Goal: Information Seeking & Learning: Learn about a topic

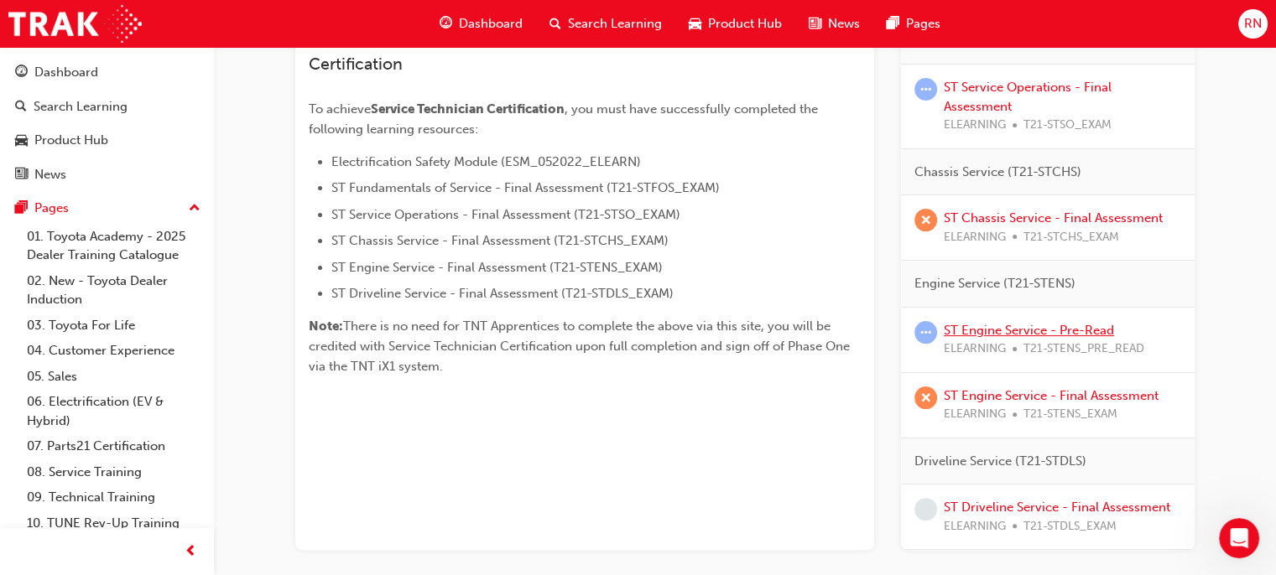
click at [1020, 333] on link "ST Engine Service - Pre-Read" at bounding box center [1029, 330] width 170 height 15
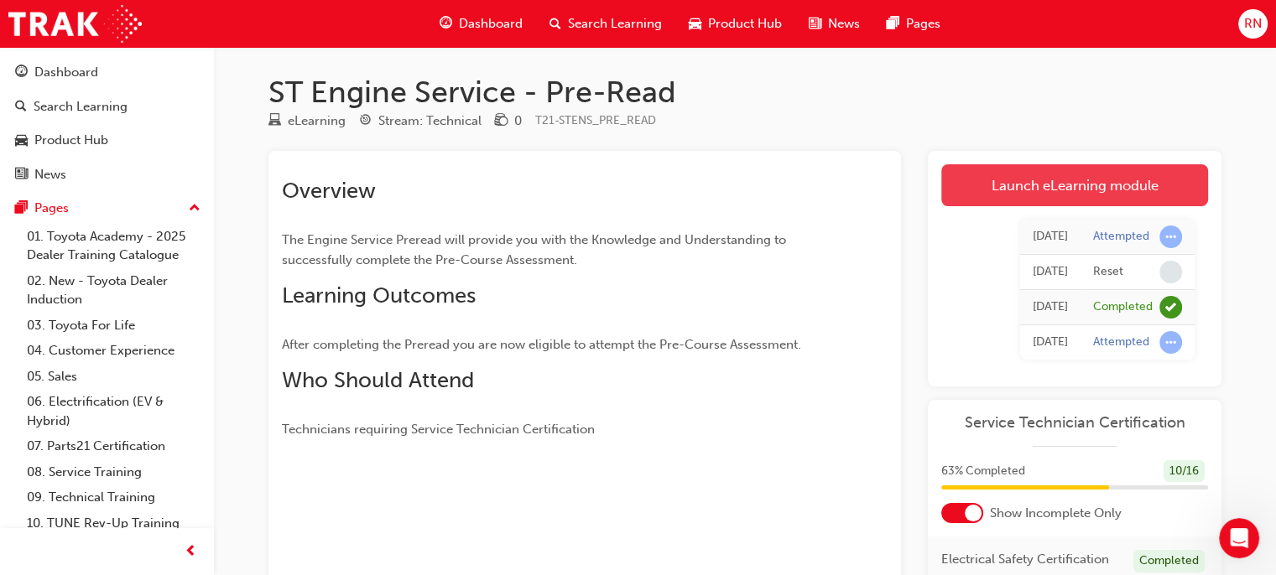
click at [1063, 179] on link "Launch eLearning module" at bounding box center [1074, 185] width 267 height 42
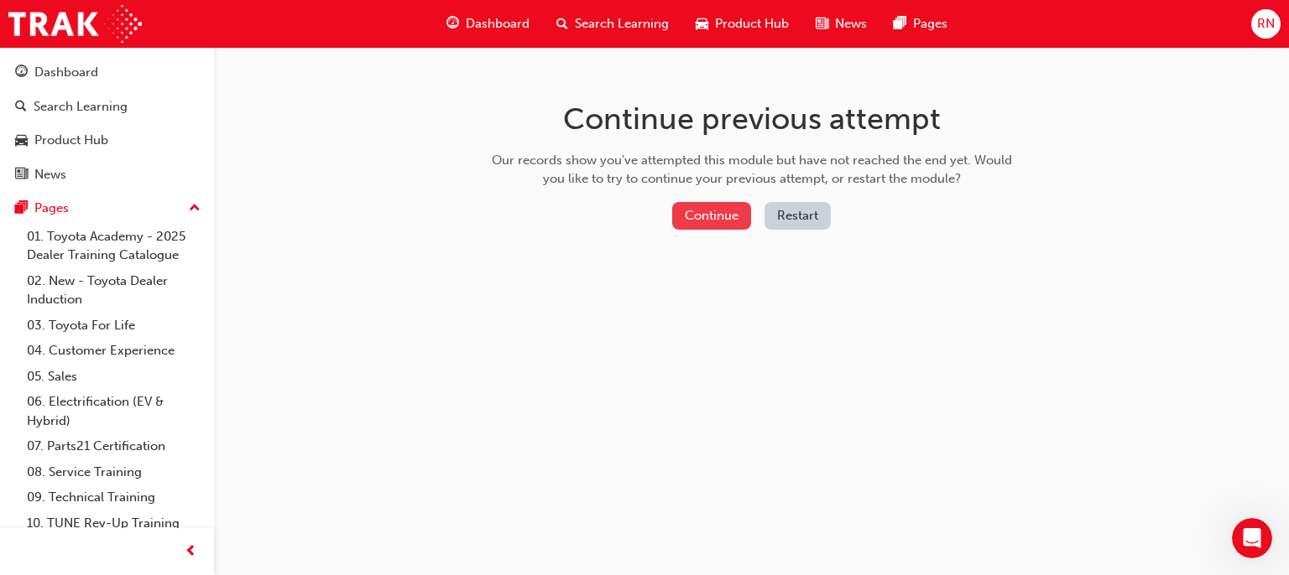
click at [709, 209] on button "Continue" at bounding box center [711, 216] width 79 height 28
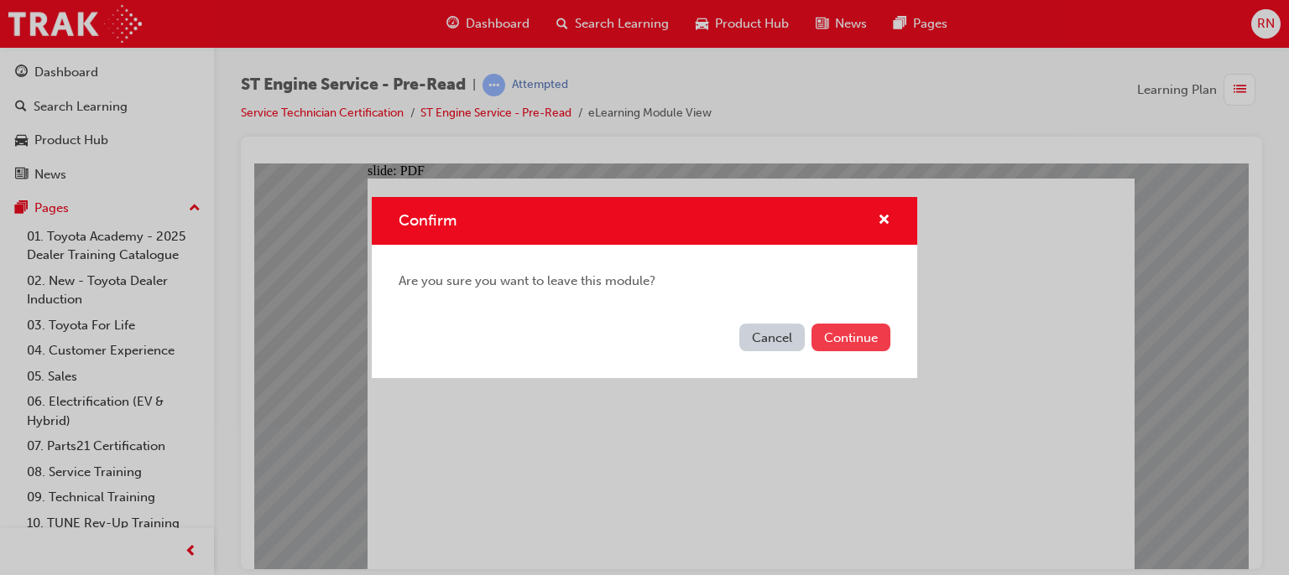
click at [859, 347] on button "Continue" at bounding box center [850, 338] width 79 height 28
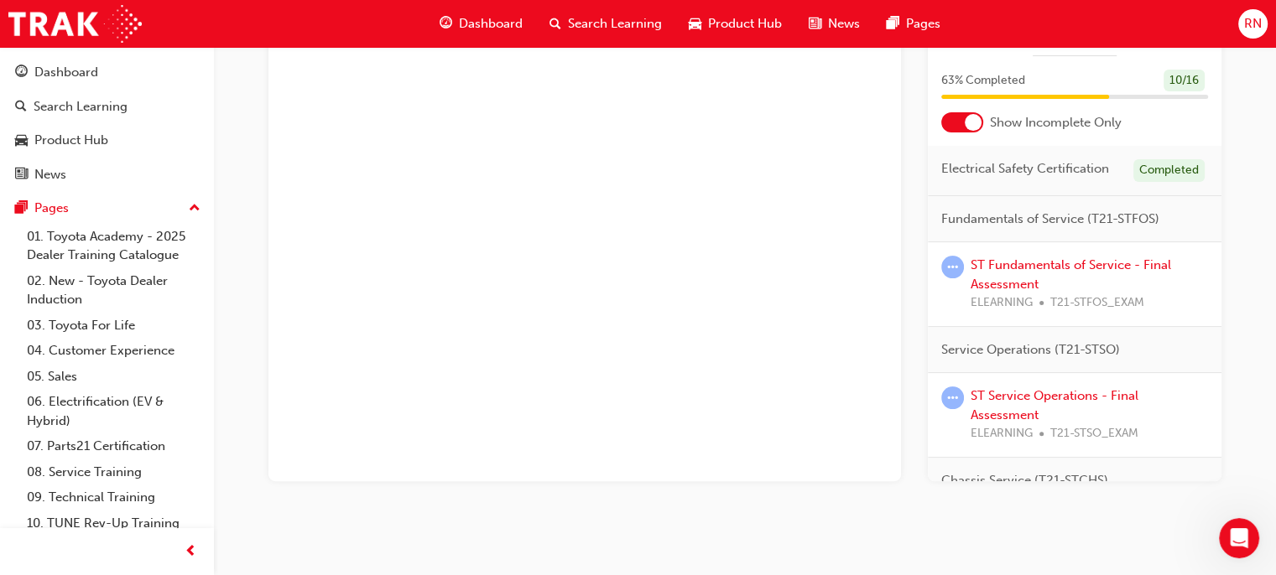
scroll to position [392, 0]
click at [1208, 471] on div "Chassis Service (T21-STCHS)" at bounding box center [1075, 480] width 294 height 47
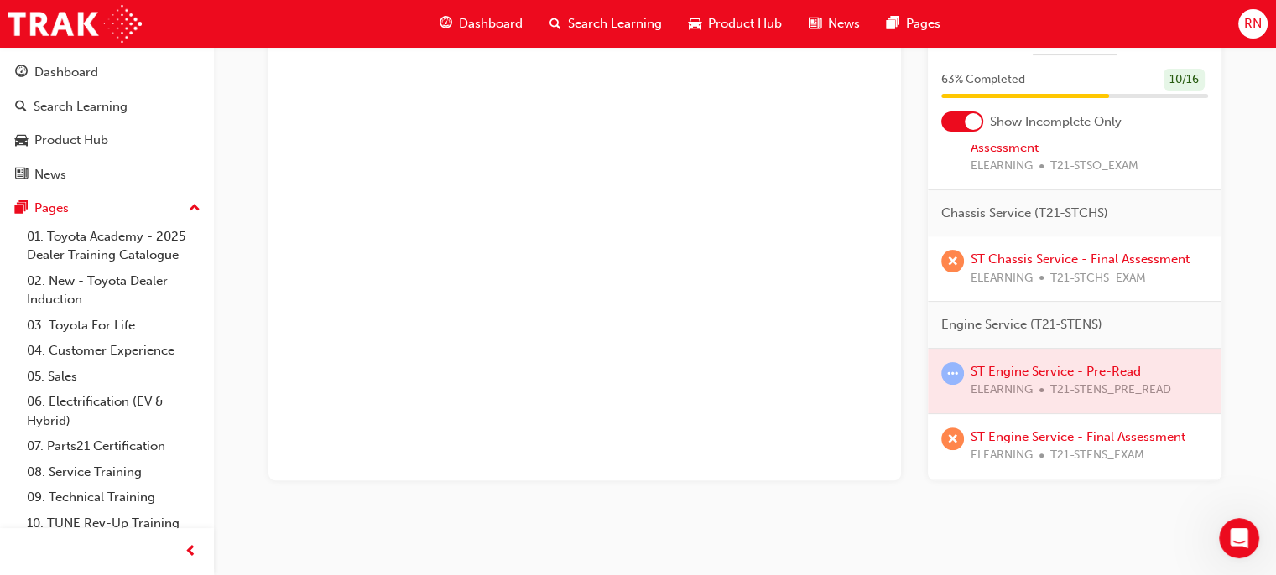
scroll to position [268, 0]
click at [1054, 443] on link "ST Engine Service - Final Assessment" at bounding box center [1078, 435] width 215 height 15
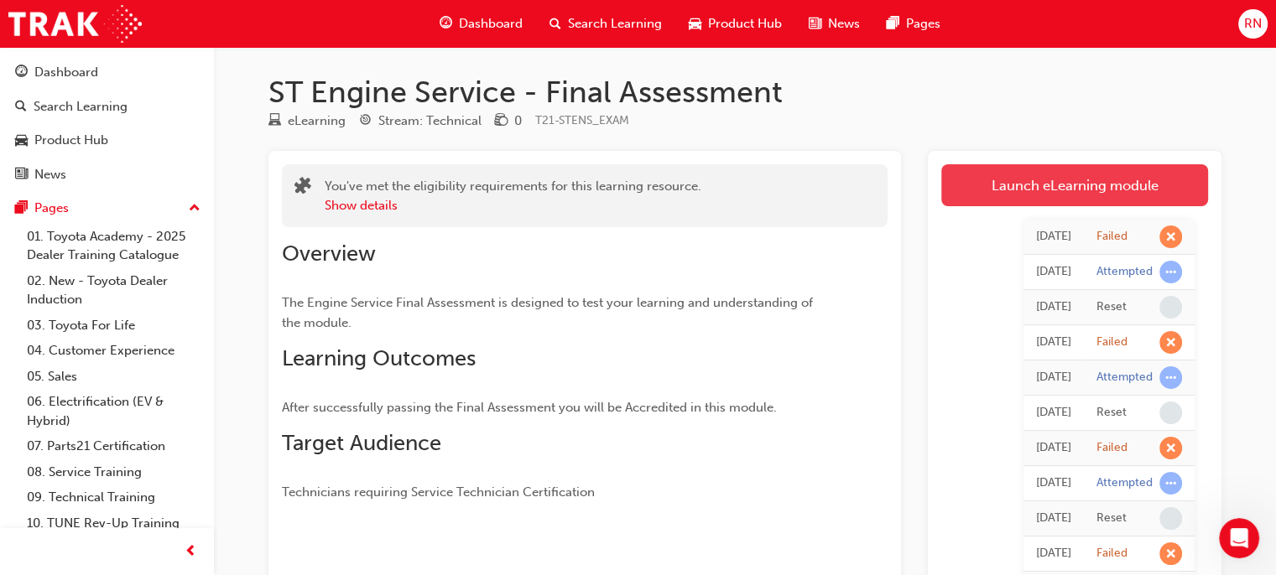
click at [1068, 182] on link "Launch eLearning module" at bounding box center [1074, 185] width 267 height 42
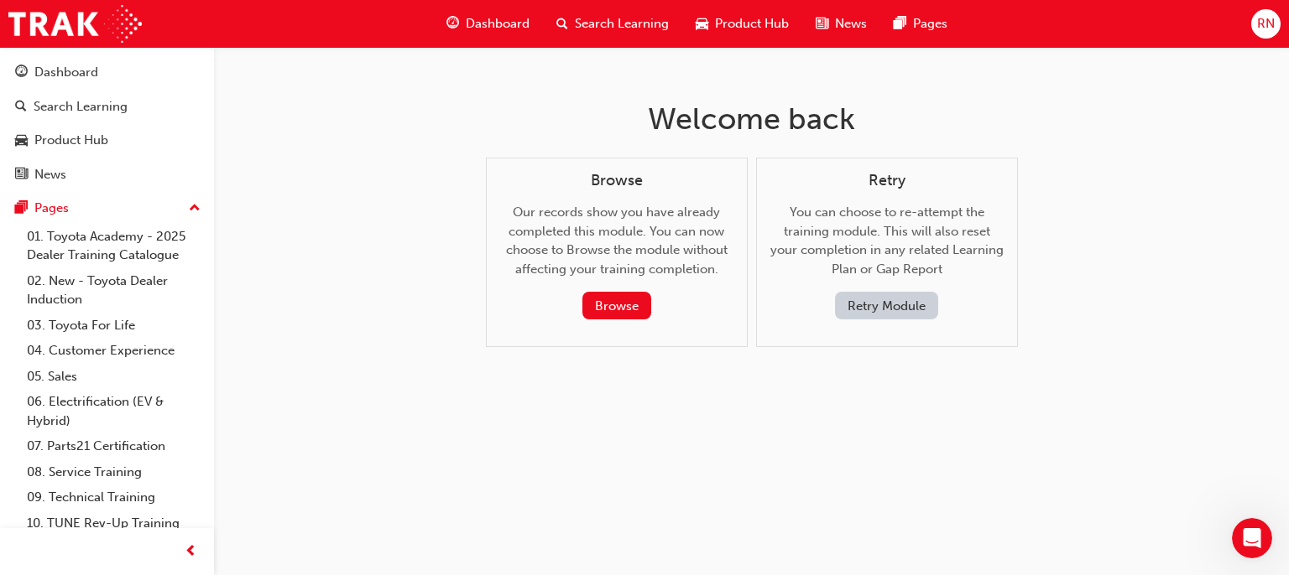
click at [889, 308] on button "Retry Module" at bounding box center [886, 306] width 103 height 28
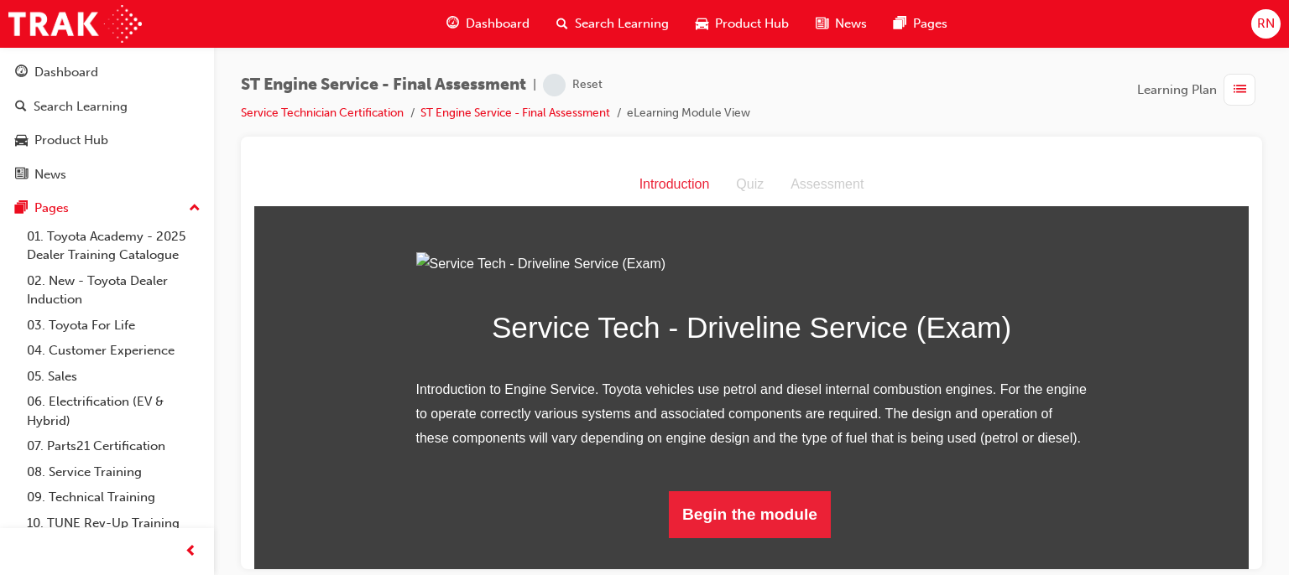
scroll to position [154, 0]
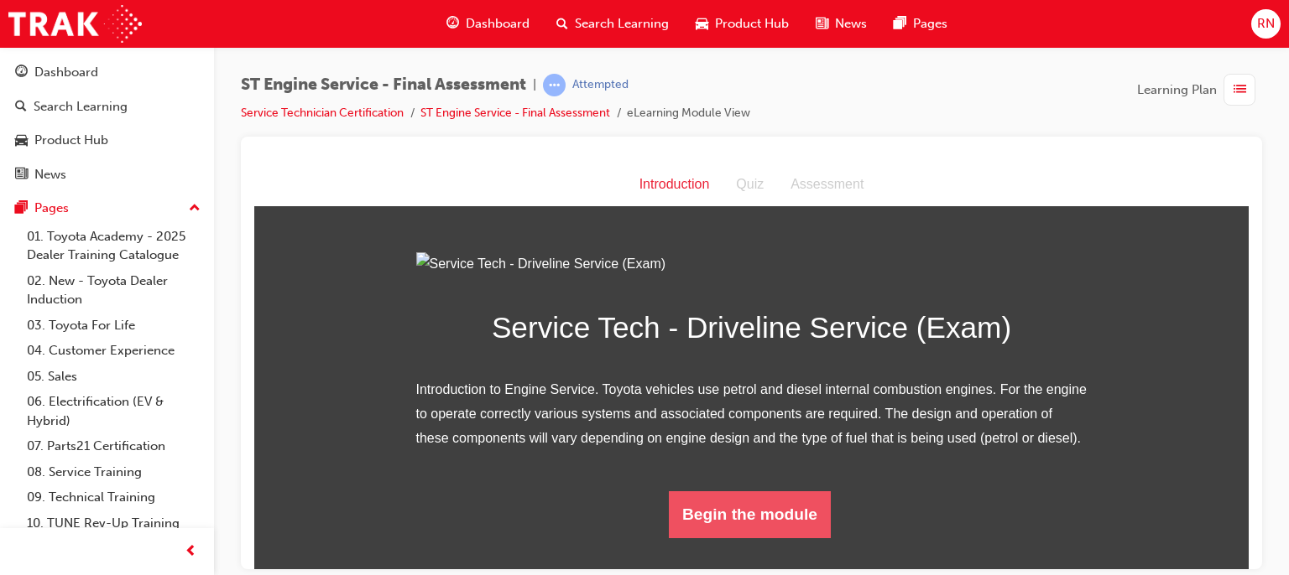
click at [758, 533] on button "Begin the module" at bounding box center [750, 514] width 162 height 47
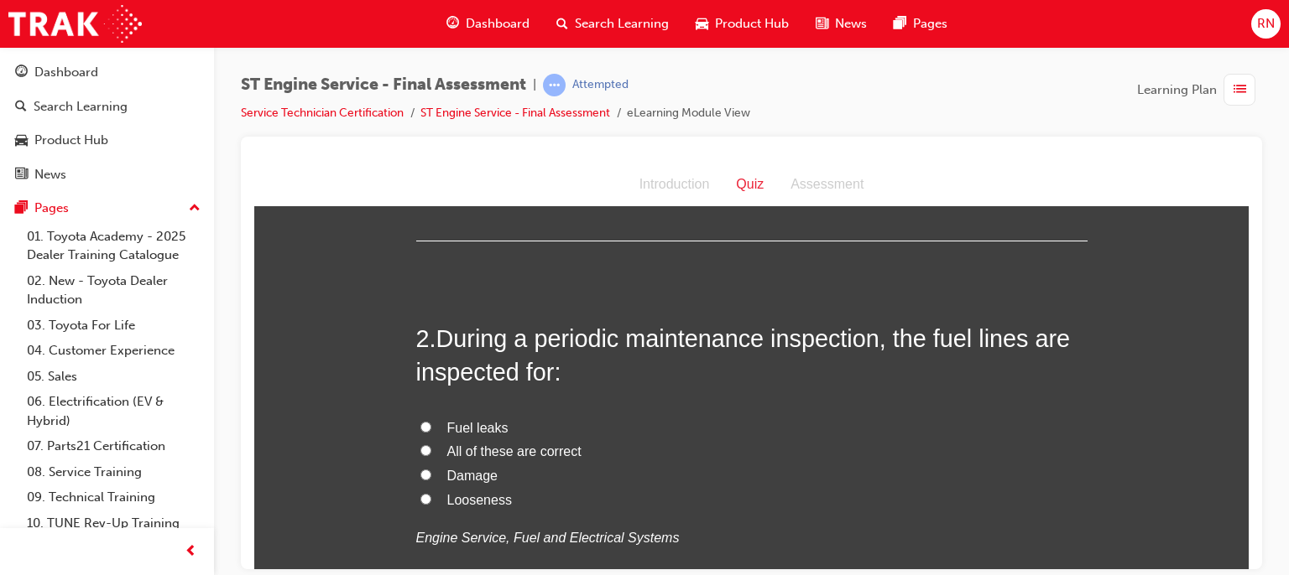
scroll to position [396, 0]
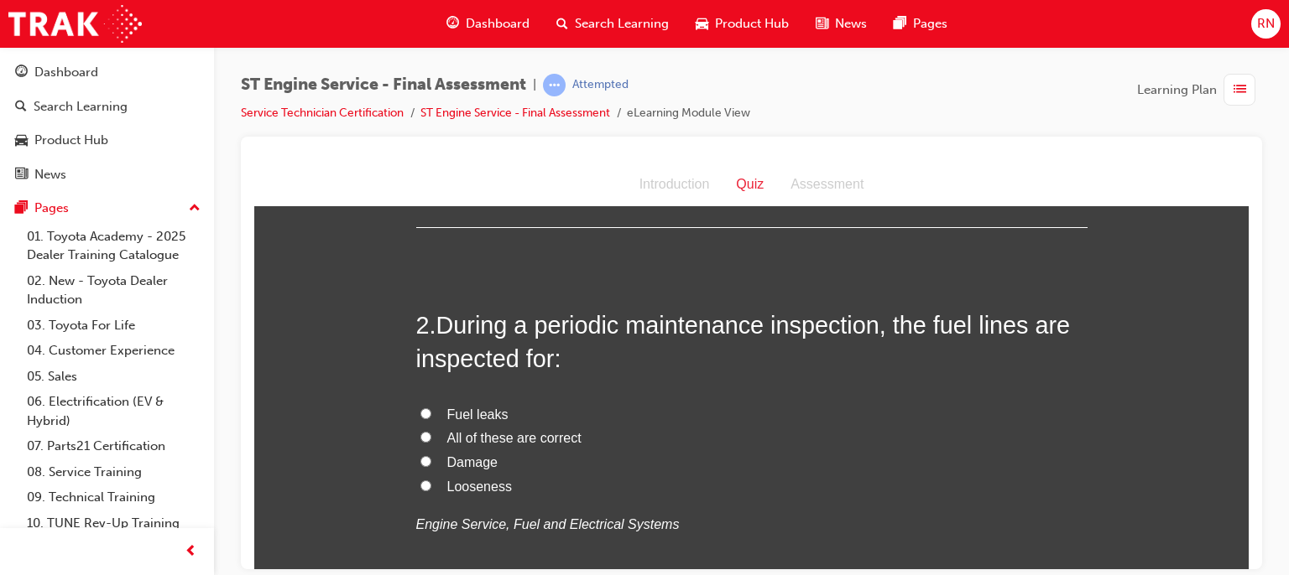
drag, startPoint x: 1242, startPoint y: 190, endPoint x: 1513, endPoint y: 374, distance: 328.1
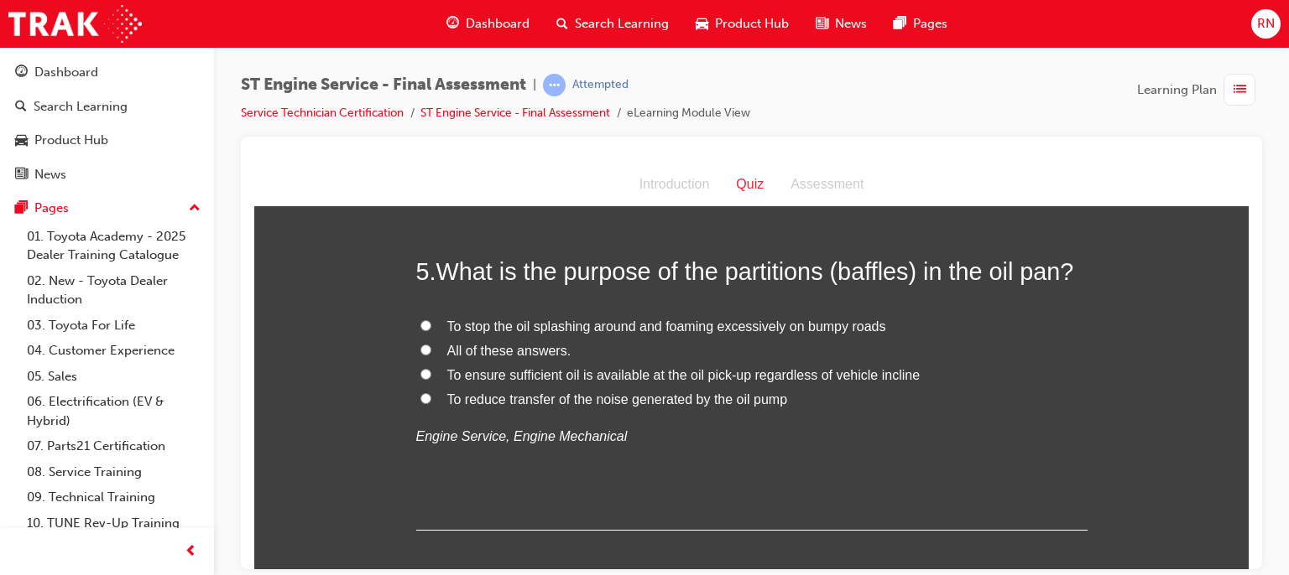
scroll to position [1502, 0]
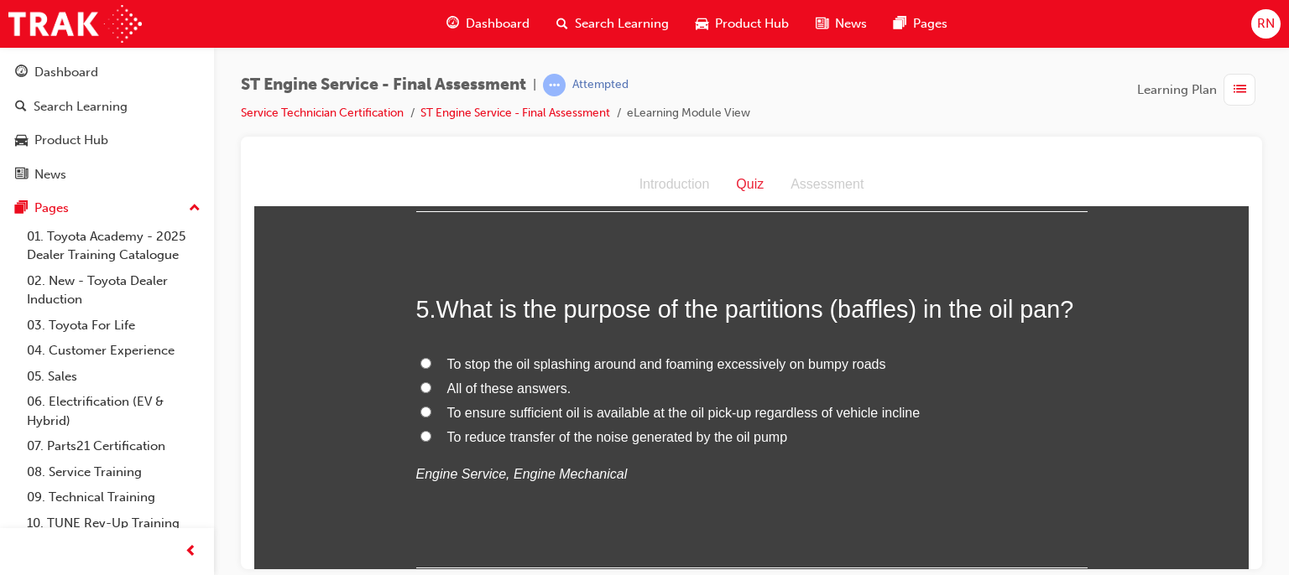
drag, startPoint x: 1244, startPoint y: 216, endPoint x: 1505, endPoint y: 438, distance: 342.2
click at [422, 412] on input "To ensure sufficient oil is available at the oil pick-up regardless of vehicle …" at bounding box center [425, 411] width 11 height 11
radio input "true"
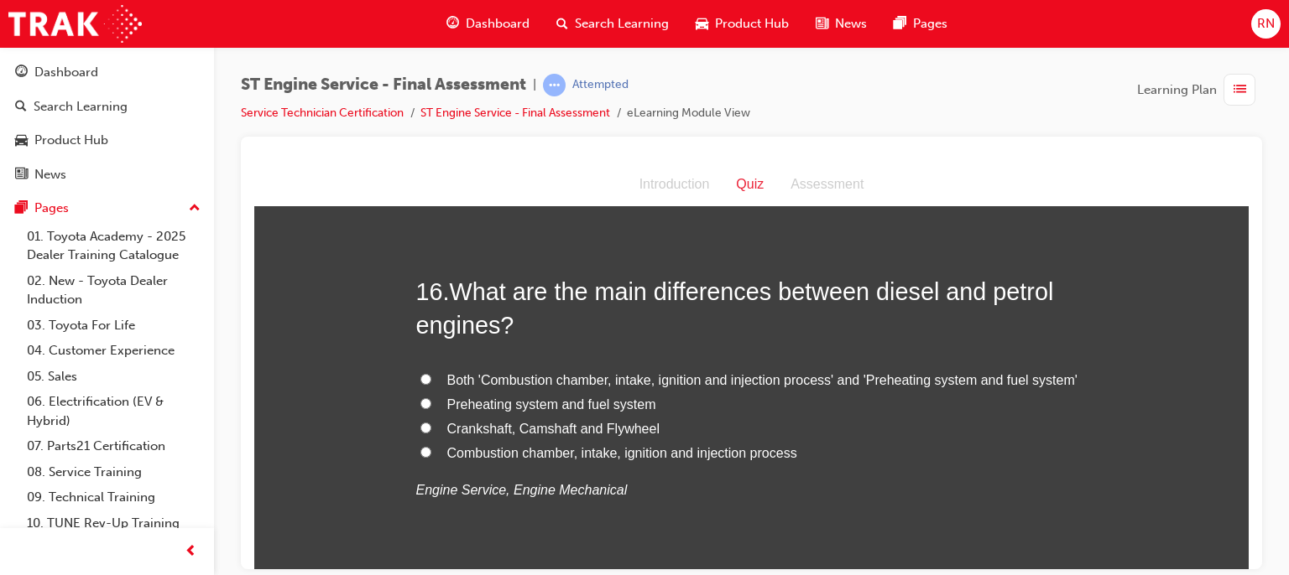
scroll to position [5651, 0]
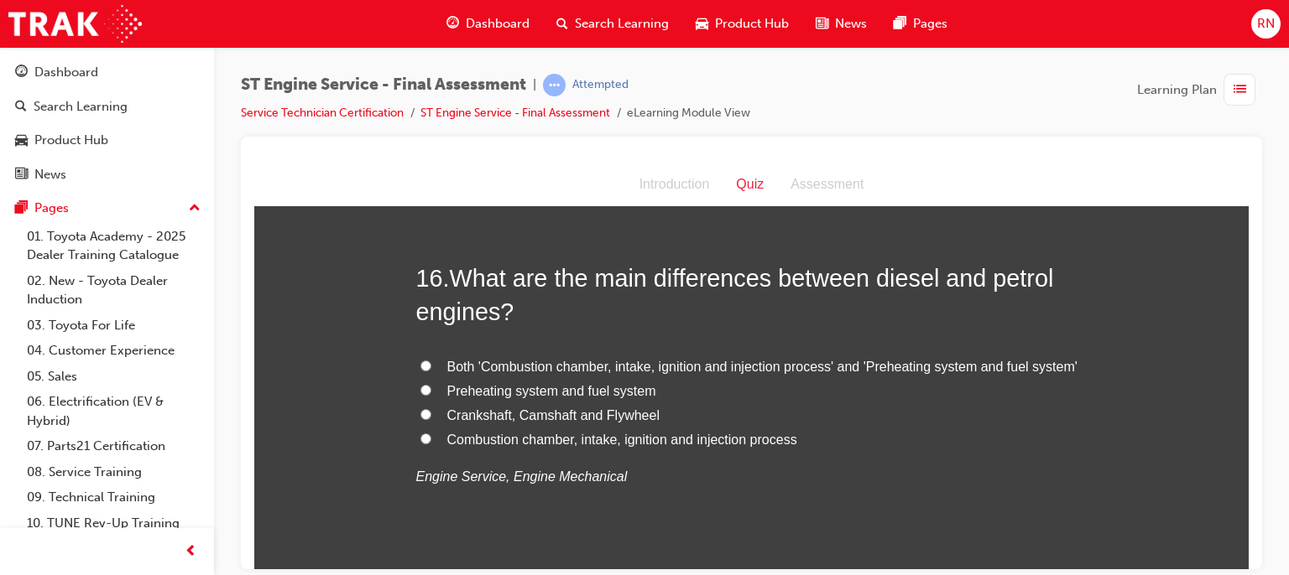
drag, startPoint x: 1242, startPoint y: 273, endPoint x: 1526, endPoint y: 659, distance: 478.7
click at [420, 386] on input "Preheating system and fuel system" at bounding box center [425, 389] width 11 height 11
radio input "true"
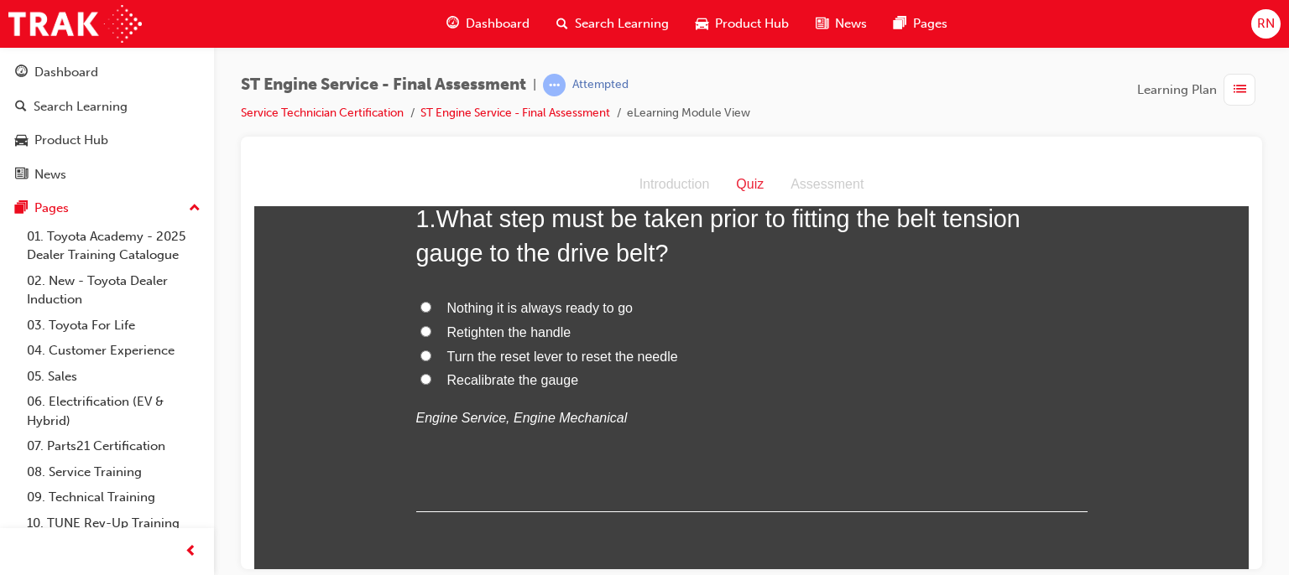
scroll to position [0, 0]
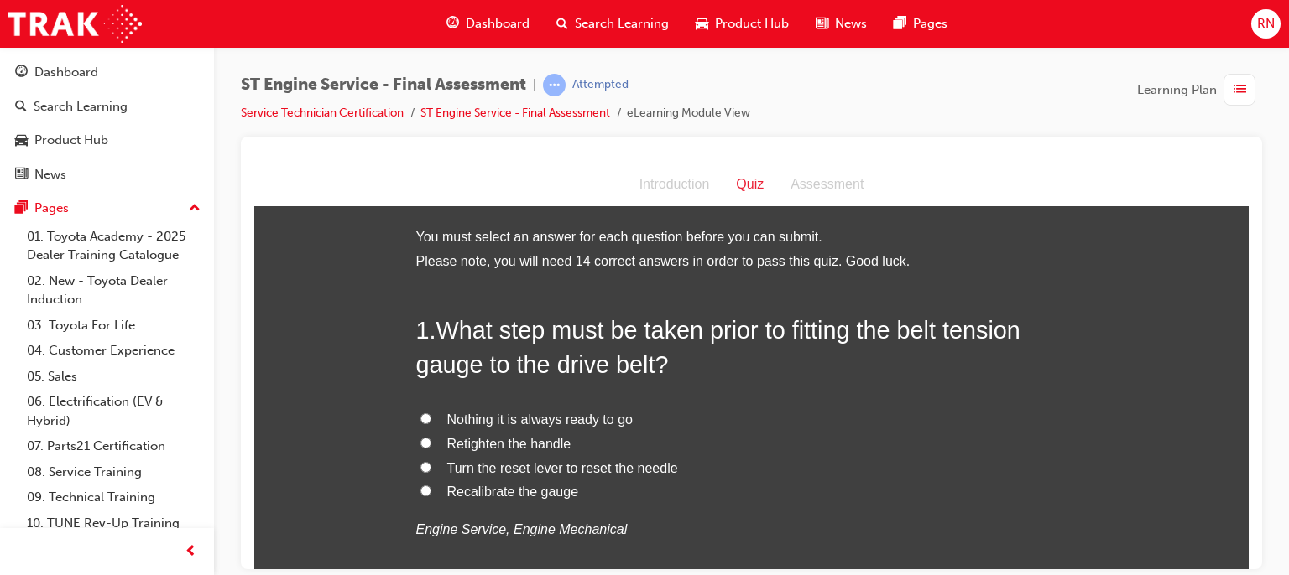
click at [488, 467] on span "Turn the reset lever to reset the needle" at bounding box center [562, 468] width 231 height 14
click at [431, 467] on input "Turn the reset lever to reset the needle" at bounding box center [425, 466] width 11 height 11
radio input "true"
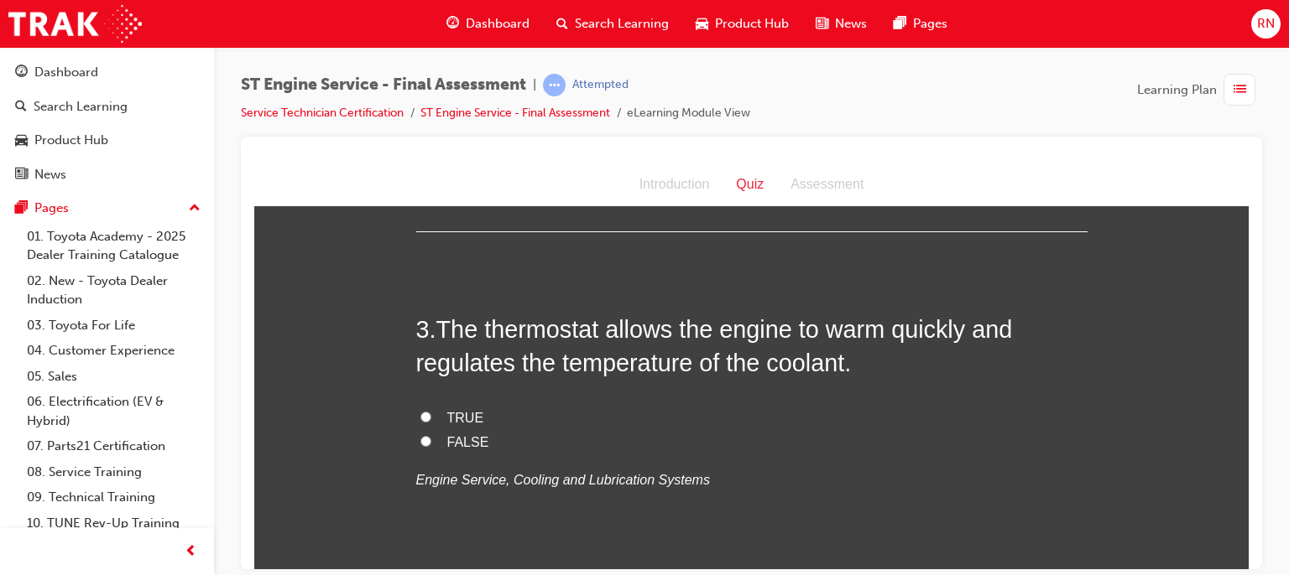
scroll to position [794, 0]
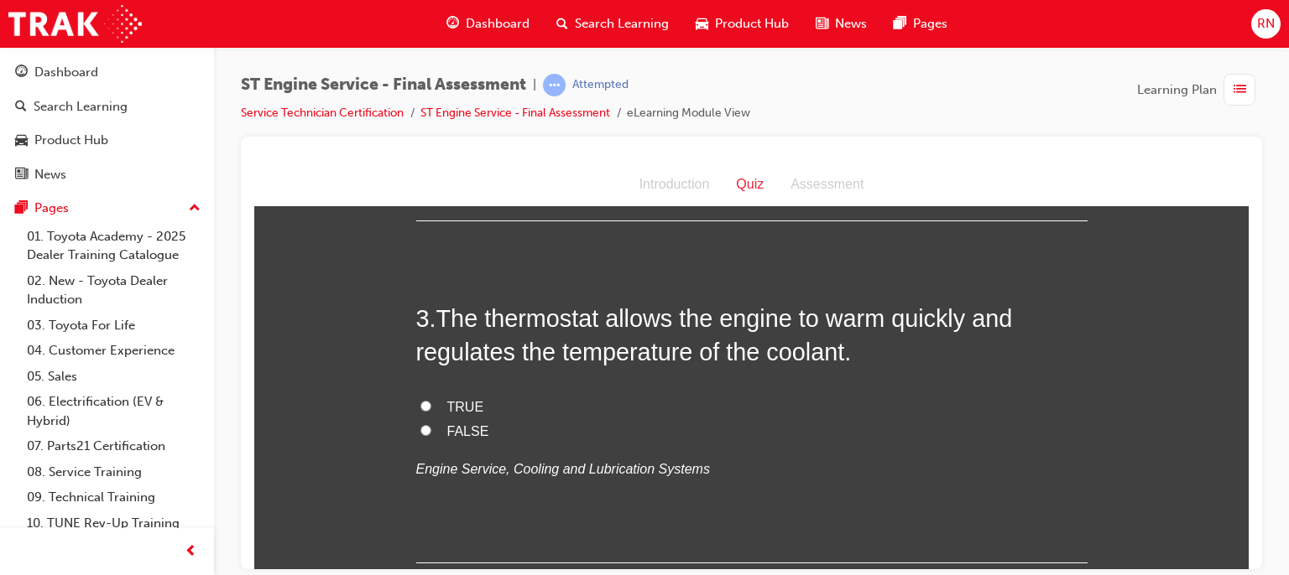
click at [420, 403] on input "TRUE" at bounding box center [425, 405] width 11 height 11
radio input "true"
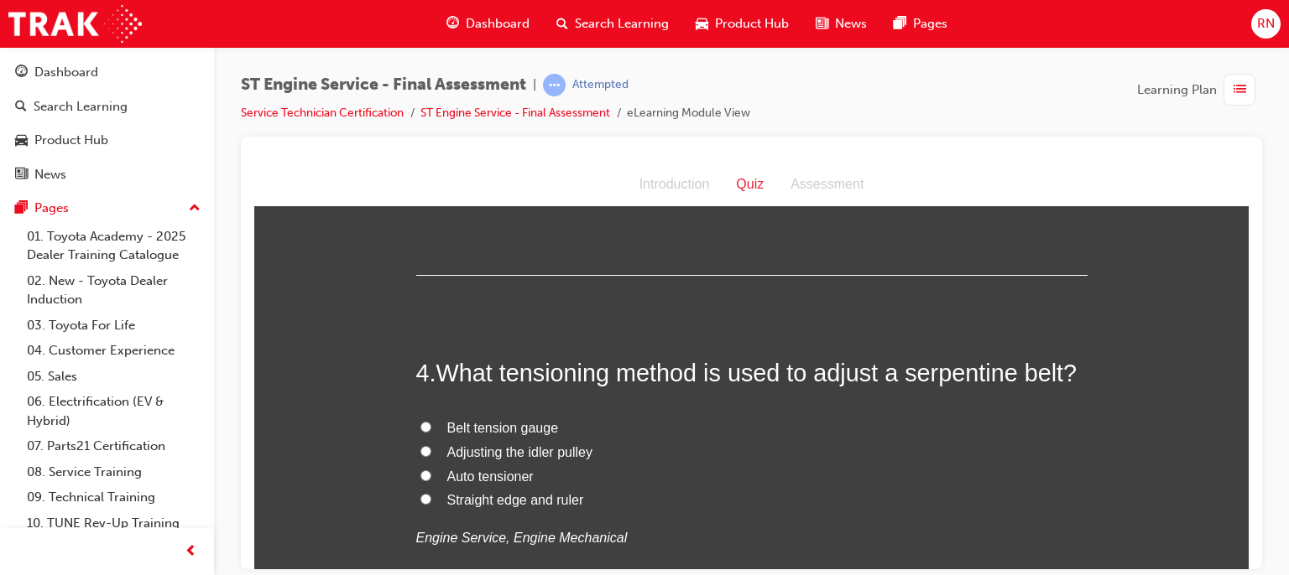
scroll to position [1096, 0]
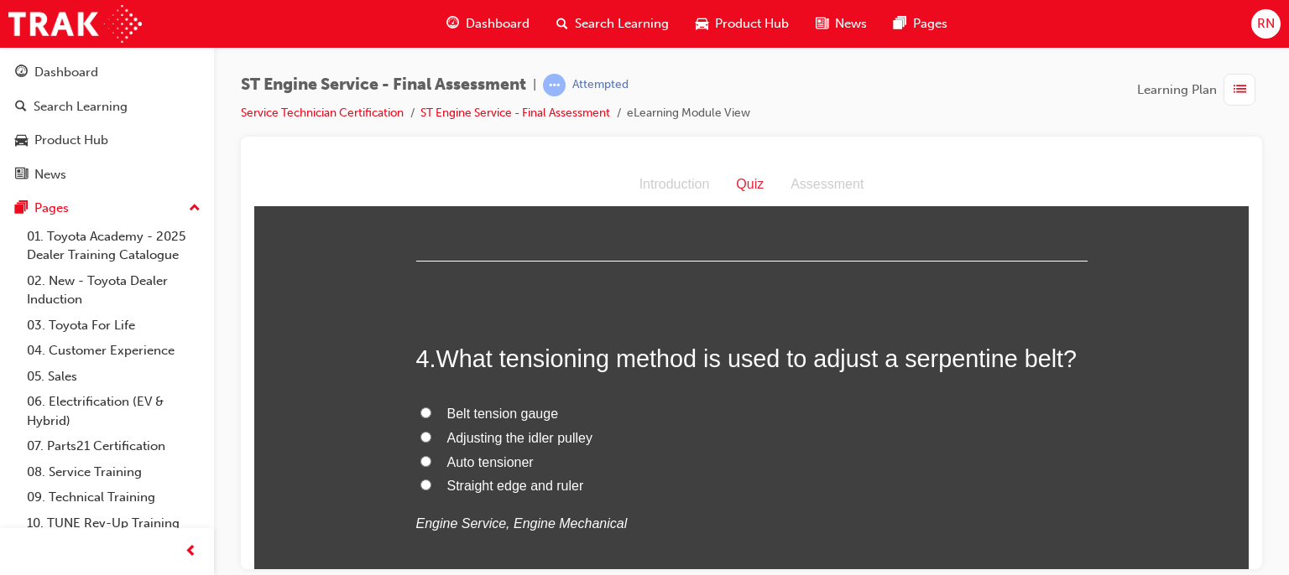
click at [420, 457] on input "Auto tensioner" at bounding box center [425, 461] width 11 height 11
radio input "true"
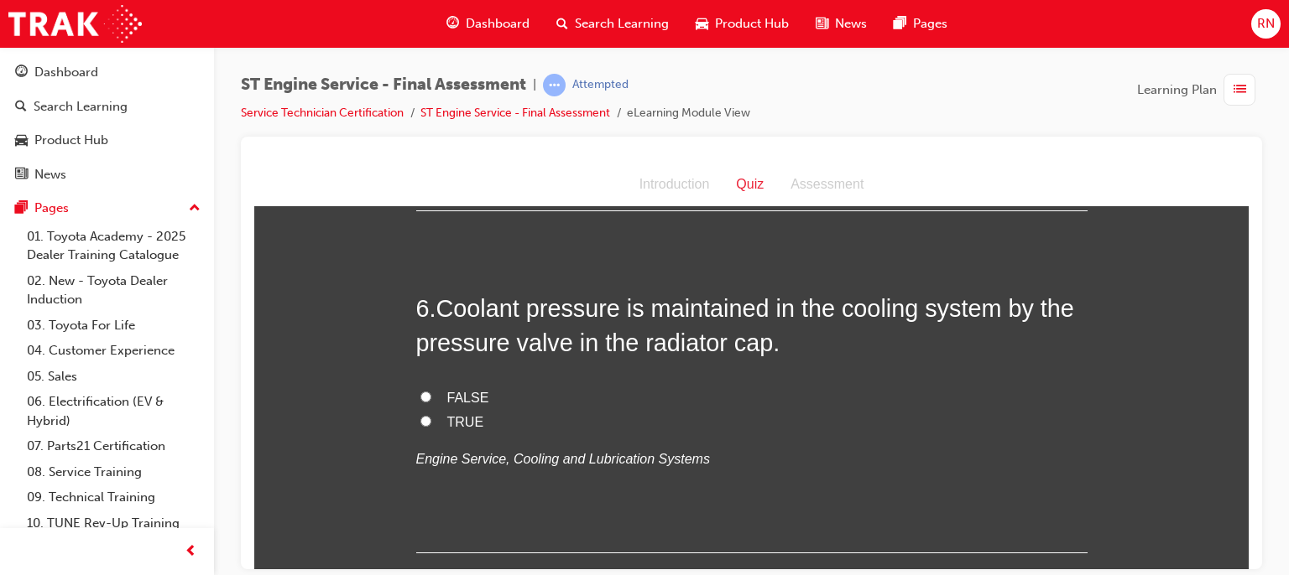
scroll to position [1884, 0]
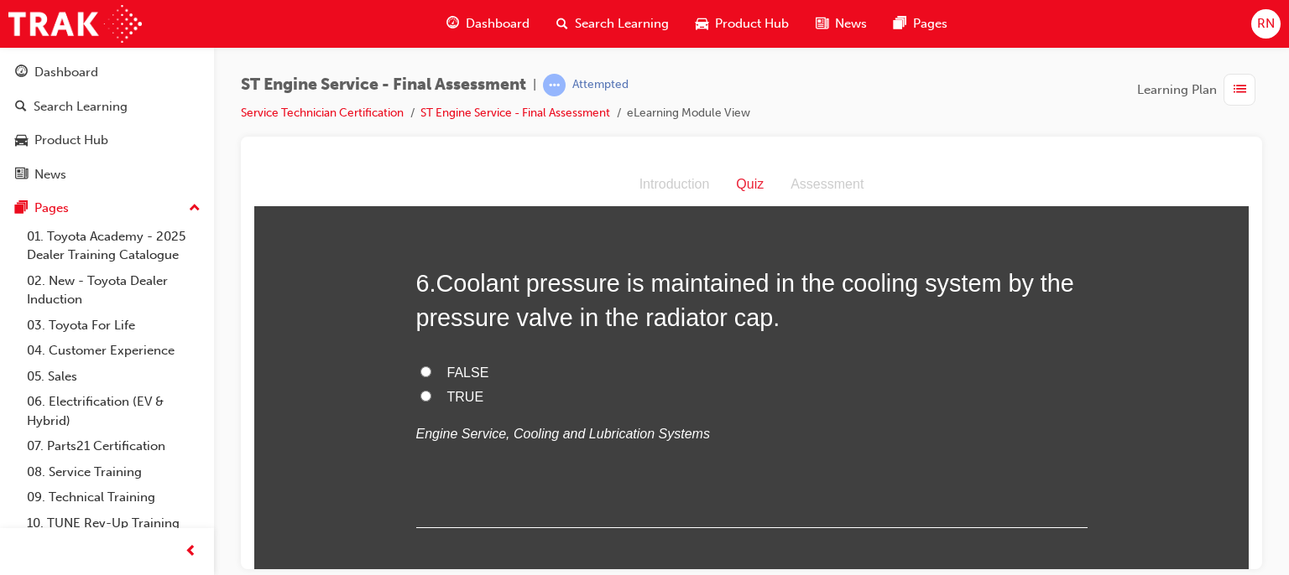
click at [422, 392] on input "TRUE" at bounding box center [425, 395] width 11 height 11
radio input "true"
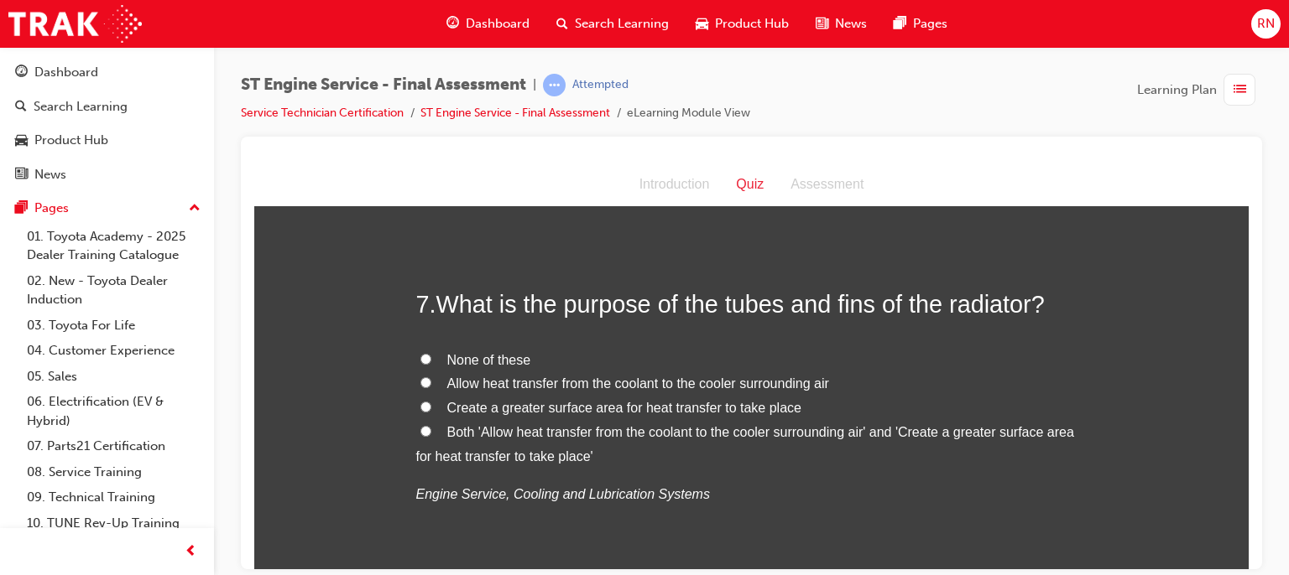
scroll to position [2218, 0]
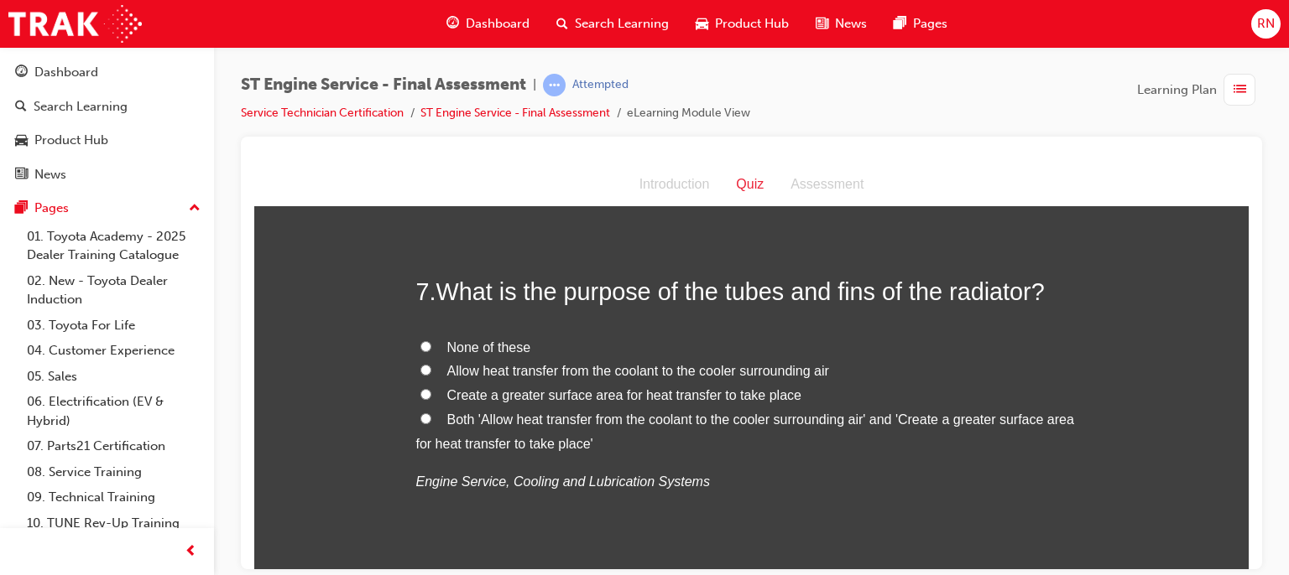
click at [420, 372] on input "Allow heat transfer from the coolant to the cooler surrounding air" at bounding box center [425, 369] width 11 height 11
radio input "true"
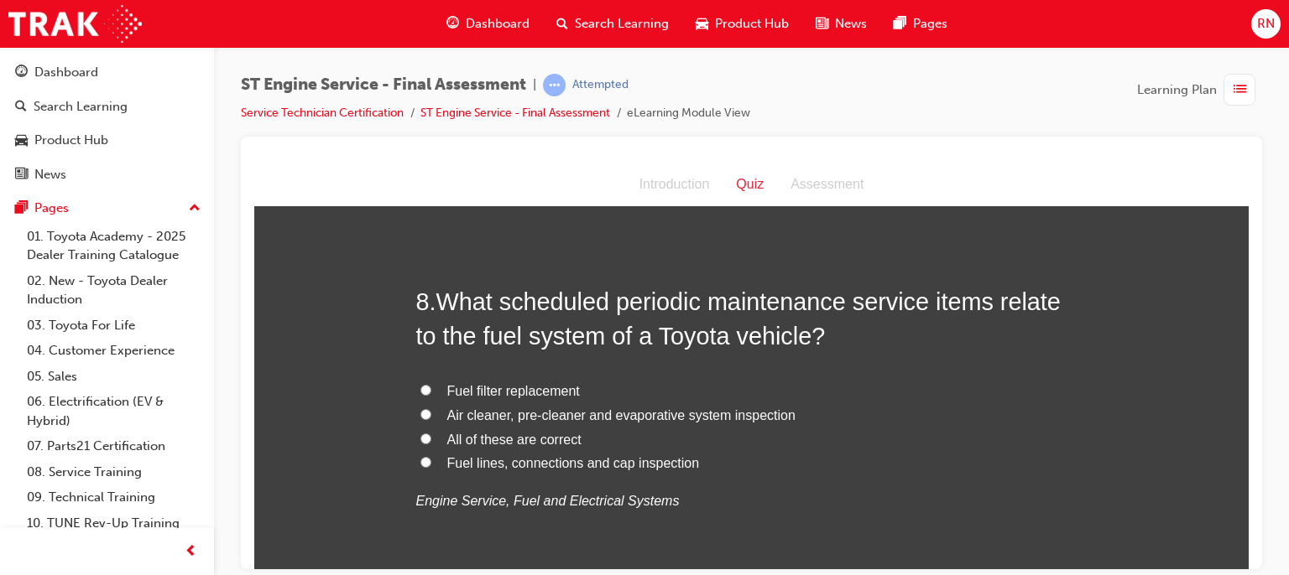
scroll to position [2614, 0]
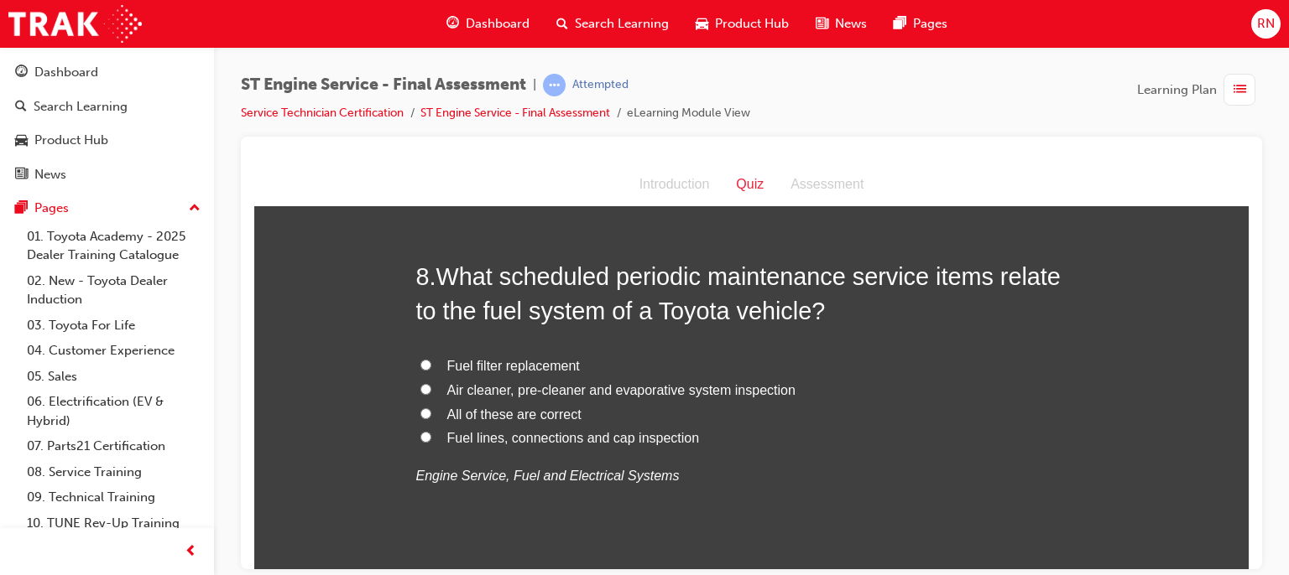
drag, startPoint x: 1244, startPoint y: 311, endPoint x: 1506, endPoint y: 496, distance: 320.3
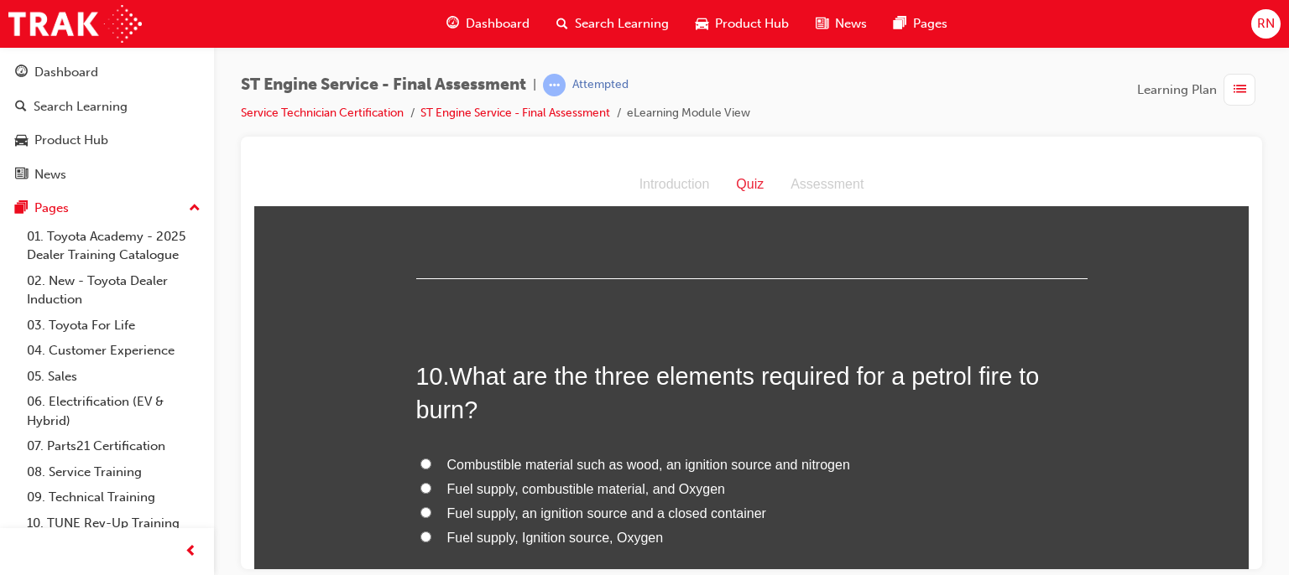
scroll to position [3321, 0]
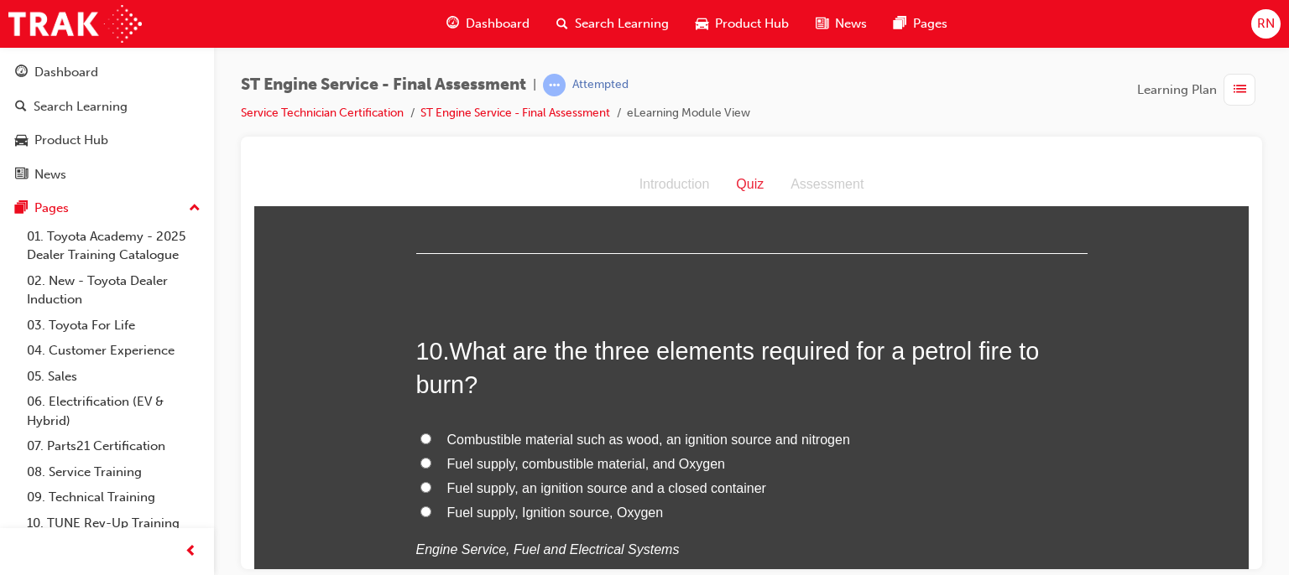
drag, startPoint x: 1241, startPoint y: 334, endPoint x: 1504, endPoint y: 534, distance: 331.0
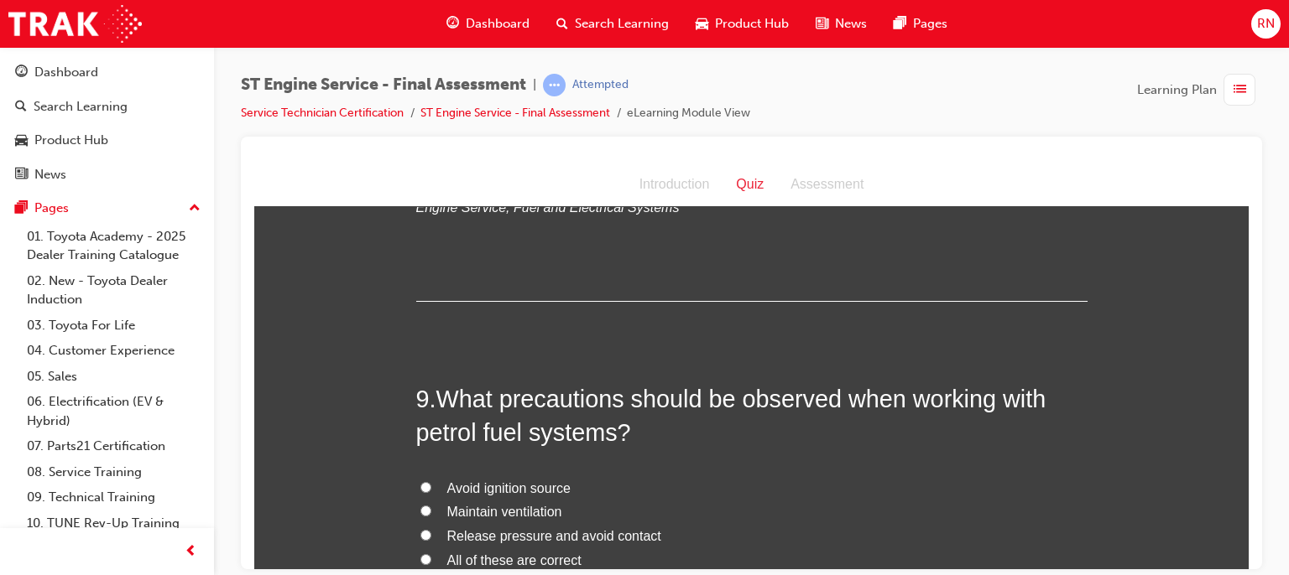
scroll to position [2894, 0]
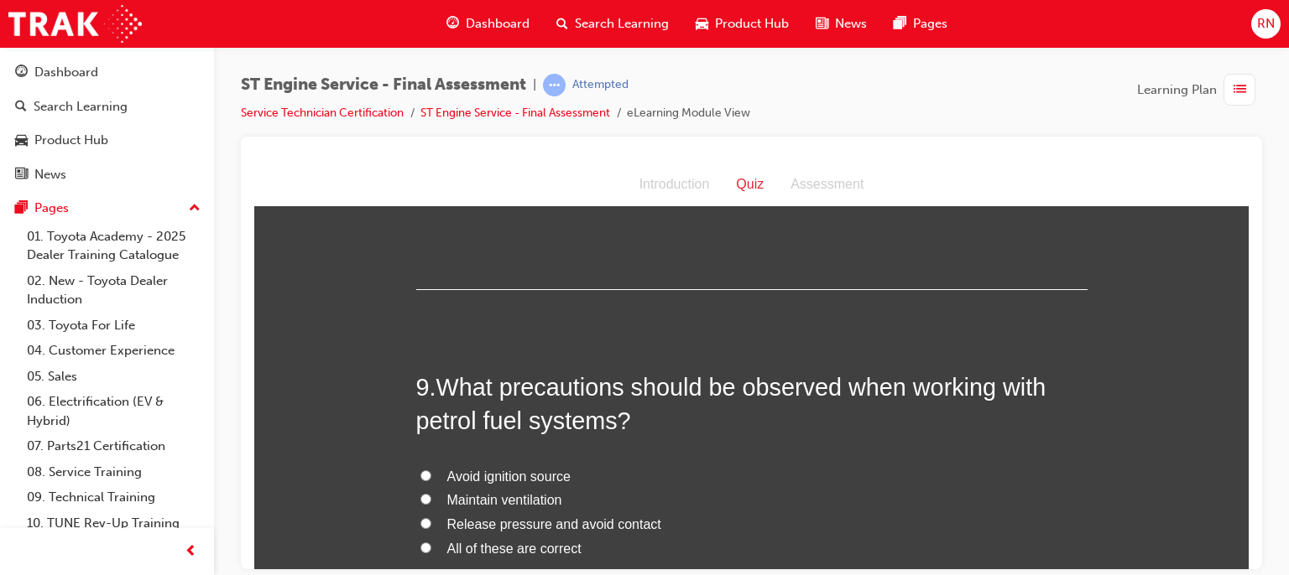
click at [495, 496] on span "Maintain ventilation" at bounding box center [504, 499] width 115 height 14
click at [431, 496] on input "Maintain ventilation" at bounding box center [425, 498] width 11 height 11
radio input "true"
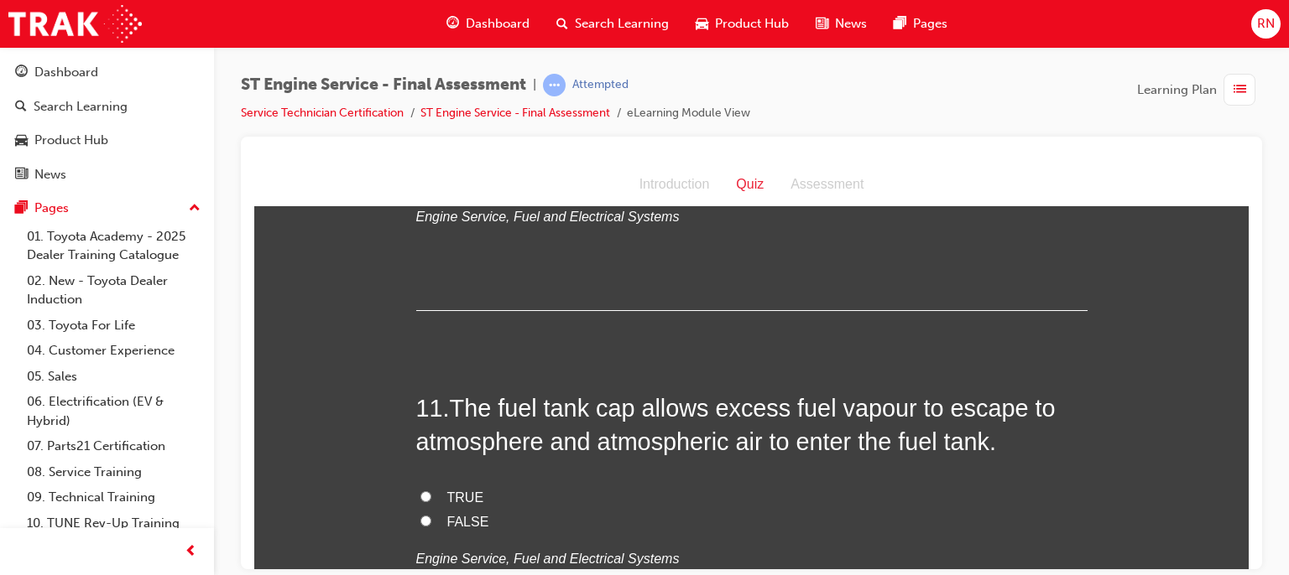
scroll to position [3710, 0]
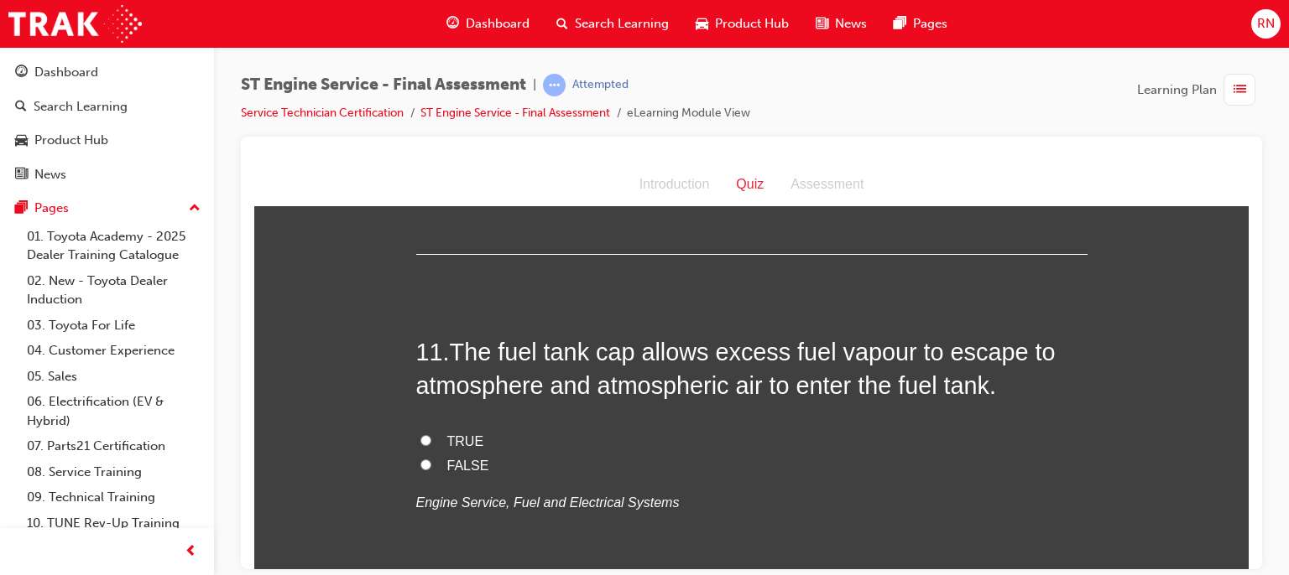
click at [420, 460] on input "FALSE" at bounding box center [425, 464] width 11 height 11
radio input "true"
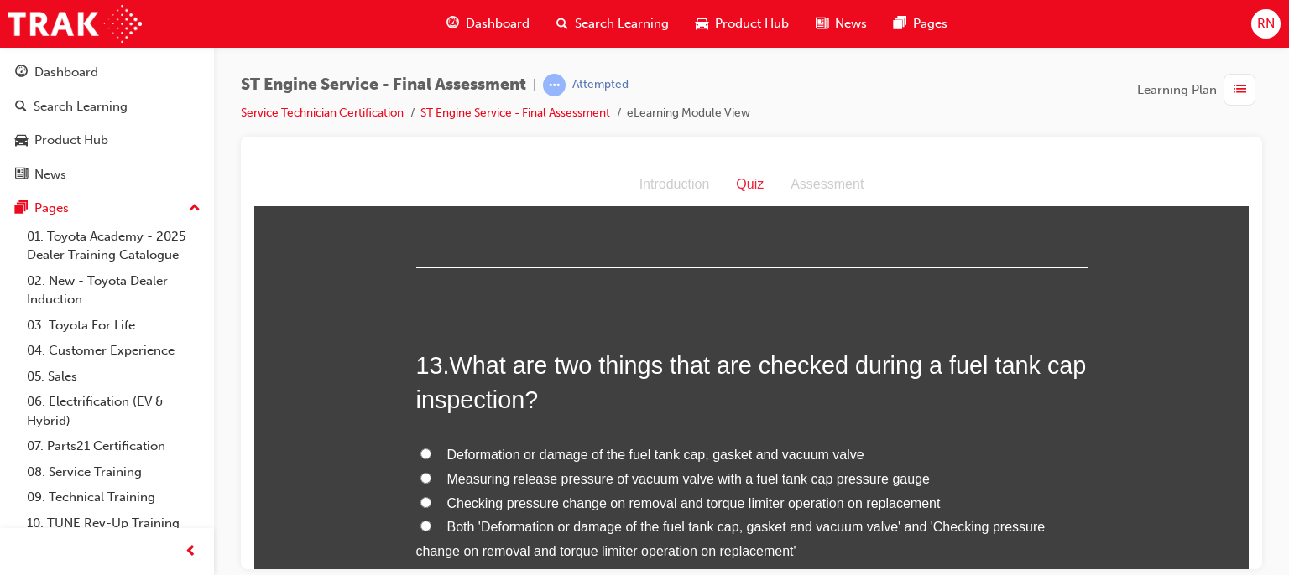
scroll to position [4471, 0]
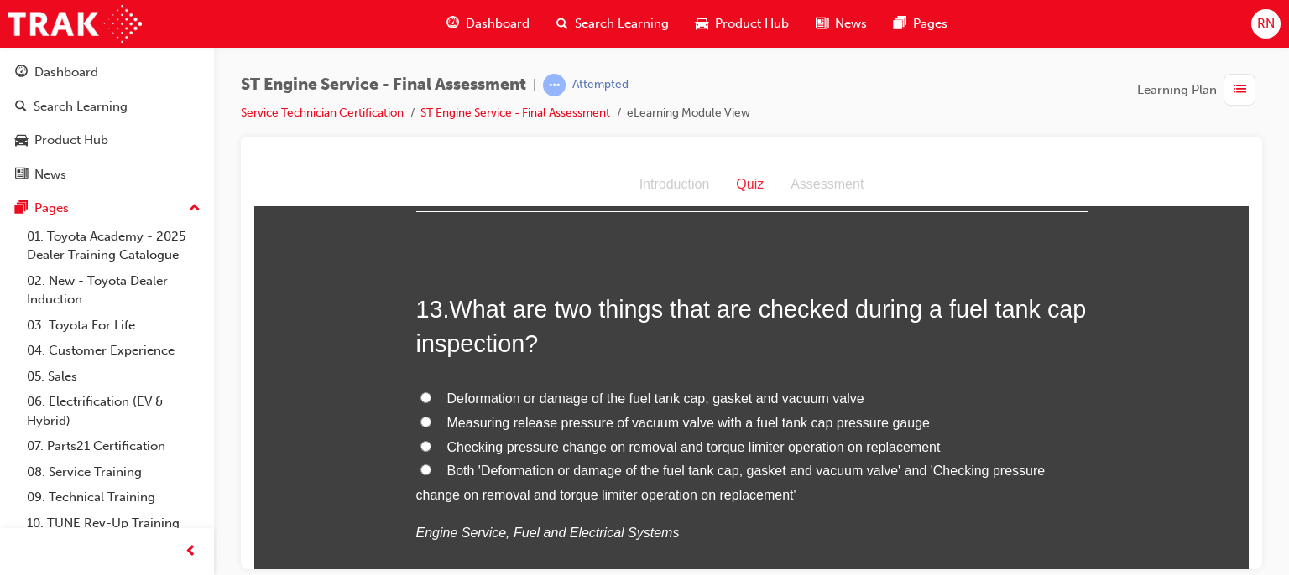
click at [574, 398] on span "Deformation or damage of the fuel tank cap, gasket and vacuum valve" at bounding box center [655, 398] width 417 height 14
click at [431, 398] on input "Deformation or damage of the fuel tank cap, gasket and vacuum valve" at bounding box center [425, 397] width 11 height 11
radio input "true"
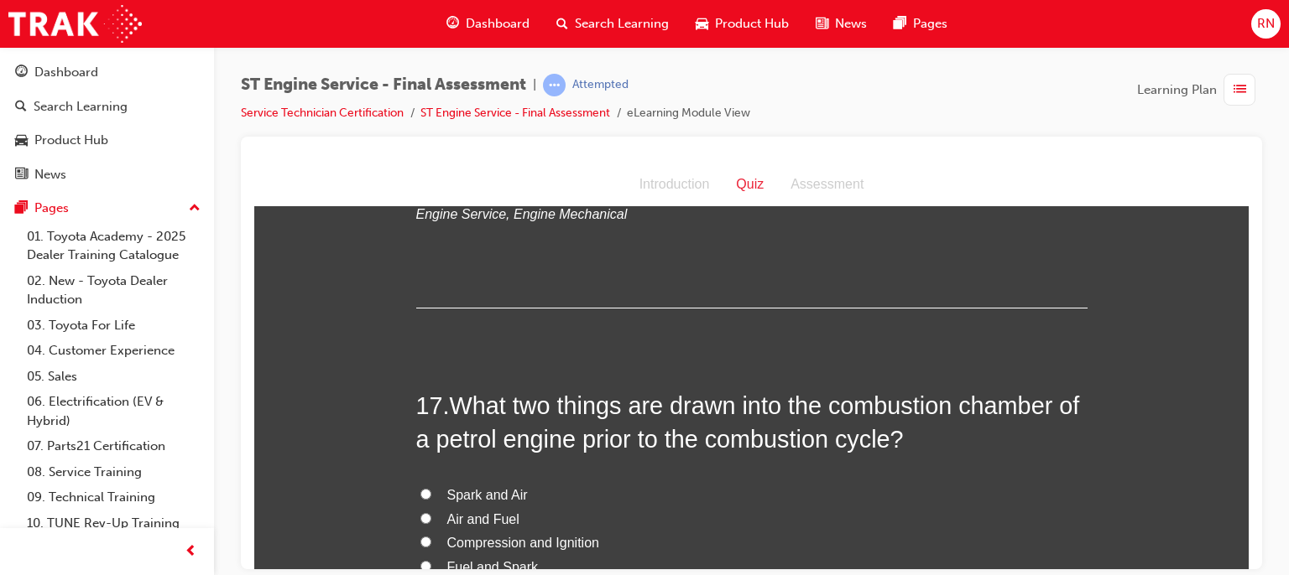
scroll to position [5959, 0]
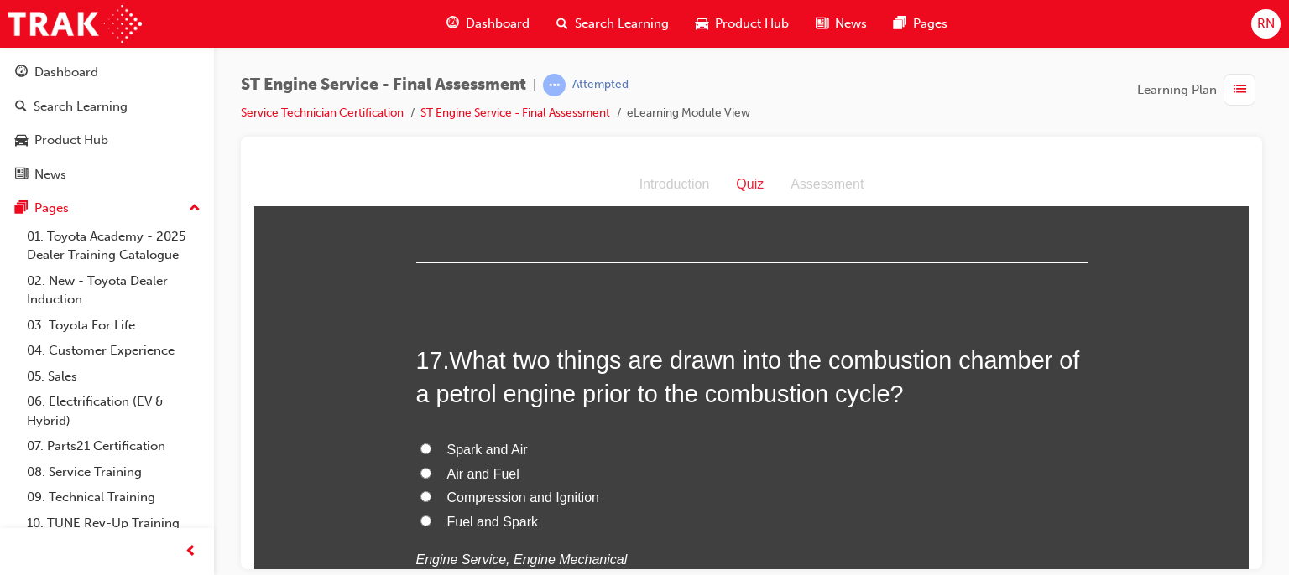
click at [420, 446] on input "Spark and Air" at bounding box center [425, 448] width 11 height 11
radio input "true"
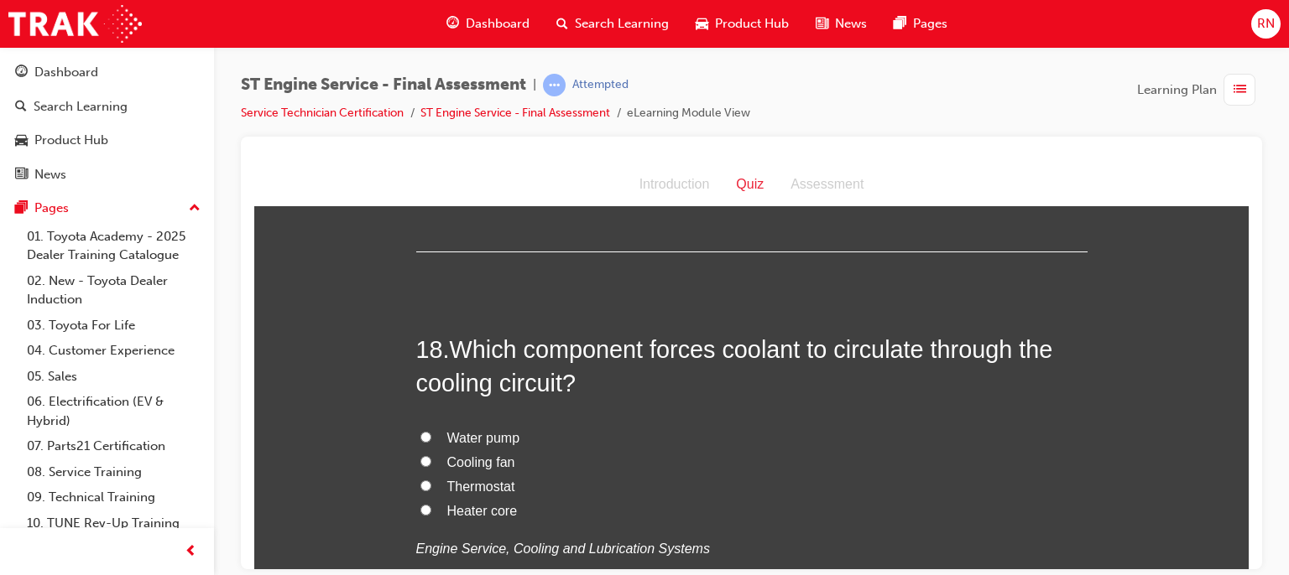
scroll to position [6361, 0]
click at [466, 433] on span "Water pump" at bounding box center [483, 437] width 73 height 14
click at [431, 433] on input "Water pump" at bounding box center [425, 435] width 11 height 11
radio input "true"
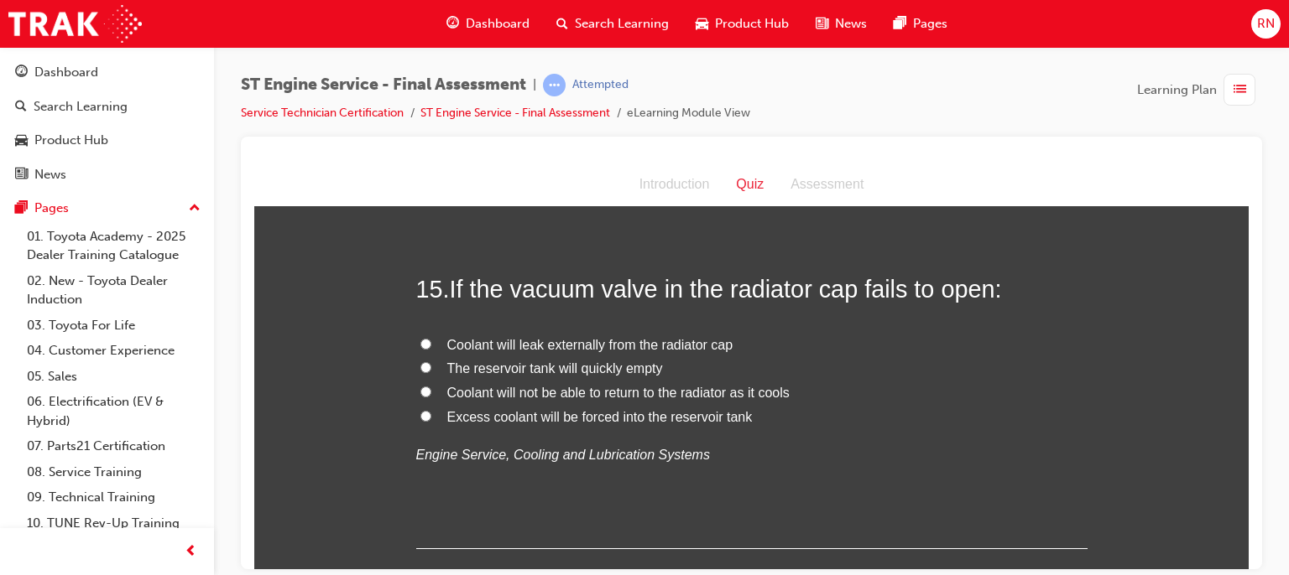
scroll to position [5270, 0]
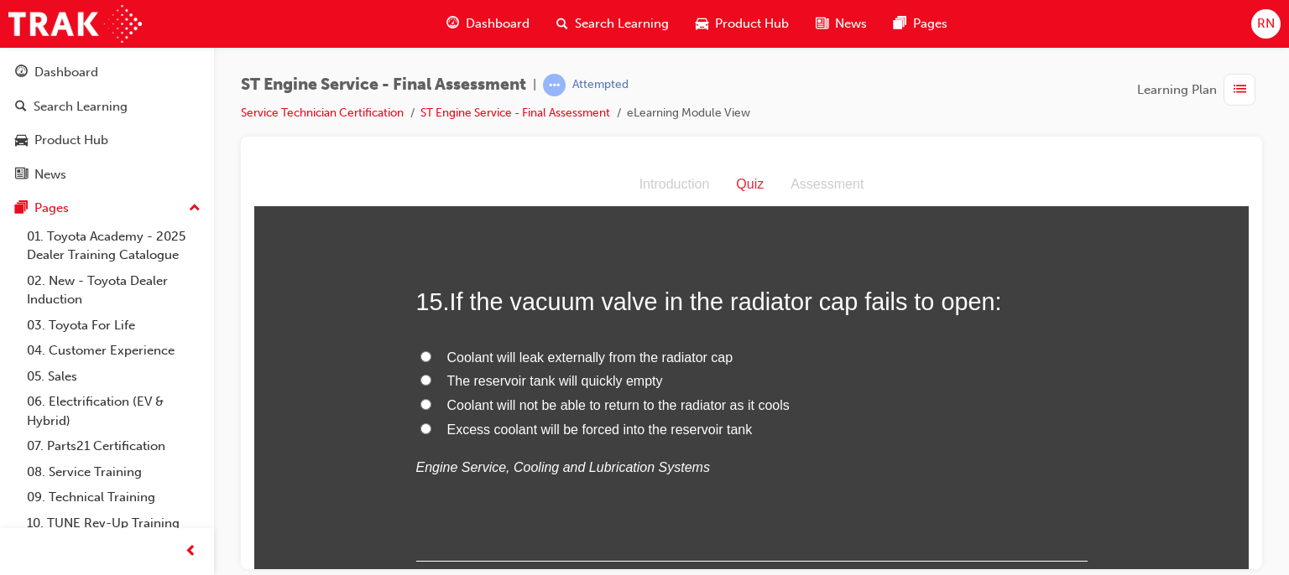
click at [466, 403] on span "Coolant will not be able to return to the radiator as it cools" at bounding box center [618, 405] width 342 height 14
click at [431, 403] on input "Coolant will not be able to return to the radiator as it cools" at bounding box center [425, 403] width 11 height 11
radio input "true"
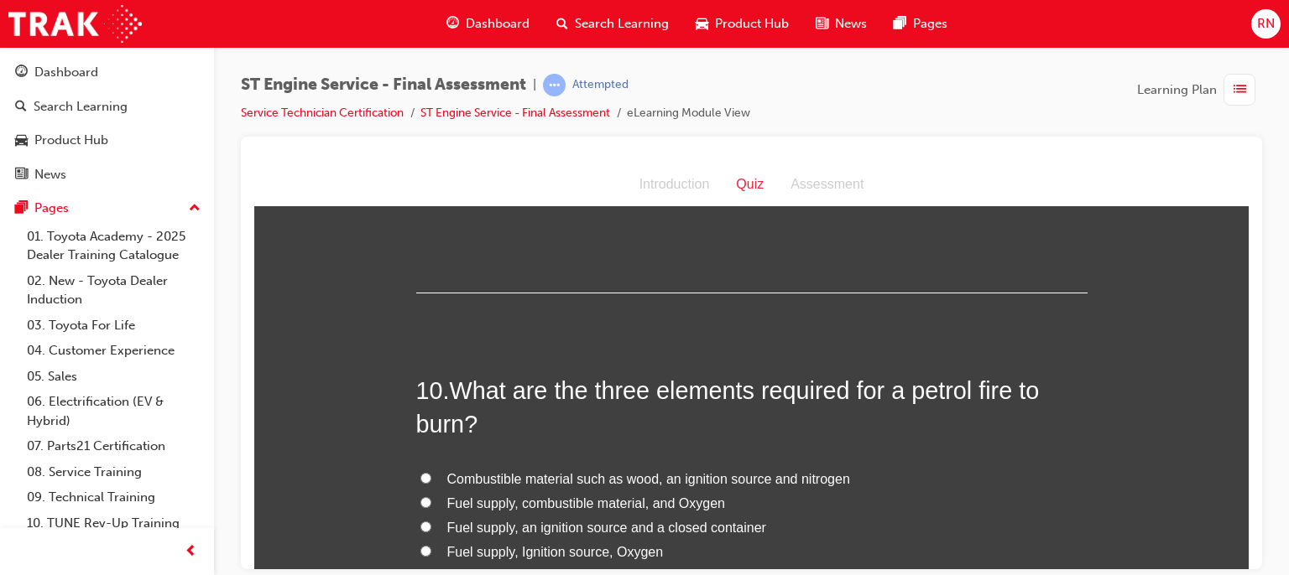
scroll to position [3356, 0]
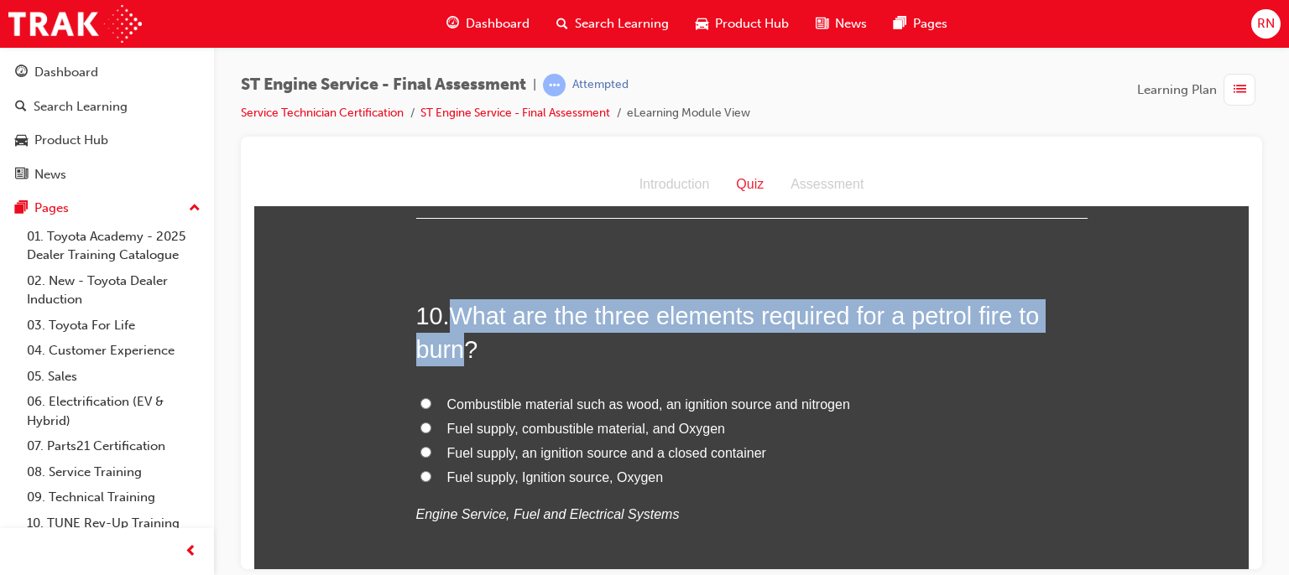
drag, startPoint x: 460, startPoint y: 349, endPoint x: 453, endPoint y: 308, distance: 41.6
click at [453, 308] on span "What are the three elements required for a petrol fire to burn?" at bounding box center [727, 332] width 623 height 60
copy span "What are the three elements required for a petrol fire to burn"
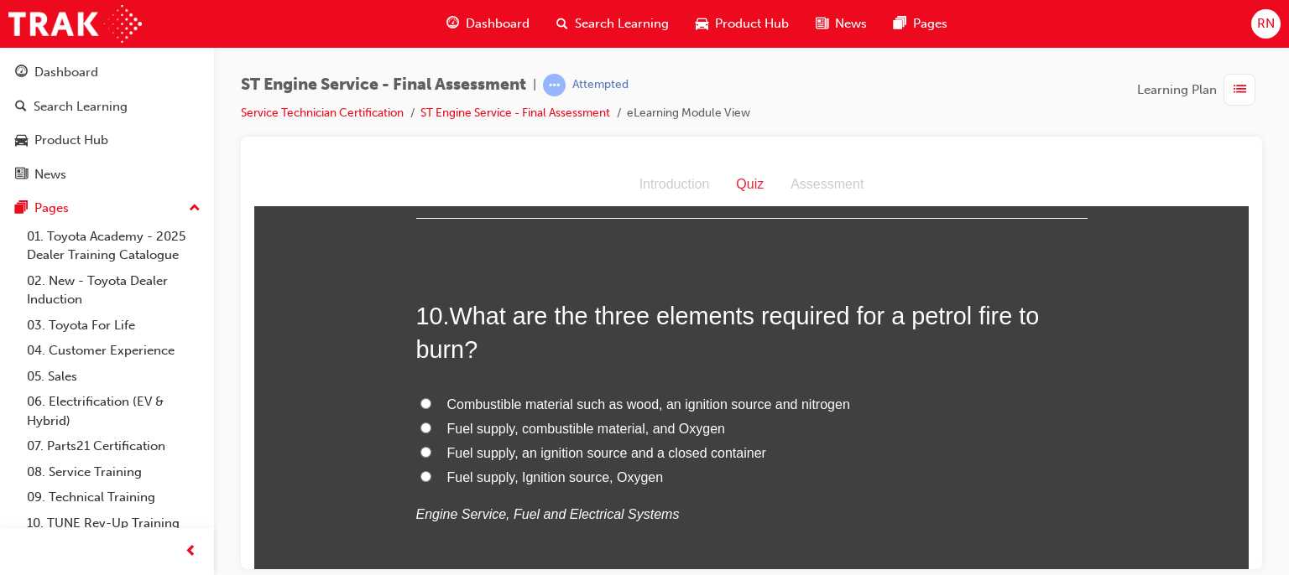
click at [560, 476] on span "Fuel supply, Ignition source, Oxygen" at bounding box center [555, 477] width 216 height 14
click at [431, 476] on input "Fuel supply, Ignition source, Oxygen" at bounding box center [425, 476] width 11 height 11
radio input "true"
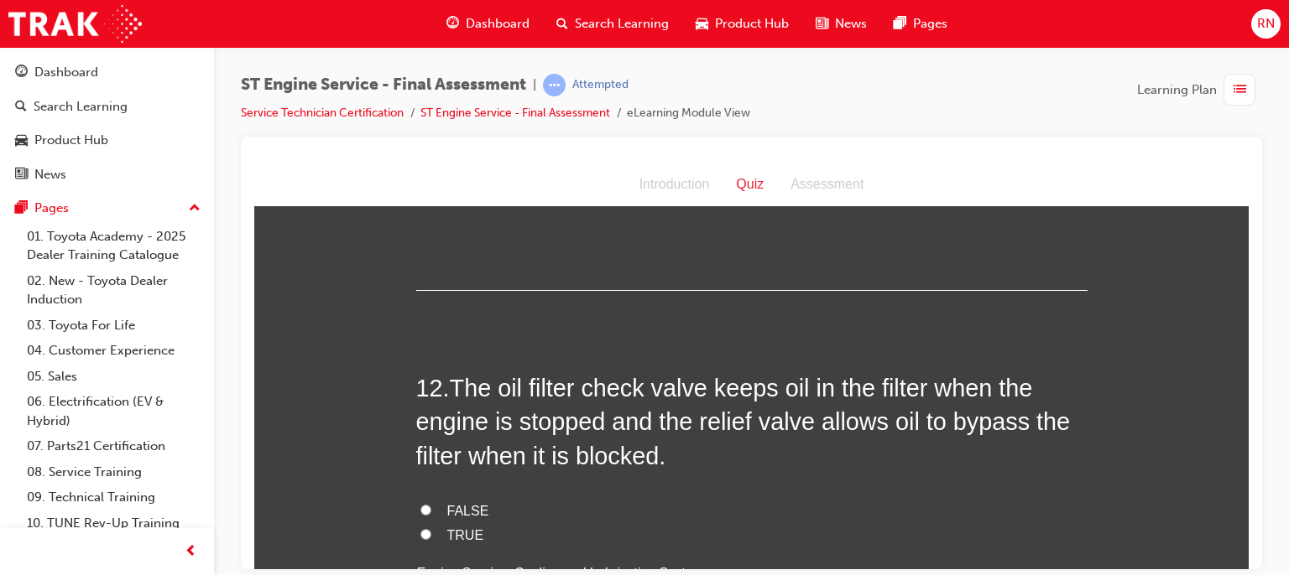
scroll to position [4072, 0]
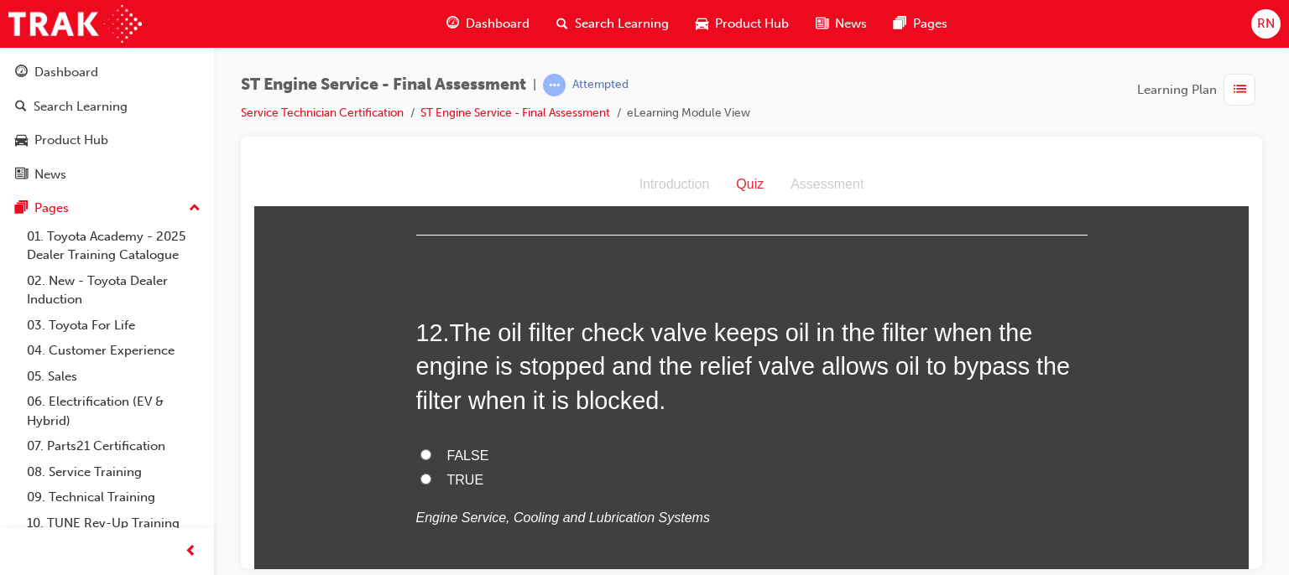
click at [422, 449] on input "FALSE" at bounding box center [425, 454] width 11 height 11
radio input "true"
click at [420, 475] on input "TRUE" at bounding box center [425, 478] width 11 height 11
radio input "true"
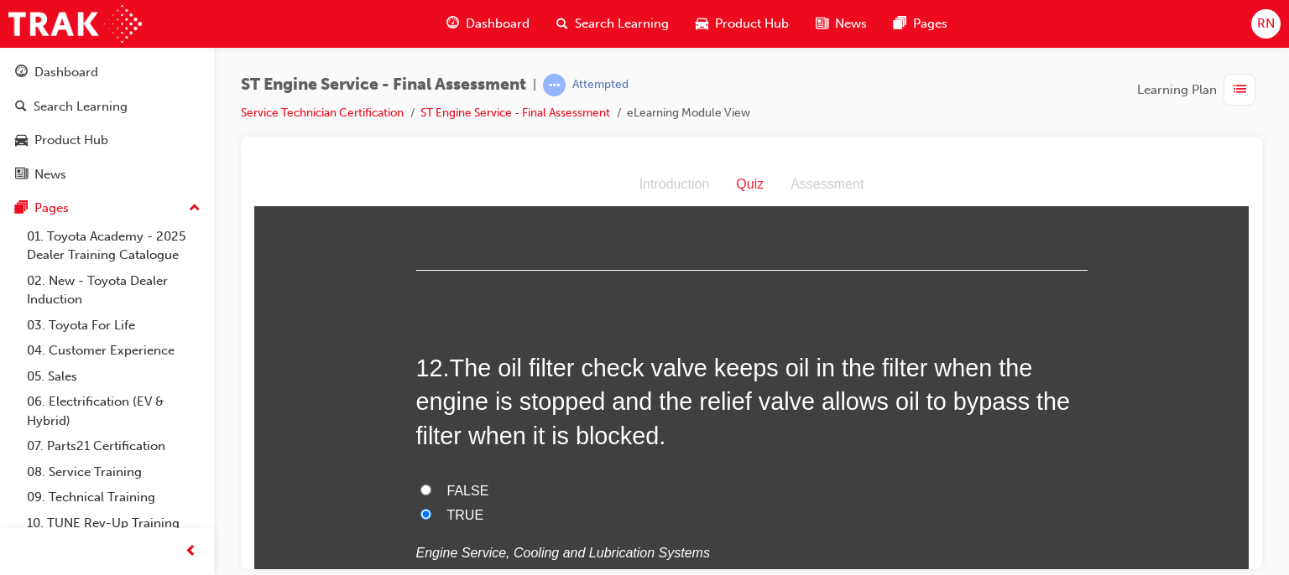
scroll to position [4062, 0]
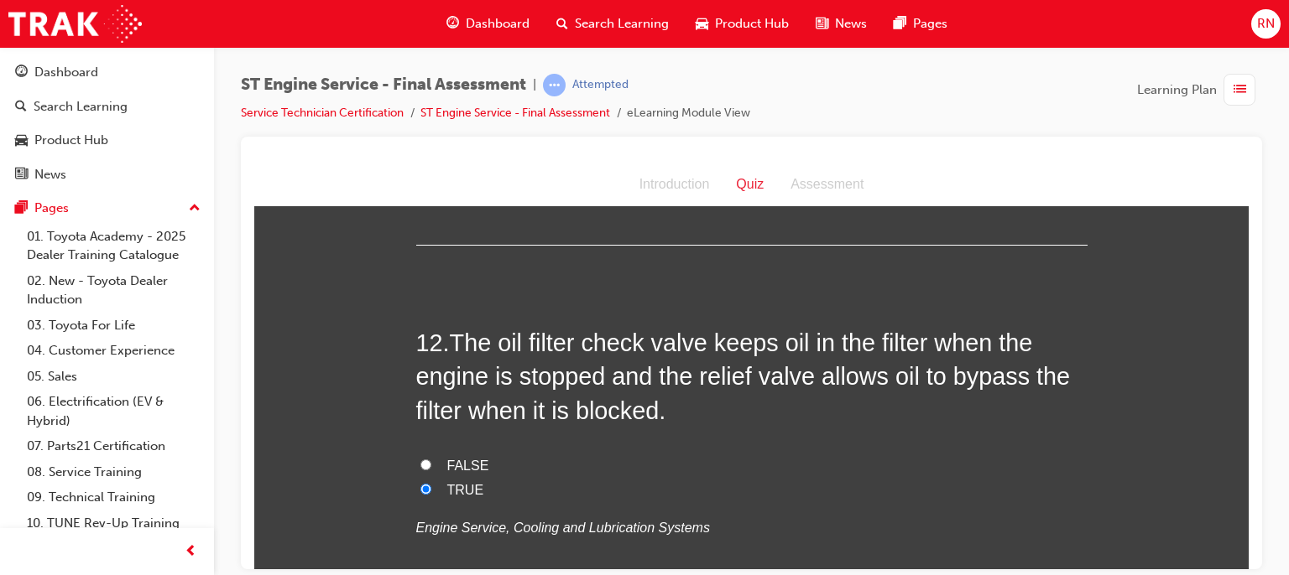
drag, startPoint x: 1242, startPoint y: 331, endPoint x: 1513, endPoint y: 573, distance: 363.6
drag, startPoint x: 1226, startPoint y: 408, endPoint x: 1226, endPoint y: 424, distance: 16.8
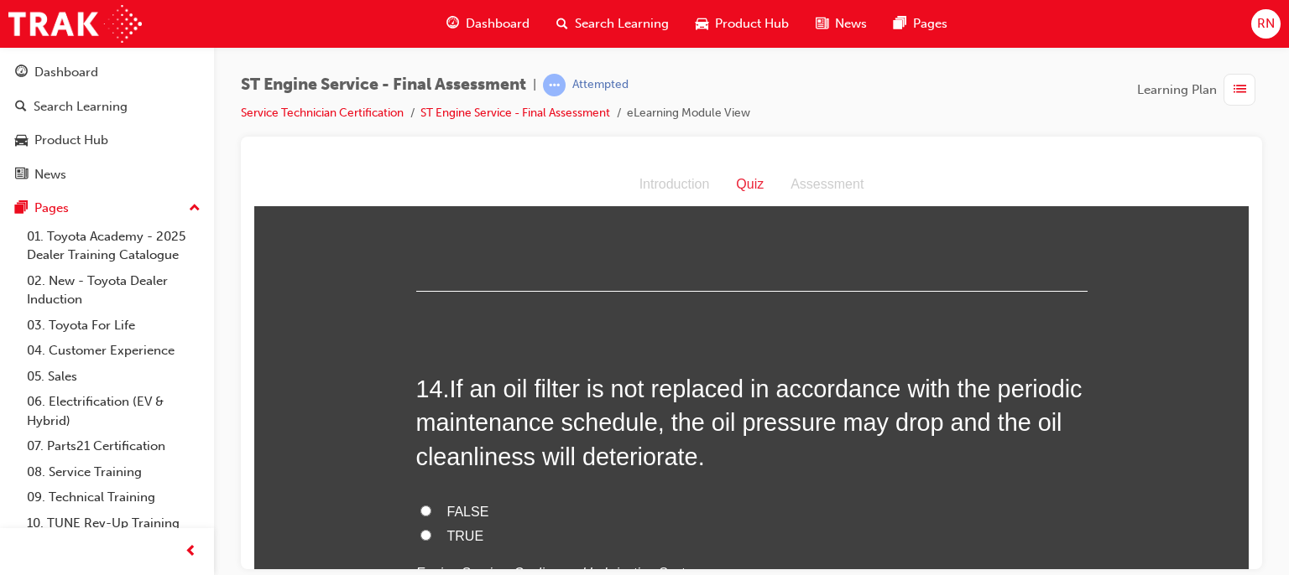
scroll to position [4832, 0]
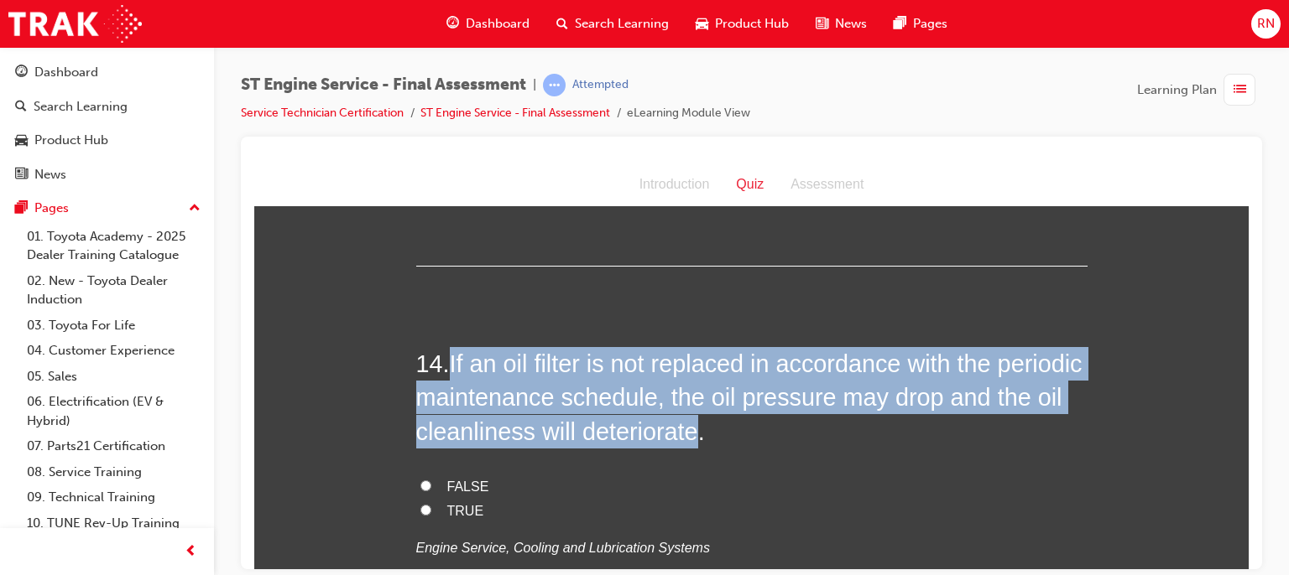
drag, startPoint x: 691, startPoint y: 429, endPoint x: 450, endPoint y: 359, distance: 250.6
click at [450, 359] on span "If an oil filter is not replaced in accordance with the periodic maintenance sc…" at bounding box center [749, 397] width 666 height 95
copy span "If an oil filter is not replaced in accordance with the periodic maintenance sc…"
click at [420, 509] on input "TRUE" at bounding box center [425, 509] width 11 height 11
radio input "true"
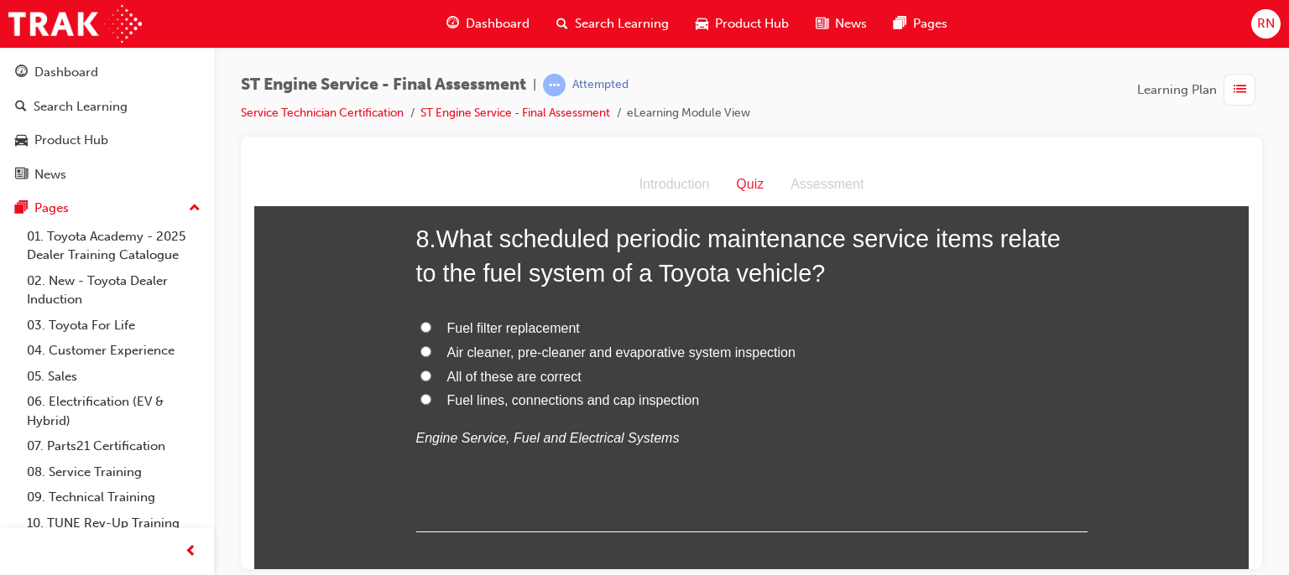
scroll to position [2627, 0]
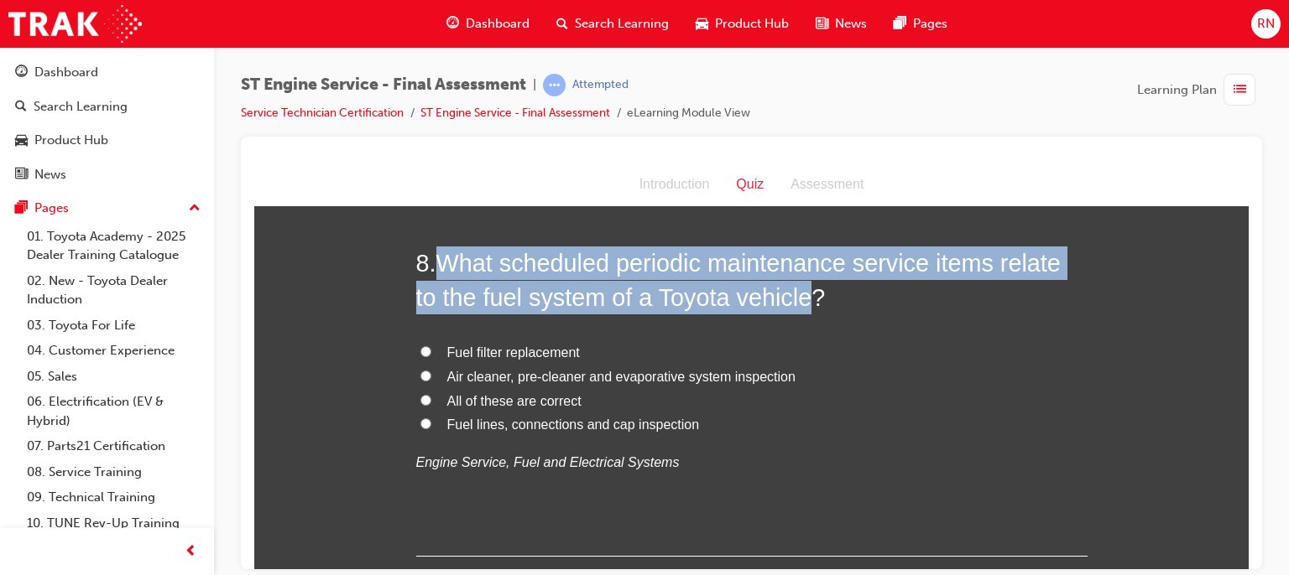
drag, startPoint x: 803, startPoint y: 298, endPoint x: 441, endPoint y: 273, distance: 362.4
click at [441, 273] on span "What scheduled periodic maintenance service items relate to the fuel system of …" at bounding box center [738, 279] width 644 height 60
copy span "What scheduled periodic maintenance service items relate to the fuel system of …"
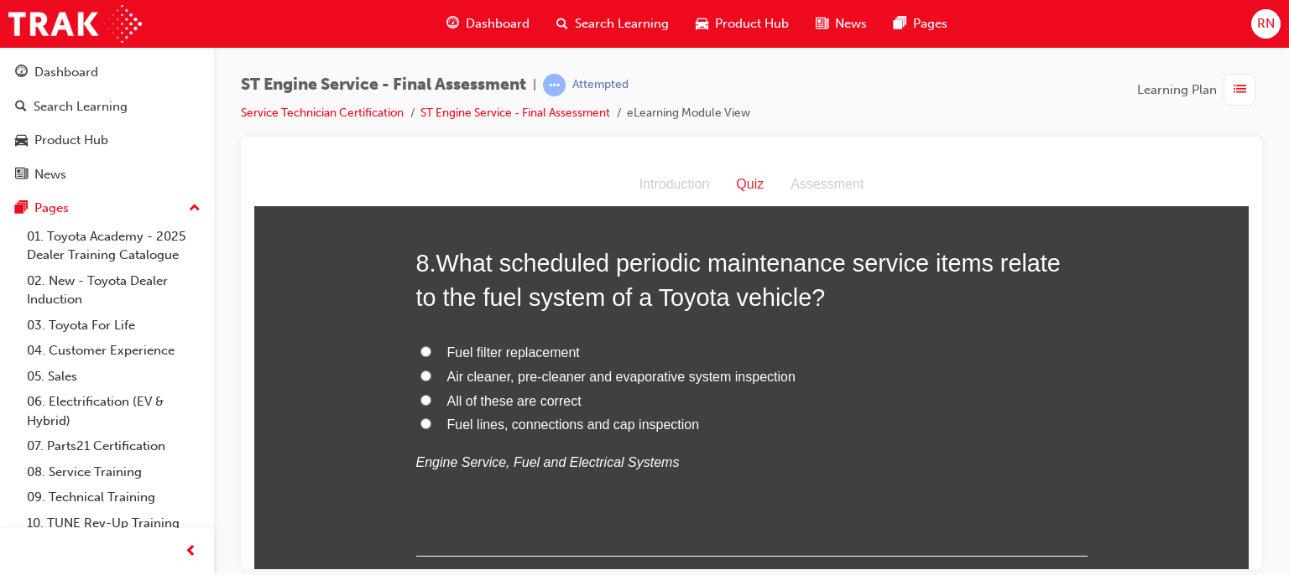
click at [560, 424] on span "Fuel lines, connections and cap inspection" at bounding box center [573, 424] width 253 height 14
click at [431, 424] on input "Fuel lines, connections and cap inspection" at bounding box center [425, 423] width 11 height 11
radio input "true"
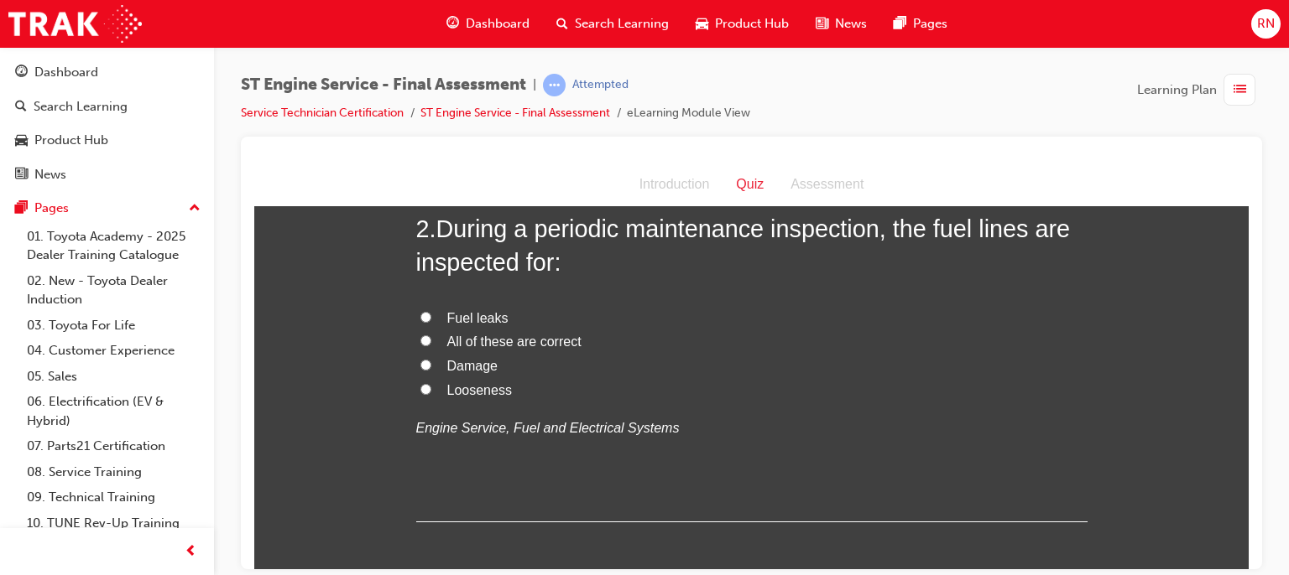
scroll to position [405, 0]
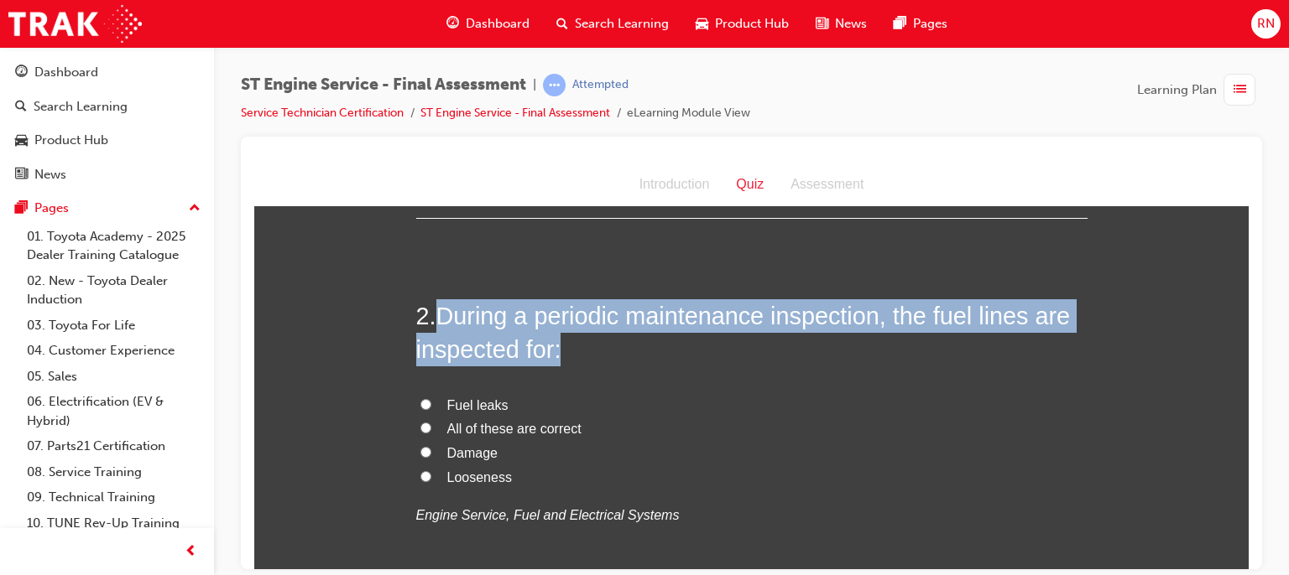
drag, startPoint x: 554, startPoint y: 347, endPoint x: 440, endPoint y: 310, distance: 120.2
click at [440, 310] on span "During a periodic maintenance inspection, the fuel lines are inspected for:" at bounding box center [743, 332] width 654 height 60
copy span "During a periodic maintenance inspection, the fuel lines are inspected for:"
click at [420, 426] on input "All of these are correct" at bounding box center [425, 427] width 11 height 11
radio input "true"
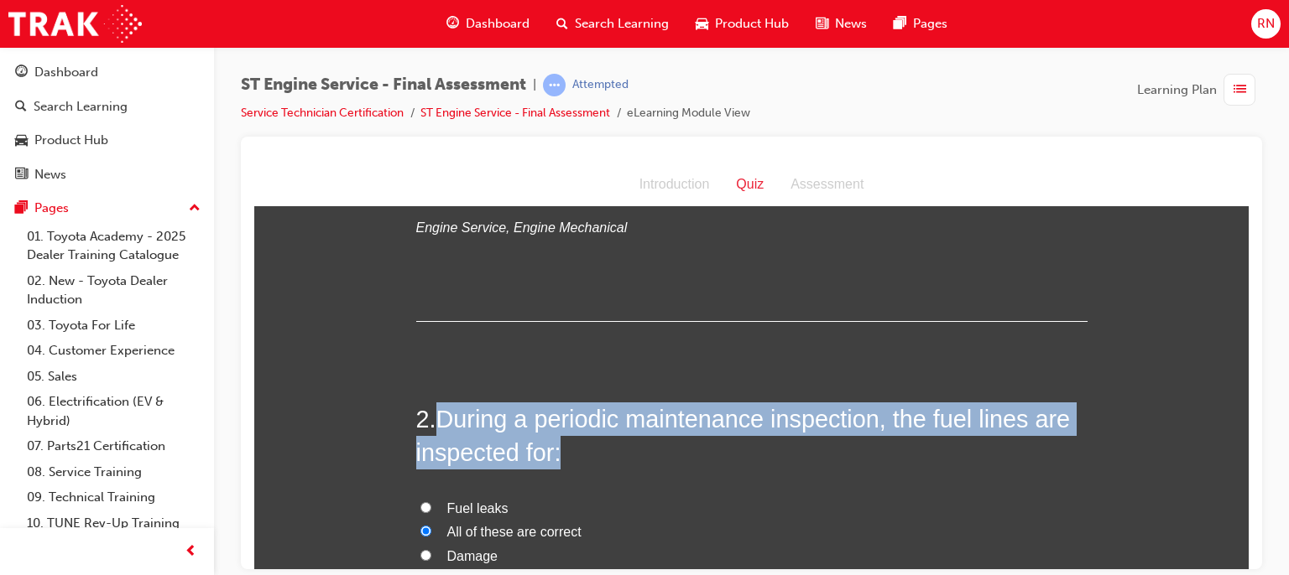
scroll to position [252, 0]
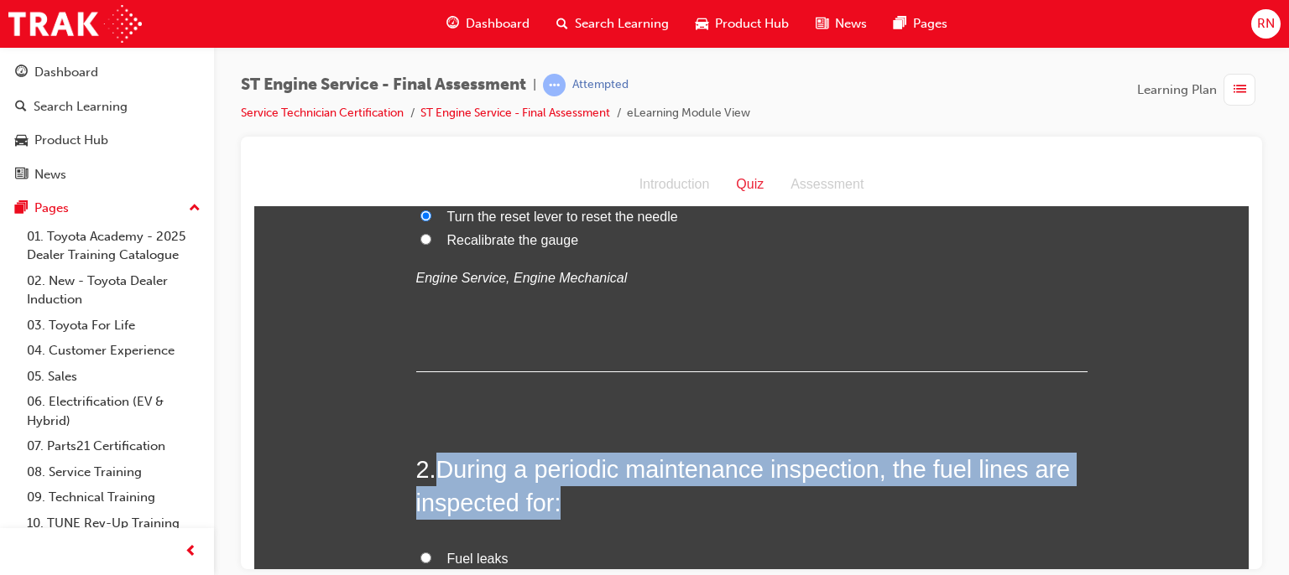
drag, startPoint x: 1242, startPoint y: 206, endPoint x: 1542, endPoint y: 357, distance: 336.1
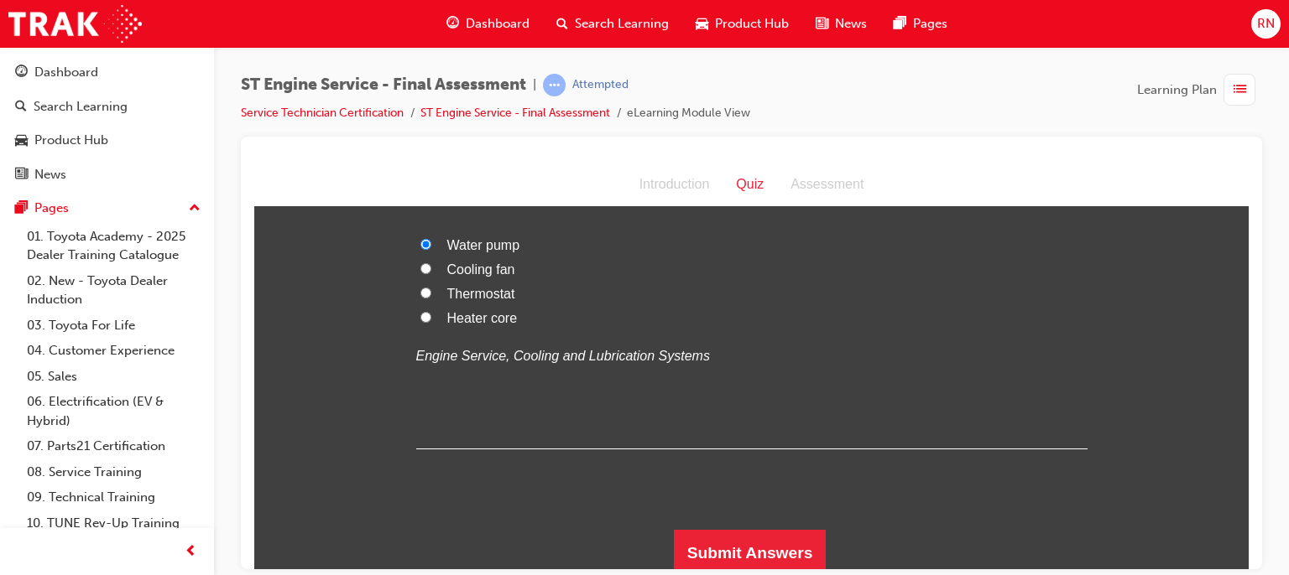
scroll to position [6557, 0]
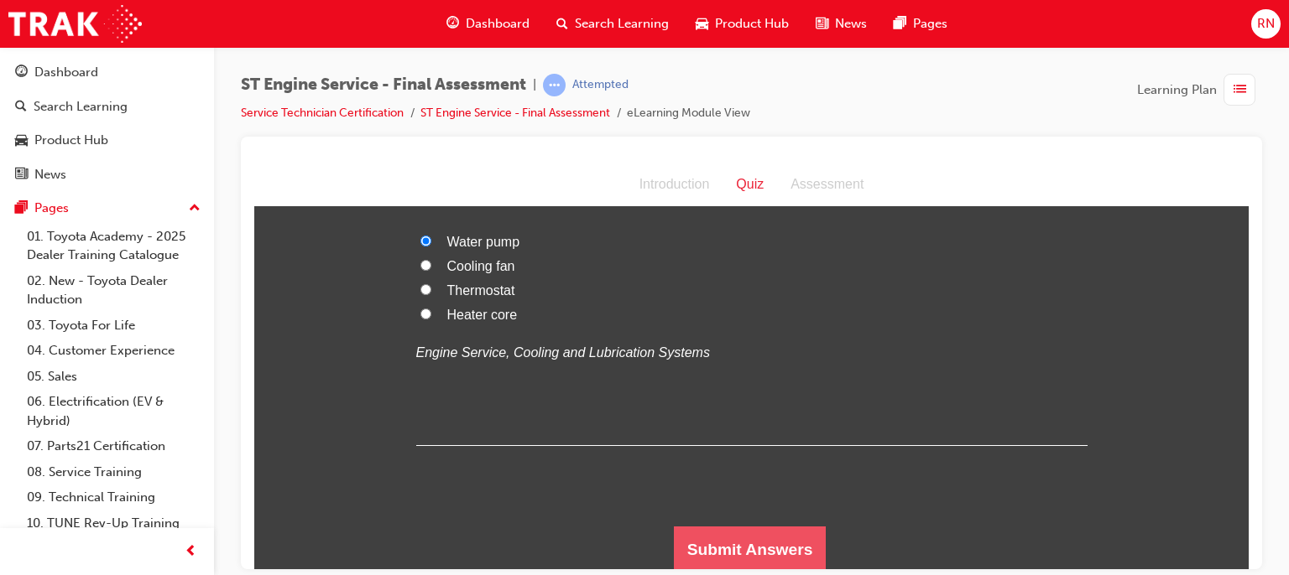
click at [756, 557] on button "Submit Answers" at bounding box center [750, 549] width 153 height 47
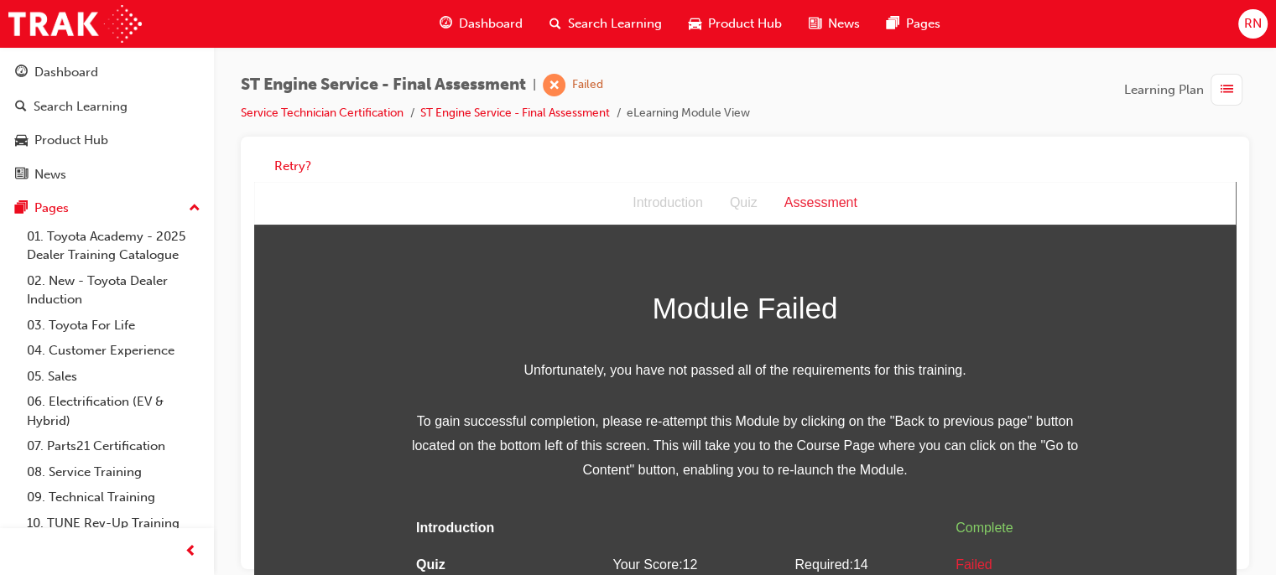
scroll to position [12, 0]
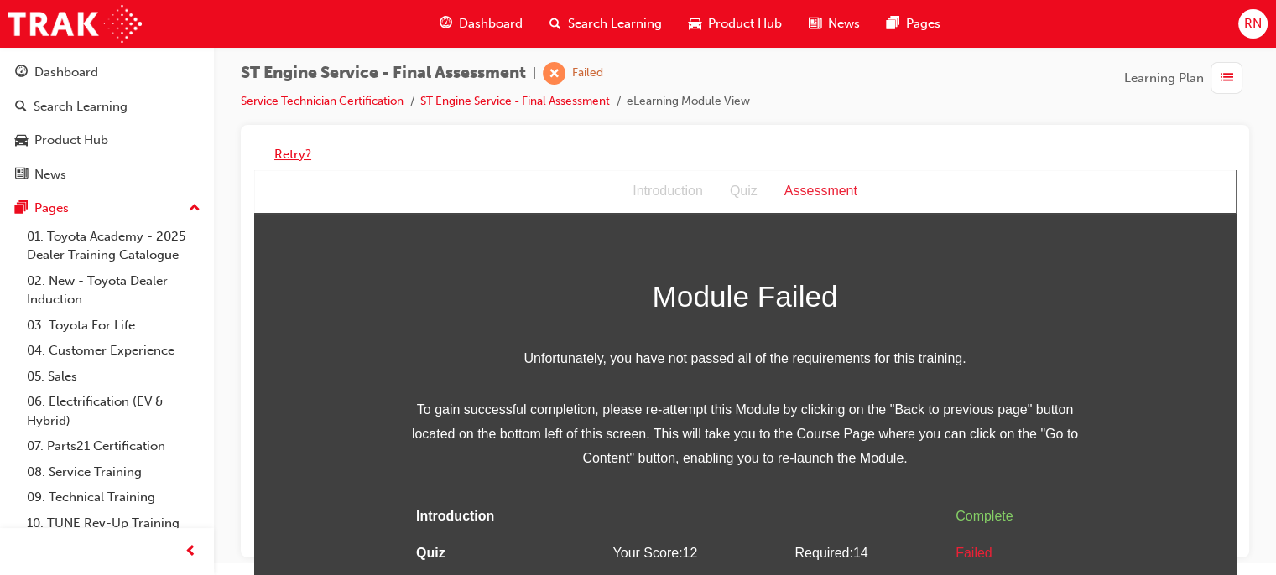
click at [289, 154] on button "Retry?" at bounding box center [292, 154] width 37 height 19
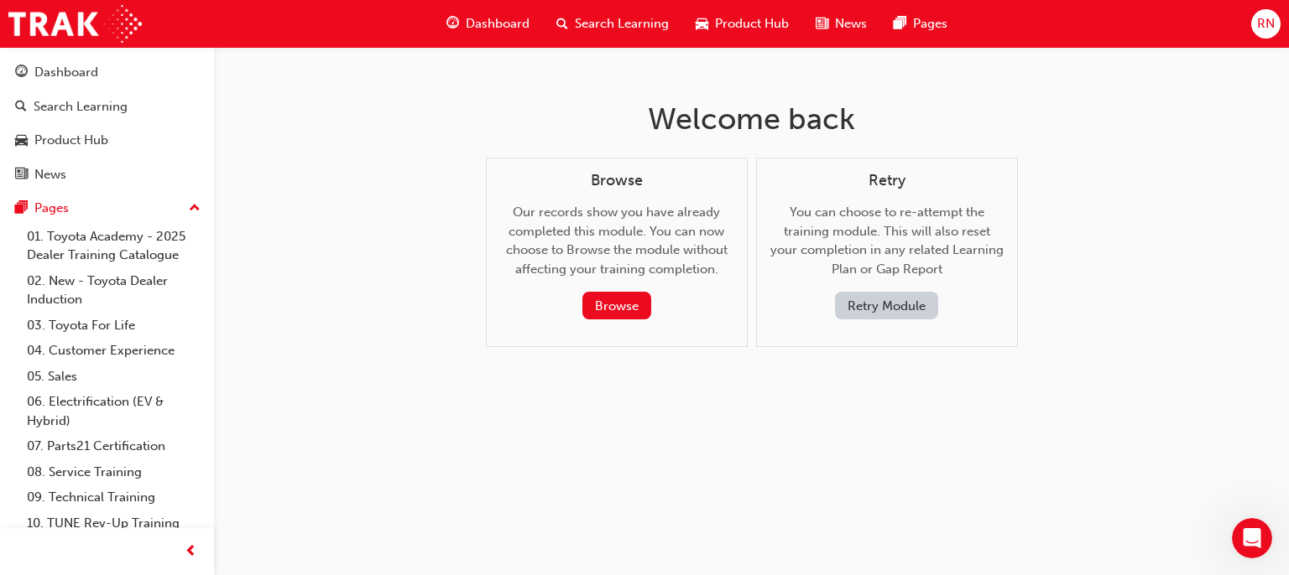
click at [866, 303] on button "Retry Module" at bounding box center [886, 306] width 103 height 28
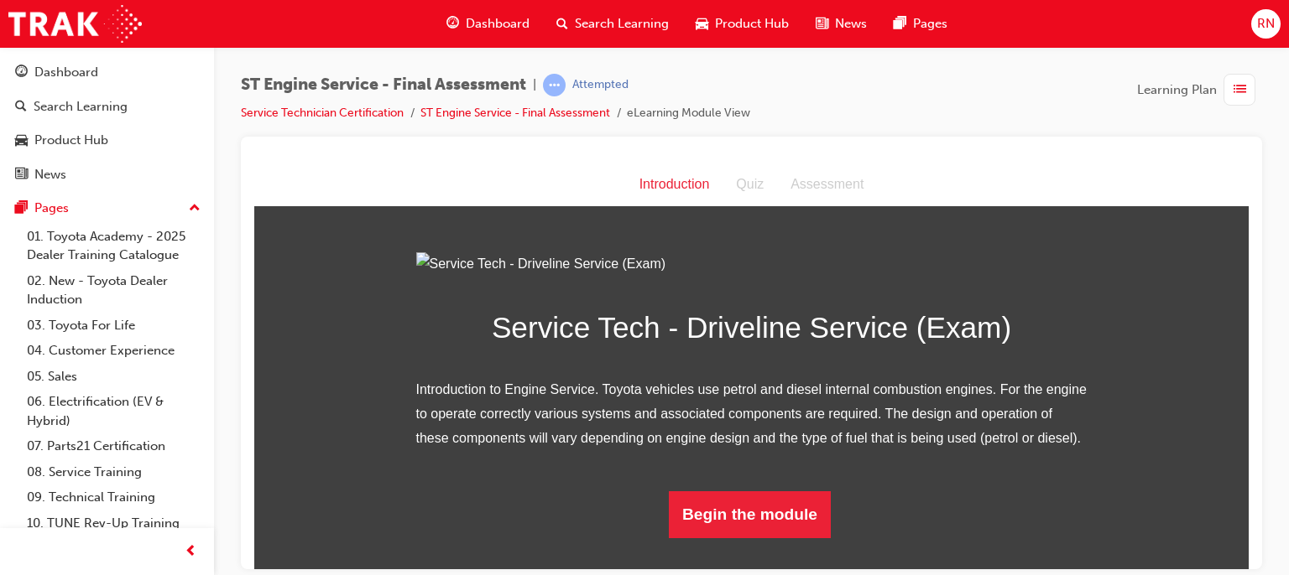
scroll to position [154, 0]
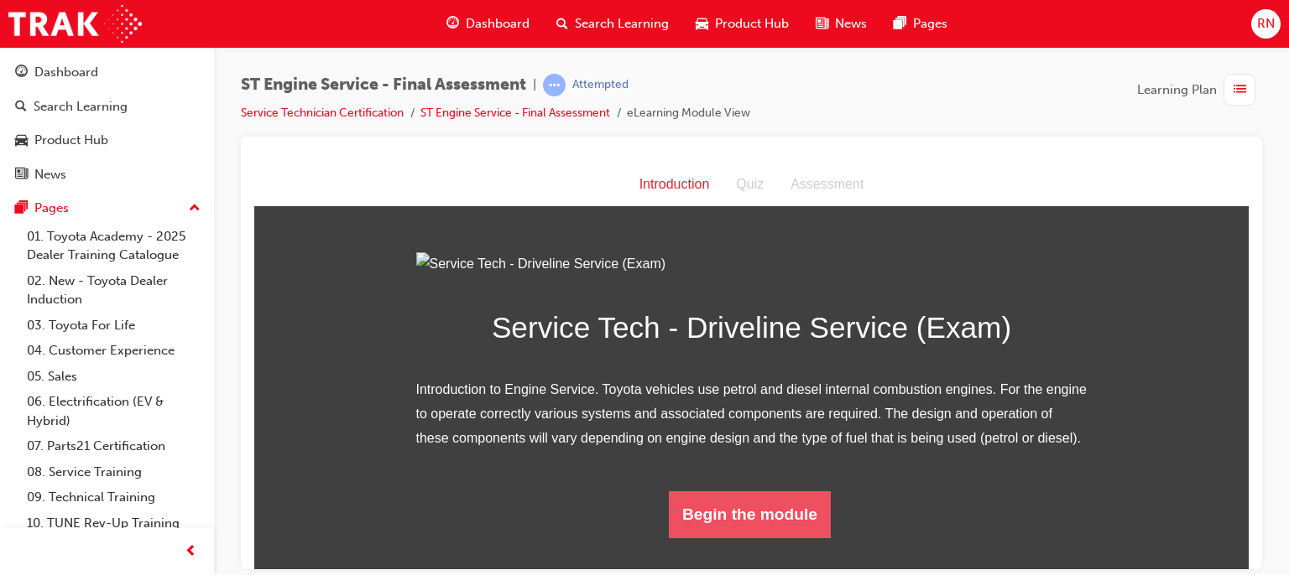
click at [718, 538] on button "Begin the module" at bounding box center [750, 514] width 162 height 47
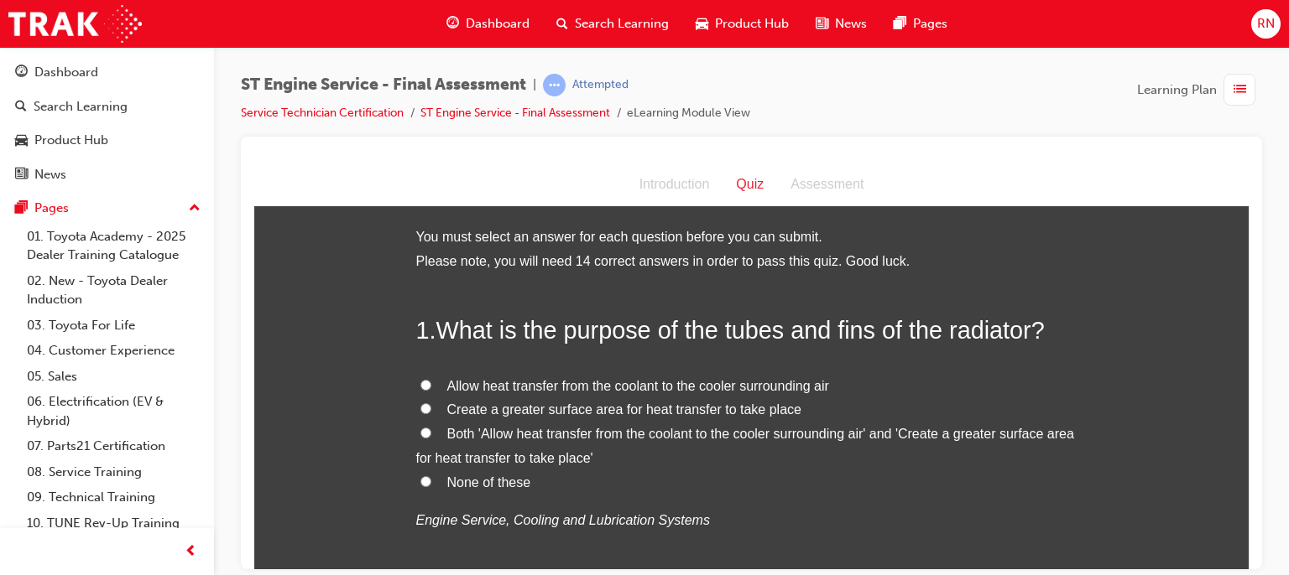
click at [420, 434] on input "Both 'Allow heat transfer from the coolant to the cooler surrounding air' and '…" at bounding box center [425, 432] width 11 height 11
radio input "true"
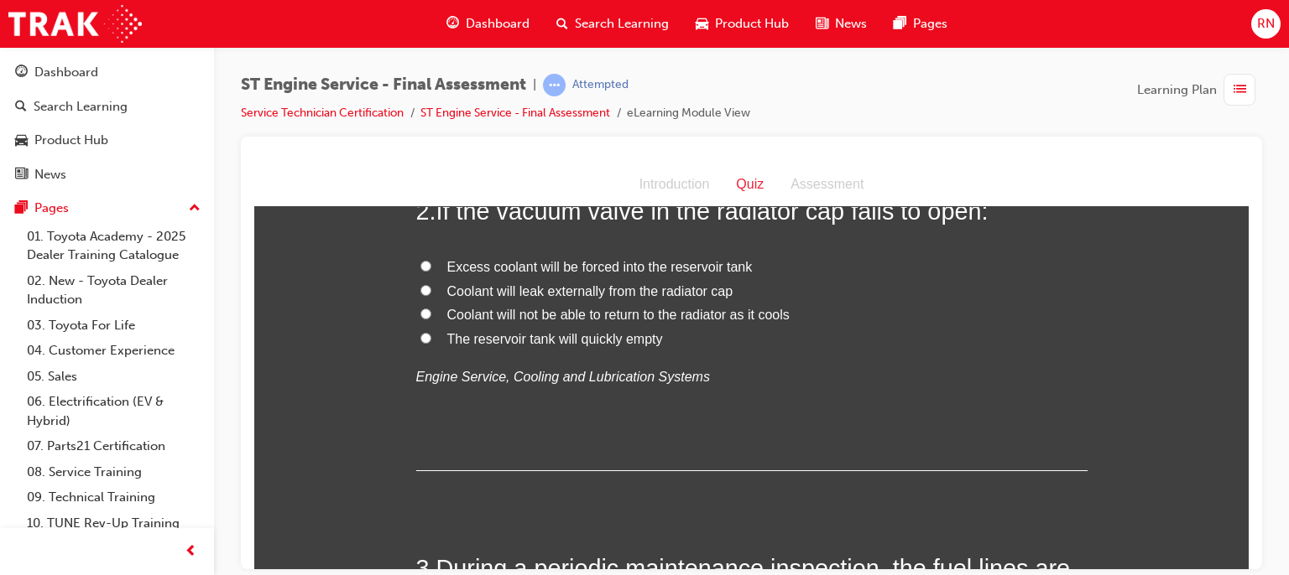
scroll to position [461, 0]
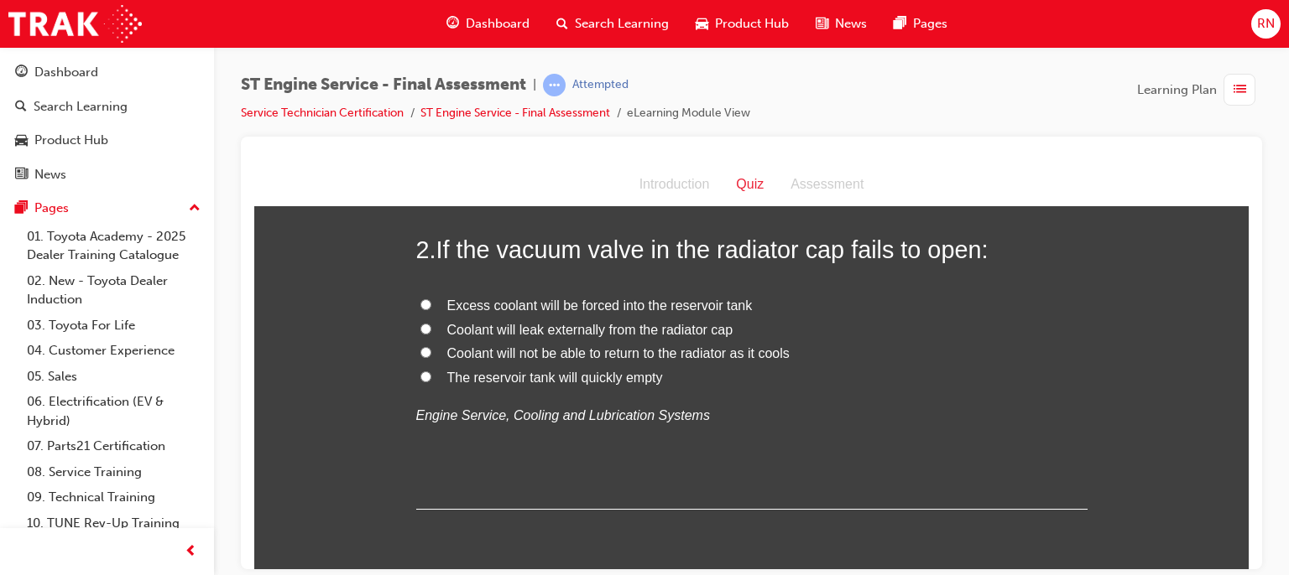
click at [420, 349] on input "Coolant will not be able to return to the radiator as it cools" at bounding box center [425, 351] width 11 height 11
radio input "true"
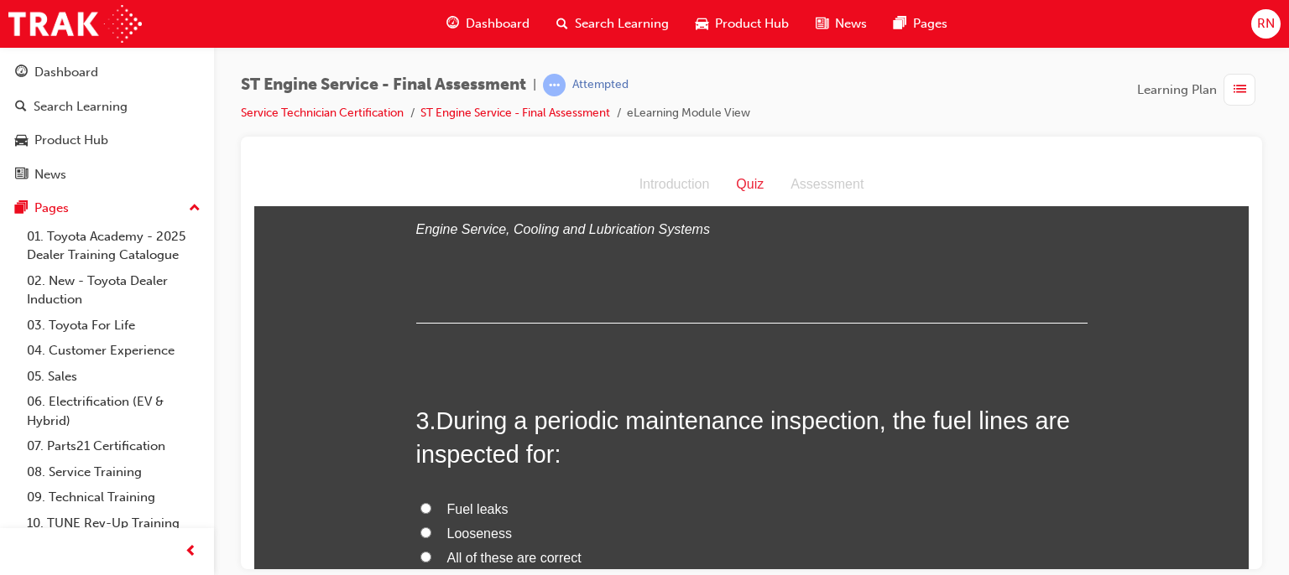
scroll to position [810, 0]
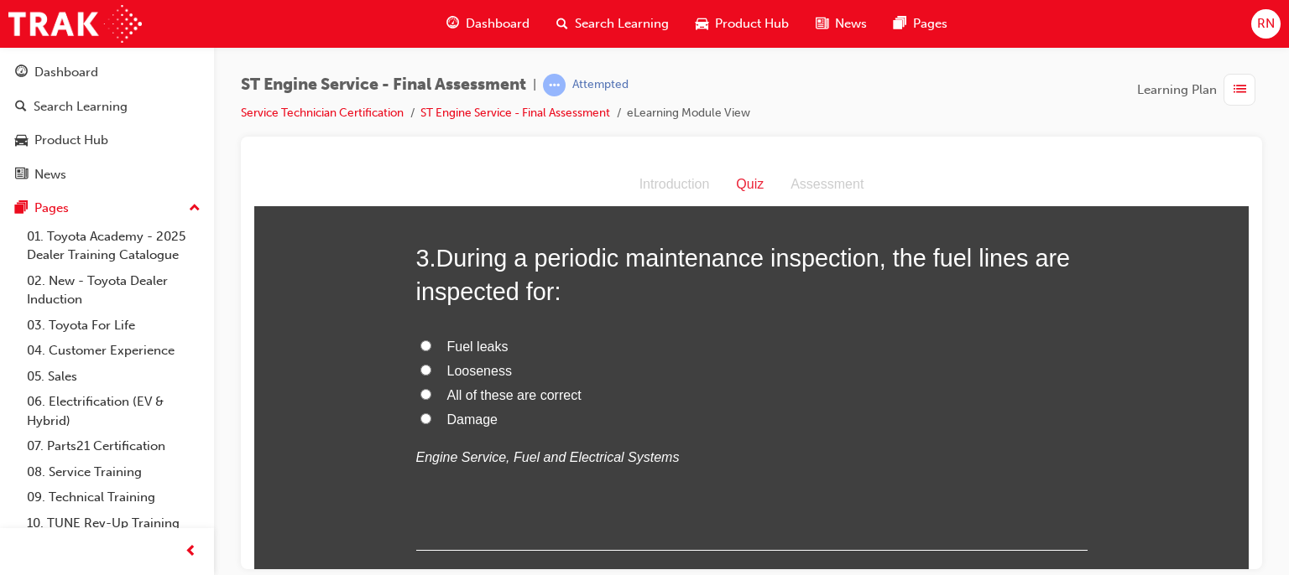
click at [420, 393] on input "All of these are correct" at bounding box center [425, 393] width 11 height 11
radio input "true"
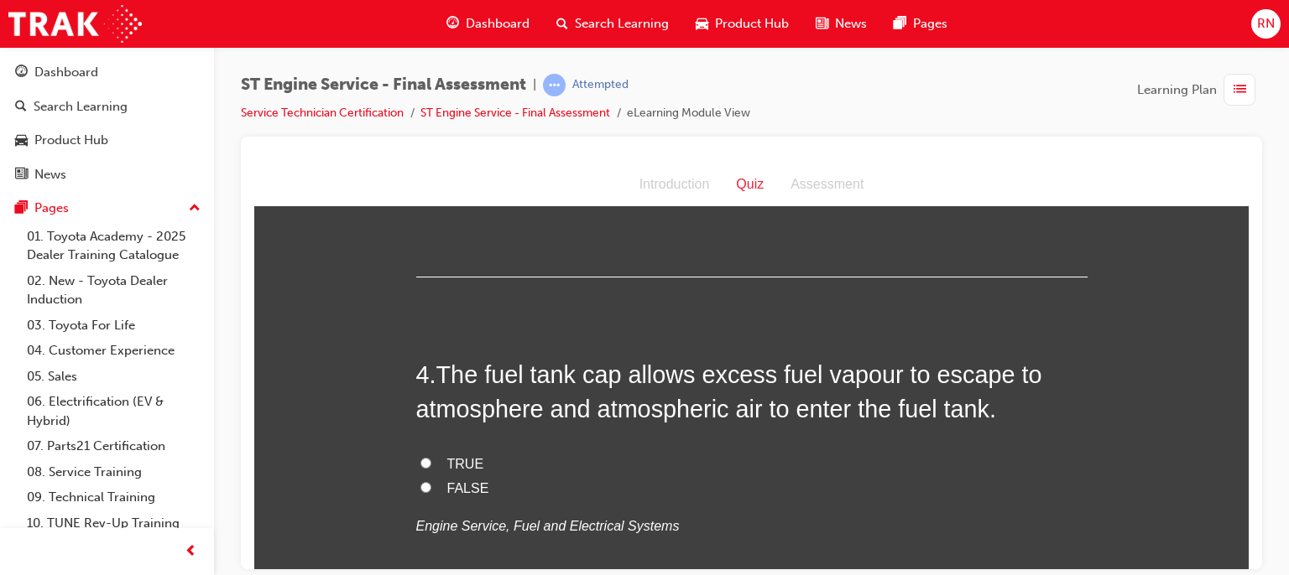
scroll to position [1122, 0]
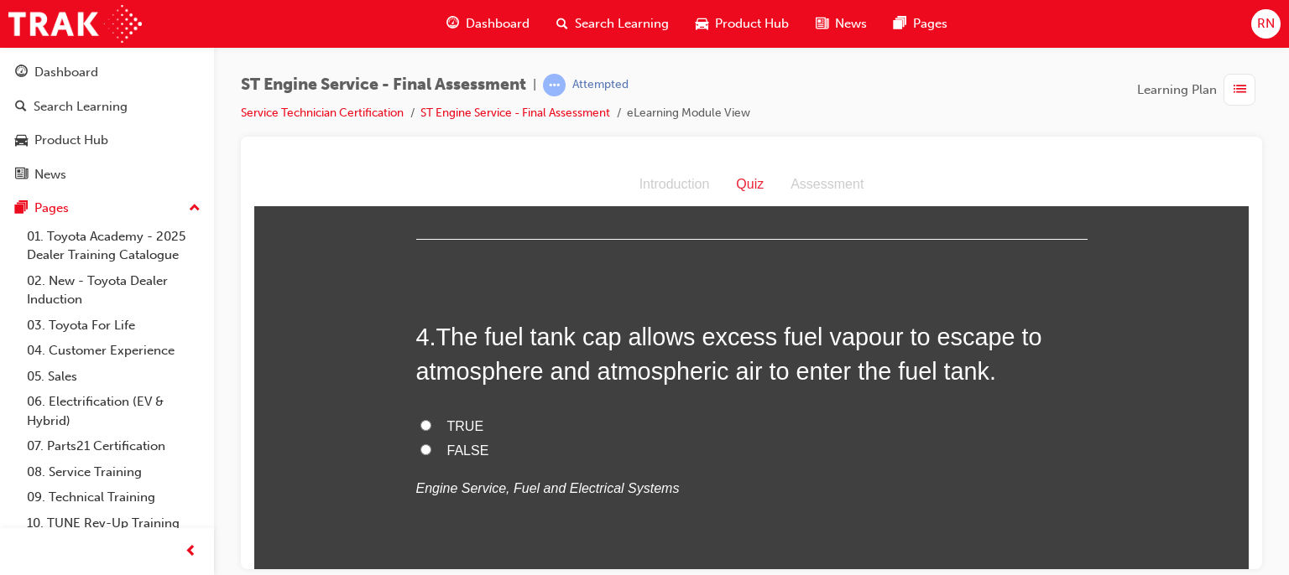
click at [420, 448] on input "FALSE" at bounding box center [425, 449] width 11 height 11
radio input "true"
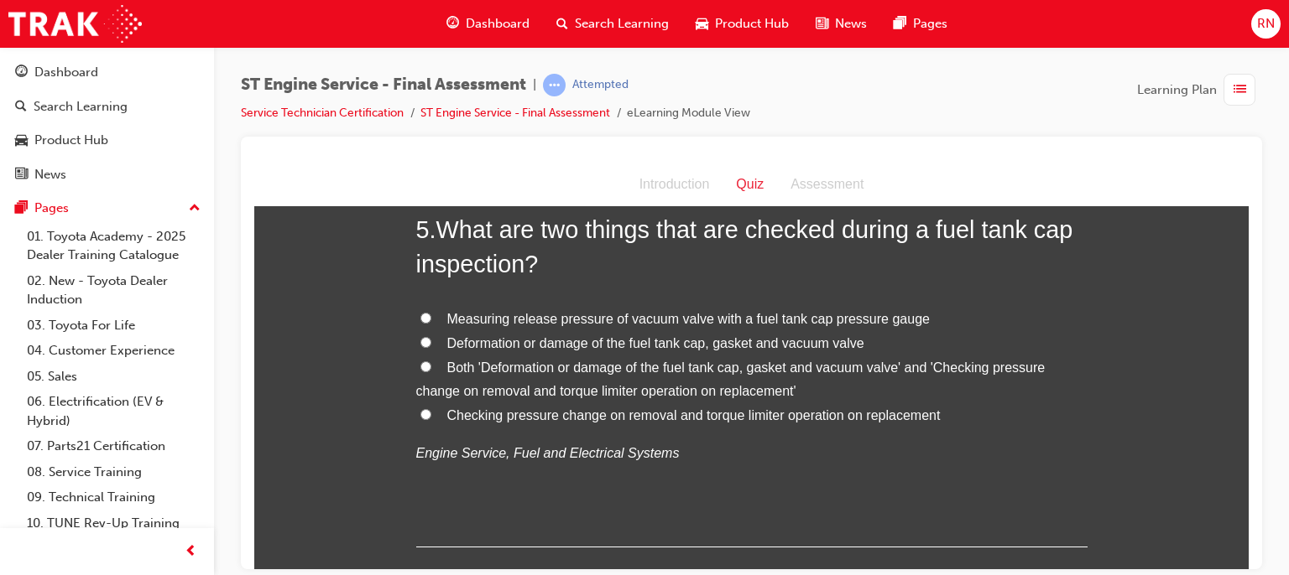
scroll to position [1559, 0]
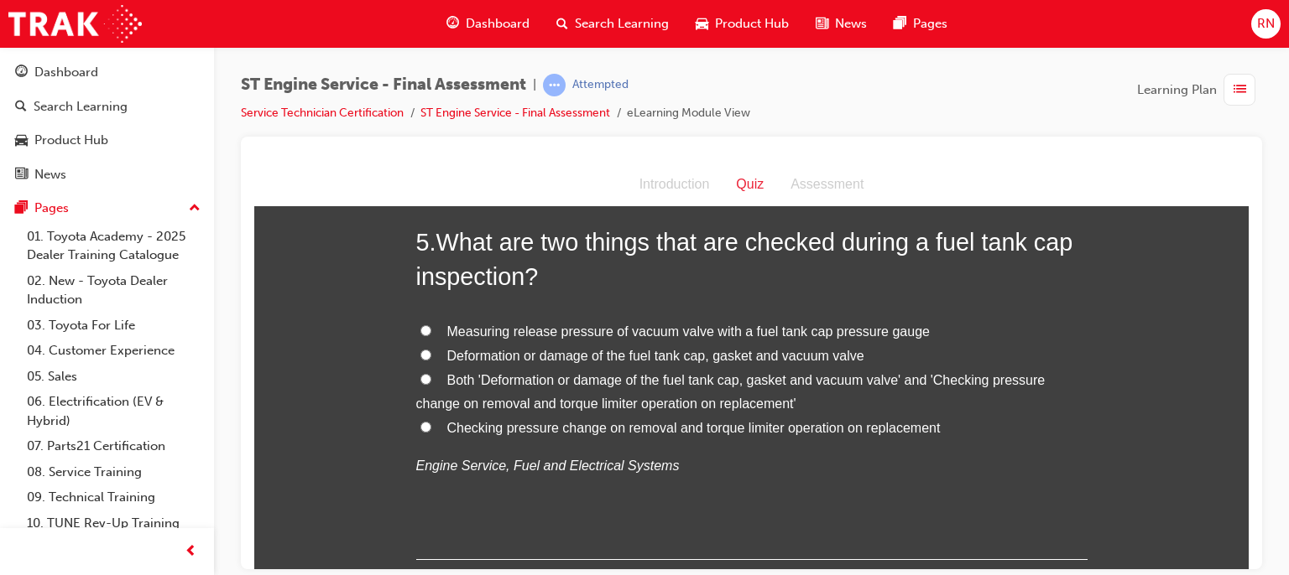
click at [420, 351] on input "Deformation or damage of the fuel tank cap, gasket and vacuum valve" at bounding box center [425, 354] width 11 height 11
radio input "true"
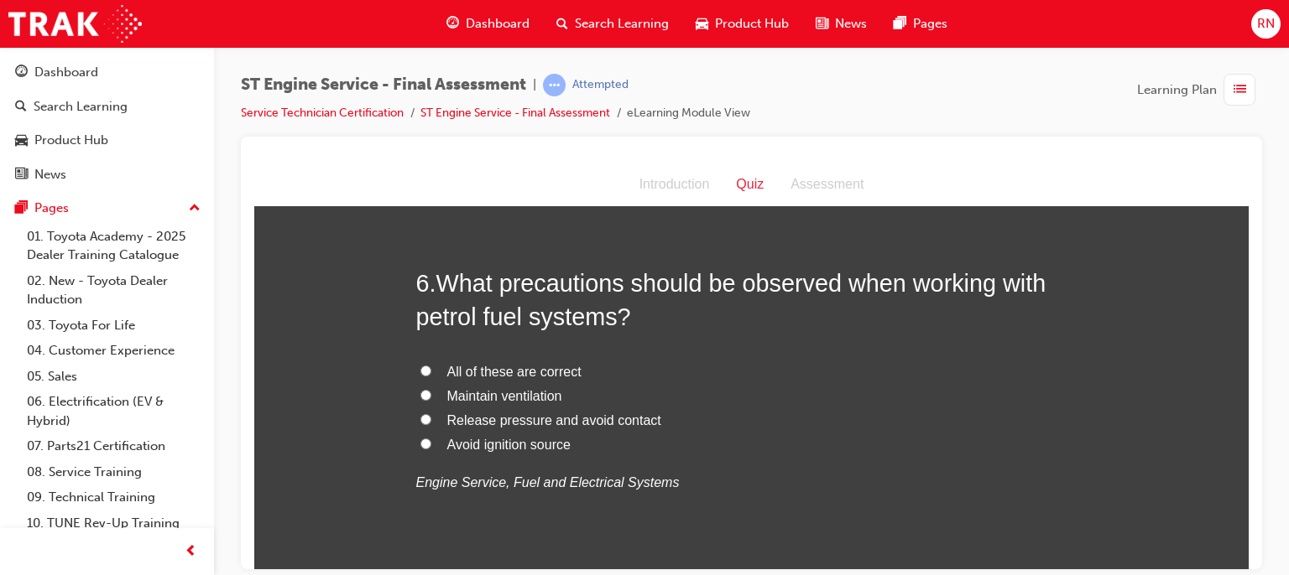
scroll to position [1983, 0]
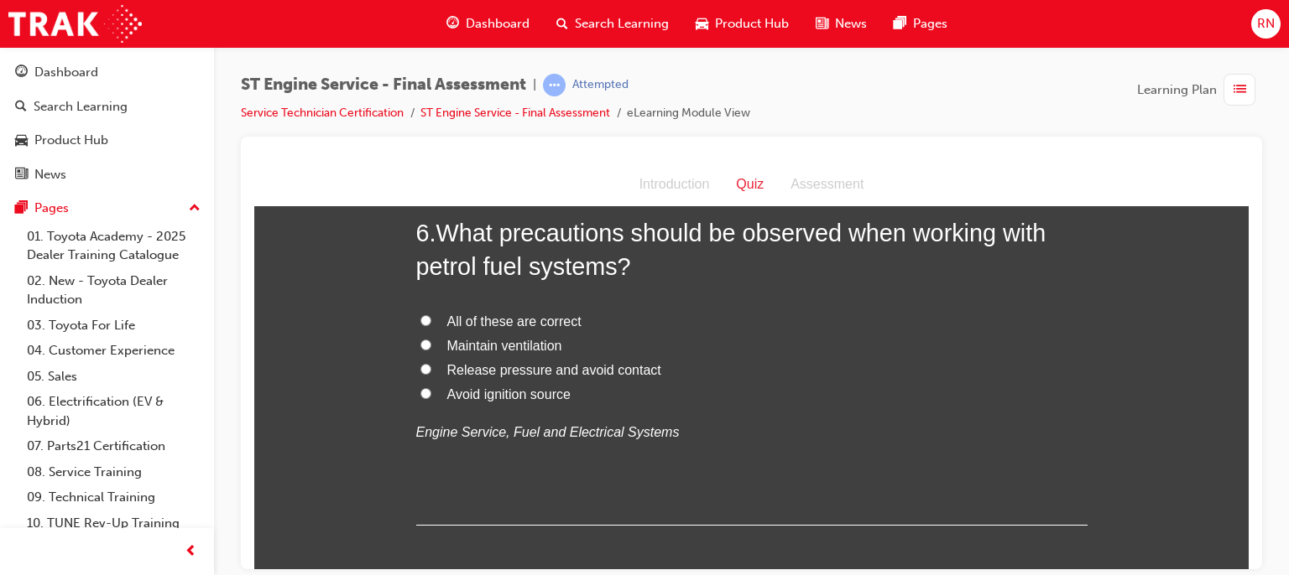
click at [470, 345] on span "Maintain ventilation" at bounding box center [504, 345] width 115 height 14
click at [431, 345] on input "Maintain ventilation" at bounding box center [425, 344] width 11 height 11
radio input "true"
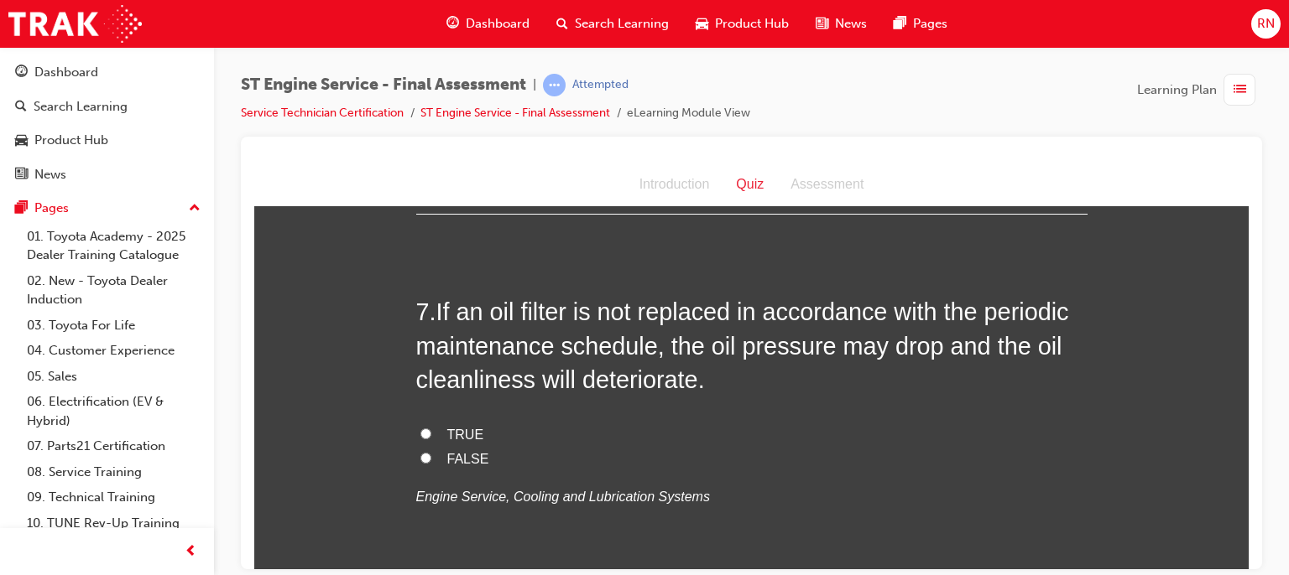
scroll to position [2306, 0]
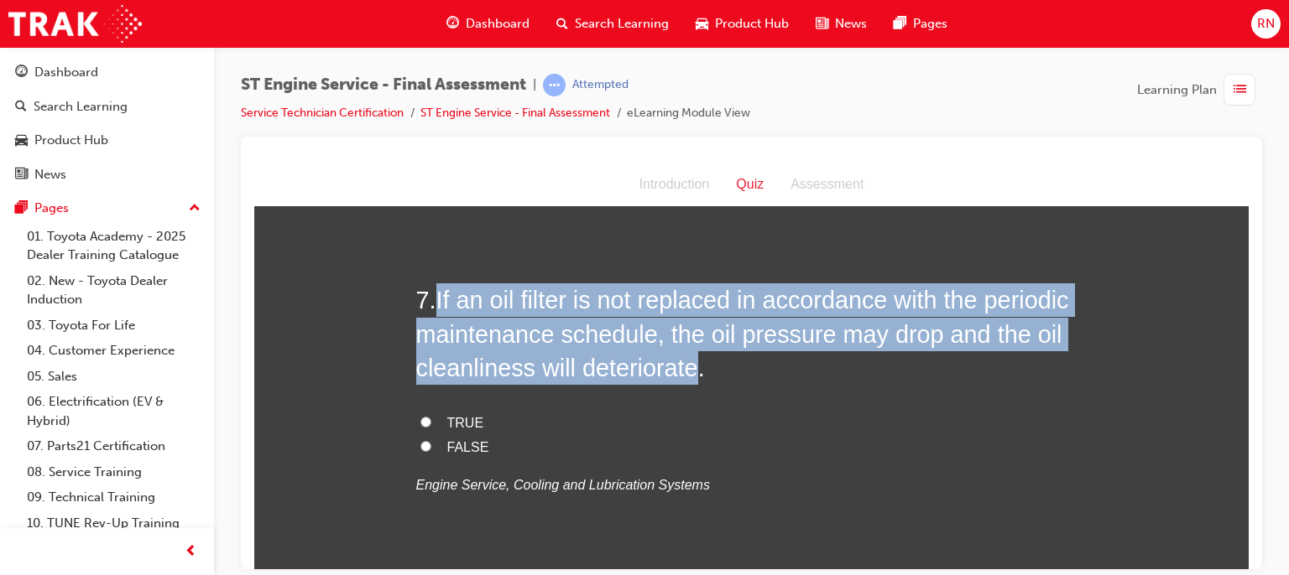
drag, startPoint x: 693, startPoint y: 367, endPoint x: 435, endPoint y: 303, distance: 265.5
click at [435, 303] on span "If an oil filter is not replaced in accordance with the periodic maintenance sc…" at bounding box center [742, 333] width 653 height 95
copy span "If an oil filter is not replaced in accordance with the periodic maintenance sc…"
click at [420, 422] on input "TRUE" at bounding box center [425, 421] width 11 height 11
radio input "true"
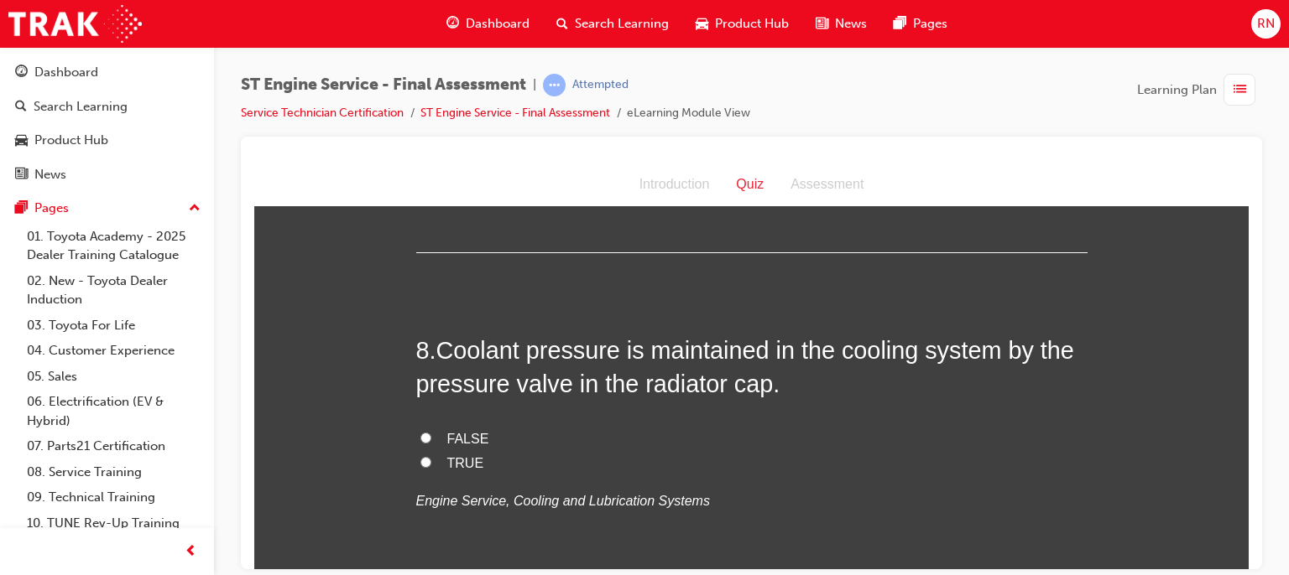
scroll to position [2642, 0]
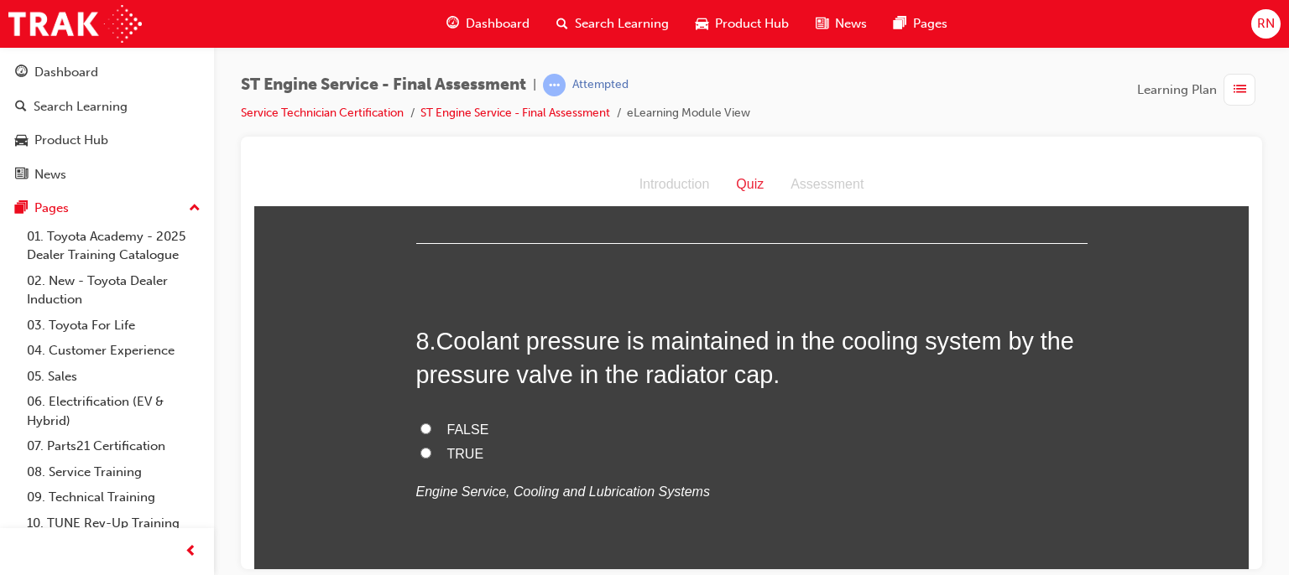
click at [420, 448] on input "TRUE" at bounding box center [425, 452] width 11 height 11
radio input "true"
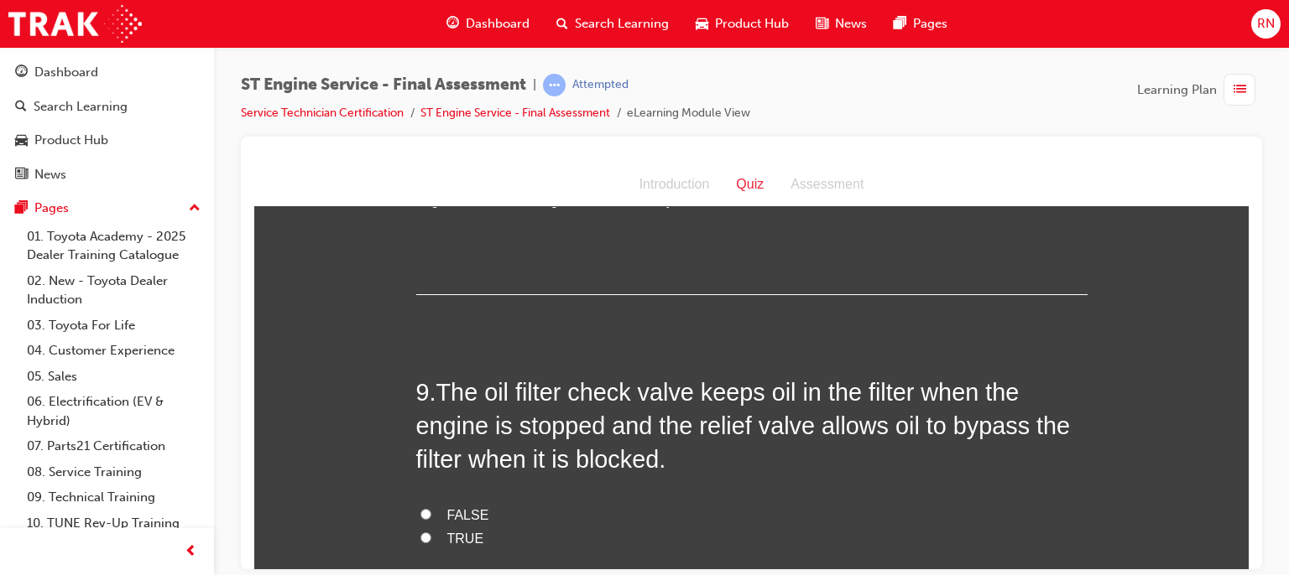
scroll to position [2577, 0]
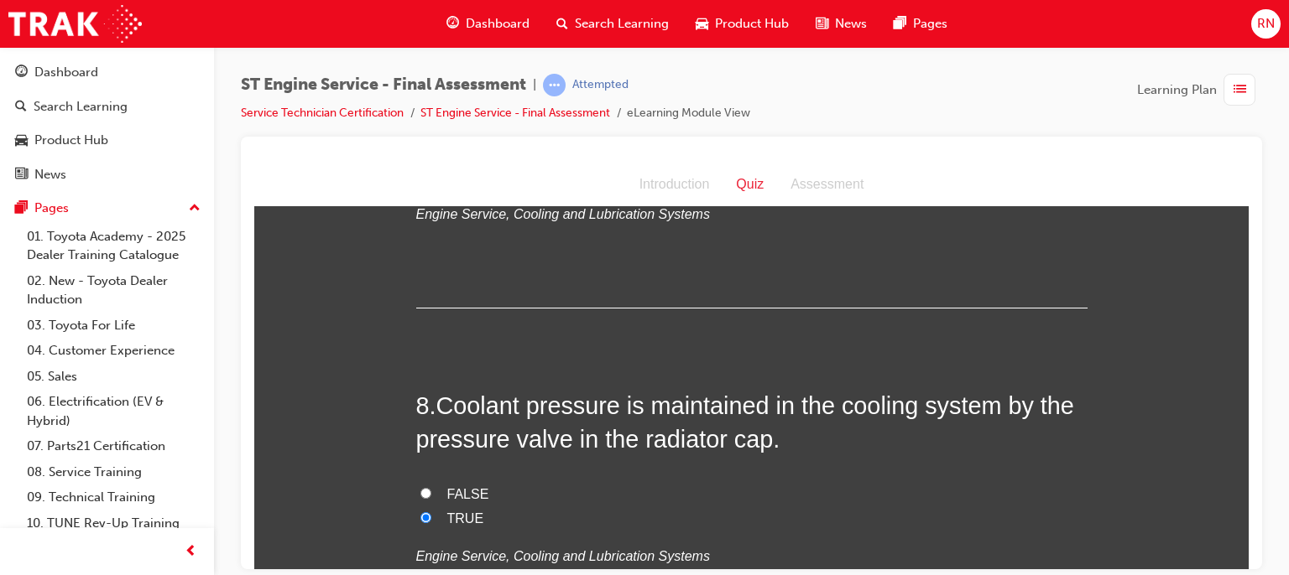
click at [1248, 559] on div at bounding box center [751, 353] width 1021 height 433
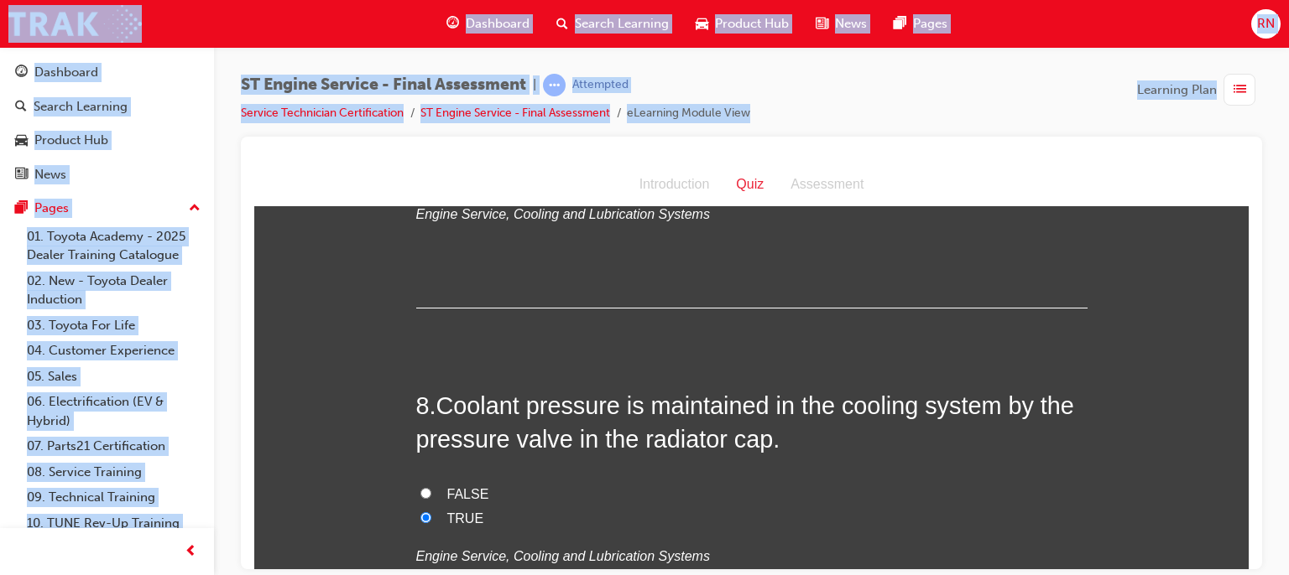
click at [1248, 559] on div at bounding box center [751, 353] width 1021 height 433
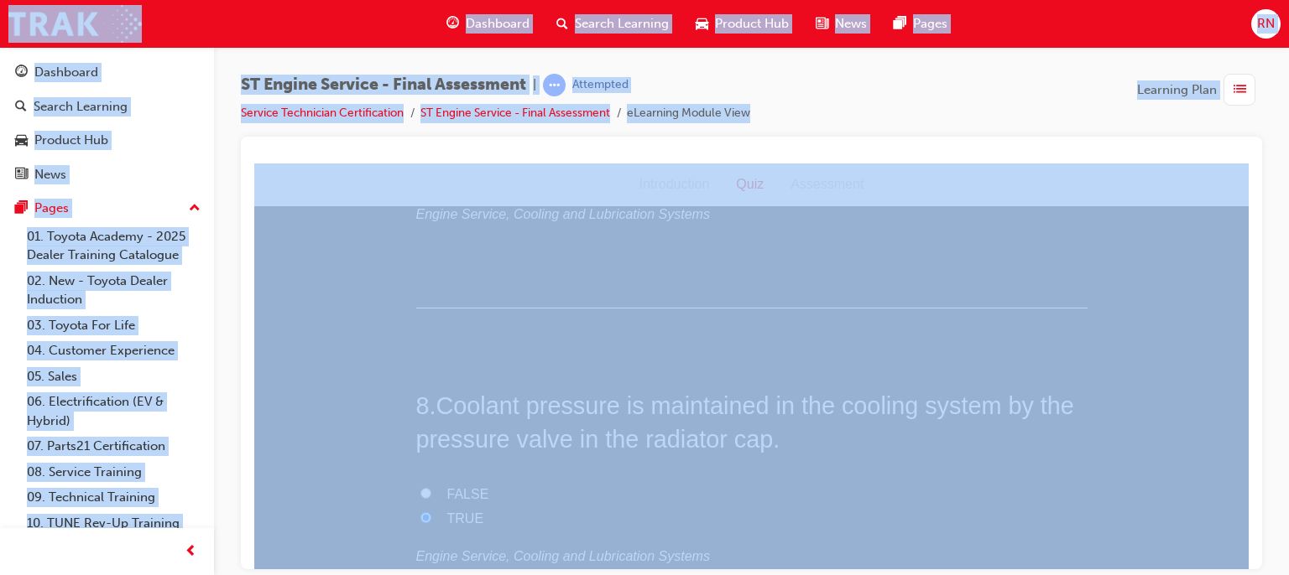
click at [1248, 559] on div at bounding box center [751, 353] width 1021 height 433
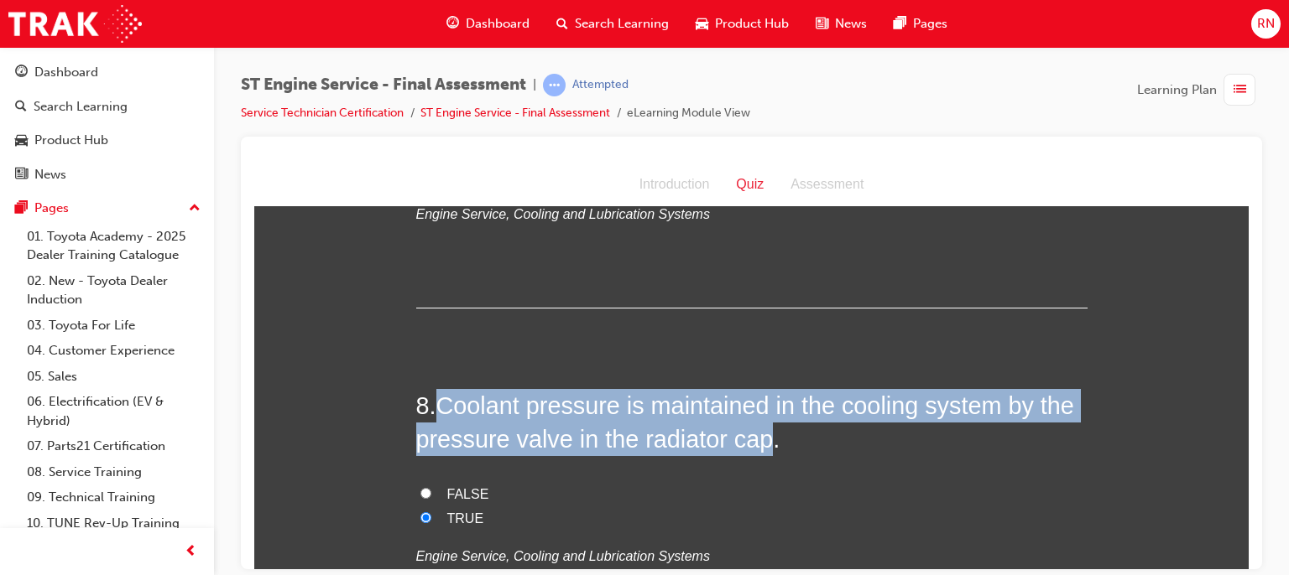
drag, startPoint x: 762, startPoint y: 440, endPoint x: 435, endPoint y: 405, distance: 329.0
click at [435, 405] on span "Coolant pressure is maintained in the cooling system by the pressure valve in t…" at bounding box center [745, 422] width 658 height 60
copy span "Coolant pressure is maintained in the cooling system by the pressure valve in t…"
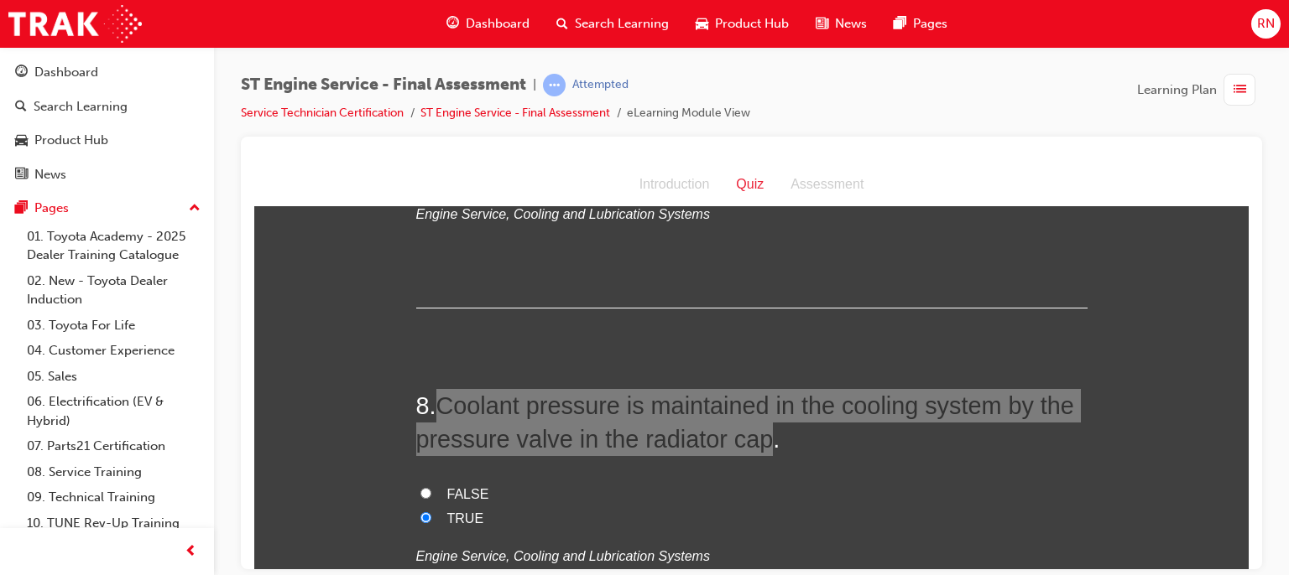
click at [1248, 560] on div at bounding box center [751, 353] width 1021 height 433
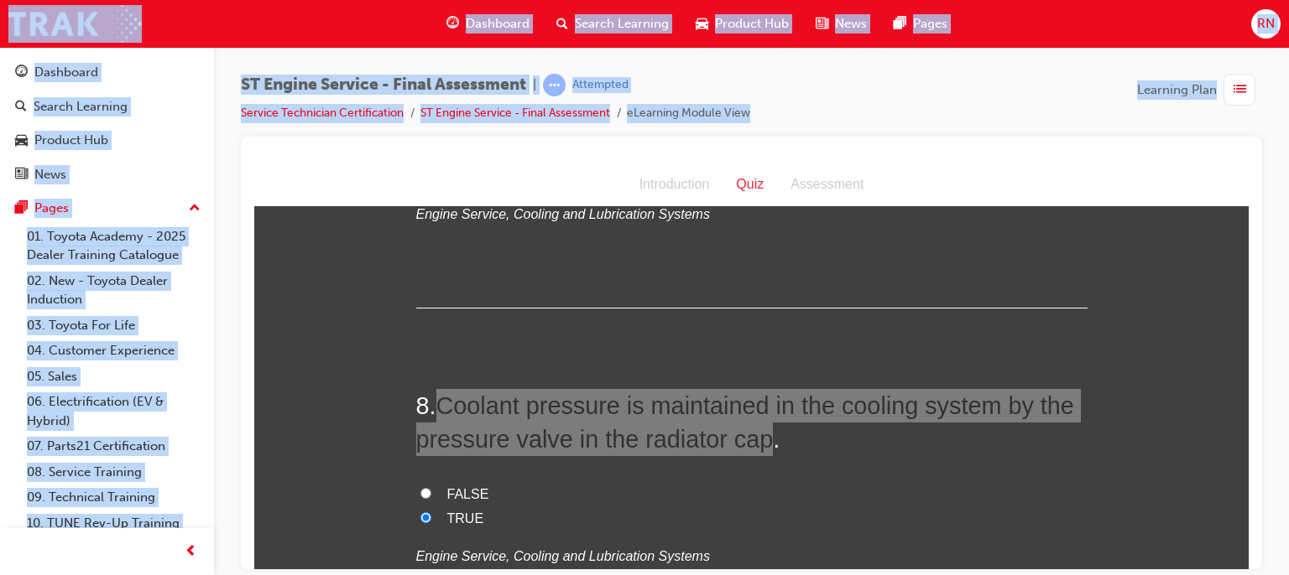
click at [1248, 560] on div at bounding box center [751, 353] width 1021 height 433
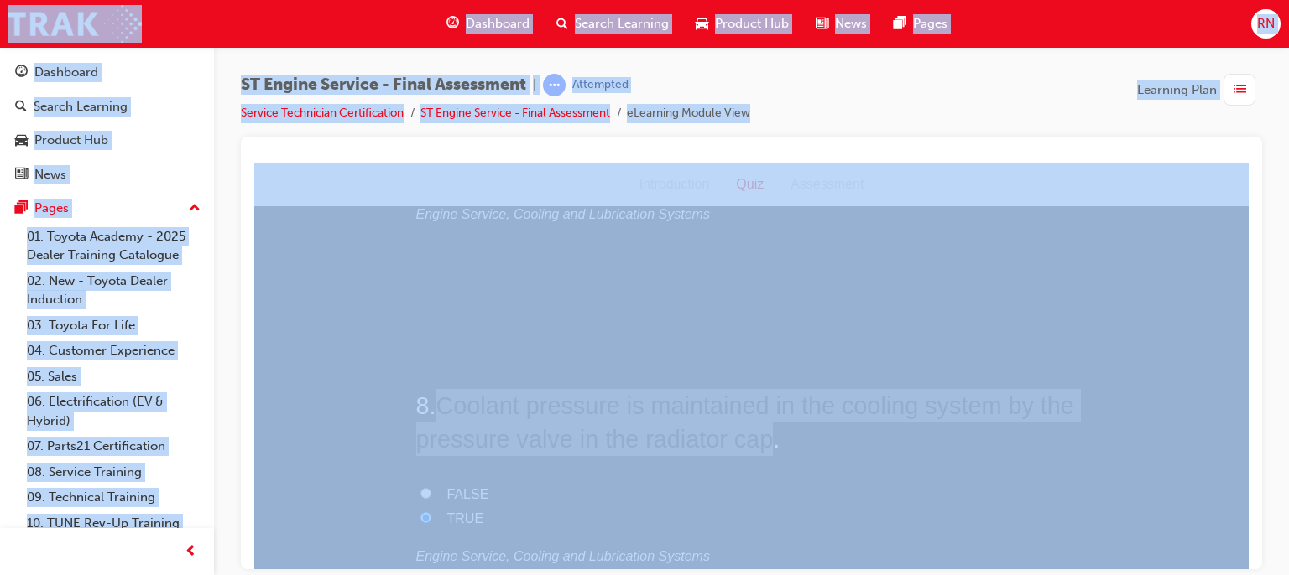
click at [1248, 560] on div at bounding box center [751, 353] width 1021 height 433
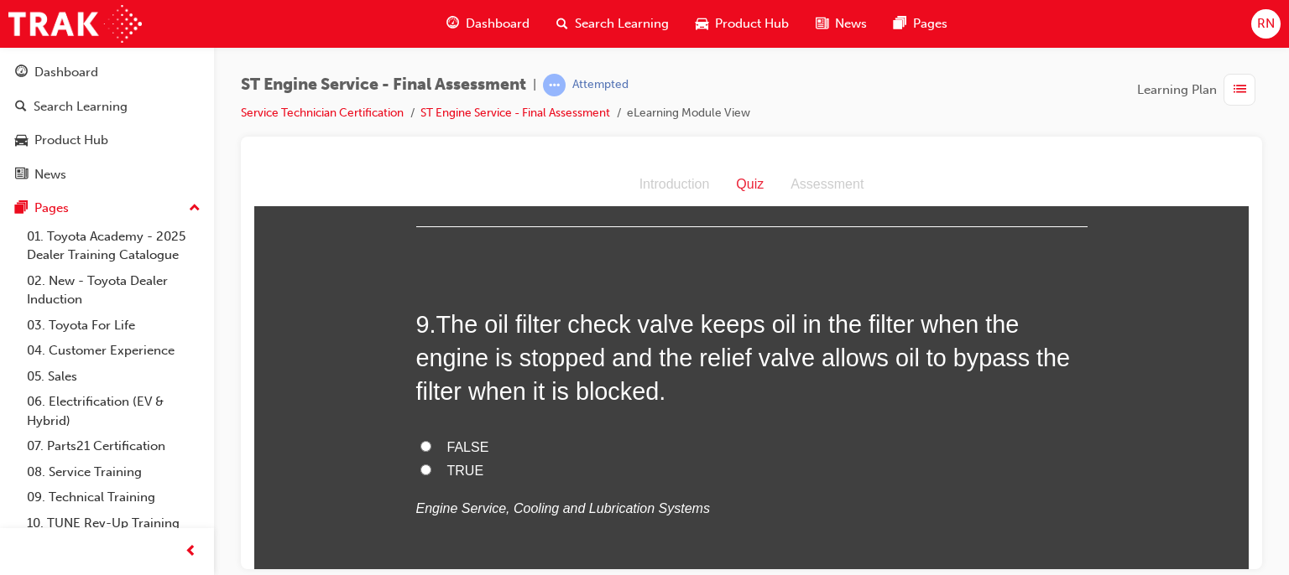
scroll to position [3025, 0]
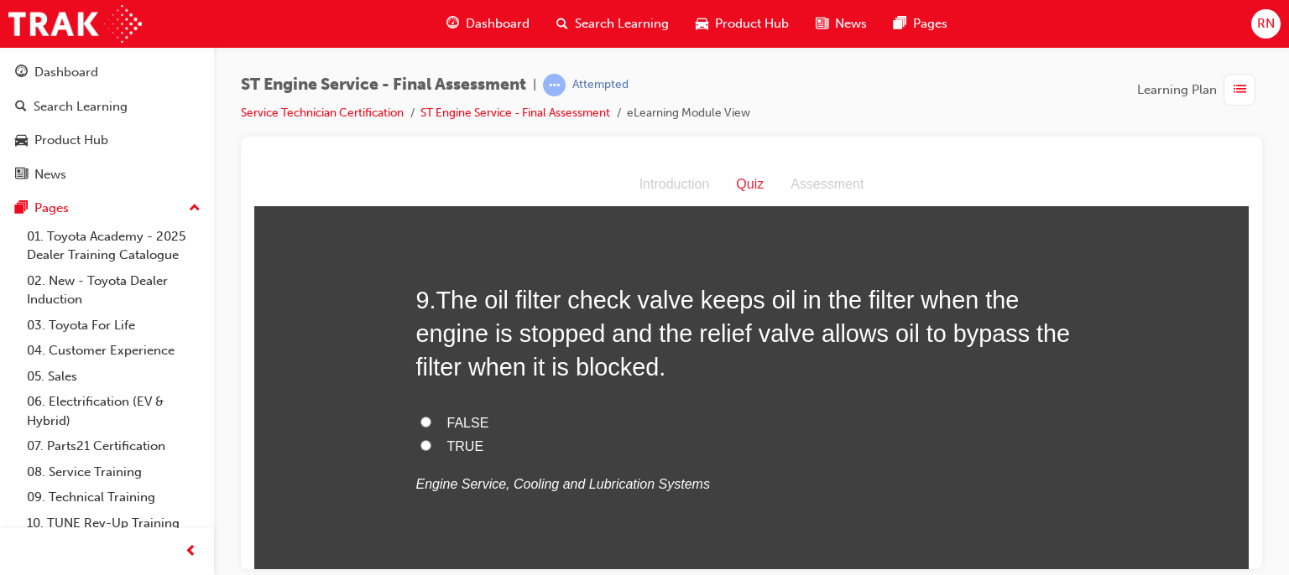
click at [420, 445] on input "TRUE" at bounding box center [425, 445] width 11 height 11
radio input "true"
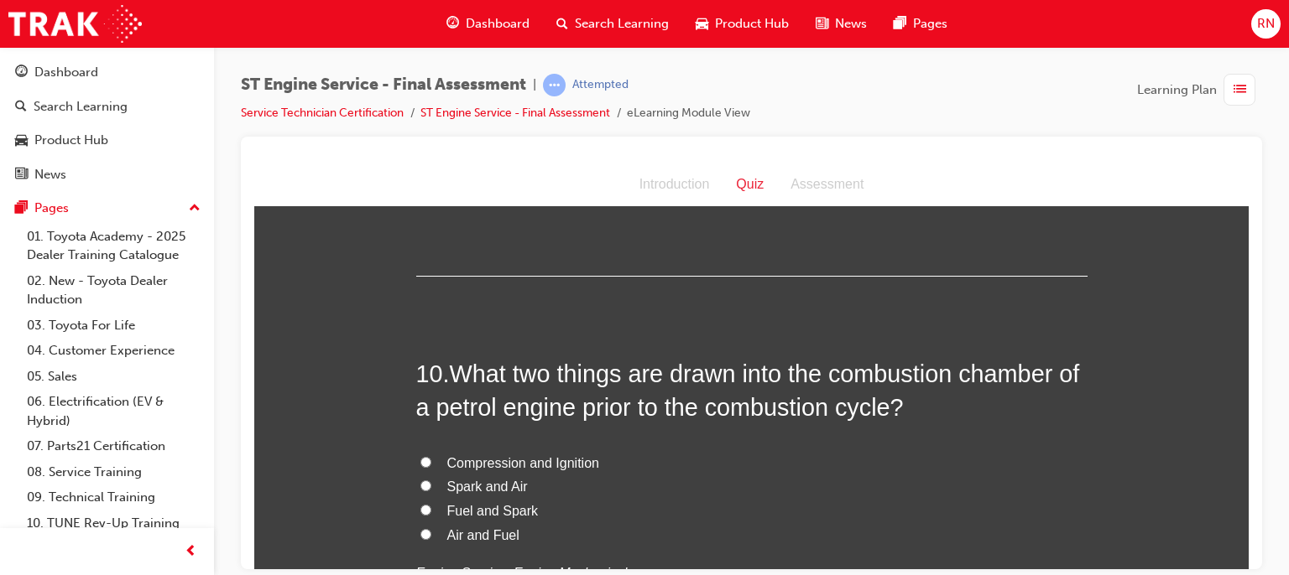
scroll to position [3361, 0]
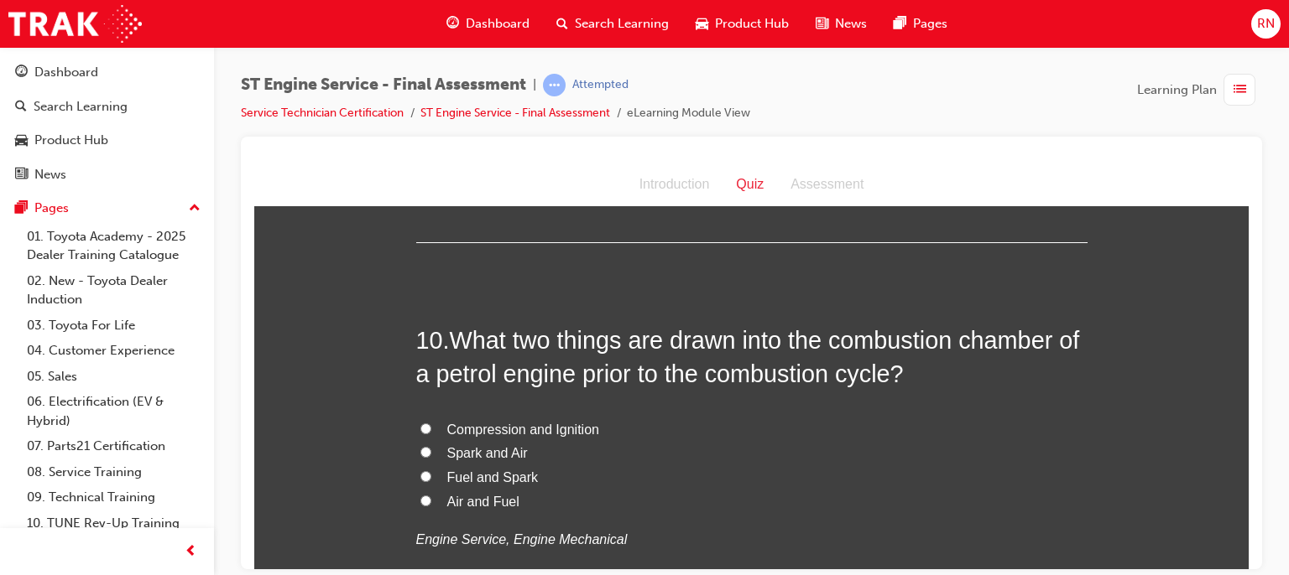
click at [461, 448] on span "Spark and Air" at bounding box center [487, 452] width 81 height 14
click at [431, 448] on input "Spark and Air" at bounding box center [425, 451] width 11 height 11
radio input "true"
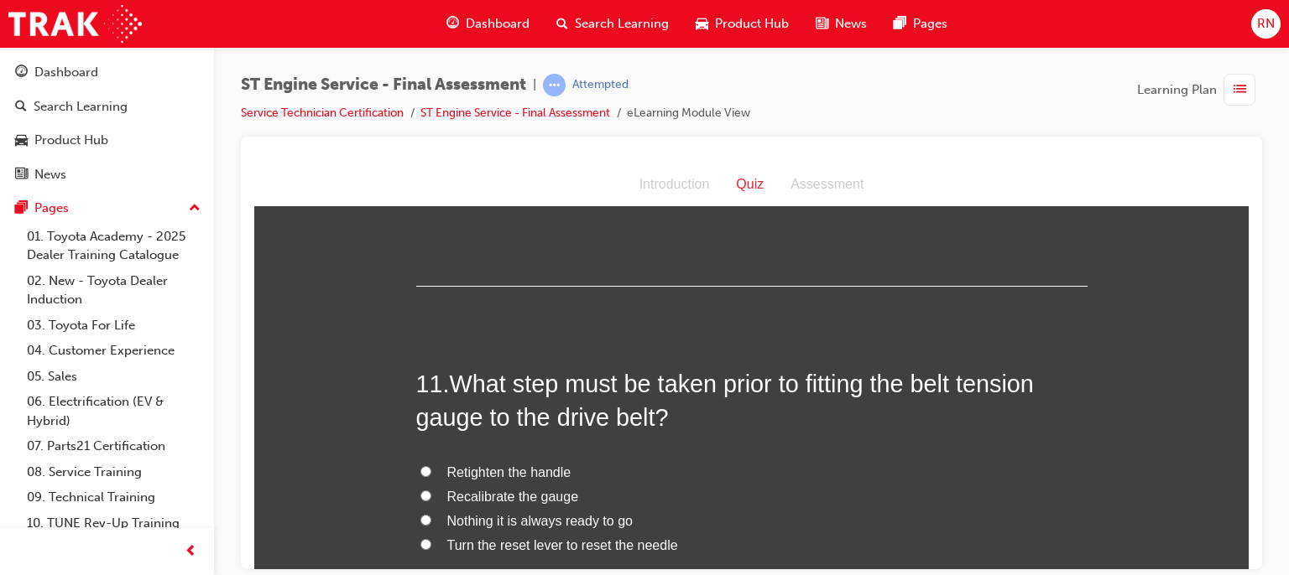
scroll to position [3718, 0]
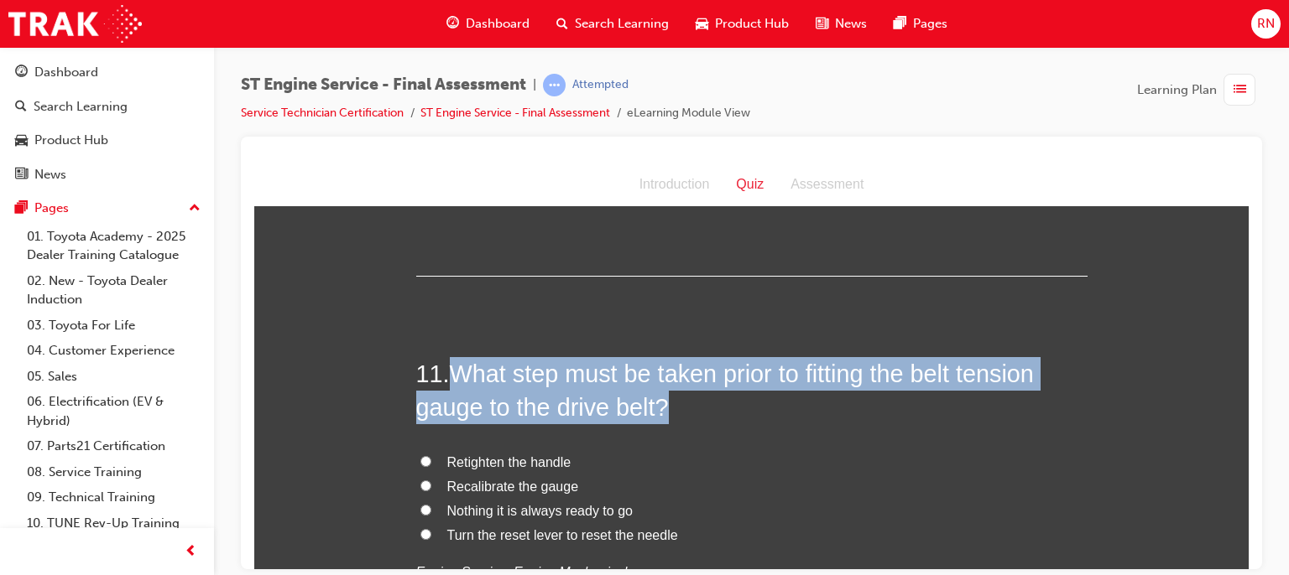
drag, startPoint x: 659, startPoint y: 407, endPoint x: 454, endPoint y: 369, distance: 208.1
click at [454, 369] on span "What step must be taken prior to fitting the belt tension gauge to the drive be…" at bounding box center [724, 390] width 617 height 60
copy span "What step must be taken prior to fitting the belt tension gauge to the drive be…"
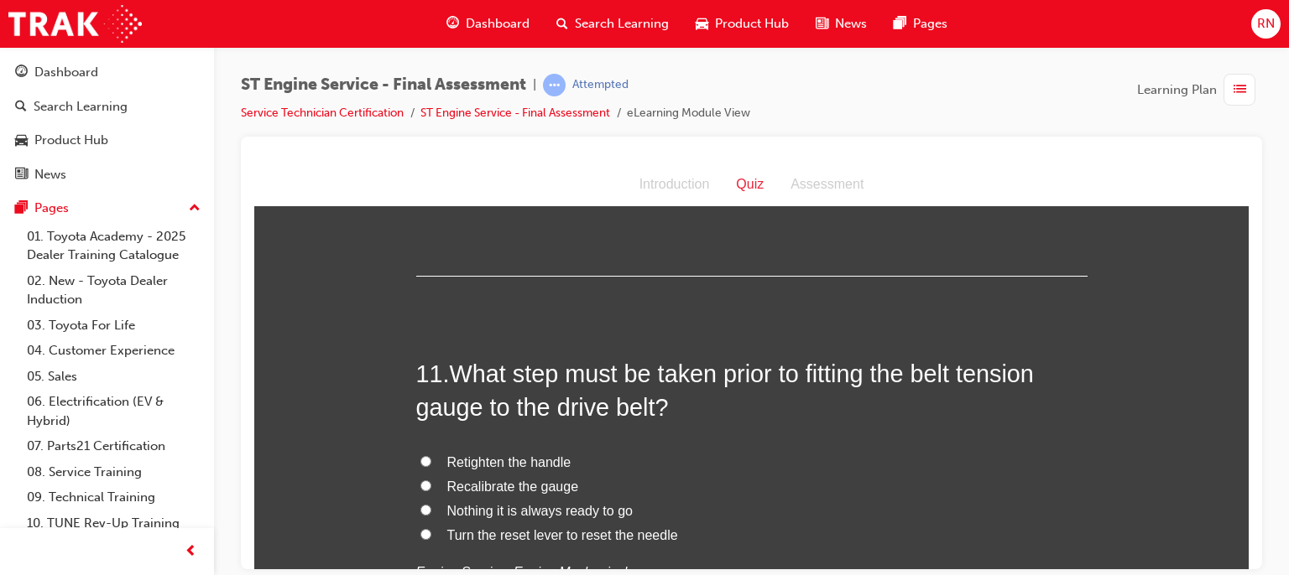
click at [476, 481] on span "Recalibrate the gauge" at bounding box center [513, 486] width 132 height 14
click at [431, 481] on input "Recalibrate the gauge" at bounding box center [425, 485] width 11 height 11
radio input "true"
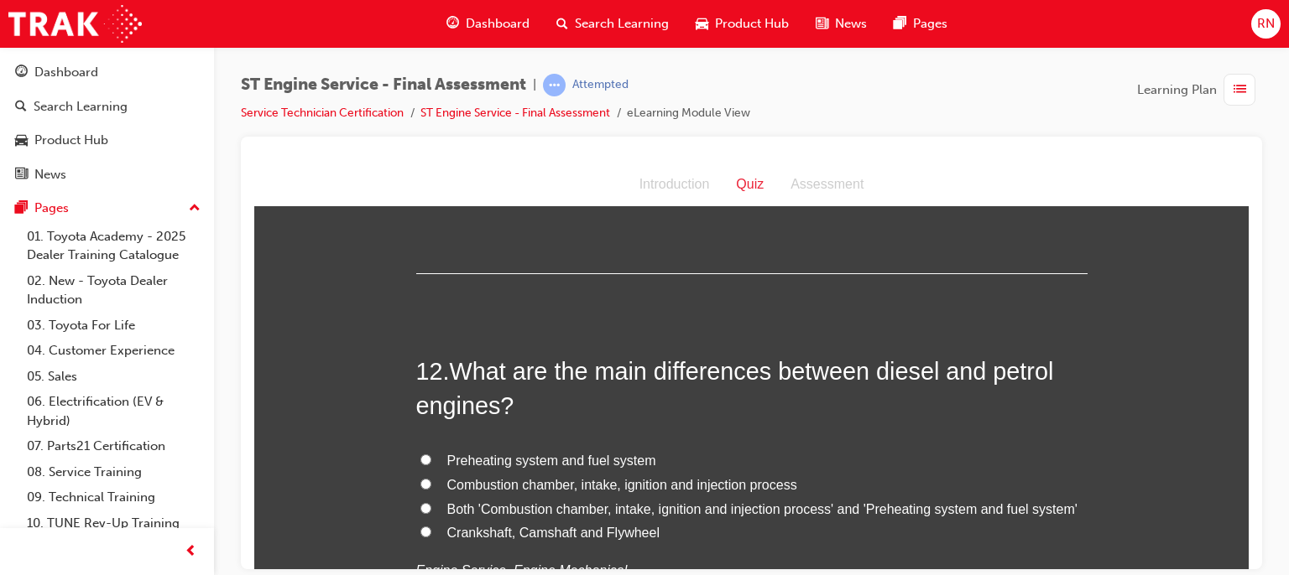
scroll to position [4144, 0]
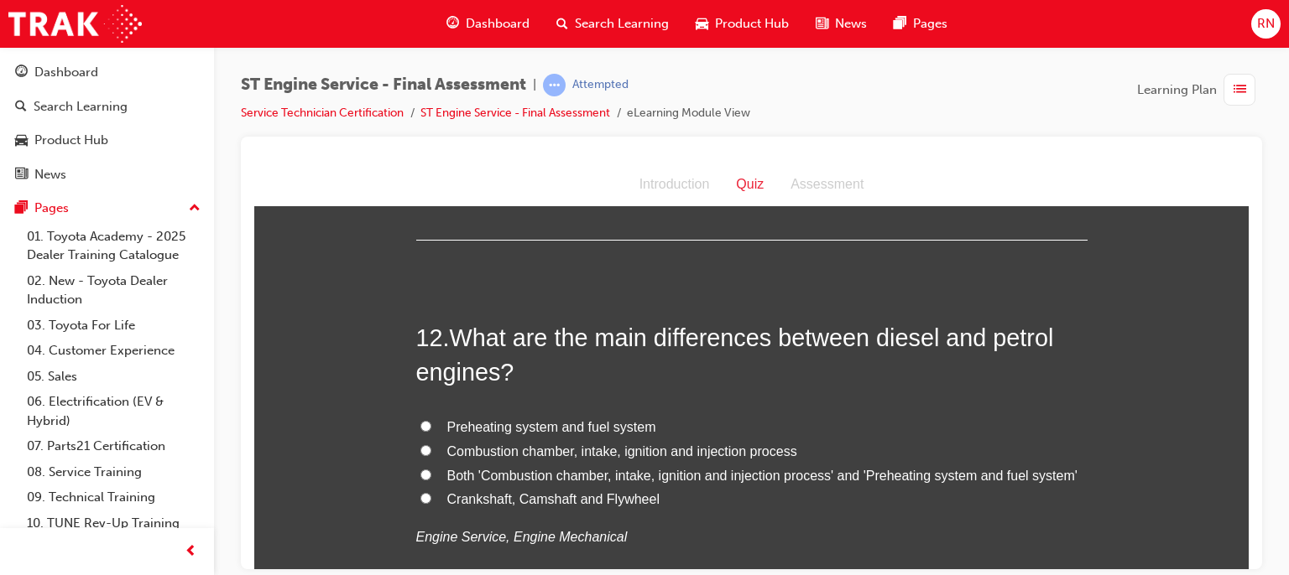
click at [510, 429] on span "Preheating system and fuel system" at bounding box center [551, 426] width 209 height 14
click at [431, 429] on input "Preheating system and fuel system" at bounding box center [425, 425] width 11 height 11
radio input "true"
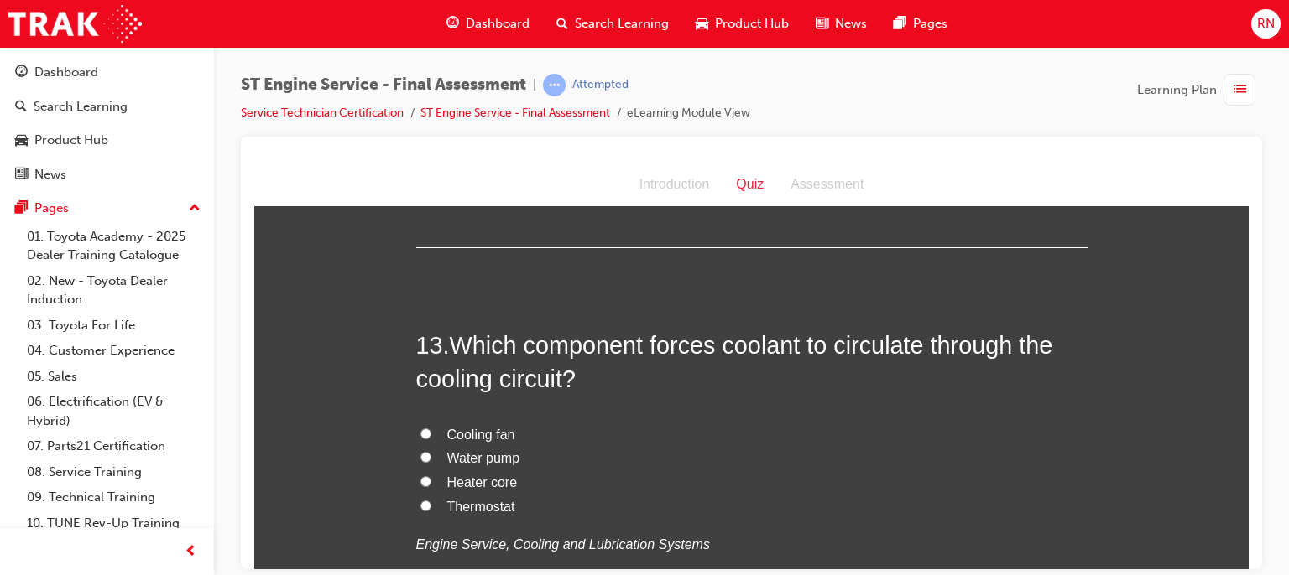
scroll to position [4535, 0]
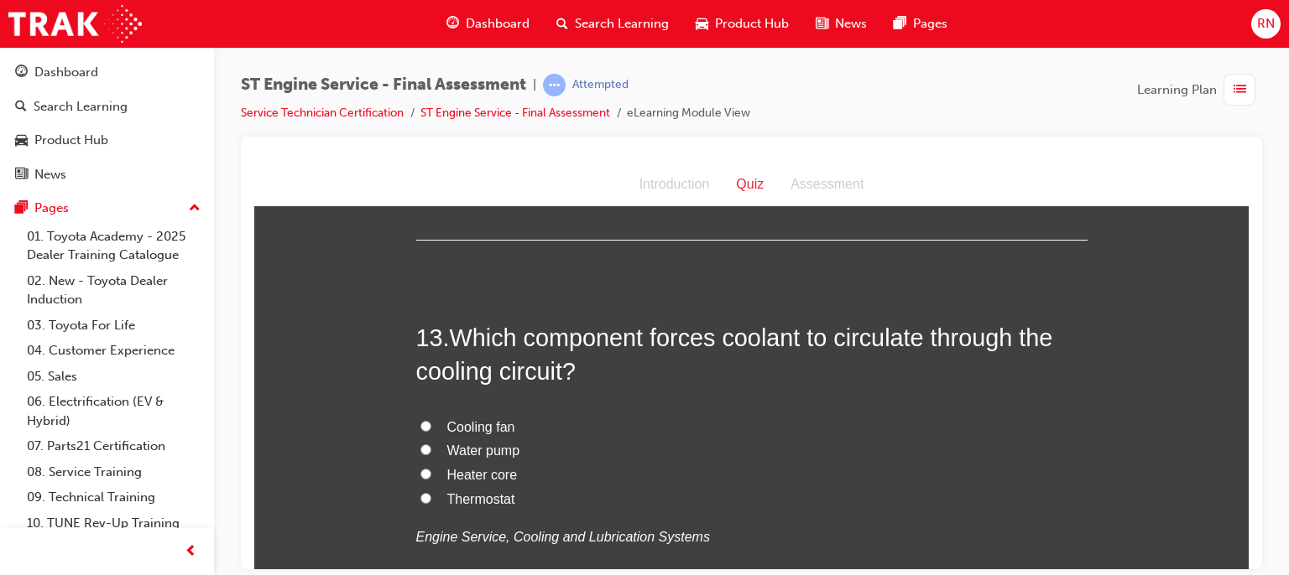
click at [487, 448] on span "Water pump" at bounding box center [483, 450] width 73 height 14
click at [431, 448] on input "Water pump" at bounding box center [425, 449] width 11 height 11
radio input "true"
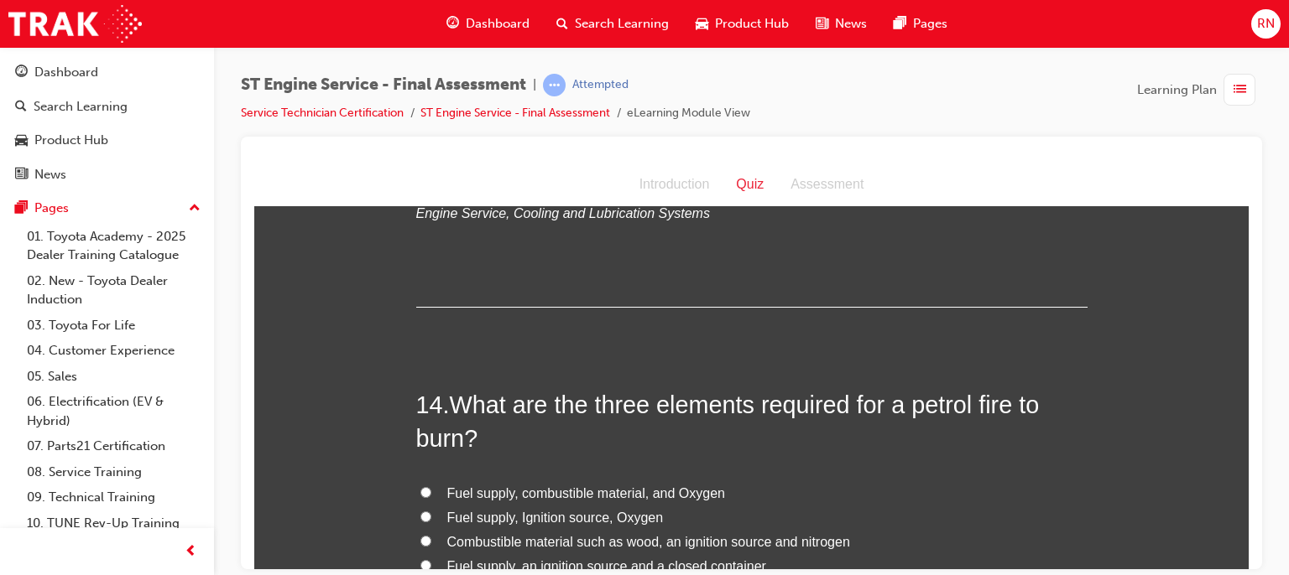
scroll to position [5016, 0]
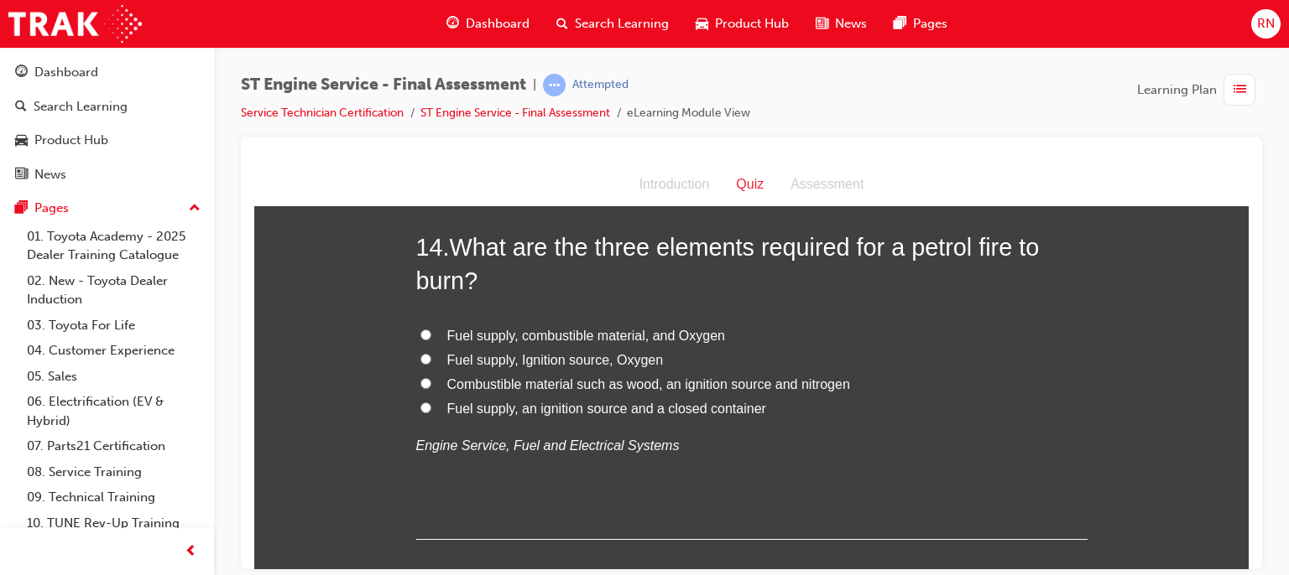
click at [544, 362] on span "Fuel supply, Ignition source, Oxygen" at bounding box center [555, 359] width 216 height 14
click at [431, 362] on input "Fuel supply, Ignition source, Oxygen" at bounding box center [425, 358] width 11 height 11
radio input "true"
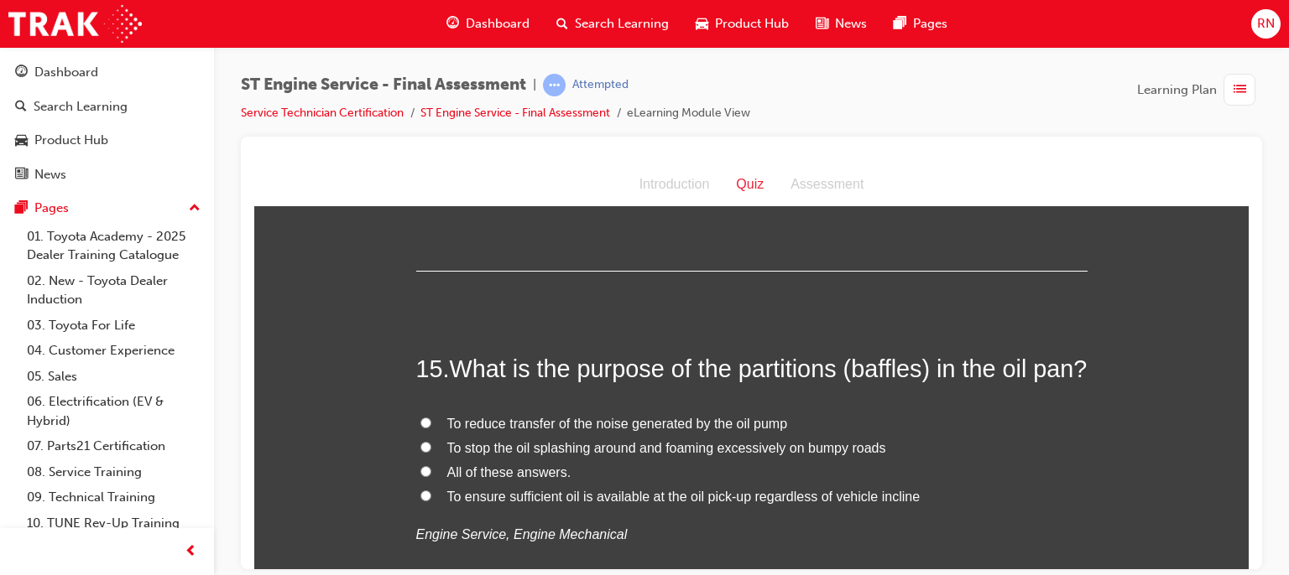
scroll to position [5329, 0]
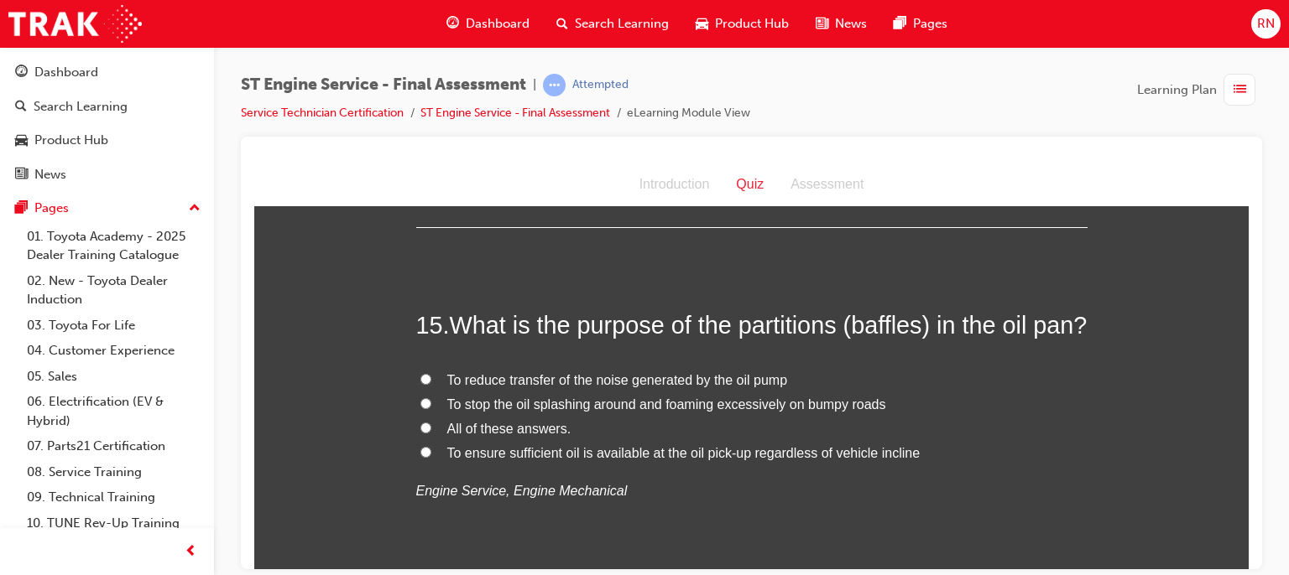
click at [571, 460] on span "To ensure sufficient oil is available at the oil pick-up regardless of vehicle …" at bounding box center [683, 452] width 473 height 14
click at [431, 457] on input "To ensure sufficient oil is available at the oil pick-up regardless of vehicle …" at bounding box center [425, 451] width 11 height 11
radio input "true"
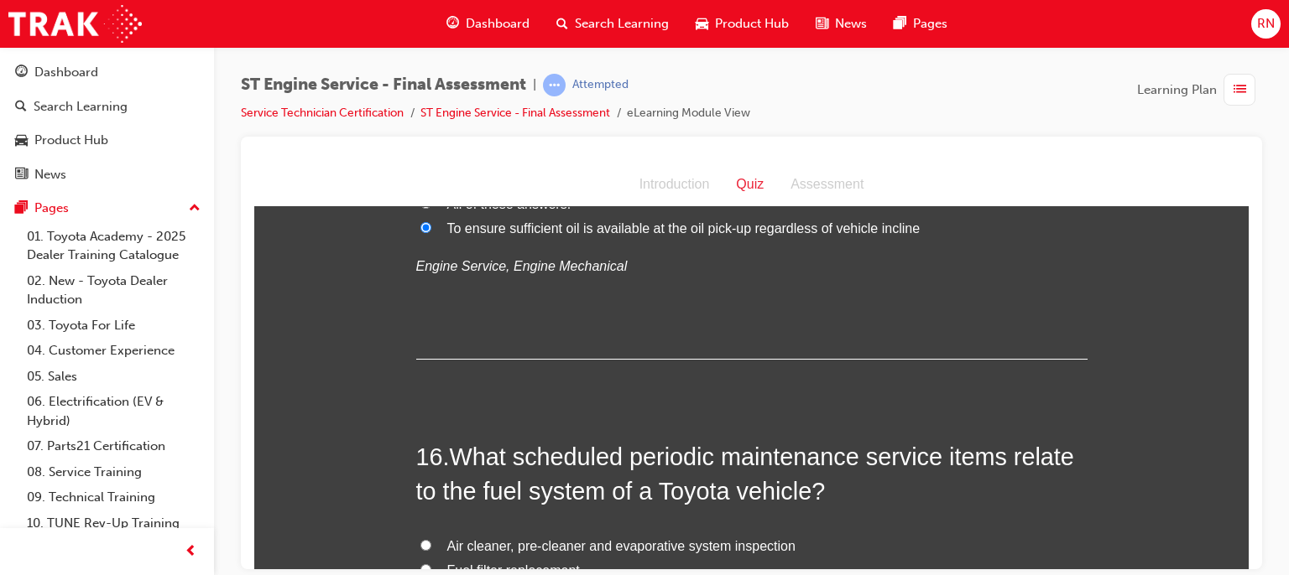
scroll to position [5709, 0]
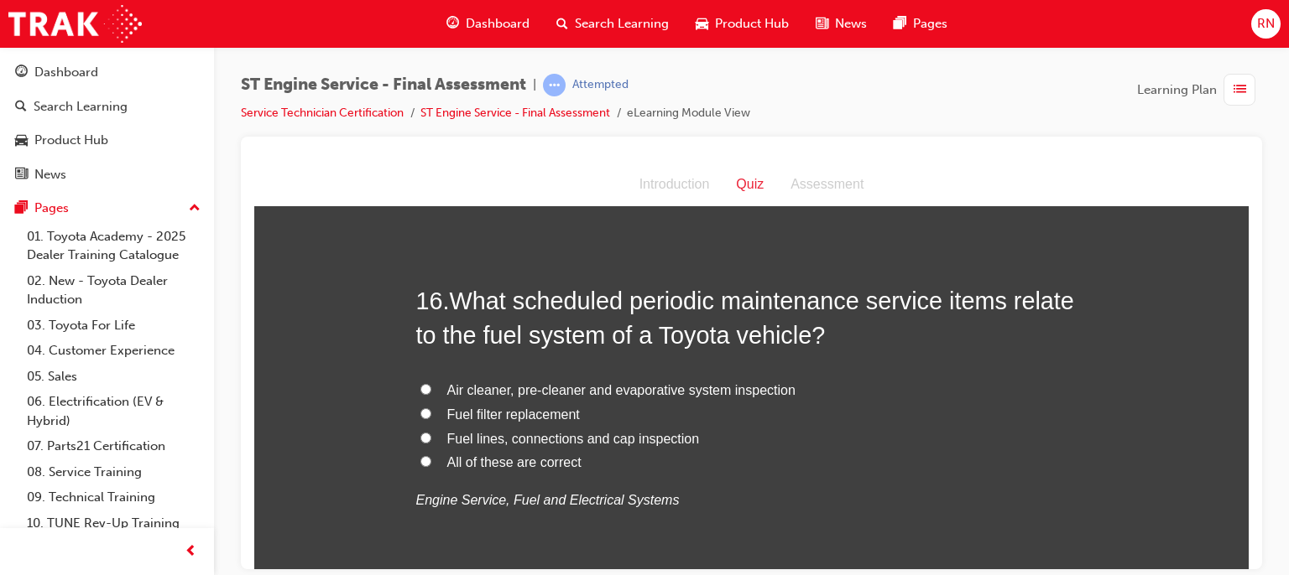
click at [512, 445] on span "Fuel lines, connections and cap inspection" at bounding box center [573, 438] width 253 height 14
click at [431, 443] on input "Fuel lines, connections and cap inspection" at bounding box center [425, 437] width 11 height 11
radio input "true"
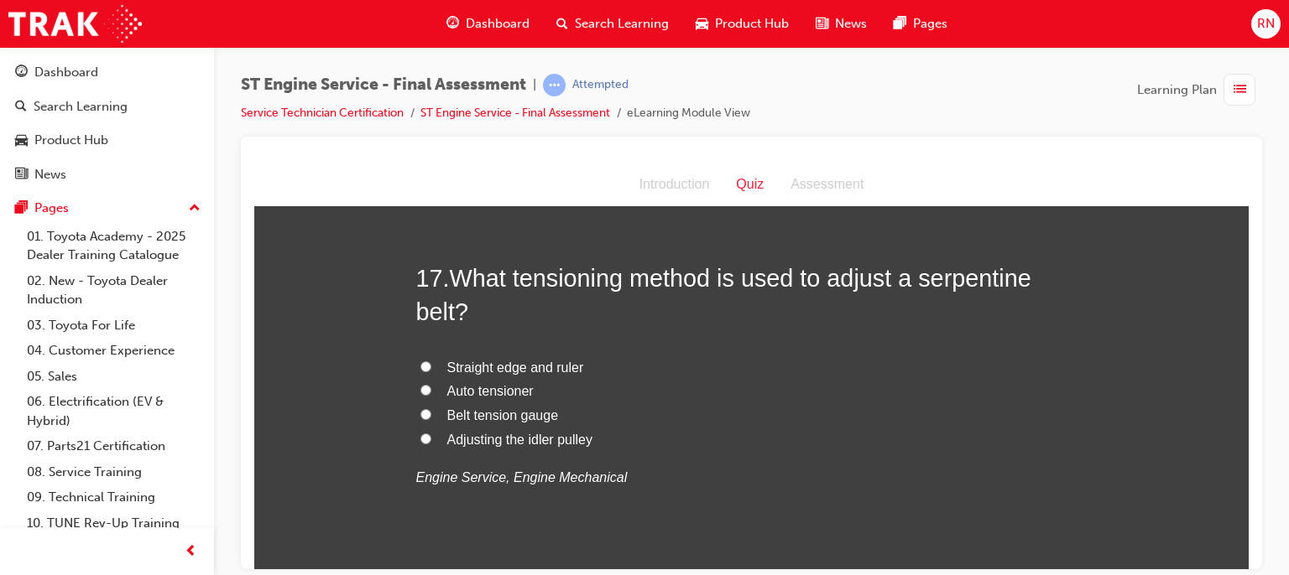
scroll to position [6134, 0]
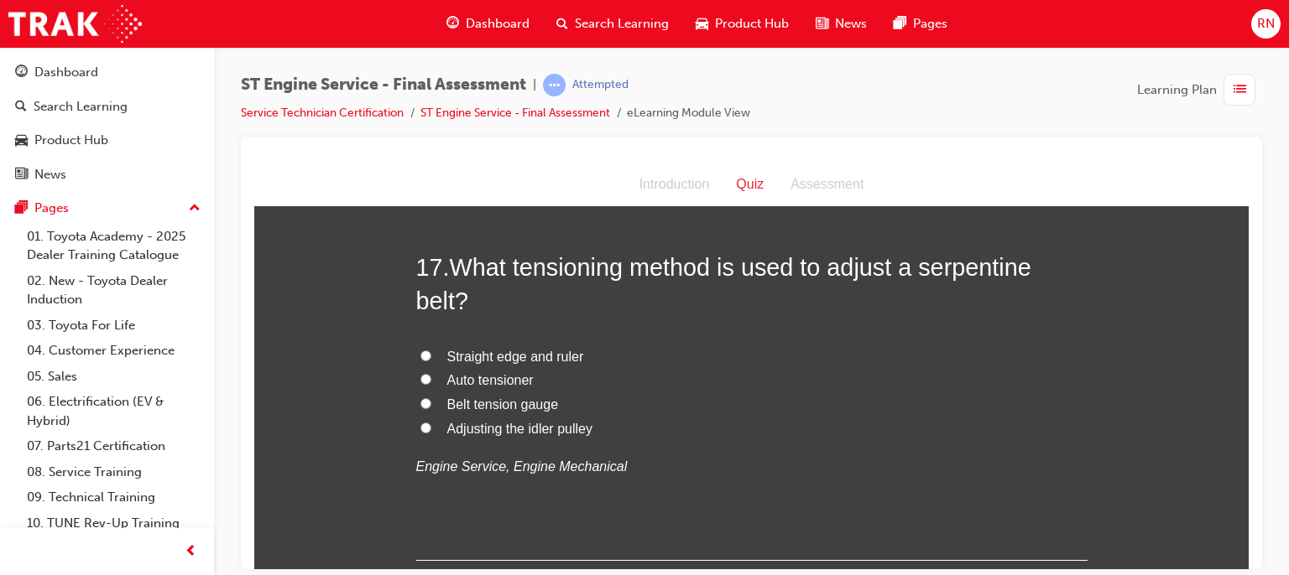
click at [497, 387] on span "Auto tensioner" at bounding box center [490, 379] width 86 height 14
click at [431, 384] on input "Auto tensioner" at bounding box center [425, 378] width 11 height 11
radio input "true"
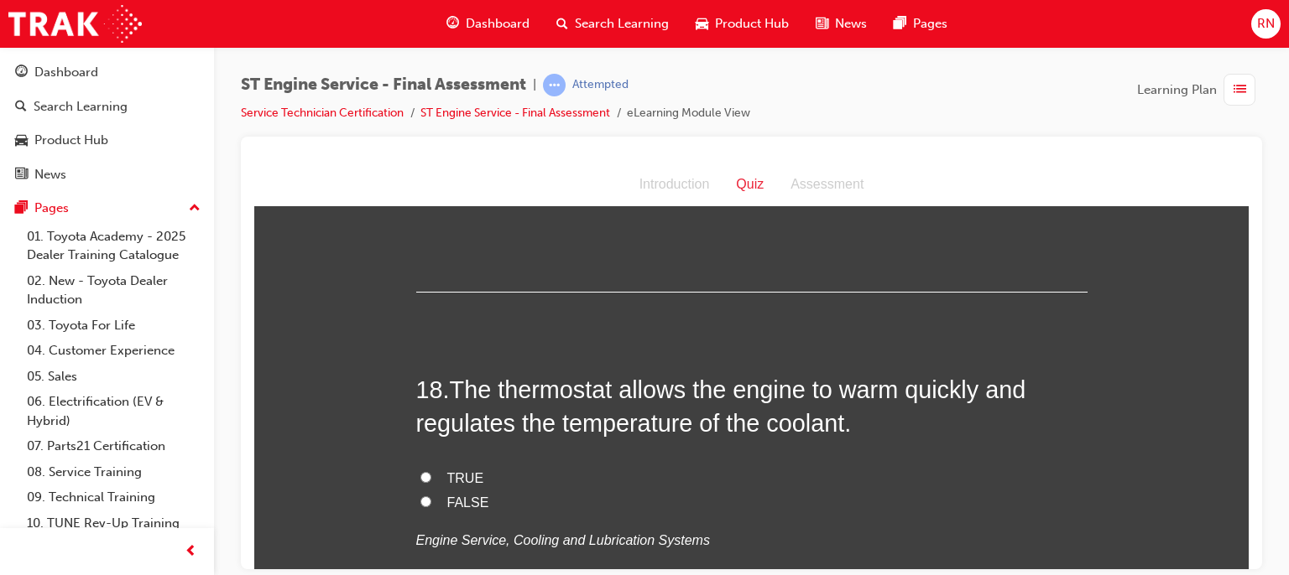
scroll to position [6458, 0]
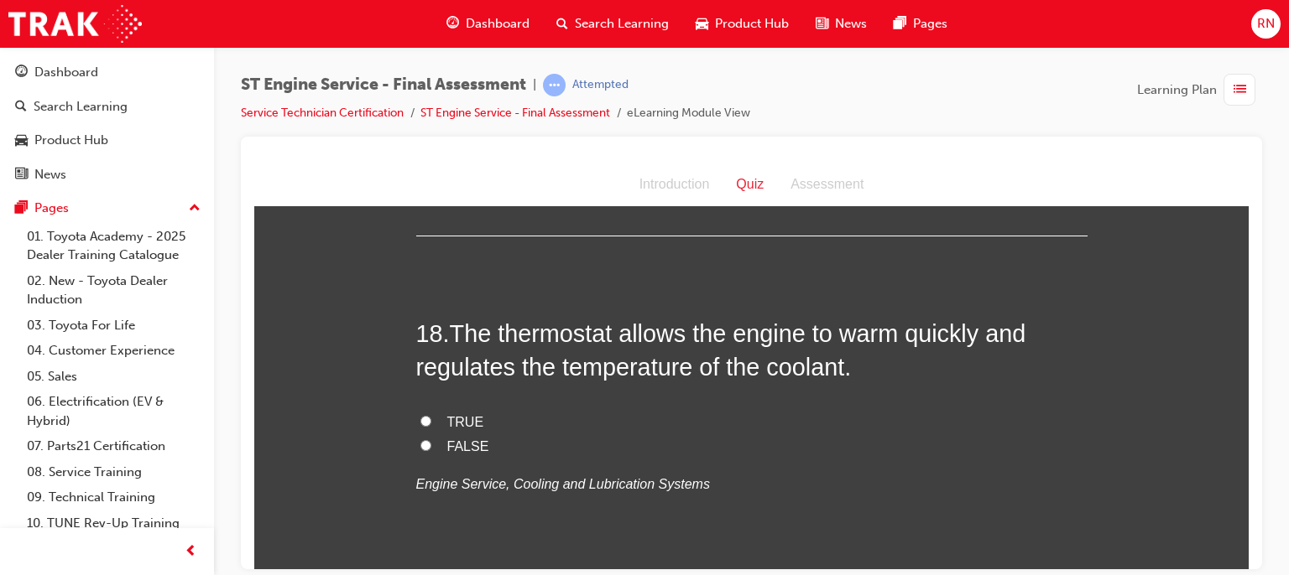
click at [450, 429] on span "TRUE" at bounding box center [465, 421] width 37 height 14
click at [431, 426] on input "TRUE" at bounding box center [425, 420] width 11 height 11
radio input "true"
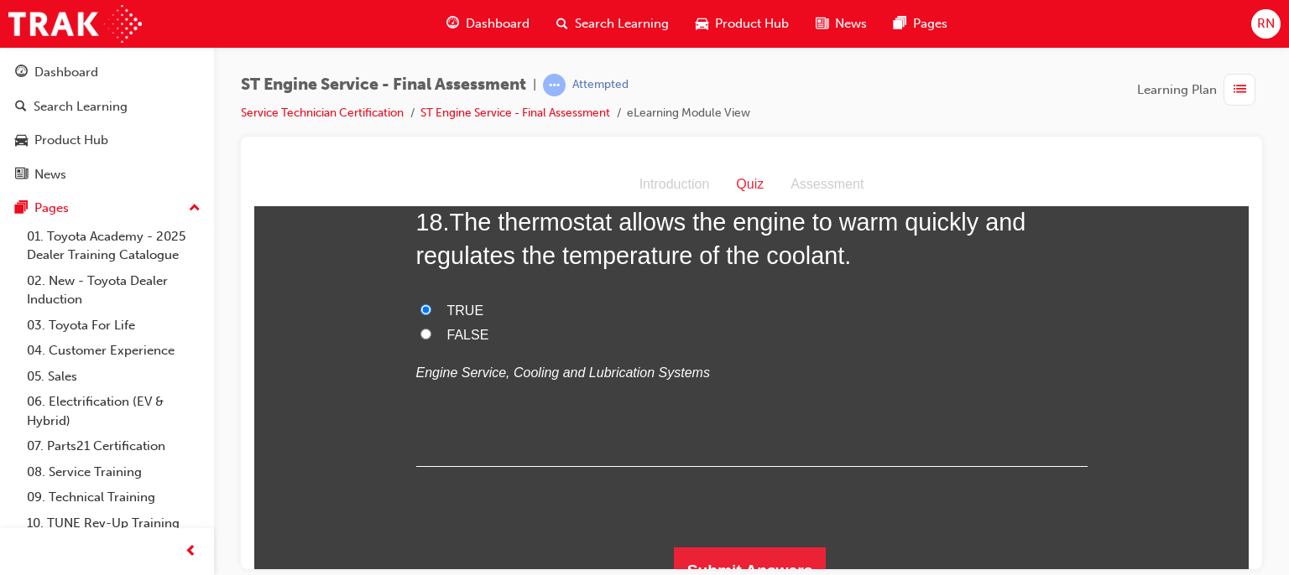
scroll to position [6625, 0]
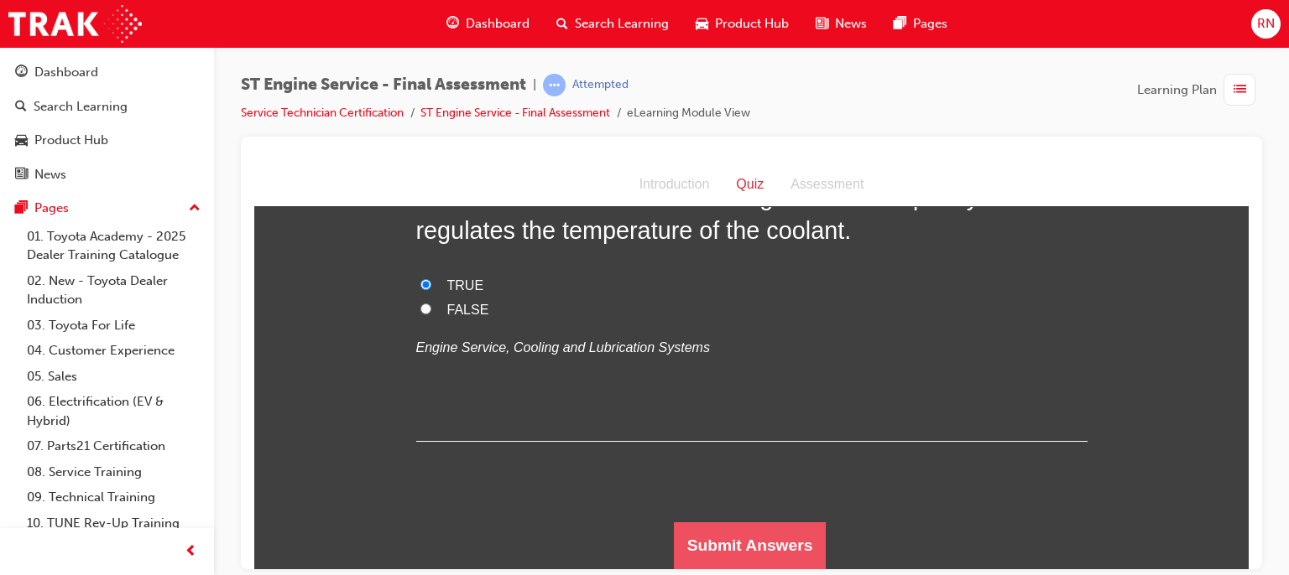
click at [748, 533] on button "Submit Answers" at bounding box center [750, 545] width 153 height 47
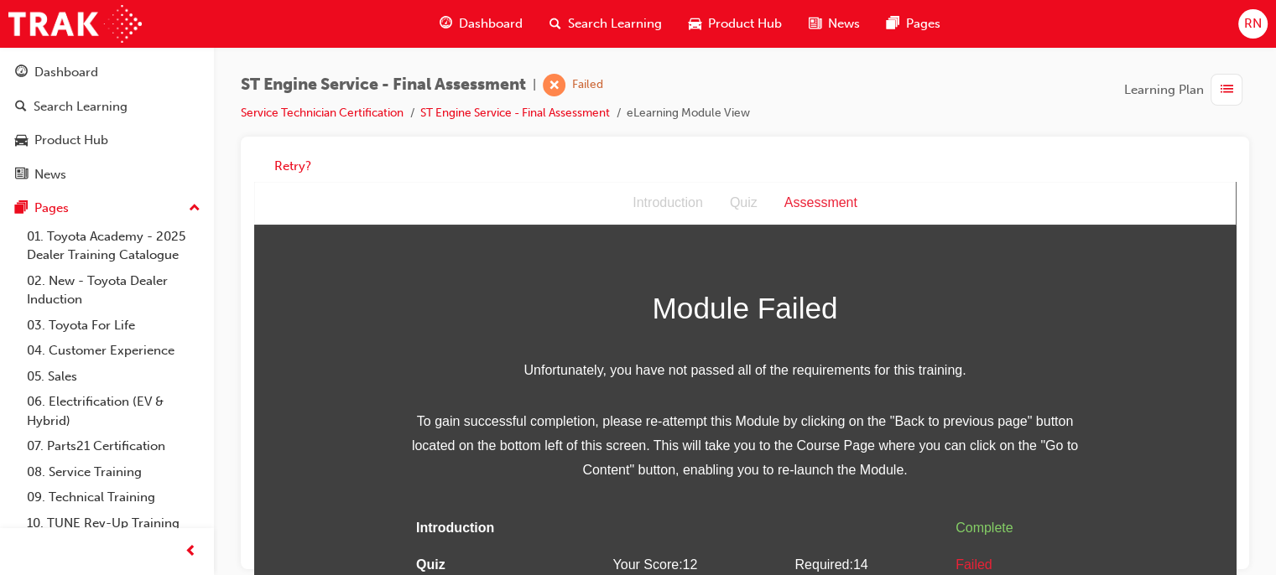
scroll to position [34, 0]
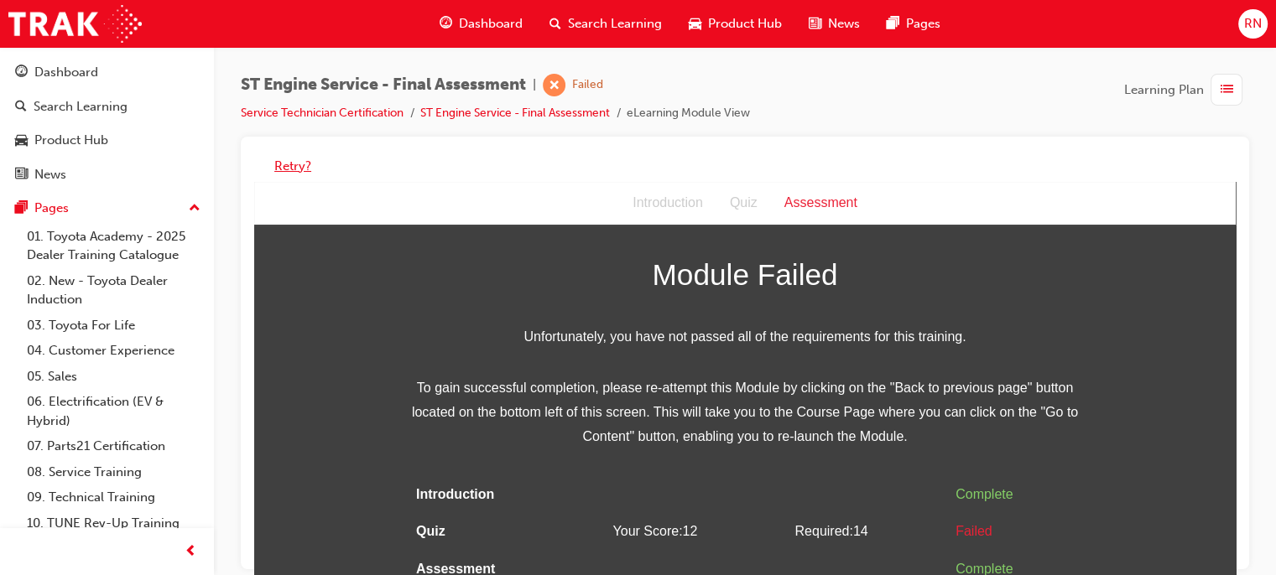
click at [285, 165] on button "Retry?" at bounding box center [292, 166] width 37 height 19
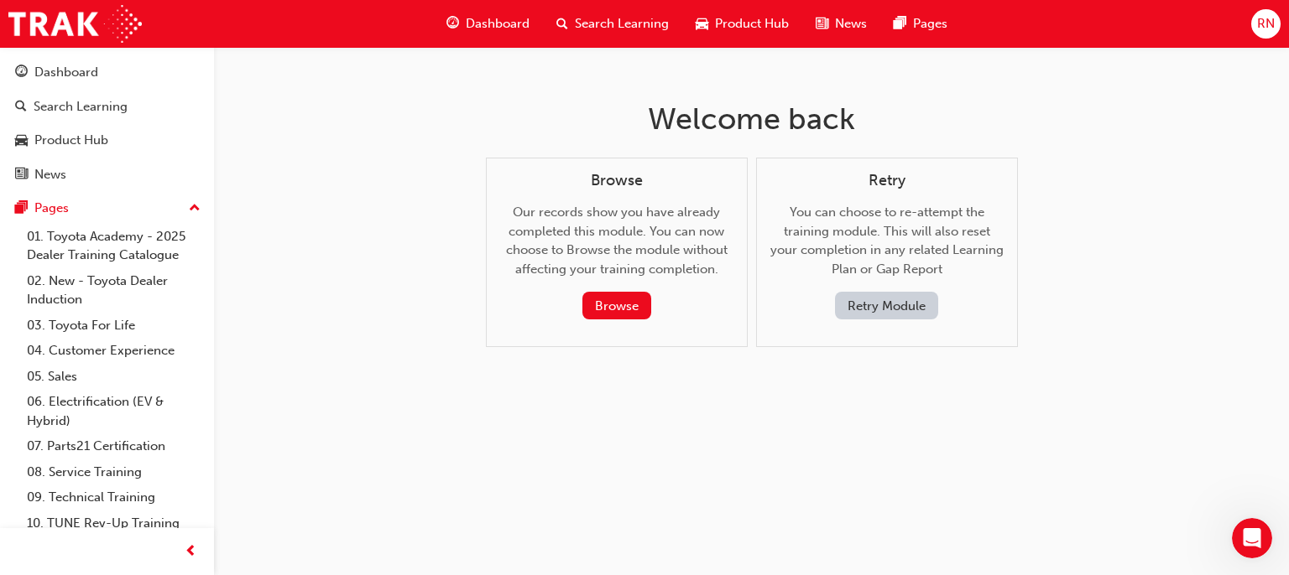
click at [839, 306] on button "Retry Module" at bounding box center [886, 306] width 103 height 28
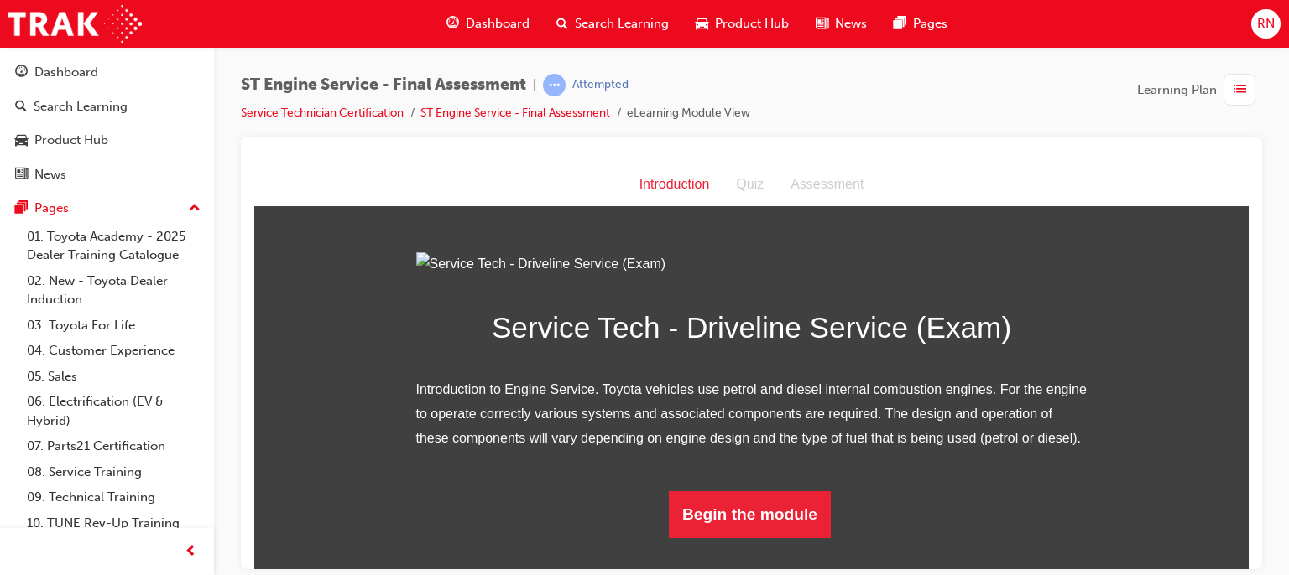
scroll to position [154, 0]
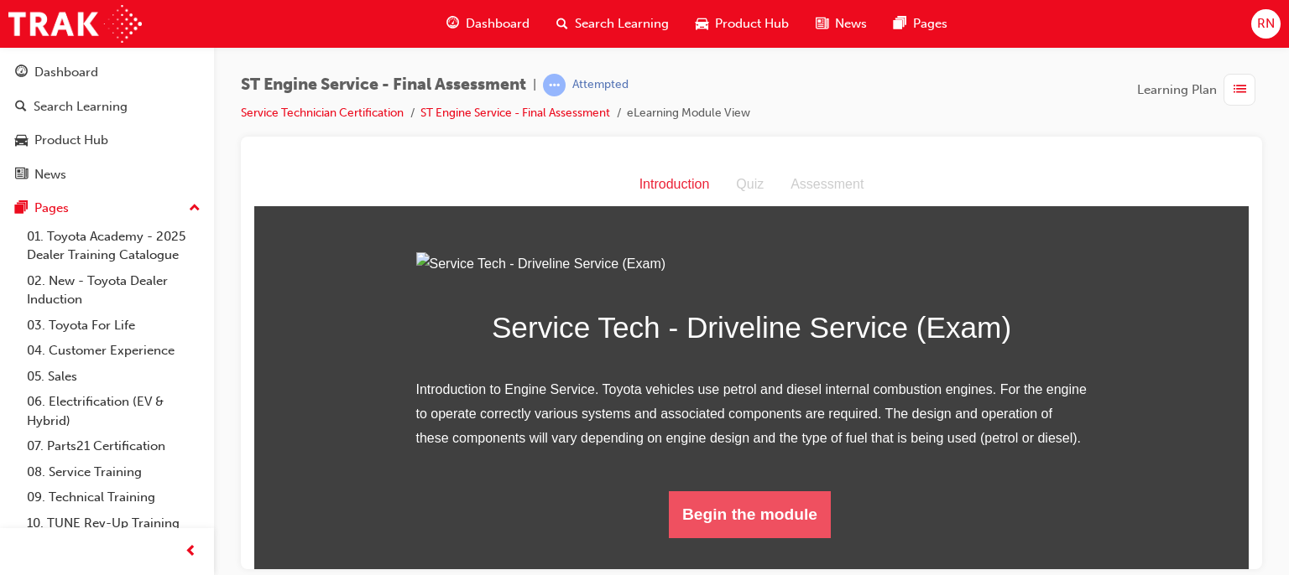
click at [712, 538] on button "Begin the module" at bounding box center [750, 514] width 162 height 47
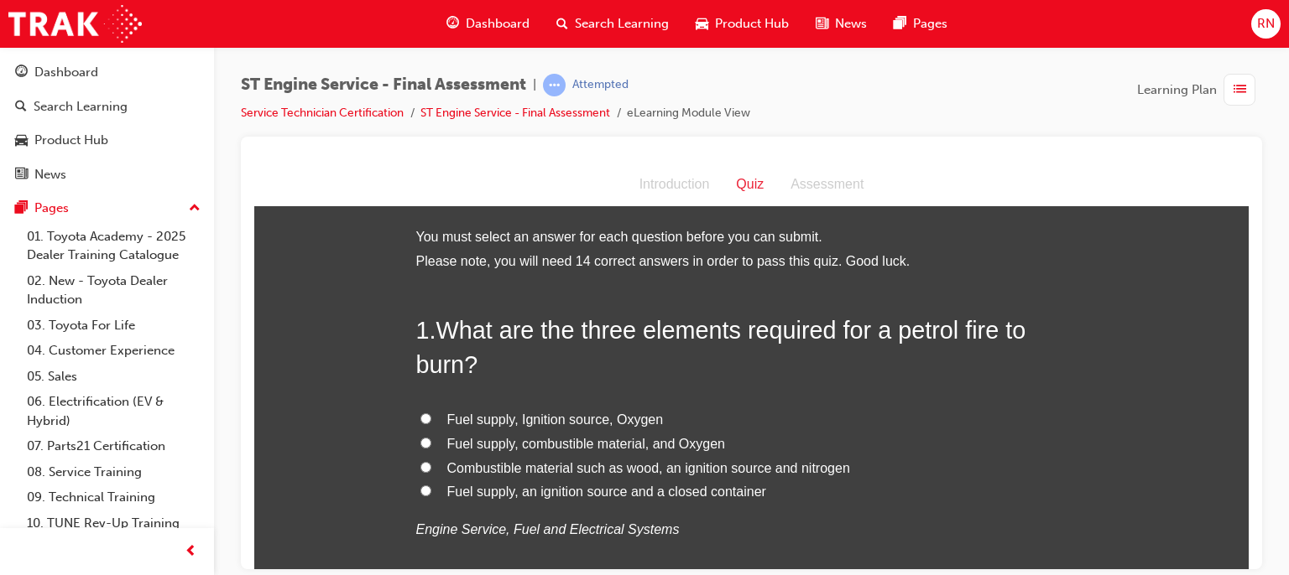
click at [420, 419] on input "Fuel supply, Ignition source, Oxygen" at bounding box center [425, 418] width 11 height 11
radio input "true"
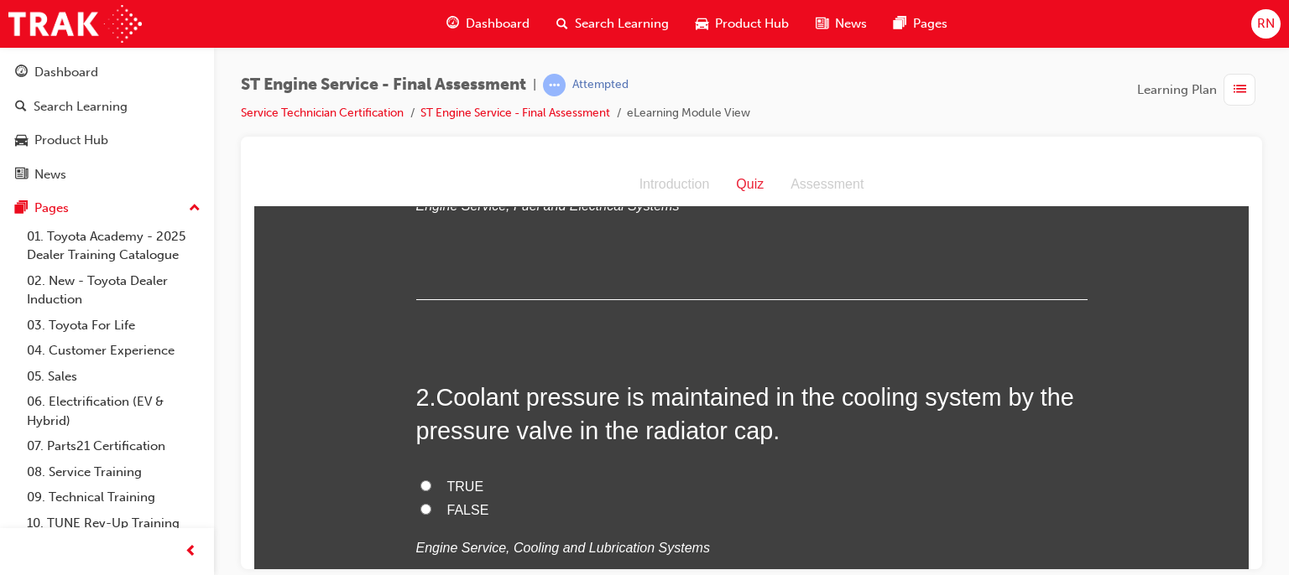
scroll to position [403, 0]
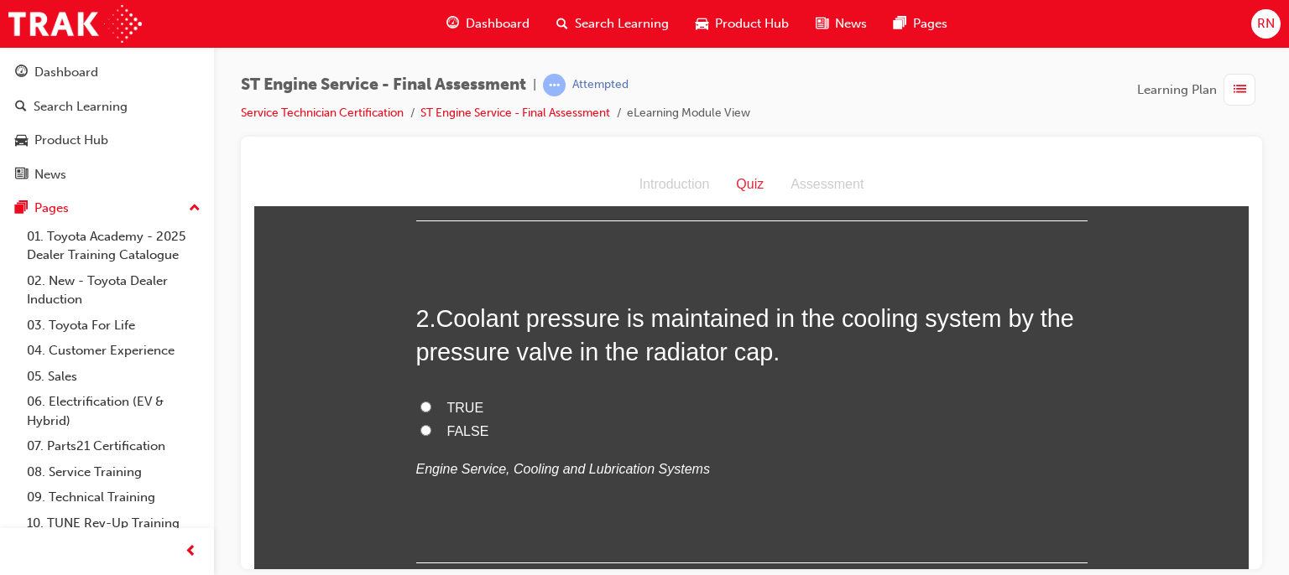
click at [420, 405] on input "TRUE" at bounding box center [425, 406] width 11 height 11
radio input "true"
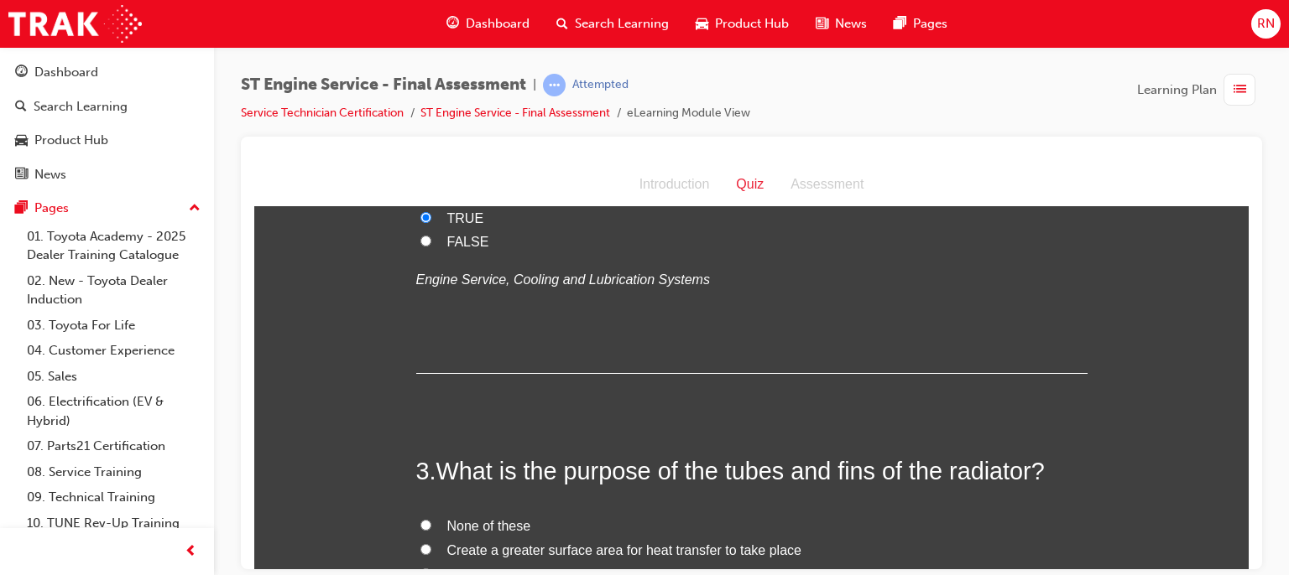
scroll to position [671, 0]
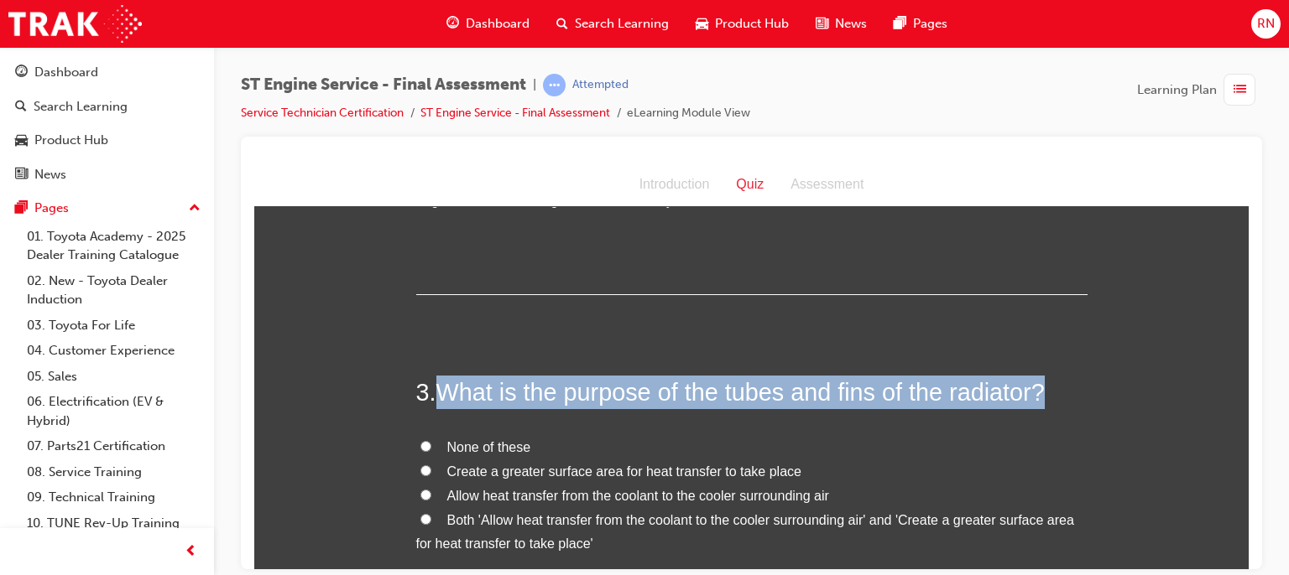
drag, startPoint x: 1040, startPoint y: 393, endPoint x: 440, endPoint y: 390, distance: 600.6
click at [440, 390] on h2 "3 . What is the purpose of the tubes and fins of the radiator?" at bounding box center [751, 392] width 671 height 34
copy span "What is the purpose of the tubes and fins of the radiator?"
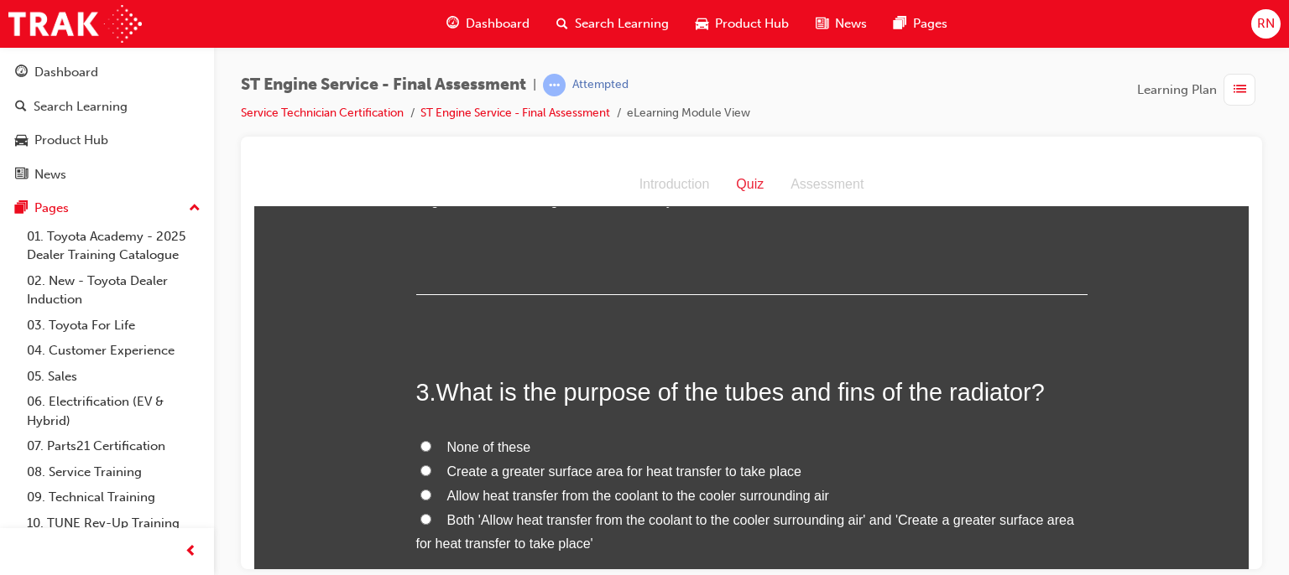
click at [636, 519] on span "Both 'Allow heat transfer from the coolant to the cooler surrounding air' and '…" at bounding box center [745, 532] width 658 height 39
click at [431, 519] on input "Both 'Allow heat transfer from the coolant to the cooler surrounding air' and '…" at bounding box center [425, 518] width 11 height 11
radio input "true"
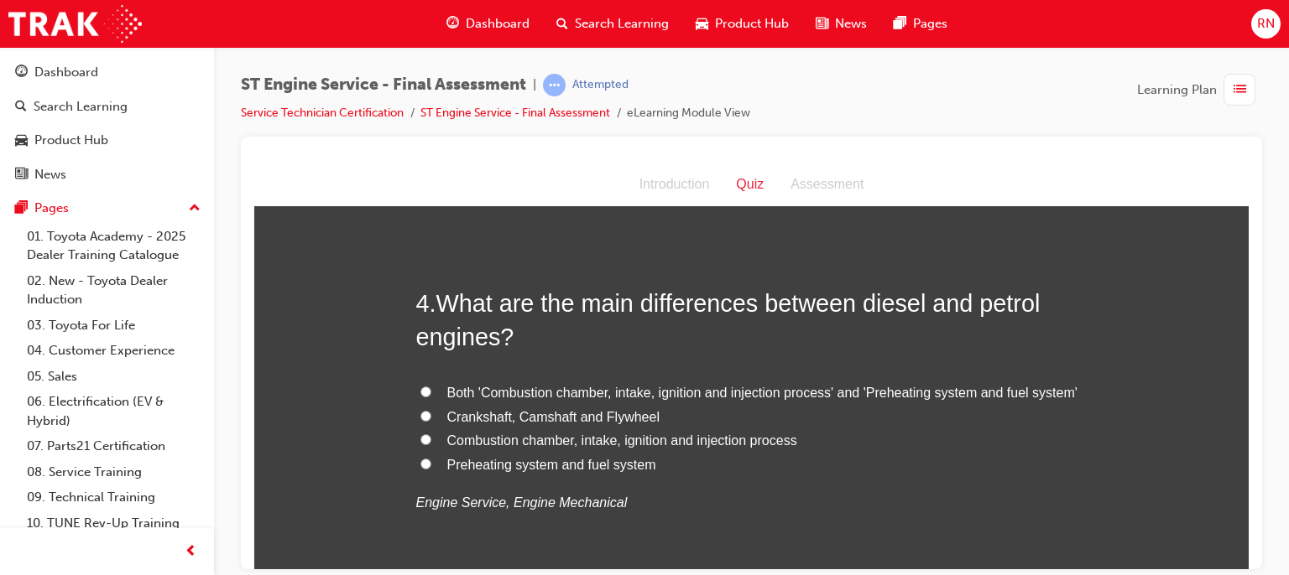
scroll to position [1151, 0]
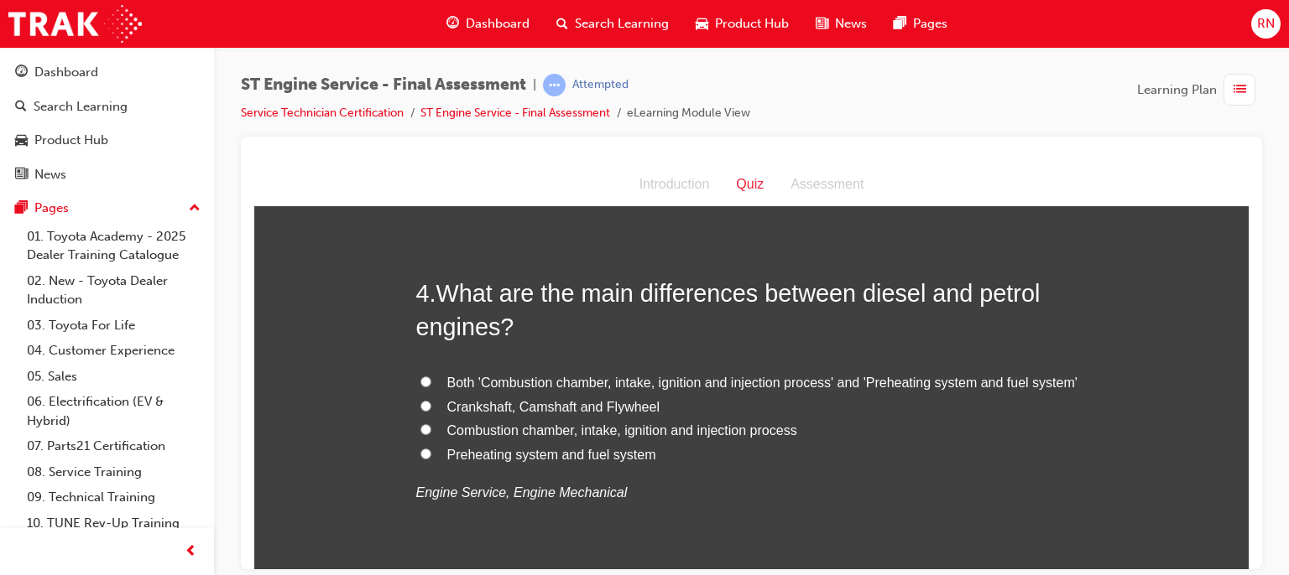
click at [420, 450] on input "Preheating system and fuel system" at bounding box center [425, 453] width 11 height 11
radio input "true"
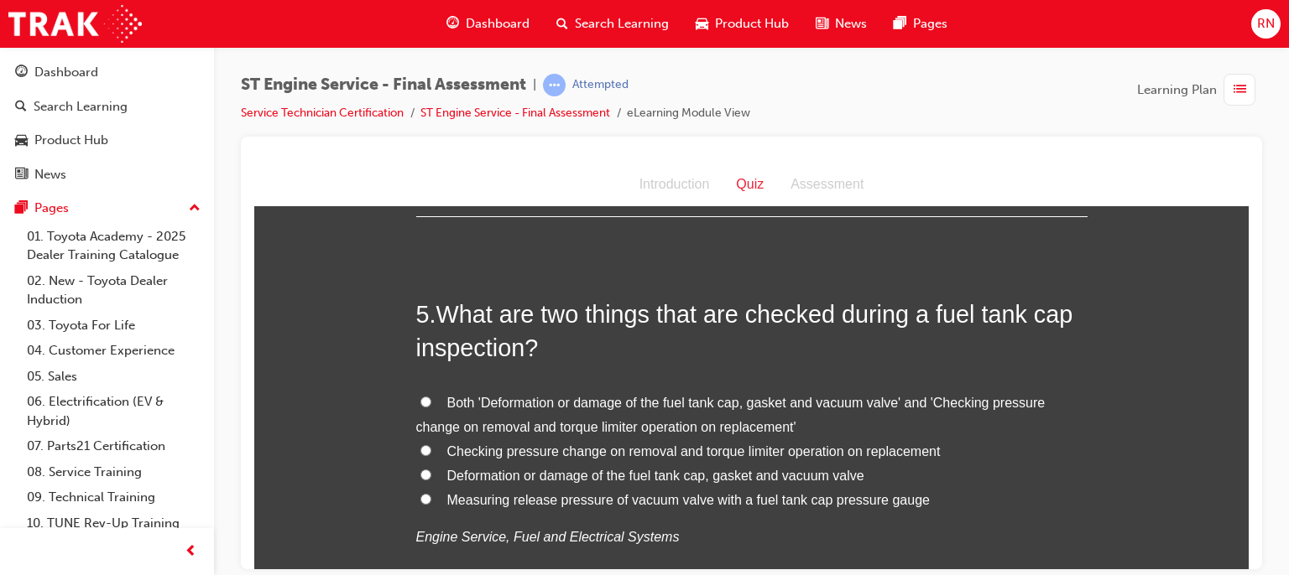
scroll to position [1554, 0]
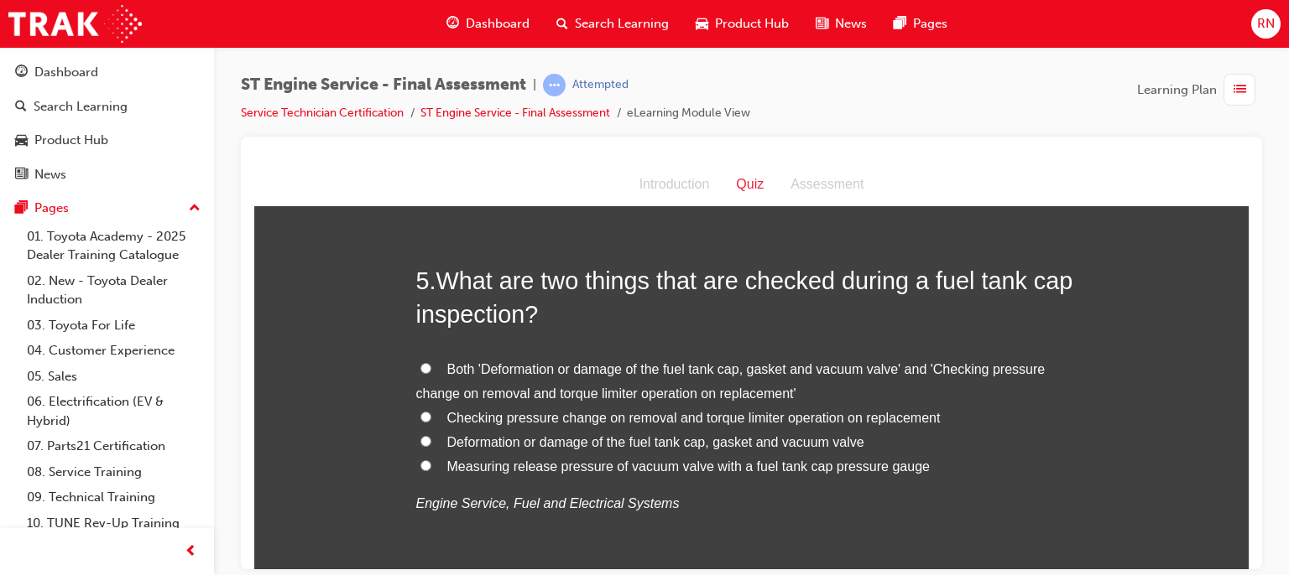
click at [420, 435] on input "Deformation or damage of the fuel tank cap, gasket and vacuum valve" at bounding box center [425, 440] width 11 height 11
radio input "true"
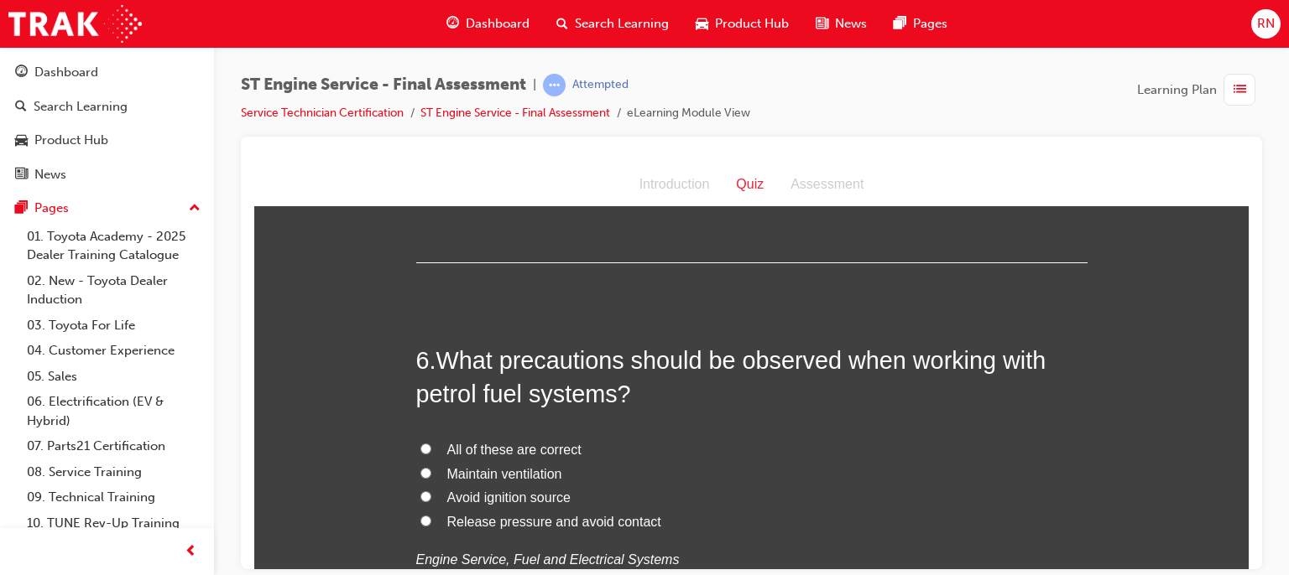
scroll to position [1901, 0]
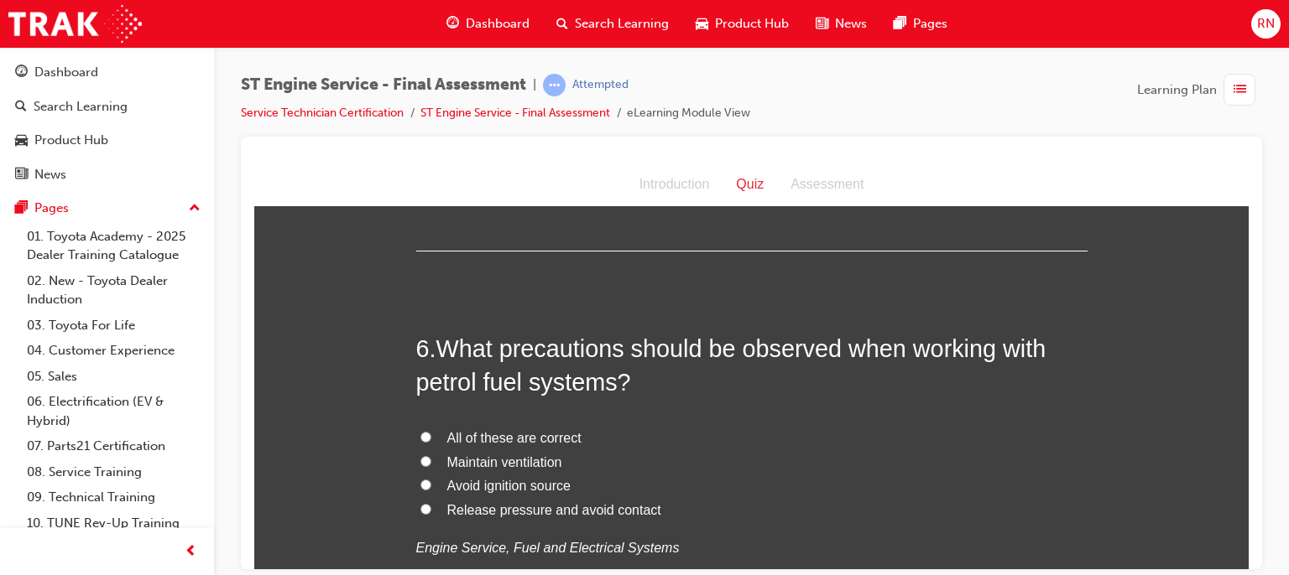
click at [482, 461] on span "Maintain ventilation" at bounding box center [504, 462] width 115 height 14
click at [431, 461] on input "Maintain ventilation" at bounding box center [425, 461] width 11 height 11
radio input "true"
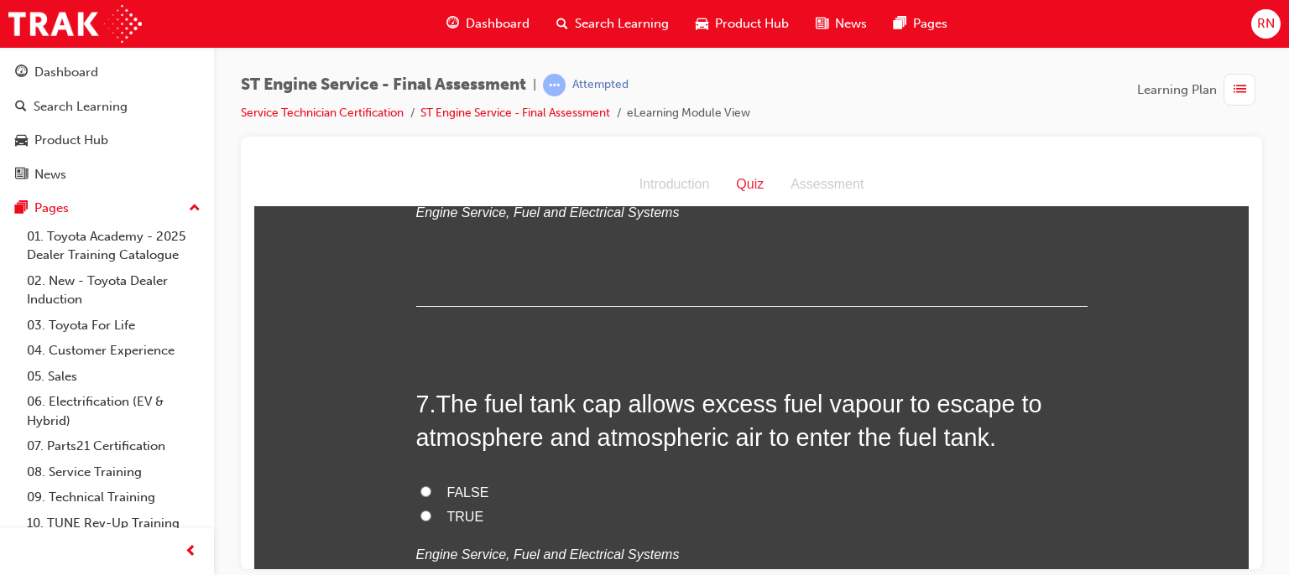
scroll to position [2292, 0]
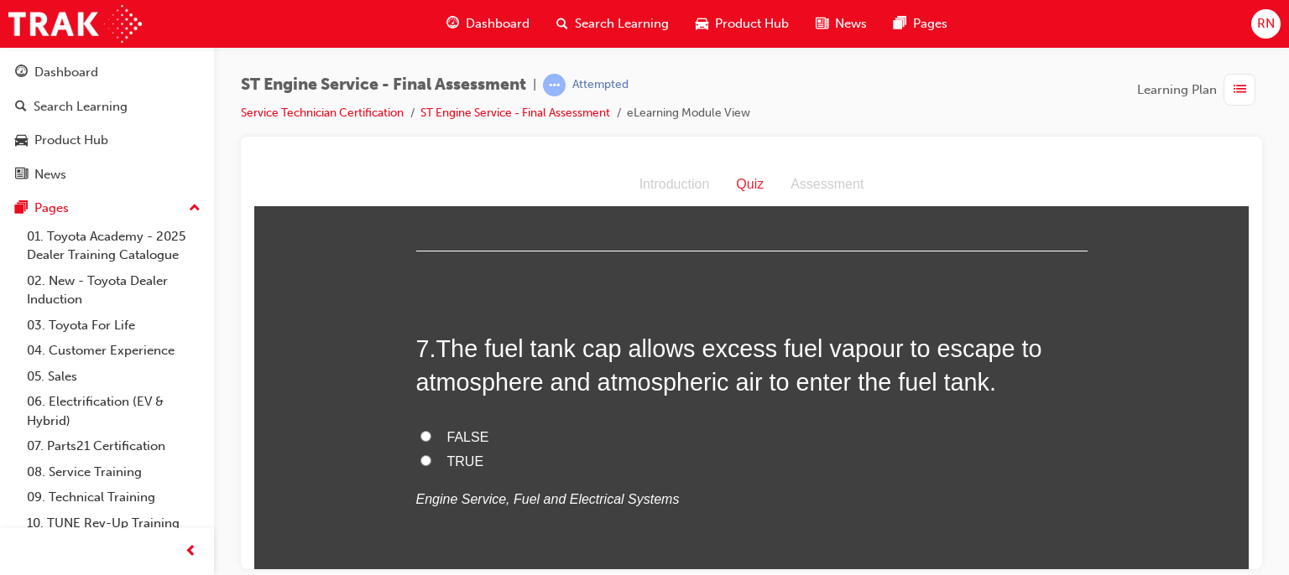
click at [447, 455] on span "TRUE" at bounding box center [465, 461] width 37 height 14
click at [431, 455] on input "TRUE" at bounding box center [425, 460] width 11 height 11
radio input "true"
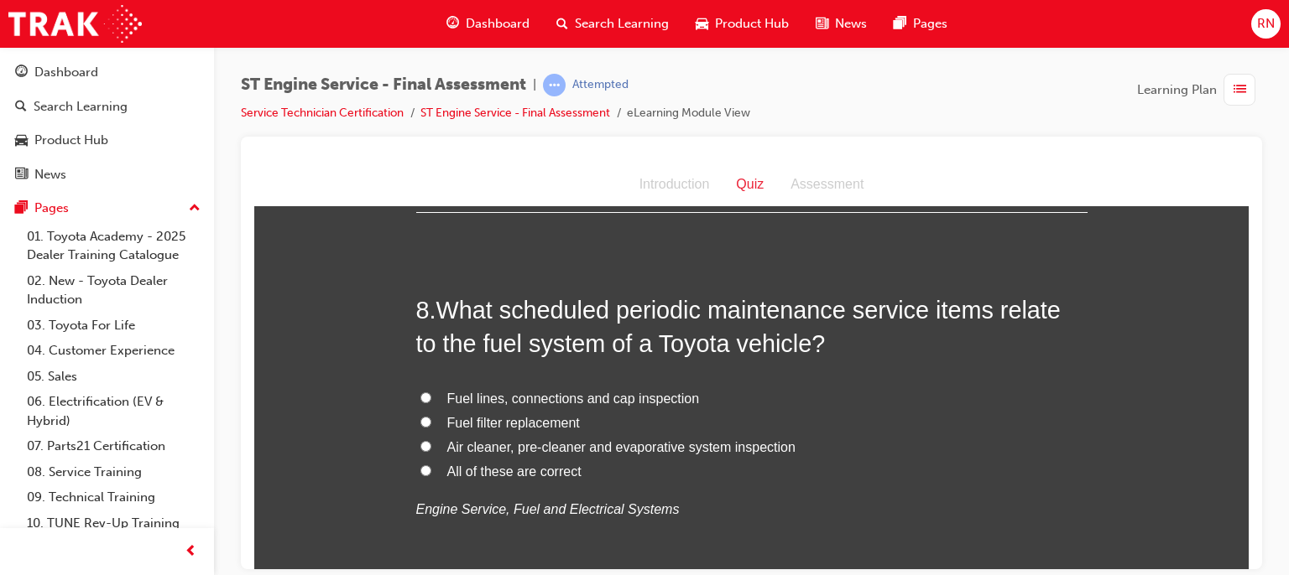
scroll to position [2684, 0]
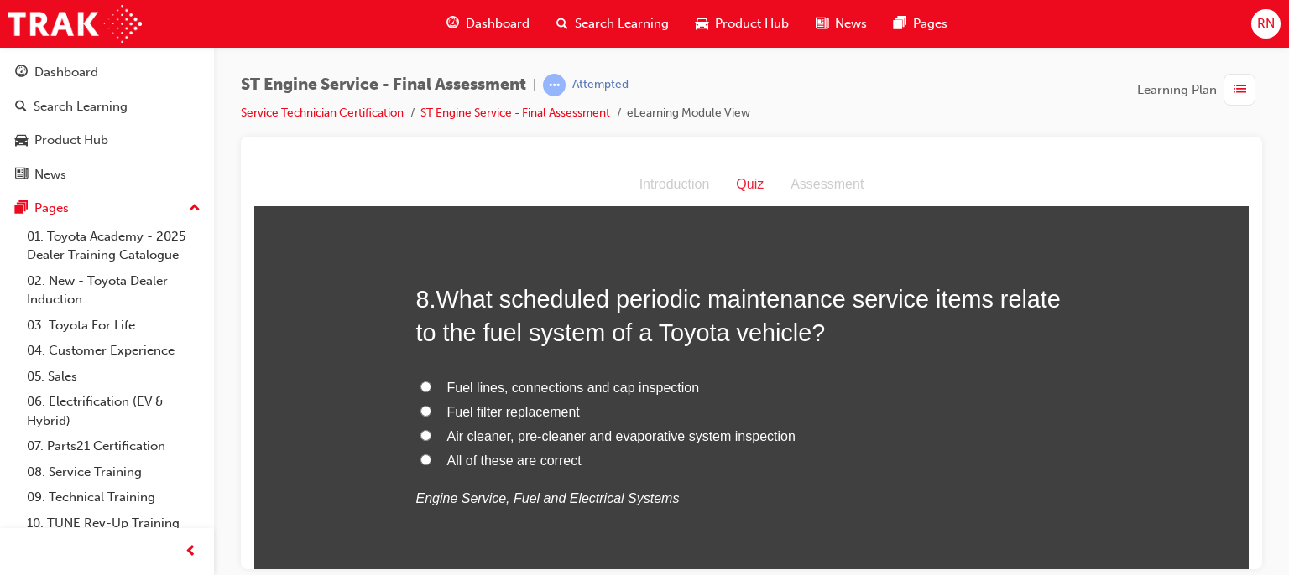
click at [510, 385] on span "Fuel lines, connections and cap inspection" at bounding box center [573, 387] width 253 height 14
click at [431, 385] on input "Fuel lines, connections and cap inspection" at bounding box center [425, 386] width 11 height 11
radio input "true"
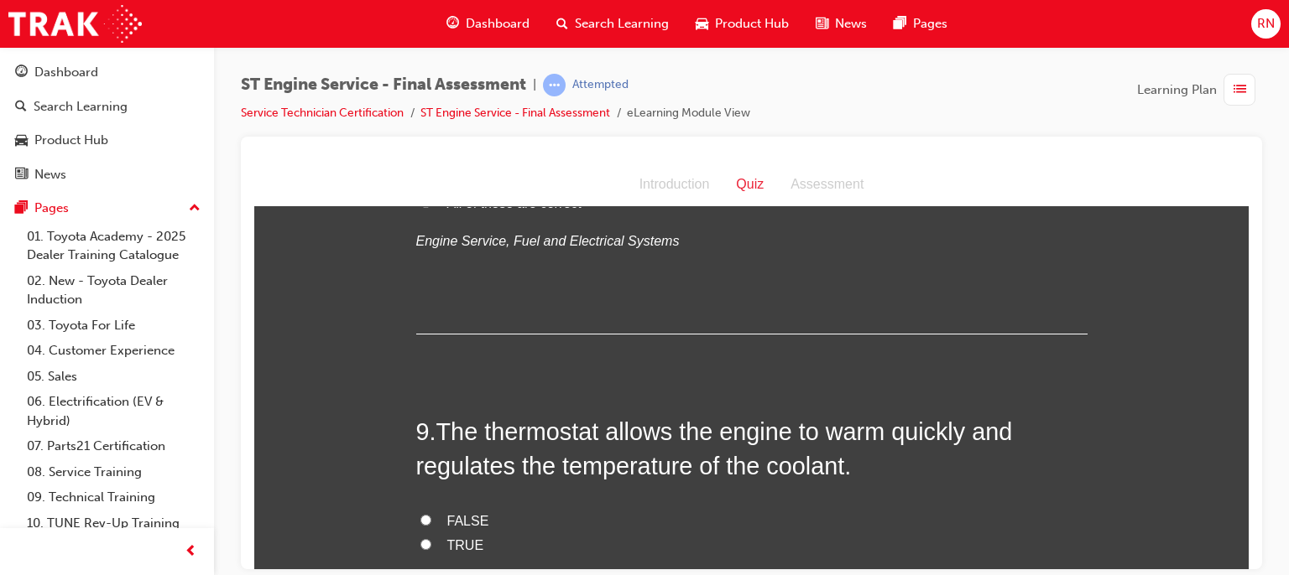
scroll to position [2997, 0]
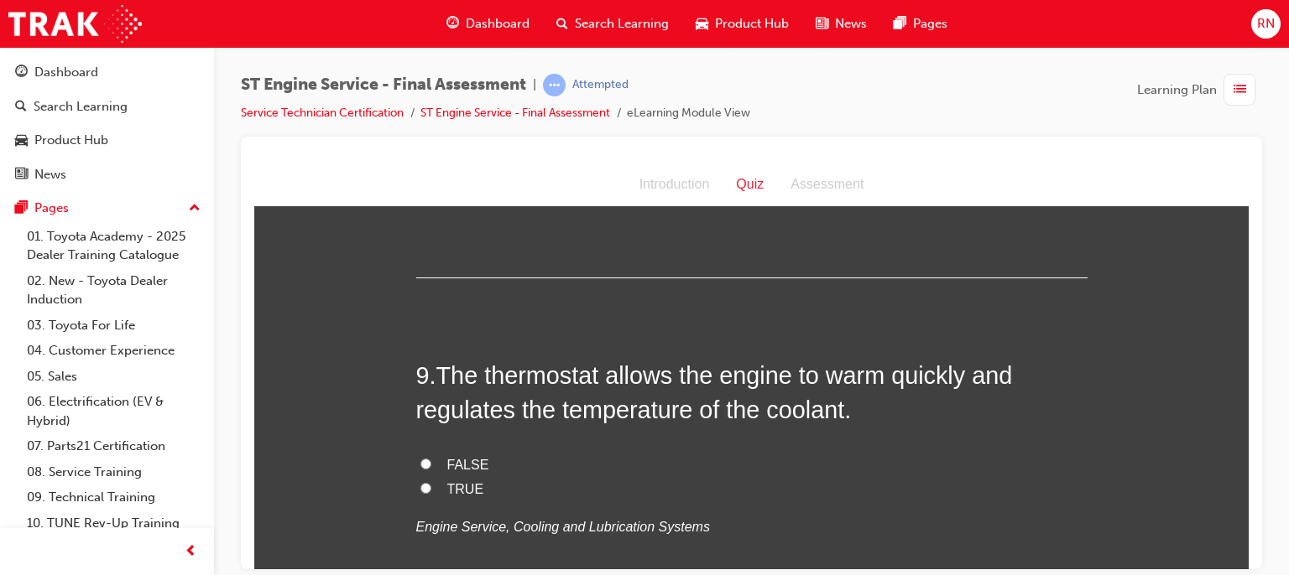
click at [438, 489] on label "TRUE" at bounding box center [751, 489] width 671 height 24
click at [431, 489] on input "TRUE" at bounding box center [425, 487] width 11 height 11
radio input "true"
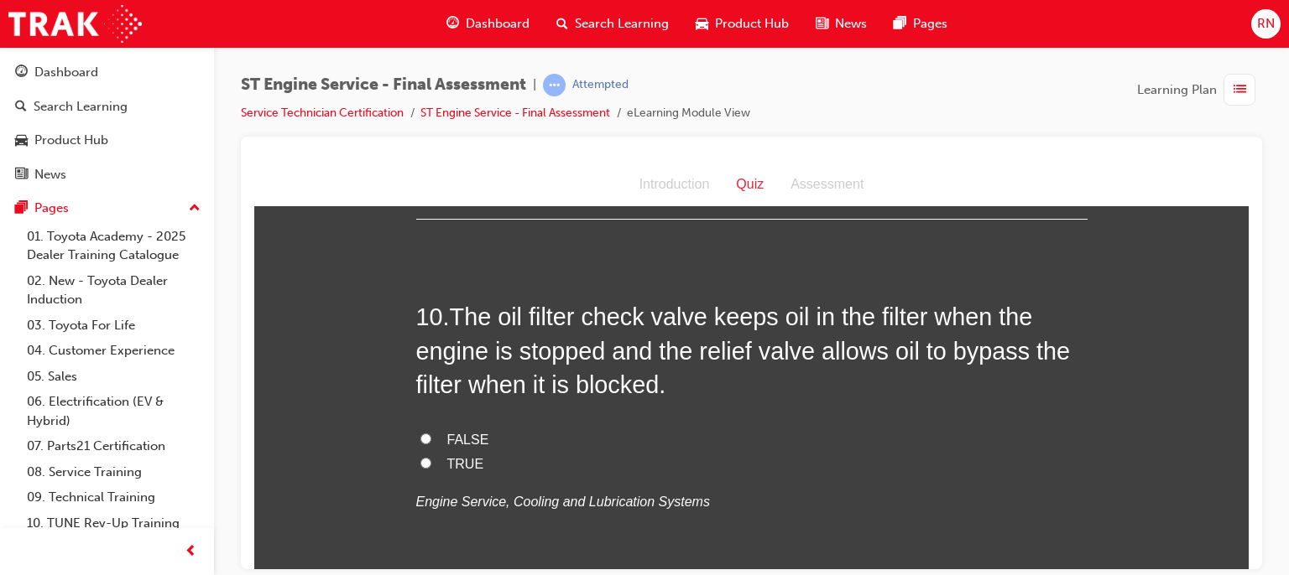
scroll to position [3399, 0]
click at [420, 456] on input "TRUE" at bounding box center [425, 461] width 11 height 11
radio input "true"
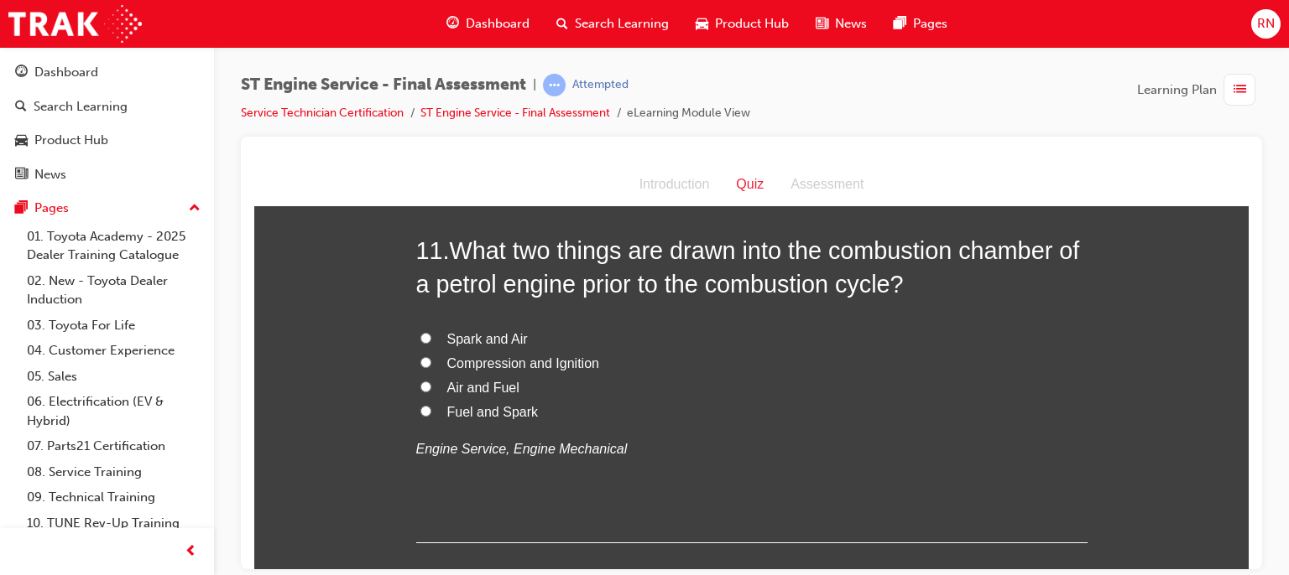
scroll to position [3842, 0]
click at [472, 379] on span "Air and Fuel" at bounding box center [483, 386] width 72 height 14
click at [431, 380] on input "Air and Fuel" at bounding box center [425, 385] width 11 height 11
radio input "true"
click at [466, 332] on span "Spark and Air" at bounding box center [487, 338] width 81 height 14
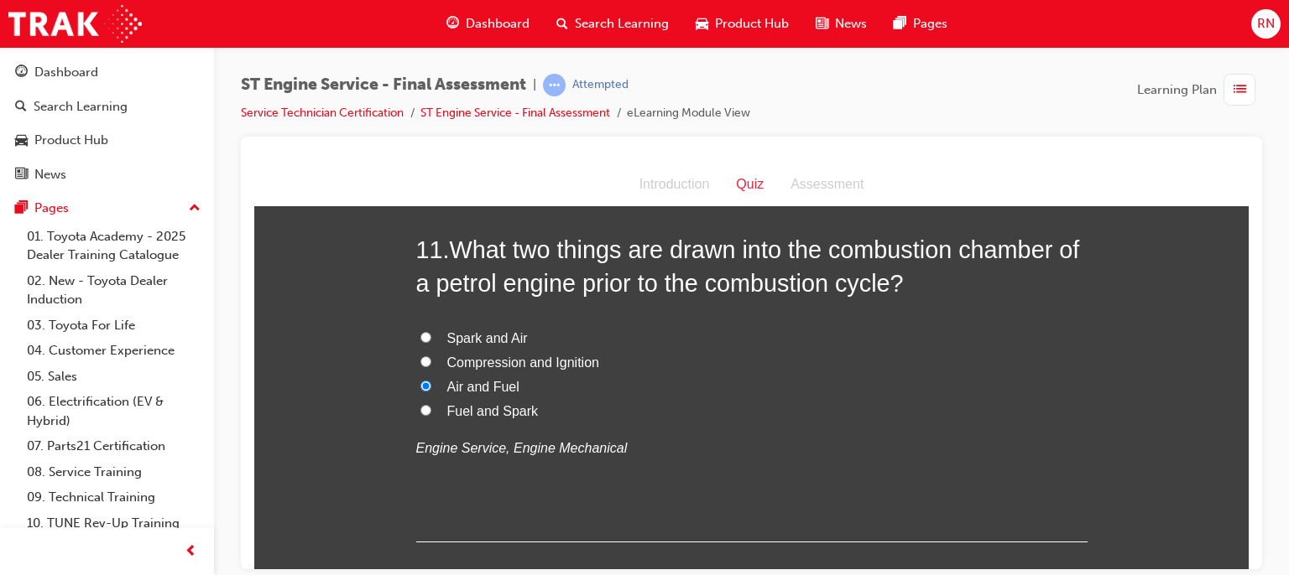
click at [431, 332] on input "Spark and Air" at bounding box center [425, 336] width 11 height 11
radio input "true"
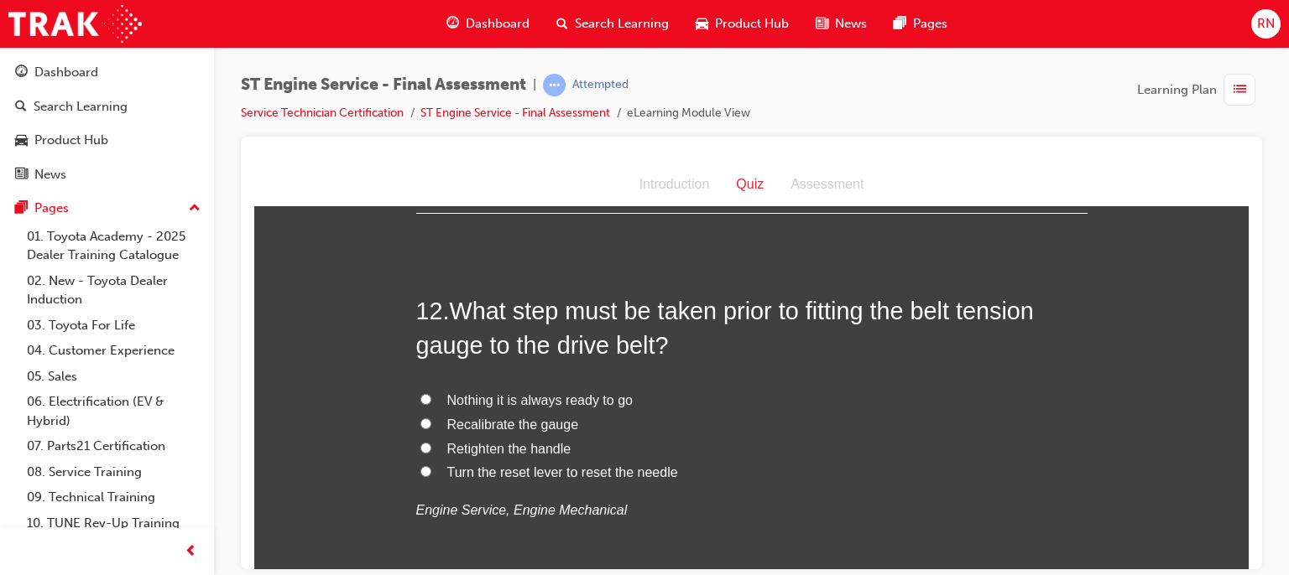
scroll to position [4178, 0]
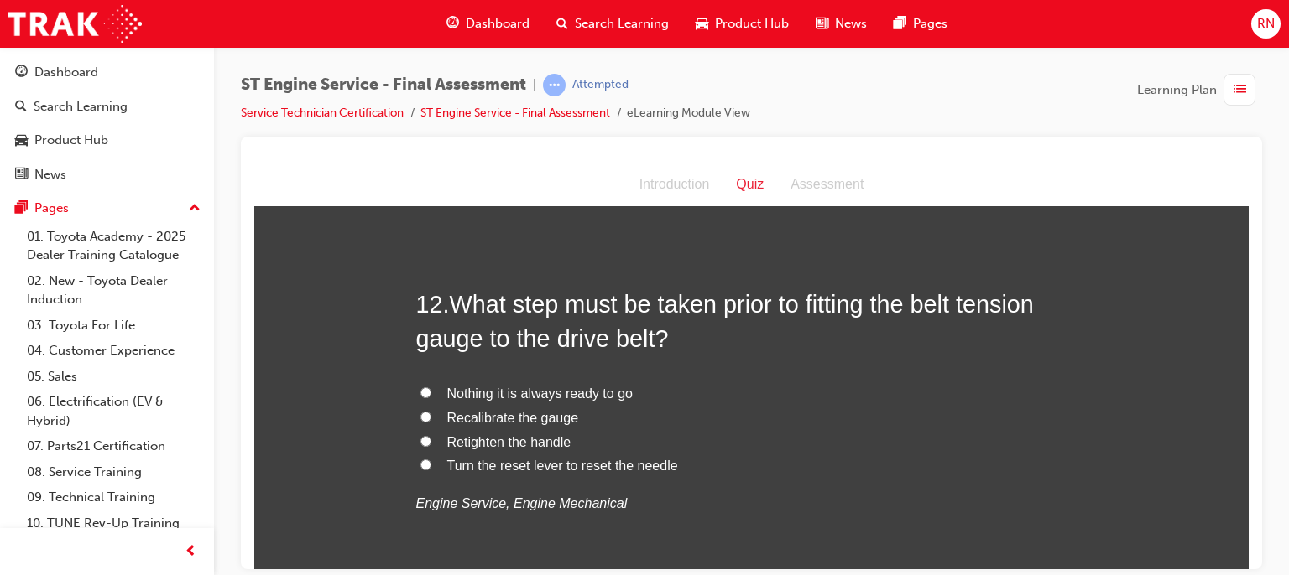
click at [486, 462] on span "Turn the reset lever to reset the needle" at bounding box center [562, 465] width 231 height 14
click at [431, 462] on input "Turn the reset lever to reset the needle" at bounding box center [425, 464] width 11 height 11
radio input "true"
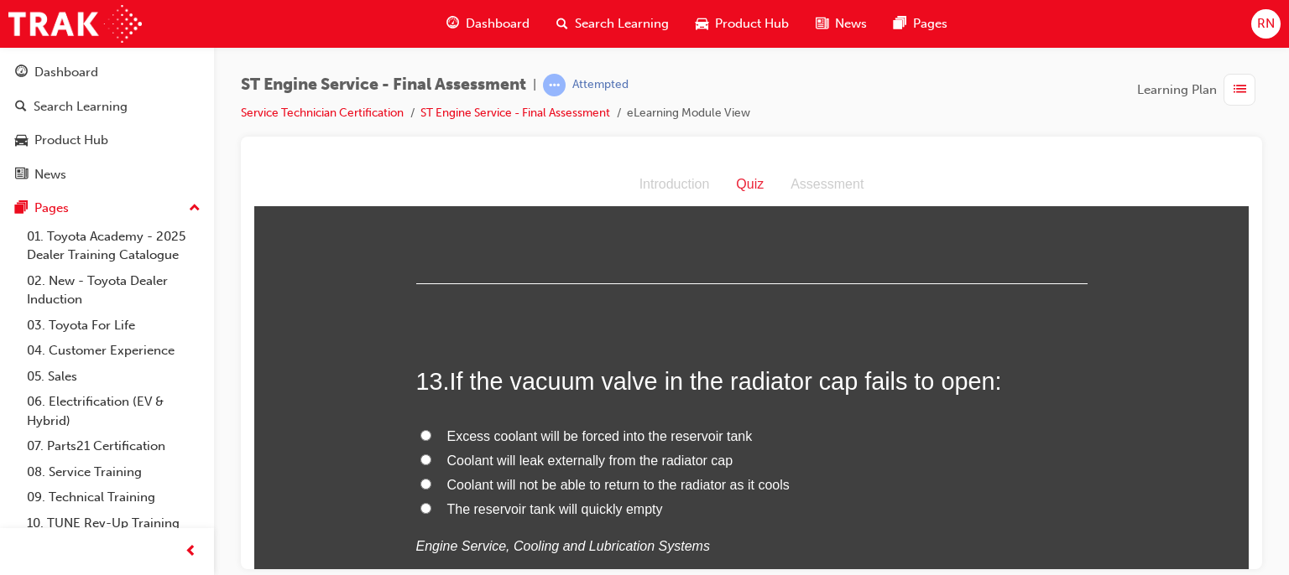
scroll to position [4547, 0]
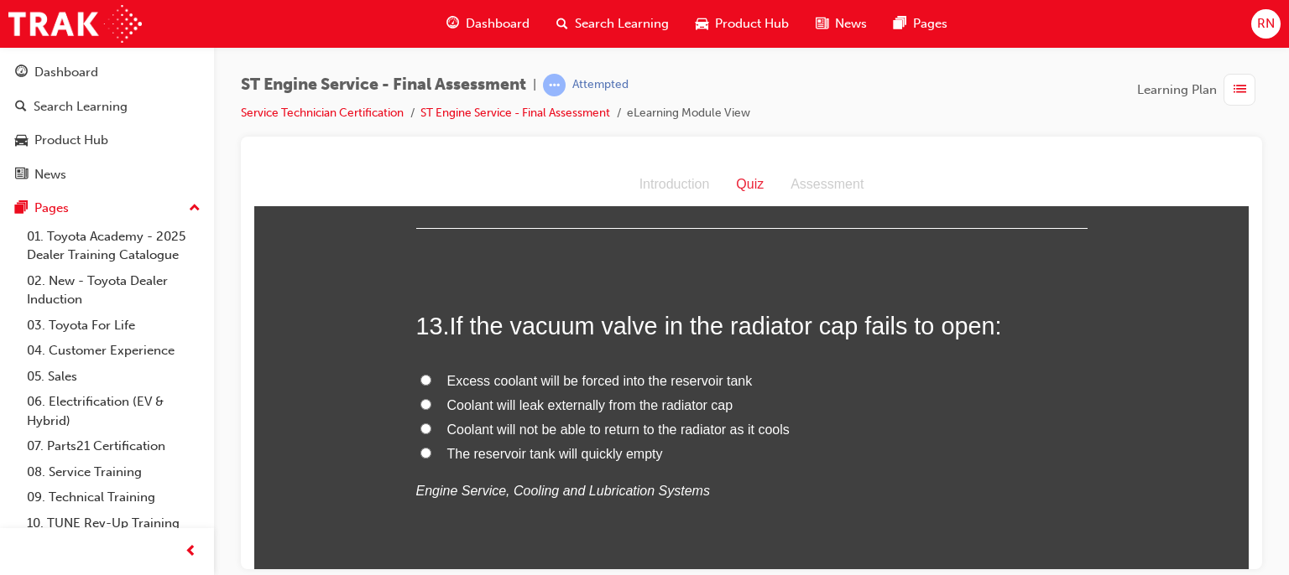
click at [669, 430] on span "Coolant will not be able to return to the radiator as it cools" at bounding box center [618, 429] width 342 height 14
click at [431, 430] on input "Coolant will not be able to return to the radiator as it cools" at bounding box center [425, 428] width 11 height 11
radio input "true"
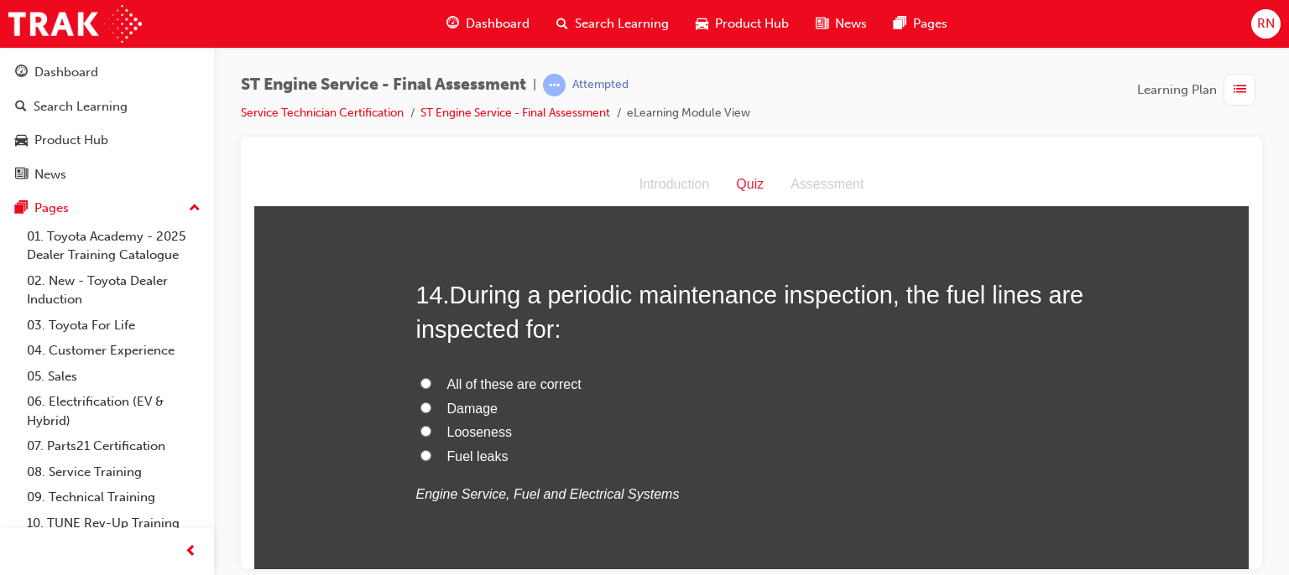
scroll to position [4938, 0]
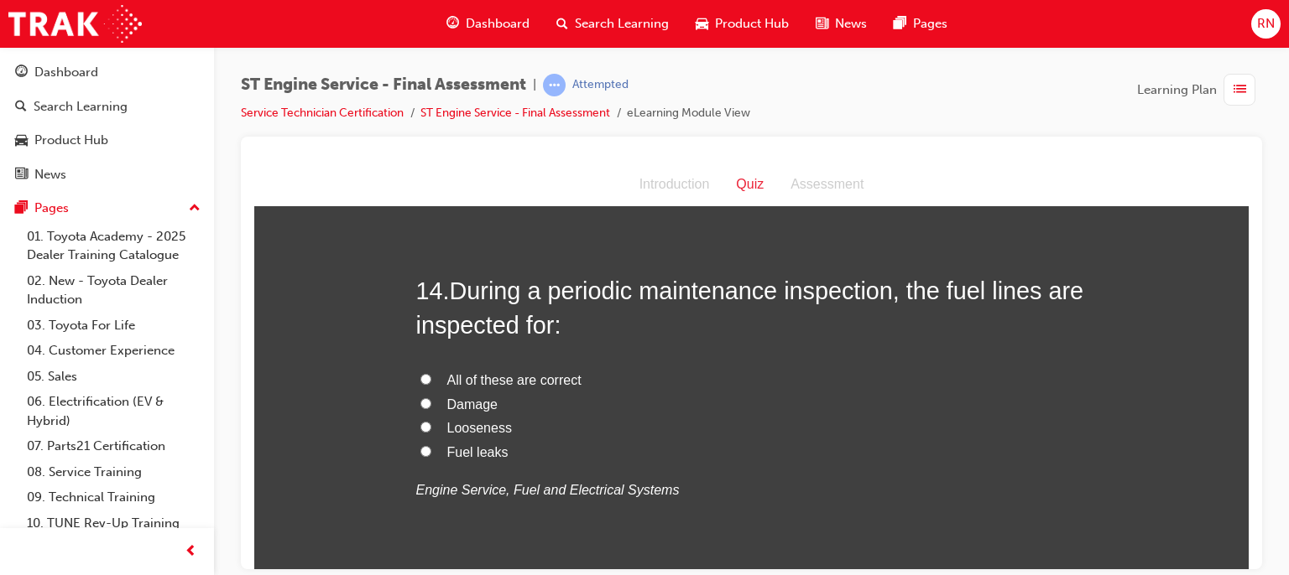
click at [469, 378] on span "All of these are correct" at bounding box center [514, 379] width 134 height 14
click at [431, 378] on input "All of these are correct" at bounding box center [425, 378] width 11 height 11
radio input "true"
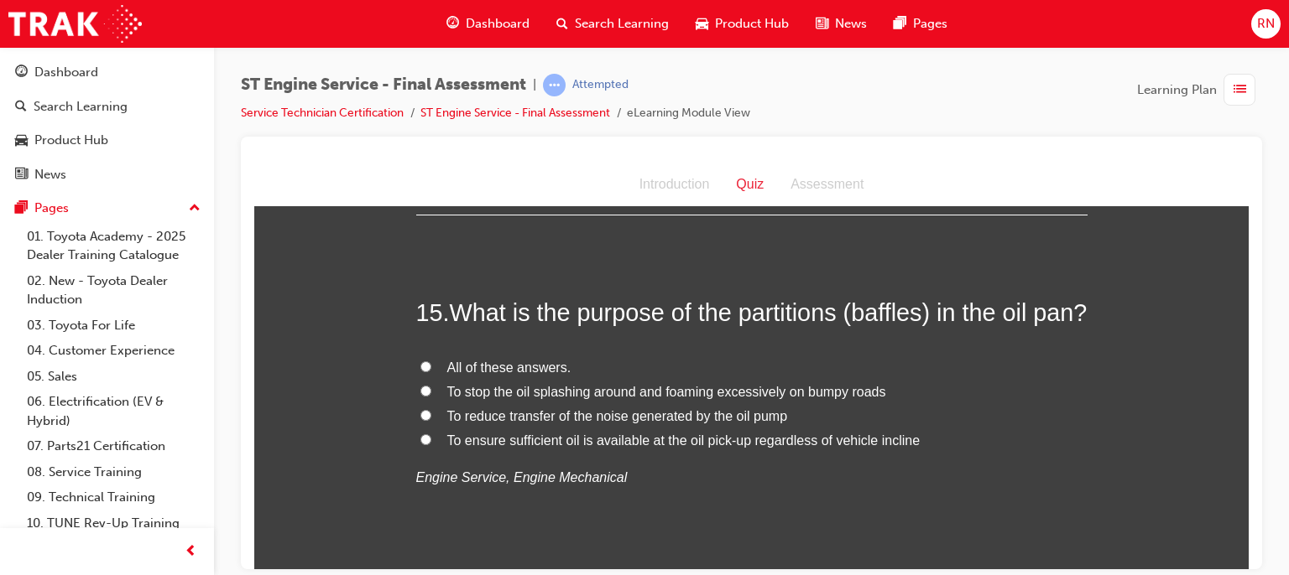
scroll to position [5341, 0]
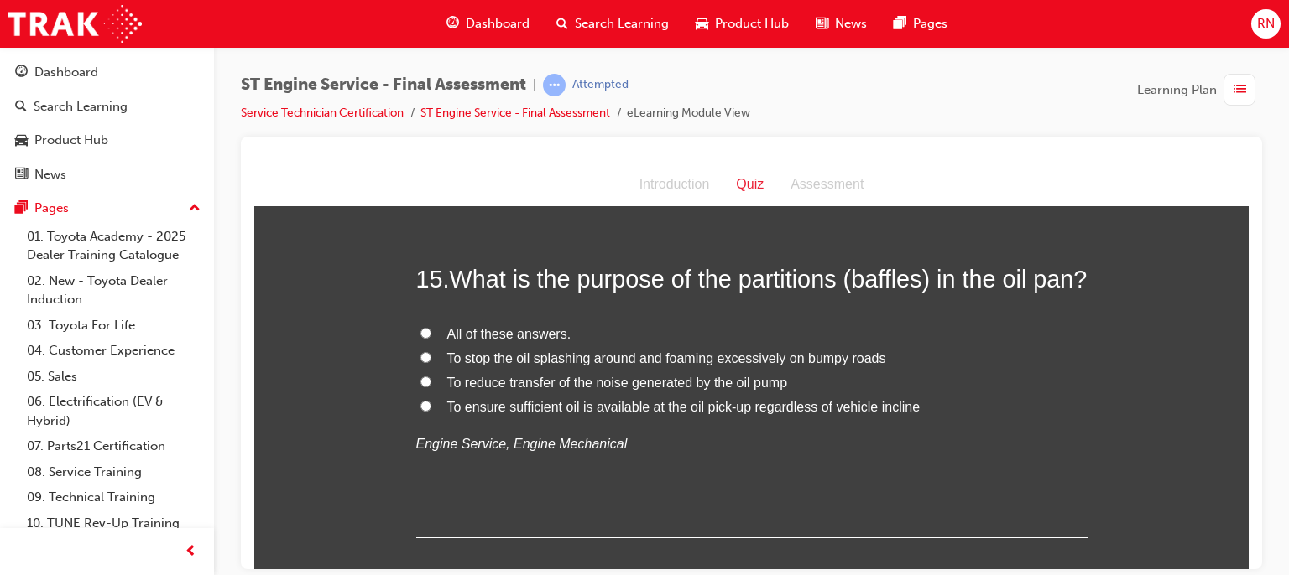
click at [423, 411] on input "To ensure sufficient oil is available at the oil pick-up regardless of vehicle …" at bounding box center [425, 405] width 11 height 11
radio input "true"
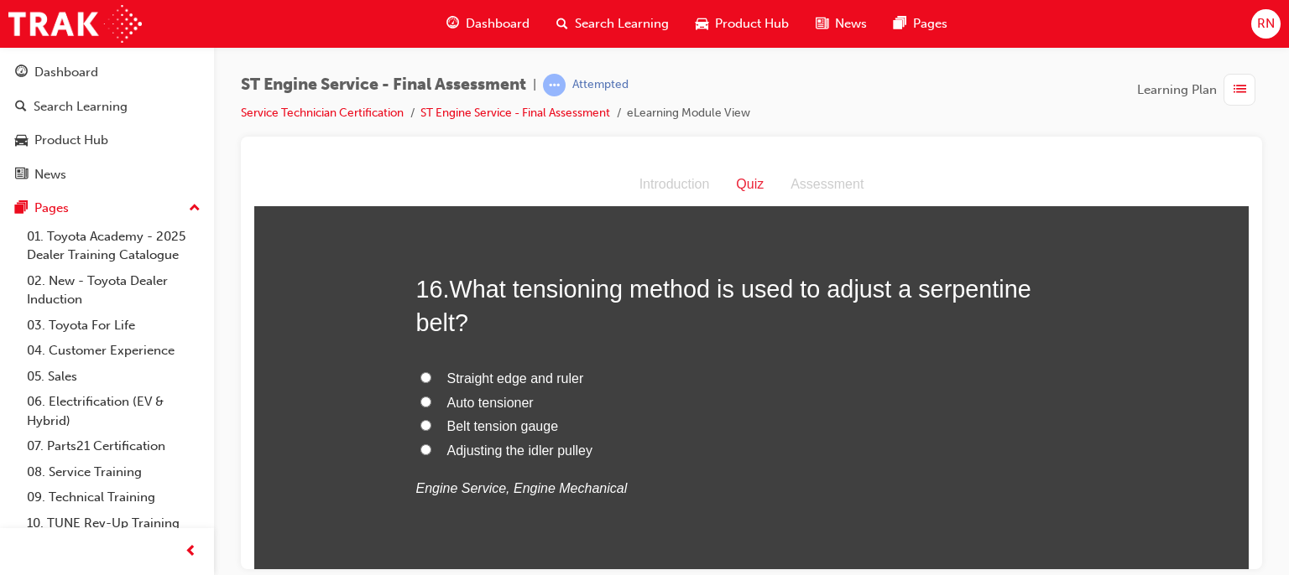
scroll to position [5721, 0]
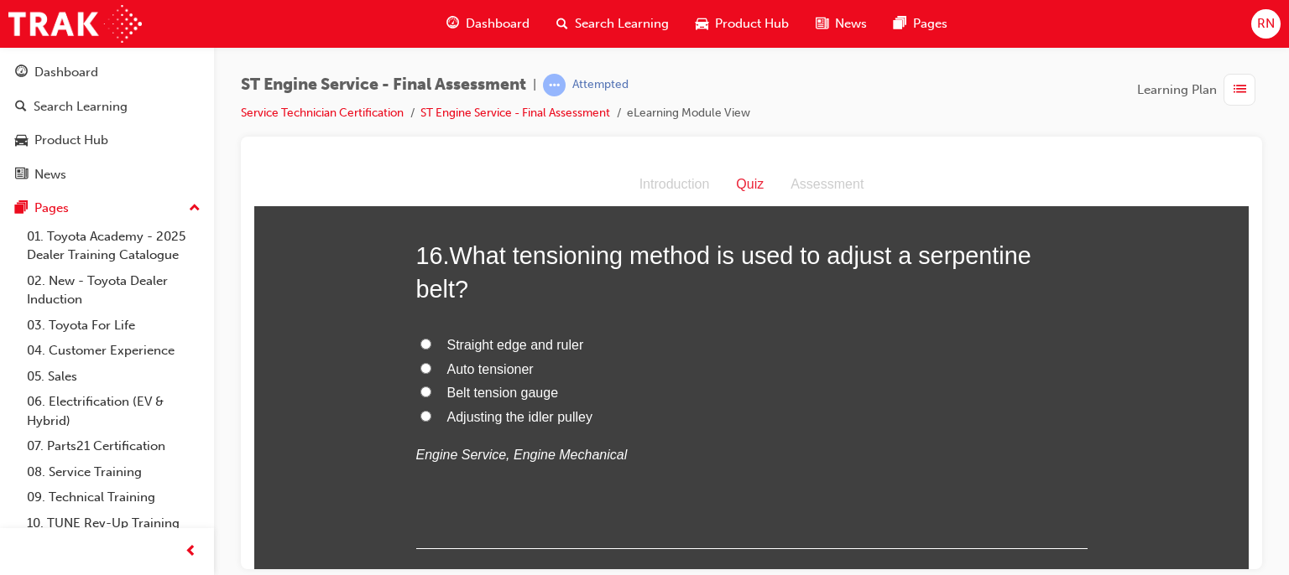
click at [512, 376] on span "Auto tensioner" at bounding box center [490, 369] width 86 height 14
click at [431, 373] on input "Auto tensioner" at bounding box center [425, 367] width 11 height 11
radio input "true"
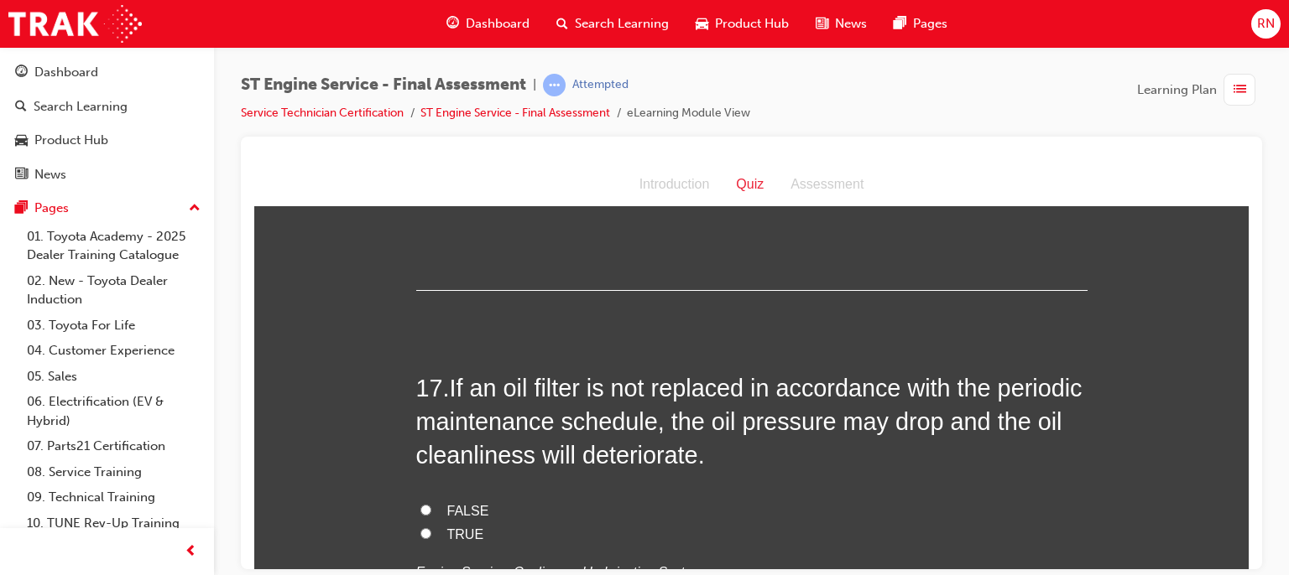
scroll to position [6057, 0]
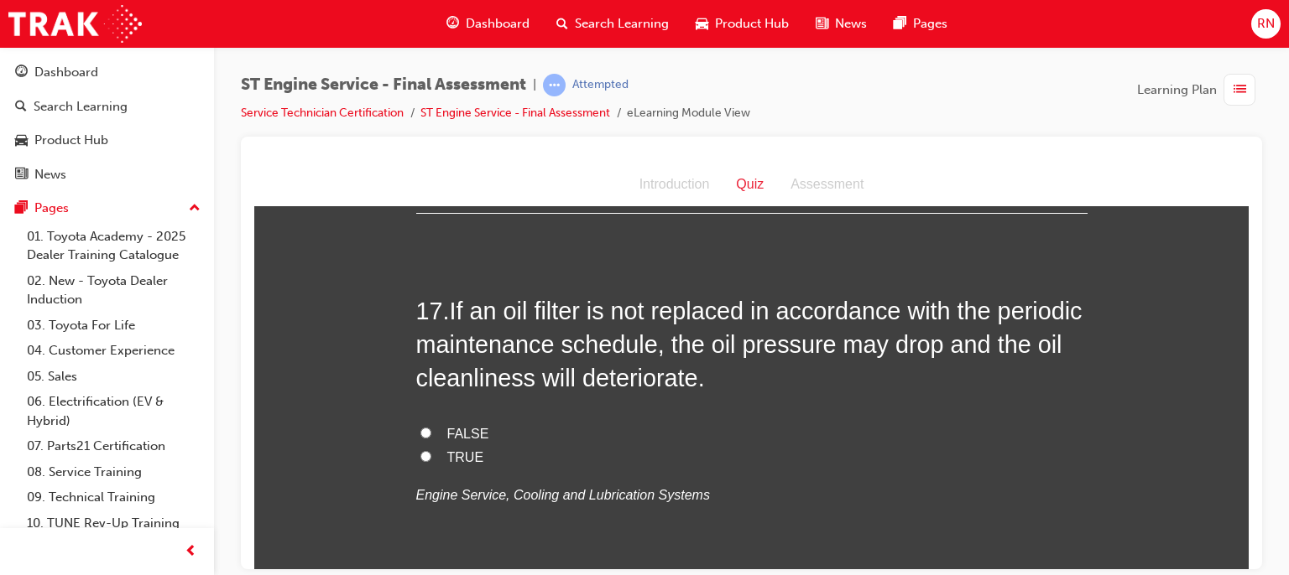
click at [420, 461] on input "TRUE" at bounding box center [425, 455] width 11 height 11
radio input "true"
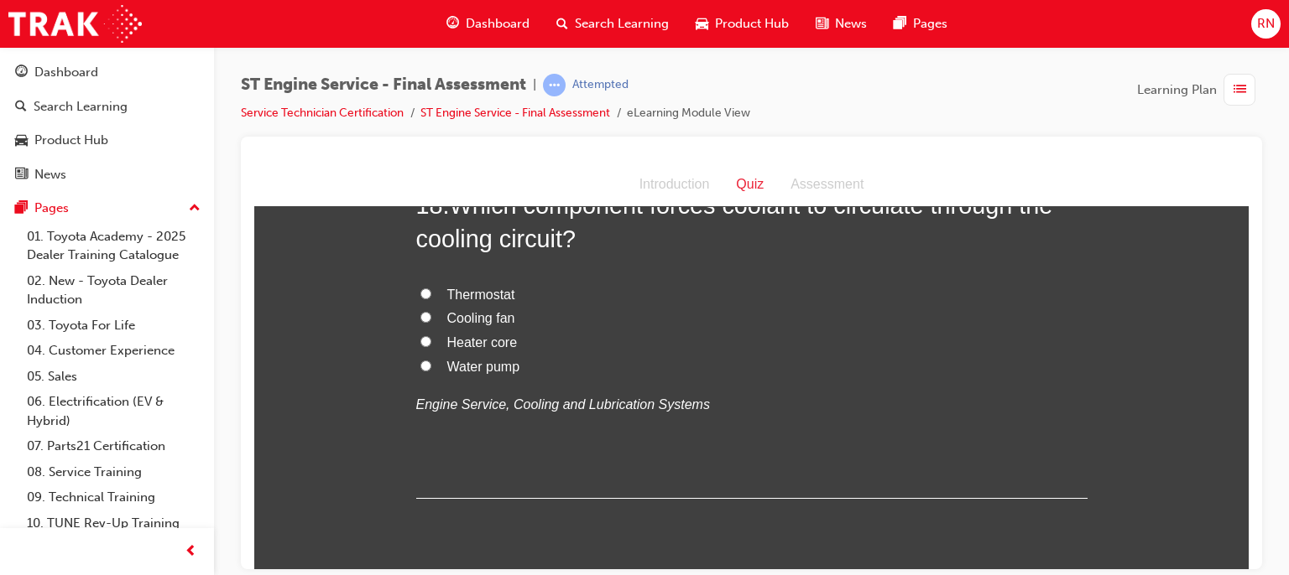
scroll to position [6605, 0]
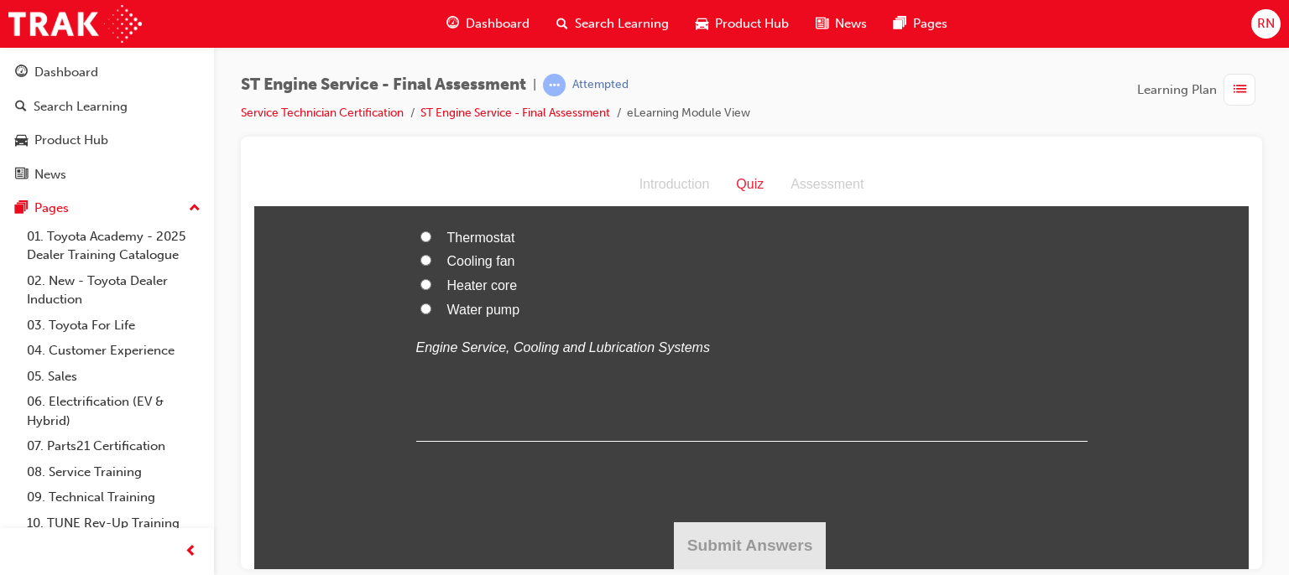
click at [438, 322] on label "Water pump" at bounding box center [751, 310] width 671 height 24
click at [431, 314] on input "Water pump" at bounding box center [425, 308] width 11 height 11
radio input "true"
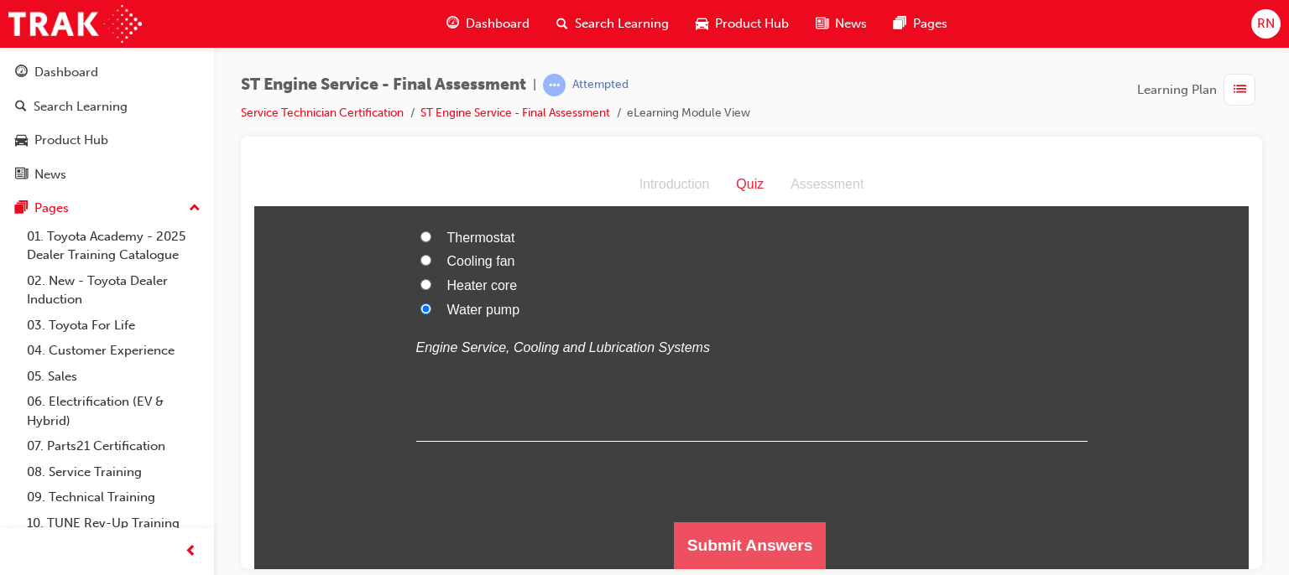
click at [795, 552] on button "Submit Answers" at bounding box center [750, 545] width 153 height 47
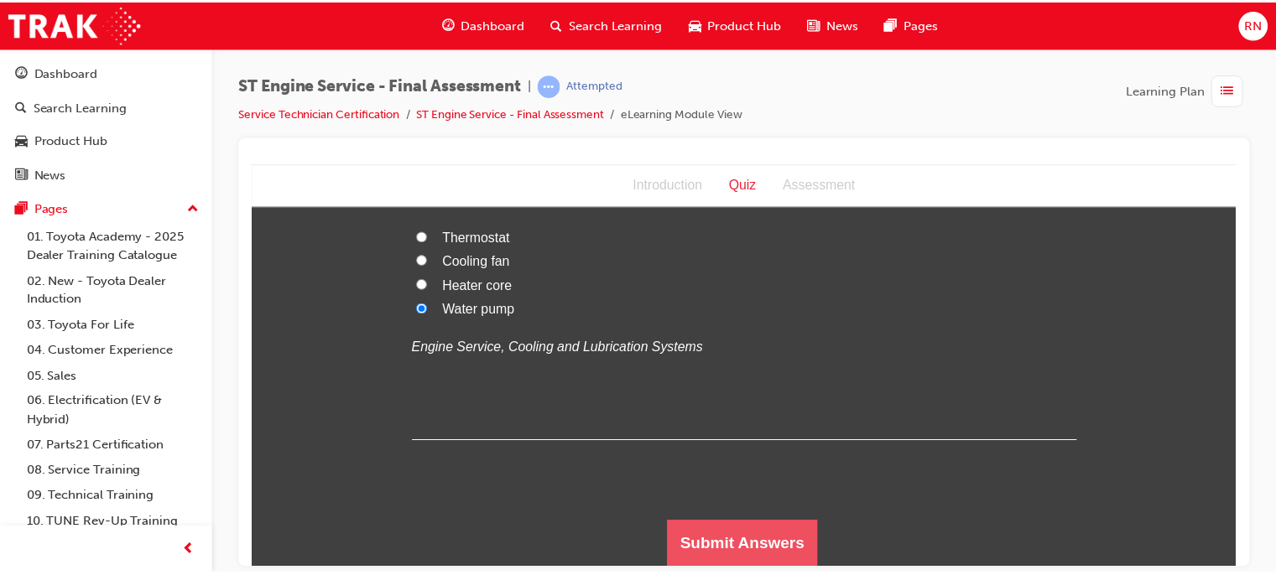
scroll to position [0, 0]
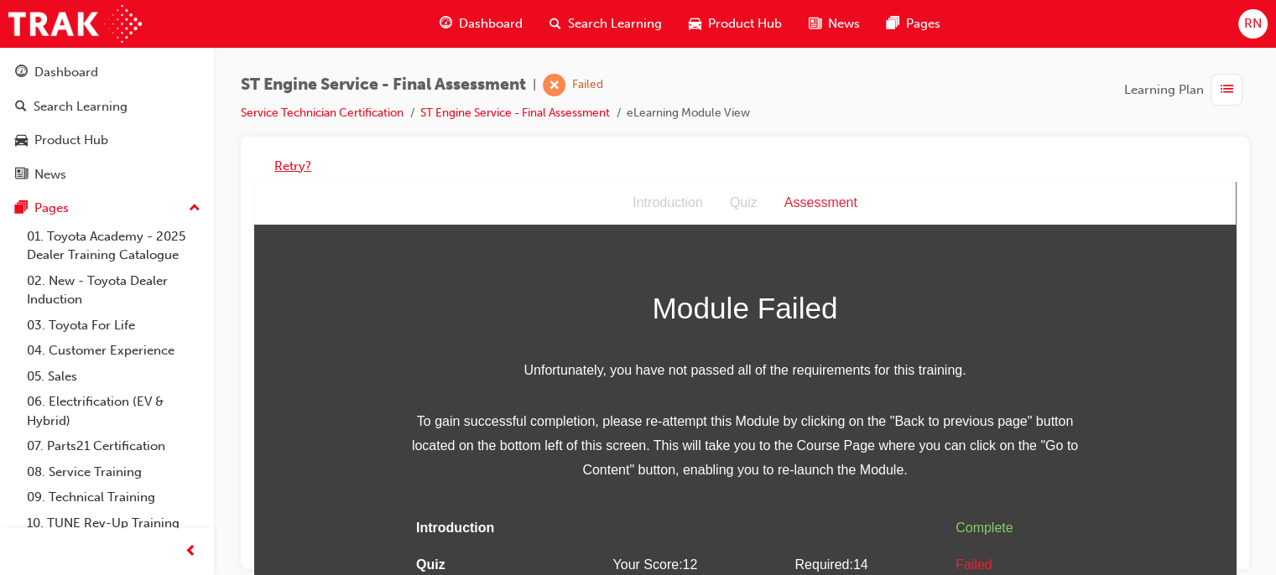
click at [298, 163] on button "Retry?" at bounding box center [292, 166] width 37 height 19
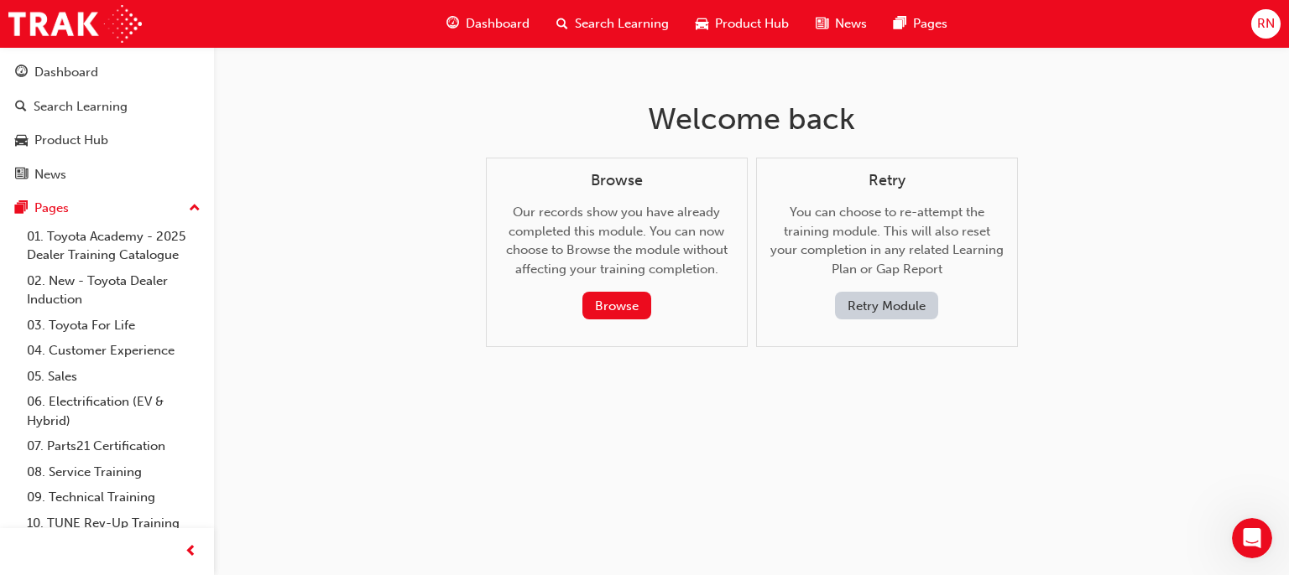
click at [899, 318] on button "Retry Module" at bounding box center [886, 306] width 103 height 28
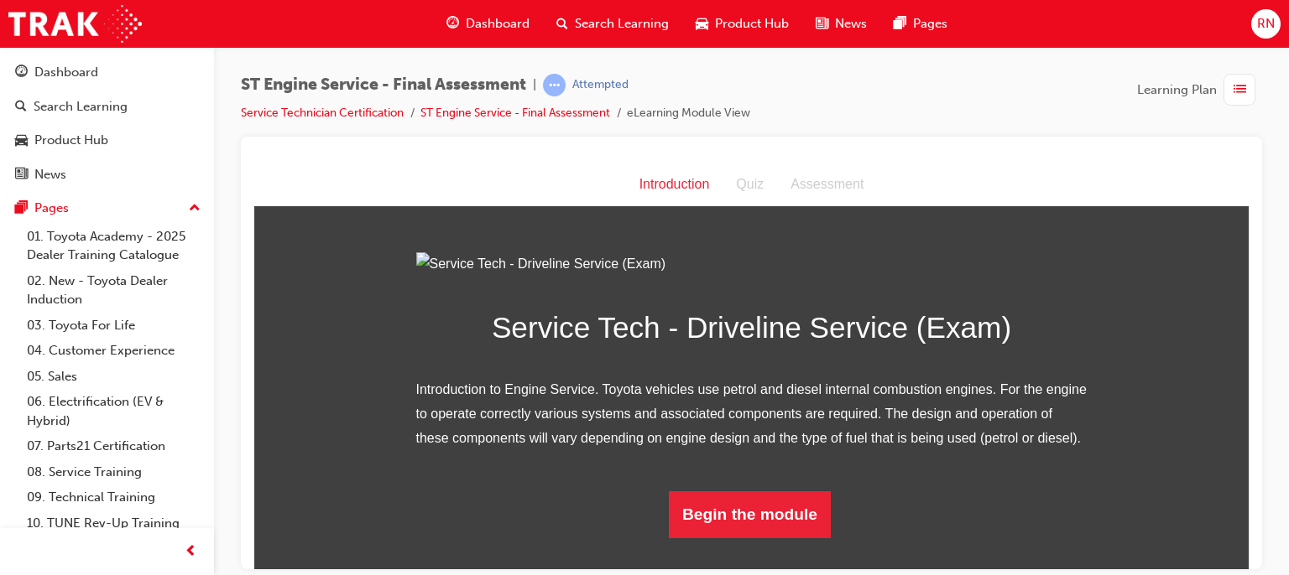
scroll to position [154, 0]
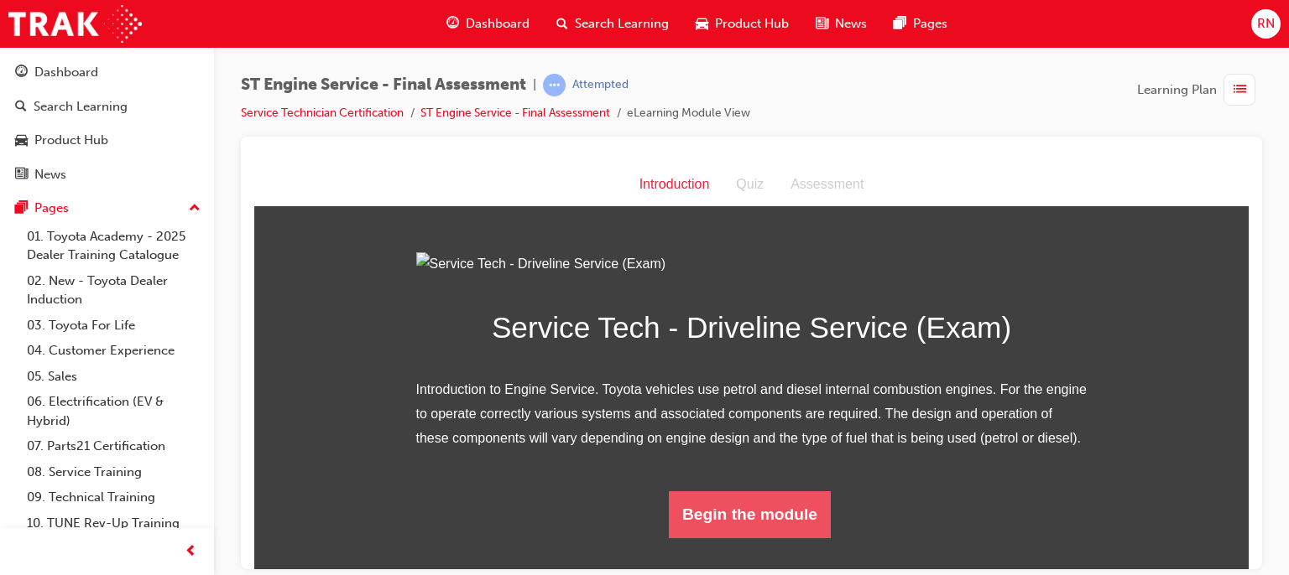
click at [764, 538] on button "Begin the module" at bounding box center [750, 514] width 162 height 47
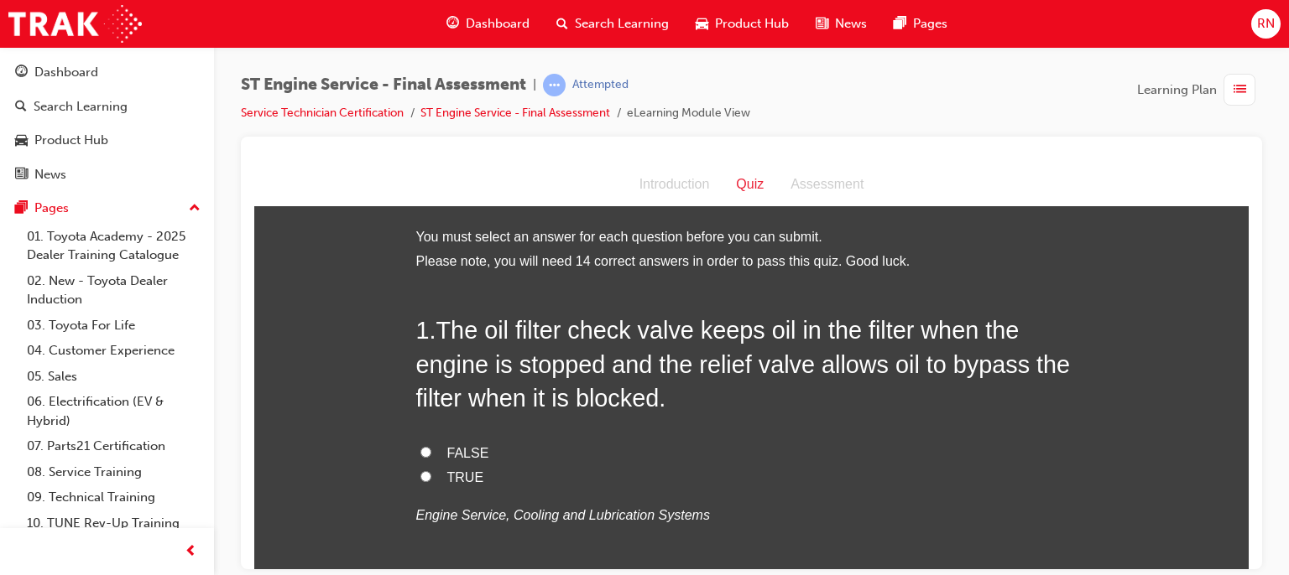
click at [420, 476] on input "TRUE" at bounding box center [425, 476] width 11 height 11
radio input "true"
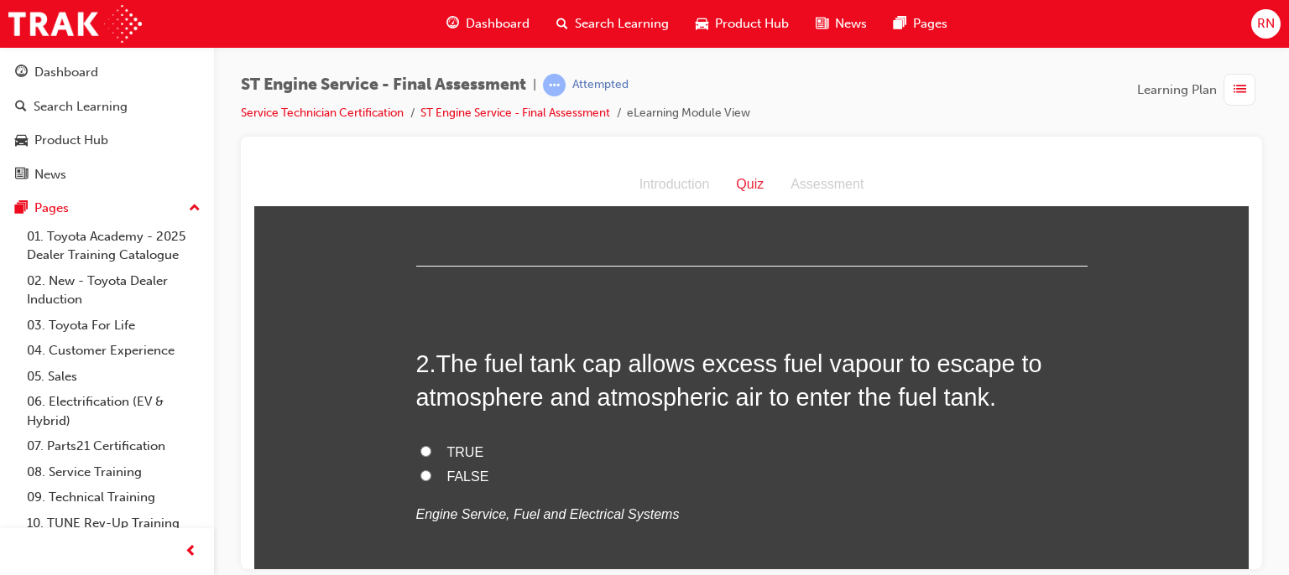
scroll to position [357, 0]
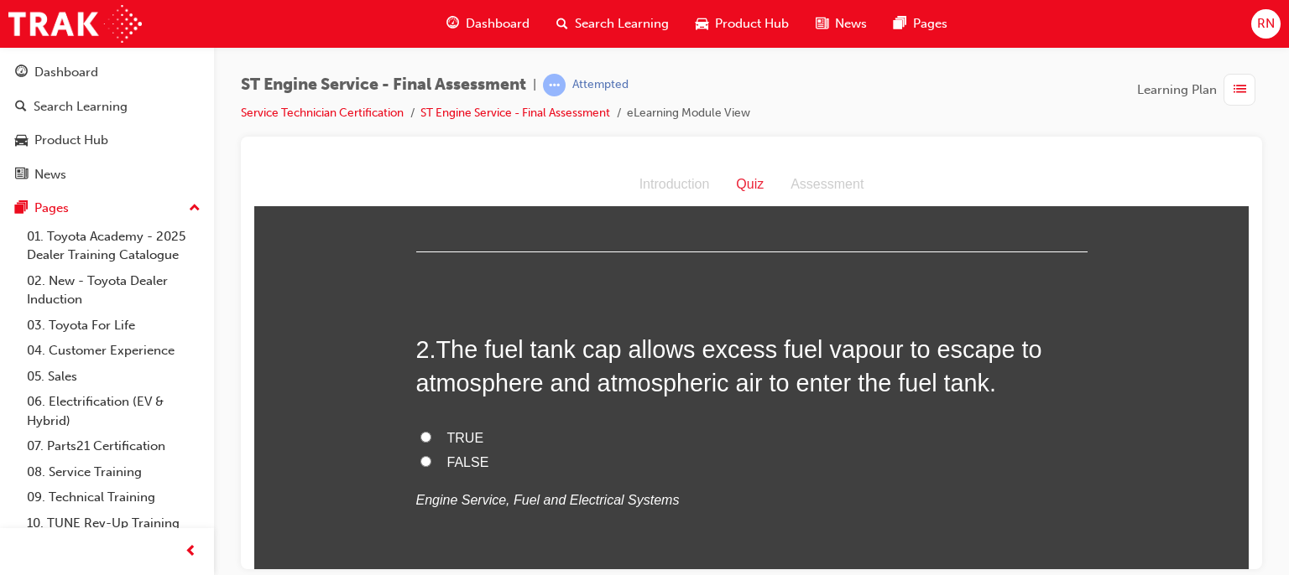
click at [420, 434] on input "TRUE" at bounding box center [425, 436] width 11 height 11
radio input "true"
click at [420, 462] on input "FALSE" at bounding box center [425, 461] width 11 height 11
radio input "true"
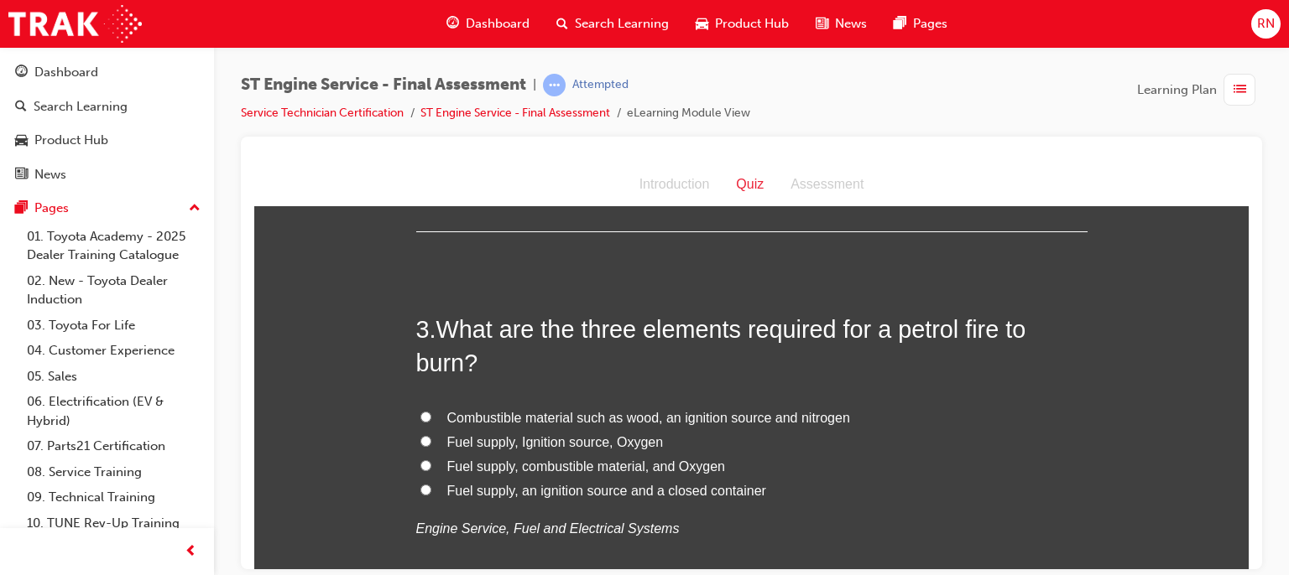
scroll to position [726, 0]
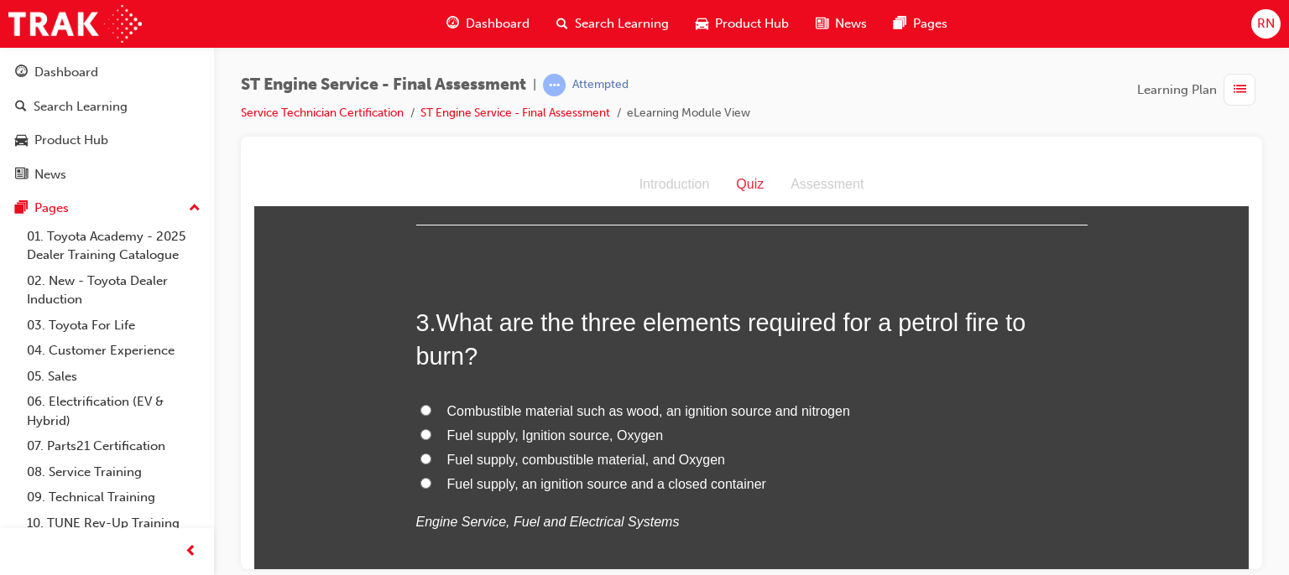
click at [542, 435] on span "Fuel supply, Ignition source, Oxygen" at bounding box center [555, 435] width 216 height 14
click at [431, 435] on input "Fuel supply, Ignition source, Oxygen" at bounding box center [425, 434] width 11 height 11
radio input "true"
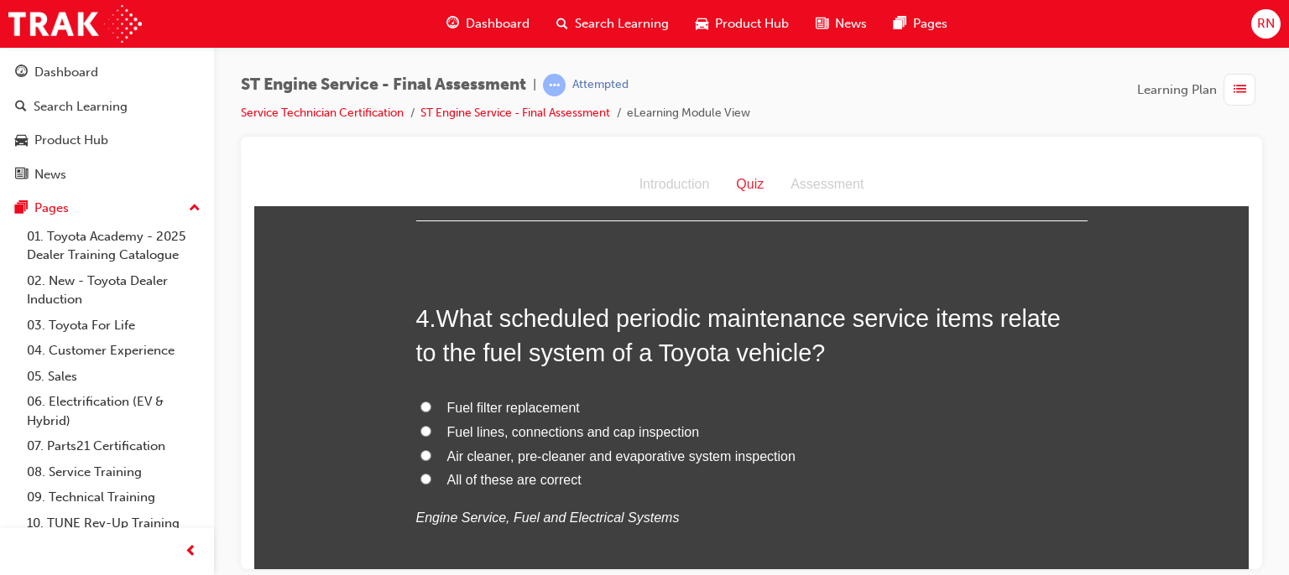
scroll to position [1140, 0]
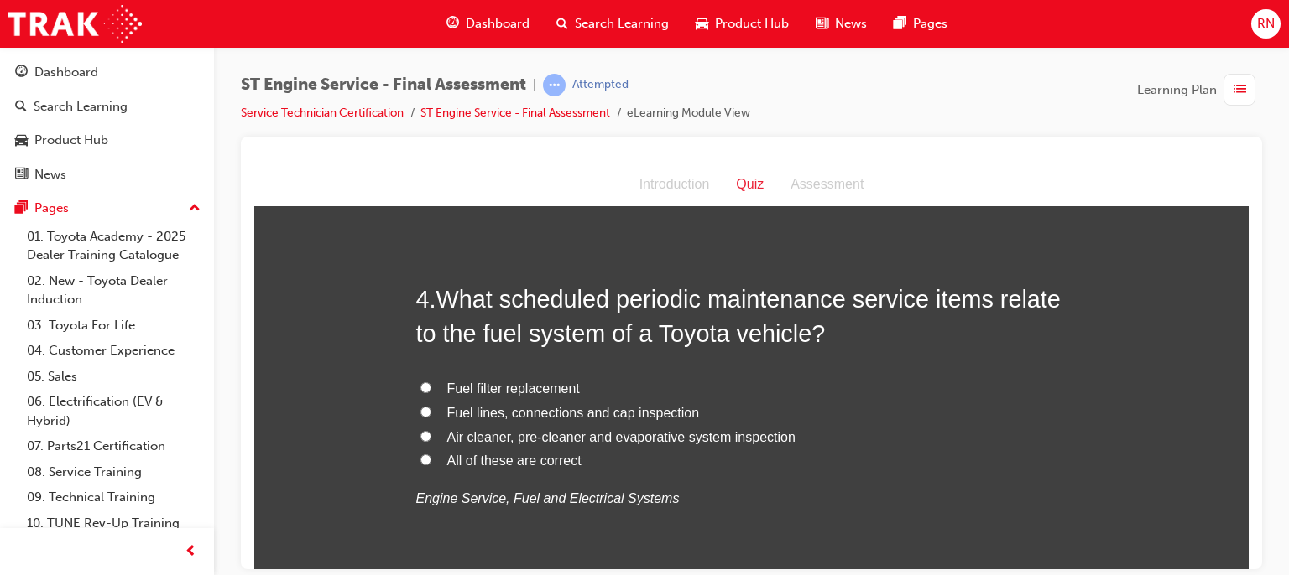
click at [512, 416] on span "Fuel lines, connections and cap inspection" at bounding box center [573, 412] width 253 height 14
click at [431, 416] on input "Fuel lines, connections and cap inspection" at bounding box center [425, 411] width 11 height 11
radio input "true"
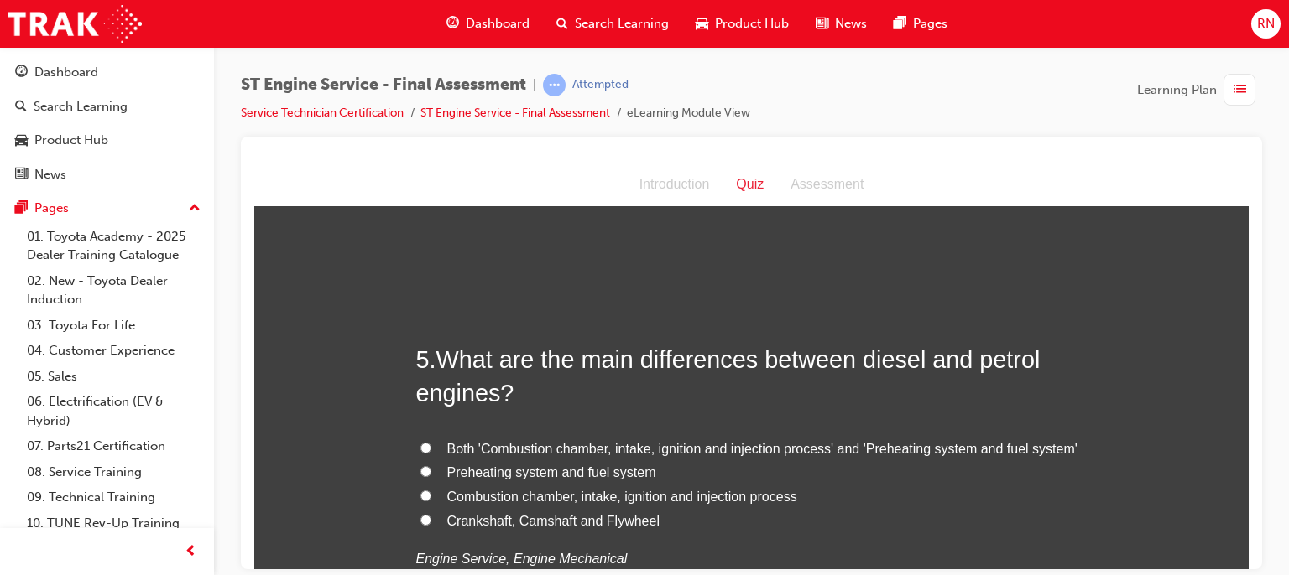
scroll to position [1486, 0]
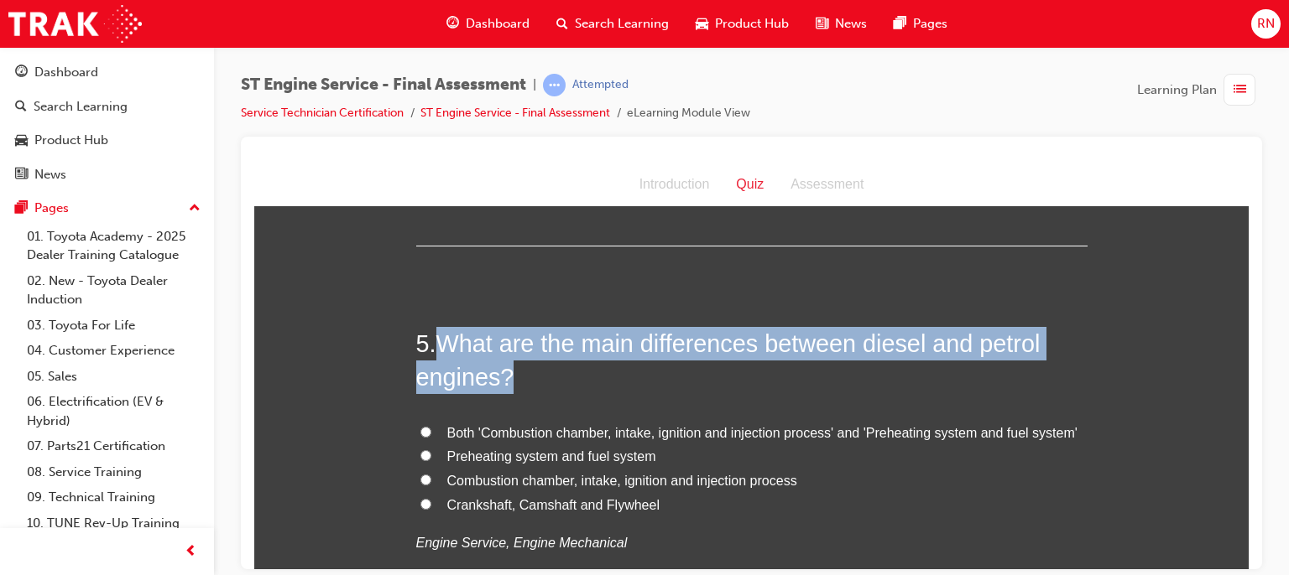
drag, startPoint x: 505, startPoint y: 372, endPoint x: 439, endPoint y: 341, distance: 73.2
click at [439, 341] on span "What are the main differences between diesel and petrol engines?" at bounding box center [728, 360] width 624 height 60
copy span "What are the main differences between diesel and petrol engines?"
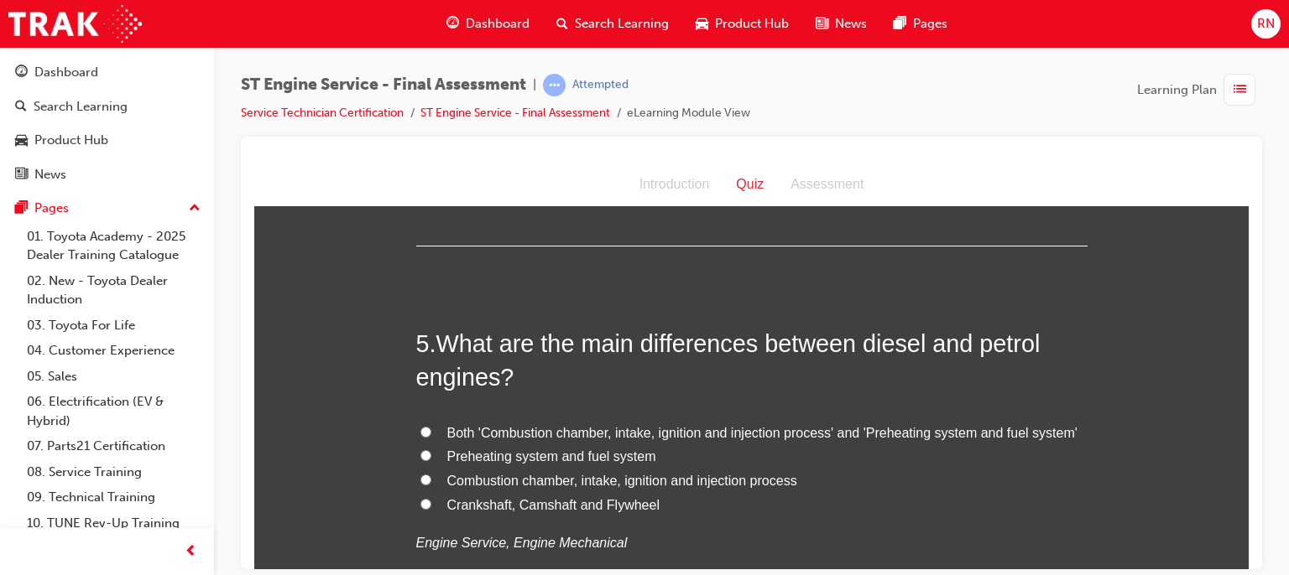
click at [508, 456] on span "Preheating system and fuel system" at bounding box center [551, 456] width 209 height 14
click at [431, 456] on input "Preheating system and fuel system" at bounding box center [425, 455] width 11 height 11
radio input "true"
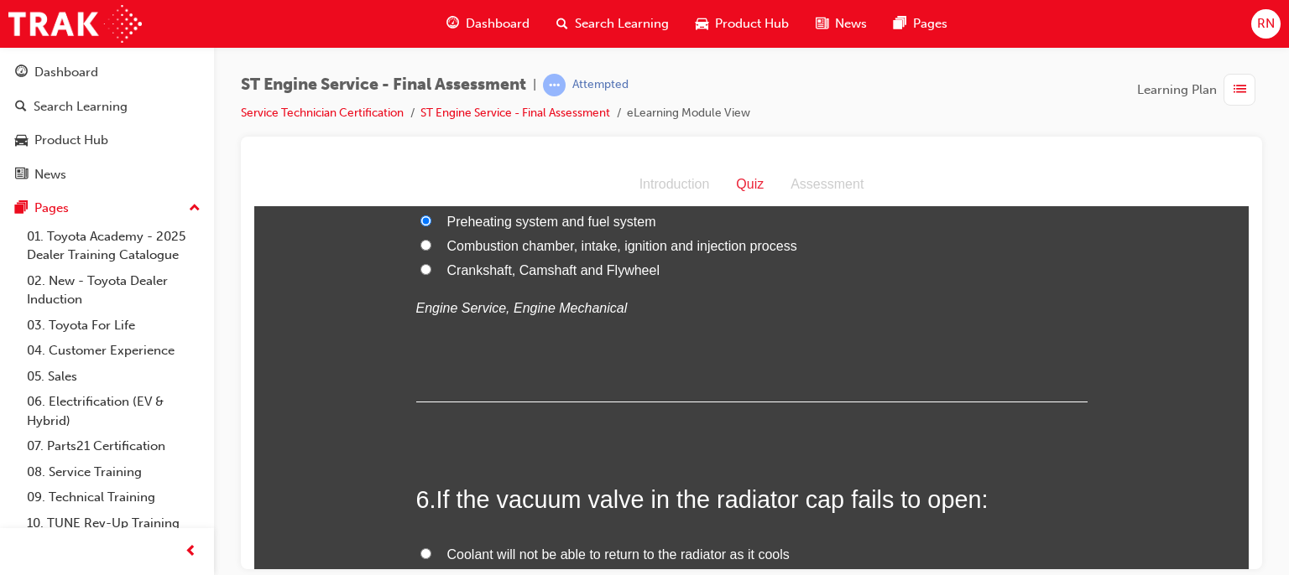
scroll to position [1867, 0]
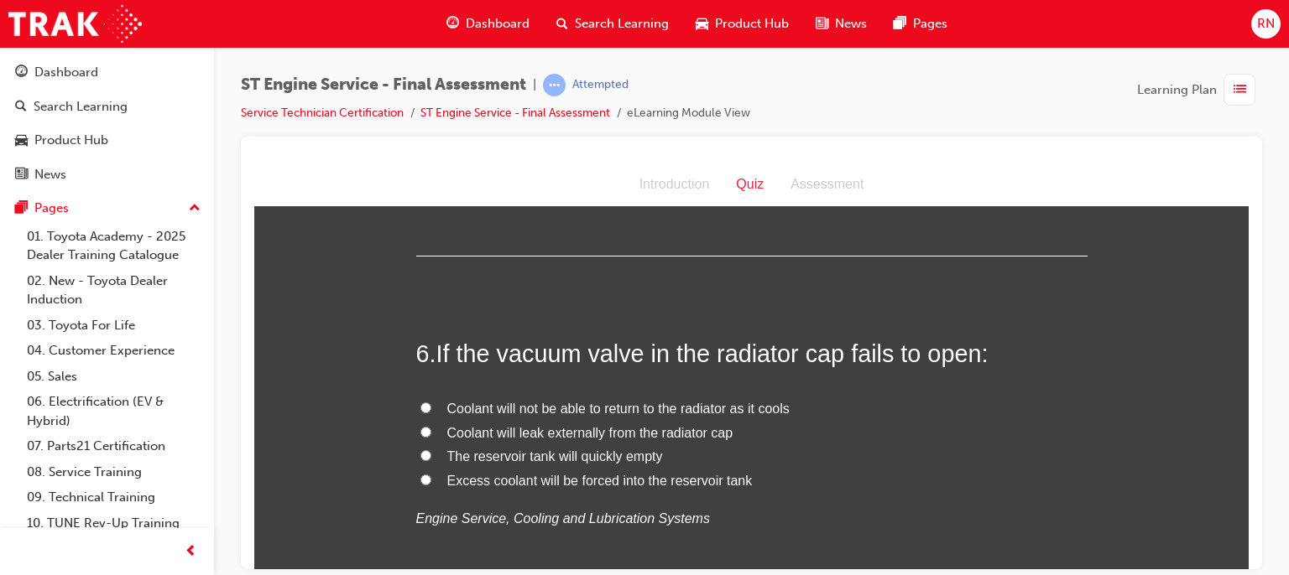
click at [638, 412] on span "Coolant will not be able to return to the radiator as it cools" at bounding box center [618, 408] width 342 height 14
click at [431, 412] on input "Coolant will not be able to return to the radiator as it cools" at bounding box center [425, 407] width 11 height 11
radio input "true"
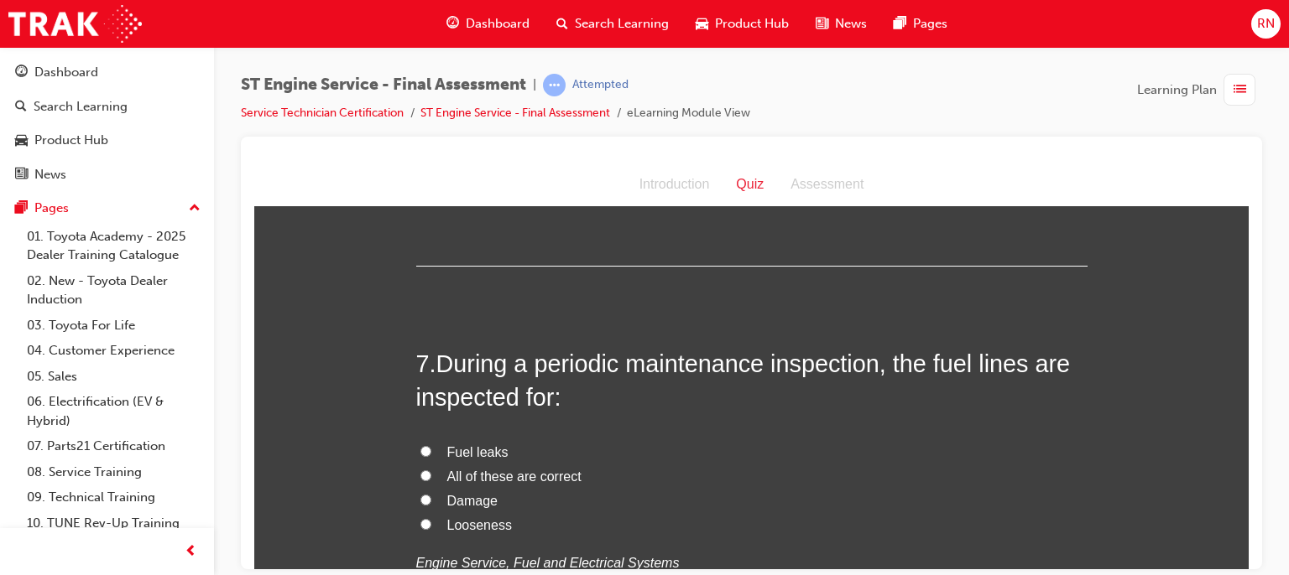
scroll to position [2236, 0]
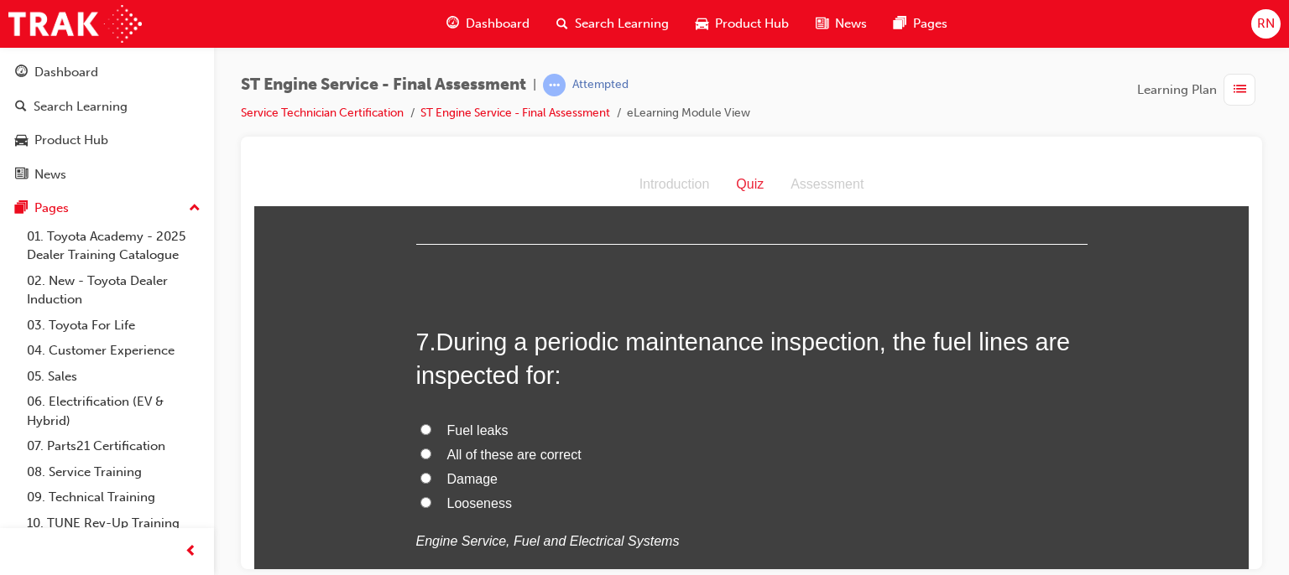
click at [422, 452] on input "All of these are correct" at bounding box center [425, 453] width 11 height 11
radio input "true"
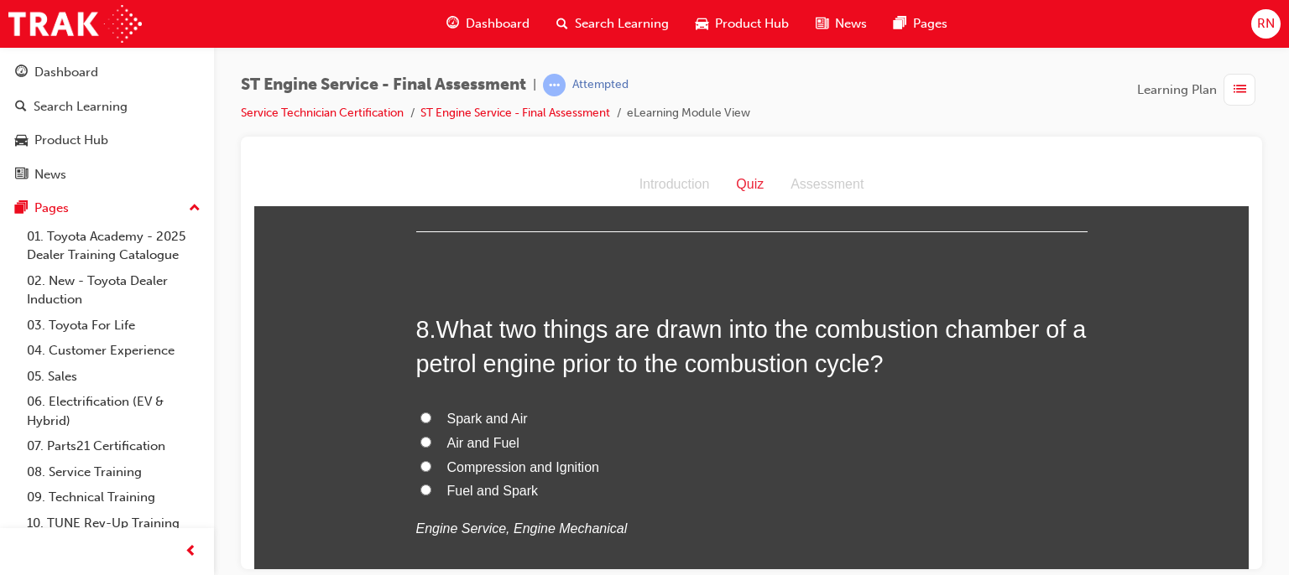
scroll to position [2650, 0]
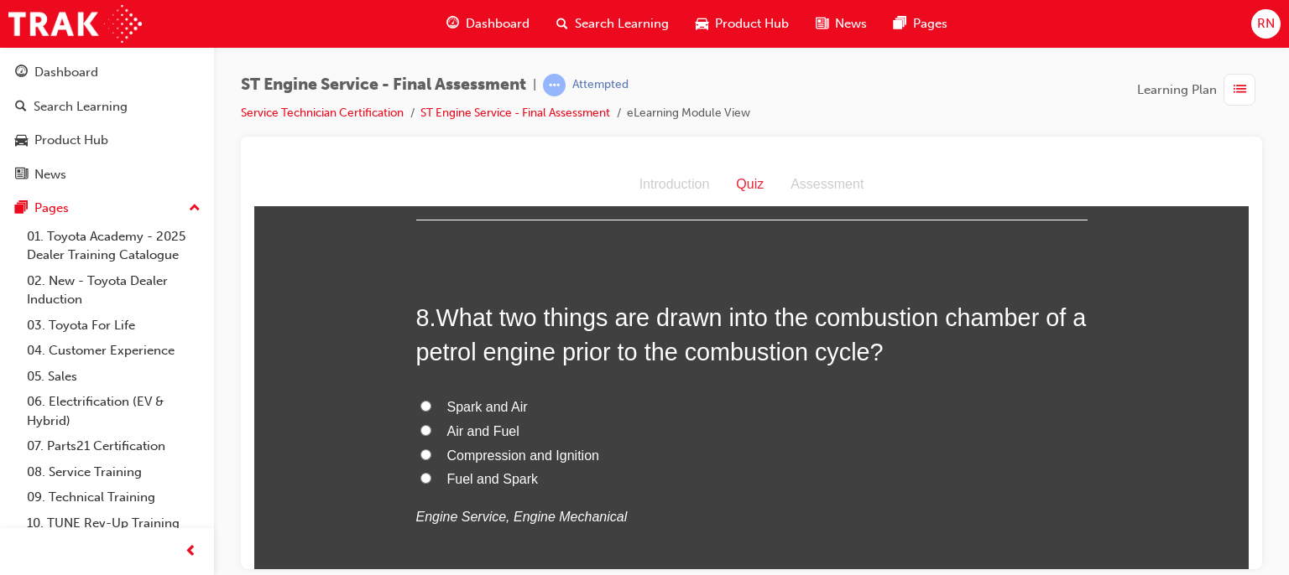
click at [420, 403] on input "Spark and Air" at bounding box center [425, 405] width 11 height 11
radio input "true"
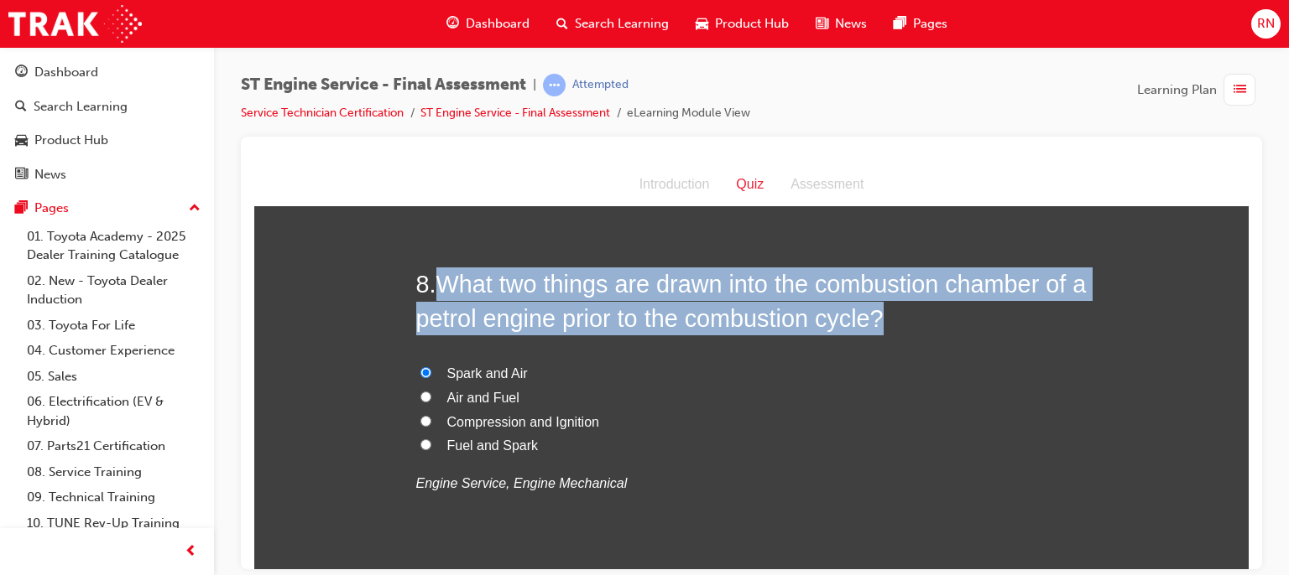
drag, startPoint x: 898, startPoint y: 315, endPoint x: 437, endPoint y: 286, distance: 461.5
click at [437, 286] on span "What two things are drawn into the combustion chamber of a petrol engine prior …" at bounding box center [751, 300] width 670 height 60
copy span "What two things are drawn into the combustion chamber of a petrol engine prior …"
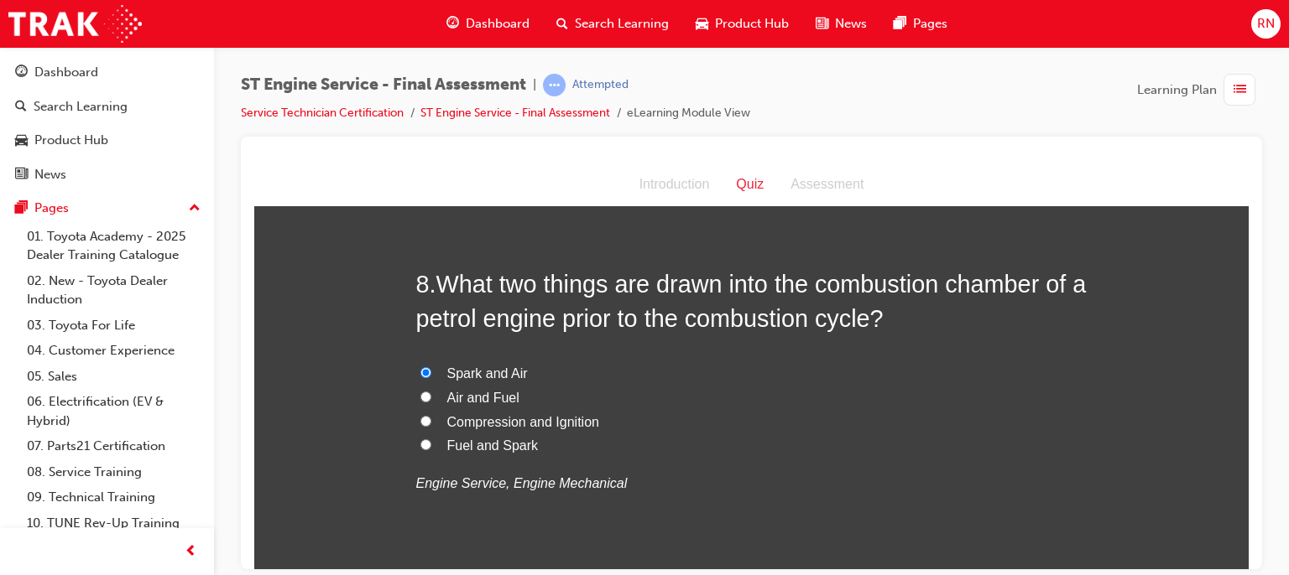
click at [473, 400] on span "Air and Fuel" at bounding box center [483, 397] width 72 height 14
click at [431, 400] on input "Air and Fuel" at bounding box center [425, 396] width 11 height 11
radio input "true"
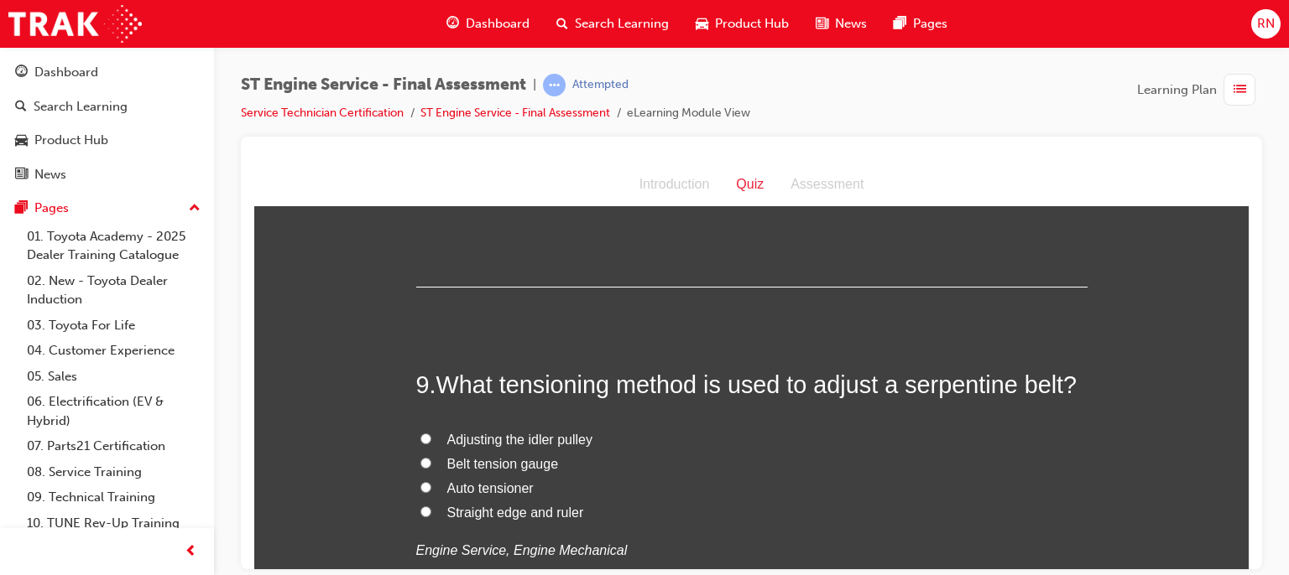
scroll to position [2986, 0]
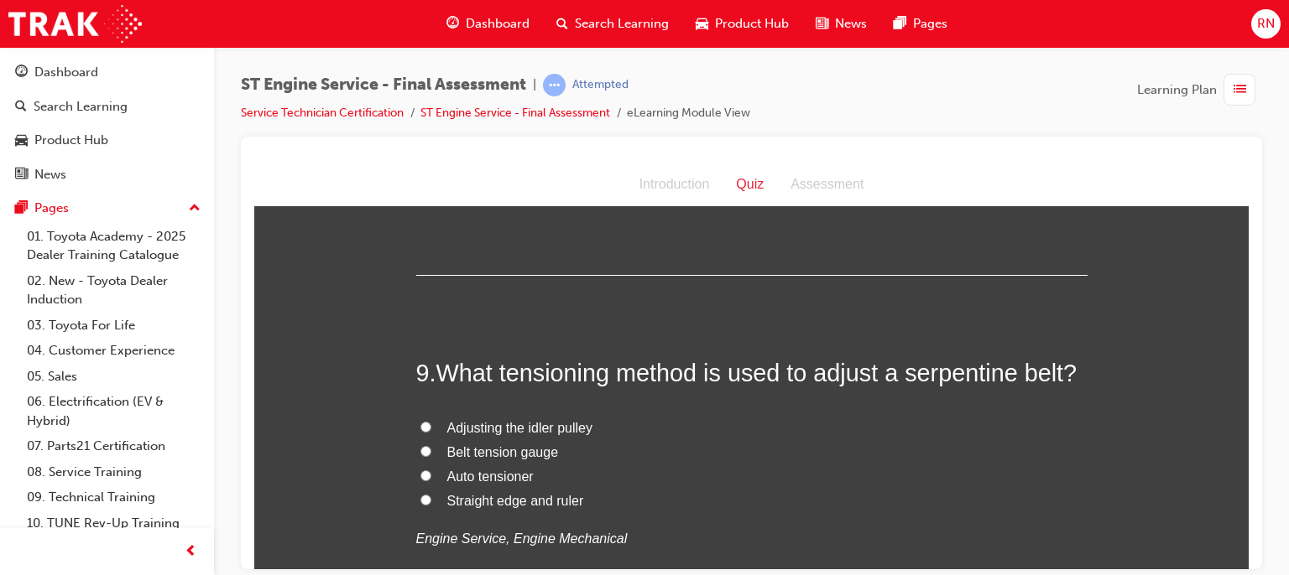
click at [477, 476] on span "Auto tensioner" at bounding box center [490, 476] width 86 height 14
click at [431, 476] on input "Auto tensioner" at bounding box center [425, 475] width 11 height 11
radio input "true"
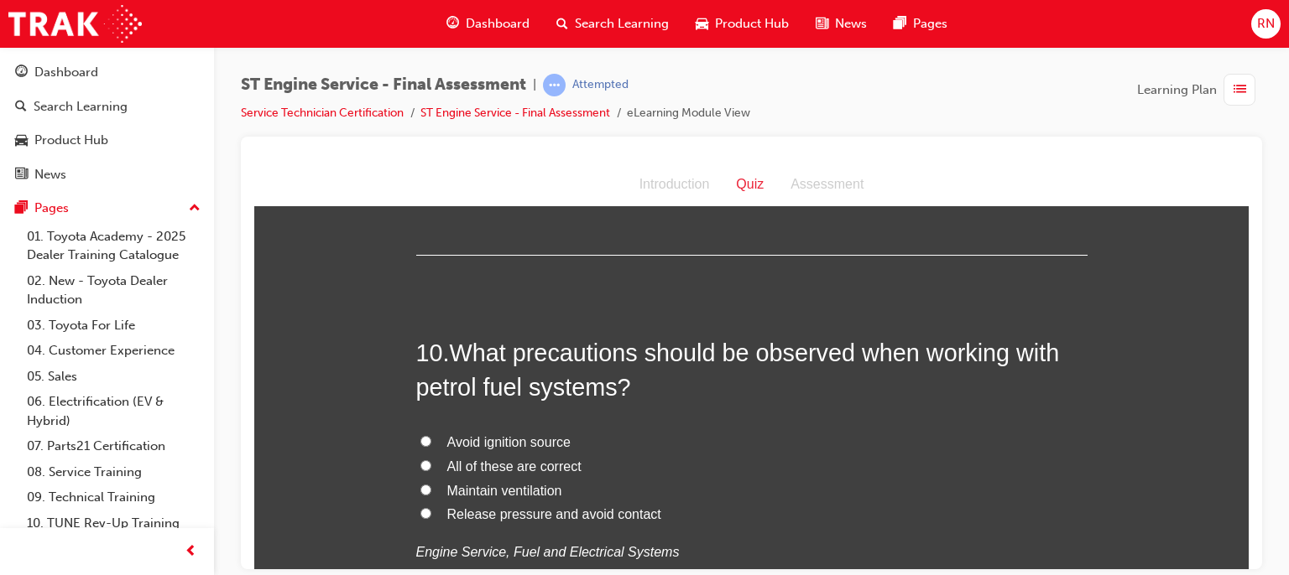
scroll to position [3376, 0]
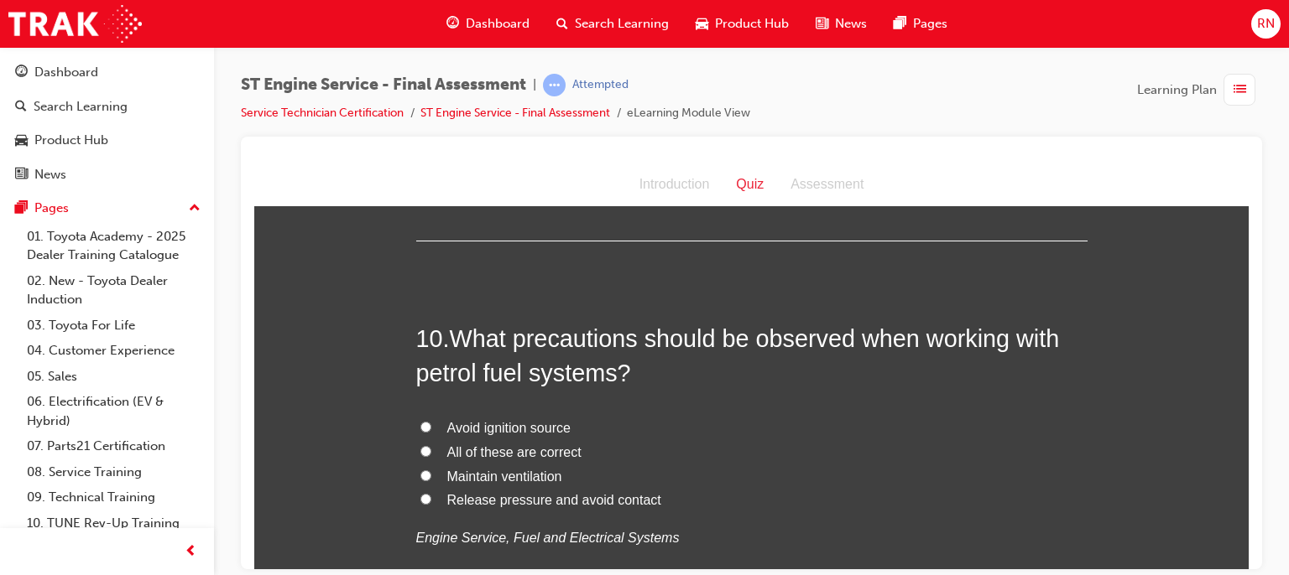
click at [518, 476] on span "Maintain ventilation" at bounding box center [504, 476] width 115 height 14
click at [431, 476] on input "Maintain ventilation" at bounding box center [425, 475] width 11 height 11
radio input "true"
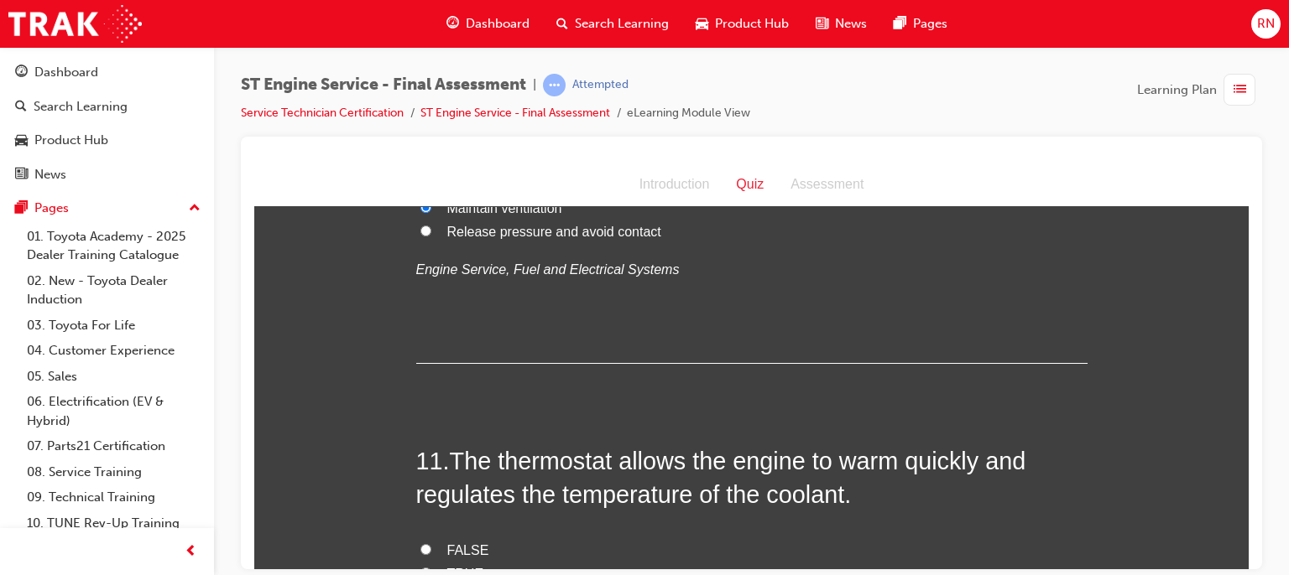
scroll to position [3712, 0]
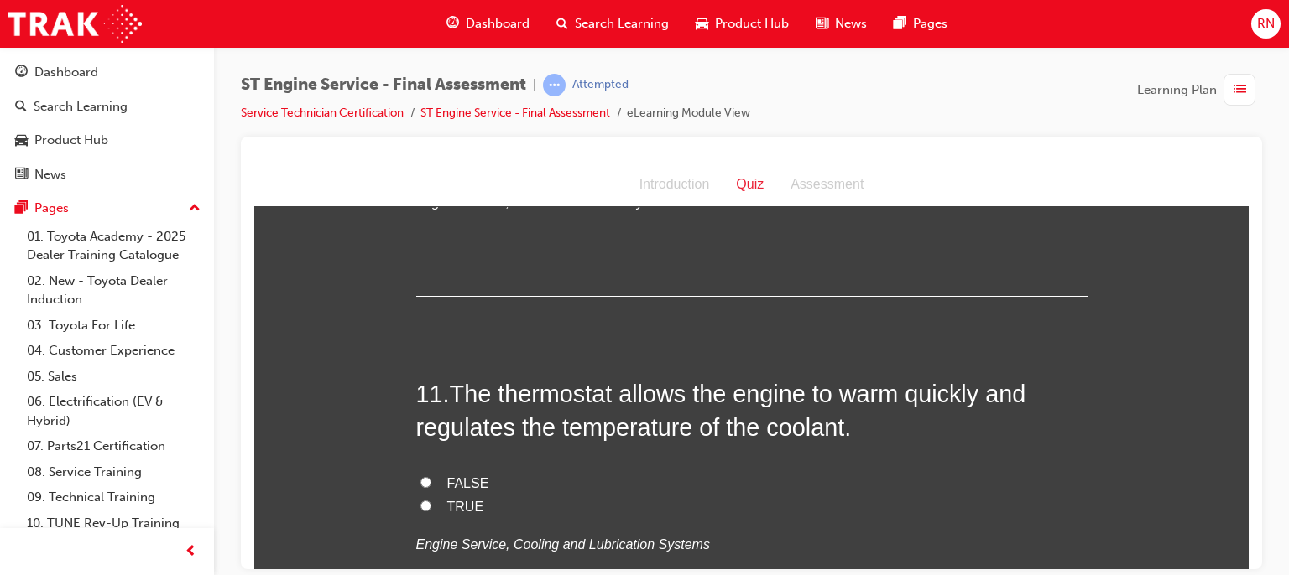
click at [447, 509] on span "TRUE" at bounding box center [465, 506] width 37 height 14
click at [431, 509] on input "TRUE" at bounding box center [425, 505] width 11 height 11
radio input "true"
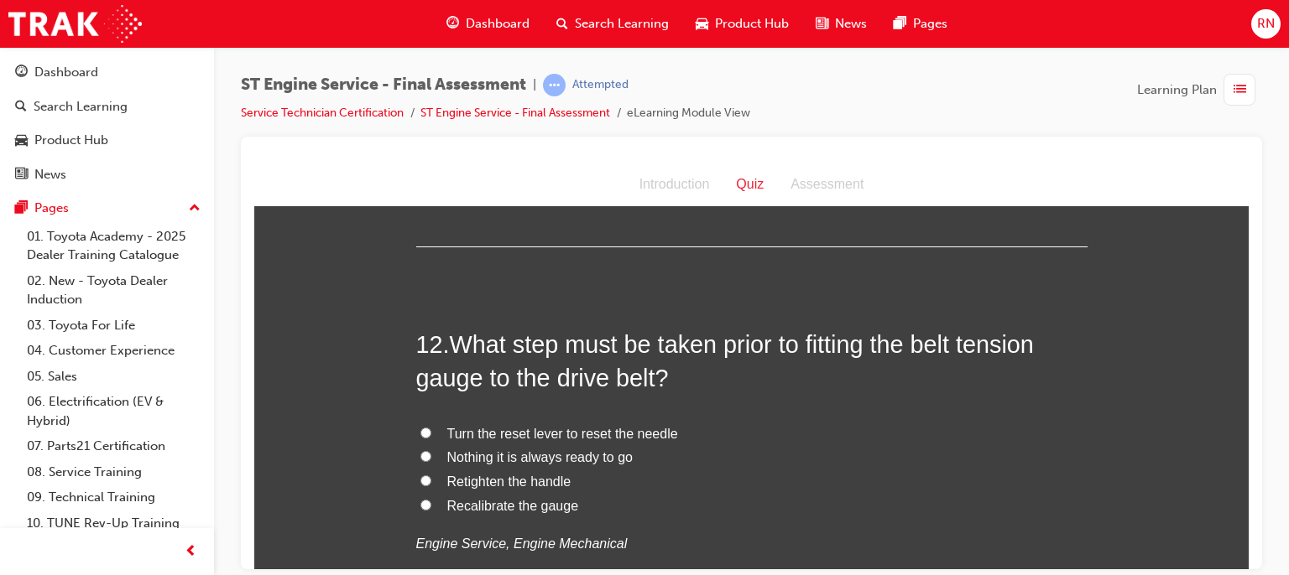
scroll to position [4126, 0]
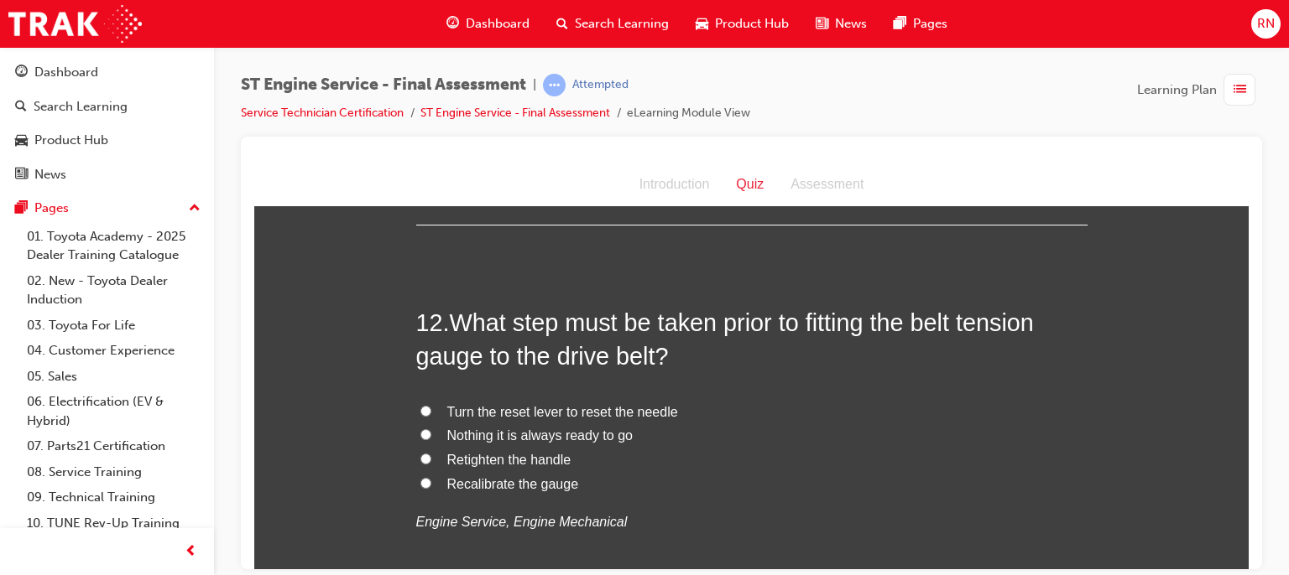
click at [492, 487] on span "Recalibrate the gauge" at bounding box center [513, 483] width 132 height 14
click at [431, 487] on input "Recalibrate the gauge" at bounding box center [425, 482] width 11 height 11
radio input "true"
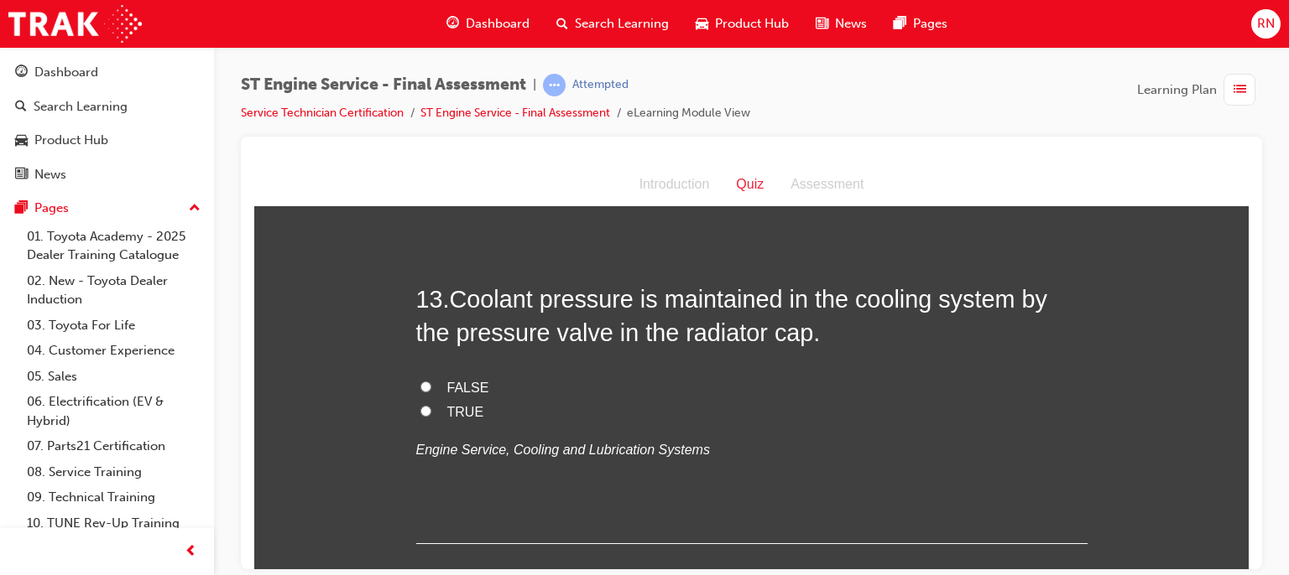
scroll to position [4551, 0]
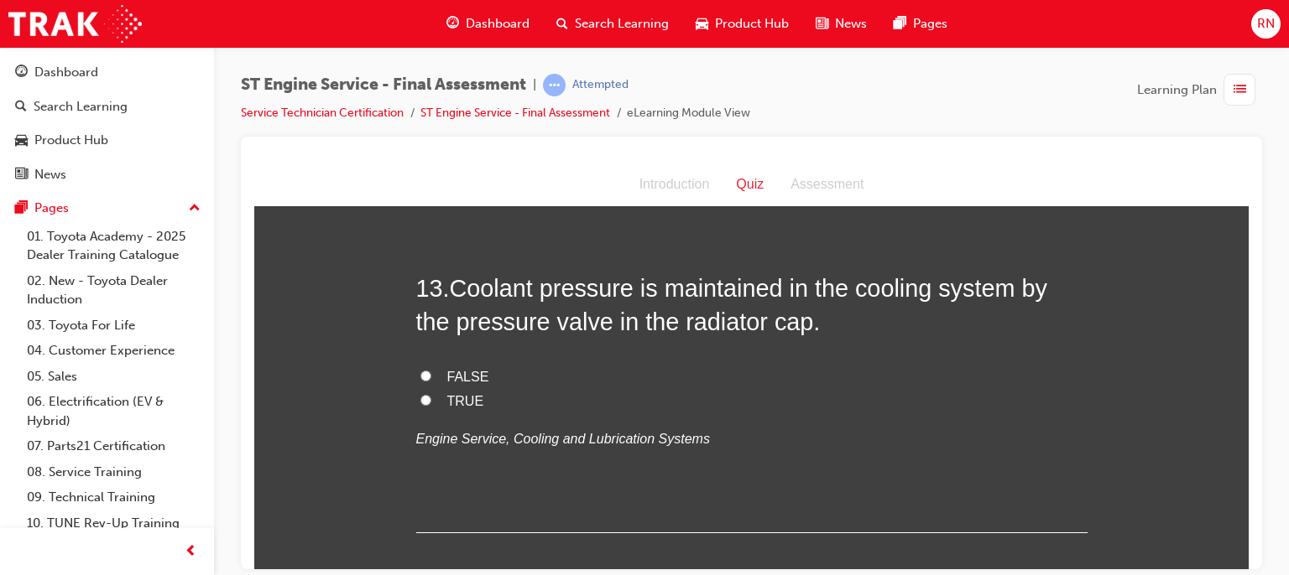
click at [420, 394] on input "TRUE" at bounding box center [425, 399] width 11 height 11
radio input "true"
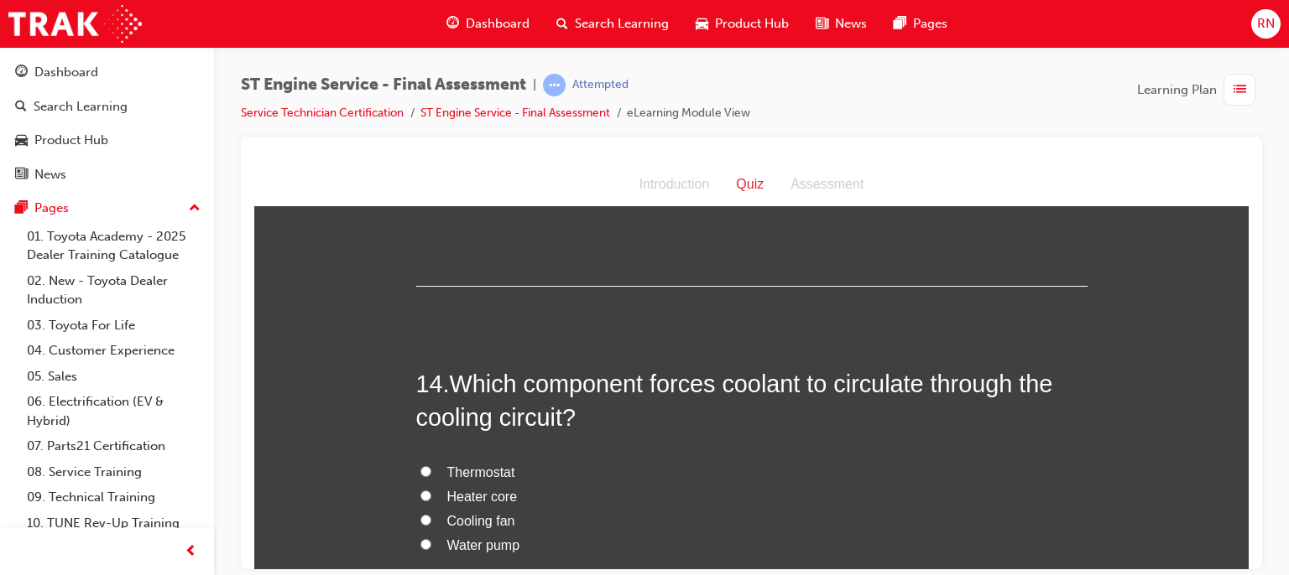
scroll to position [4864, 0]
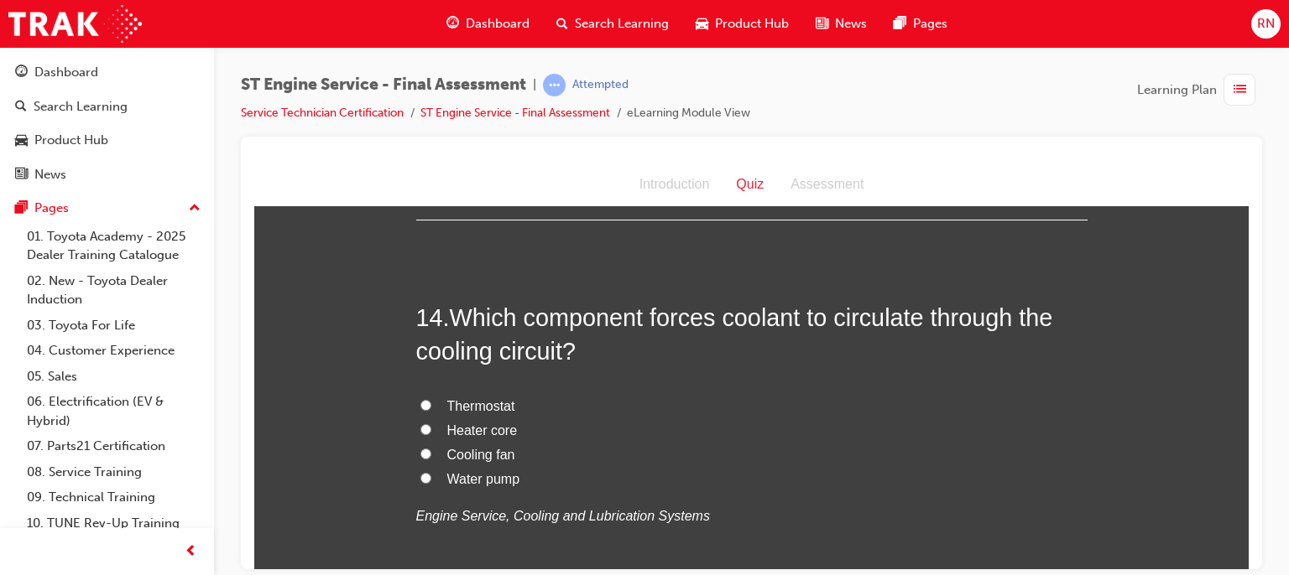
click at [463, 475] on span "Water pump" at bounding box center [483, 478] width 73 height 14
click at [431, 475] on input "Water pump" at bounding box center [425, 477] width 11 height 11
radio input "true"
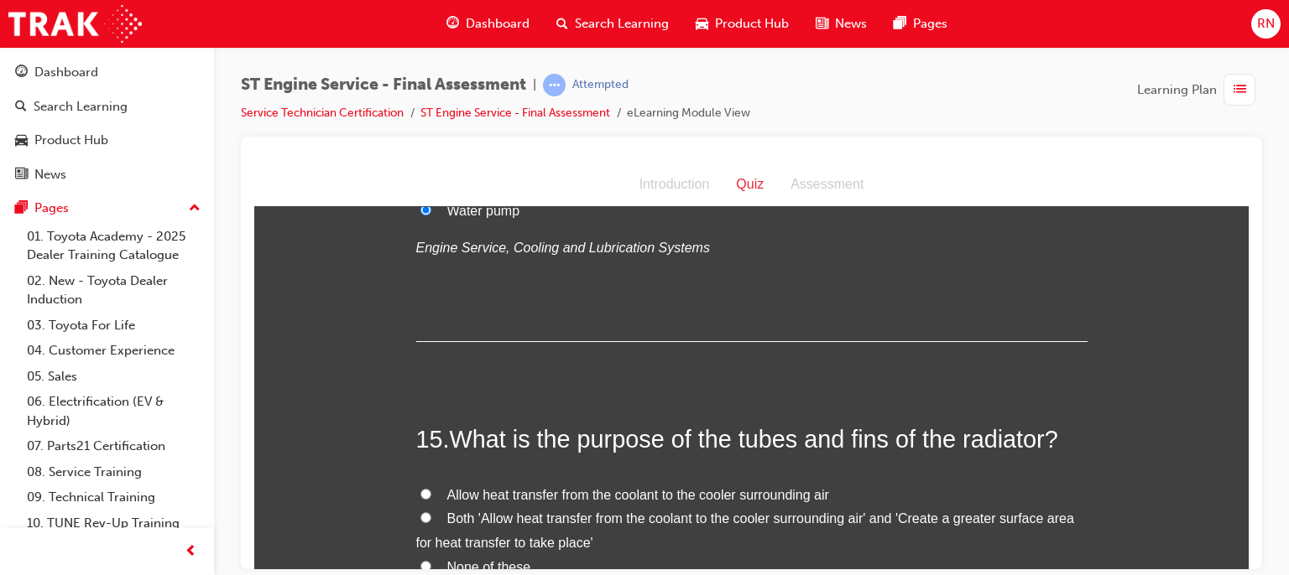
scroll to position [5245, 0]
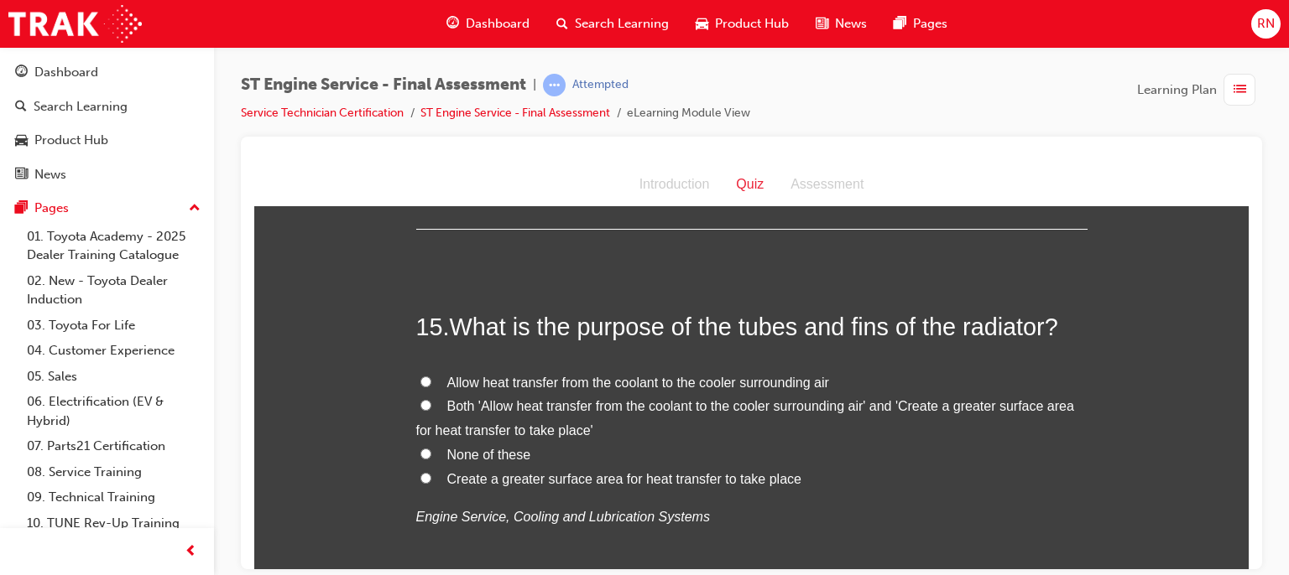
click at [420, 376] on input "Allow heat transfer from the coolant to the cooler surrounding air" at bounding box center [425, 381] width 11 height 11
radio input "true"
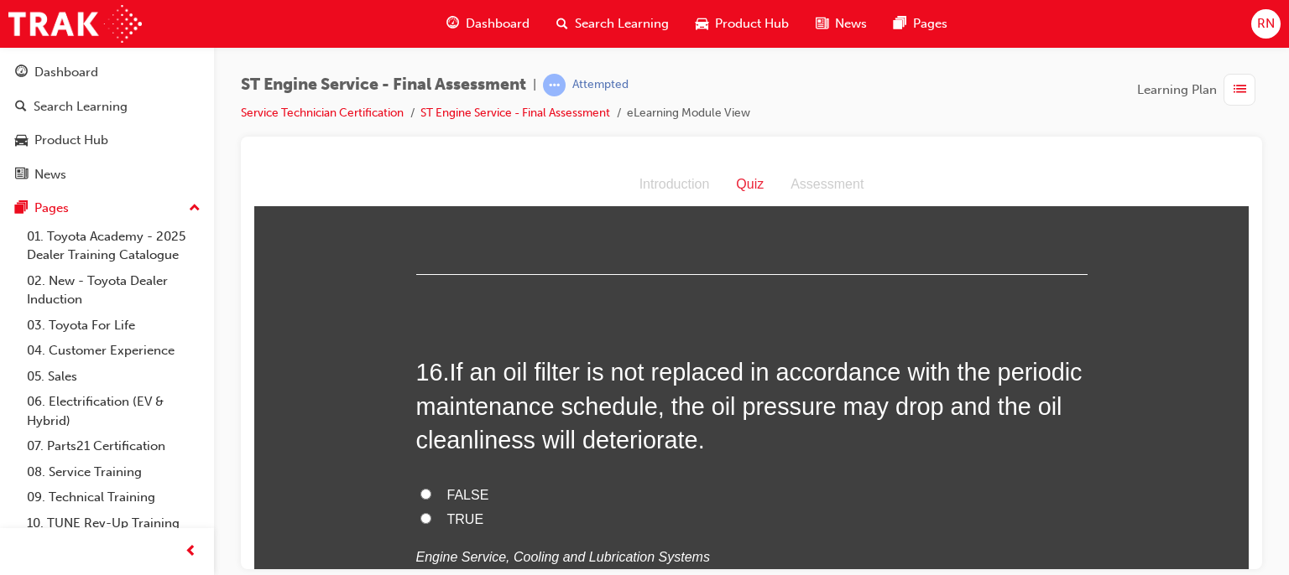
scroll to position [5614, 0]
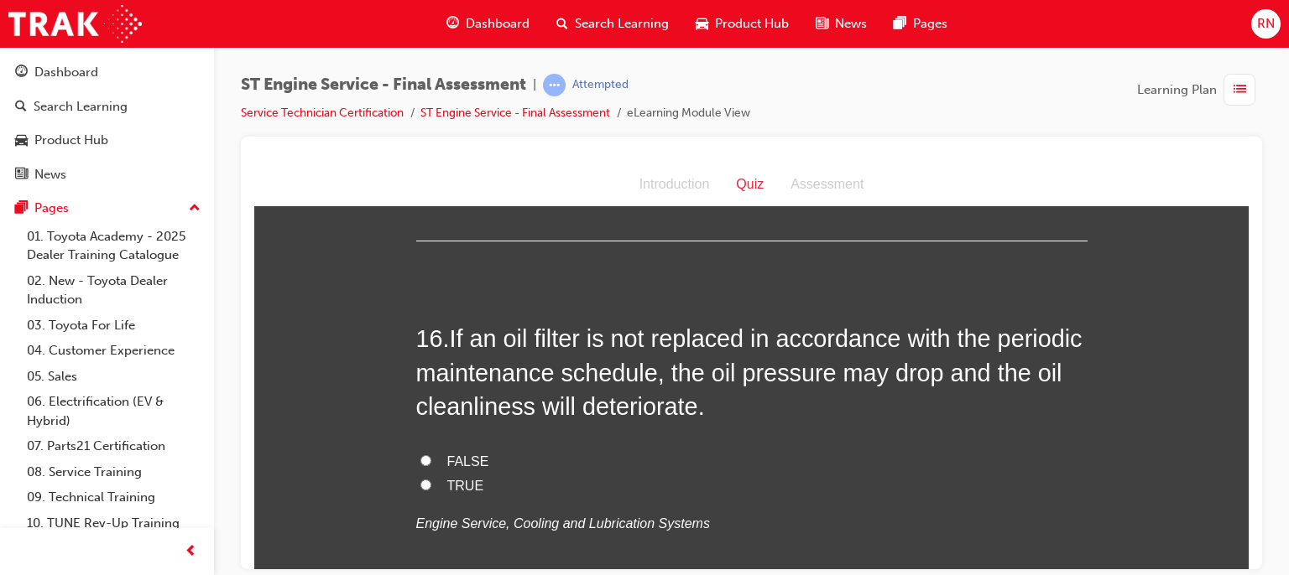
click at [420, 479] on input "TRUE" at bounding box center [425, 484] width 11 height 11
radio input "true"
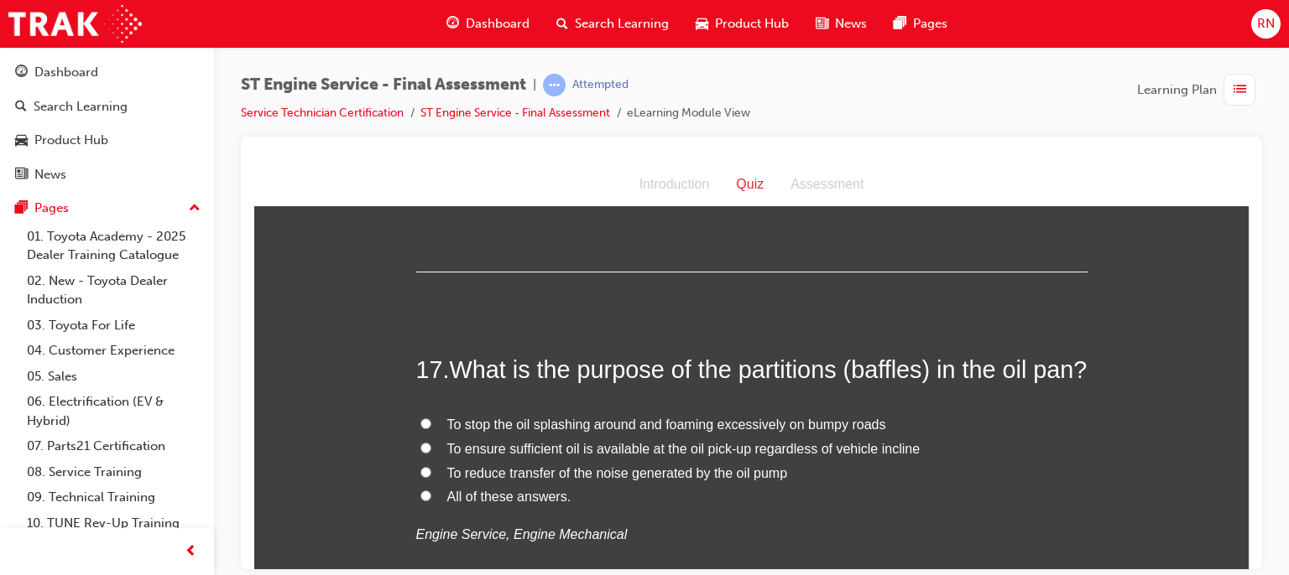
scroll to position [6026, 0]
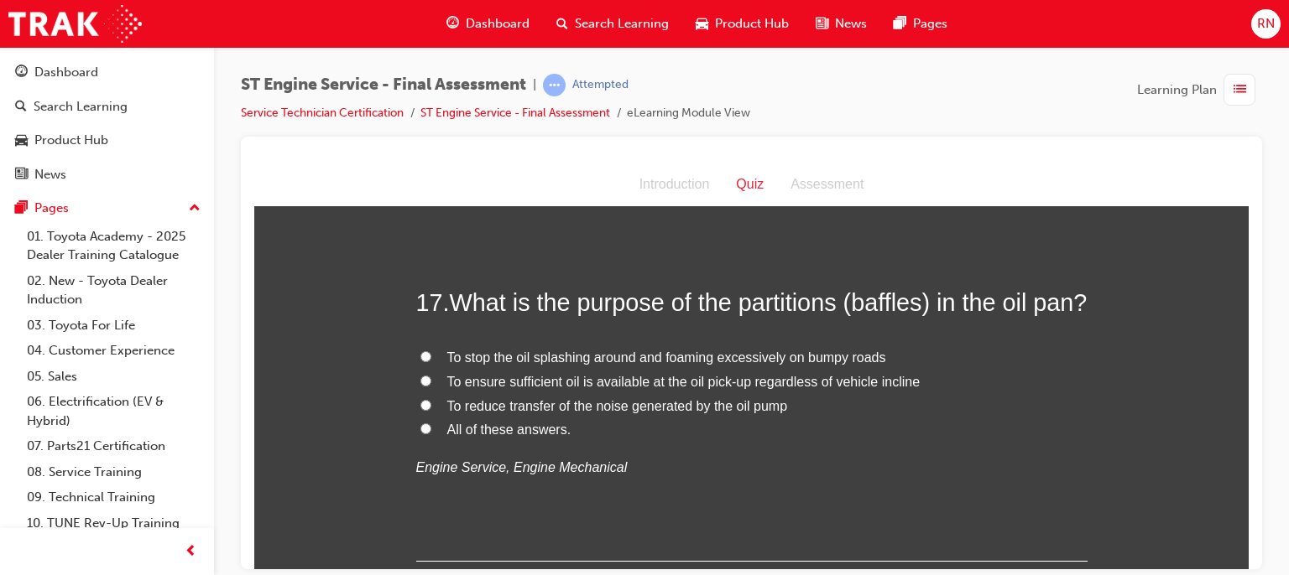
click at [528, 394] on label "To ensure sufficient oil is available at the oil pick-up regardless of vehicle …" at bounding box center [751, 382] width 671 height 24
click at [431, 386] on input "To ensure sufficient oil is available at the oil pick-up regardless of vehicle …" at bounding box center [425, 380] width 11 height 11
radio input "true"
click at [528, 388] on span "To ensure sufficient oil is available at the oil pick-up regardless of vehicle …" at bounding box center [683, 381] width 473 height 14
click at [431, 386] on input "To ensure sufficient oil is available at the oil pick-up regardless of vehicle …" at bounding box center [425, 380] width 11 height 11
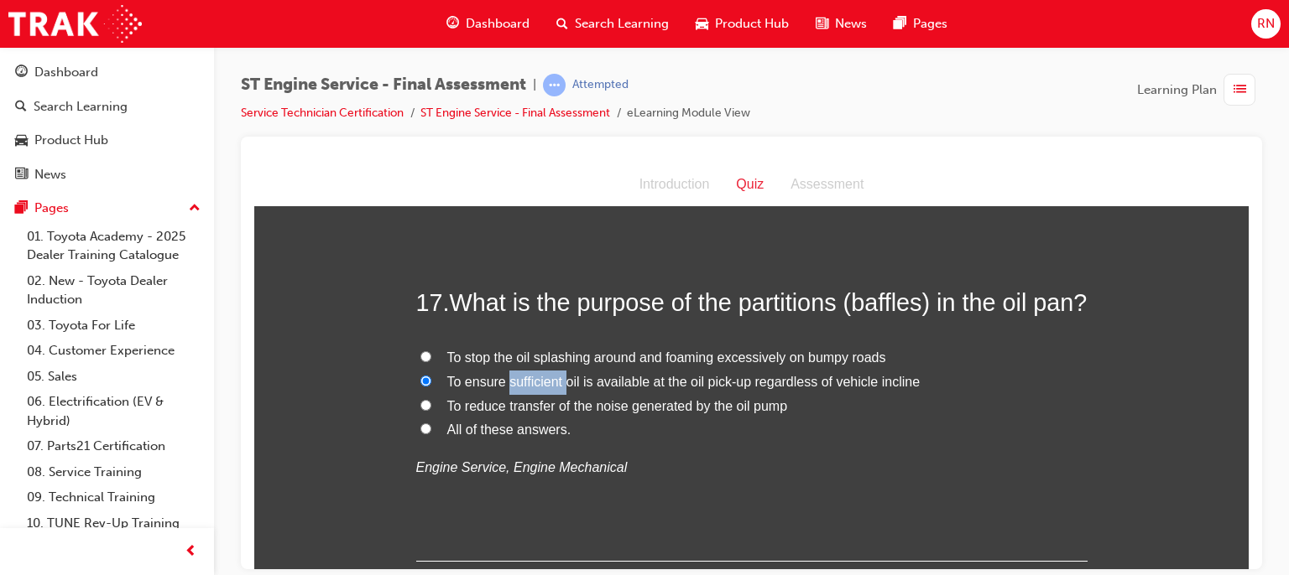
click at [528, 388] on span "To ensure sufficient oil is available at the oil pick-up regardless of vehicle …" at bounding box center [683, 381] width 473 height 14
click at [431, 386] on input "To ensure sufficient oil is available at the oil pick-up regardless of vehicle …" at bounding box center [425, 380] width 11 height 11
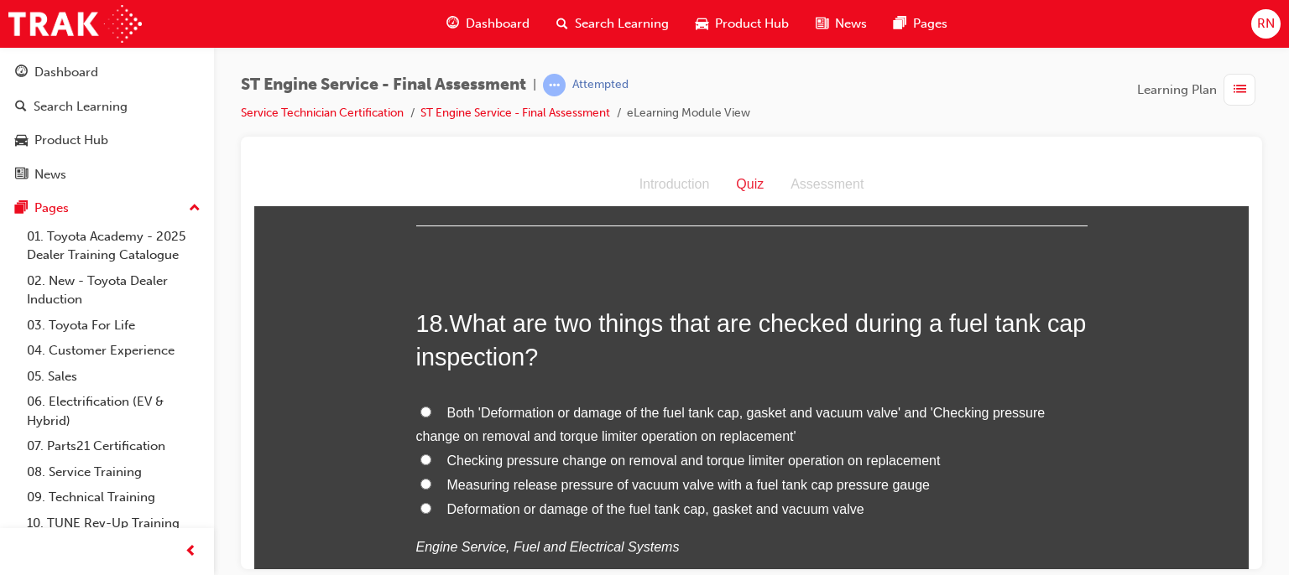
scroll to position [6406, 0]
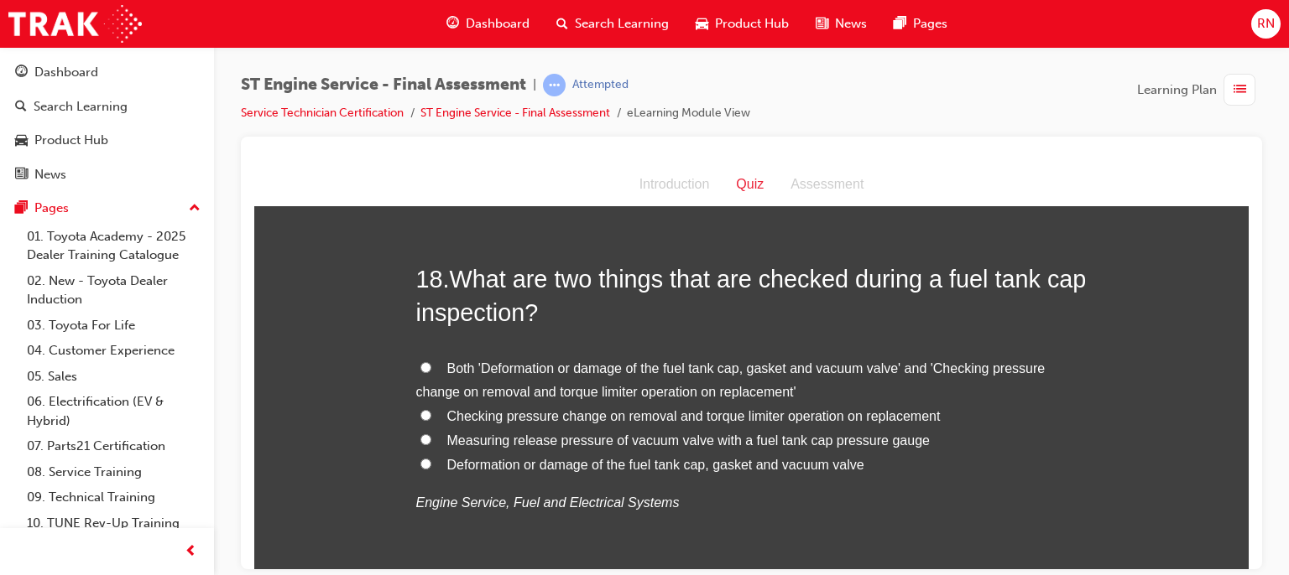
click at [646, 471] on span "Deformation or damage of the fuel tank cap, gasket and vacuum valve" at bounding box center [655, 464] width 417 height 14
click at [431, 469] on input "Deformation or damage of the fuel tank cap, gasket and vacuum valve" at bounding box center [425, 463] width 11 height 11
radio input "true"
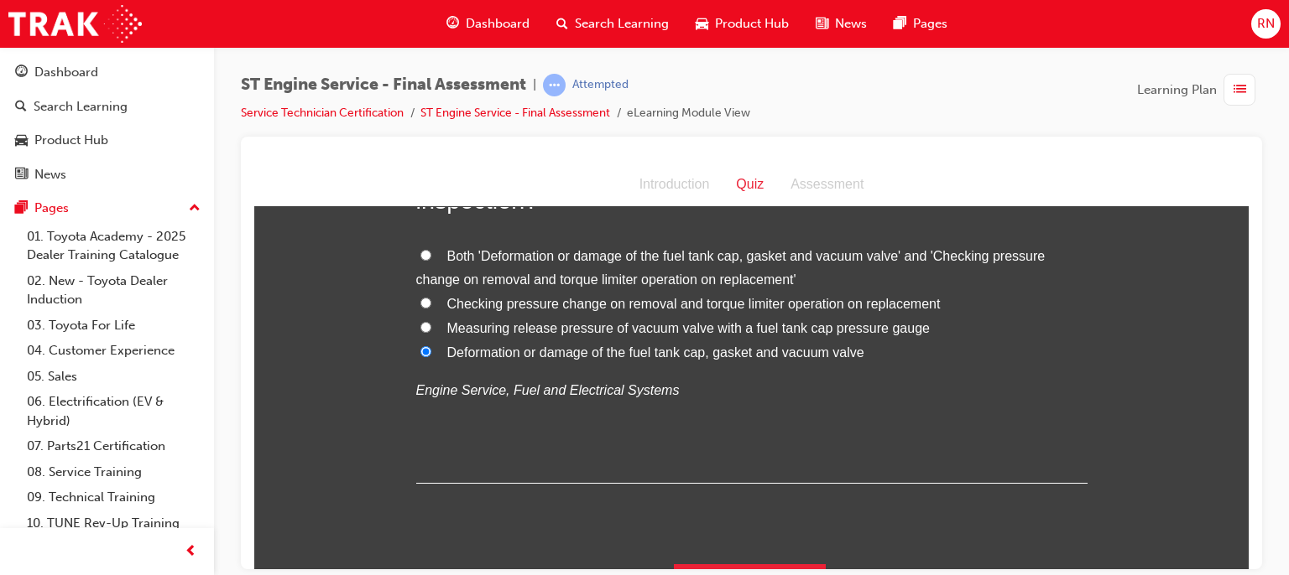
scroll to position [6591, 0]
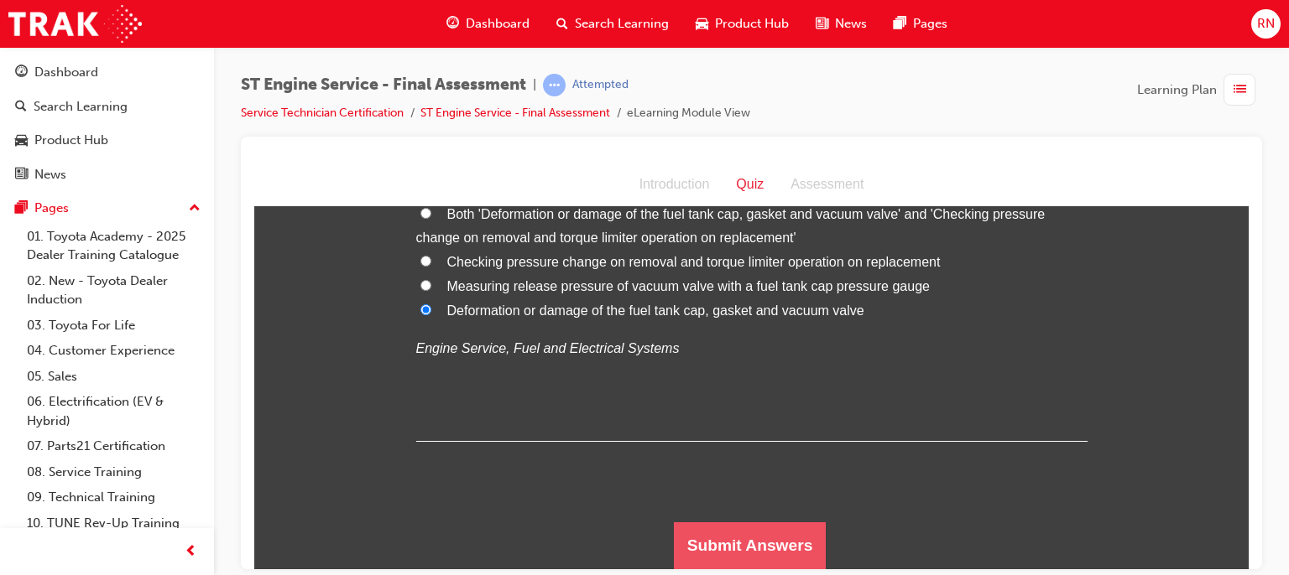
click at [779, 544] on button "Submit Answers" at bounding box center [750, 545] width 153 height 47
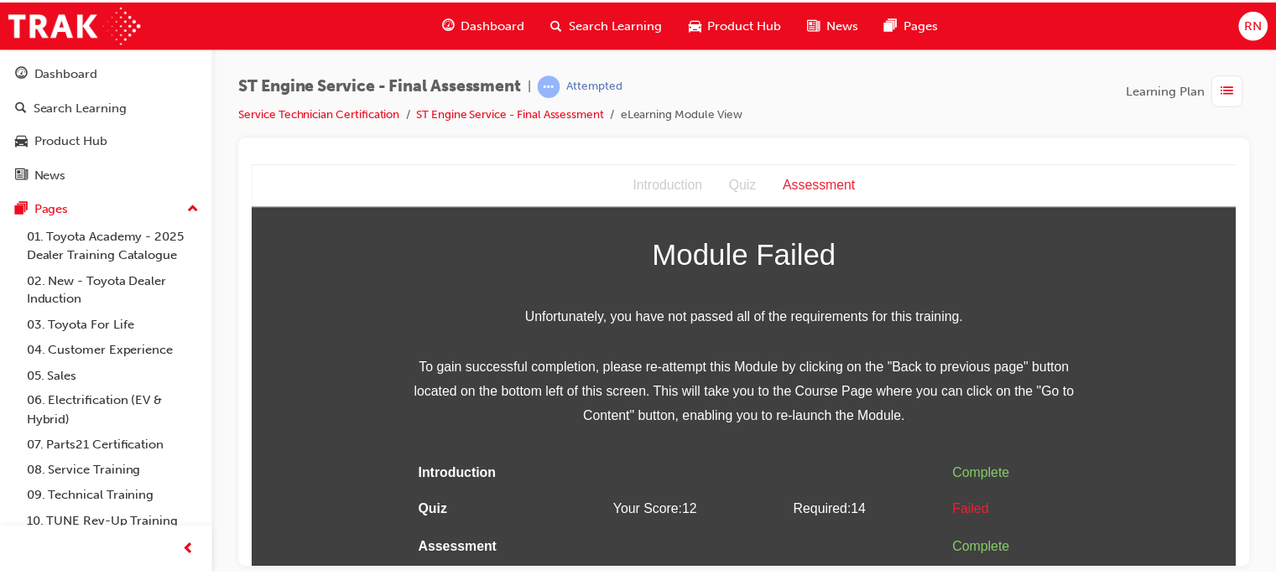
scroll to position [0, 0]
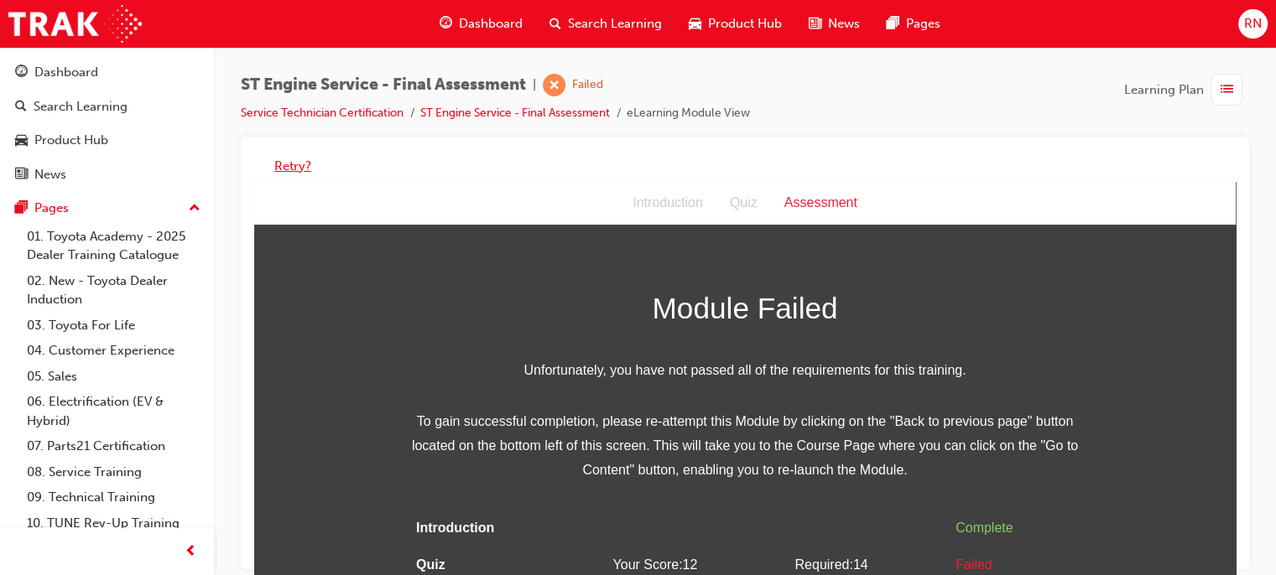
click at [302, 165] on button "Retry?" at bounding box center [292, 166] width 37 height 19
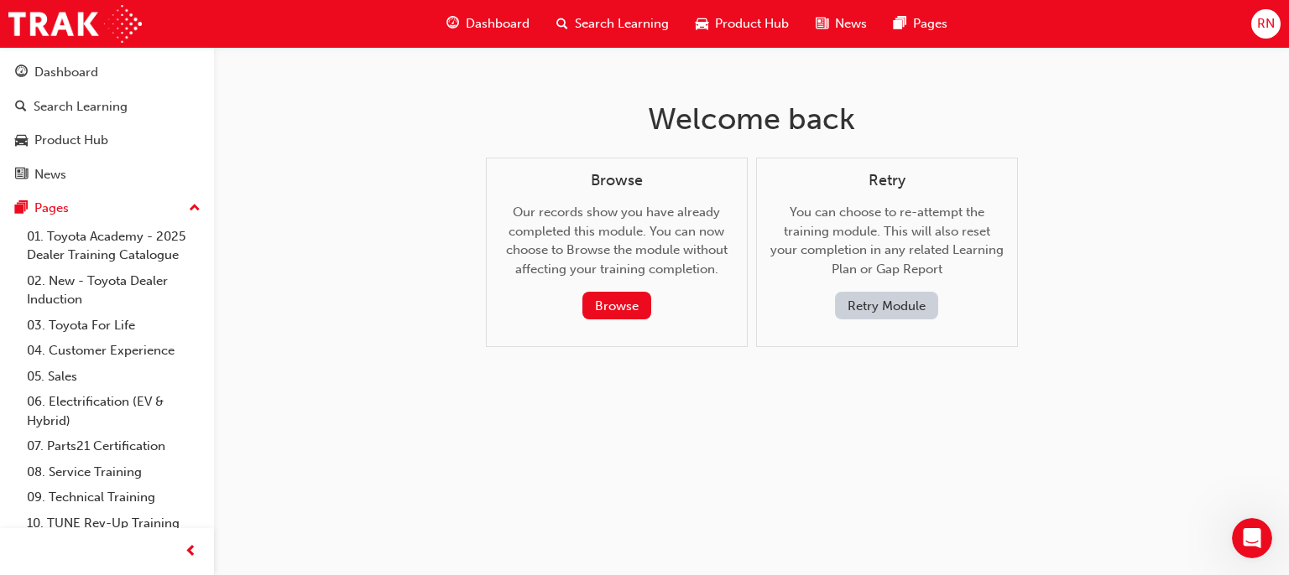
click at [923, 293] on button "Retry Module" at bounding box center [886, 306] width 103 height 28
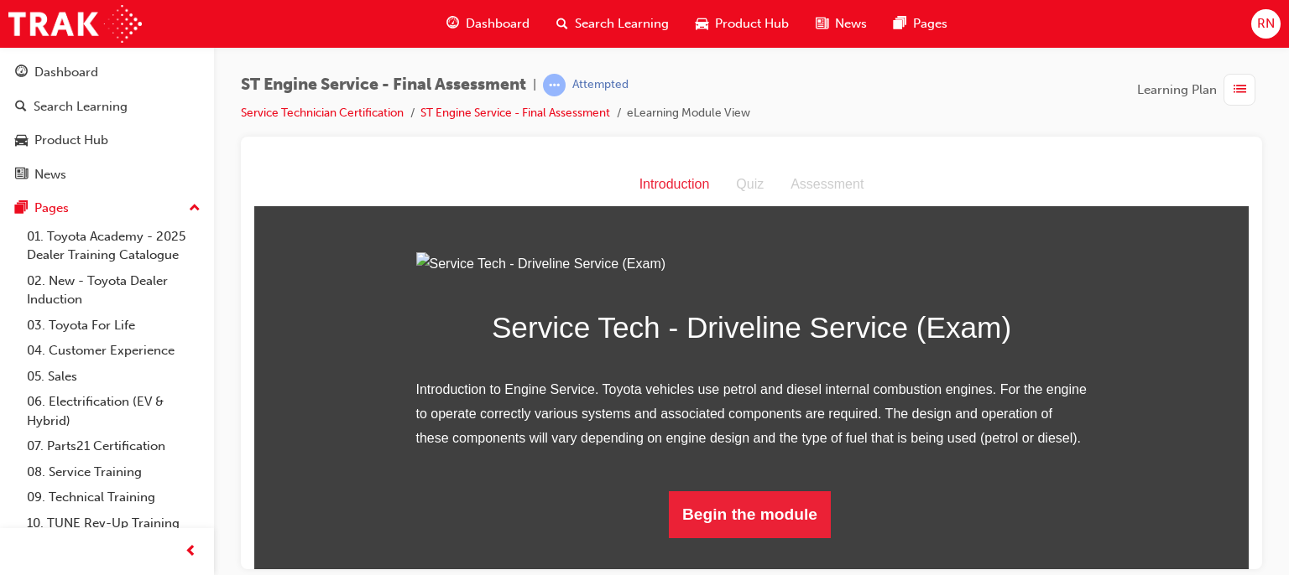
scroll to position [154, 0]
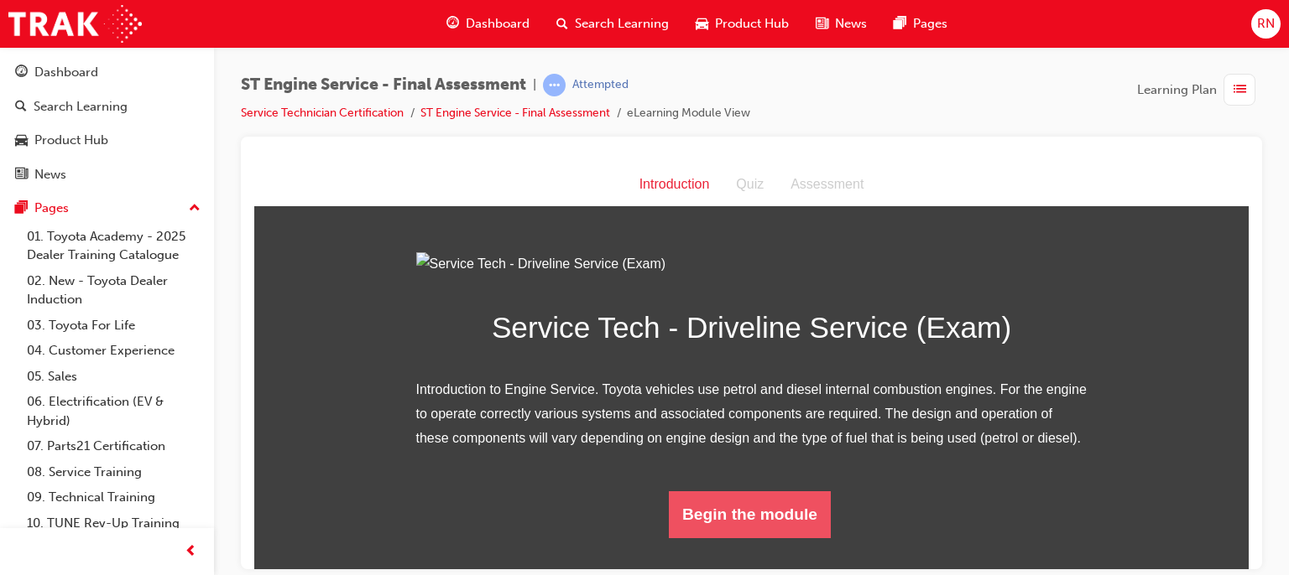
click at [758, 534] on button "Begin the module" at bounding box center [750, 514] width 162 height 47
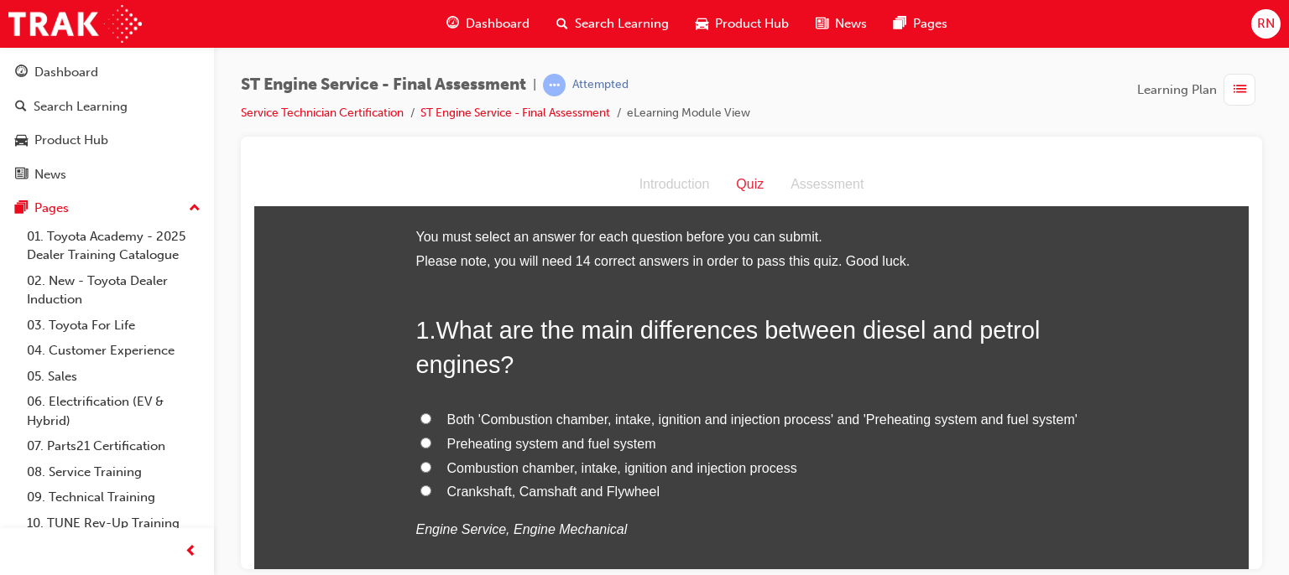
click at [430, 444] on label "Preheating system and fuel system" at bounding box center [751, 444] width 671 height 24
click at [430, 444] on input "Preheating system and fuel system" at bounding box center [425, 442] width 11 height 11
radio input "true"
click at [420, 466] on input "Combustion chamber, intake, ignition and injection process" at bounding box center [425, 466] width 11 height 11
radio input "true"
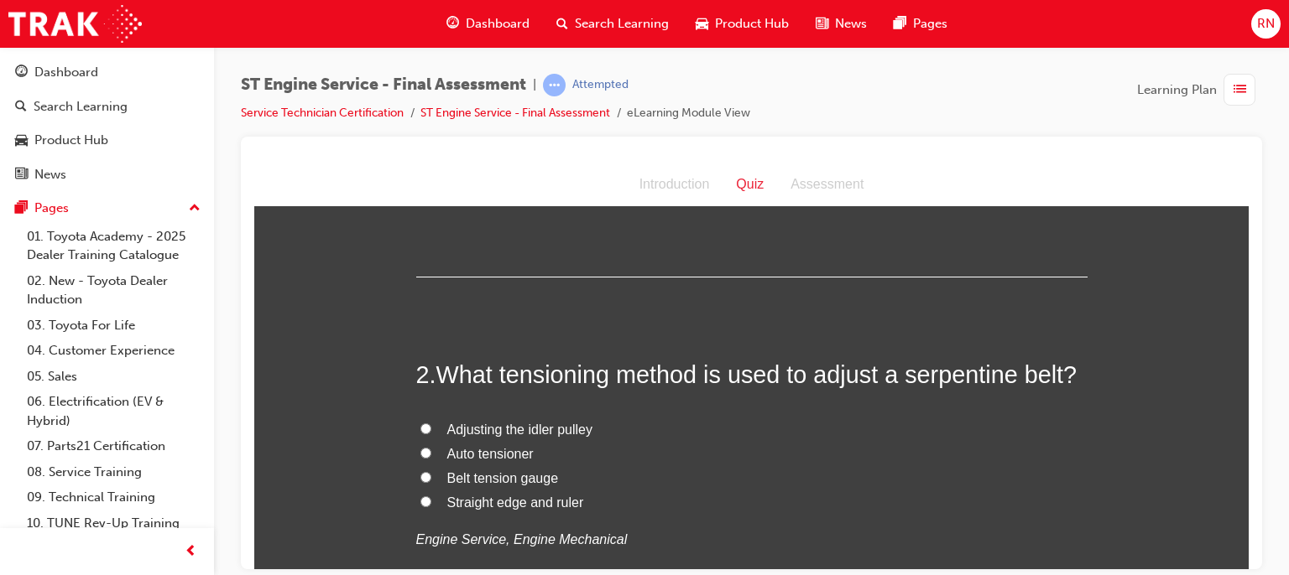
scroll to position [424, 0]
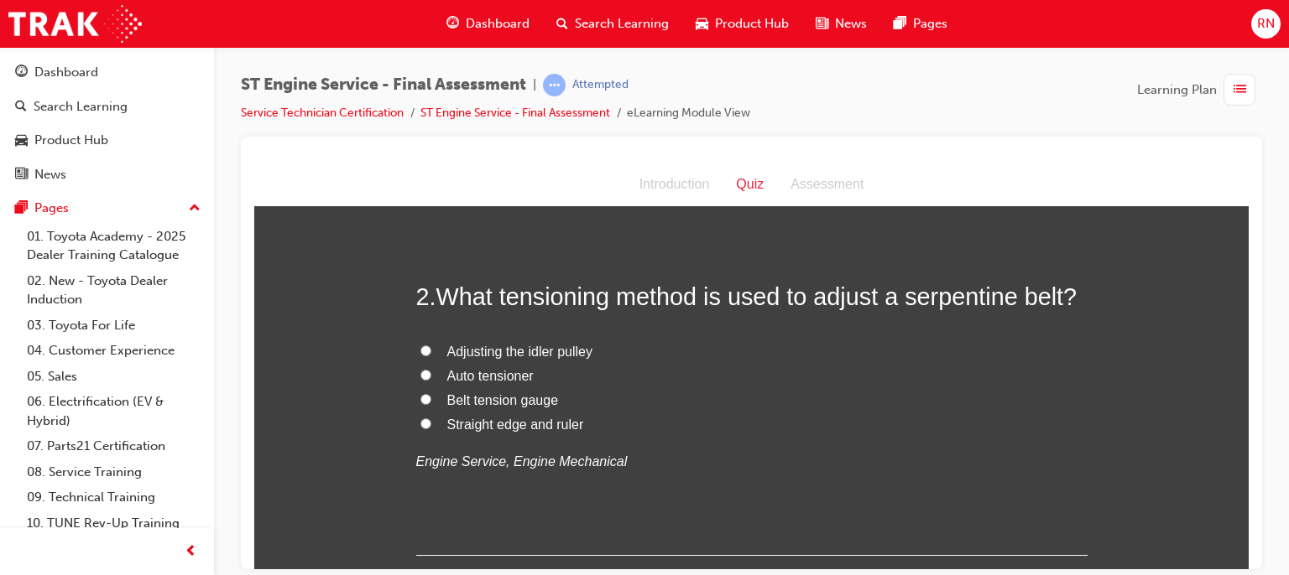
click at [494, 374] on span "Auto tensioner" at bounding box center [490, 375] width 86 height 14
click at [431, 374] on input "Auto tensioner" at bounding box center [425, 374] width 11 height 11
radio input "true"
click at [494, 374] on span "Auto tensioner" at bounding box center [490, 375] width 86 height 14
click at [431, 374] on input "Auto tensioner" at bounding box center [425, 374] width 11 height 11
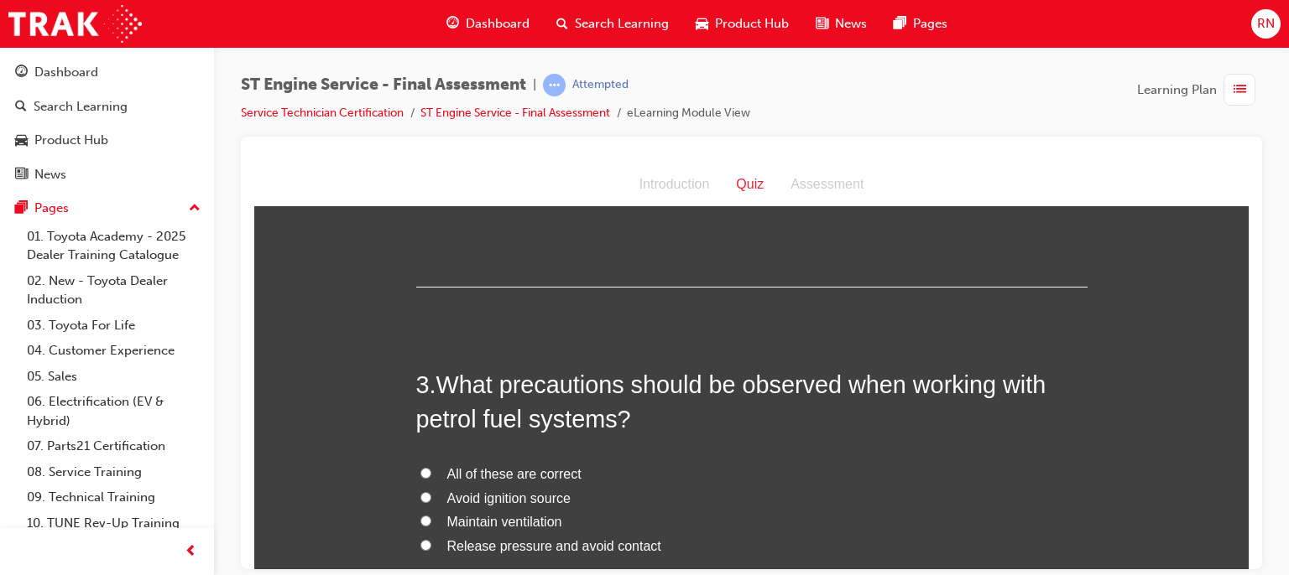
scroll to position [760, 0]
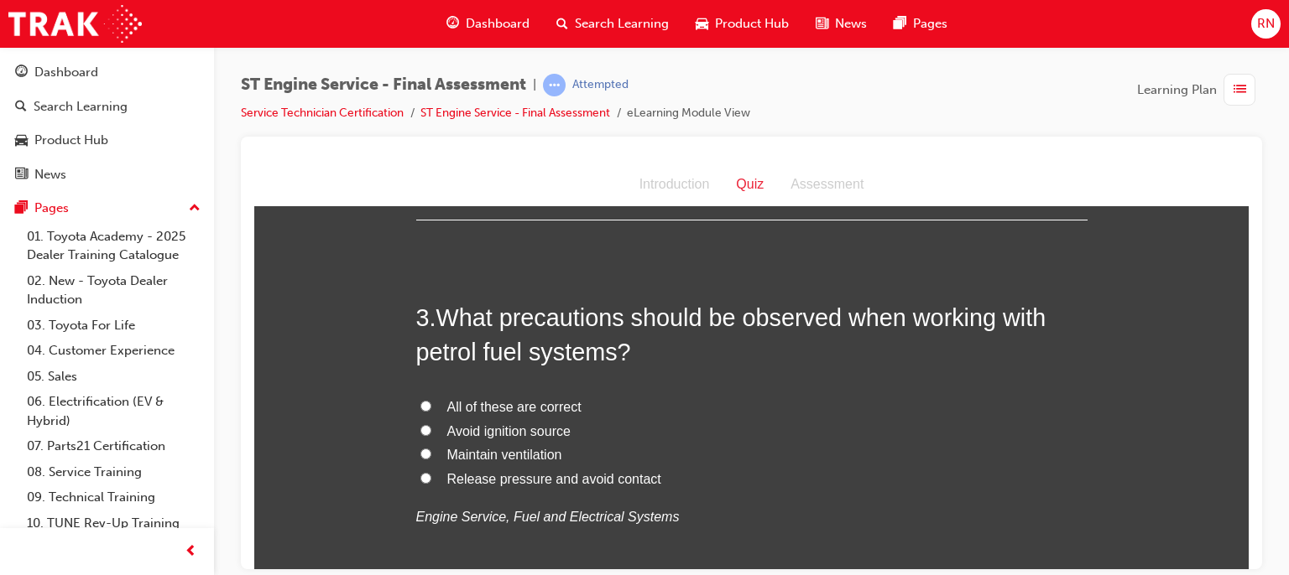
click at [487, 458] on span "Maintain ventilation" at bounding box center [504, 454] width 115 height 14
click at [431, 458] on input "Maintain ventilation" at bounding box center [425, 453] width 11 height 11
radio input "true"
click at [500, 431] on span "Avoid ignition source" at bounding box center [508, 431] width 123 height 14
click at [431, 431] on input "Avoid ignition source" at bounding box center [425, 429] width 11 height 11
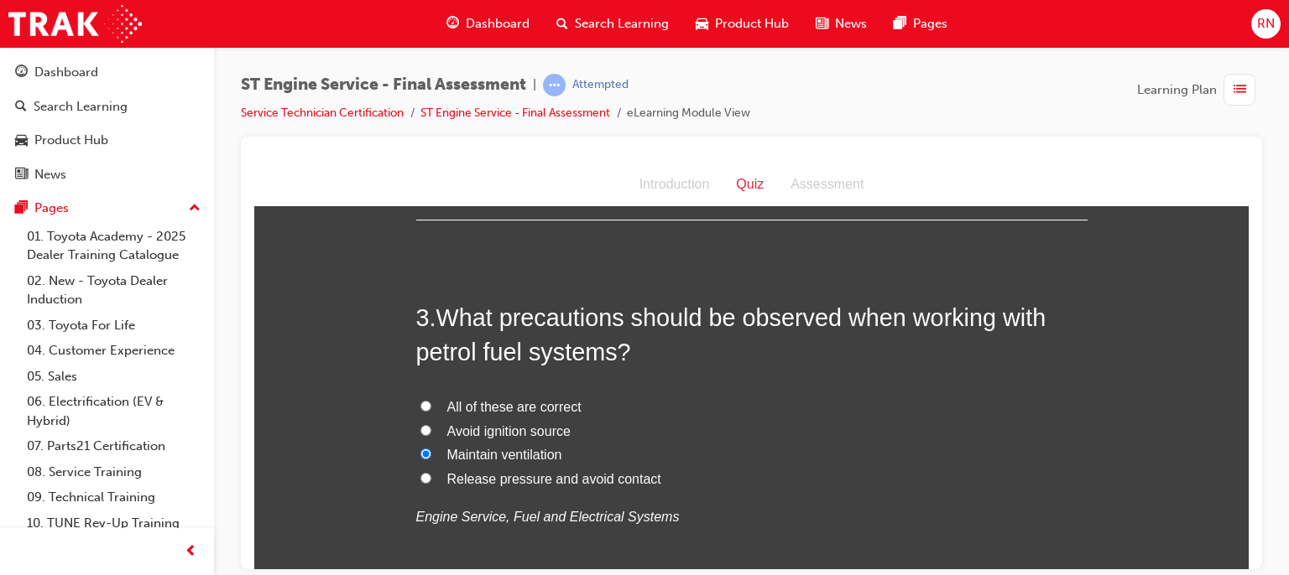
radio input "true"
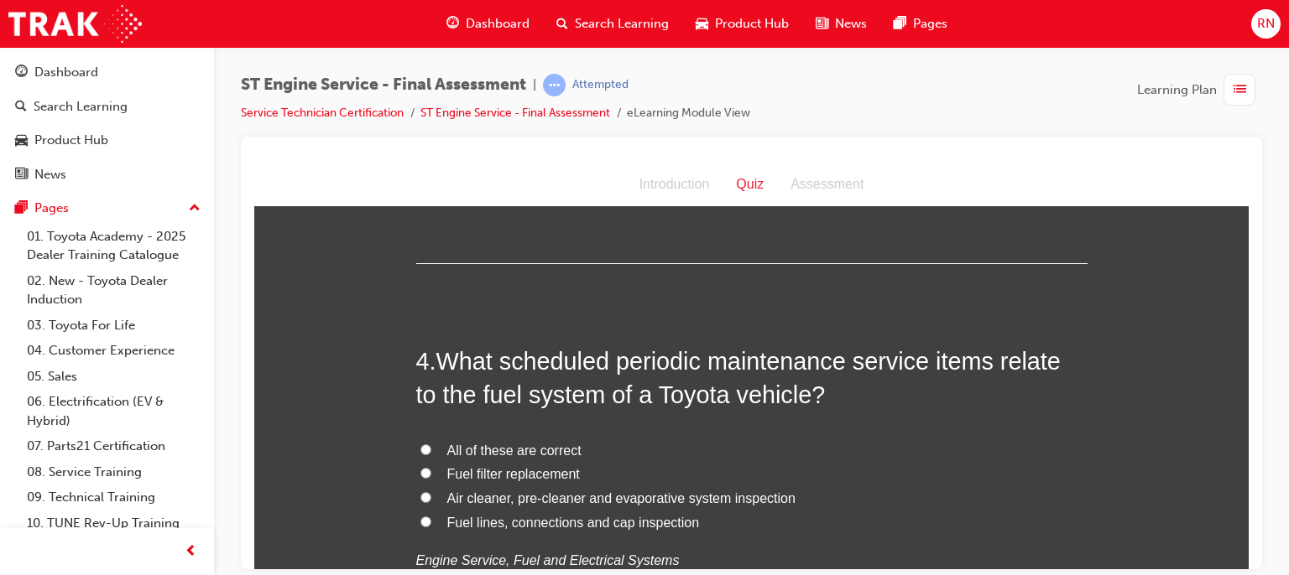
scroll to position [1151, 0]
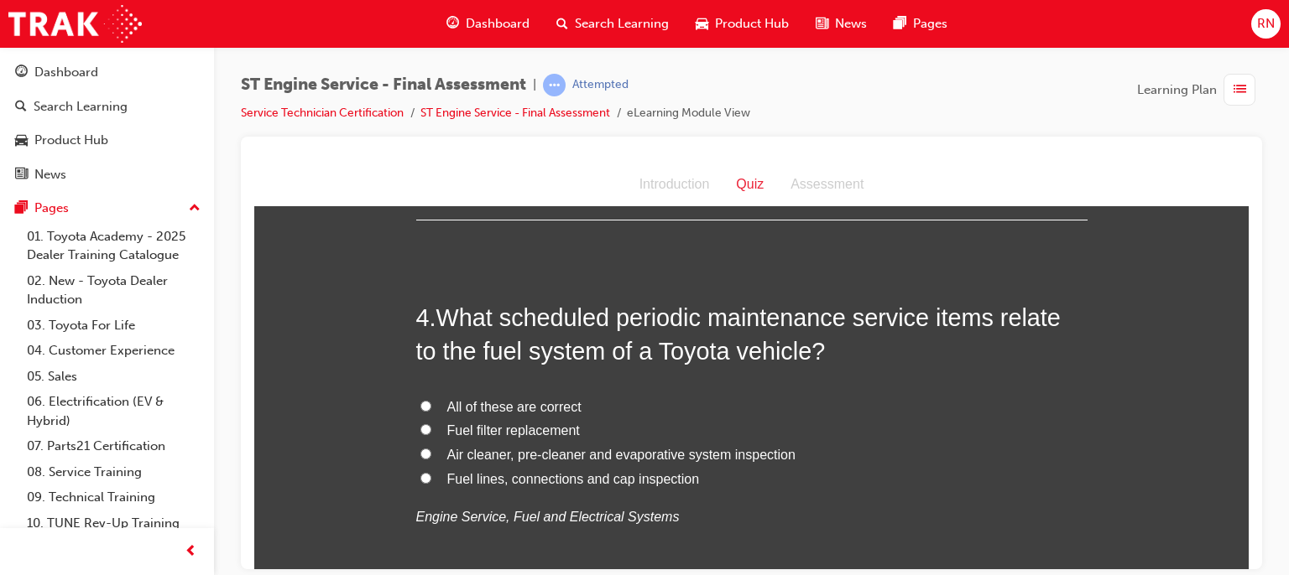
click at [493, 482] on span "Fuel lines, connections and cap inspection" at bounding box center [573, 478] width 253 height 14
click at [431, 482] on input "Fuel lines, connections and cap inspection" at bounding box center [425, 477] width 11 height 11
radio input "true"
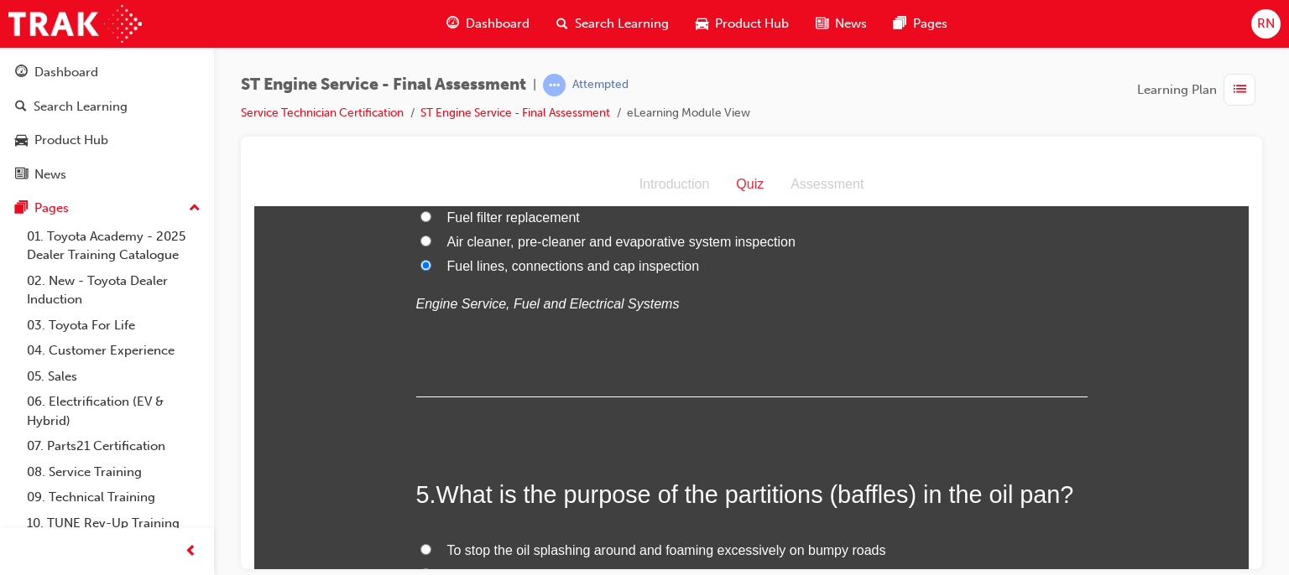
scroll to position [1520, 0]
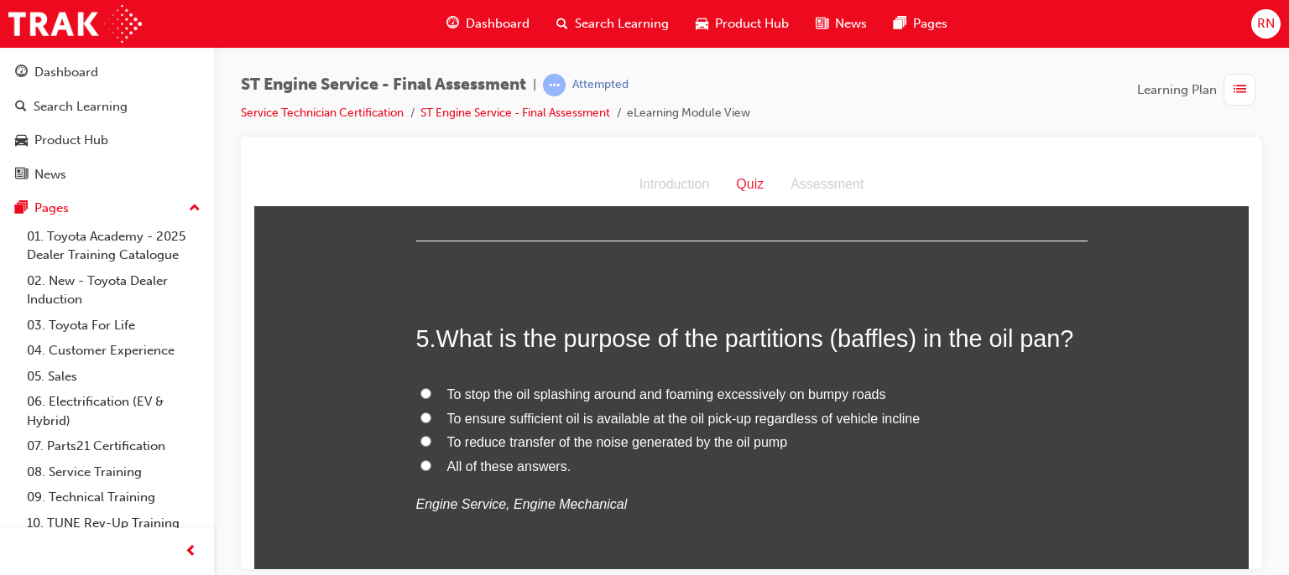
click at [630, 417] on span "To ensure sufficient oil is available at the oil pick-up regardless of vehicle …" at bounding box center [683, 418] width 473 height 14
click at [431, 417] on input "To ensure sufficient oil is available at the oil pick-up regardless of vehicle …" at bounding box center [425, 417] width 11 height 11
radio input "true"
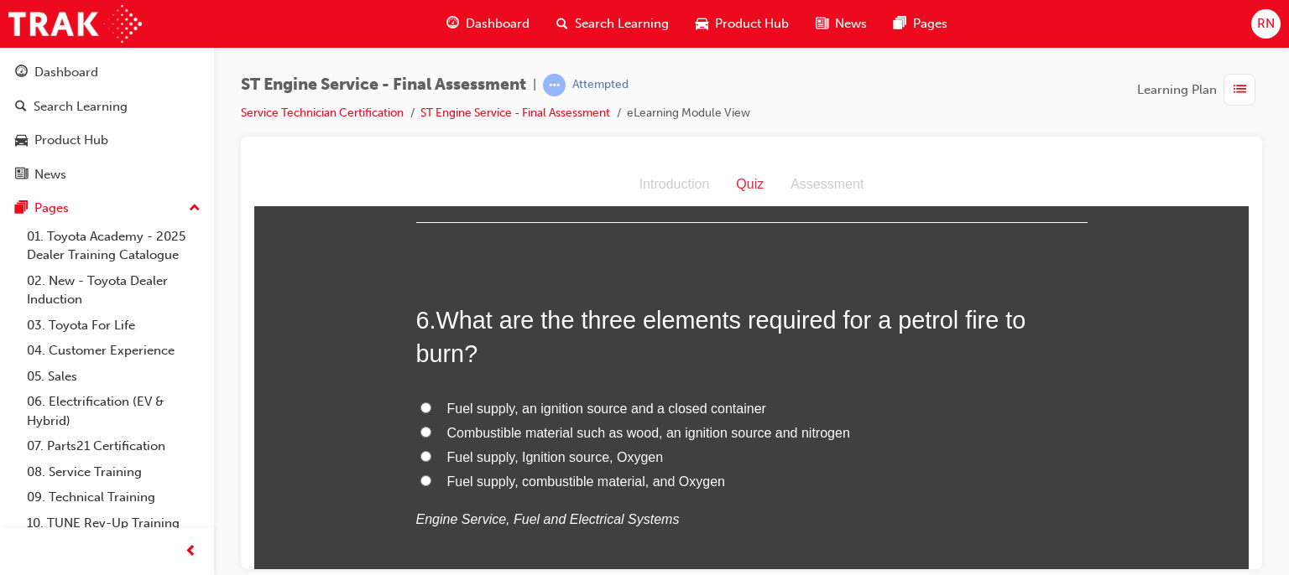
scroll to position [1901, 0]
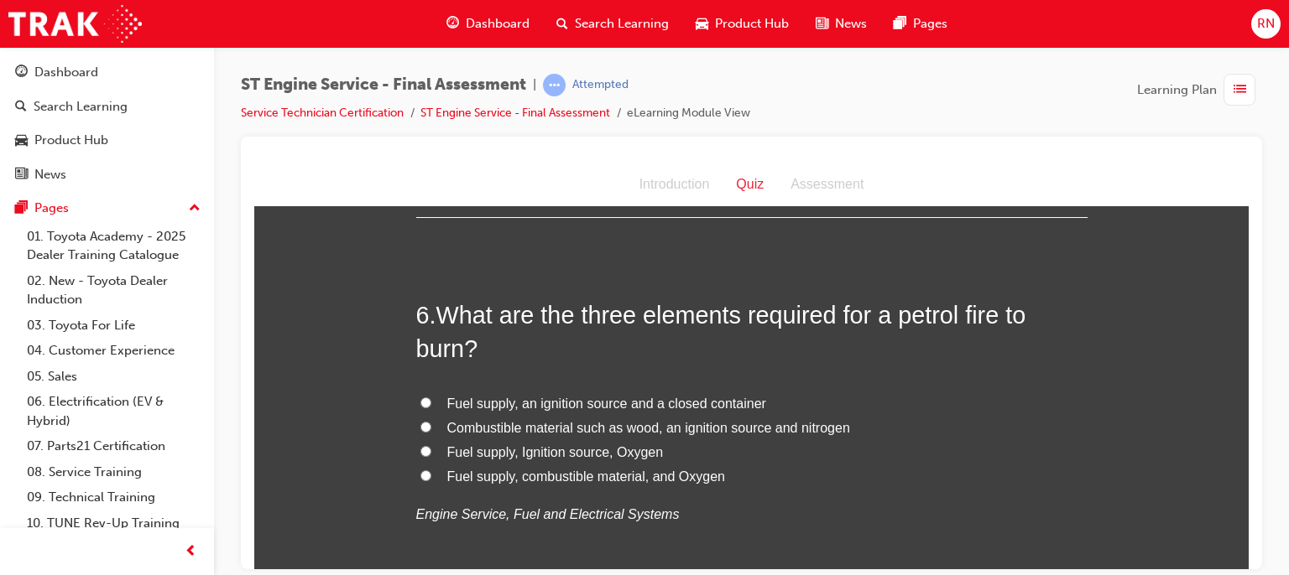
click at [561, 450] on span "Fuel supply, Ignition source, Oxygen" at bounding box center [555, 452] width 216 height 14
click at [431, 450] on input "Fuel supply, Ignition source, Oxygen" at bounding box center [425, 450] width 11 height 11
radio input "true"
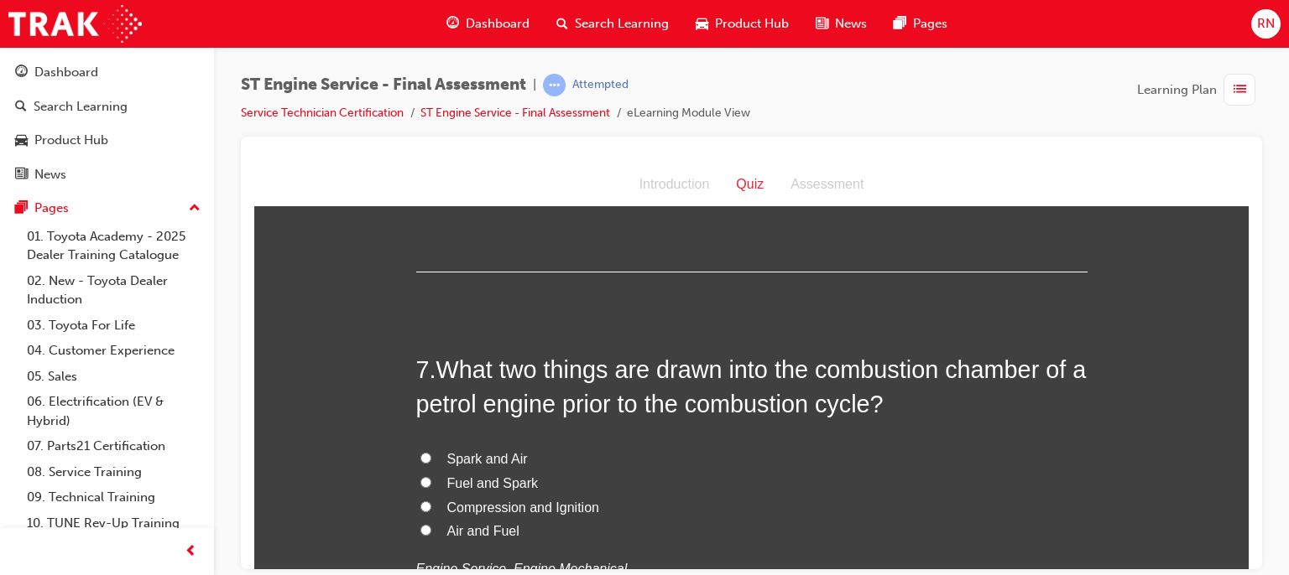
scroll to position [2258, 0]
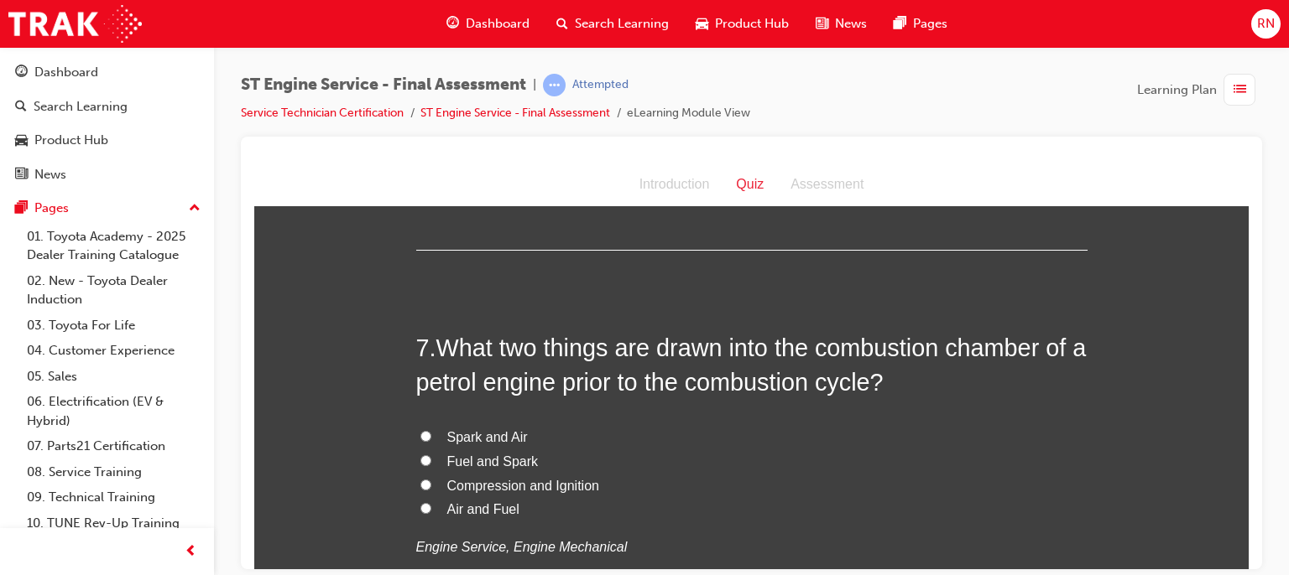
click at [476, 461] on span "Fuel and Spark" at bounding box center [492, 461] width 91 height 14
click at [431, 461] on input "Fuel and Spark" at bounding box center [425, 460] width 11 height 11
radio input "true"
click at [468, 511] on span "Air and Fuel" at bounding box center [483, 509] width 72 height 14
click at [431, 511] on input "Air and Fuel" at bounding box center [425, 507] width 11 height 11
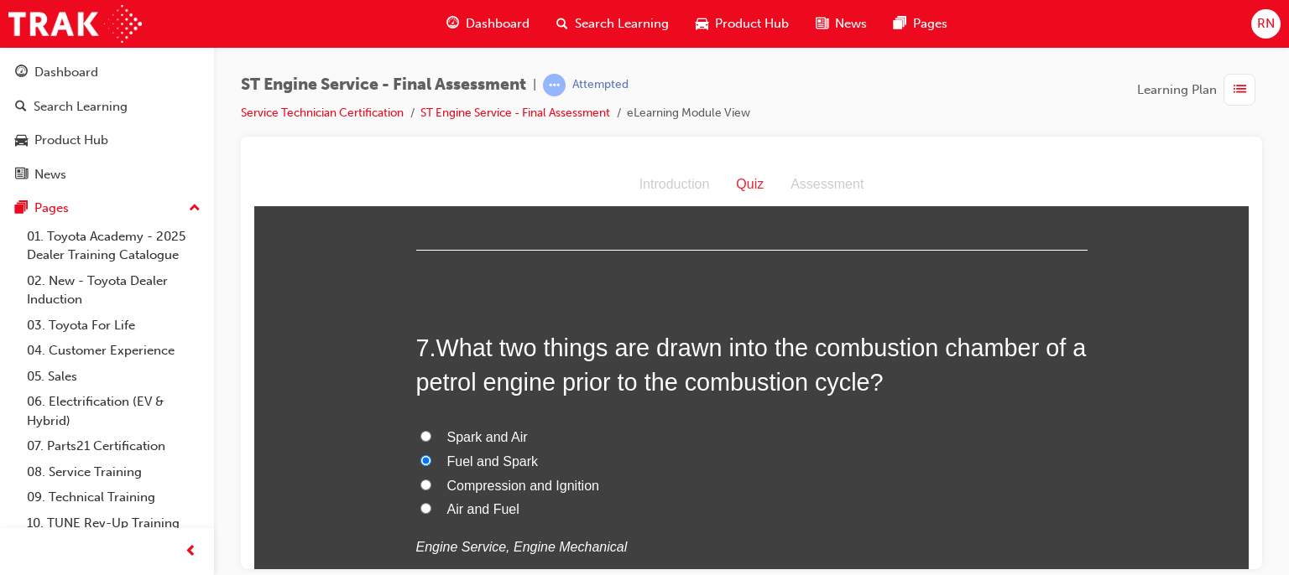
radio input "true"
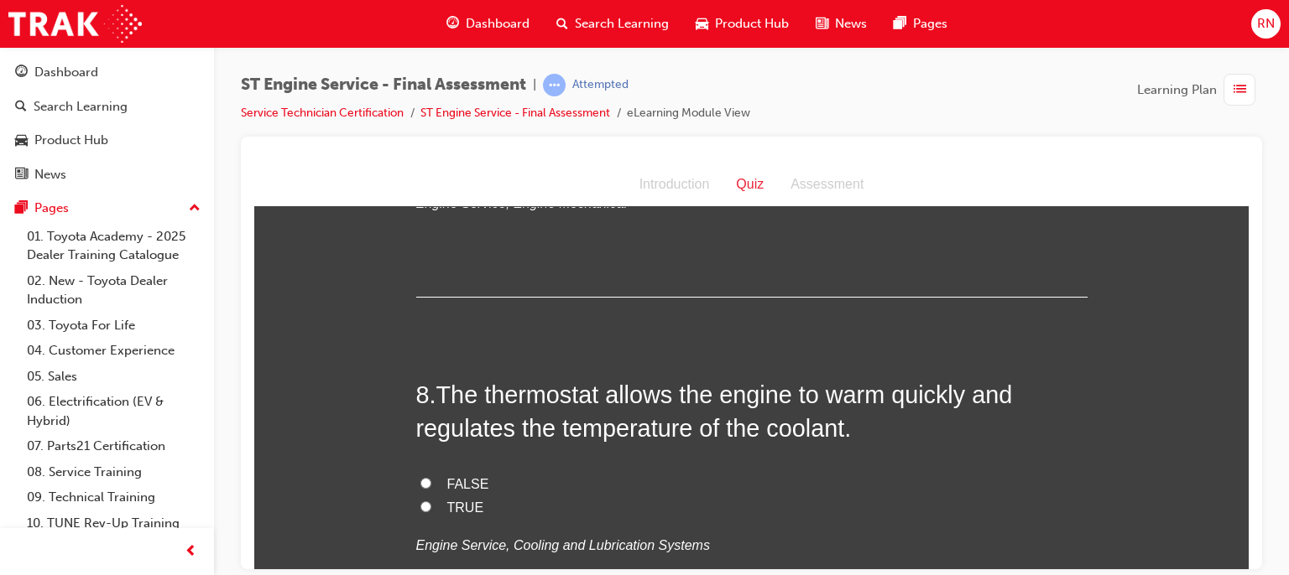
scroll to position [2627, 0]
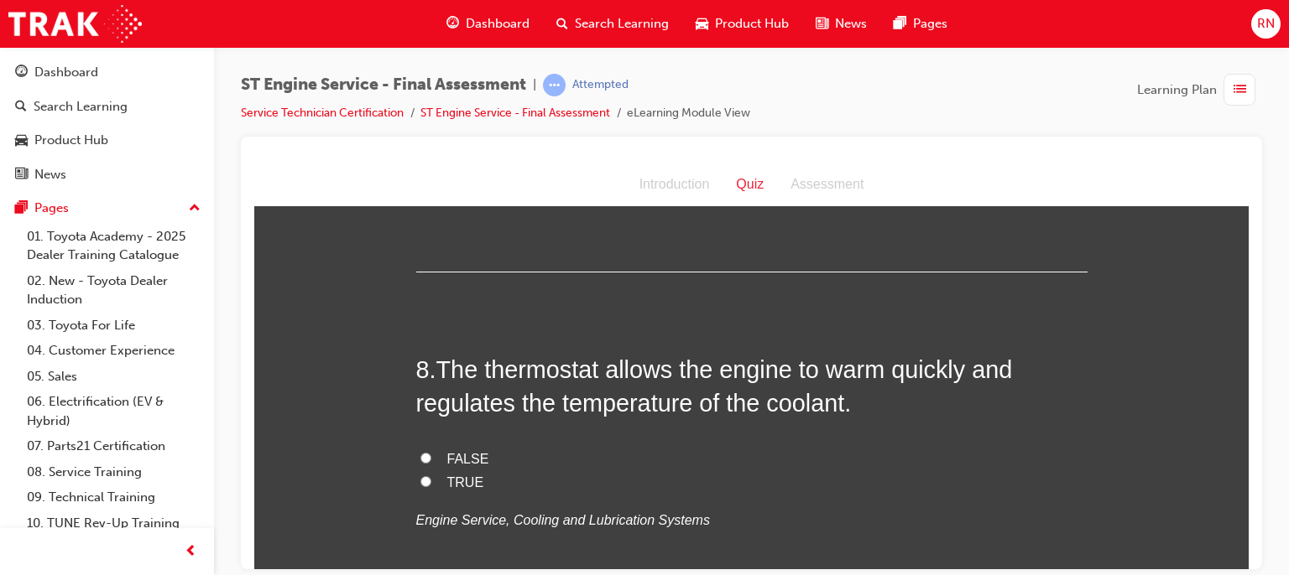
click at [421, 476] on input "TRUE" at bounding box center [425, 481] width 11 height 11
radio input "true"
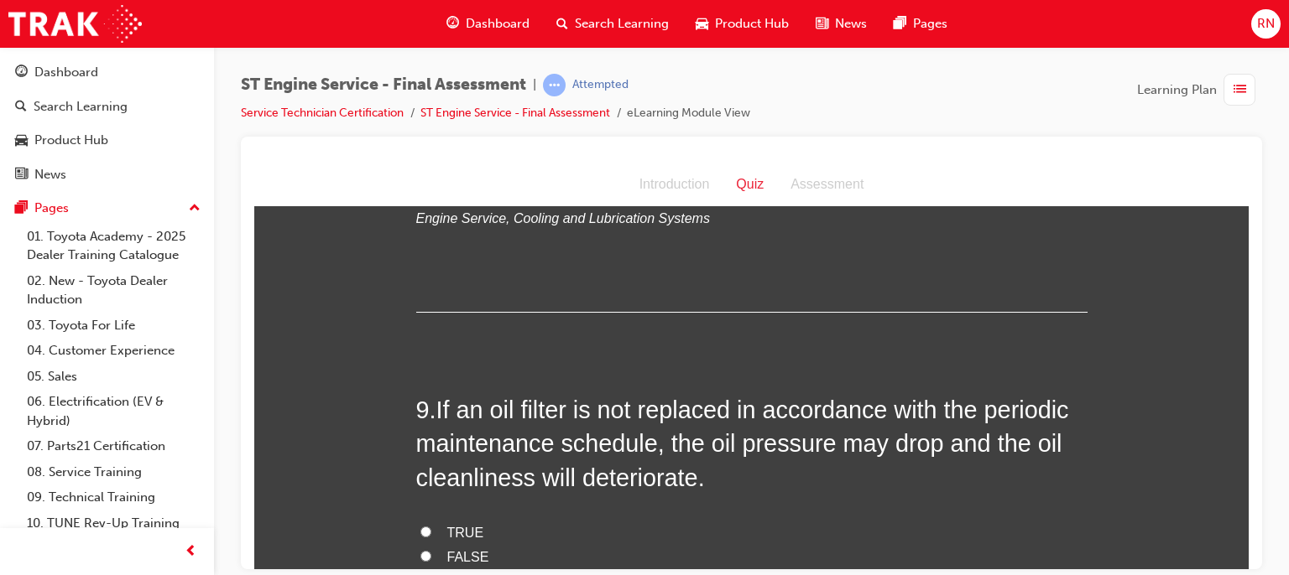
scroll to position [2986, 0]
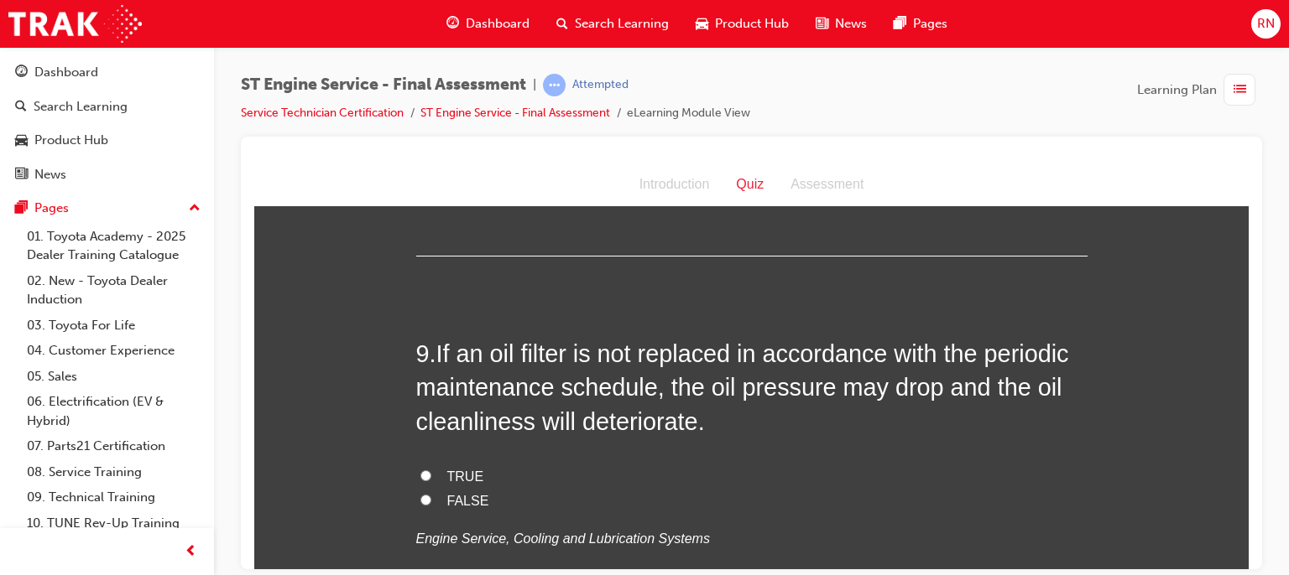
click at [420, 475] on input "TRUE" at bounding box center [425, 475] width 11 height 11
radio input "true"
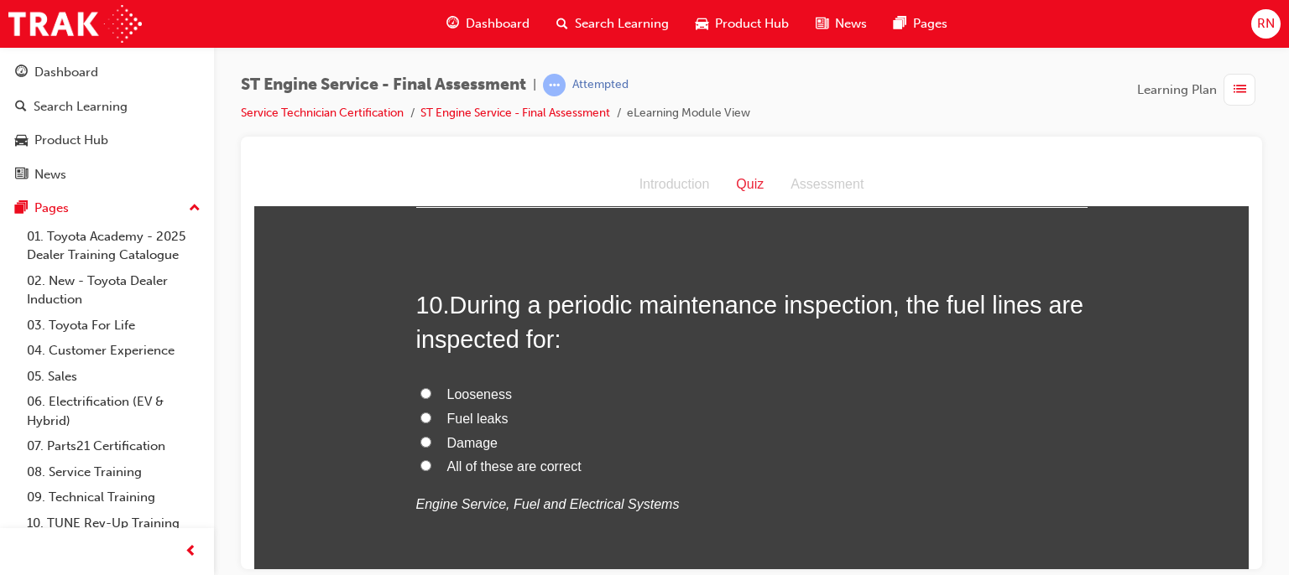
scroll to position [3422, 0]
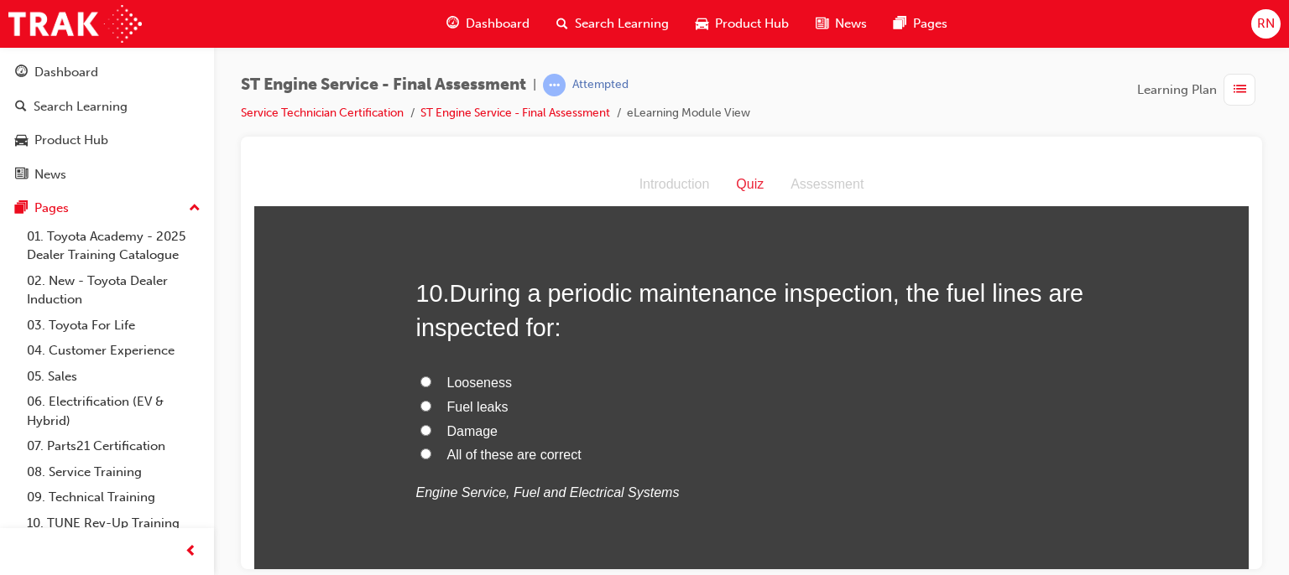
click at [459, 456] on span "All of these are correct" at bounding box center [514, 454] width 134 height 14
click at [431, 456] on input "All of these are correct" at bounding box center [425, 453] width 11 height 11
radio input "true"
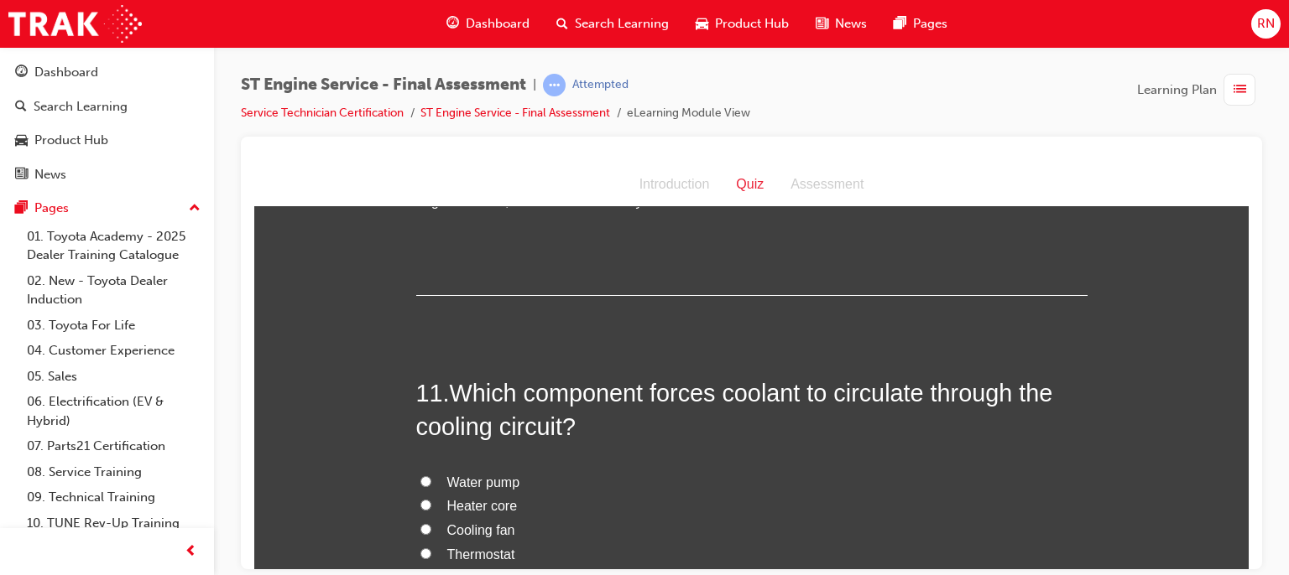
scroll to position [3757, 0]
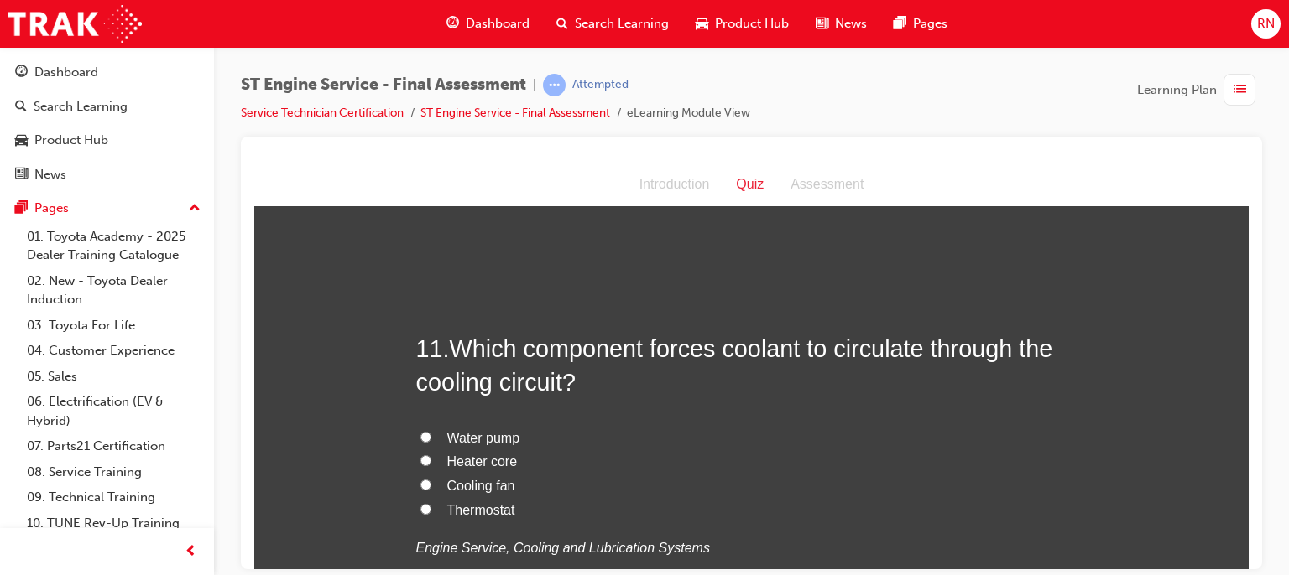
click at [472, 430] on span "Water pump" at bounding box center [483, 437] width 73 height 14
click at [431, 431] on input "Water pump" at bounding box center [425, 436] width 11 height 11
radio input "true"
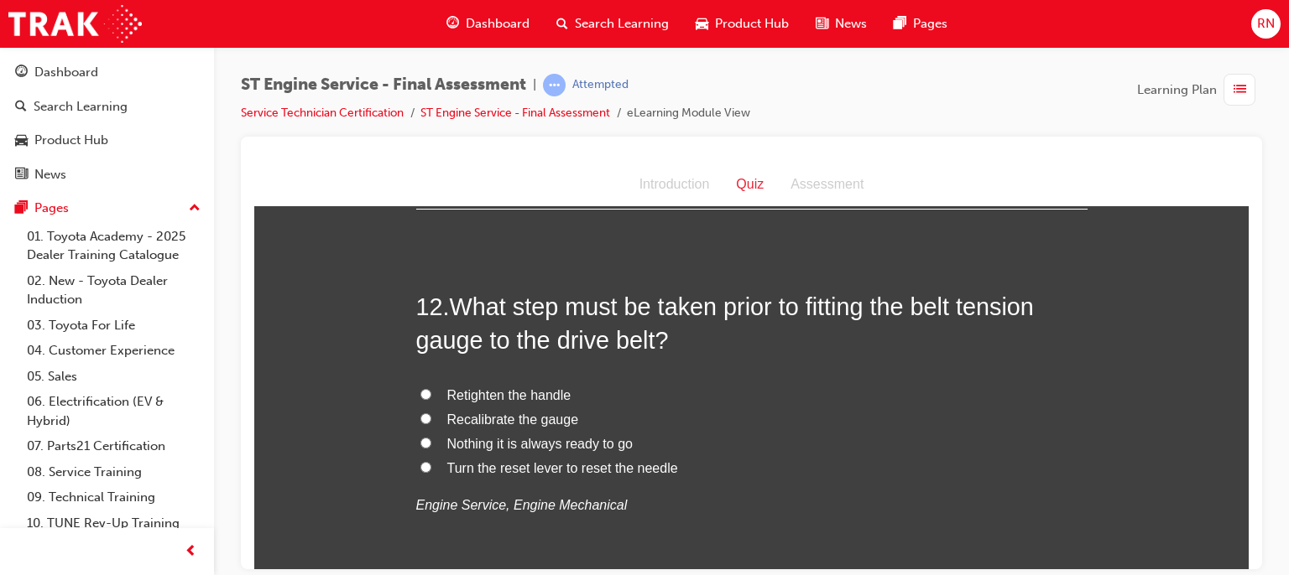
scroll to position [4204, 0]
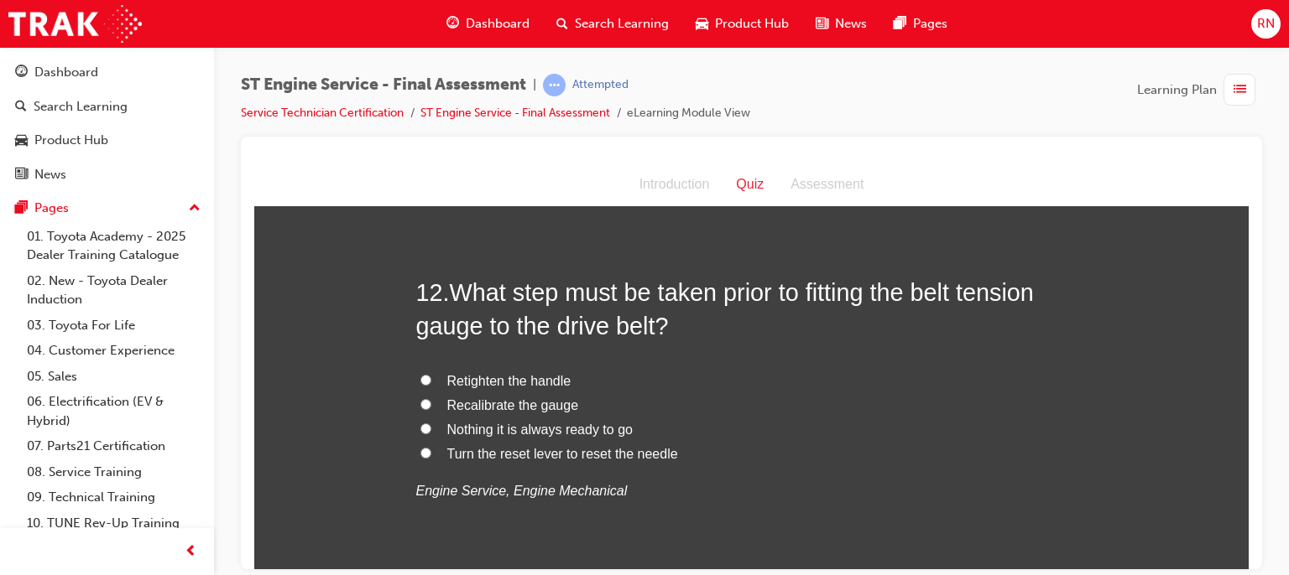
click at [508, 398] on span "Recalibrate the gauge" at bounding box center [513, 405] width 132 height 14
click at [431, 398] on input "Recalibrate the gauge" at bounding box center [425, 403] width 11 height 11
radio input "true"
click at [508, 398] on span "Recalibrate the gauge" at bounding box center [513, 405] width 132 height 14
click at [431, 398] on input "Recalibrate the gauge" at bounding box center [425, 403] width 11 height 11
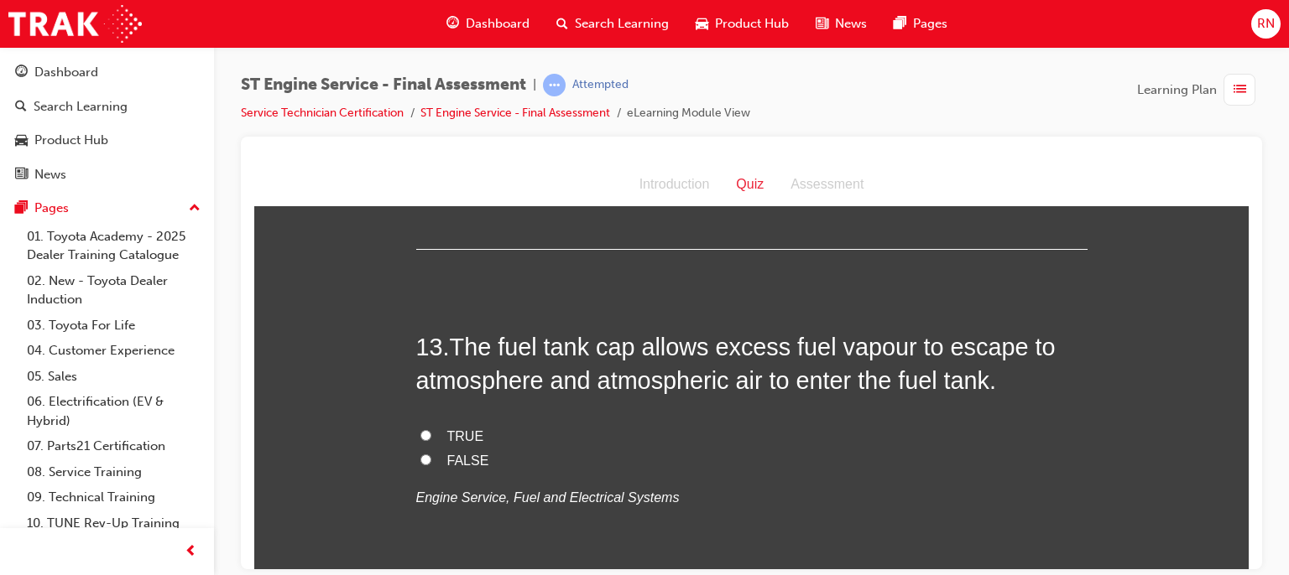
scroll to position [4596, 0]
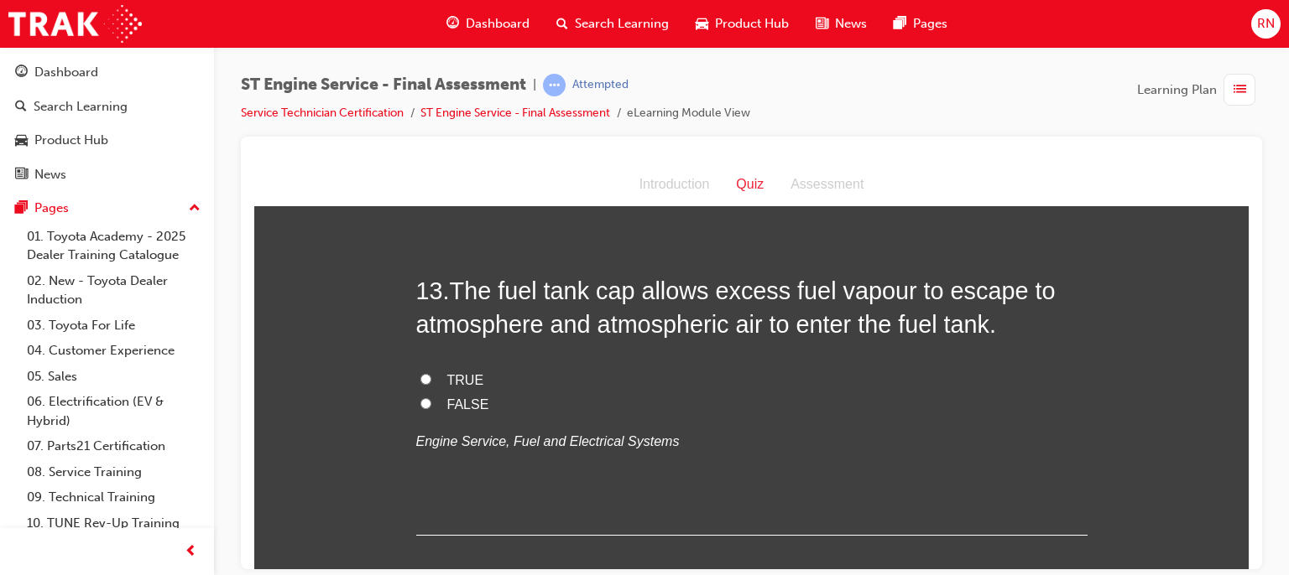
click at [420, 403] on input "FALSE" at bounding box center [425, 403] width 11 height 11
radio input "true"
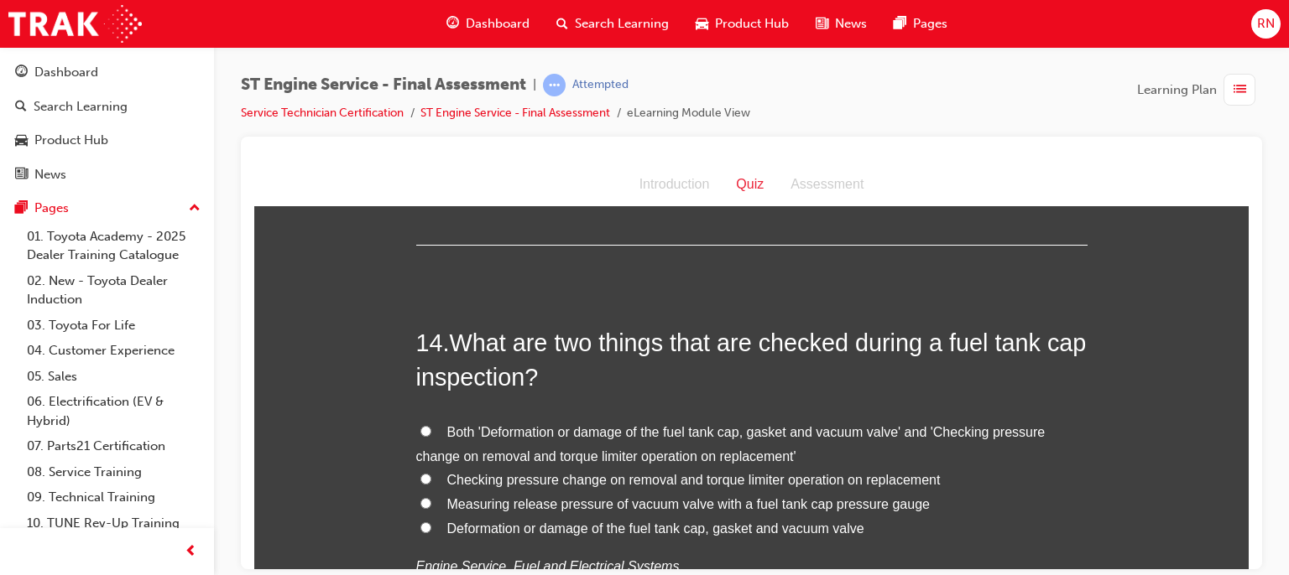
scroll to position [4943, 0]
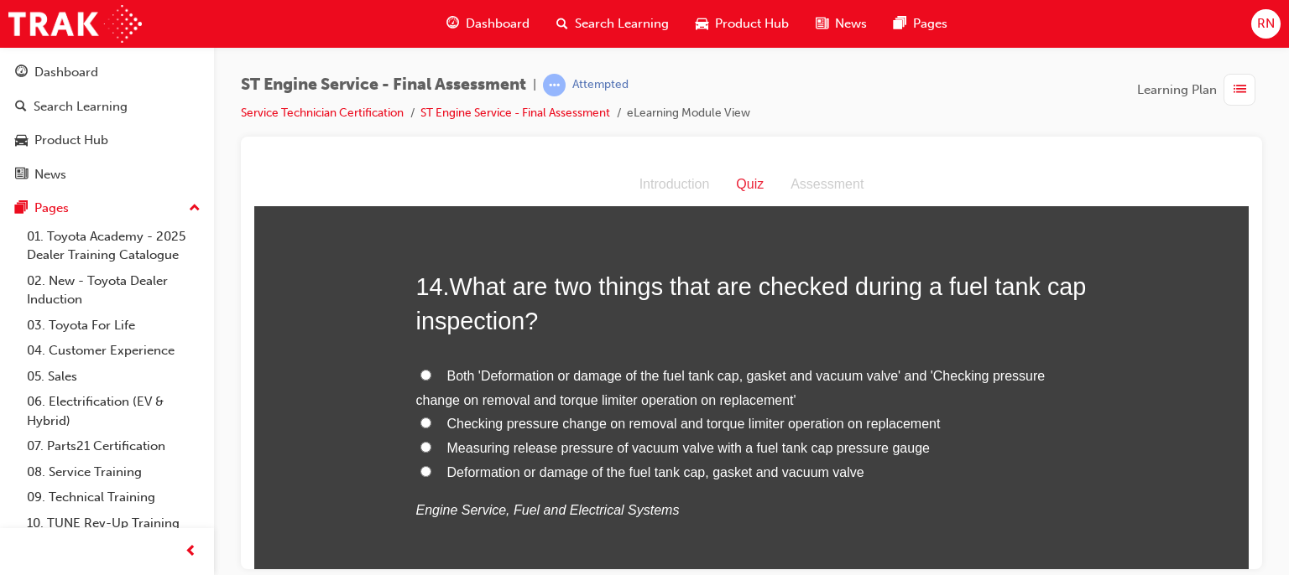
click at [731, 472] on span "Deformation or damage of the fuel tank cap, gasket and vacuum valve" at bounding box center [655, 472] width 417 height 14
click at [431, 472] on input "Deformation or damage of the fuel tank cap, gasket and vacuum valve" at bounding box center [425, 471] width 11 height 11
radio input "true"
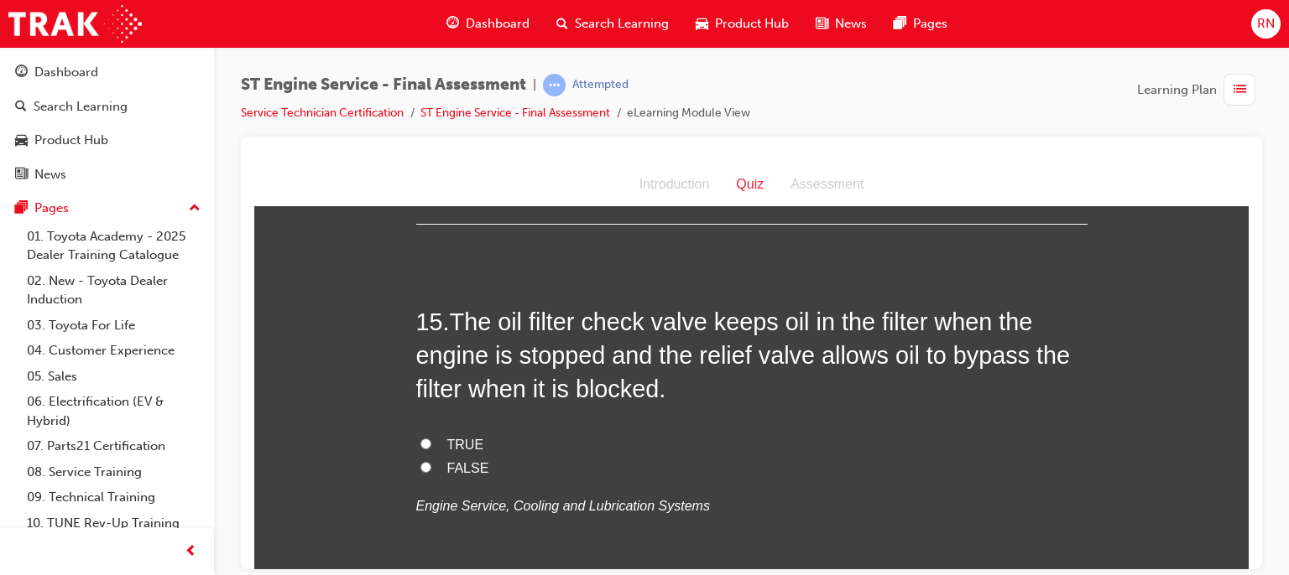
scroll to position [5334, 0]
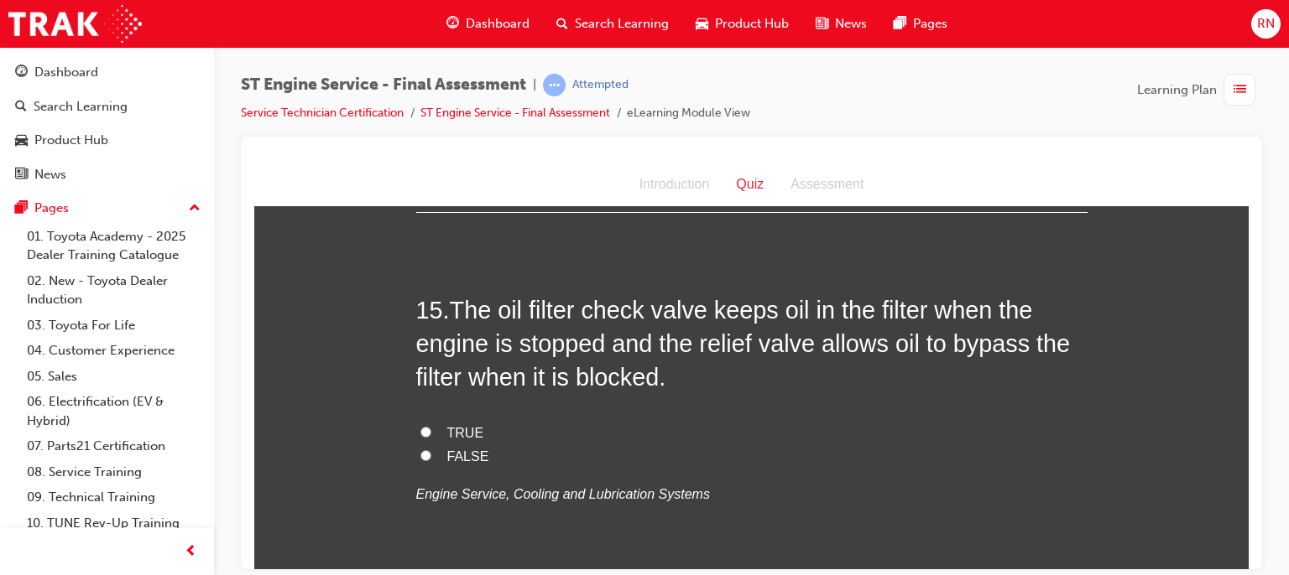
click at [420, 428] on input "TRUE" at bounding box center [425, 431] width 11 height 11
radio input "true"
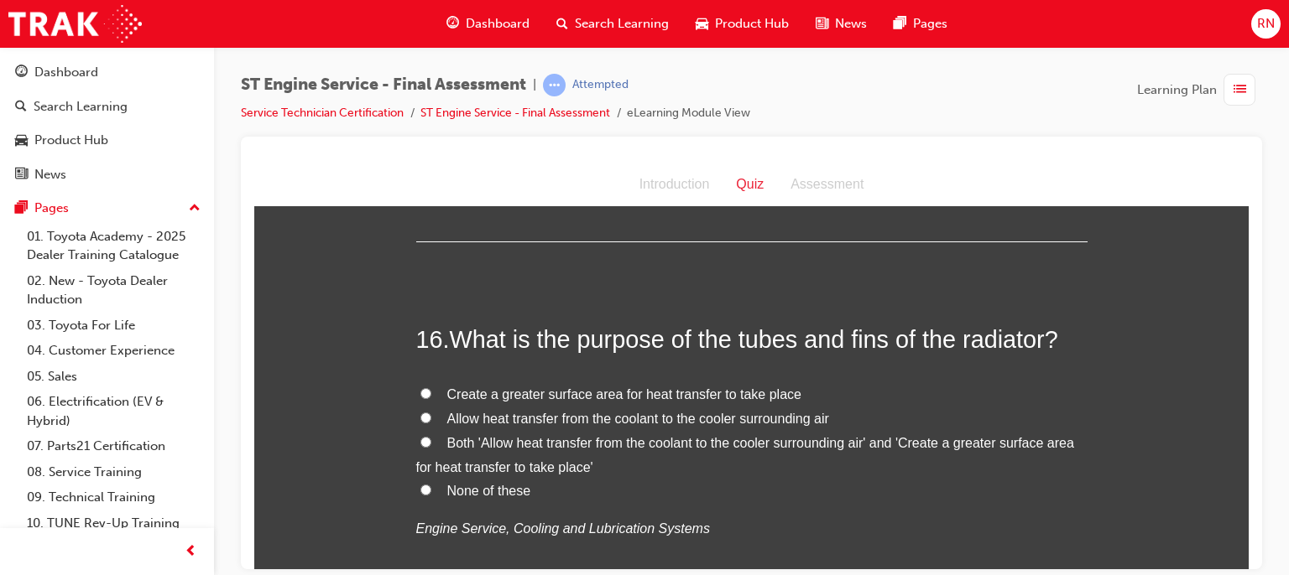
scroll to position [5692, 0]
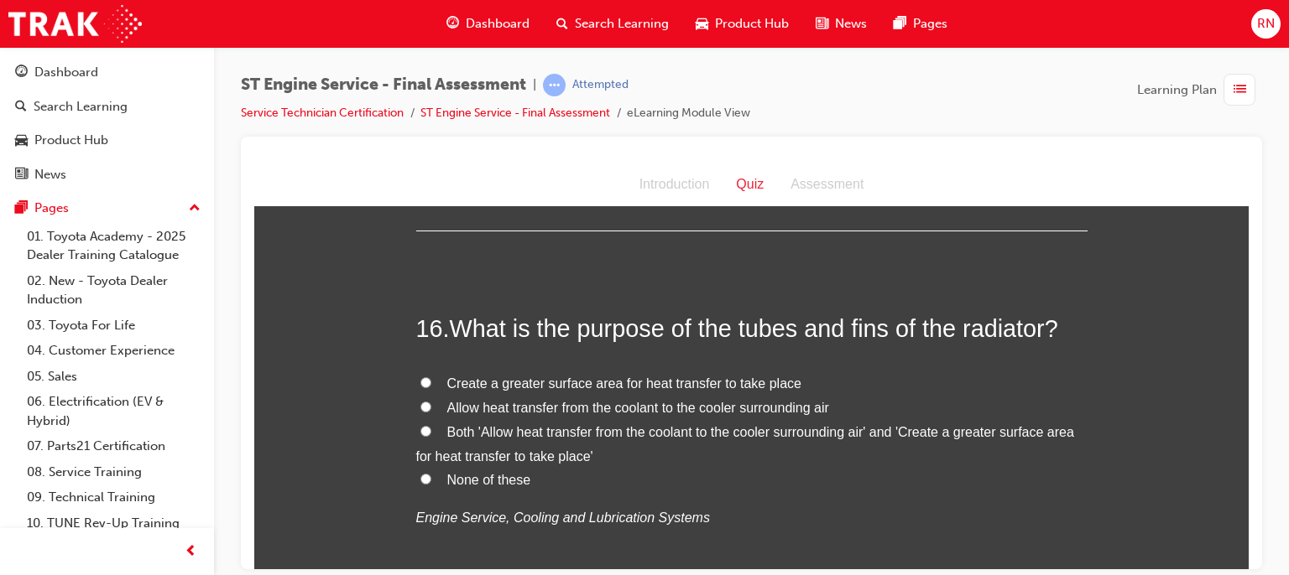
click at [540, 401] on span "Allow heat transfer from the coolant to the cooler surrounding air" at bounding box center [638, 407] width 382 height 14
click at [431, 401] on input "Allow heat transfer from the coolant to the cooler surrounding air" at bounding box center [425, 406] width 11 height 11
radio input "true"
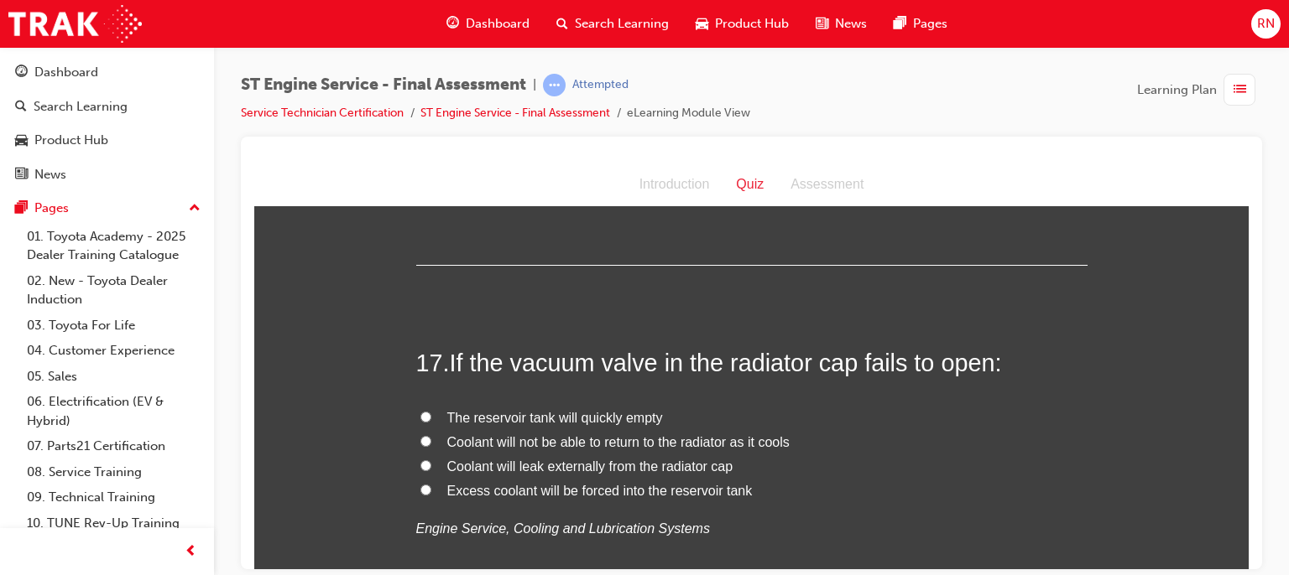
scroll to position [6072, 0]
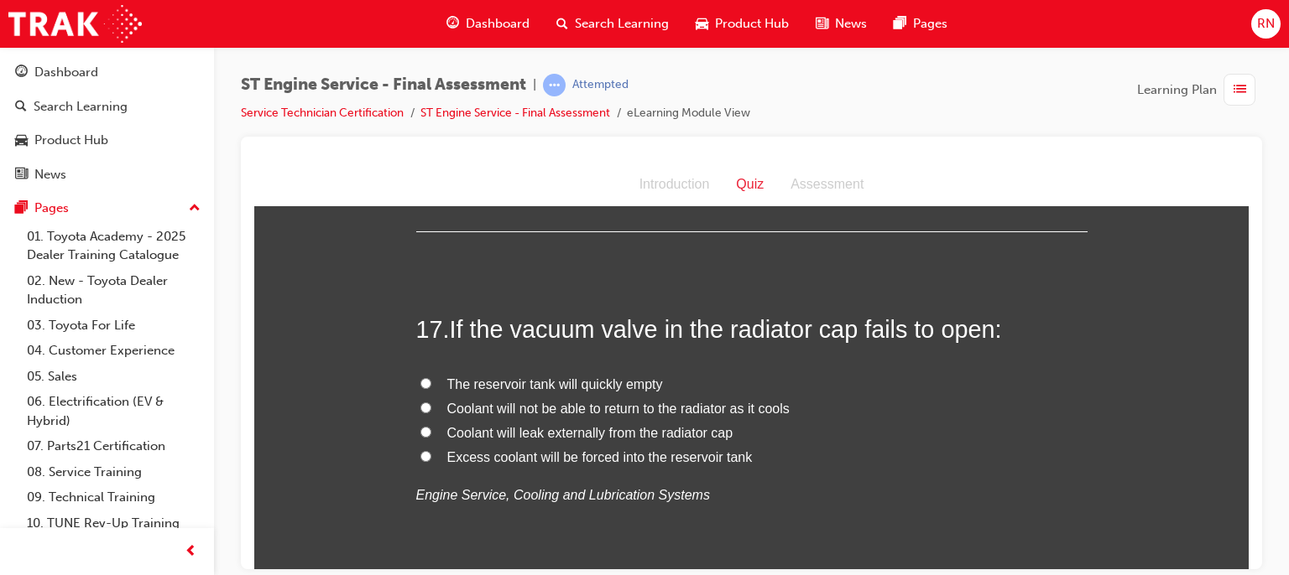
click at [581, 406] on span "Coolant will not be able to return to the radiator as it cools" at bounding box center [618, 408] width 342 height 14
click at [431, 406] on input "Coolant will not be able to return to the radiator as it cools" at bounding box center [425, 407] width 11 height 11
radio input "true"
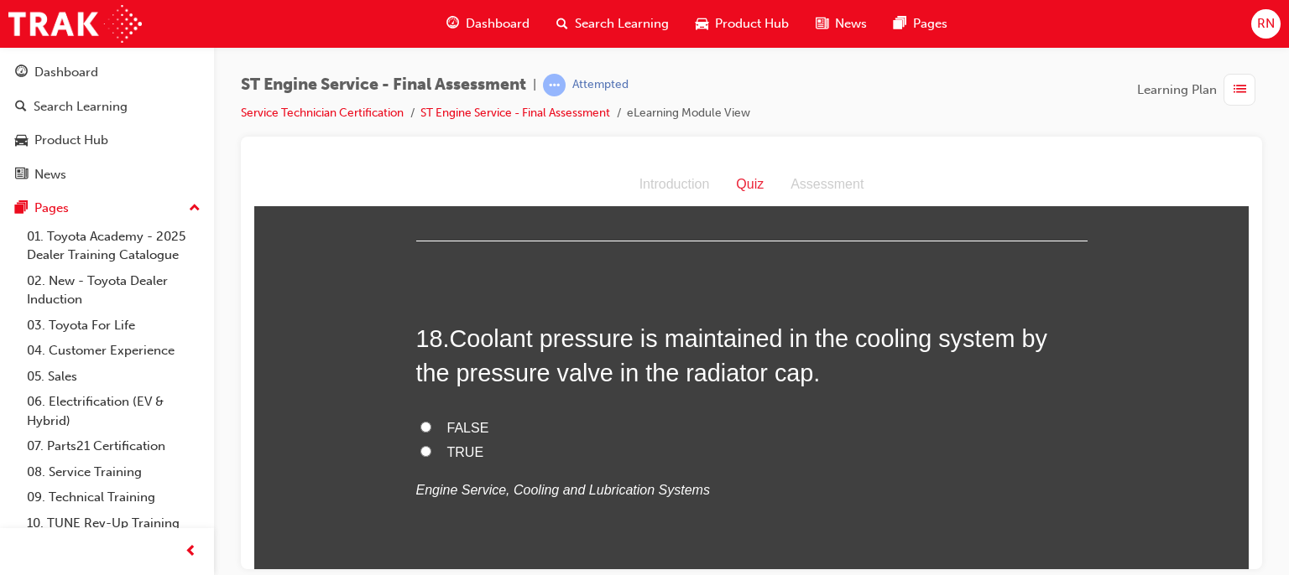
scroll to position [6453, 0]
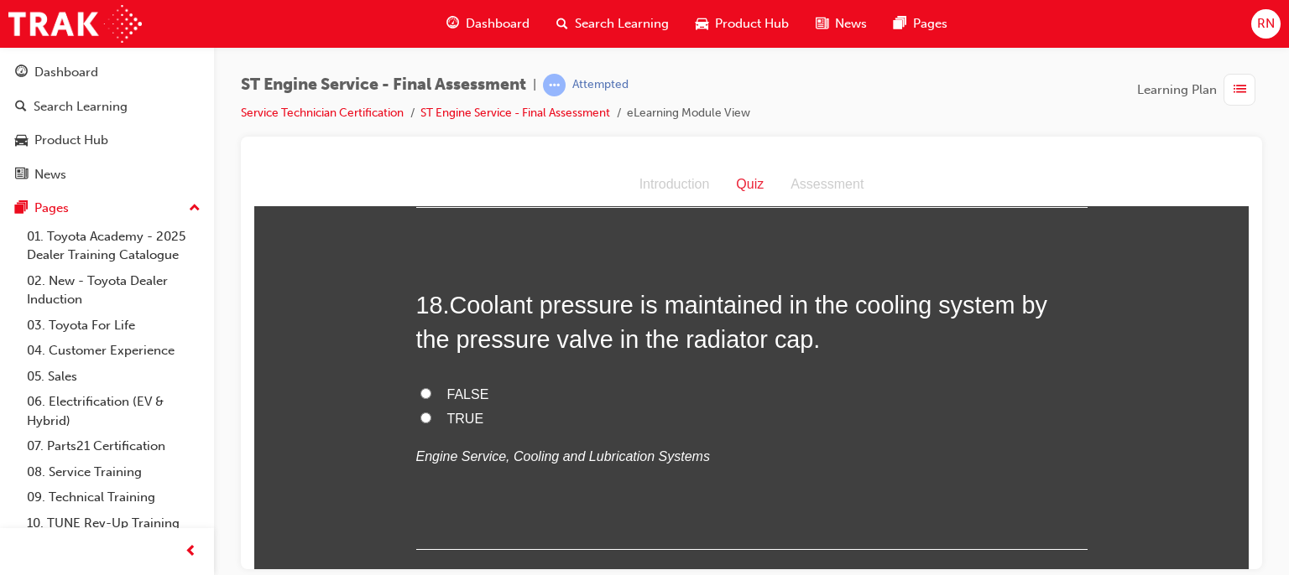
click at [420, 412] on input "TRUE" at bounding box center [425, 417] width 11 height 11
radio input "true"
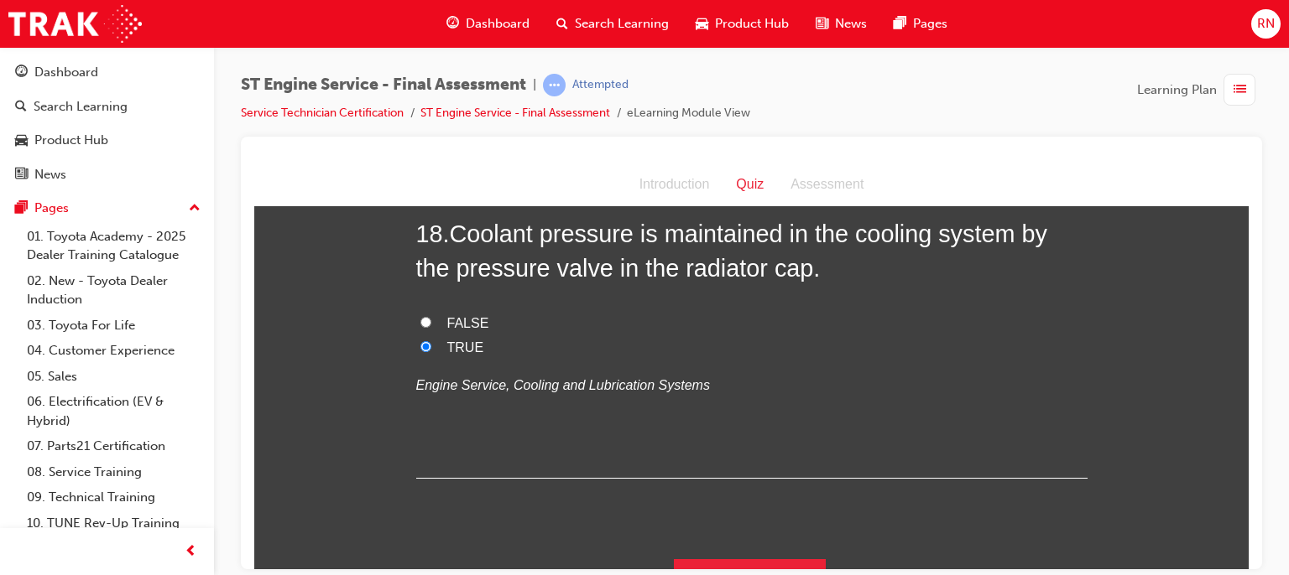
scroll to position [6553, 0]
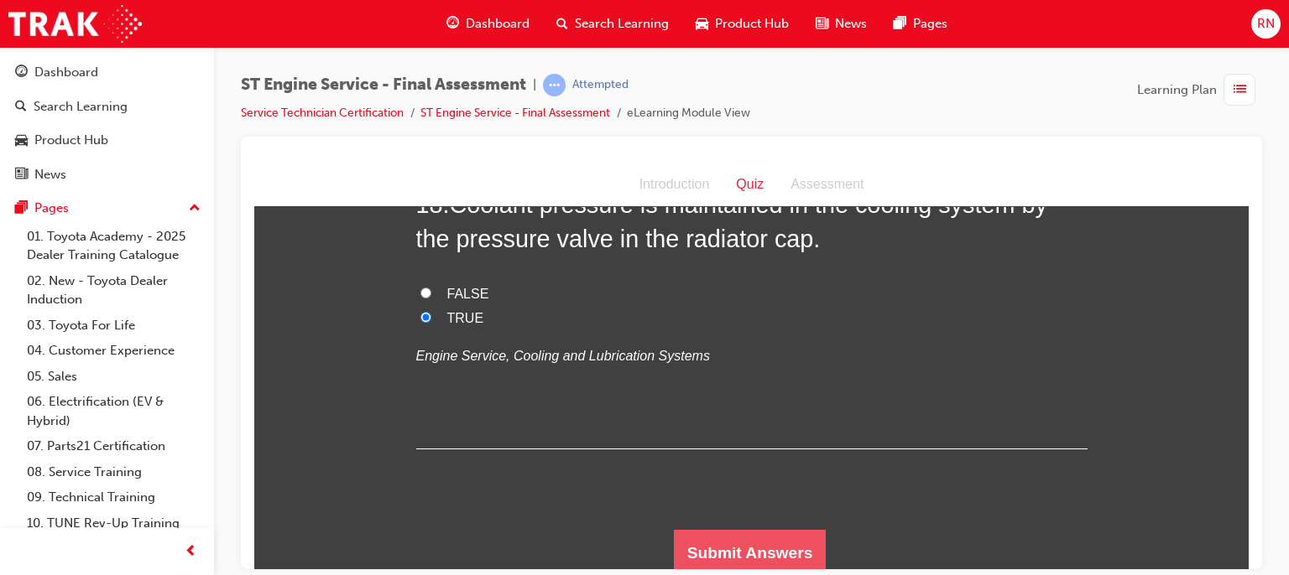
click at [792, 543] on button "Submit Answers" at bounding box center [750, 552] width 153 height 47
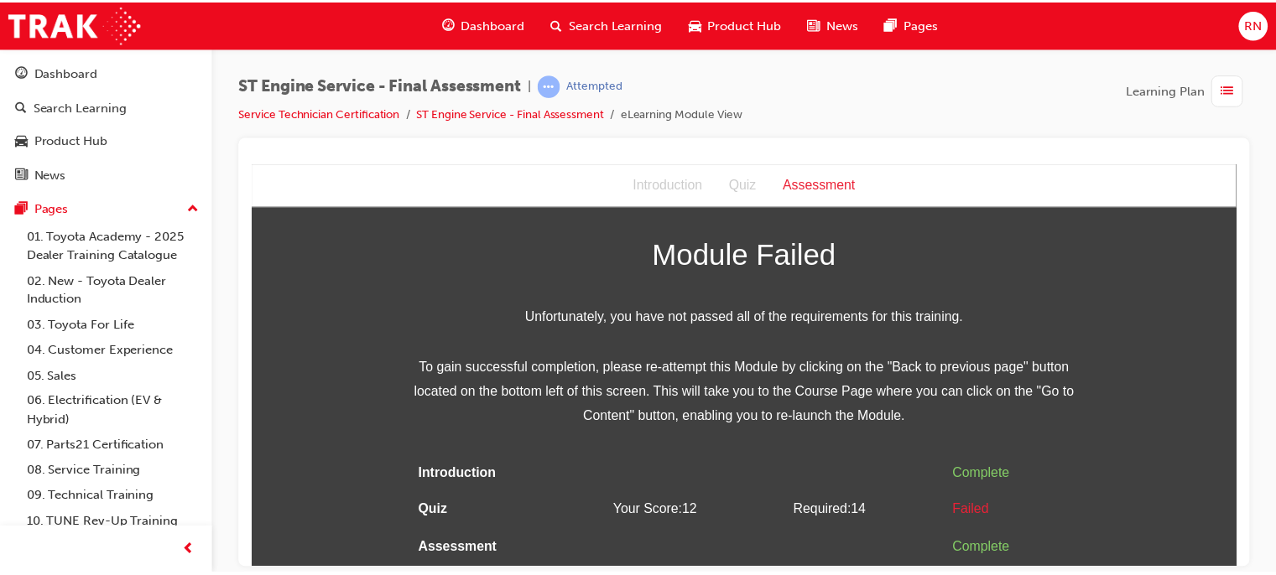
scroll to position [0, 0]
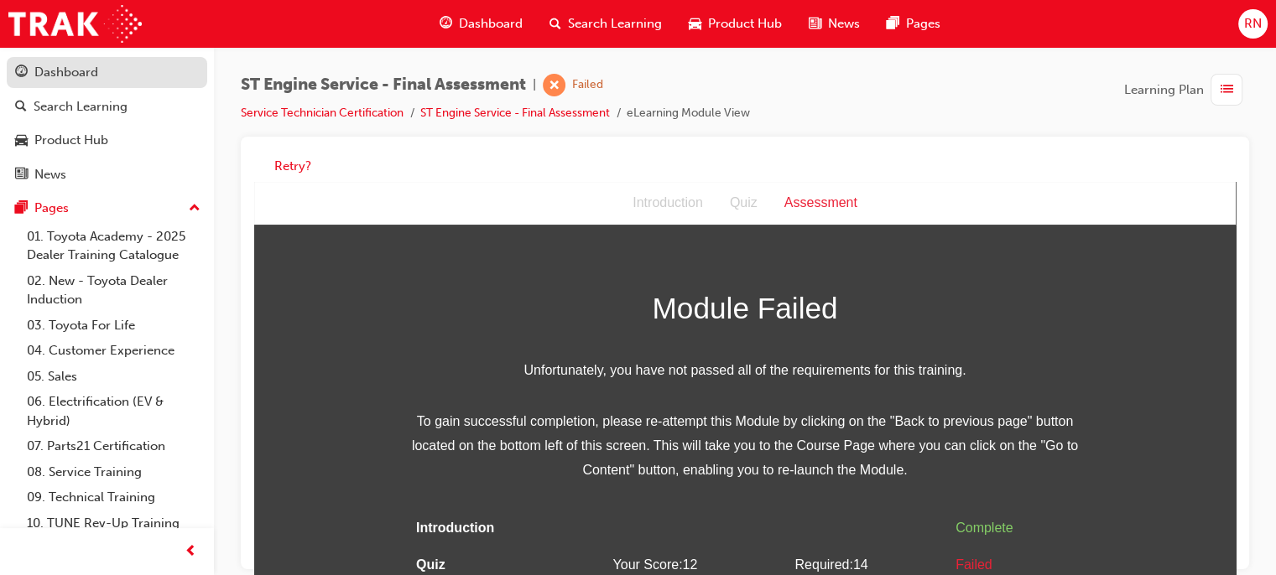
click at [84, 61] on link "Dashboard" at bounding box center [107, 72] width 200 height 31
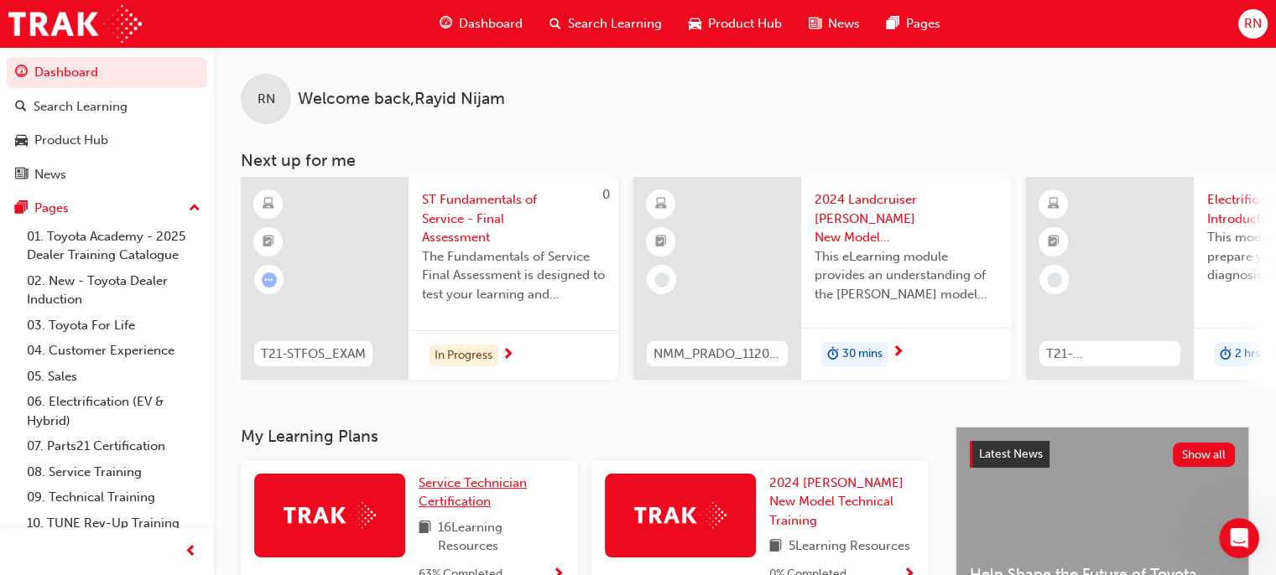
click at [500, 501] on link "Service Technician Certification" at bounding box center [492, 493] width 146 height 38
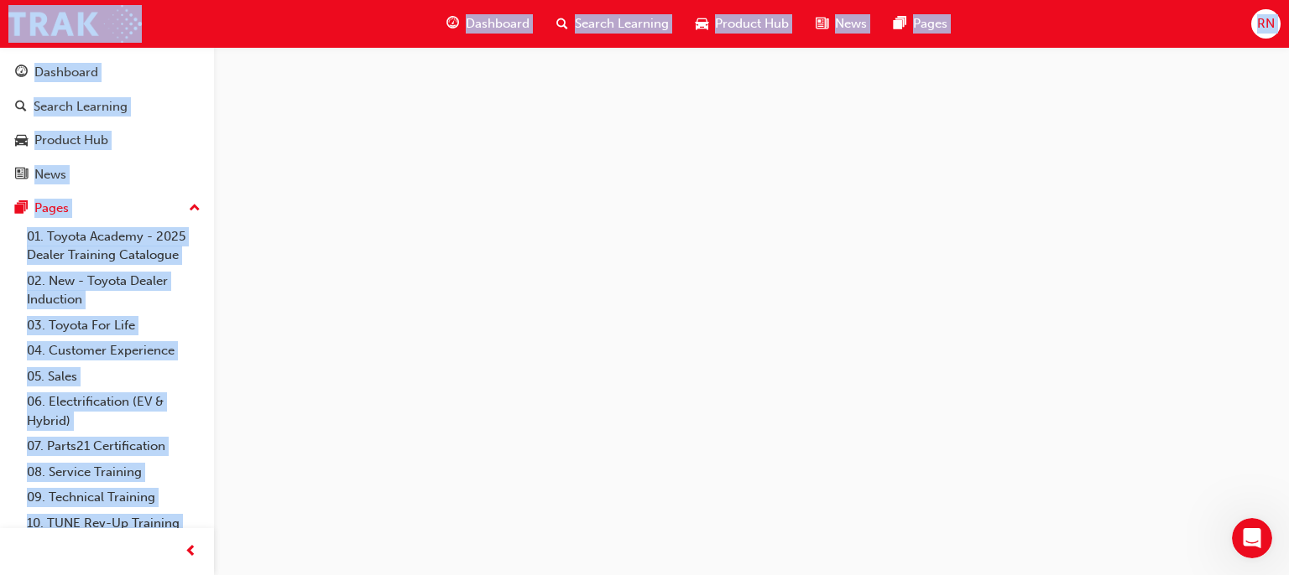
click at [500, 501] on div at bounding box center [644, 287] width 1289 height 575
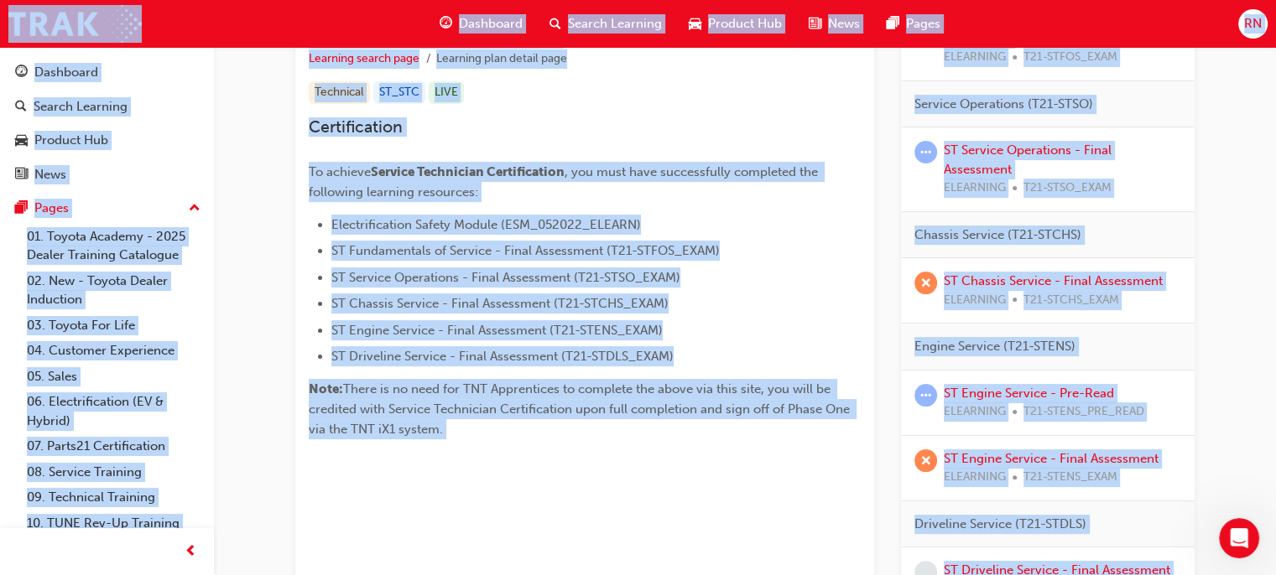
scroll to position [336, 0]
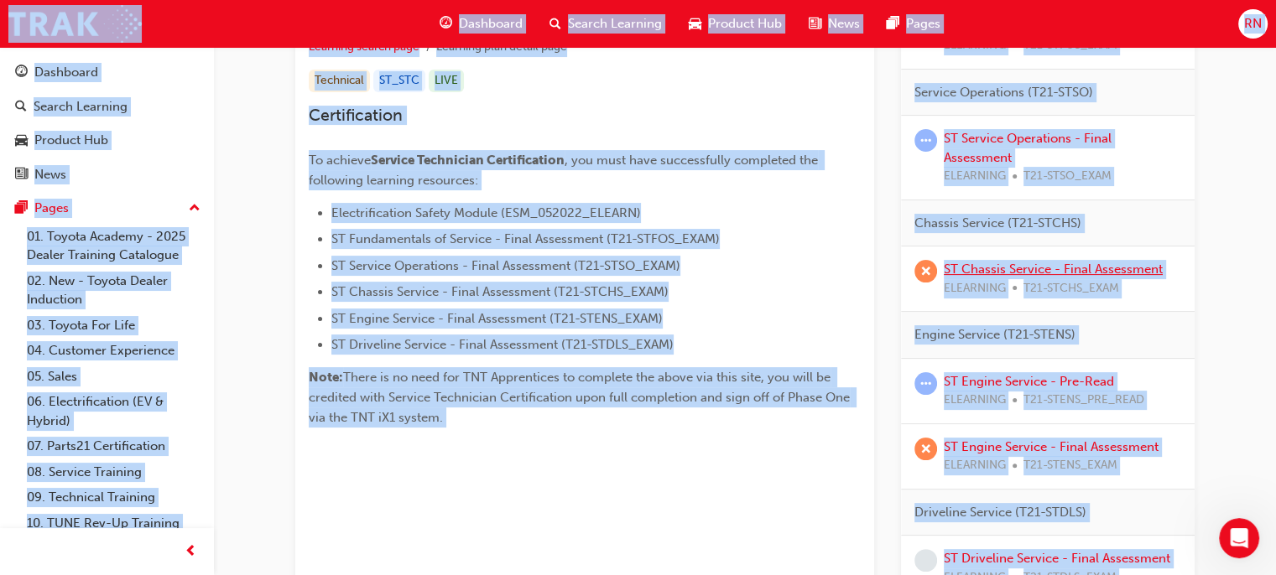
click at [975, 274] on link "ST Chassis Service - Final Assessment" at bounding box center [1053, 269] width 219 height 15
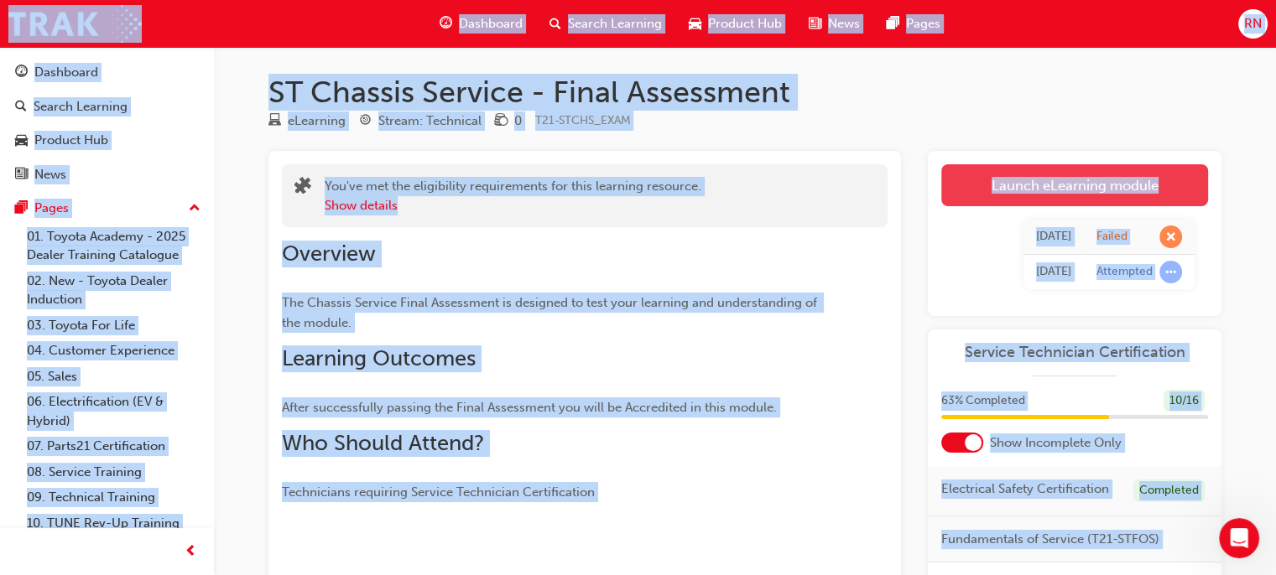
click at [1108, 183] on link "Launch eLearning module" at bounding box center [1074, 185] width 267 height 42
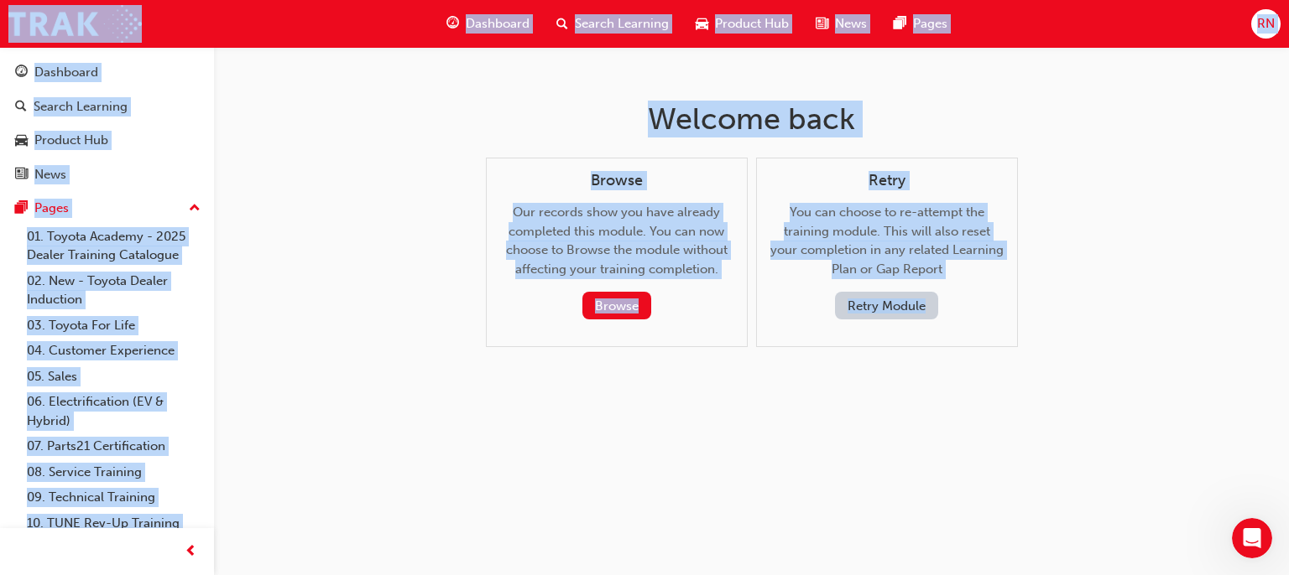
click at [888, 313] on button "Retry Module" at bounding box center [886, 306] width 103 height 28
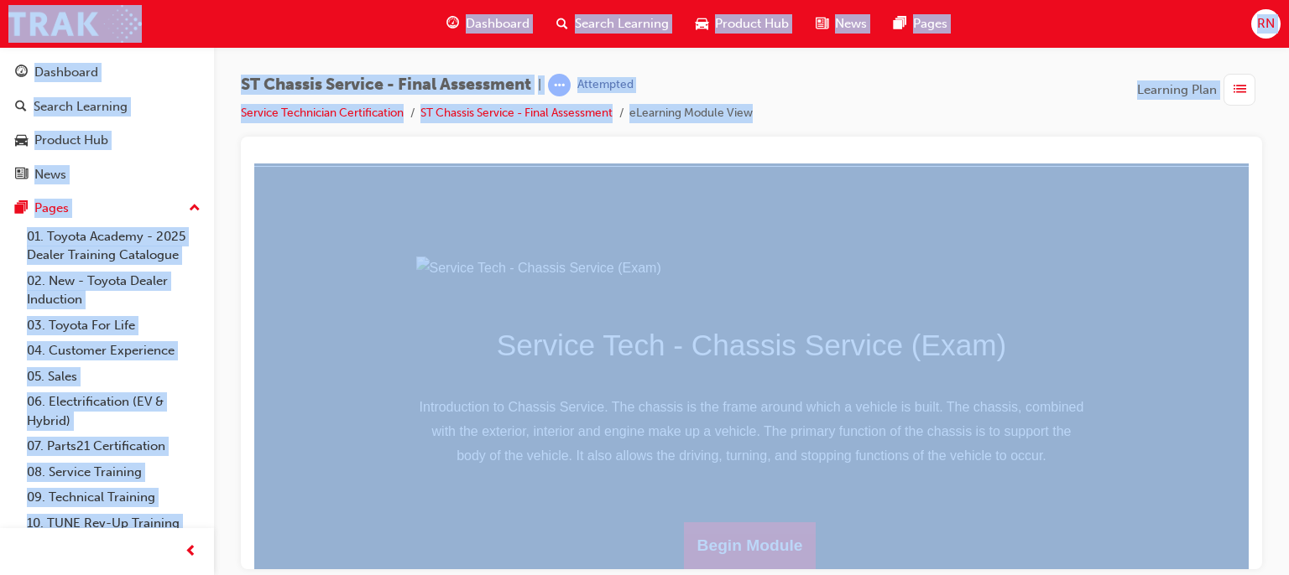
scroll to position [248, 0]
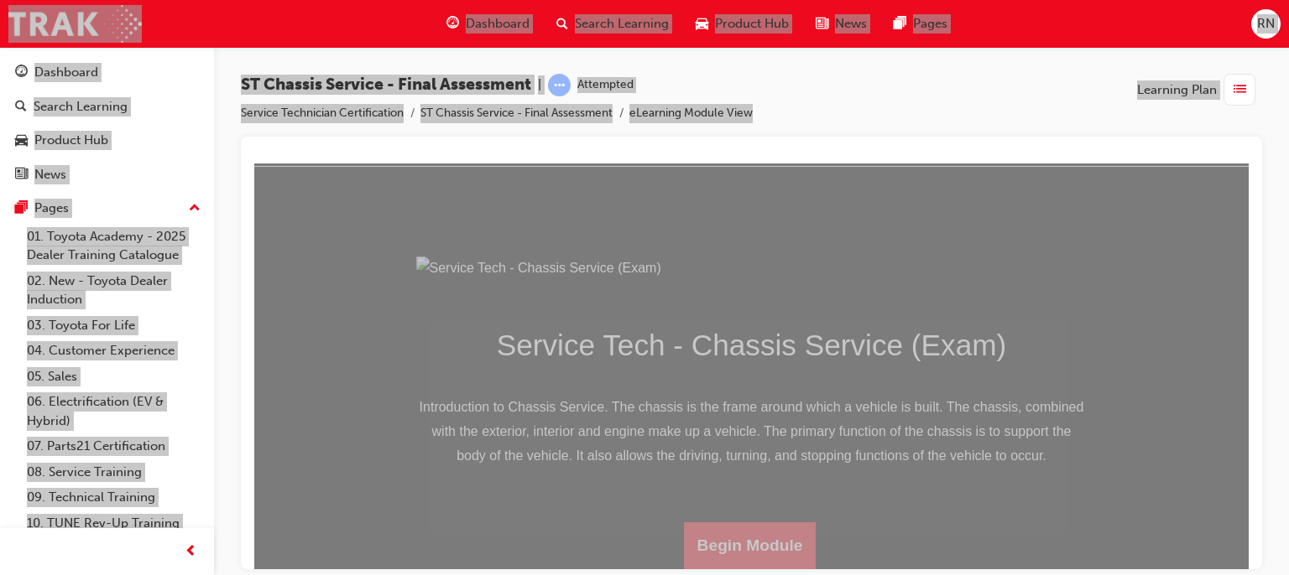
click at [785, 543] on button "Begin Module" at bounding box center [750, 545] width 133 height 47
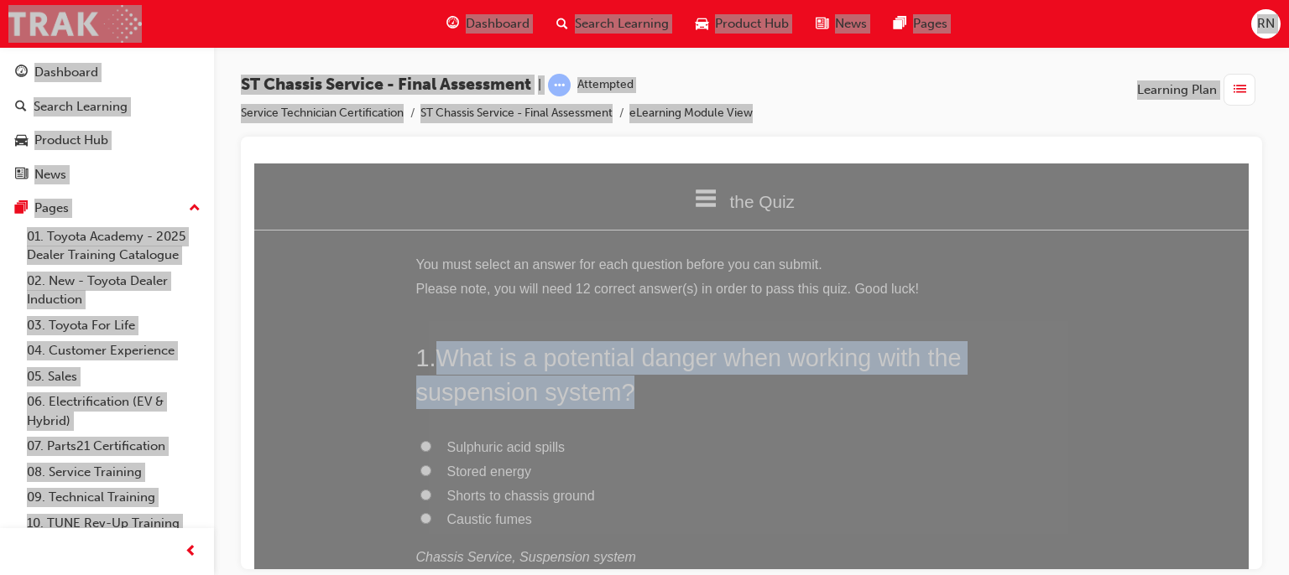
drag, startPoint x: 622, startPoint y: 393, endPoint x: 436, endPoint y: 358, distance: 189.4
click at [436, 358] on span "What is a potential danger when working with the suspension system?" at bounding box center [688, 374] width 545 height 60
click at [420, 496] on input "Shorts to chassis ground" at bounding box center [425, 494] width 11 height 11
radio input "true"
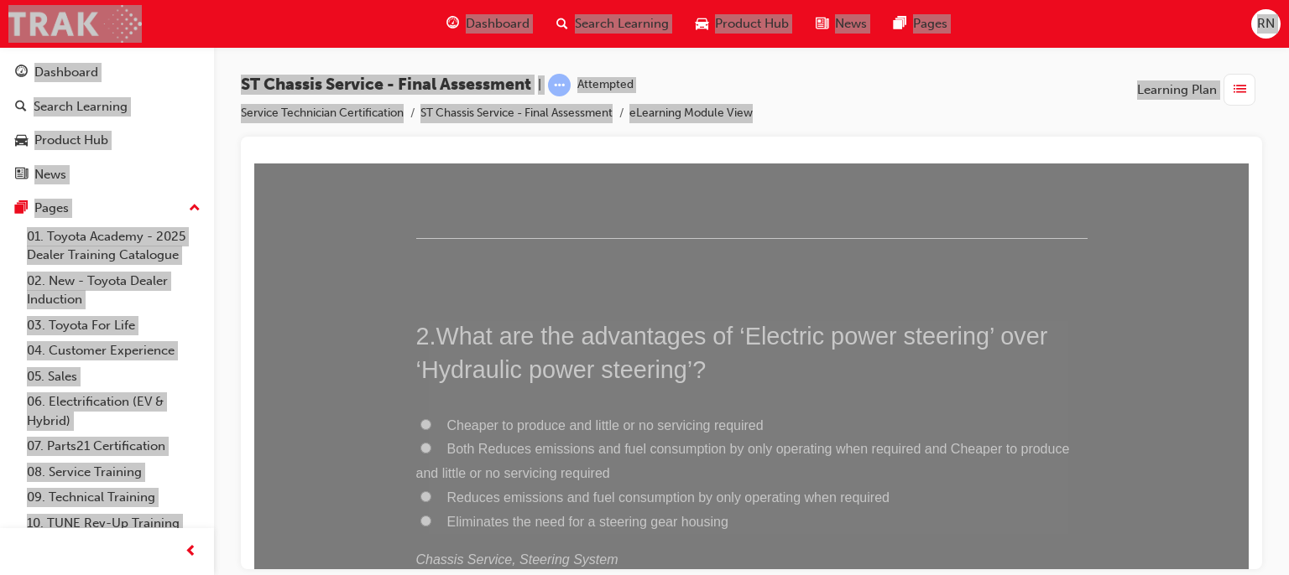
scroll to position [446, 0]
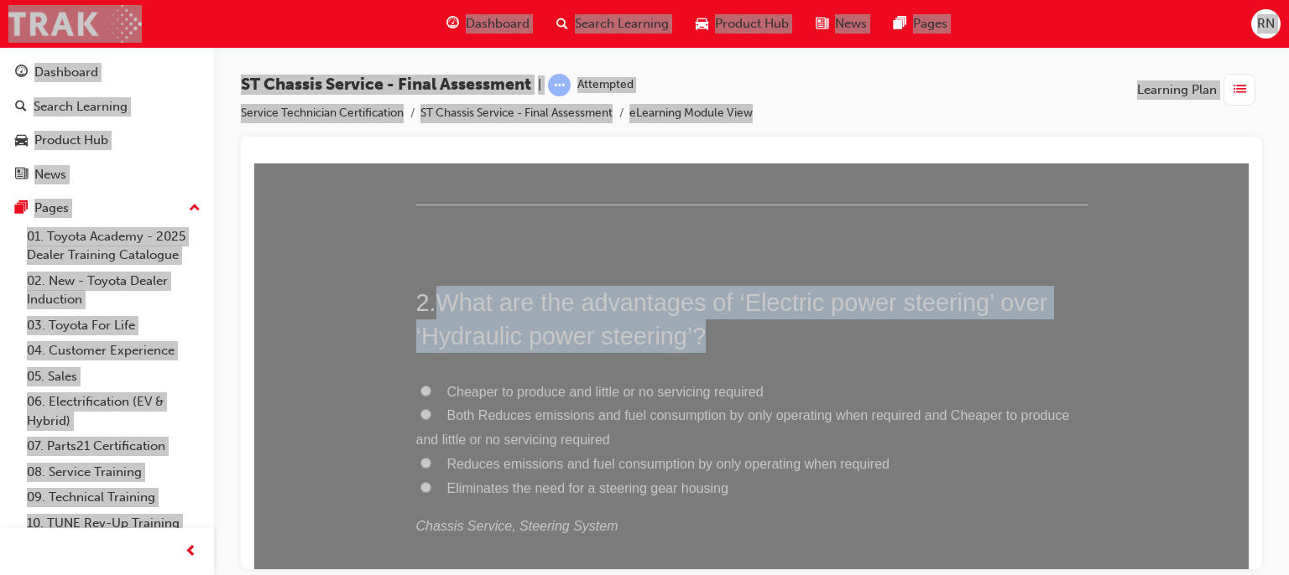
drag, startPoint x: 700, startPoint y: 333, endPoint x: 440, endPoint y: 294, distance: 262.1
click at [440, 294] on span "What are the advantages of ‘Electric power steering’ over ‘Hydraulic power stee…" at bounding box center [732, 319] width 632 height 60
click at [422, 410] on input "Both Reduces emissions and fuel consumption by only operating when required and…" at bounding box center [425, 414] width 11 height 11
radio input "true"
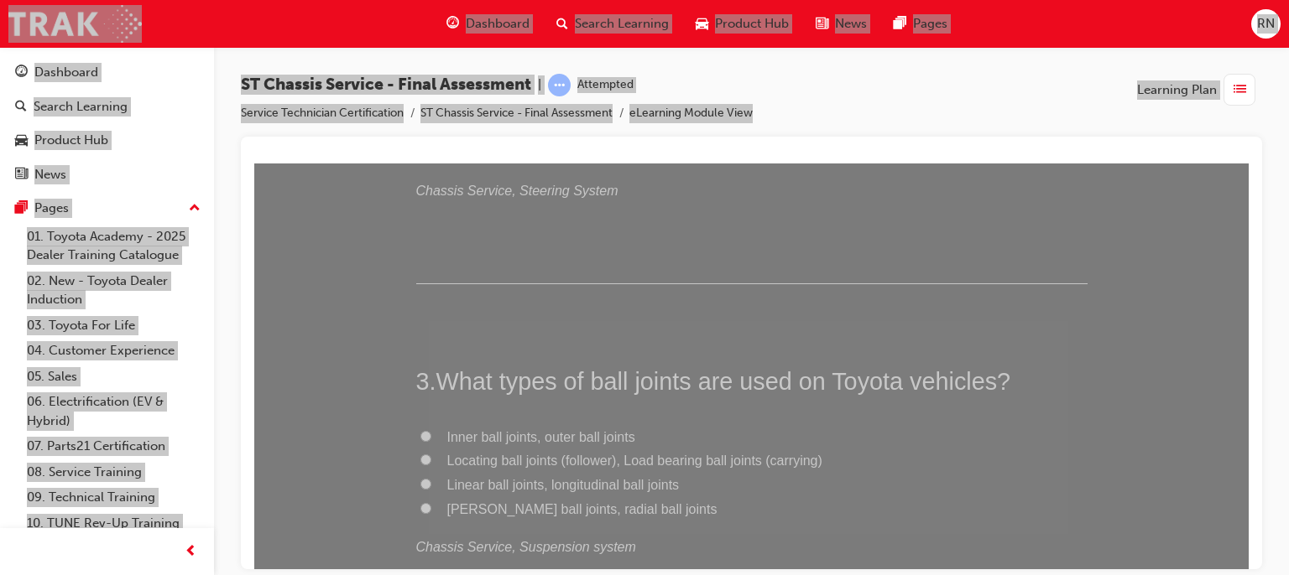
scroll to position [861, 0]
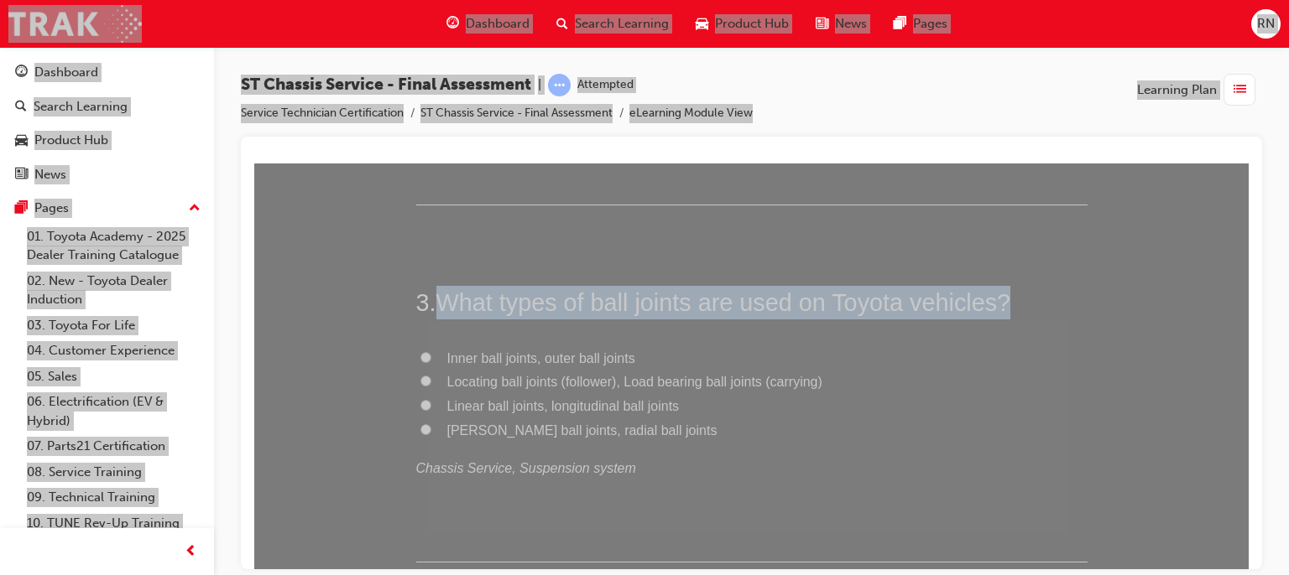
drag, startPoint x: 997, startPoint y: 299, endPoint x: 439, endPoint y: 301, distance: 557.9
click at [439, 301] on span "What types of ball joints are used on Toyota vehicles?" at bounding box center [723, 302] width 575 height 27
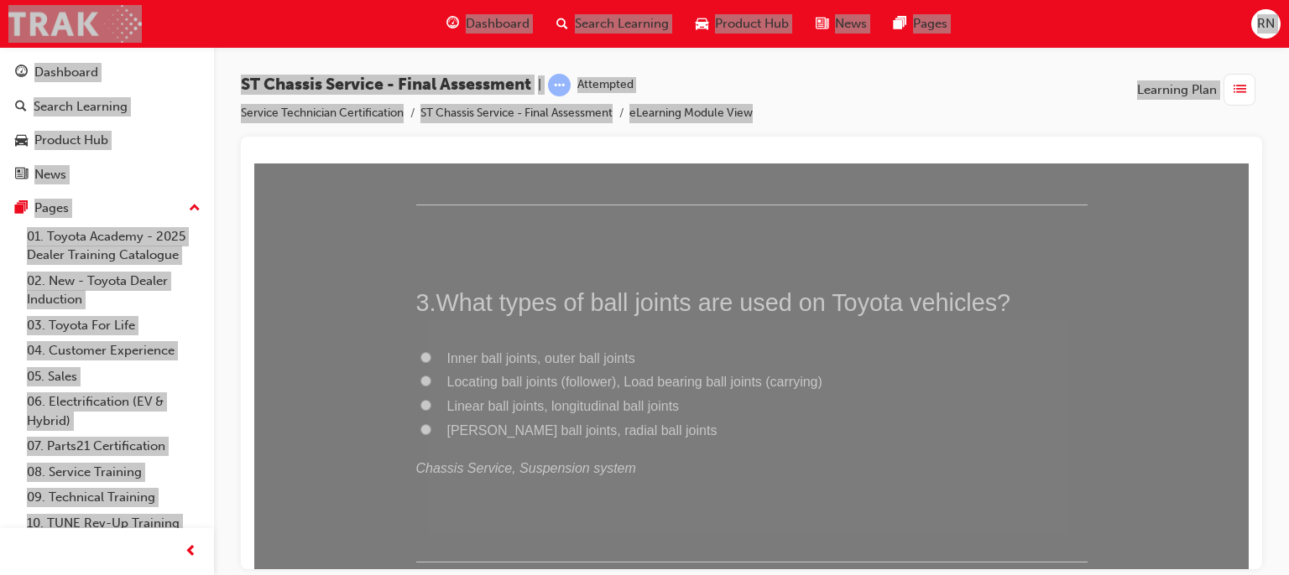
click at [488, 360] on span "Inner ball joints, outer ball joints" at bounding box center [541, 358] width 188 height 14
click at [431, 360] on input "Inner ball joints, outer ball joints" at bounding box center [425, 356] width 11 height 11
radio input "true"
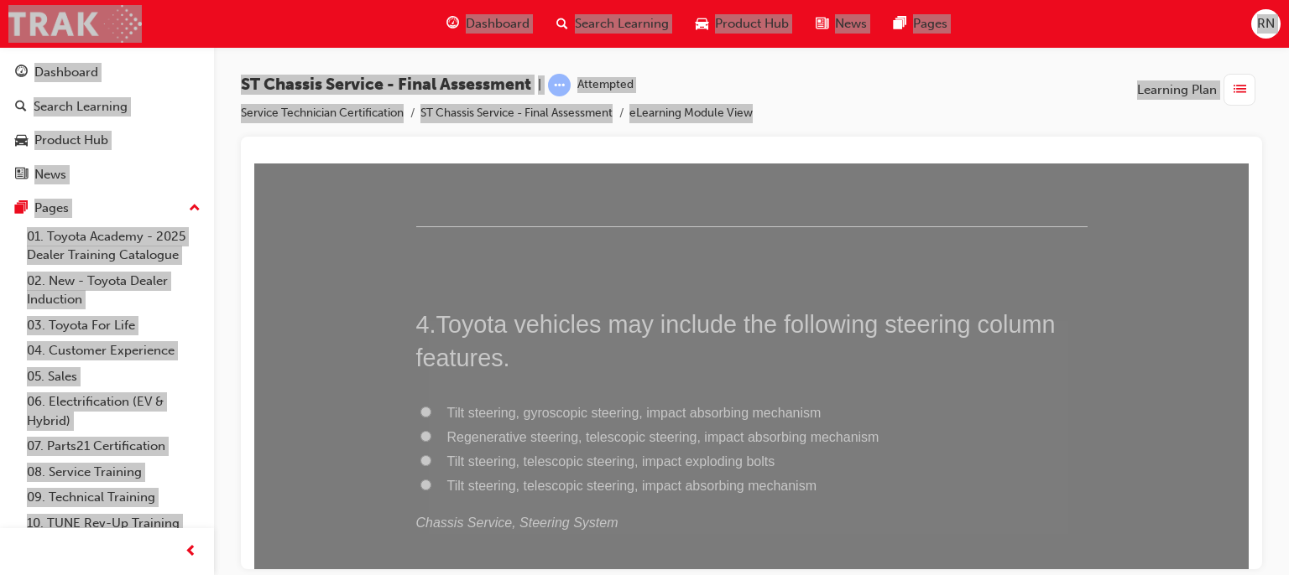
scroll to position [1230, 0]
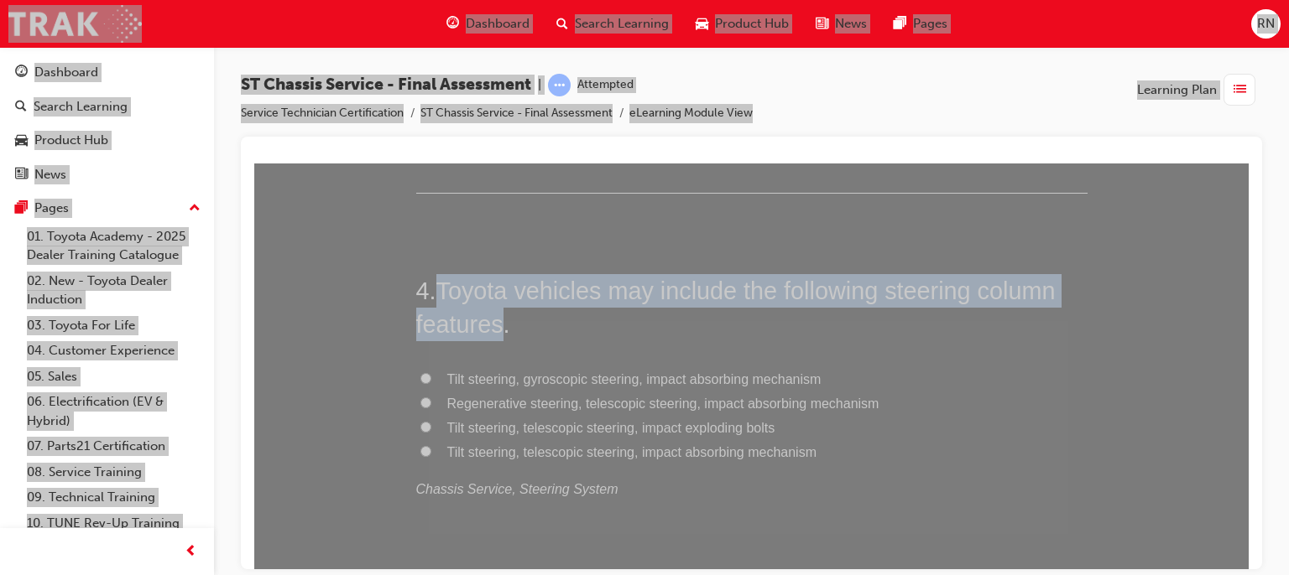
drag, startPoint x: 497, startPoint y: 325, endPoint x: 435, endPoint y: 274, distance: 79.3
click at [435, 277] on span "Toyota vehicles may include the following steering column features." at bounding box center [735, 307] width 639 height 60
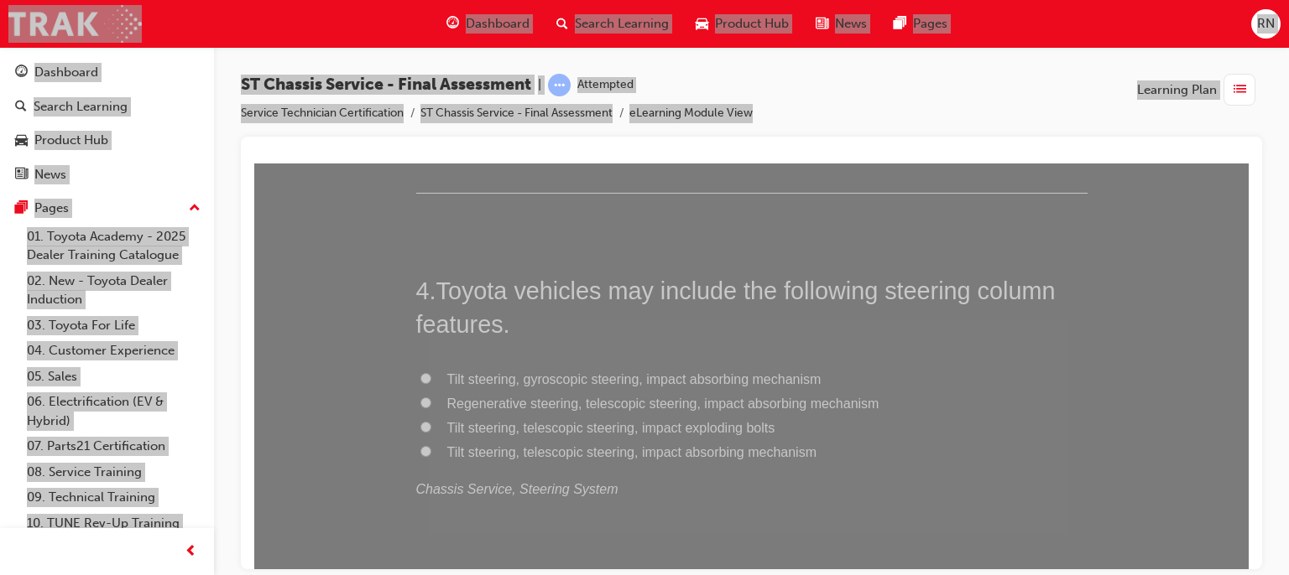
click at [560, 453] on span "Tilt steering, telescopic steering, impact absorbing mechanism" at bounding box center [632, 452] width 370 height 14
click at [431, 453] on input "Tilt steering, telescopic steering, impact absorbing mechanism" at bounding box center [425, 450] width 11 height 11
radio input "true"
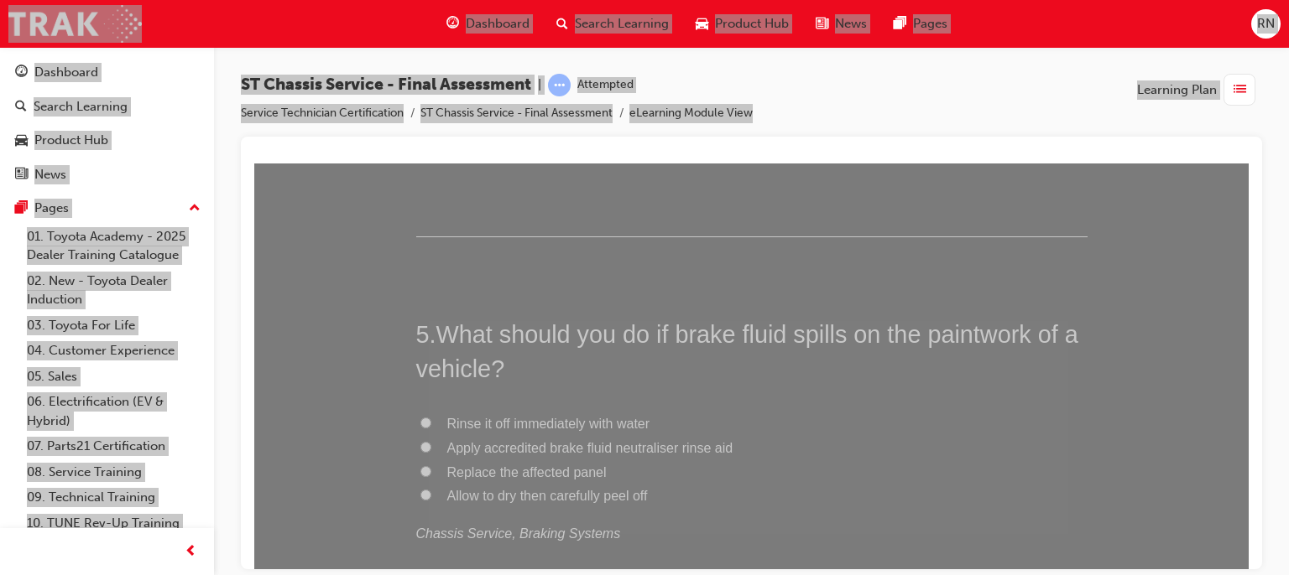
scroll to position [1587, 0]
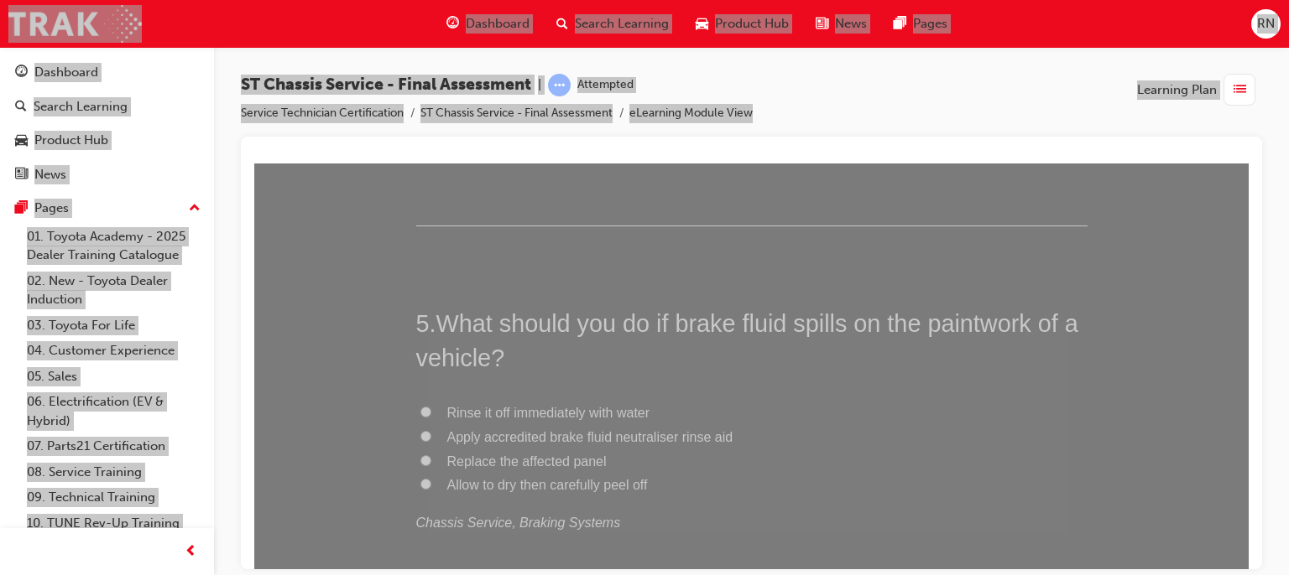
click at [529, 415] on span "Rinse it off immediately with water" at bounding box center [548, 412] width 203 height 14
click at [431, 415] on input "Rinse it off immediately with water" at bounding box center [425, 411] width 11 height 11
radio input "true"
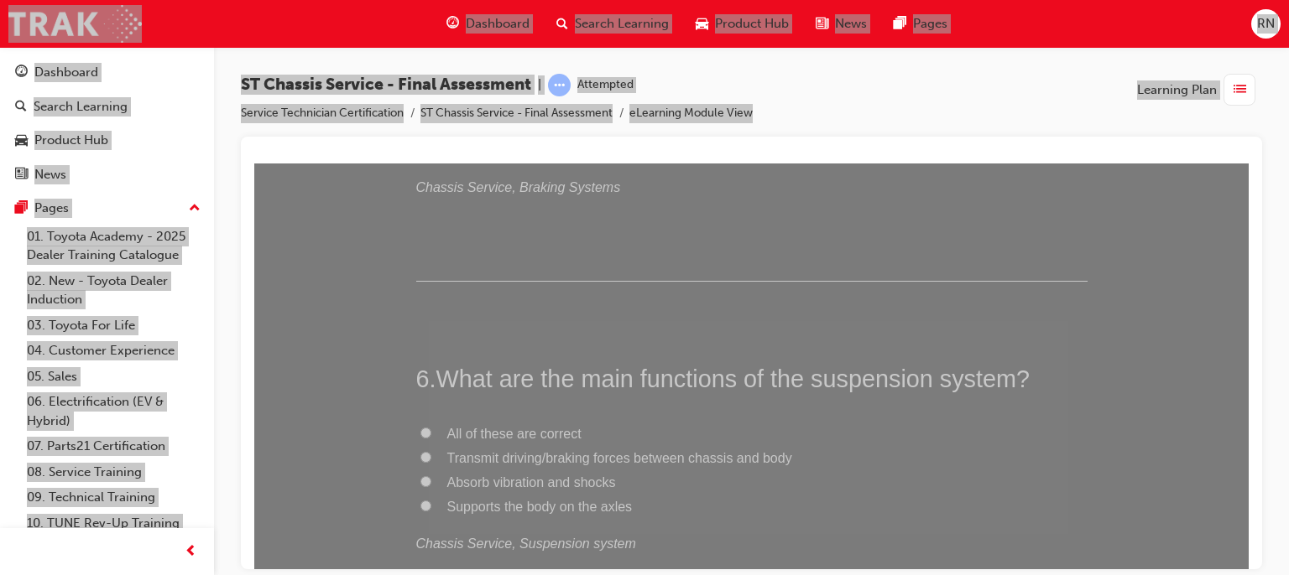
scroll to position [1968, 0]
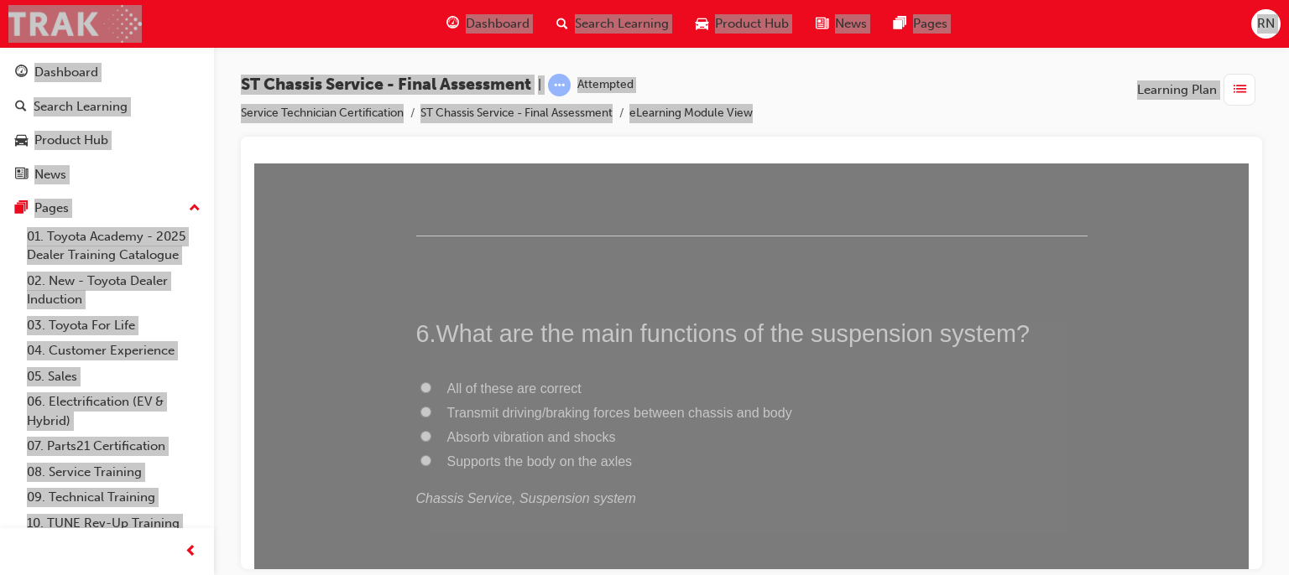
click at [533, 435] on span "Absorb vibration and shocks" at bounding box center [531, 437] width 169 height 14
click at [431, 435] on input "Absorb vibration and shocks" at bounding box center [425, 435] width 11 height 11
radio input "true"
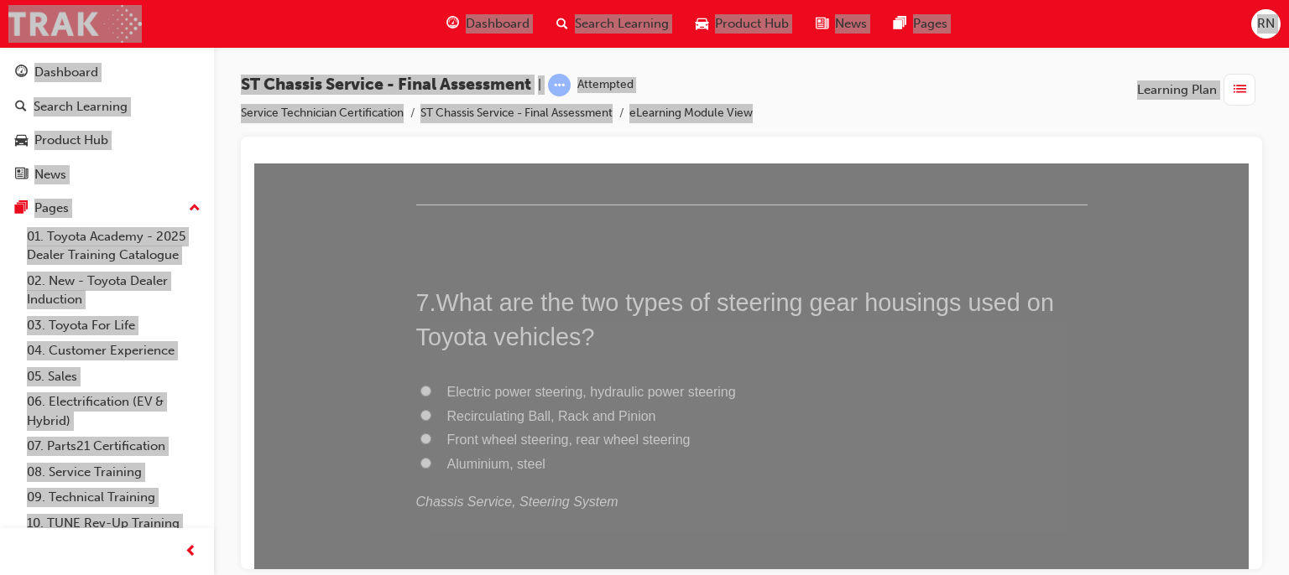
scroll to position [2371, 0]
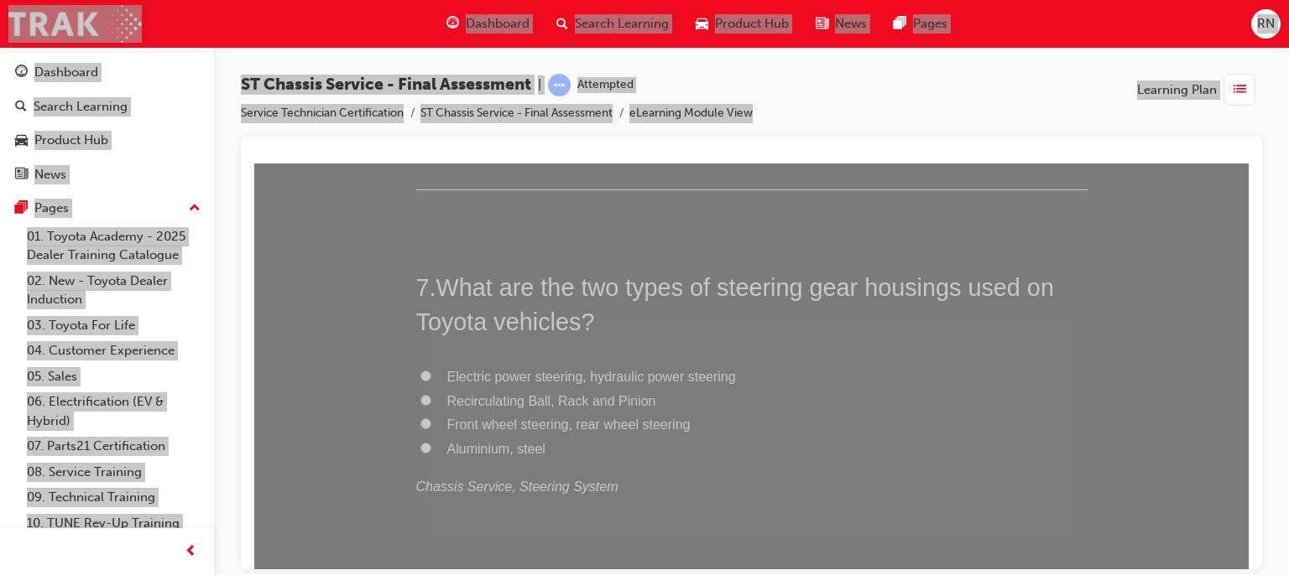
click at [424, 375] on input "Electric power steering, hydraulic power steering" at bounding box center [425, 375] width 11 height 11
radio input "true"
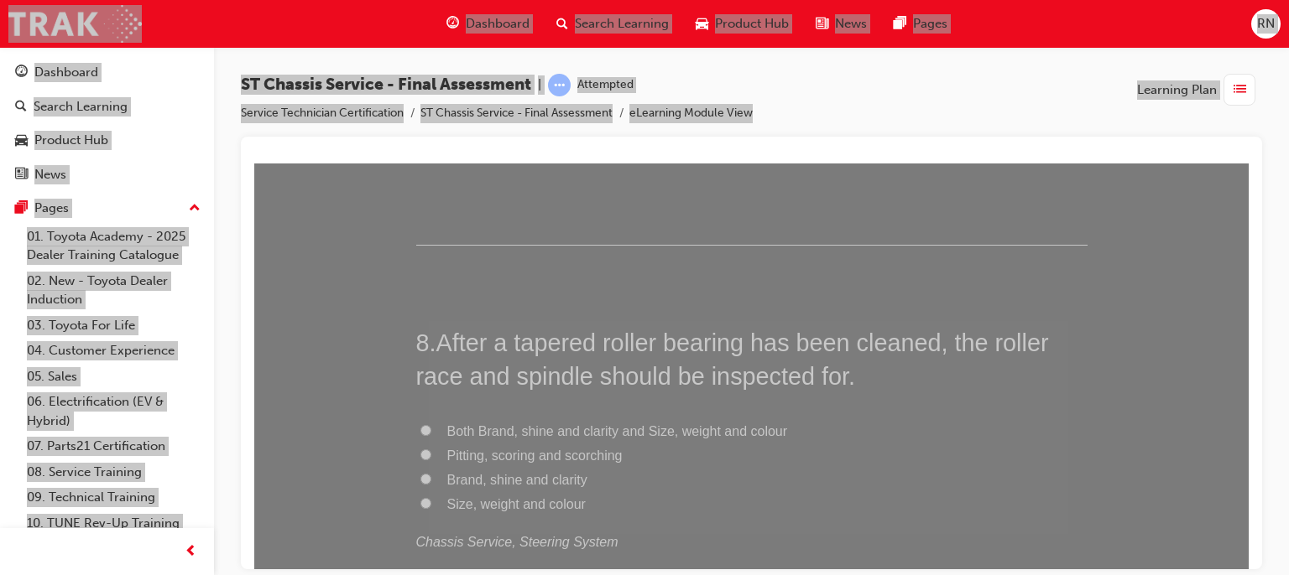
scroll to position [2717, 0]
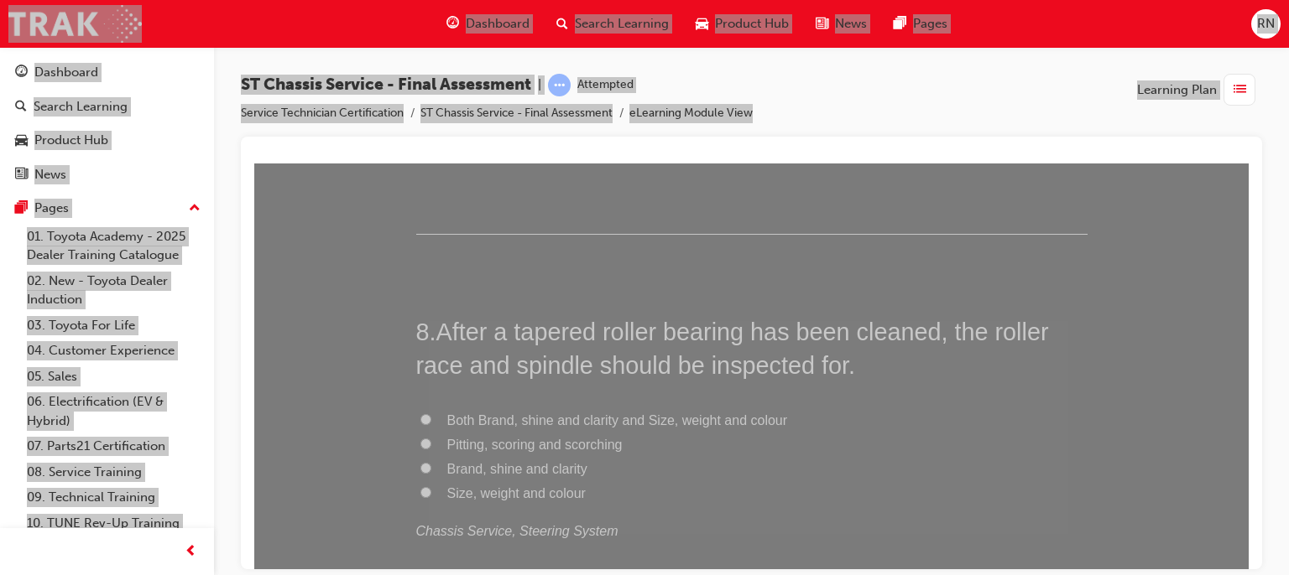
click at [576, 440] on span "Pitting, scoring and scorching" at bounding box center [534, 444] width 175 height 14
click at [431, 440] on input "Pitting, scoring and scorching" at bounding box center [425, 443] width 11 height 11
radio input "true"
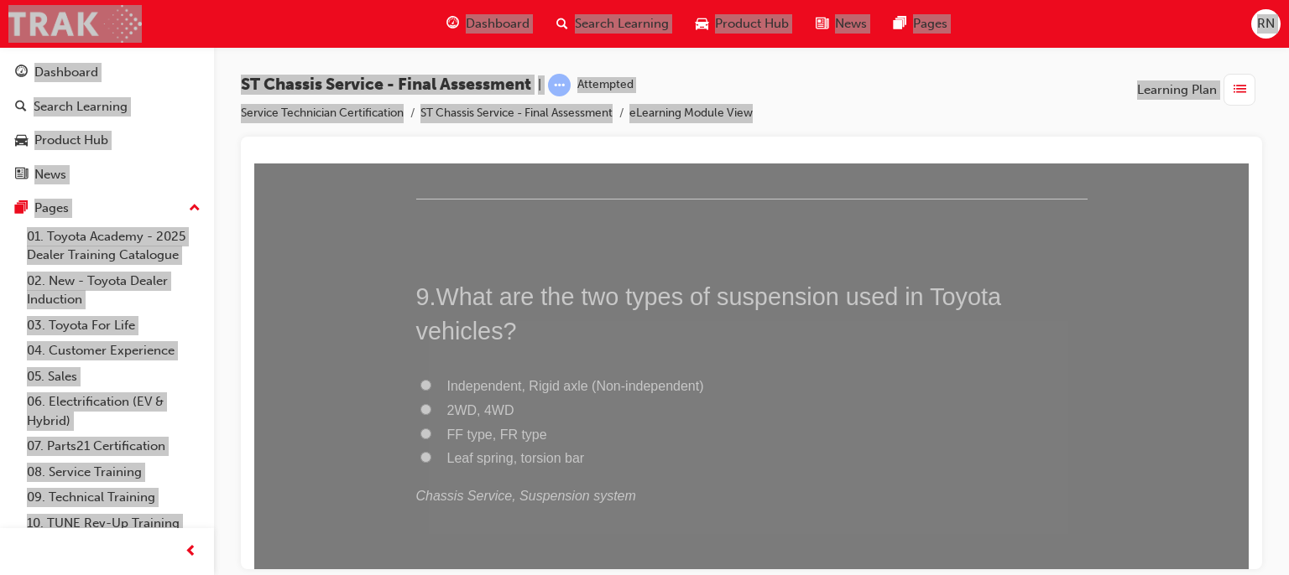
scroll to position [3153, 0]
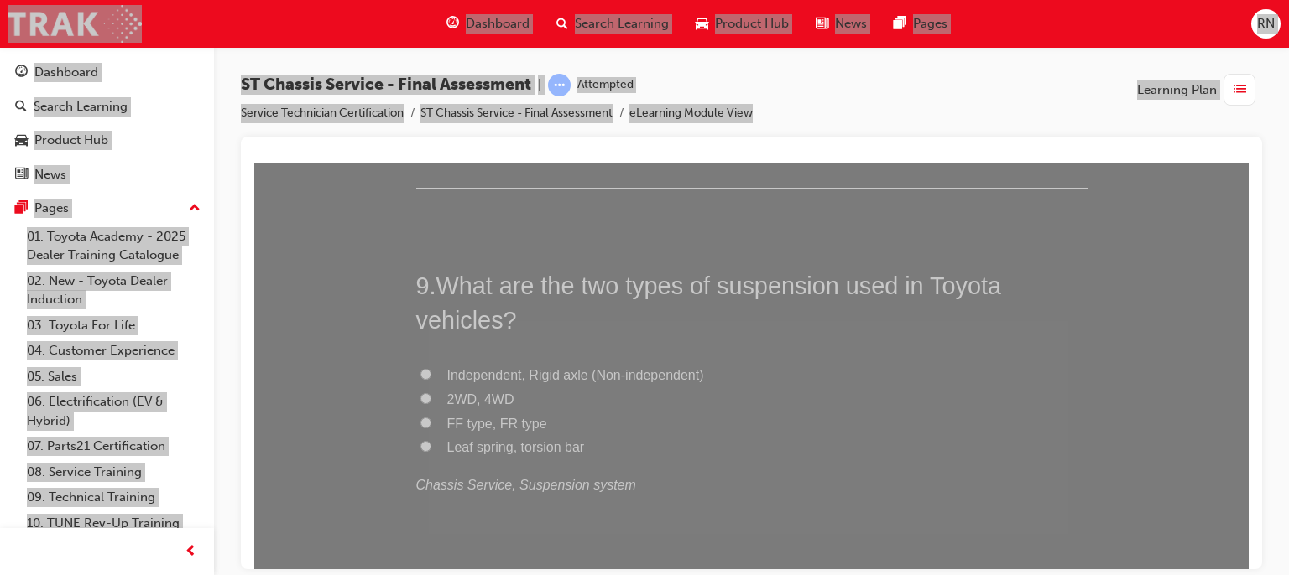
click at [475, 450] on span "Leaf spring, torsion bar" at bounding box center [516, 447] width 138 height 14
click at [431, 450] on input "Leaf spring, torsion bar" at bounding box center [425, 445] width 11 height 11
radio input "true"
click at [471, 424] on span "FF type, FR type" at bounding box center [497, 423] width 100 height 14
click at [431, 424] on input "FF type, FR type" at bounding box center [425, 422] width 11 height 11
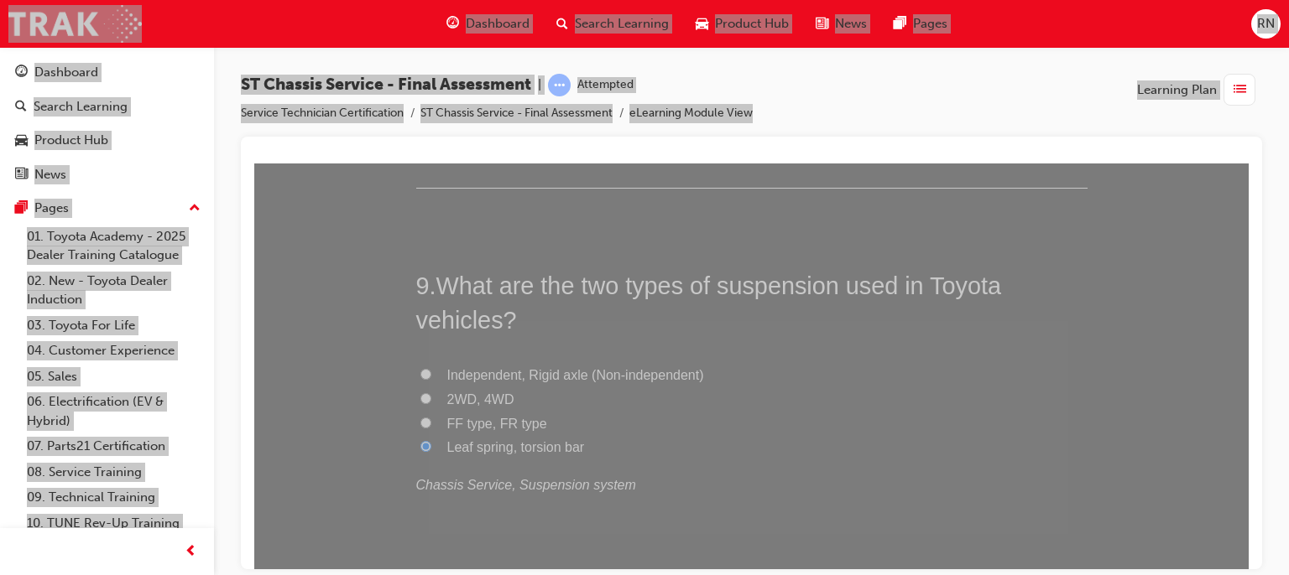
radio input "true"
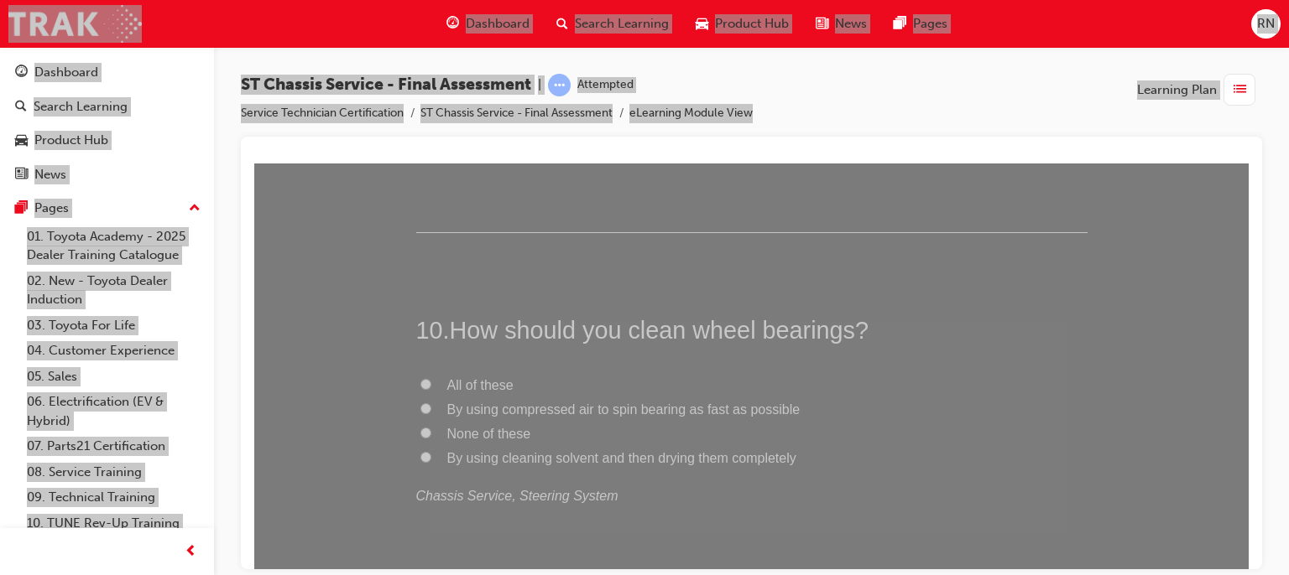
scroll to position [3567, 0]
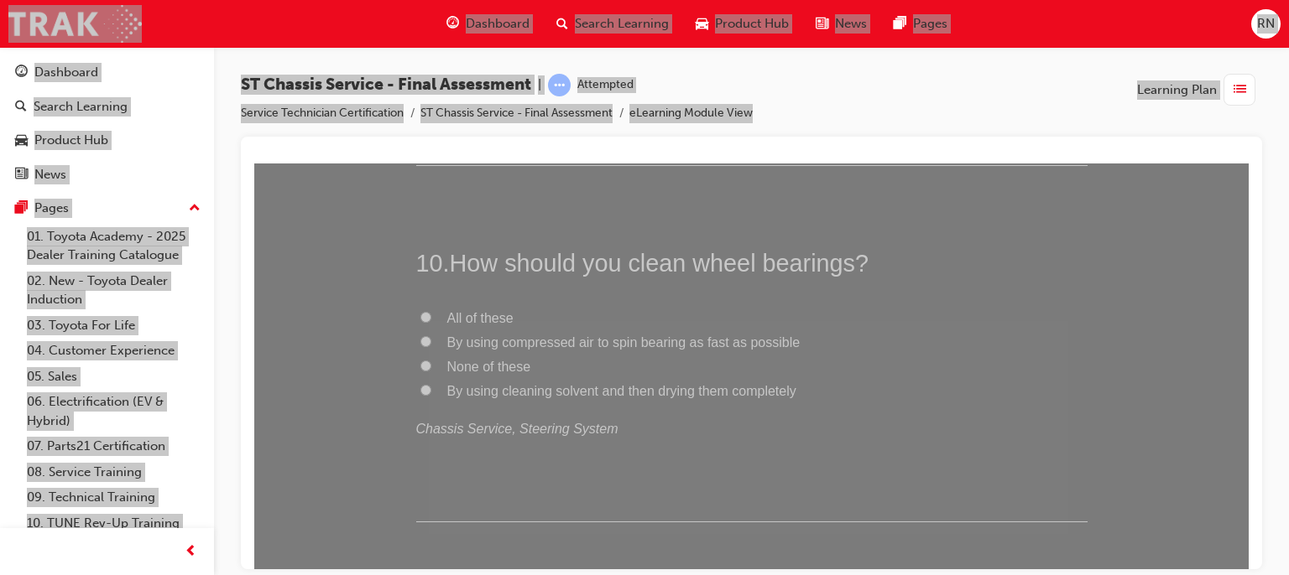
click at [420, 362] on input "None of these" at bounding box center [425, 365] width 11 height 11
radio input "true"
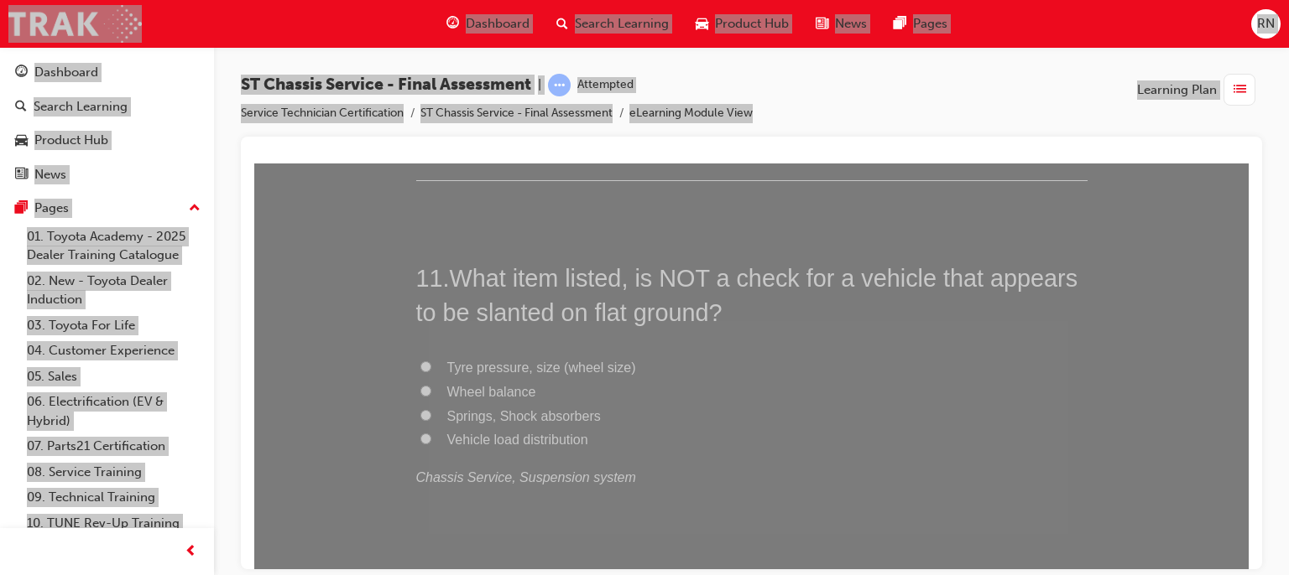
scroll to position [3914, 0]
click at [481, 383] on span "Wheel balance" at bounding box center [491, 385] width 89 height 14
click at [431, 383] on input "Wheel balance" at bounding box center [425, 384] width 11 height 11
radio input "true"
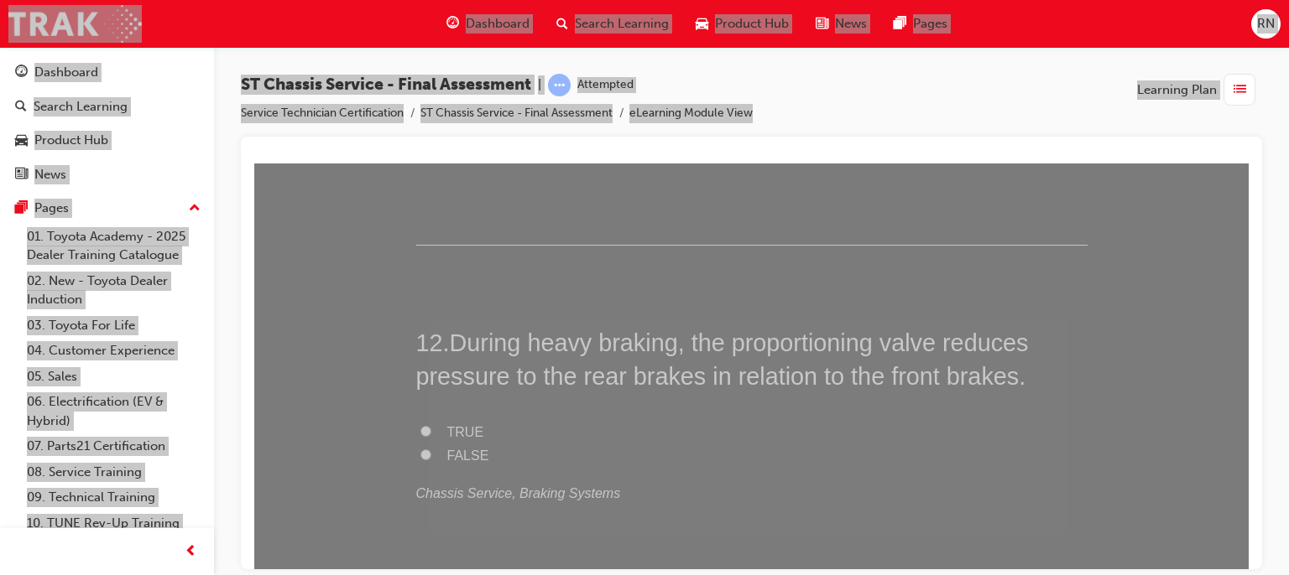
scroll to position [4250, 0]
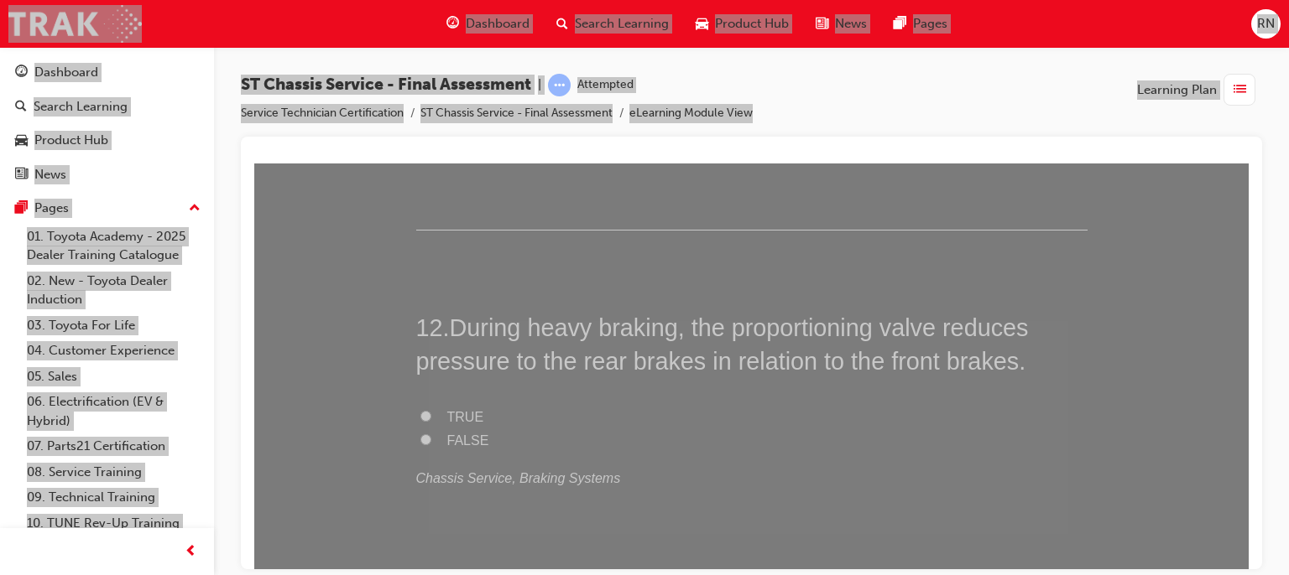
click at [420, 441] on input "FALSE" at bounding box center [425, 439] width 11 height 11
radio input "true"
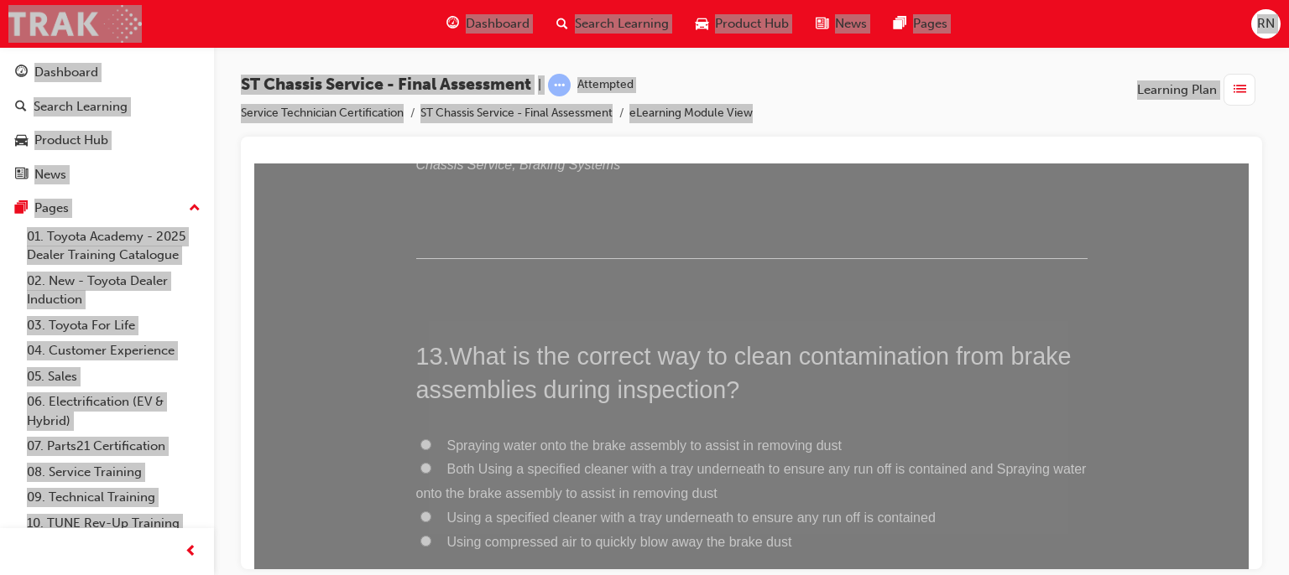
scroll to position [4631, 0]
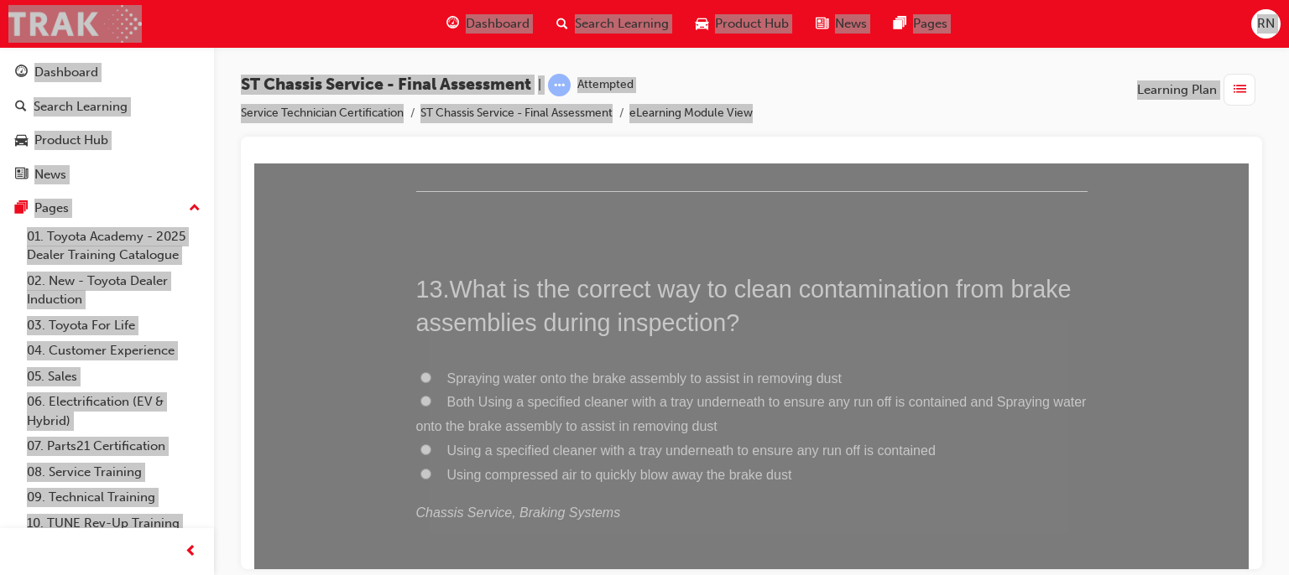
click at [420, 399] on input "Both Using a specified cleaner with a tray underneath to ensure any run off is …" at bounding box center [425, 400] width 11 height 11
radio input "true"
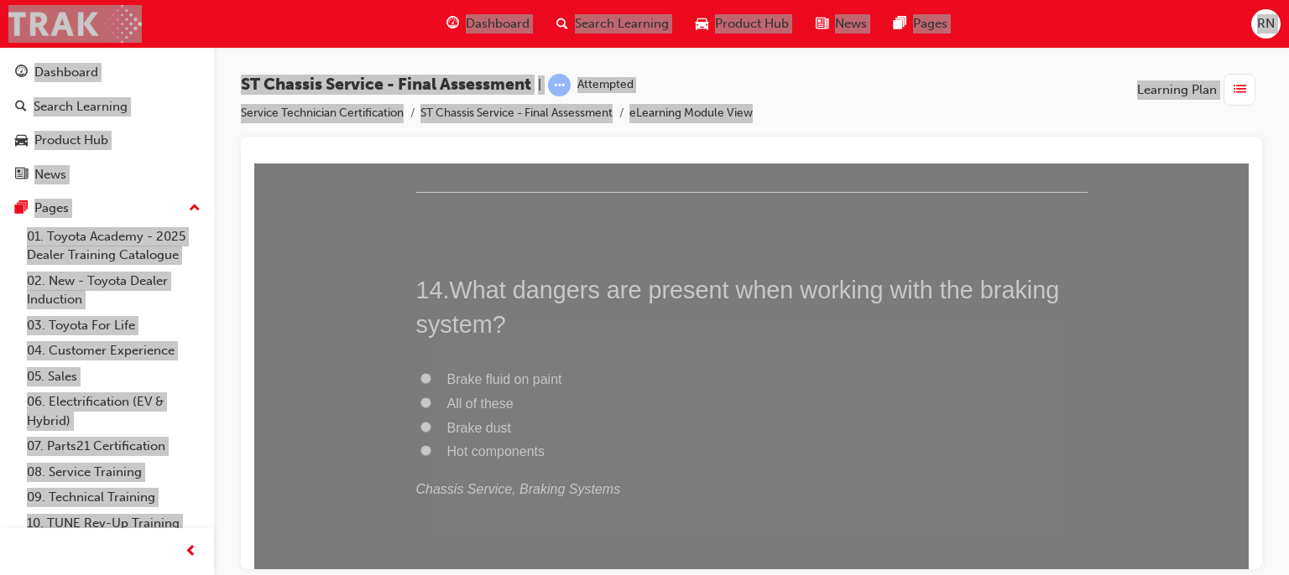
scroll to position [5056, 0]
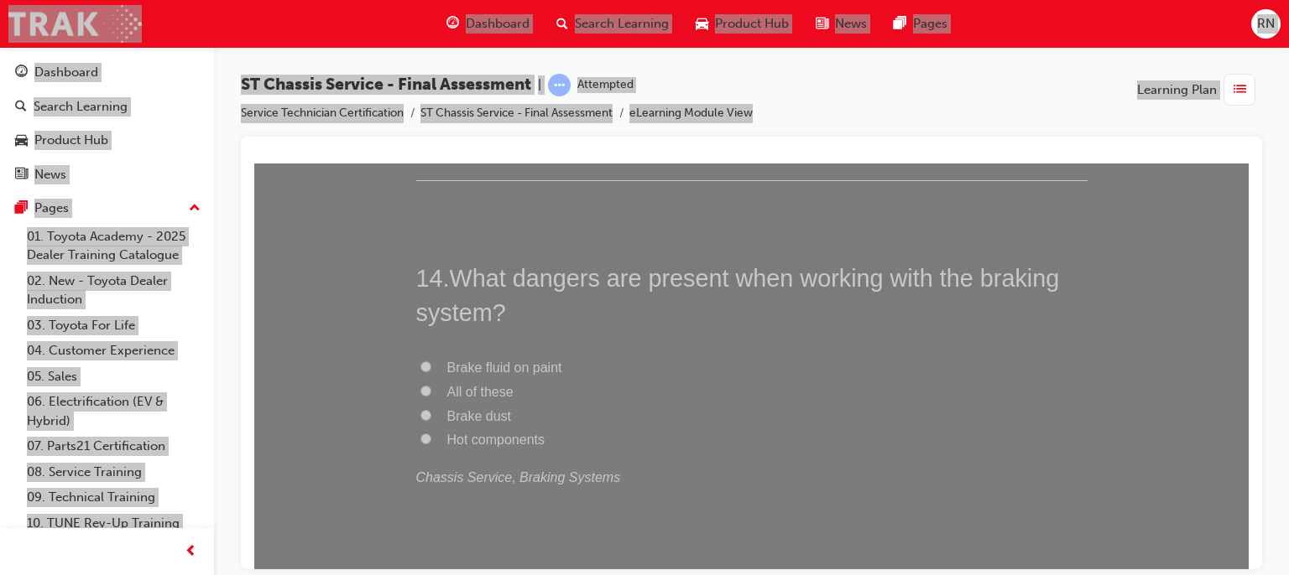
click at [479, 413] on span "Brake dust" at bounding box center [479, 416] width 64 height 14
click at [431, 413] on input "Brake dust" at bounding box center [425, 414] width 11 height 11
radio input "true"
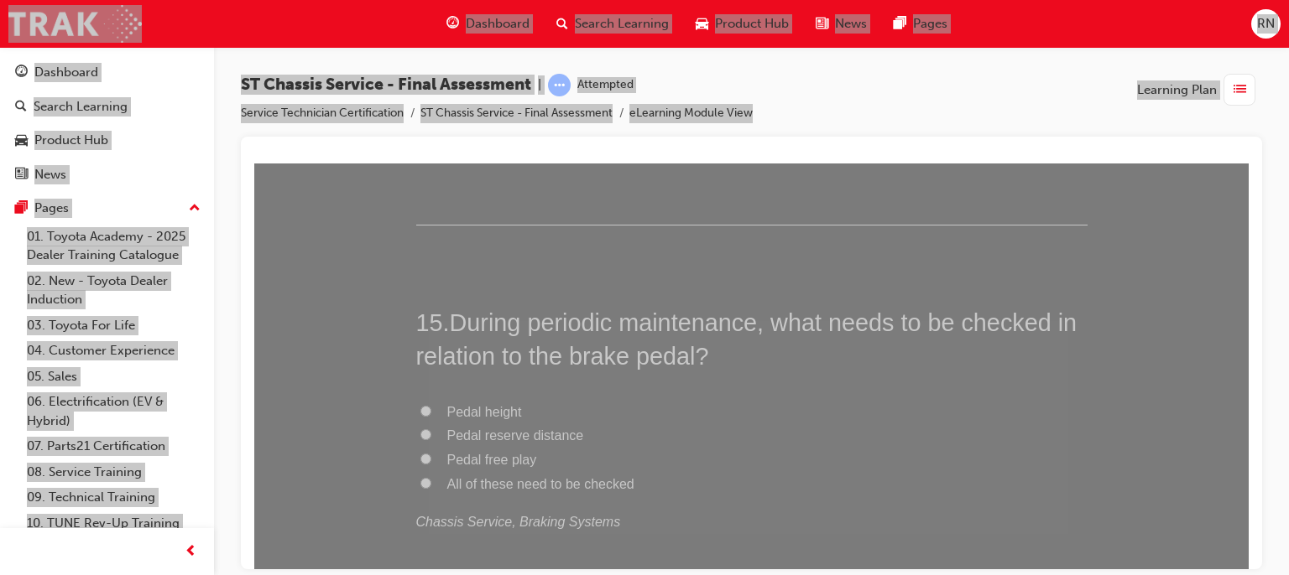
scroll to position [5413, 0]
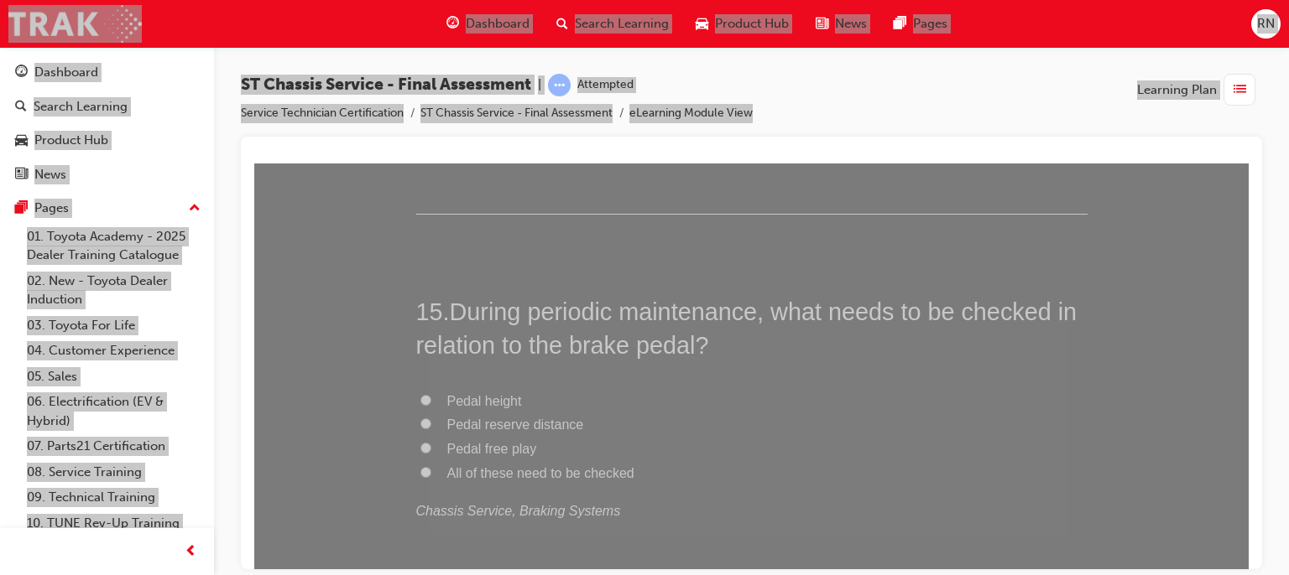
click at [487, 444] on span "Pedal free play" at bounding box center [492, 448] width 90 height 14
click at [431, 444] on input "Pedal free play" at bounding box center [425, 447] width 11 height 11
radio input "true"
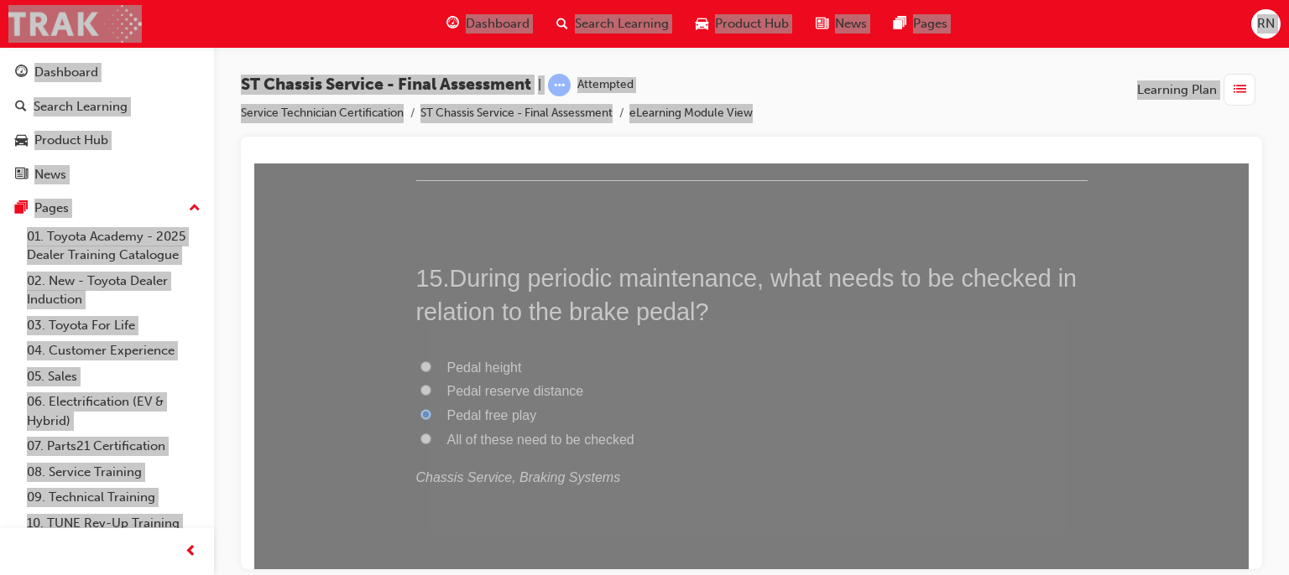
scroll to position [5573, 0]
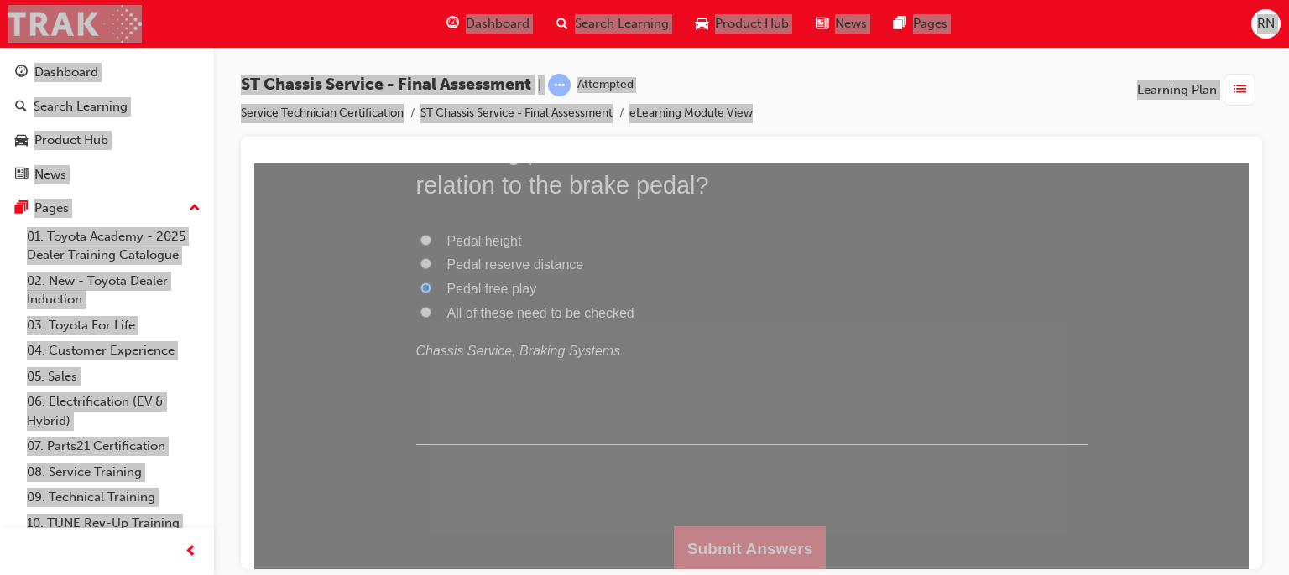
click at [702, 525] on button "Submit Answers" at bounding box center [750, 548] width 153 height 47
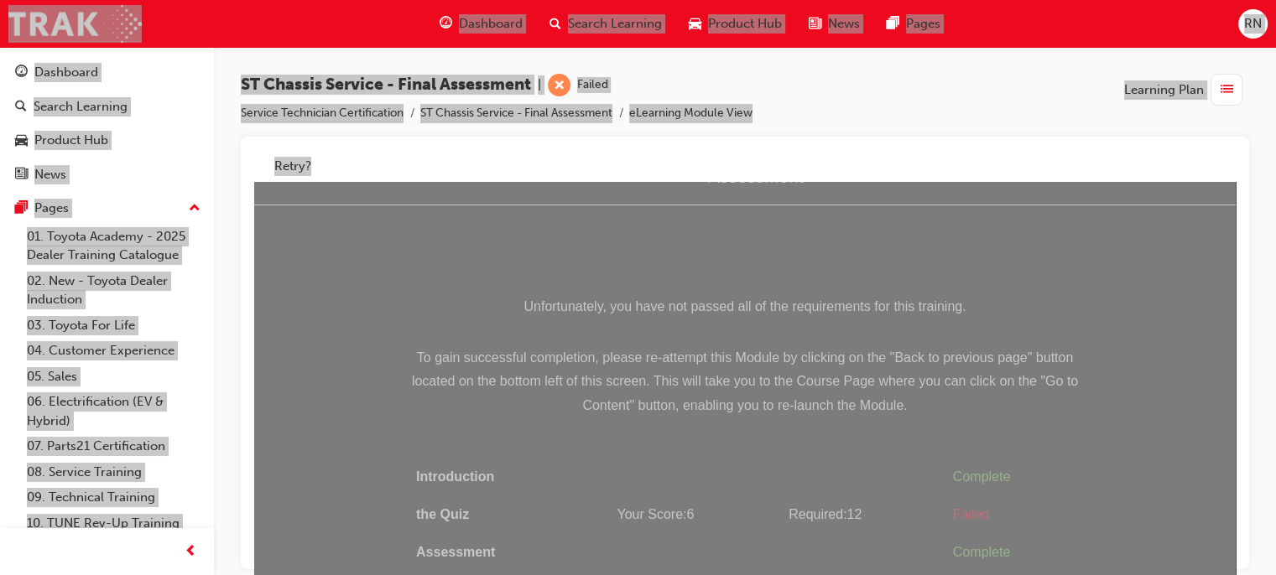
scroll to position [54, 0]
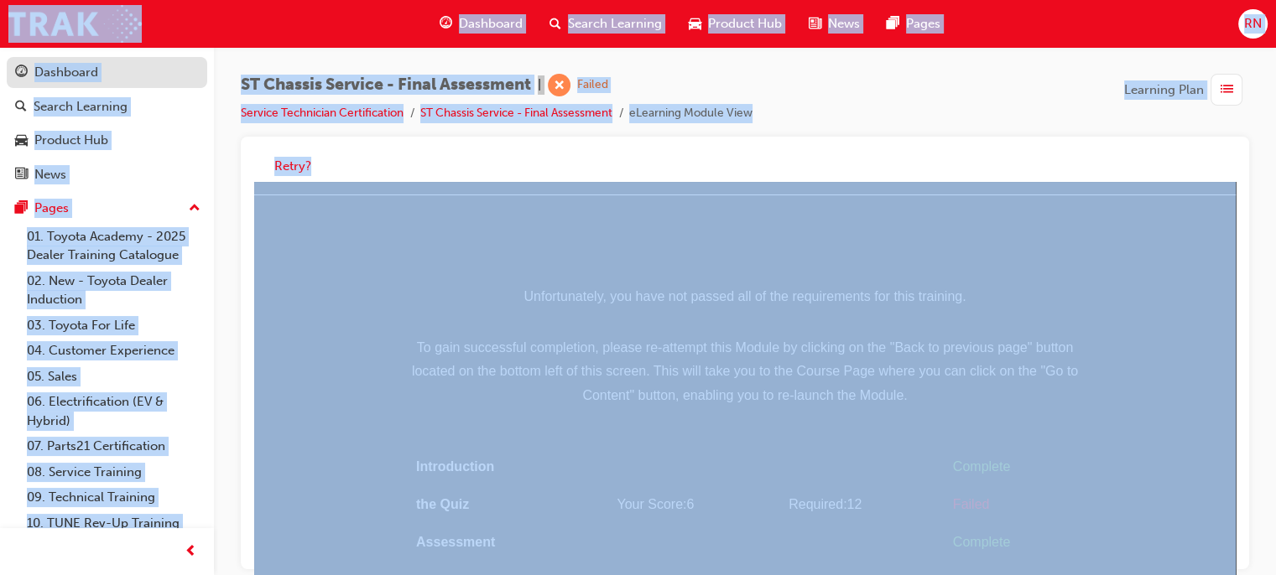
click at [53, 73] on div "Dashboard" at bounding box center [66, 72] width 64 height 19
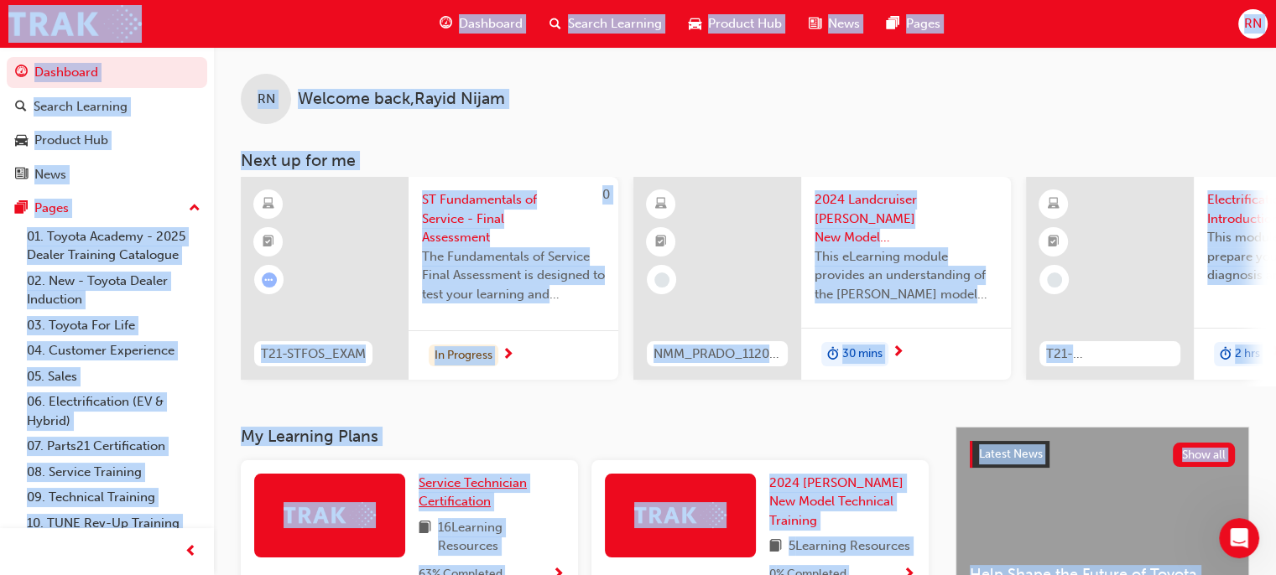
click at [467, 512] on link "Service Technician Certification" at bounding box center [492, 493] width 146 height 38
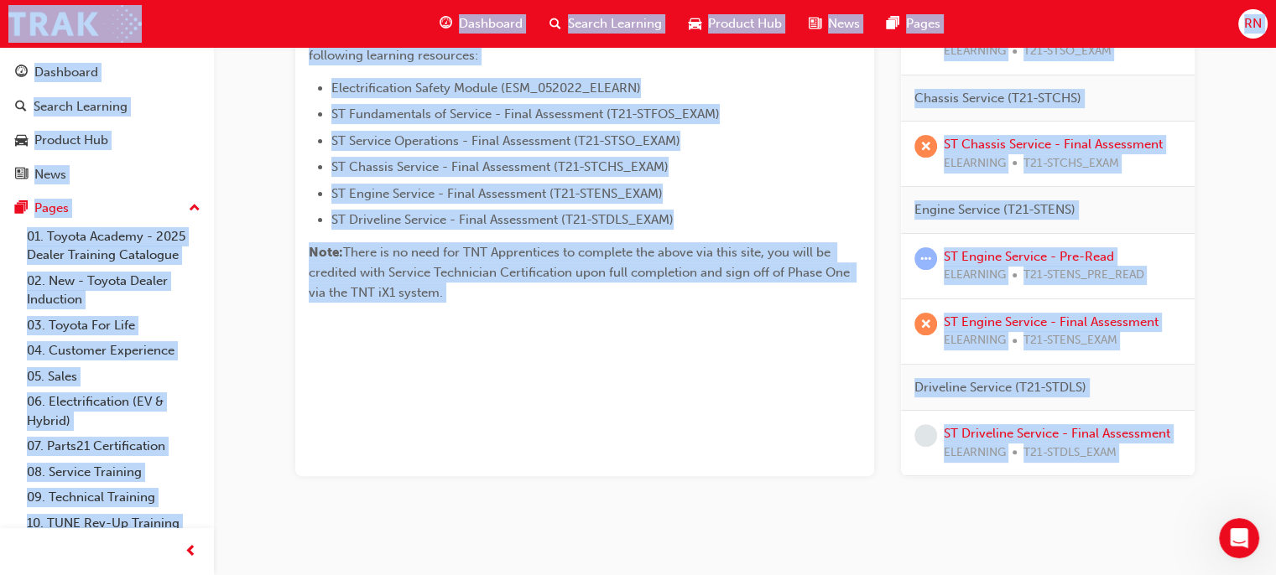
scroll to position [482, 0]
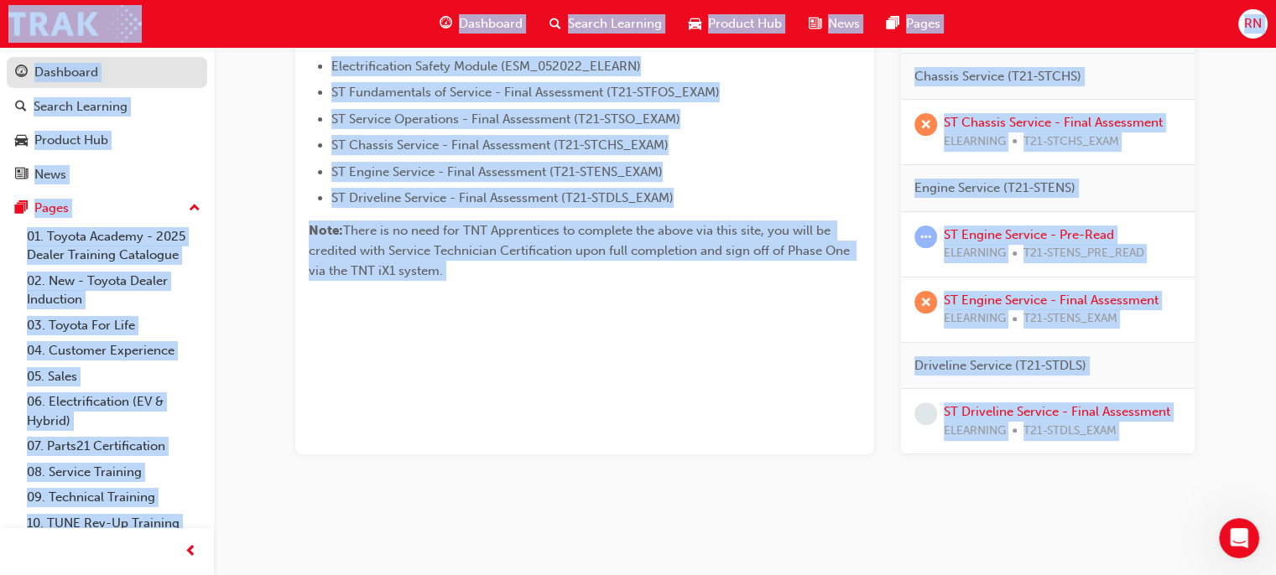
click at [50, 73] on div "Dashboard" at bounding box center [66, 72] width 64 height 19
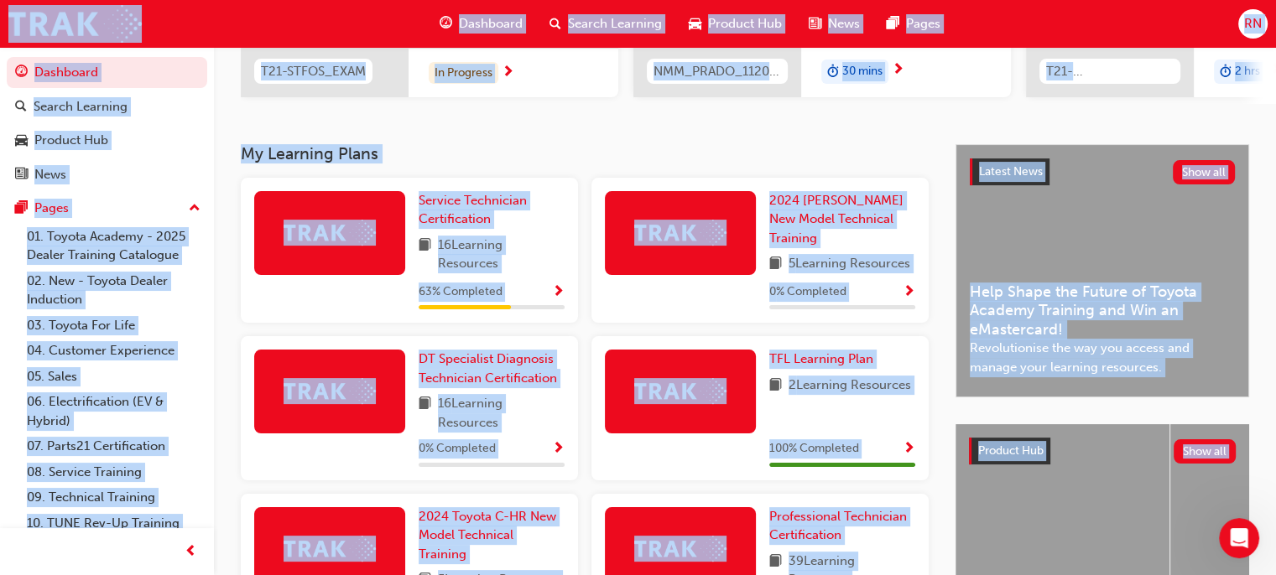
scroll to position [285, 0]
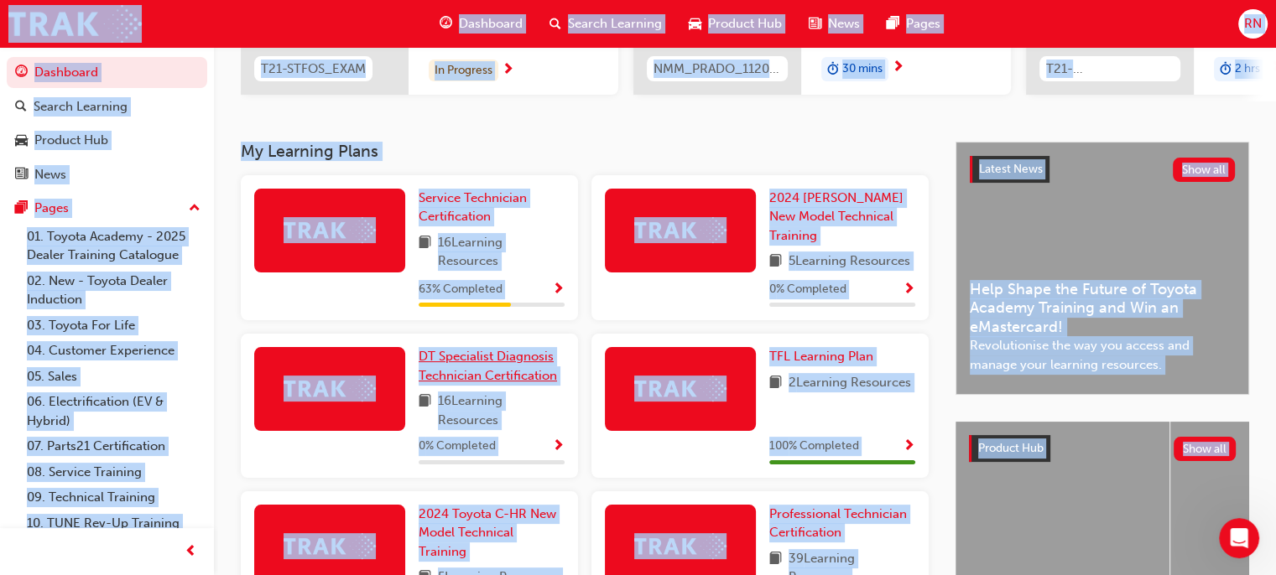
click at [493, 370] on link "DT Specialist Diagnosis Technician Certification" at bounding box center [492, 366] width 146 height 38
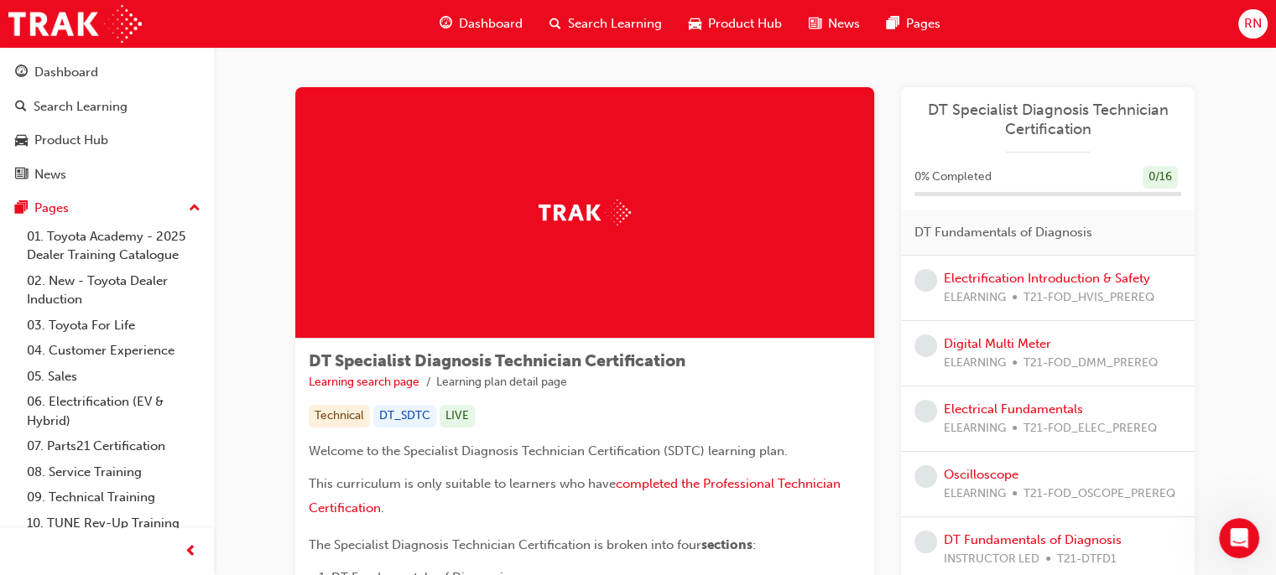
click at [998, 307] on div "Electrification Introduction & Safety ELEARNING T21-FOD_HVIS_PREREQ" at bounding box center [1048, 288] width 294 height 65
click at [990, 274] on link "Electrification Introduction & Safety" at bounding box center [1047, 278] width 206 height 15
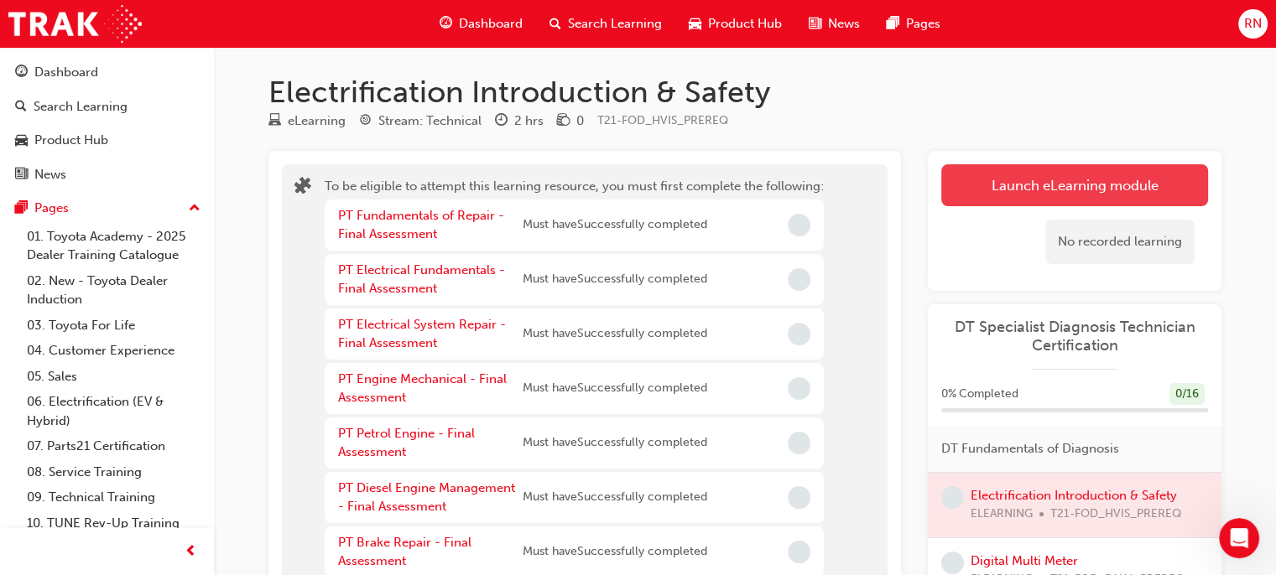
click at [1020, 195] on button "Launch eLearning module" at bounding box center [1074, 185] width 267 height 42
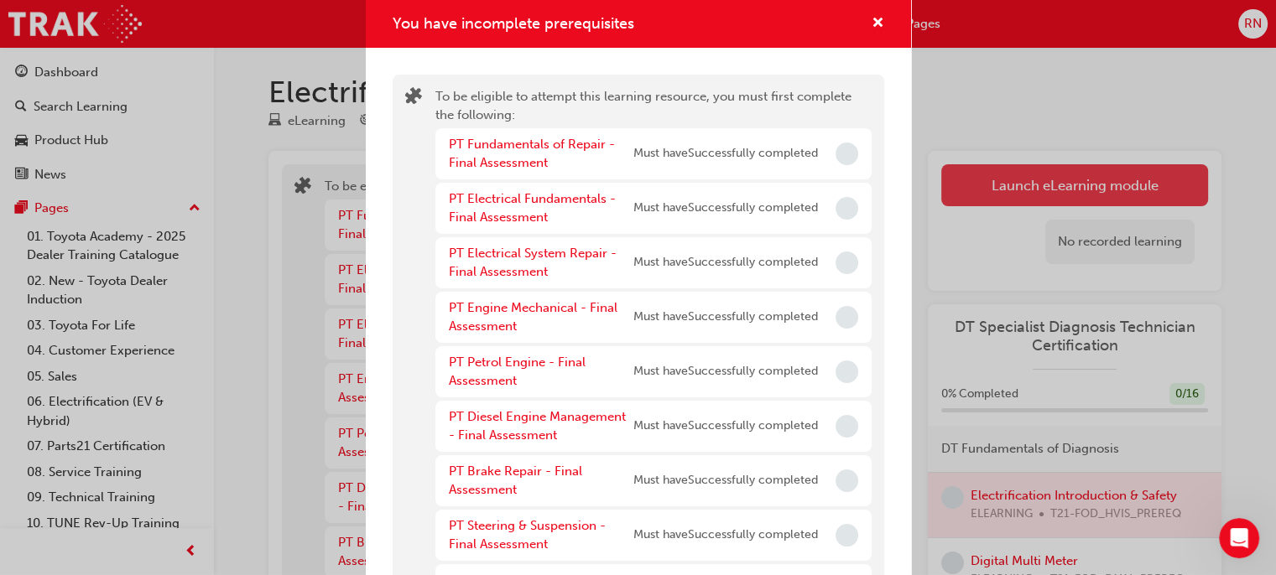
click at [1020, 195] on div "You have incomplete prerequisites To be eligible to attempt this learning resou…" at bounding box center [638, 287] width 1276 height 575
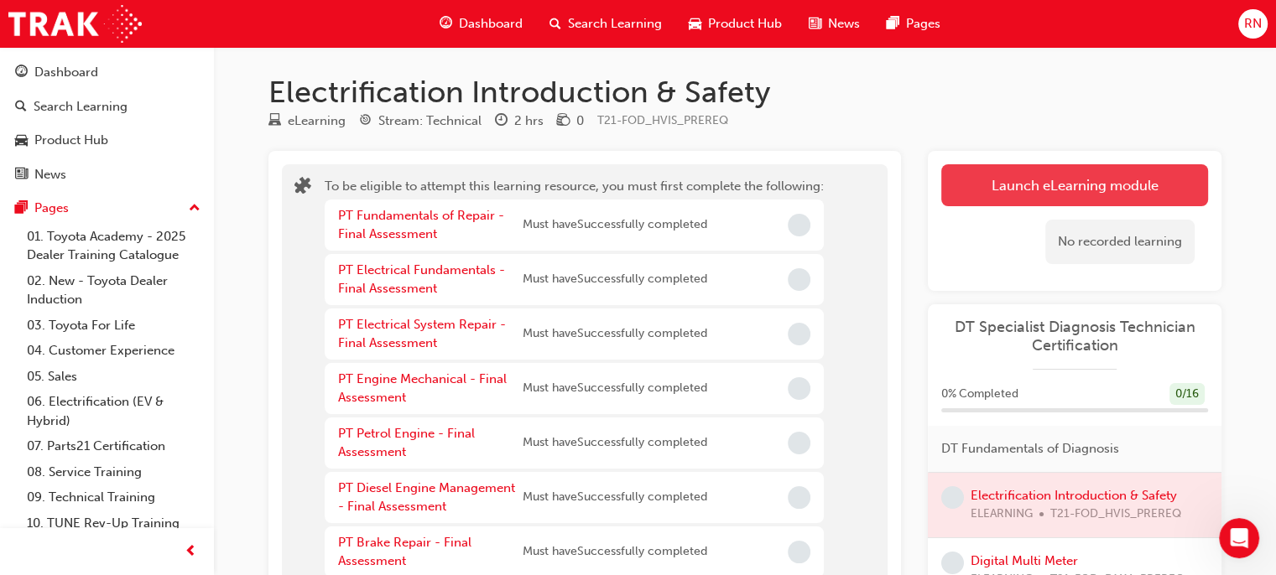
click at [1020, 195] on button "Launch eLearning module" at bounding box center [1074, 185] width 267 height 42
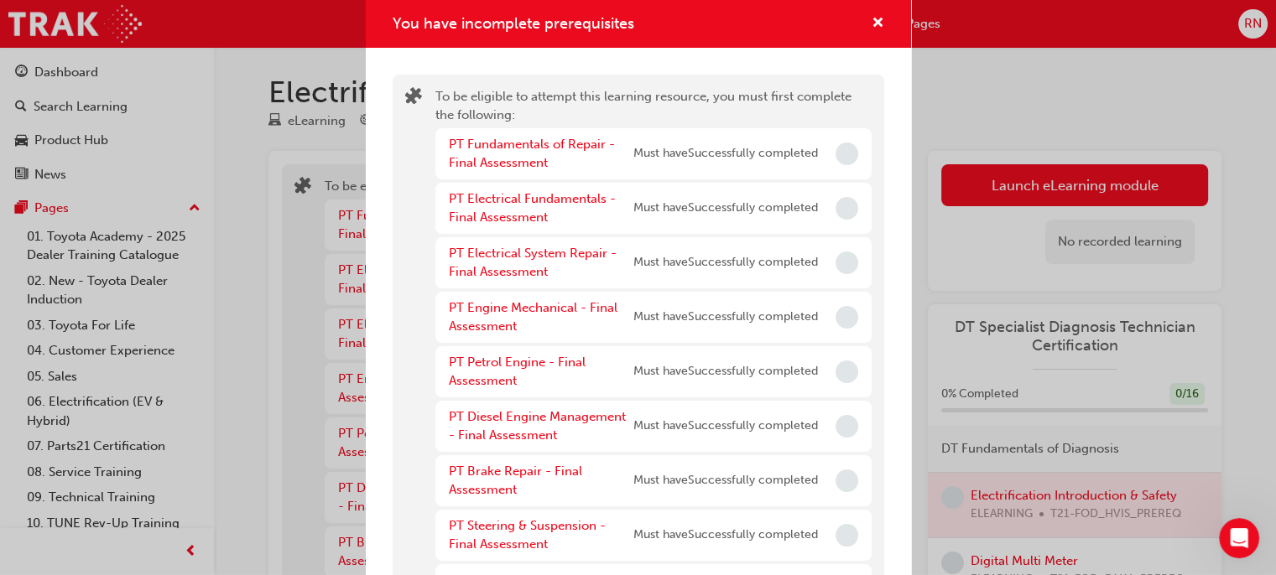
click at [1033, 111] on div "You have incomplete prerequisites To be eligible to attempt this learning resou…" at bounding box center [638, 287] width 1276 height 575
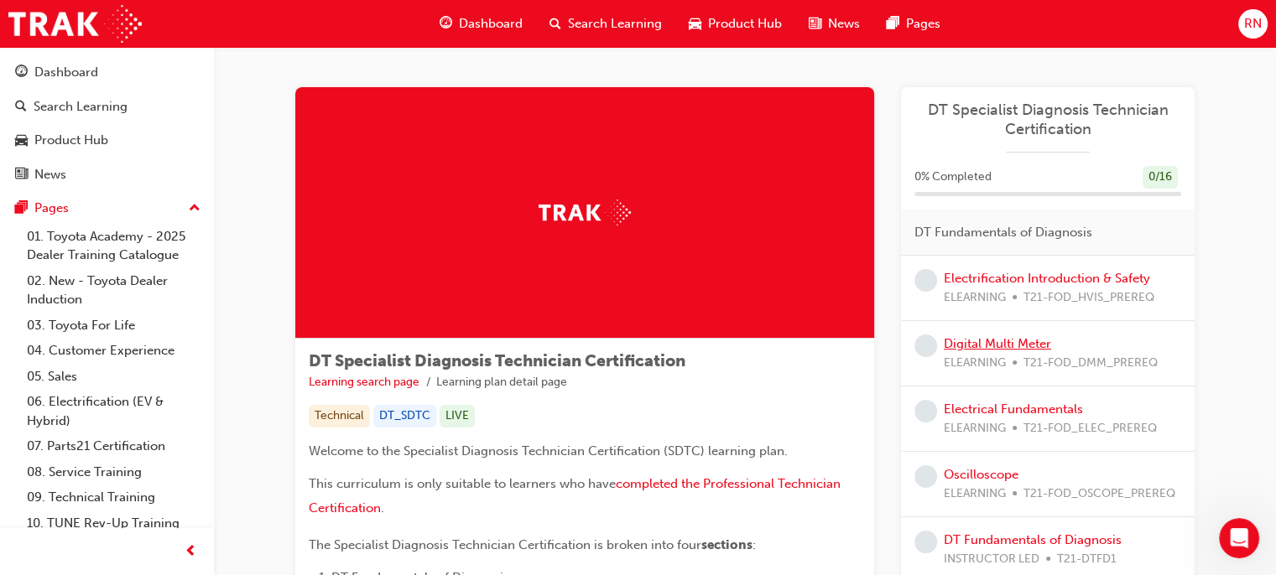
click at [1019, 347] on link "Digital Multi Meter" at bounding box center [997, 343] width 107 height 15
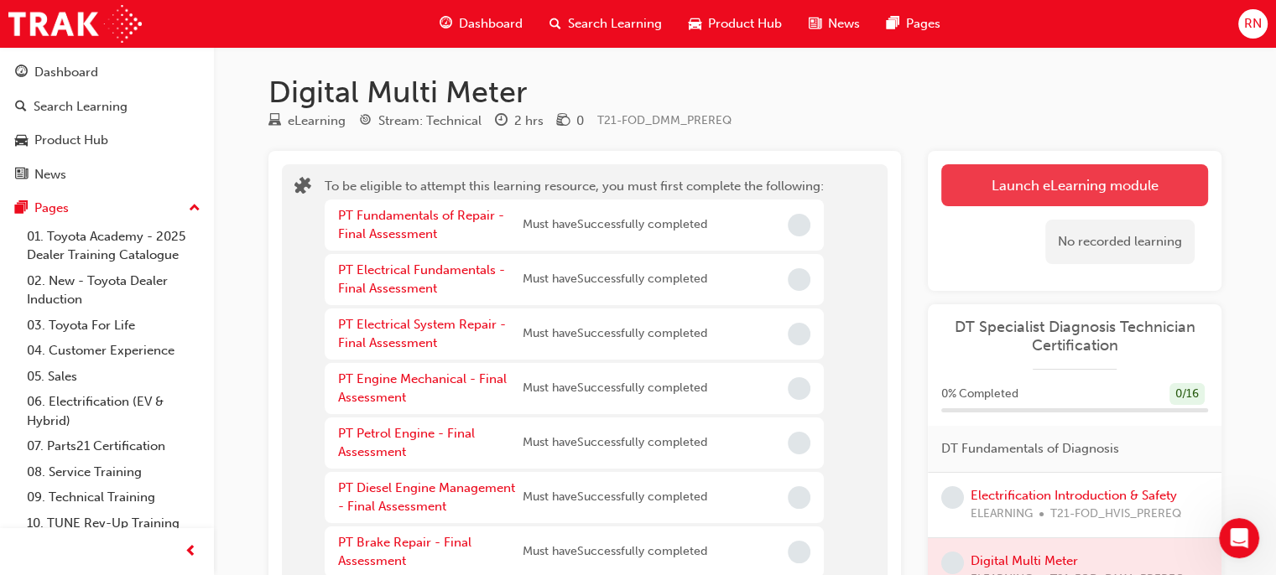
click at [999, 177] on button "Launch eLearning module" at bounding box center [1074, 185] width 267 height 42
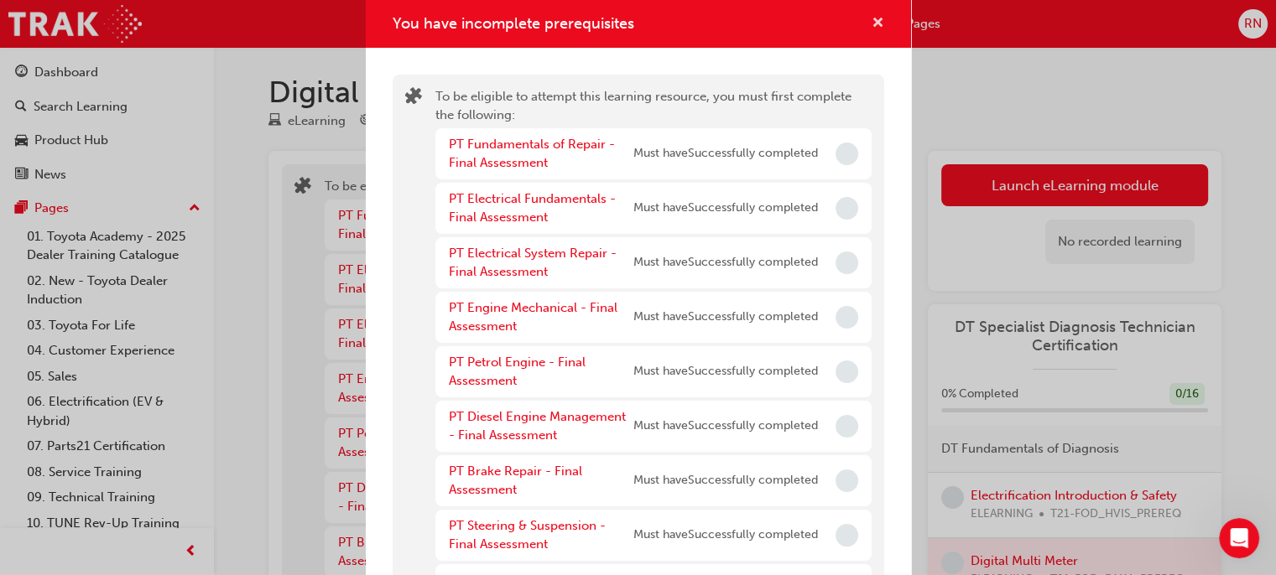
click at [872, 17] on span "cross-icon" at bounding box center [878, 24] width 13 height 15
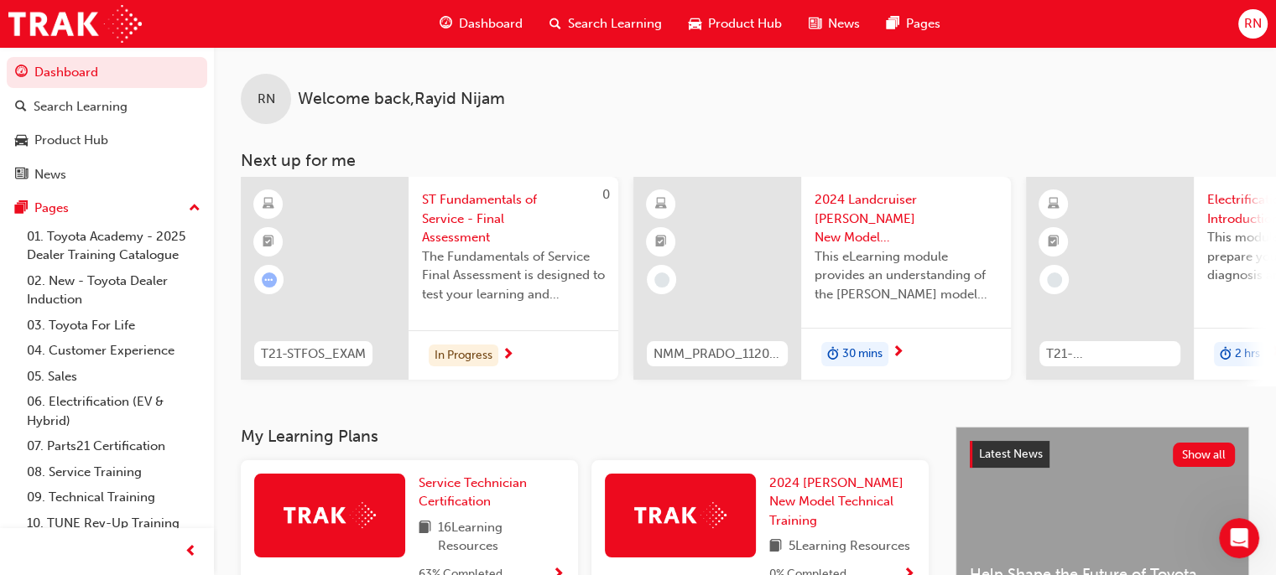
click at [1227, 383] on div "0 T21-FOD_HVIS_PREREQ Electrification Introduction & Safety This module is desi…" at bounding box center [1214, 282] width 377 height 210
click at [1273, 383] on div "0 T21-FOD_HVIS_PREREQ Electrification Introduction & Safety This module is desi…" at bounding box center [1214, 282] width 377 height 210
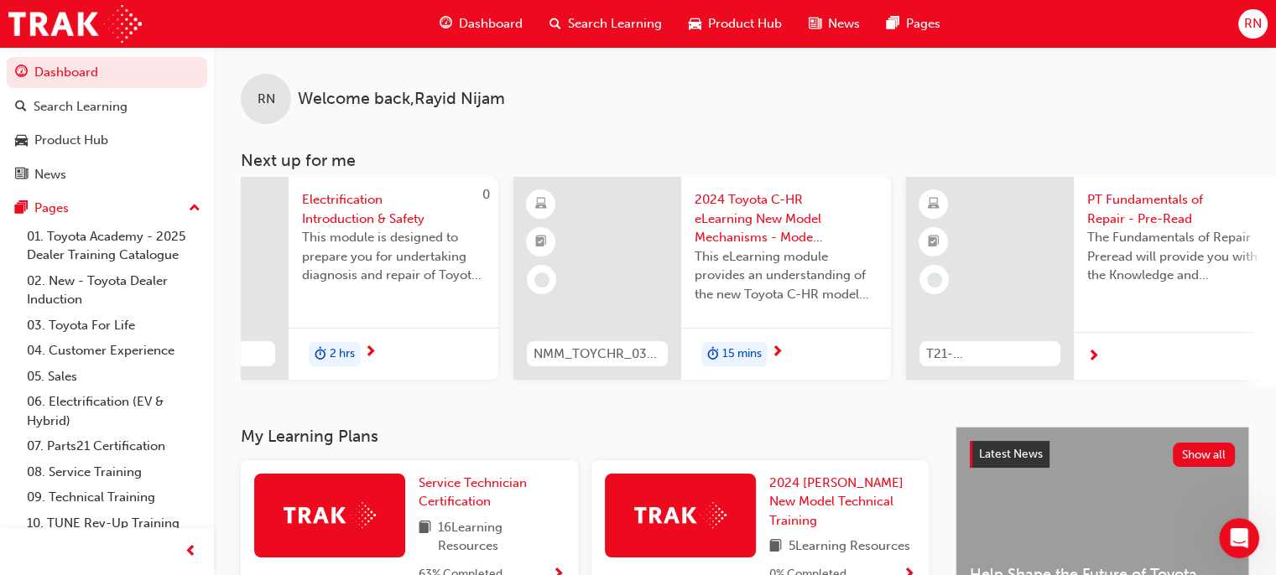
scroll to position [0, 1318]
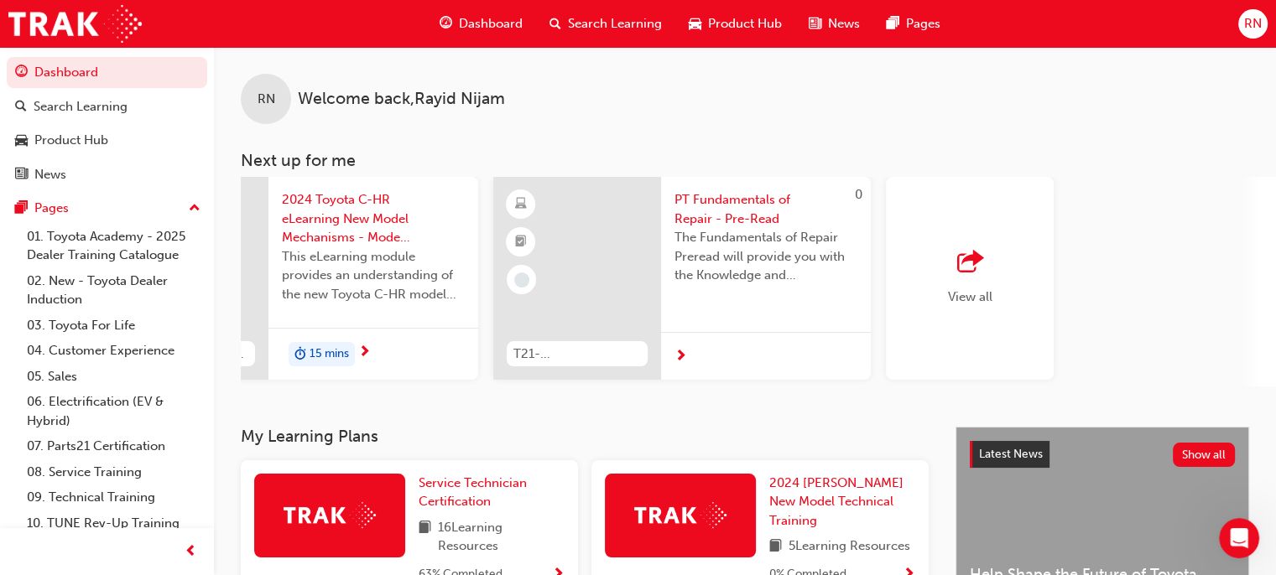
click at [970, 290] on span "View all" at bounding box center [970, 296] width 44 height 15
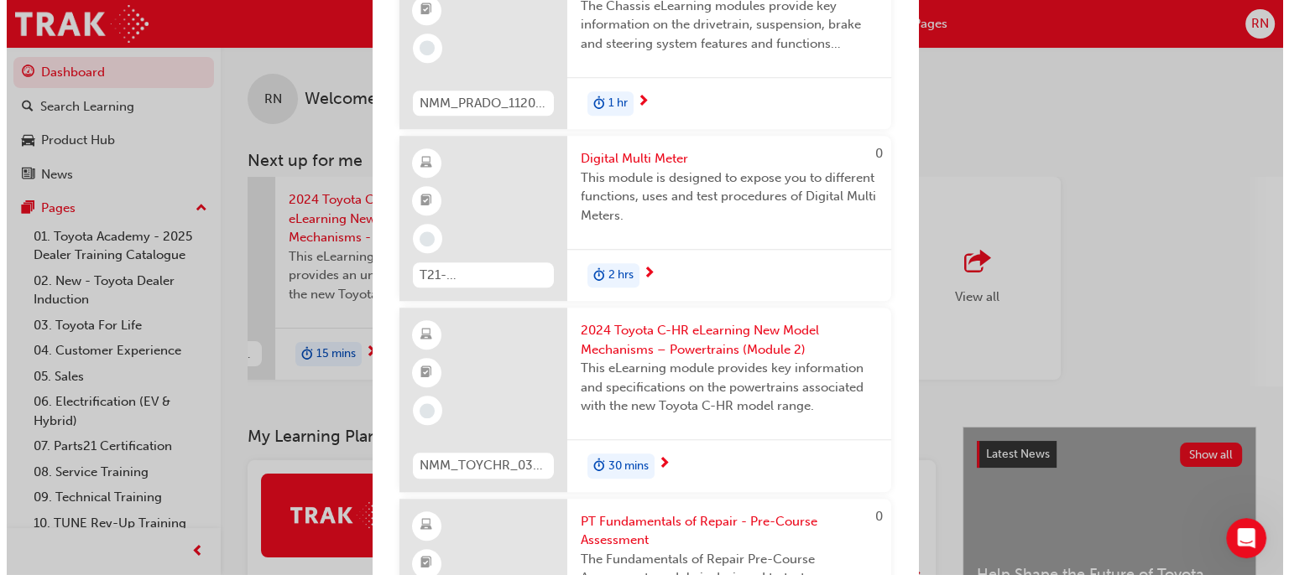
scroll to position [0, 0]
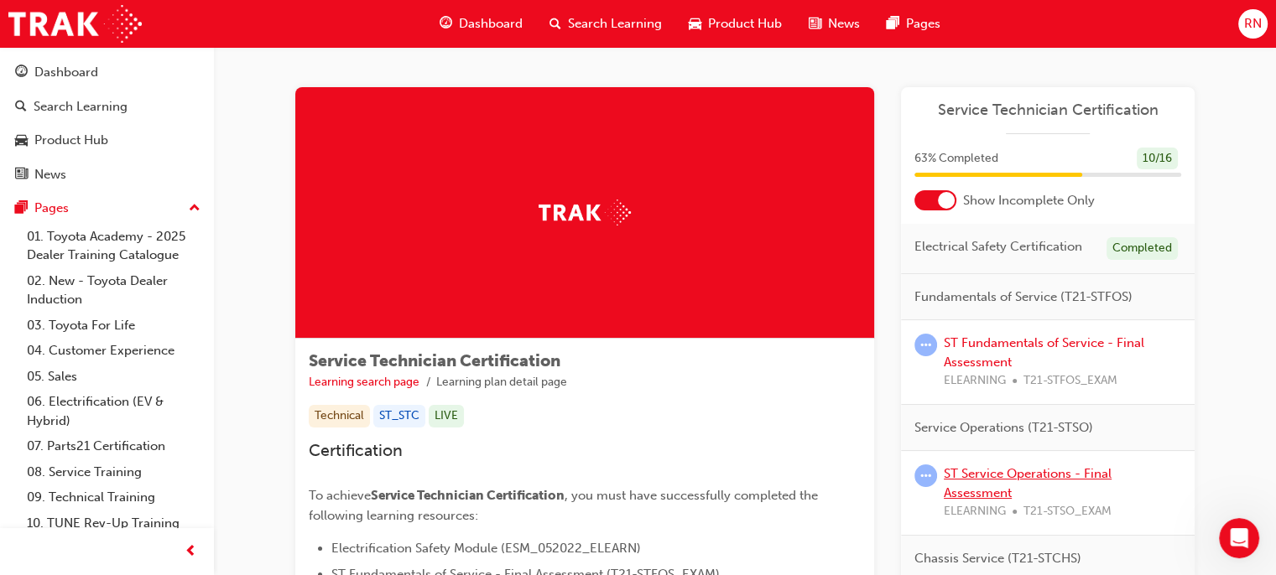
click at [1006, 474] on link "ST Service Operations - Final Assessment" at bounding box center [1028, 483] width 168 height 34
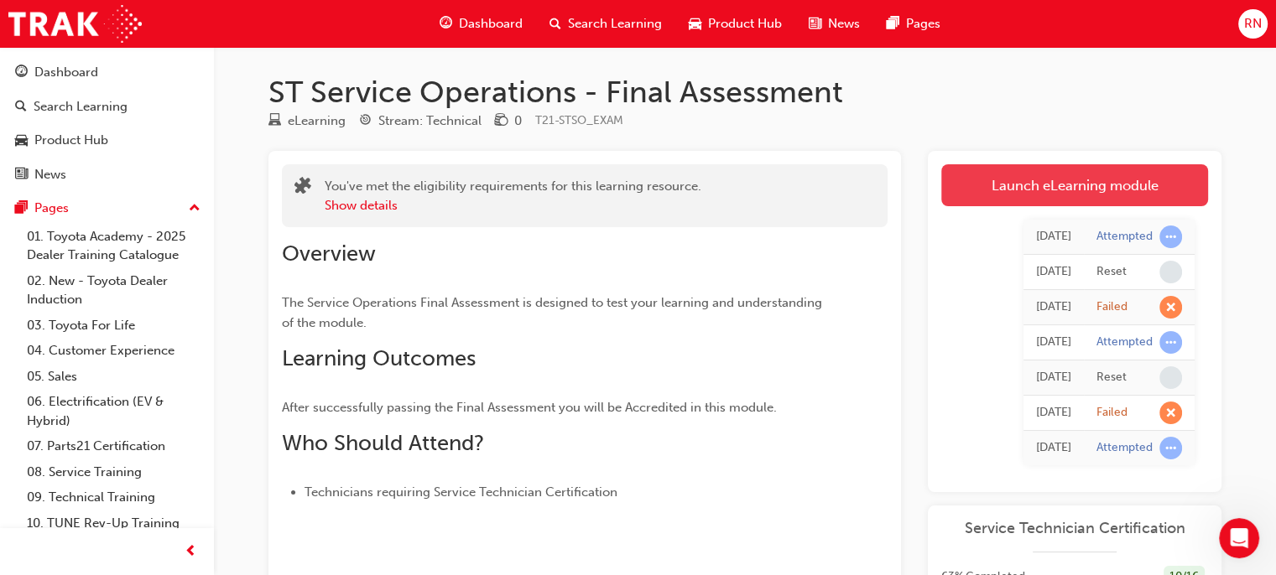
click at [1017, 181] on link "Launch eLearning module" at bounding box center [1074, 185] width 267 height 42
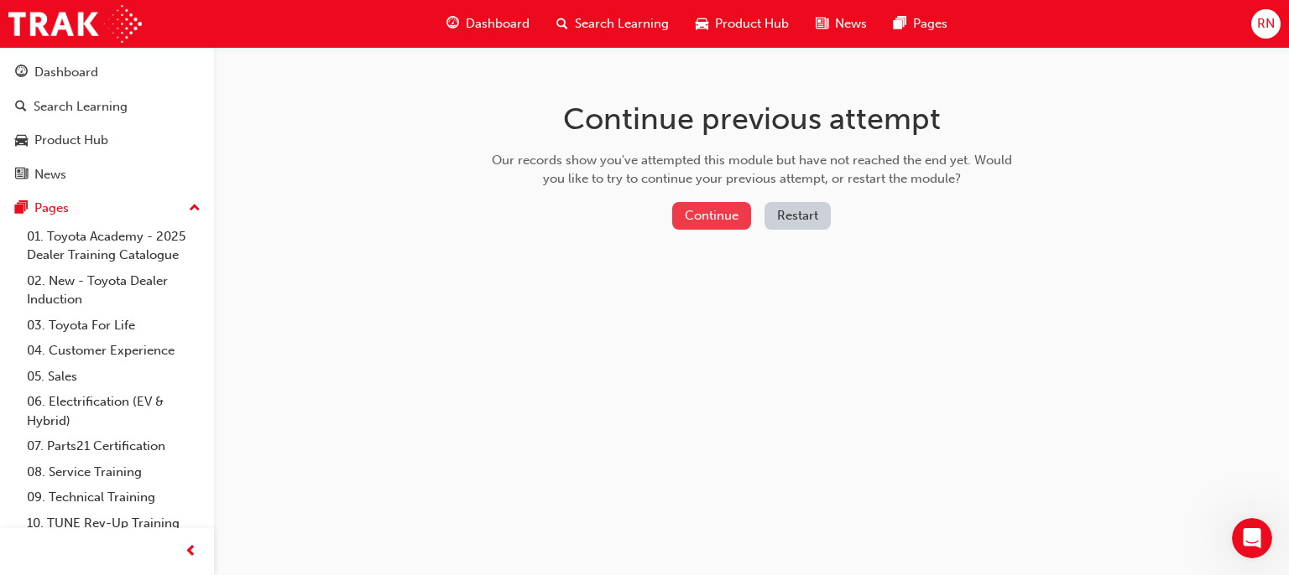
click at [699, 212] on button "Continue" at bounding box center [711, 216] width 79 height 28
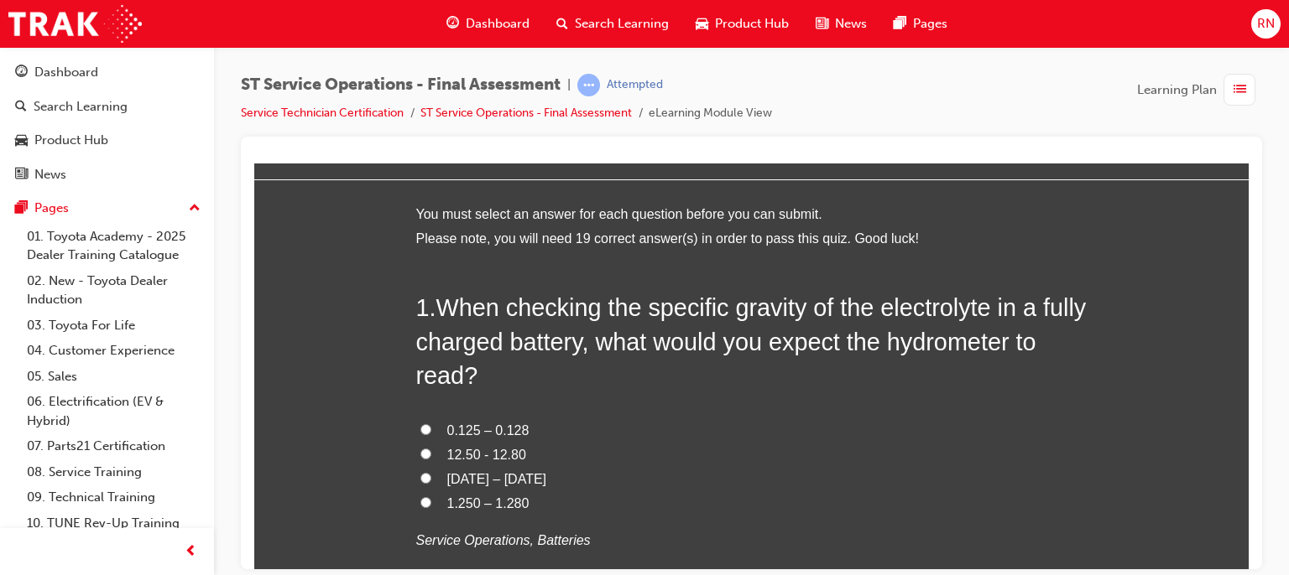
scroll to position [67, 0]
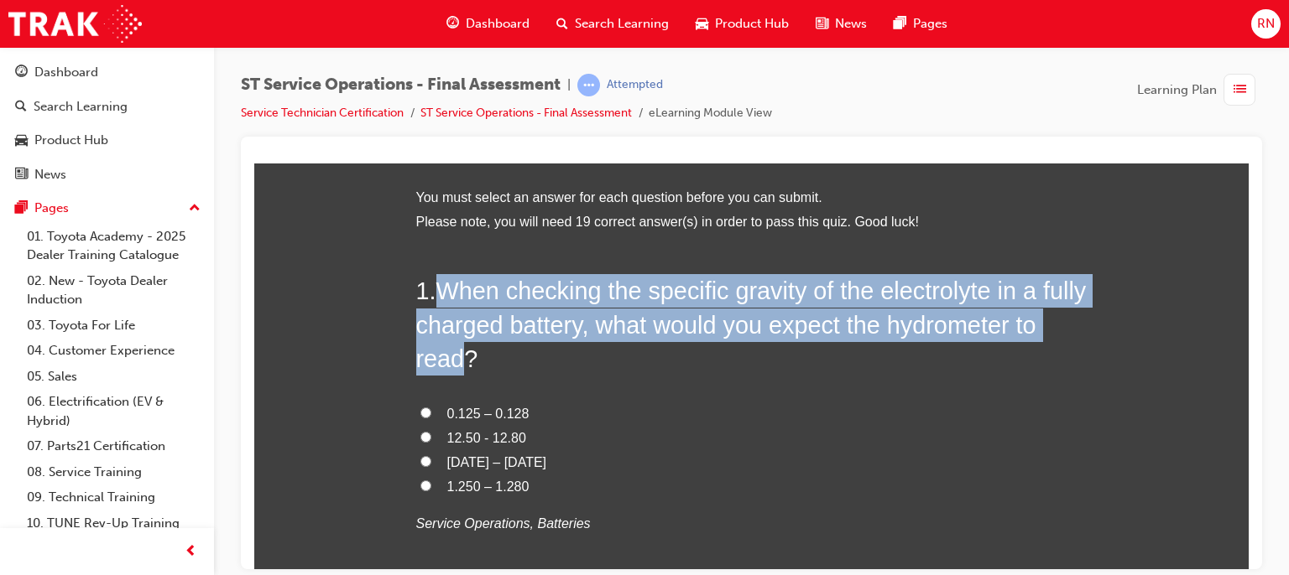
drag, startPoint x: 486, startPoint y: 357, endPoint x: 439, endPoint y: 286, distance: 85.4
click at [439, 286] on span "When checking the specific gravity of the electrolyte in a fully charged batter…" at bounding box center [751, 324] width 670 height 95
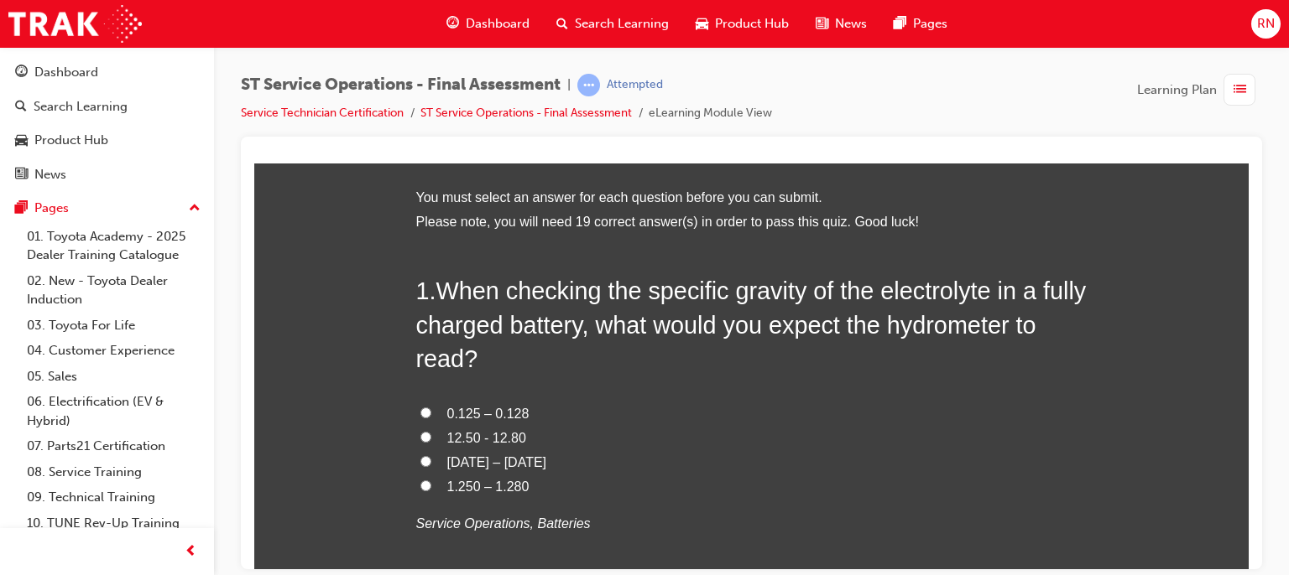
click at [461, 487] on span "1.250 – 1.280" at bounding box center [488, 486] width 82 height 14
click at [431, 487] on input "1.250 – 1.280" at bounding box center [425, 485] width 11 height 11
radio input "true"
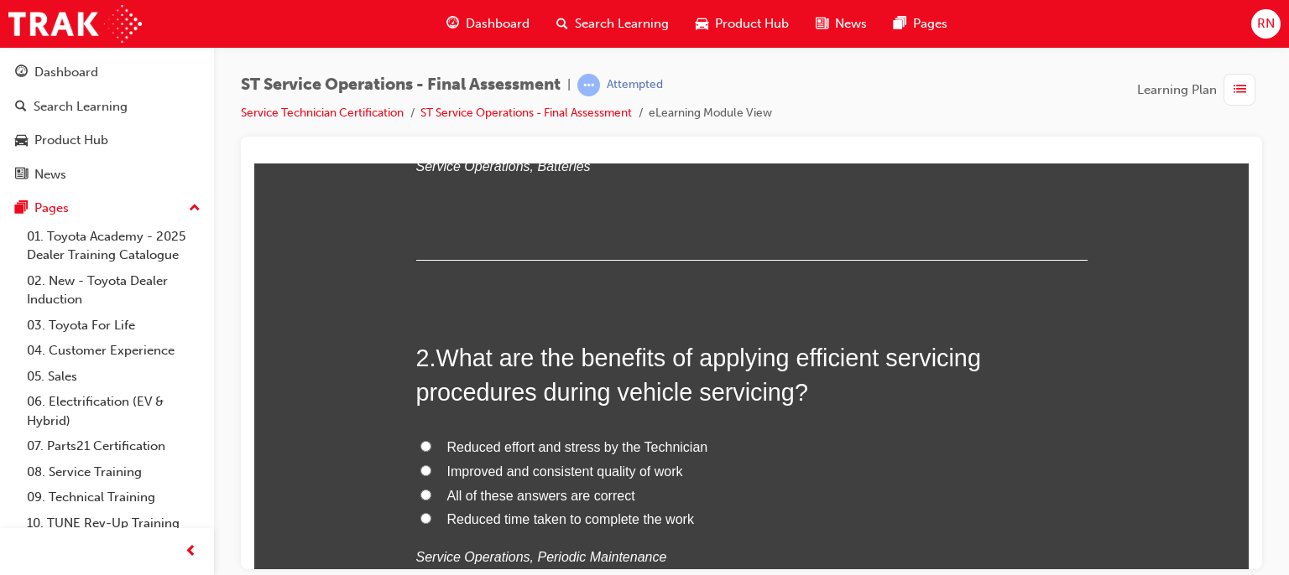
scroll to position [458, 0]
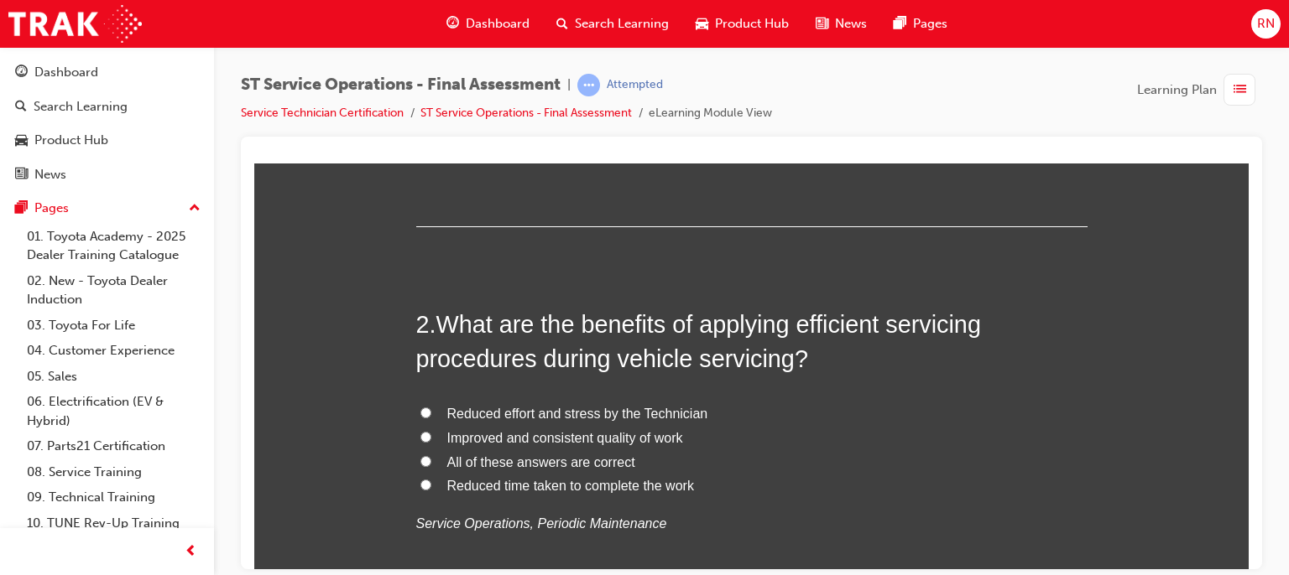
click at [467, 439] on span "Improved and consistent quality of work" at bounding box center [565, 437] width 236 height 14
click at [431, 439] on input "Improved and consistent quality of work" at bounding box center [425, 436] width 11 height 11
radio input "true"
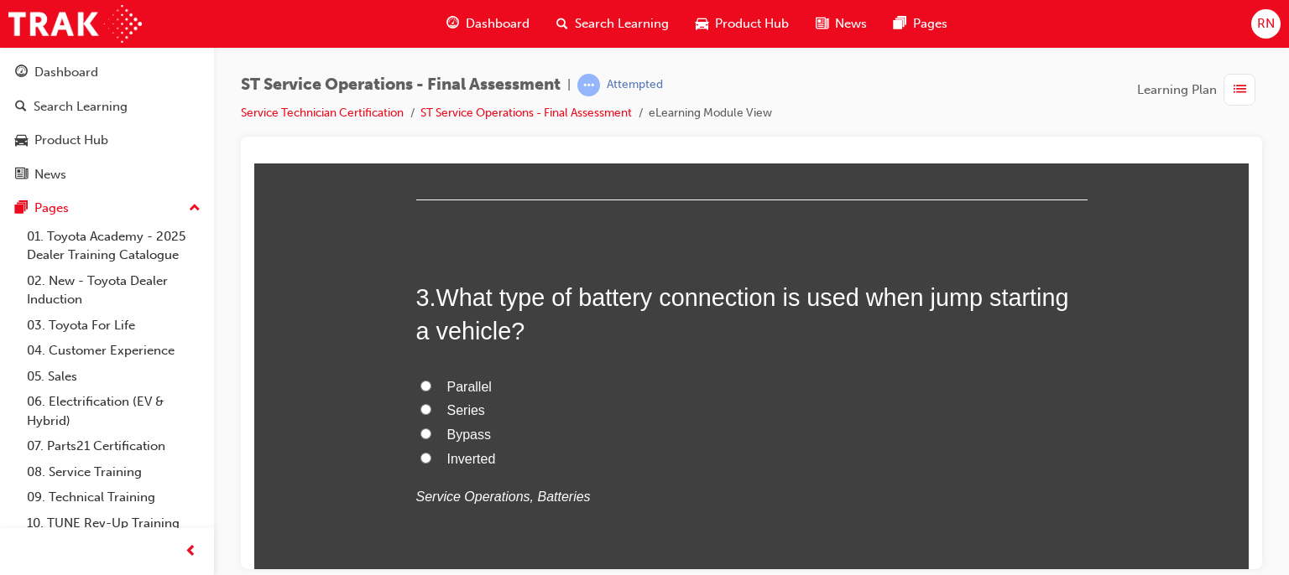
scroll to position [882, 0]
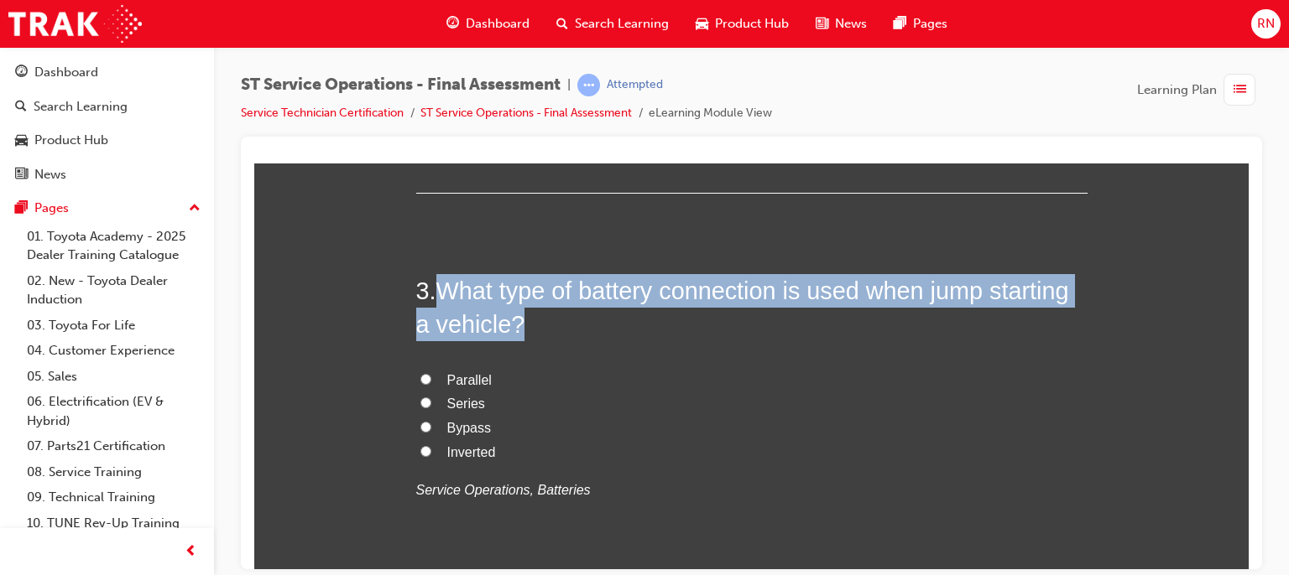
drag, startPoint x: 515, startPoint y: 318, endPoint x: 429, endPoint y: 286, distance: 92.1
click at [429, 286] on h2 "3 . What type of battery connection is used when jump starting a vehicle?" at bounding box center [751, 307] width 671 height 68
click at [420, 375] on input "Parallel" at bounding box center [425, 378] width 11 height 11
radio input "true"
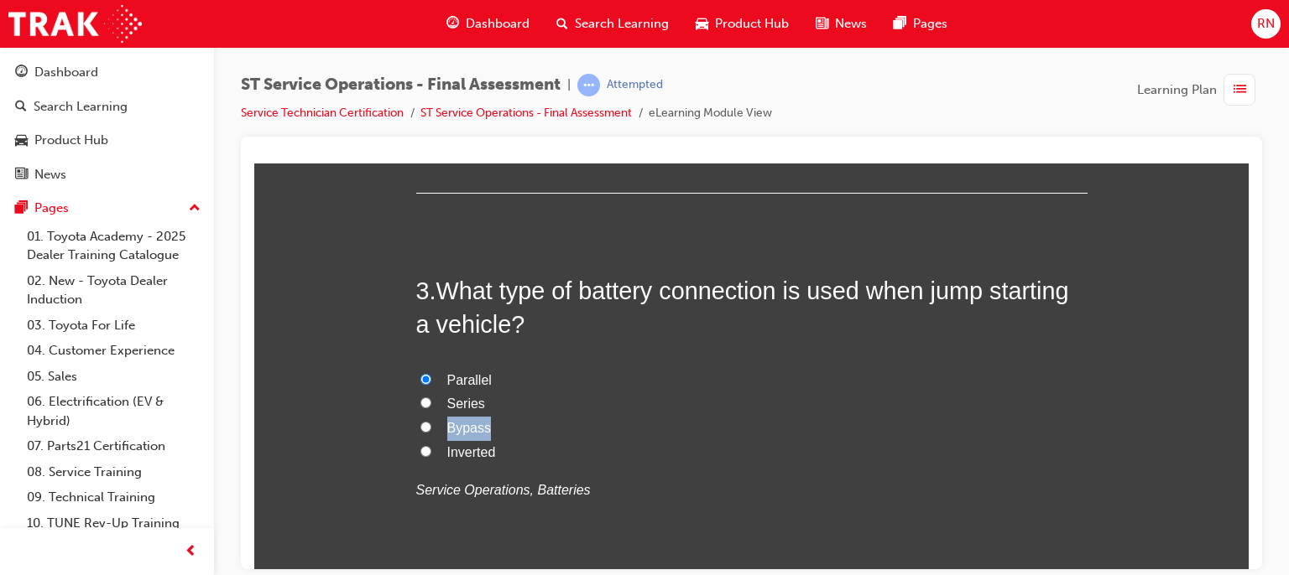
drag, startPoint x: 482, startPoint y: 424, endPoint x: 441, endPoint y: 427, distance: 40.3
click at [441, 427] on label "Bypass" at bounding box center [751, 428] width 671 height 24
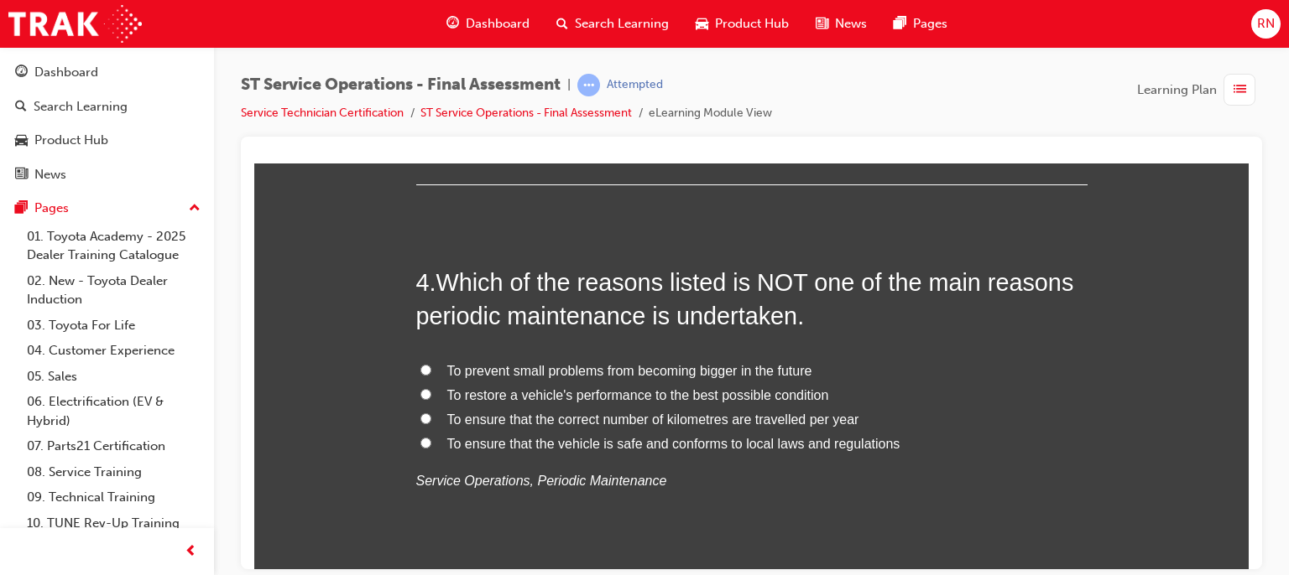
scroll to position [1297, 0]
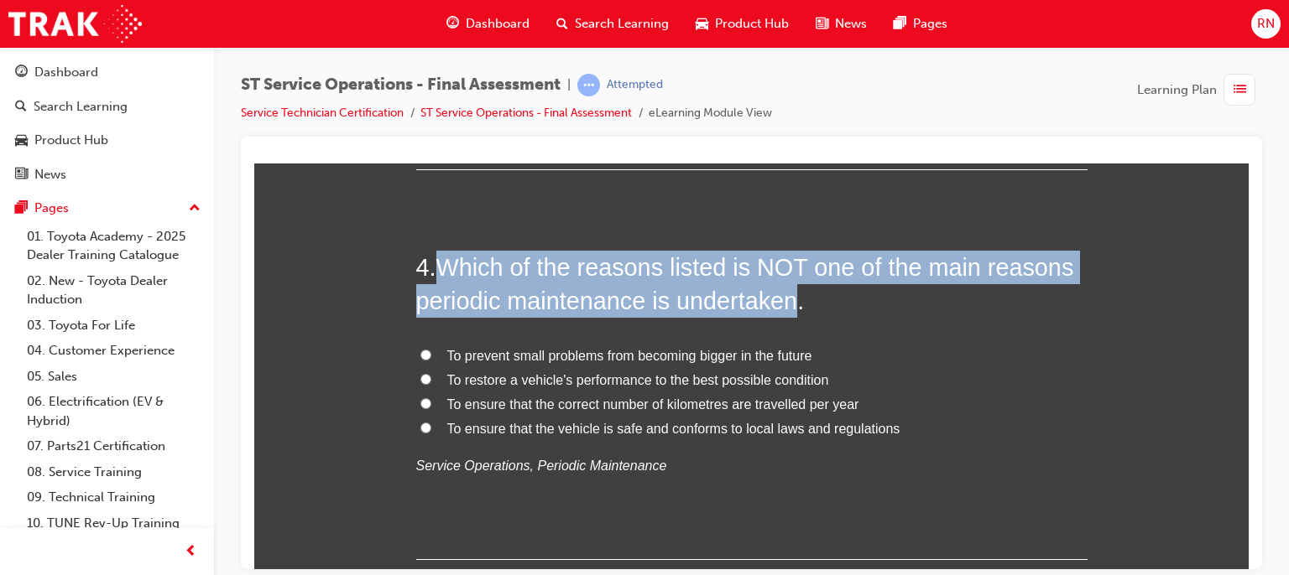
drag, startPoint x: 790, startPoint y: 303, endPoint x: 444, endPoint y: 258, distance: 349.3
click at [444, 258] on span "Which of the reasons listed is NOT one of the main reasons periodic maintenance…" at bounding box center [745, 283] width 658 height 60
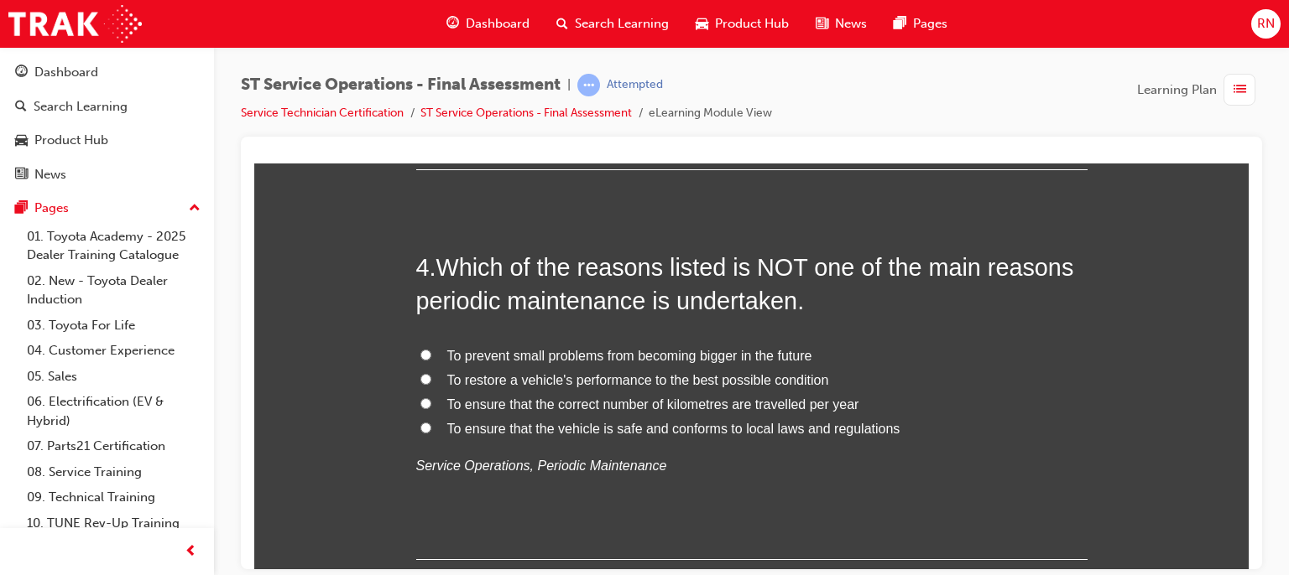
click at [657, 357] on span "To prevent small problems from becoming bigger in the future" at bounding box center [629, 355] width 365 height 14
click at [431, 357] on input "To prevent small problems from becoming bigger in the future" at bounding box center [425, 354] width 11 height 11
radio input "true"
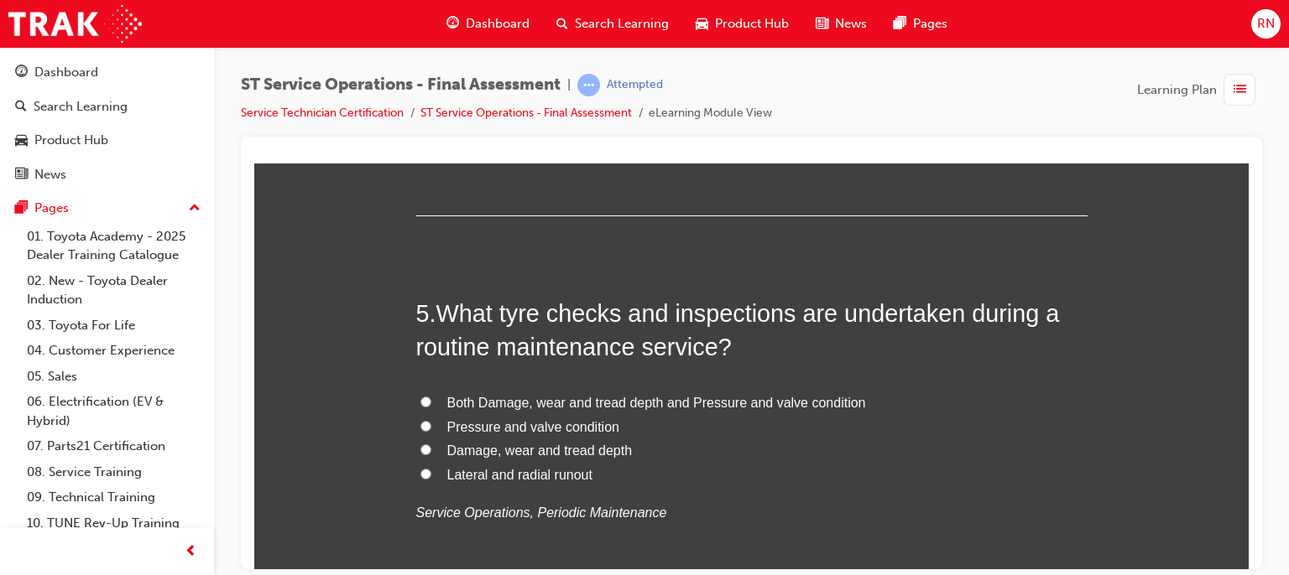
scroll to position [1666, 0]
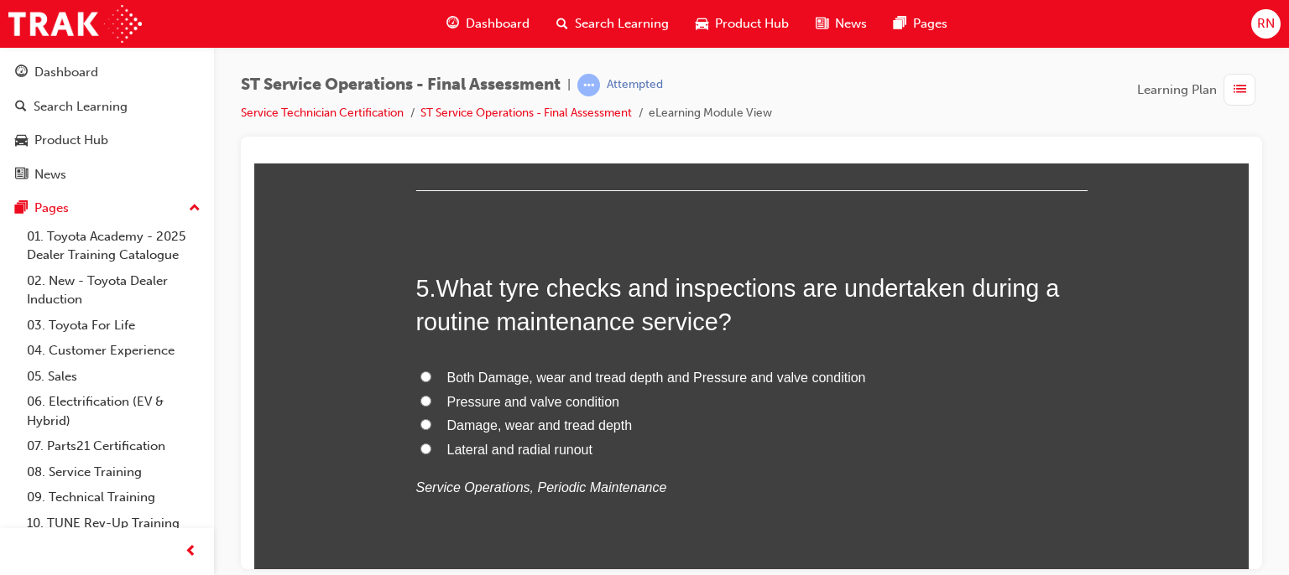
click at [420, 373] on input "Both Damage, wear and tread depth and Pressure and valve condition" at bounding box center [425, 376] width 11 height 11
radio input "true"
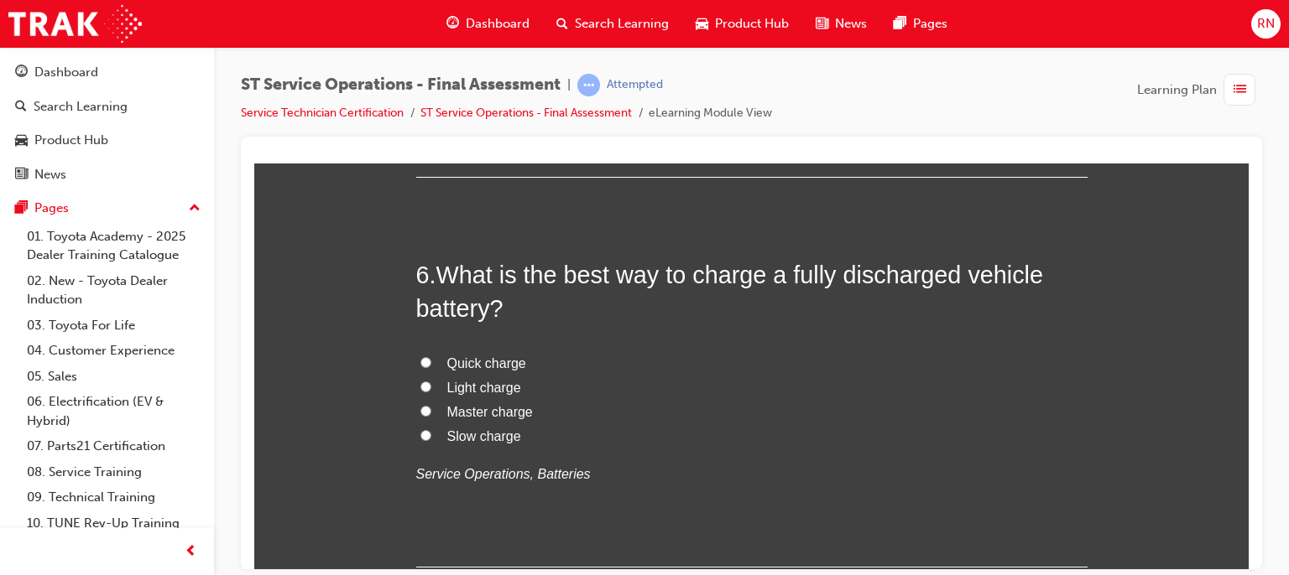
scroll to position [2080, 0]
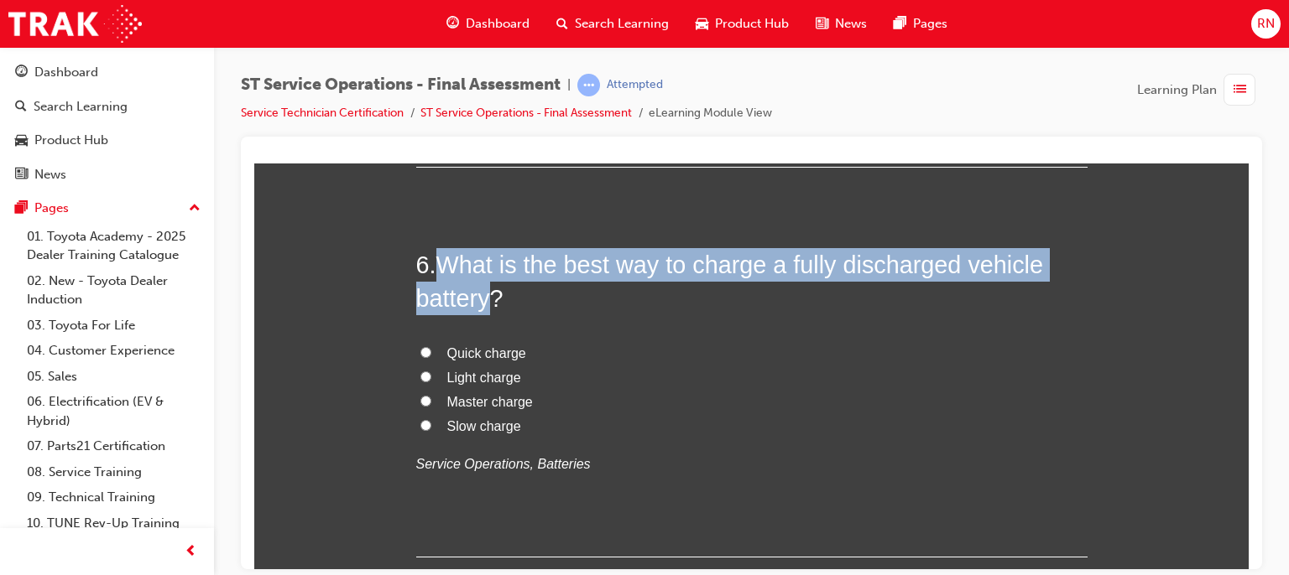
drag, startPoint x: 488, startPoint y: 300, endPoint x: 433, endPoint y: 261, distance: 68.0
click at [433, 261] on h2 "6 . What is the best way to charge a fully discharged vehicle battery?" at bounding box center [751, 281] width 671 height 68
click at [420, 422] on input "Slow charge" at bounding box center [425, 424] width 11 height 11
radio input "true"
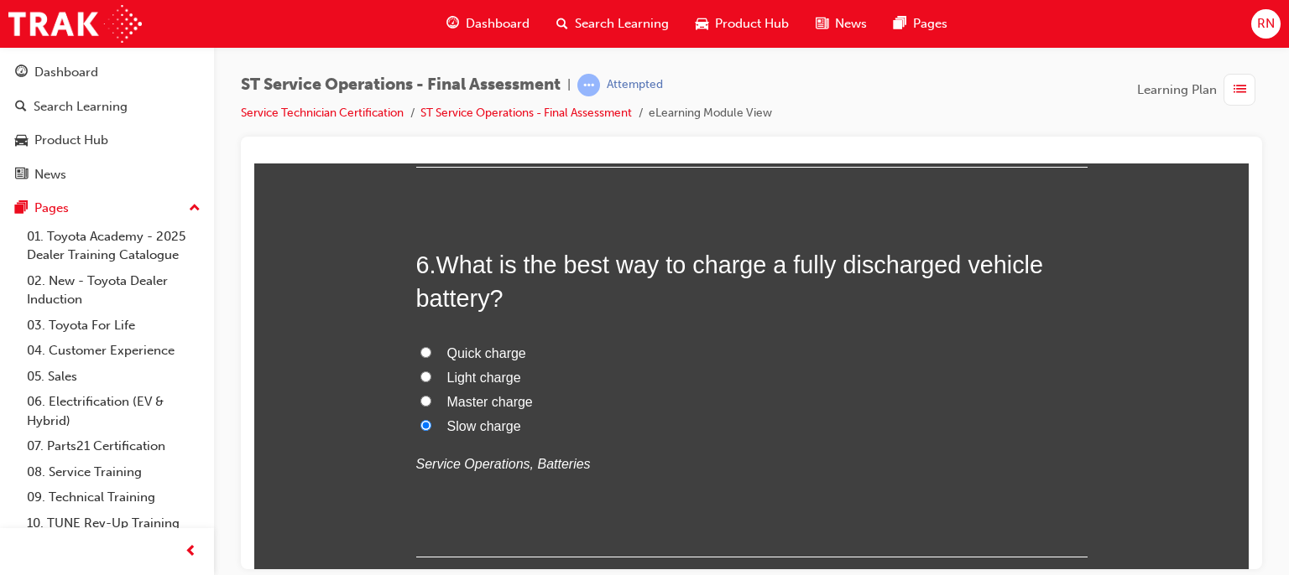
click at [452, 402] on span "Master charge" at bounding box center [490, 401] width 86 height 14
click at [431, 402] on input "Master charge" at bounding box center [425, 400] width 11 height 11
radio input "true"
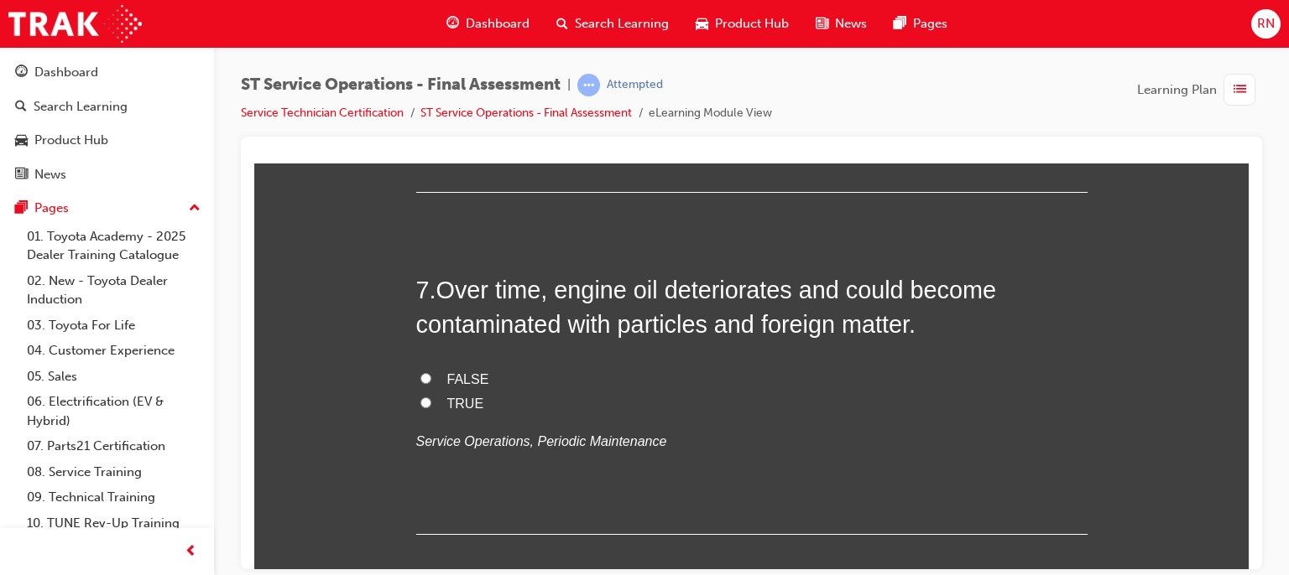
scroll to position [2450, 0]
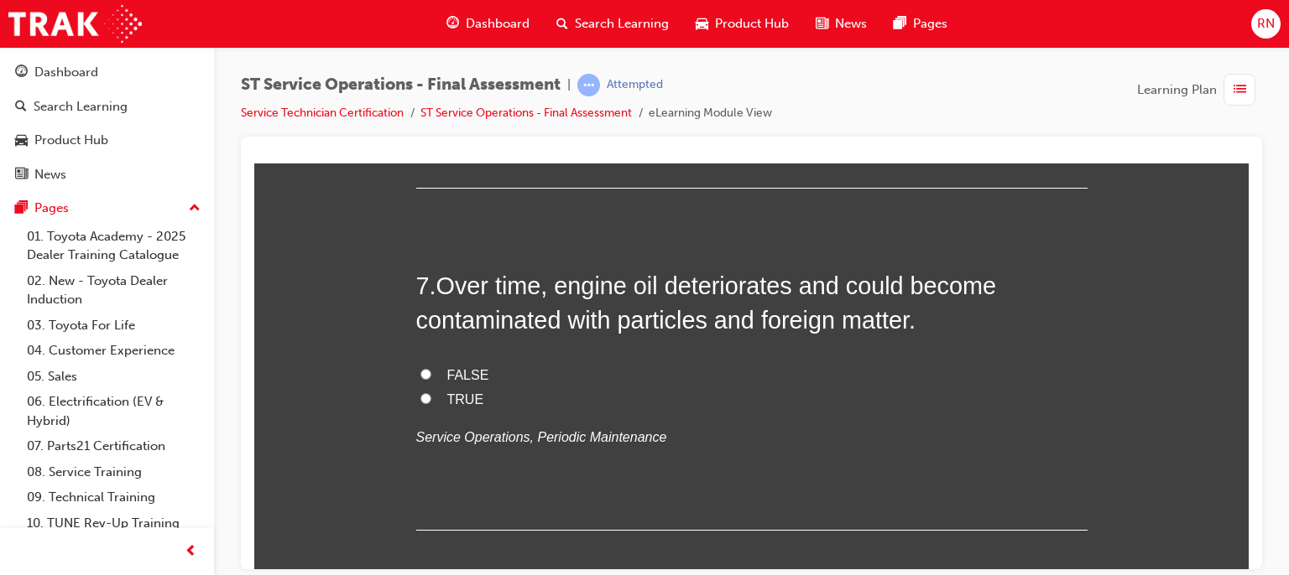
click at [422, 403] on label "TRUE" at bounding box center [751, 400] width 671 height 24
click at [422, 403] on input "TRUE" at bounding box center [425, 398] width 11 height 11
radio input "true"
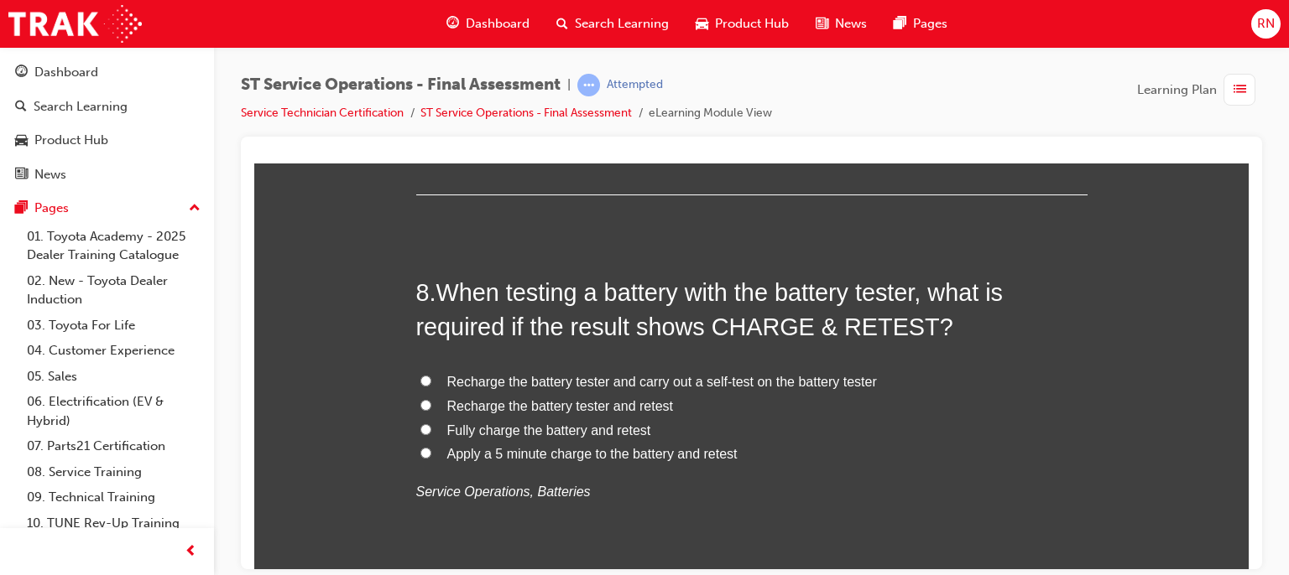
scroll to position [2796, 0]
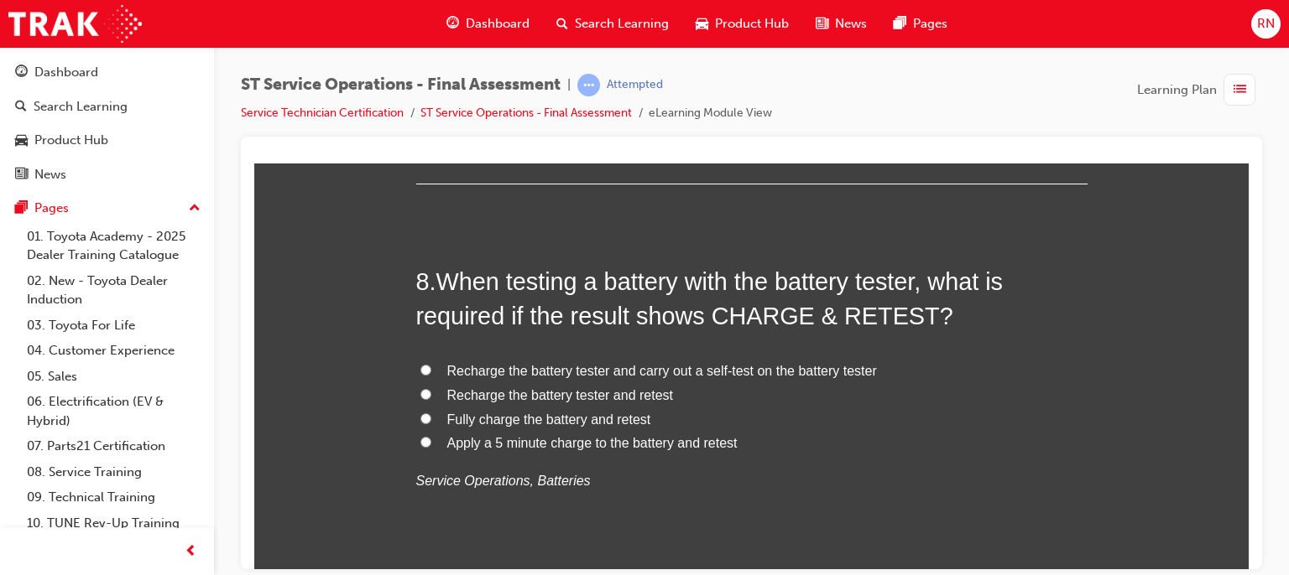
click at [420, 440] on input "Apply a 5 minute charge to the battery and retest" at bounding box center [425, 441] width 11 height 11
radio input "true"
click at [420, 440] on input "Apply a 5 minute charge to the battery and retest" at bounding box center [425, 441] width 11 height 11
click at [420, 368] on input "Recharge the battery tester and carry out a self-test on the battery tester" at bounding box center [425, 369] width 11 height 11
radio input "true"
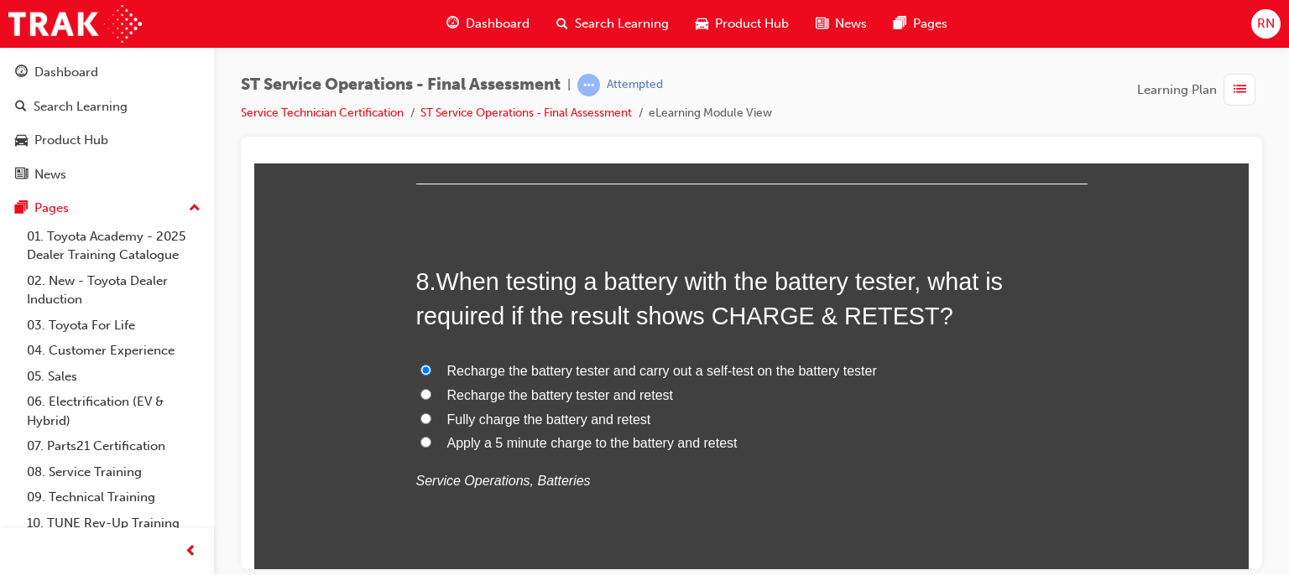
click at [416, 436] on label "Apply a 5 minute charge to the battery and retest" at bounding box center [751, 443] width 671 height 24
click at [420, 436] on input "Apply a 5 minute charge to the battery and retest" at bounding box center [425, 441] width 11 height 11
radio input "true"
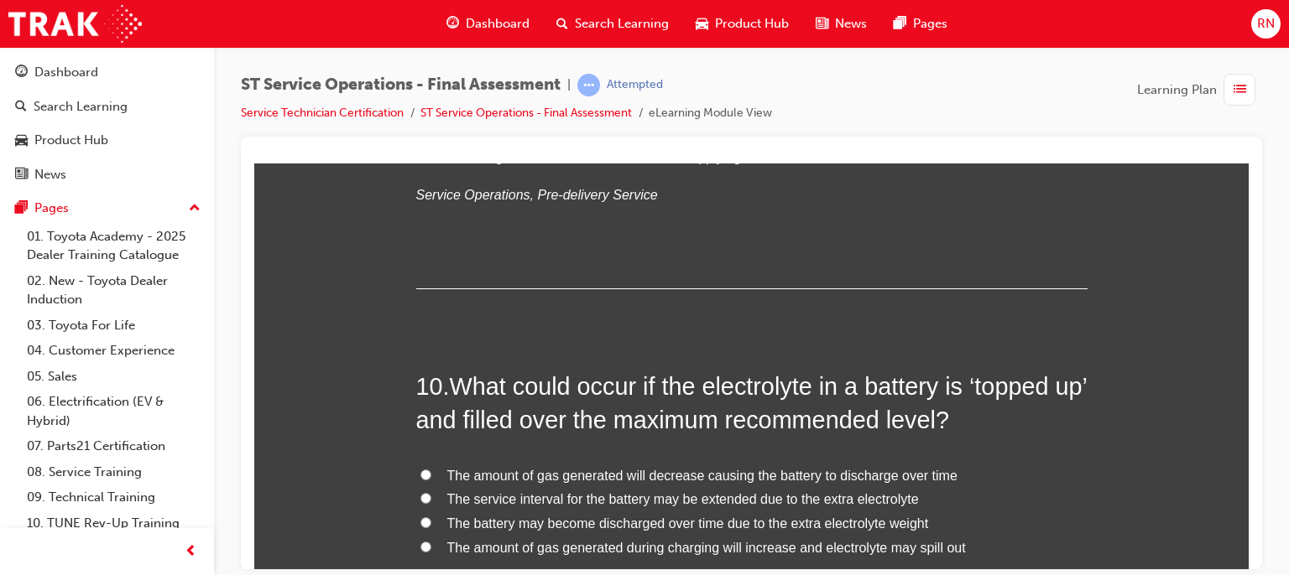
scroll to position [3151, 0]
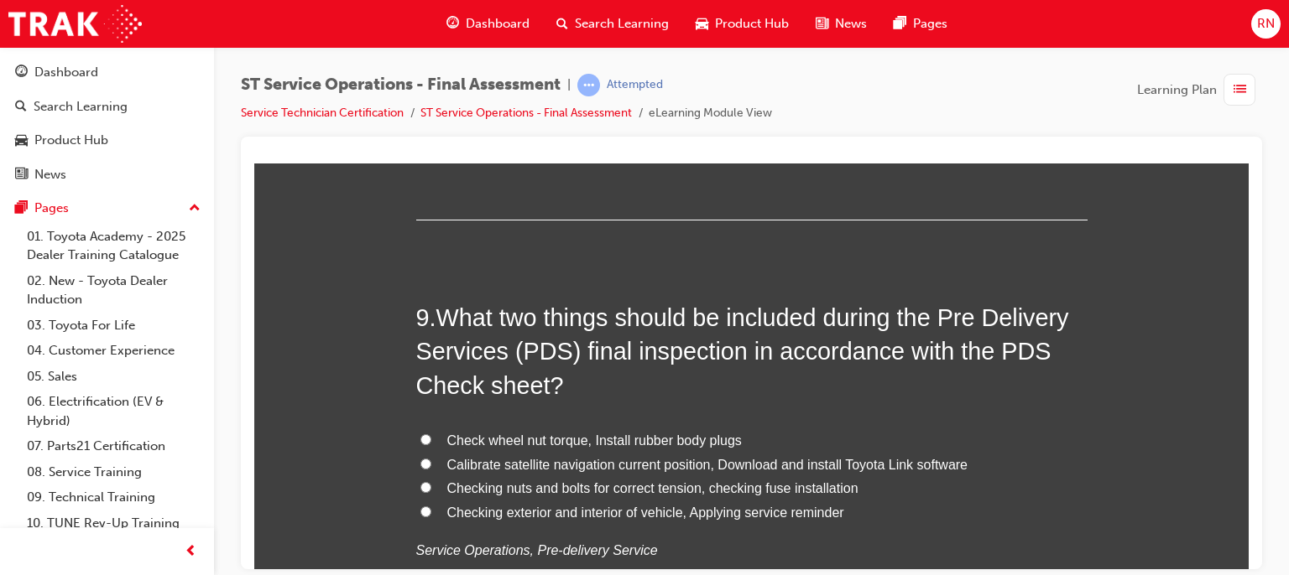
click at [564, 457] on span "Calibrate satellite navigation current position, Download and install Toyota Li…" at bounding box center [707, 464] width 521 height 14
click at [431, 458] on input "Calibrate satellite navigation current position, Download and install Toyota Li…" at bounding box center [425, 463] width 11 height 11
radio input "true"
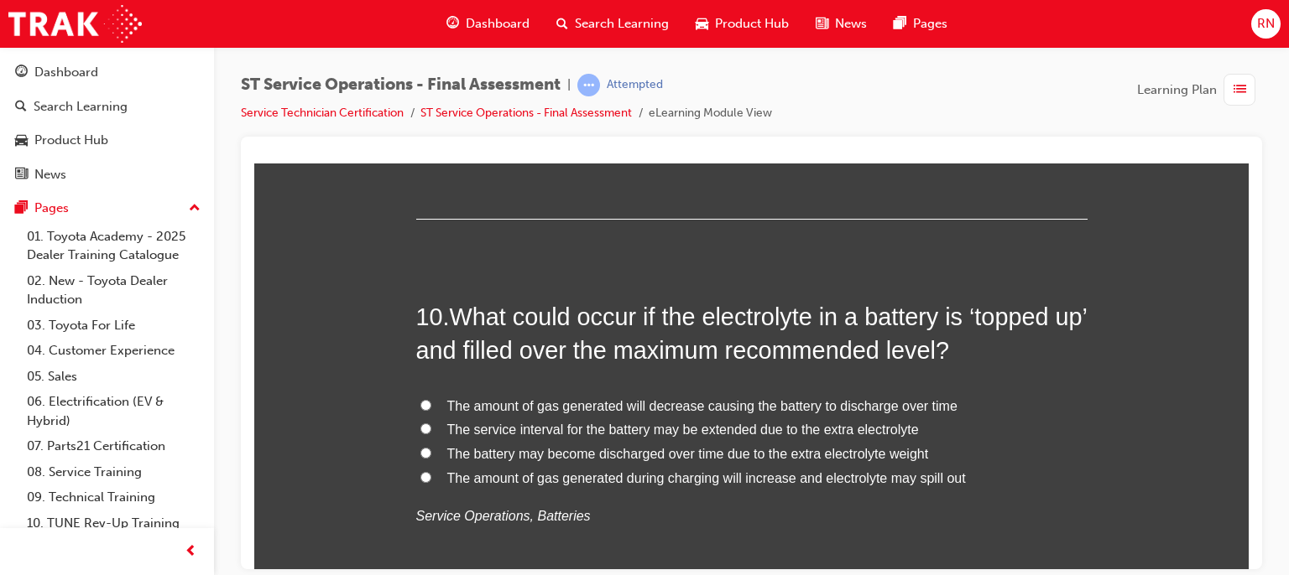
scroll to position [3610, 0]
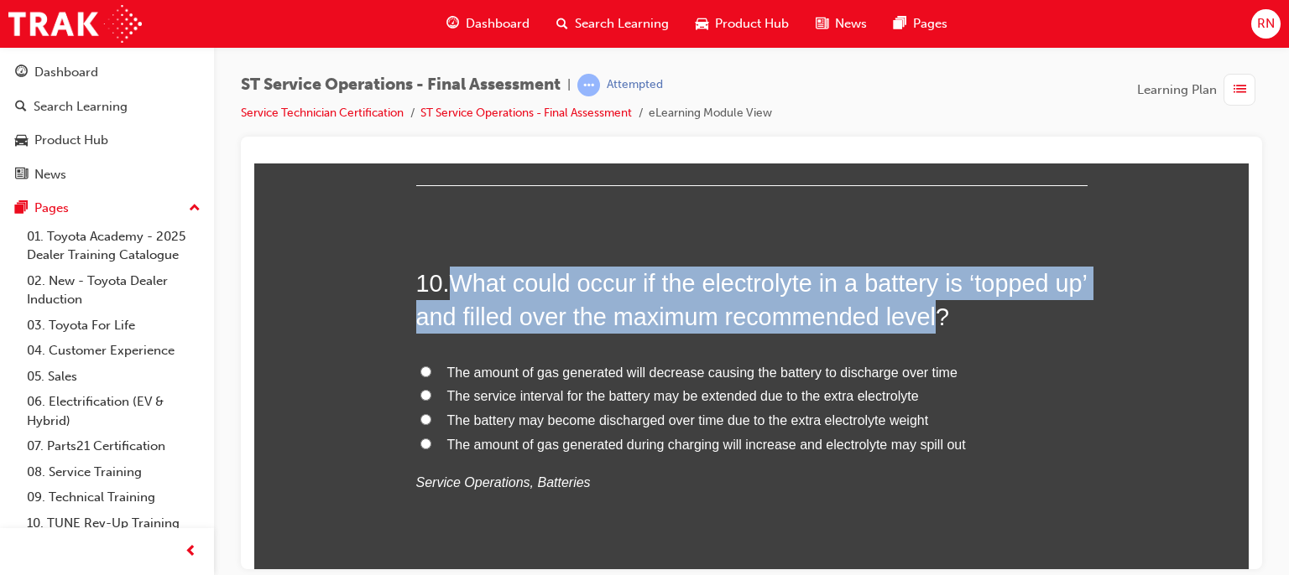
drag, startPoint x: 968, startPoint y: 315, endPoint x: 454, endPoint y: 278, distance: 515.6
click at [454, 278] on span "What could occur if the electrolyte in a battery is ‘topped up’ and filled over…" at bounding box center [751, 299] width 670 height 60
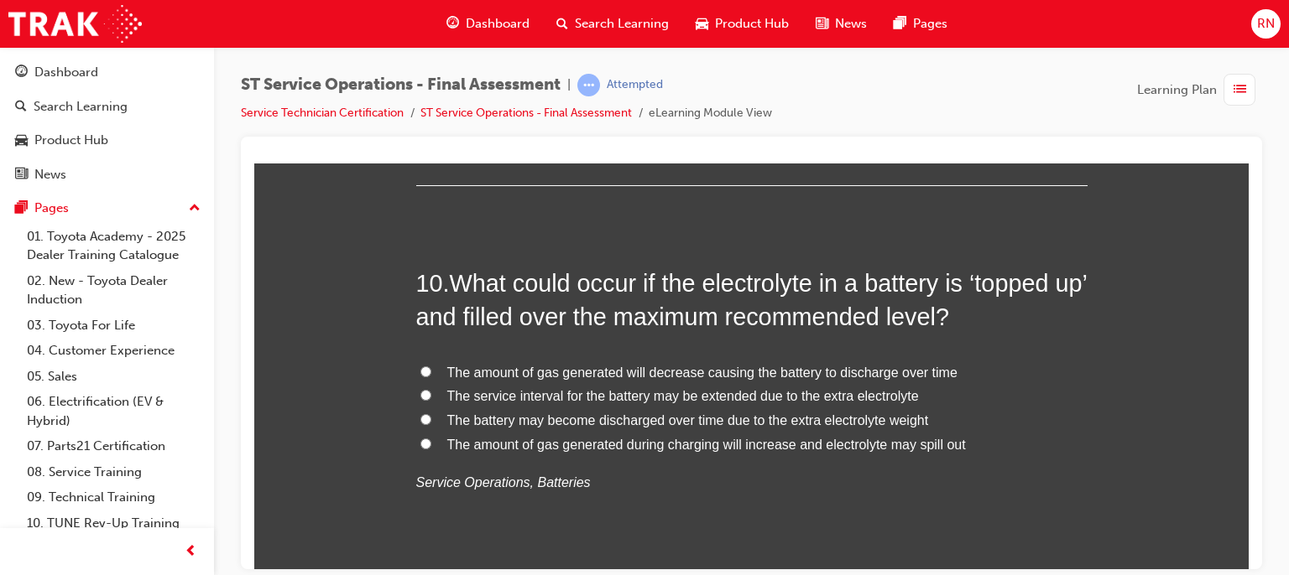
click at [680, 445] on span "The amount of gas generated during charging will increase and electrolyte may s…" at bounding box center [706, 444] width 518 height 14
click at [431, 445] on input "The amount of gas generated during charging will increase and electrolyte may s…" at bounding box center [425, 443] width 11 height 11
radio input "true"
click at [420, 419] on input "The battery may become discharged over time due to the extra electrolyte weight" at bounding box center [425, 419] width 11 height 11
radio input "true"
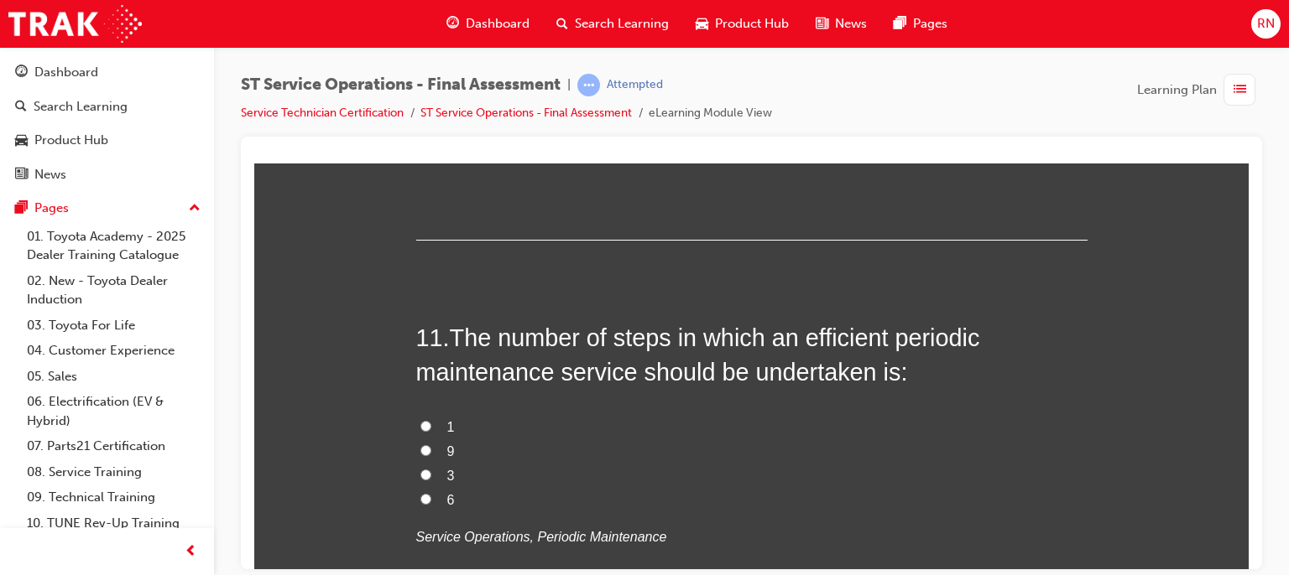
scroll to position [3956, 0]
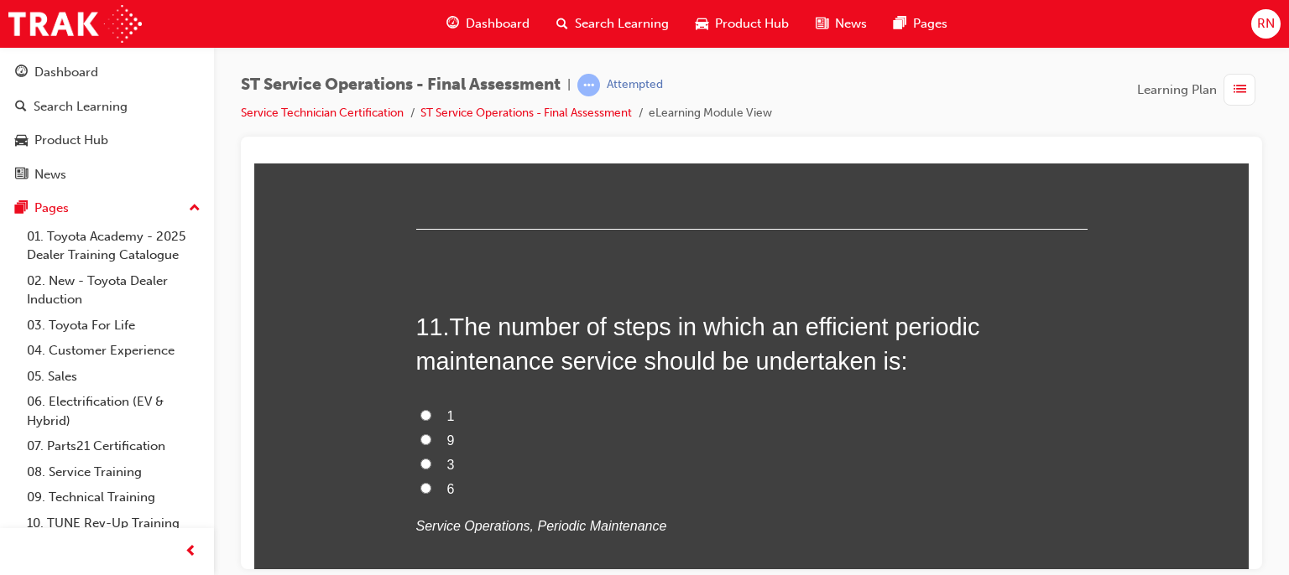
click at [420, 482] on input "6" at bounding box center [425, 487] width 11 height 11
radio input "true"
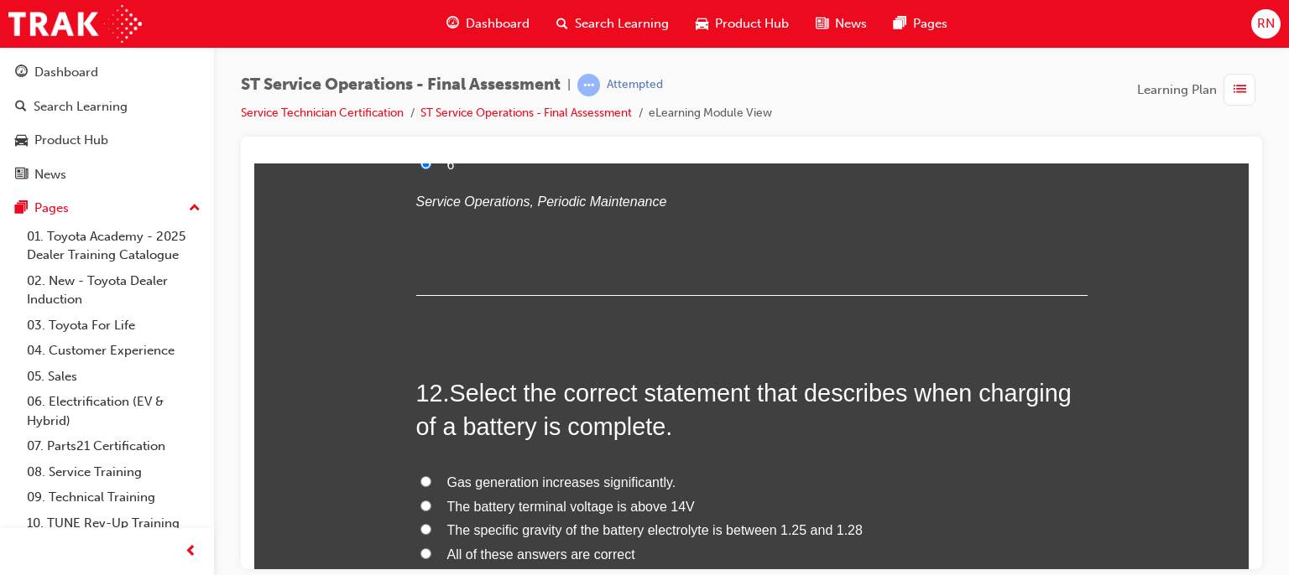
scroll to position [4437, 0]
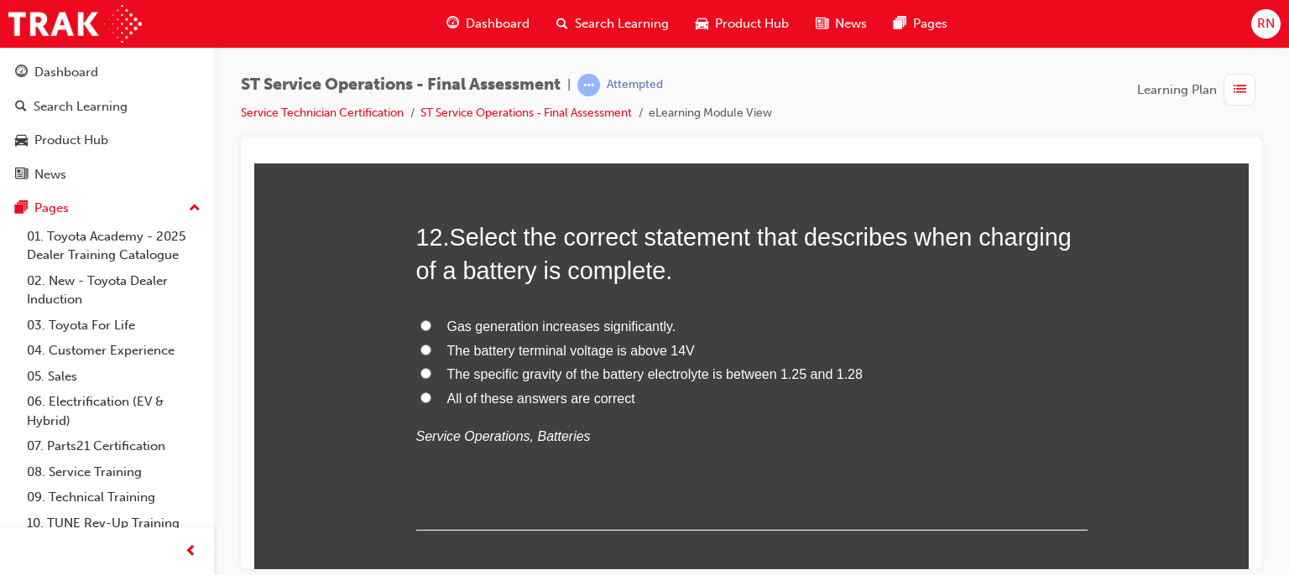
click at [664, 374] on span "The specific gravity of the battery electrolyte is between 1.25 and 1.28" at bounding box center [654, 374] width 415 height 14
click at [431, 374] on input "The specific gravity of the battery electrolyte is between 1.25 and 1.28" at bounding box center [425, 372] width 11 height 11
radio input "true"
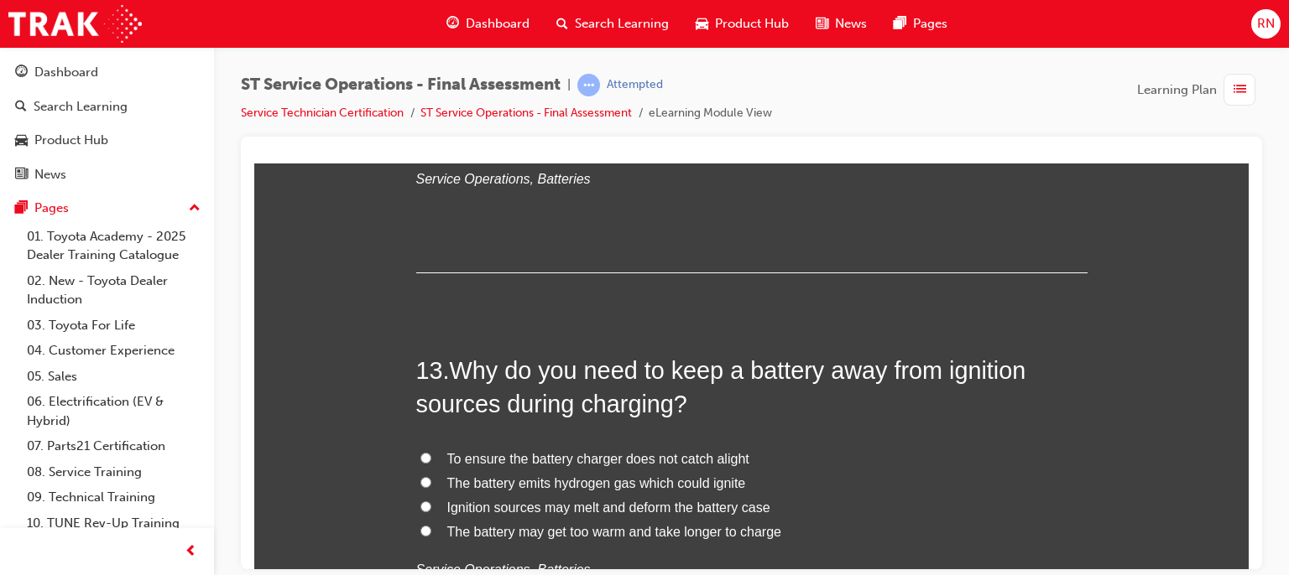
scroll to position [4773, 0]
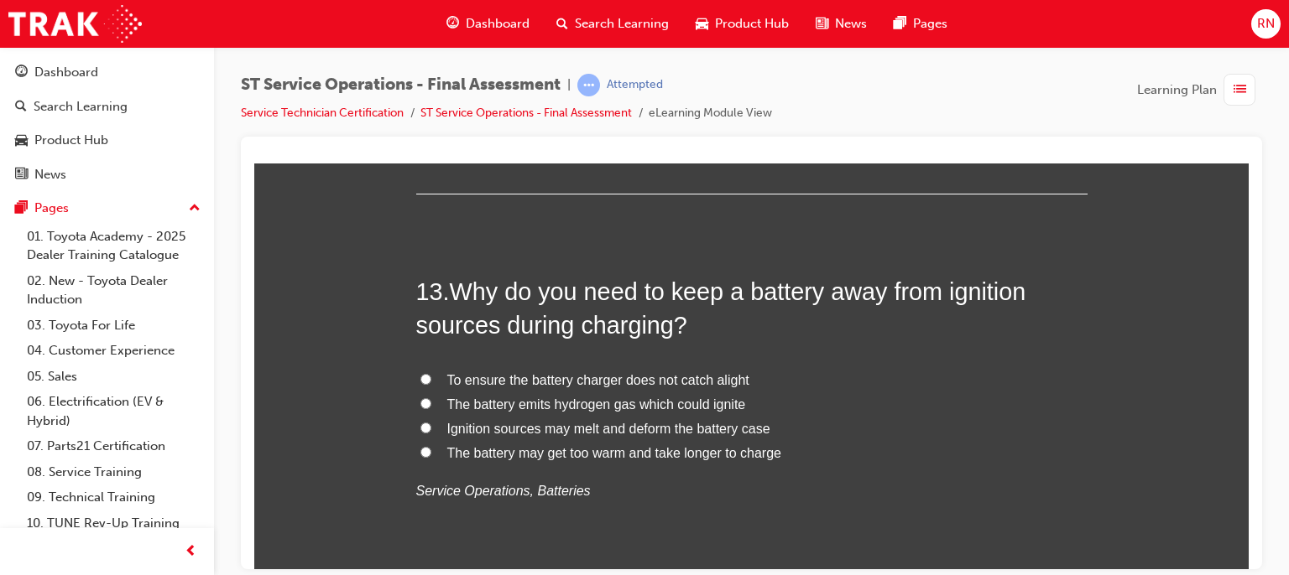
click at [525, 408] on span "The battery emits hydrogen gas which could ignite" at bounding box center [596, 404] width 299 height 14
click at [431, 408] on input "The battery emits hydrogen gas which could ignite" at bounding box center [425, 403] width 11 height 11
radio input "true"
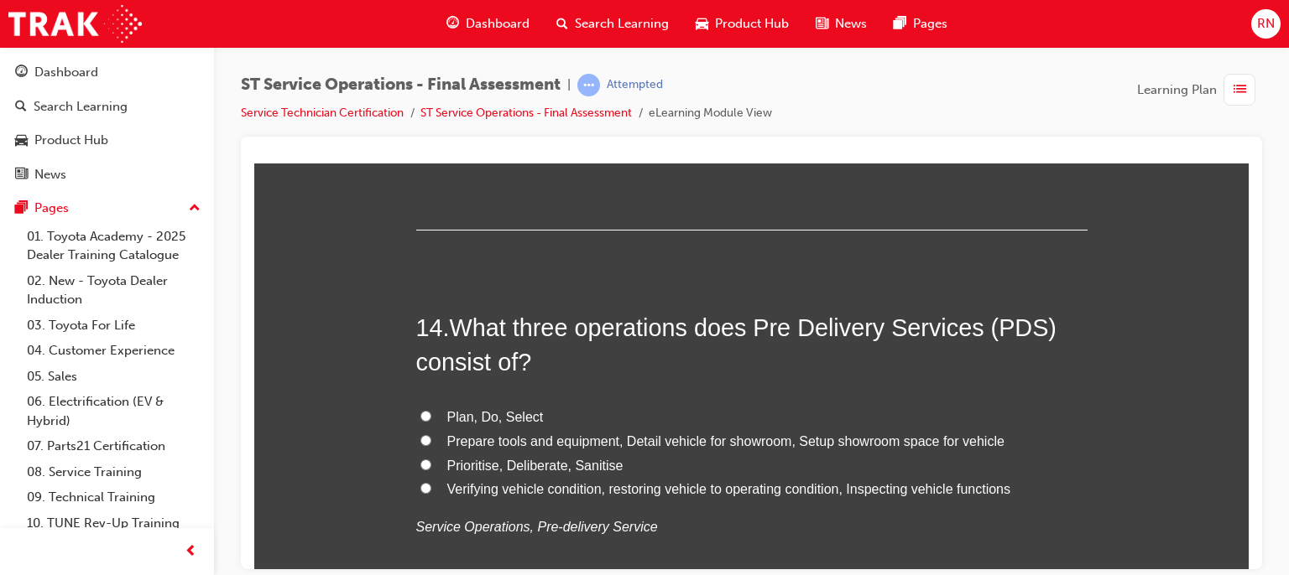
scroll to position [5141, 0]
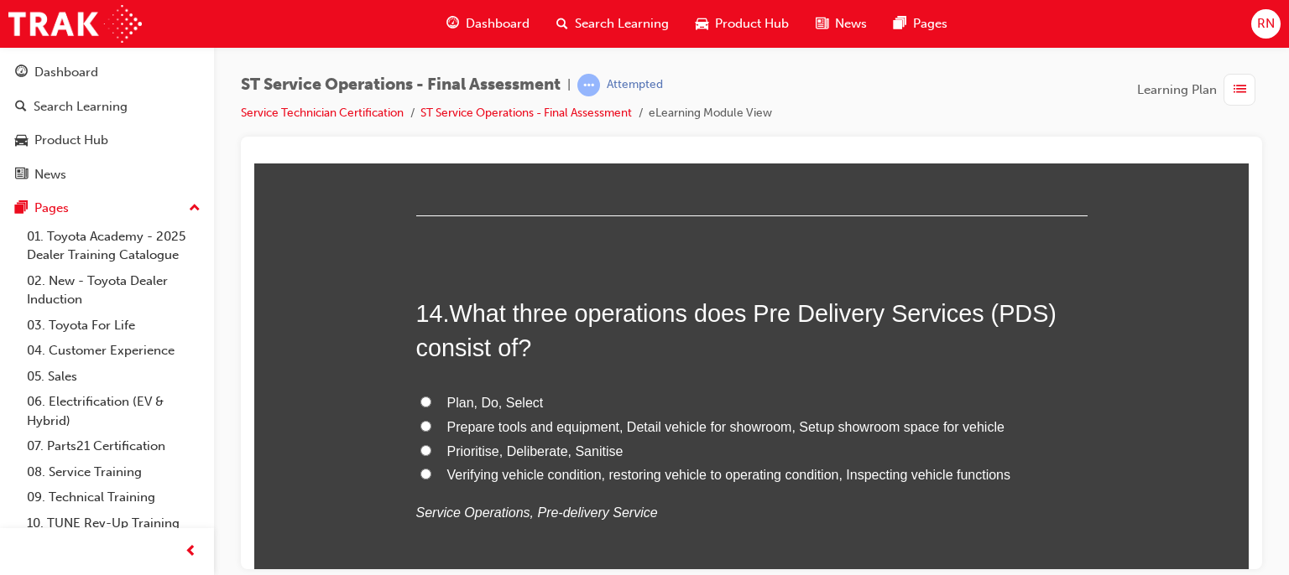
click at [862, 469] on span "Verifying vehicle condition, restoring vehicle to operating condition, Inspecti…" at bounding box center [729, 474] width 564 height 14
click at [431, 469] on input "Verifying vehicle condition, restoring vehicle to operating condition, Inspecti…" at bounding box center [425, 473] width 11 height 11
radio input "true"
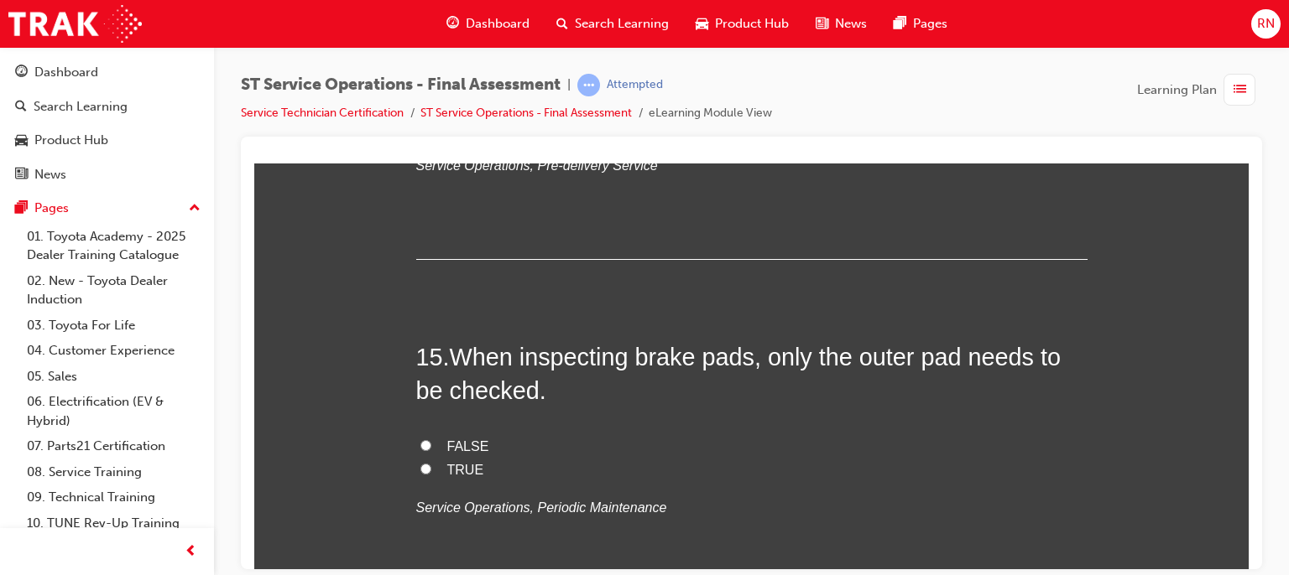
scroll to position [5533, 0]
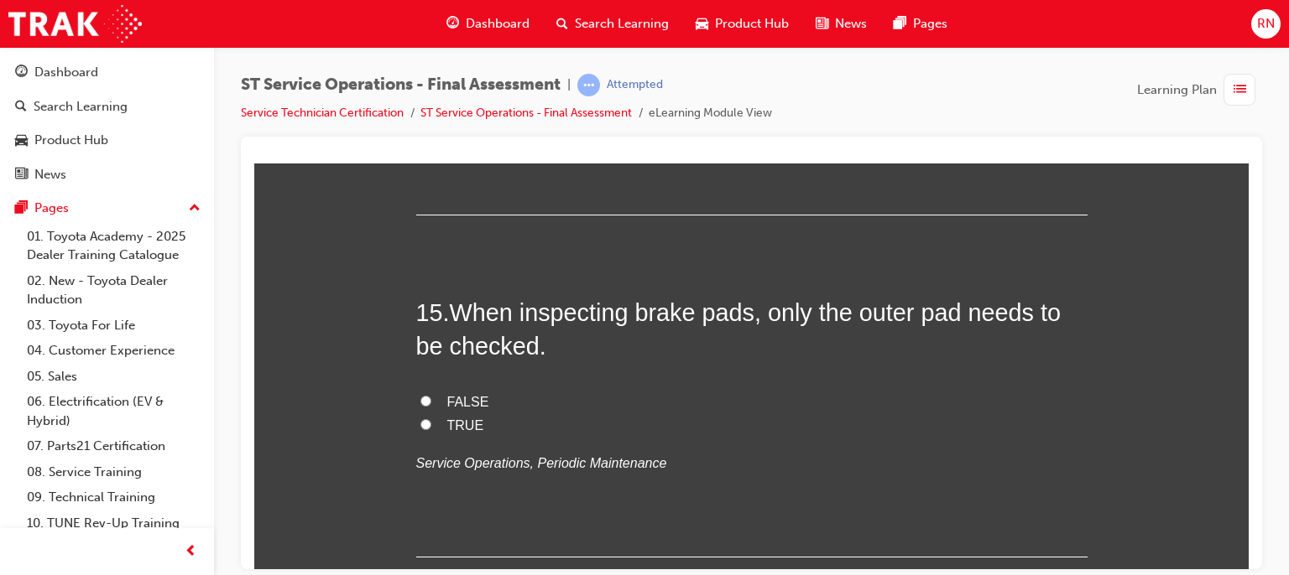
click at [463, 394] on span "FALSE" at bounding box center [468, 401] width 42 height 14
click at [431, 395] on input "FALSE" at bounding box center [425, 400] width 11 height 11
radio input "true"
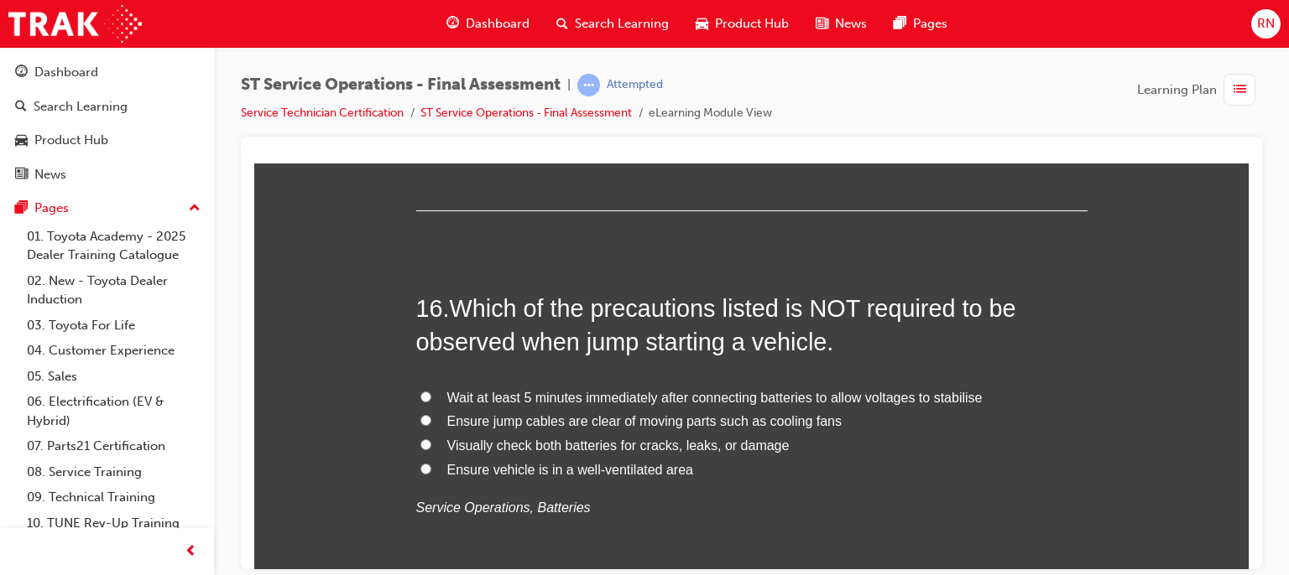
scroll to position [5891, 0]
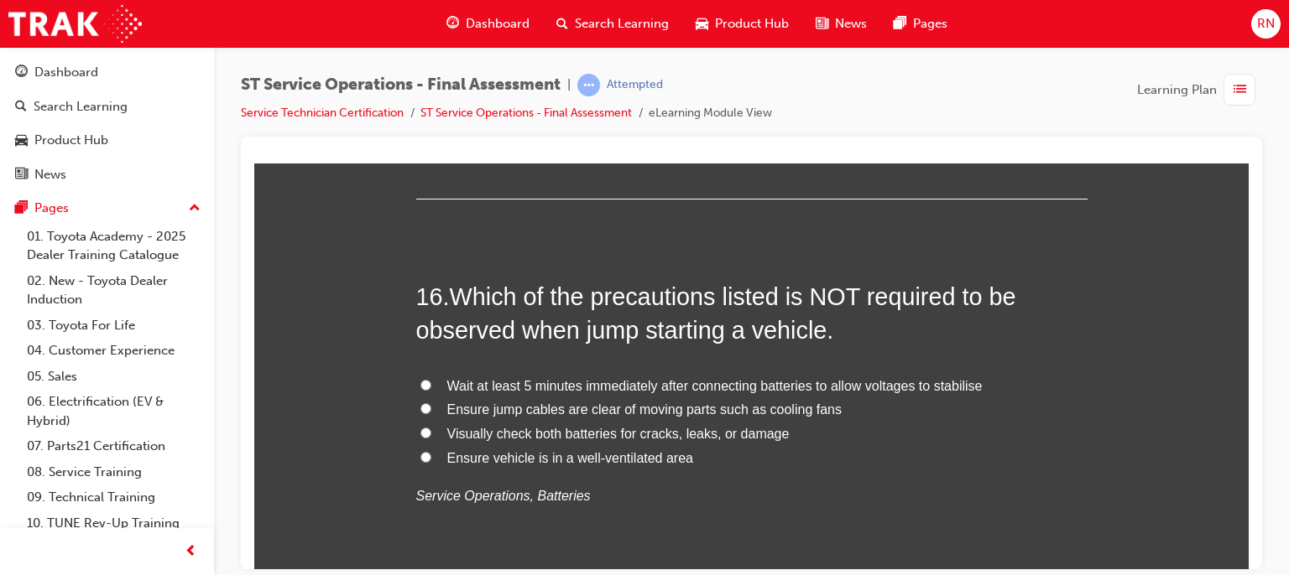
click at [627, 379] on span "Wait at least 5 minutes immediately after connecting batteries to allow voltage…" at bounding box center [714, 385] width 535 height 14
click at [431, 379] on input "Wait at least 5 minutes immediately after connecting batteries to allow voltage…" at bounding box center [425, 384] width 11 height 11
radio input "true"
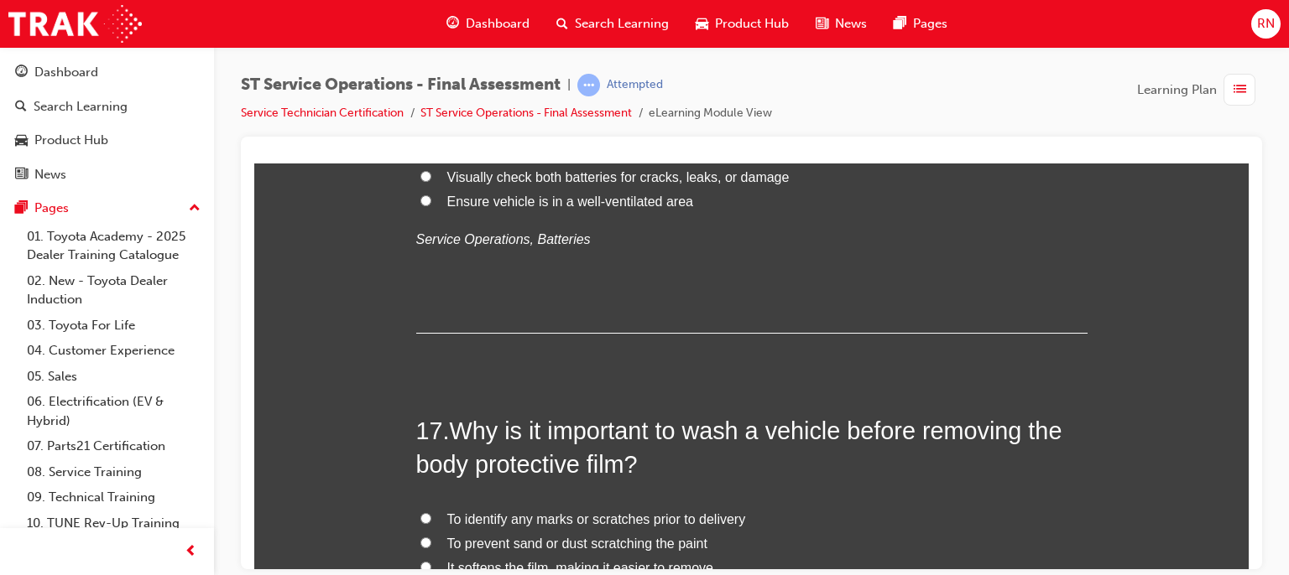
scroll to position [6294, 0]
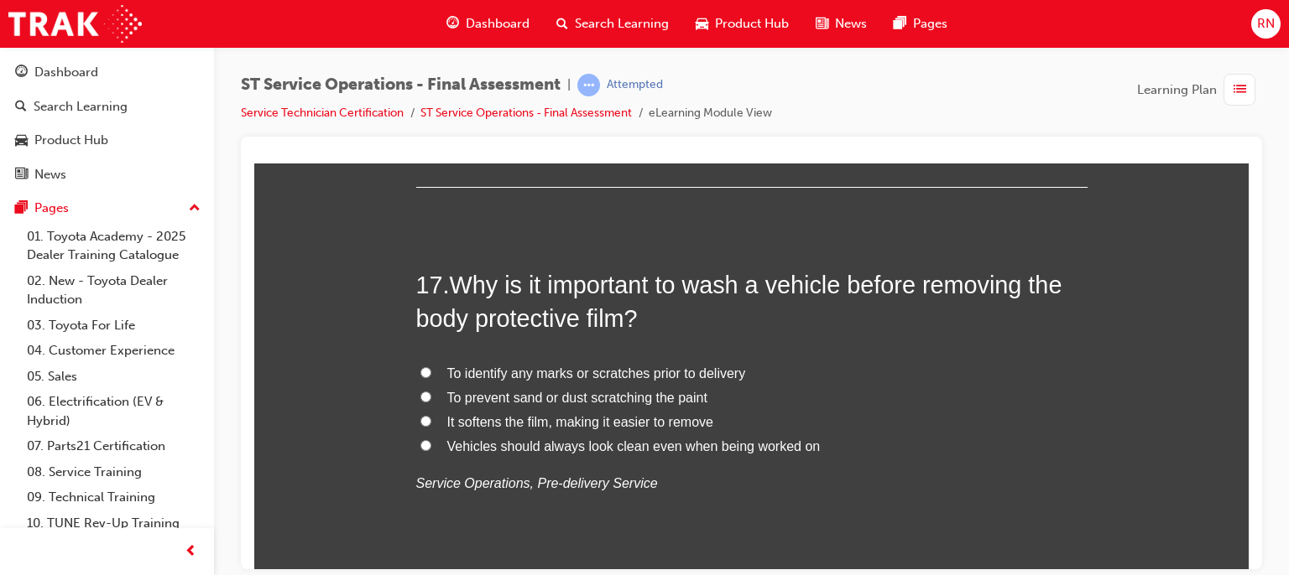
click at [544, 374] on span "To identify any marks or scratches prior to delivery" at bounding box center [596, 373] width 299 height 14
click at [431, 374] on input "To identify any marks or scratches prior to delivery" at bounding box center [425, 372] width 11 height 11
radio input "true"
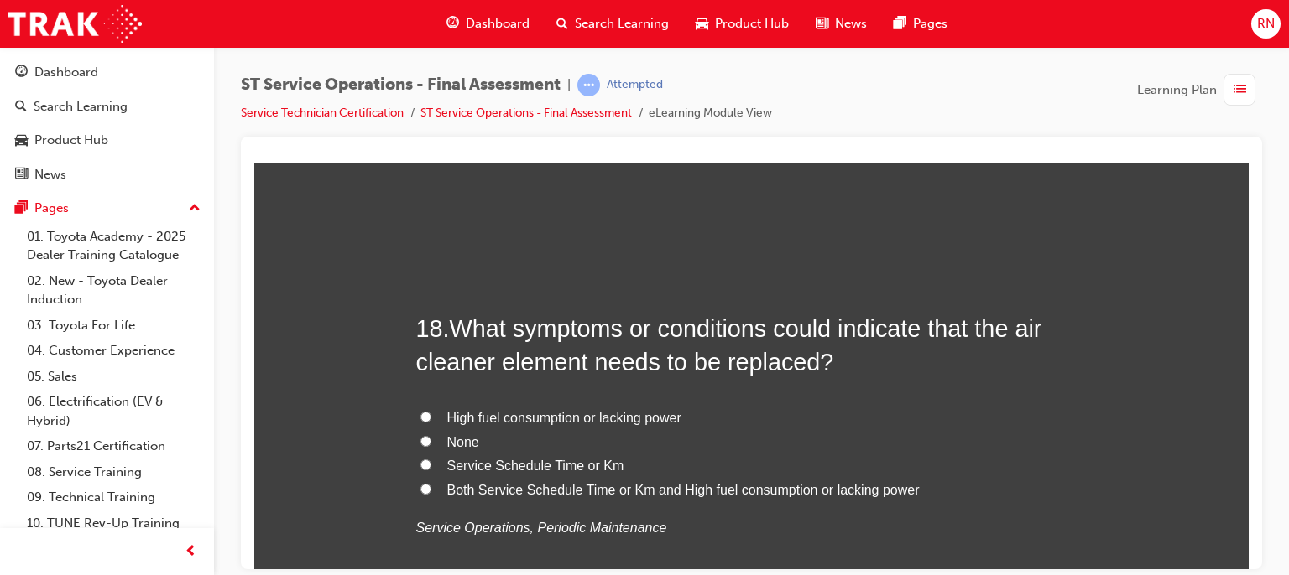
scroll to position [6663, 0]
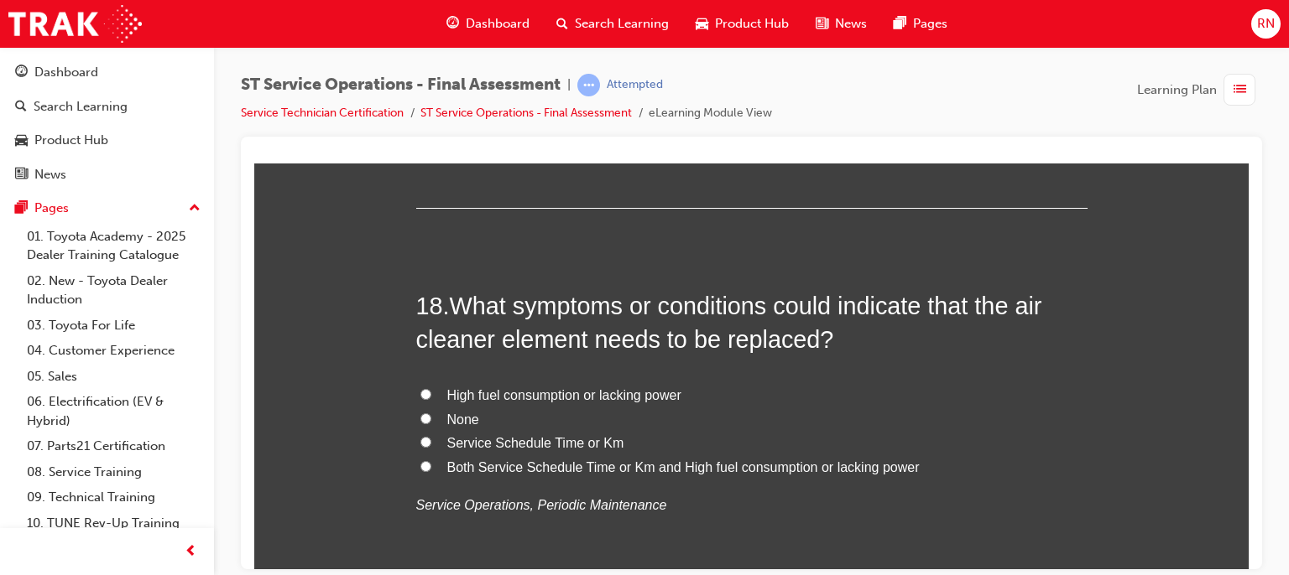
click at [719, 463] on span "Both Service Schedule Time or Km and High fuel consumption or lacking power" at bounding box center [683, 467] width 472 height 14
click at [431, 463] on input "Both Service Schedule Time or Km and High fuel consumption or lacking power" at bounding box center [425, 466] width 11 height 11
radio input "true"
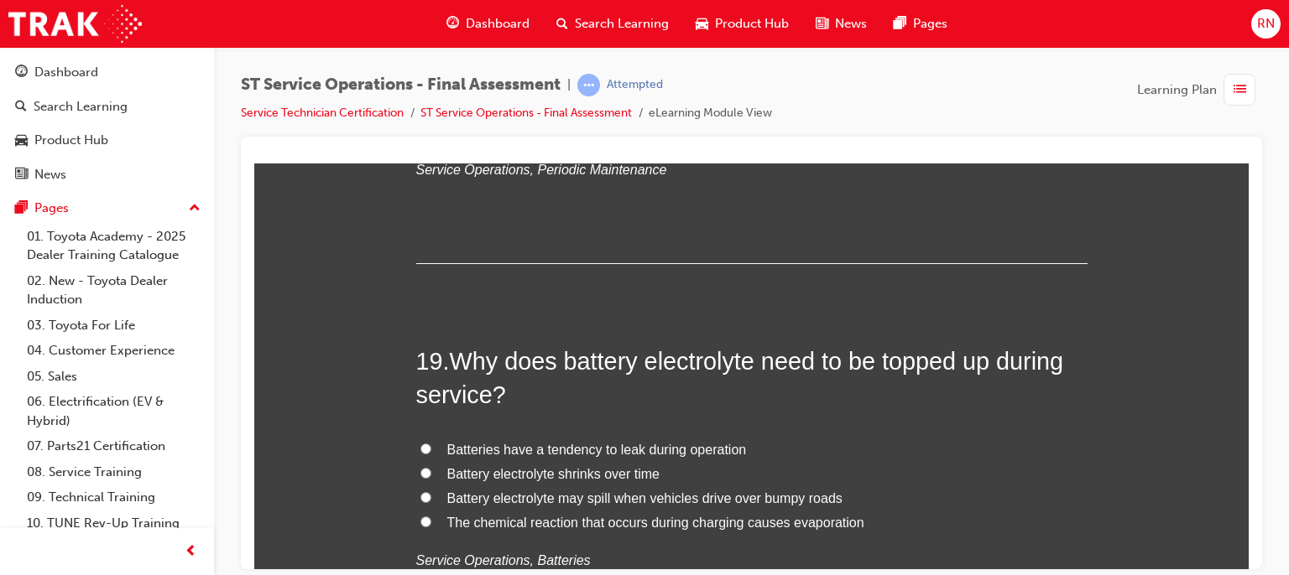
scroll to position [7054, 0]
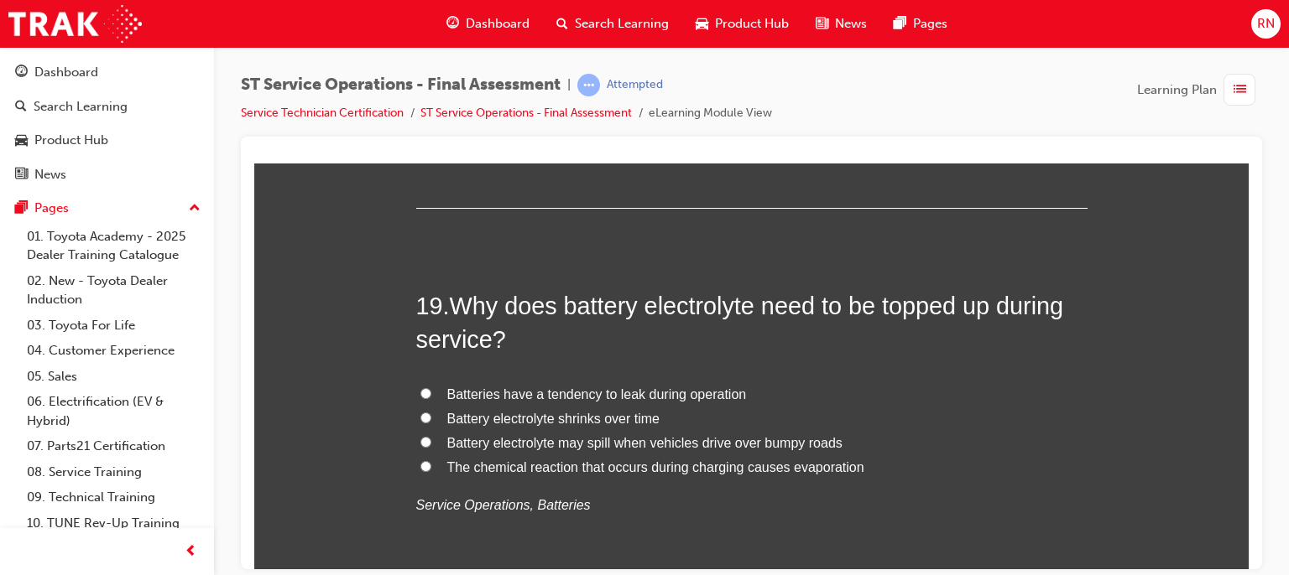
click at [570, 416] on span "Battery electrolyte shrinks over time" at bounding box center [553, 418] width 212 height 14
click at [431, 416] on input "Battery electrolyte shrinks over time" at bounding box center [425, 417] width 11 height 11
radio input "true"
click at [587, 469] on span "The chemical reaction that occurs during charging causes evaporation" at bounding box center [655, 467] width 417 height 14
click at [431, 469] on input "The chemical reaction that occurs during charging causes evaporation" at bounding box center [425, 466] width 11 height 11
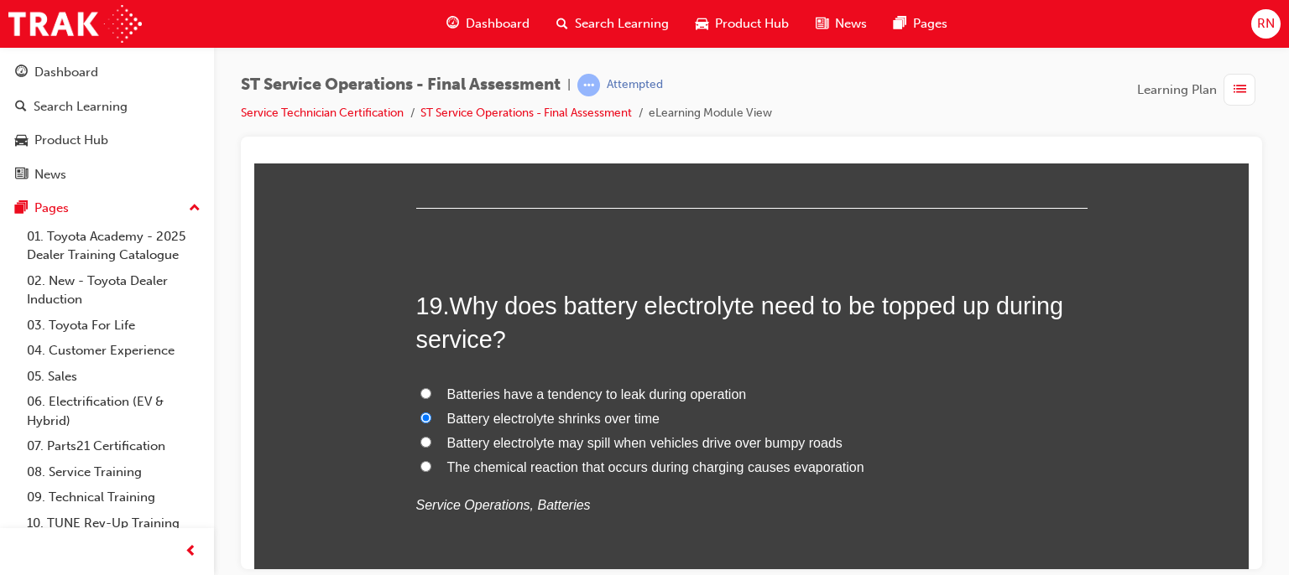
radio input "true"
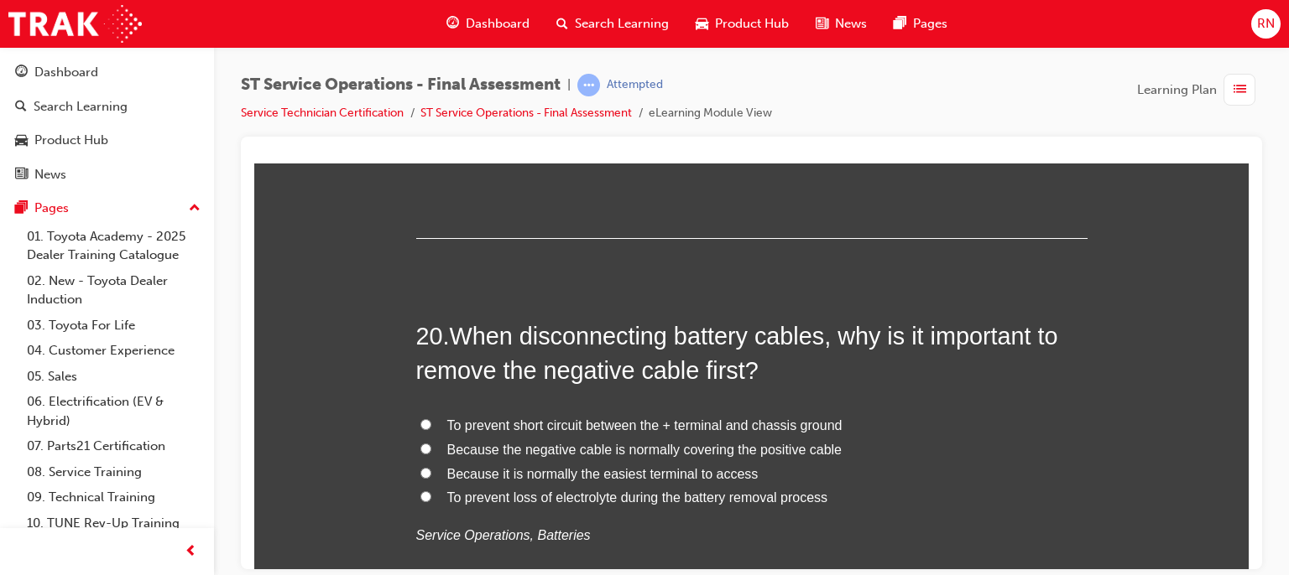
scroll to position [7435, 0]
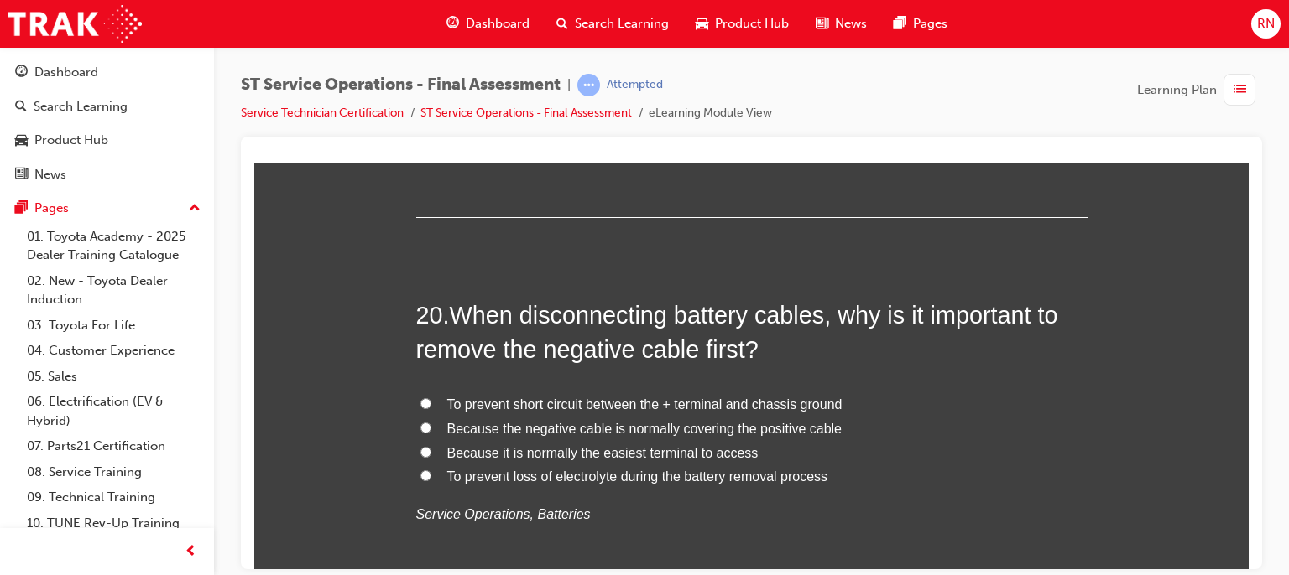
click at [653, 407] on span "To prevent short circuit between the + terminal and chassis ground" at bounding box center [644, 404] width 395 height 14
click at [431, 407] on input "To prevent short circuit between the + terminal and chassis ground" at bounding box center [425, 403] width 11 height 11
radio input "true"
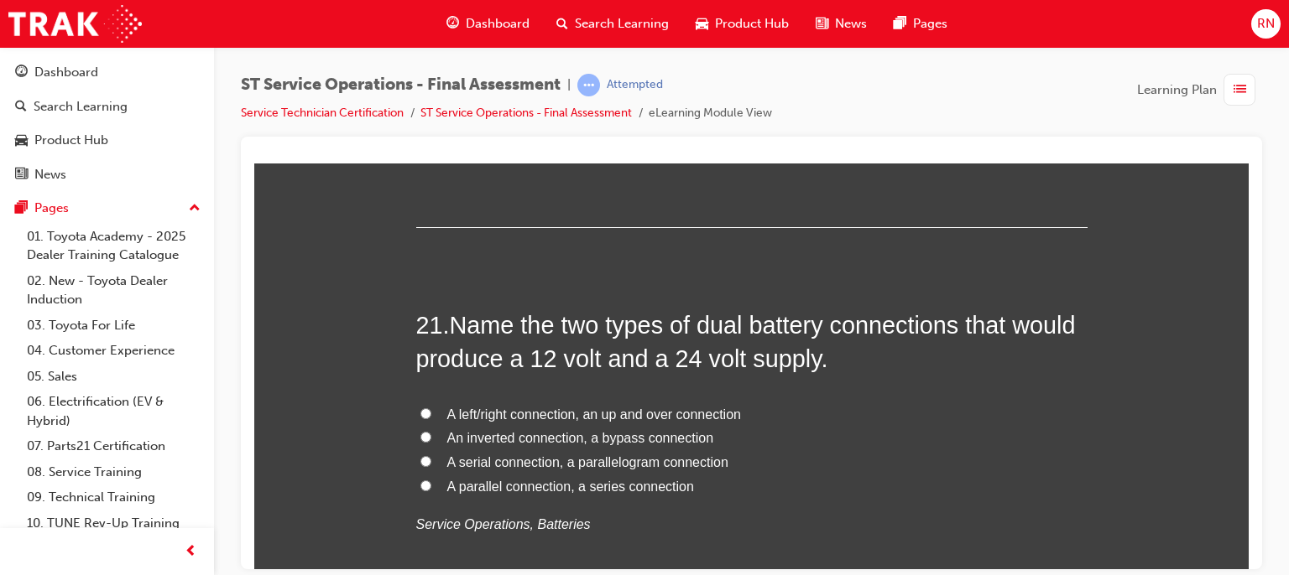
scroll to position [7826, 0]
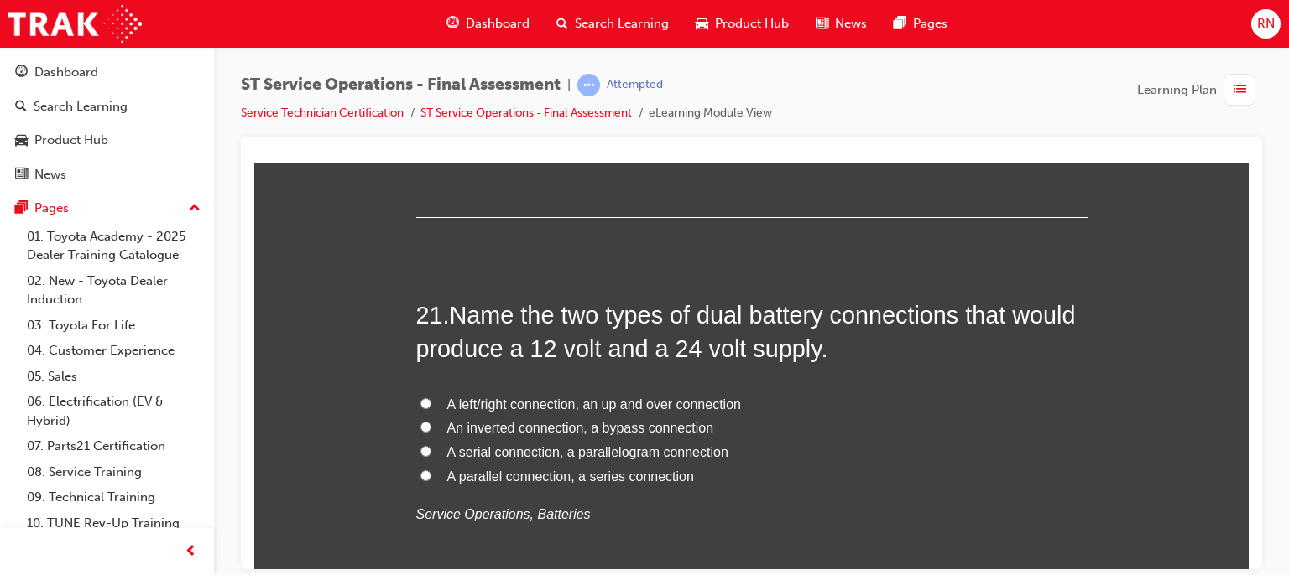
click at [548, 423] on span "An inverted connection, a bypass connection" at bounding box center [580, 427] width 267 height 14
click at [431, 423] on input "An inverted connection, a bypass connection" at bounding box center [425, 426] width 11 height 11
radio input "true"
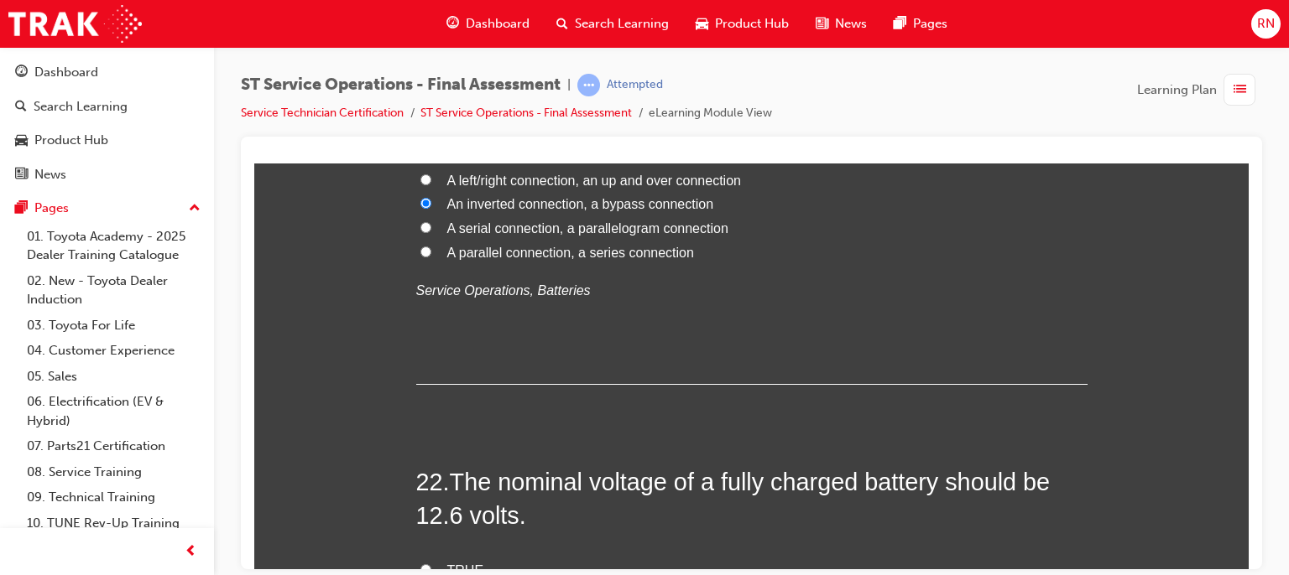
scroll to position [8206, 0]
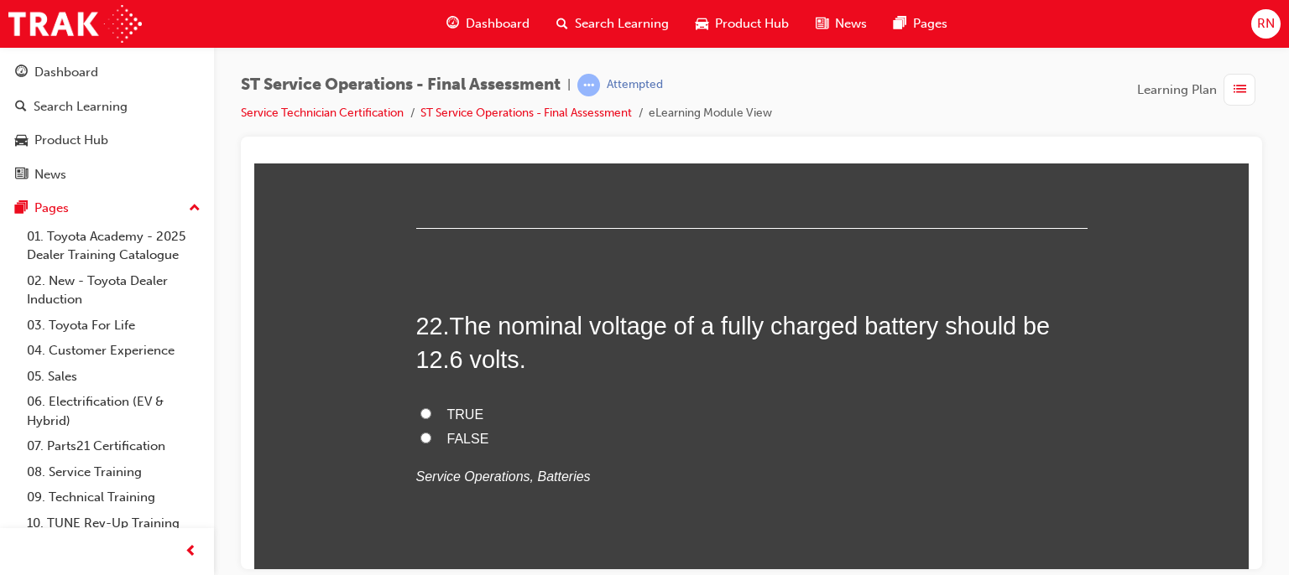
click at [420, 434] on input "FALSE" at bounding box center [425, 437] width 11 height 11
radio input "true"
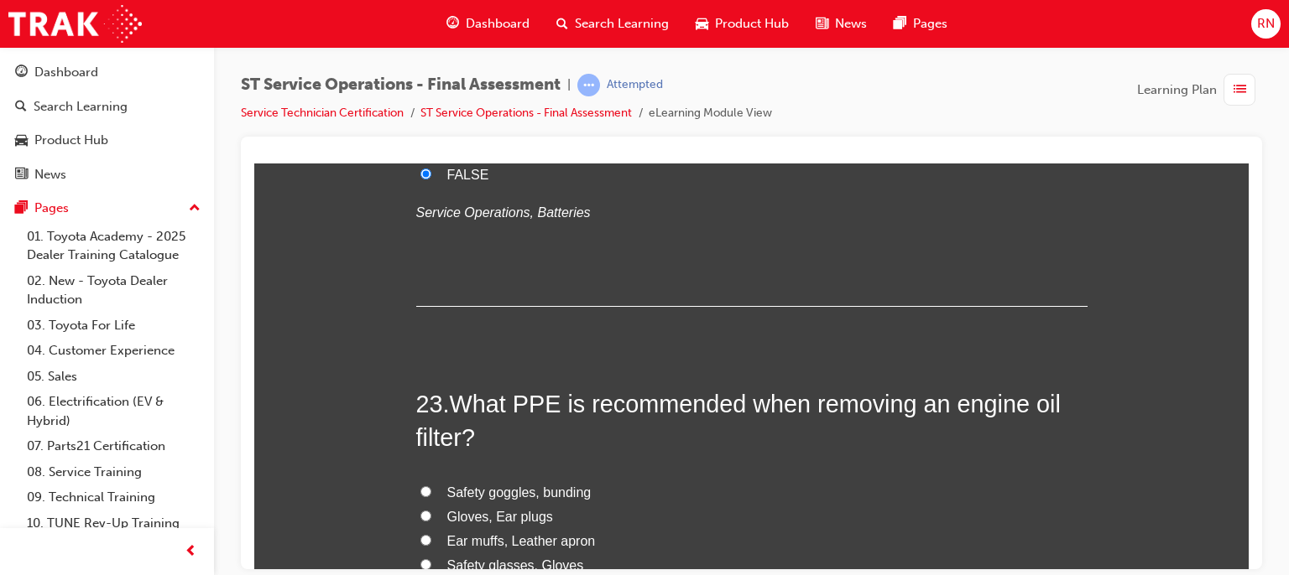
scroll to position [8486, 0]
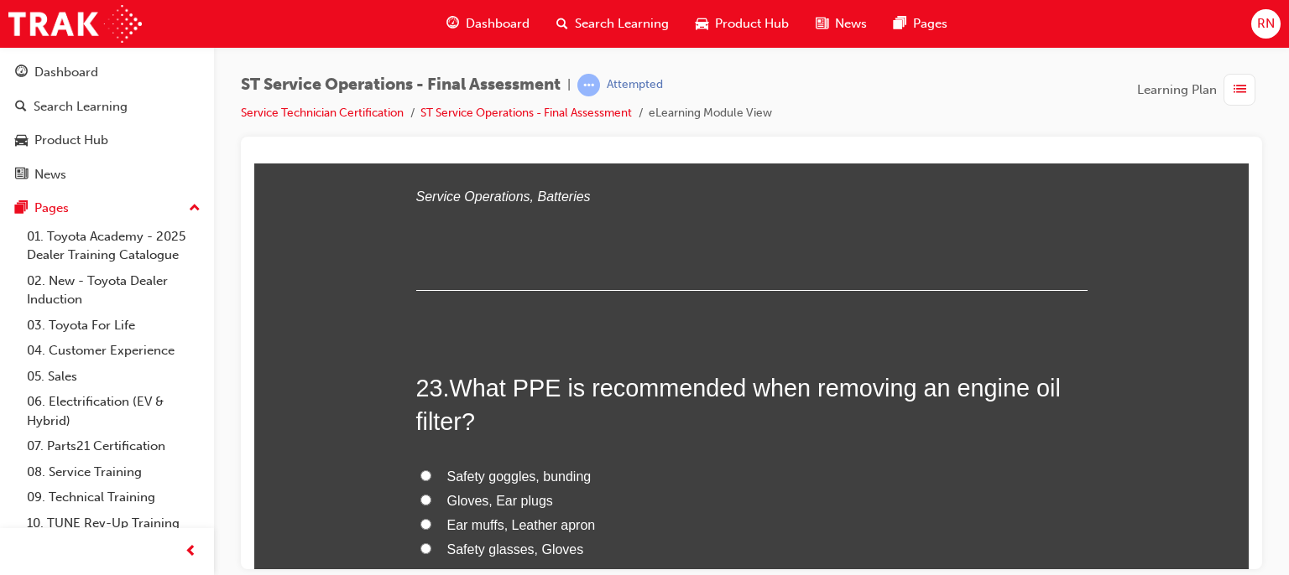
click at [420, 549] on input "Safety glasses, Gloves" at bounding box center [425, 548] width 11 height 11
radio input "true"
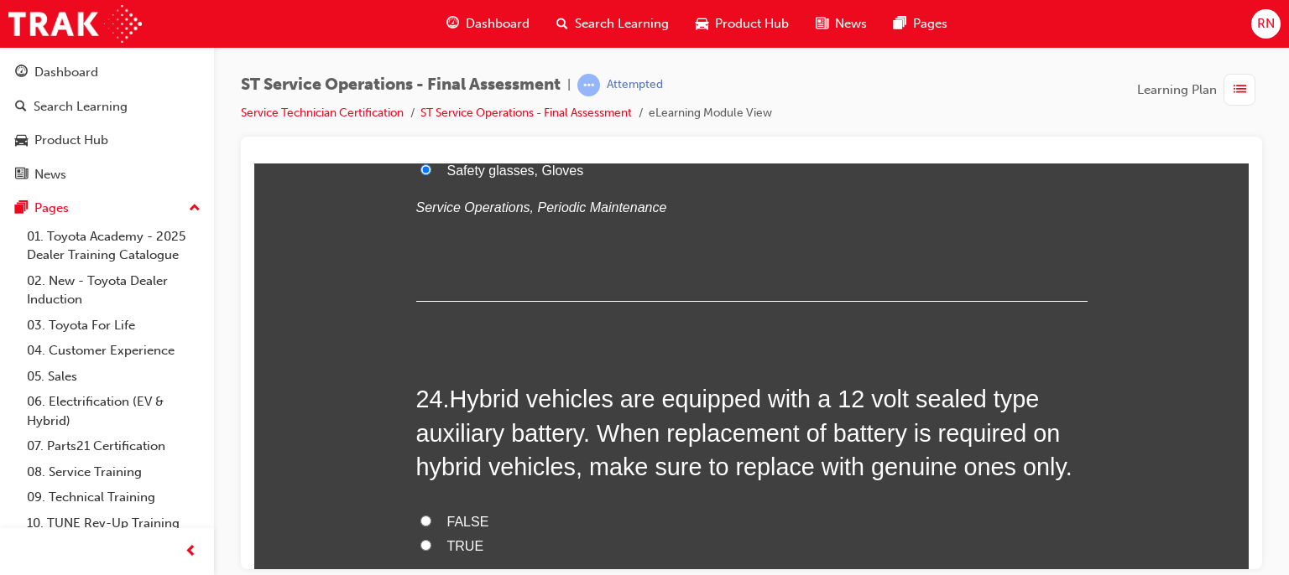
scroll to position [8877, 0]
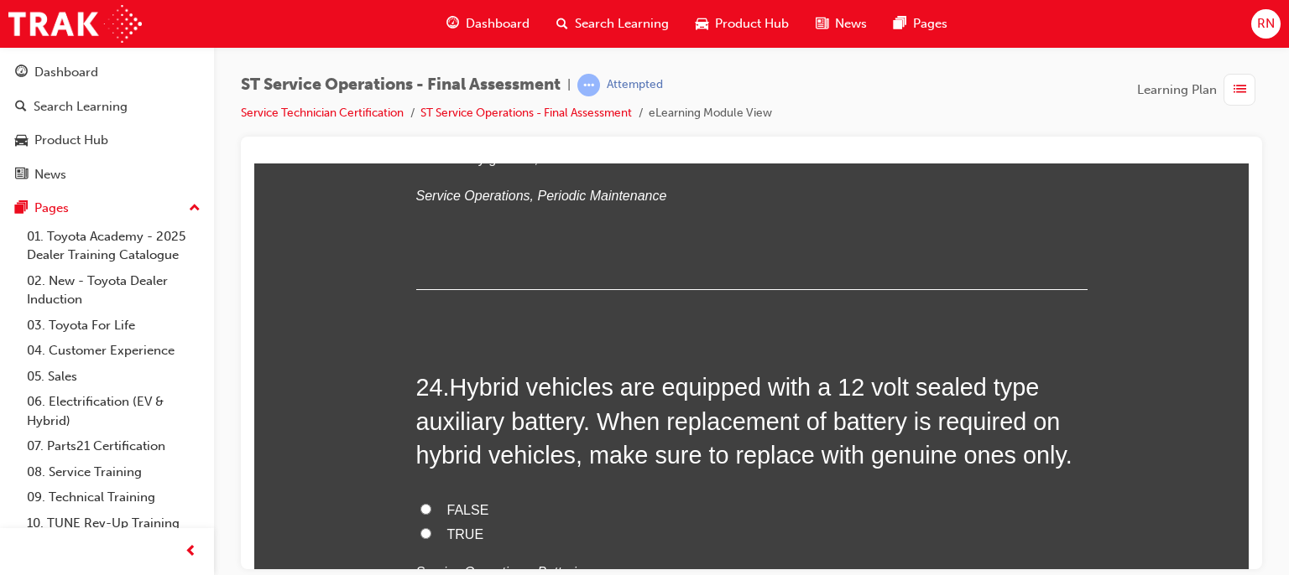
click at [420, 529] on input "TRUE" at bounding box center [425, 533] width 11 height 11
radio input "true"
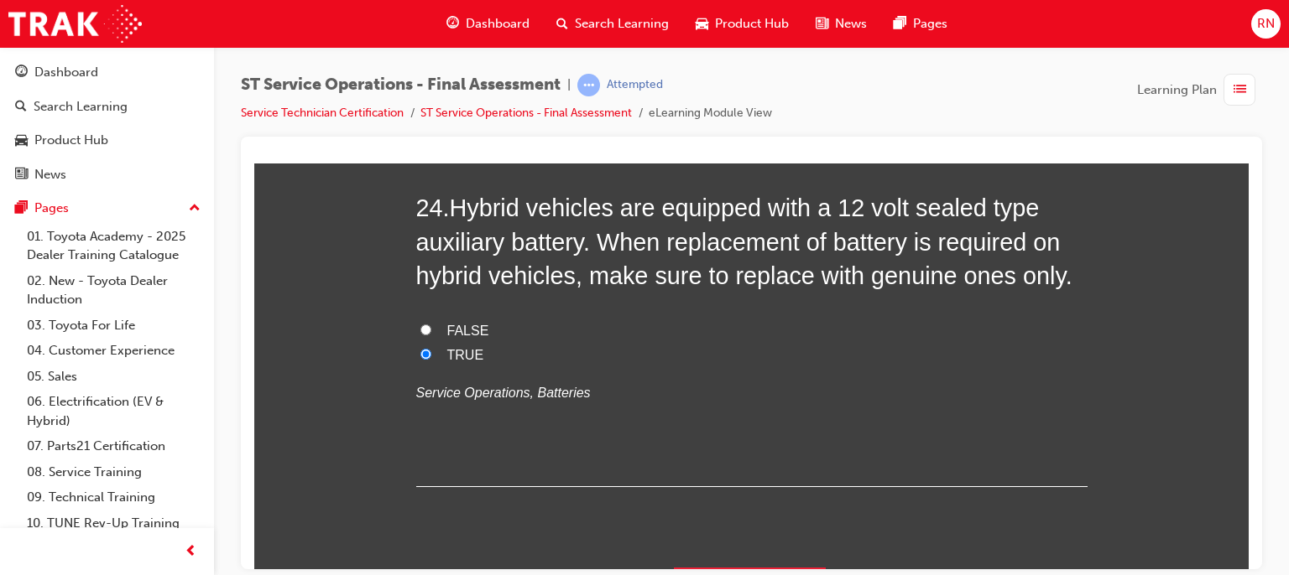
scroll to position [9097, 0]
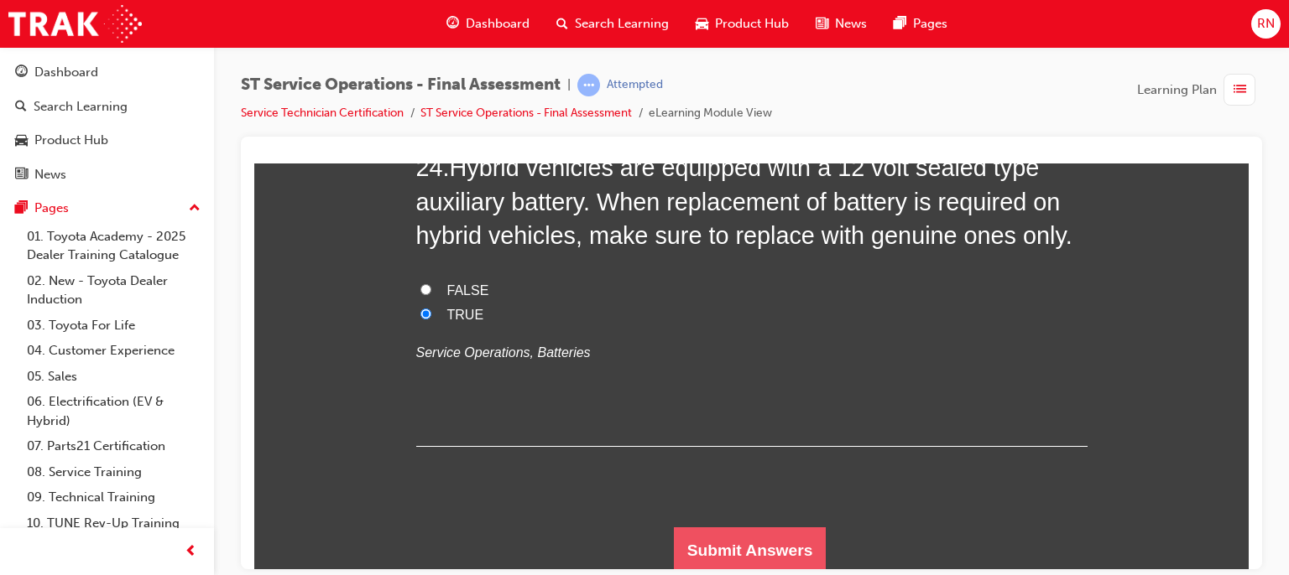
click at [778, 560] on button "Submit Answers" at bounding box center [750, 550] width 153 height 47
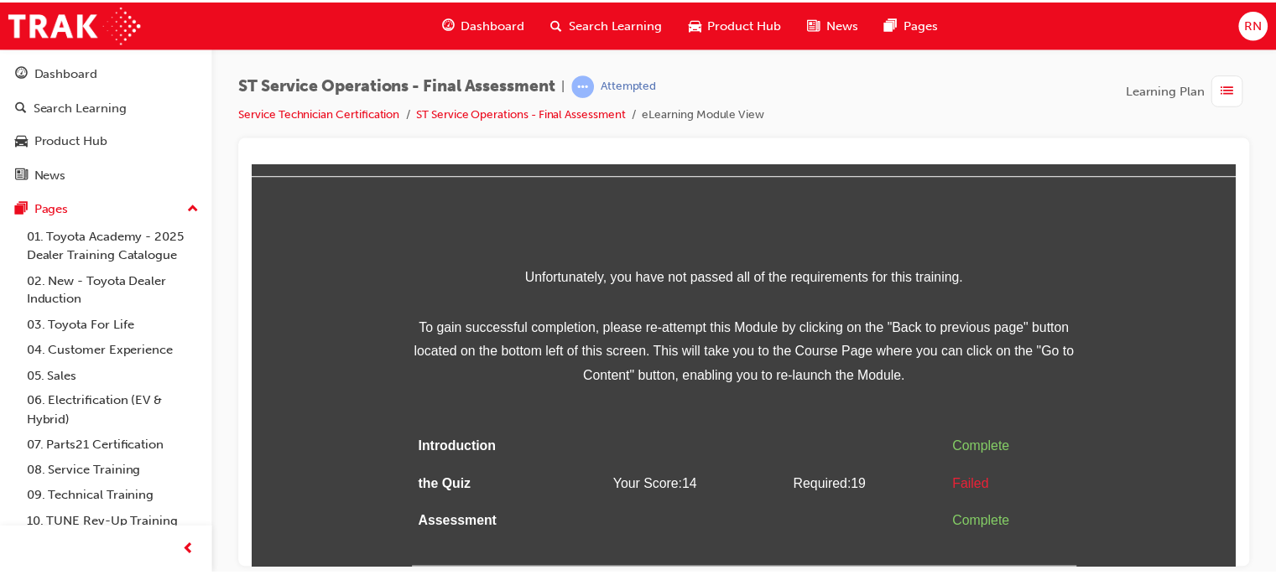
scroll to position [0, 0]
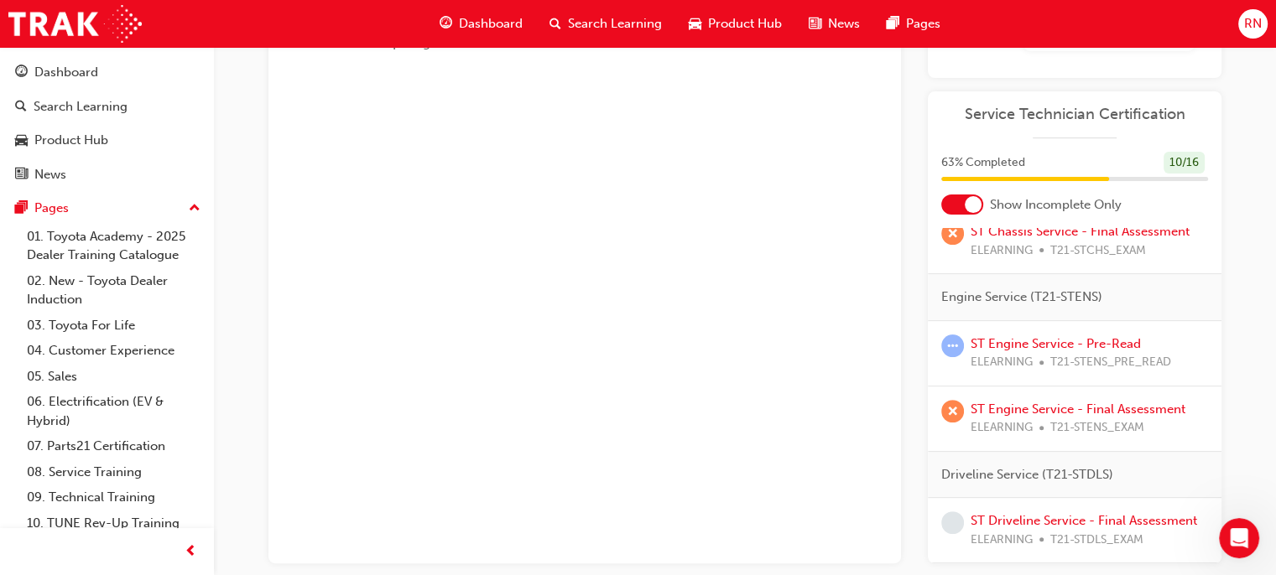
scroll to position [409, 0]
click at [1026, 512] on div "ST Driveline Service - Final Assessment ELEARNING T21-STDLS_EXAM" at bounding box center [1084, 531] width 226 height 38
click at [1034, 336] on link "ST Engine Service - Pre-Read" at bounding box center [1056, 343] width 170 height 15
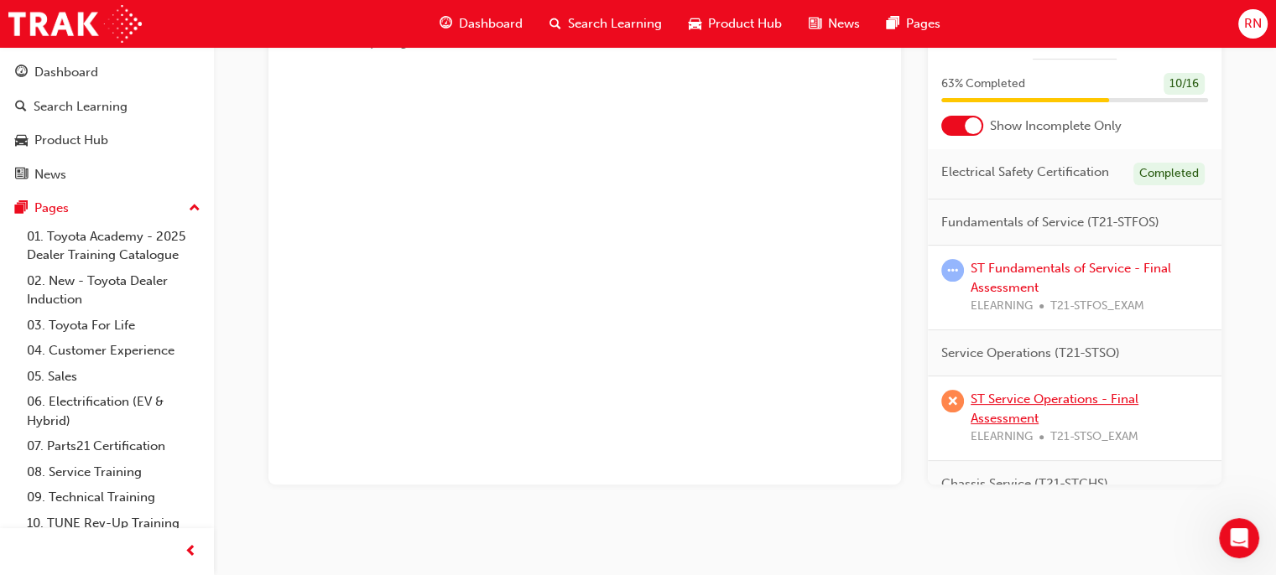
click at [1008, 409] on link "ST Service Operations - Final Assessment" at bounding box center [1055, 409] width 168 height 34
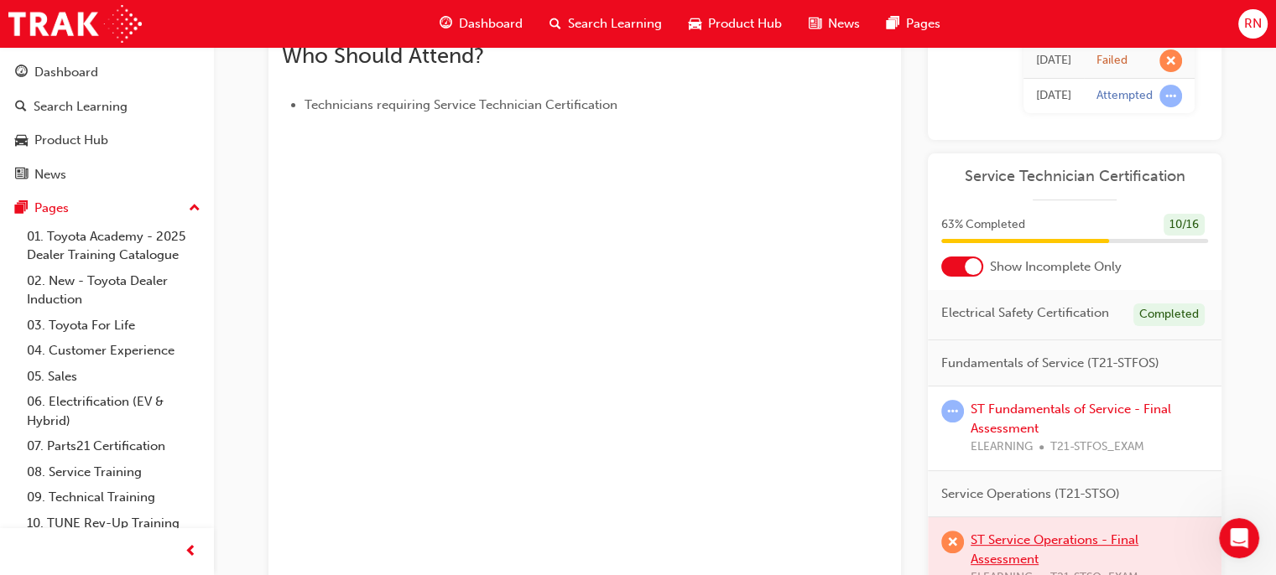
scroll to position [450, 0]
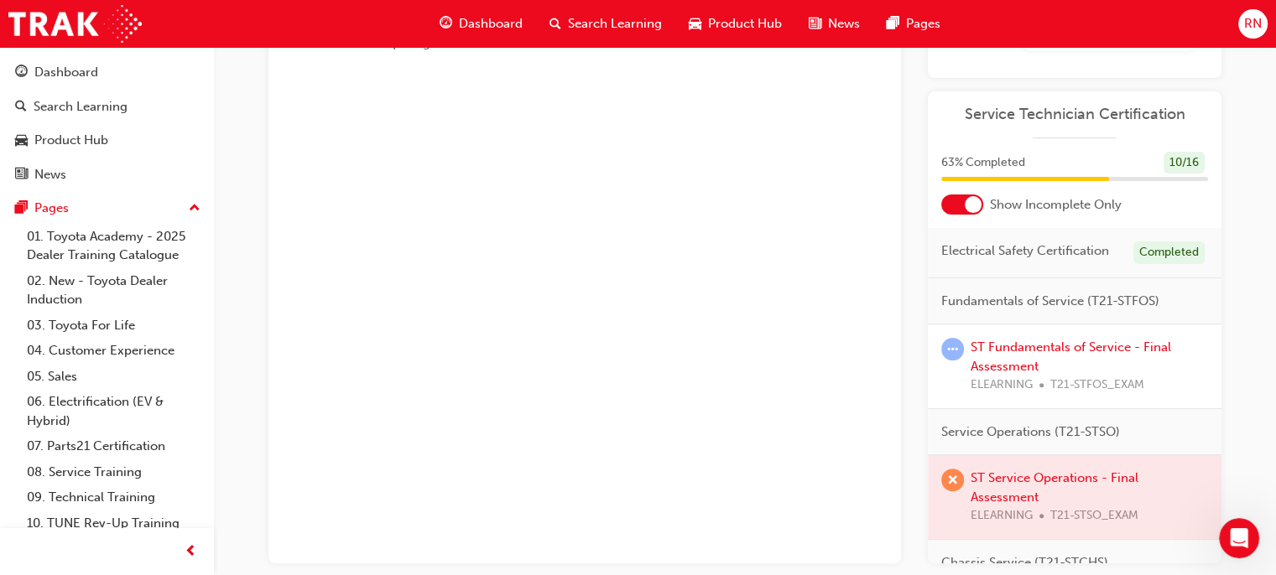
click at [1274, 133] on div "ST Service Operations - Final Assessment eLearning Stream: Technical 0 T21-STSO…" at bounding box center [638, 104] width 1276 height 1109
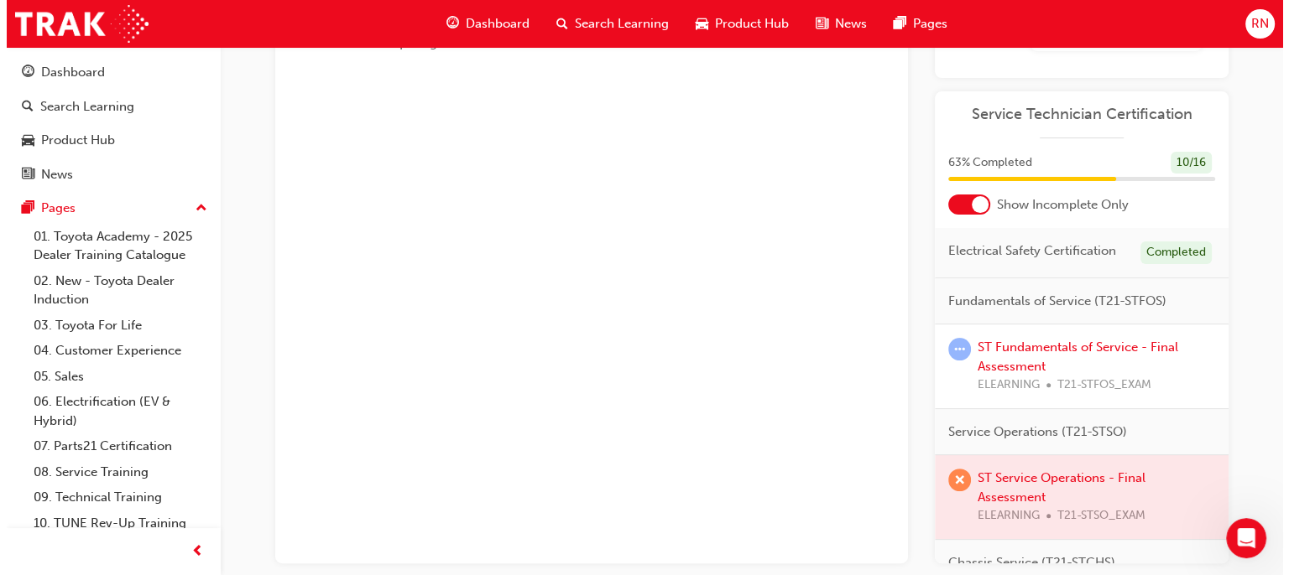
scroll to position [0, 0]
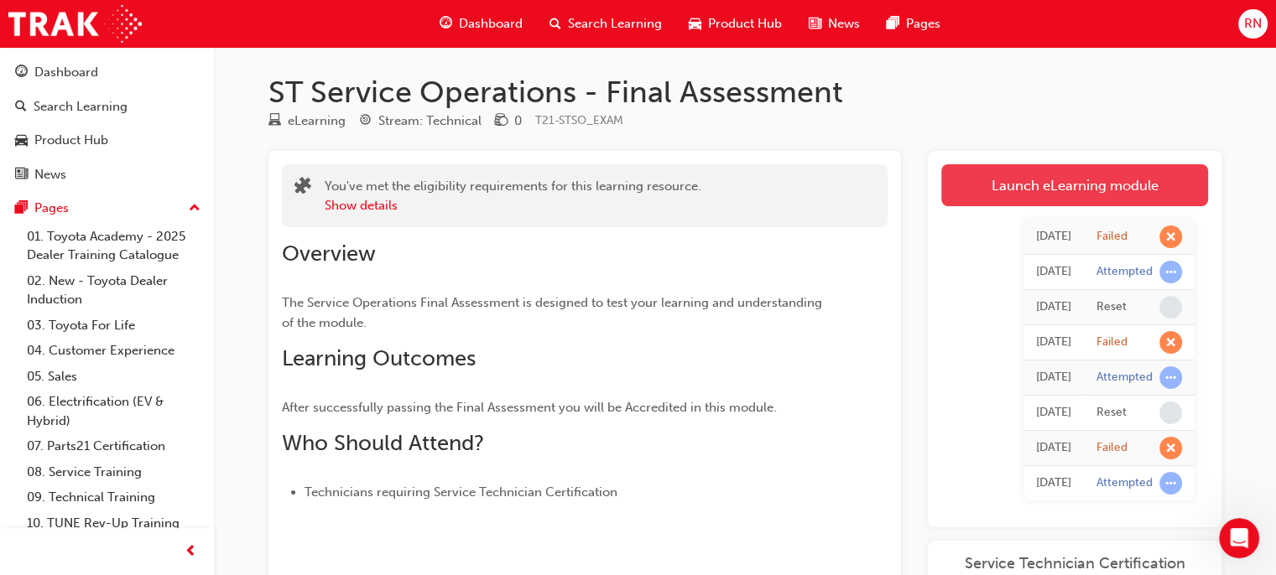
click at [1094, 188] on link "Launch eLearning module" at bounding box center [1074, 185] width 267 height 42
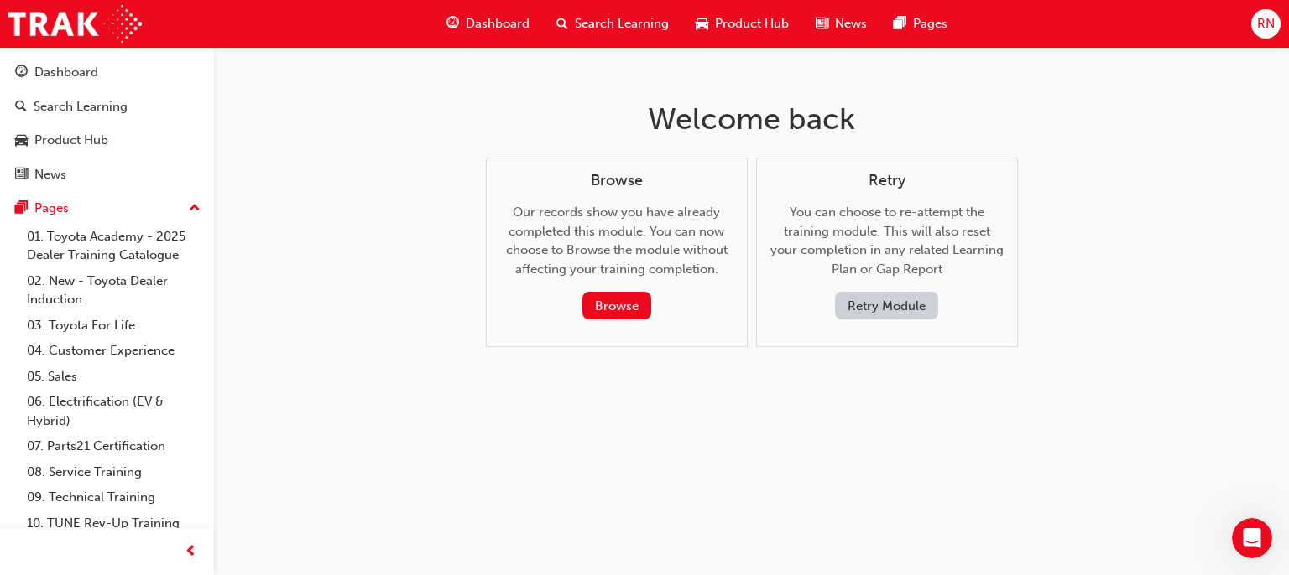
click at [881, 322] on div "Retry You can choose to re-attempt the training module. This will also reset yo…" at bounding box center [887, 253] width 262 height 190
click at [879, 306] on button "Retry Module" at bounding box center [886, 306] width 103 height 28
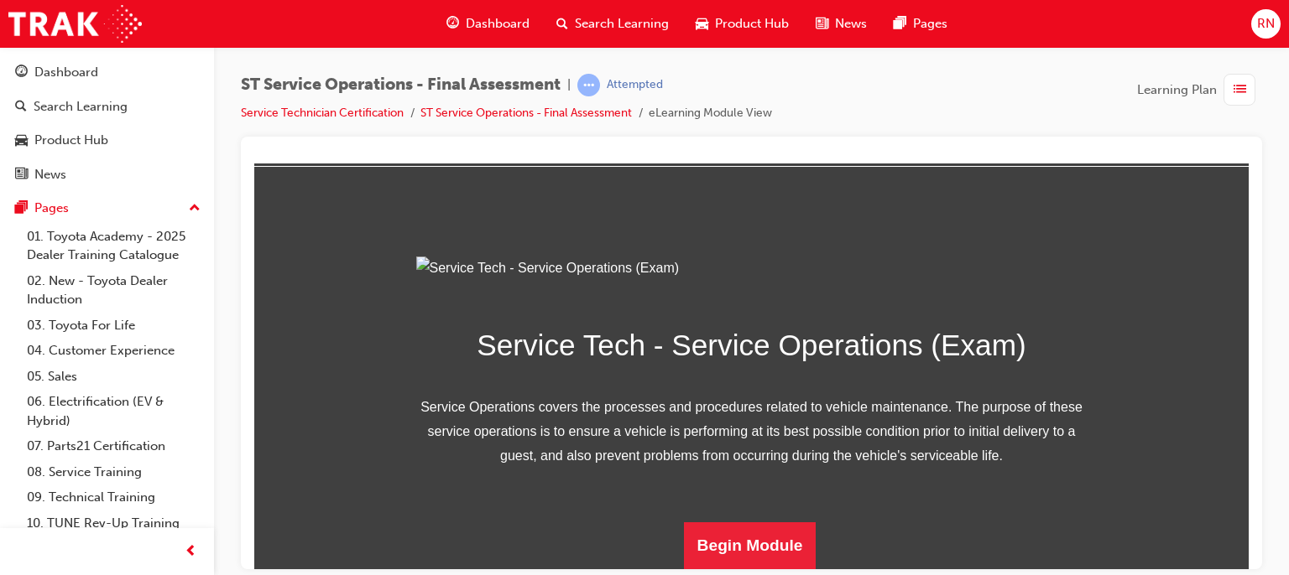
scroll to position [248, 0]
click at [772, 532] on button "Begin Module" at bounding box center [750, 545] width 133 height 47
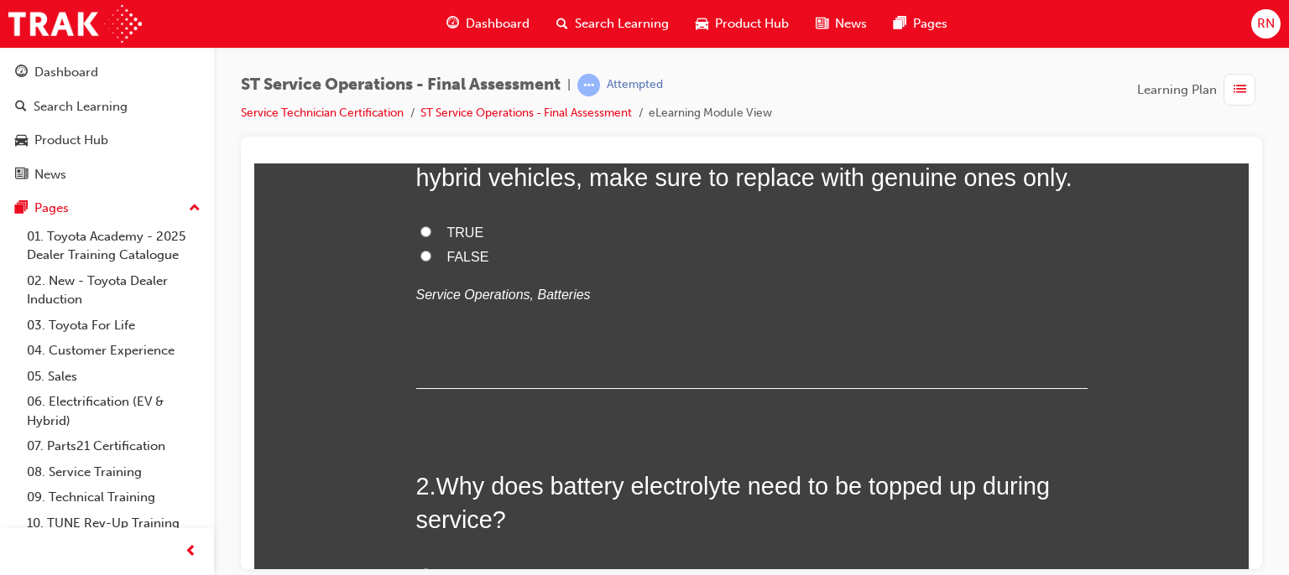
scroll to position [0, 0]
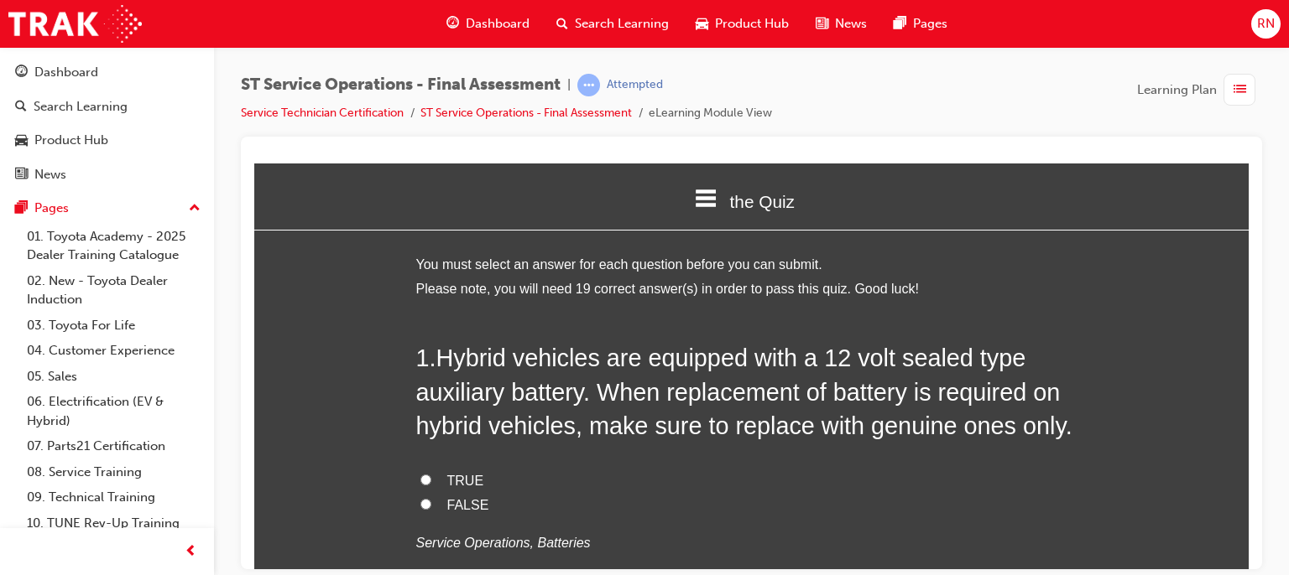
click at [421, 479] on input "TRUE" at bounding box center [425, 479] width 11 height 11
radio input "true"
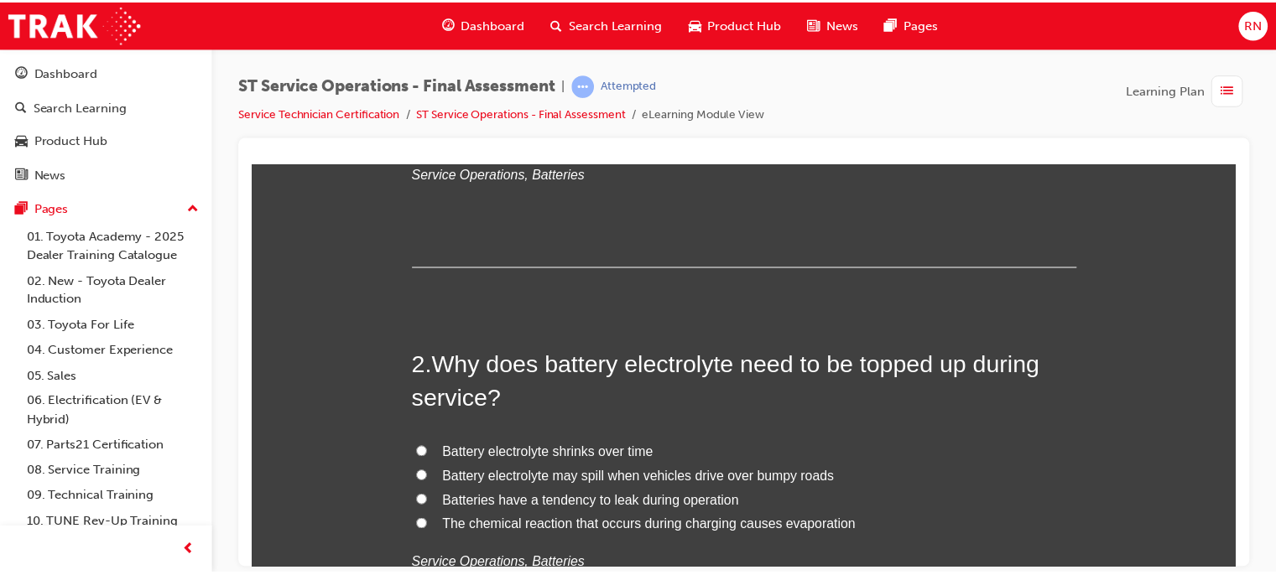
scroll to position [403, 0]
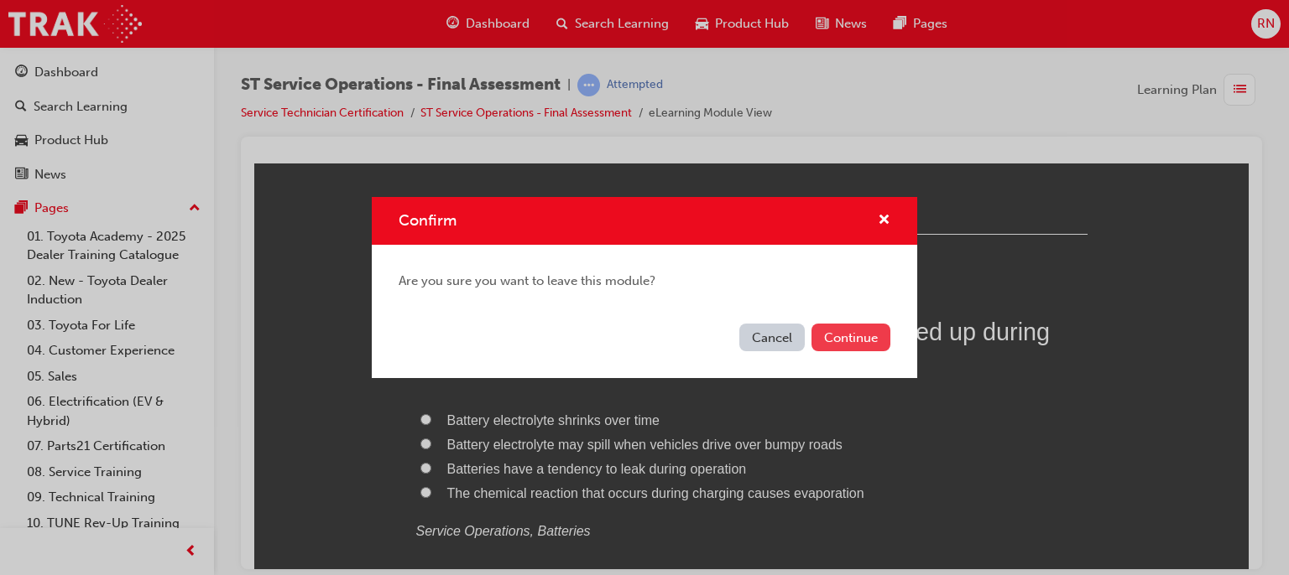
click at [854, 325] on button "Continue" at bounding box center [850, 338] width 79 height 28
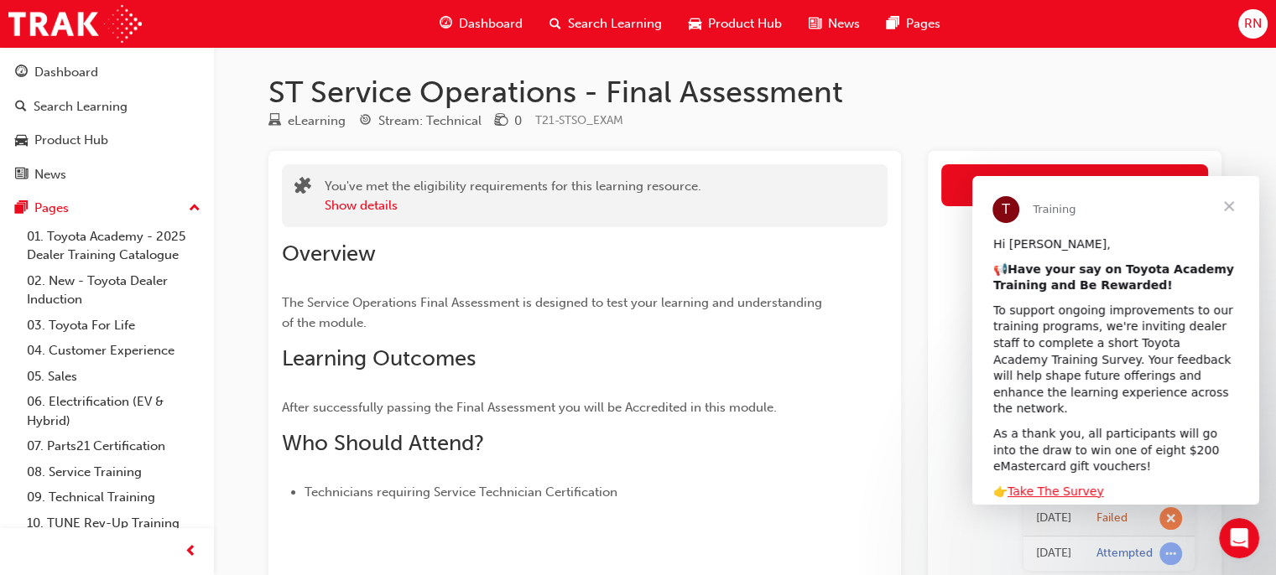
click at [1213, 331] on div "To support ongoing improvements to our training programs, we're inviting dealer…" at bounding box center [1115, 360] width 245 height 115
click at [1222, 206] on span "Close" at bounding box center [1229, 206] width 60 height 60
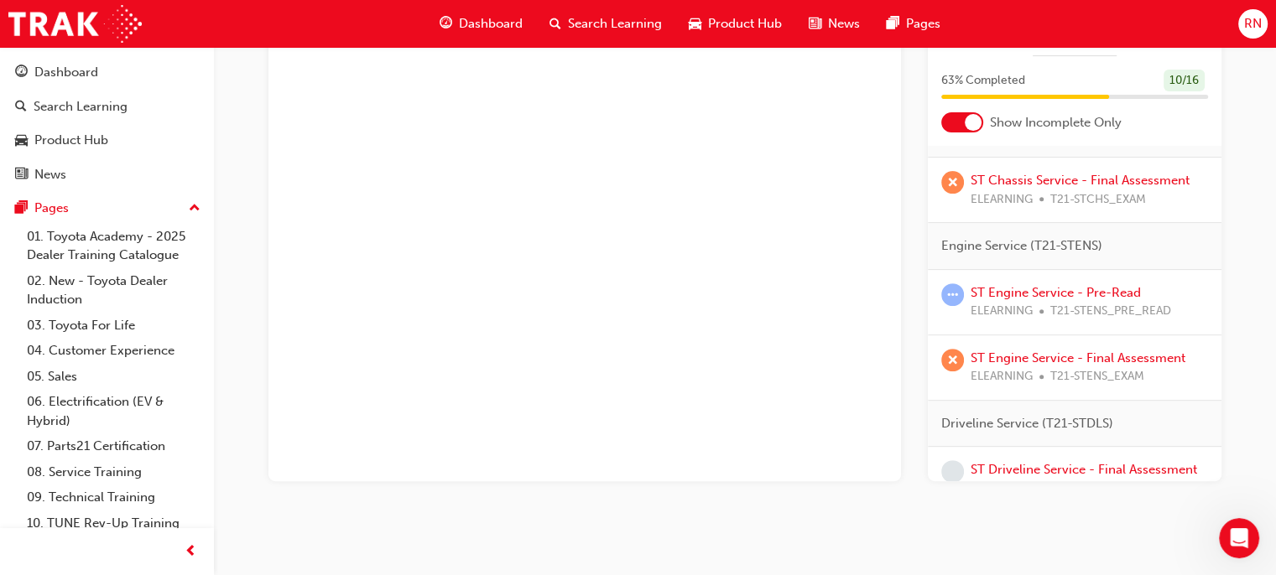
scroll to position [379, 0]
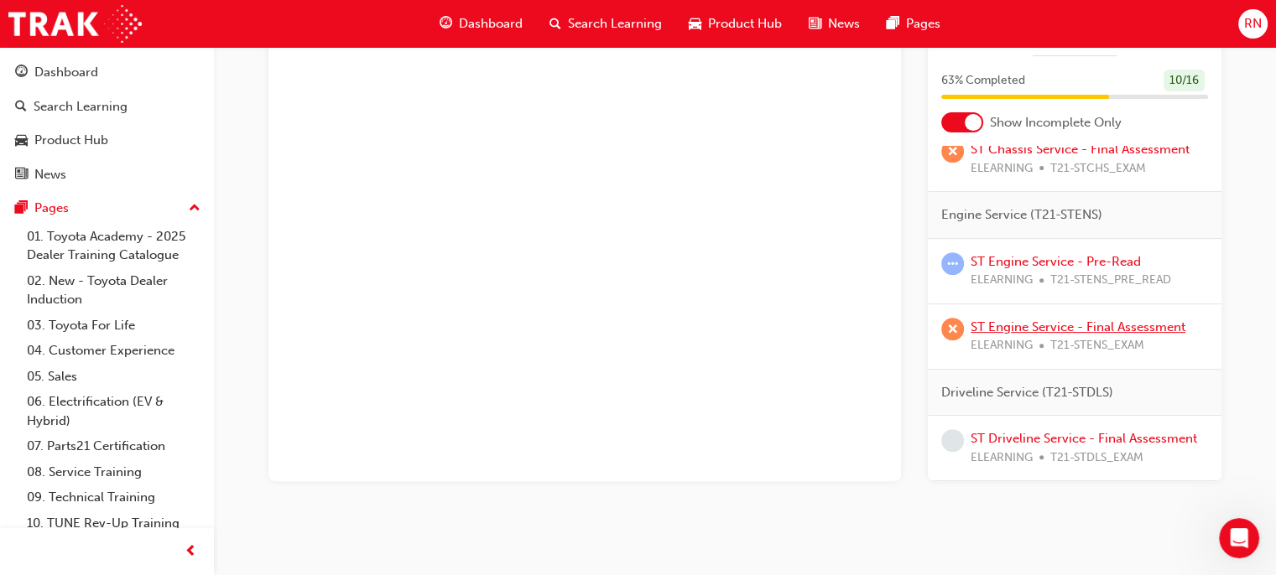
click at [1069, 335] on link "ST Engine Service - Final Assessment" at bounding box center [1078, 327] width 215 height 15
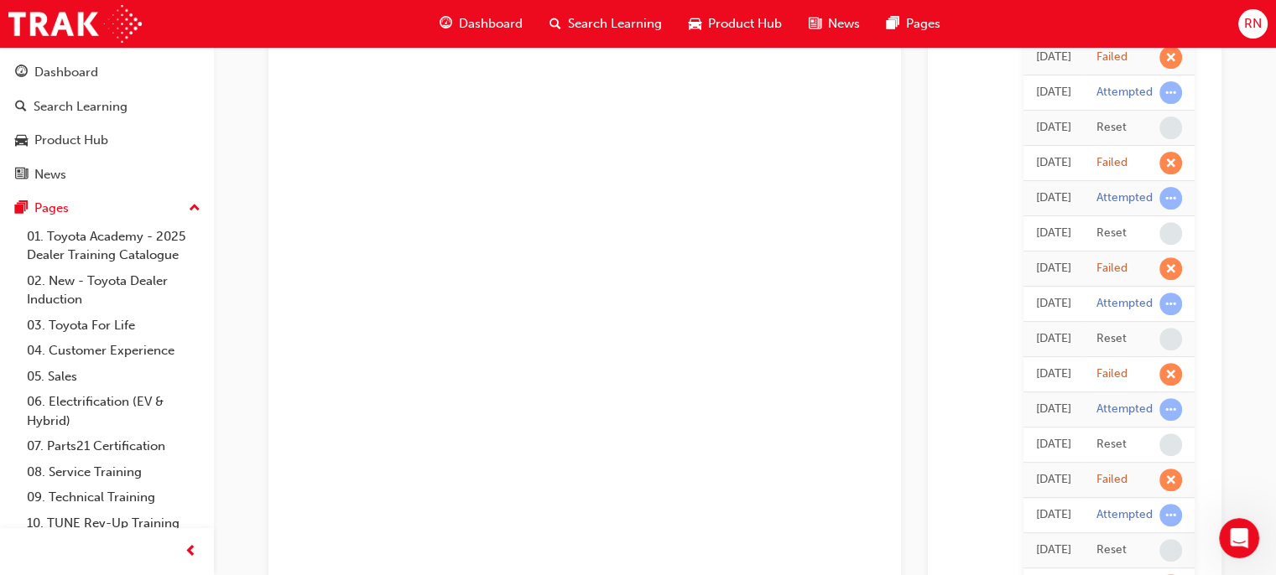
scroll to position [100, 0]
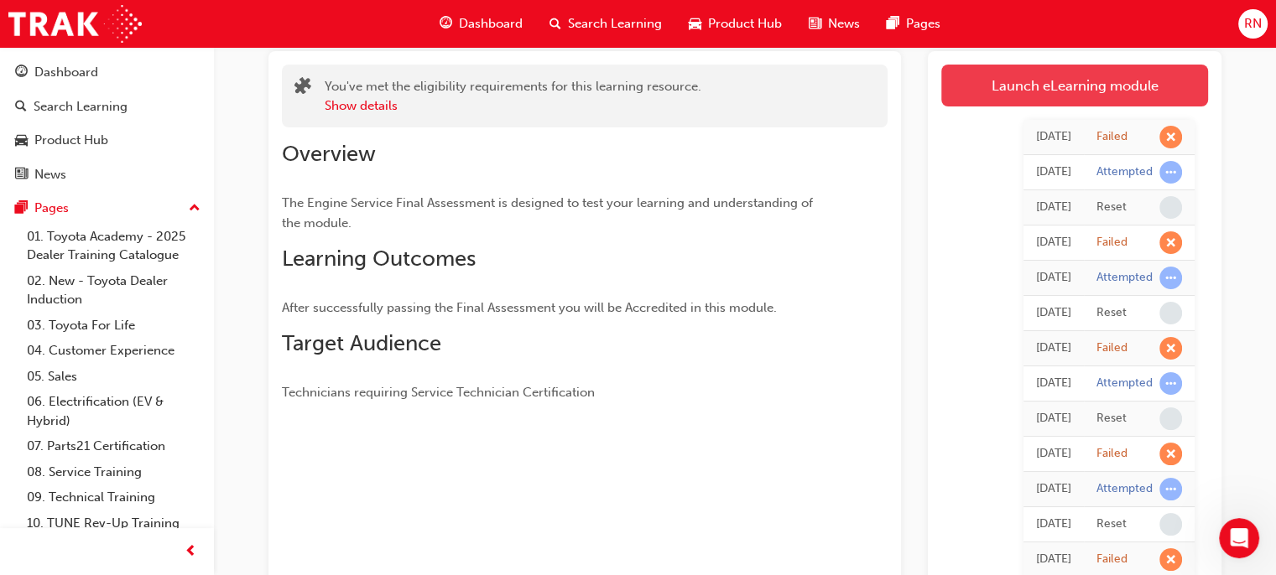
click at [1074, 97] on link "Launch eLearning module" at bounding box center [1074, 86] width 267 height 42
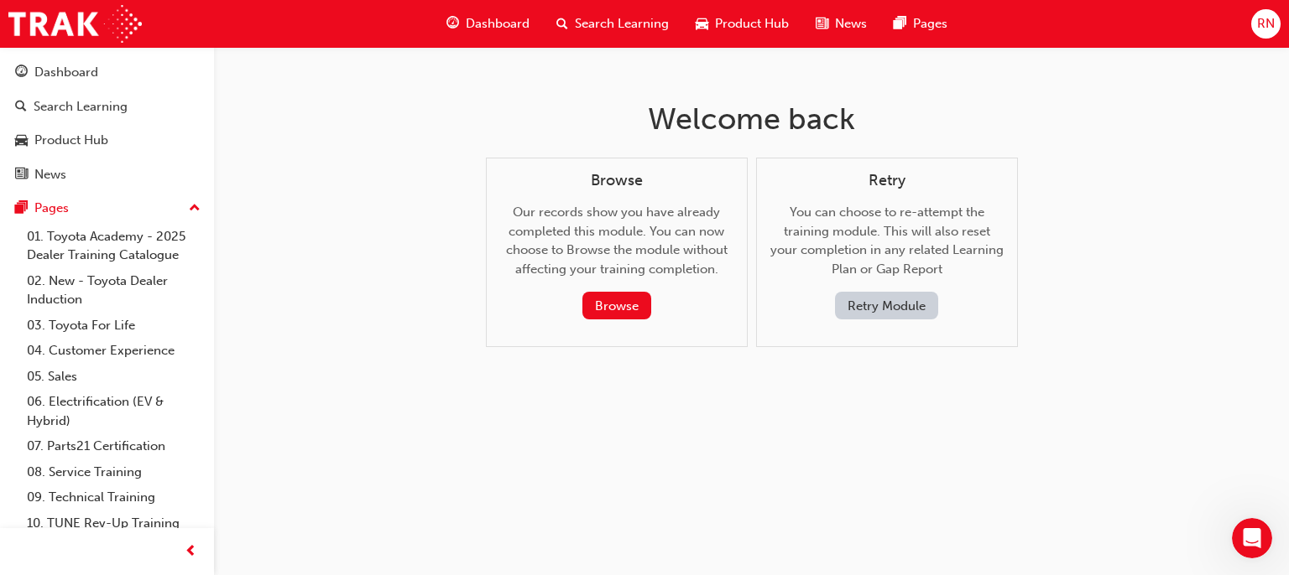
click at [881, 320] on div "Retry You can choose to re-attempt the training module. This will also reset yo…" at bounding box center [887, 253] width 262 height 190
click at [880, 311] on button "Retry Module" at bounding box center [886, 306] width 103 height 28
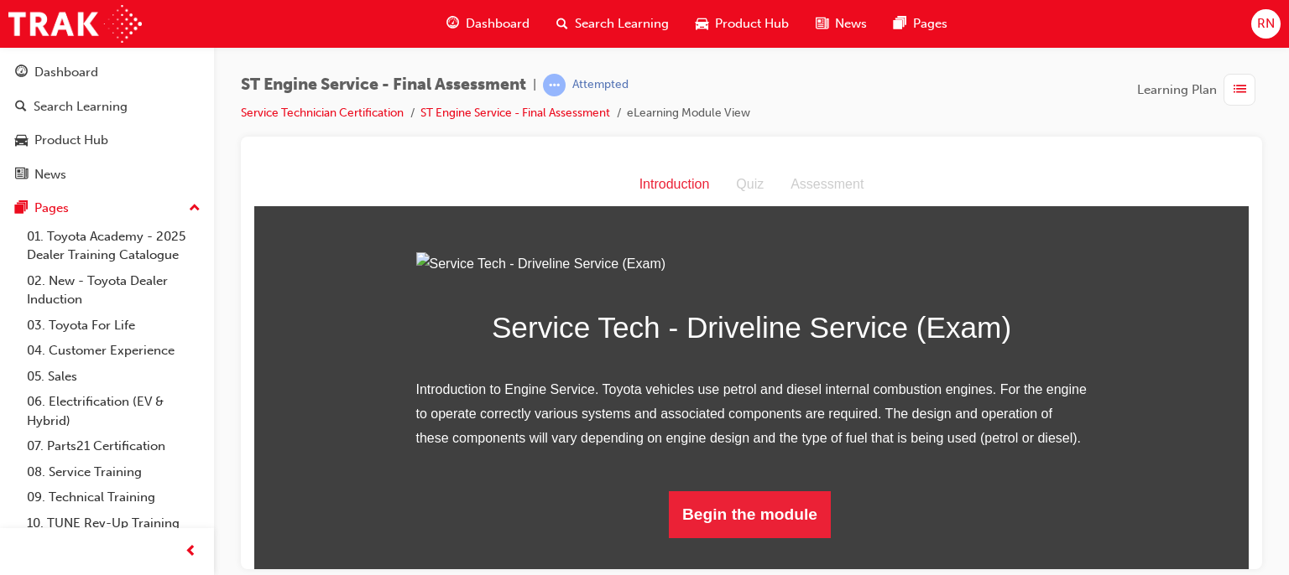
scroll to position [154, 0]
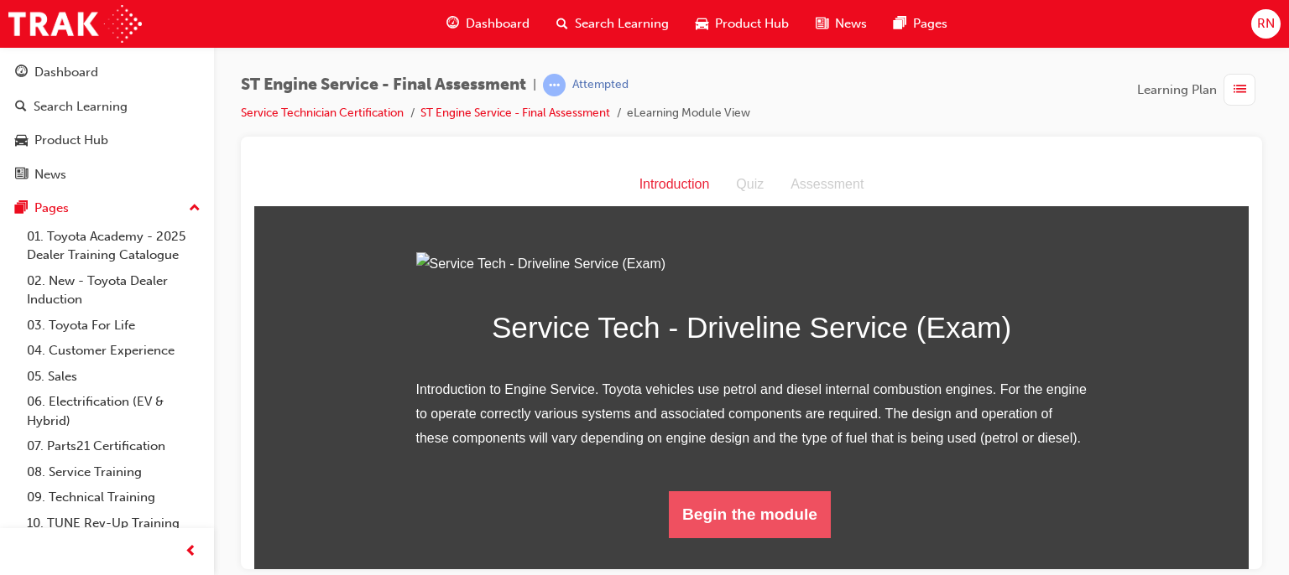
click at [730, 538] on button "Begin the module" at bounding box center [750, 514] width 162 height 47
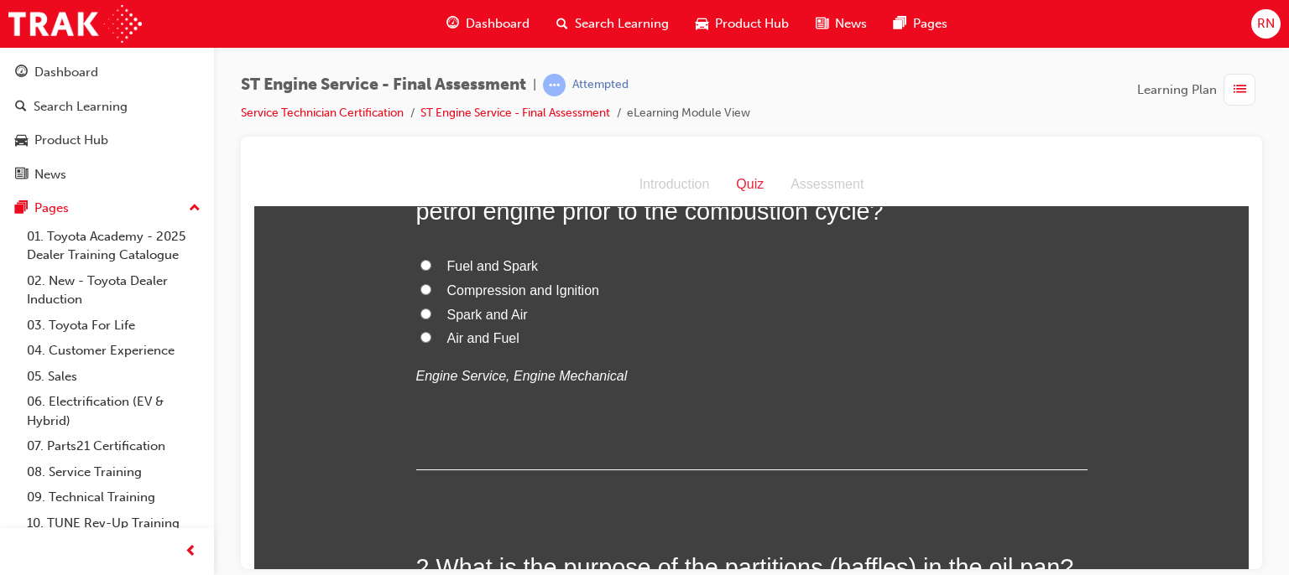
scroll to position [0, 0]
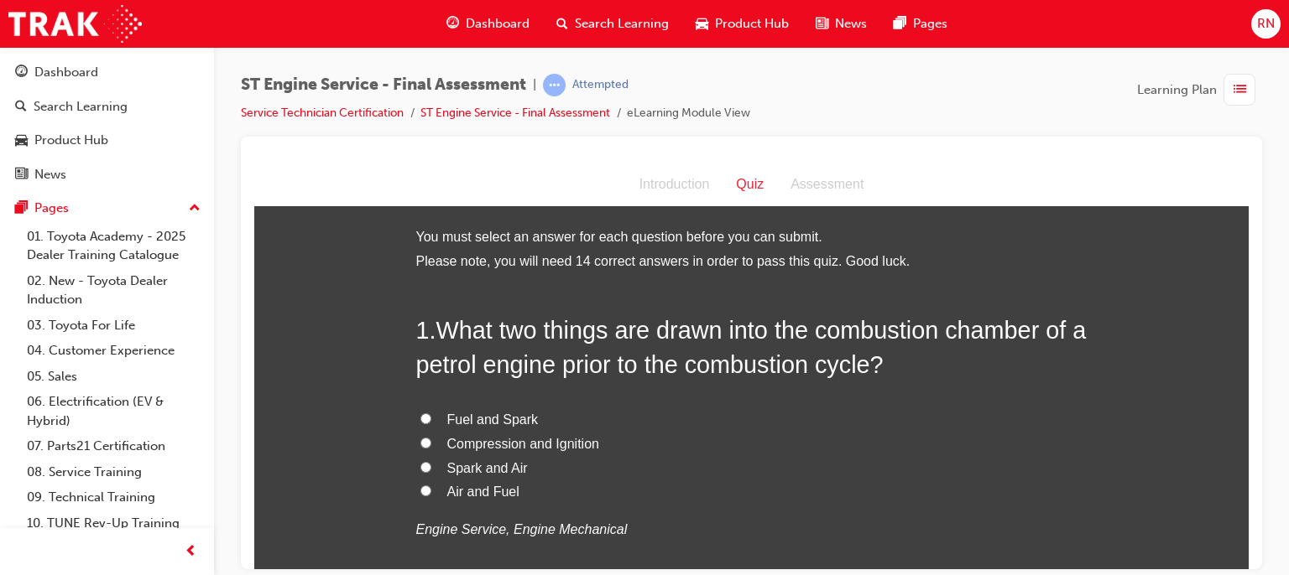
click at [488, 418] on span "Fuel and Spark" at bounding box center [492, 419] width 91 height 14
click at [431, 418] on input "Fuel and Spark" at bounding box center [425, 418] width 11 height 11
radio input "true"
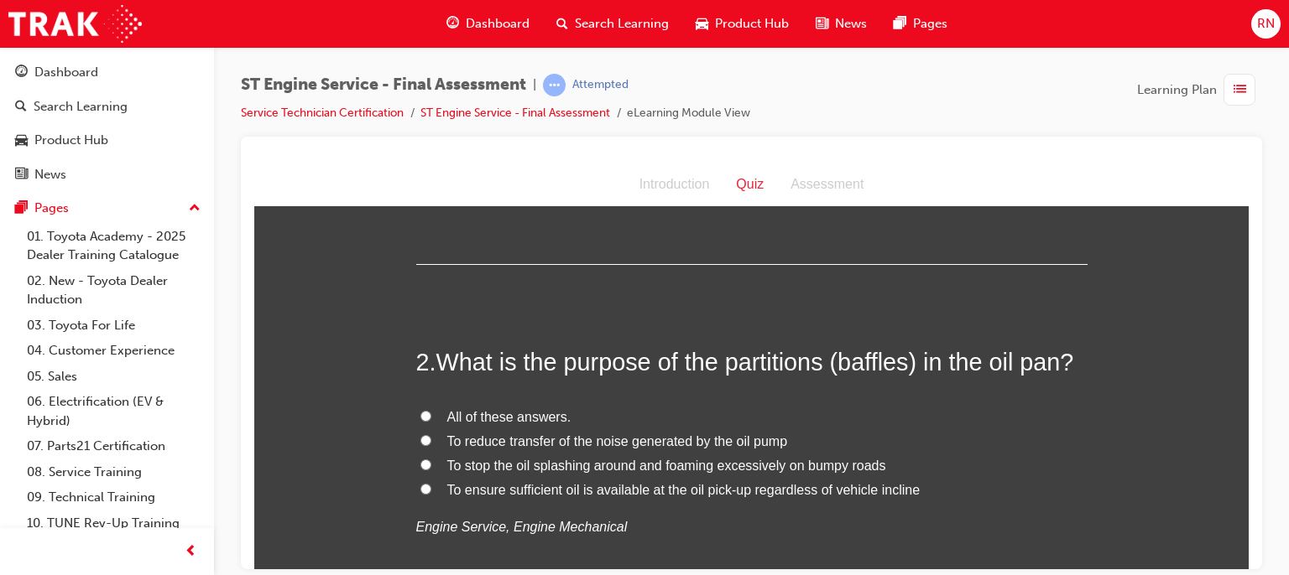
scroll to position [369, 0]
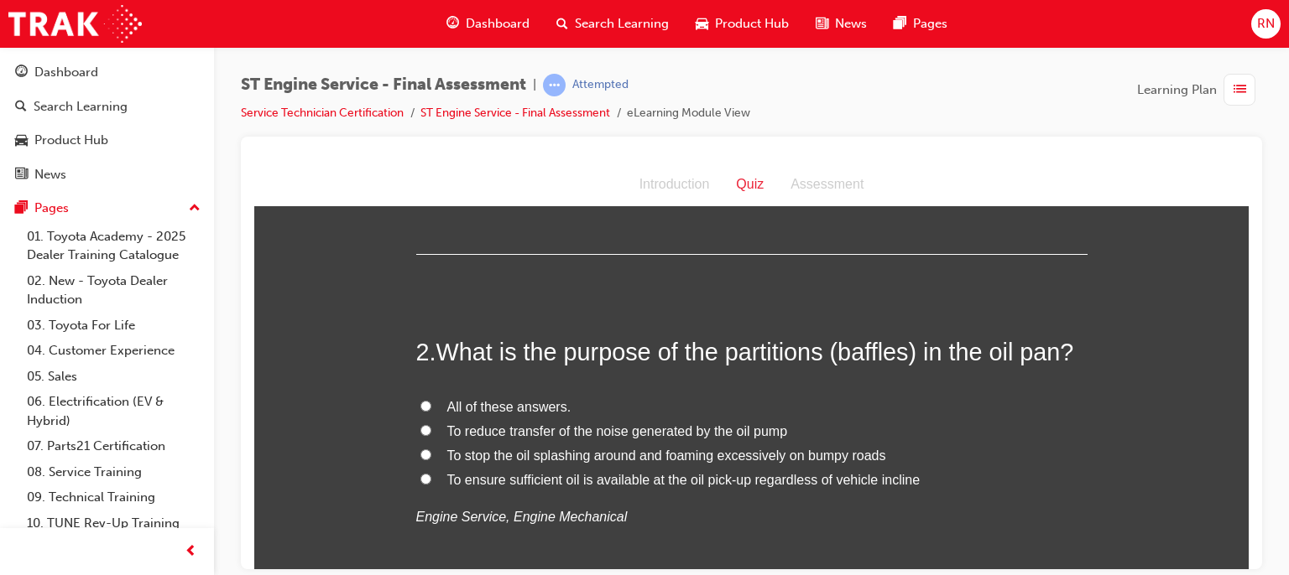
click at [737, 478] on span "To ensure sufficient oil is available at the oil pick-up regardless of vehicle …" at bounding box center [683, 479] width 473 height 14
click at [431, 478] on input "To ensure sufficient oil is available at the oil pick-up regardless of vehicle …" at bounding box center [425, 478] width 11 height 11
radio input "true"
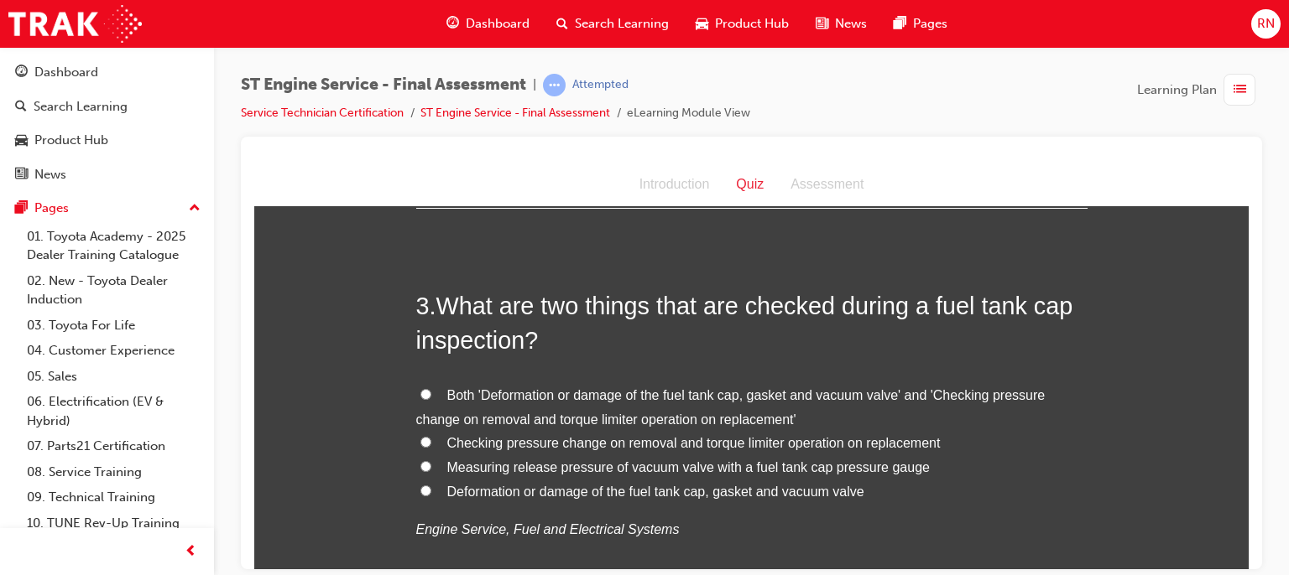
scroll to position [782, 0]
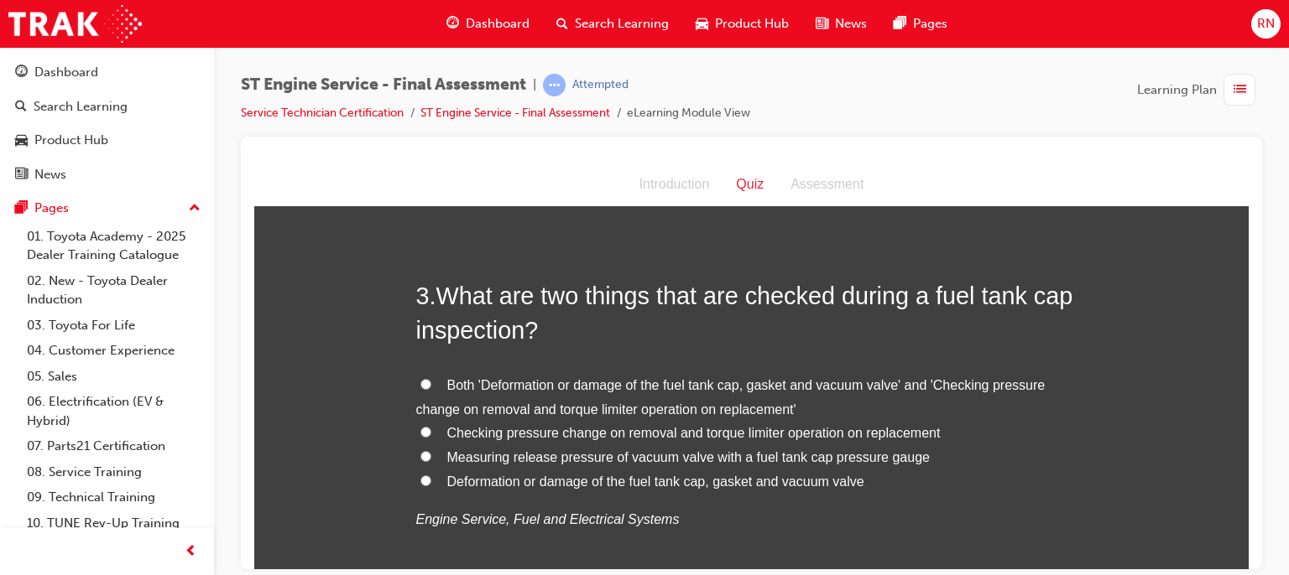
click at [582, 432] on span "Checking pressure change on removal and torque limiter operation on replacement" at bounding box center [693, 432] width 493 height 14
click at [431, 432] on input "Checking pressure change on removal and torque limiter operation on replacement" at bounding box center [425, 431] width 11 height 11
radio input "true"
click at [546, 477] on span "Deformation or damage of the fuel tank cap, gasket and vacuum valve" at bounding box center [655, 481] width 417 height 14
click at [431, 477] on input "Deformation or damage of the fuel tank cap, gasket and vacuum valve" at bounding box center [425, 480] width 11 height 11
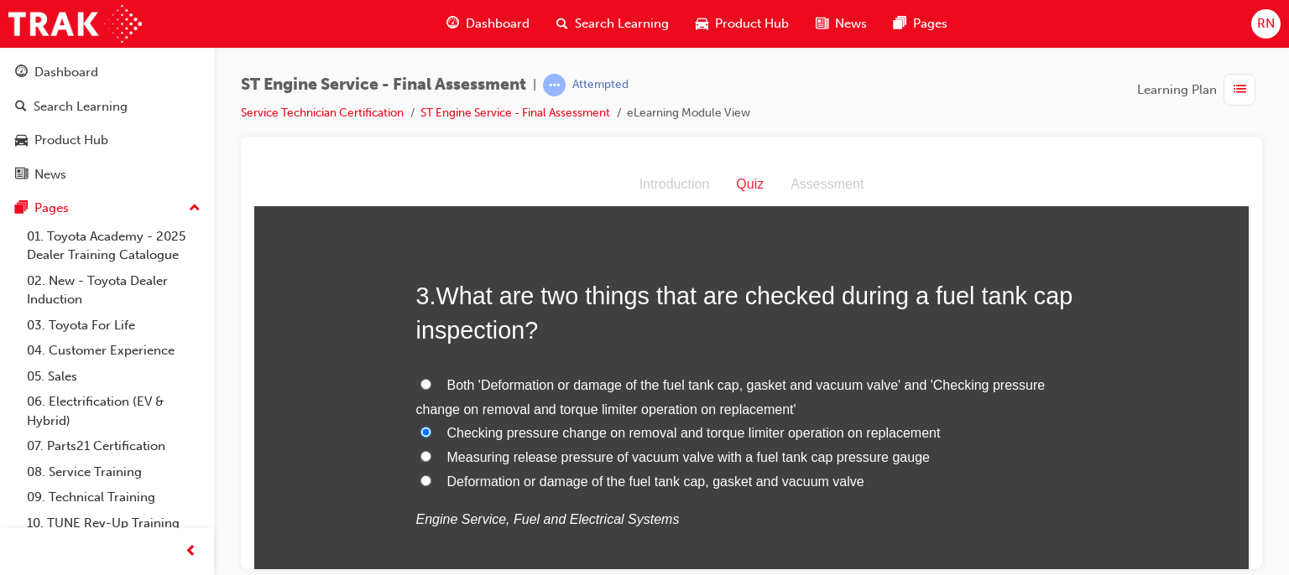
radio input "true"
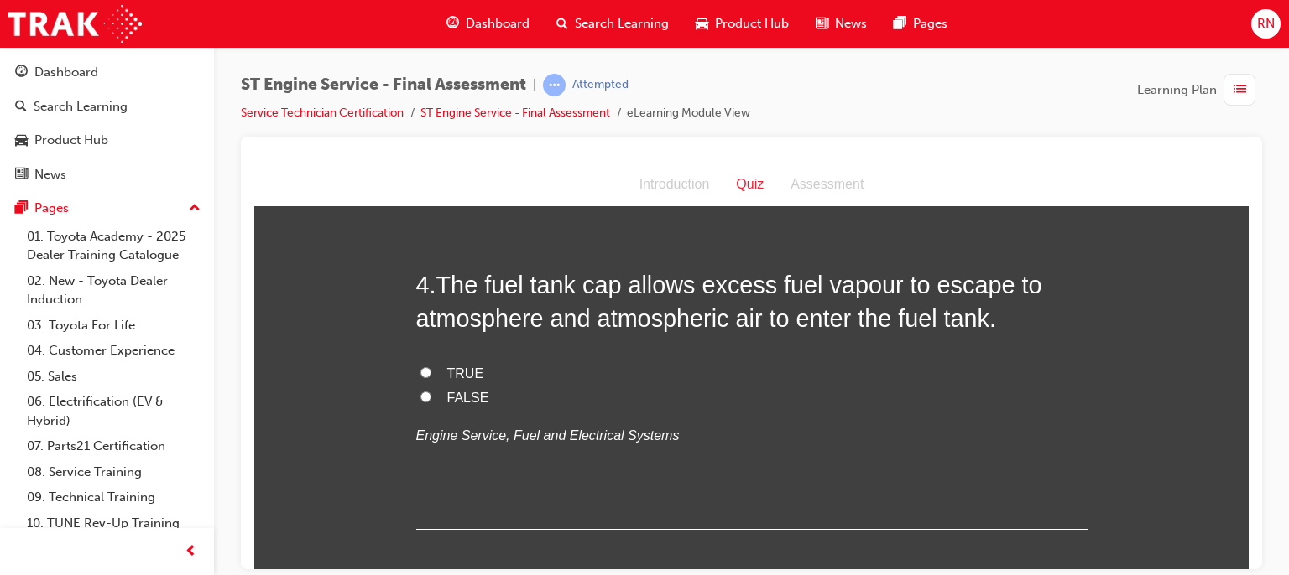
scroll to position [1219, 0]
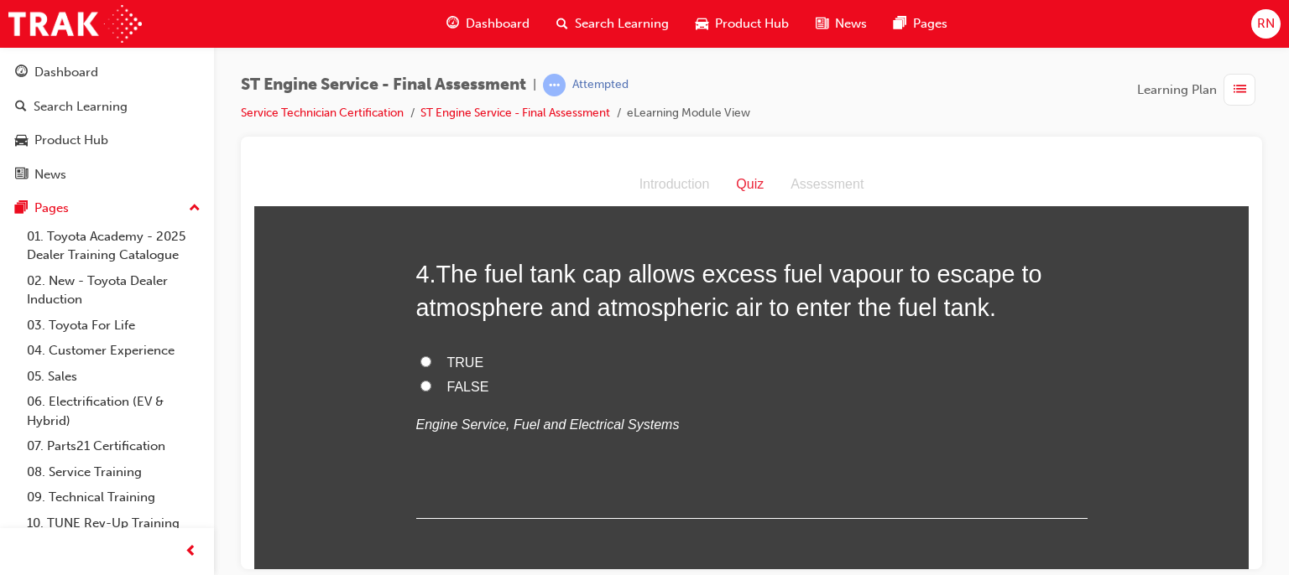
click at [421, 387] on input "FALSE" at bounding box center [425, 385] width 11 height 11
radio input "true"
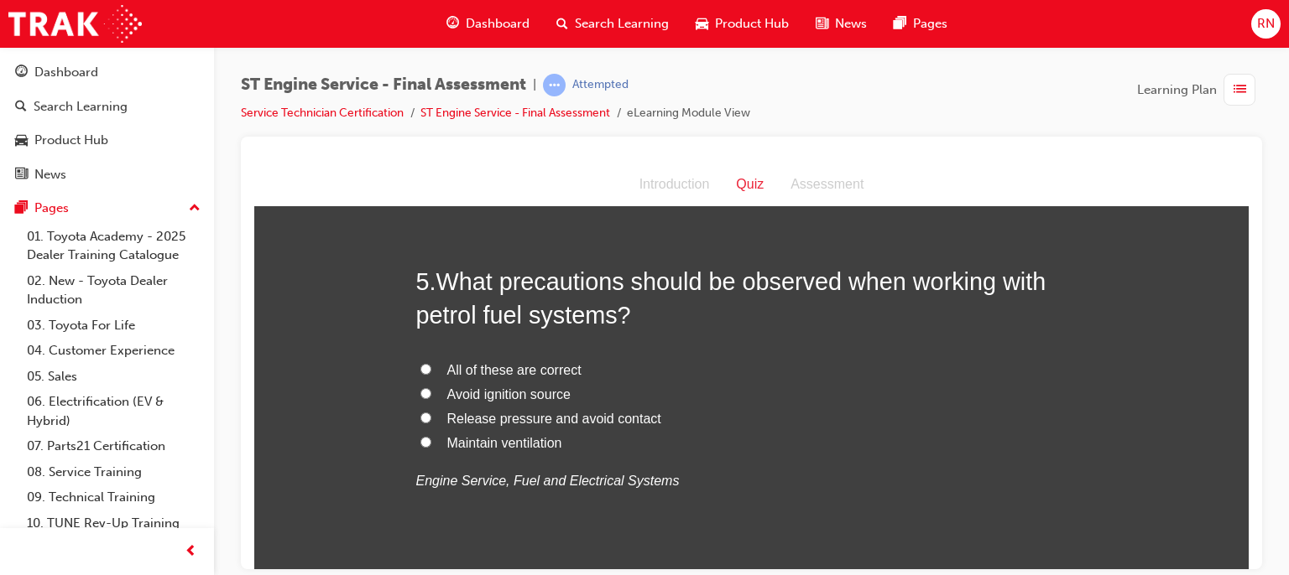
scroll to position [1565, 0]
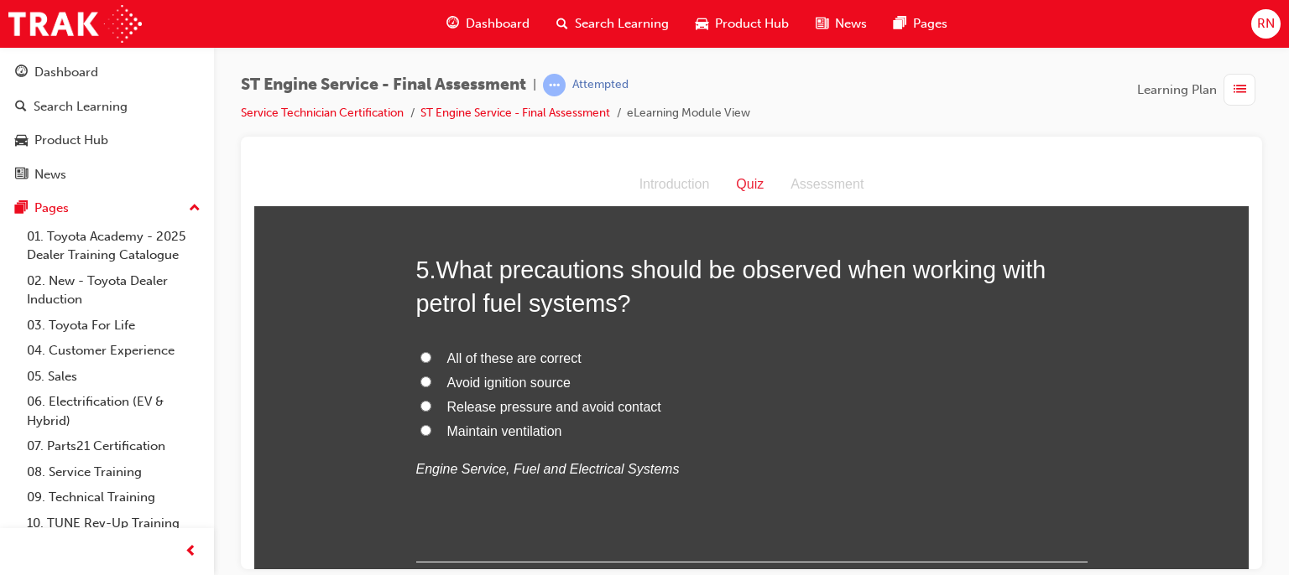
click at [502, 384] on span "Avoid ignition source" at bounding box center [508, 382] width 123 height 14
click at [431, 384] on input "Avoid ignition source" at bounding box center [425, 381] width 11 height 11
radio input "true"
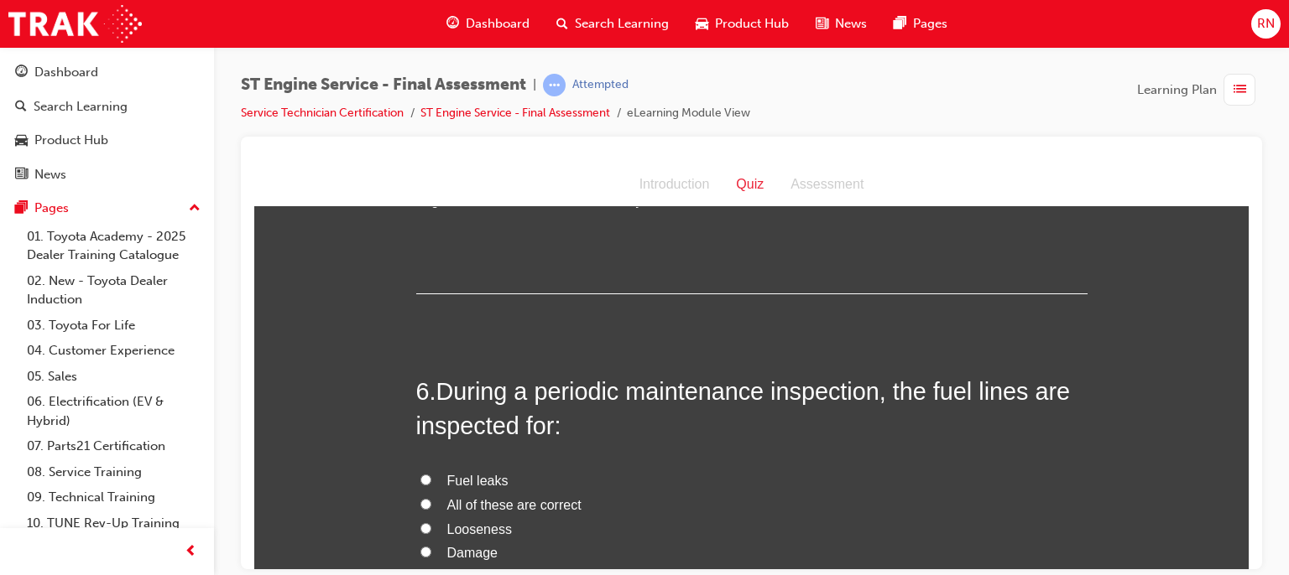
scroll to position [1889, 0]
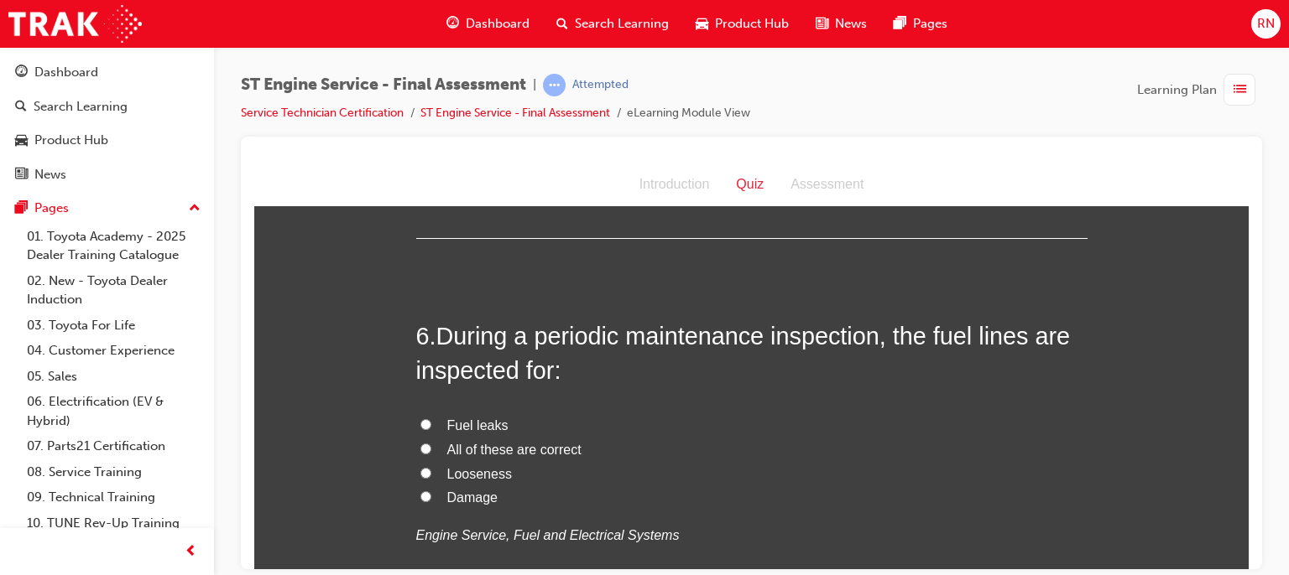
click at [494, 445] on span "All of these are correct" at bounding box center [514, 449] width 134 height 14
click at [431, 445] on input "All of these are correct" at bounding box center [425, 448] width 11 height 11
radio input "true"
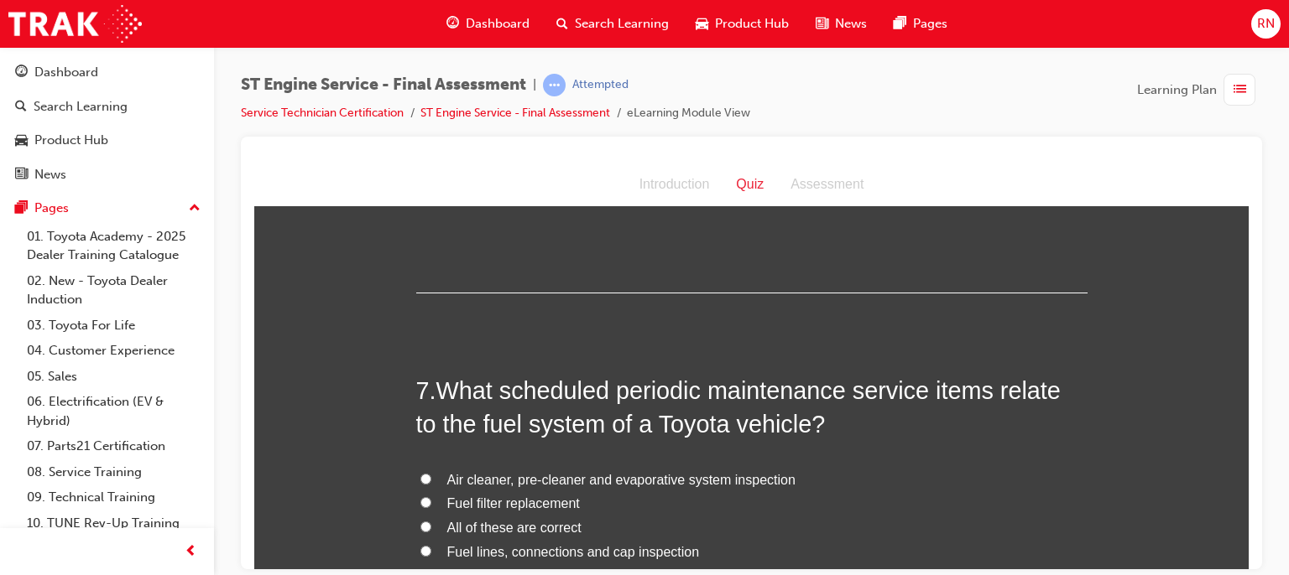
scroll to position [2337, 0]
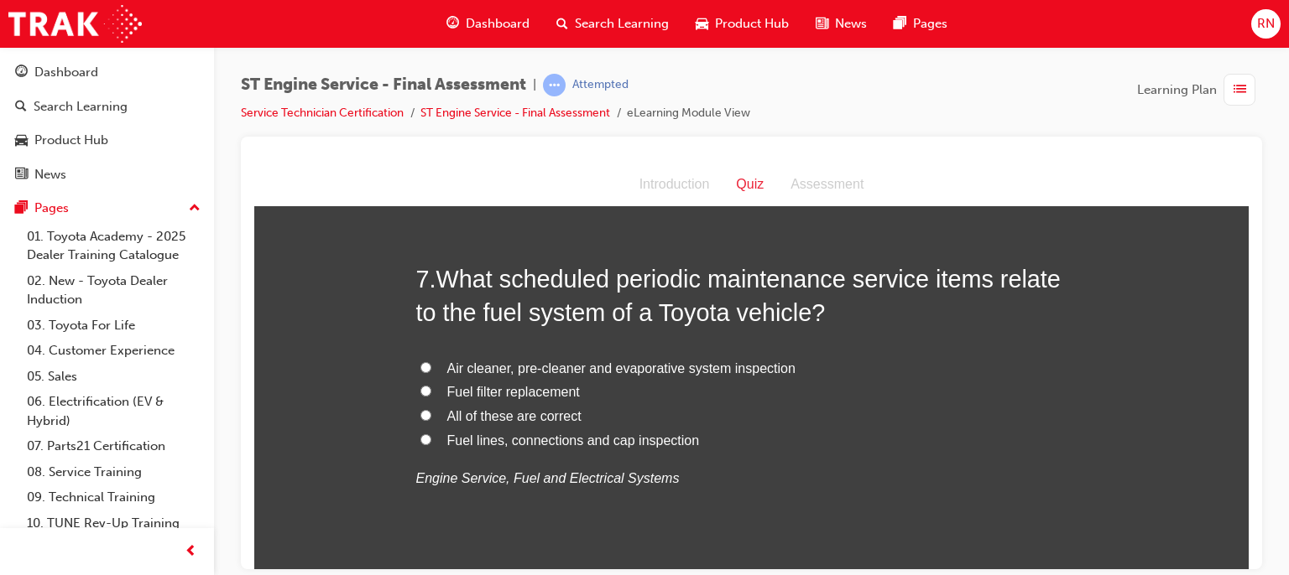
click at [530, 445] on span "Fuel lines, connections and cap inspection" at bounding box center [573, 440] width 253 height 14
click at [431, 445] on input "Fuel lines, connections and cap inspection" at bounding box center [425, 439] width 11 height 11
radio input "true"
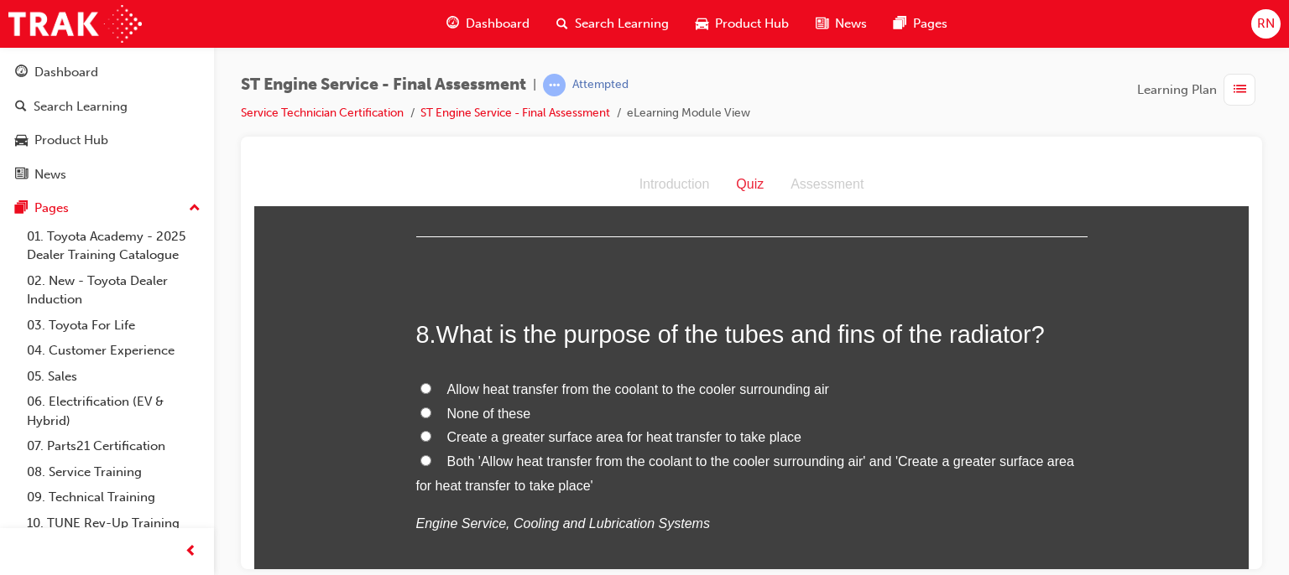
scroll to position [2729, 0]
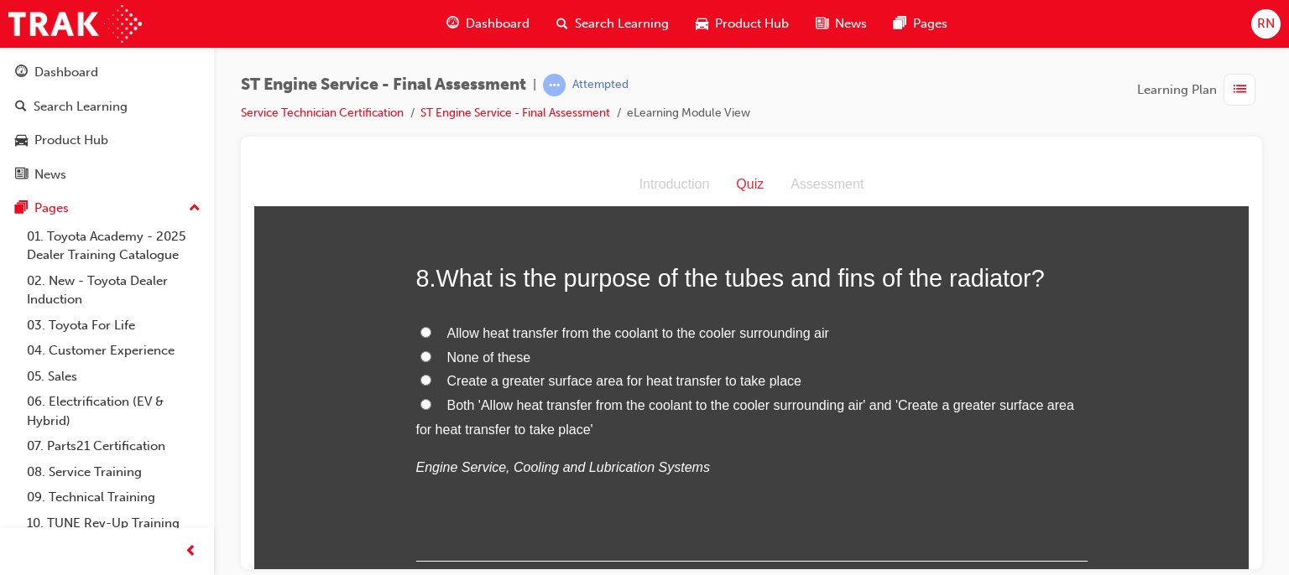
click at [618, 335] on span "Allow heat transfer from the coolant to the cooler surrounding air" at bounding box center [638, 332] width 382 height 14
click at [431, 335] on input "Allow heat transfer from the coolant to the cooler surrounding air" at bounding box center [425, 331] width 11 height 11
radio input "true"
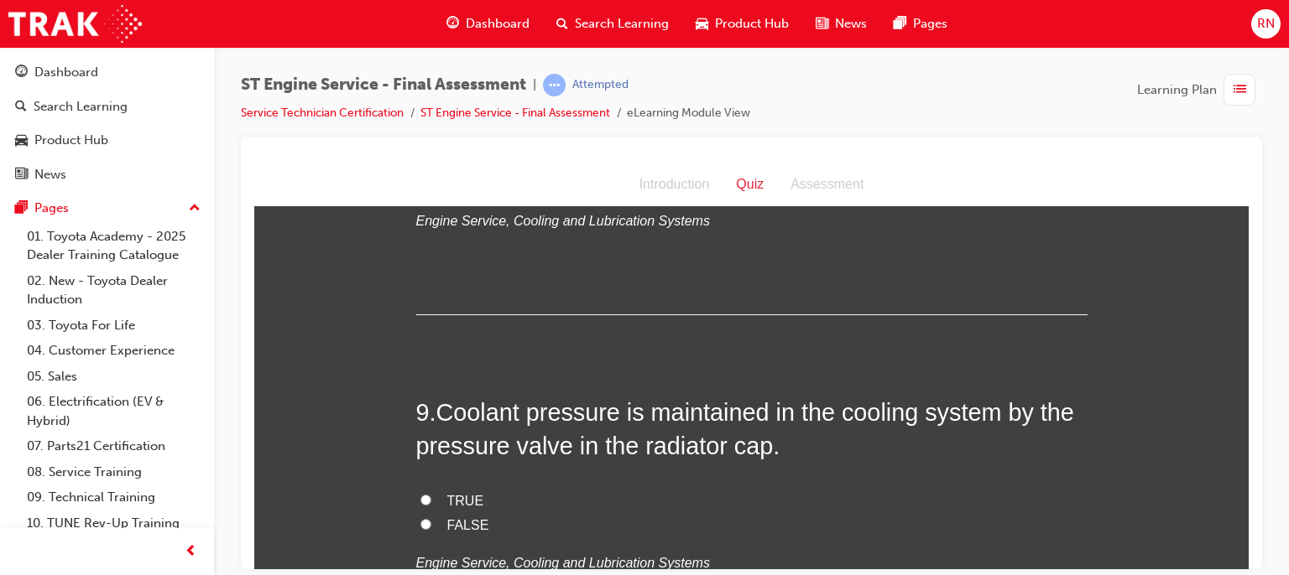
scroll to position [3098, 0]
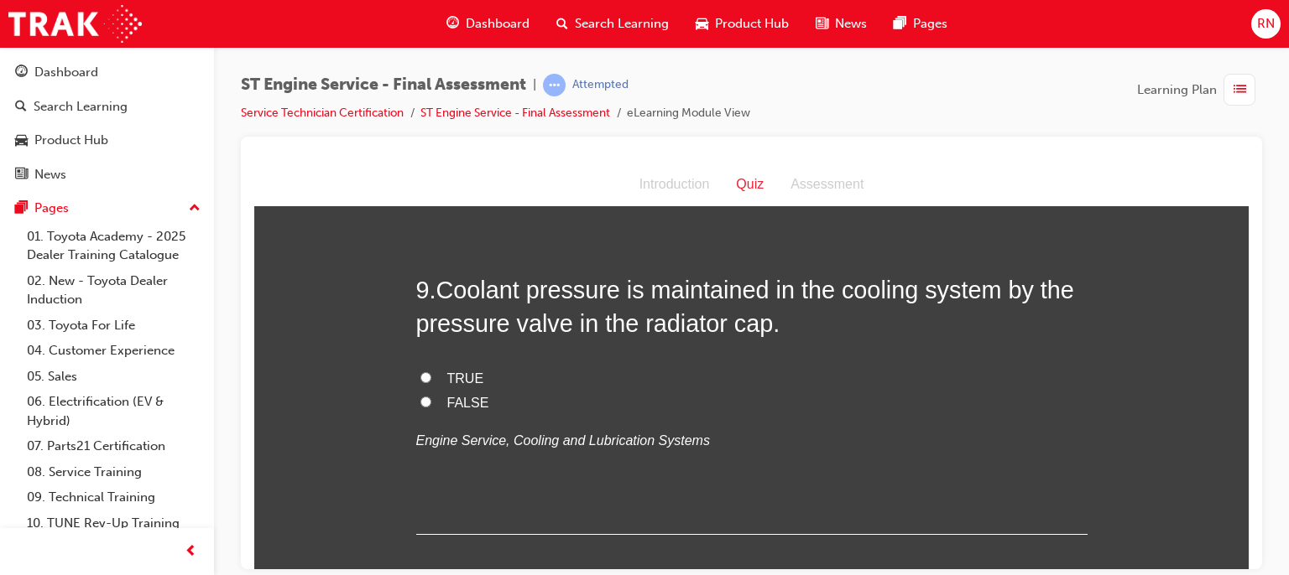
click at [420, 372] on input "TRUE" at bounding box center [425, 377] width 11 height 11
radio input "true"
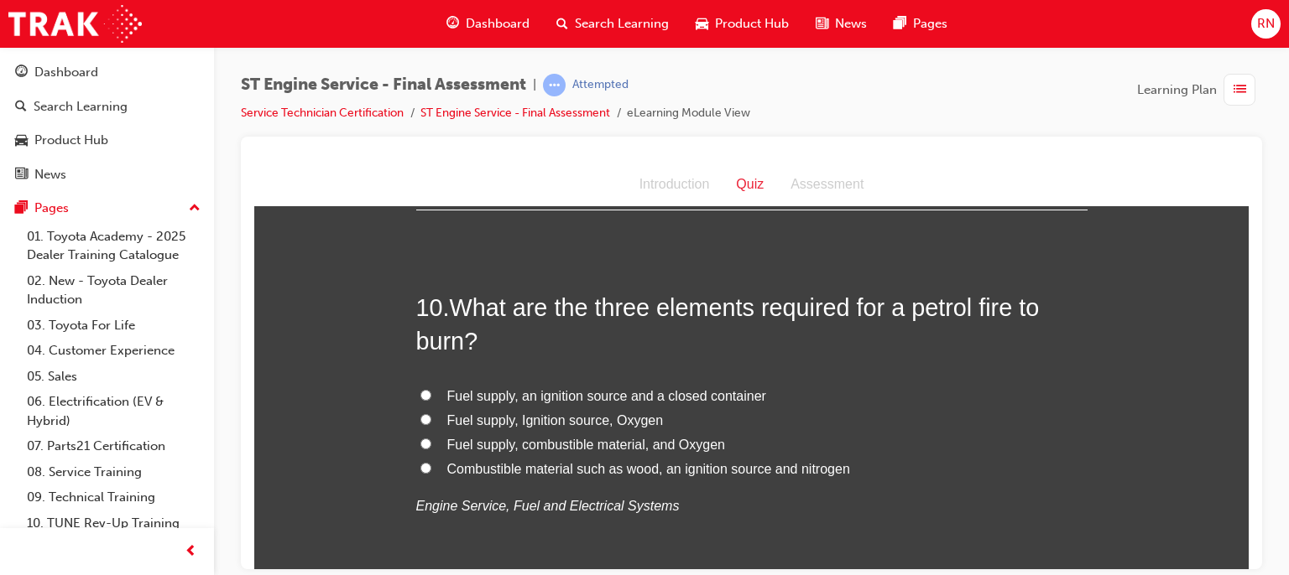
scroll to position [3445, 0]
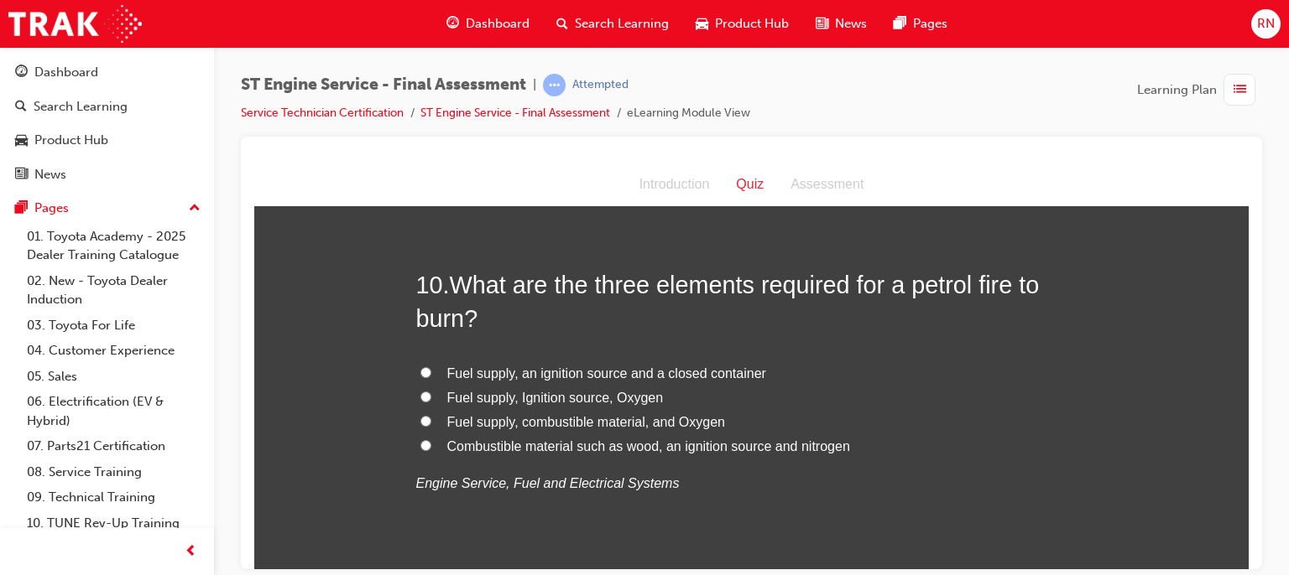
click at [537, 398] on span "Fuel supply, Ignition source, Oxygen" at bounding box center [555, 397] width 216 height 14
click at [431, 398] on input "Fuel supply, Ignition source, Oxygen" at bounding box center [425, 396] width 11 height 11
radio input "true"
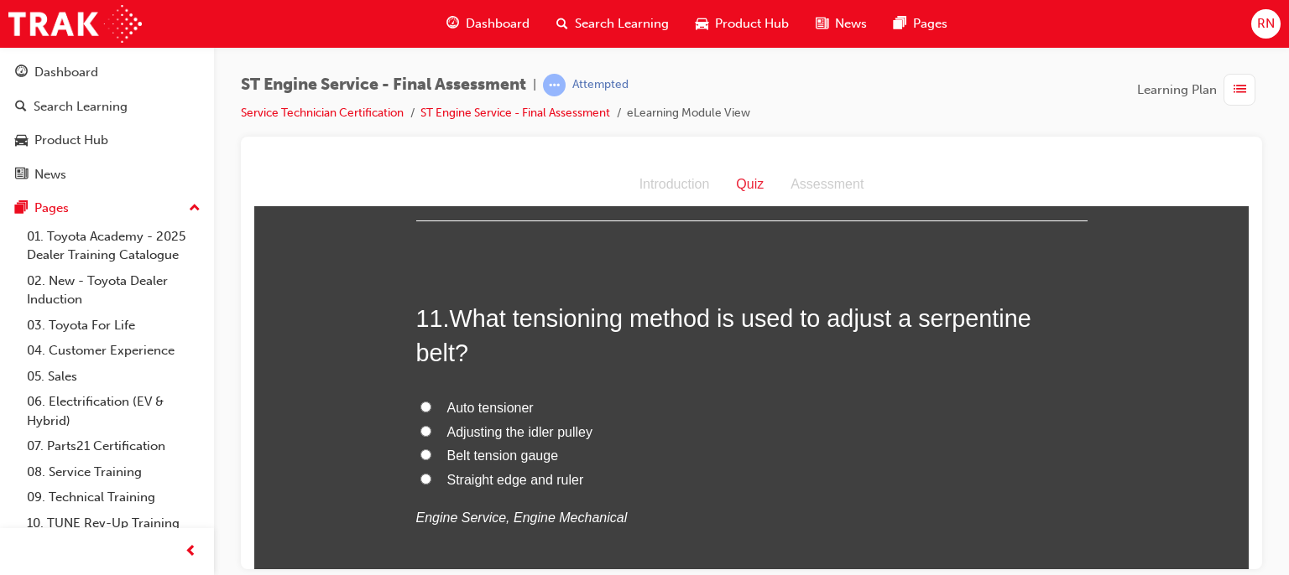
scroll to position [3814, 0]
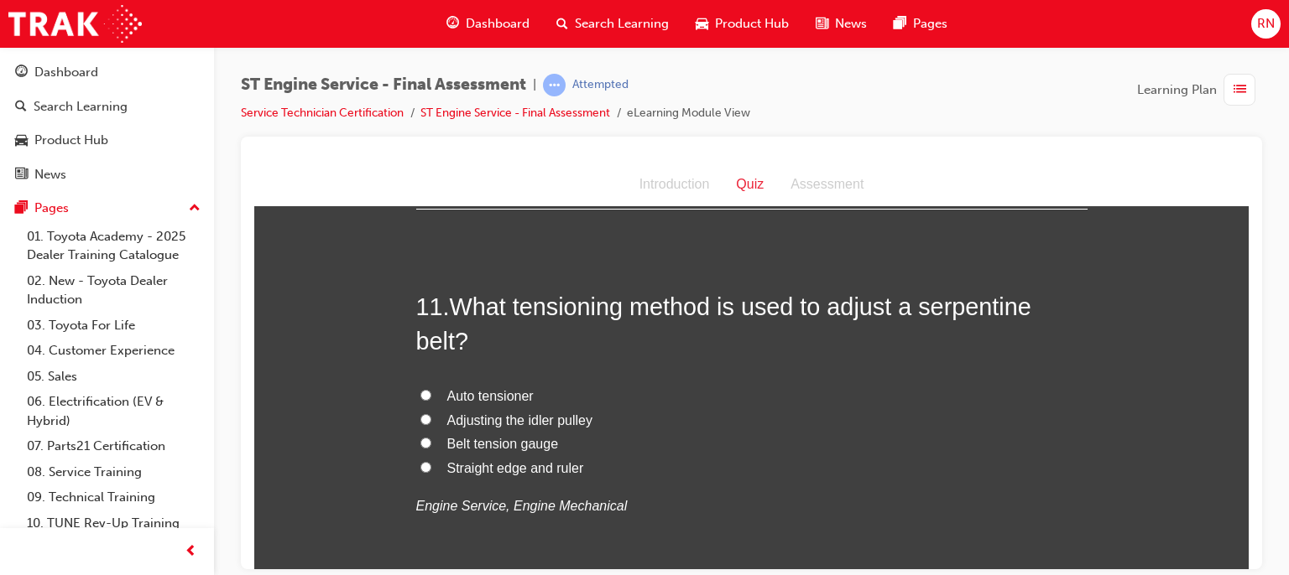
click at [476, 398] on span "Auto tensioner" at bounding box center [490, 395] width 86 height 14
click at [431, 398] on input "Auto tensioner" at bounding box center [425, 394] width 11 height 11
radio input "true"
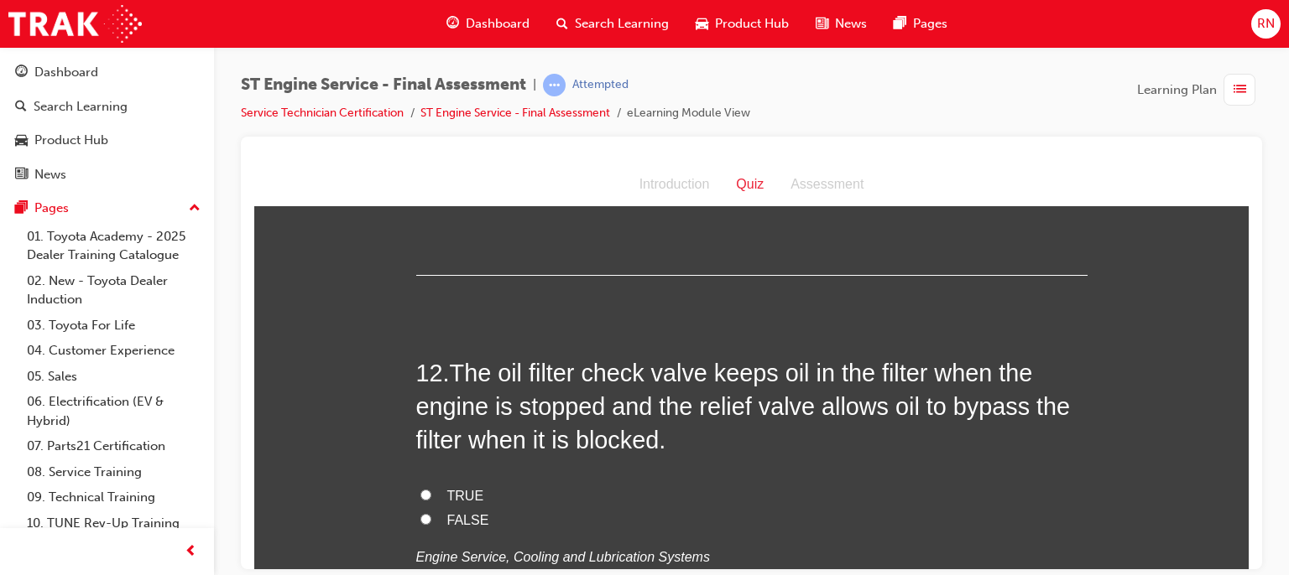
scroll to position [4149, 0]
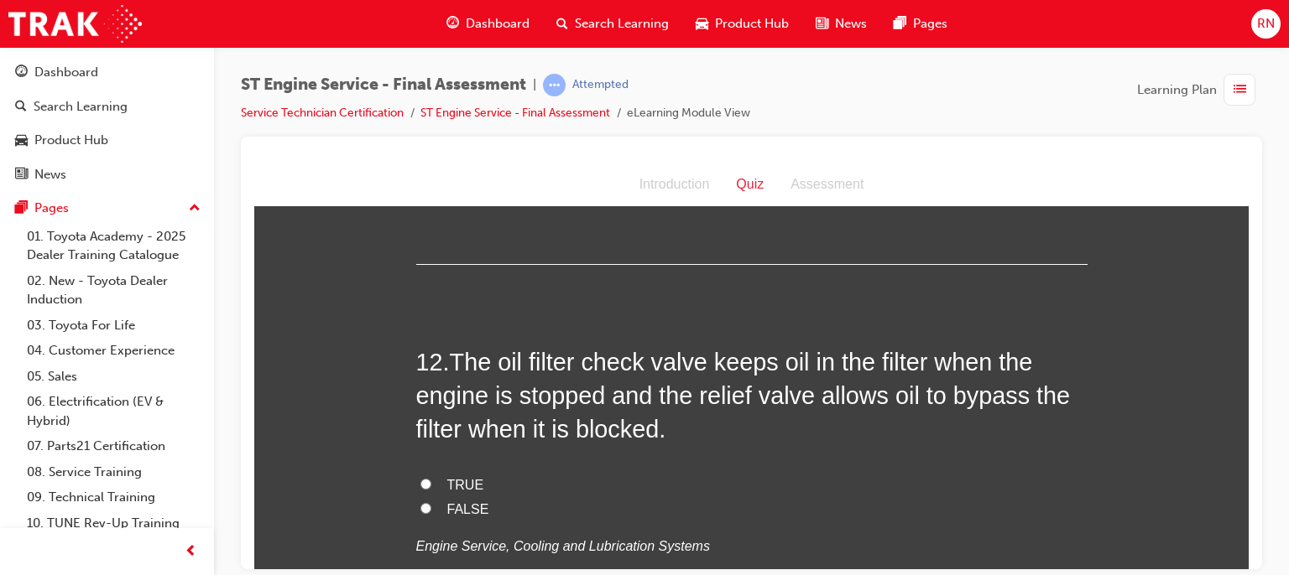
click at [461, 482] on span "TRUE" at bounding box center [465, 484] width 37 height 14
click at [431, 482] on input "TRUE" at bounding box center [425, 483] width 11 height 11
radio input "true"
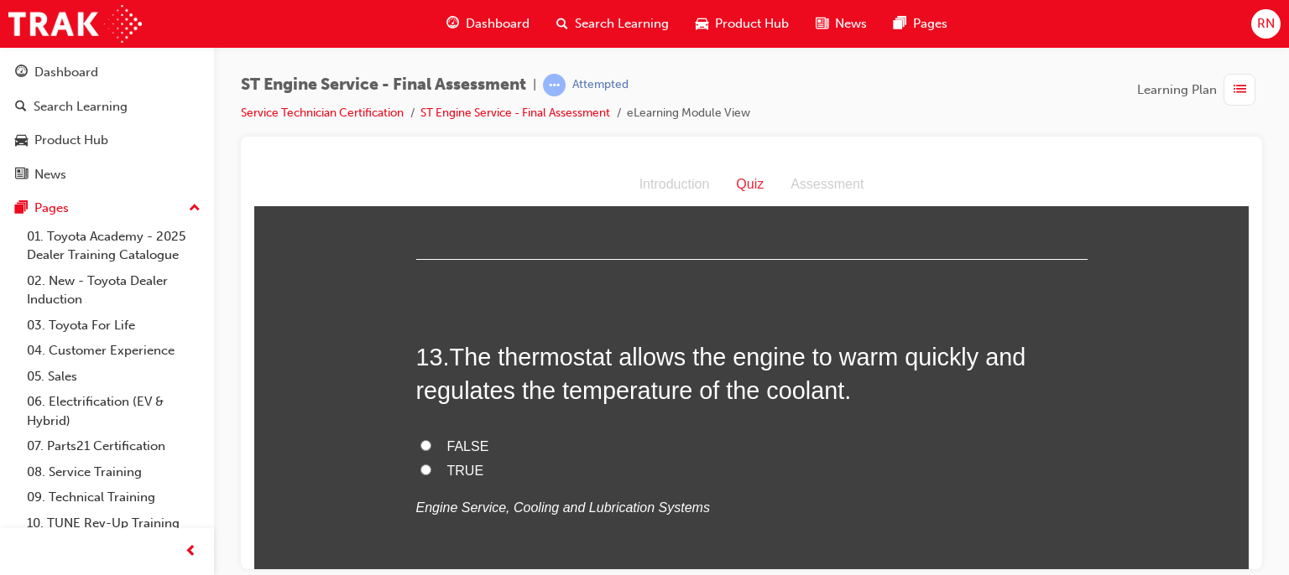
scroll to position [4574, 0]
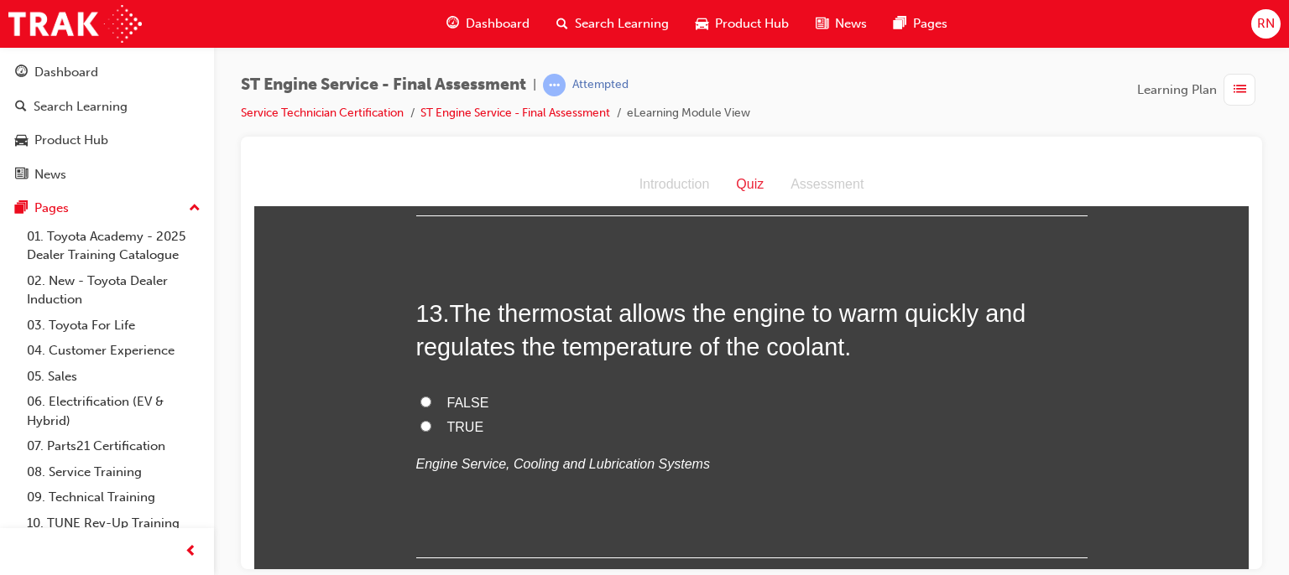
drag, startPoint x: 418, startPoint y: 420, endPoint x: 1194, endPoint y: 491, distance: 779.2
click at [450, 427] on span "TRUE" at bounding box center [465, 426] width 37 height 14
click at [431, 427] on input "TRUE" at bounding box center [425, 425] width 11 height 11
radio input "true"
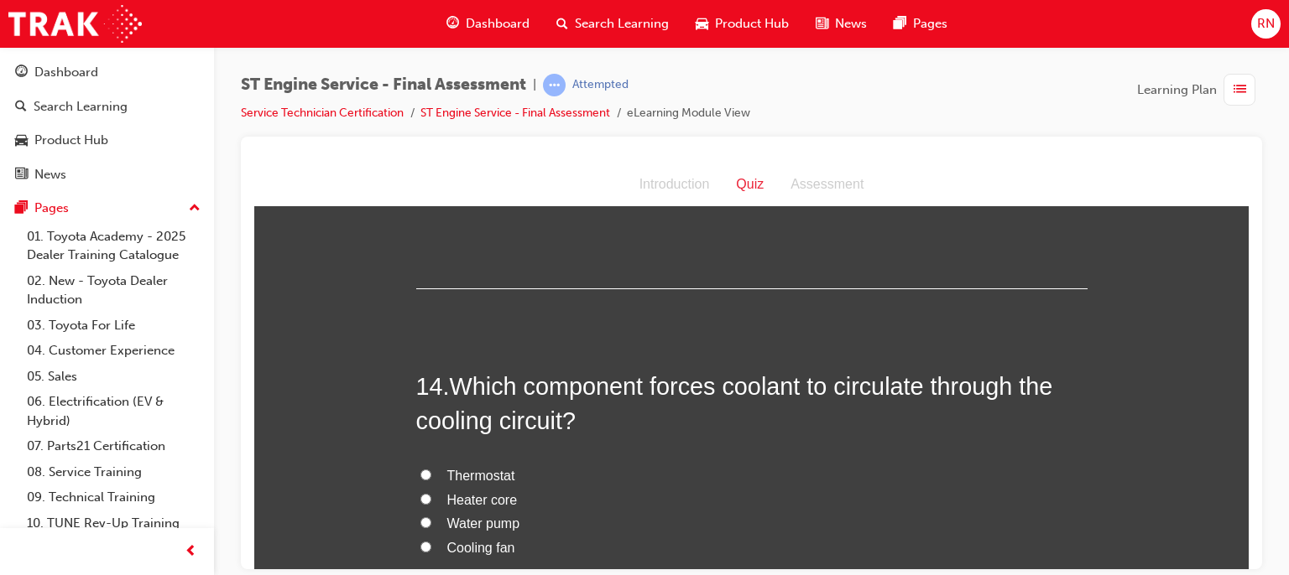
scroll to position [4909, 0]
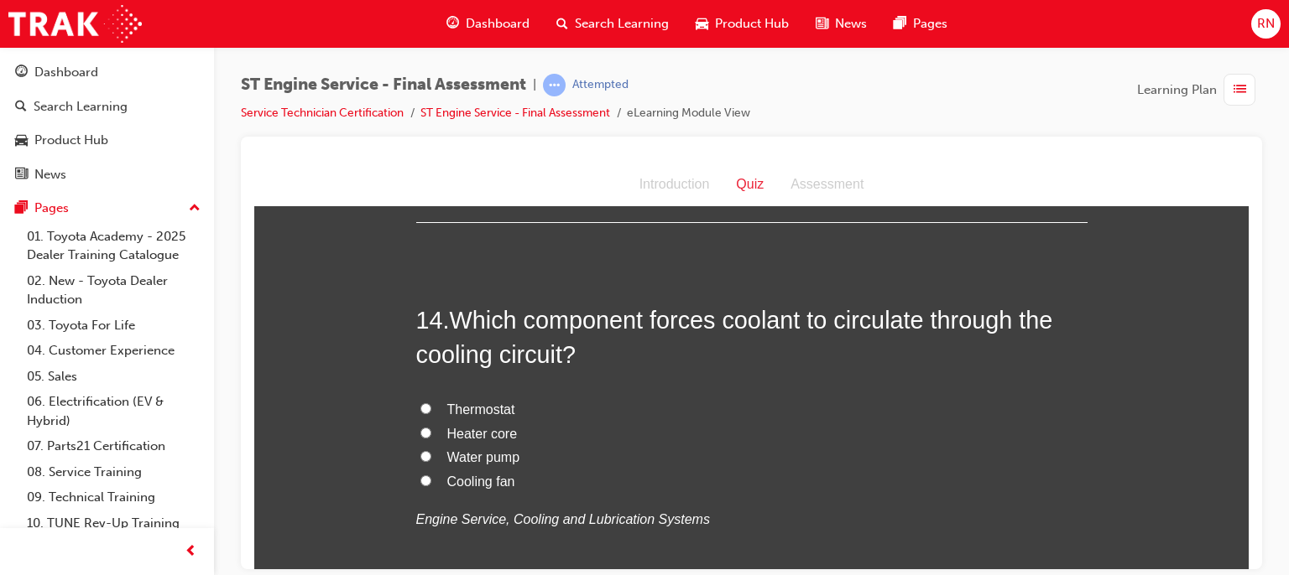
click at [502, 461] on span "Water pump" at bounding box center [483, 457] width 73 height 14
click at [431, 461] on input "Water pump" at bounding box center [425, 455] width 11 height 11
radio input "true"
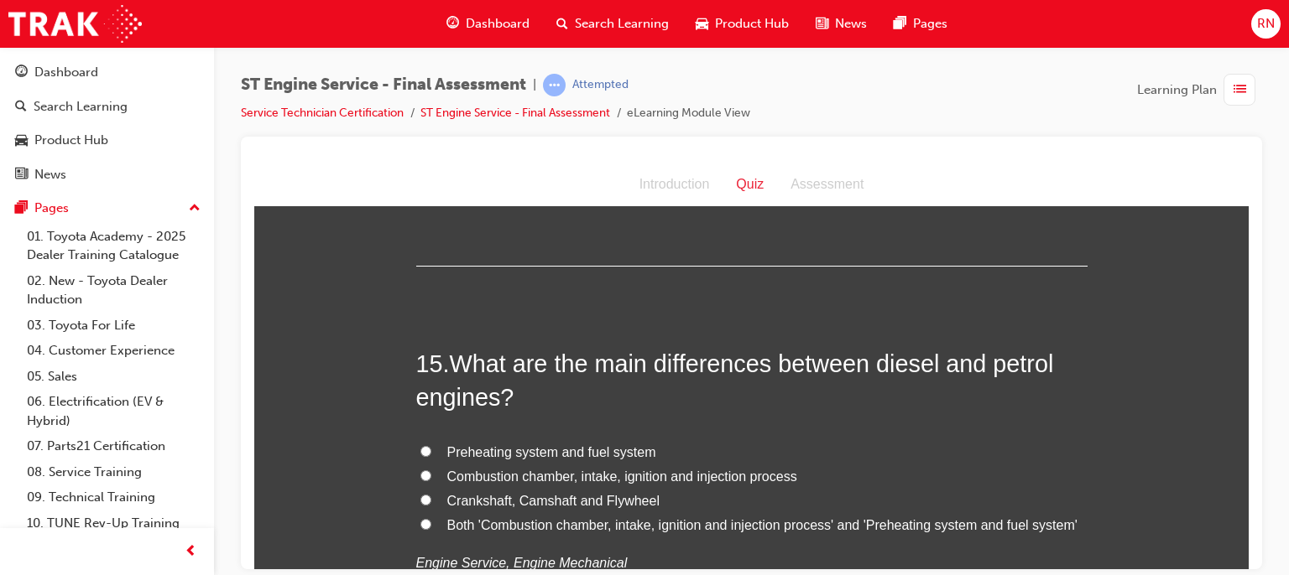
scroll to position [5312, 0]
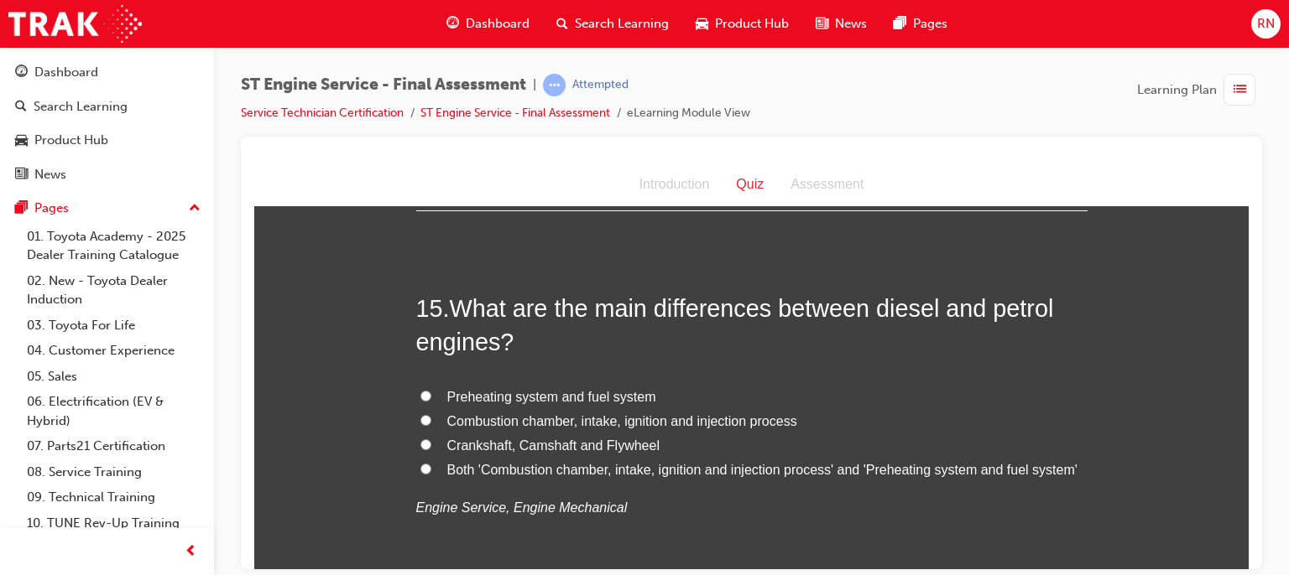
click at [477, 389] on span "Preheating system and fuel system" at bounding box center [551, 396] width 209 height 14
click at [431, 390] on input "Preheating system and fuel system" at bounding box center [425, 395] width 11 height 11
radio input "true"
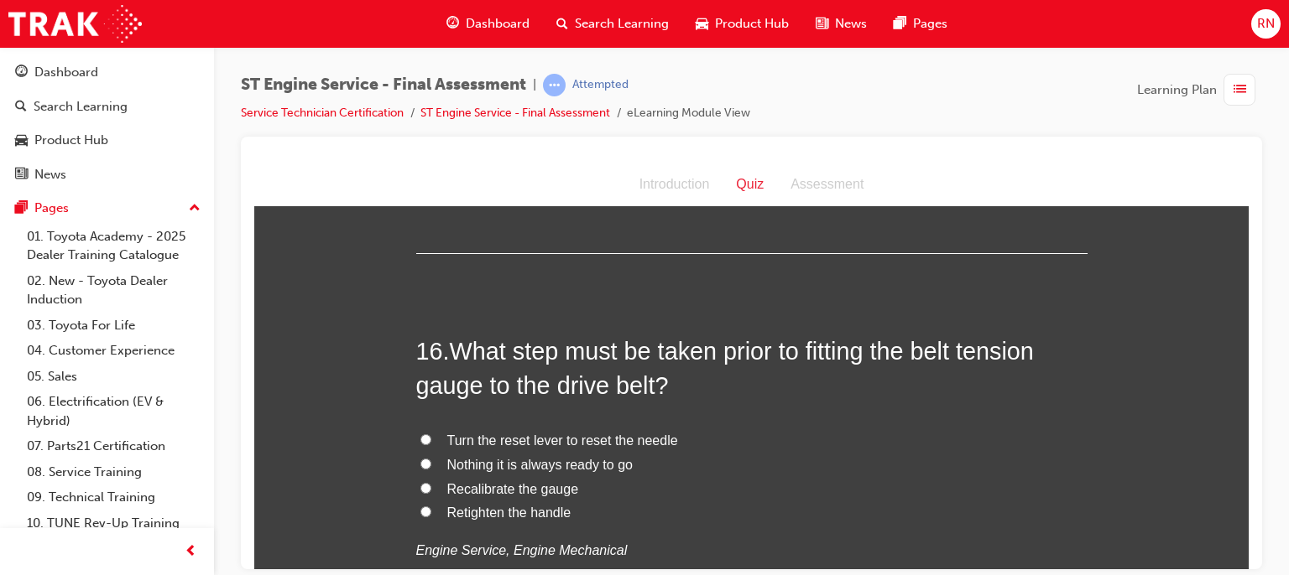
scroll to position [5704, 0]
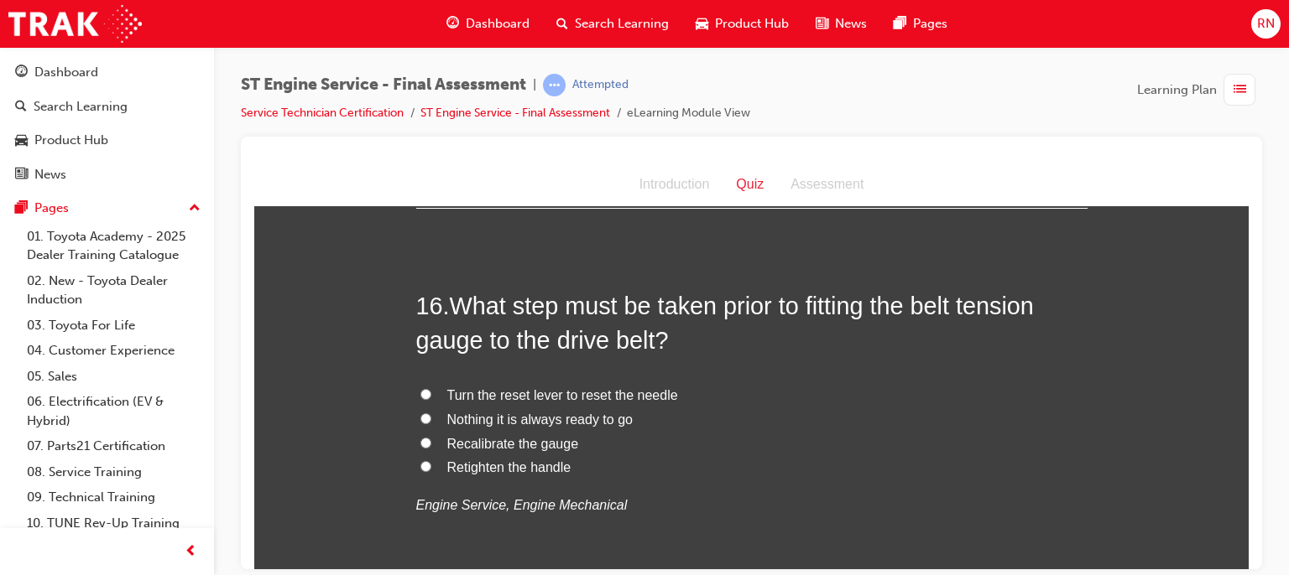
click at [504, 439] on span "Recalibrate the gauge" at bounding box center [513, 443] width 132 height 14
click at [431, 439] on input "Recalibrate the gauge" at bounding box center [425, 442] width 11 height 11
radio input "true"
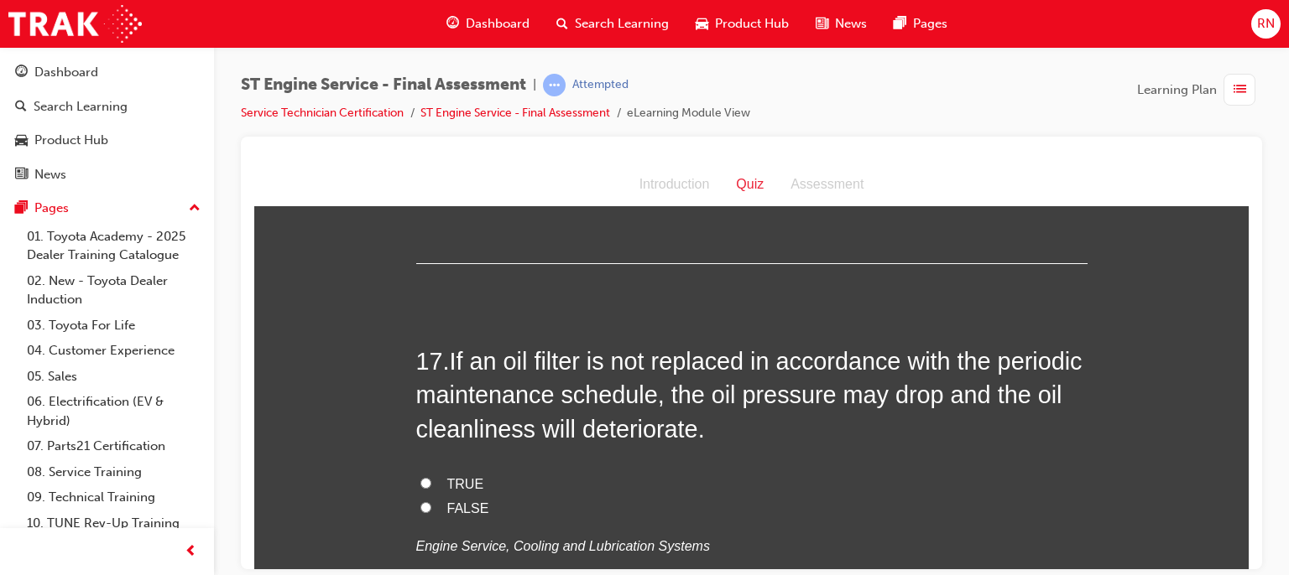
scroll to position [6095, 0]
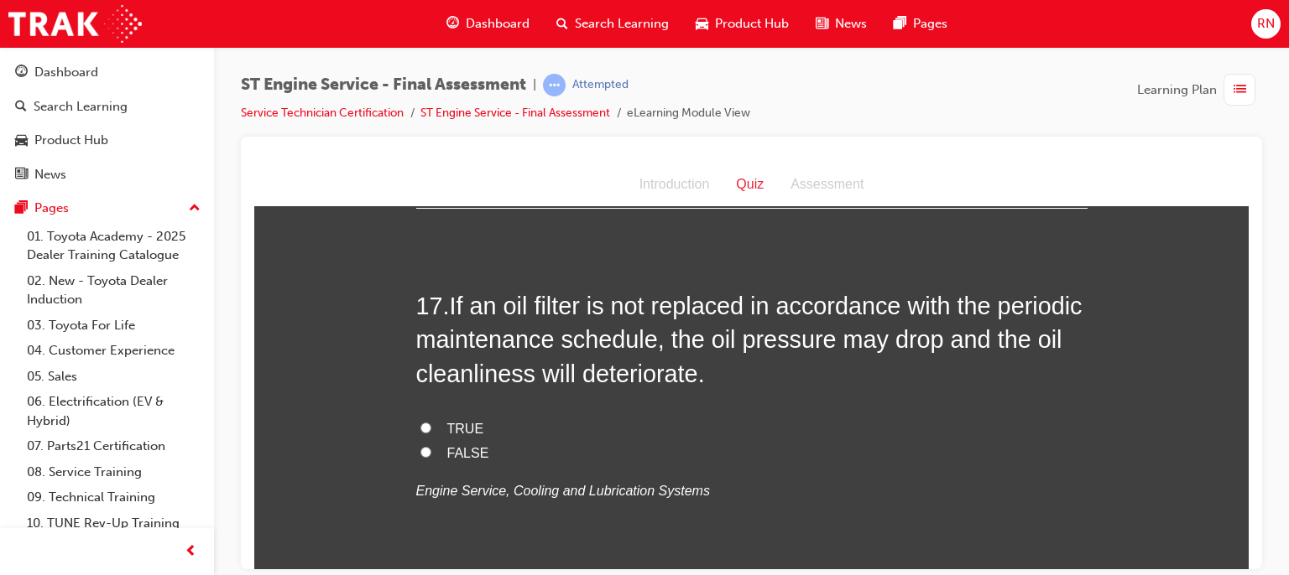
click at [455, 424] on span "TRUE" at bounding box center [465, 428] width 37 height 14
click at [431, 424] on input "TRUE" at bounding box center [425, 427] width 11 height 11
radio input "true"
click at [910, 550] on div "17 . If an oil filter is not replaced in accordance with the periodic maintenan…" at bounding box center [751, 436] width 671 height 295
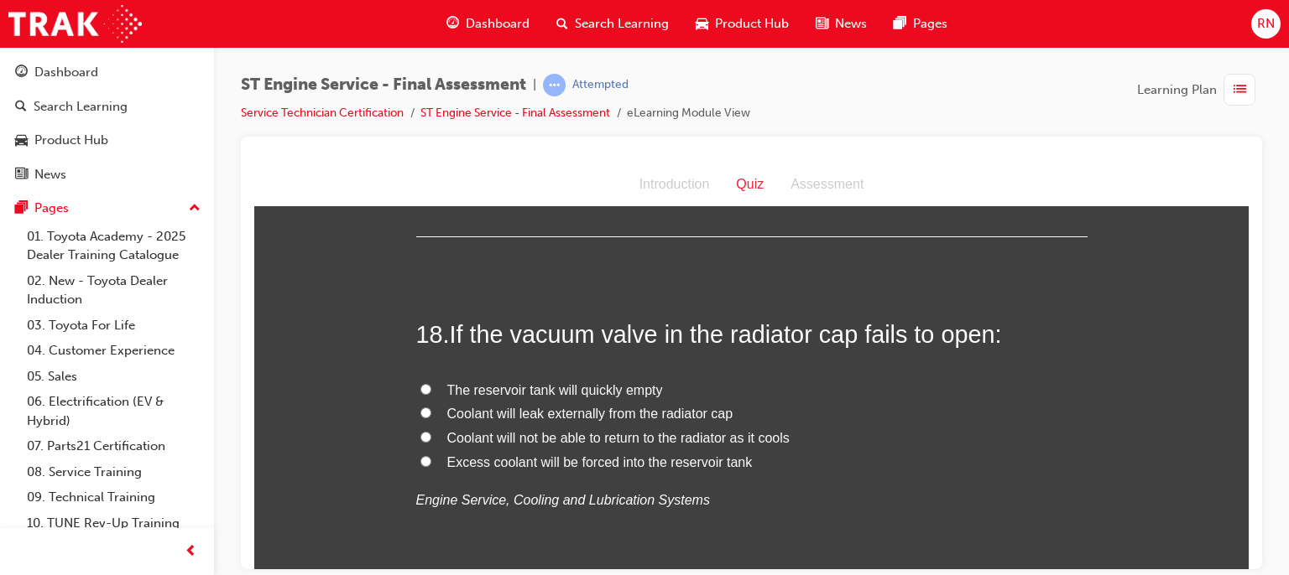
scroll to position [6464, 0]
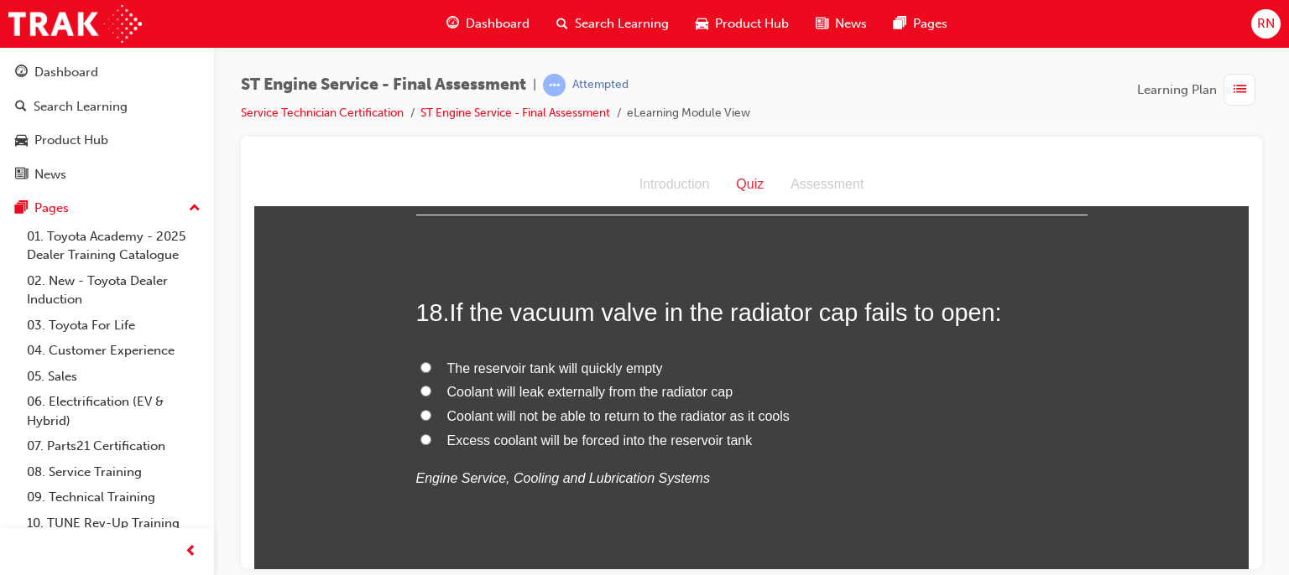
click at [689, 413] on span "Coolant will not be able to return to the radiator as it cools" at bounding box center [618, 416] width 342 height 14
click at [431, 413] on input "Coolant will not be able to return to the radiator as it cools" at bounding box center [425, 414] width 11 height 11
radio input "true"
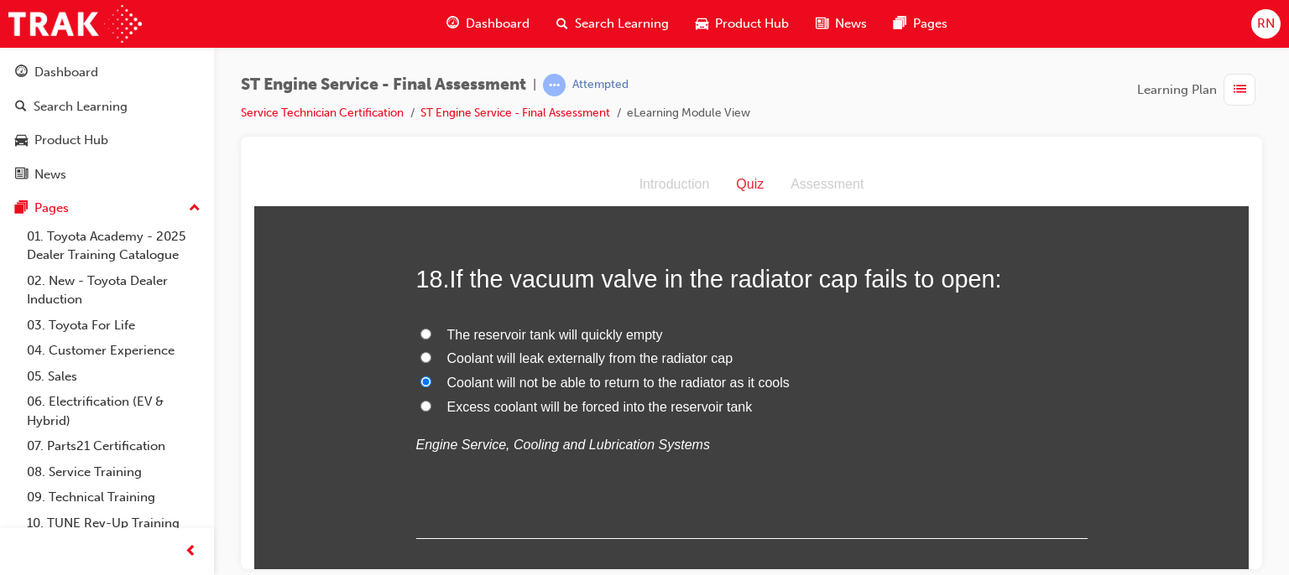
scroll to position [6591, 0]
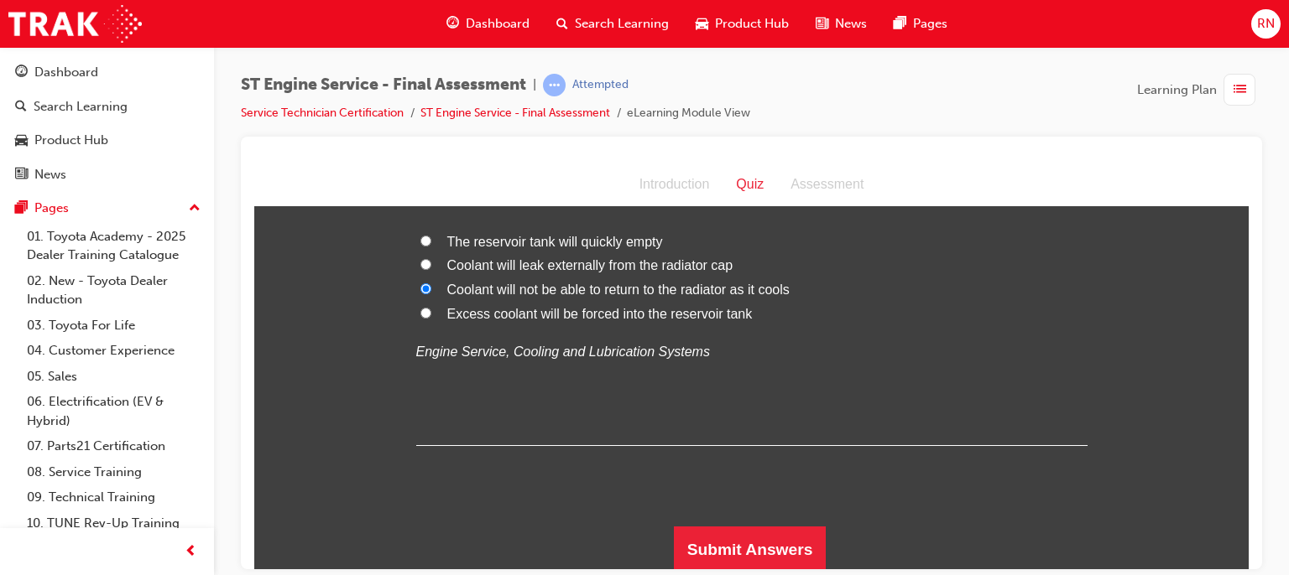
click at [667, 535] on div "Submit Answers" at bounding box center [751, 549] width 671 height 47
click at [705, 539] on button "Submit Answers" at bounding box center [750, 549] width 153 height 47
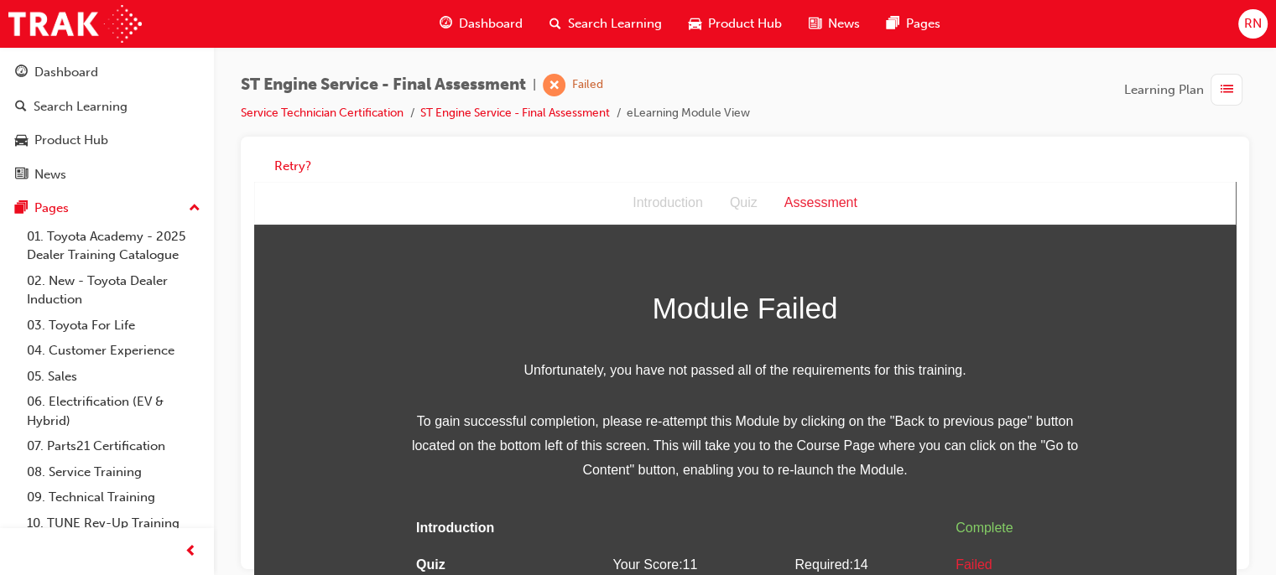
scroll to position [34, 0]
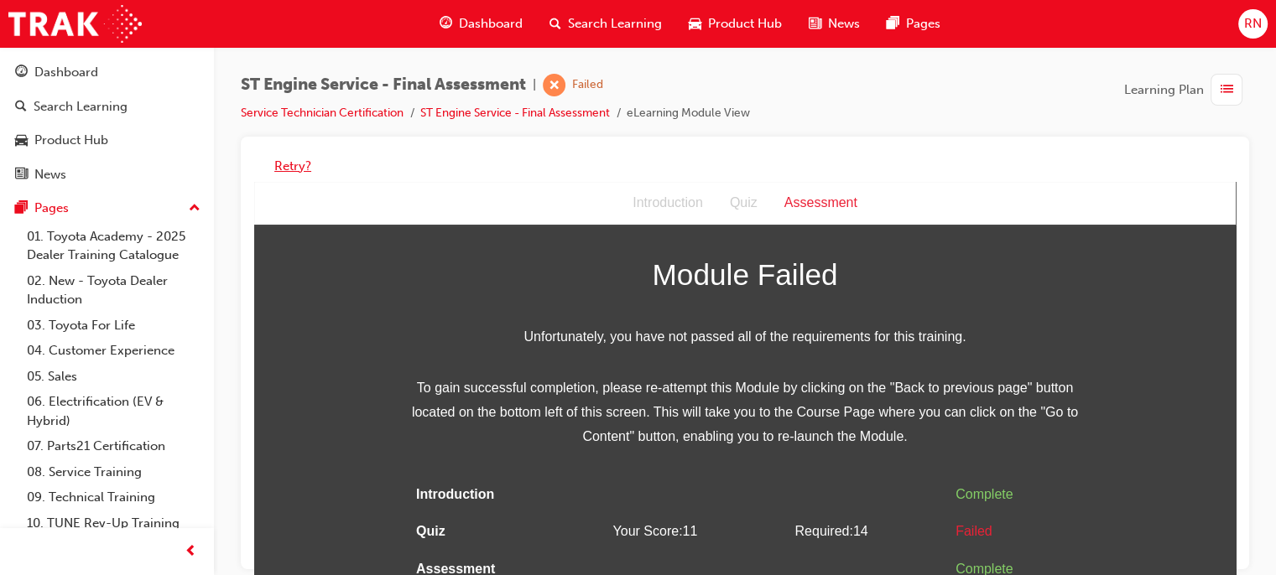
click at [295, 164] on button "Retry?" at bounding box center [292, 166] width 37 height 19
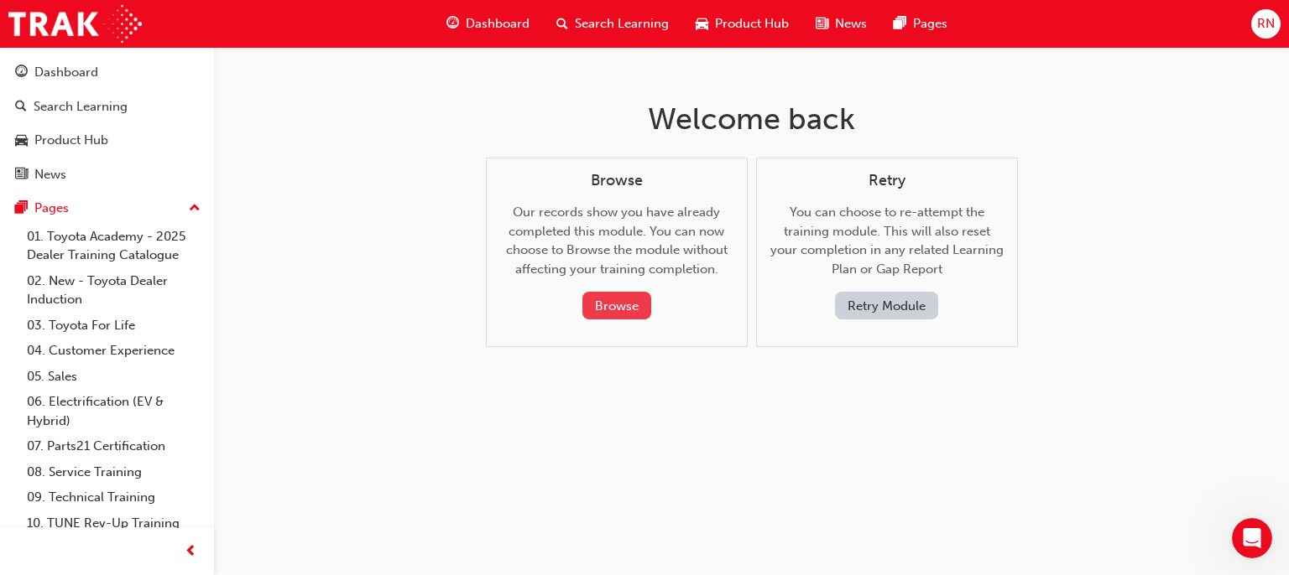
click at [617, 310] on button "Browse" at bounding box center [616, 306] width 69 height 28
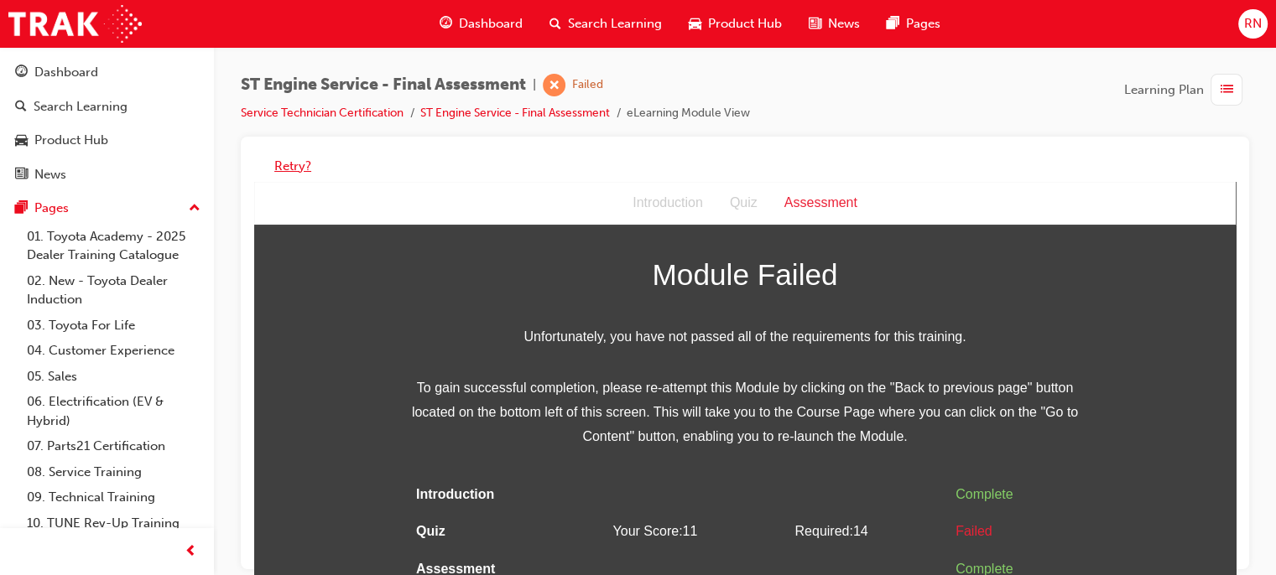
click at [295, 163] on button "Retry?" at bounding box center [292, 166] width 37 height 19
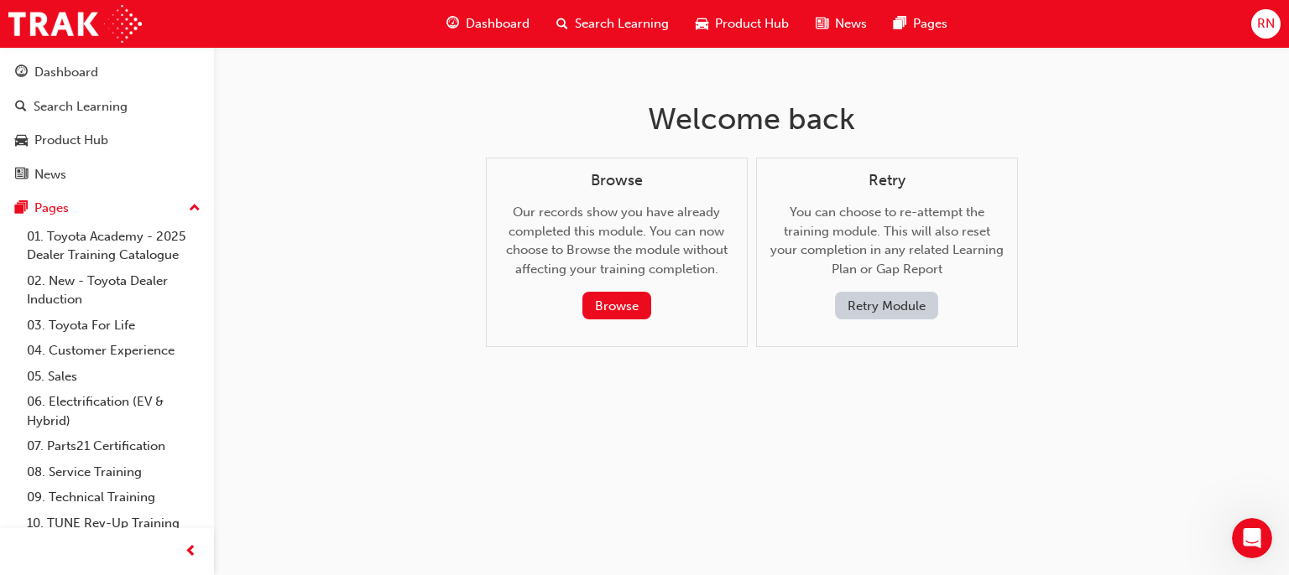
click at [895, 303] on button "Retry Module" at bounding box center [886, 306] width 103 height 28
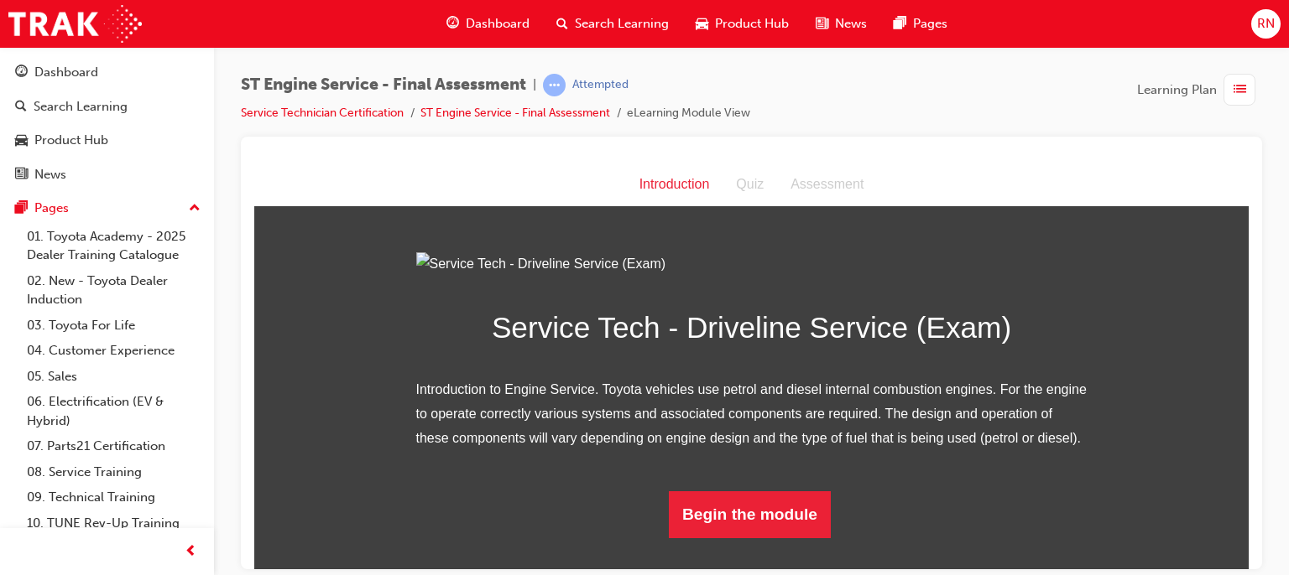
scroll to position [154, 0]
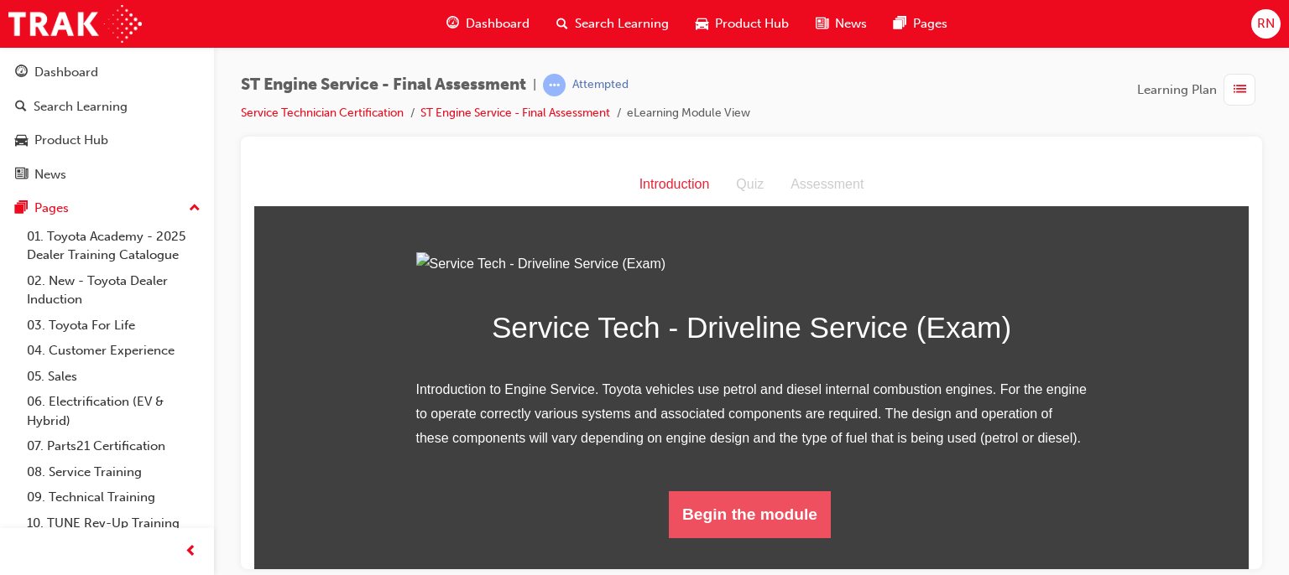
click at [763, 527] on button "Begin the module" at bounding box center [750, 514] width 162 height 47
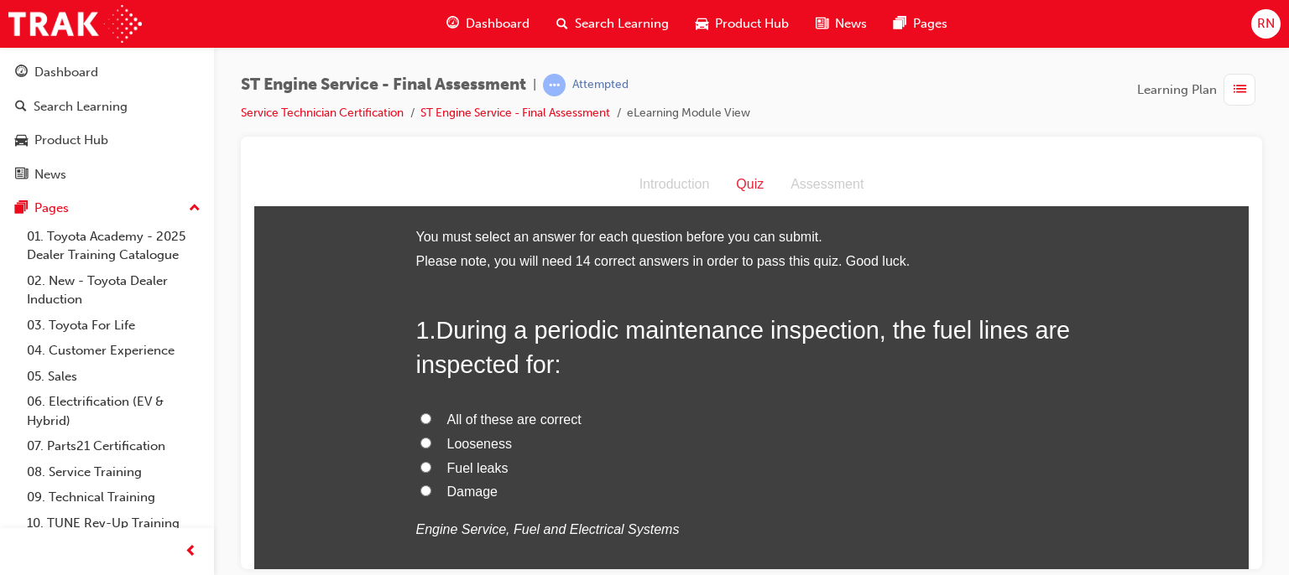
click at [426, 414] on label "All of these are correct" at bounding box center [751, 420] width 671 height 24
click at [426, 414] on input "All of these are correct" at bounding box center [425, 418] width 11 height 11
radio input "true"
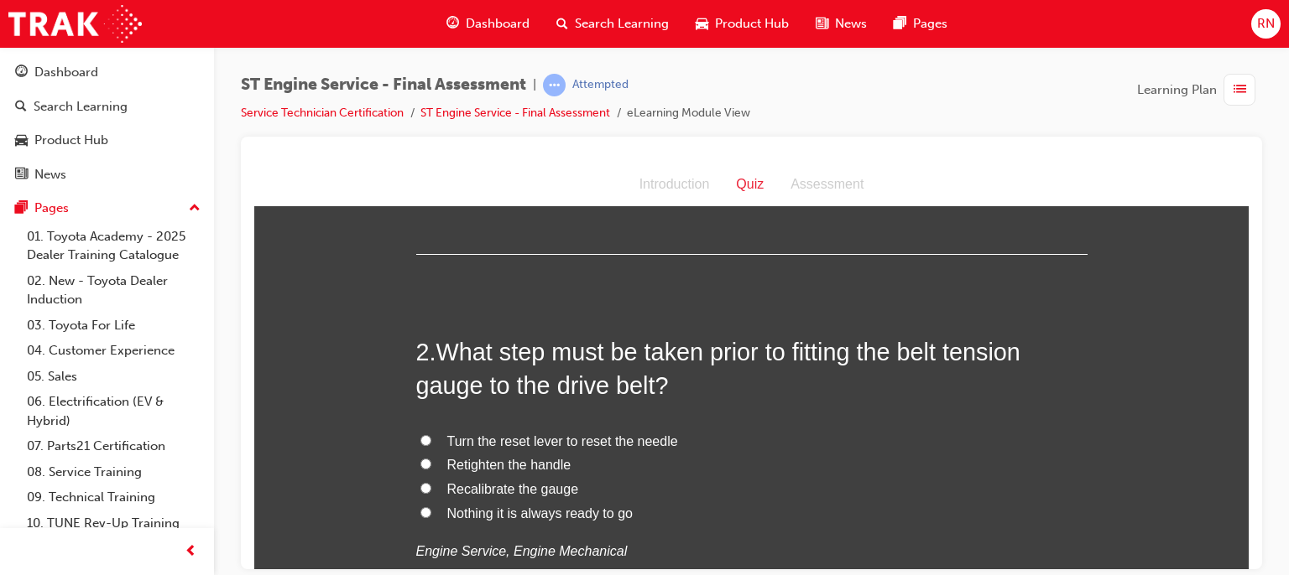
scroll to position [403, 0]
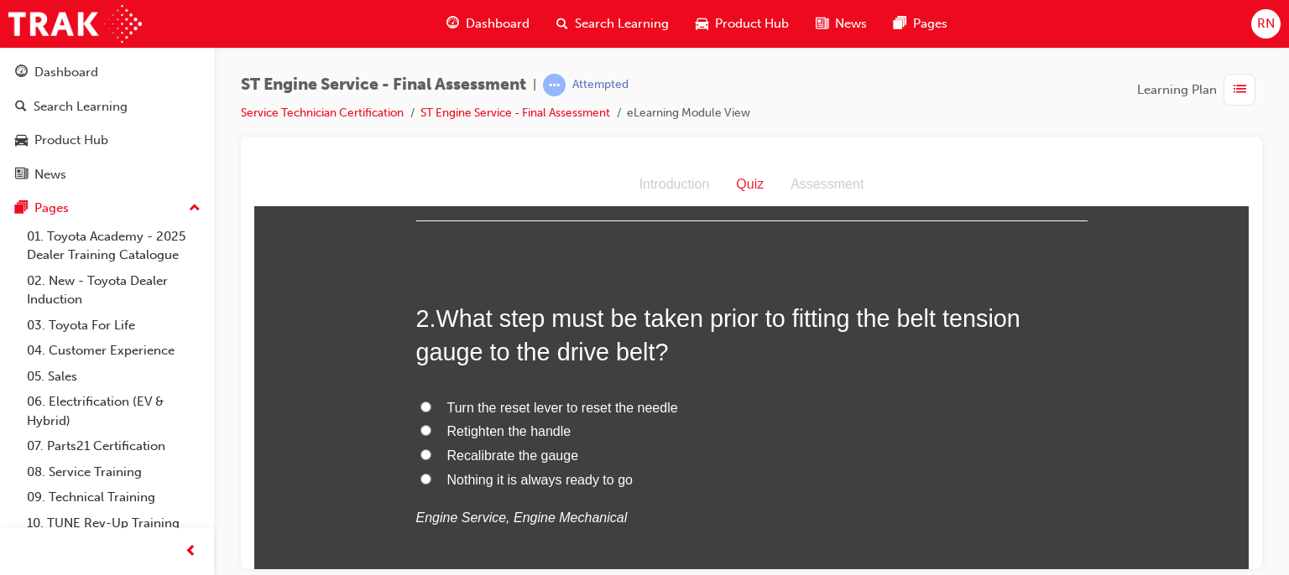
click at [476, 452] on span "Recalibrate the gauge" at bounding box center [513, 455] width 132 height 14
click at [431, 452] on input "Recalibrate the gauge" at bounding box center [425, 454] width 11 height 11
radio input "true"
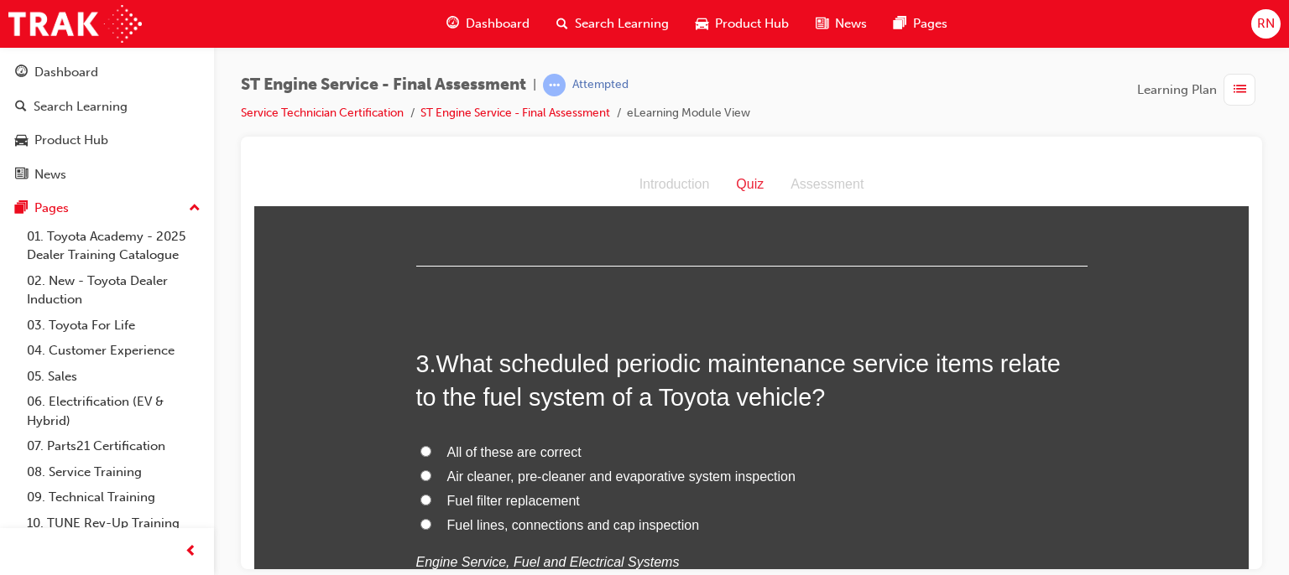
scroll to position [772, 0]
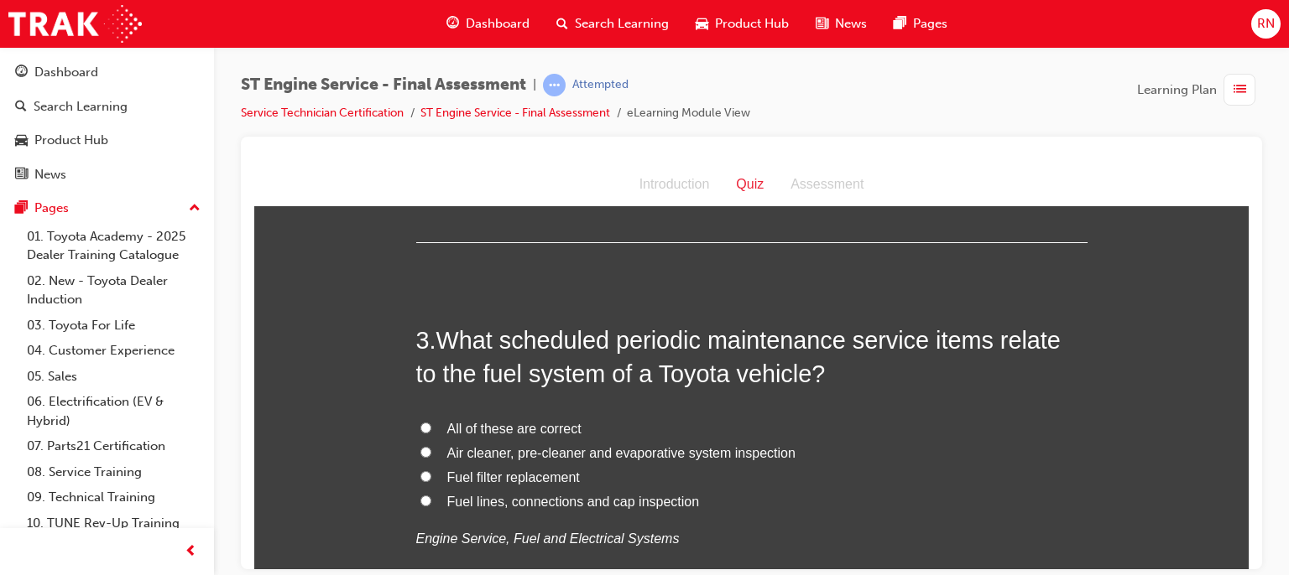
click at [481, 496] on span "Fuel lines, connections and cap inspection" at bounding box center [573, 501] width 253 height 14
click at [431, 496] on input "Fuel lines, connections and cap inspection" at bounding box center [425, 500] width 11 height 11
radio input "true"
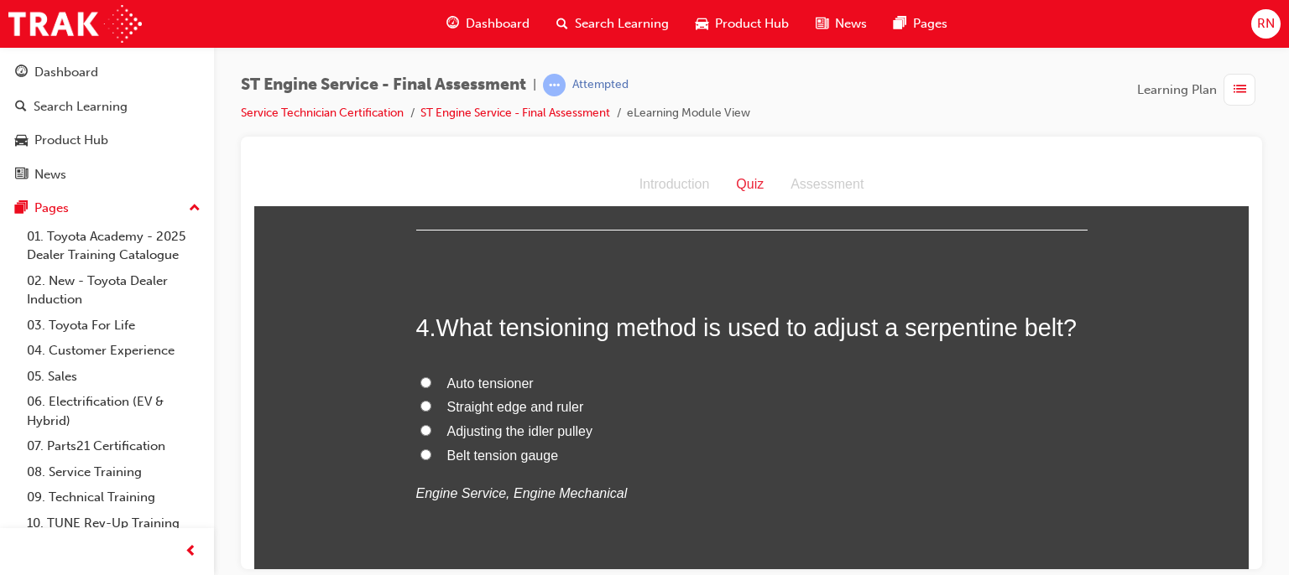
scroll to position [1218, 0]
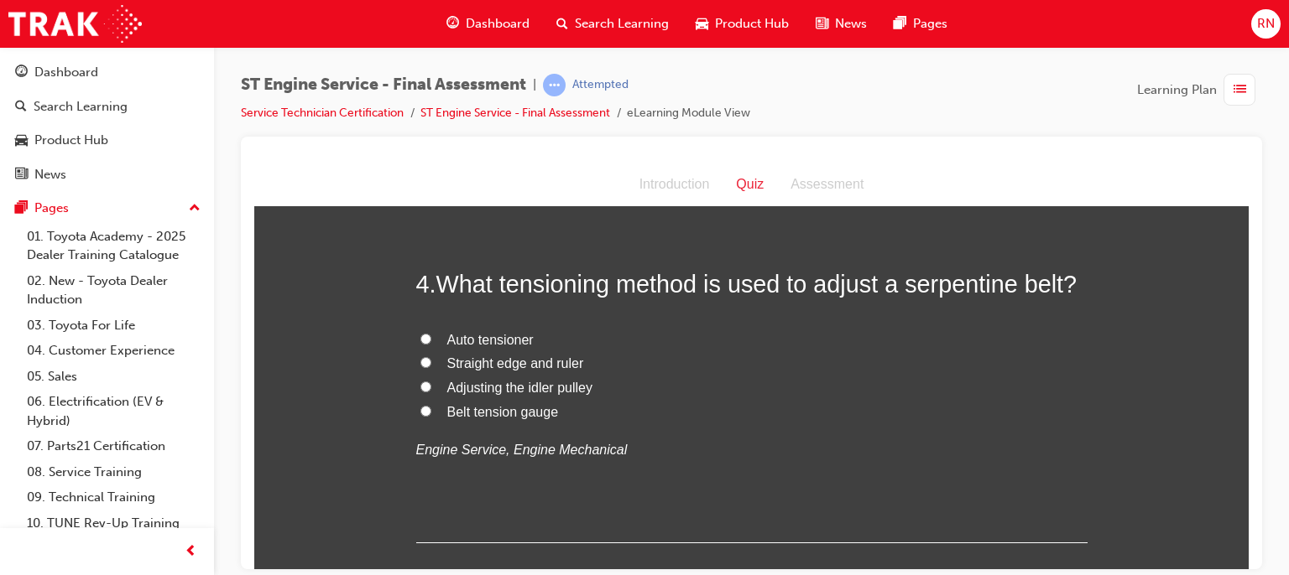
click at [466, 339] on span "Auto tensioner" at bounding box center [490, 339] width 86 height 14
click at [431, 339] on input "Auto tensioner" at bounding box center [425, 338] width 11 height 11
radio input "true"
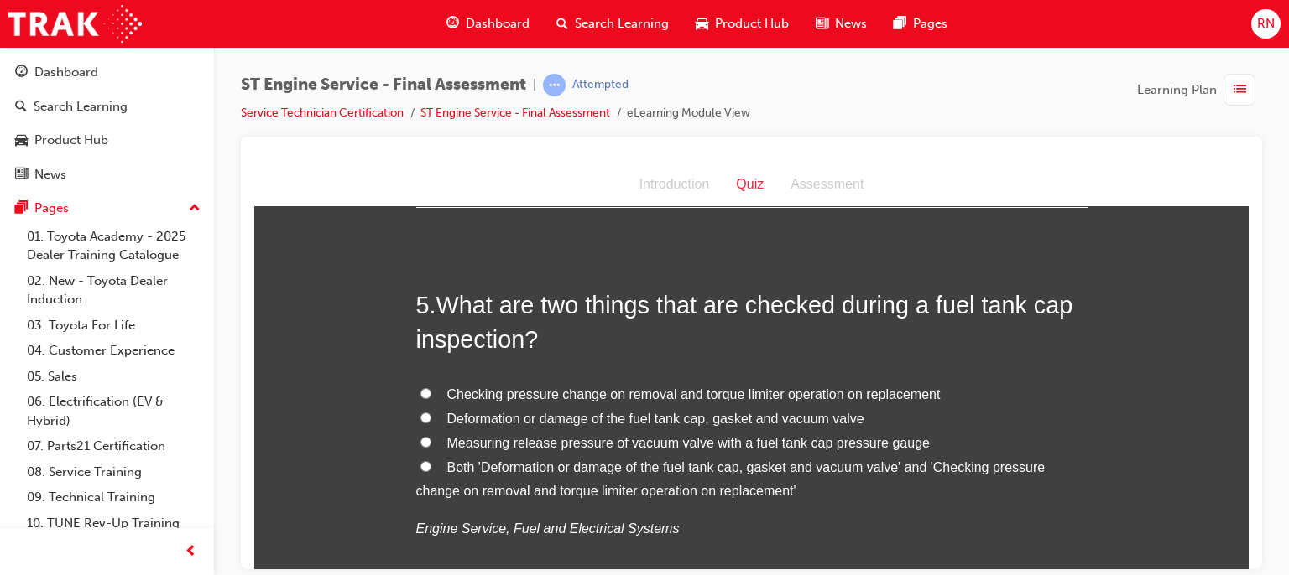
scroll to position [1611, 0]
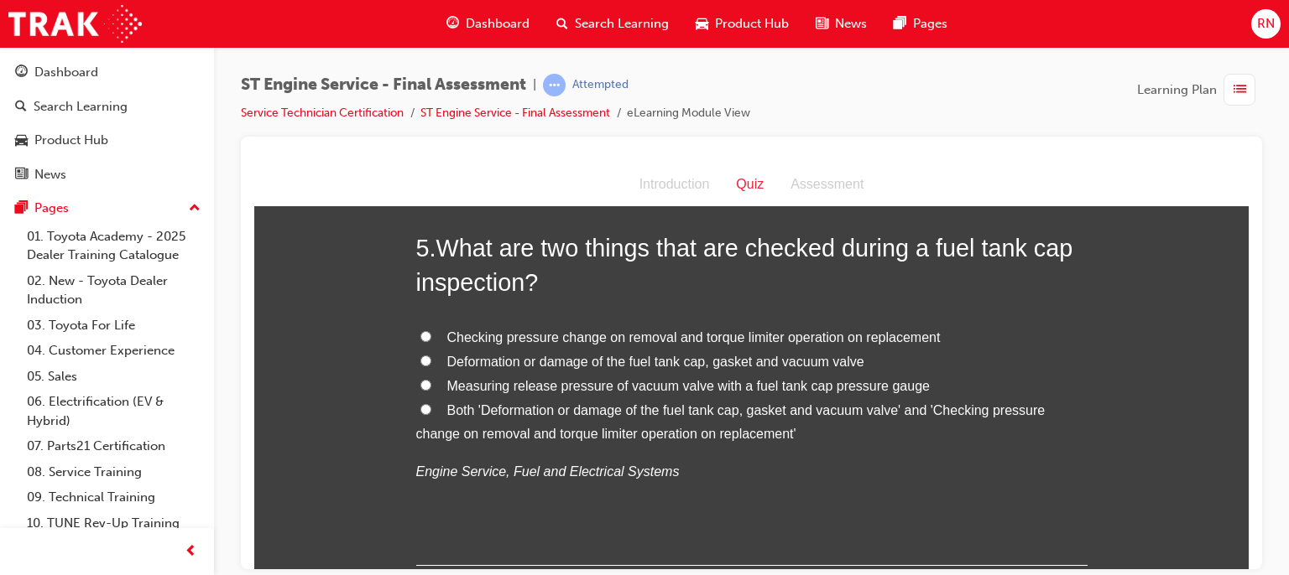
click at [651, 361] on span "Deformation or damage of the fuel tank cap, gasket and vacuum valve" at bounding box center [655, 361] width 417 height 14
click at [431, 361] on input "Deformation or damage of the fuel tank cap, gasket and vacuum valve" at bounding box center [425, 360] width 11 height 11
radio input "true"
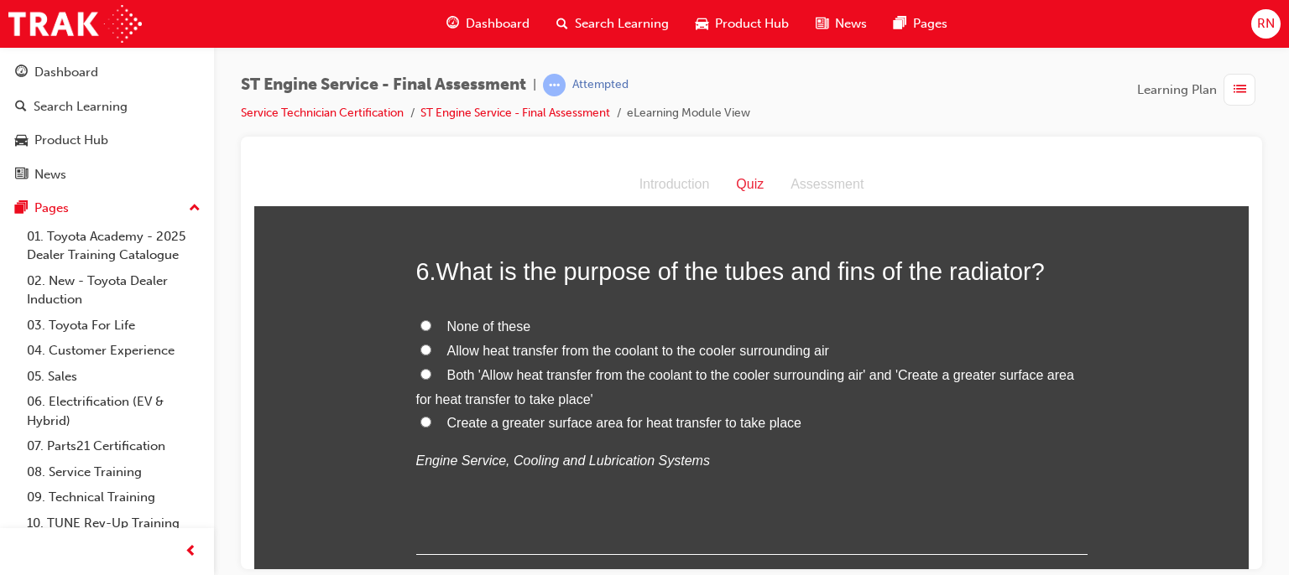
scroll to position [2002, 0]
click at [420, 324] on input "None of these" at bounding box center [425, 325] width 11 height 11
radio input "true"
click at [420, 419] on input "Create a greater surface area for heat transfer to take place" at bounding box center [425, 422] width 11 height 11
radio input "true"
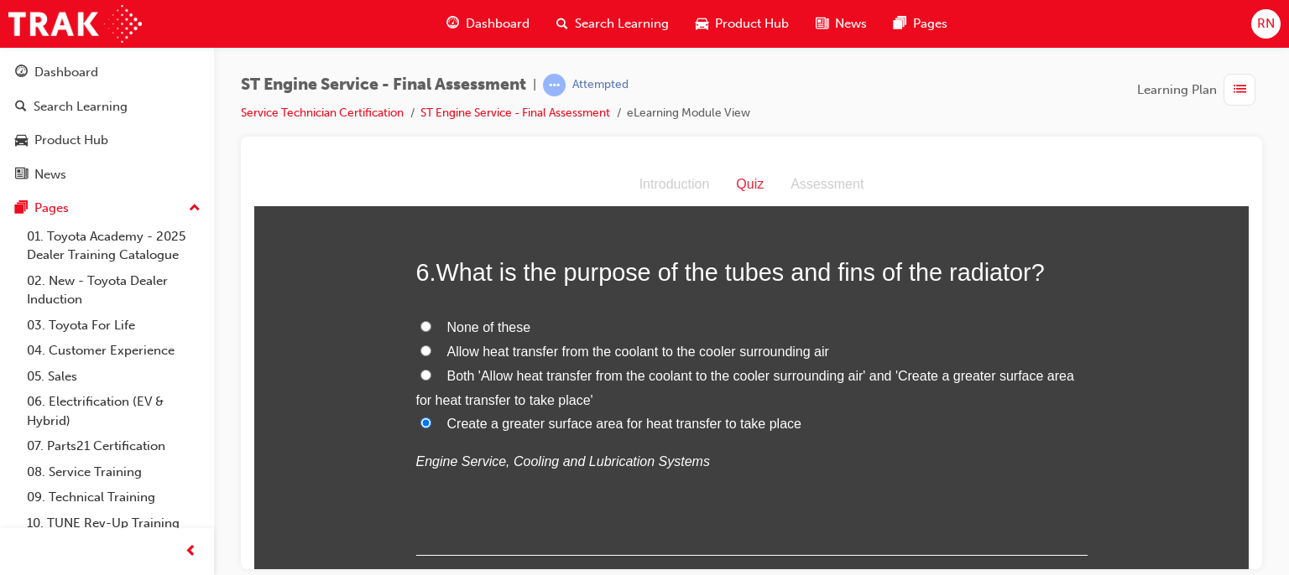
click at [423, 348] on input "Allow heat transfer from the coolant to the cooler surrounding air" at bounding box center [425, 350] width 11 height 11
radio input "true"
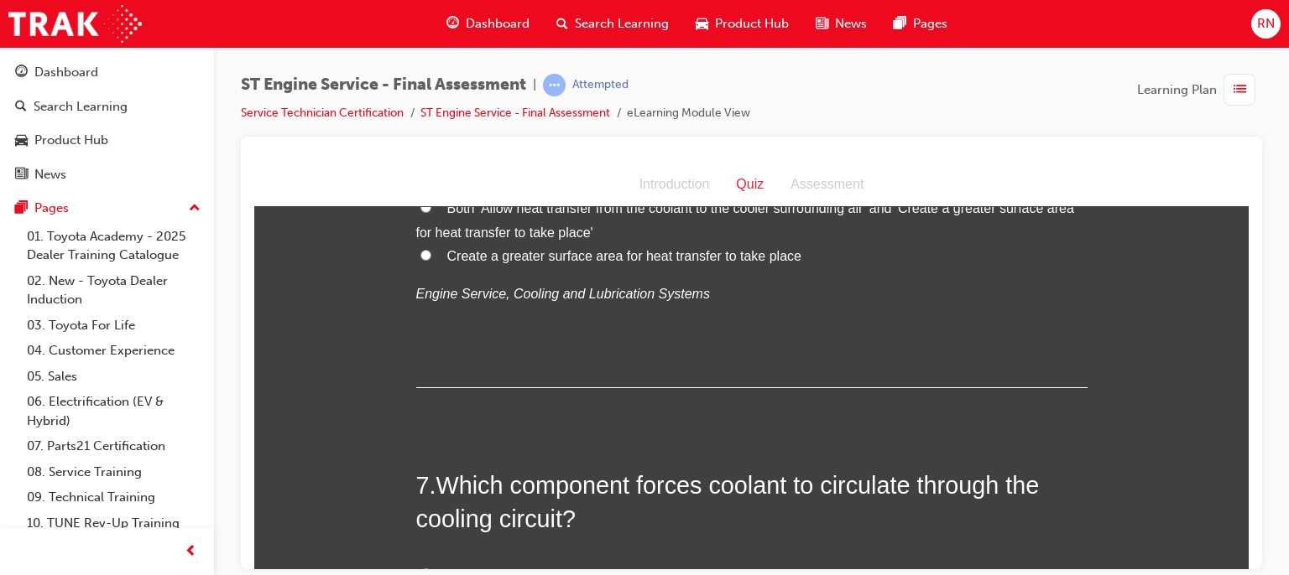
scroll to position [2325, 0]
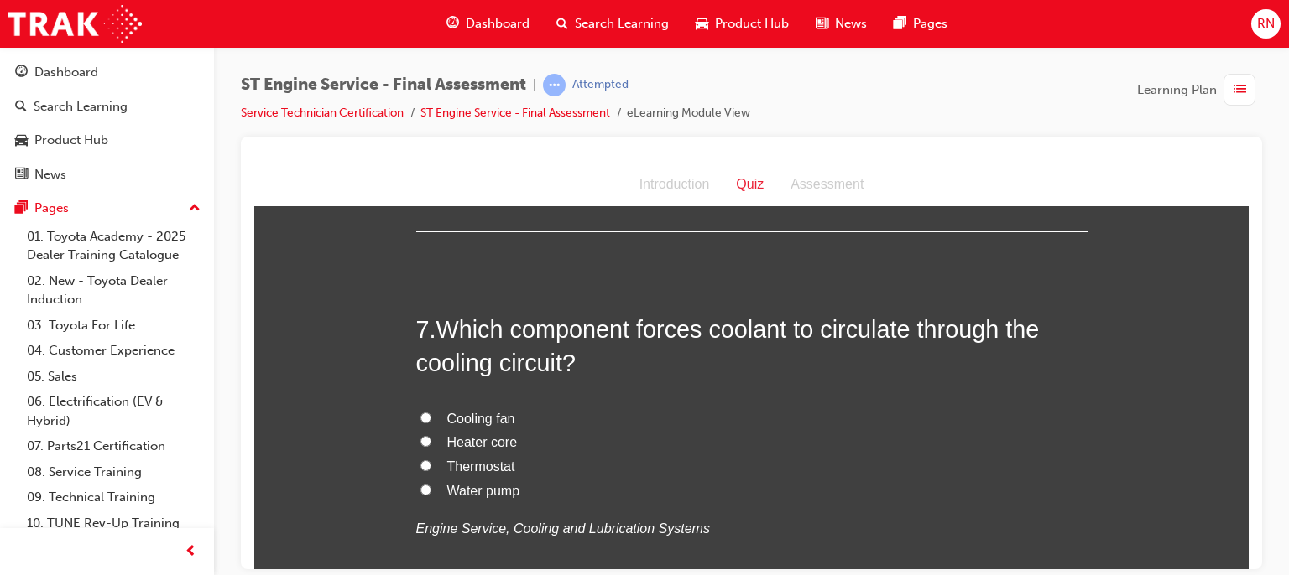
click at [459, 487] on span "Water pump" at bounding box center [483, 490] width 73 height 14
click at [431, 487] on input "Water pump" at bounding box center [425, 489] width 11 height 11
radio input "true"
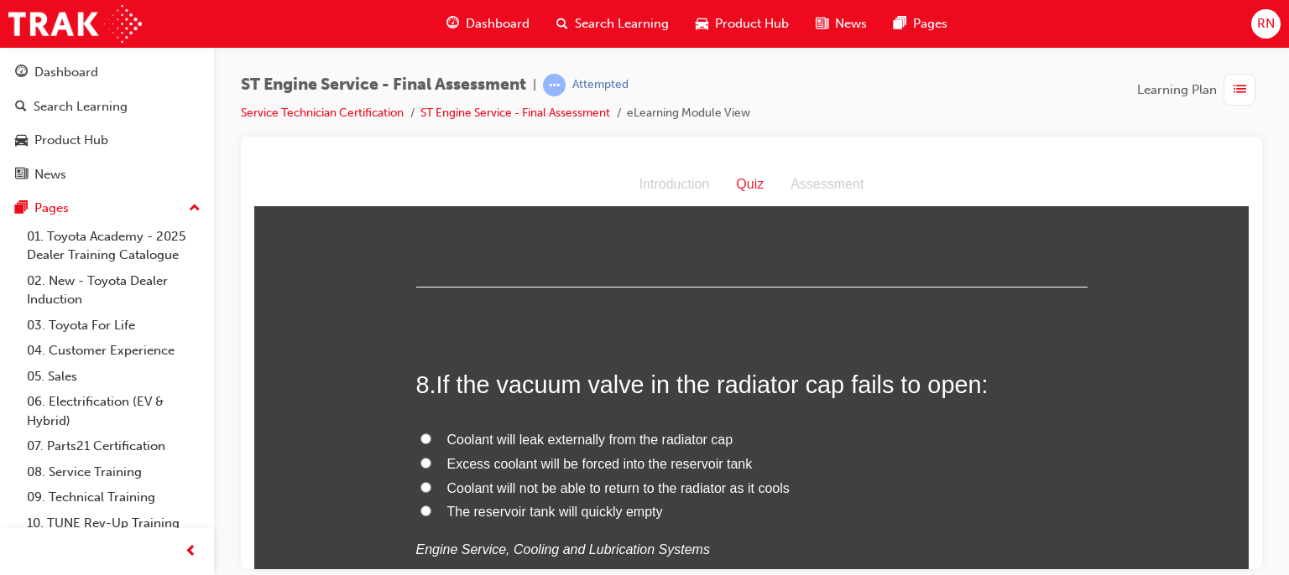
scroll to position [2740, 0]
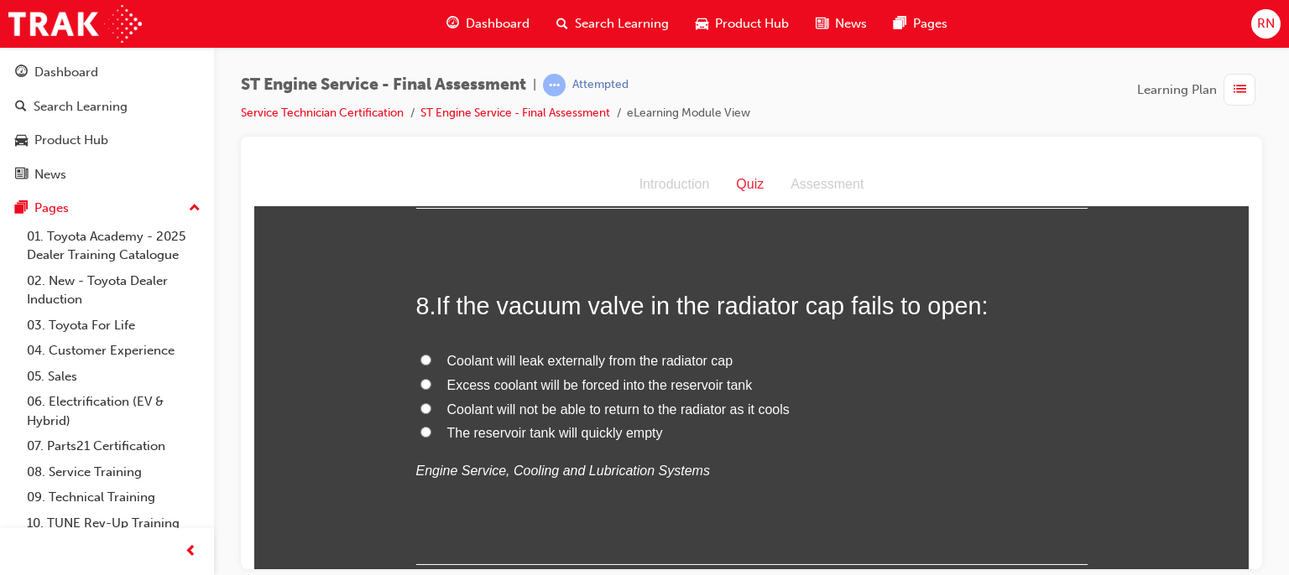
click at [674, 402] on span "Coolant will not be able to return to the radiator as it cools" at bounding box center [618, 409] width 342 height 14
click at [431, 403] on input "Coolant will not be able to return to the radiator as it cools" at bounding box center [425, 408] width 11 height 11
radio input "true"
click at [421, 378] on input "Excess coolant will be forced into the reservoir tank" at bounding box center [425, 383] width 11 height 11
radio input "true"
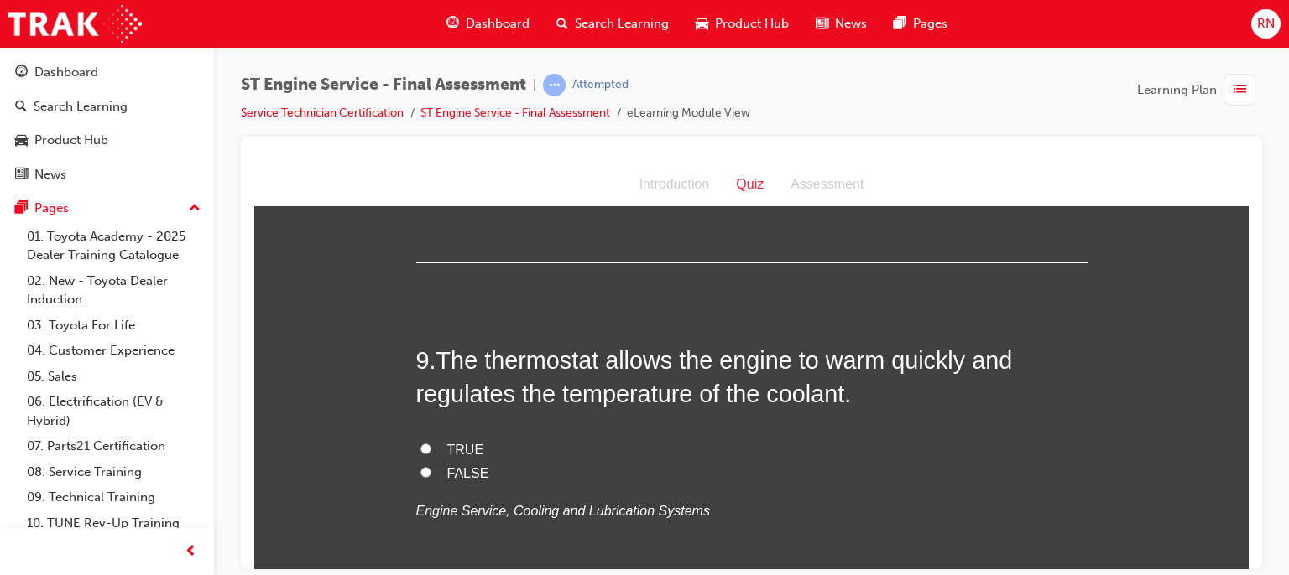
scroll to position [3064, 0]
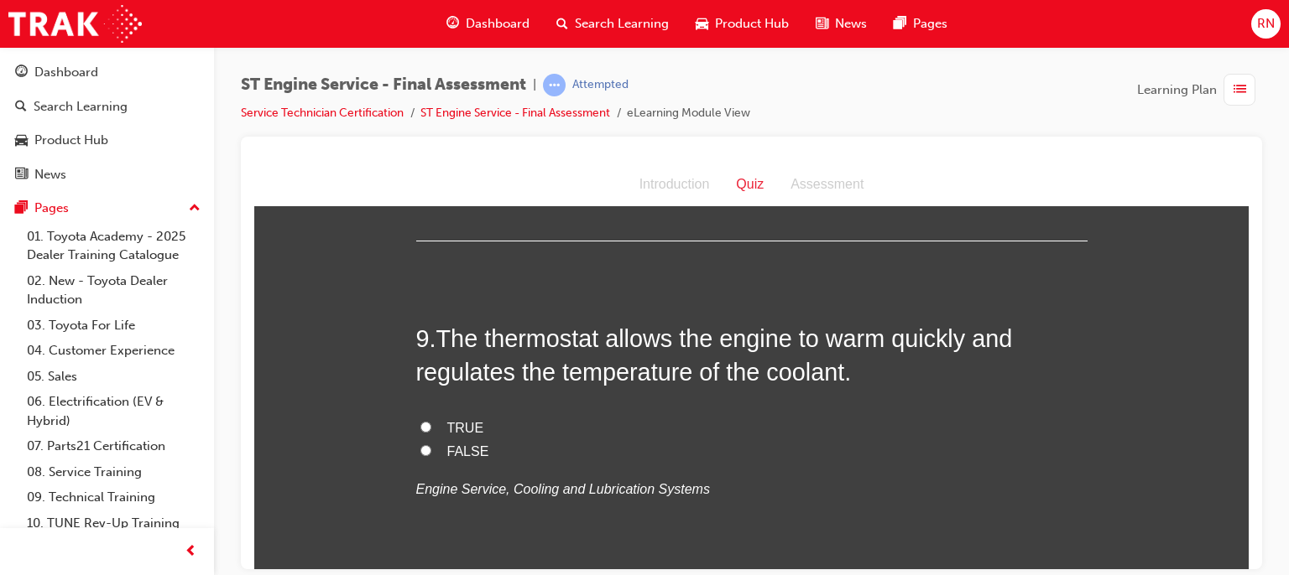
click at [420, 421] on input "TRUE" at bounding box center [425, 426] width 11 height 11
radio input "true"
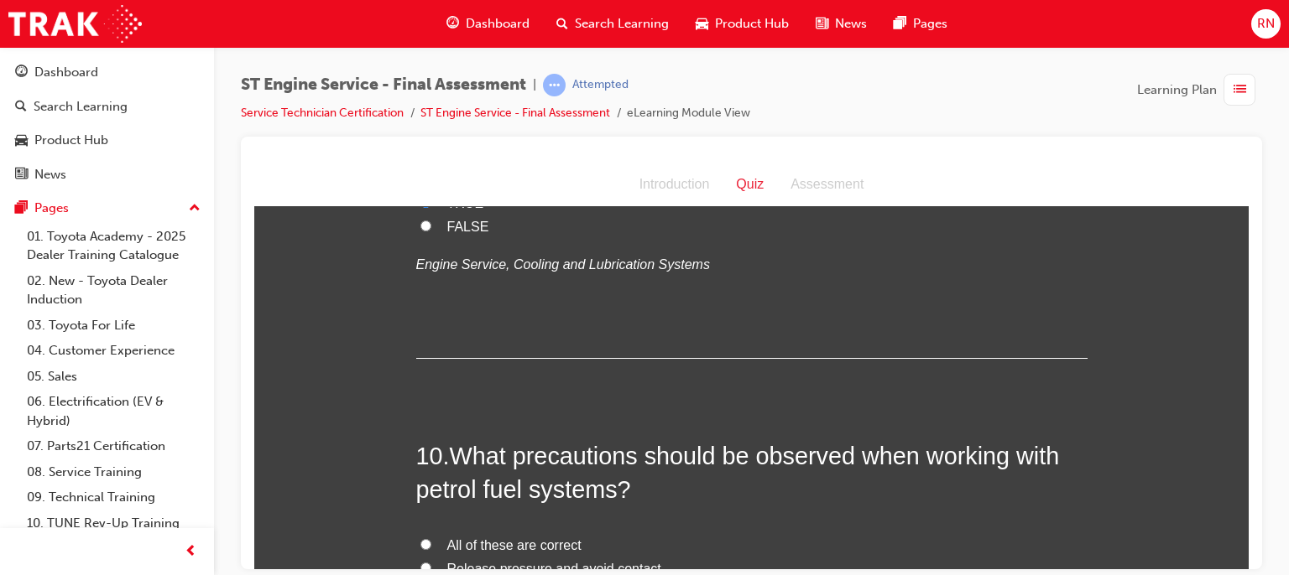
scroll to position [3377, 0]
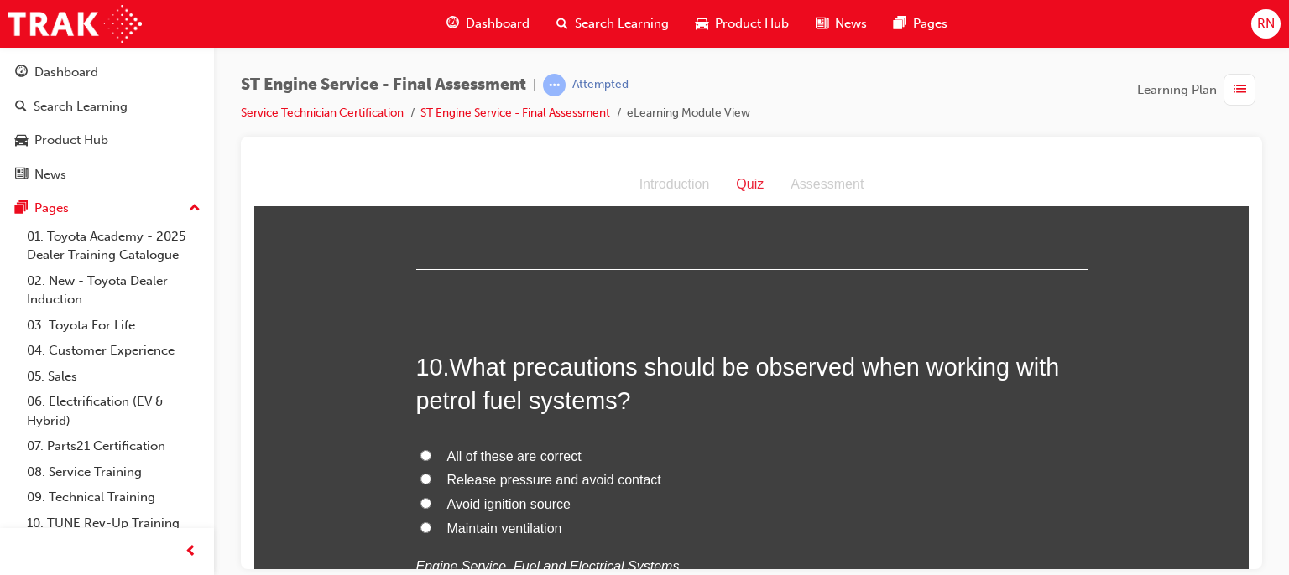
click at [480, 523] on span "Maintain ventilation" at bounding box center [504, 528] width 115 height 14
click at [431, 523] on input "Maintain ventilation" at bounding box center [425, 527] width 11 height 11
radio input "true"
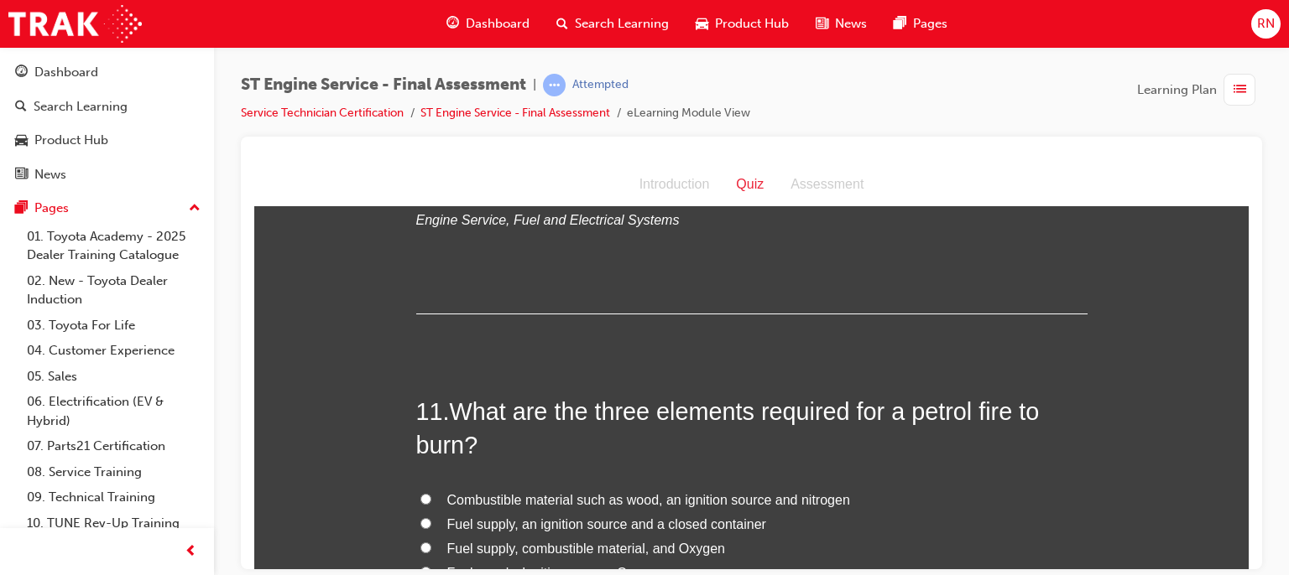
scroll to position [3780, 0]
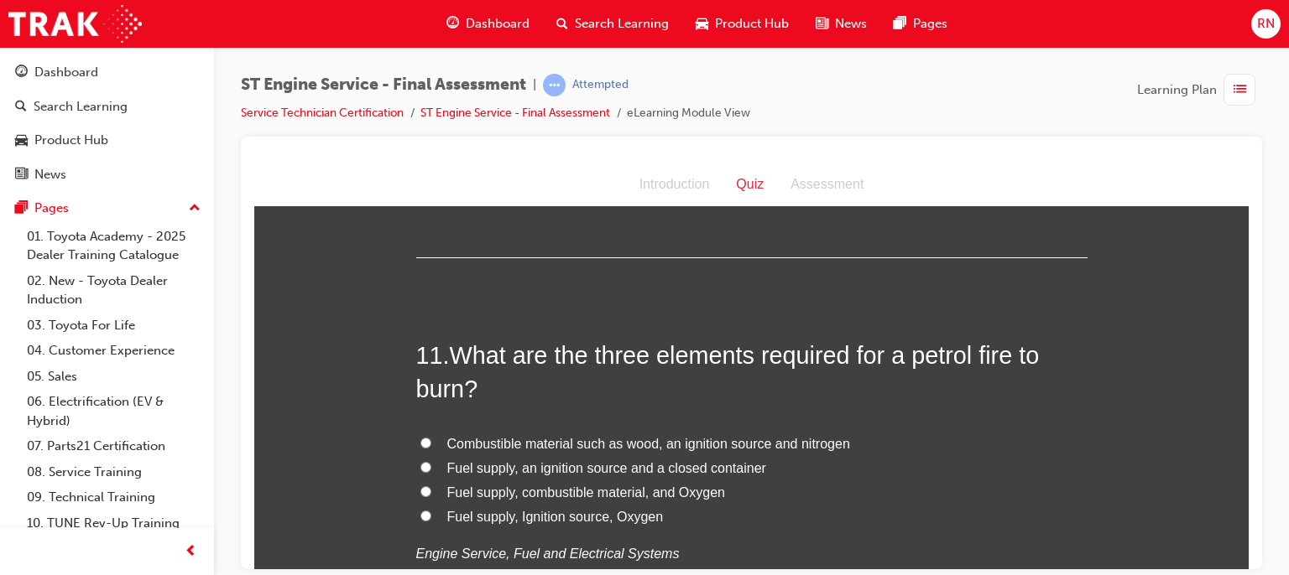
click at [546, 513] on span "Fuel supply, Ignition source, Oxygen" at bounding box center [555, 516] width 216 height 14
click at [431, 513] on input "Fuel supply, Ignition source, Oxygen" at bounding box center [425, 515] width 11 height 11
radio input "true"
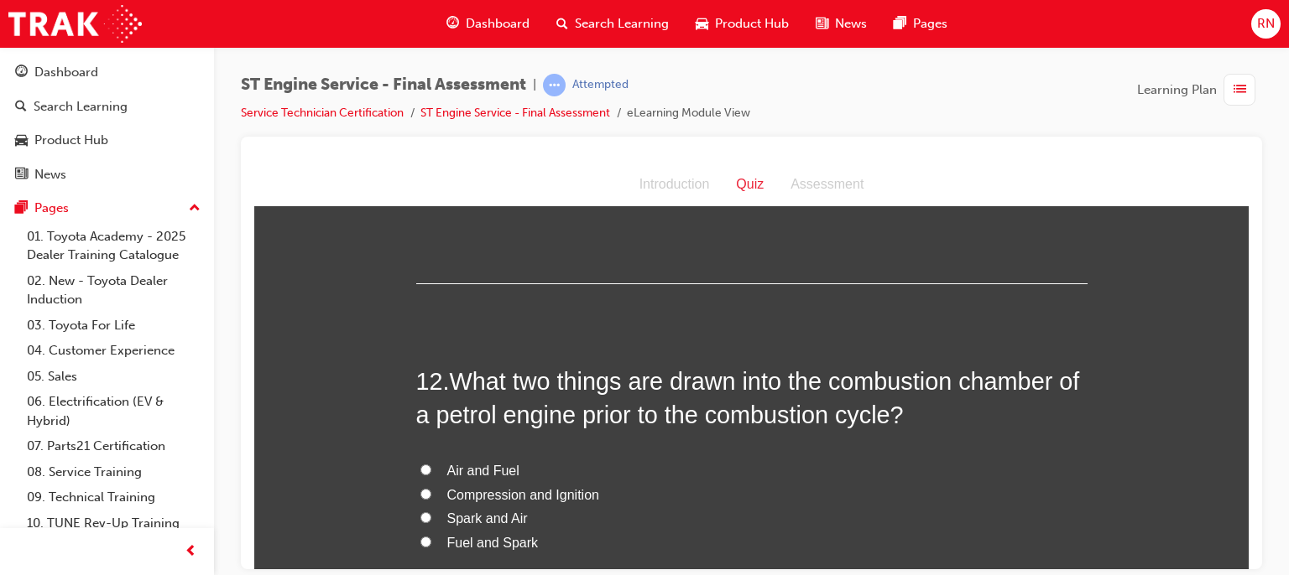
scroll to position [4149, 0]
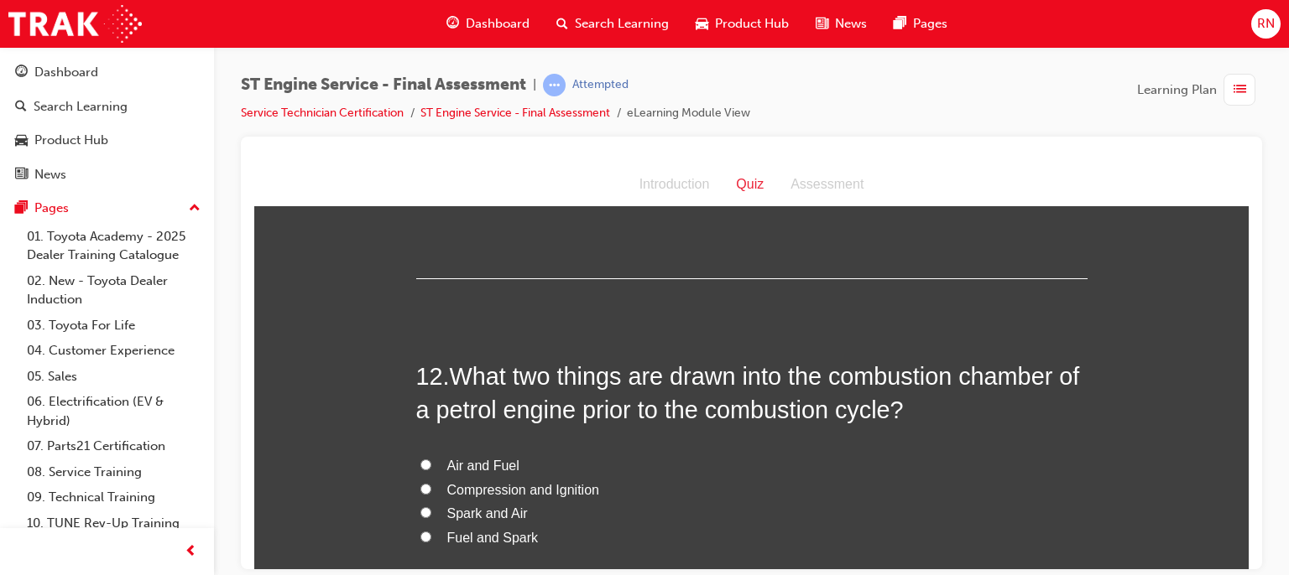
click at [481, 464] on span "Air and Fuel" at bounding box center [483, 465] width 72 height 14
click at [431, 464] on input "Air and Fuel" at bounding box center [425, 464] width 11 height 11
radio input "true"
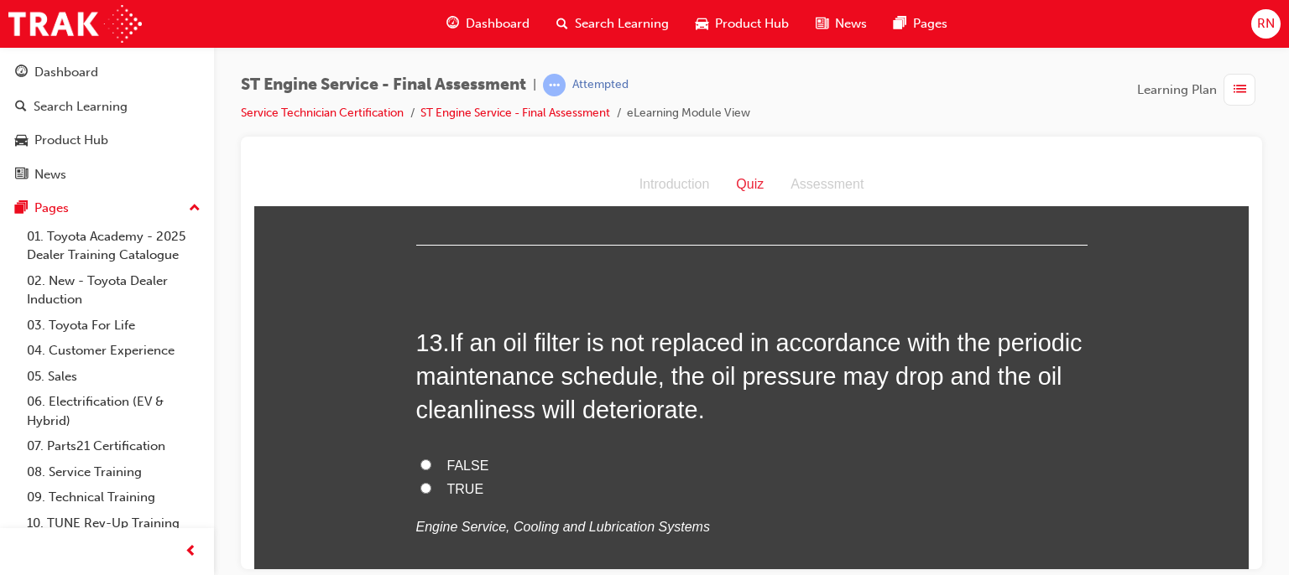
scroll to position [4607, 0]
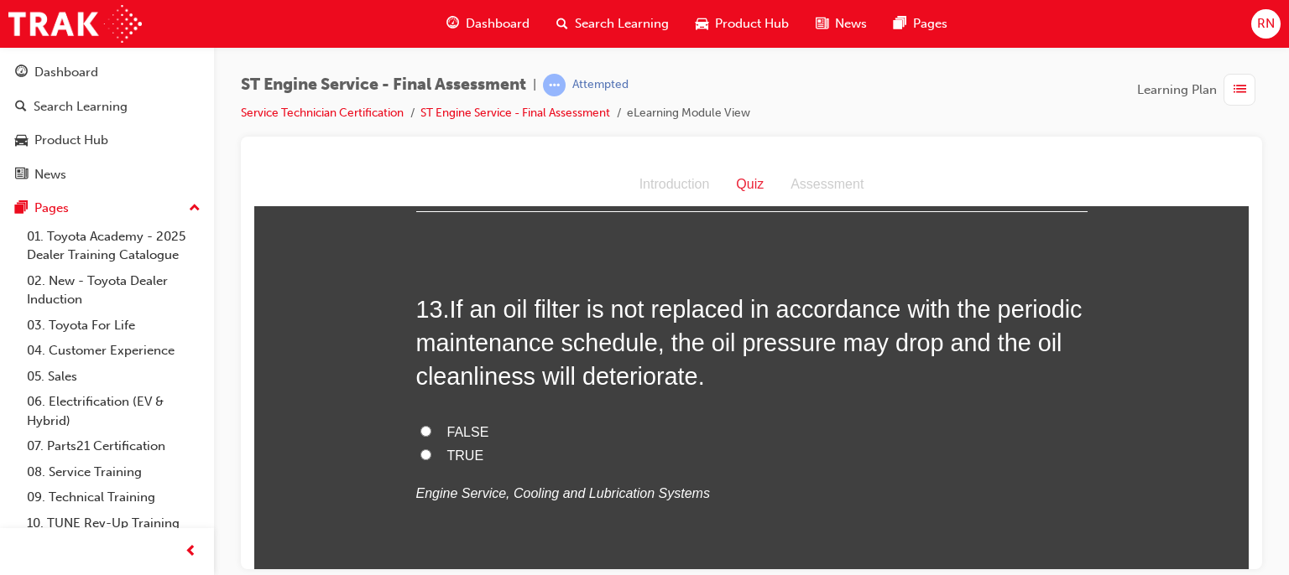
click at [422, 451] on input "TRUE" at bounding box center [425, 454] width 11 height 11
radio input "true"
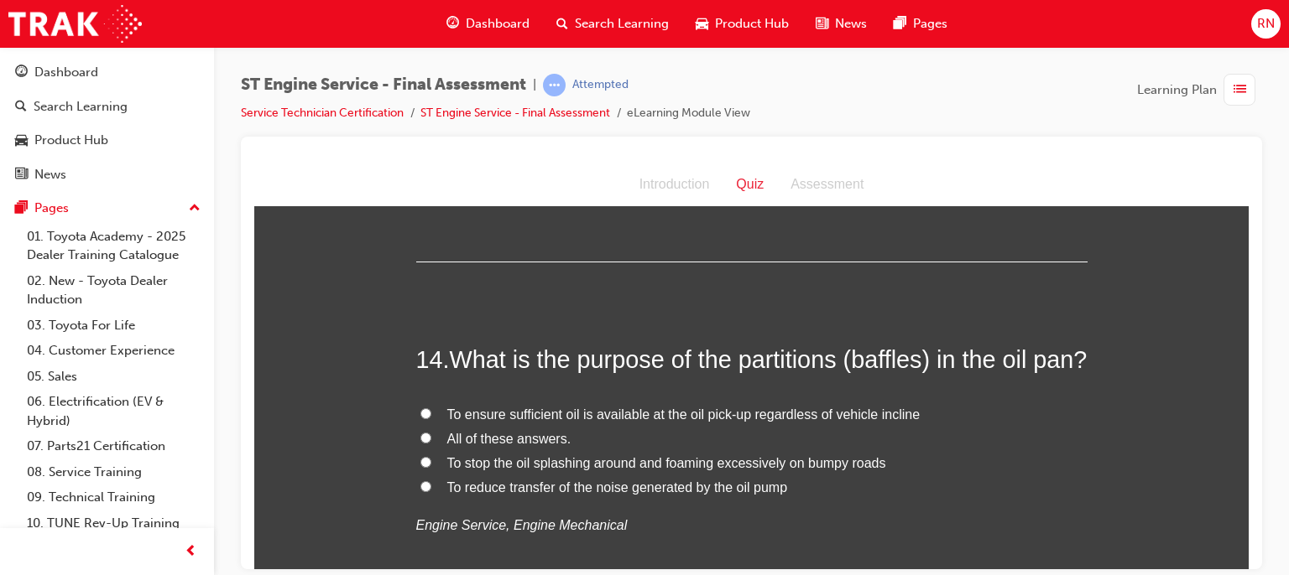
scroll to position [4943, 0]
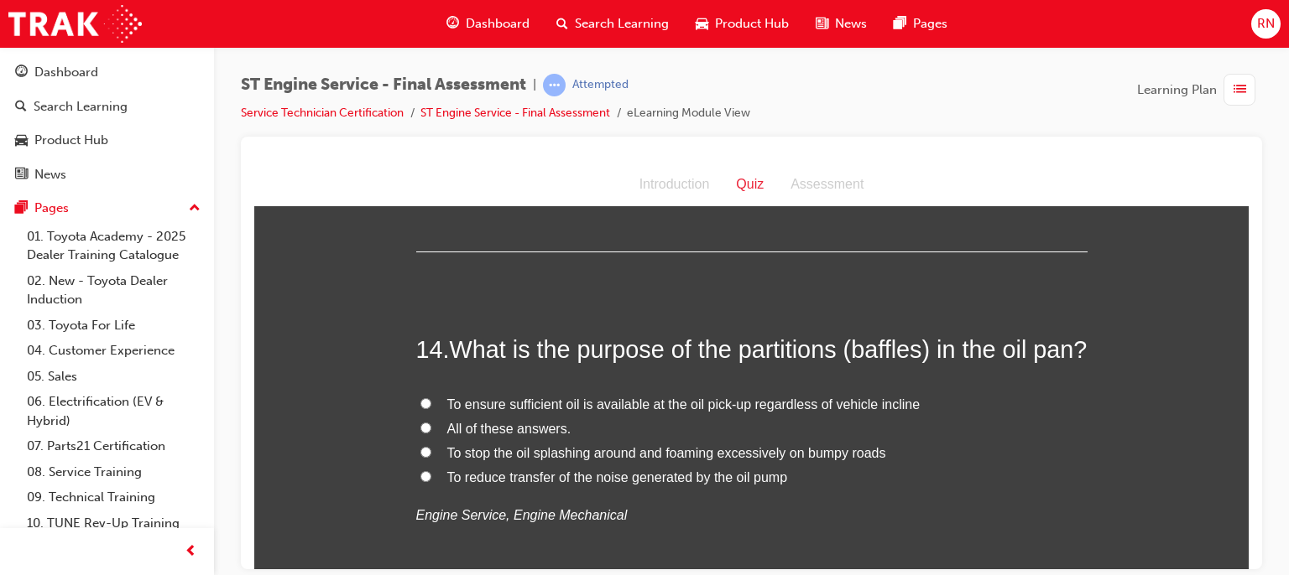
click at [572, 411] on span "To ensure sufficient oil is available at the oil pick-up regardless of vehicle …" at bounding box center [683, 404] width 473 height 14
click at [431, 409] on input "To ensure sufficient oil is available at the oil pick-up regardless of vehicle …" at bounding box center [425, 403] width 11 height 11
radio input "true"
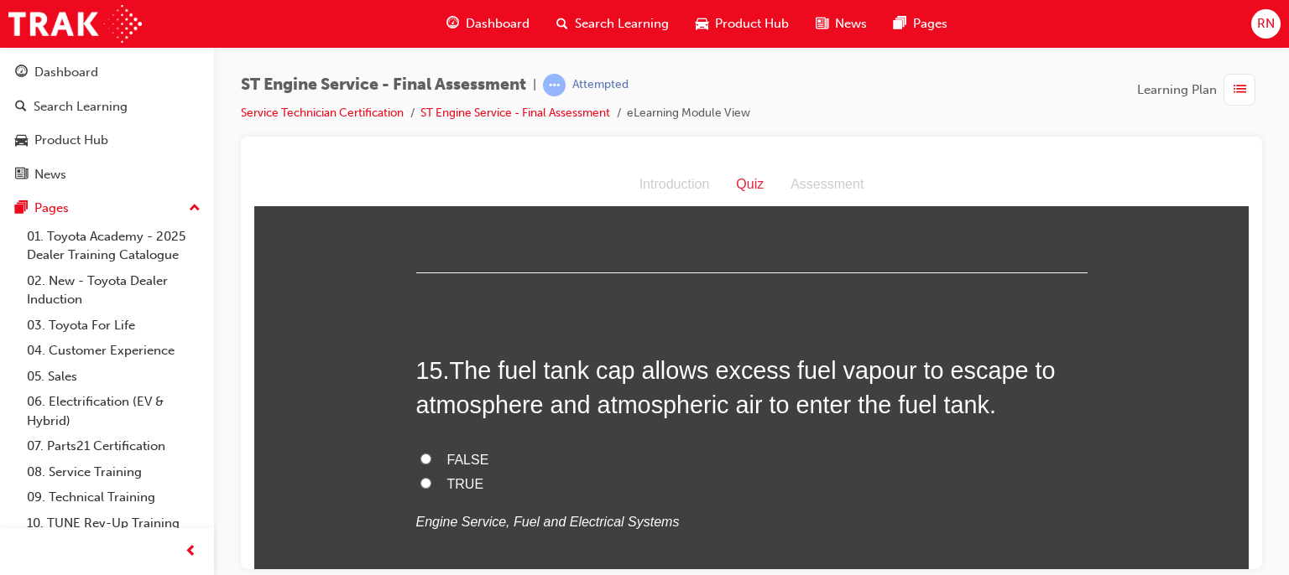
scroll to position [5345, 0]
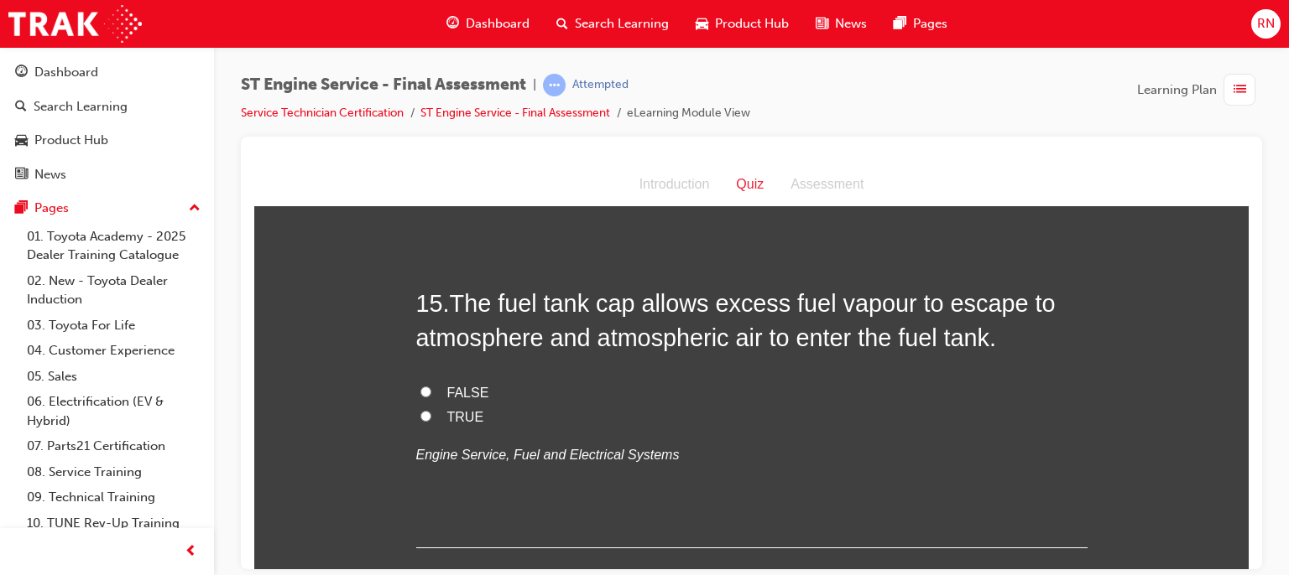
click at [450, 424] on span "TRUE" at bounding box center [465, 416] width 37 height 14
click at [431, 421] on input "TRUE" at bounding box center [425, 415] width 11 height 11
radio input "true"
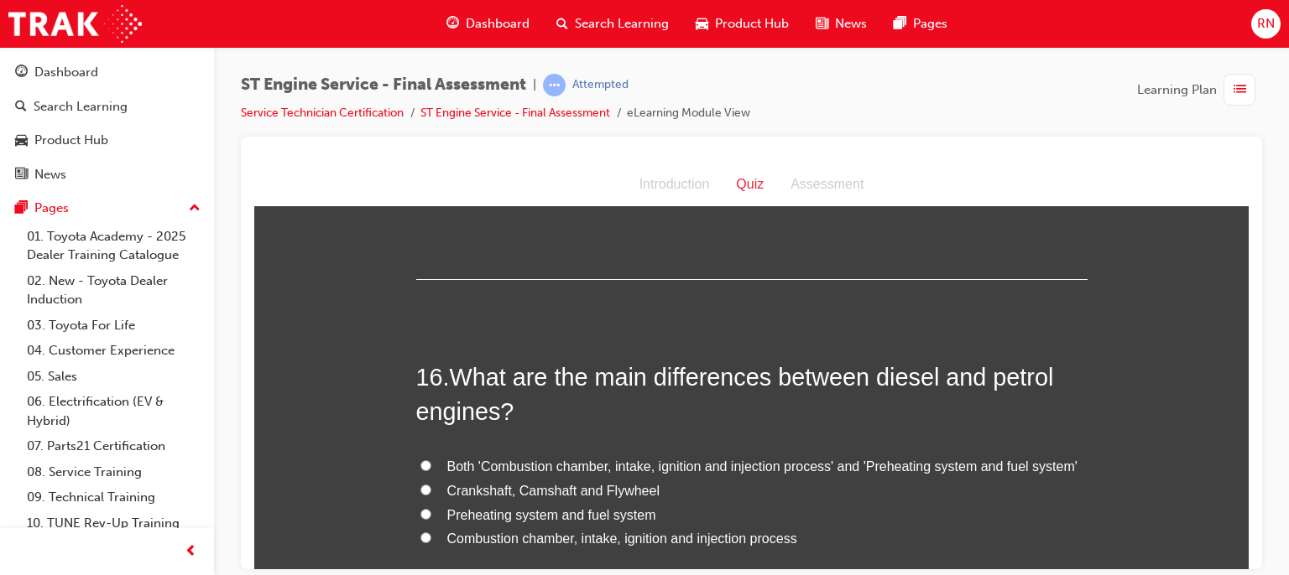
scroll to position [5681, 0]
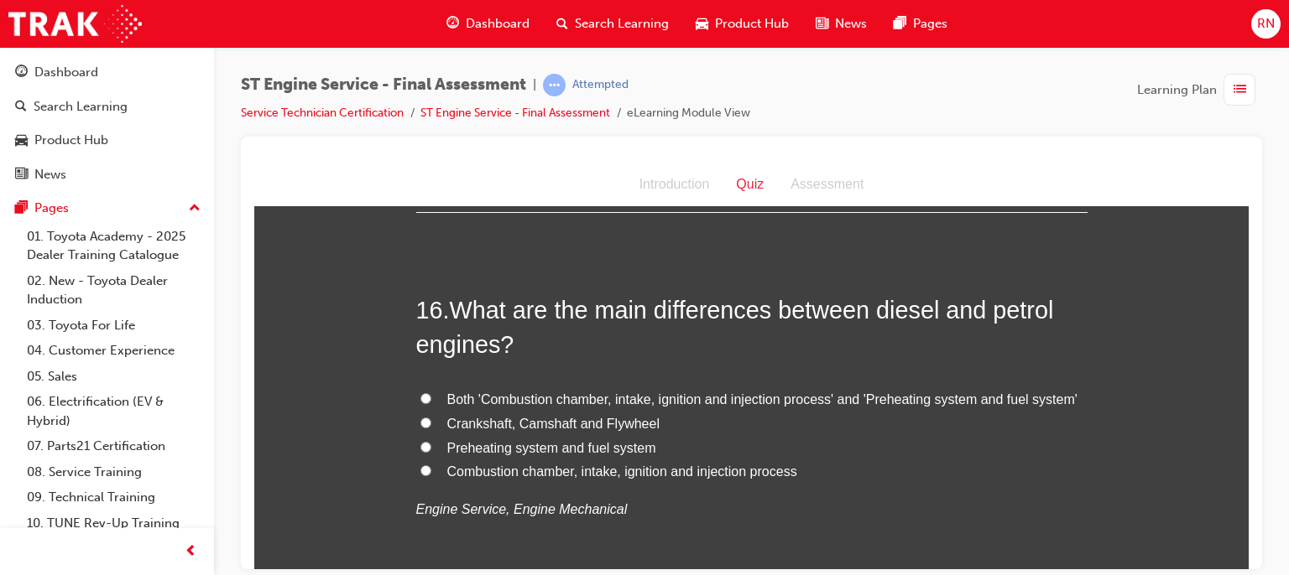
click at [507, 455] on span "Preheating system and fuel system" at bounding box center [551, 447] width 209 height 14
click at [431, 452] on input "Preheating system and fuel system" at bounding box center [425, 446] width 11 height 11
radio input "true"
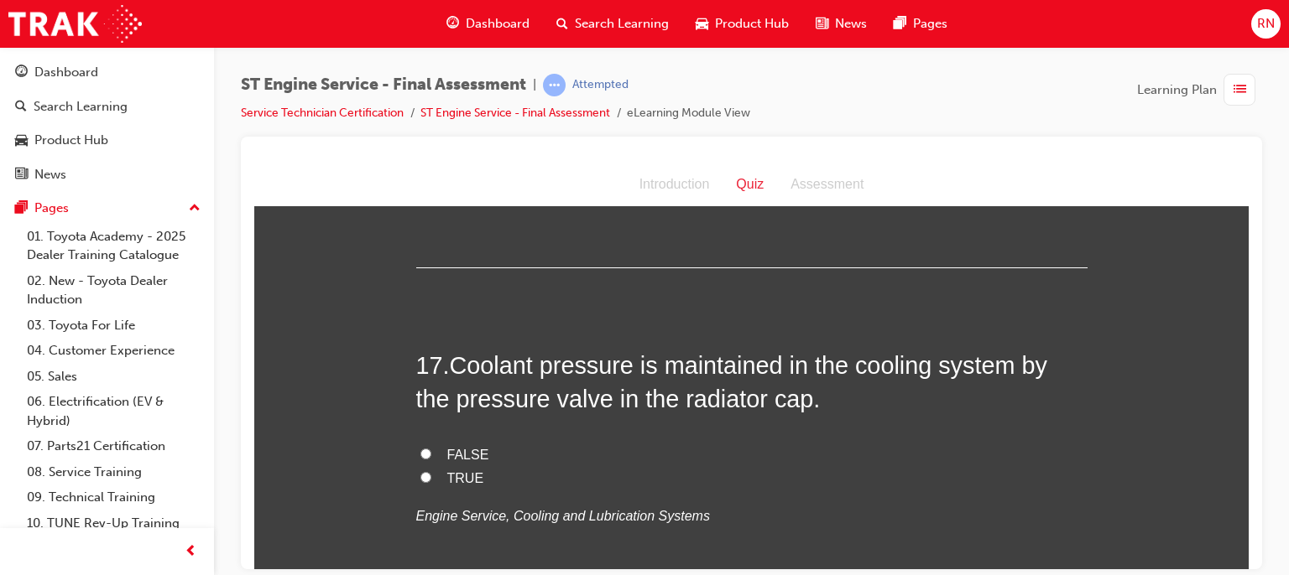
scroll to position [6039, 0]
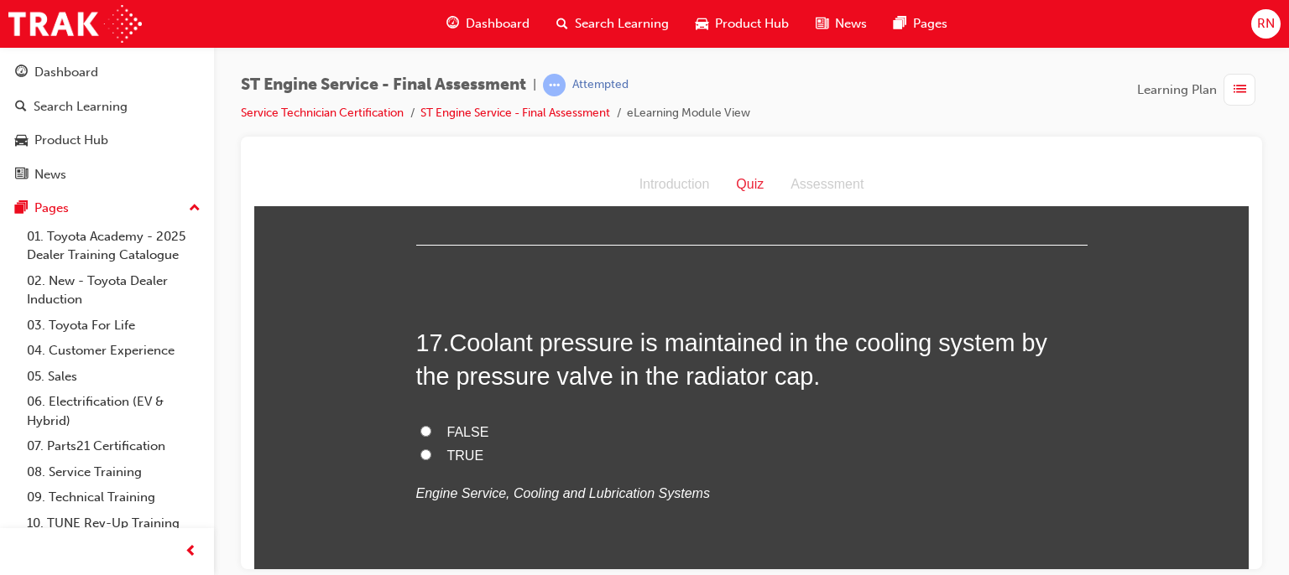
click at [420, 460] on input "TRUE" at bounding box center [425, 454] width 11 height 11
radio input "true"
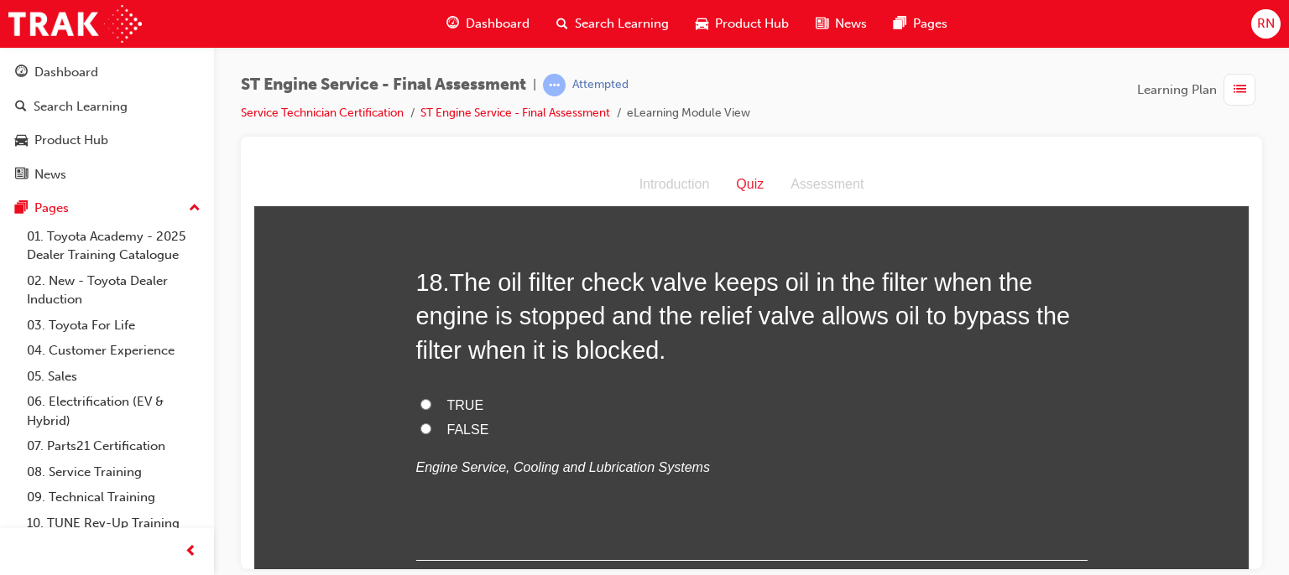
scroll to position [6509, 0]
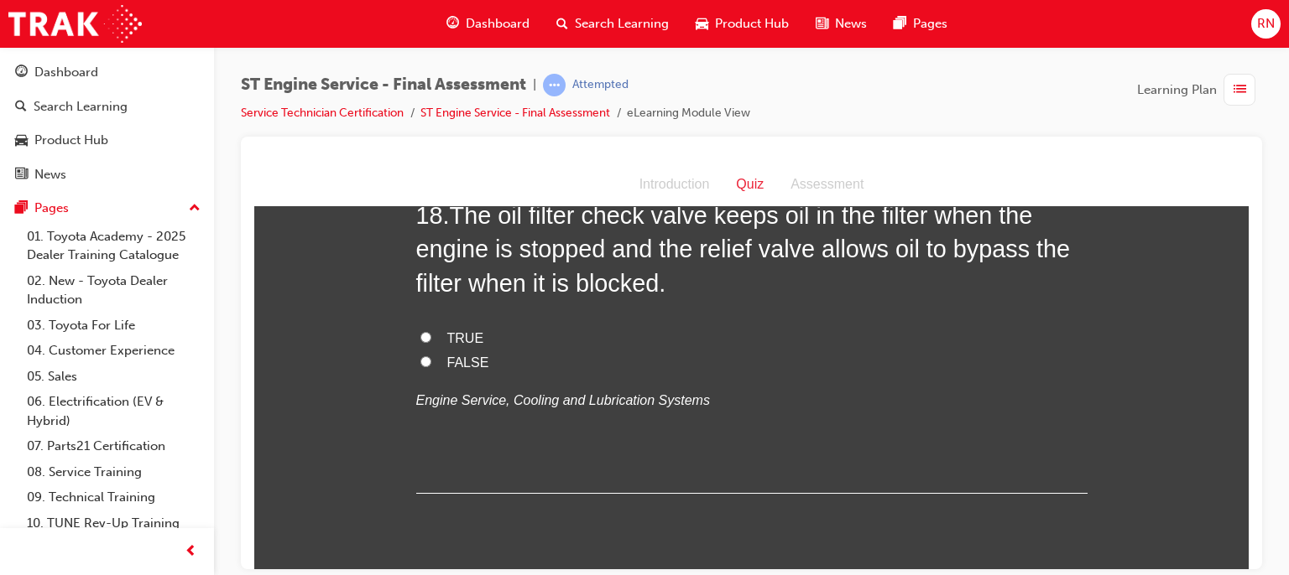
click at [420, 342] on input "TRUE" at bounding box center [425, 336] width 11 height 11
radio input "true"
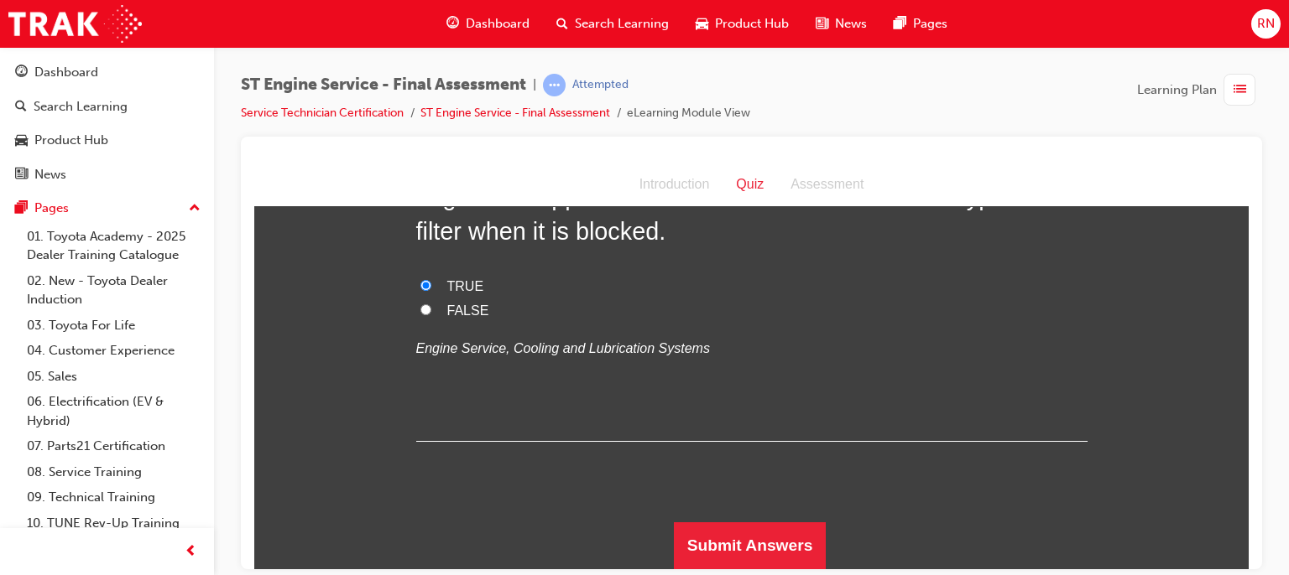
scroll to position [6591, 0]
click at [747, 557] on button "Submit Answers" at bounding box center [750, 545] width 153 height 47
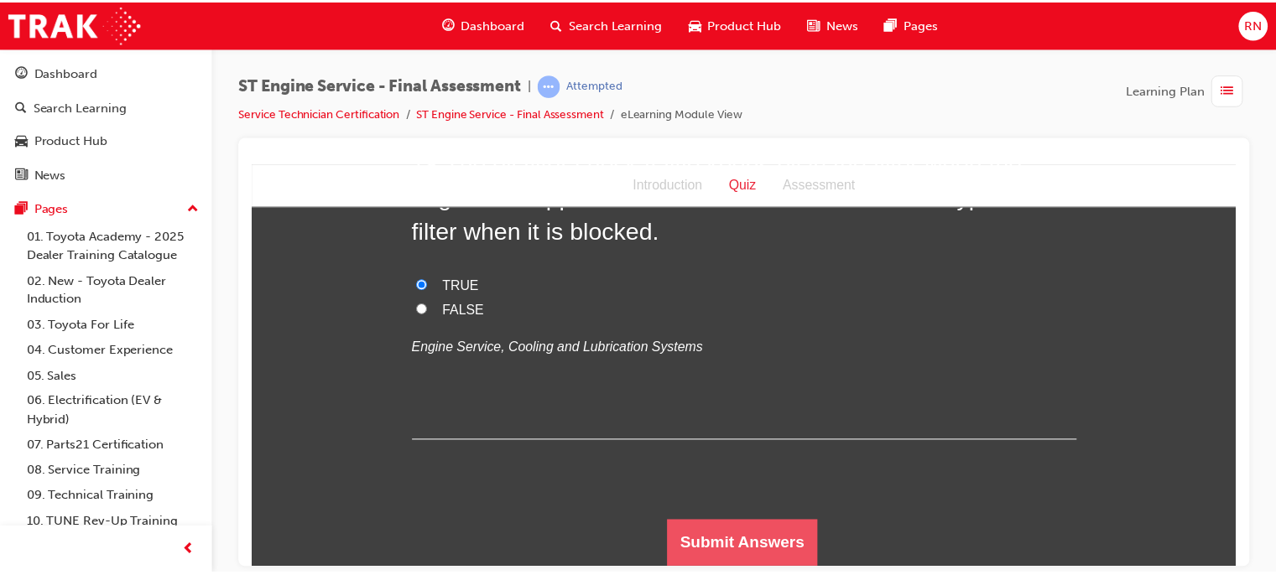
scroll to position [0, 0]
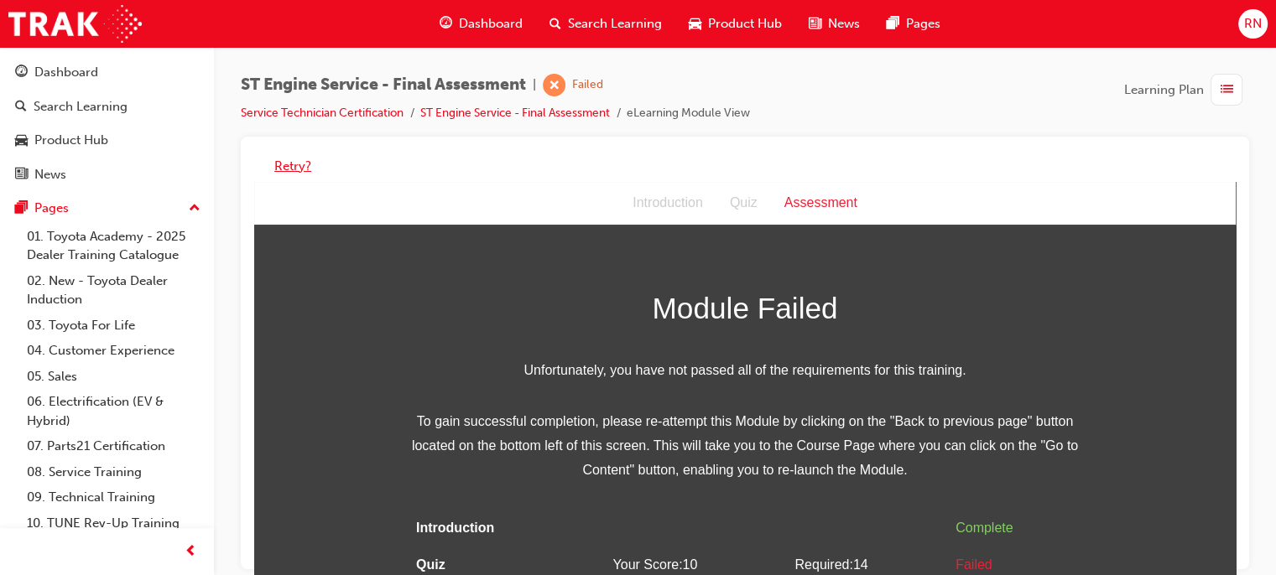
click at [294, 162] on button "Retry?" at bounding box center [292, 166] width 37 height 19
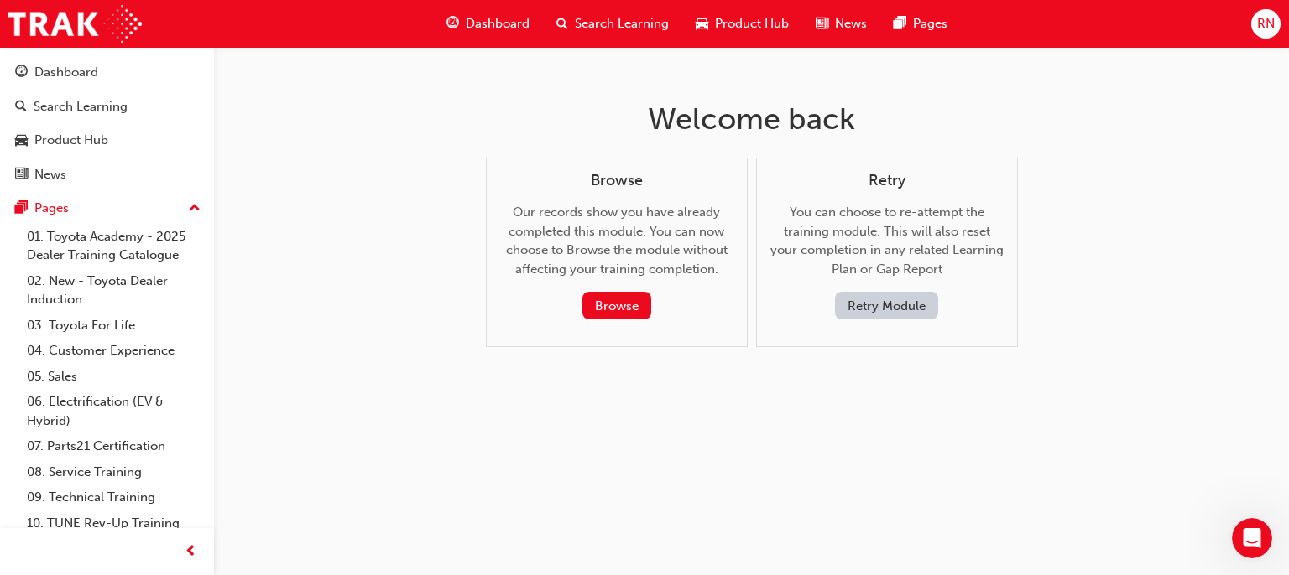
click at [898, 300] on button "Retry Module" at bounding box center [886, 306] width 103 height 28
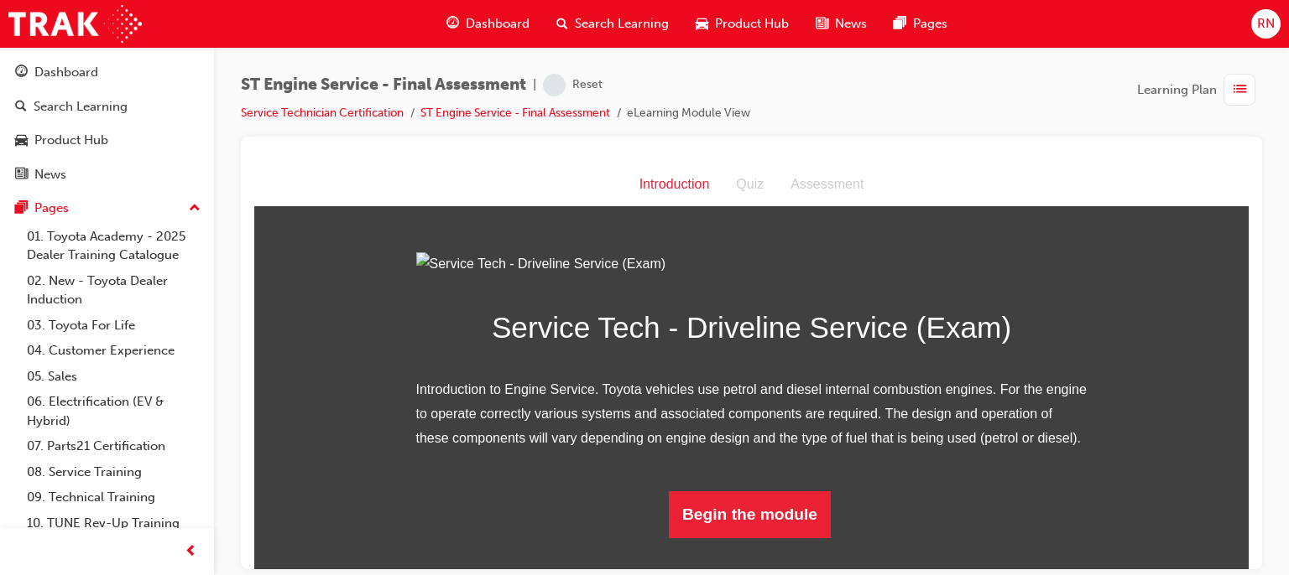
click at [1228, 538] on div "Service Tech - Driveline Service (Exam) Introduction to Engine Service. Toyota …" at bounding box center [751, 395] width 994 height 286
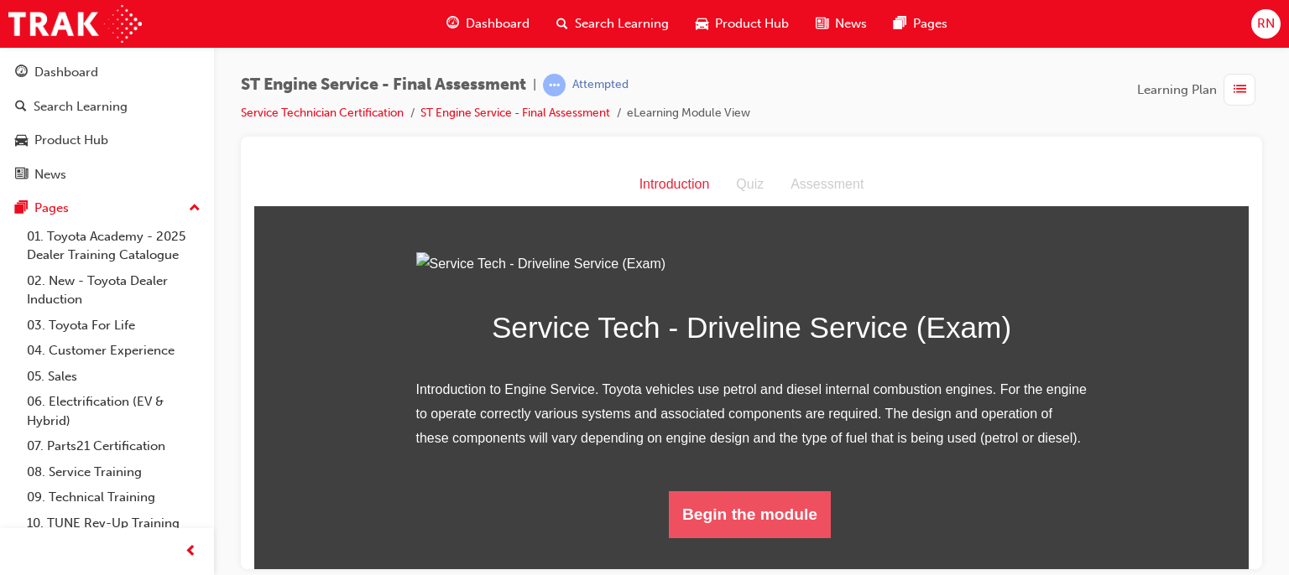
click at [789, 538] on button "Begin the module" at bounding box center [750, 514] width 162 height 47
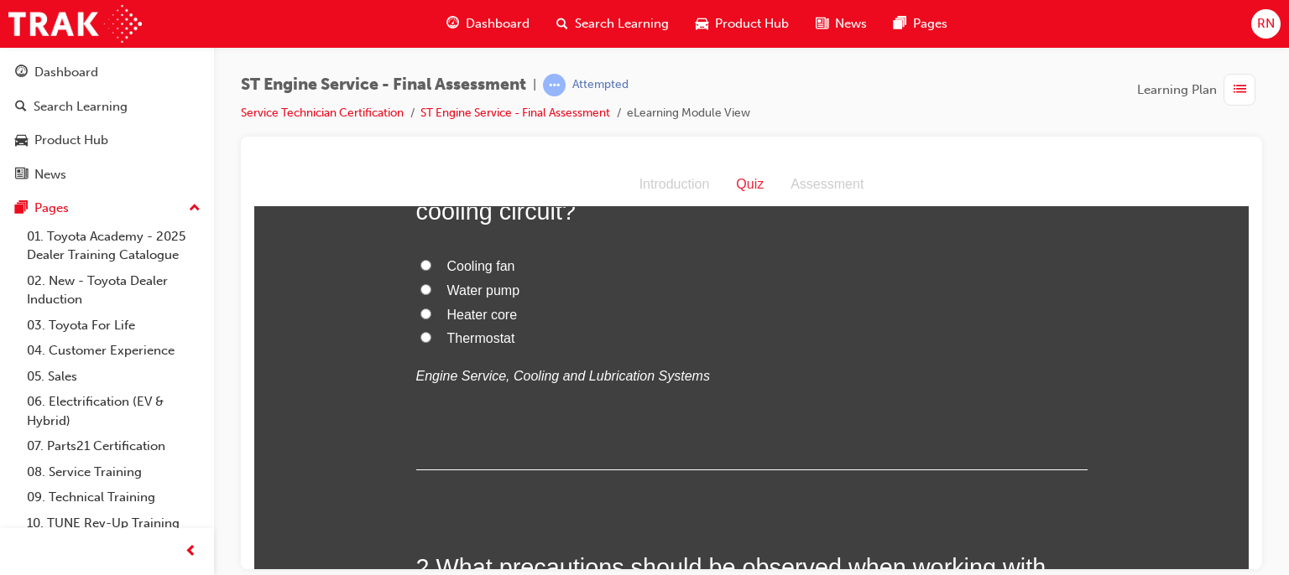
scroll to position [0, 0]
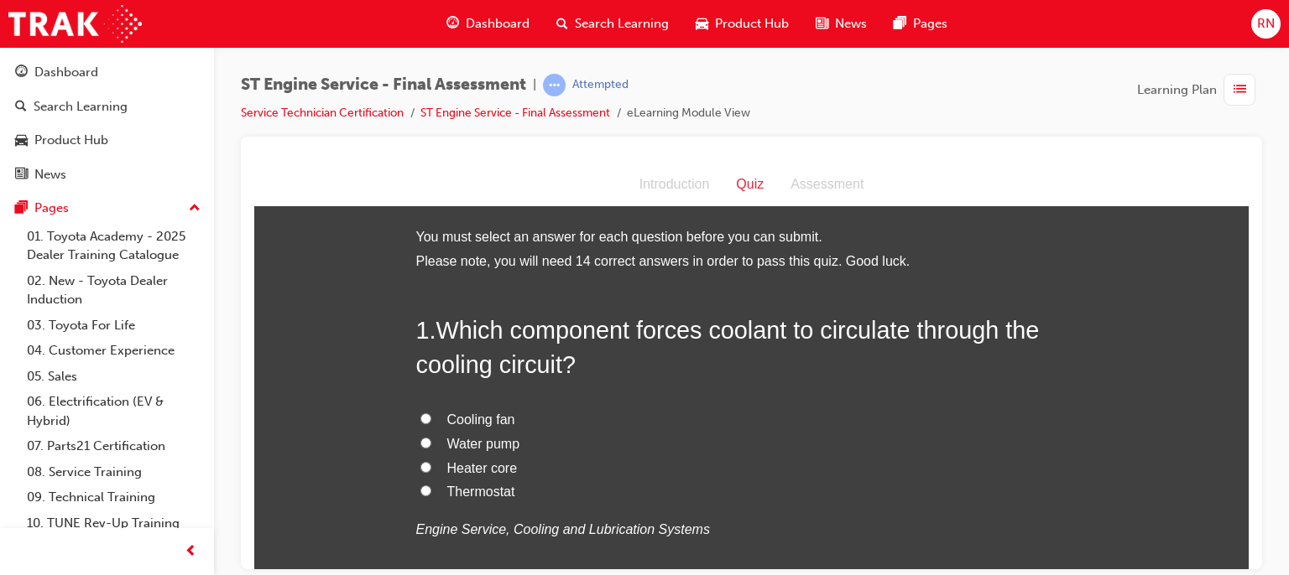
click at [456, 442] on span "Water pump" at bounding box center [483, 443] width 73 height 14
click at [431, 442] on input "Water pump" at bounding box center [425, 442] width 11 height 11
radio input "true"
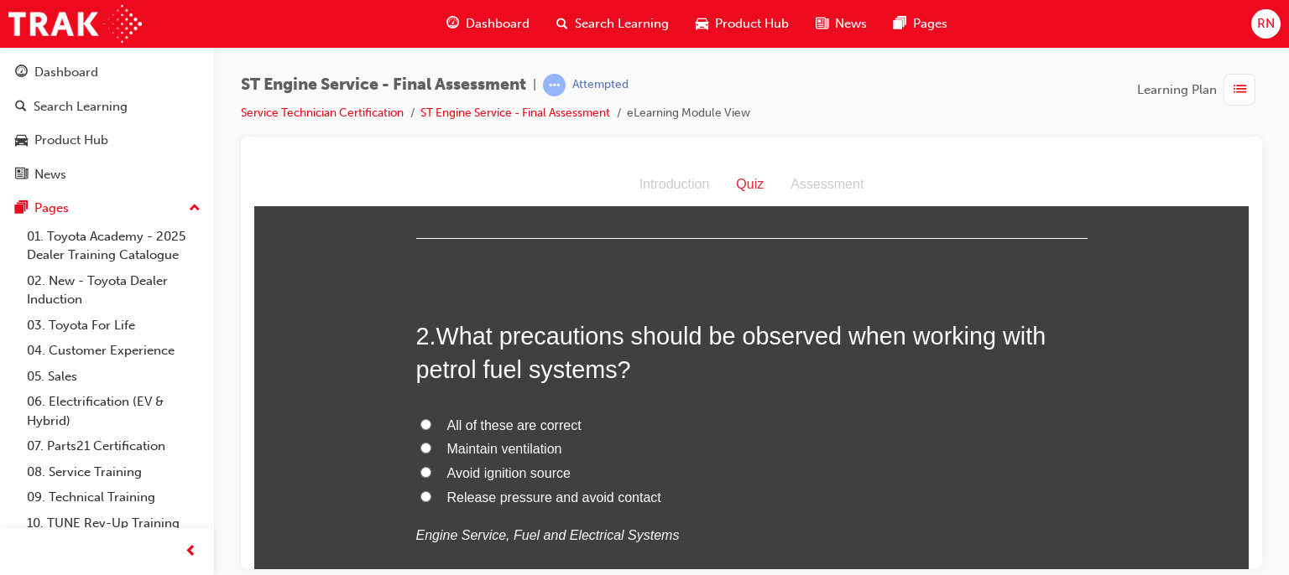
scroll to position [403, 0]
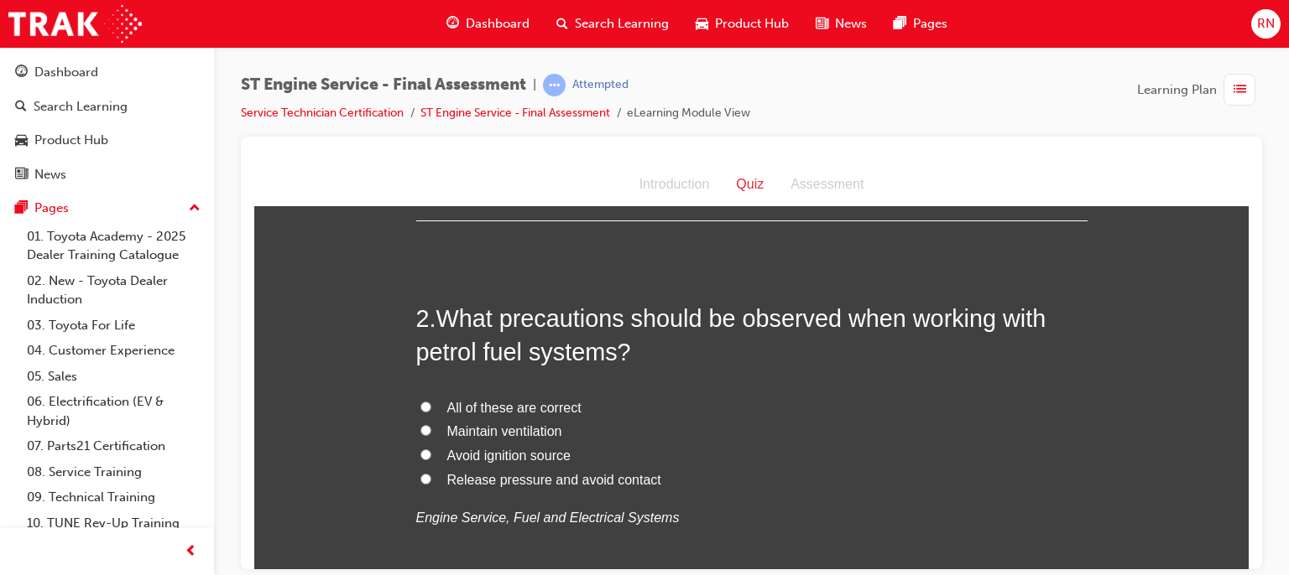
click at [467, 433] on span "Maintain ventilation" at bounding box center [504, 431] width 115 height 14
click at [431, 433] on input "Maintain ventilation" at bounding box center [425, 429] width 11 height 11
radio input "true"
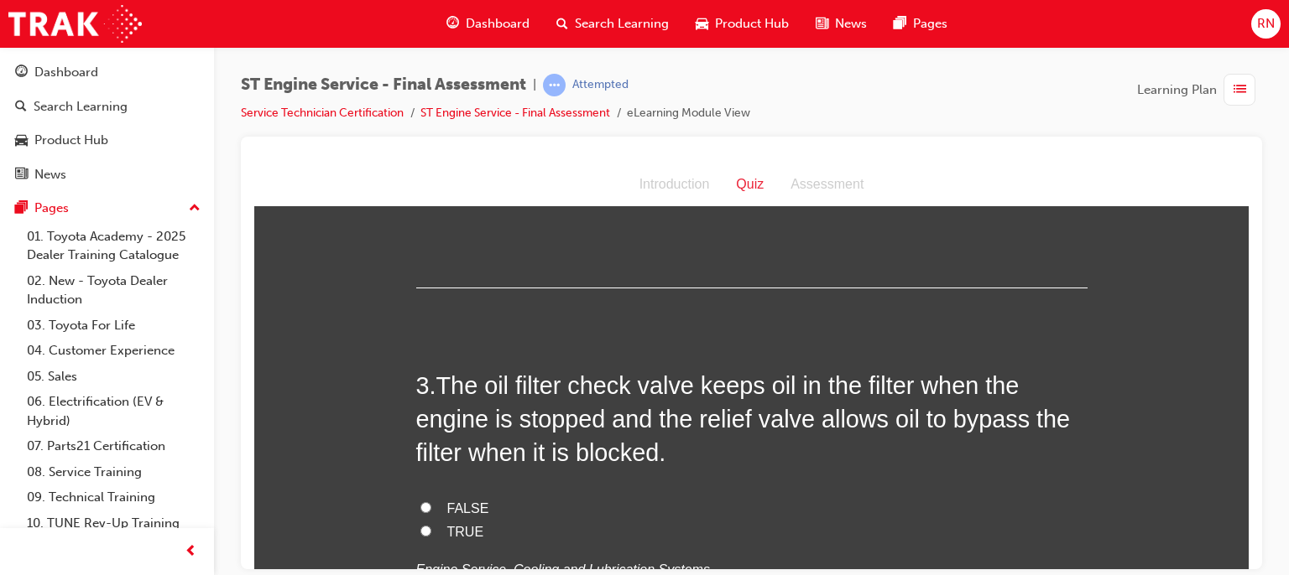
scroll to position [772, 0]
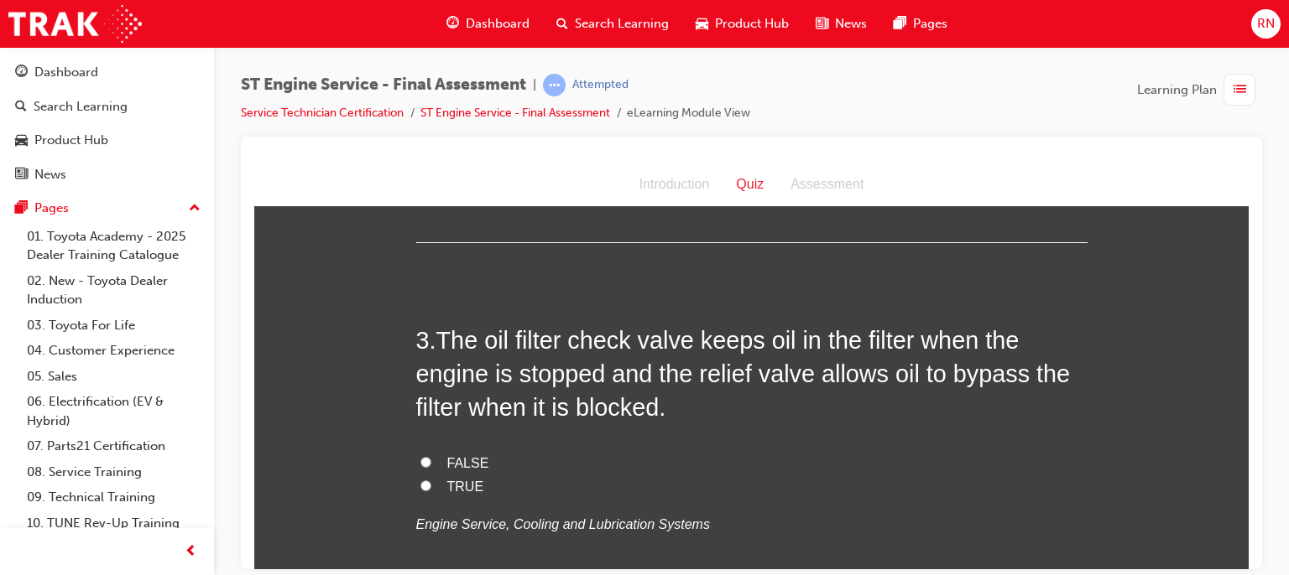
click at [420, 488] on input "TRUE" at bounding box center [425, 485] width 11 height 11
radio input "true"
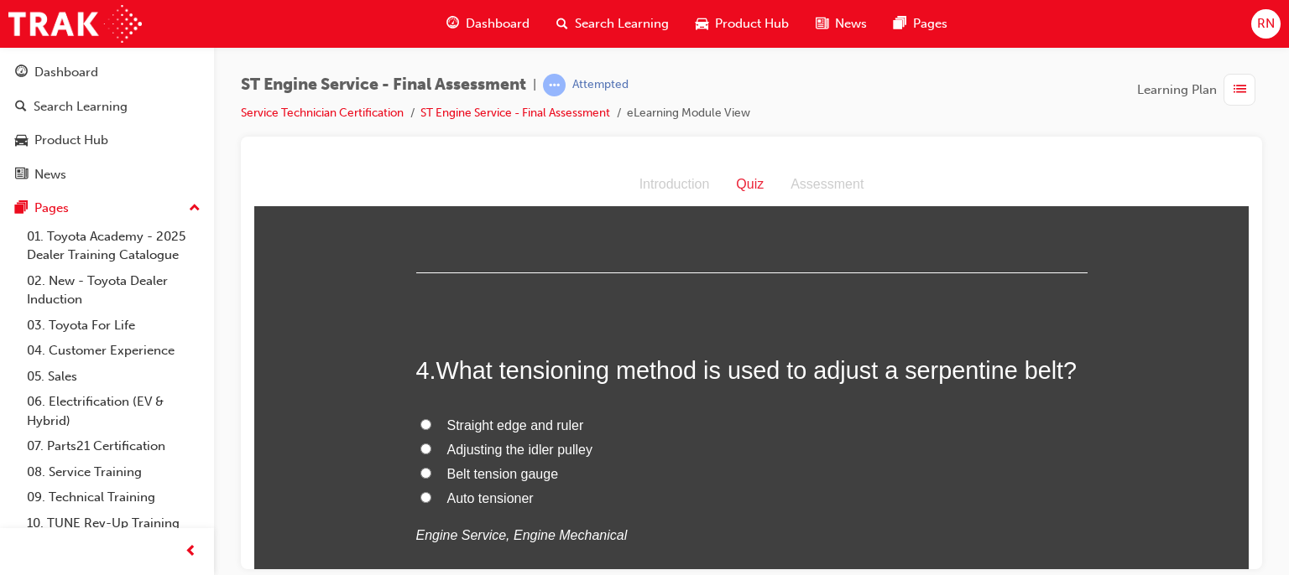
scroll to position [1163, 0]
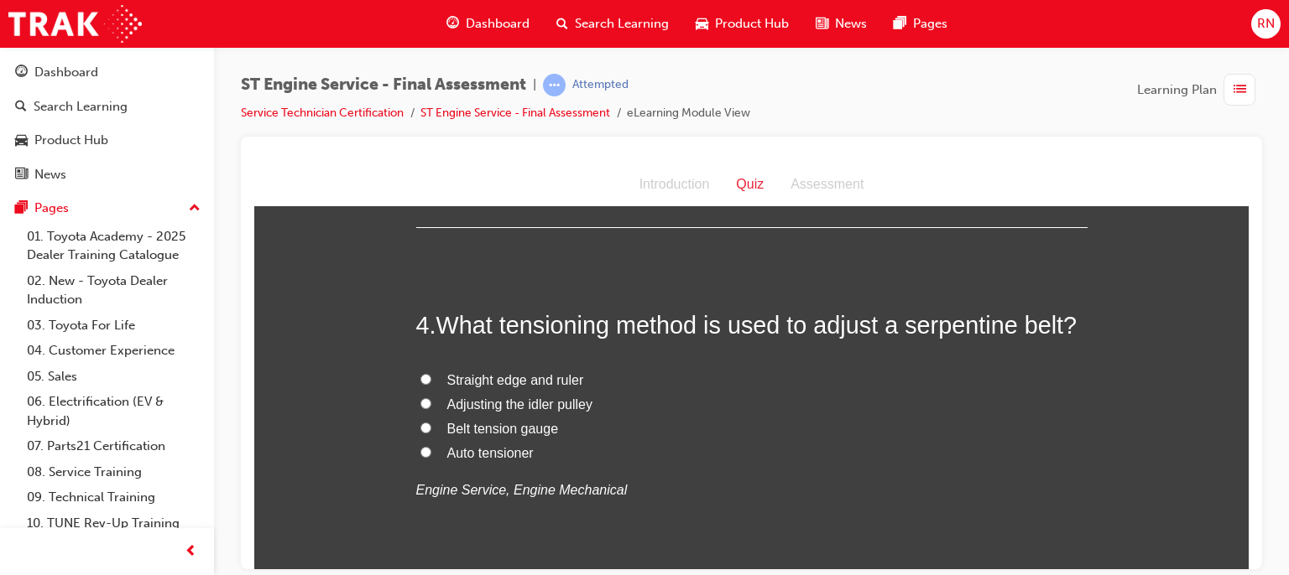
click at [480, 452] on span "Auto tensioner" at bounding box center [490, 452] width 86 height 14
click at [431, 452] on input "Auto tensioner" at bounding box center [425, 451] width 11 height 11
radio input "true"
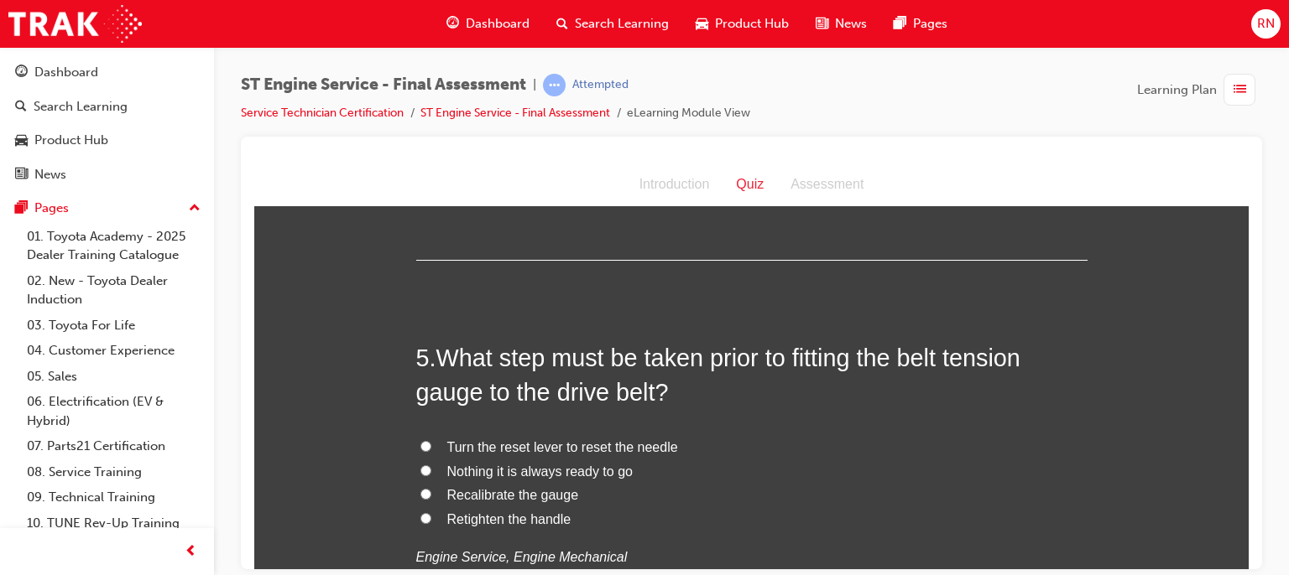
scroll to position [1531, 0]
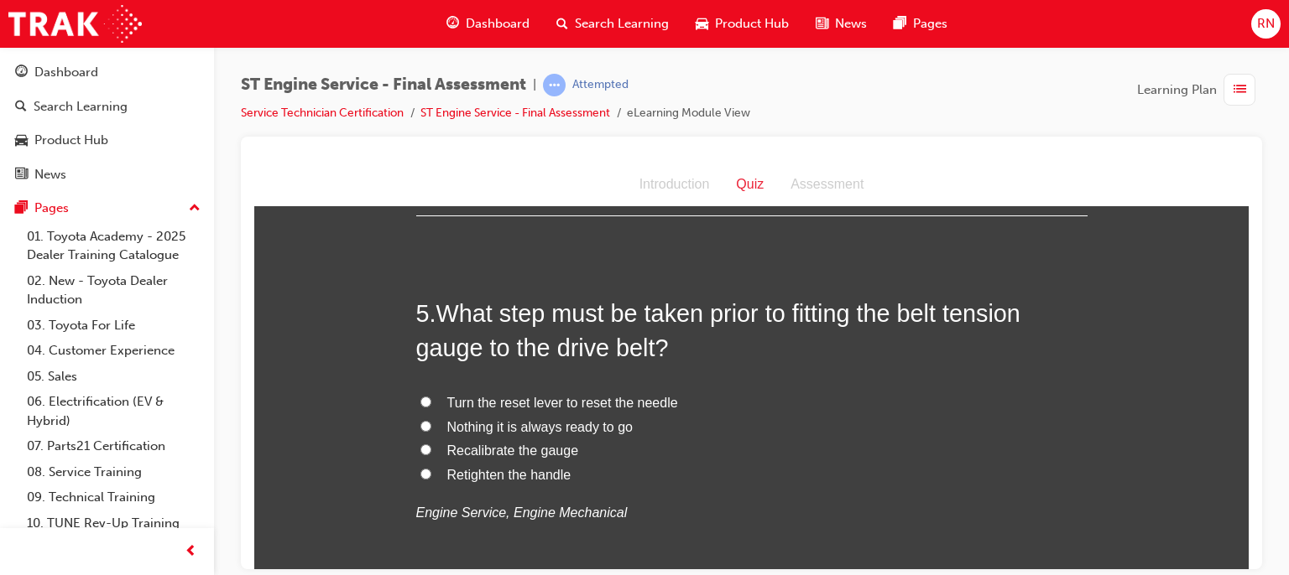
click at [500, 449] on span "Recalibrate the gauge" at bounding box center [513, 450] width 132 height 14
click at [431, 449] on input "Recalibrate the gauge" at bounding box center [425, 449] width 11 height 11
radio input "true"
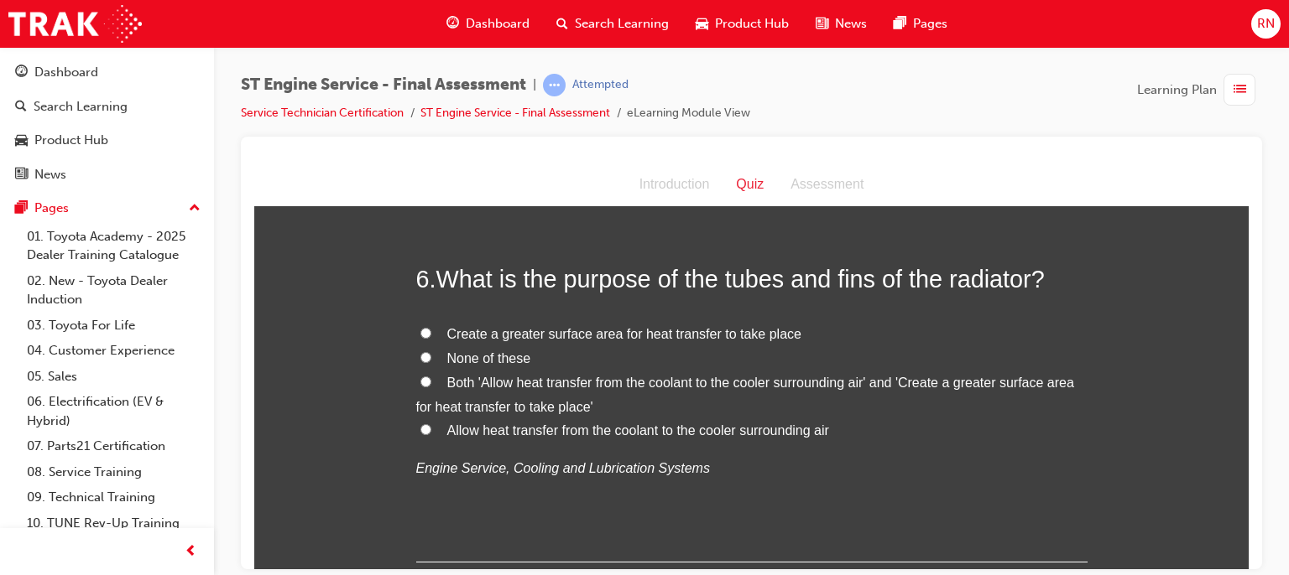
scroll to position [1967, 0]
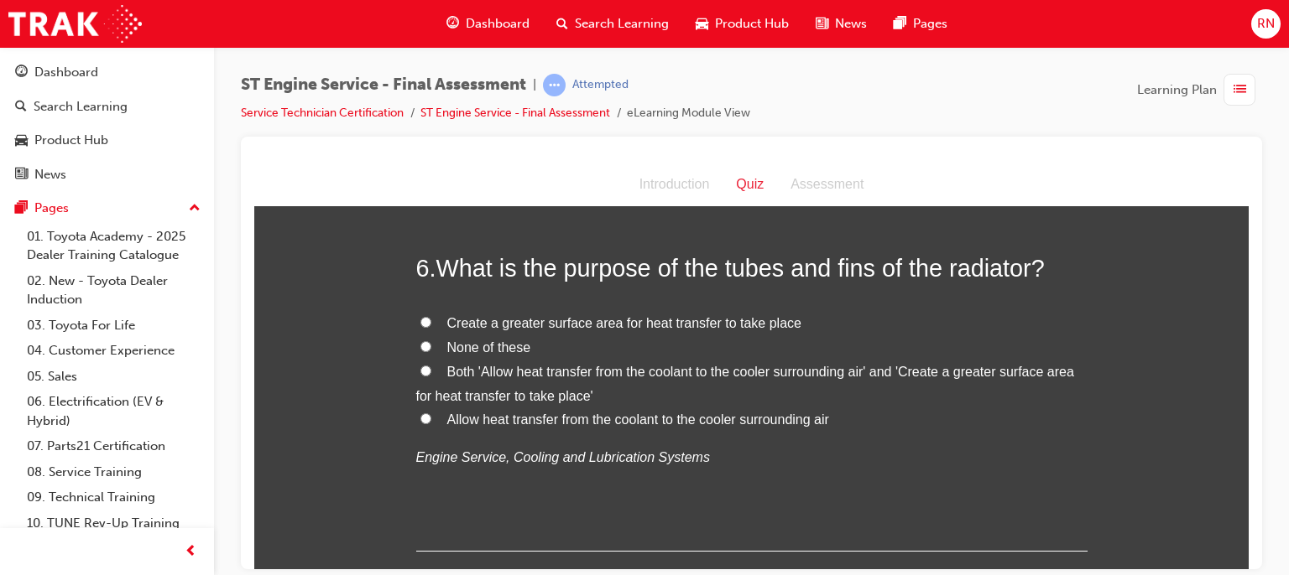
click at [700, 422] on span "Allow heat transfer from the coolant to the cooler surrounding air" at bounding box center [638, 419] width 382 height 14
click at [431, 422] on input "Allow heat transfer from the coolant to the cooler surrounding air" at bounding box center [425, 418] width 11 height 11
radio input "true"
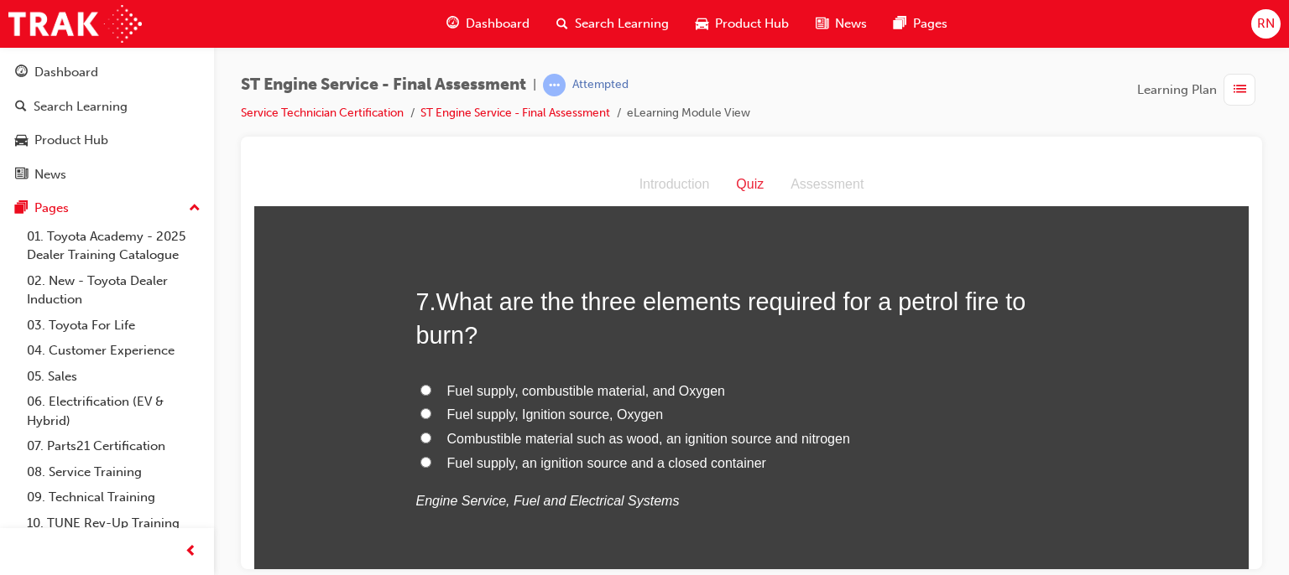
scroll to position [2348, 0]
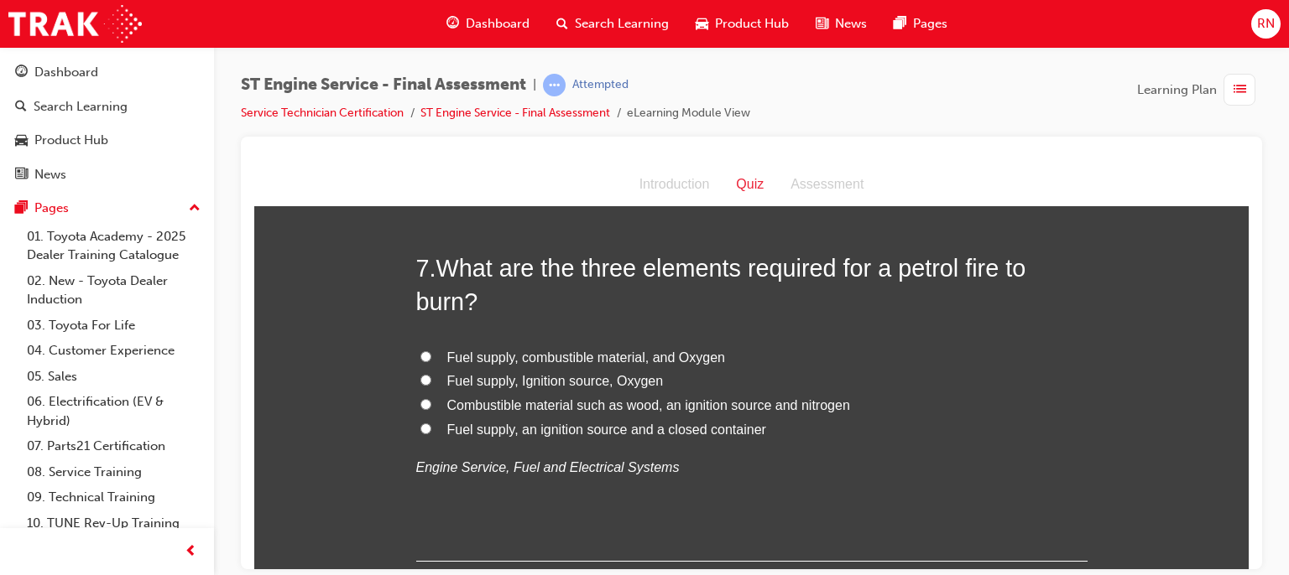
click at [549, 377] on span "Fuel supply, Ignition source, Oxygen" at bounding box center [555, 380] width 216 height 14
click at [431, 377] on input "Fuel supply, Ignition source, Oxygen" at bounding box center [425, 379] width 11 height 11
radio input "true"
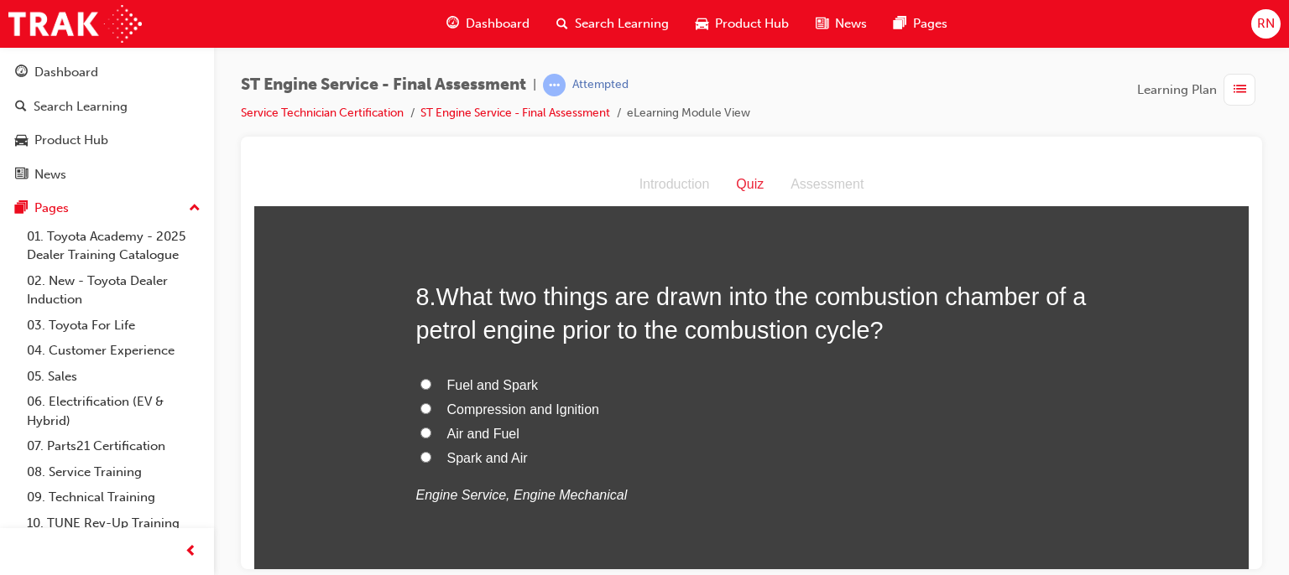
scroll to position [2717, 0]
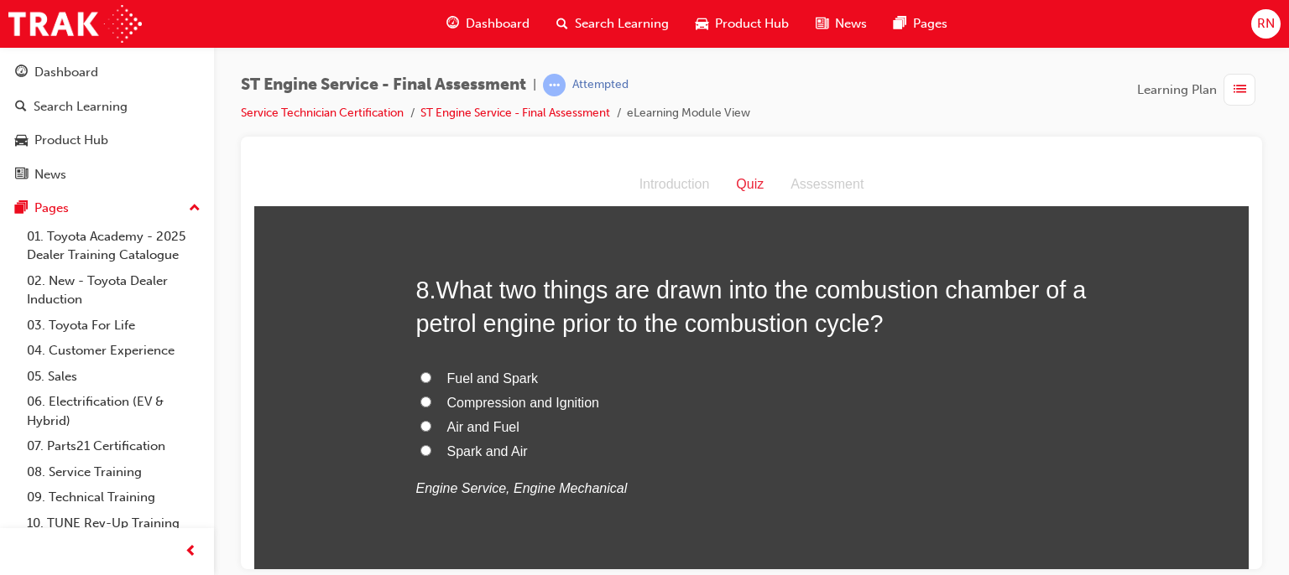
click at [466, 422] on span "Air and Fuel" at bounding box center [483, 426] width 72 height 14
click at [431, 422] on input "Air and Fuel" at bounding box center [425, 425] width 11 height 11
radio input "true"
click at [480, 374] on span "Fuel and Spark" at bounding box center [492, 378] width 91 height 14
click at [431, 374] on input "Fuel and Spark" at bounding box center [425, 377] width 11 height 11
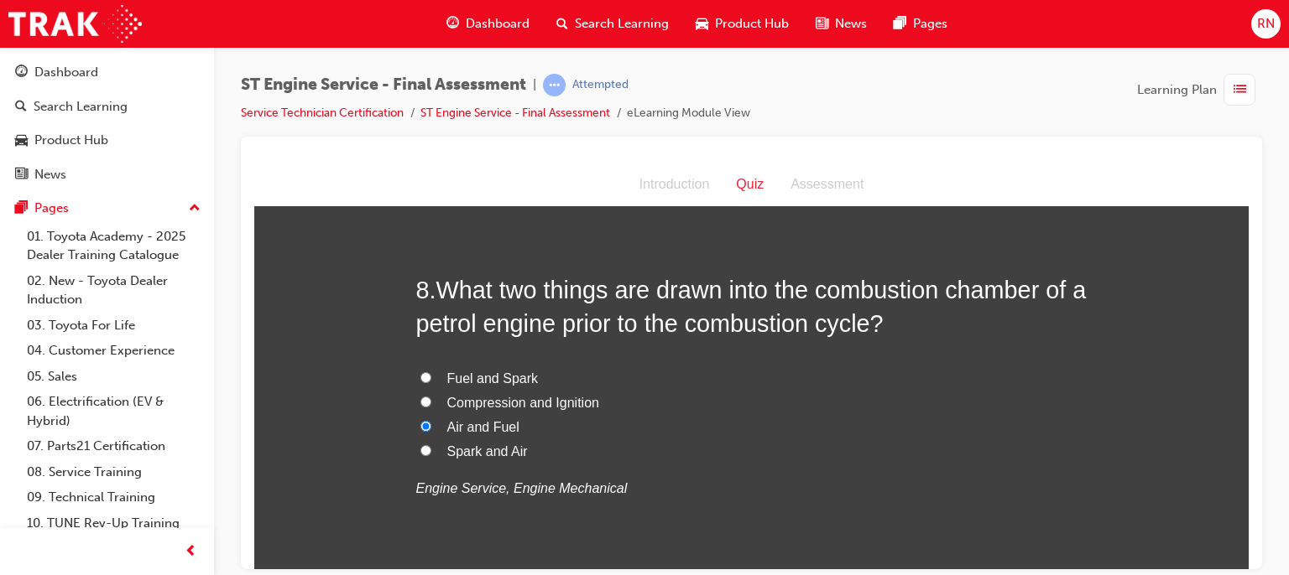
radio input "true"
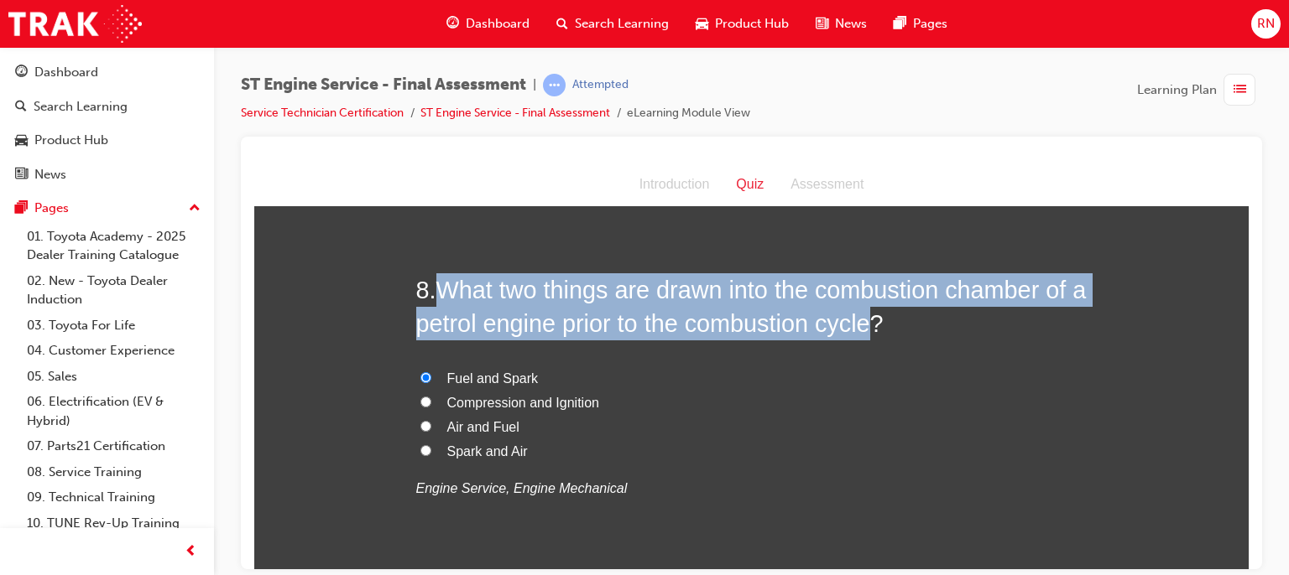
drag, startPoint x: 888, startPoint y: 325, endPoint x: 440, endPoint y: 287, distance: 449.5
click at [440, 287] on span "What two things are drawn into the combustion chamber of a petrol engine prior …" at bounding box center [751, 306] width 670 height 60
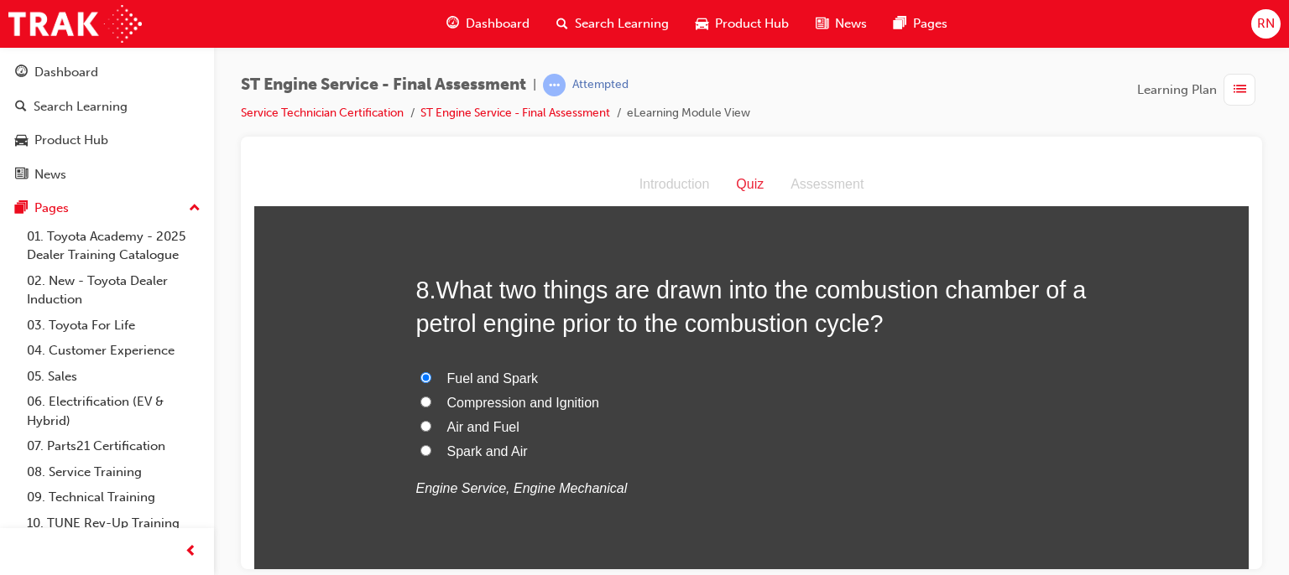
click at [425, 419] on label "Air and Fuel" at bounding box center [751, 427] width 671 height 24
click at [425, 420] on input "Air and Fuel" at bounding box center [425, 425] width 11 height 11
radio input "true"
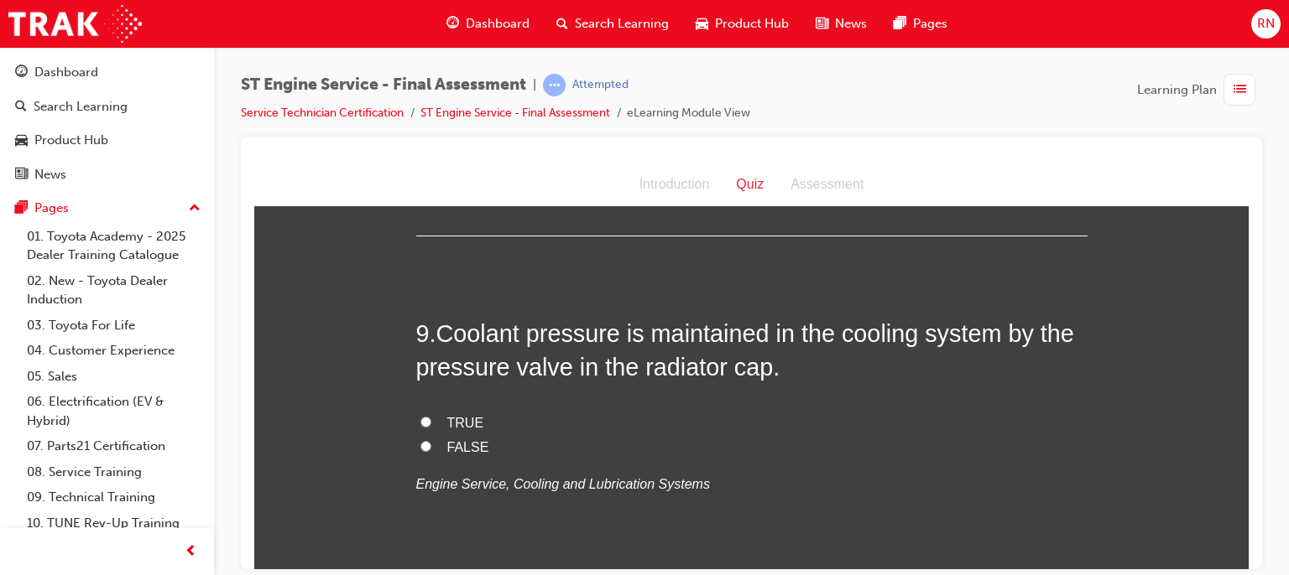
scroll to position [3086, 0]
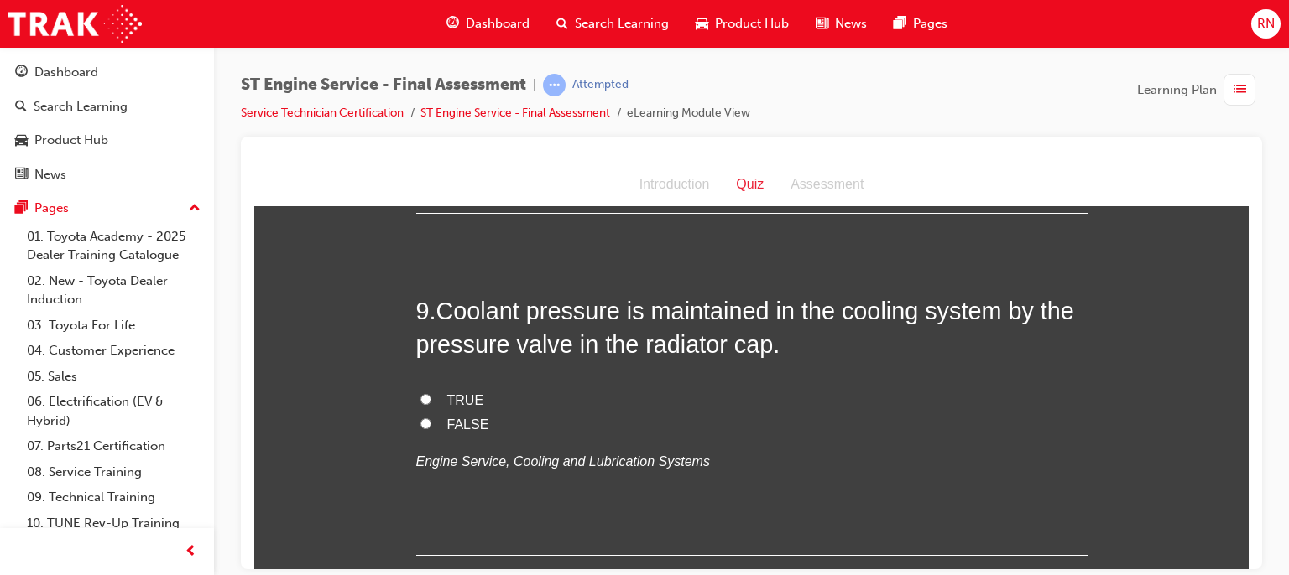
click at [422, 394] on input "TRUE" at bounding box center [425, 398] width 11 height 11
radio input "true"
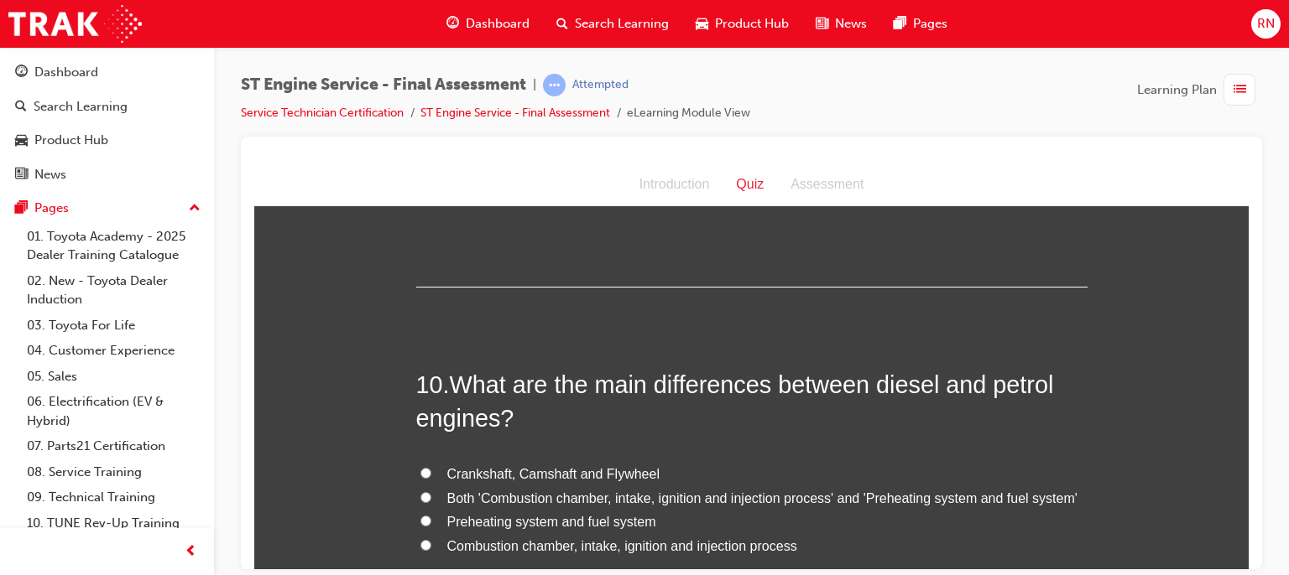
scroll to position [3433, 0]
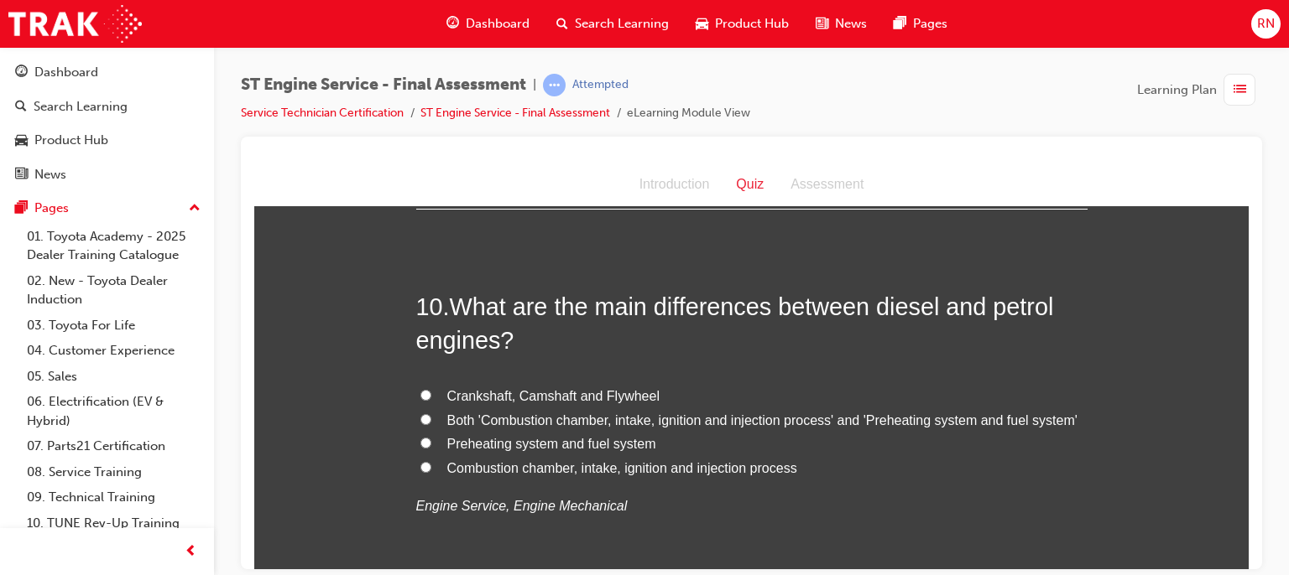
click at [420, 437] on input "Preheating system and fuel system" at bounding box center [425, 442] width 11 height 11
radio input "true"
click at [420, 463] on input "Combustion chamber, intake, ignition and injection process" at bounding box center [425, 466] width 11 height 11
radio input "true"
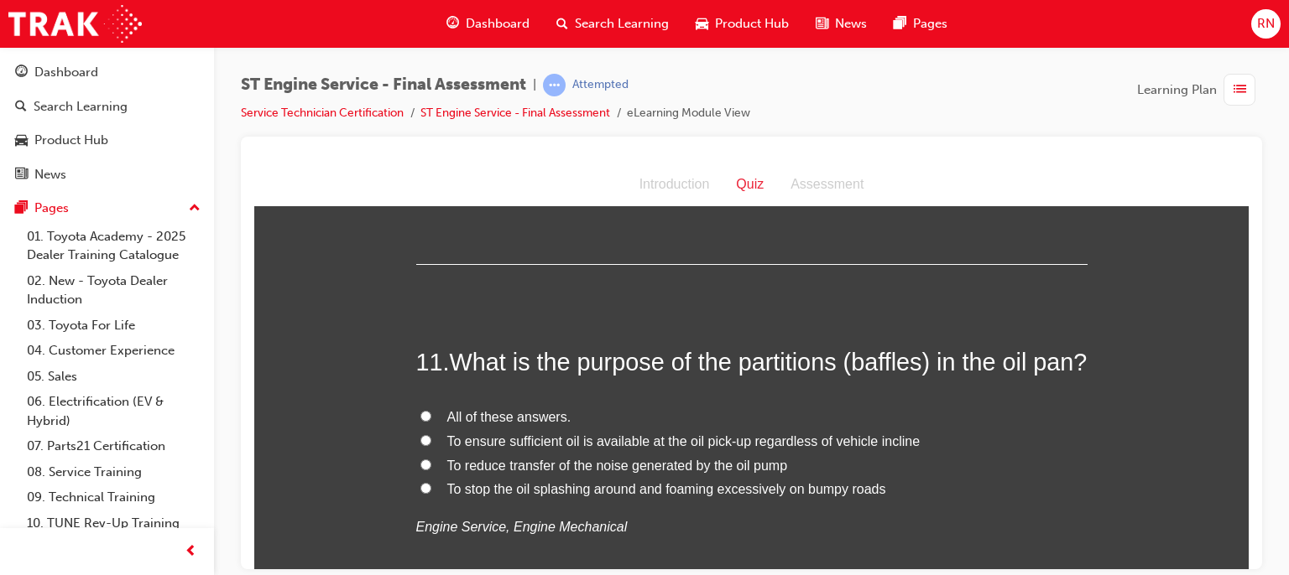
scroll to position [3813, 0]
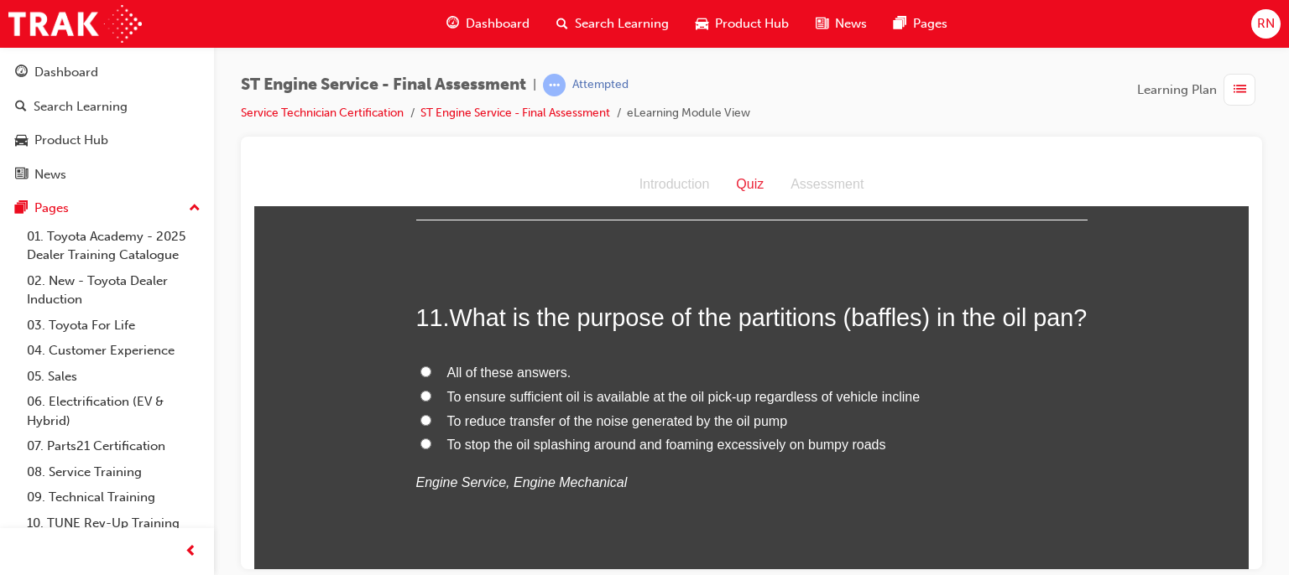
click at [661, 403] on span "To ensure sufficient oil is available at the oil pick-up regardless of vehicle …" at bounding box center [683, 396] width 473 height 14
click at [431, 401] on input "To ensure sufficient oil is available at the oil pick-up regardless of vehicle …" at bounding box center [425, 395] width 11 height 11
radio input "true"
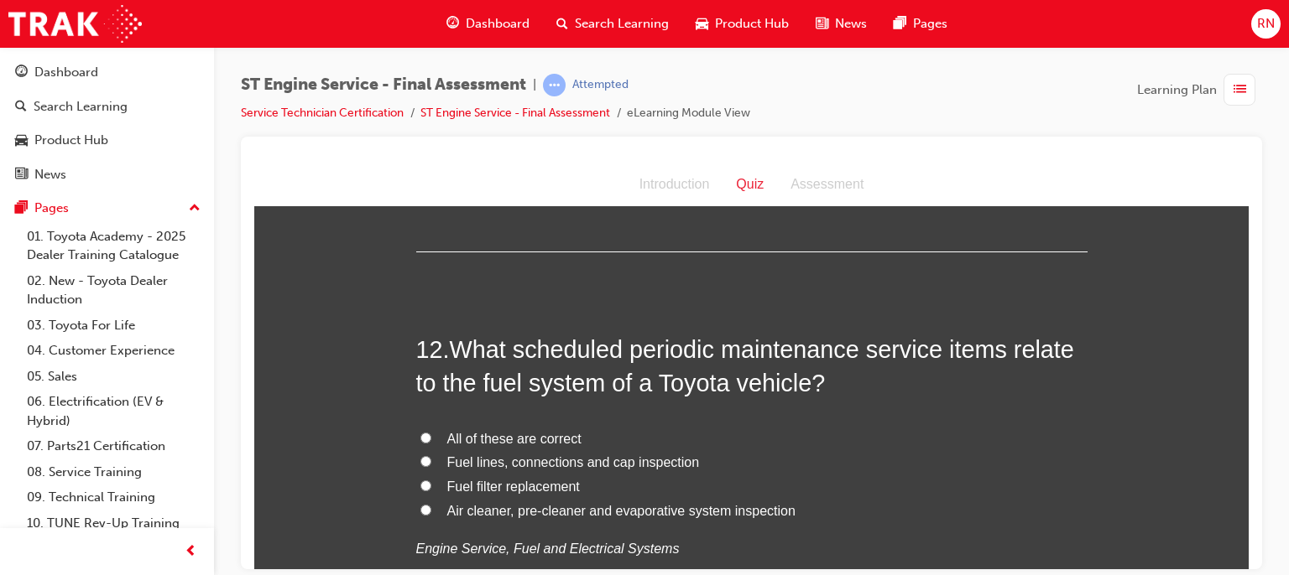
scroll to position [4204, 0]
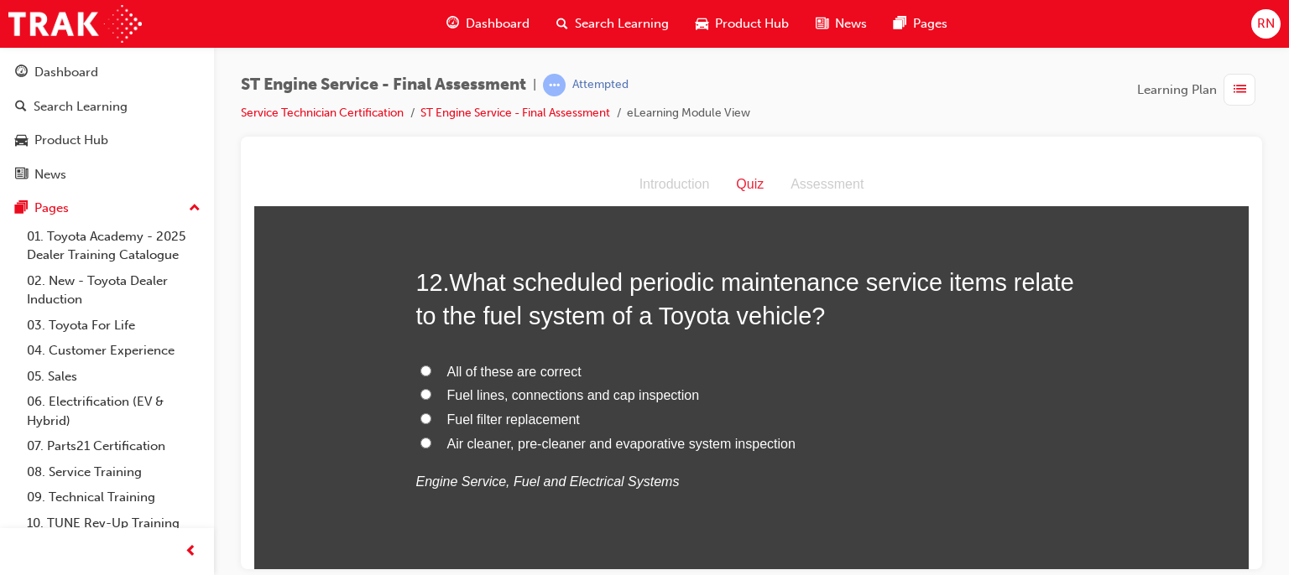
click at [567, 402] on span "Fuel lines, connections and cap inspection" at bounding box center [573, 395] width 253 height 14
click at [431, 399] on input "Fuel lines, connections and cap inspection" at bounding box center [425, 393] width 11 height 11
radio input "true"
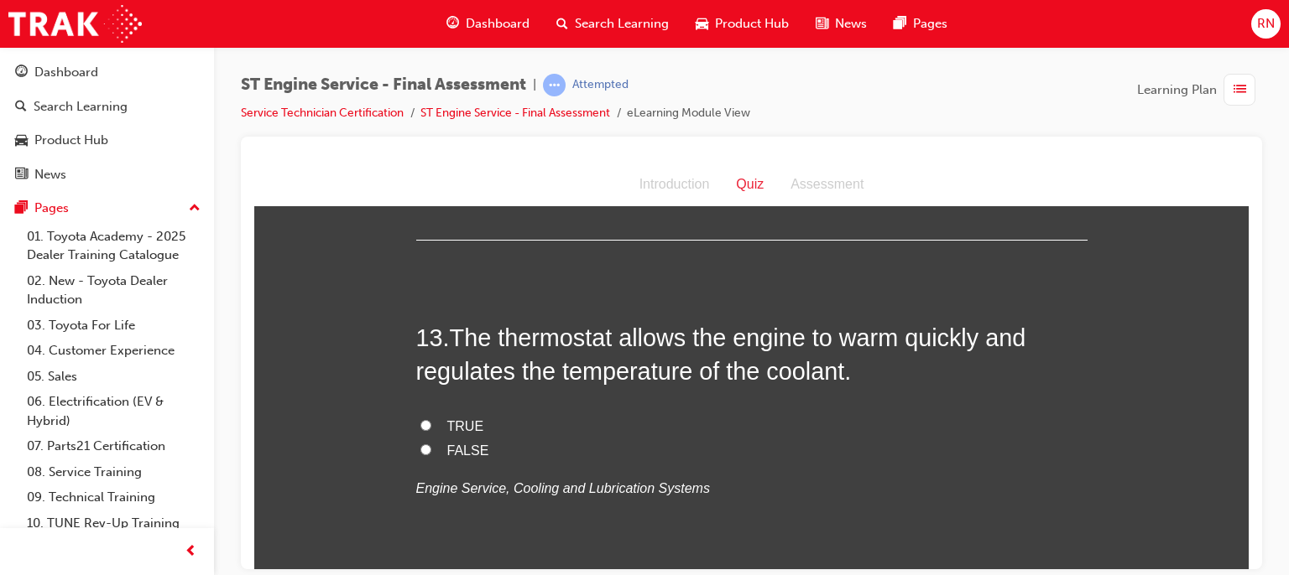
scroll to position [4595, 0]
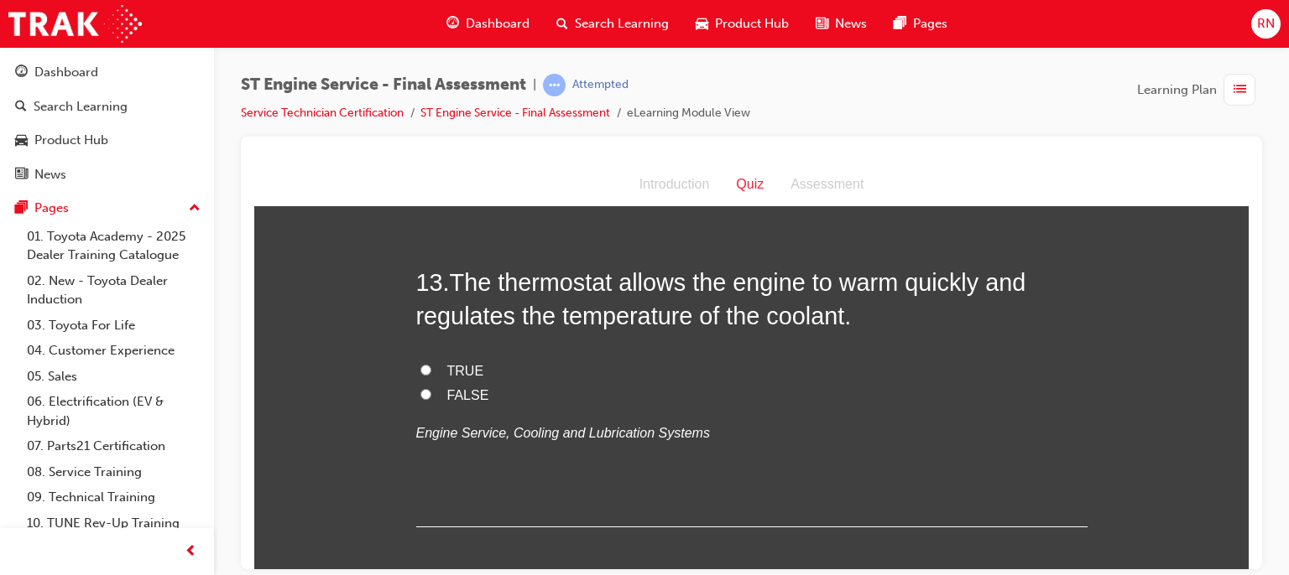
click at [456, 377] on span "TRUE" at bounding box center [465, 370] width 37 height 14
click at [431, 375] on input "TRUE" at bounding box center [425, 369] width 11 height 11
radio input "true"
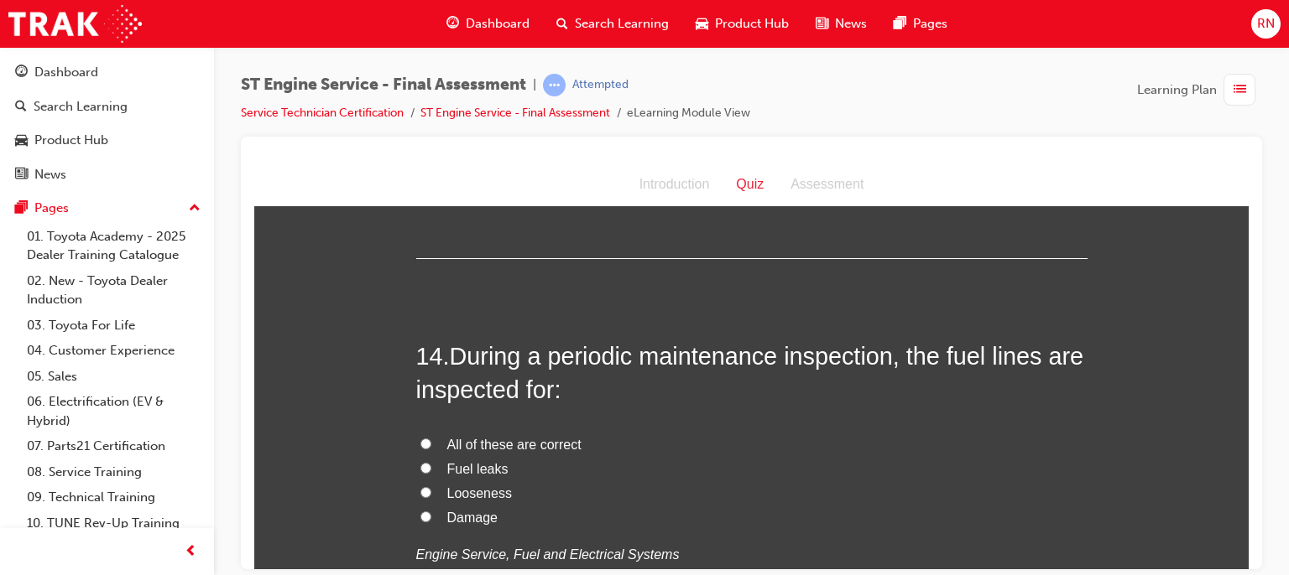
scroll to position [4943, 0]
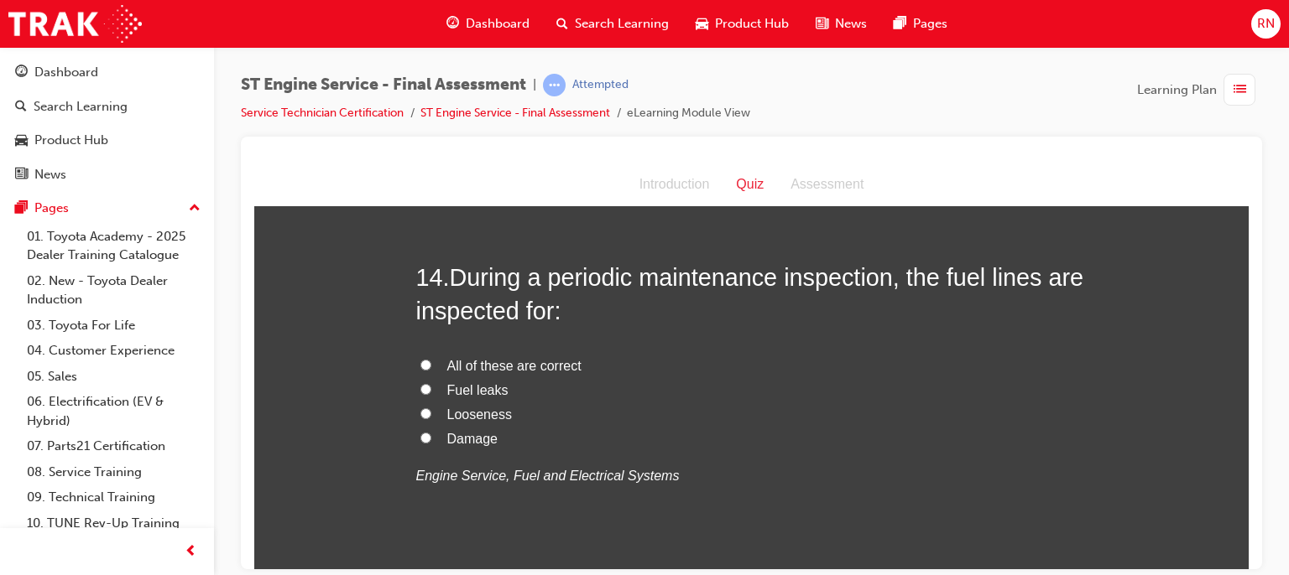
click at [422, 370] on input "All of these are correct" at bounding box center [425, 364] width 11 height 11
radio input "true"
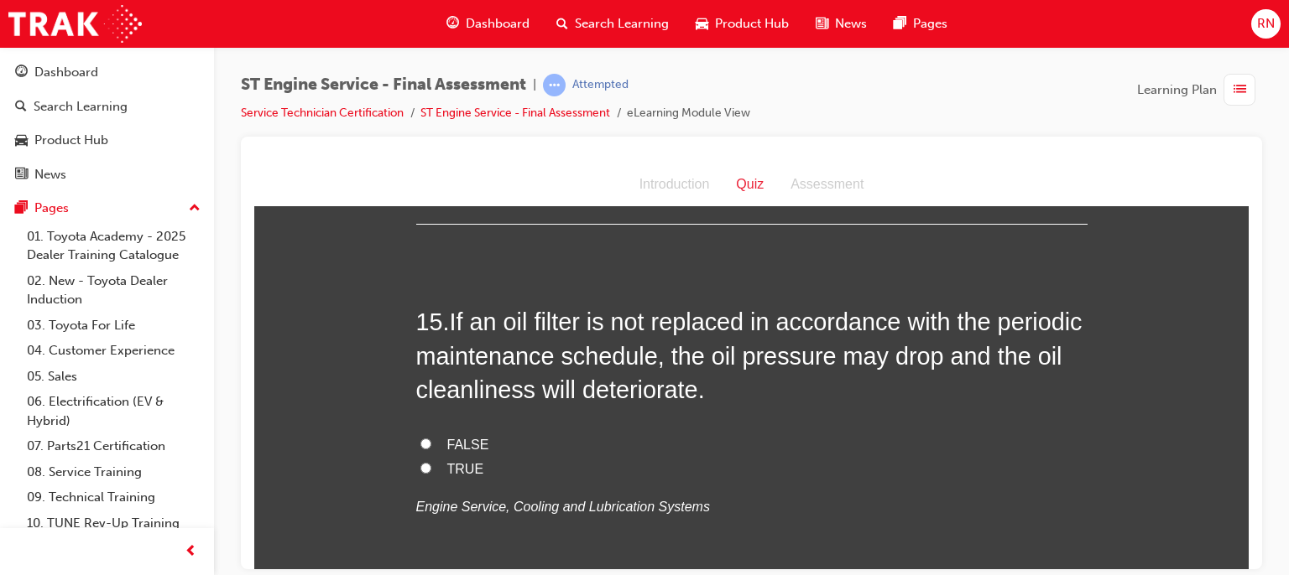
scroll to position [5367, 0]
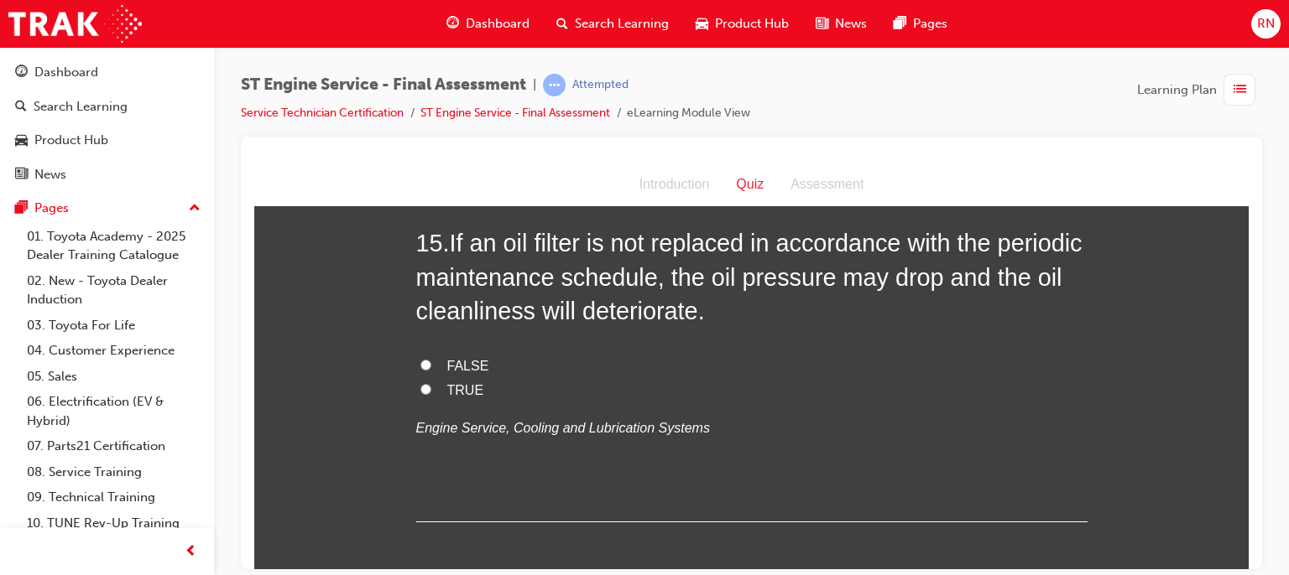
click at [447, 397] on span "TRUE" at bounding box center [465, 390] width 37 height 14
click at [431, 394] on input "TRUE" at bounding box center [425, 388] width 11 height 11
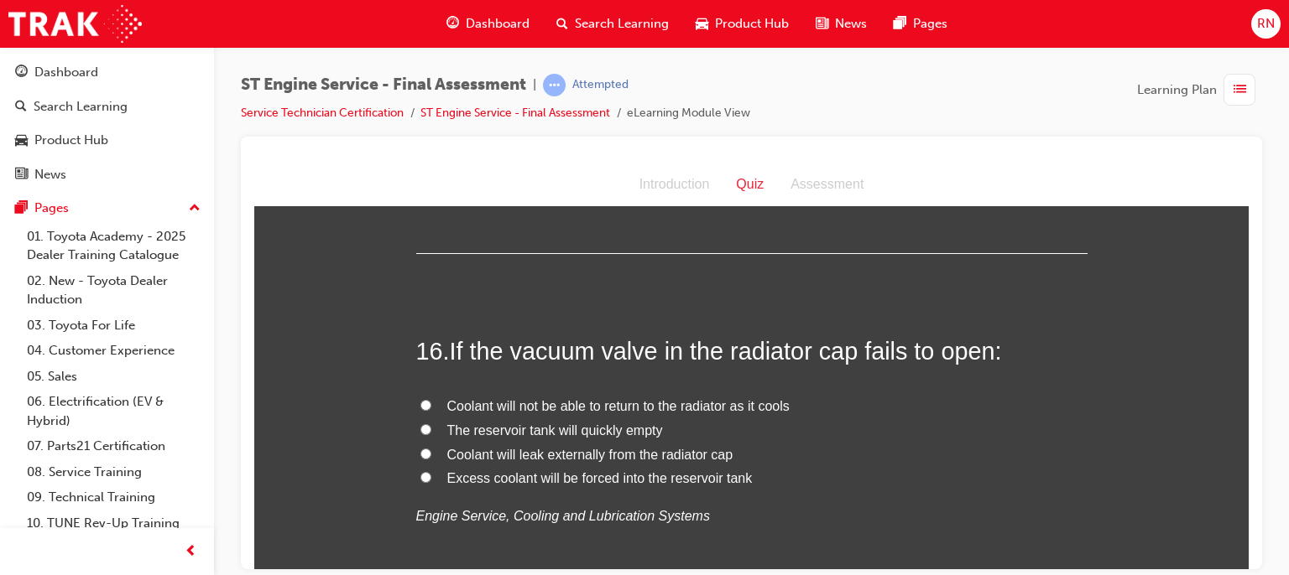
scroll to position [5703, 0]
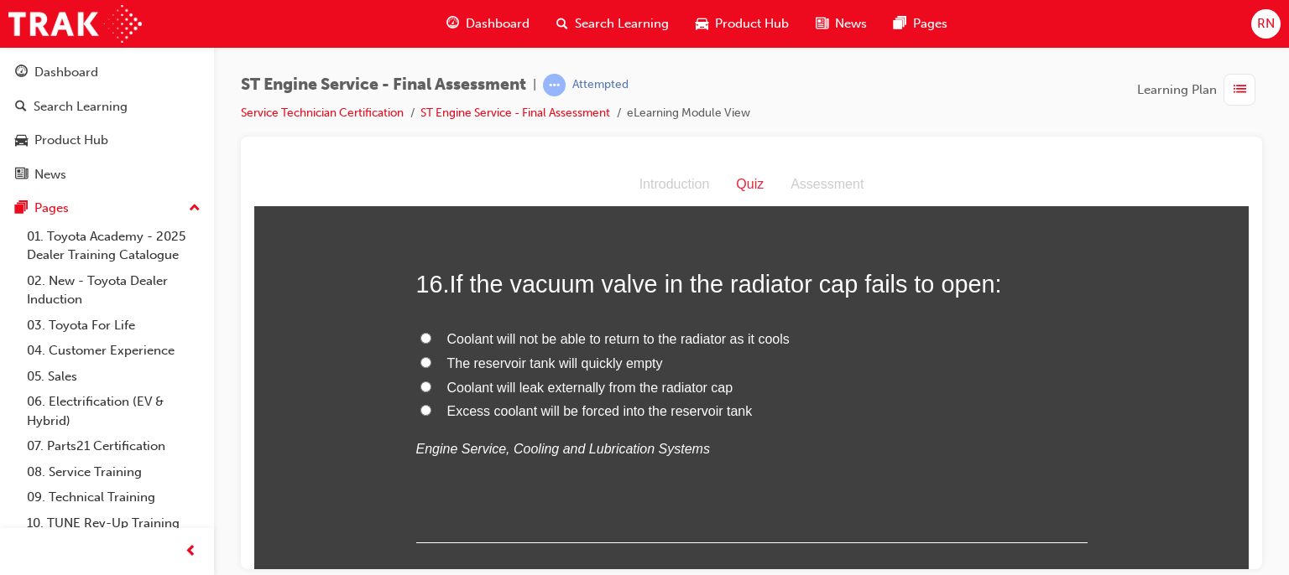
click at [688, 346] on span "Coolant will not be able to return to the radiator as it cools" at bounding box center [618, 338] width 342 height 14
click at [431, 343] on input "Coolant will not be able to return to the radiator as it cools" at bounding box center [425, 337] width 11 height 11
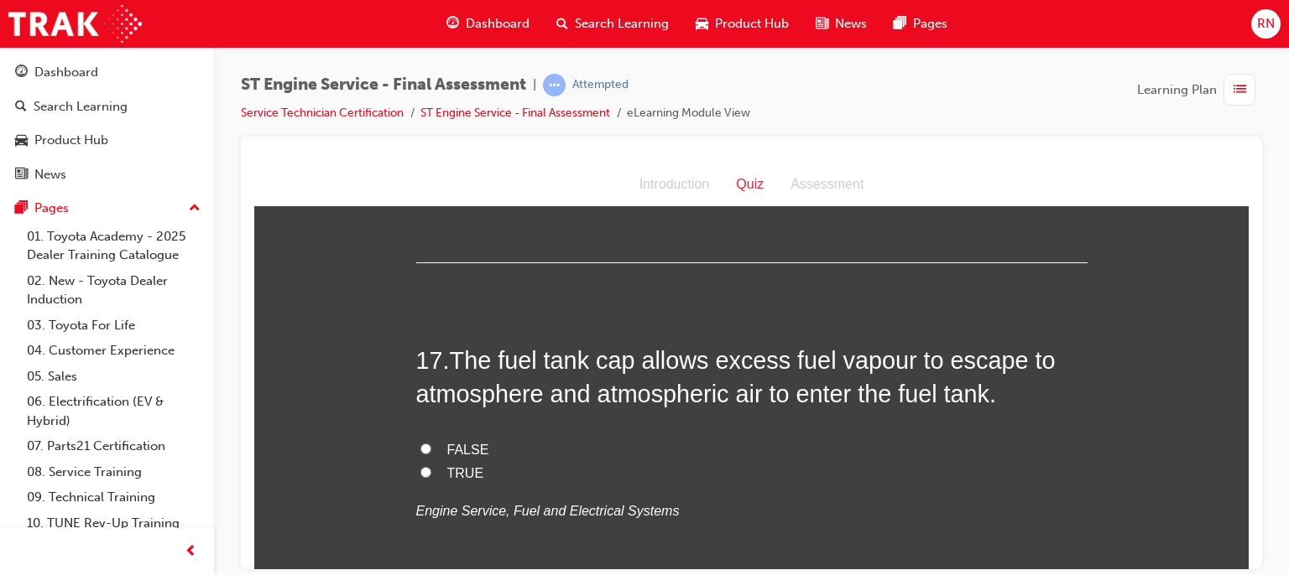
scroll to position [6061, 0]
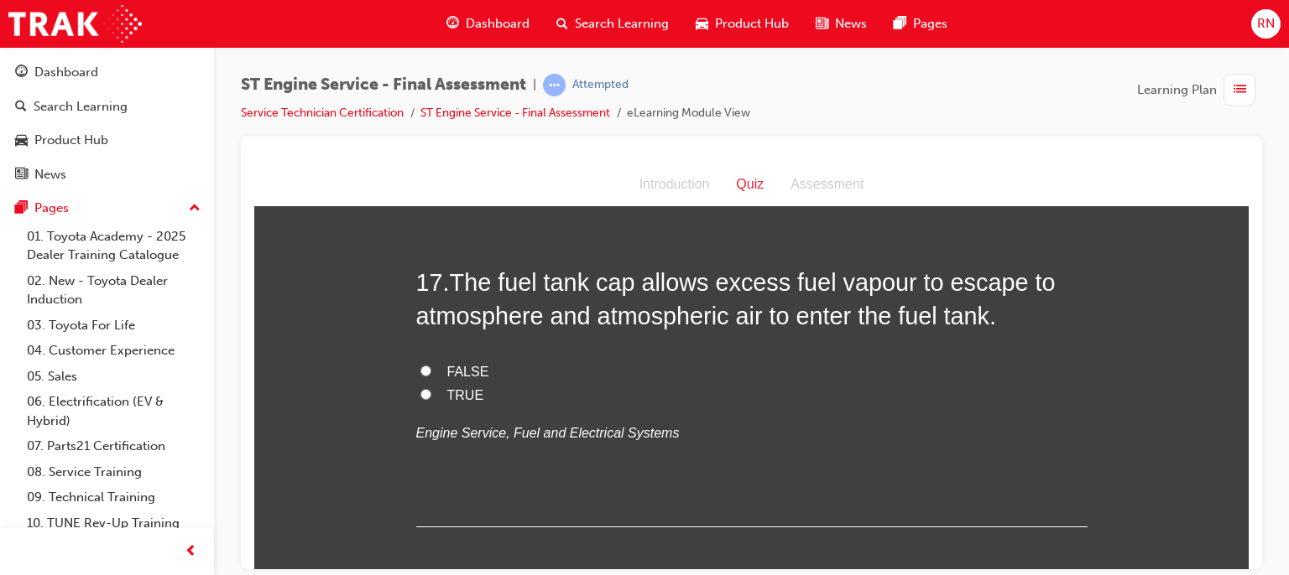
click at [447, 378] on span "FALSE" at bounding box center [468, 371] width 42 height 14
click at [431, 376] on input "FALSE" at bounding box center [425, 370] width 11 height 11
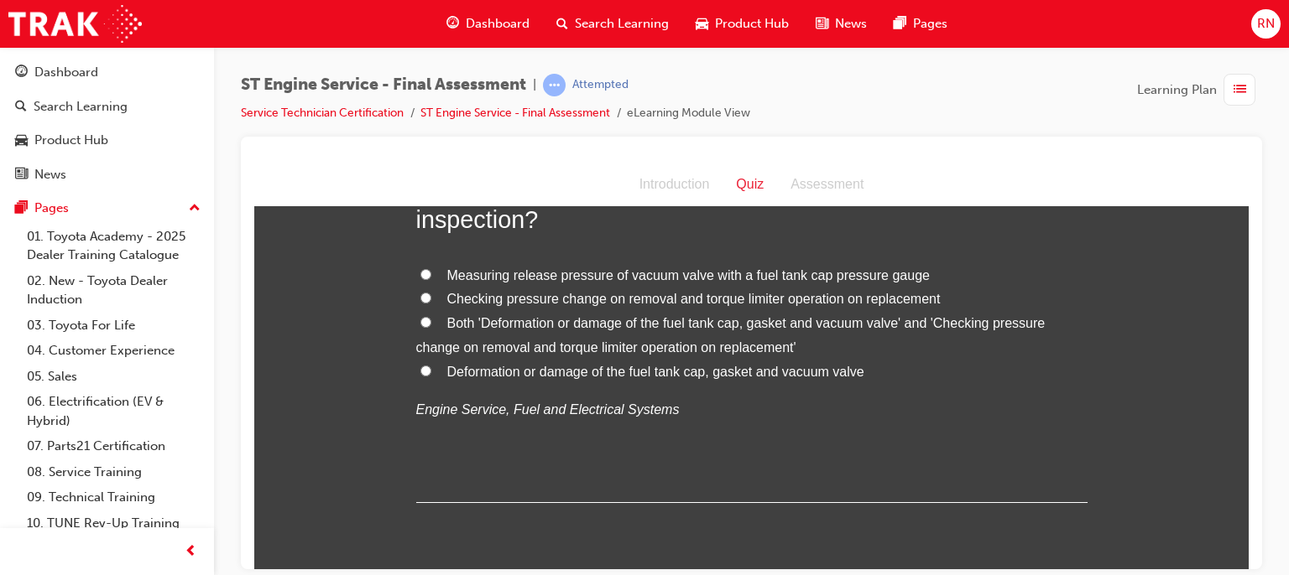
scroll to position [6508, 0]
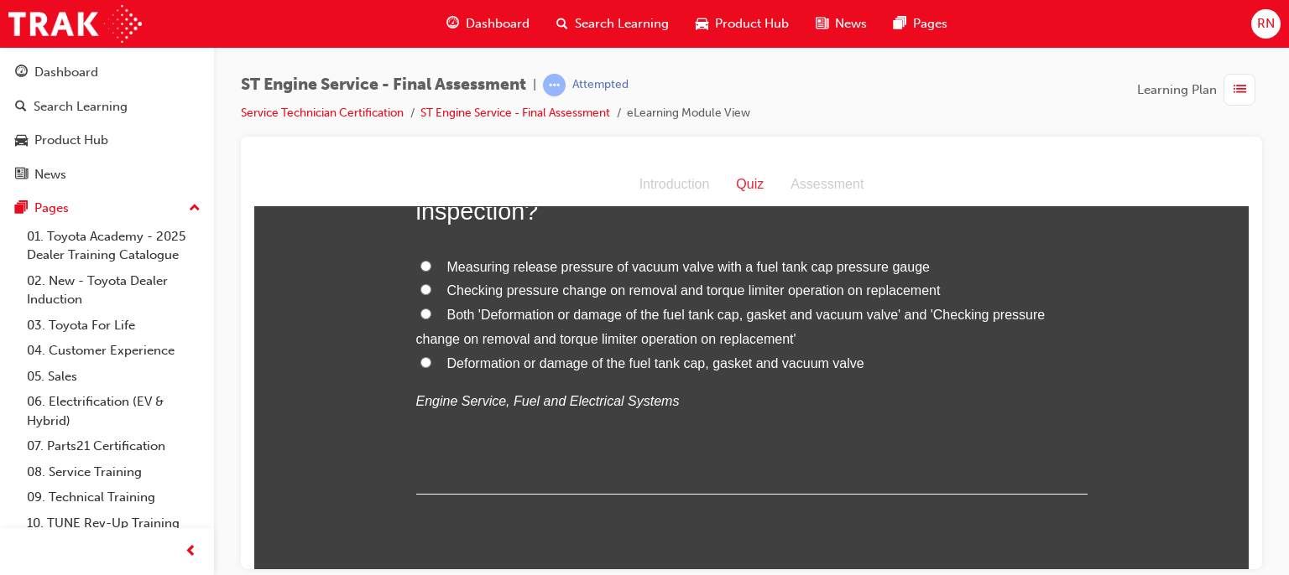
click at [705, 370] on span "Deformation or damage of the fuel tank cap, gasket and vacuum valve" at bounding box center [655, 363] width 417 height 14
click at [431, 367] on input "Deformation or damage of the fuel tank cap, gasket and vacuum valve" at bounding box center [425, 362] width 11 height 11
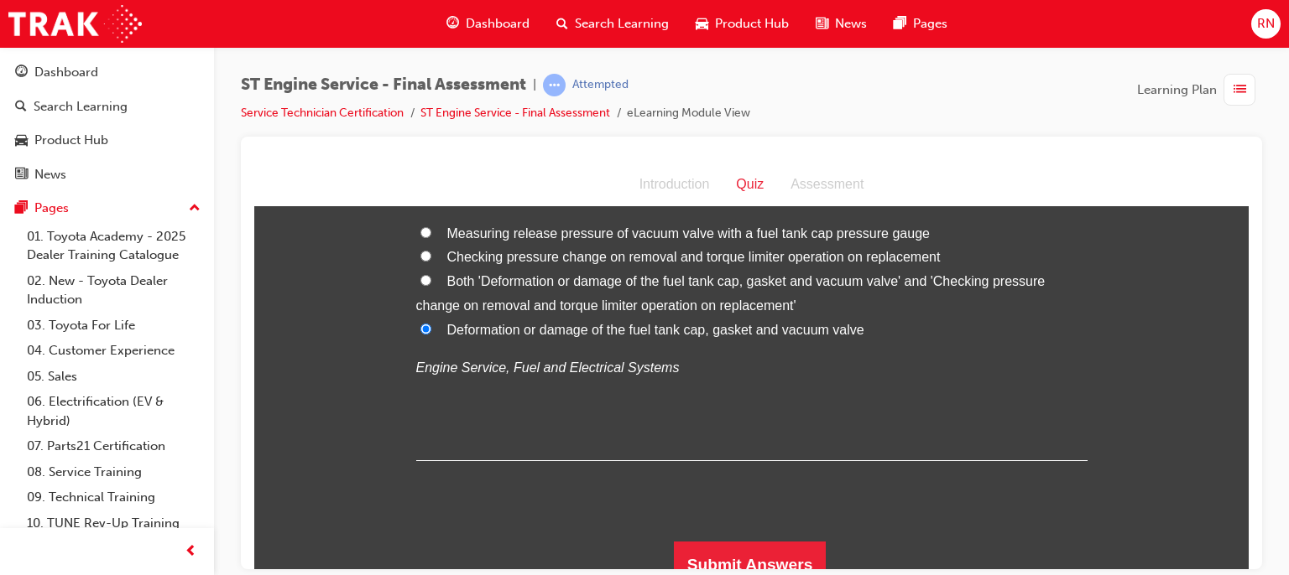
scroll to position [6591, 0]
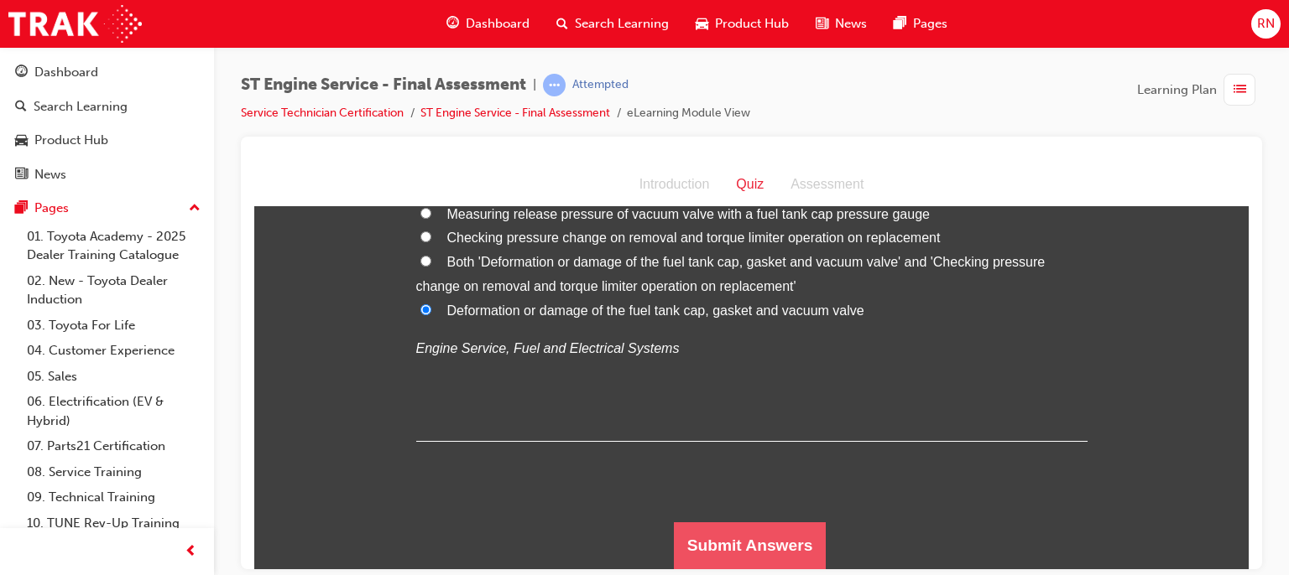
click at [711, 529] on button "Submit Answers" at bounding box center [750, 545] width 153 height 47
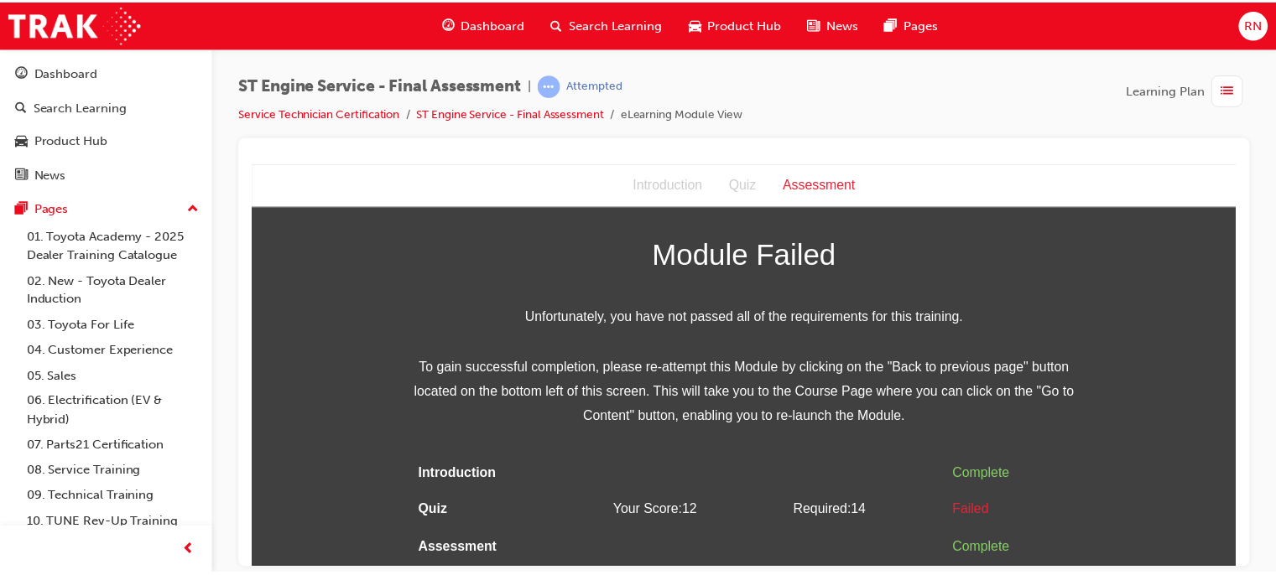
scroll to position [0, 0]
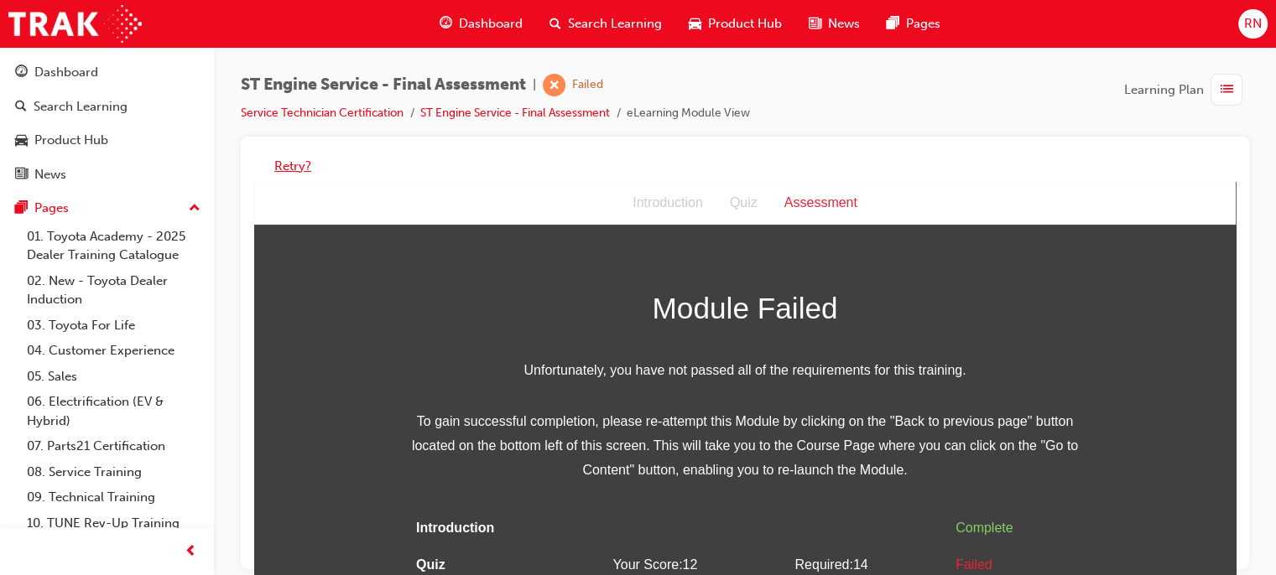
click at [292, 162] on button "Retry?" at bounding box center [292, 166] width 37 height 19
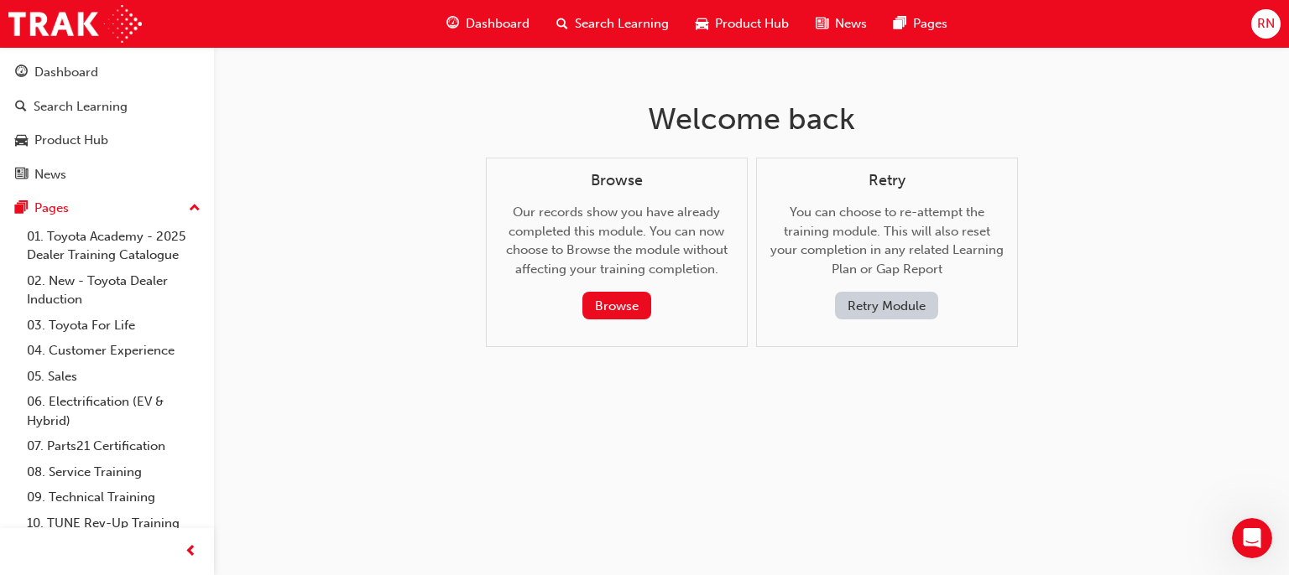
click at [869, 314] on button "Retry Module" at bounding box center [886, 306] width 103 height 28
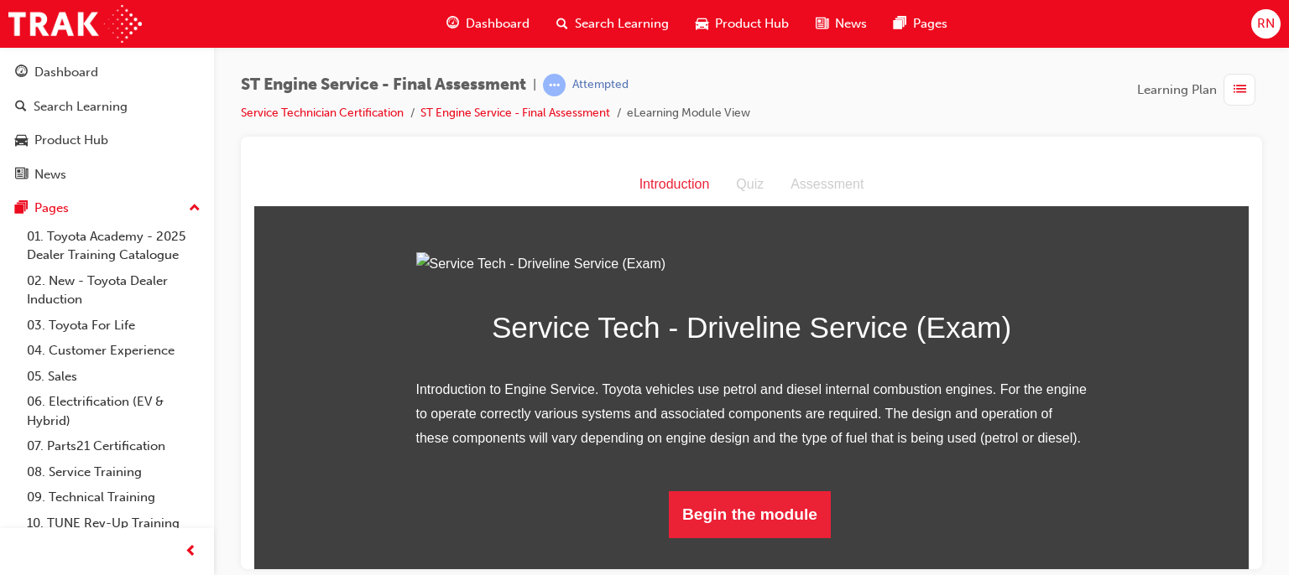
click at [869, 276] on img at bounding box center [751, 264] width 671 height 24
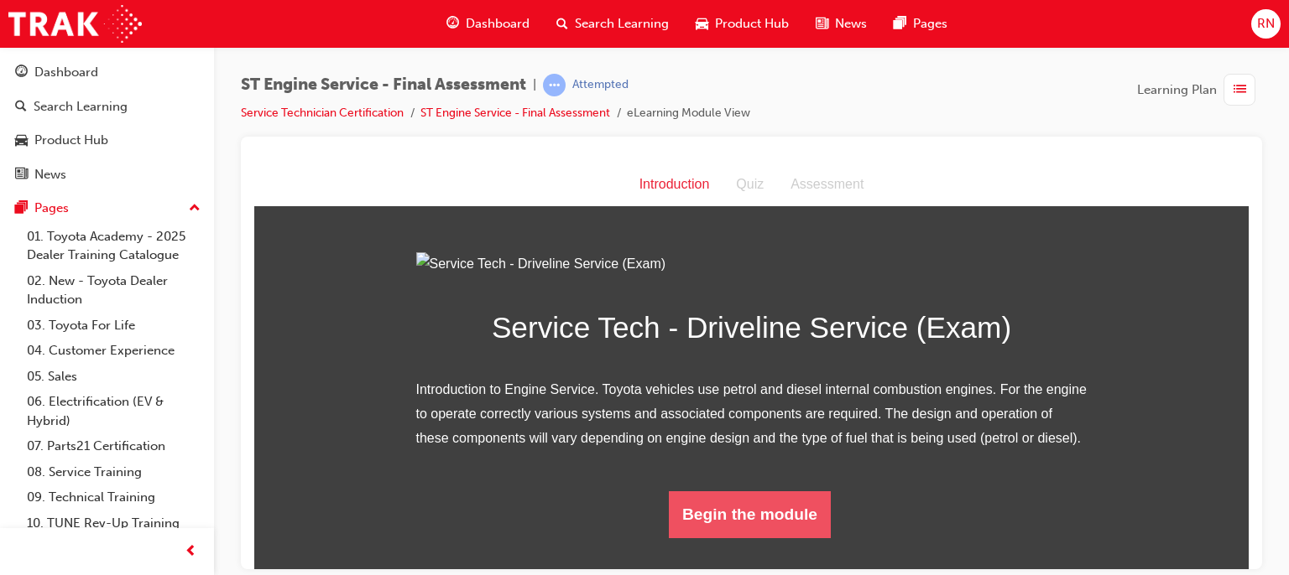
click at [752, 538] on button "Begin the module" at bounding box center [750, 514] width 162 height 47
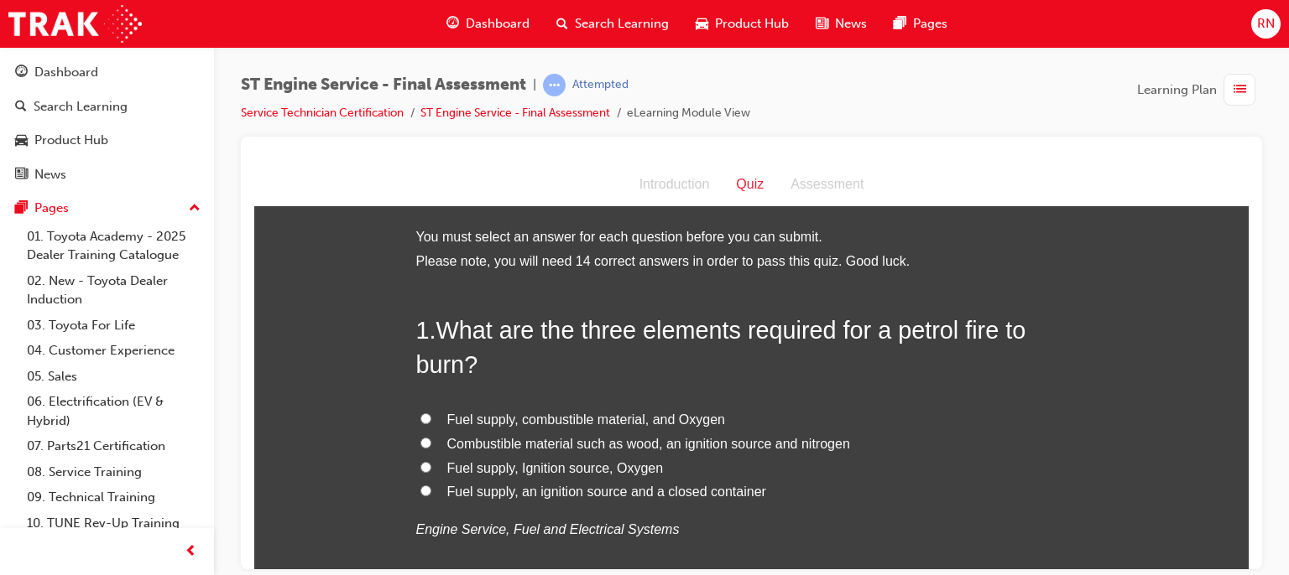
click at [422, 413] on input "Fuel supply, combustible material, and Oxygen" at bounding box center [425, 418] width 11 height 11
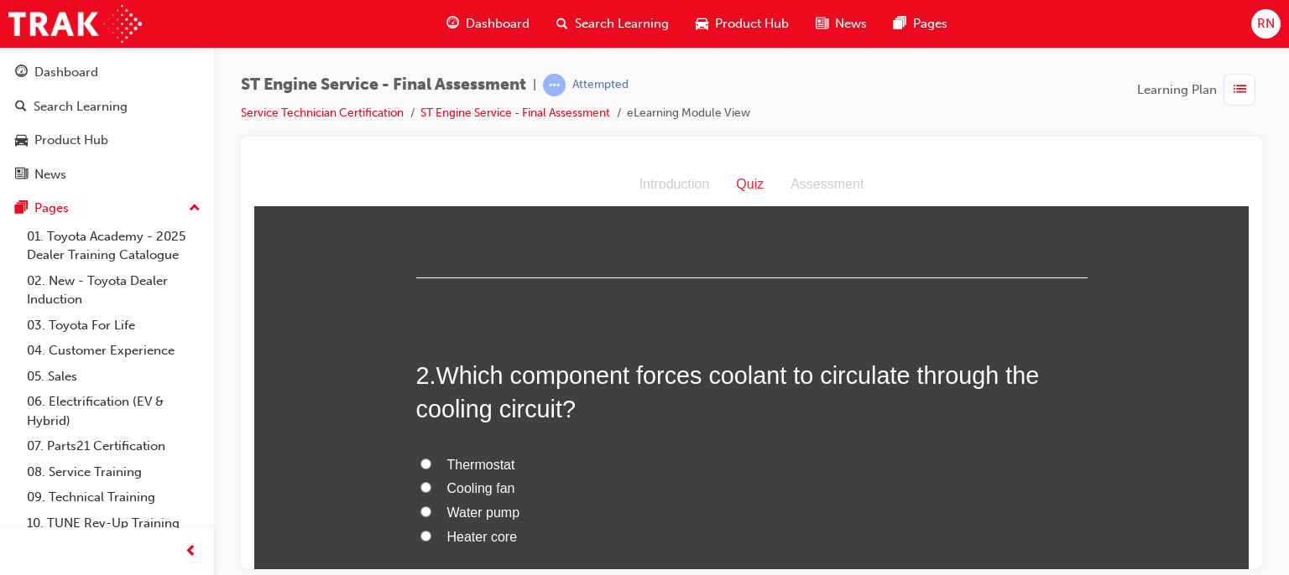
scroll to position [379, 0]
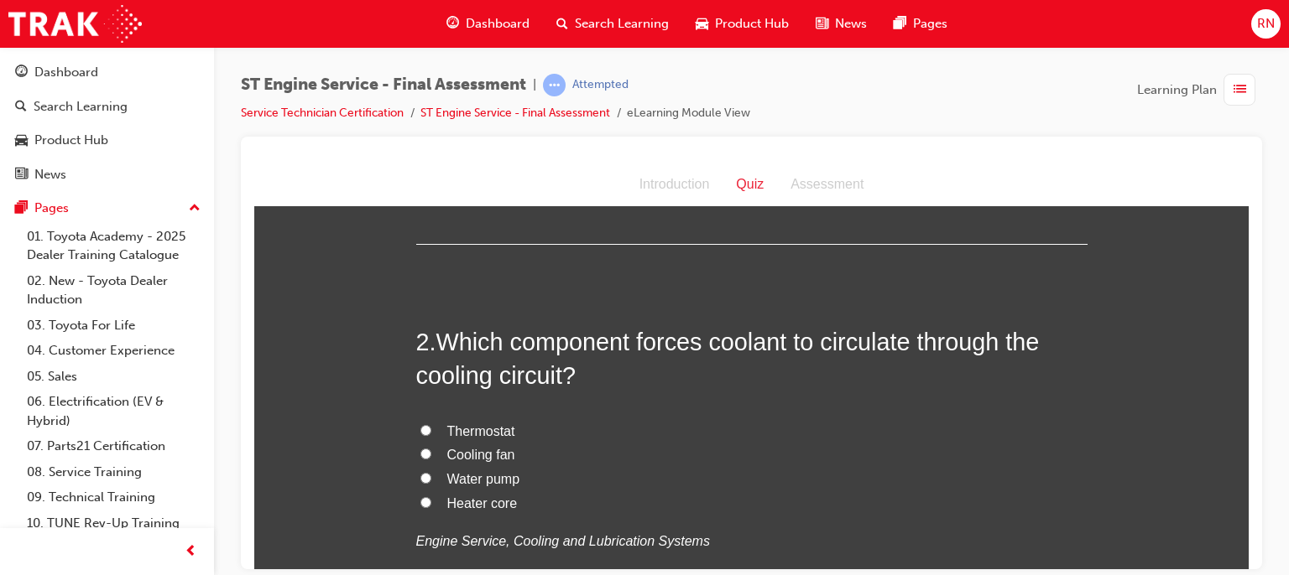
click at [476, 479] on span "Water pump" at bounding box center [483, 478] width 73 height 14
click at [431, 479] on input "Water pump" at bounding box center [425, 477] width 11 height 11
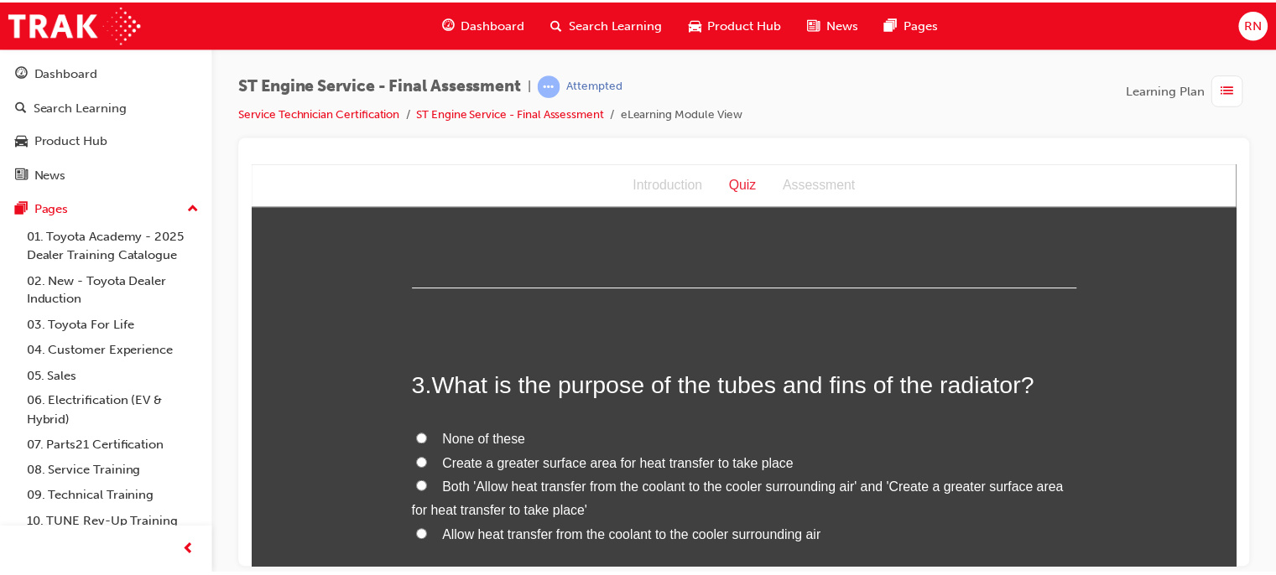
scroll to position [805, 0]
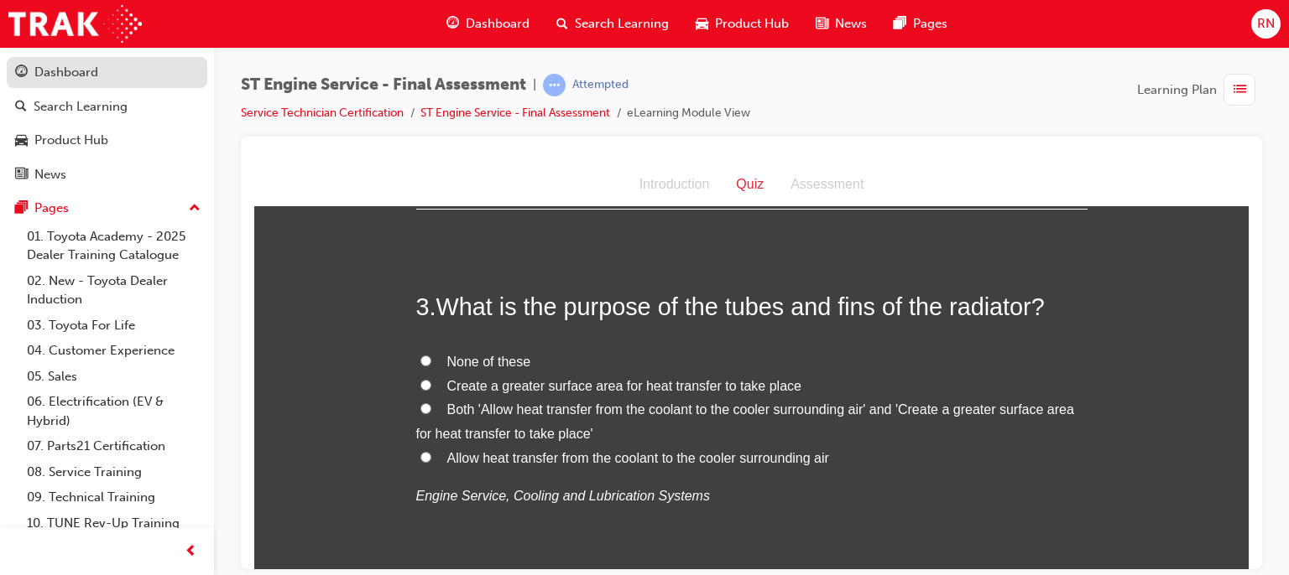
click at [90, 67] on div "Dashboard" at bounding box center [66, 72] width 64 height 19
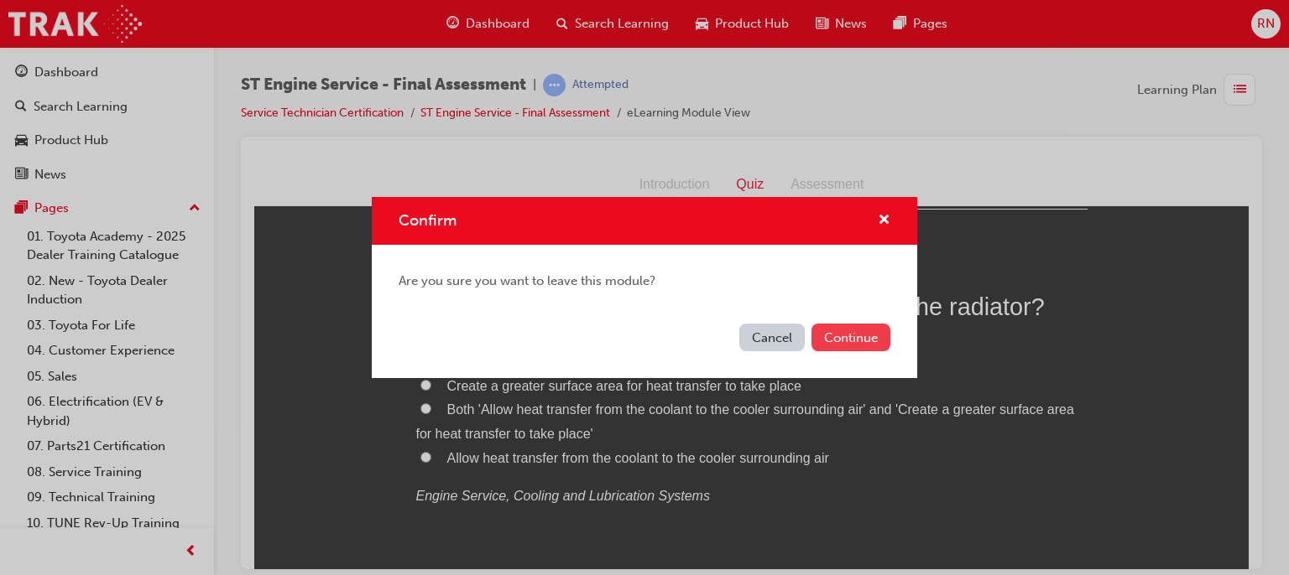
click at [846, 344] on button "Continue" at bounding box center [850, 338] width 79 height 28
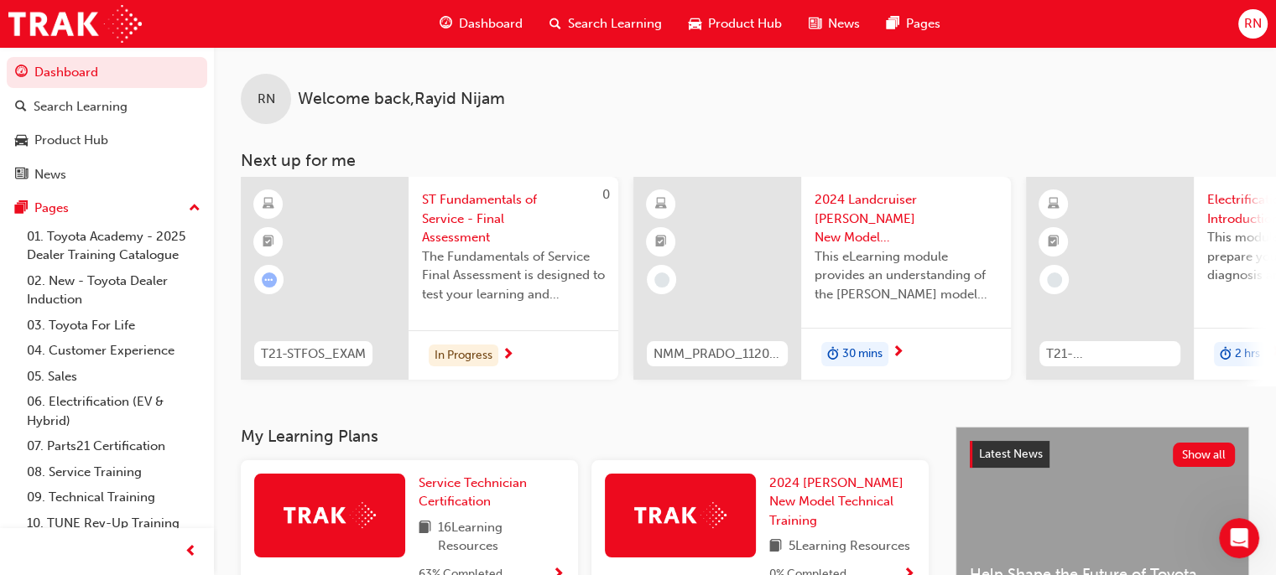
click at [460, 530] on span "16 Learning Resources" at bounding box center [501, 537] width 127 height 38
click at [471, 497] on link "Service Technician Certification" at bounding box center [492, 493] width 146 height 38
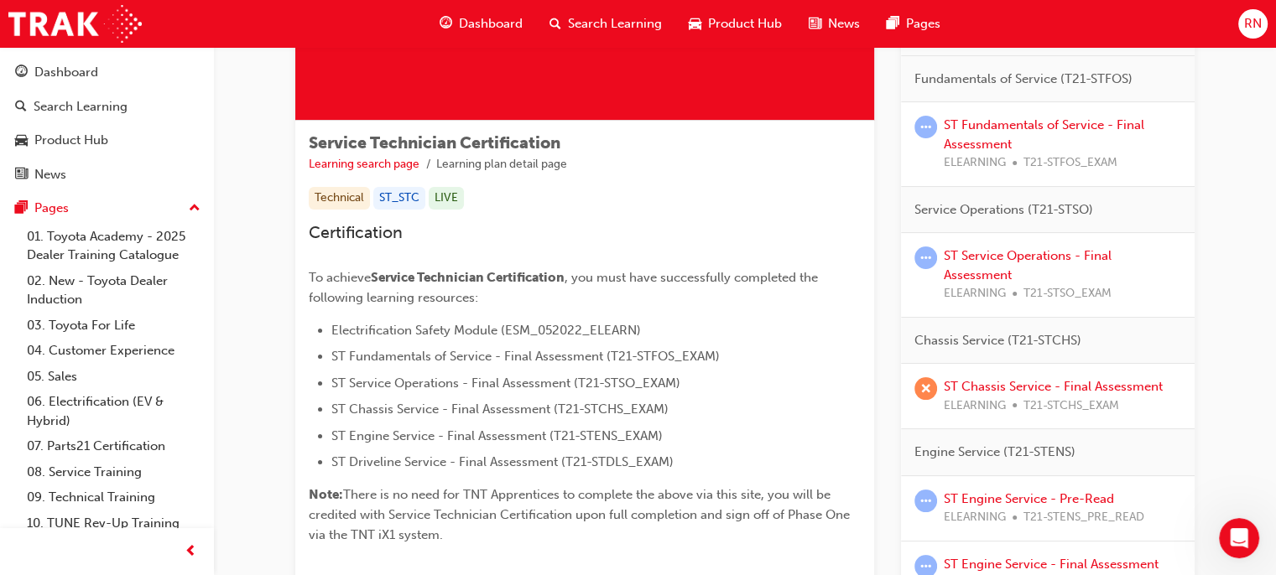
scroll to position [234, 0]
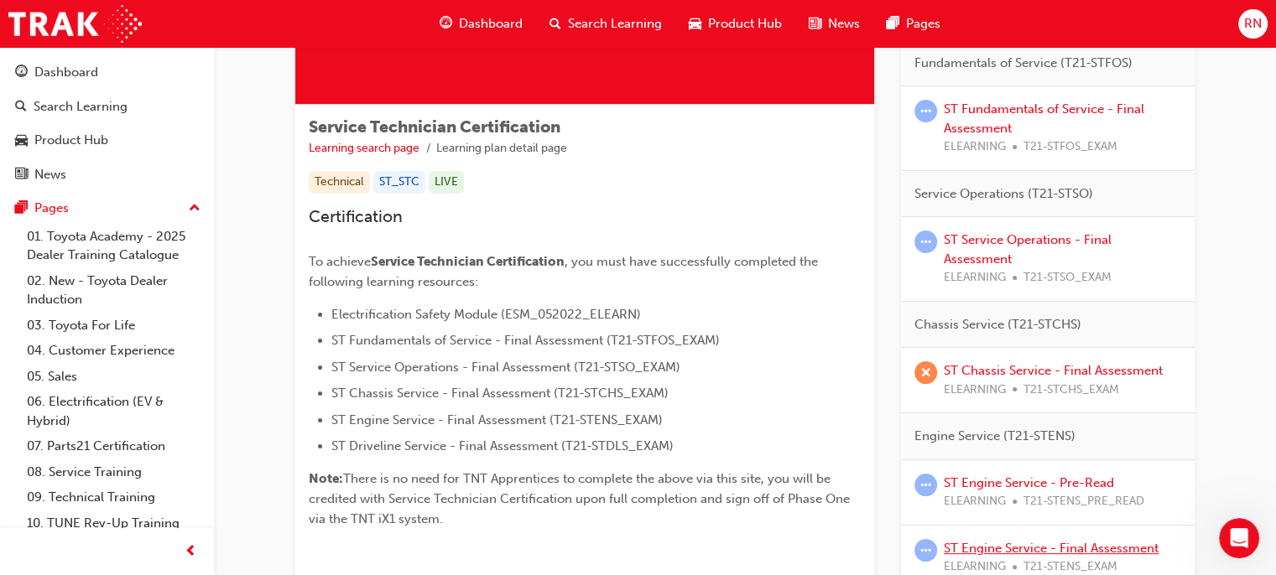
click at [1033, 548] on link "ST Engine Service - Final Assessment" at bounding box center [1051, 548] width 215 height 15
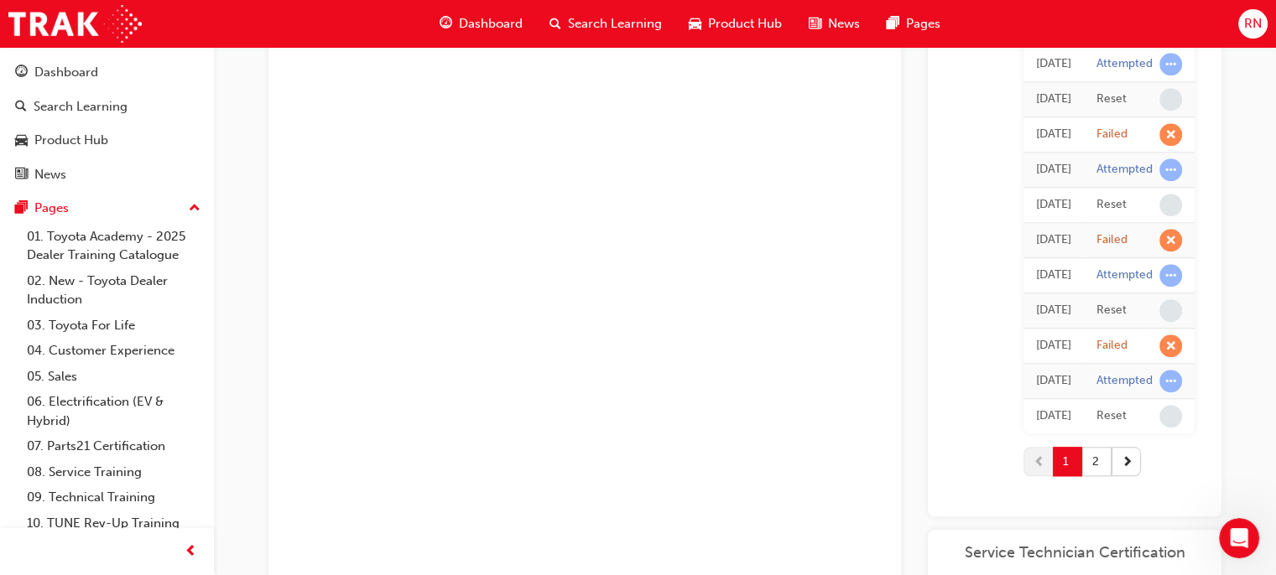
scroll to position [1559, 0]
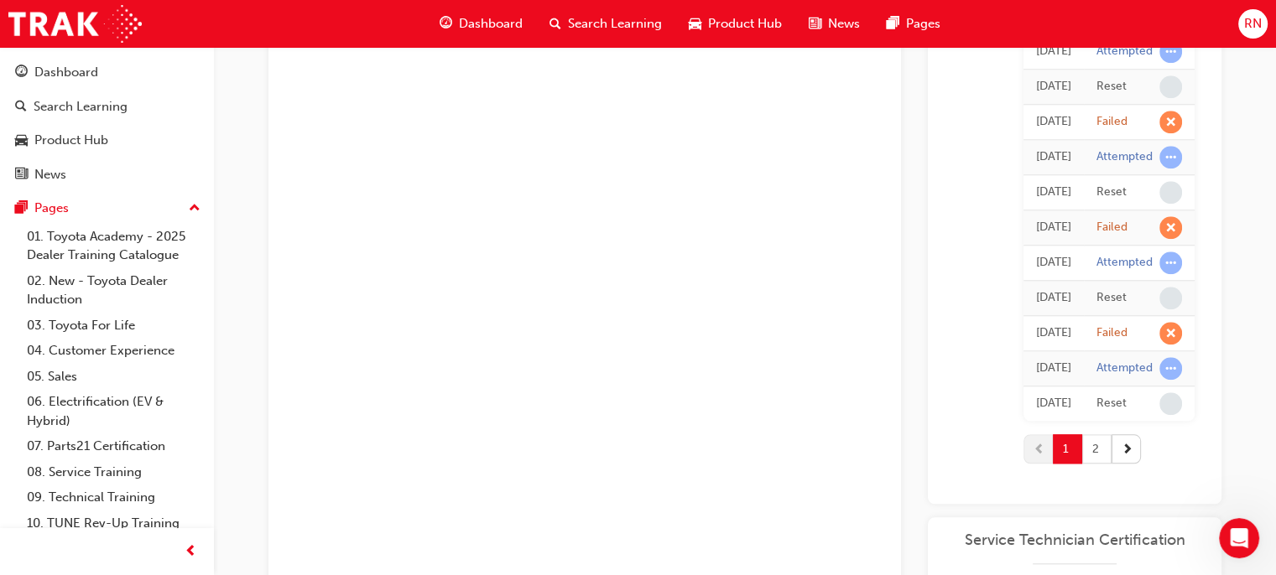
click at [1100, 436] on button "2" at bounding box center [1096, 449] width 29 height 29
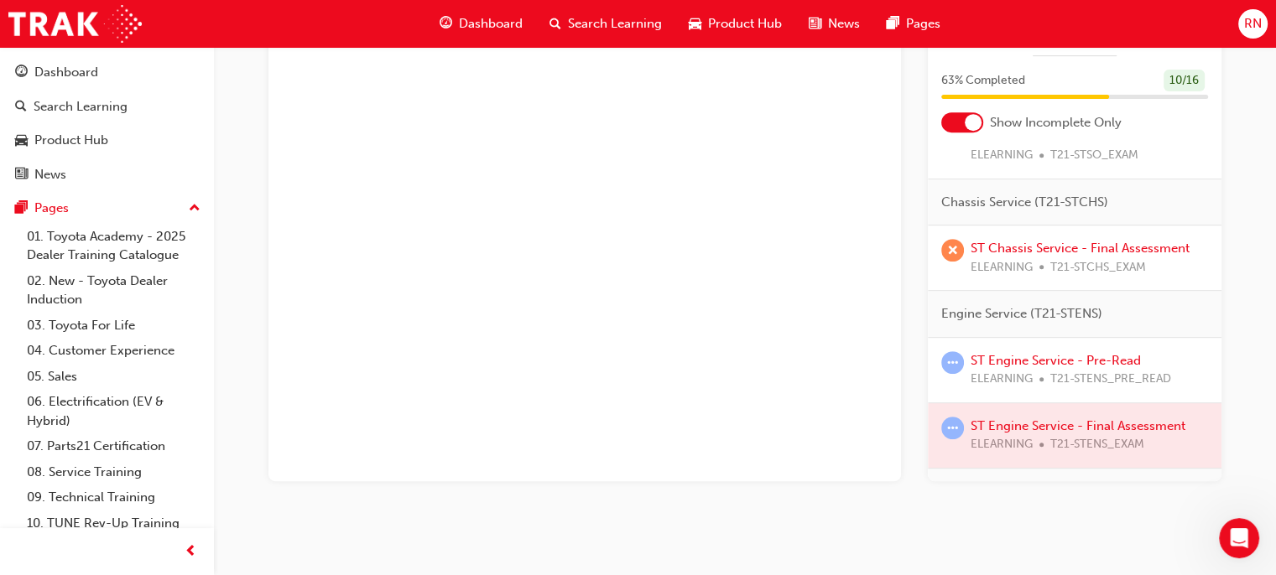
scroll to position [245, 0]
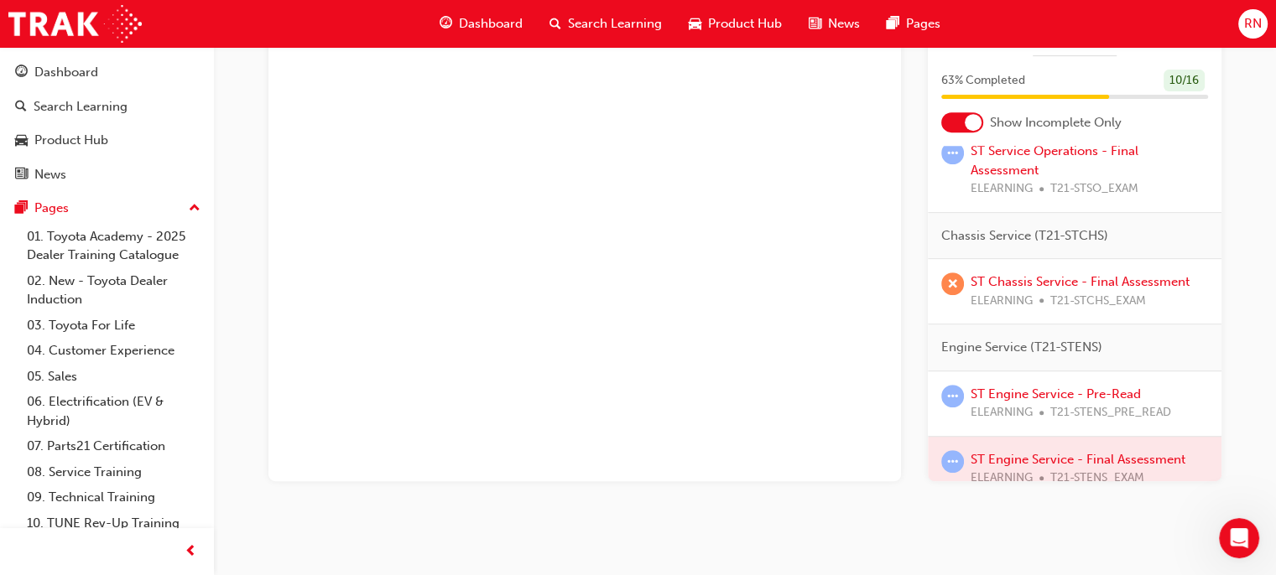
click at [1060, 469] on div at bounding box center [1075, 469] width 294 height 65
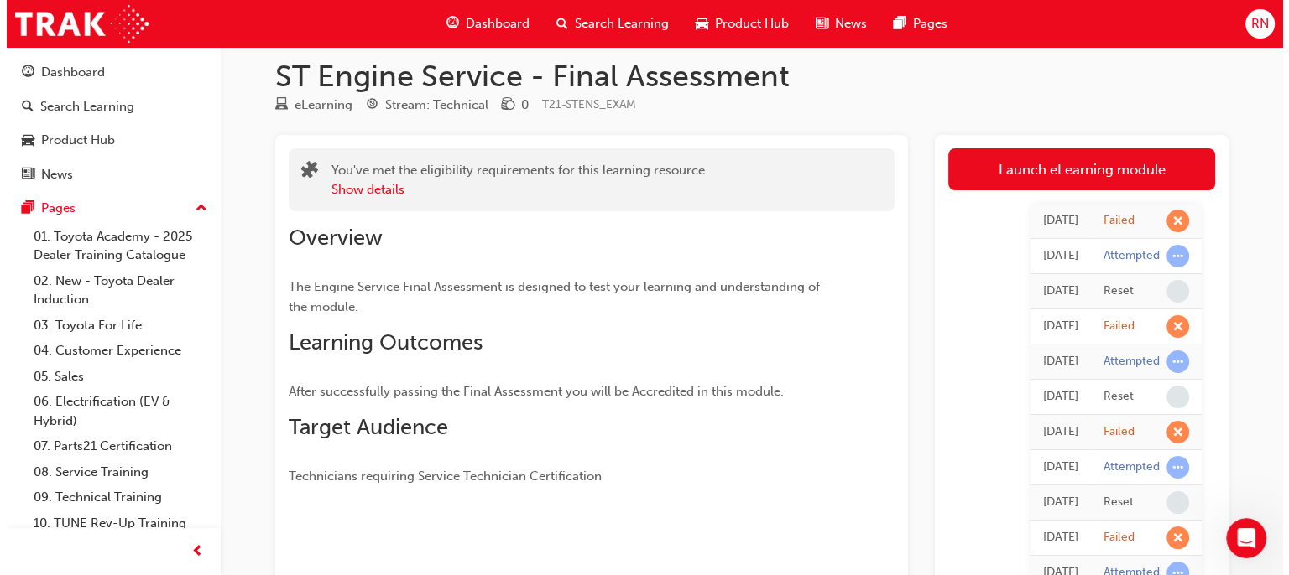
scroll to position [0, 0]
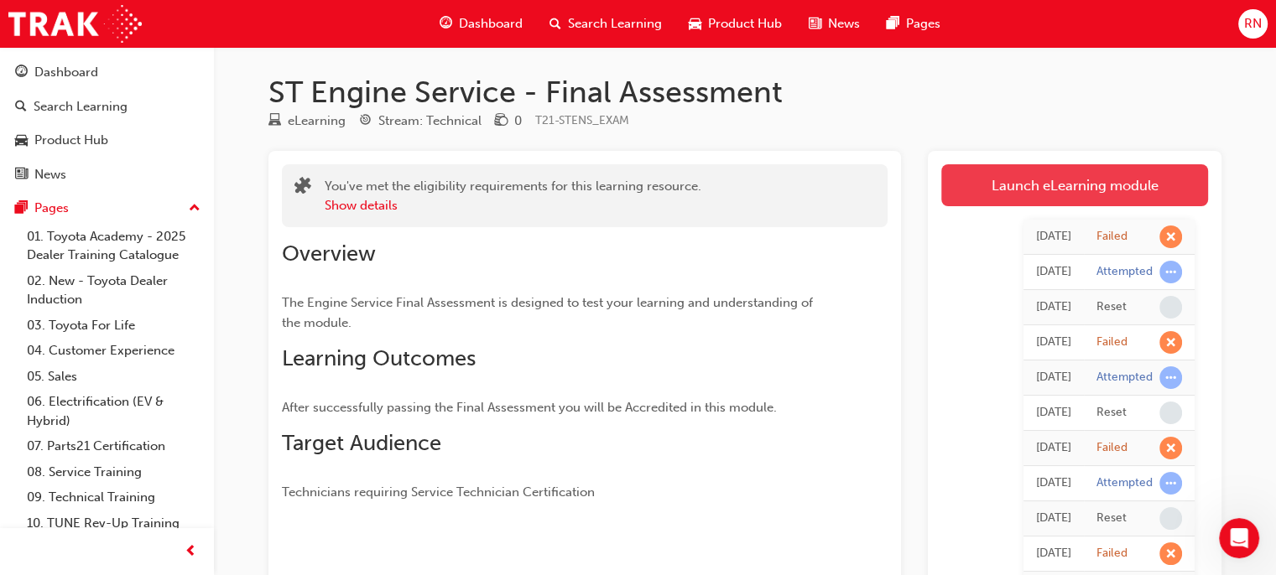
click at [1086, 186] on link "Launch eLearning module" at bounding box center [1074, 185] width 267 height 42
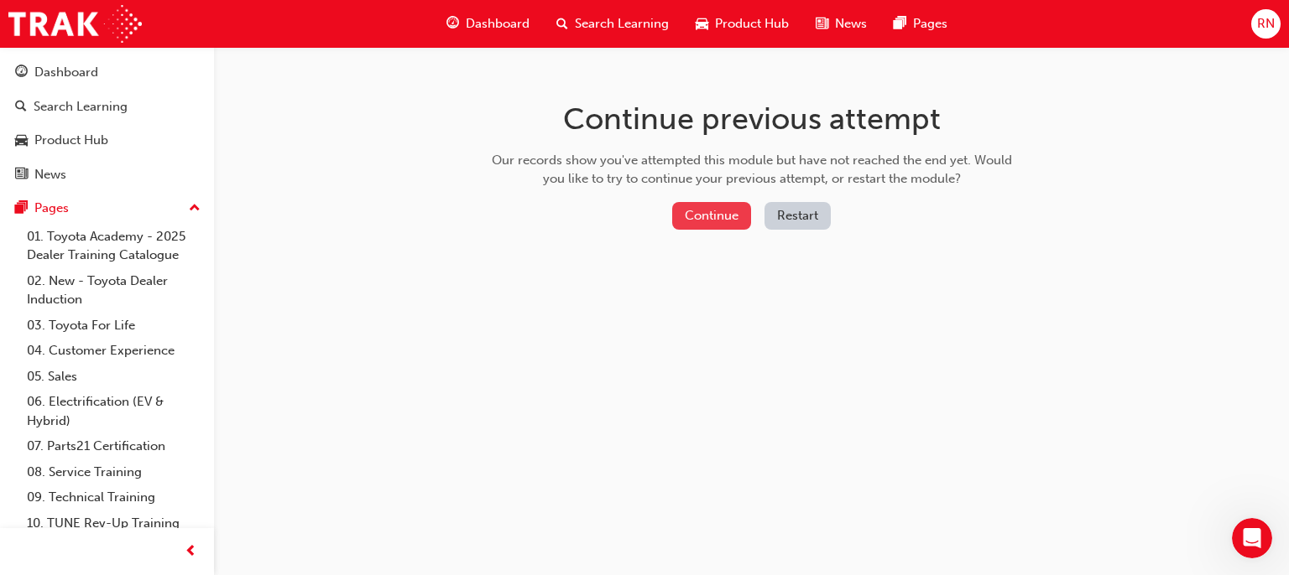
click at [726, 208] on button "Continue" at bounding box center [711, 216] width 79 height 28
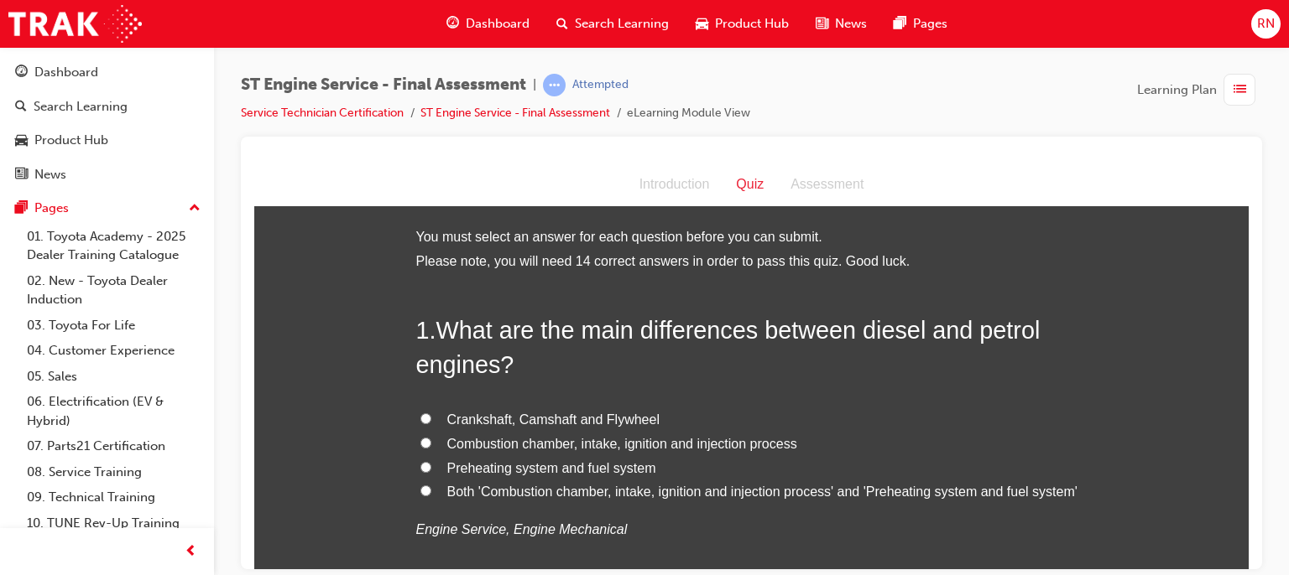
click at [424, 488] on label "Both 'Combustion chamber, intake, ignition and injection process' and 'Preheati…" at bounding box center [751, 492] width 671 height 24
click at [424, 488] on input "Both 'Combustion chamber, intake, ignition and injection process' and 'Preheati…" at bounding box center [425, 490] width 11 height 11
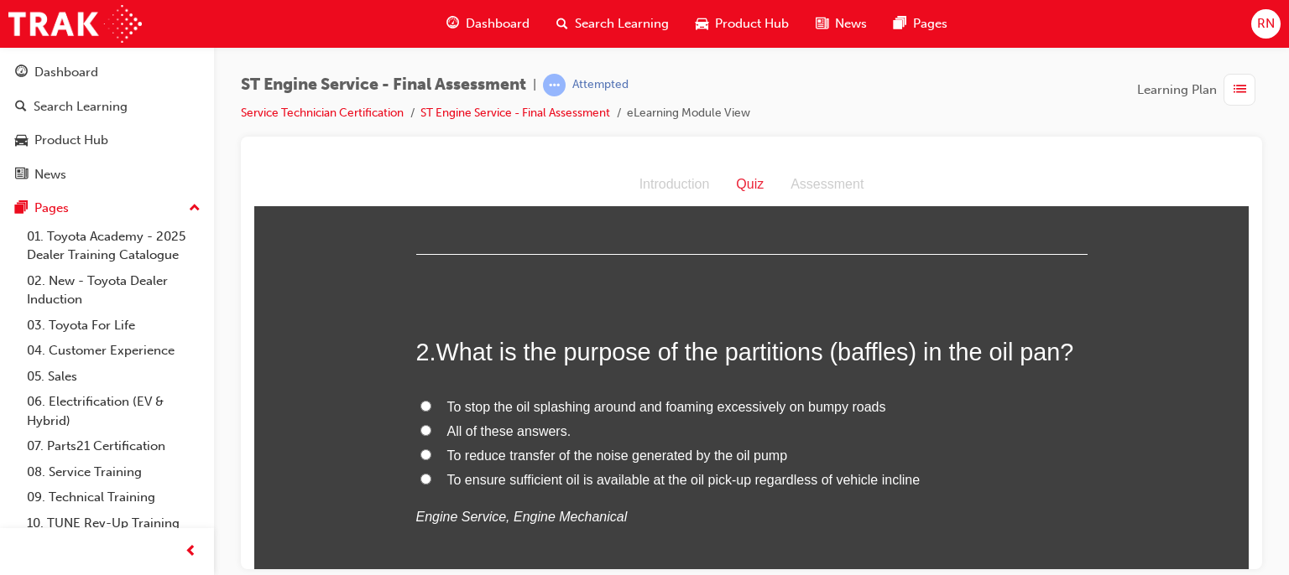
scroll to position [403, 0]
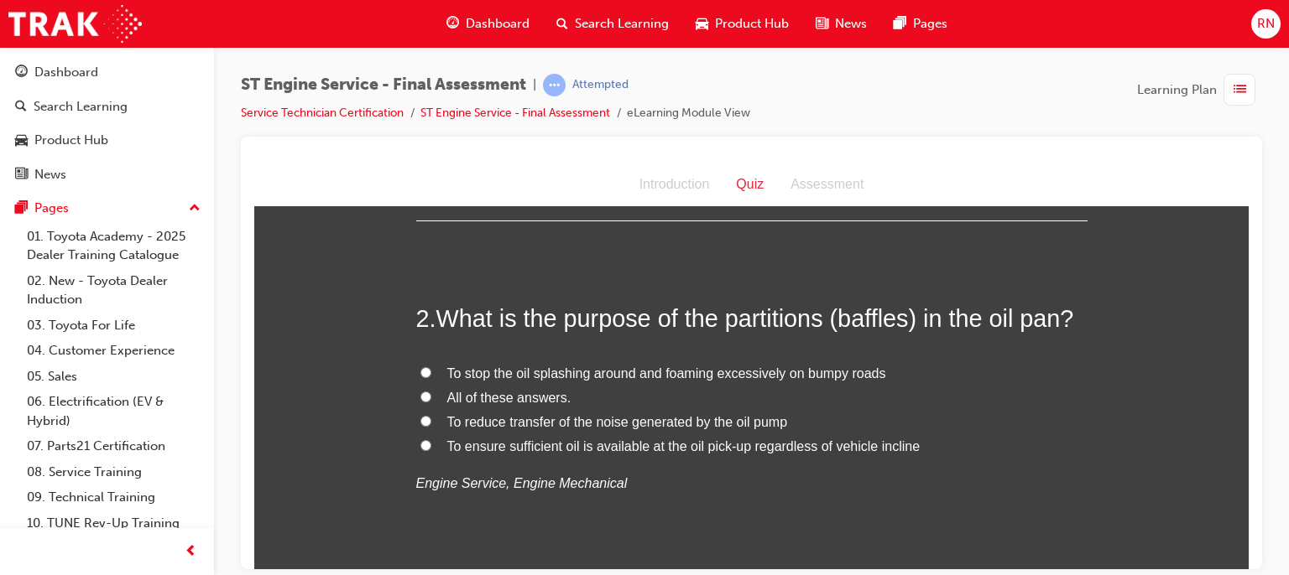
click at [792, 444] on span "To ensure sufficient oil is available at the oil pick-up regardless of vehicle …" at bounding box center [683, 446] width 473 height 14
click at [431, 444] on input "To ensure sufficient oil is available at the oil pick-up regardless of vehicle …" at bounding box center [425, 445] width 11 height 11
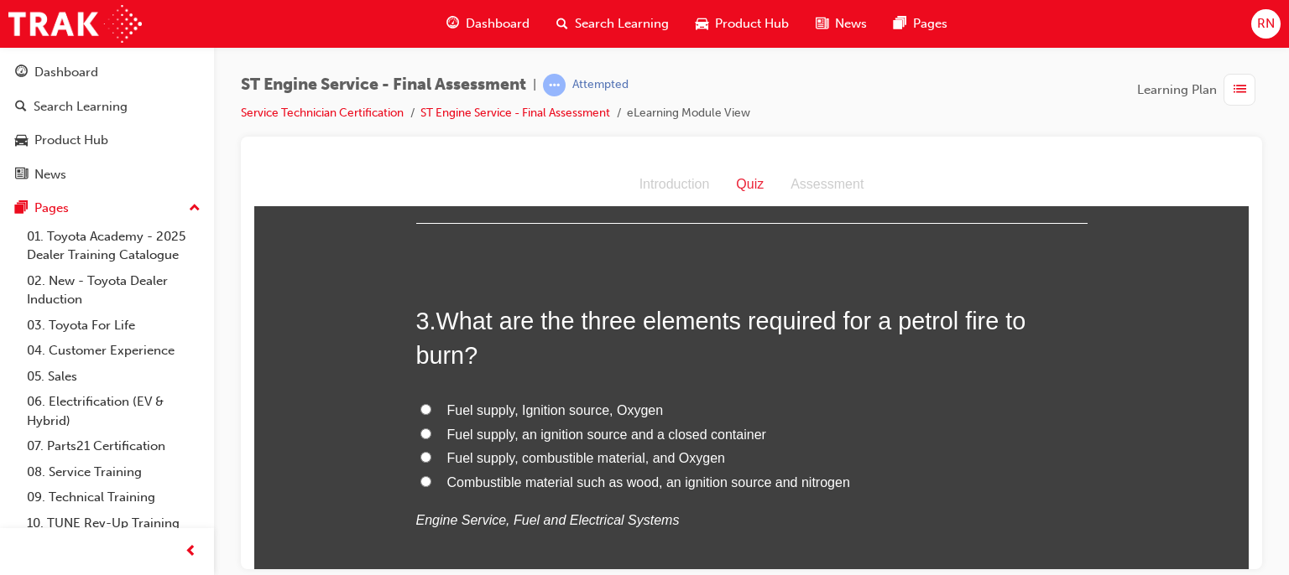
scroll to position [772, 0]
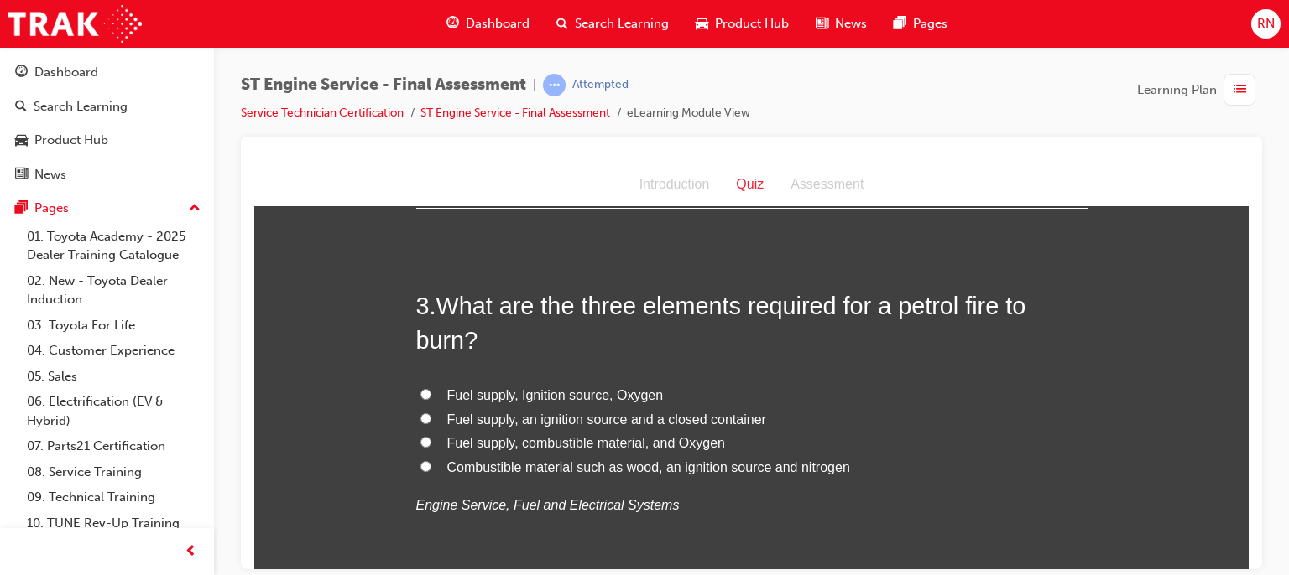
click at [424, 390] on label "Fuel supply, Ignition source, Oxygen" at bounding box center [751, 395] width 671 height 24
click at [424, 390] on input "Fuel supply, Ignition source, Oxygen" at bounding box center [425, 393] width 11 height 11
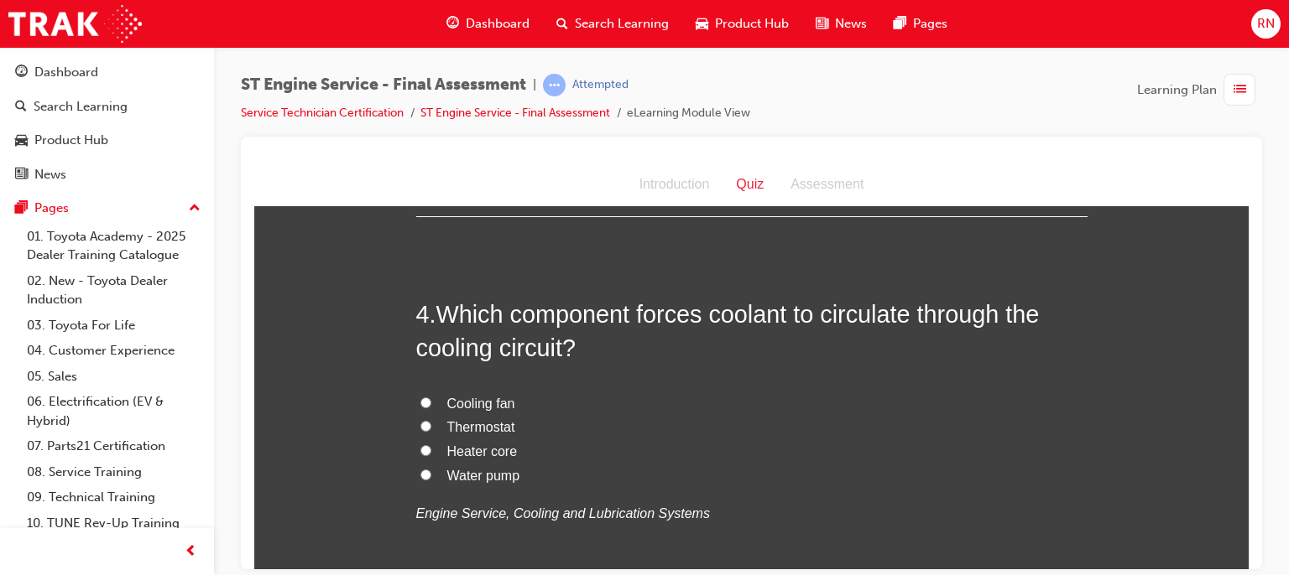
scroll to position [1174, 0]
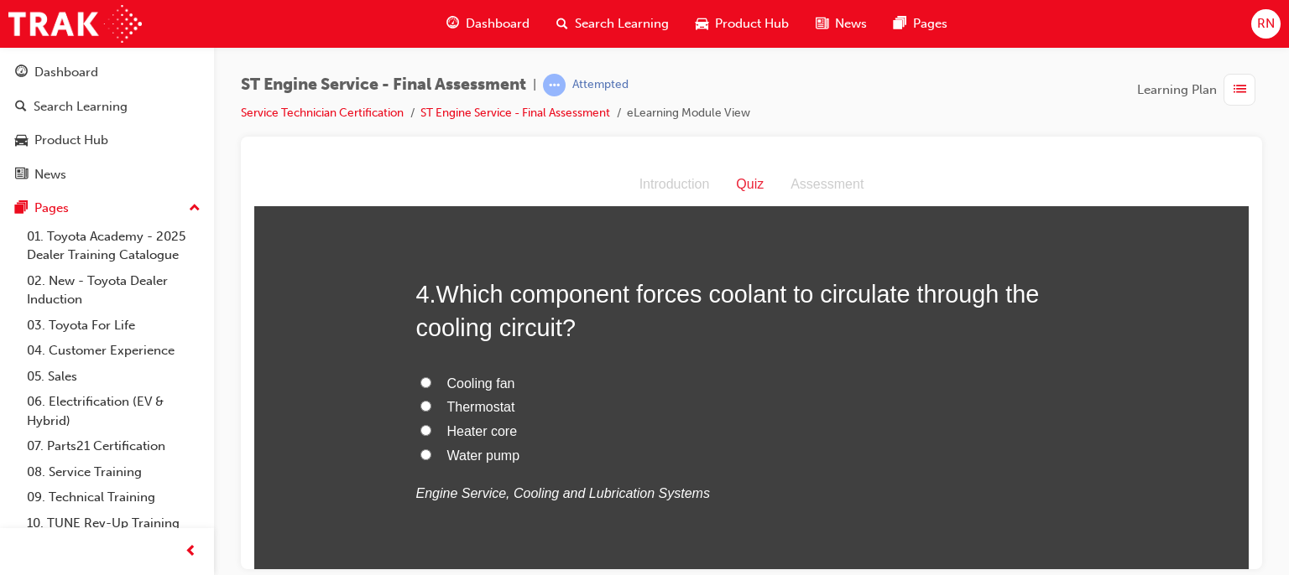
click at [418, 460] on label "Water pump" at bounding box center [751, 456] width 671 height 24
click at [420, 460] on input "Water pump" at bounding box center [425, 454] width 11 height 11
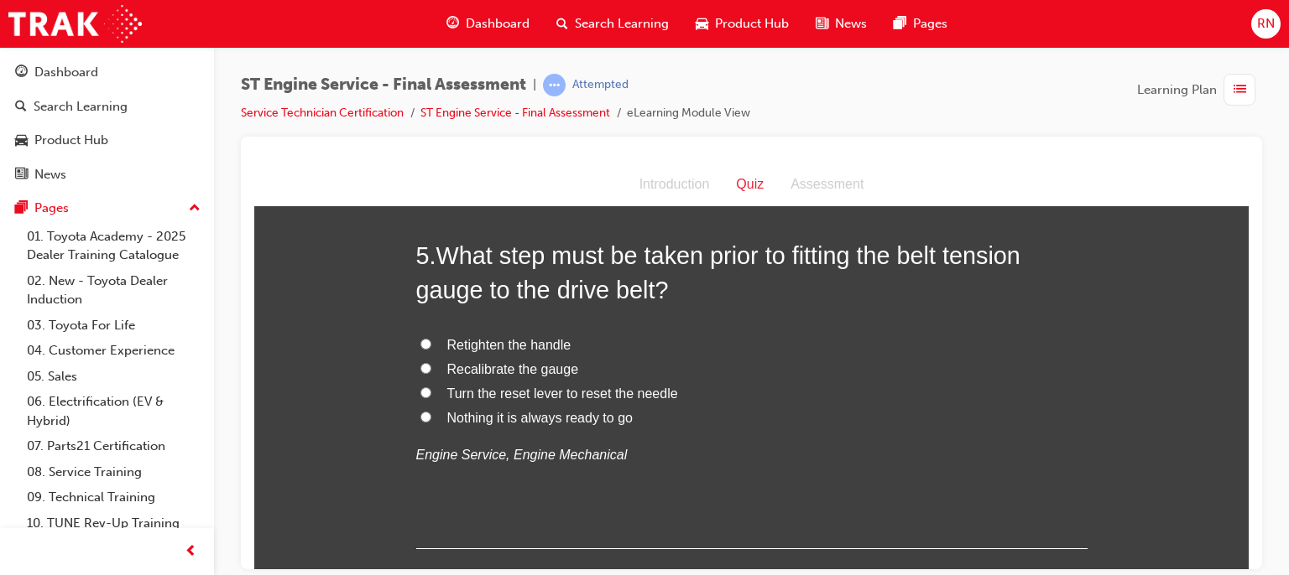
scroll to position [1611, 0]
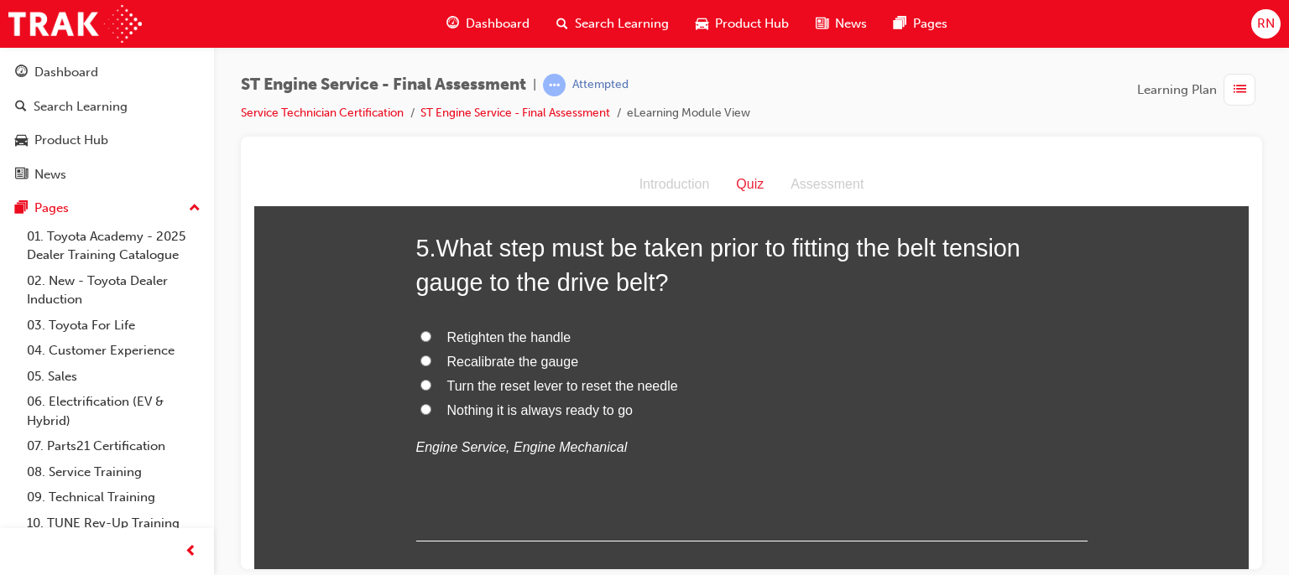
click at [431, 408] on label "Nothing it is always ready to go" at bounding box center [751, 410] width 671 height 24
click at [431, 408] on input "Nothing it is always ready to go" at bounding box center [425, 408] width 11 height 11
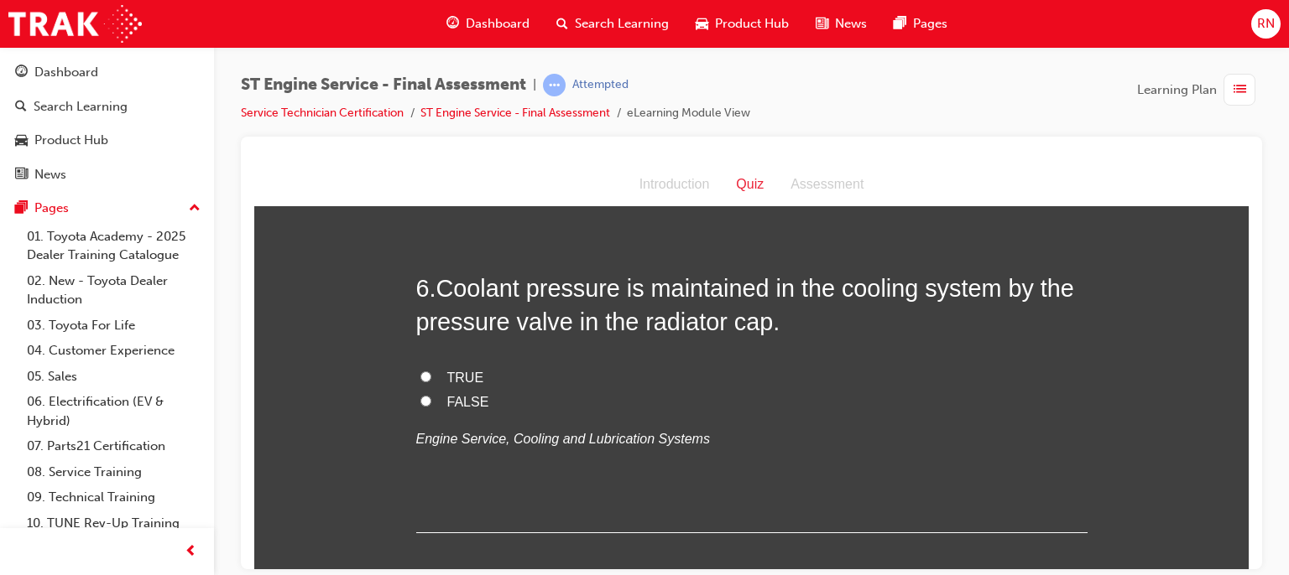
scroll to position [1980, 0]
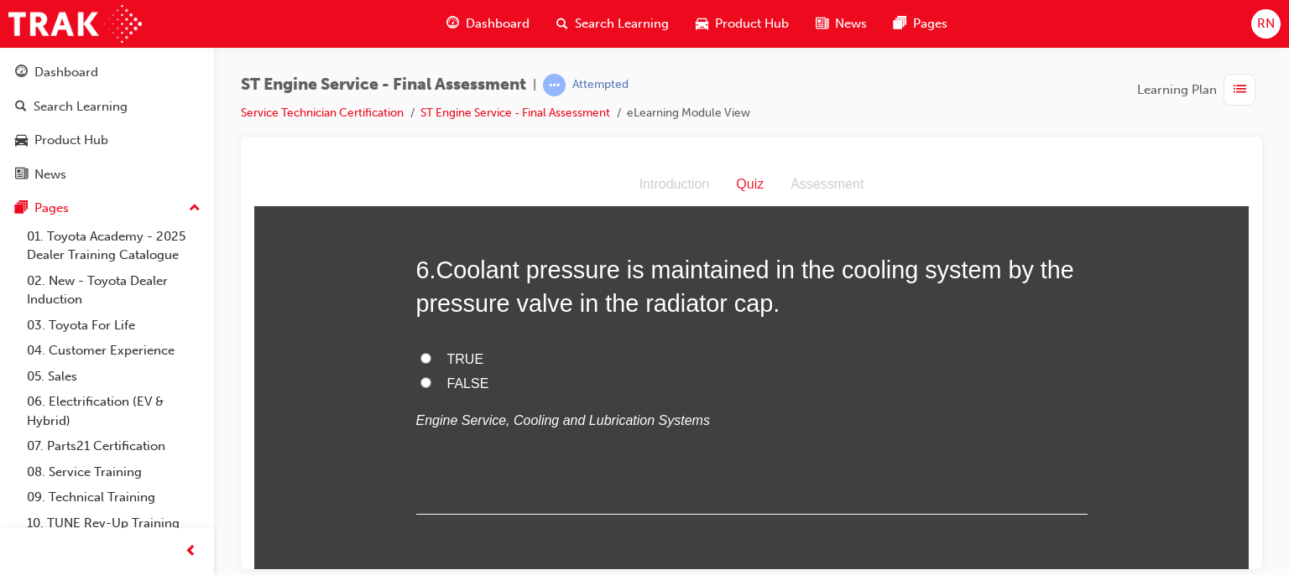
click at [420, 358] on input "TRUE" at bounding box center [425, 357] width 11 height 11
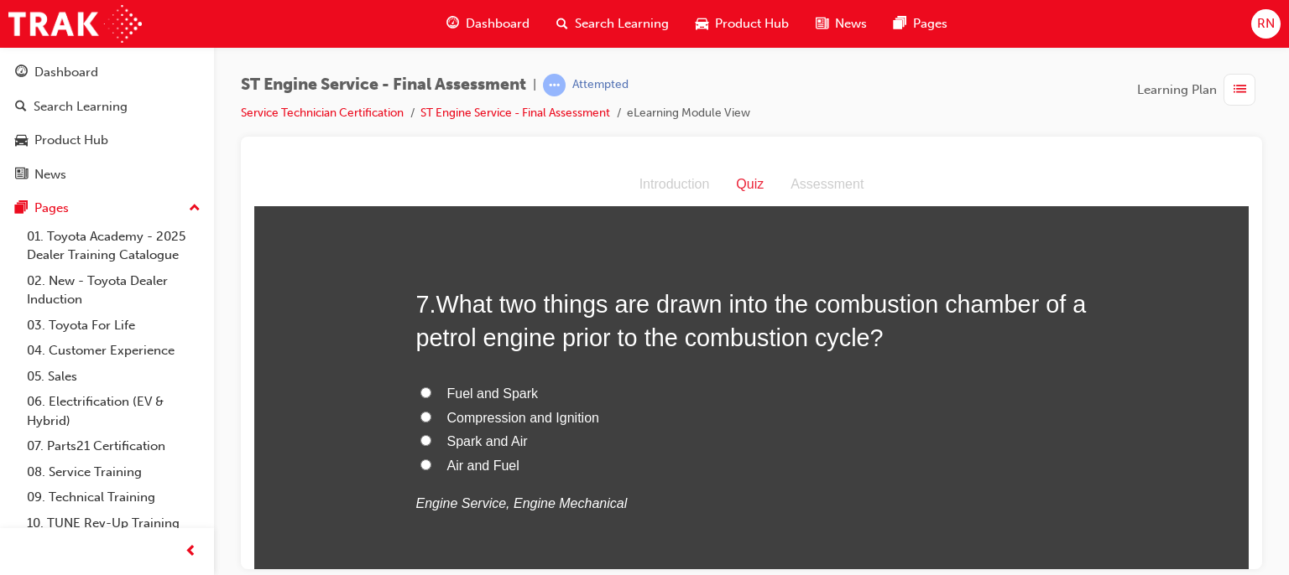
scroll to position [2304, 0]
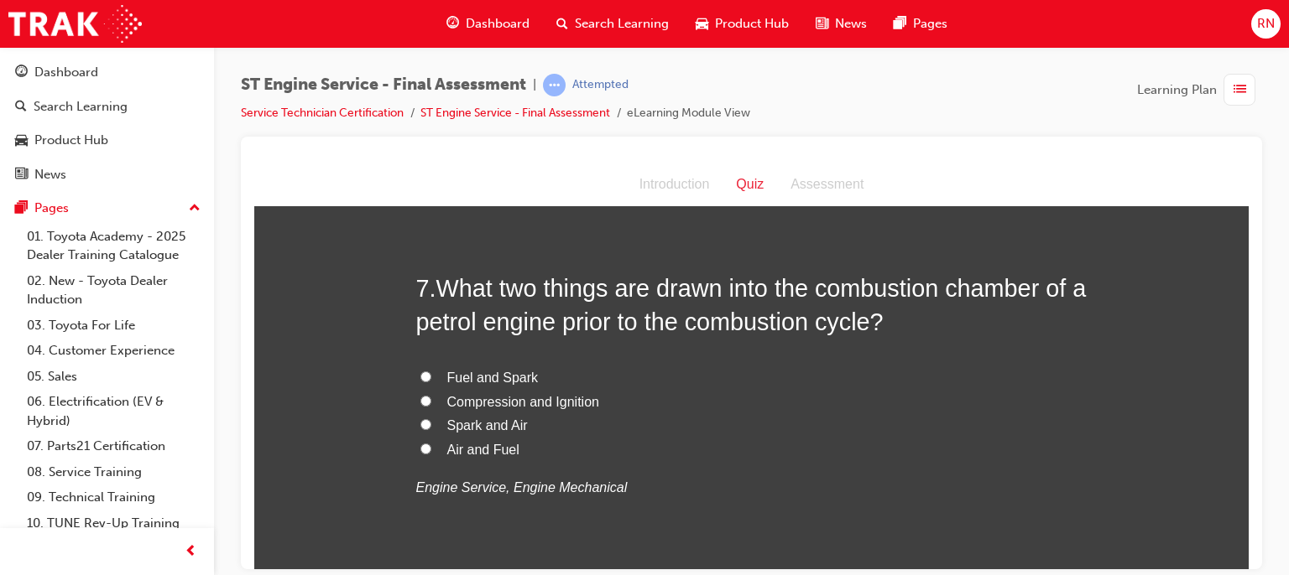
click at [416, 378] on label "Fuel and Spark" at bounding box center [751, 378] width 671 height 24
click at [420, 378] on input "Fuel and Spark" at bounding box center [425, 376] width 11 height 11
click at [421, 445] on input "Air and Fuel" at bounding box center [425, 448] width 11 height 11
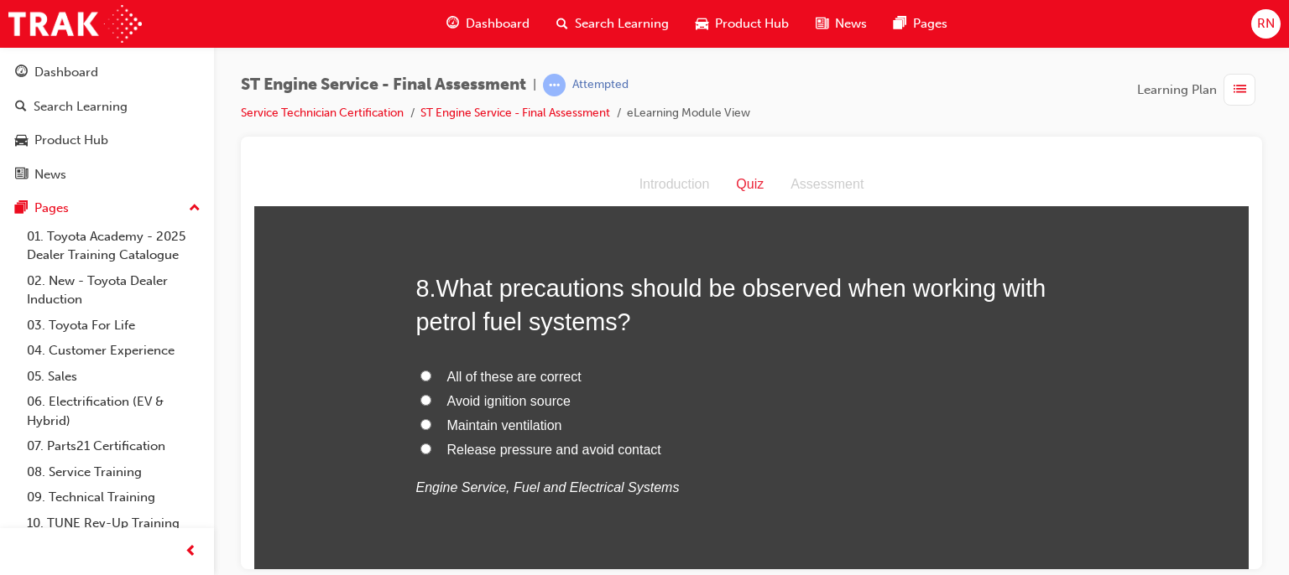
scroll to position [2706, 0]
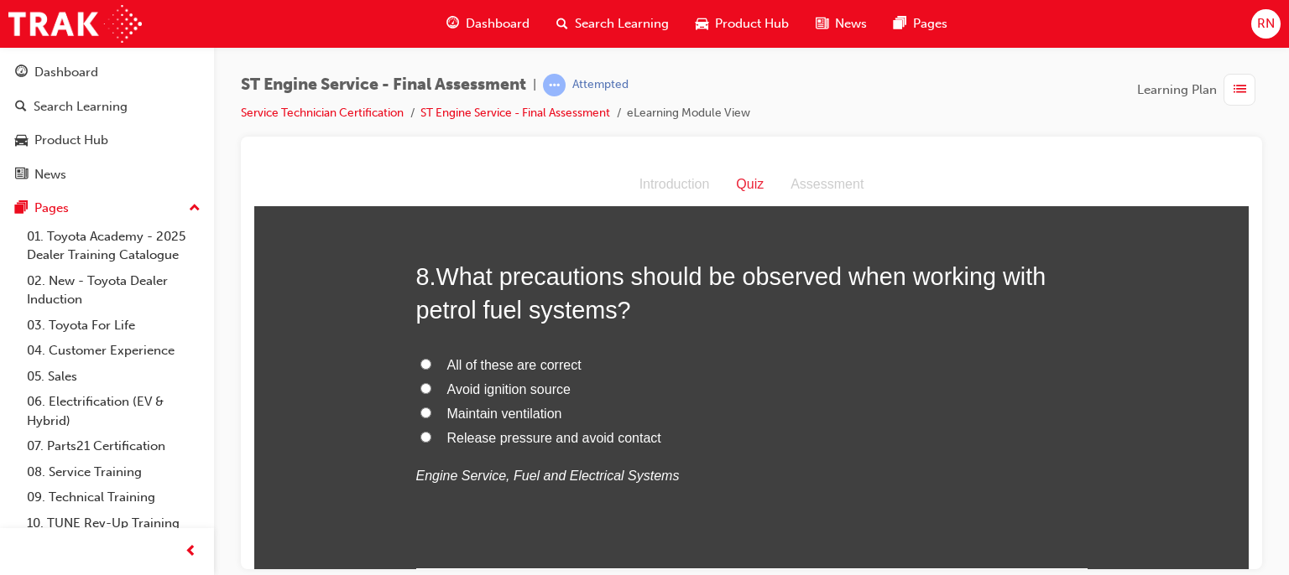
click at [416, 363] on label "All of these are correct" at bounding box center [751, 365] width 671 height 24
click at [420, 363] on input "All of these are correct" at bounding box center [425, 363] width 11 height 11
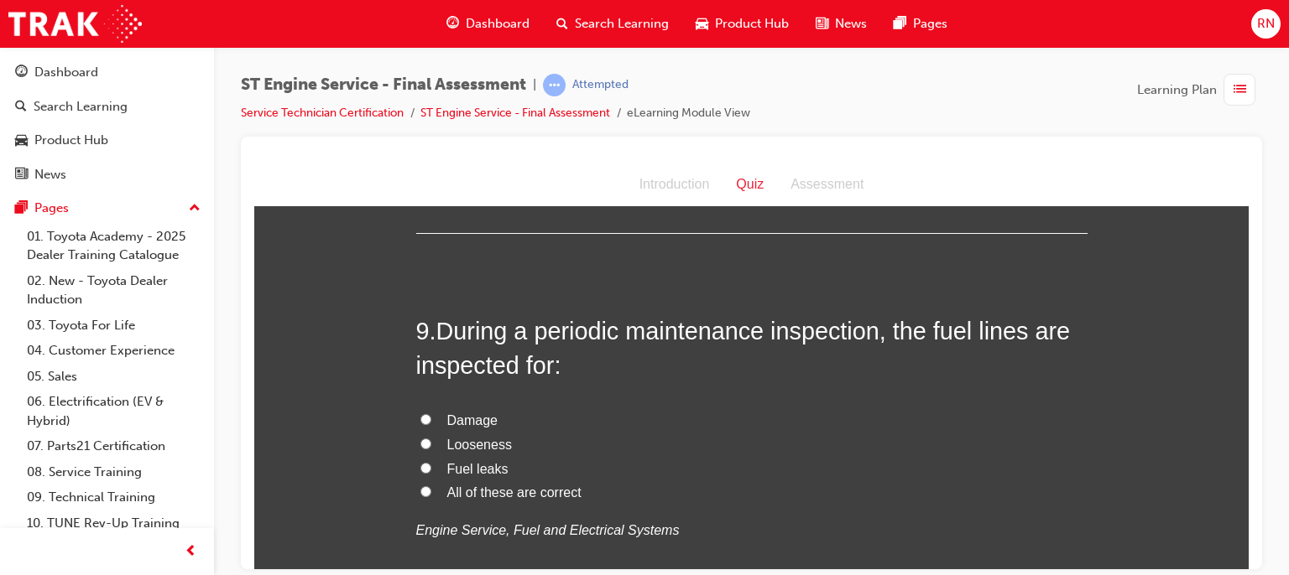
scroll to position [3075, 0]
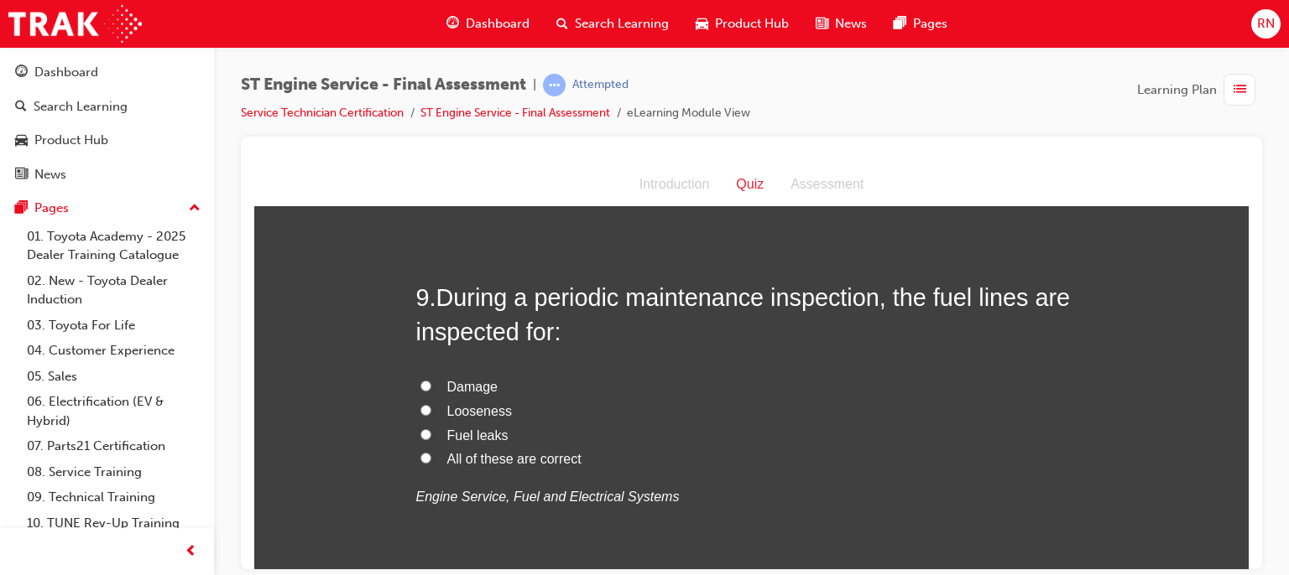
click at [432, 455] on label "All of these are correct" at bounding box center [751, 459] width 671 height 24
click at [431, 455] on input "All of these are correct" at bounding box center [425, 457] width 11 height 11
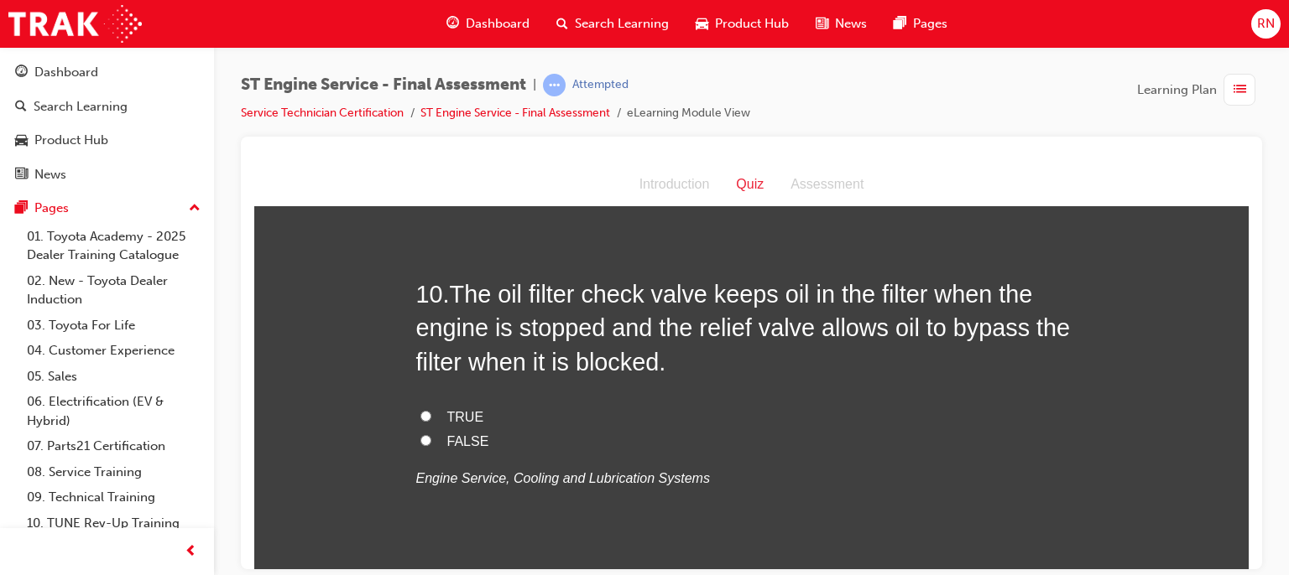
scroll to position [3490, 0]
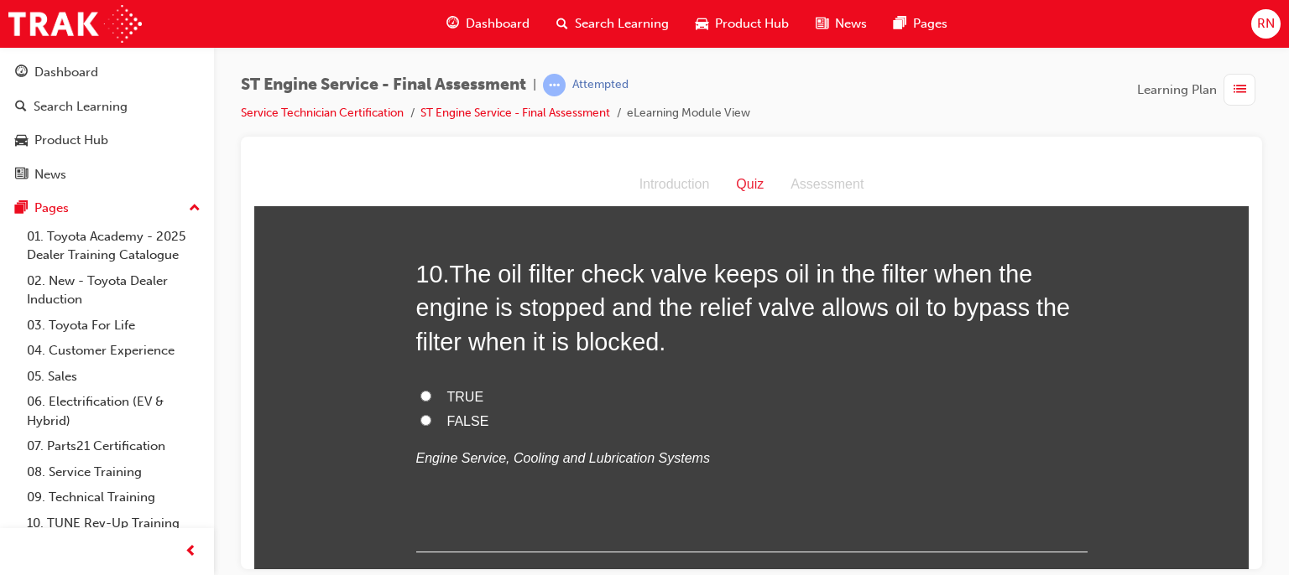
click at [416, 385] on label "TRUE" at bounding box center [751, 397] width 671 height 24
click at [420, 390] on input "TRUE" at bounding box center [425, 395] width 11 height 11
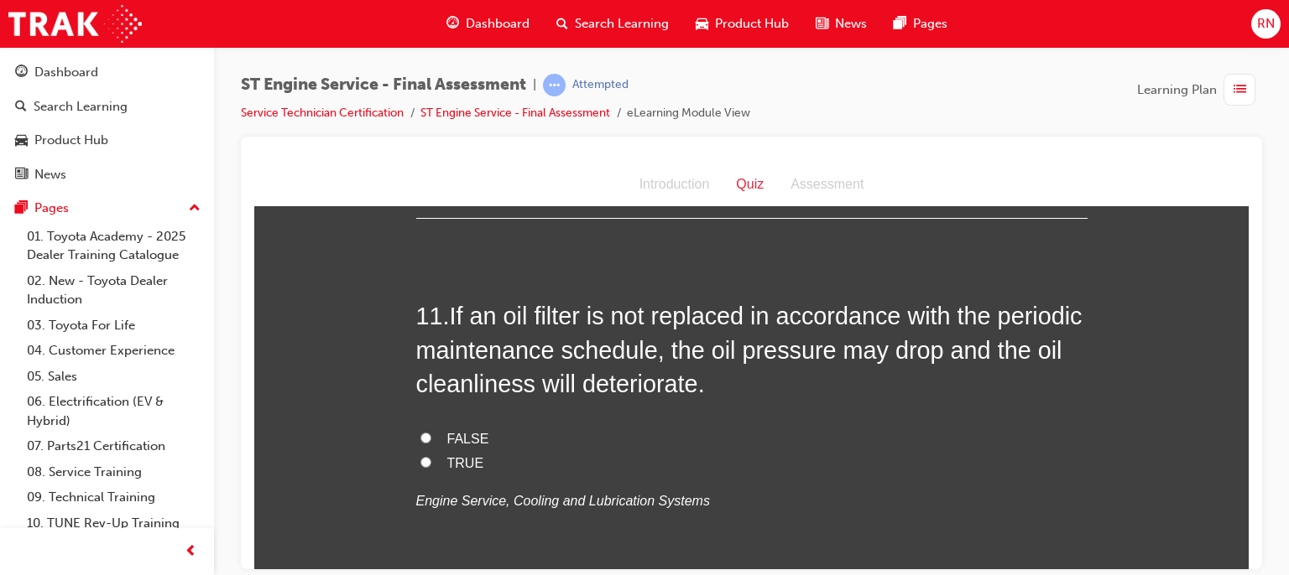
scroll to position [3825, 0]
click at [430, 461] on label "TRUE" at bounding box center [751, 462] width 671 height 24
click at [430, 461] on input "TRUE" at bounding box center [425, 460] width 11 height 11
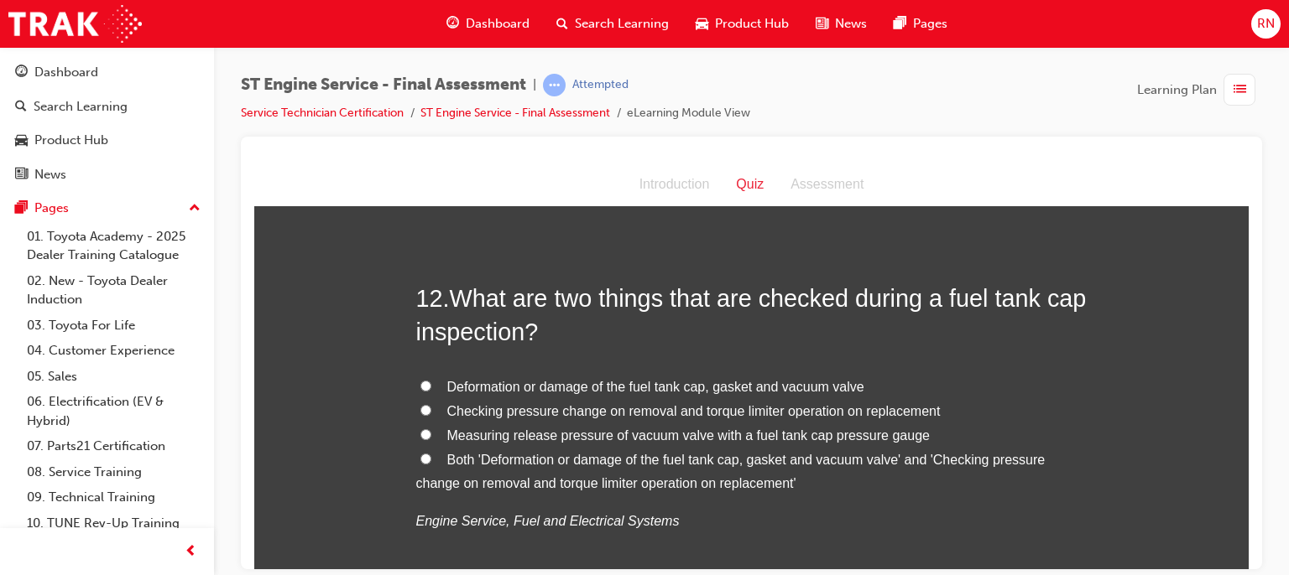
scroll to position [4228, 0]
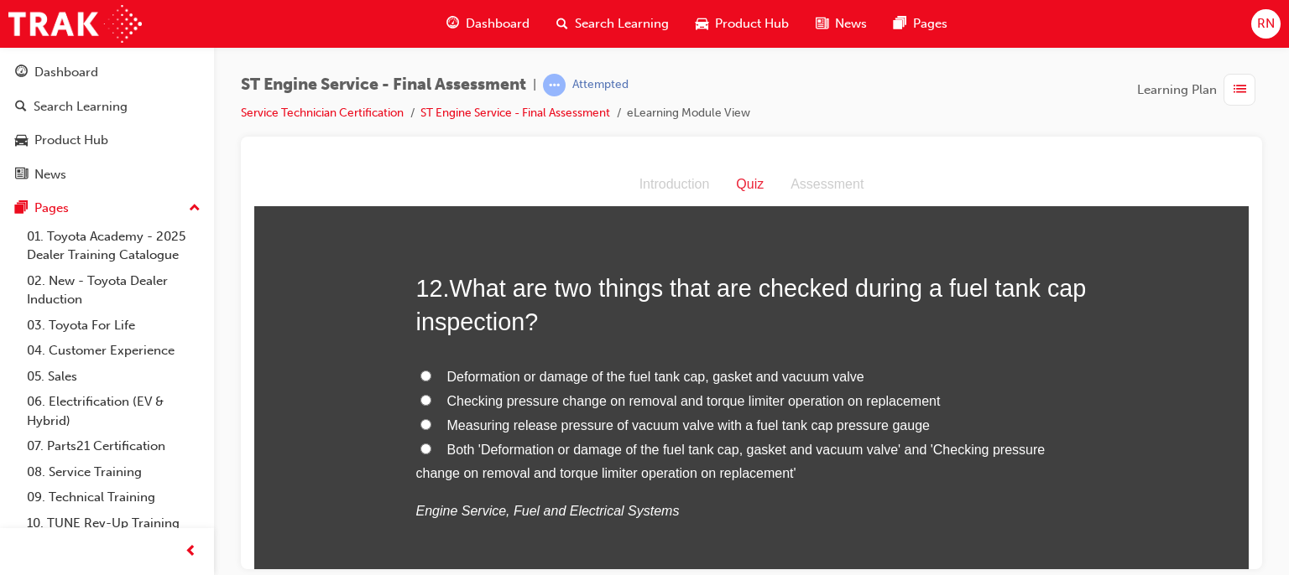
click at [419, 456] on label "Both 'Deformation or damage of the fuel tank cap, gasket and vacuum valve' and …" at bounding box center [751, 462] width 671 height 49
click at [420, 454] on input "Both 'Deformation or damage of the fuel tank cap, gasket and vacuum valve' and …" at bounding box center [425, 448] width 11 height 11
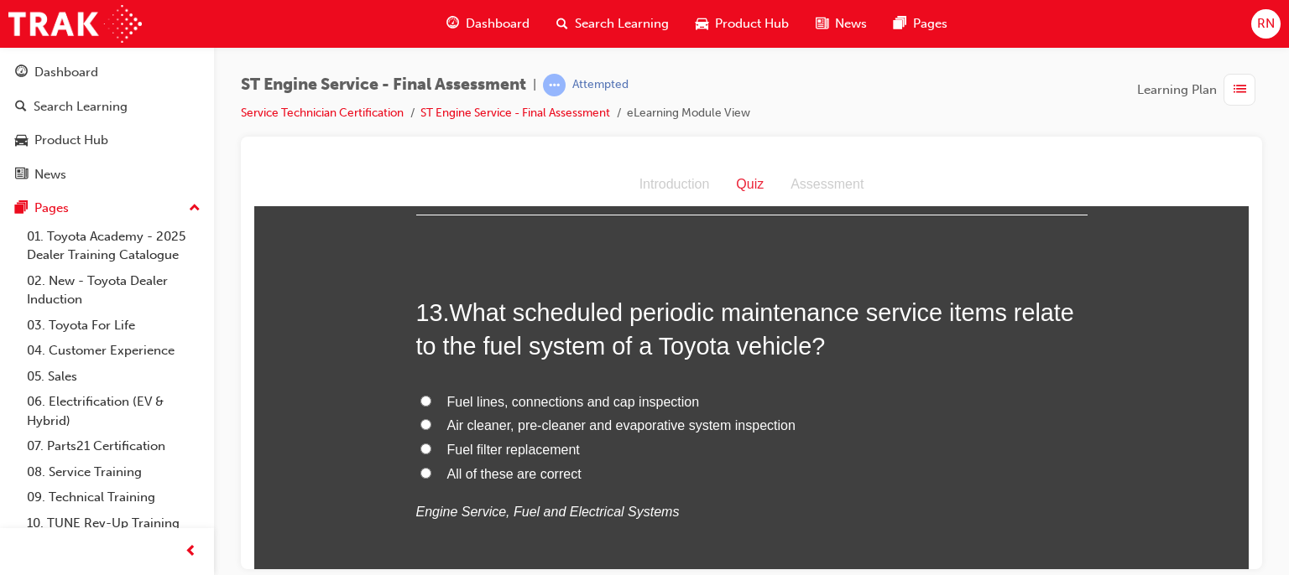
scroll to position [4631, 0]
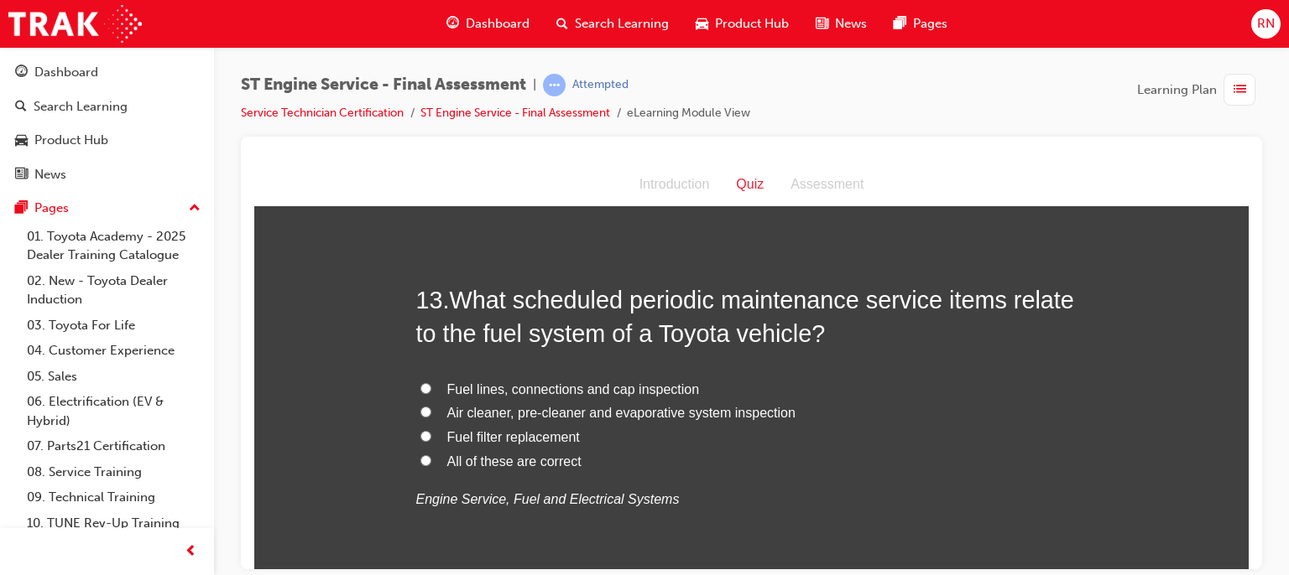
click at [427, 392] on label "Fuel lines, connections and cap inspection" at bounding box center [751, 389] width 671 height 24
click at [427, 392] on input "Fuel lines, connections and cap inspection" at bounding box center [425, 388] width 11 height 11
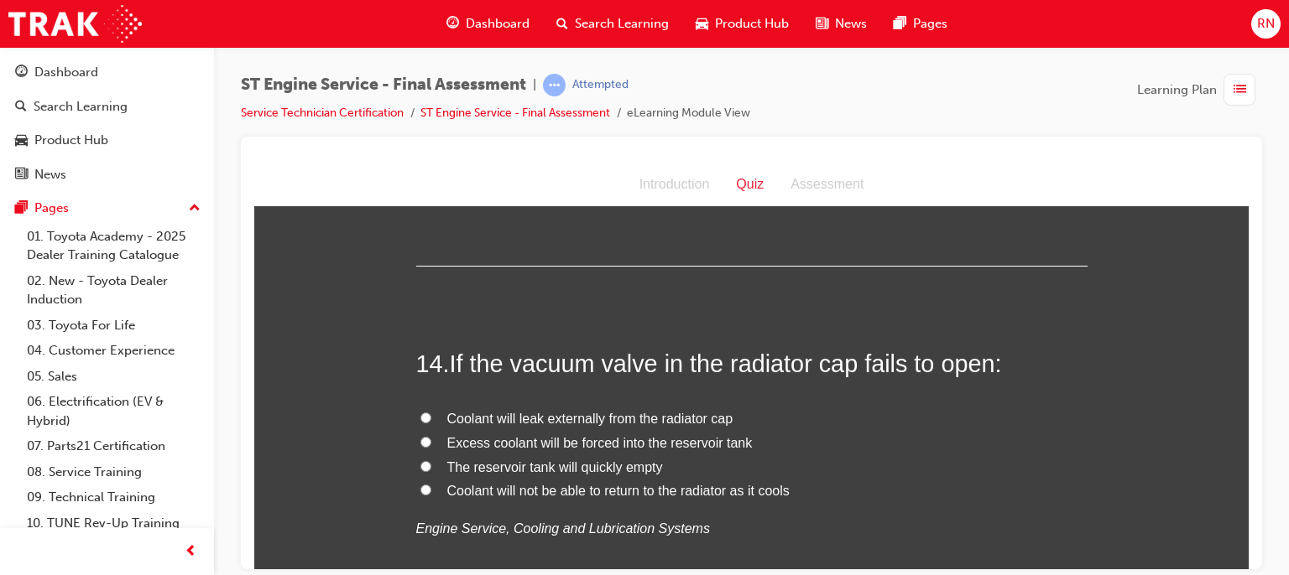
scroll to position [4977, 0]
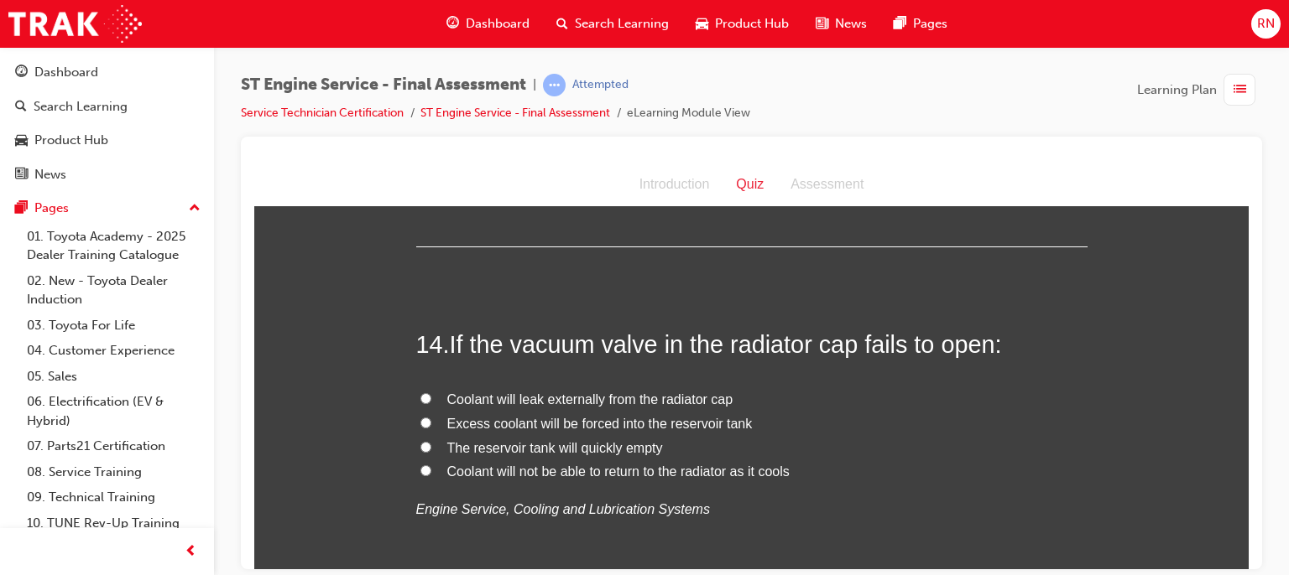
click at [438, 472] on label "Coolant will not be able to return to the radiator as it cools" at bounding box center [751, 472] width 671 height 24
click at [431, 472] on input "Coolant will not be able to return to the radiator as it cools" at bounding box center [425, 470] width 11 height 11
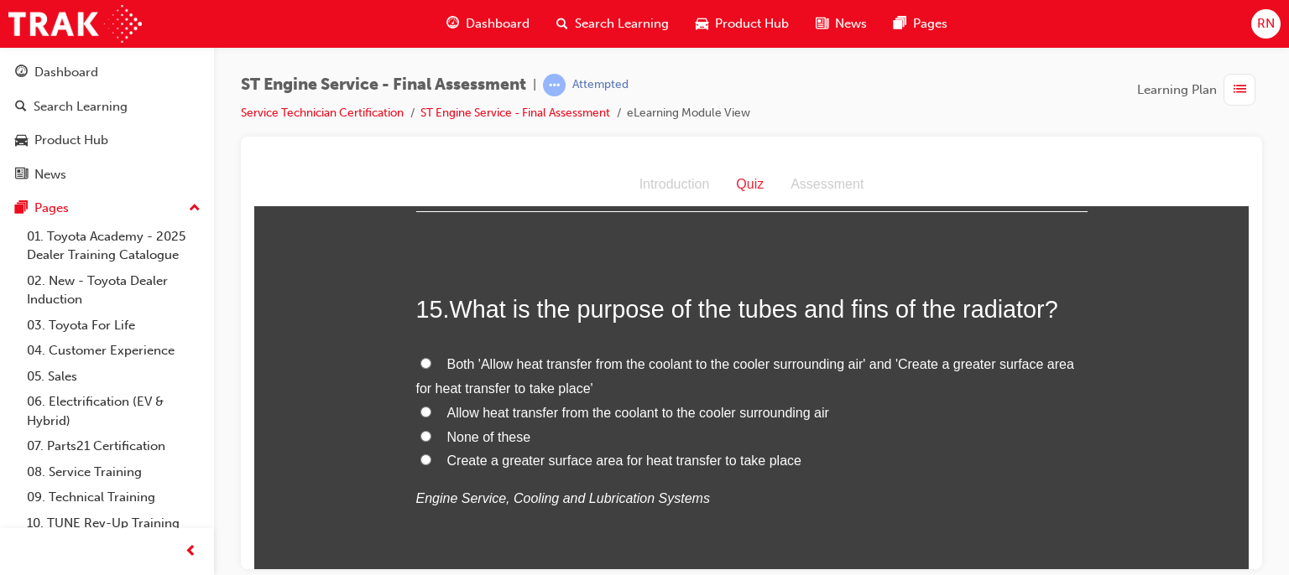
scroll to position [5391, 0]
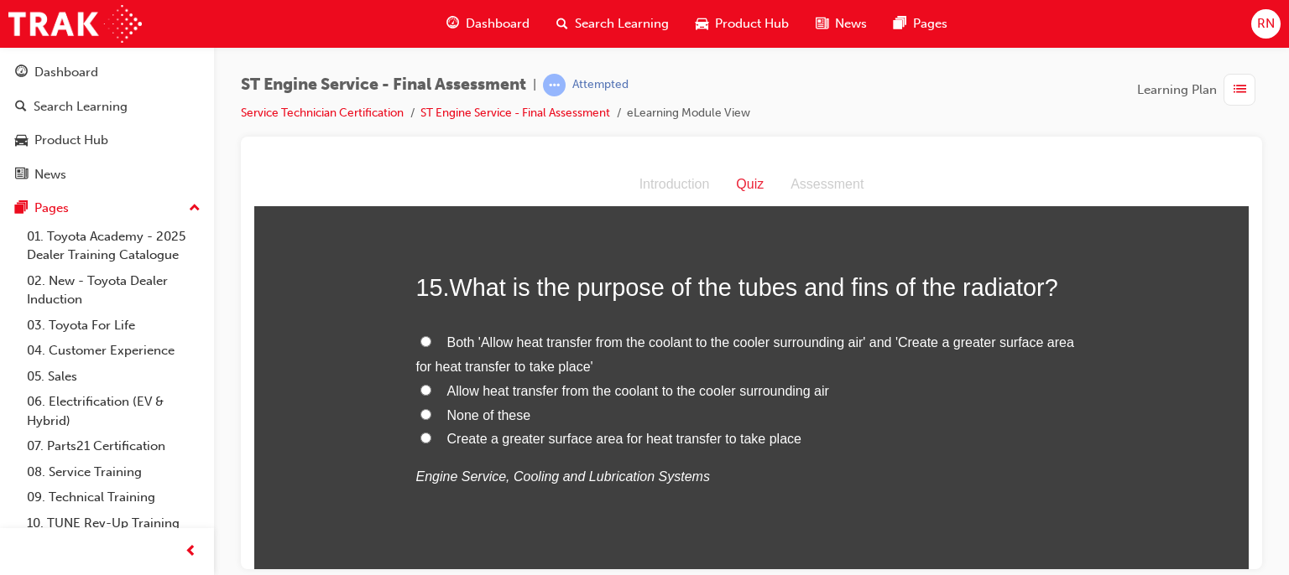
click at [428, 392] on label "Allow heat transfer from the coolant to the cooler surrounding air" at bounding box center [751, 391] width 671 height 24
click at [428, 392] on input "Allow heat transfer from the coolant to the cooler surrounding air" at bounding box center [425, 389] width 11 height 11
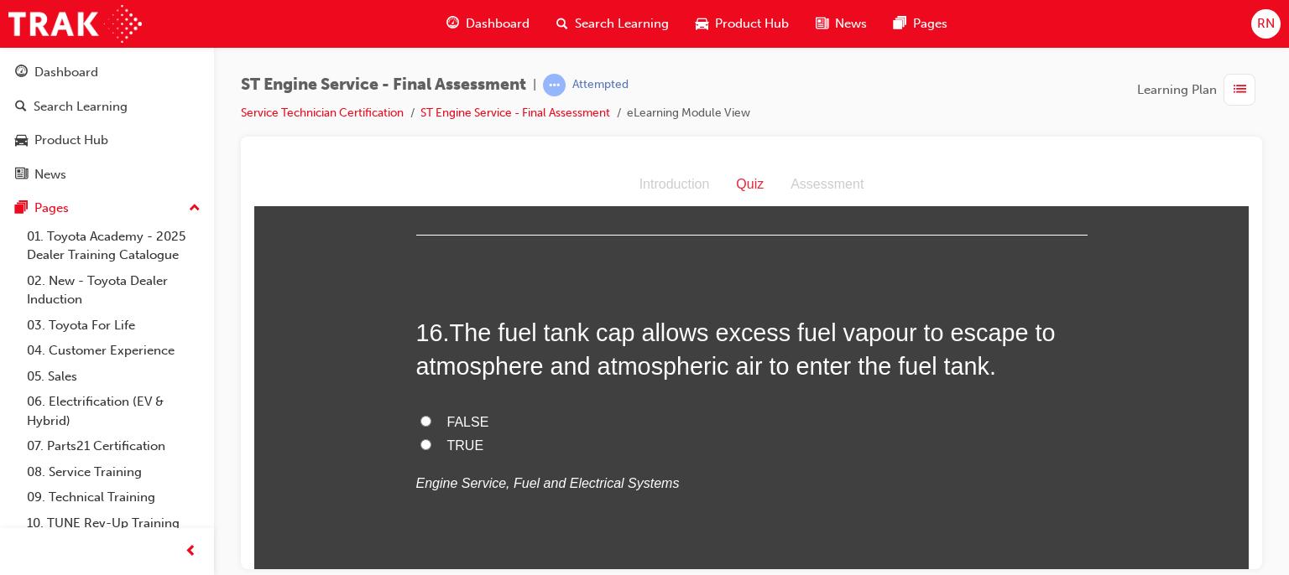
scroll to position [5760, 0]
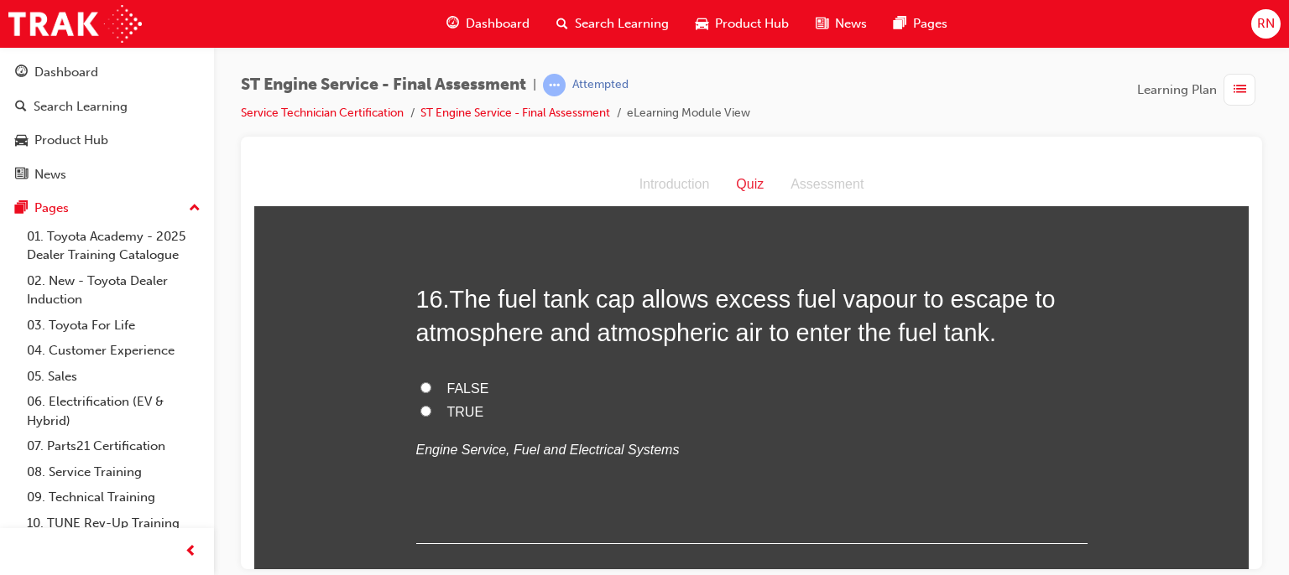
click at [438, 409] on label "TRUE" at bounding box center [751, 412] width 671 height 24
click at [431, 409] on input "TRUE" at bounding box center [425, 410] width 11 height 11
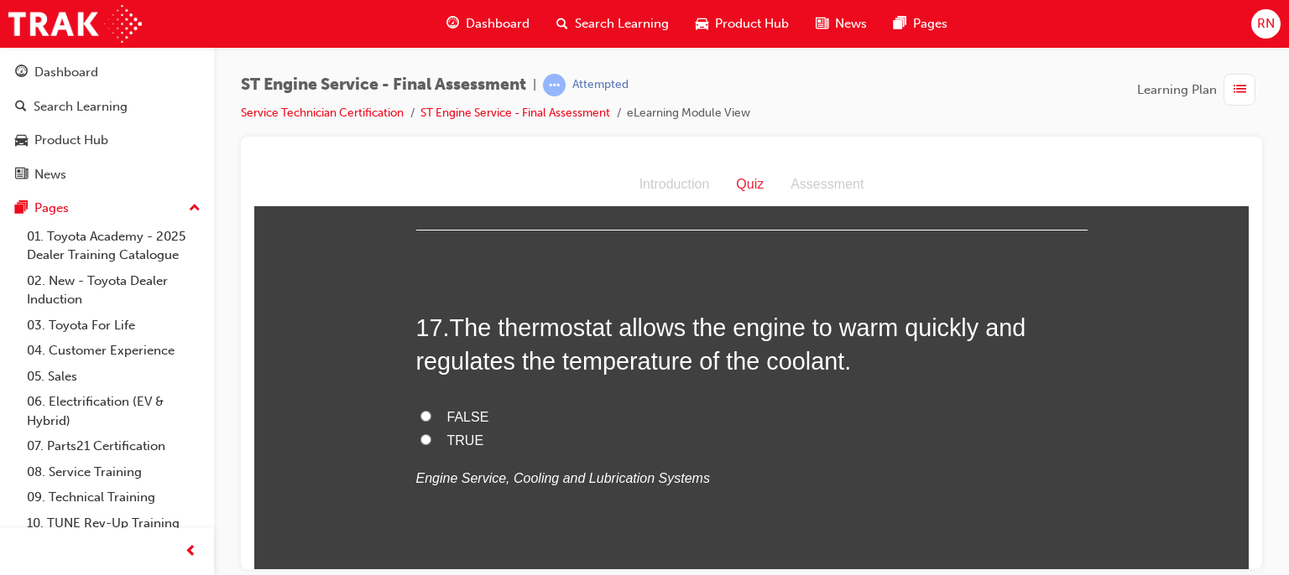
scroll to position [6084, 0]
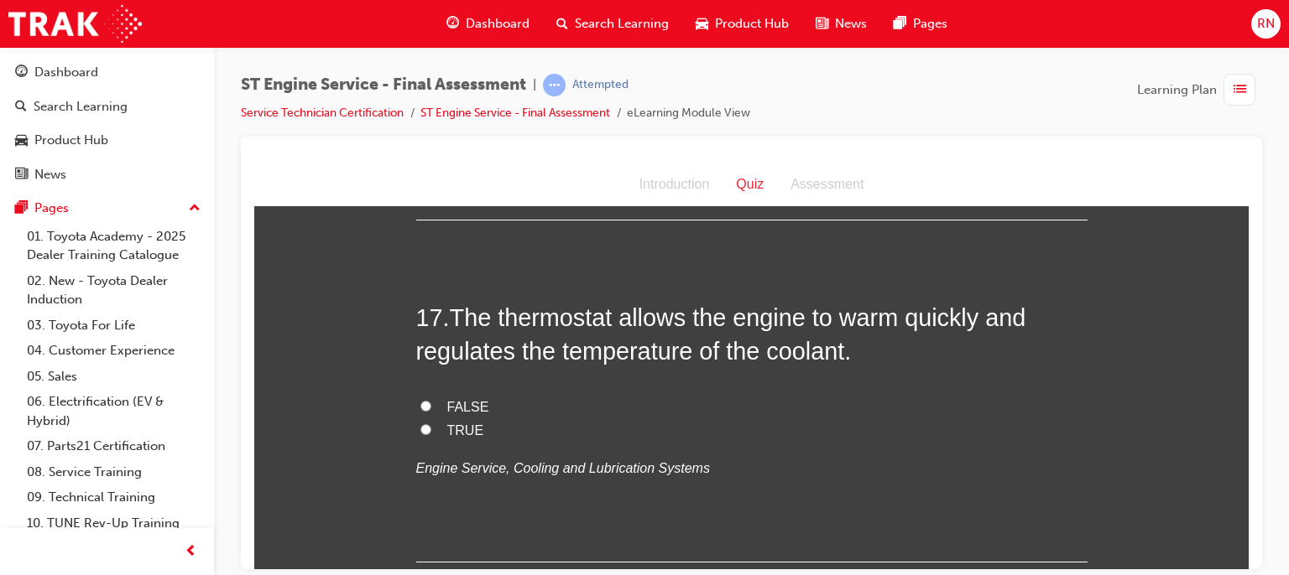
click at [447, 427] on span "TRUE" at bounding box center [465, 430] width 37 height 14
click at [431, 427] on input "TRUE" at bounding box center [425, 429] width 11 height 11
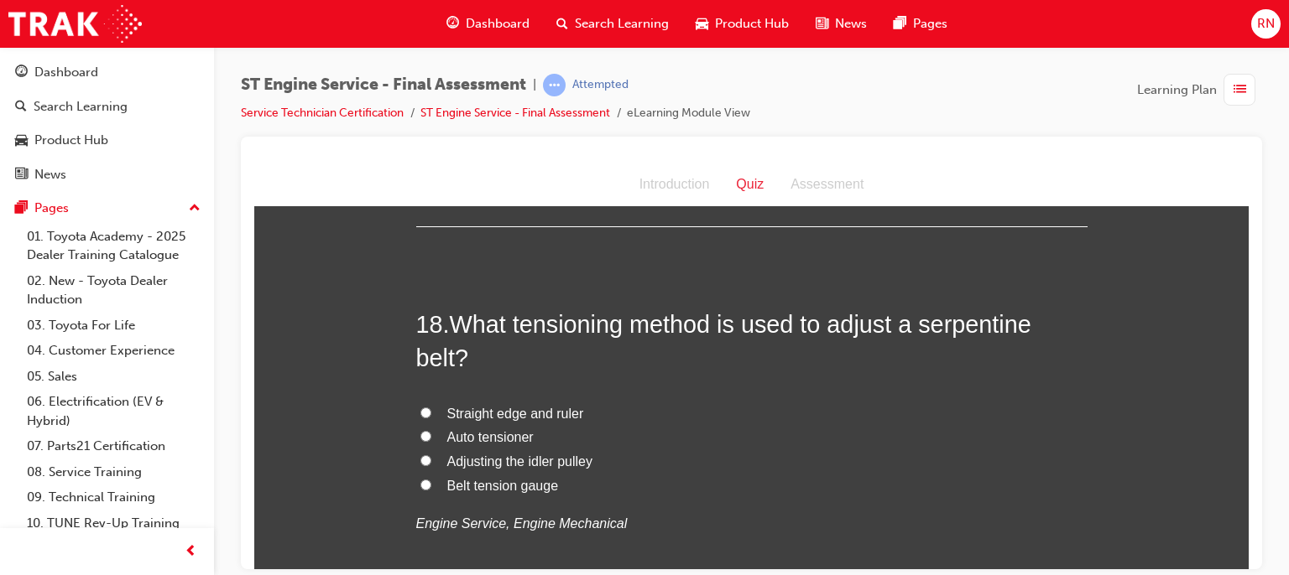
scroll to position [6453, 0]
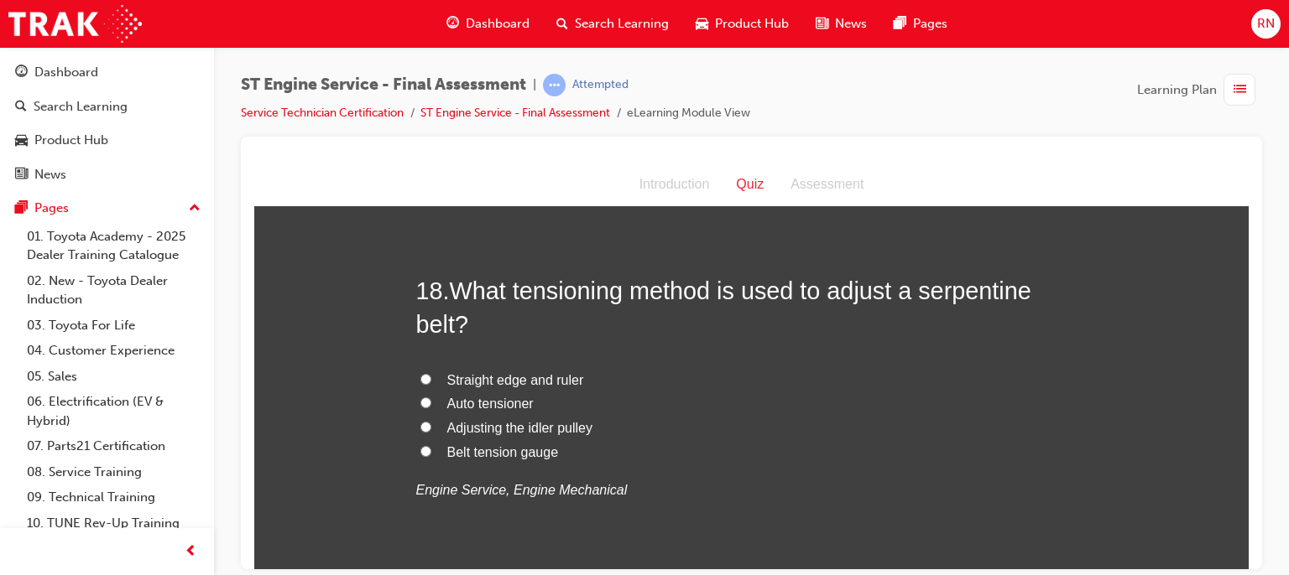
click at [447, 398] on span "Auto tensioner" at bounding box center [490, 403] width 86 height 14
click at [431, 398] on input "Auto tensioner" at bounding box center [425, 402] width 11 height 11
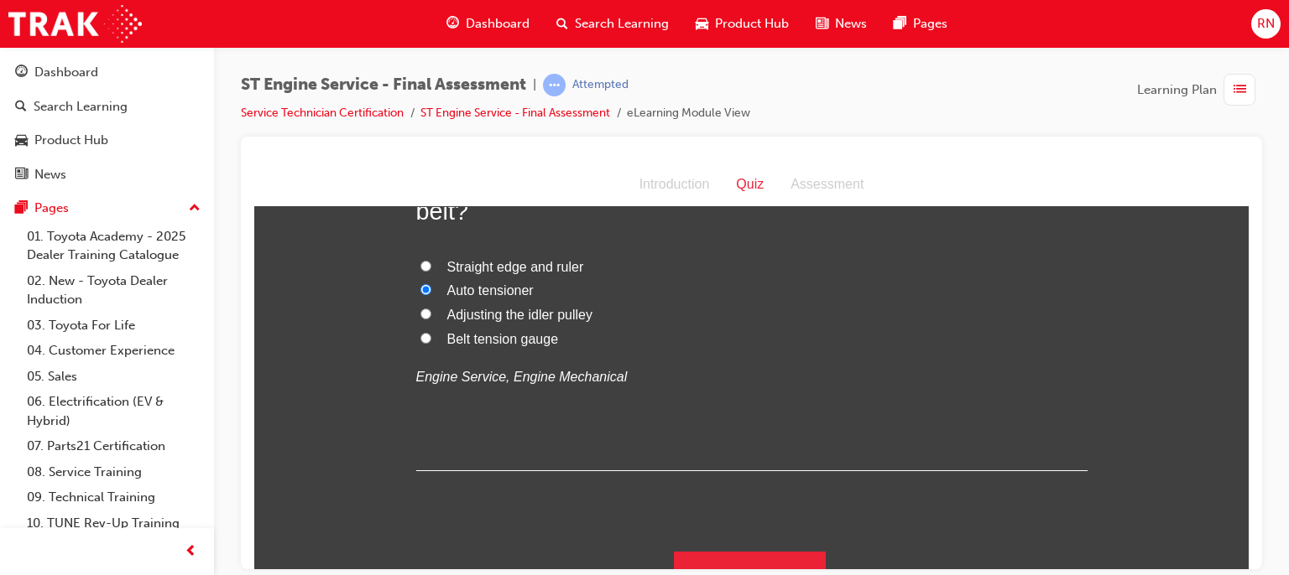
scroll to position [6591, 0]
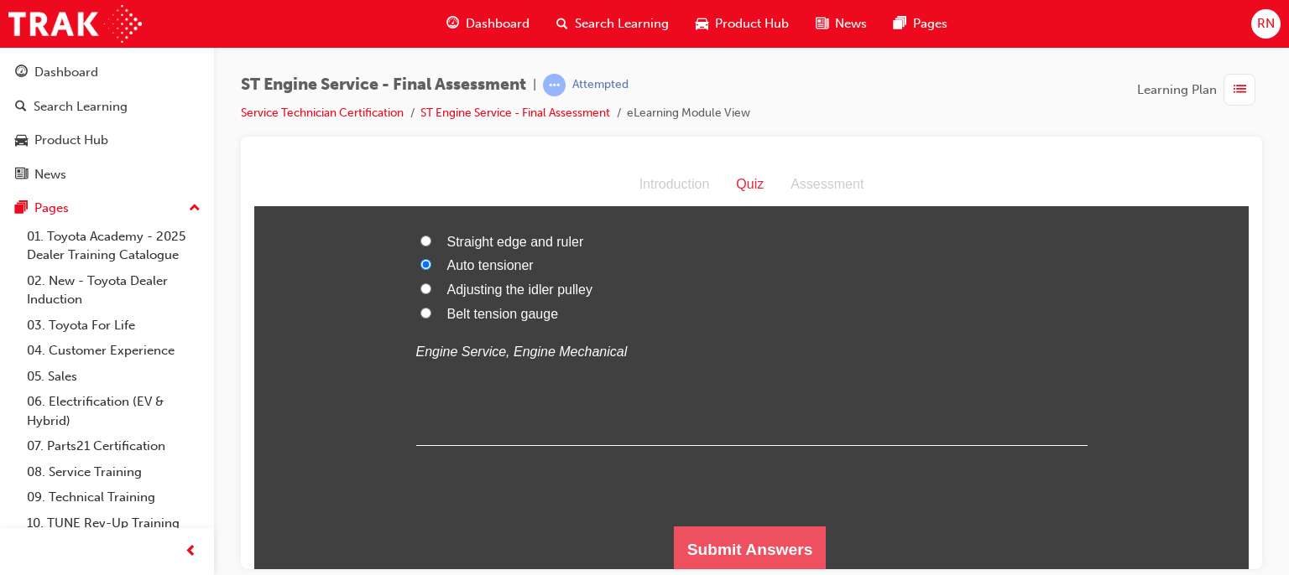
click at [794, 554] on button "Submit Answers" at bounding box center [750, 549] width 153 height 47
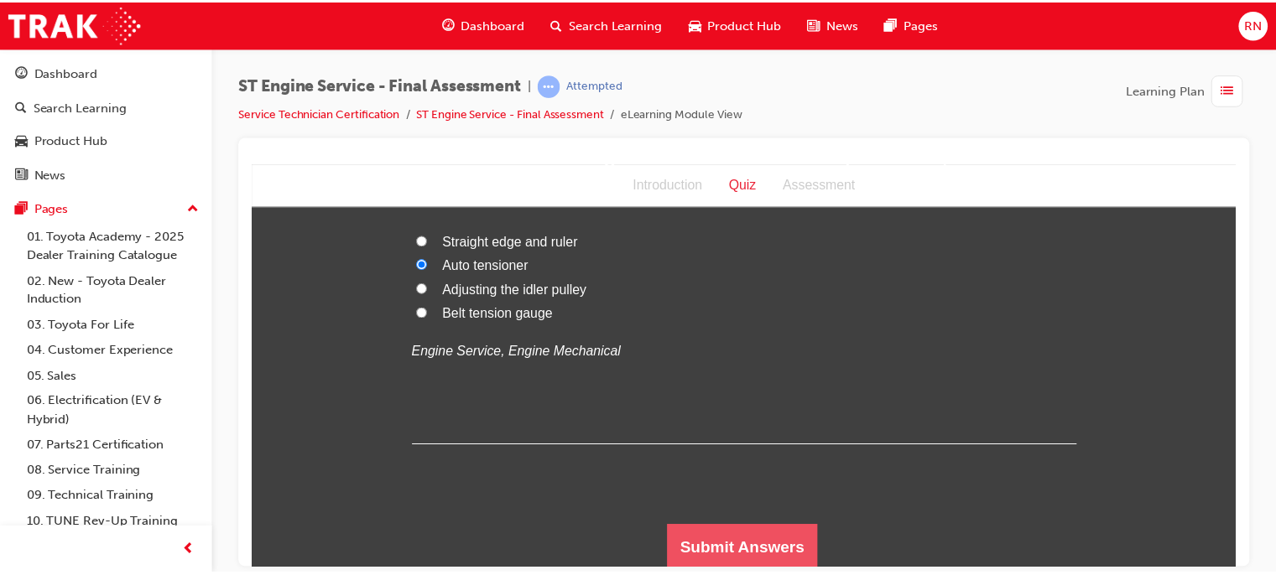
scroll to position [0, 0]
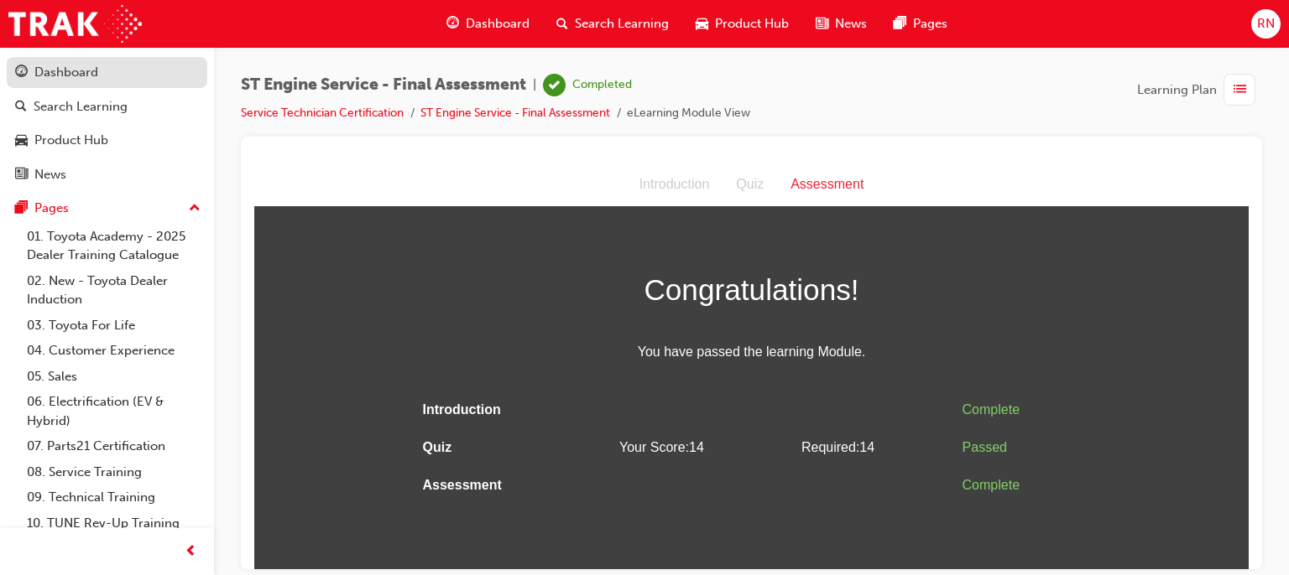
click at [82, 71] on div "Dashboard" at bounding box center [66, 72] width 64 height 19
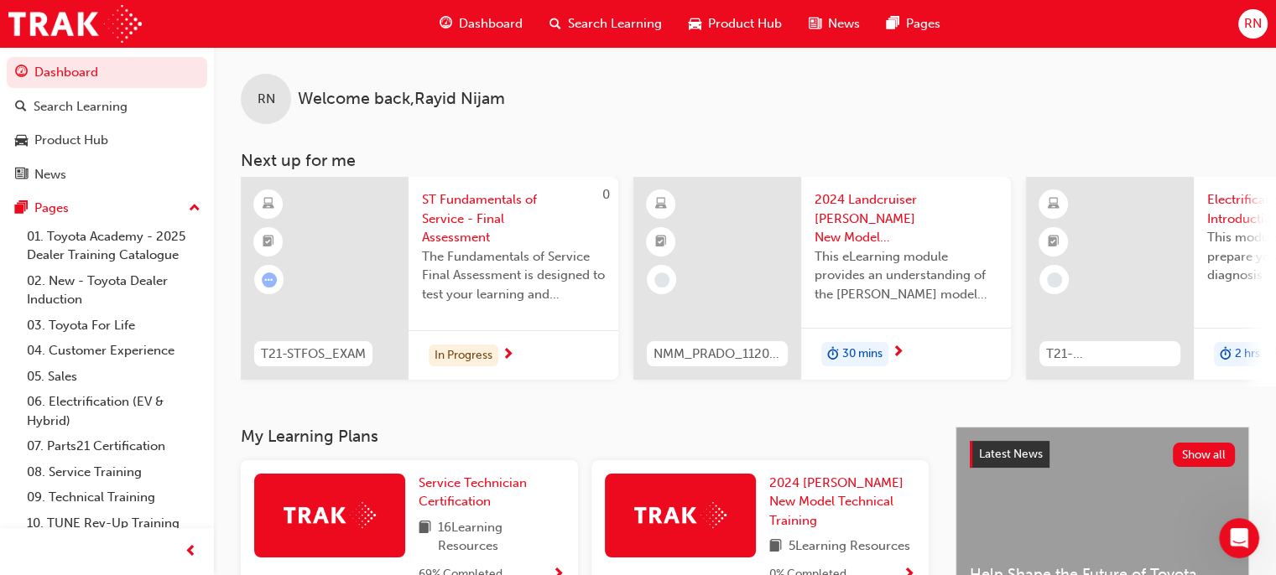
click at [489, 531] on span "16 Learning Resources" at bounding box center [501, 537] width 127 height 38
click at [473, 507] on span "Service Technician Certification" at bounding box center [473, 493] width 108 height 34
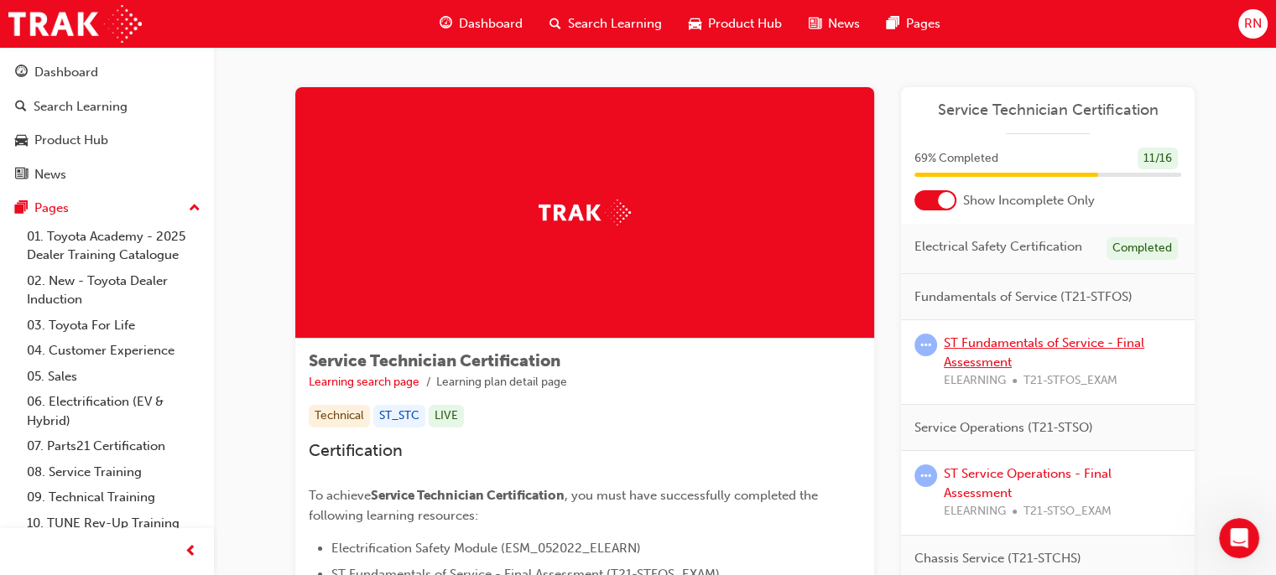
click at [993, 366] on link "ST Fundamentals of Service - Final Assessment" at bounding box center [1044, 353] width 200 height 34
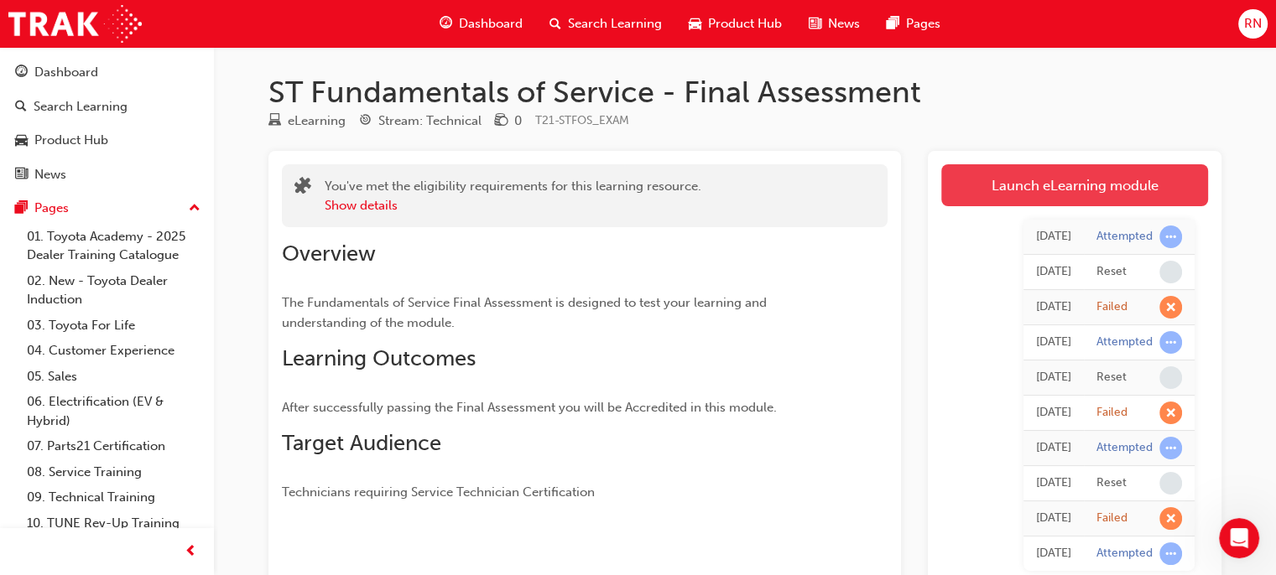
click at [1117, 190] on link "Launch eLearning module" at bounding box center [1074, 185] width 267 height 42
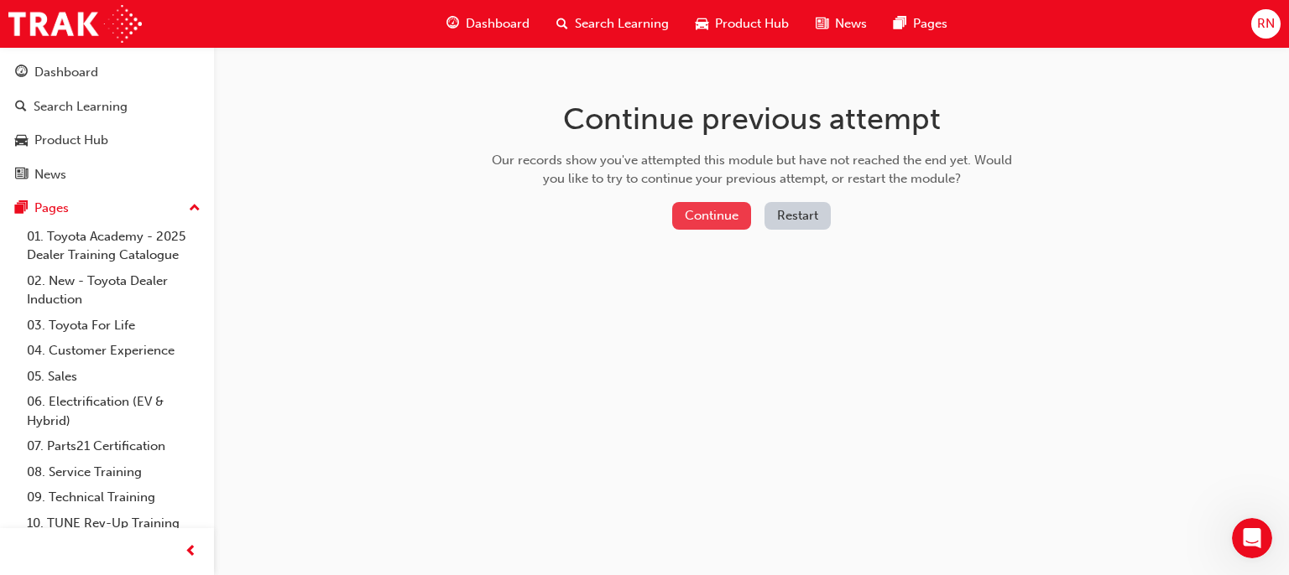
click at [741, 221] on button "Continue" at bounding box center [711, 216] width 79 height 28
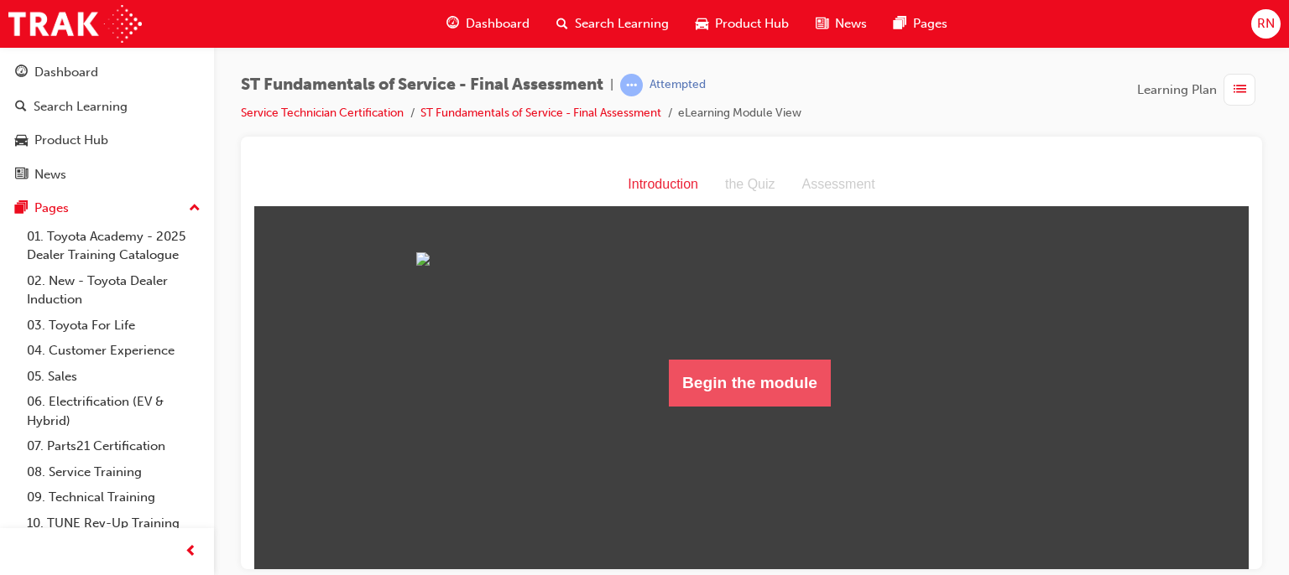
click at [711, 406] on button "Begin the module" at bounding box center [750, 382] width 162 height 47
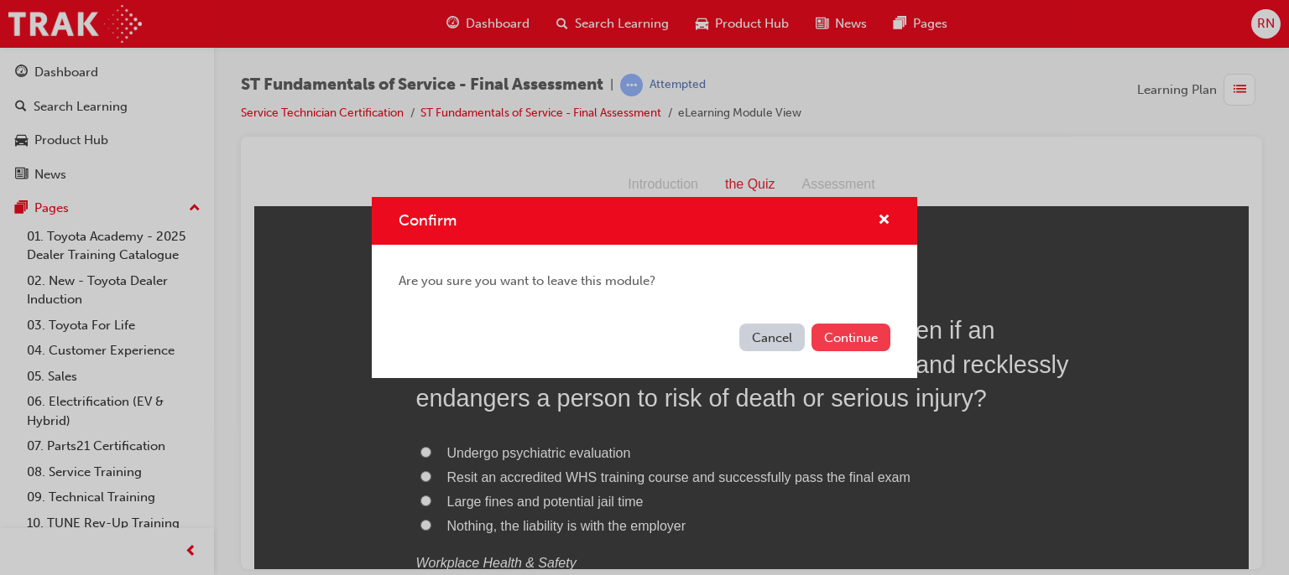
click at [861, 346] on button "Continue" at bounding box center [850, 338] width 79 height 28
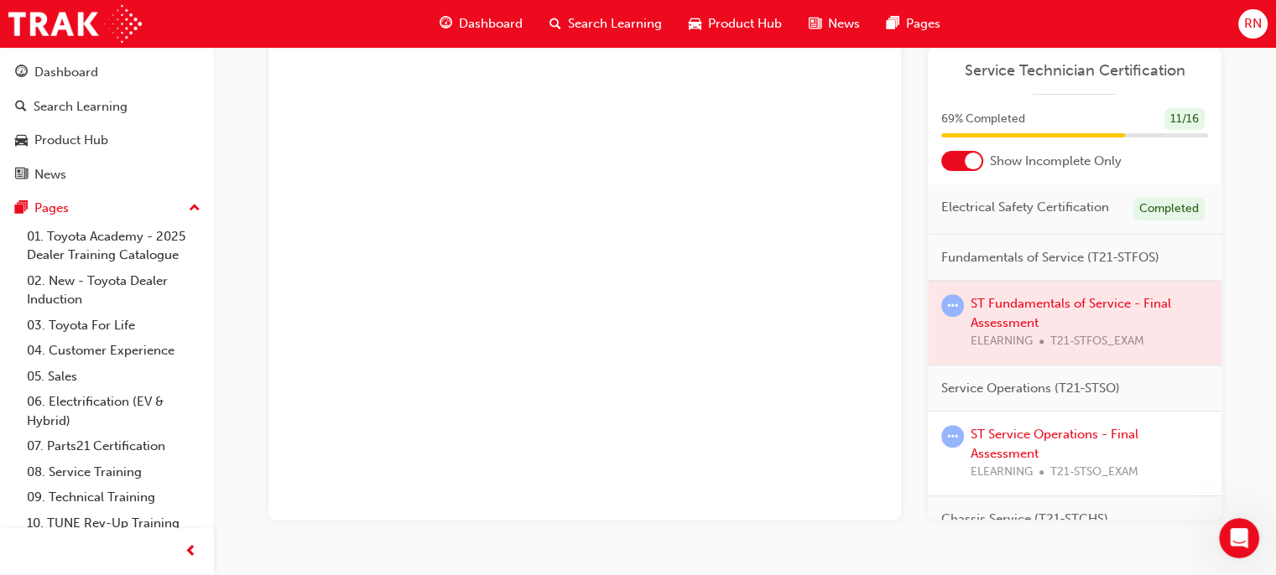
scroll to position [602, 0]
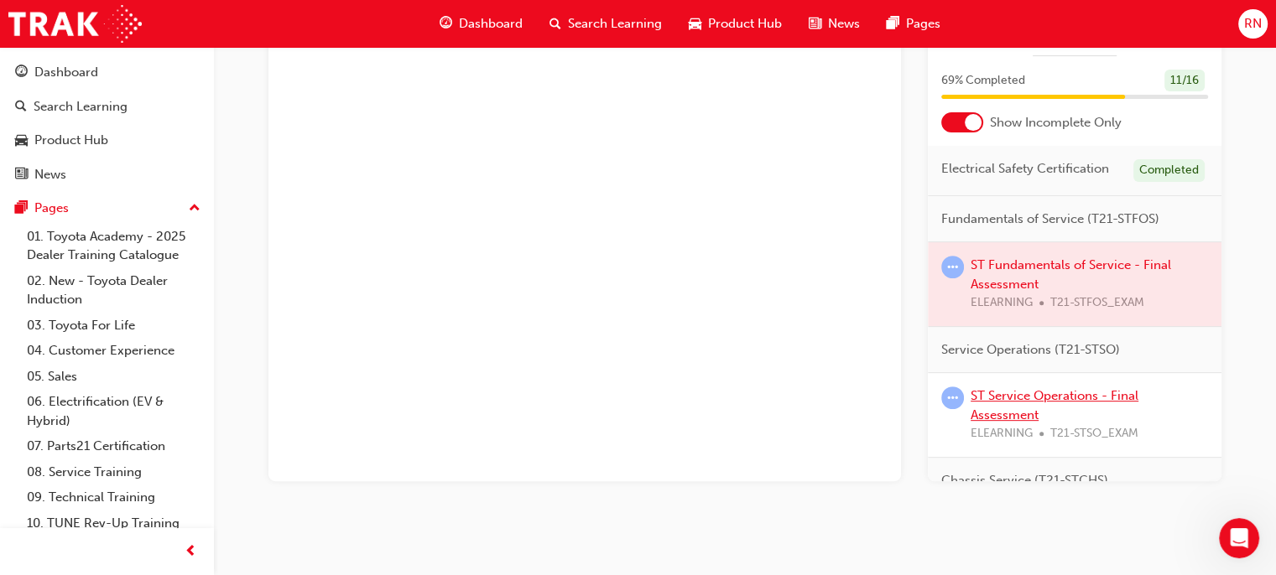
click at [1002, 414] on link "ST Service Operations - Final Assessment" at bounding box center [1055, 405] width 168 height 34
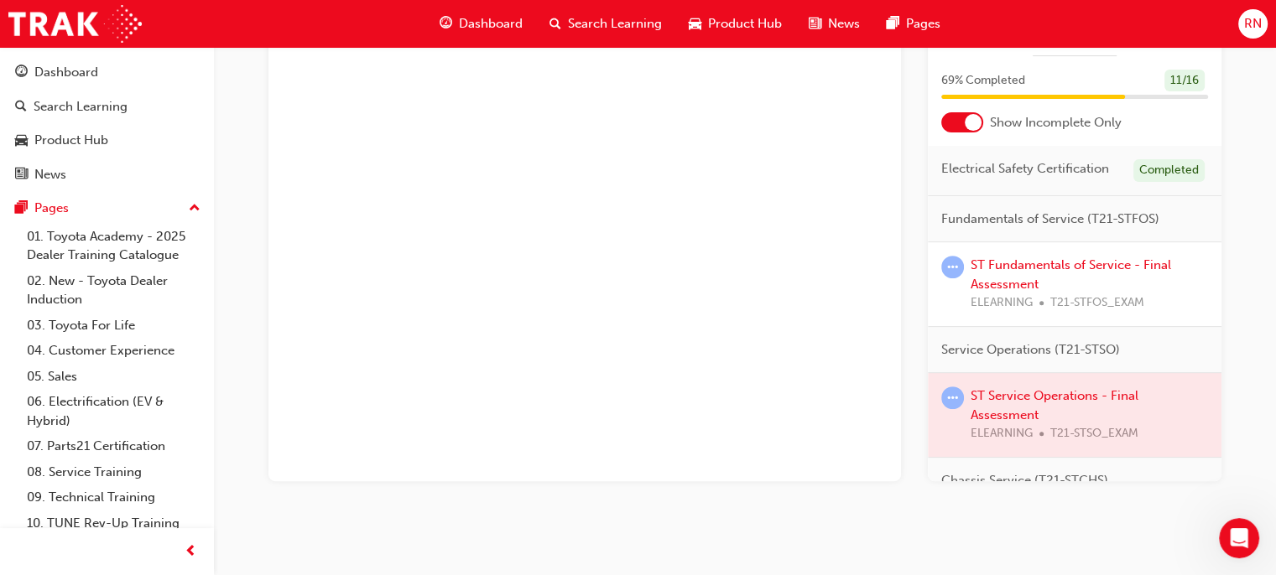
click at [1221, 448] on div "ST Service Operations - Final Assessment eLearning Stream: Technical 0 T21-STSO…" at bounding box center [745, 4] width 1007 height 1064
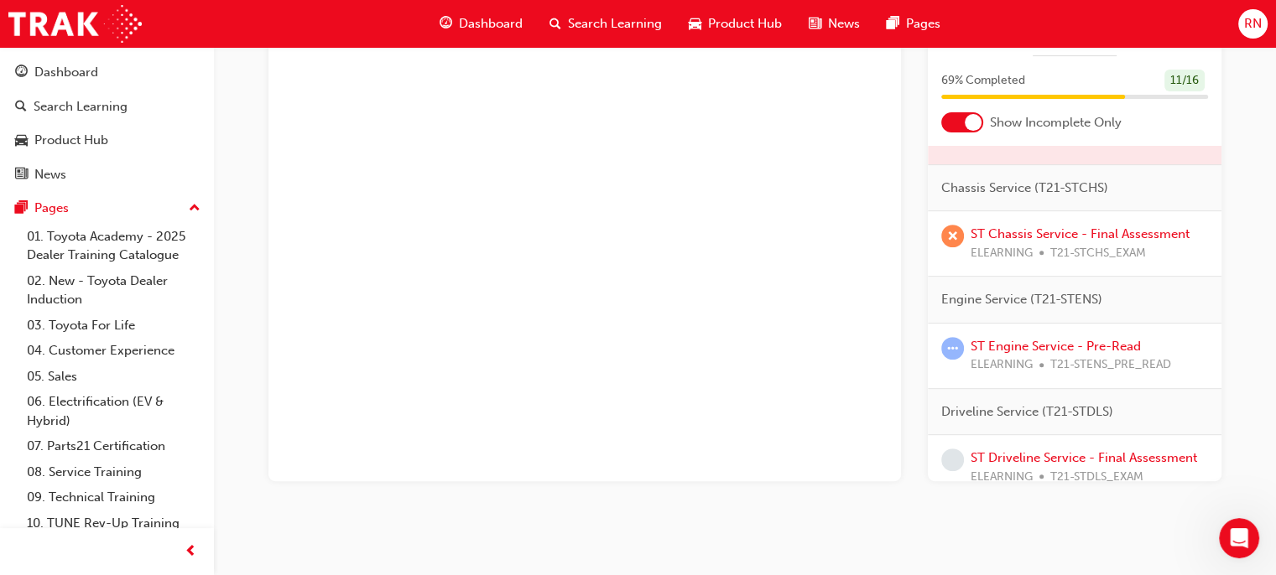
scroll to position [344, 0]
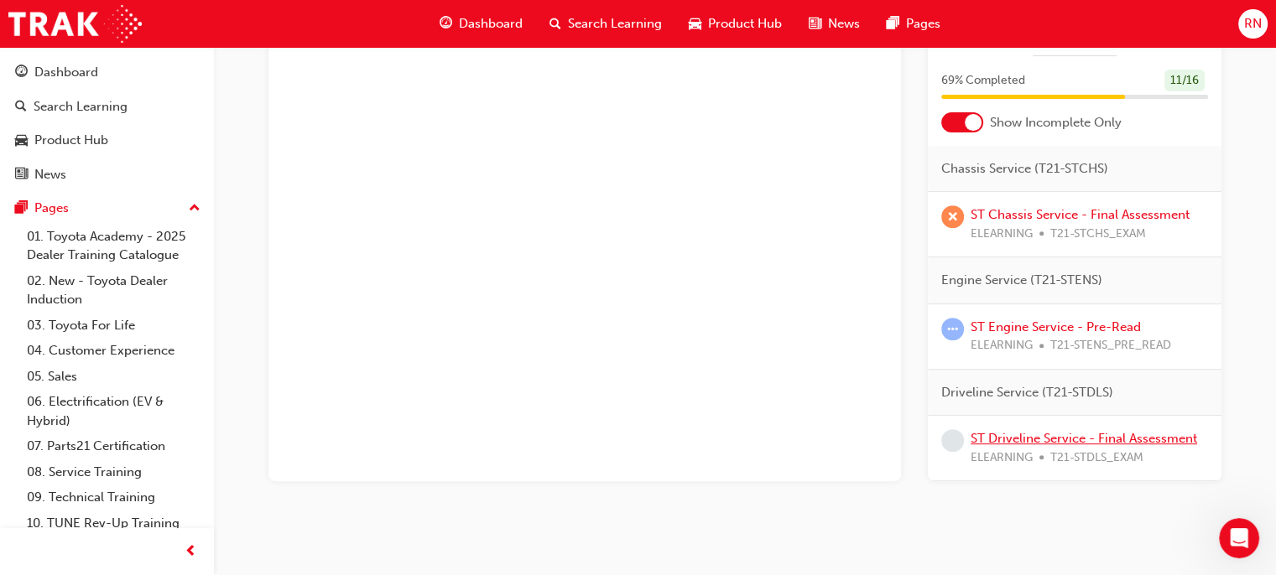
click at [1013, 431] on link "ST Driveline Service - Final Assessment" at bounding box center [1084, 438] width 226 height 15
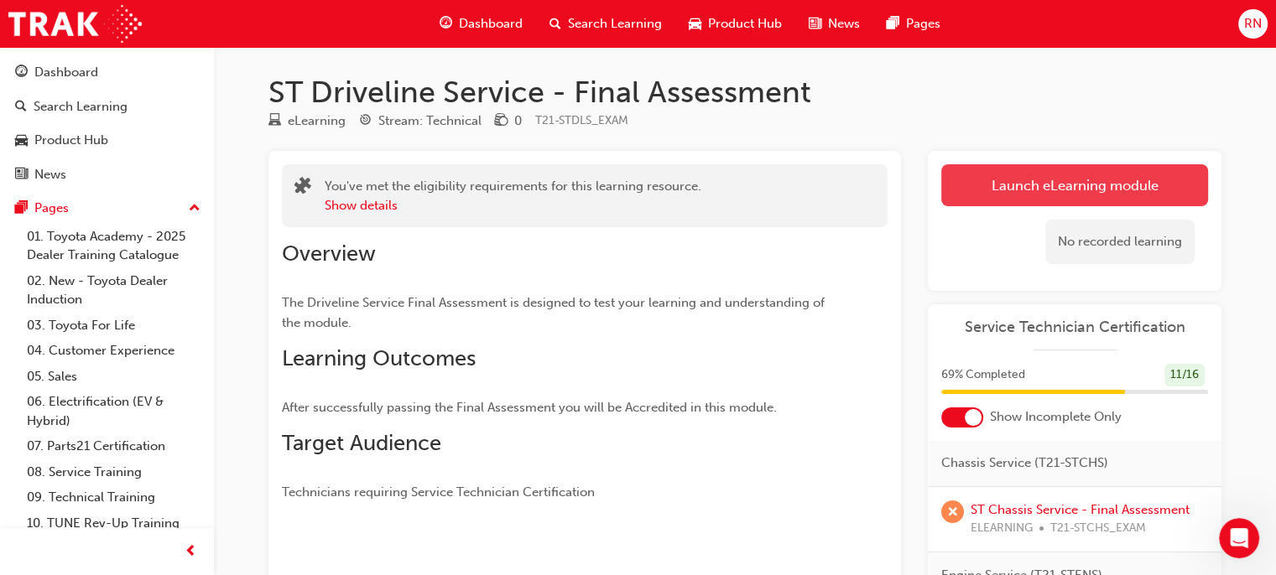
click at [1087, 179] on link "Launch eLearning module" at bounding box center [1074, 185] width 267 height 42
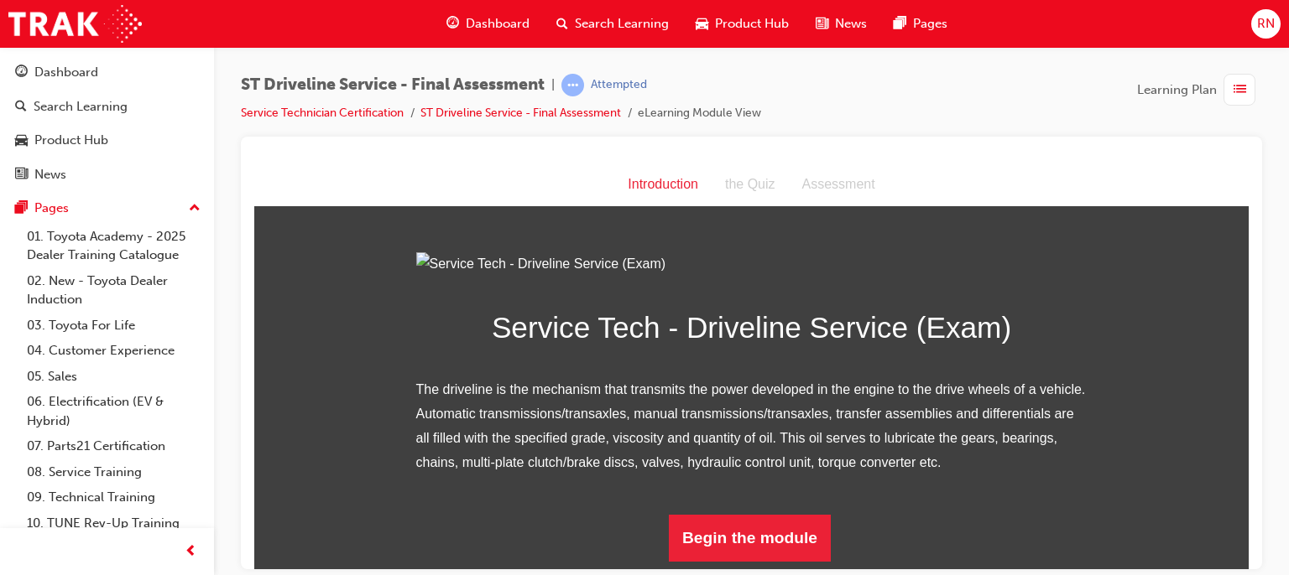
scroll to position [178, 0]
click at [770, 546] on button "Begin the module" at bounding box center [750, 537] width 162 height 47
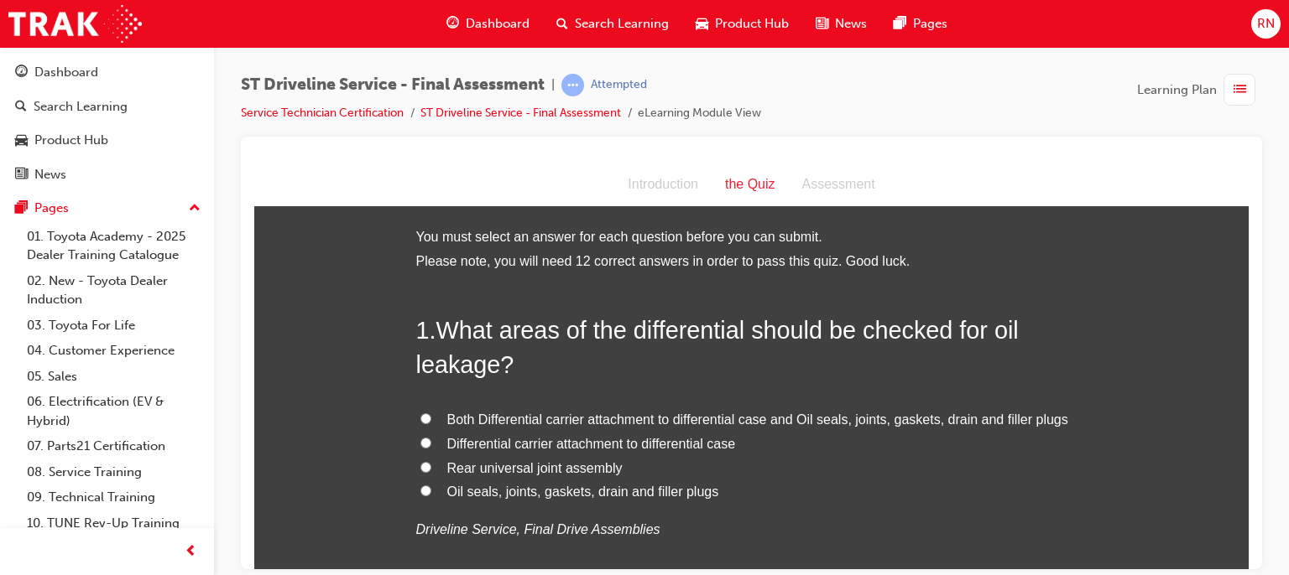
click at [433, 423] on label "Both Differential carrier attachment to differential case and Oil seals, joints…" at bounding box center [751, 420] width 671 height 24
click at [431, 423] on input "Both Differential carrier attachment to differential case and Oil seals, joints…" at bounding box center [425, 418] width 11 height 11
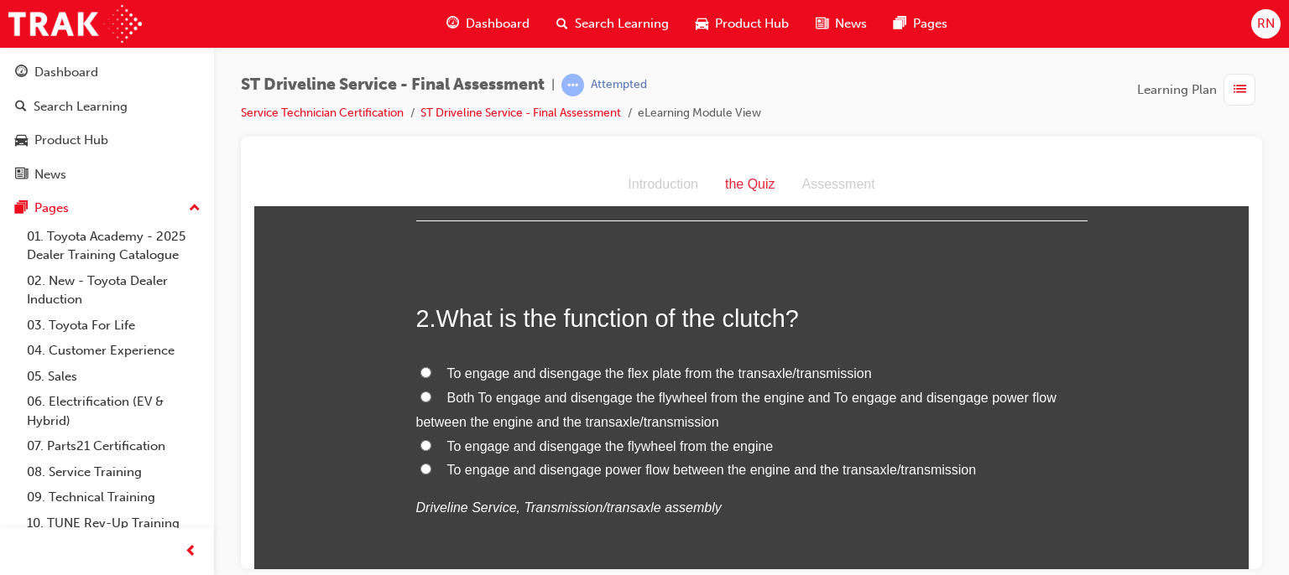
scroll to position [424, 0]
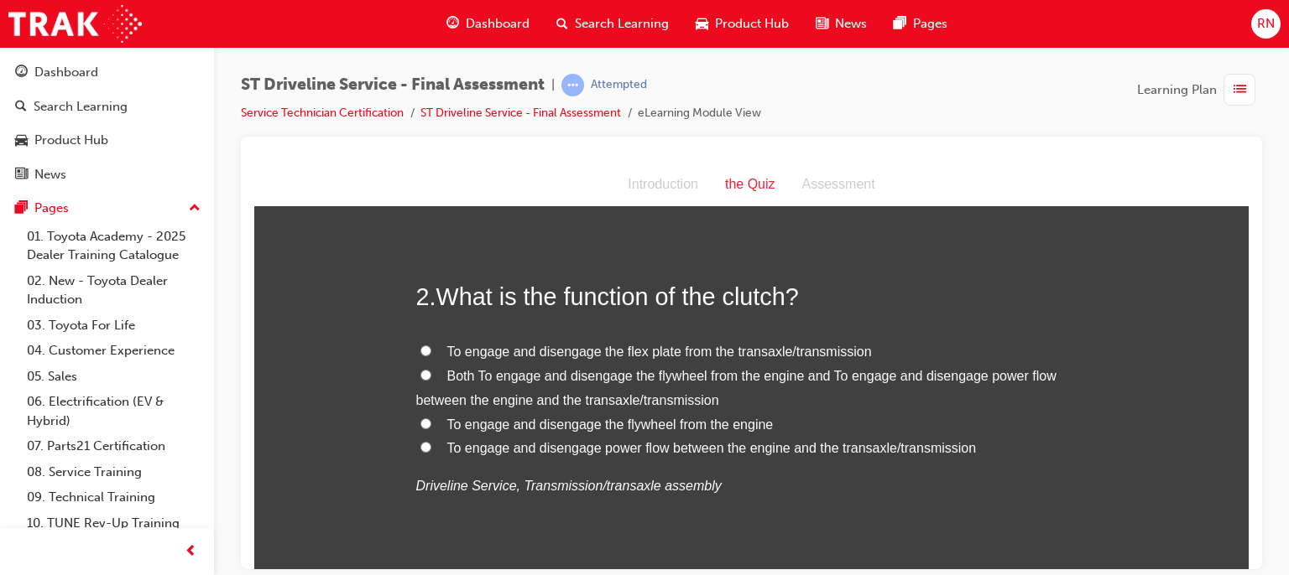
click at [420, 418] on input "To engage and disengage the flywheel from the engine" at bounding box center [425, 423] width 11 height 11
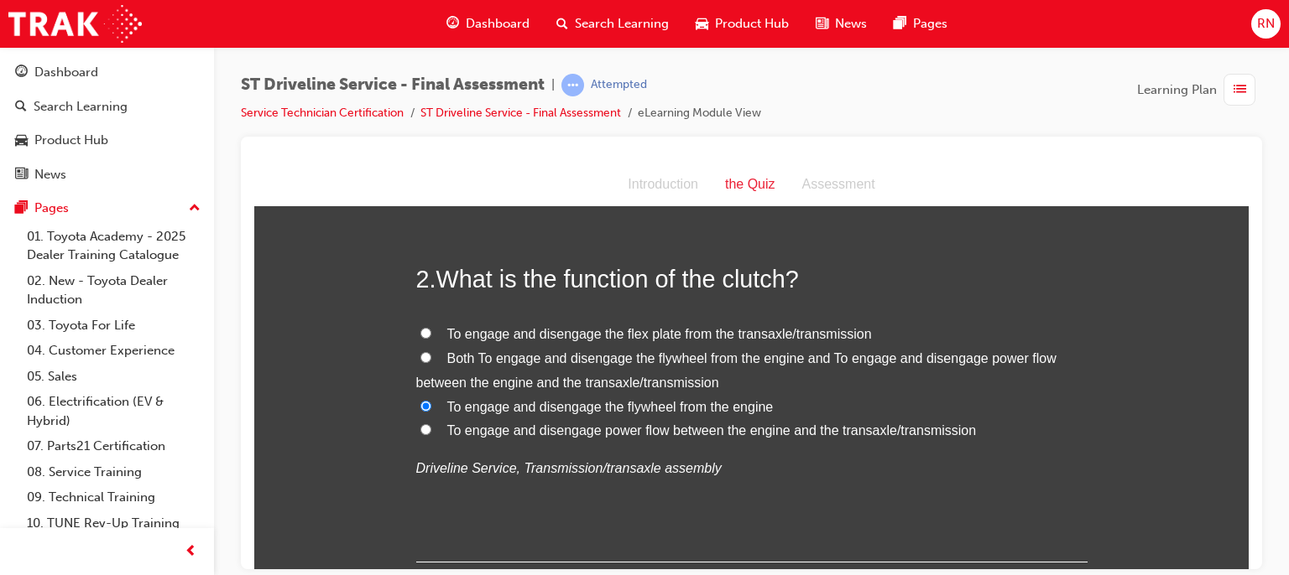
scroll to position [458, 0]
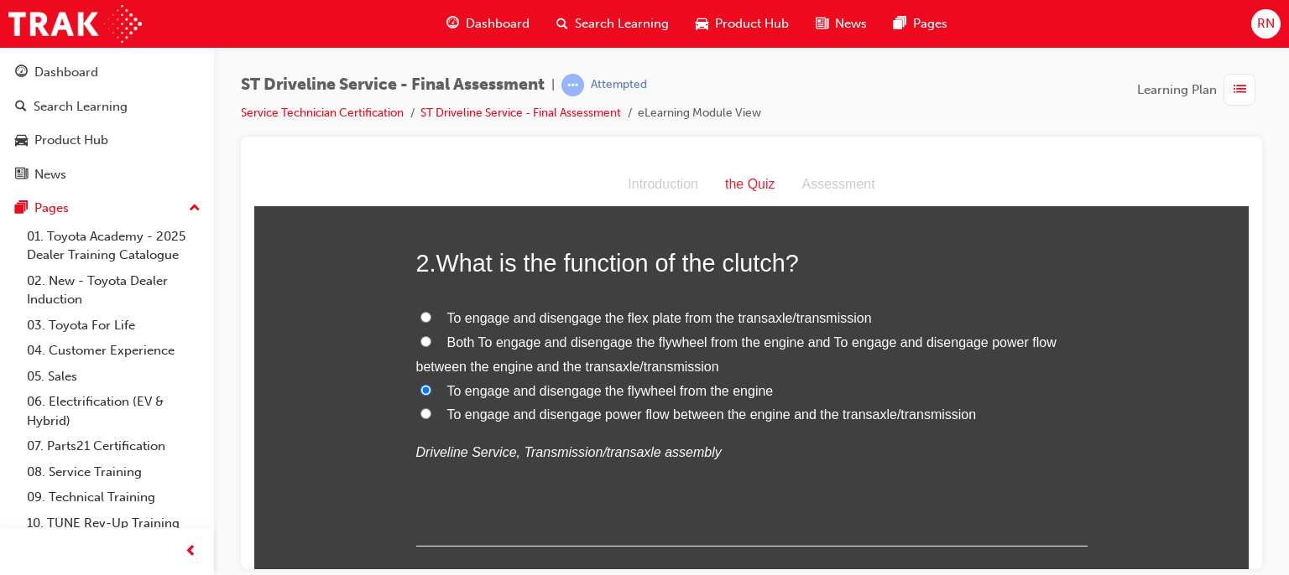
click at [427, 338] on label "Both To engage and disengage the flywheel from the engine and To engage and dis…" at bounding box center [751, 355] width 671 height 49
click at [427, 338] on input "Both To engage and disengage the flywheel from the engine and To engage and dis…" at bounding box center [425, 341] width 11 height 11
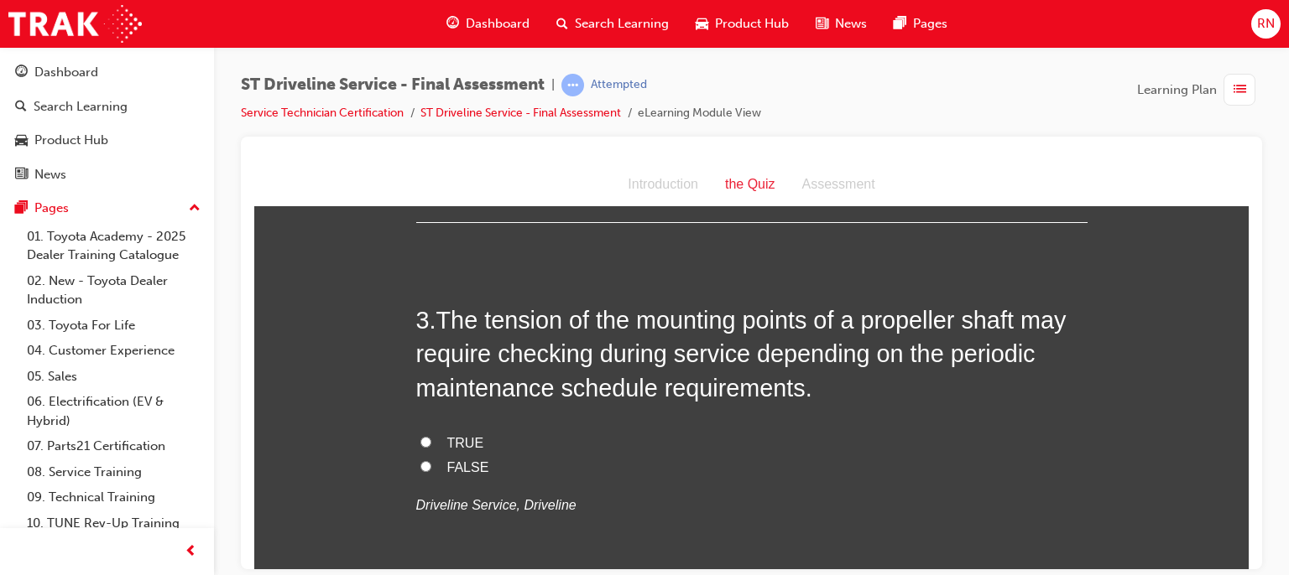
scroll to position [794, 0]
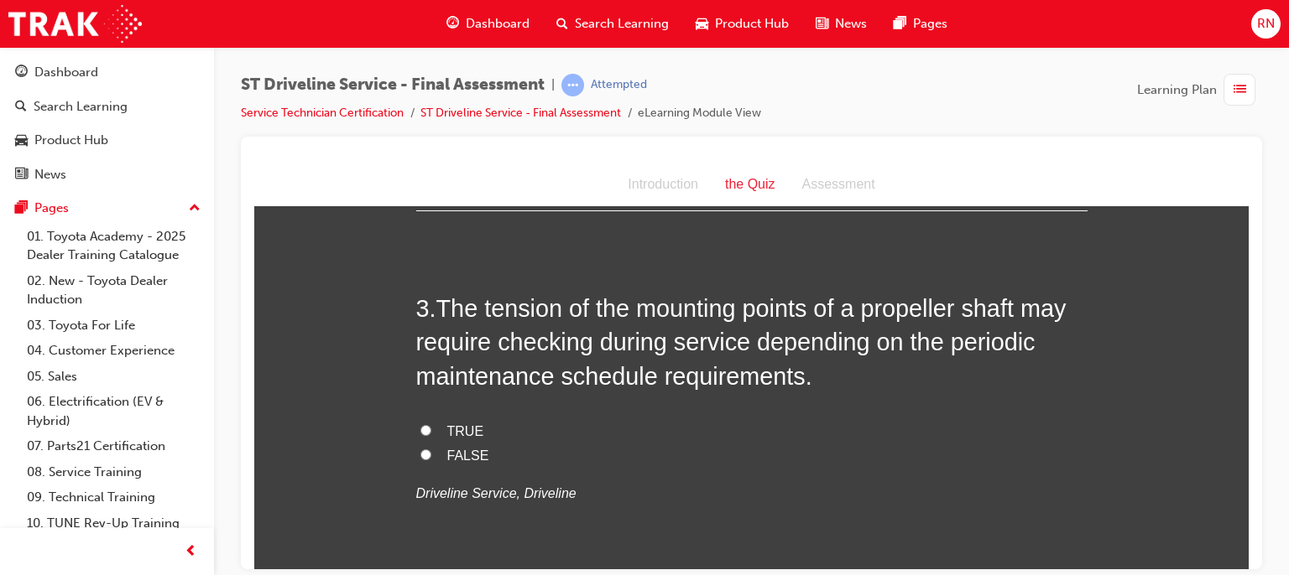
click at [447, 429] on span "TRUE" at bounding box center [465, 431] width 37 height 14
click at [431, 429] on input "TRUE" at bounding box center [425, 429] width 11 height 11
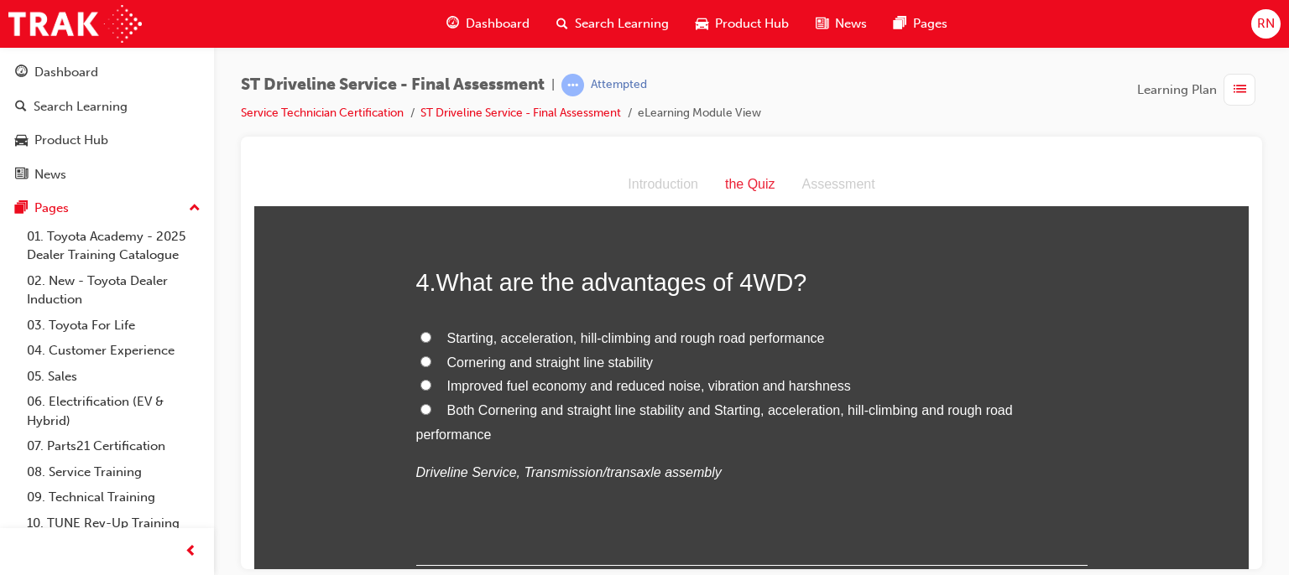
scroll to position [1196, 0]
click at [420, 404] on input "Both Cornering and straight line stability and Starting, acceleration, hill-cli…" at bounding box center [425, 408] width 11 height 11
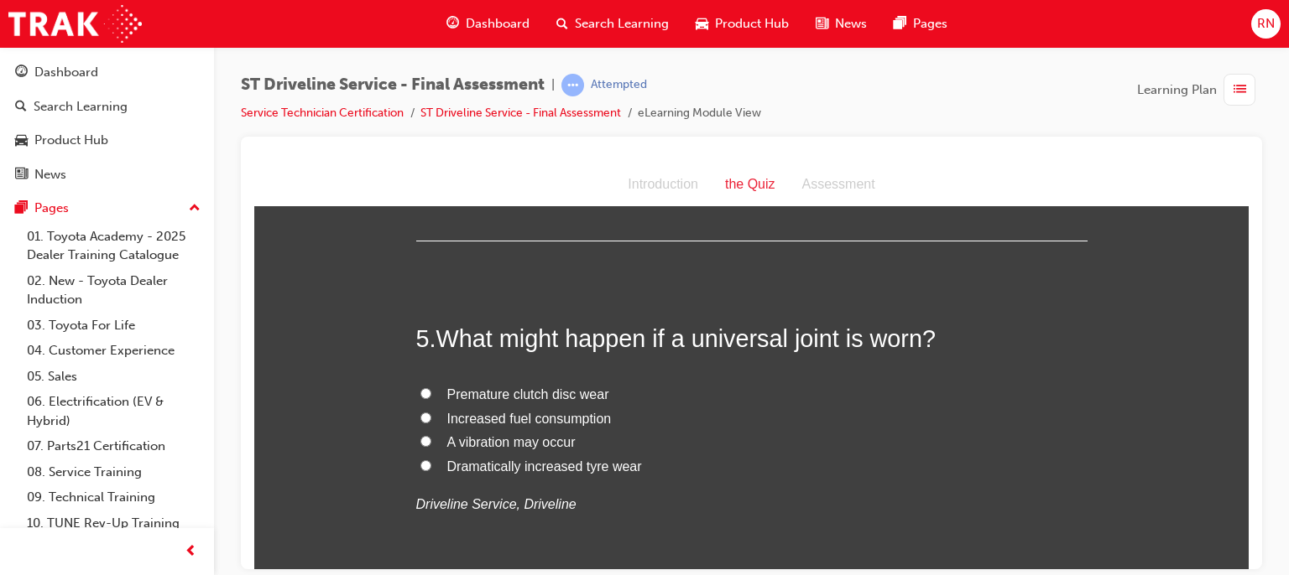
scroll to position [1532, 0]
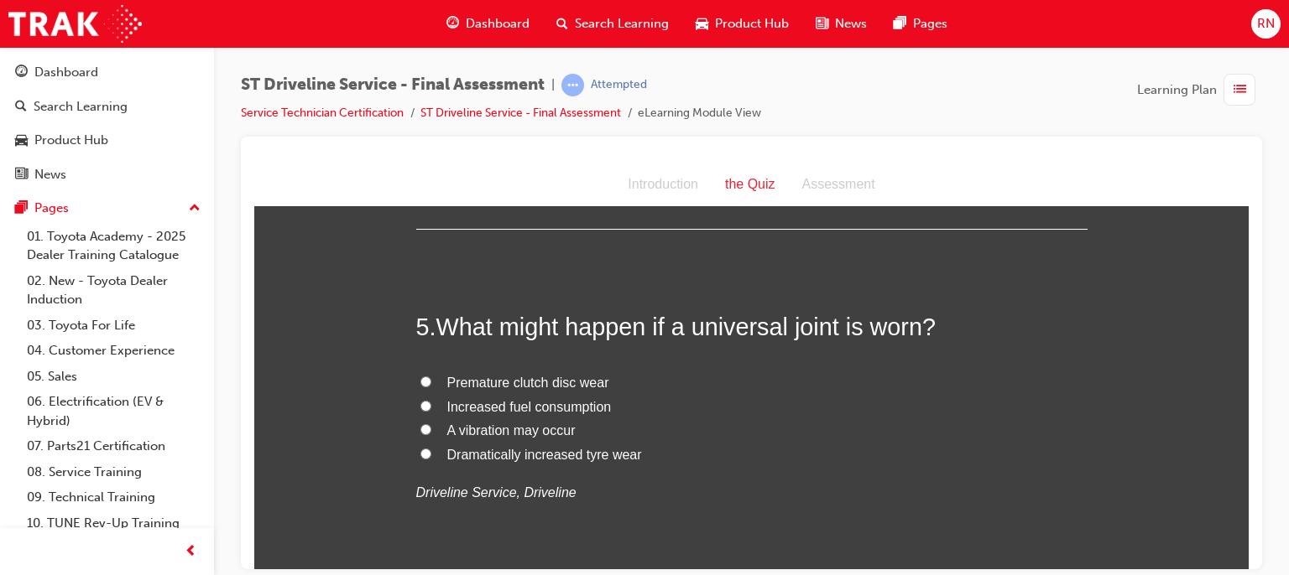
click at [436, 428] on label "A vibration may occur" at bounding box center [751, 431] width 671 height 24
click at [431, 428] on input "A vibration may occur" at bounding box center [425, 429] width 11 height 11
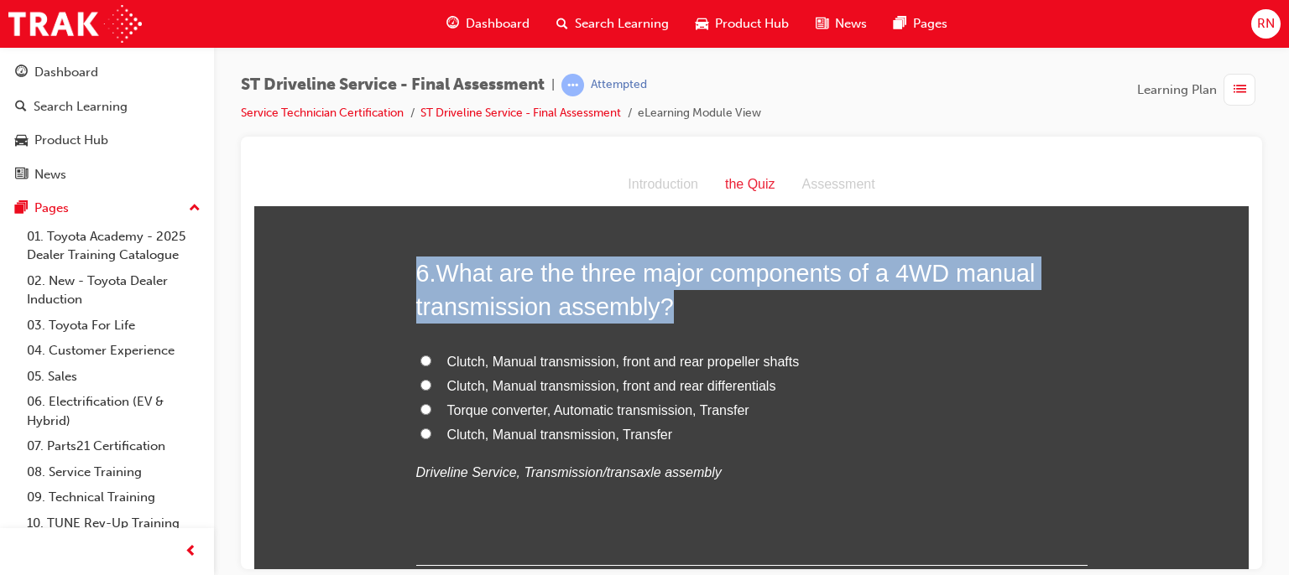
scroll to position [1968, 0]
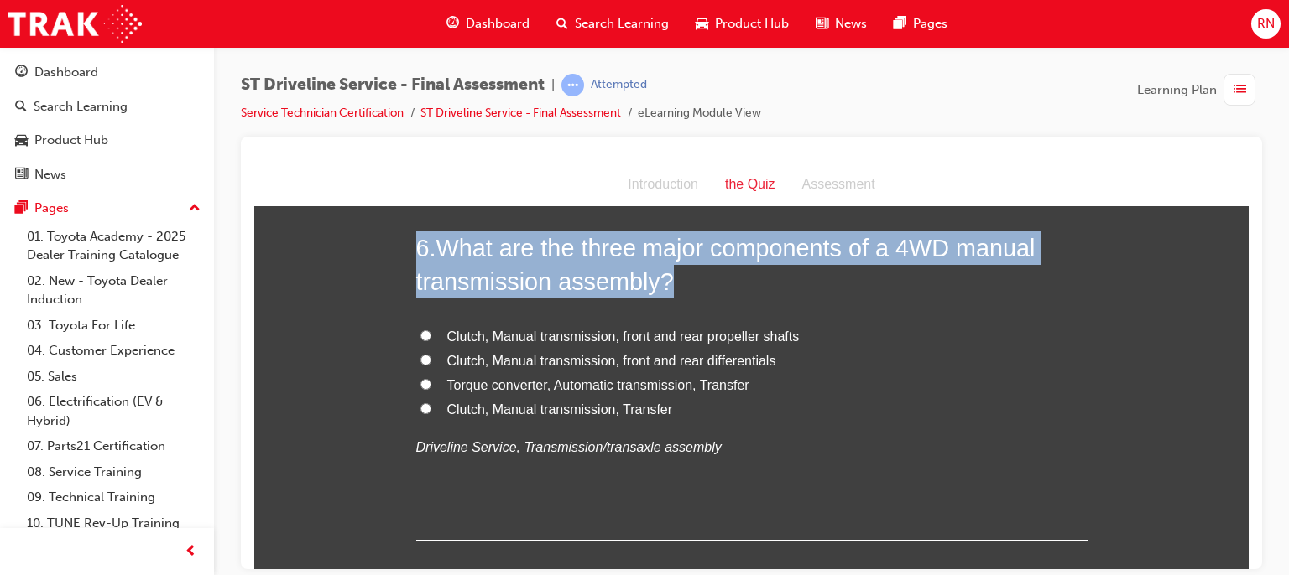
click at [420, 360] on input "Clutch, Manual transmission, front and rear differentials" at bounding box center [425, 359] width 11 height 11
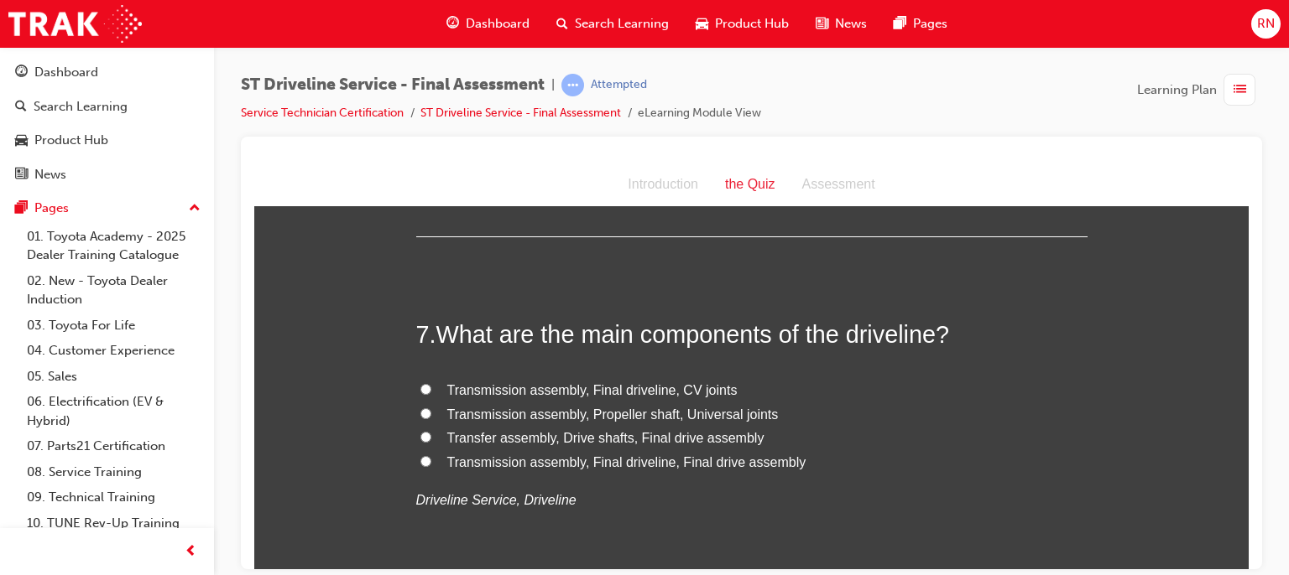
scroll to position [2304, 0]
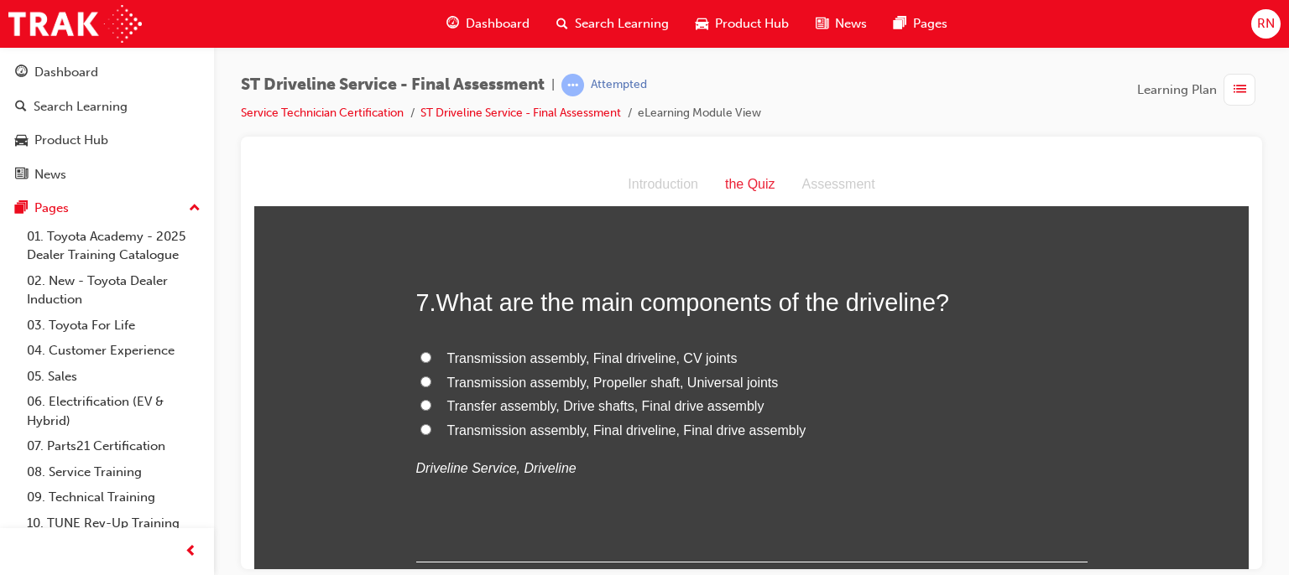
click at [420, 403] on input "Transfer assembly, Drive shafts, Final drive assembly" at bounding box center [425, 404] width 11 height 11
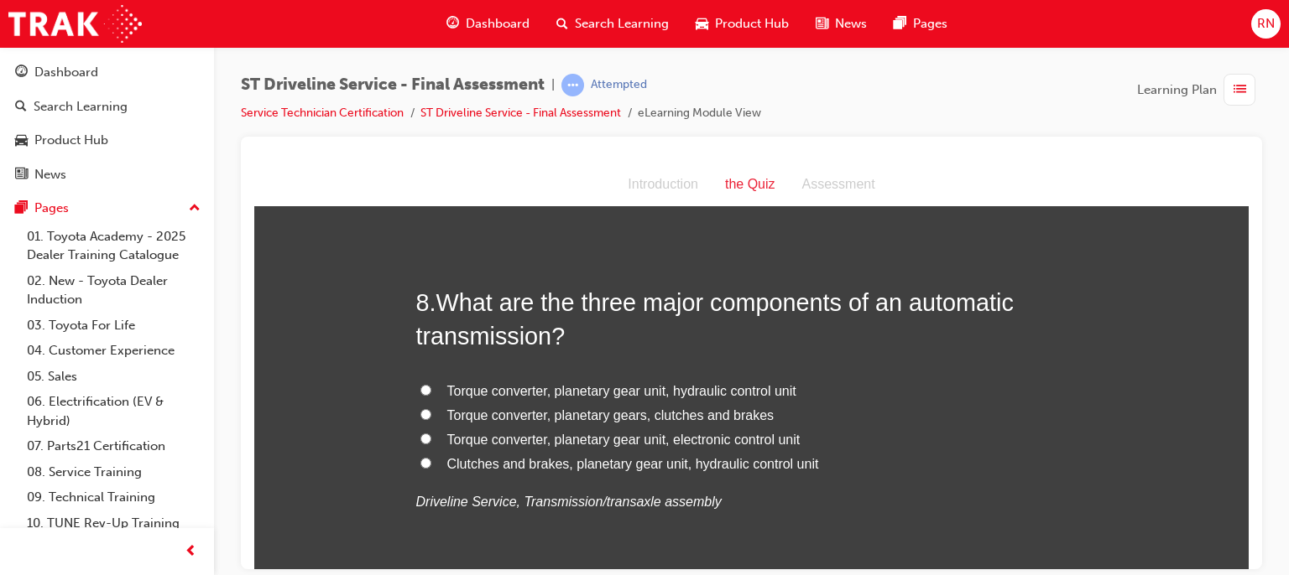
scroll to position [2673, 0]
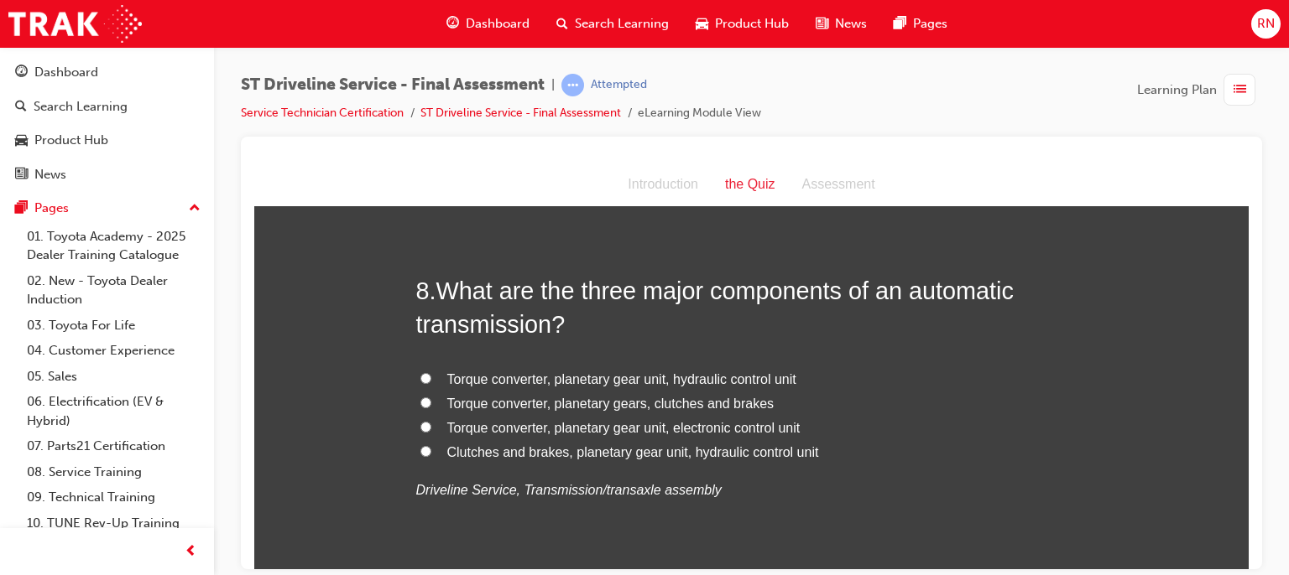
click at [424, 372] on input "Torque converter, planetary gear unit, hydraulic control unit" at bounding box center [425, 377] width 11 height 11
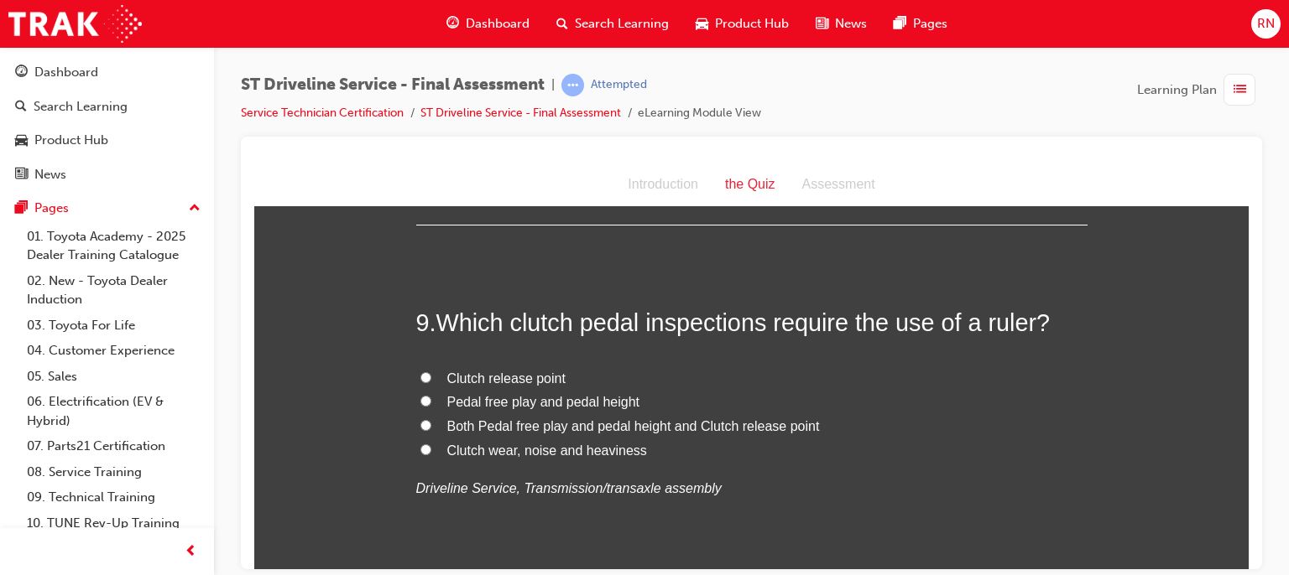
scroll to position [3042, 0]
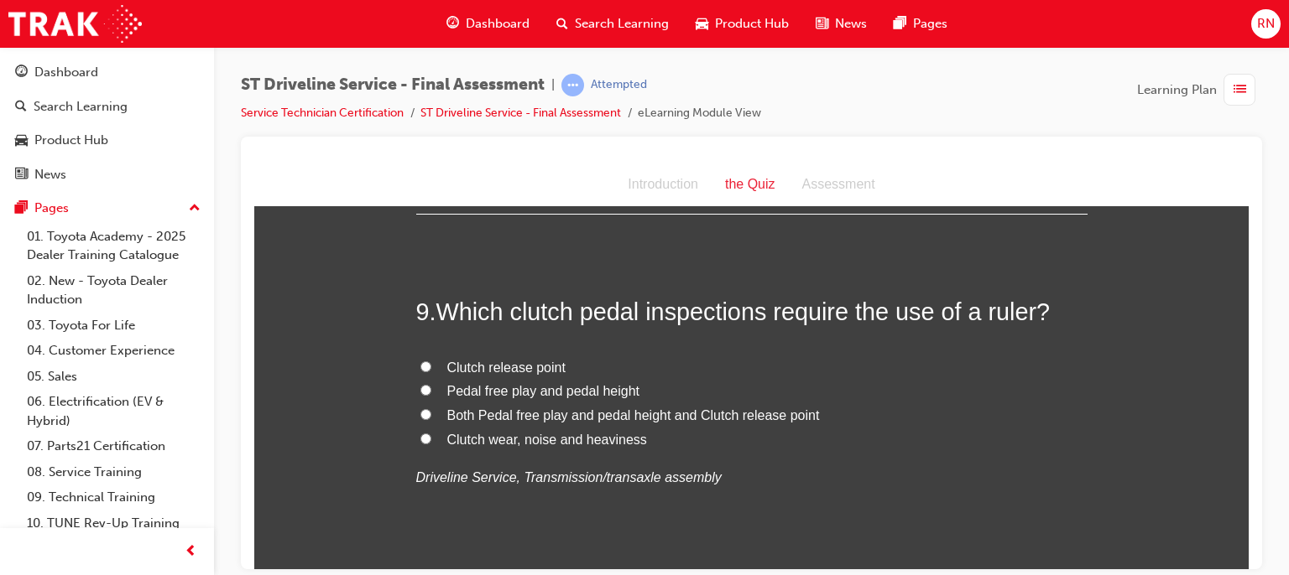
click at [420, 386] on input "Pedal free play and pedal height" at bounding box center [425, 389] width 11 height 11
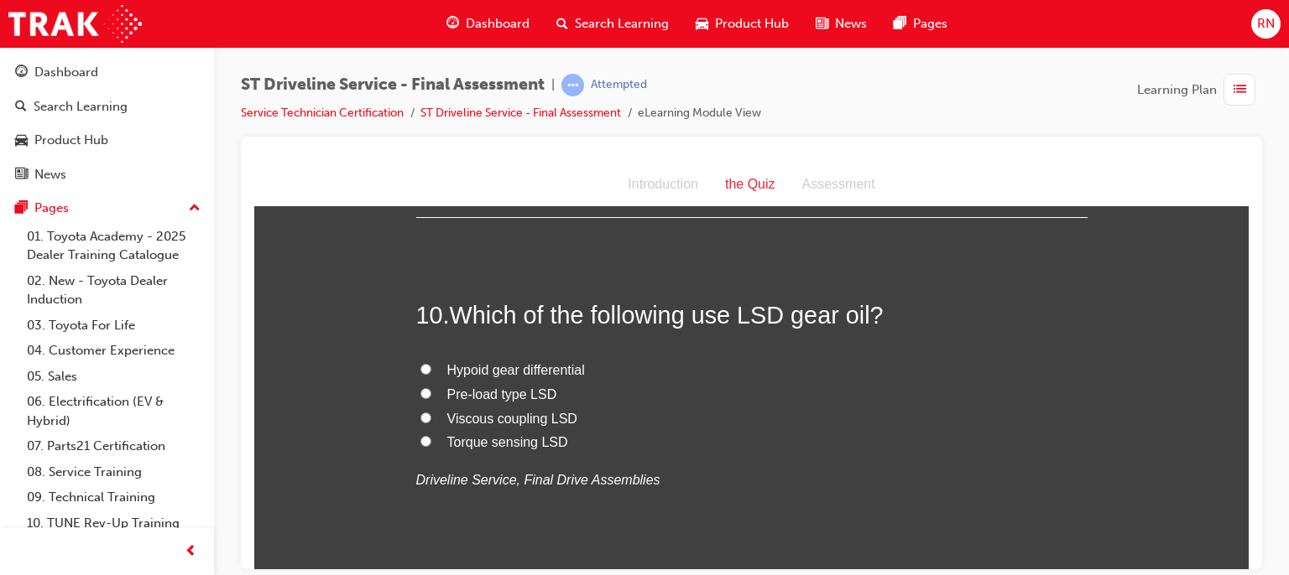
scroll to position [3412, 0]
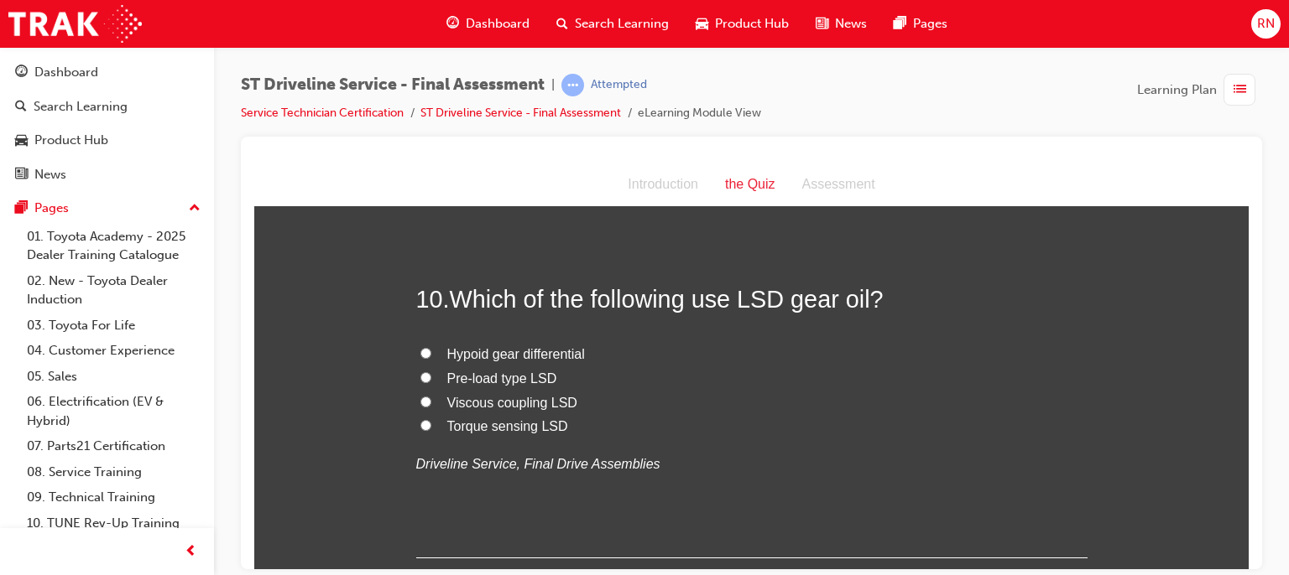
click at [420, 424] on input "Torque sensing LSD" at bounding box center [425, 424] width 11 height 11
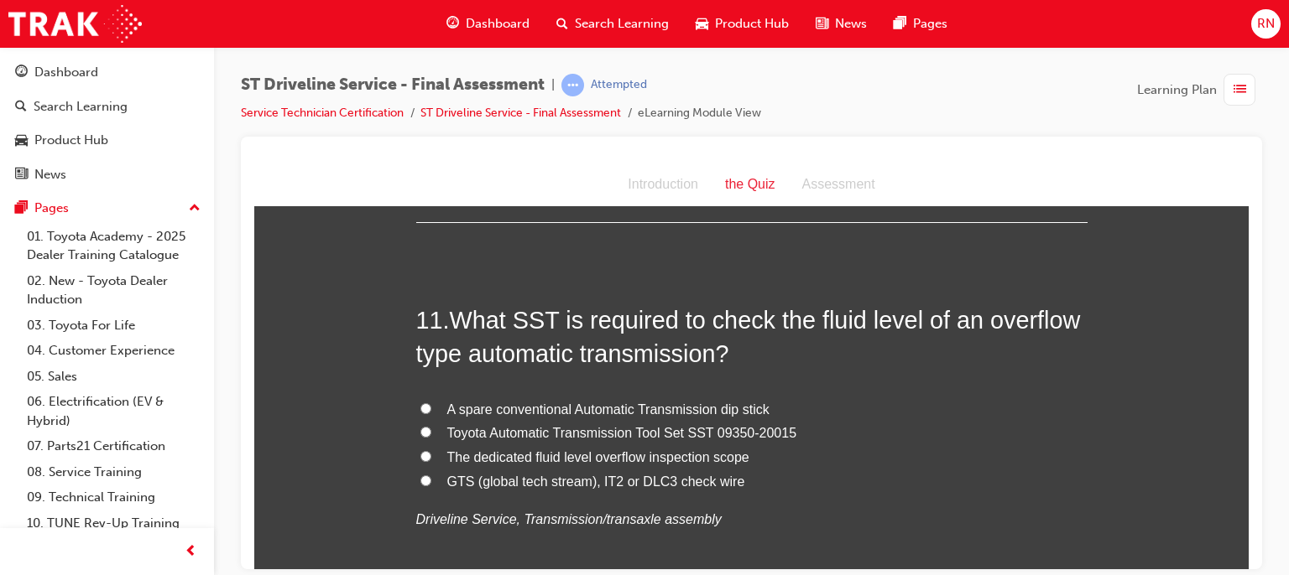
scroll to position [3781, 0]
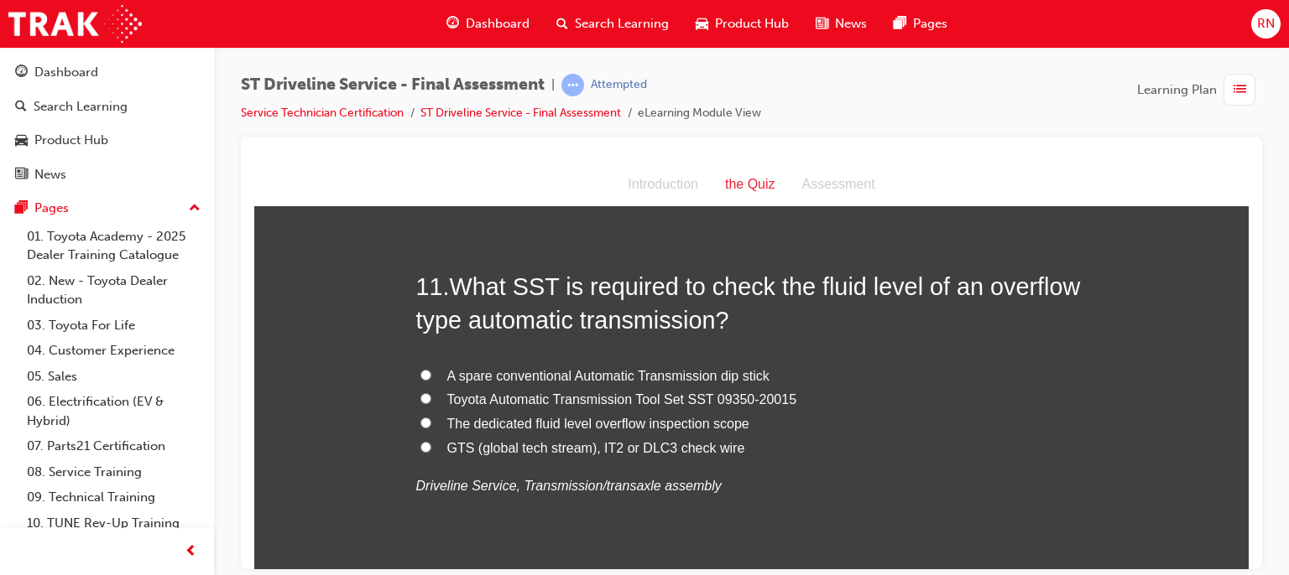
click at [435, 412] on label "The dedicated fluid level overflow inspection scope" at bounding box center [751, 424] width 671 height 24
click at [431, 417] on input "The dedicated fluid level overflow inspection scope" at bounding box center [425, 422] width 11 height 11
click at [433, 395] on label "Toyota Automatic Transmission Tool Set SST 09350-20015" at bounding box center [751, 400] width 671 height 24
click at [431, 395] on input "Toyota Automatic Transmission Tool Set SST 09350-20015" at bounding box center [425, 398] width 11 height 11
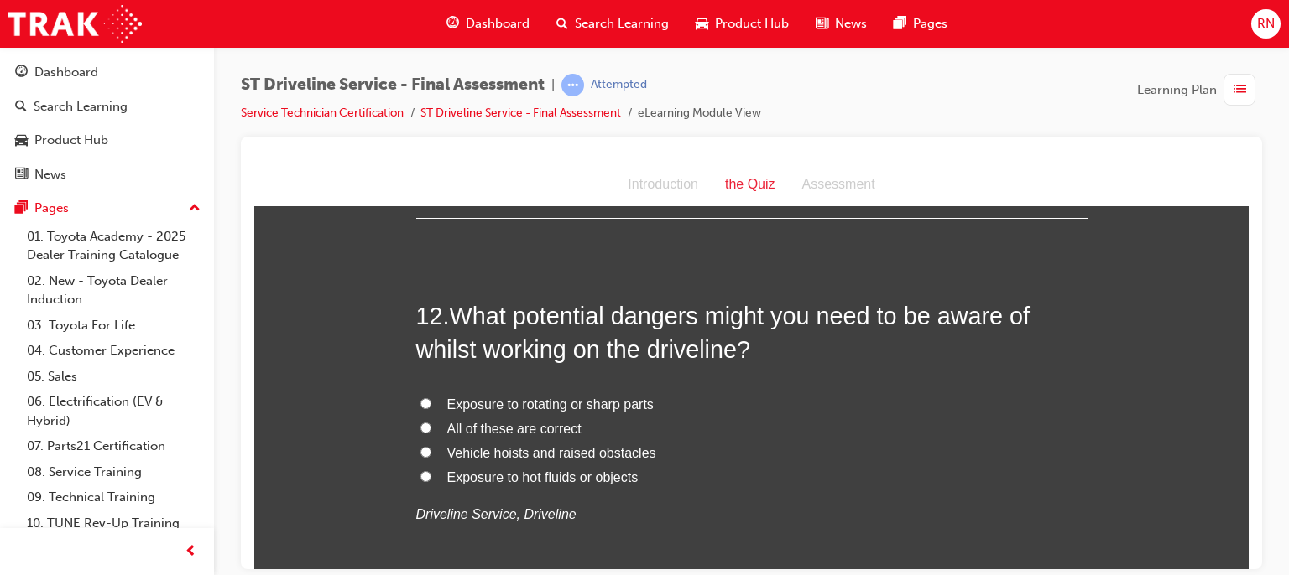
scroll to position [4150, 0]
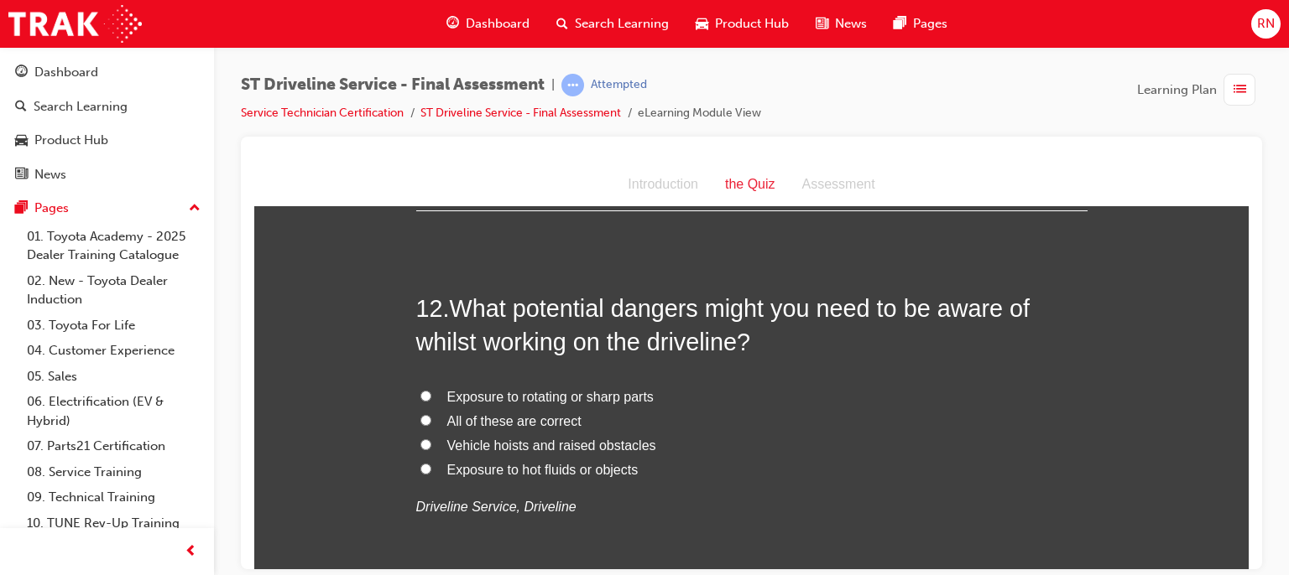
click at [421, 392] on input "Exposure to rotating or sharp parts" at bounding box center [425, 395] width 11 height 11
click at [422, 415] on input "All of these are correct" at bounding box center [425, 419] width 11 height 11
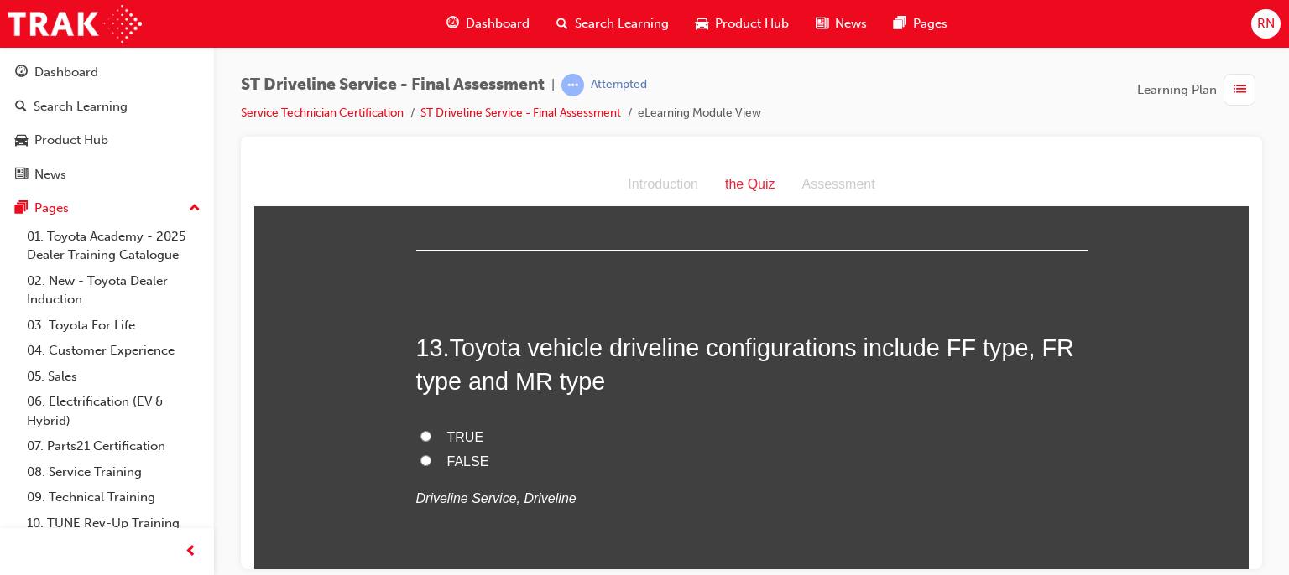
scroll to position [4519, 0]
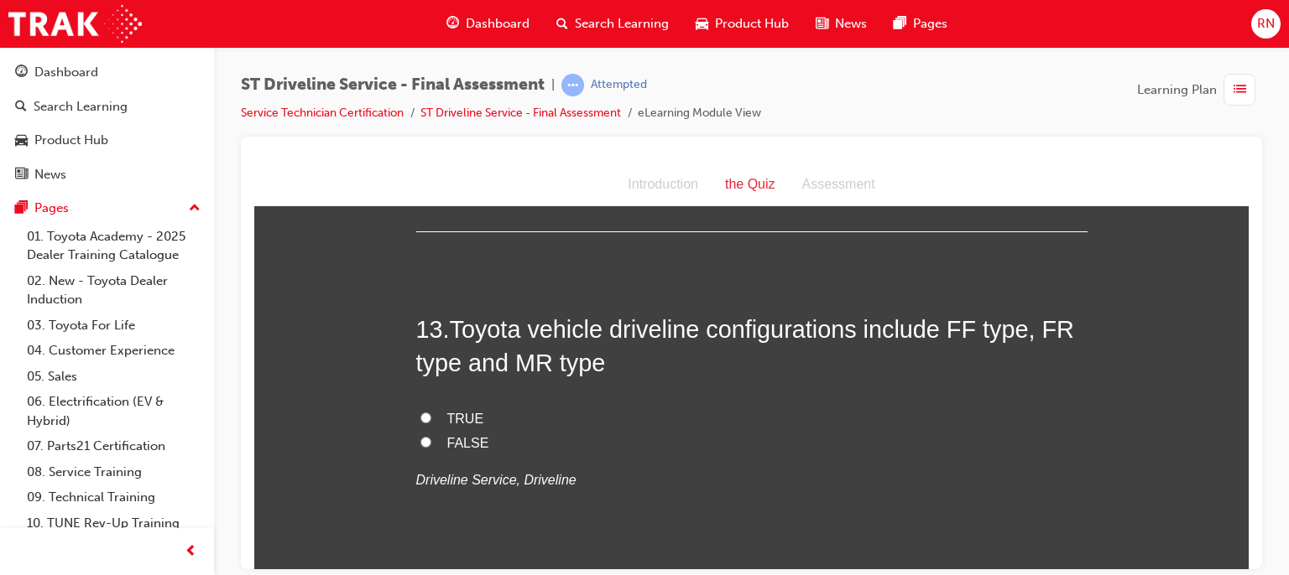
click at [419, 407] on label "TRUE" at bounding box center [751, 419] width 671 height 24
click at [420, 412] on input "TRUE" at bounding box center [425, 417] width 11 height 11
click at [419, 407] on label "TRUE" at bounding box center [751, 419] width 671 height 24
click at [420, 412] on input "TRUE" at bounding box center [425, 417] width 11 height 11
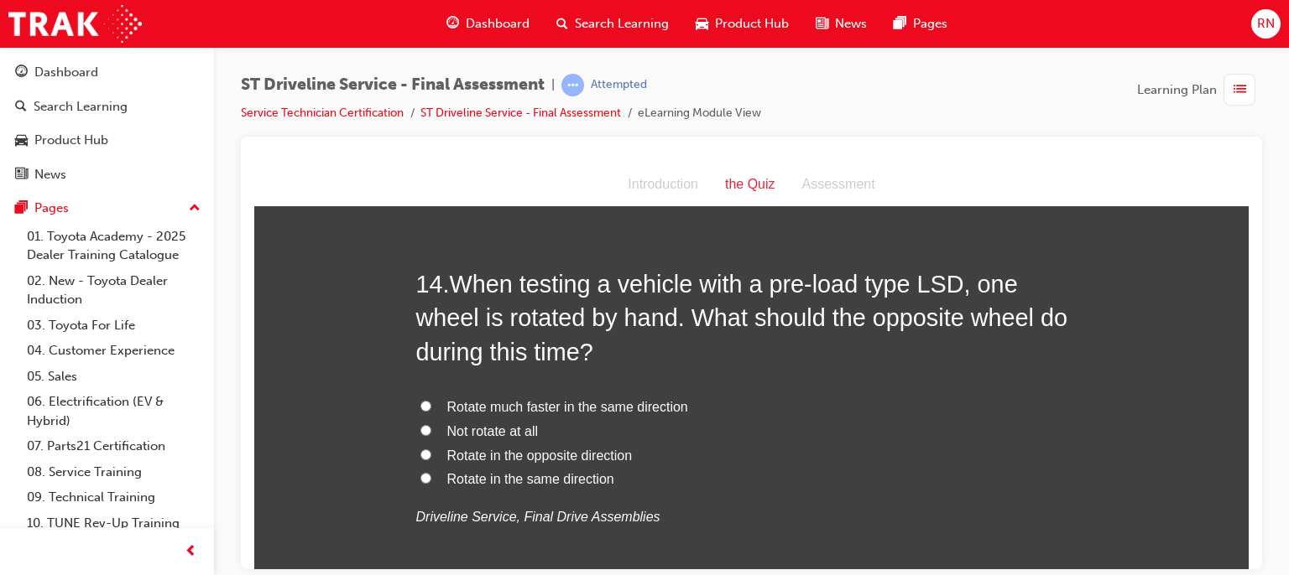
scroll to position [4922, 0]
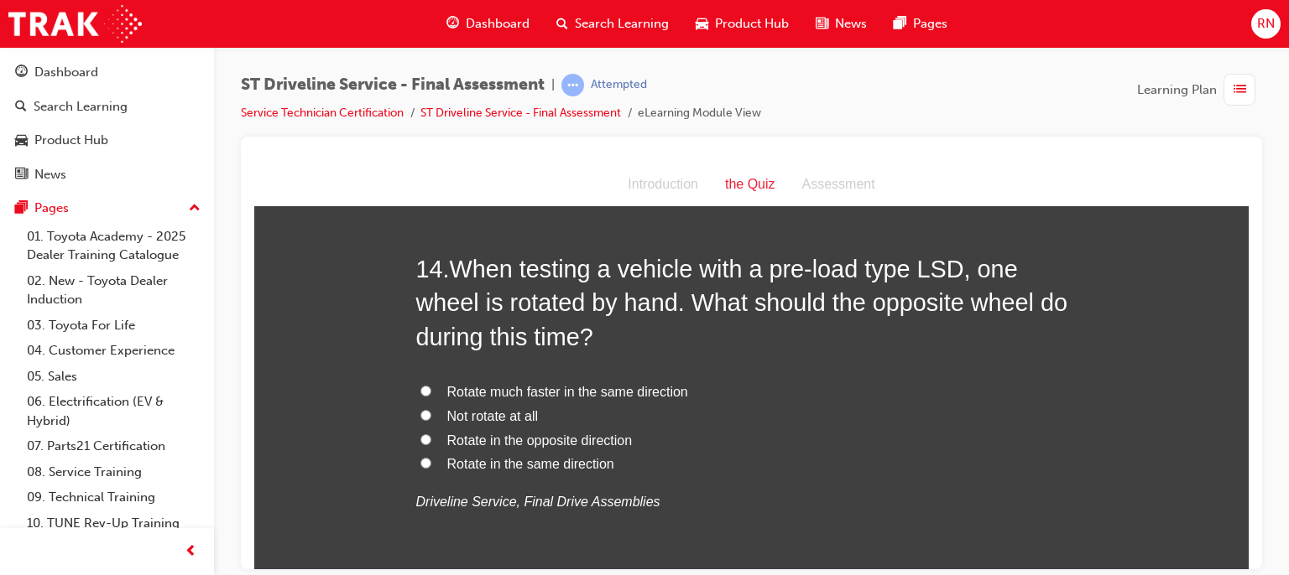
click at [450, 468] on span "Rotate in the same direction" at bounding box center [530, 463] width 167 height 14
click at [431, 468] on input "Rotate in the same direction" at bounding box center [425, 462] width 11 height 11
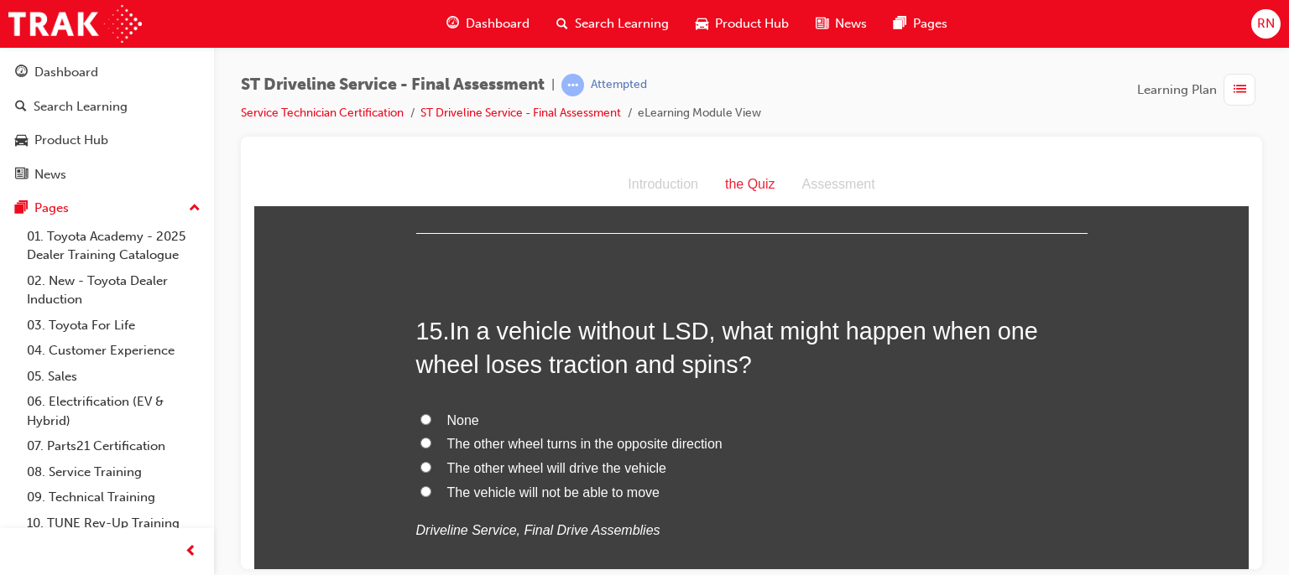
scroll to position [5324, 0]
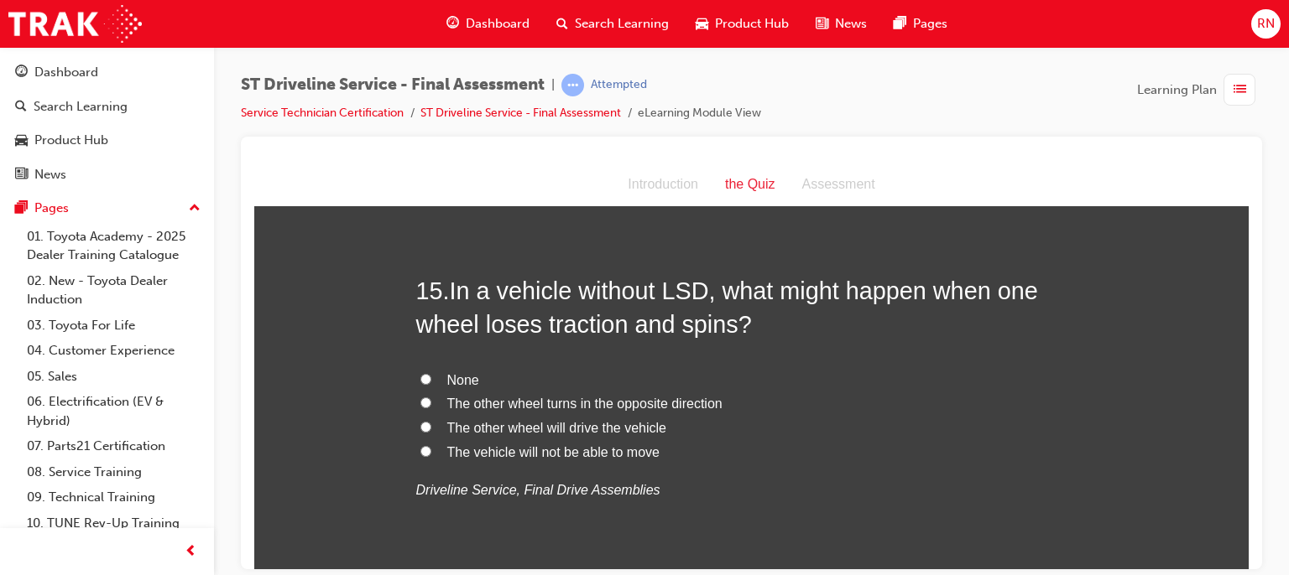
click at [446, 409] on label "The other wheel turns in the opposite direction" at bounding box center [751, 404] width 671 height 24
click at [431, 408] on input "The other wheel turns in the opposite direction" at bounding box center [425, 402] width 11 height 11
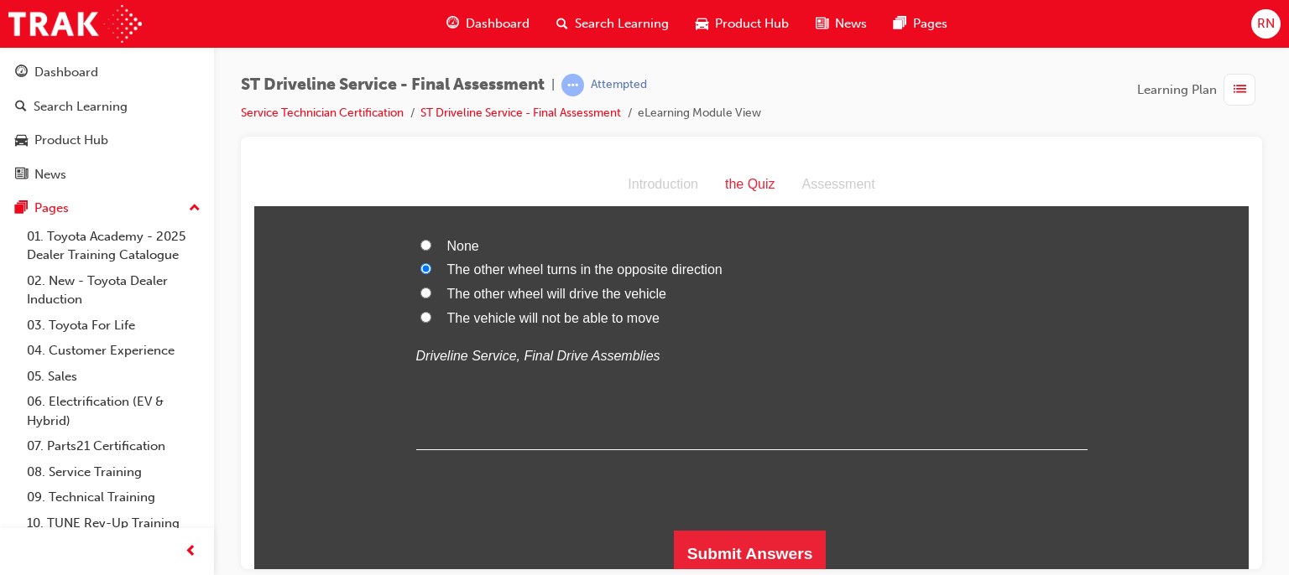
scroll to position [5463, 0]
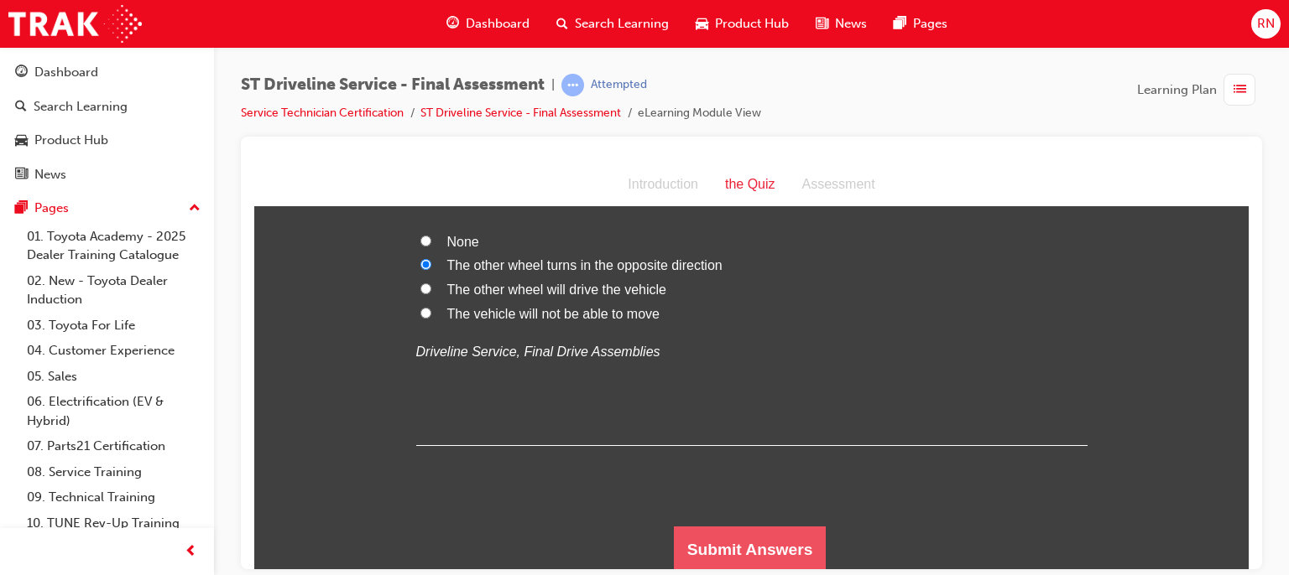
click at [795, 540] on button "Submit Answers" at bounding box center [750, 549] width 153 height 47
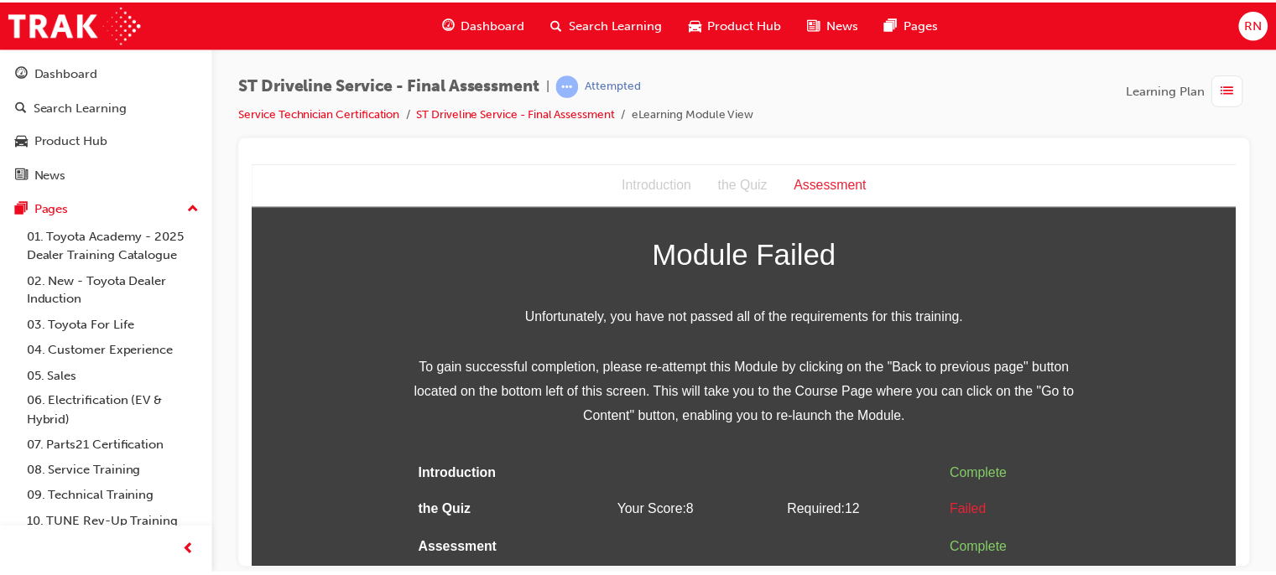
scroll to position [0, 0]
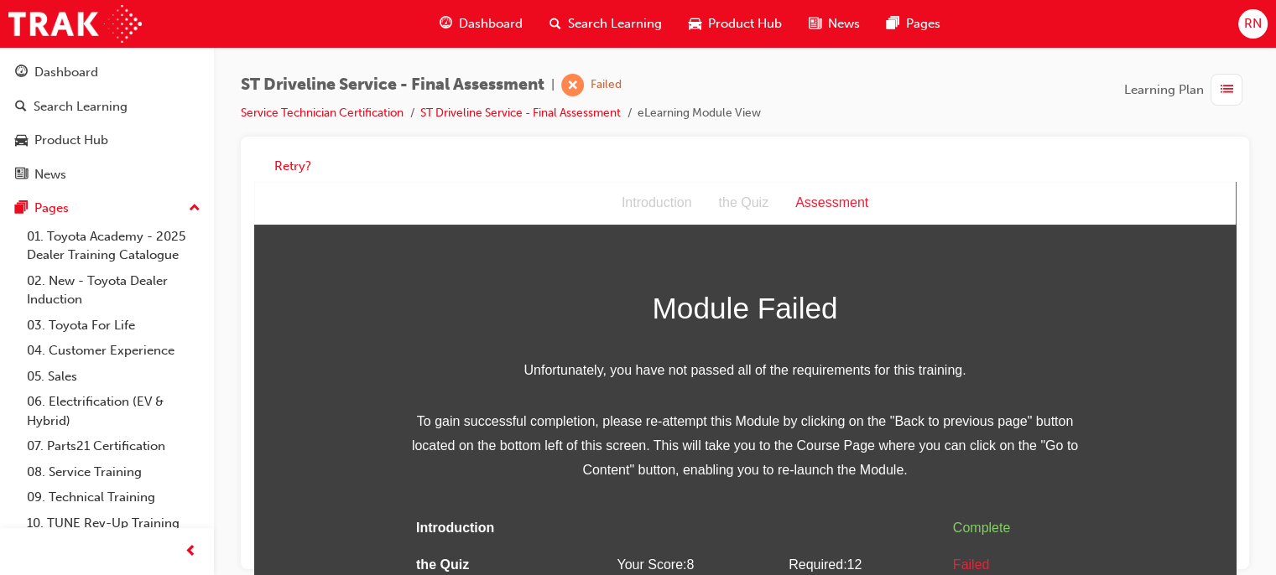
click at [742, 196] on div "the Quiz" at bounding box center [743, 203] width 77 height 24
click at [284, 163] on button "Retry?" at bounding box center [292, 166] width 37 height 19
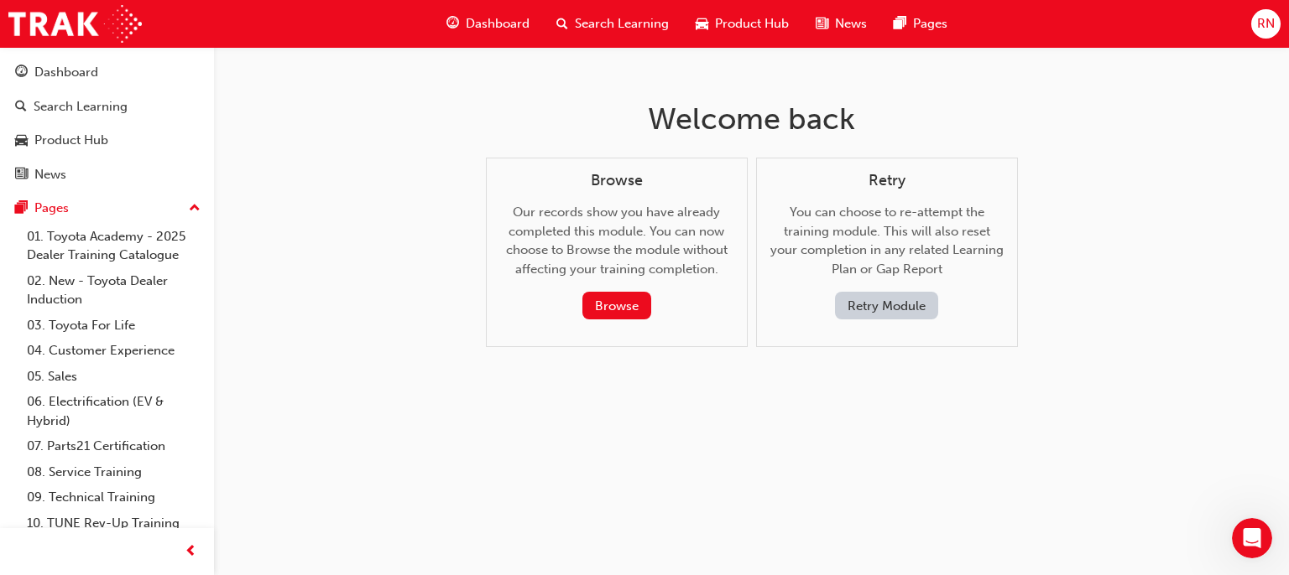
click at [921, 310] on button "Retry Module" at bounding box center [886, 306] width 103 height 28
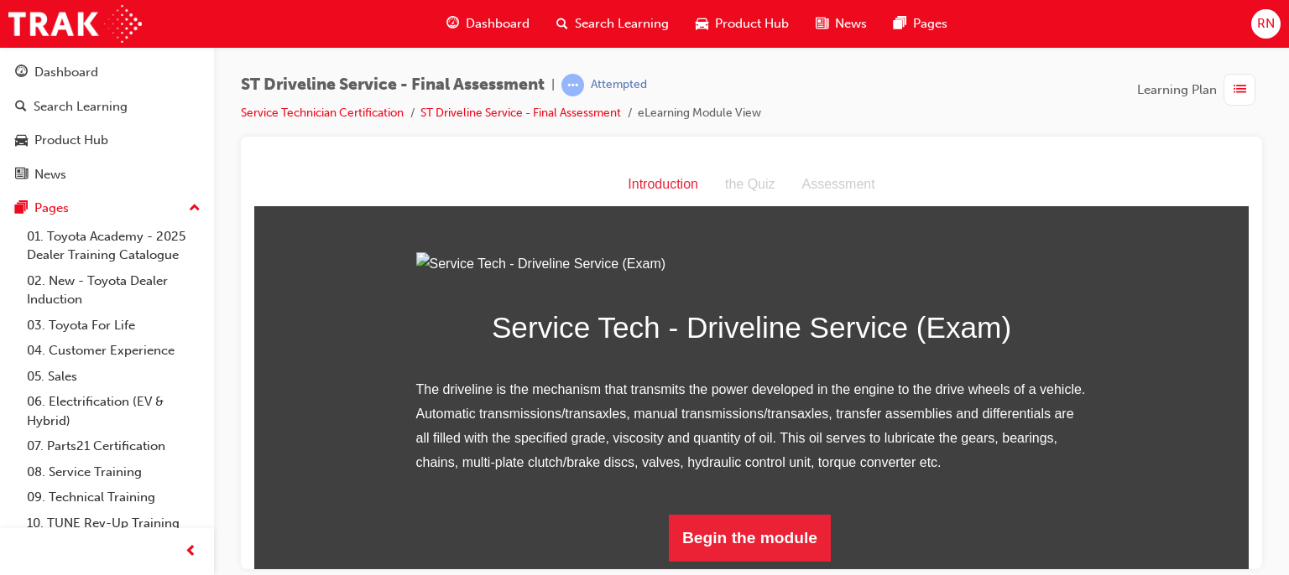
click at [1251, 504] on div at bounding box center [751, 353] width 1021 height 433
click at [793, 542] on button "Begin the module" at bounding box center [750, 537] width 162 height 47
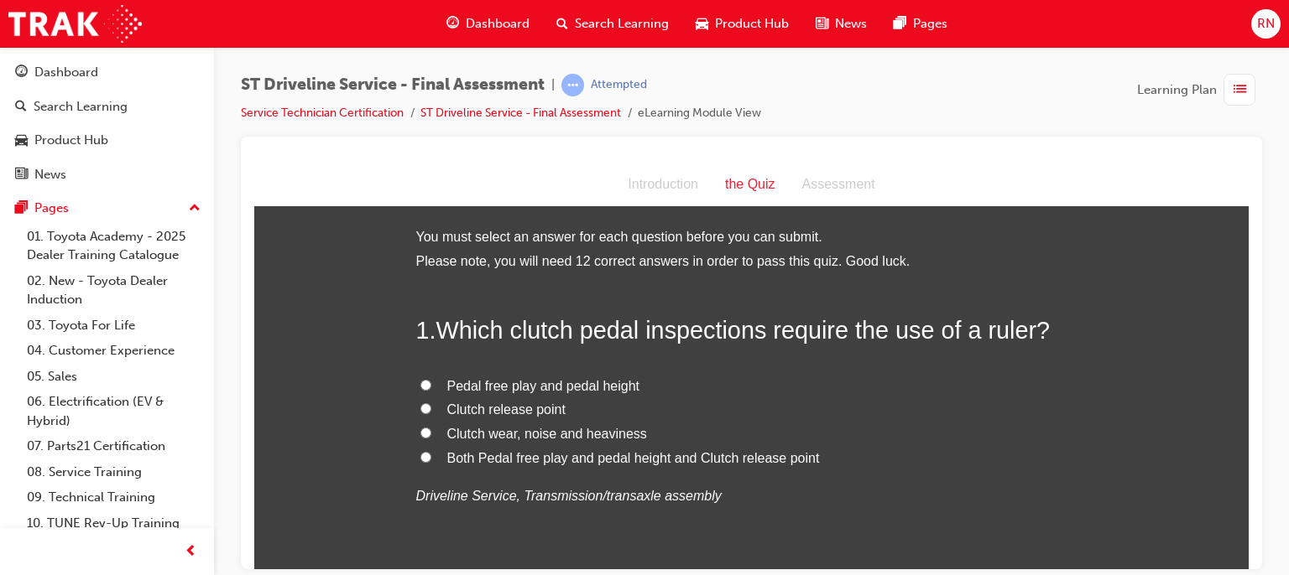
click at [447, 461] on span "Both Pedal free play and pedal height and Clutch release point" at bounding box center [633, 457] width 372 height 14
click at [431, 461] on input "Both Pedal free play and pedal height and Clutch release point" at bounding box center [425, 456] width 11 height 11
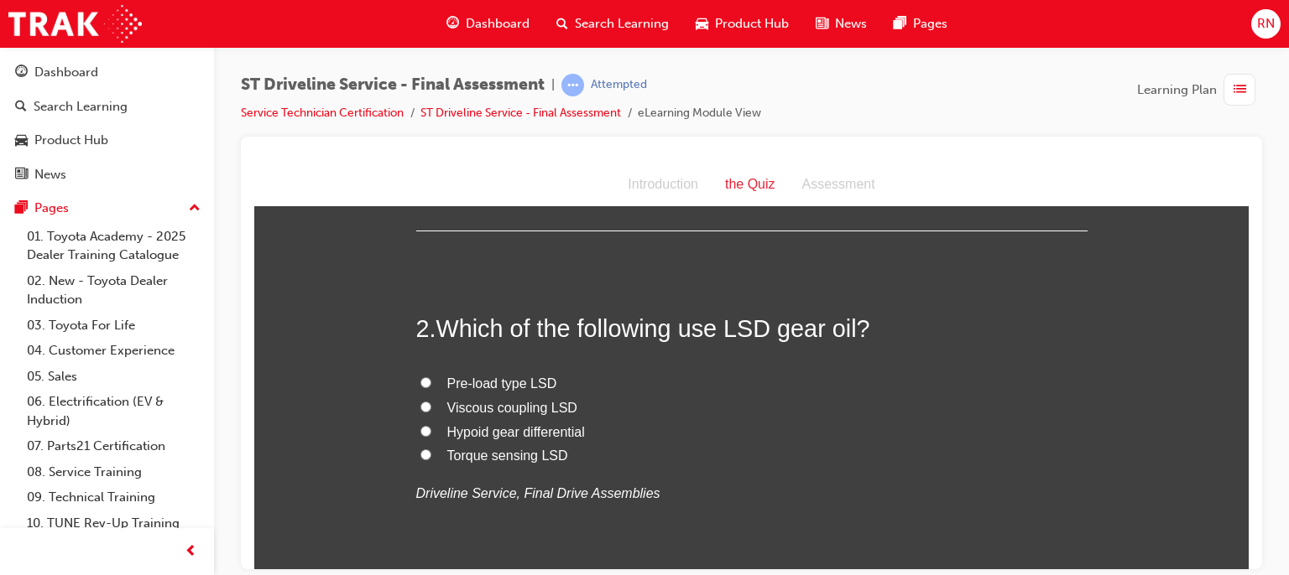
scroll to position [369, 0]
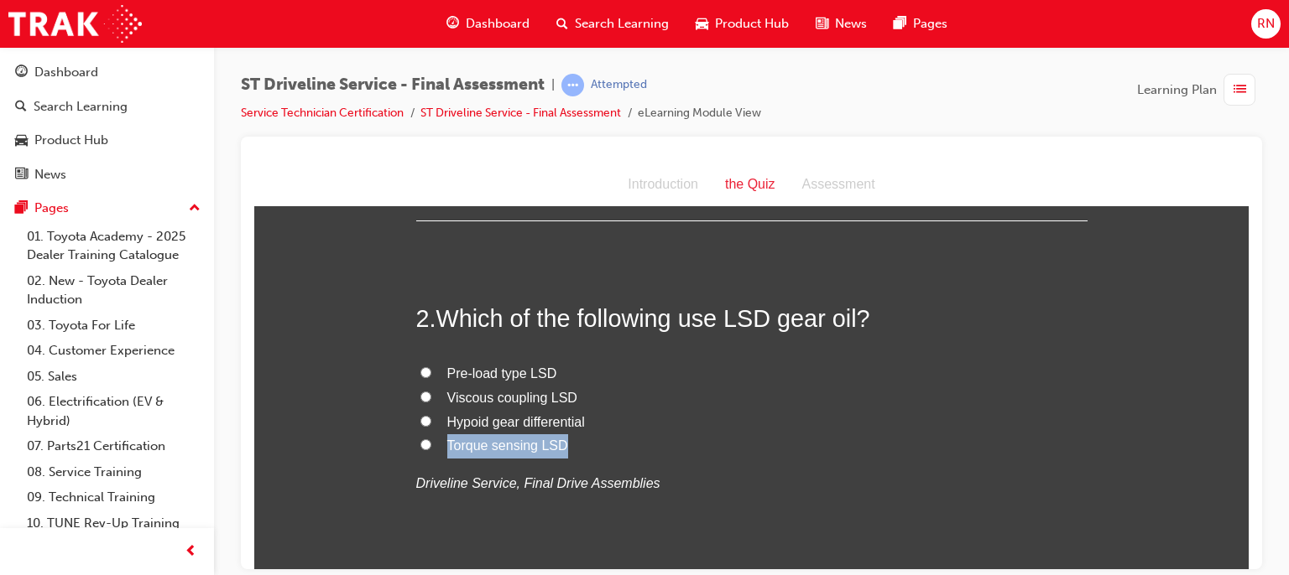
drag, startPoint x: 614, startPoint y: 412, endPoint x: 831, endPoint y: 440, distance: 219.1
click at [831, 440] on div "Pre-load type LSD Viscous coupling LSD Hypoid gear differential Torque sensing …" at bounding box center [751, 429] width 671 height 134
click at [831, 440] on label "Torque sensing LSD" at bounding box center [751, 446] width 671 height 24
click at [431, 440] on input "Torque sensing LSD" at bounding box center [425, 444] width 11 height 11
click at [423, 372] on input "Pre-load type LSD" at bounding box center [425, 372] width 11 height 11
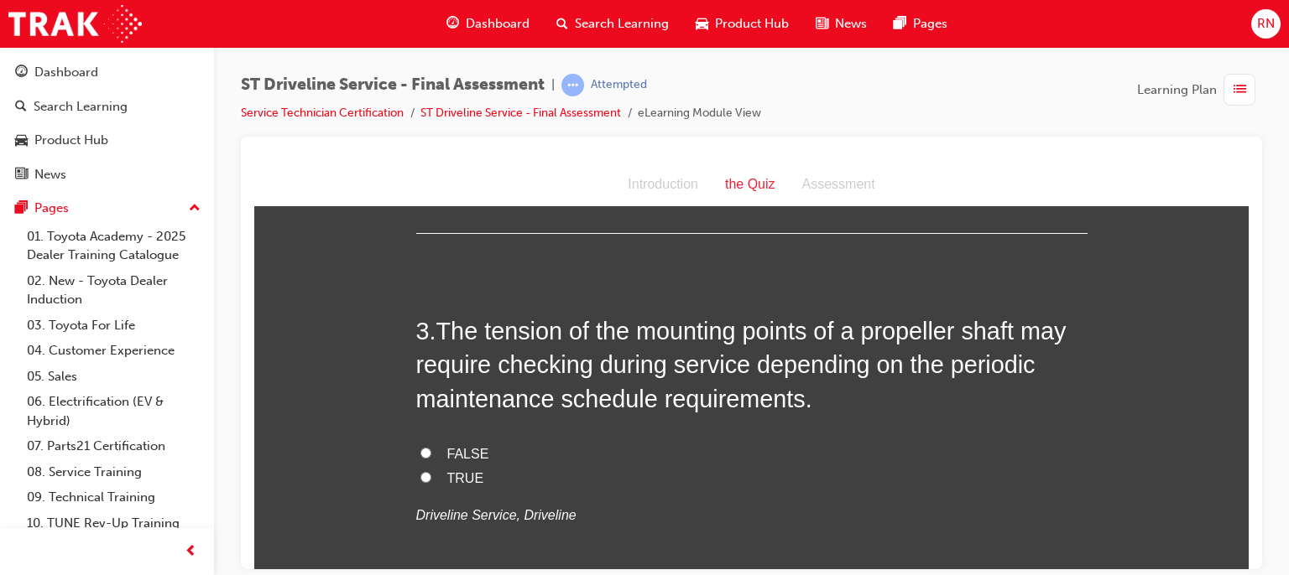
scroll to position [738, 0]
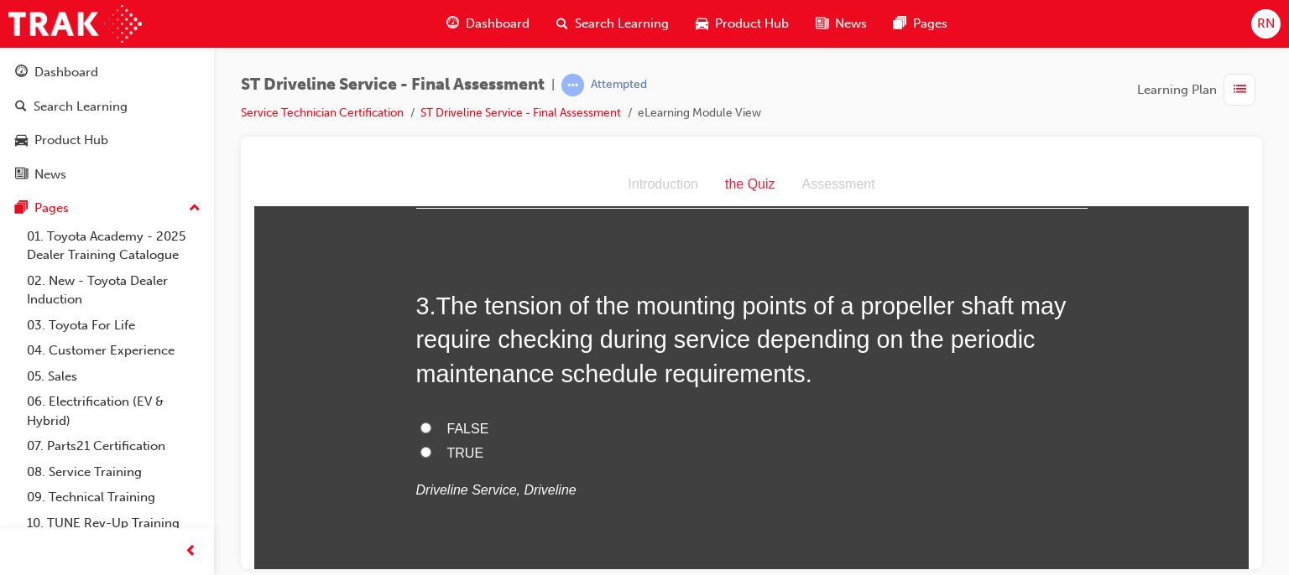
click at [416, 453] on label "TRUE" at bounding box center [751, 453] width 671 height 24
click at [420, 453] on input "TRUE" at bounding box center [425, 451] width 11 height 11
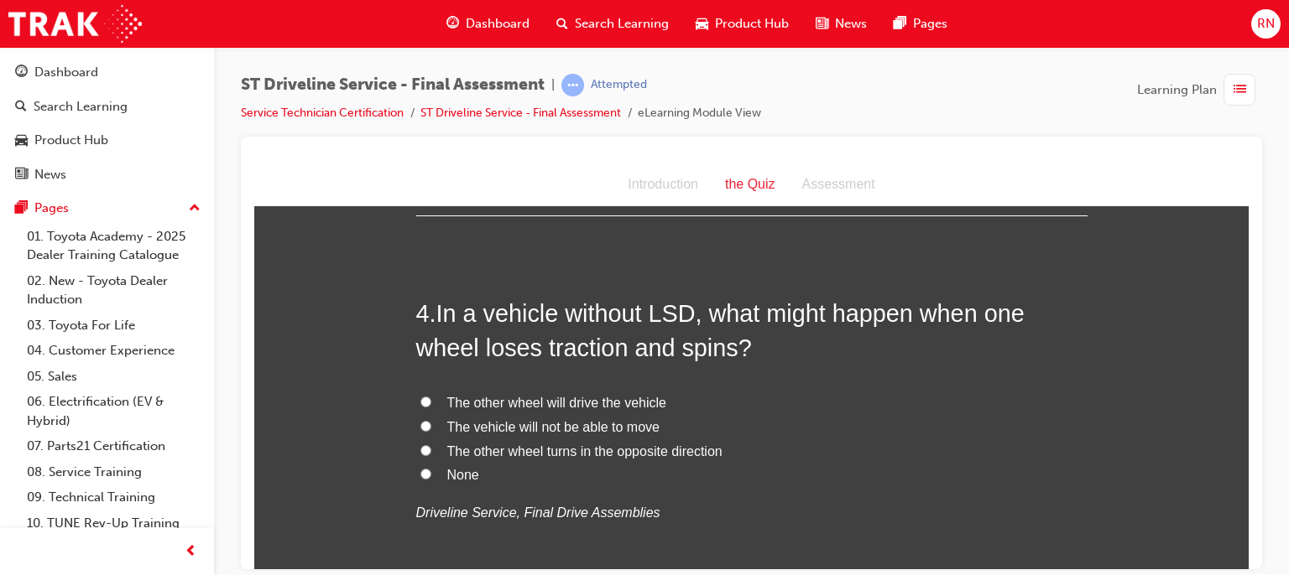
scroll to position [1107, 0]
click at [427, 423] on label "The vehicle will not be able to move" at bounding box center [751, 426] width 671 height 24
click at [427, 423] on input "The vehicle will not be able to move" at bounding box center [425, 424] width 11 height 11
click at [430, 402] on label "The other wheel will drive the vehicle" at bounding box center [751, 402] width 671 height 24
click at [430, 402] on input "The other wheel will drive the vehicle" at bounding box center [425, 400] width 11 height 11
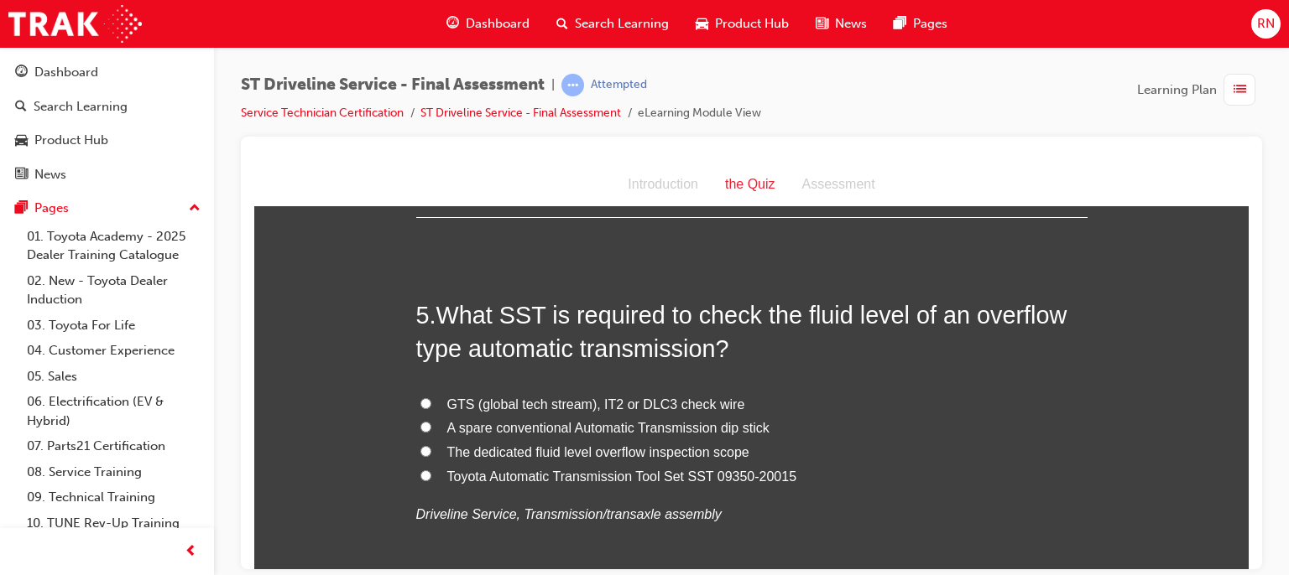
scroll to position [1510, 0]
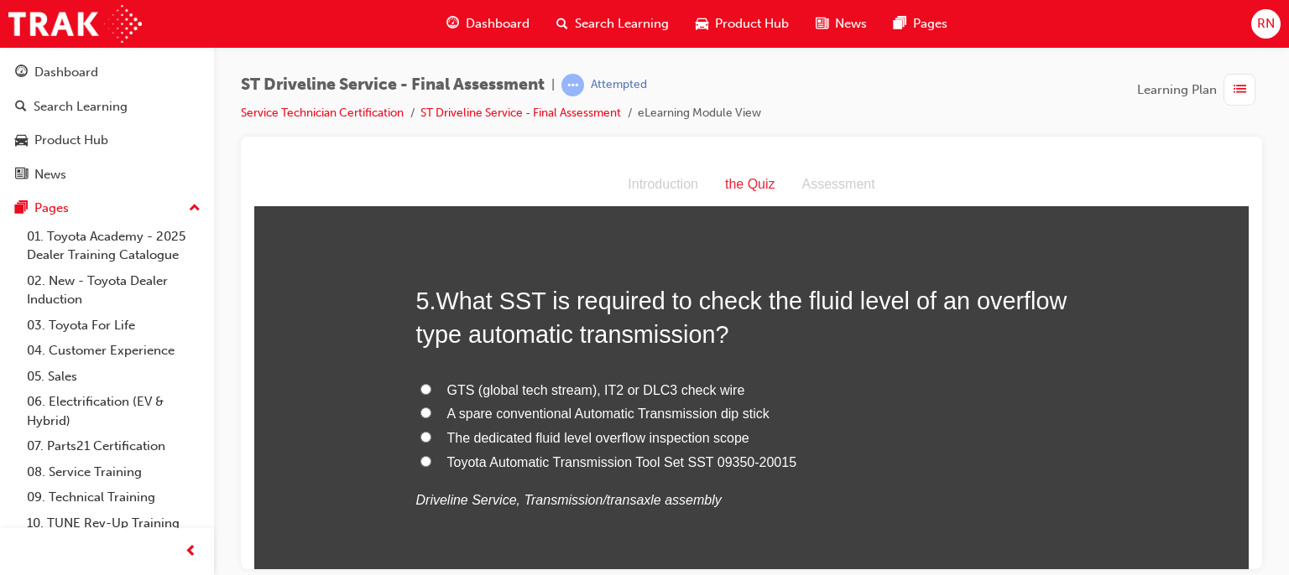
click at [432, 456] on label "Toyota Automatic Transmission Tool Set SST 09350-20015" at bounding box center [751, 462] width 671 height 24
click at [431, 456] on input "Toyota Automatic Transmission Tool Set SST 09350-20015" at bounding box center [425, 461] width 11 height 11
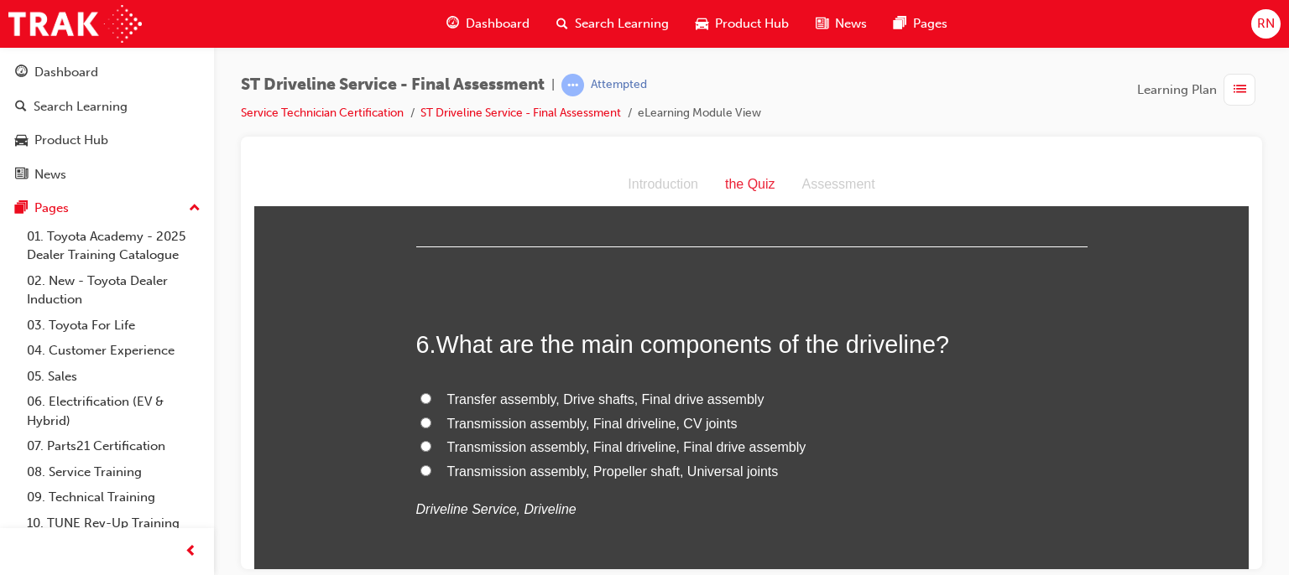
scroll to position [1879, 0]
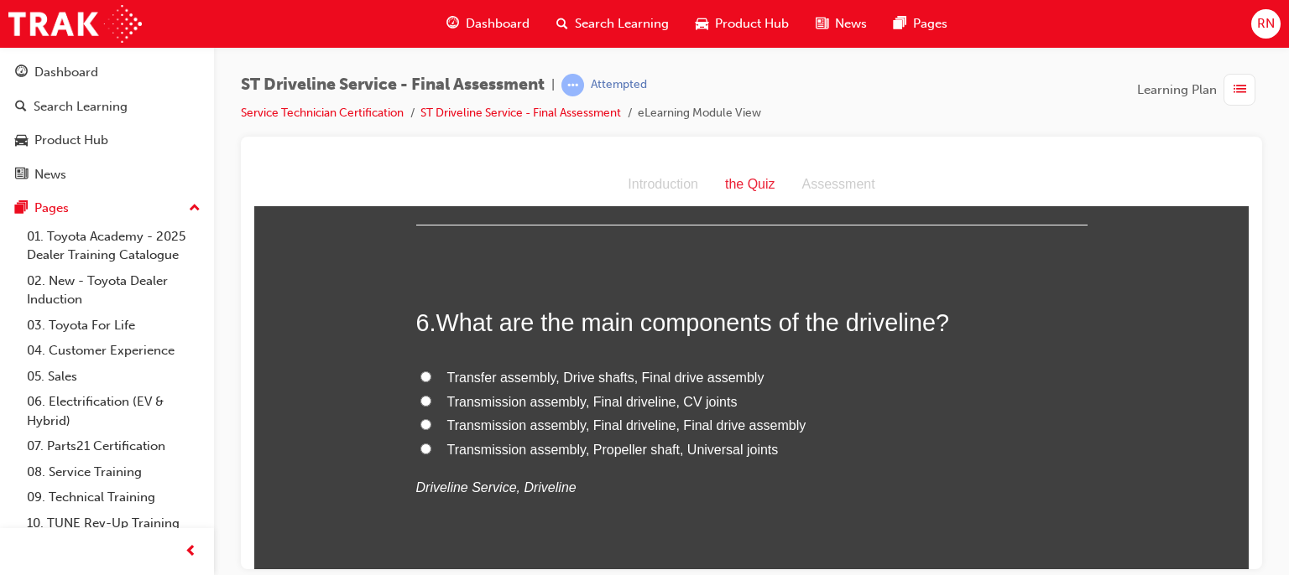
click at [530, 380] on span "Transfer assembly, Drive shafts, Final drive assembly" at bounding box center [605, 377] width 317 height 14
click at [431, 380] on input "Transfer assembly, Drive shafts, Final drive assembly" at bounding box center [425, 376] width 11 height 11
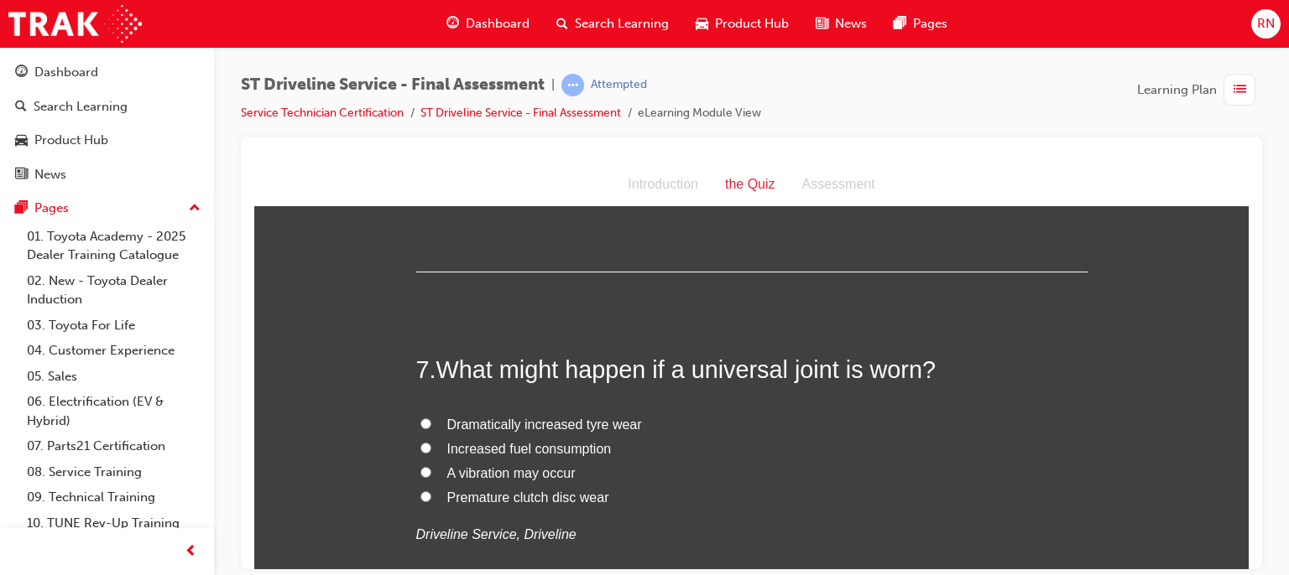
scroll to position [2215, 0]
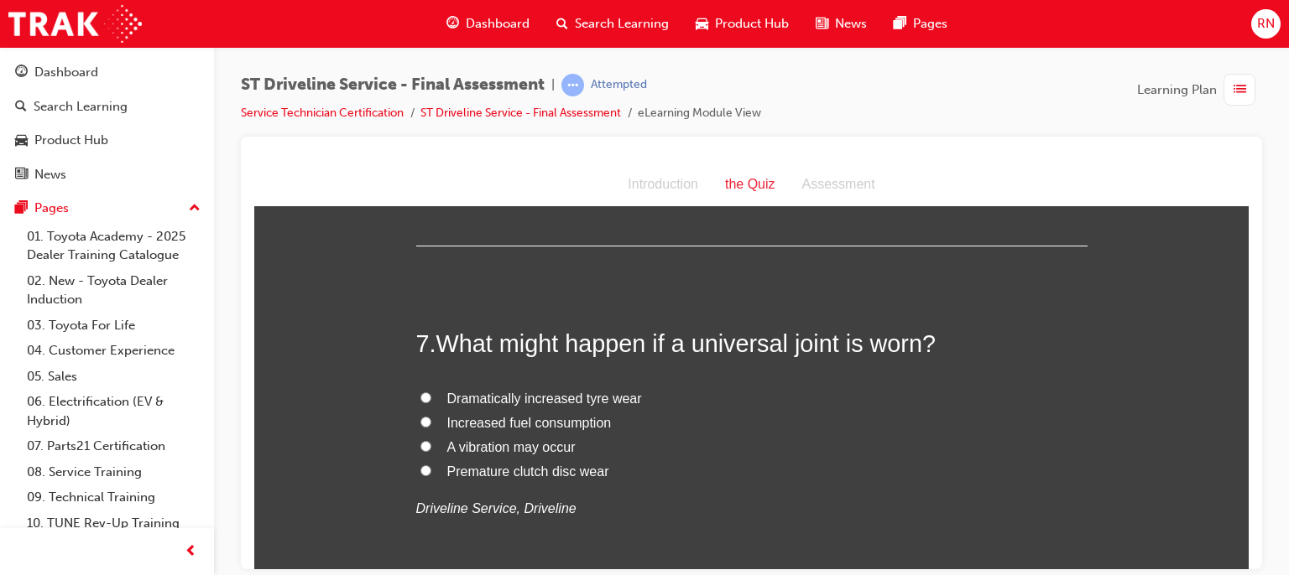
click at [495, 442] on span "A vibration may occur" at bounding box center [511, 447] width 128 height 14
click at [431, 442] on input "A vibration may occur" at bounding box center [425, 445] width 11 height 11
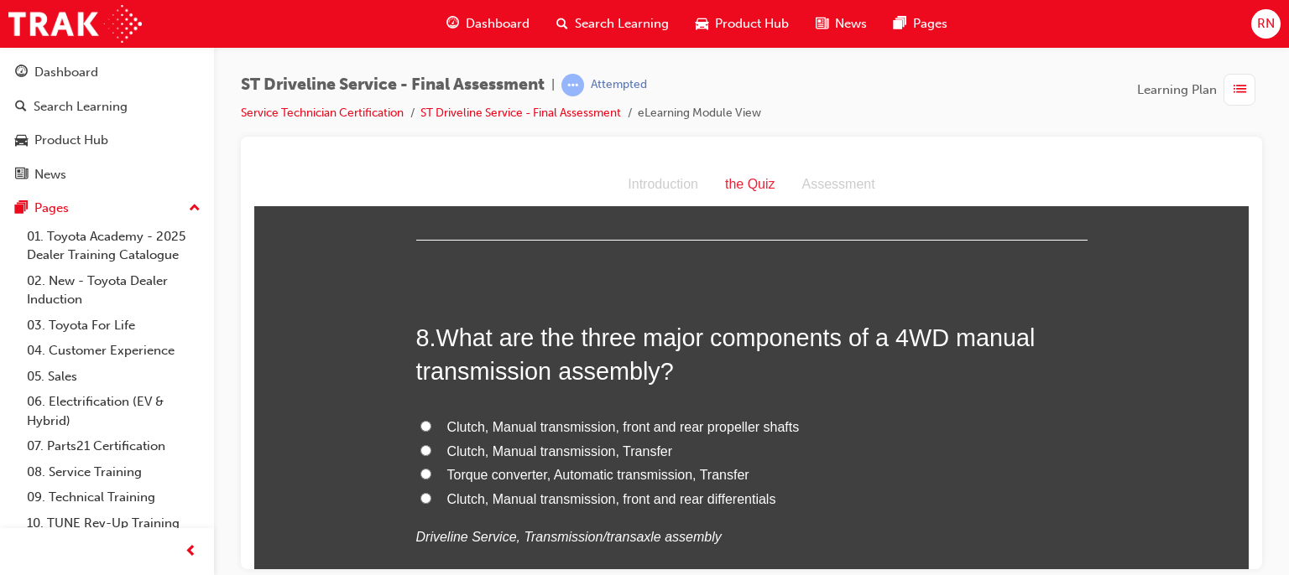
scroll to position [2584, 0]
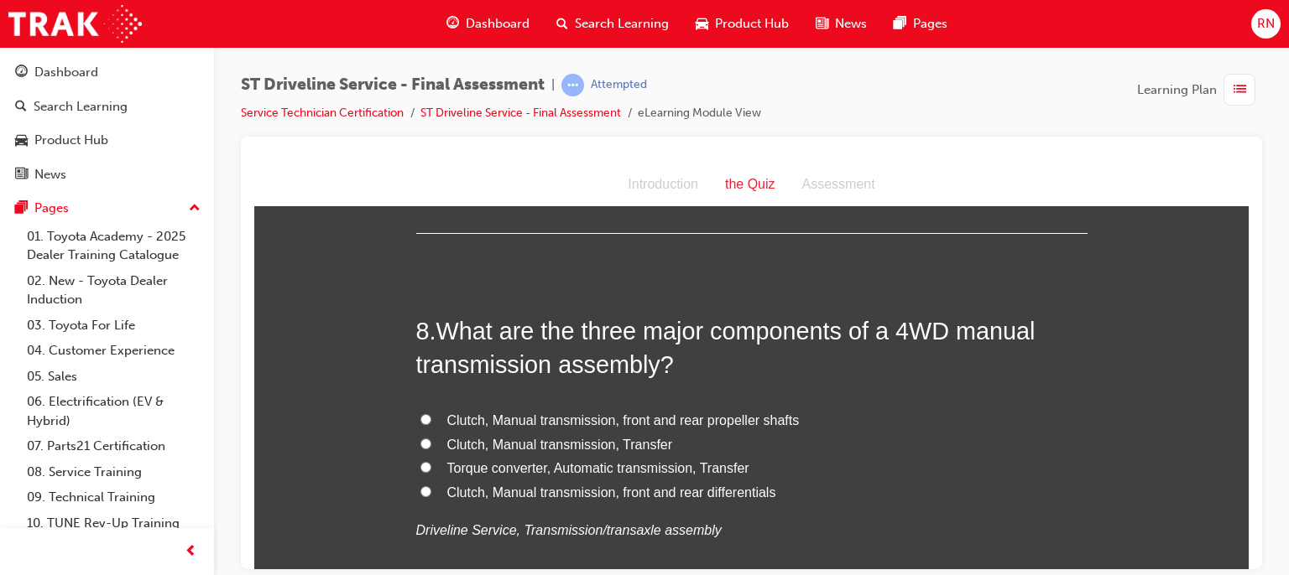
click at [423, 495] on input "Clutch, Manual transmission, front and rear differentials" at bounding box center [425, 491] width 11 height 11
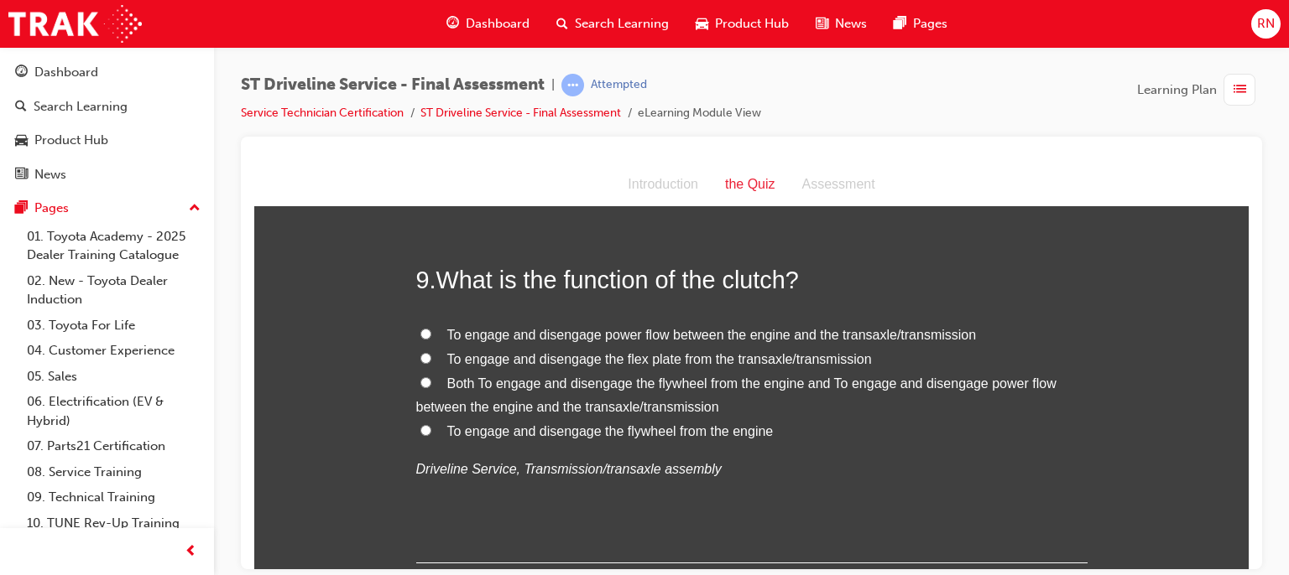
scroll to position [3042, 0]
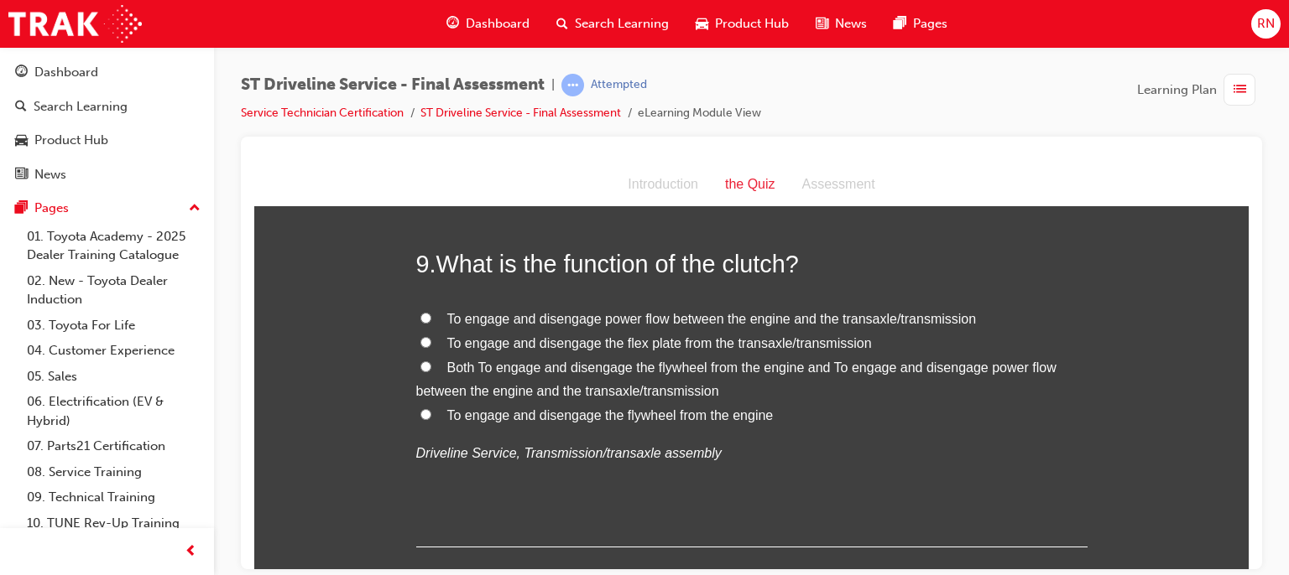
click at [428, 307] on label "To engage and disengage power flow between the engine and the transaxle/transmi…" at bounding box center [751, 319] width 671 height 24
click at [428, 312] on input "To engage and disengage power flow between the engine and the transaxle/transmi…" at bounding box center [425, 317] width 11 height 11
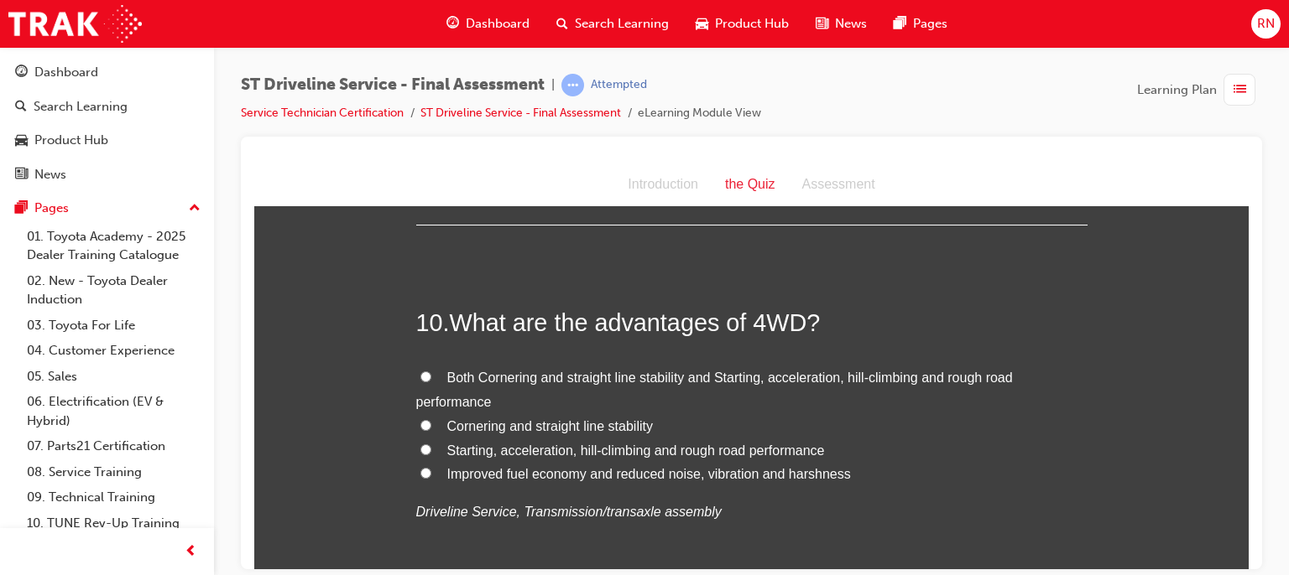
scroll to position [3377, 0]
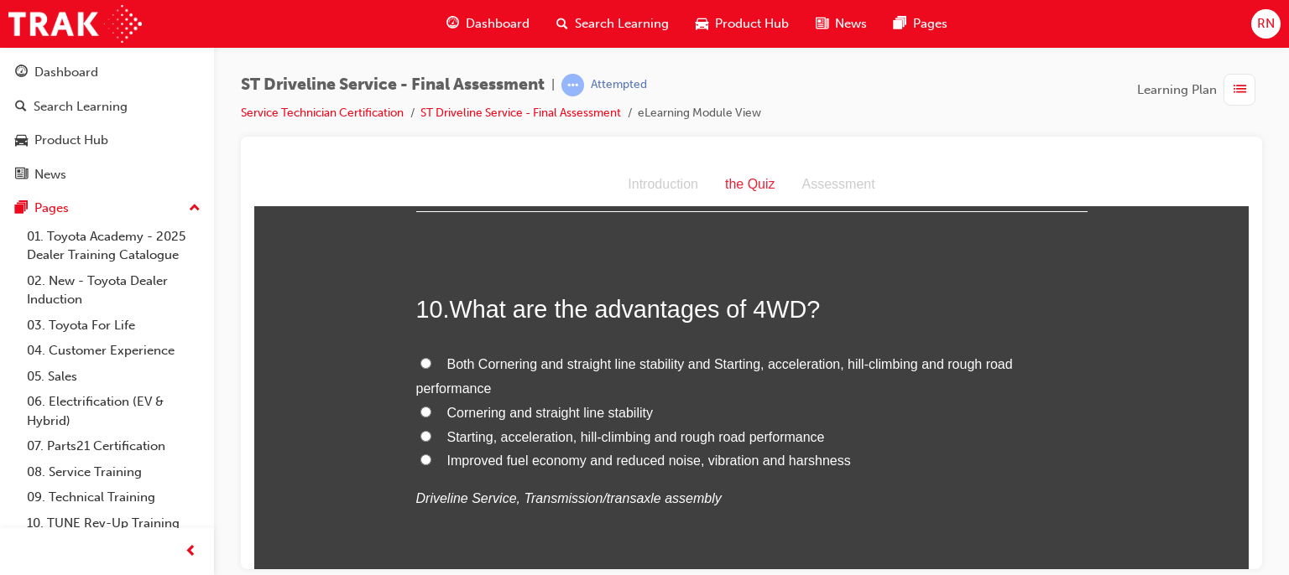
click at [416, 435] on label "Starting, acceleration, hill-climbing and rough road performance" at bounding box center [751, 437] width 671 height 24
click at [420, 435] on input "Starting, acceleration, hill-climbing and rough road performance" at bounding box center [425, 435] width 11 height 11
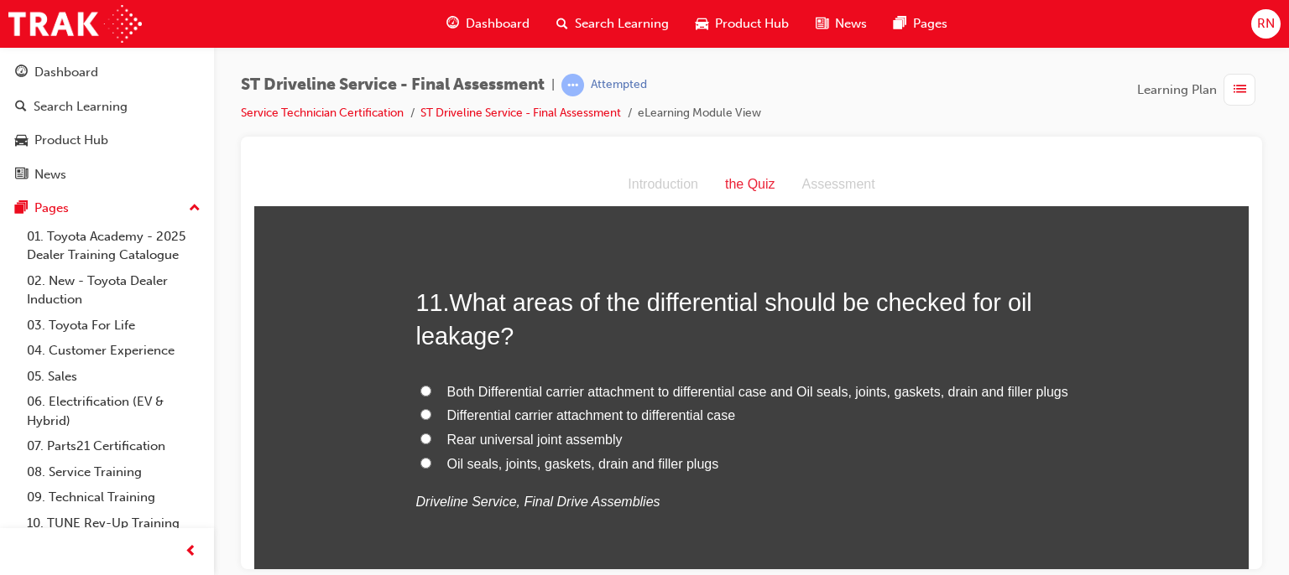
scroll to position [3780, 0]
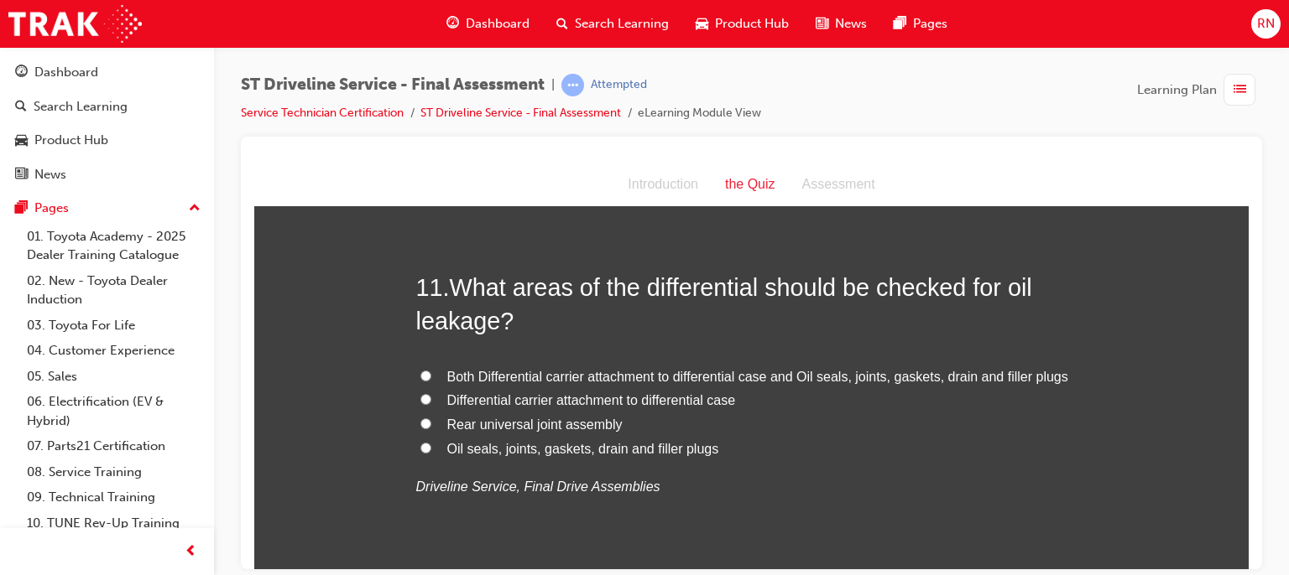
click at [416, 449] on label "Oil seals, joints, gaskets, drain and filler plugs" at bounding box center [751, 449] width 671 height 24
click at [420, 449] on input "Oil seals, joints, gaskets, drain and filler plugs" at bounding box center [425, 447] width 11 height 11
click at [430, 371] on label "Both Differential carrier attachment to differential case and Oil seals, joints…" at bounding box center [751, 377] width 671 height 24
click at [430, 371] on input "Both Differential carrier attachment to differential case and Oil seals, joints…" at bounding box center [425, 375] width 11 height 11
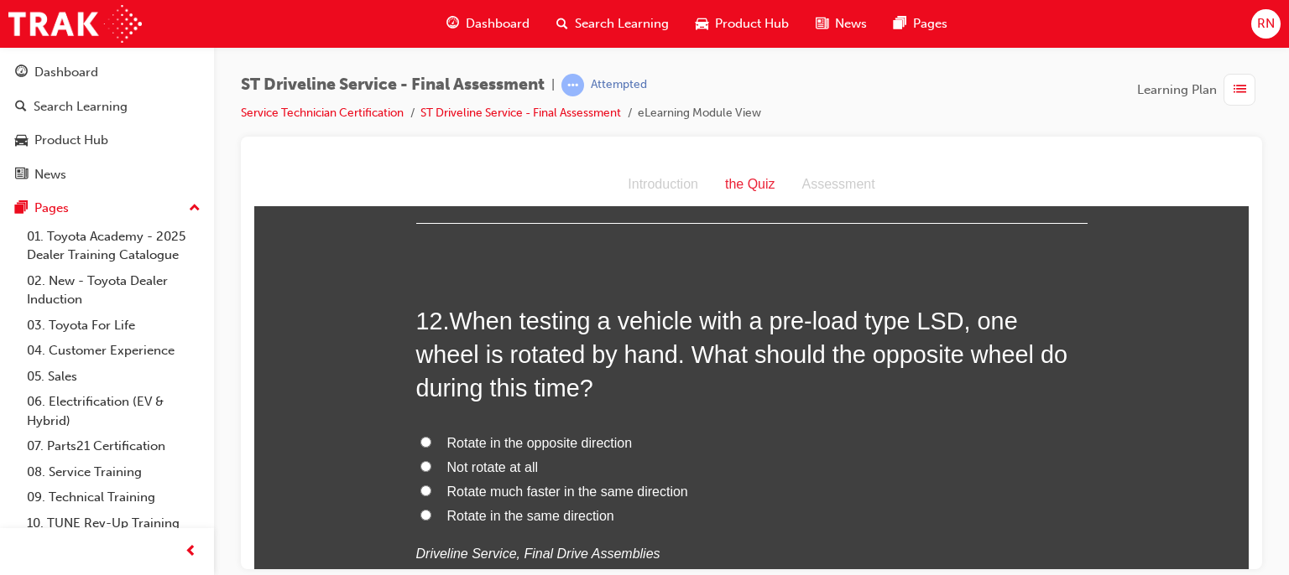
scroll to position [4171, 0]
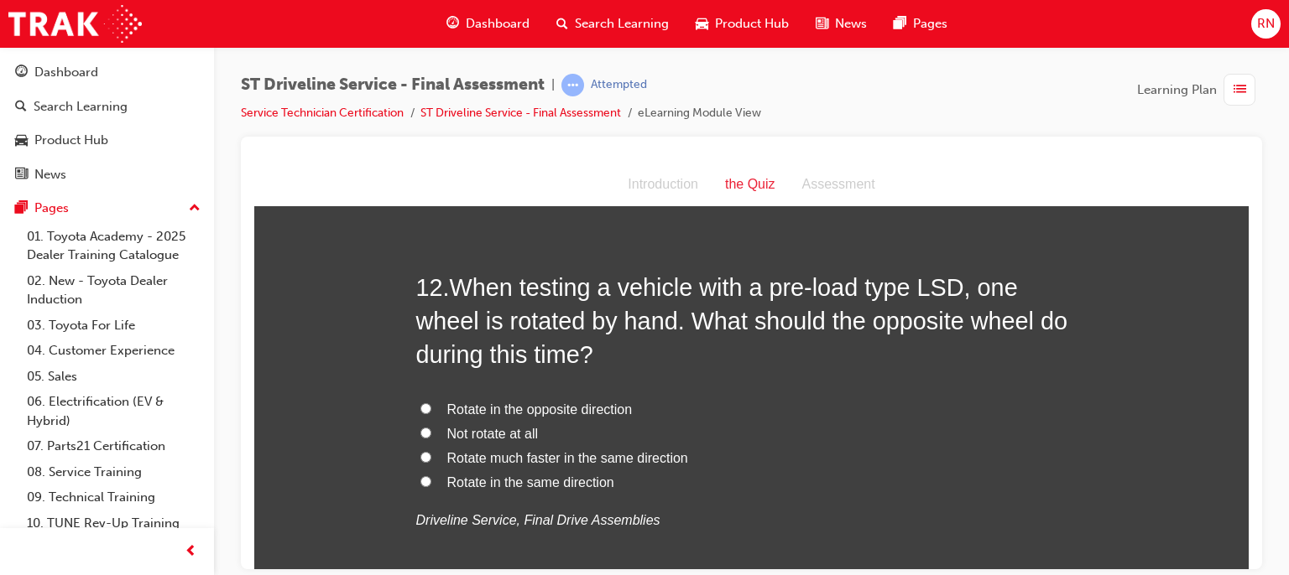
click at [422, 481] on input "Rotate in the same direction" at bounding box center [425, 481] width 11 height 11
click at [447, 405] on span "Rotate in the opposite direction" at bounding box center [539, 409] width 185 height 14
click at [431, 405] on input "Rotate in the opposite direction" at bounding box center [425, 408] width 11 height 11
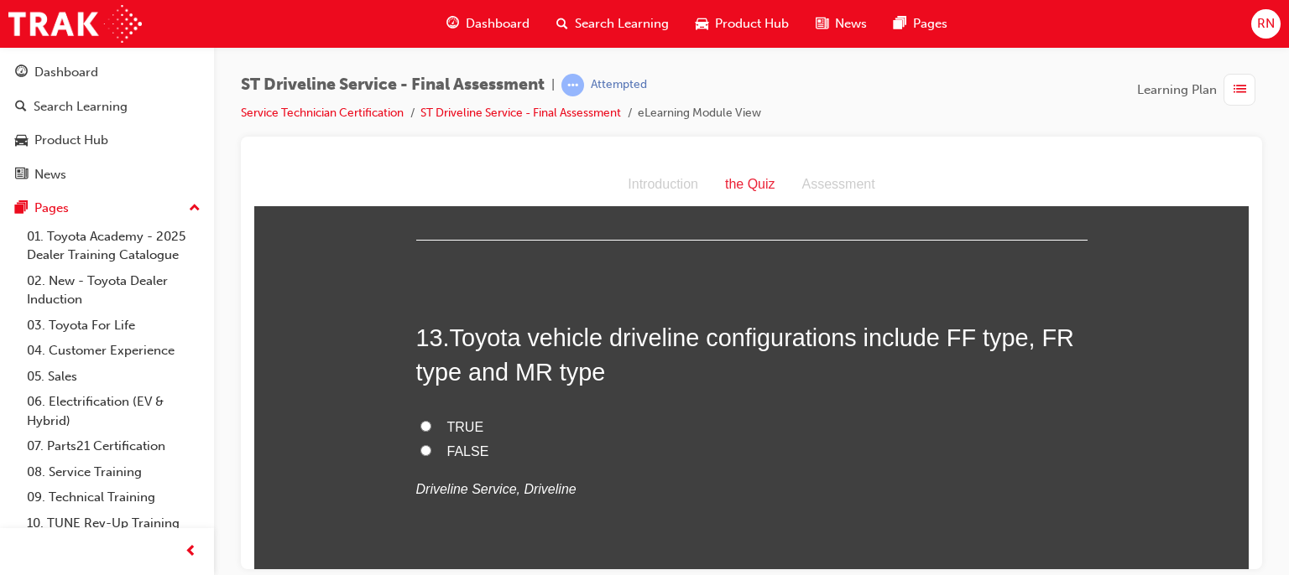
scroll to position [4552, 0]
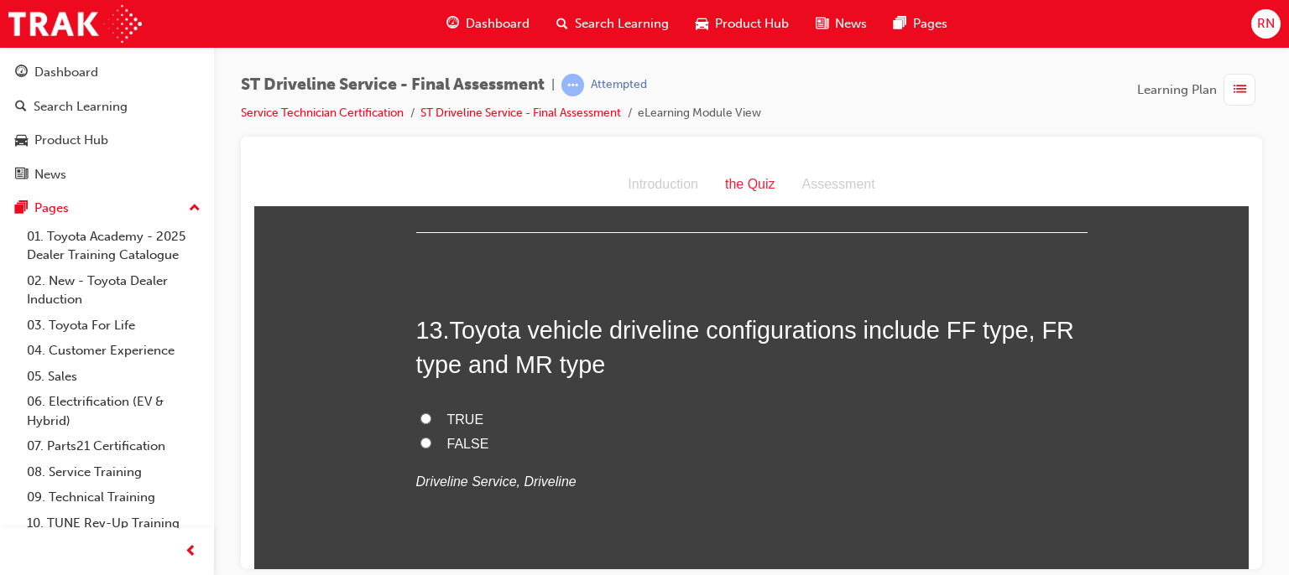
click at [416, 415] on label "TRUE" at bounding box center [751, 420] width 671 height 24
click at [420, 415] on input "TRUE" at bounding box center [425, 418] width 11 height 11
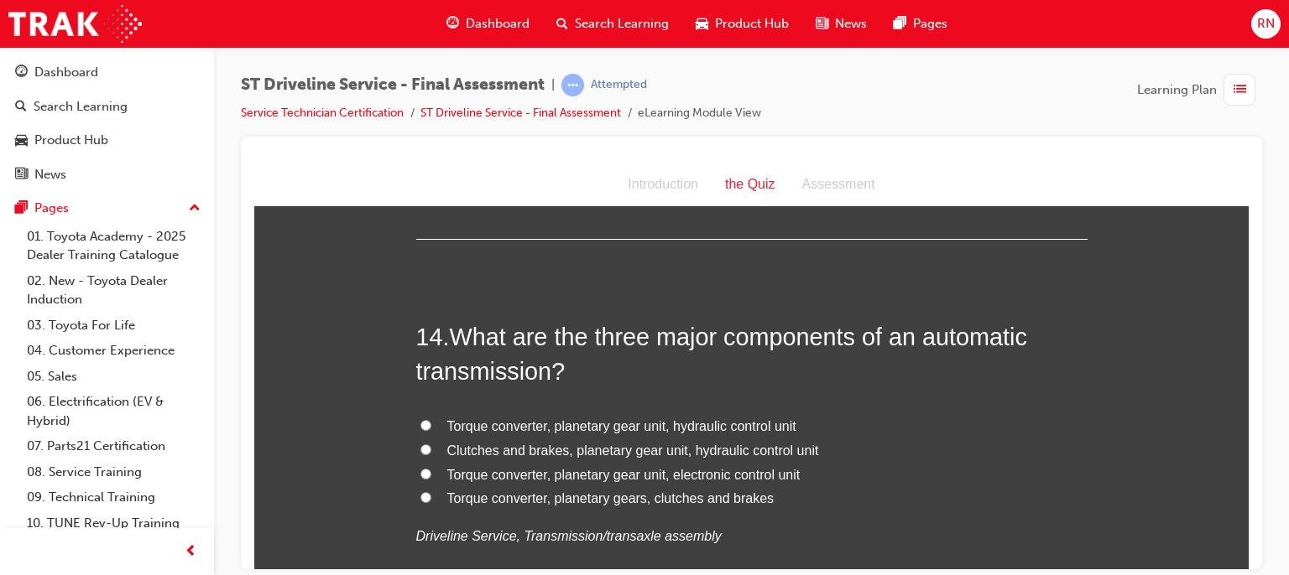
scroll to position [4921, 0]
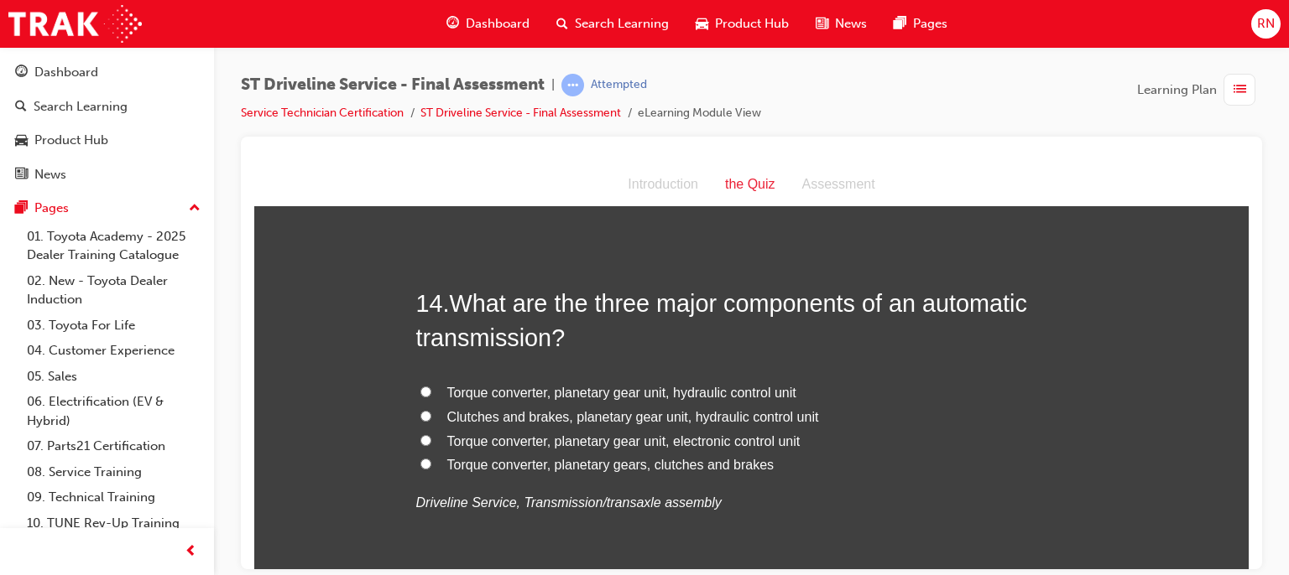
click at [456, 385] on span "Torque converter, planetary gear unit, hydraulic control unit" at bounding box center [621, 392] width 349 height 14
click at [431, 386] on input "Torque converter, planetary gear unit, hydraulic control unit" at bounding box center [425, 391] width 11 height 11
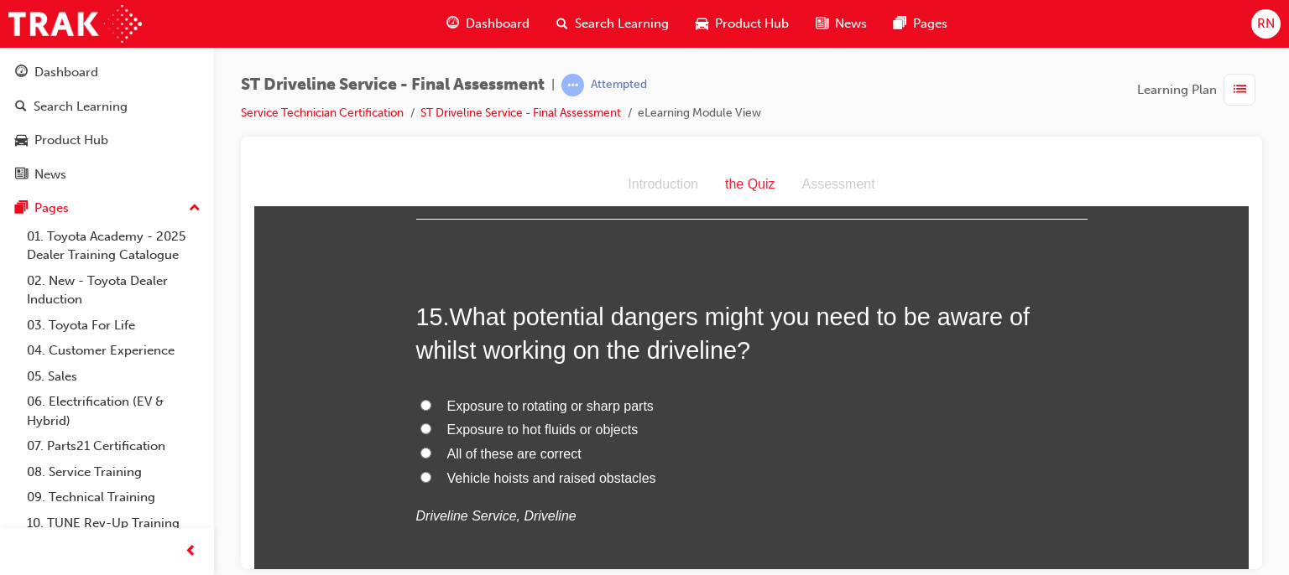
scroll to position [5301, 0]
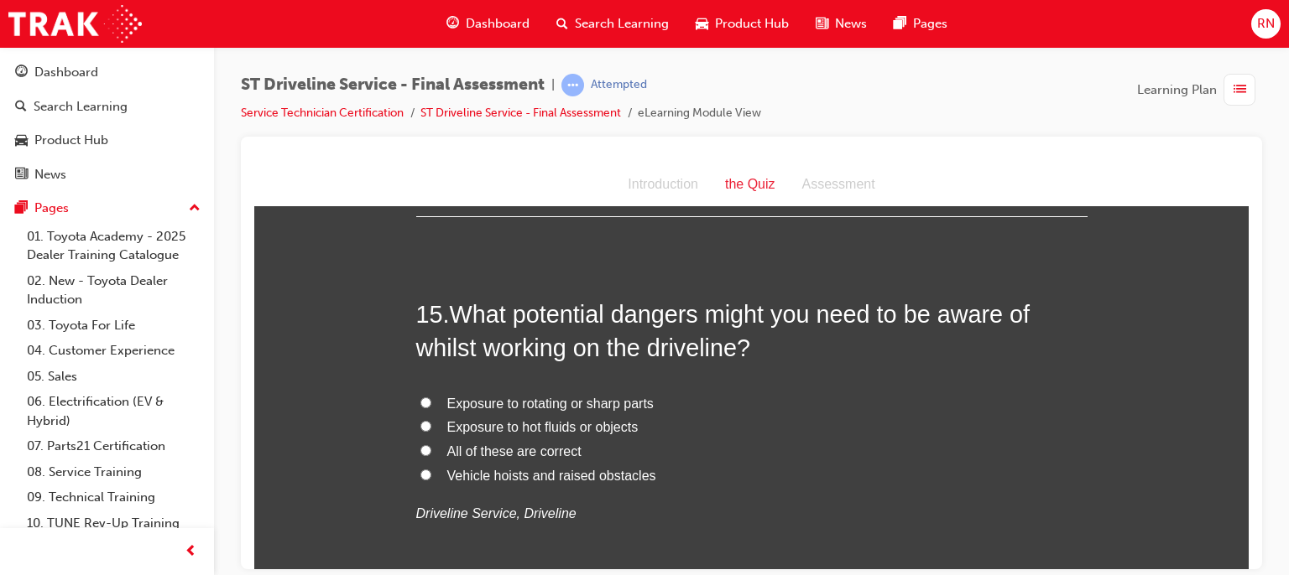
click at [466, 407] on span "Exposure to rotating or sharp parts" at bounding box center [550, 403] width 206 height 14
click at [431, 407] on input "Exposure to rotating or sharp parts" at bounding box center [425, 402] width 11 height 11
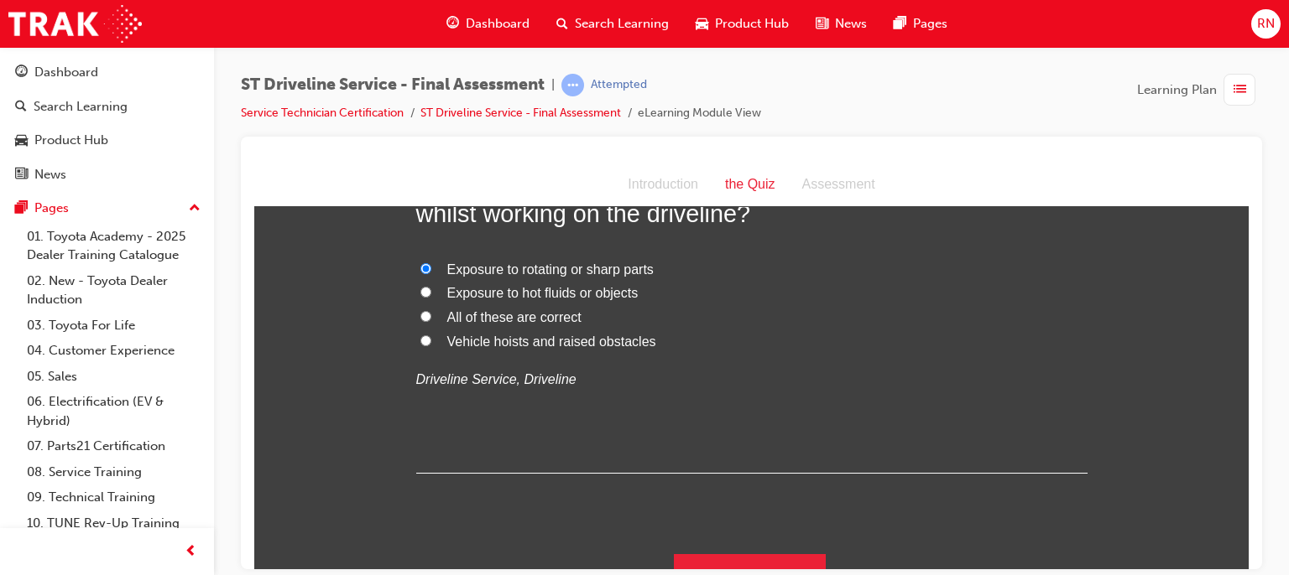
scroll to position [5463, 0]
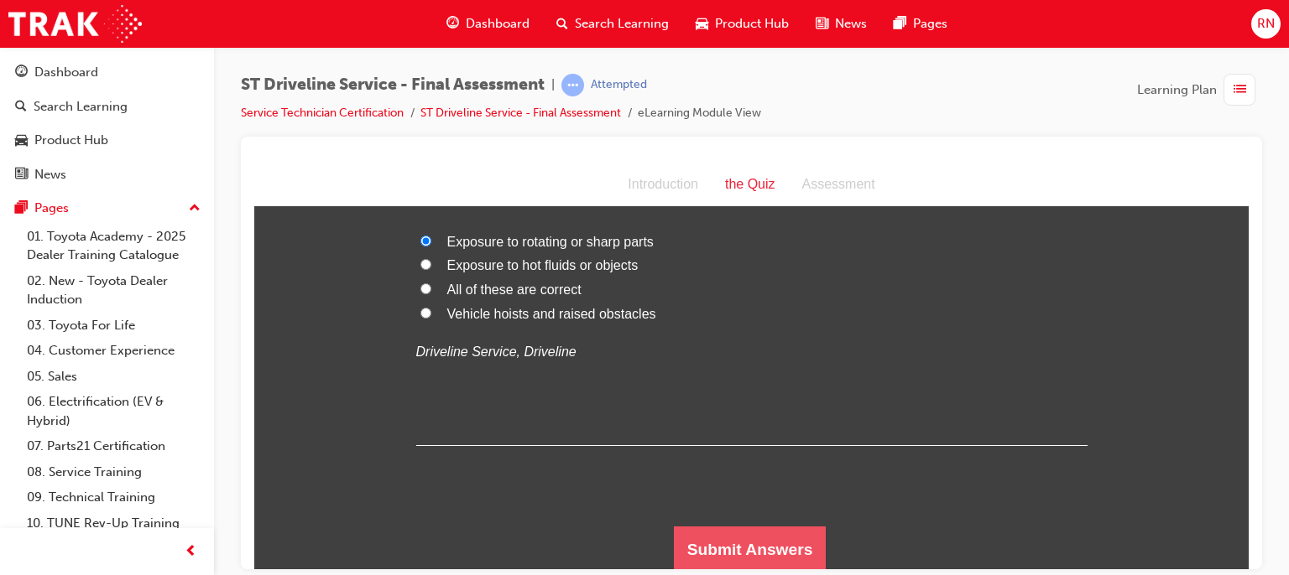
click at [795, 545] on button "Submit Answers" at bounding box center [750, 549] width 153 height 47
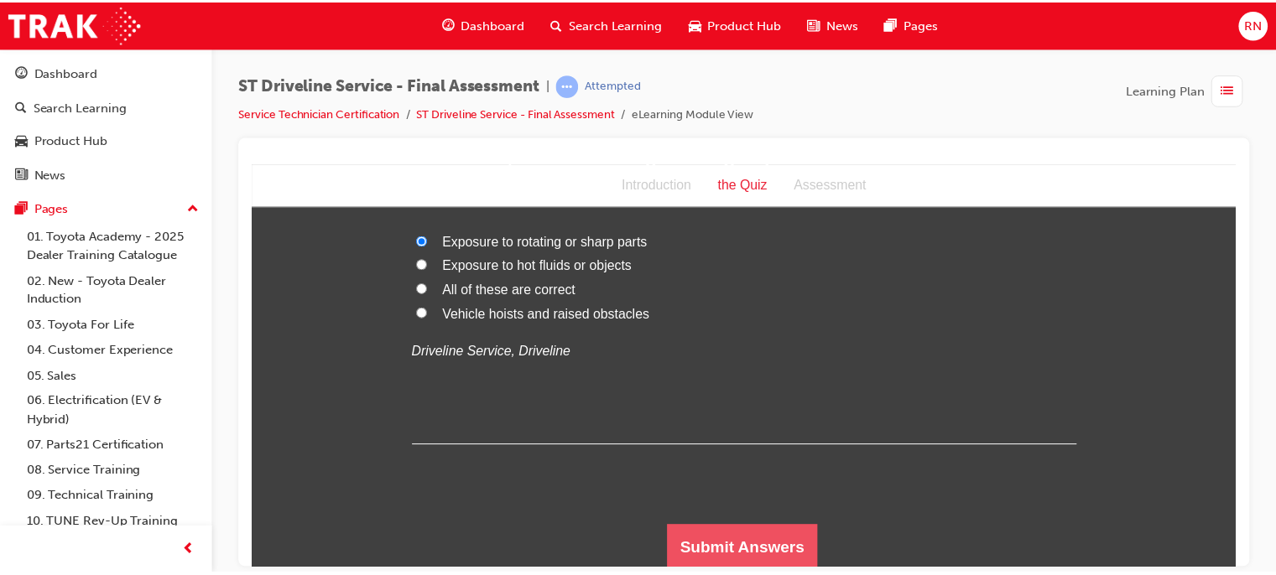
scroll to position [0, 0]
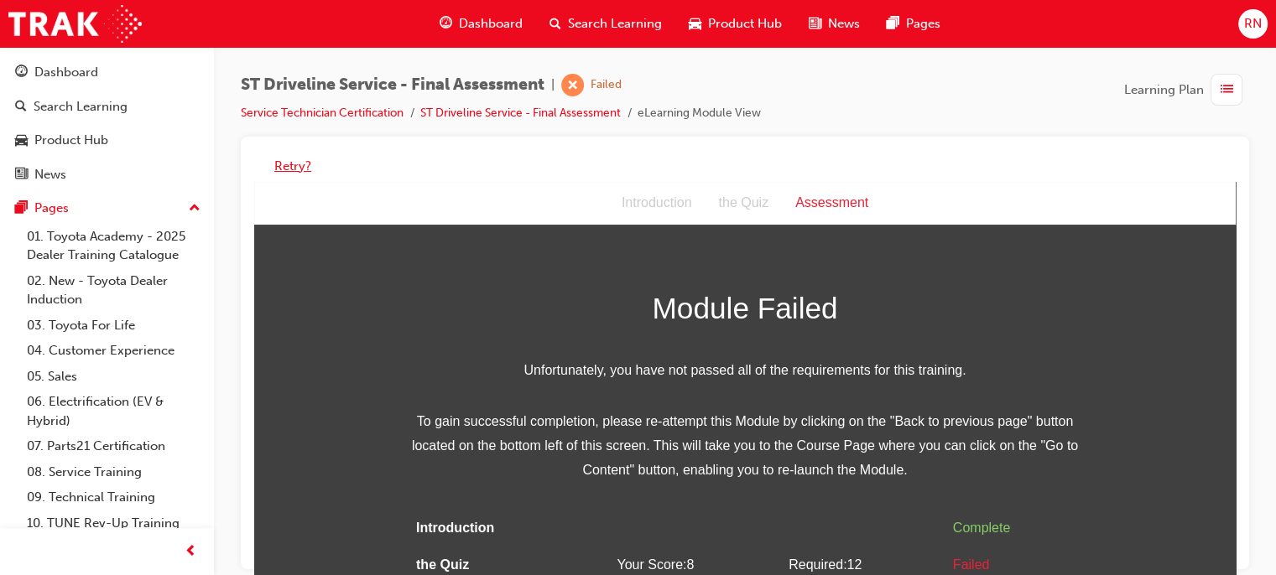
click at [291, 162] on button "Retry?" at bounding box center [292, 166] width 37 height 19
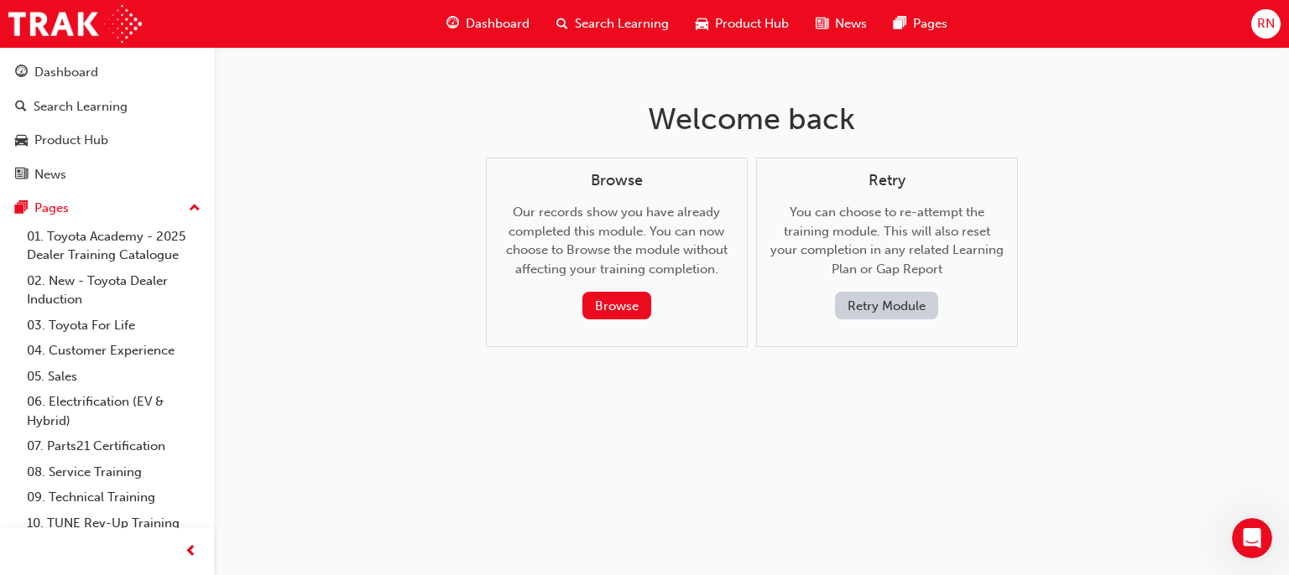
drag, startPoint x: 940, startPoint y: 301, endPoint x: 930, endPoint y: 306, distance: 10.5
click at [930, 306] on div "Retry Module" at bounding box center [887, 306] width 206 height 28
click at [930, 306] on button "Retry Module" at bounding box center [886, 306] width 103 height 28
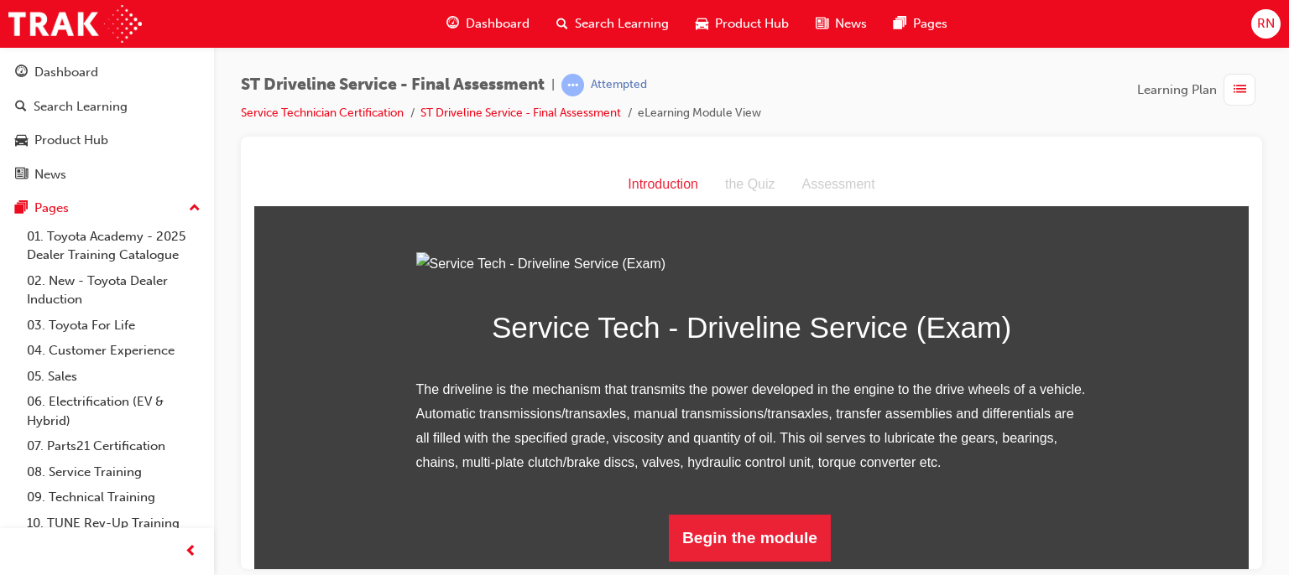
scroll to position [177, 0]
click at [798, 536] on button "Begin the module" at bounding box center [750, 537] width 162 height 47
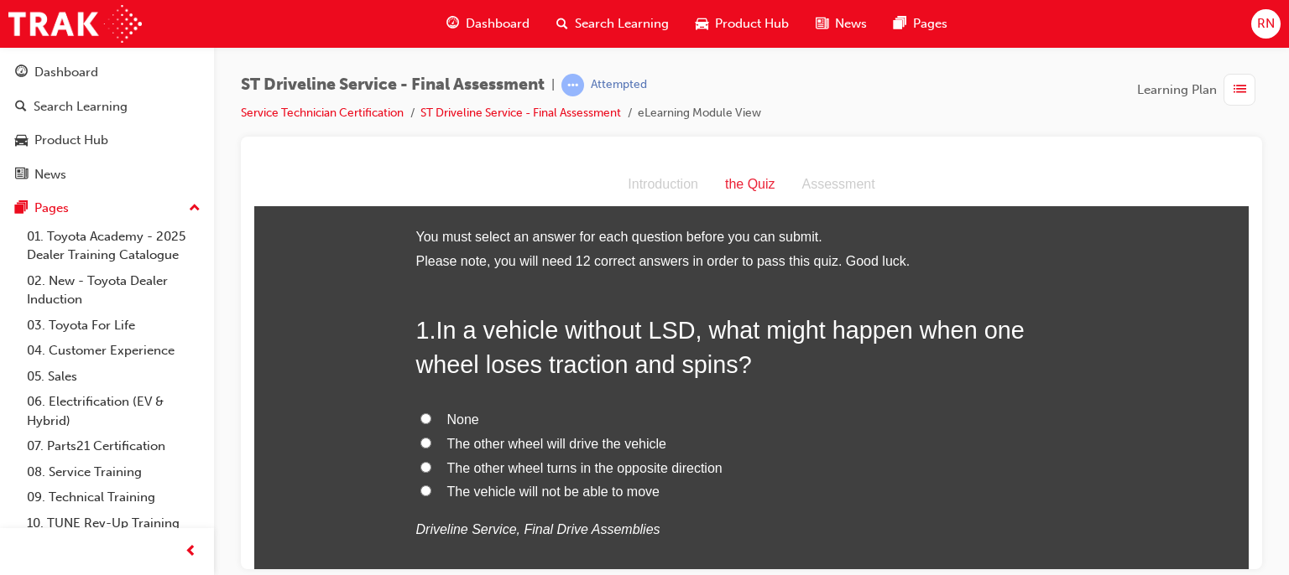
click at [427, 484] on label "The vehicle will not be able to move" at bounding box center [751, 492] width 671 height 24
click at [427, 485] on input "The vehicle will not be able to move" at bounding box center [425, 490] width 11 height 11
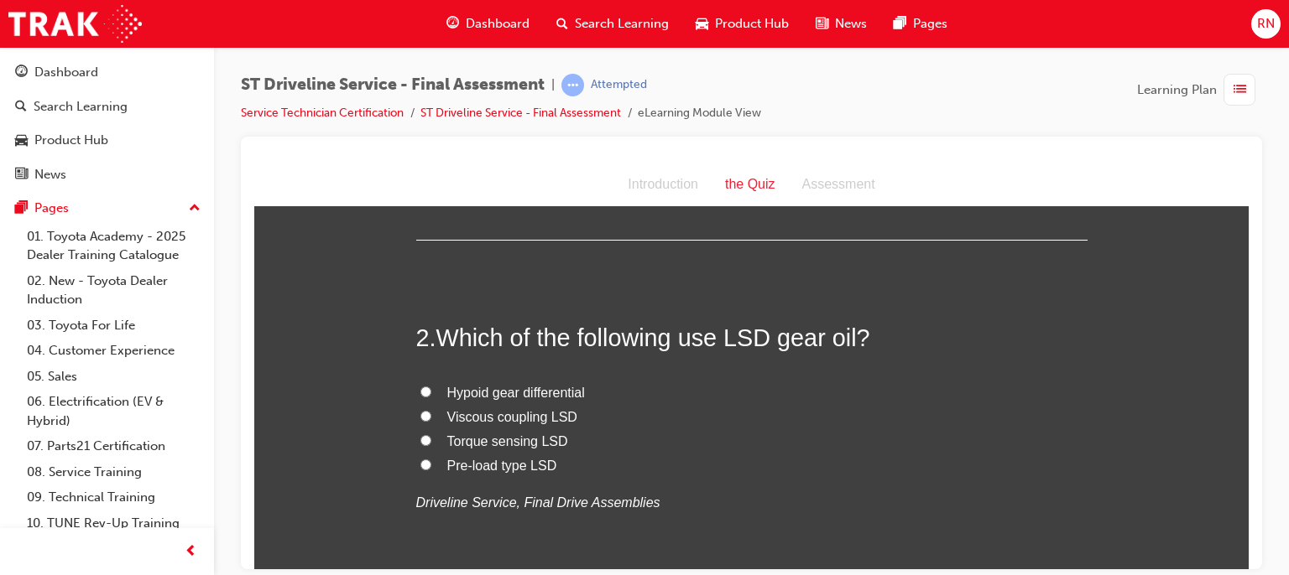
scroll to position [403, 0]
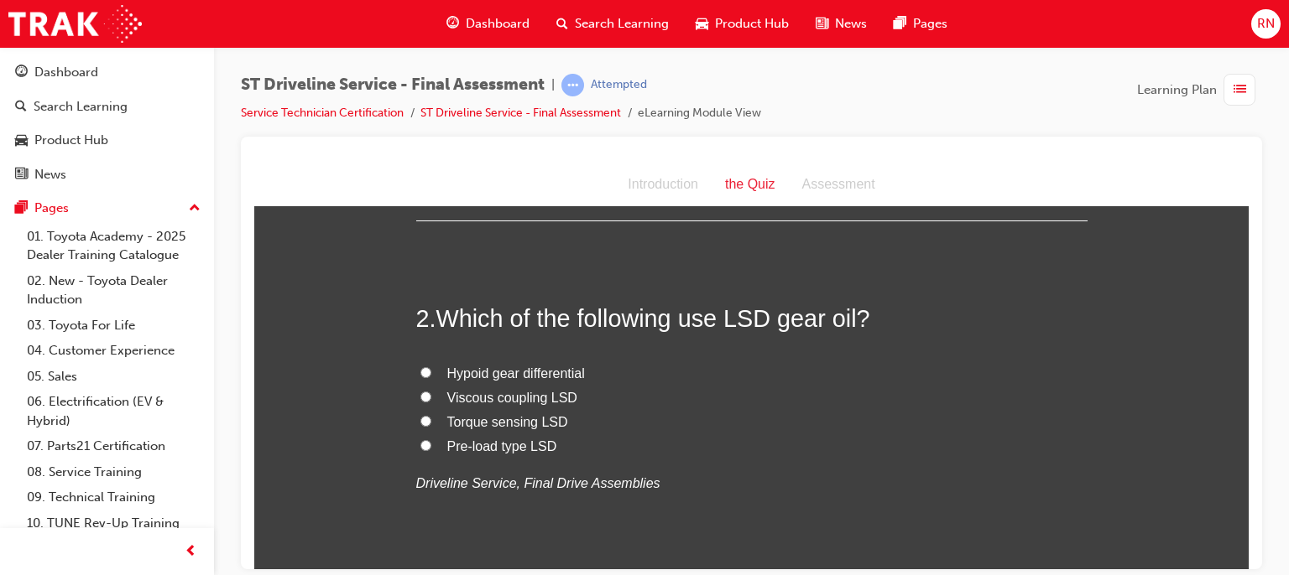
click at [462, 419] on span "Torque sensing LSD" at bounding box center [507, 421] width 121 height 14
click at [431, 419] on input "Torque sensing LSD" at bounding box center [425, 420] width 11 height 11
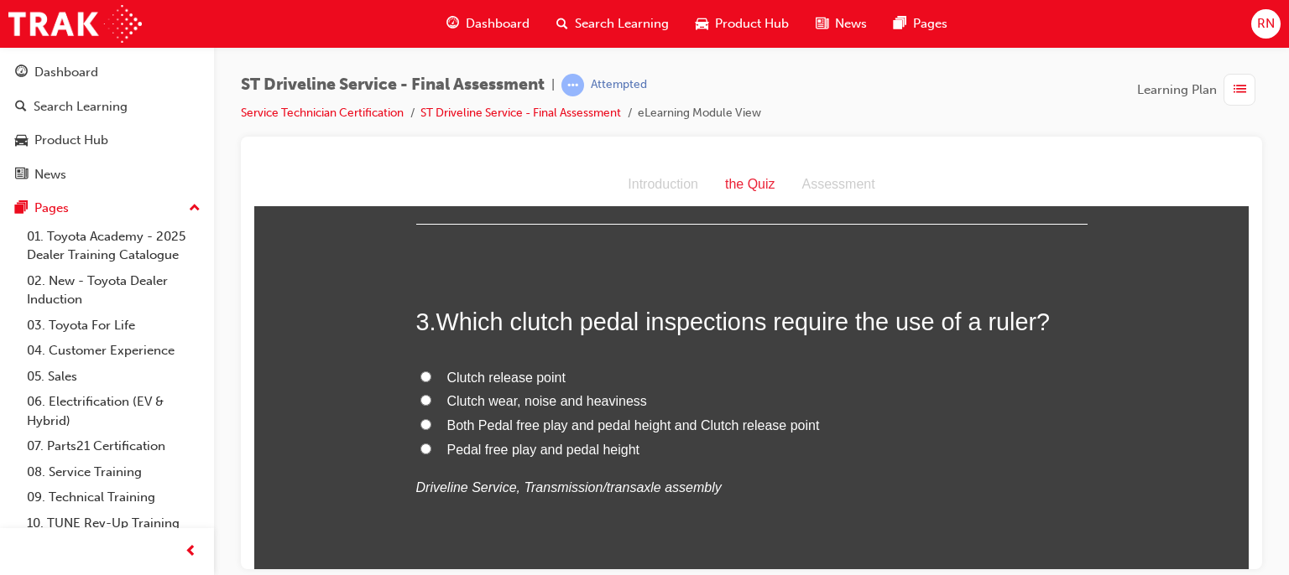
scroll to position [772, 0]
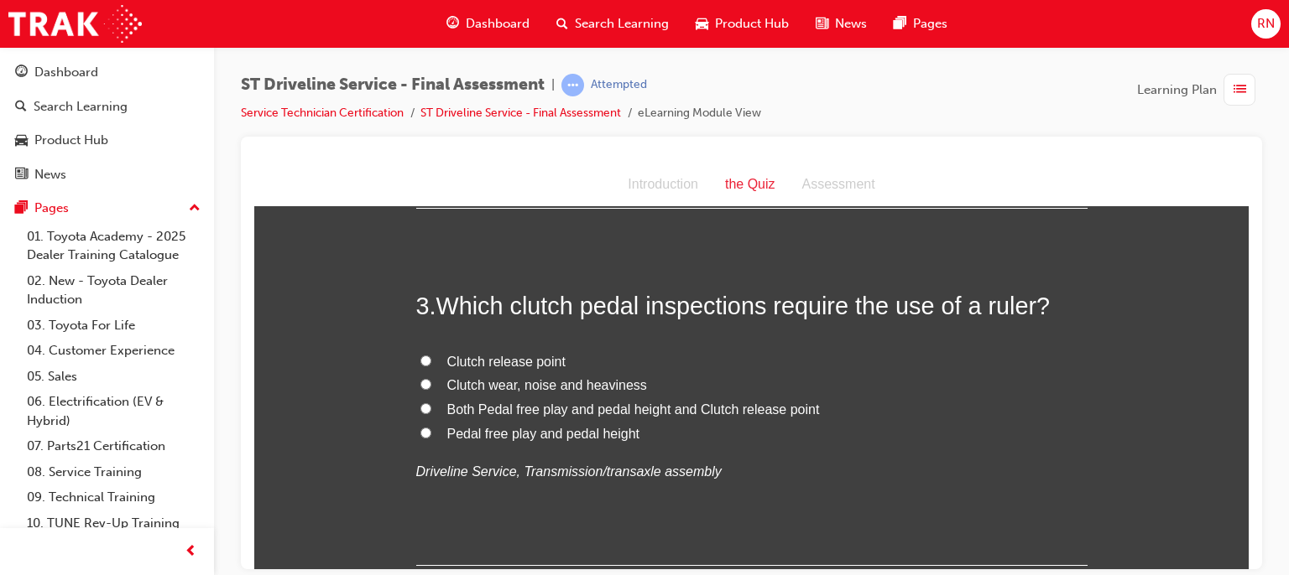
click at [430, 409] on label "Both Pedal free play and pedal height and Clutch release point" at bounding box center [751, 410] width 671 height 24
click at [430, 409] on input "Both Pedal free play and pedal height and Clutch release point" at bounding box center [425, 408] width 11 height 11
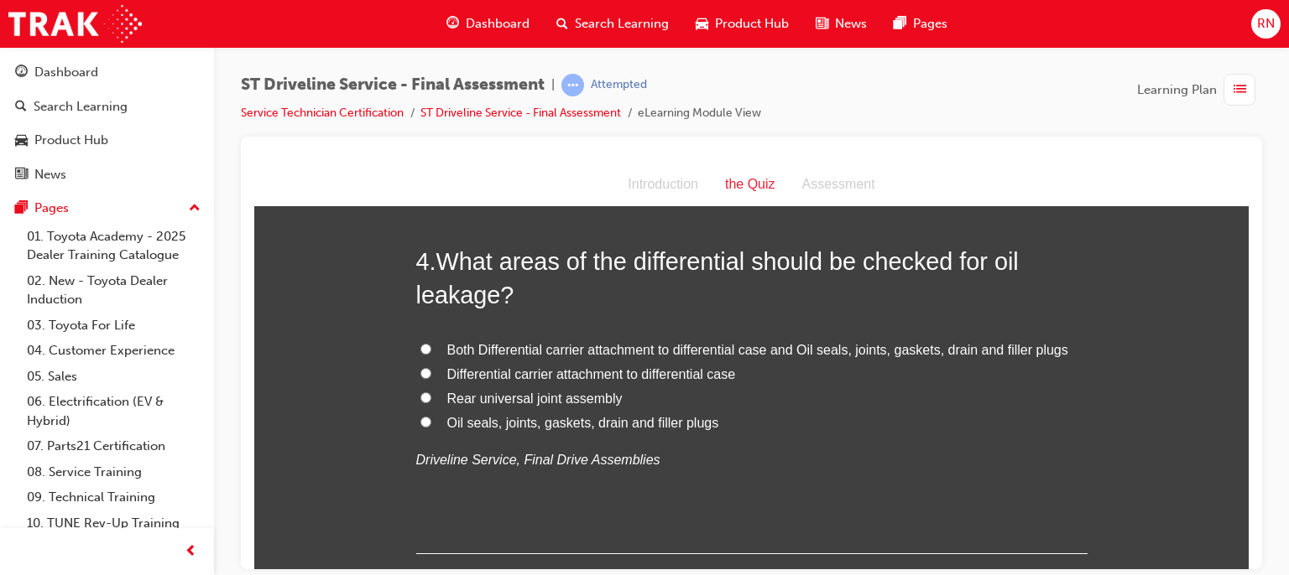
scroll to position [1174, 0]
click at [446, 356] on label "Both Differential carrier attachment to differential case and Oil seals, joints…" at bounding box center [751, 349] width 671 height 24
click at [431, 353] on input "Both Differential carrier attachment to differential case and Oil seals, joints…" at bounding box center [425, 347] width 11 height 11
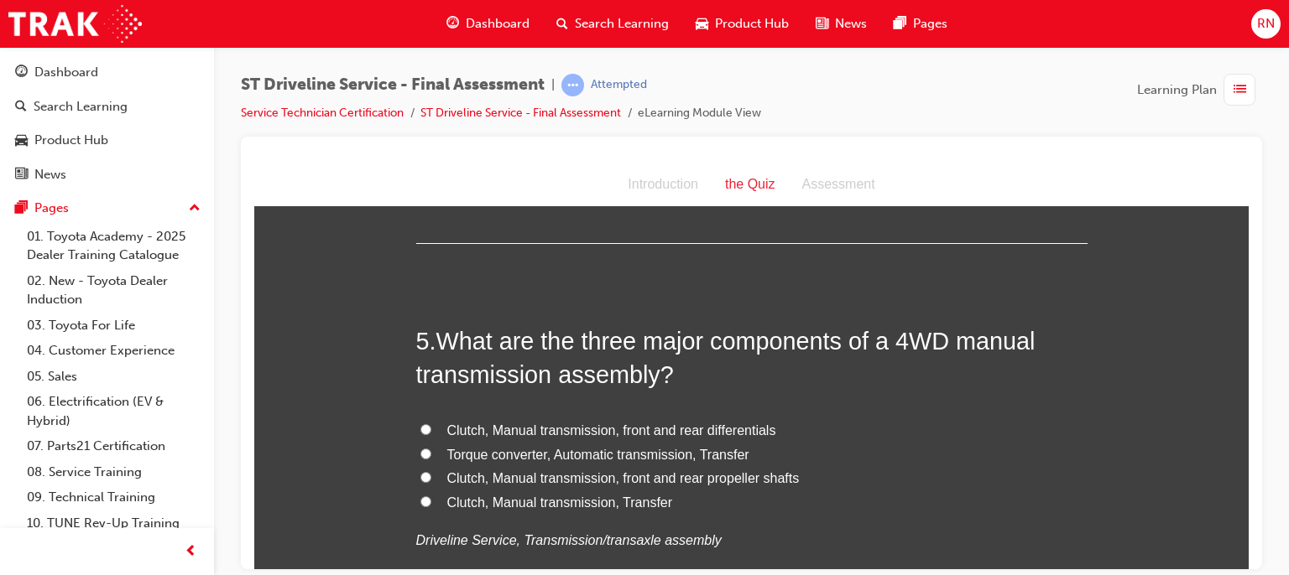
scroll to position [1510, 0]
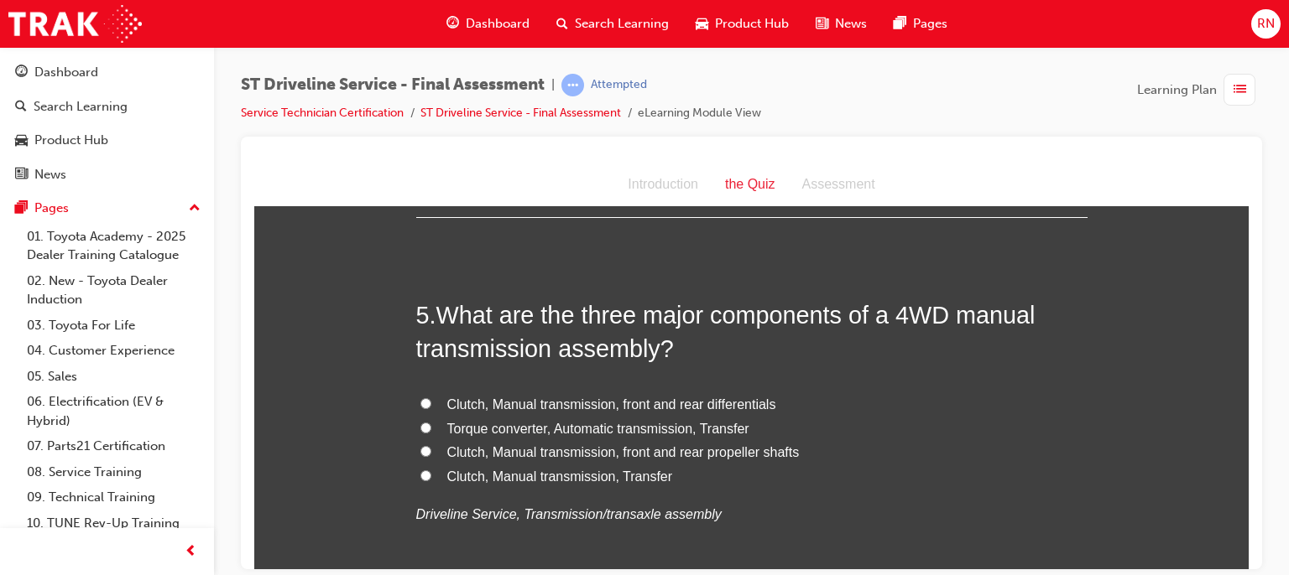
click at [419, 468] on label "Clutch, Manual transmission, Transfer" at bounding box center [751, 477] width 671 height 24
click at [420, 470] on input "Clutch, Manual transmission, Transfer" at bounding box center [425, 475] width 11 height 11
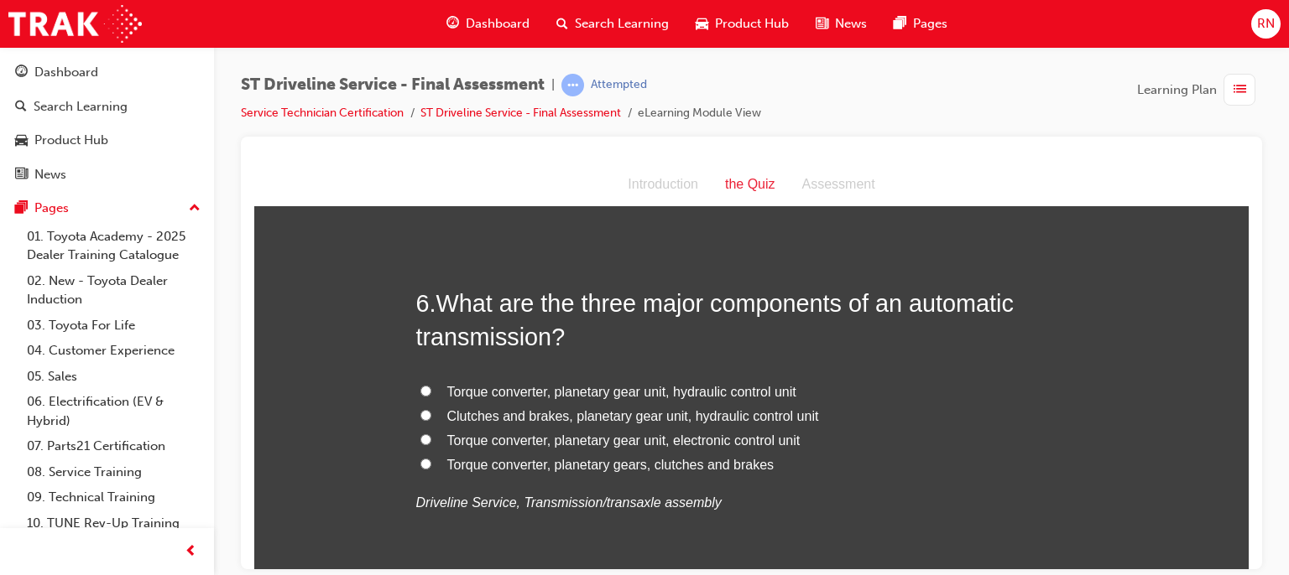
click at [447, 388] on span "Torque converter, planetary gear unit, hydraulic control unit" at bounding box center [621, 391] width 349 height 14
click at [431, 388] on input "Torque converter, planetary gear unit, hydraulic control unit" at bounding box center [425, 390] width 11 height 11
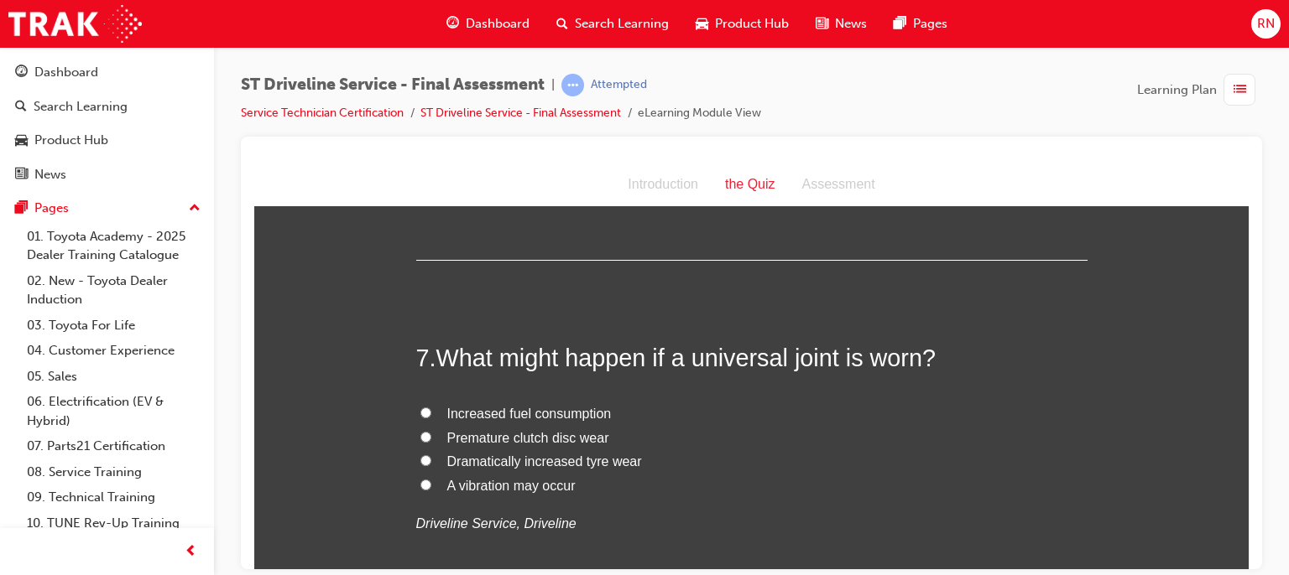
scroll to position [2282, 0]
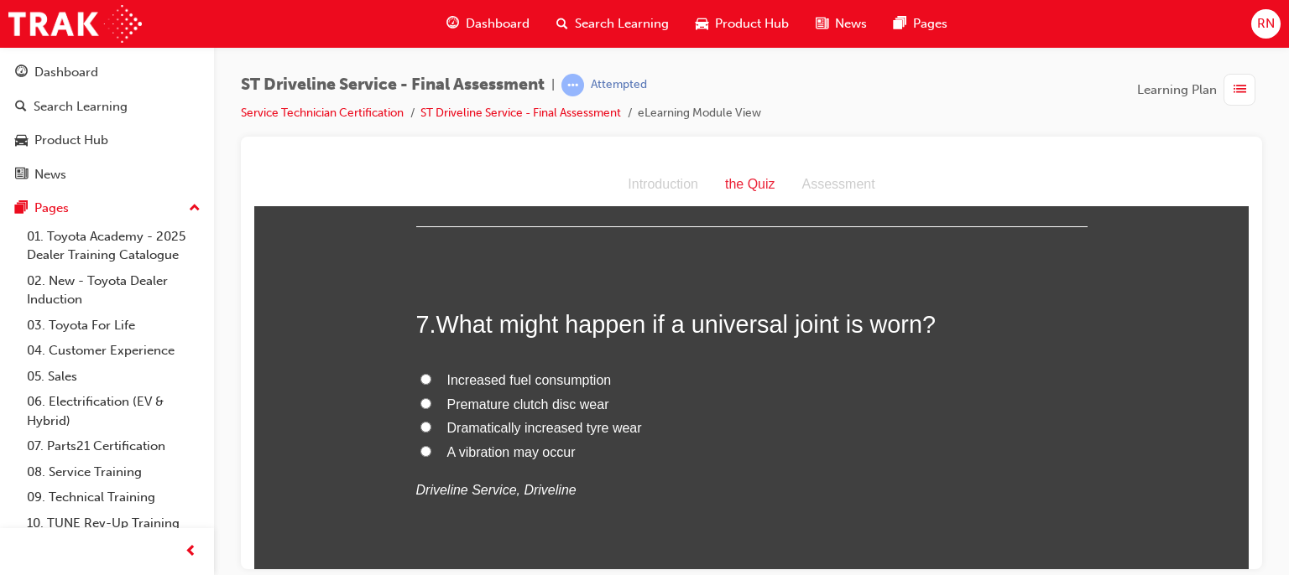
click at [422, 445] on input "A vibration may occur" at bounding box center [425, 450] width 11 height 11
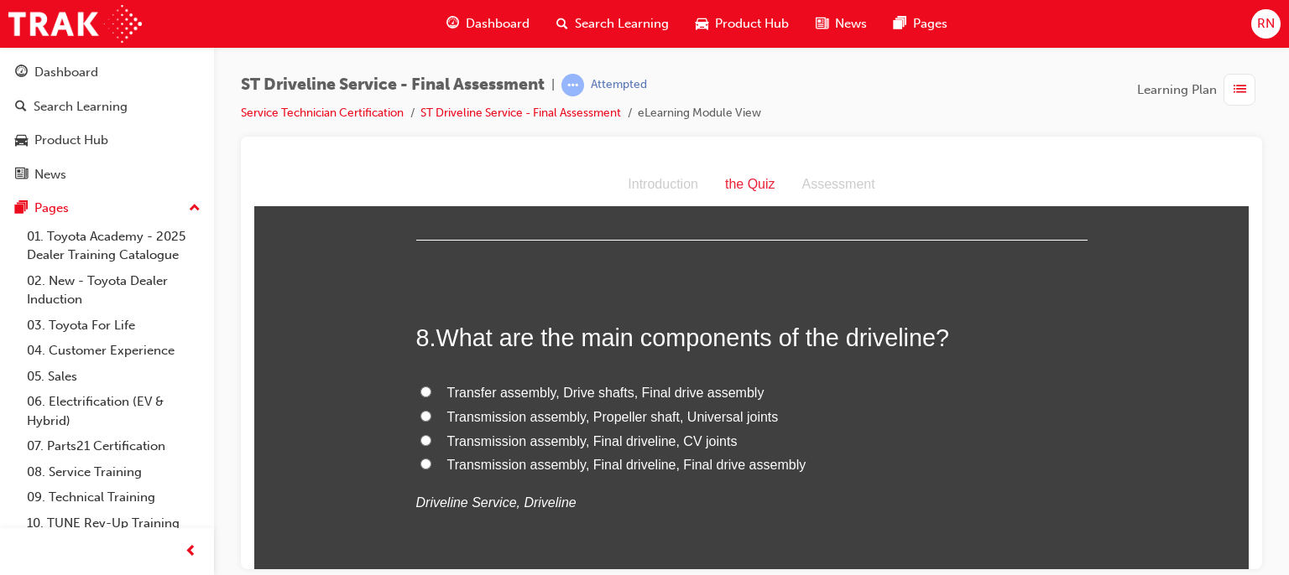
scroll to position [2628, 0]
click at [473, 457] on span "Transmission assembly, Final driveline, Final drive assembly" at bounding box center [626, 462] width 359 height 14
click at [431, 457] on input "Transmission assembly, Final driveline, Final drive assembly" at bounding box center [425, 461] width 11 height 11
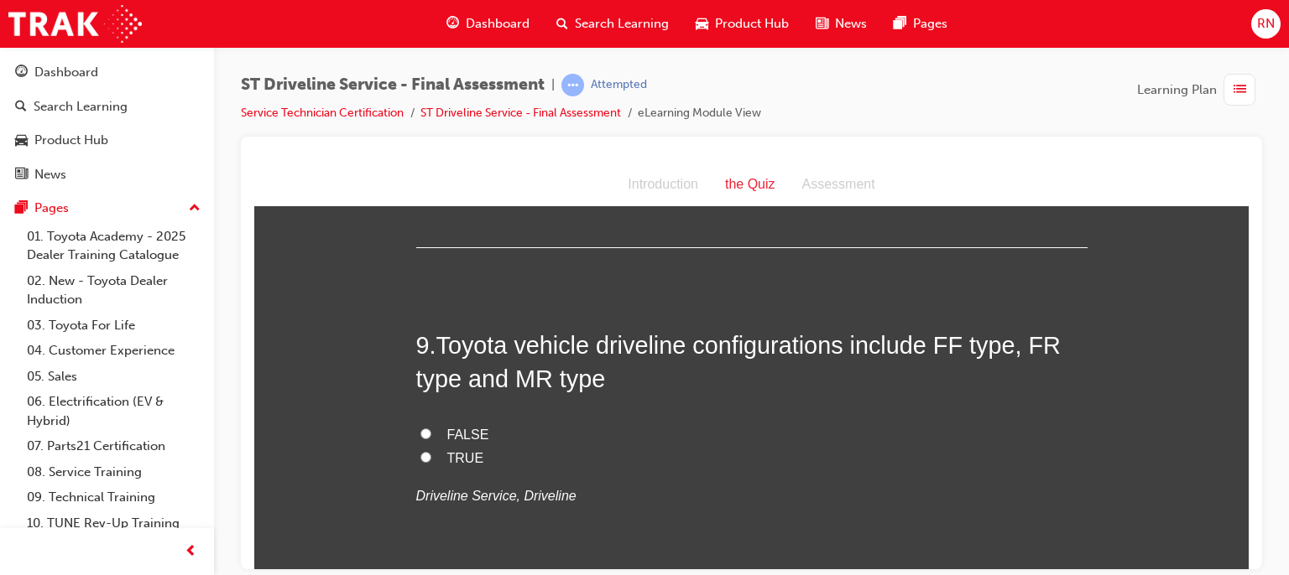
scroll to position [3008, 0]
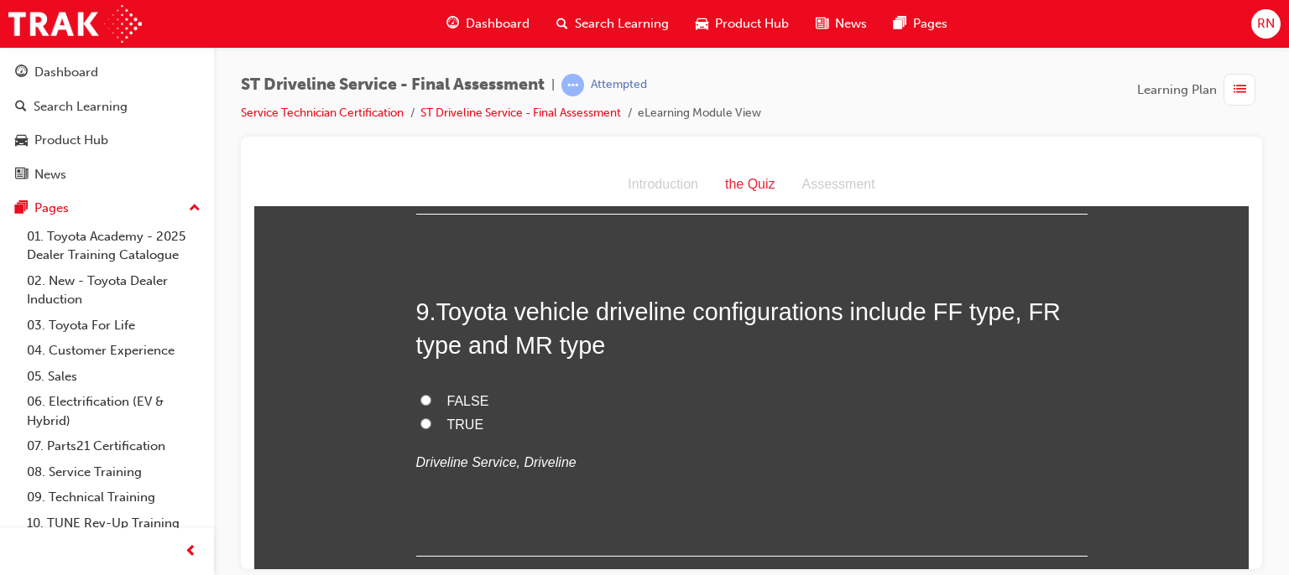
click at [447, 422] on span "TRUE" at bounding box center [465, 424] width 37 height 14
click at [431, 422] on input "TRUE" at bounding box center [425, 423] width 11 height 11
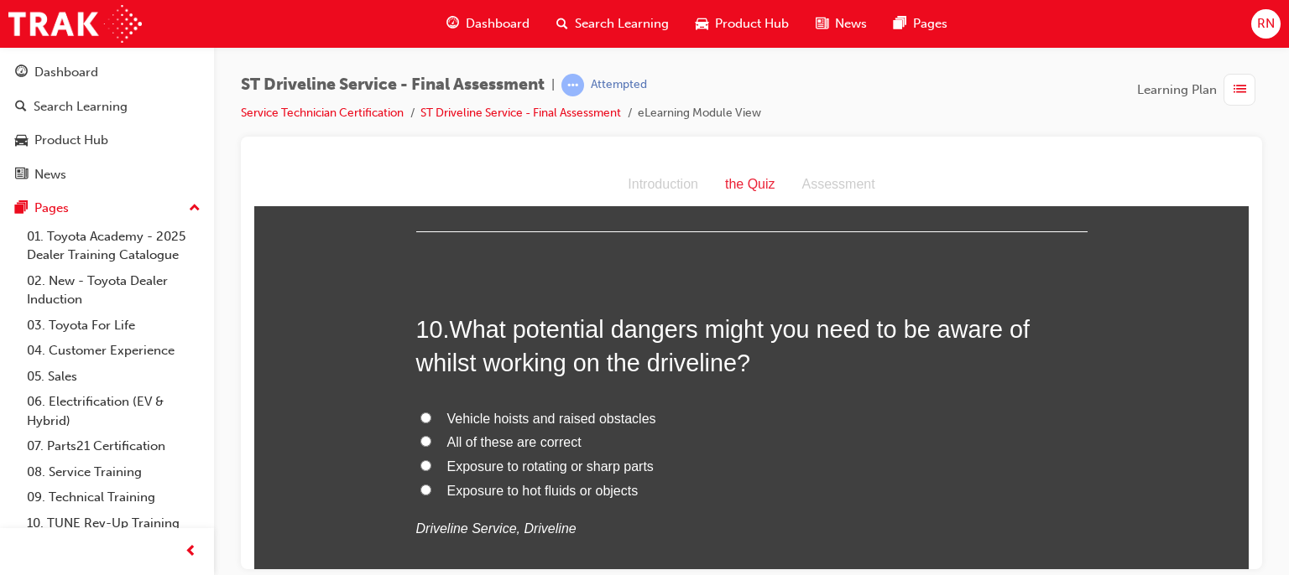
scroll to position [3344, 0]
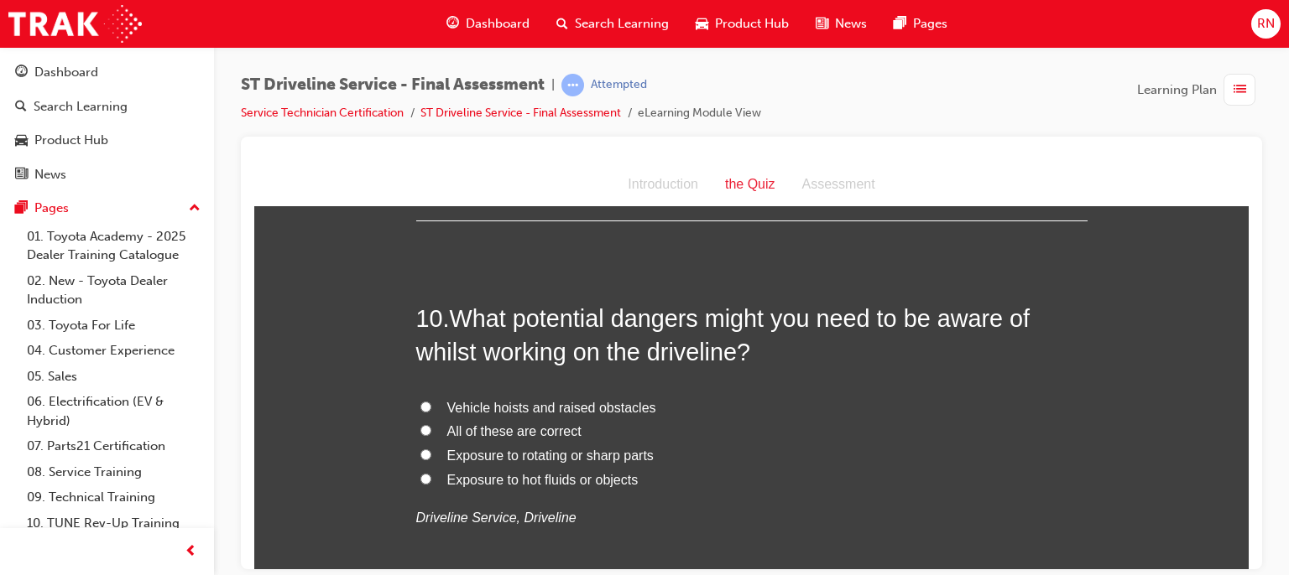
click at [428, 424] on label "All of these are correct" at bounding box center [751, 431] width 671 height 24
click at [428, 424] on input "All of these are correct" at bounding box center [425, 429] width 11 height 11
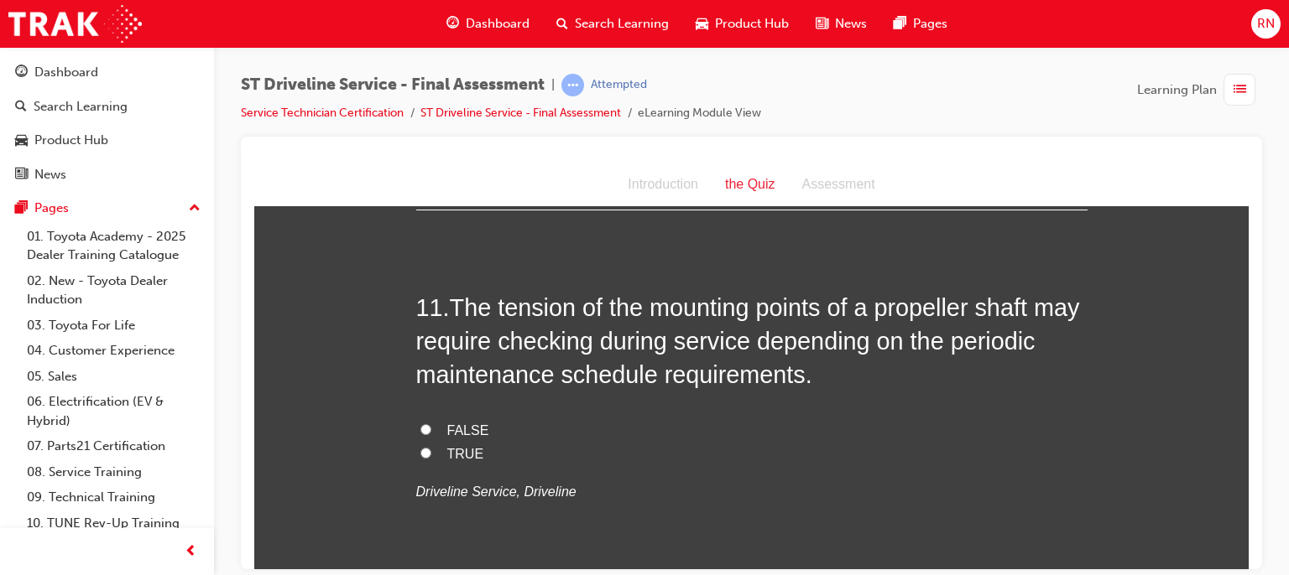
scroll to position [3746, 0]
click at [420, 450] on input "TRUE" at bounding box center [425, 451] width 11 height 11
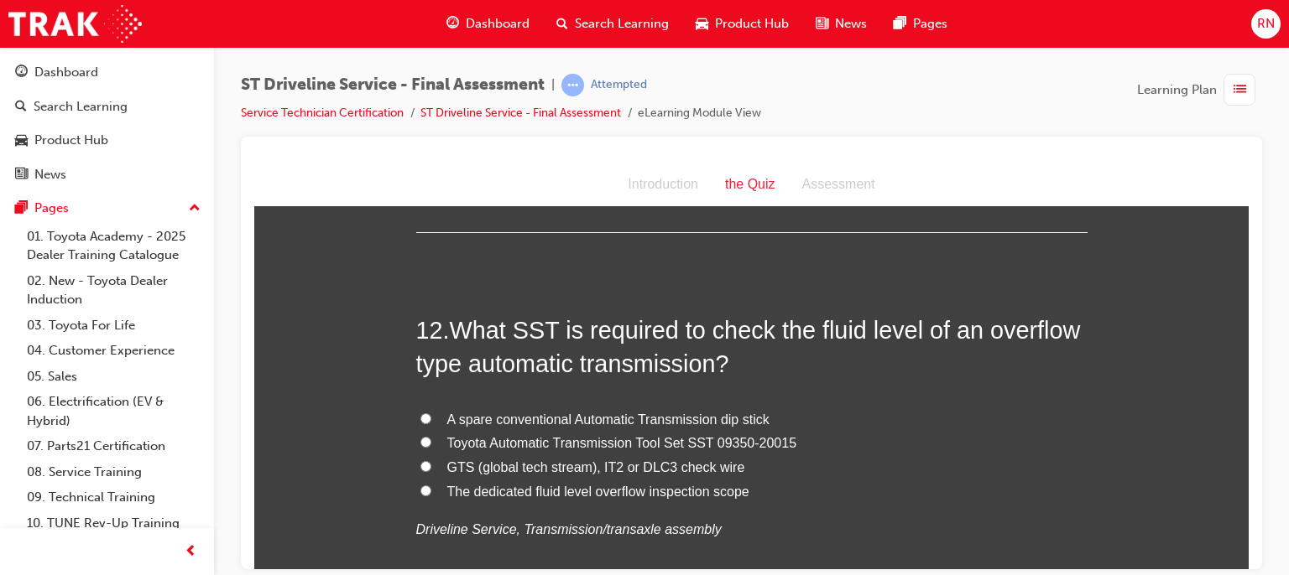
scroll to position [4149, 0]
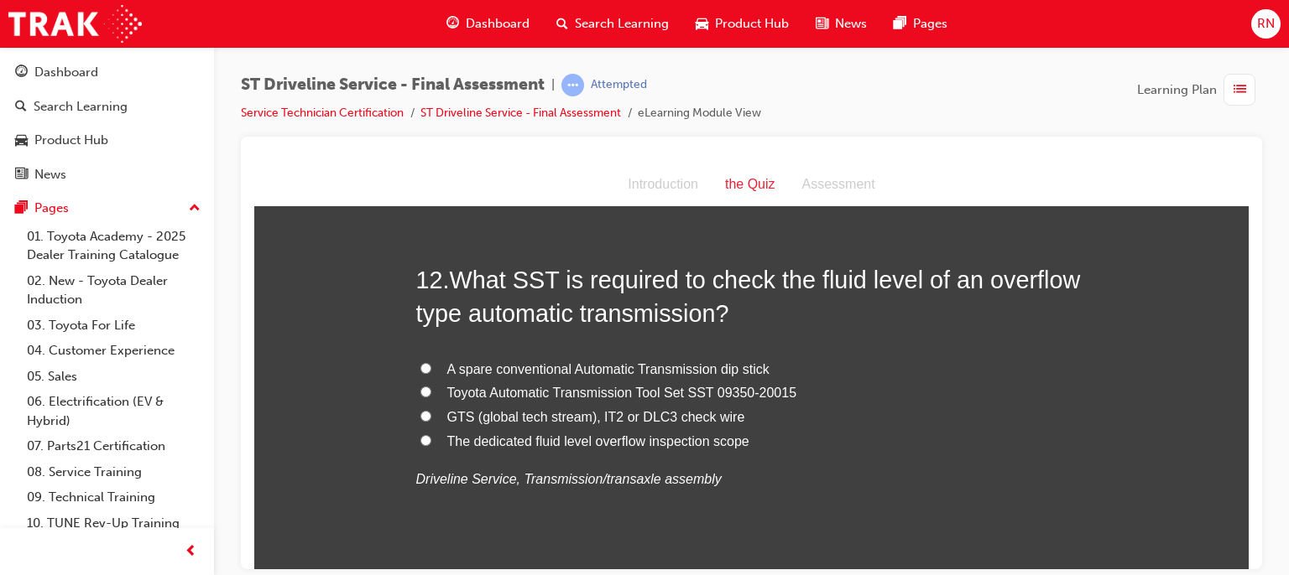
click at [437, 362] on label "A spare conventional Automatic Transmission dip stick" at bounding box center [751, 369] width 671 height 24
click at [431, 362] on input "A spare conventional Automatic Transmission dip stick" at bounding box center [425, 367] width 11 height 11
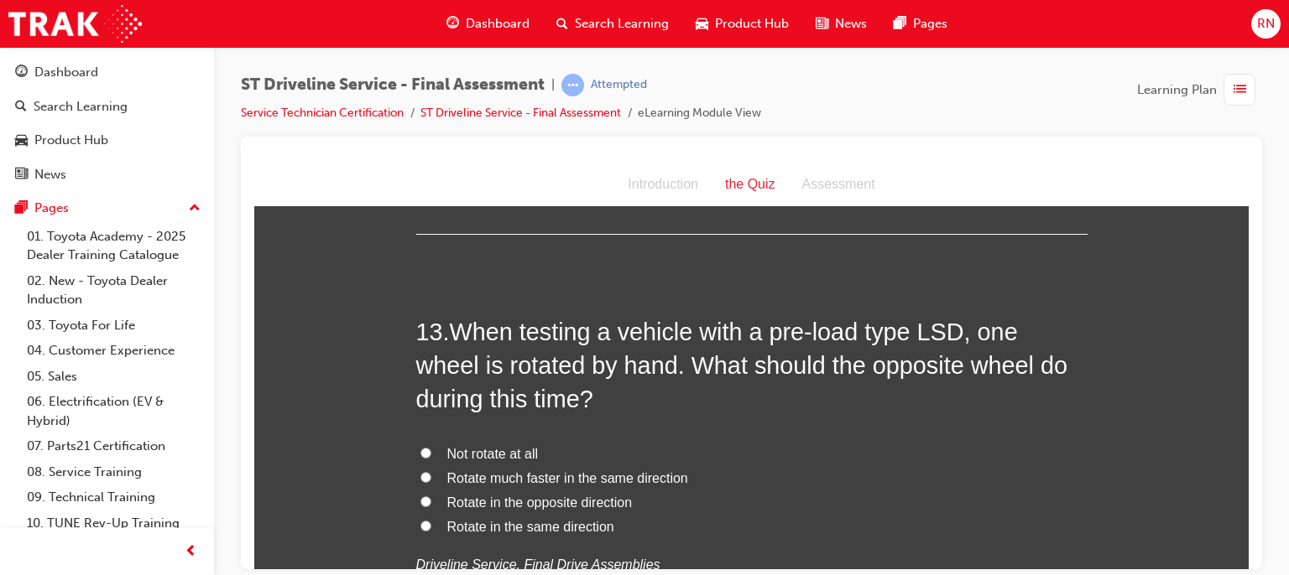
scroll to position [4530, 0]
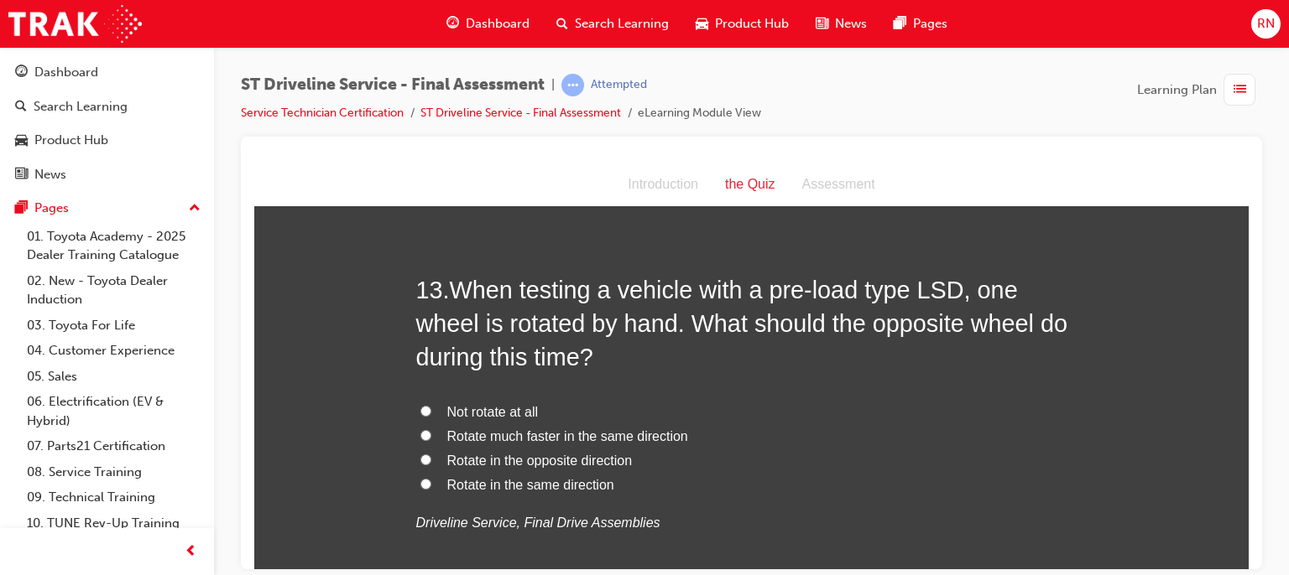
click at [450, 484] on span "Rotate in the same direction" at bounding box center [530, 484] width 167 height 14
click at [431, 484] on input "Rotate in the same direction" at bounding box center [425, 483] width 11 height 11
click at [432, 456] on label "Rotate in the opposite direction" at bounding box center [751, 461] width 671 height 24
click at [431, 456] on input "Rotate in the opposite direction" at bounding box center [425, 459] width 11 height 11
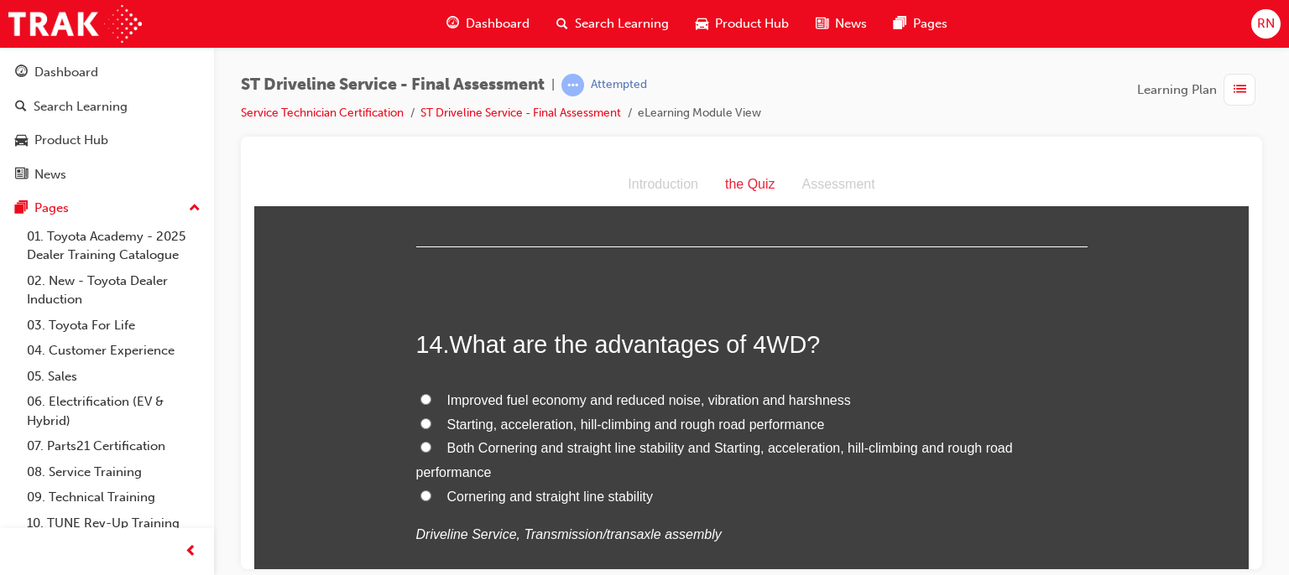
scroll to position [4933, 0]
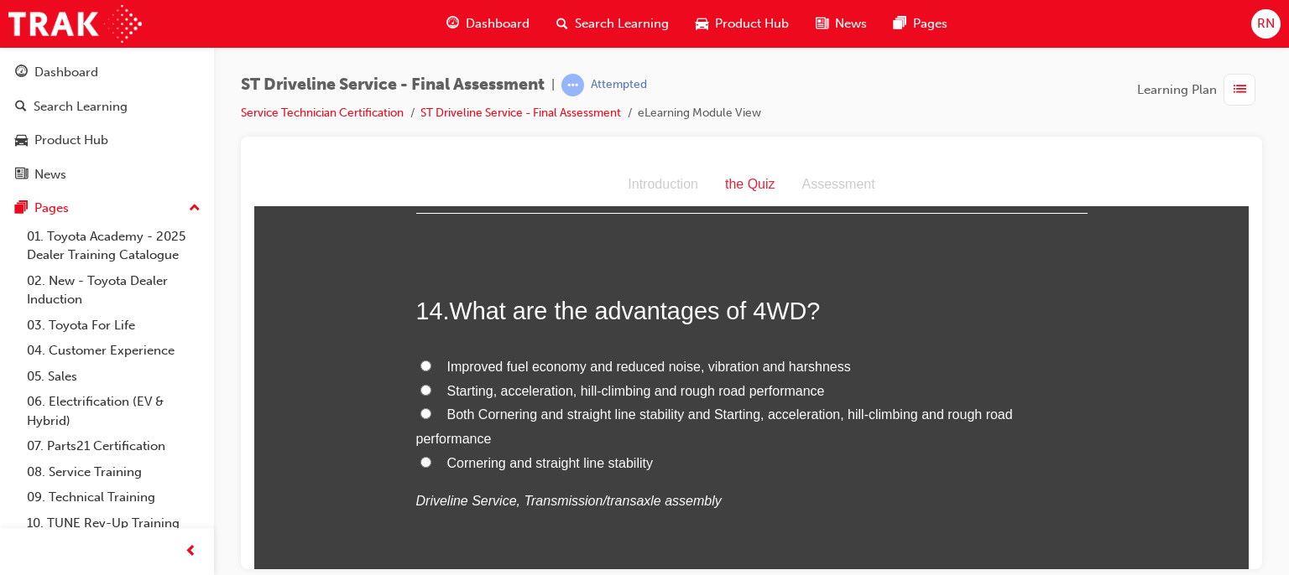
click at [420, 385] on input "Starting, acceleration, hill-climbing and rough road performance" at bounding box center [425, 389] width 11 height 11
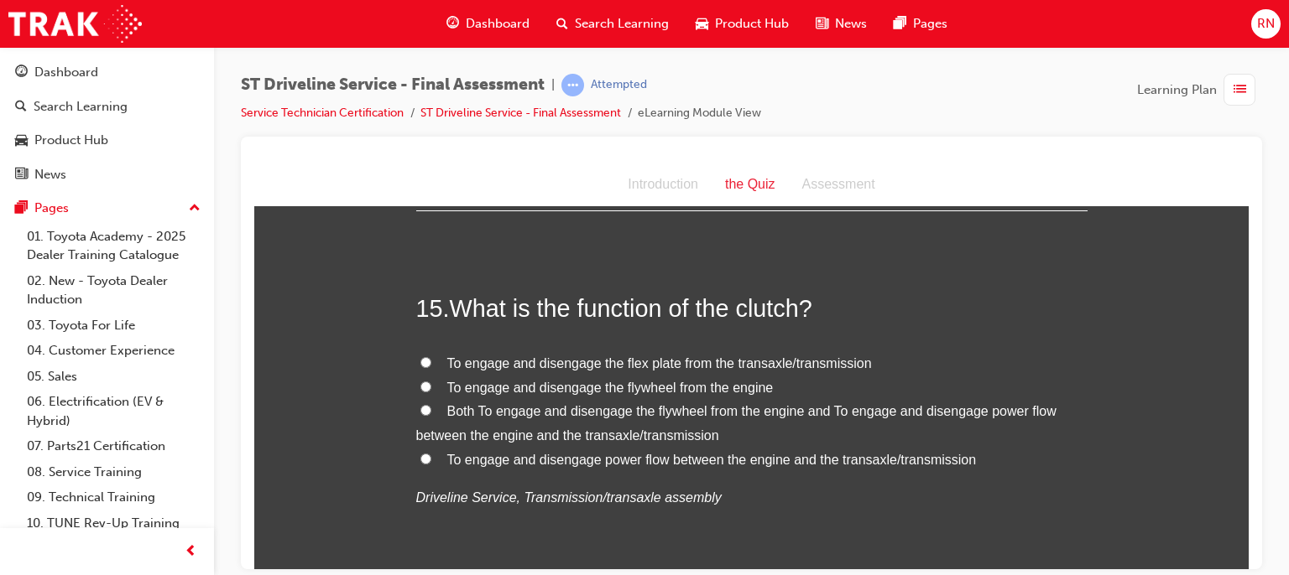
scroll to position [5335, 0]
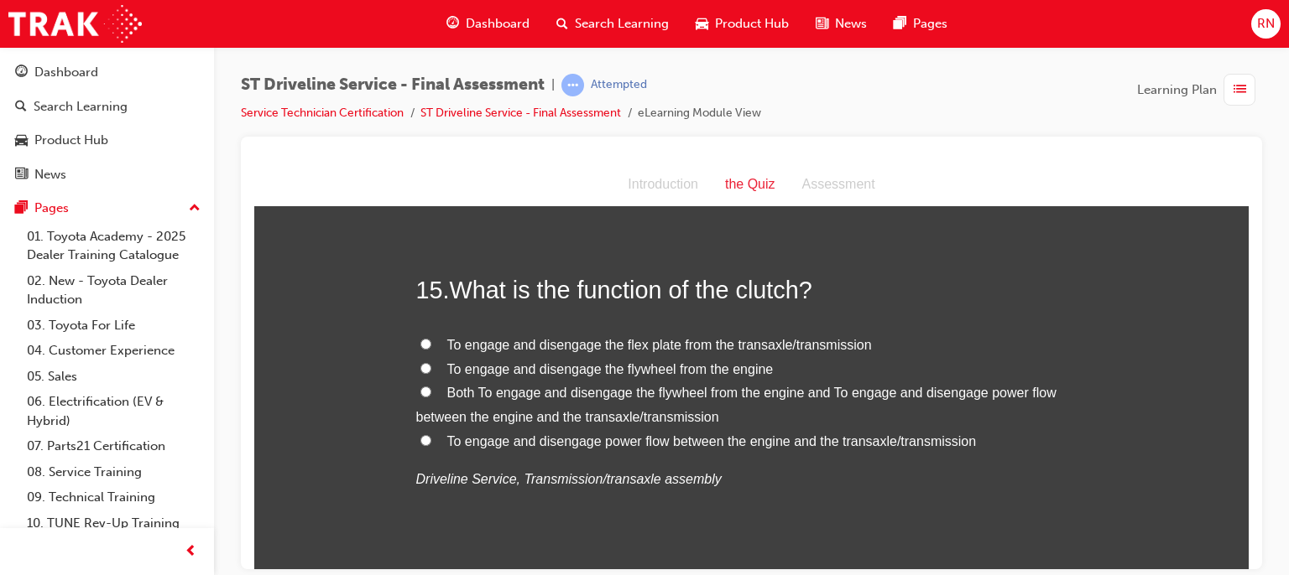
click at [419, 395] on label "Both To engage and disengage the flywheel from the engine and To engage and dis…" at bounding box center [751, 405] width 671 height 49
click at [420, 395] on input "Both To engage and disengage the flywheel from the engine and To engage and dis…" at bounding box center [425, 391] width 11 height 11
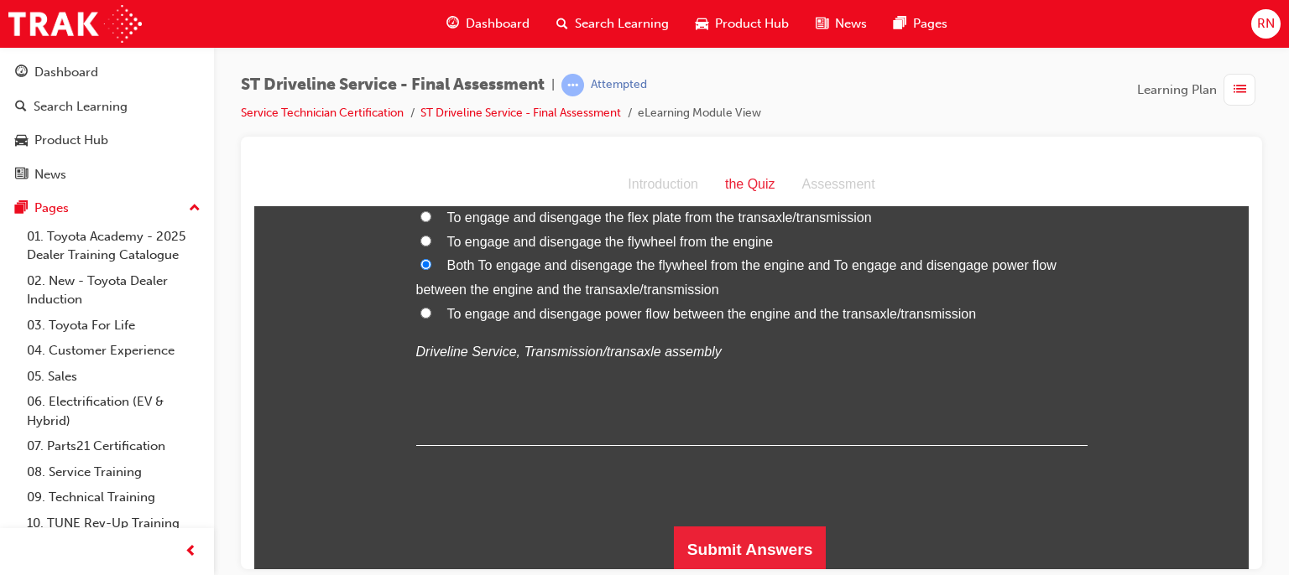
scroll to position [5463, 0]
click at [792, 539] on button "Submit Answers" at bounding box center [750, 549] width 153 height 47
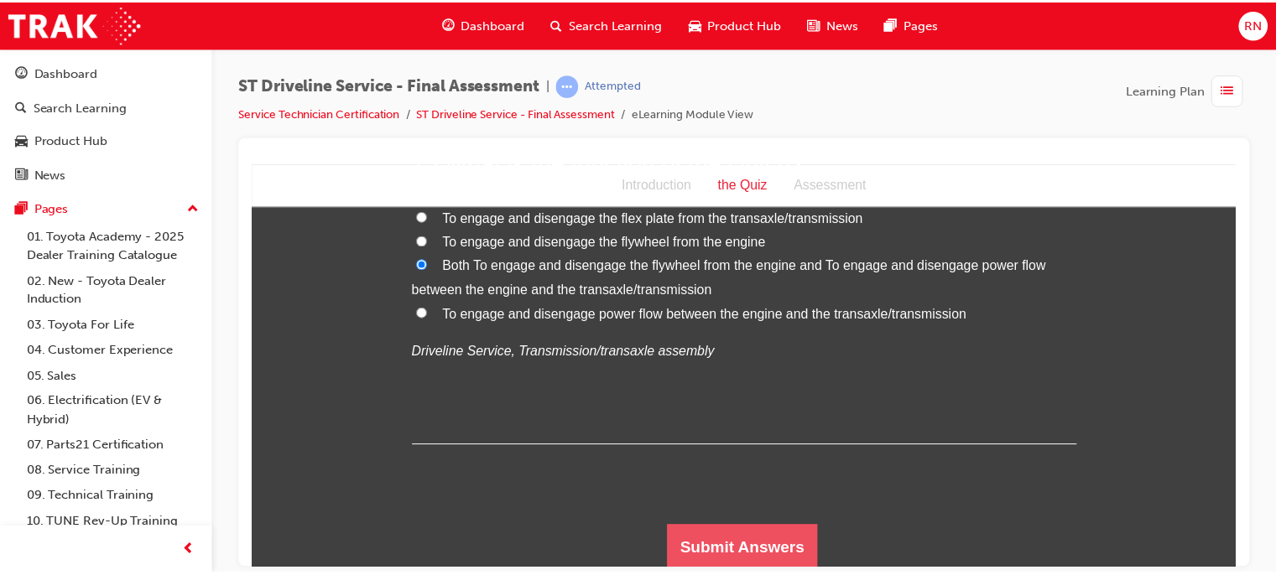
scroll to position [0, 0]
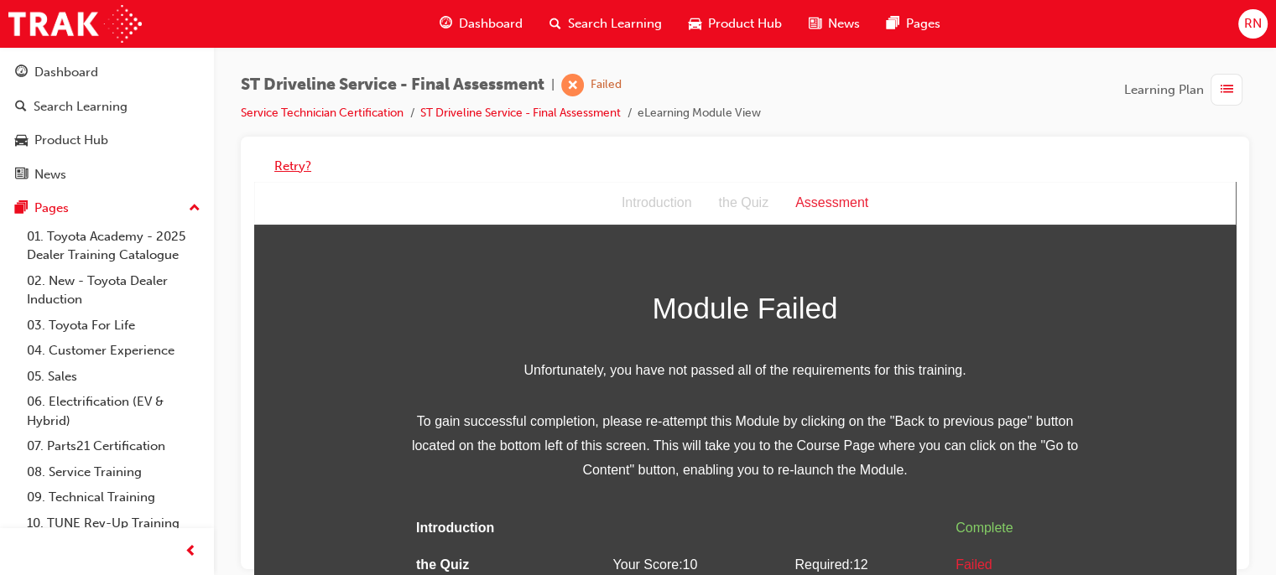
click at [302, 174] on button "Retry?" at bounding box center [292, 166] width 37 height 19
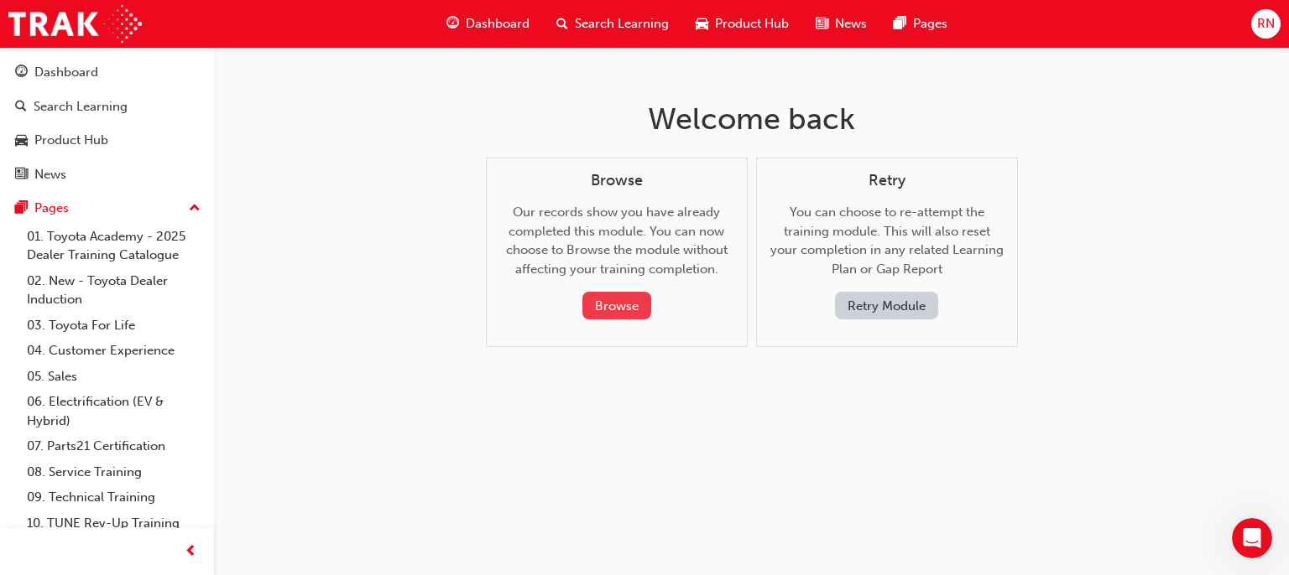
click at [641, 306] on button "Browse" at bounding box center [616, 306] width 69 height 28
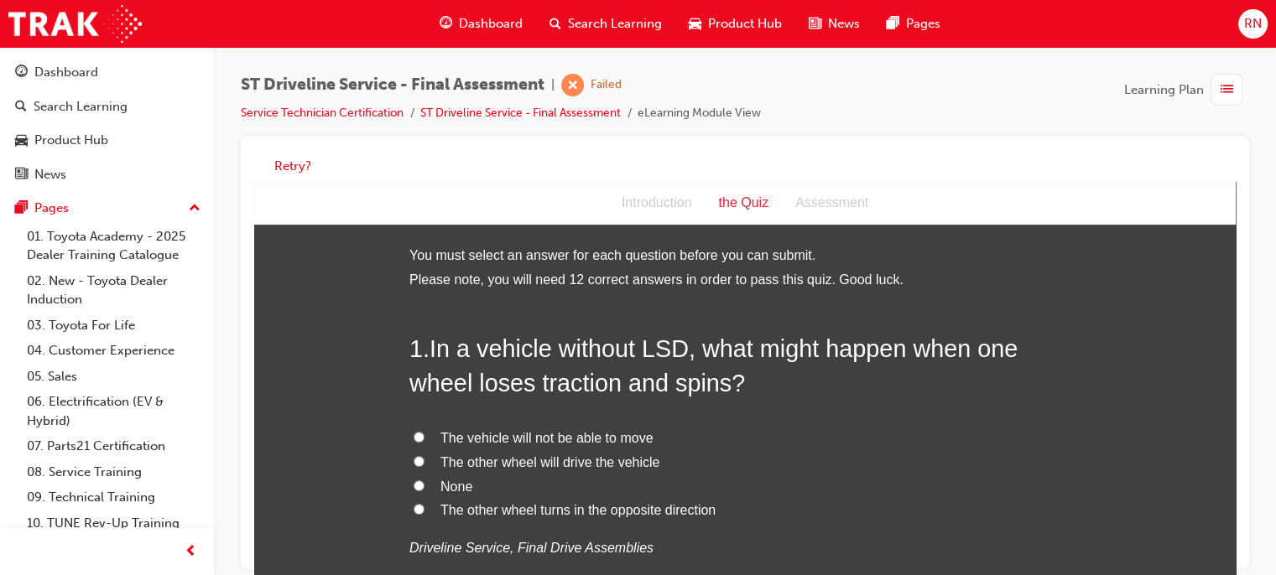
scroll to position [12, 0]
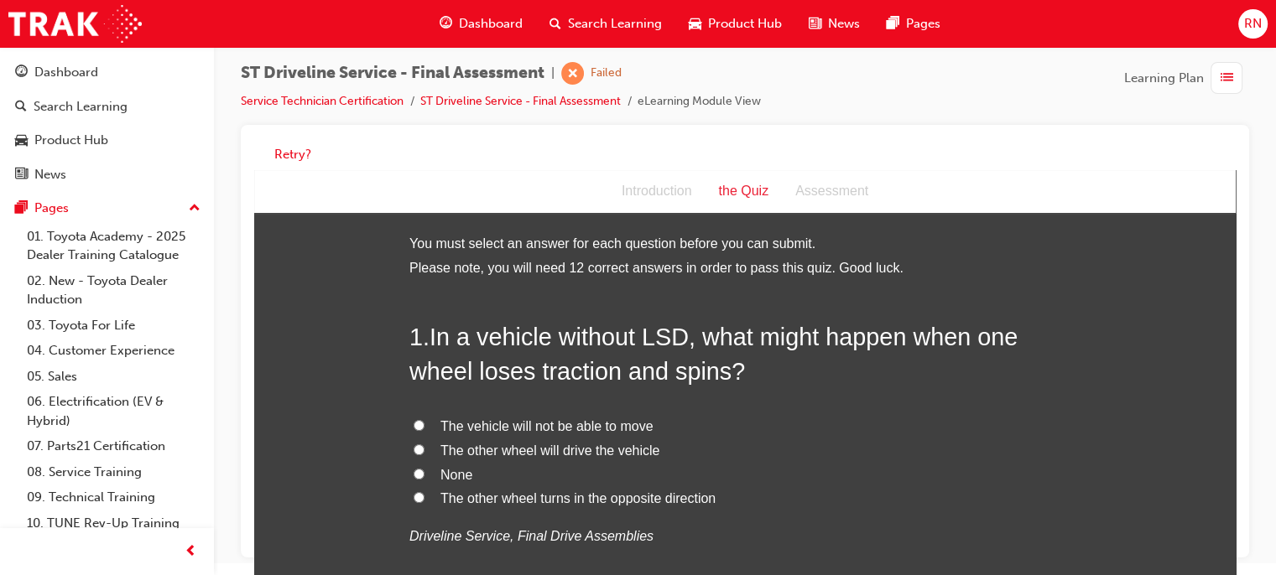
click at [423, 456] on label "The other wheel will drive the vehicle" at bounding box center [744, 452] width 671 height 24
click at [423, 456] on input "The other wheel will drive the vehicle" at bounding box center [419, 450] width 11 height 11
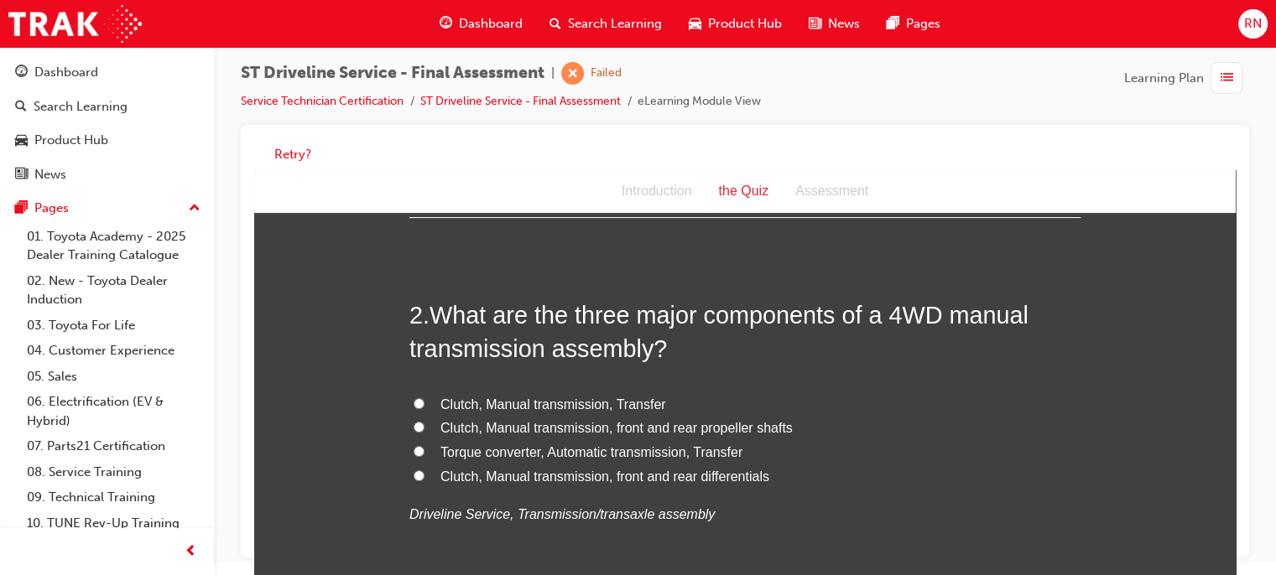
scroll to position [424, 0]
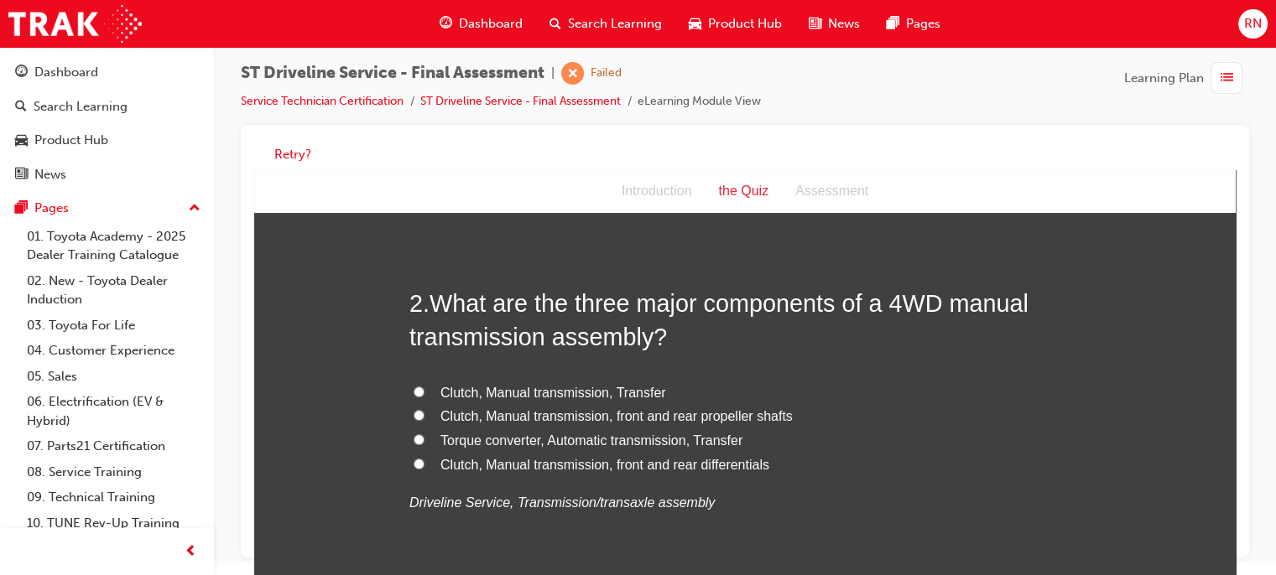
click at [443, 465] on span "Clutch, Manual transmission, front and rear differentials" at bounding box center [604, 465] width 329 height 14
click at [424, 465] on input "Clutch, Manual transmission, front and rear differentials" at bounding box center [419, 464] width 11 height 11
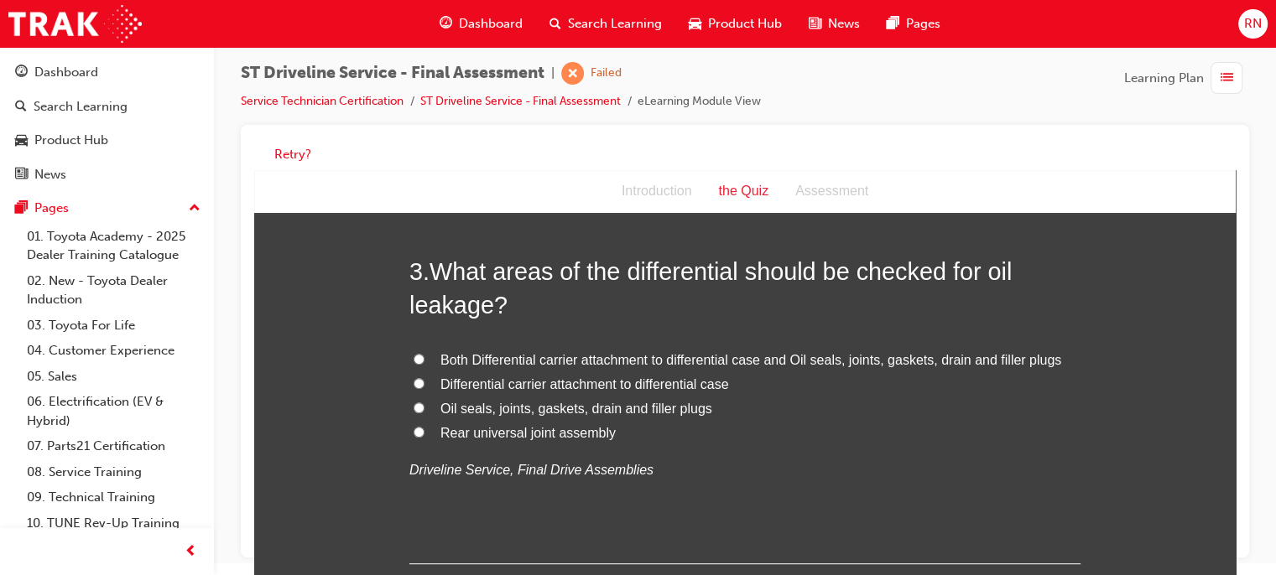
scroll to position [872, 0]
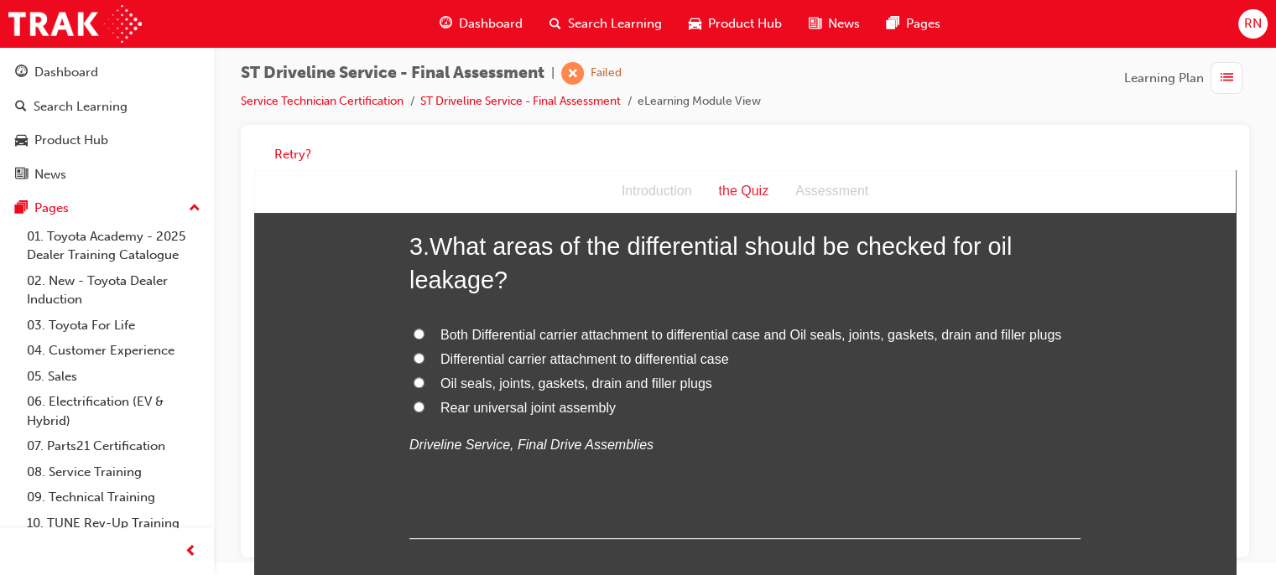
click at [460, 329] on span "Both Differential carrier attachment to differential case and Oil seals, joints…" at bounding box center [750, 335] width 621 height 14
click at [424, 329] on input "Both Differential carrier attachment to differential case and Oil seals, joints…" at bounding box center [419, 334] width 11 height 11
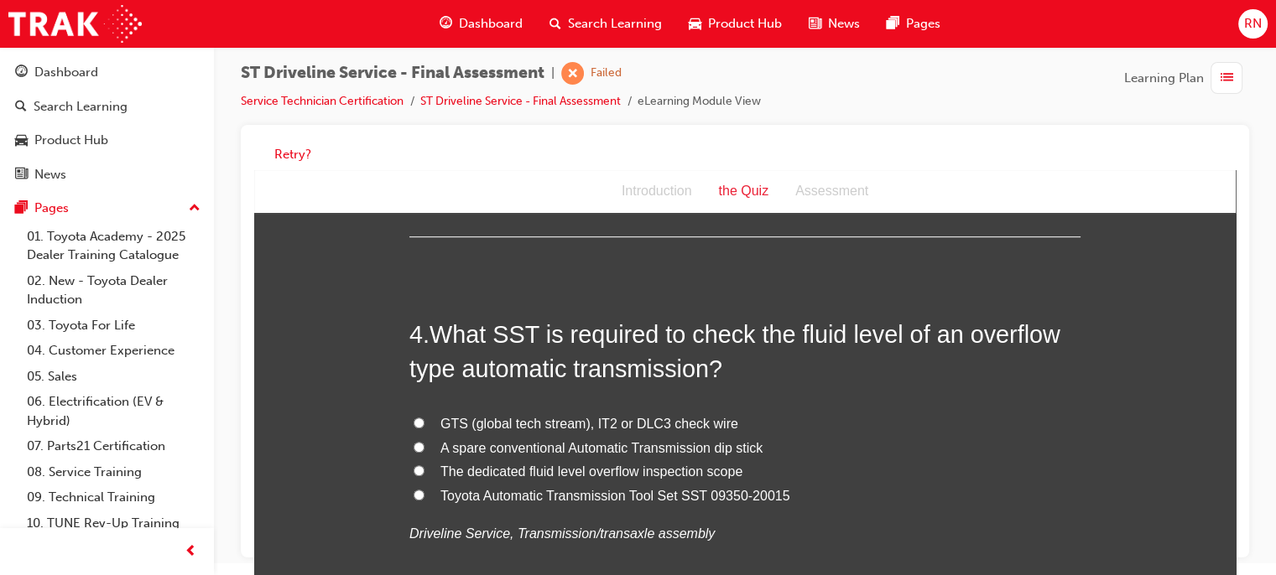
scroll to position [1208, 0]
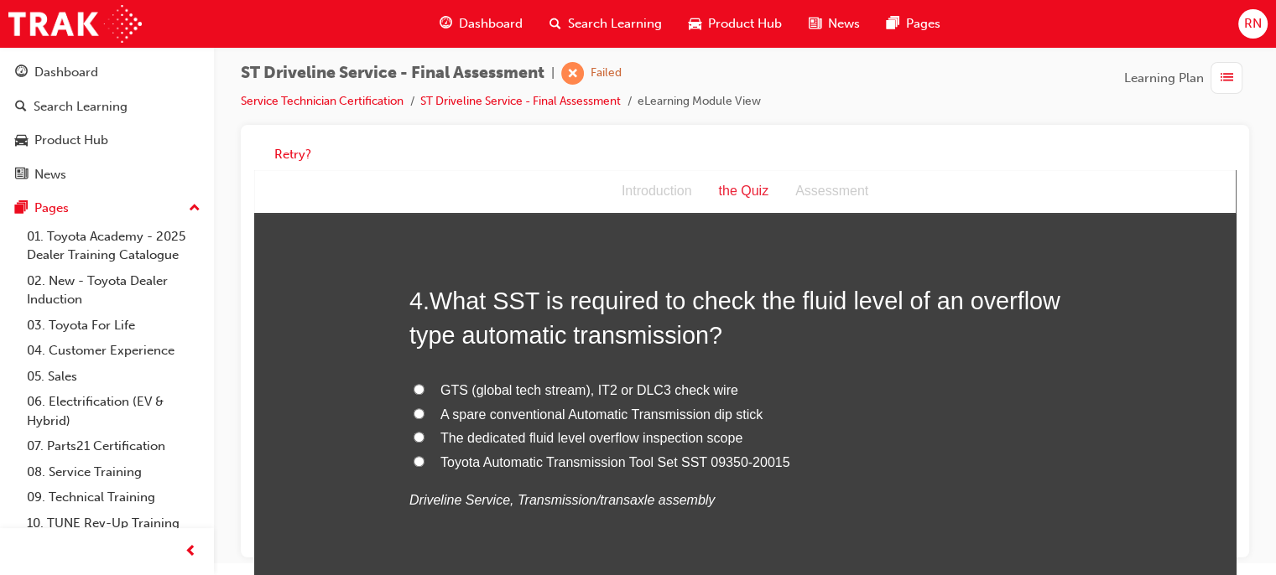
click at [449, 459] on span "Toyota Automatic Transmission Tool Set SST 09350-20015" at bounding box center [615, 463] width 350 height 14
click at [424, 459] on input "Toyota Automatic Transmission Tool Set SST 09350-20015" at bounding box center [419, 461] width 11 height 11
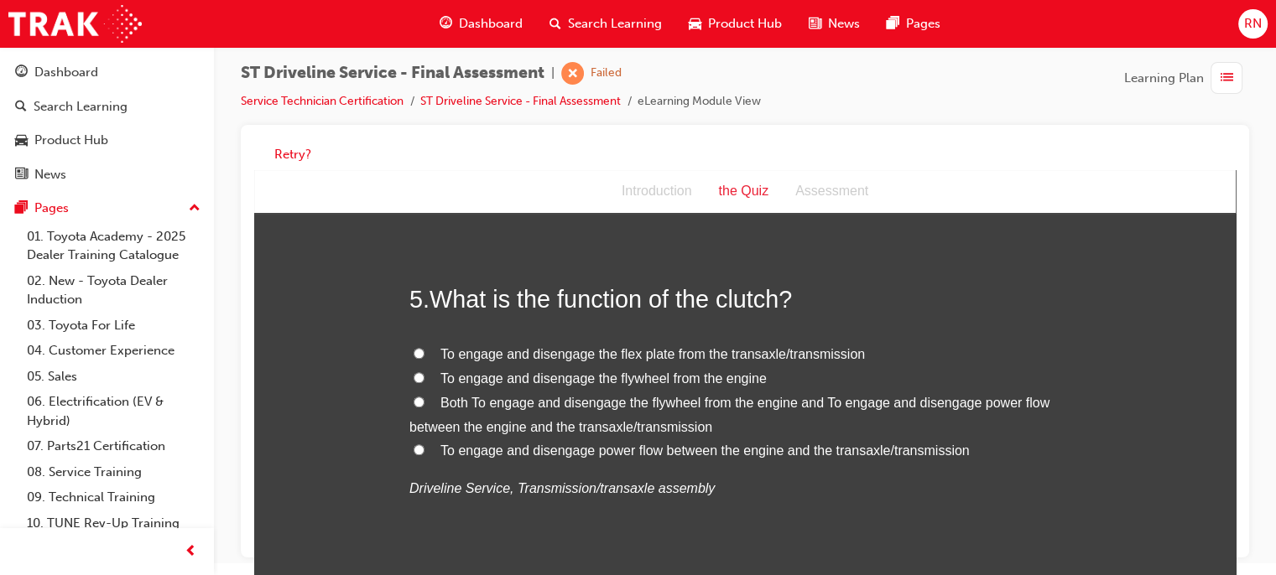
scroll to position [1611, 0]
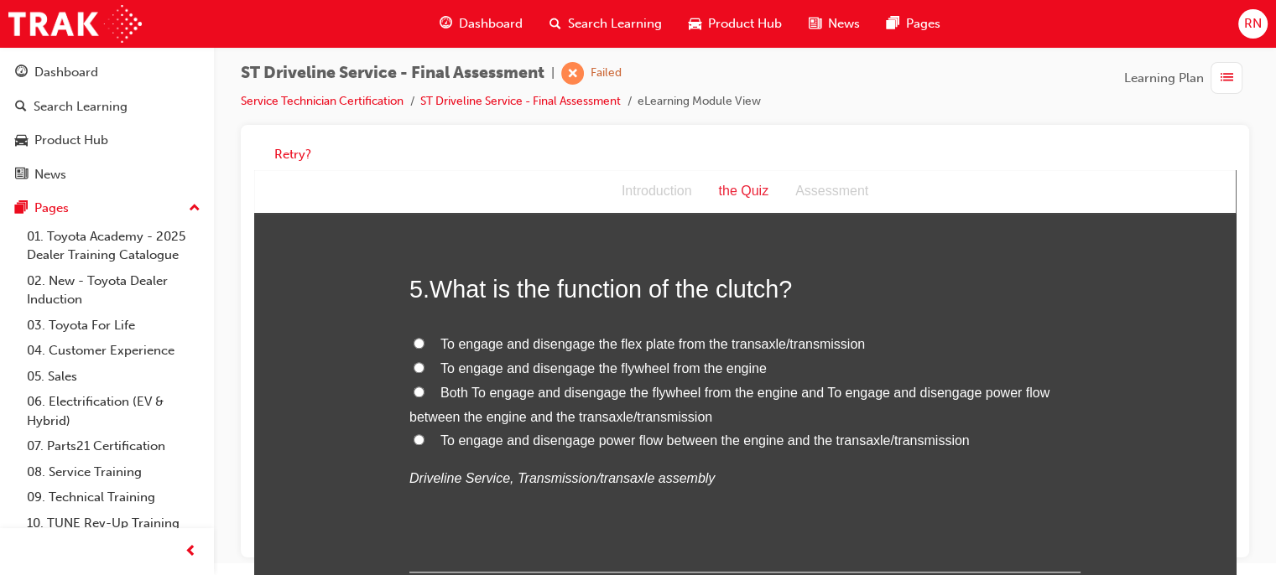
click at [424, 389] on label "Both To engage and disengage the flywheel from the engine and To engage and dis…" at bounding box center [744, 406] width 671 height 49
click at [424, 389] on input "Both To engage and disengage the flywheel from the engine and To engage and dis…" at bounding box center [419, 392] width 11 height 11
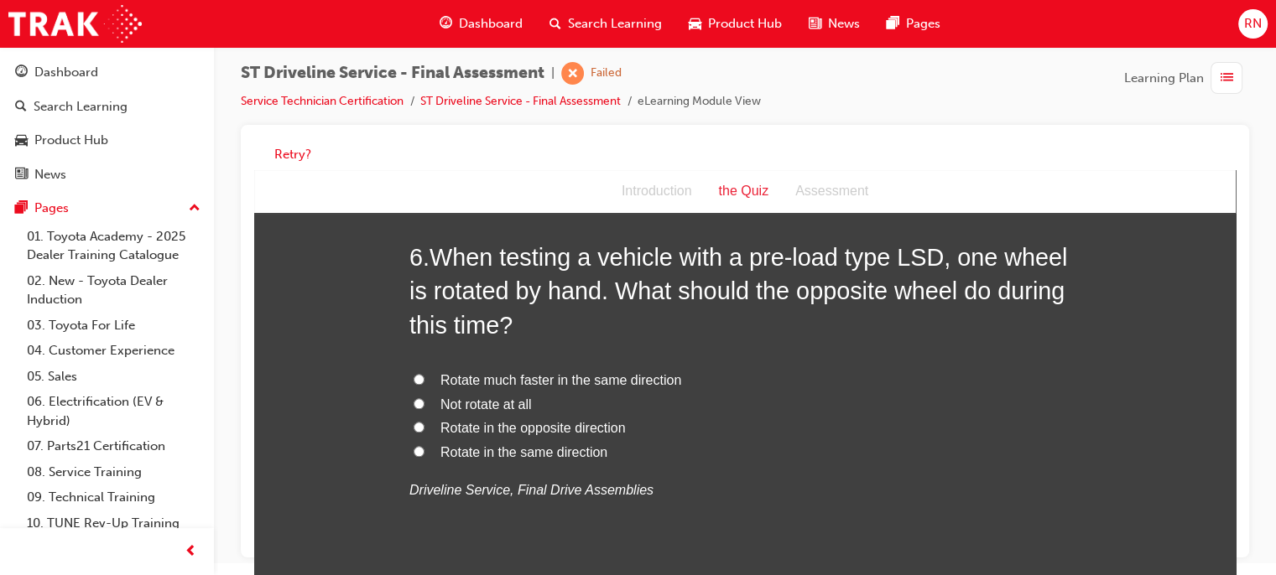
scroll to position [2058, 0]
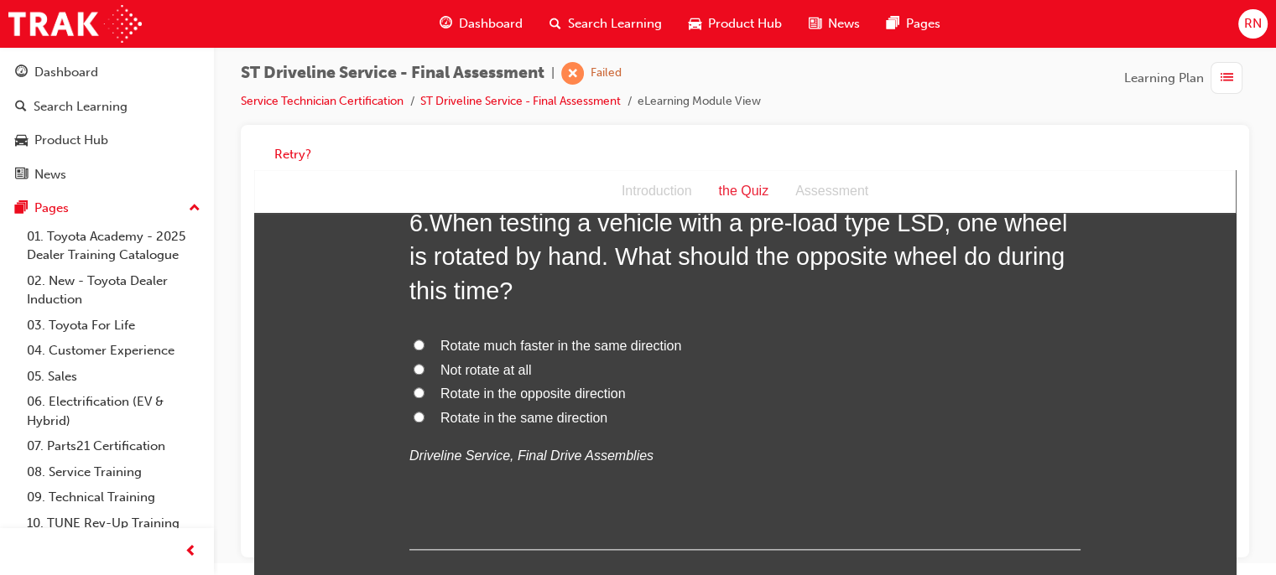
click at [426, 407] on label "Rotate in the same direction" at bounding box center [744, 419] width 671 height 24
click at [424, 412] on input "Rotate in the same direction" at bounding box center [419, 417] width 11 height 11
click at [419, 395] on label "Rotate in the opposite direction" at bounding box center [744, 395] width 671 height 24
click at [419, 395] on input "Rotate in the opposite direction" at bounding box center [419, 393] width 11 height 11
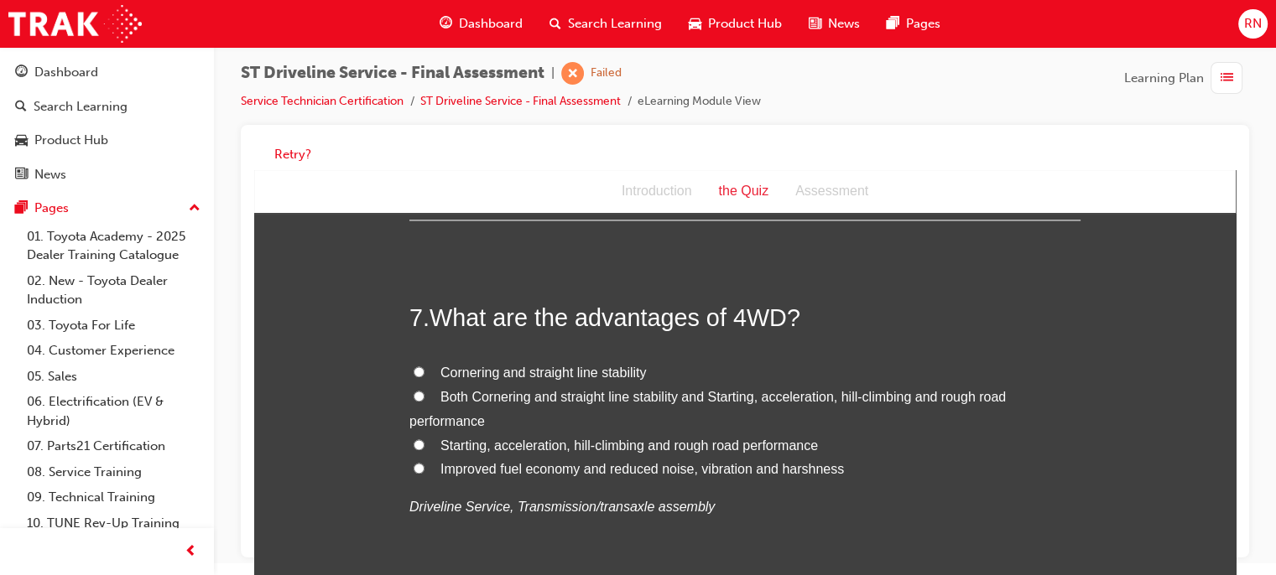
scroll to position [2393, 0]
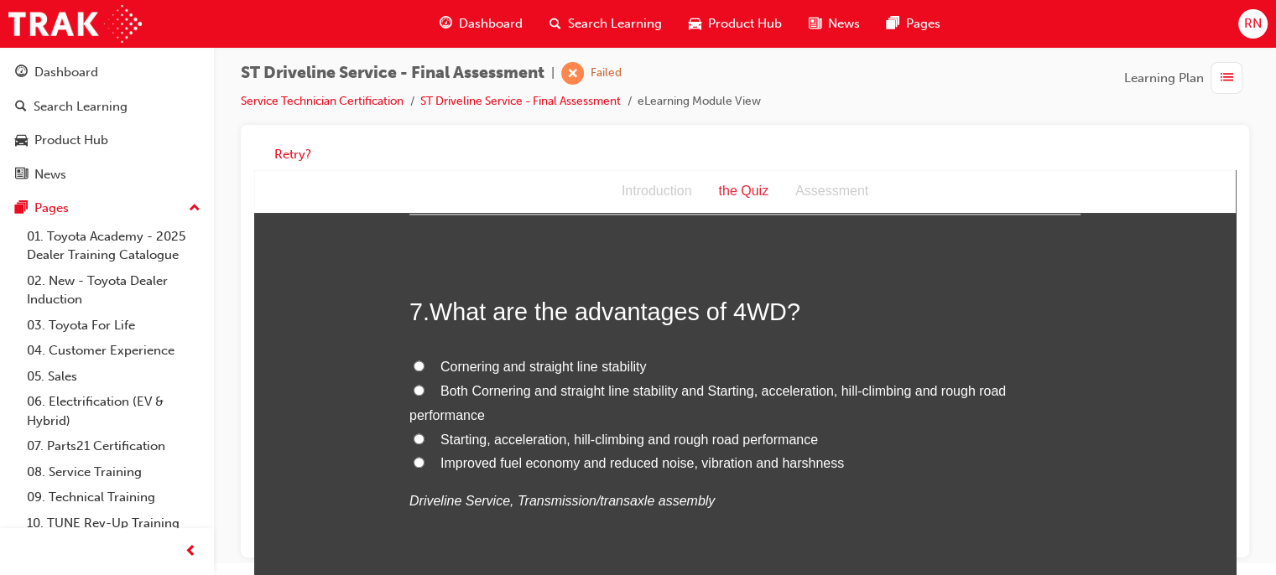
click at [421, 438] on label "Starting, acceleration, hill-climbing and rough road performance" at bounding box center [744, 441] width 671 height 24
click at [421, 438] on input "Starting, acceleration, hill-climbing and rough road performance" at bounding box center [419, 439] width 11 height 11
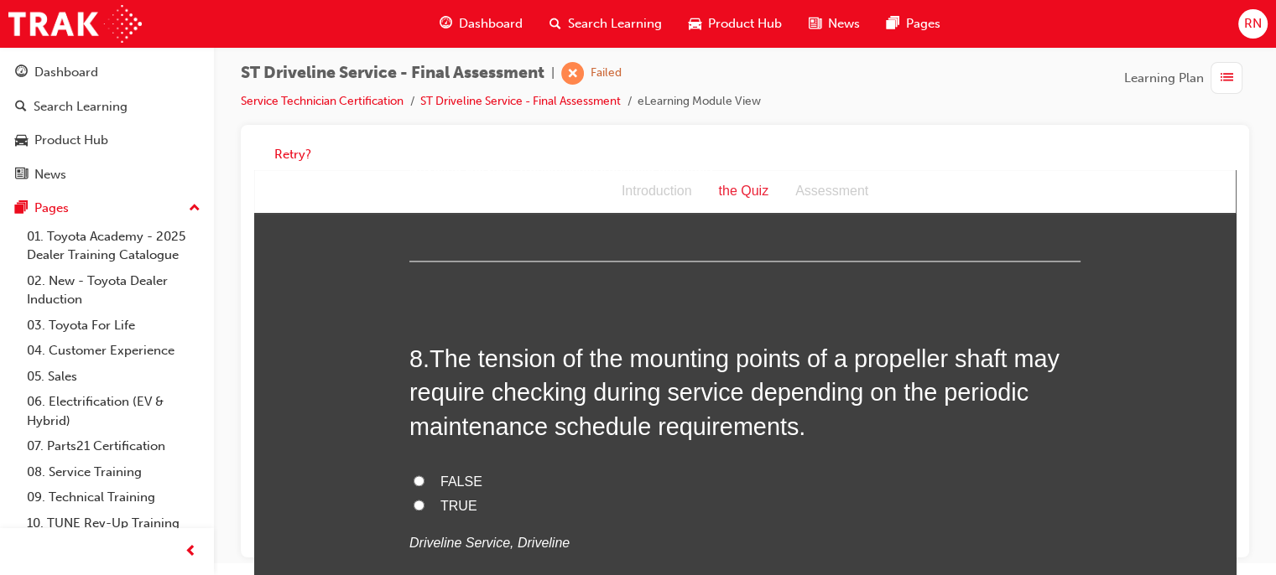
scroll to position [2729, 0]
click at [461, 504] on span "TRUE" at bounding box center [458, 504] width 37 height 14
click at [424, 504] on input "TRUE" at bounding box center [419, 503] width 11 height 11
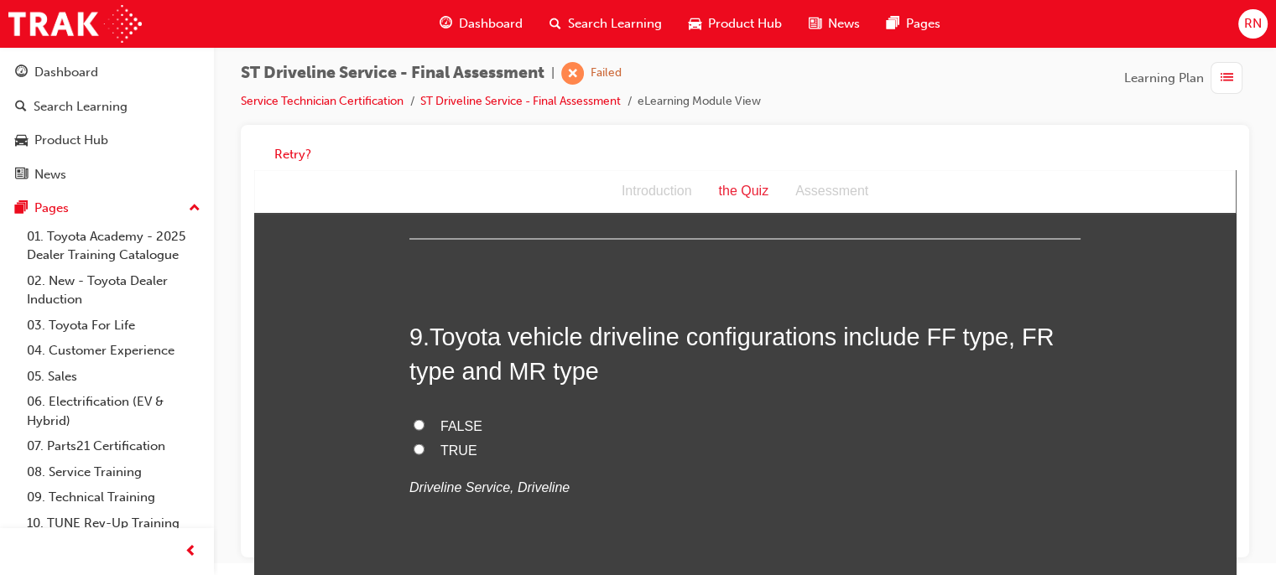
scroll to position [3132, 0]
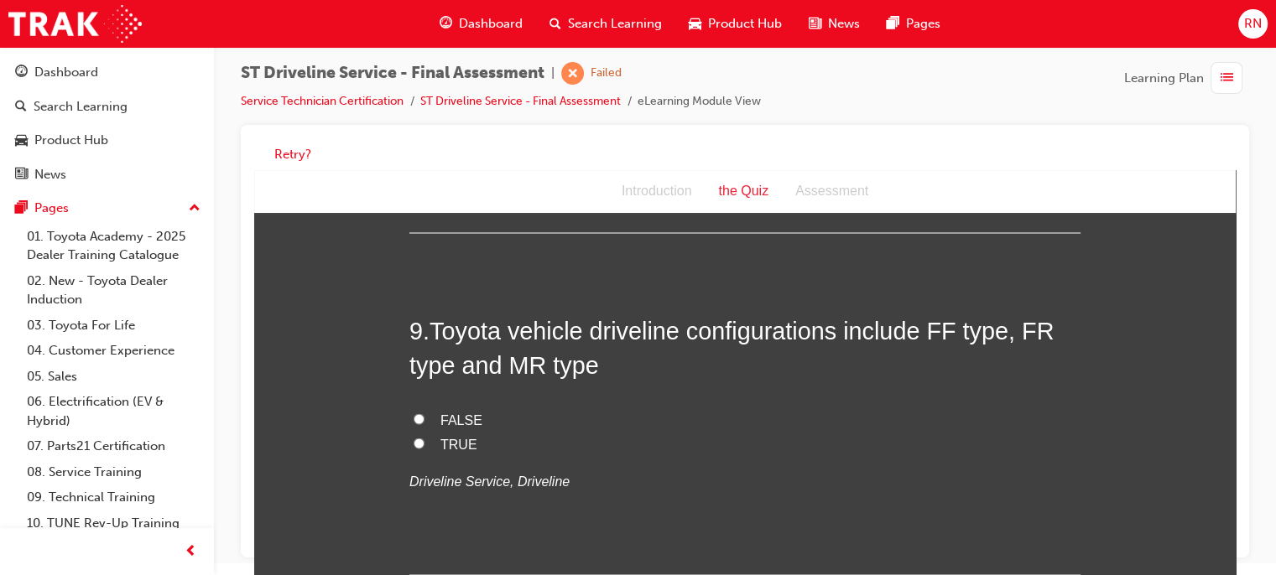
click at [440, 437] on span "TRUE" at bounding box center [458, 444] width 37 height 14
click at [424, 438] on input "TRUE" at bounding box center [419, 443] width 11 height 11
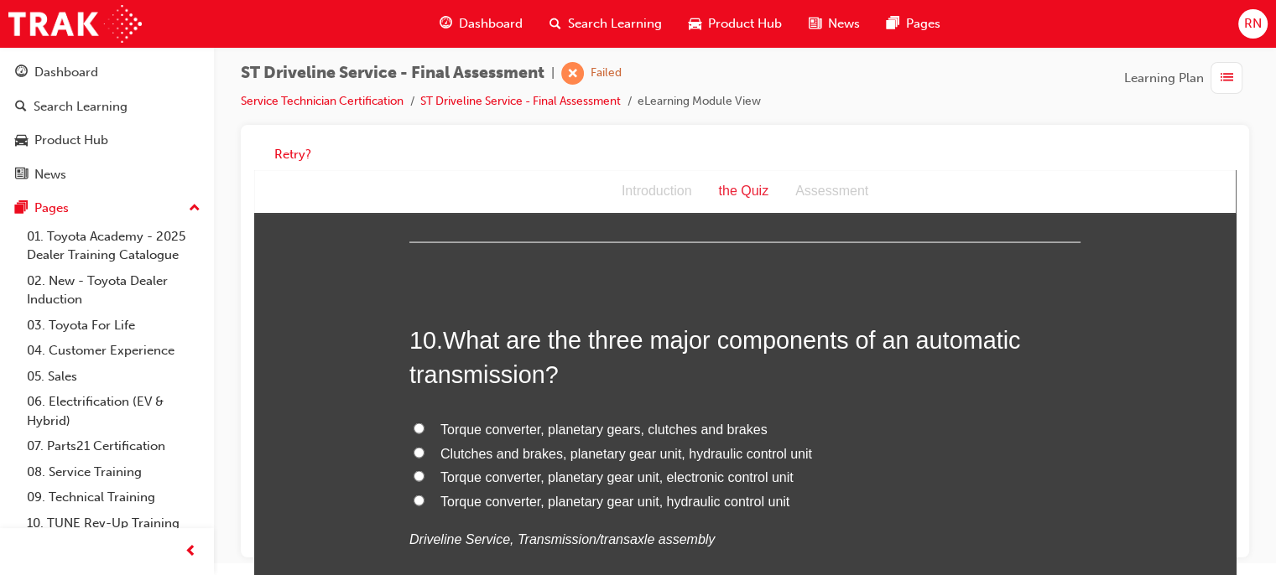
scroll to position [3501, 0]
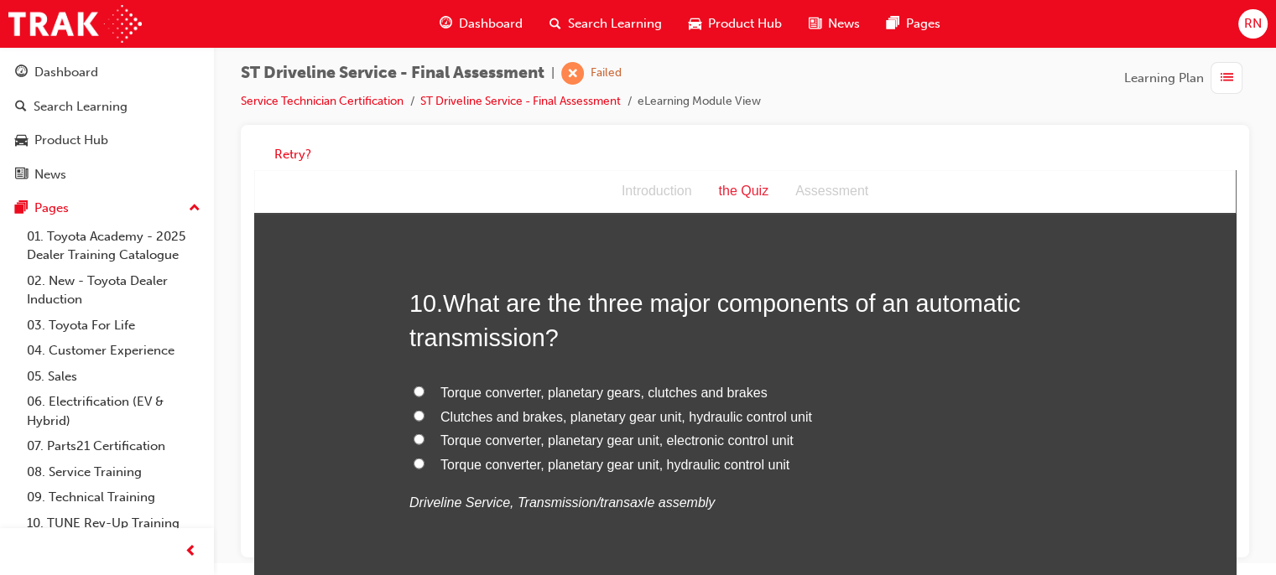
click at [421, 458] on label "Torque converter, planetary gear unit, hydraulic control unit" at bounding box center [744, 466] width 671 height 24
click at [421, 459] on input "Torque converter, planetary gear unit, hydraulic control unit" at bounding box center [419, 464] width 11 height 11
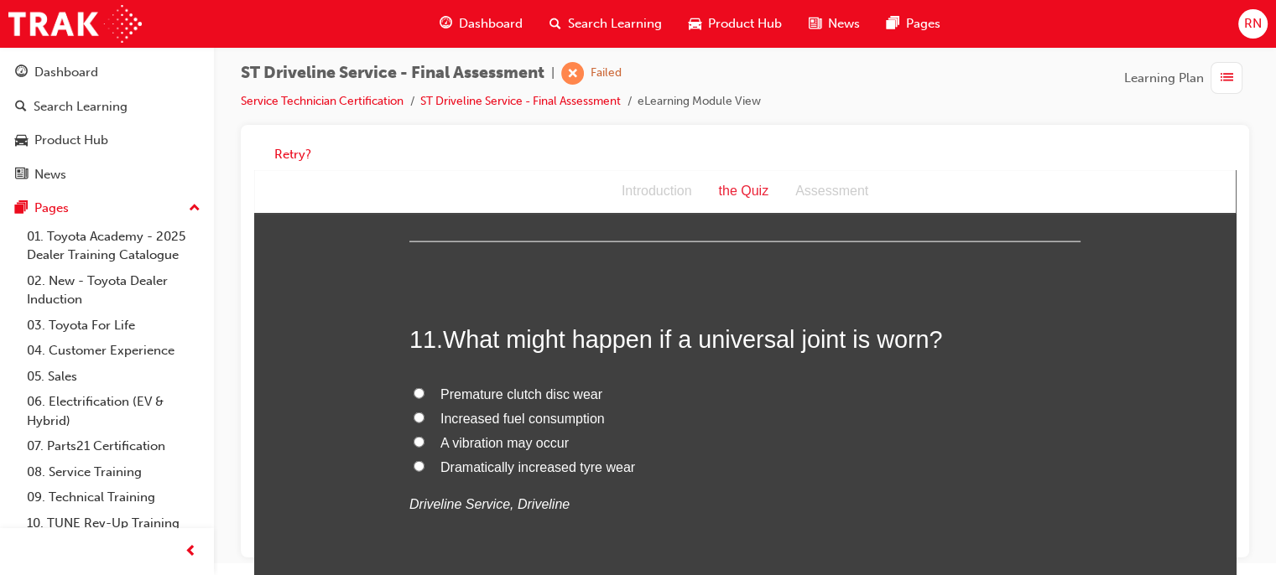
scroll to position [3870, 0]
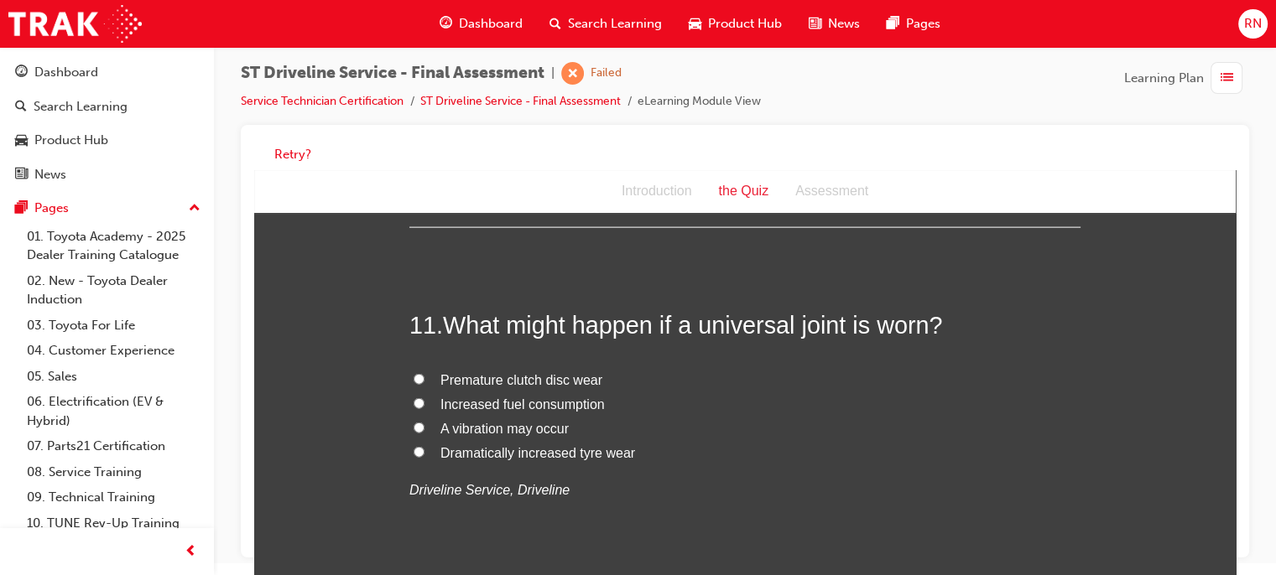
click at [443, 423] on span "A vibration may occur" at bounding box center [504, 429] width 128 height 14
click at [424, 423] on input "A vibration may occur" at bounding box center [419, 428] width 11 height 11
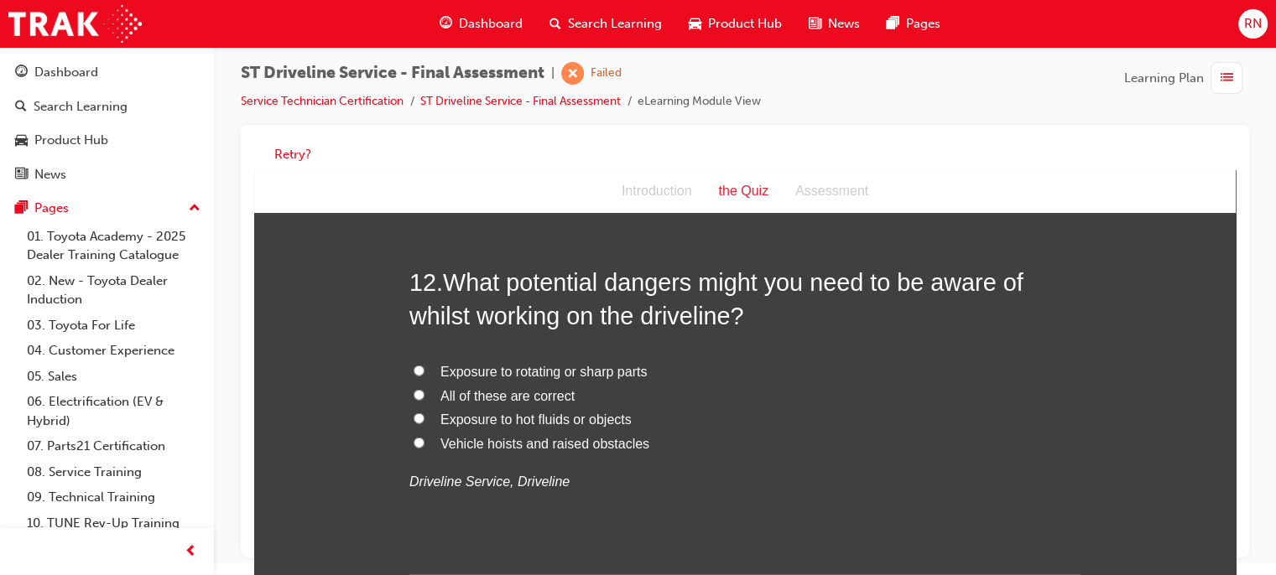
scroll to position [4272, 0]
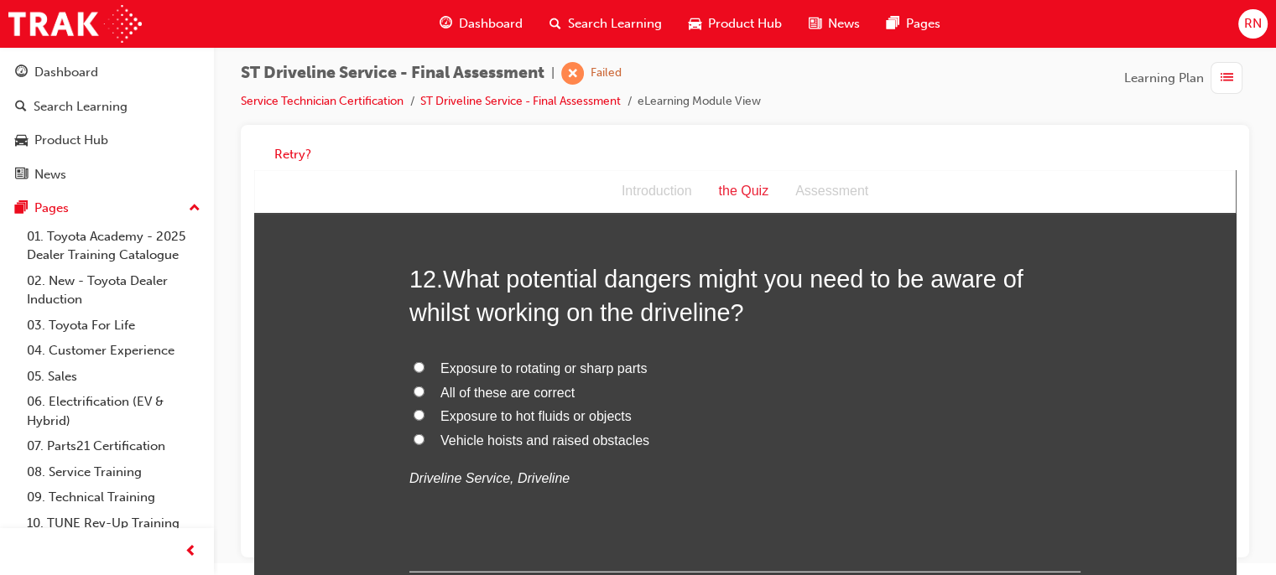
click at [426, 387] on label "All of these are correct" at bounding box center [744, 394] width 671 height 24
click at [424, 387] on input "All of these are correct" at bounding box center [419, 392] width 11 height 11
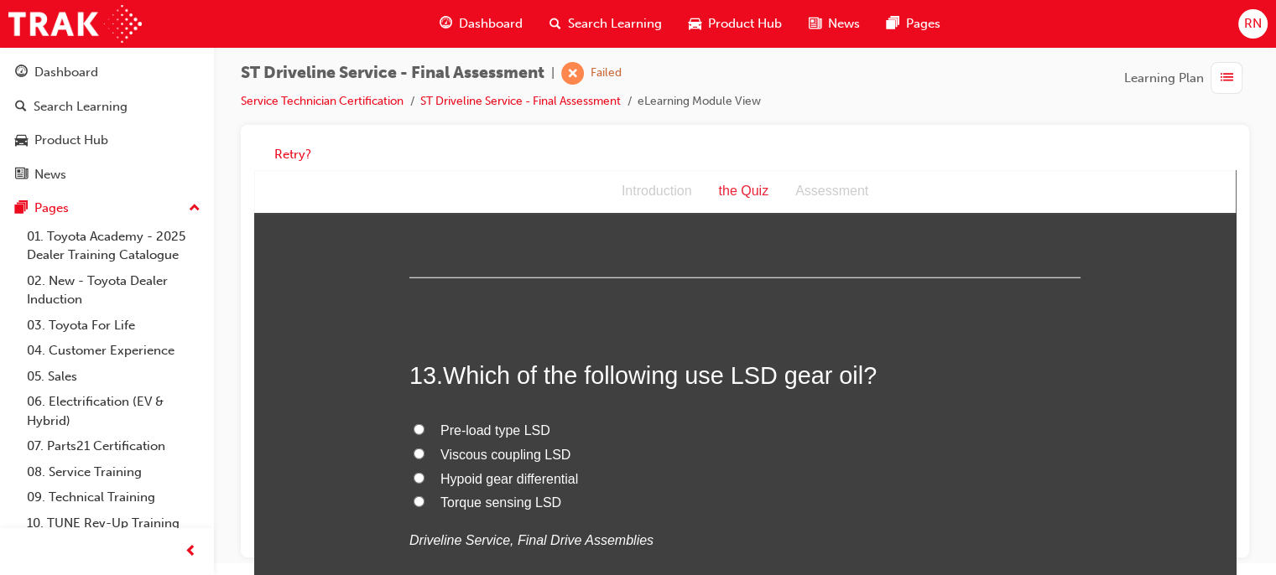
scroll to position [4574, 0]
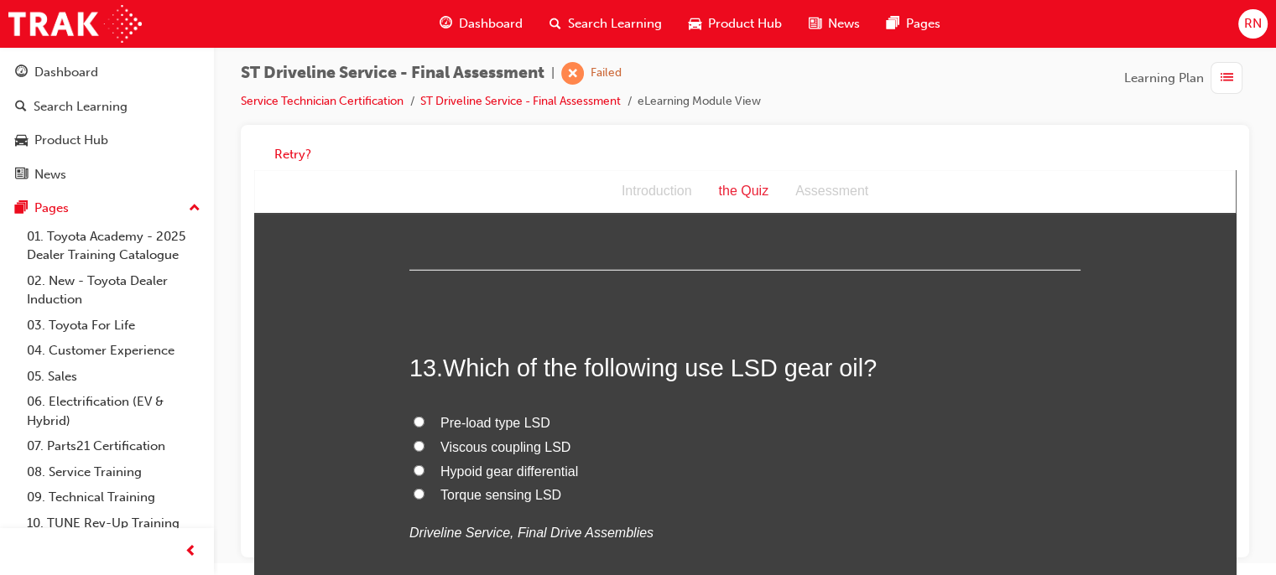
click at [453, 419] on span "Pre-load type LSD" at bounding box center [495, 423] width 110 height 14
click at [424, 419] on input "Pre-load type LSD" at bounding box center [419, 422] width 11 height 11
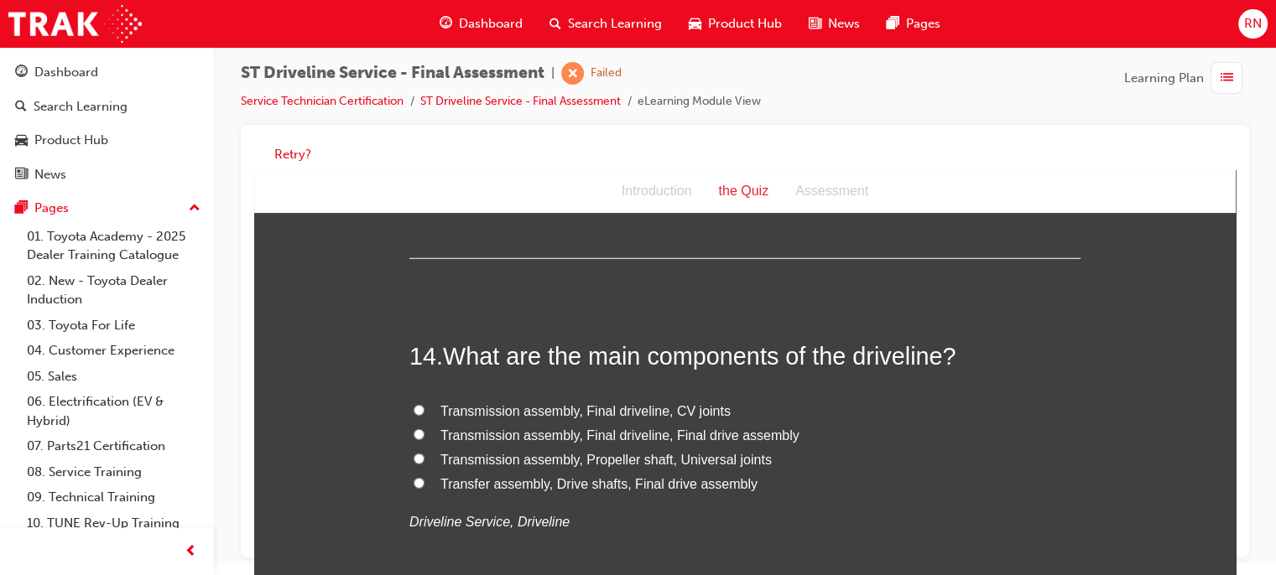
scroll to position [4966, 0]
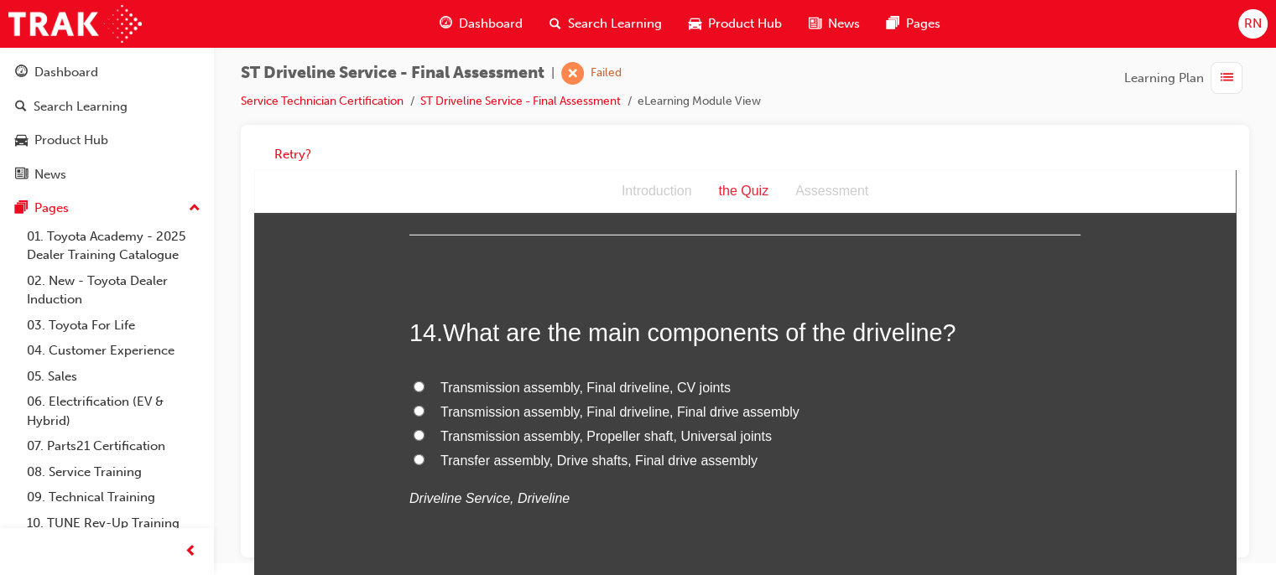
click at [463, 463] on span "Transfer assembly, Drive shafts, Final drive assembly" at bounding box center [598, 461] width 317 height 14
click at [424, 463] on input "Transfer assembly, Drive shafts, Final drive assembly" at bounding box center [419, 460] width 11 height 11
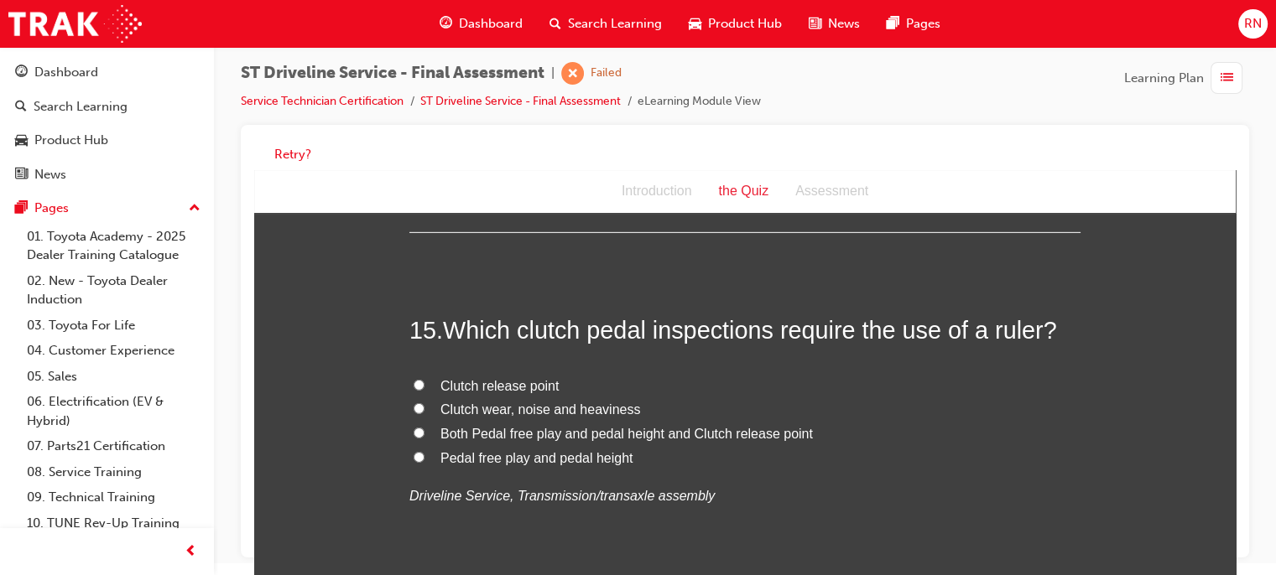
scroll to position [5335, 0]
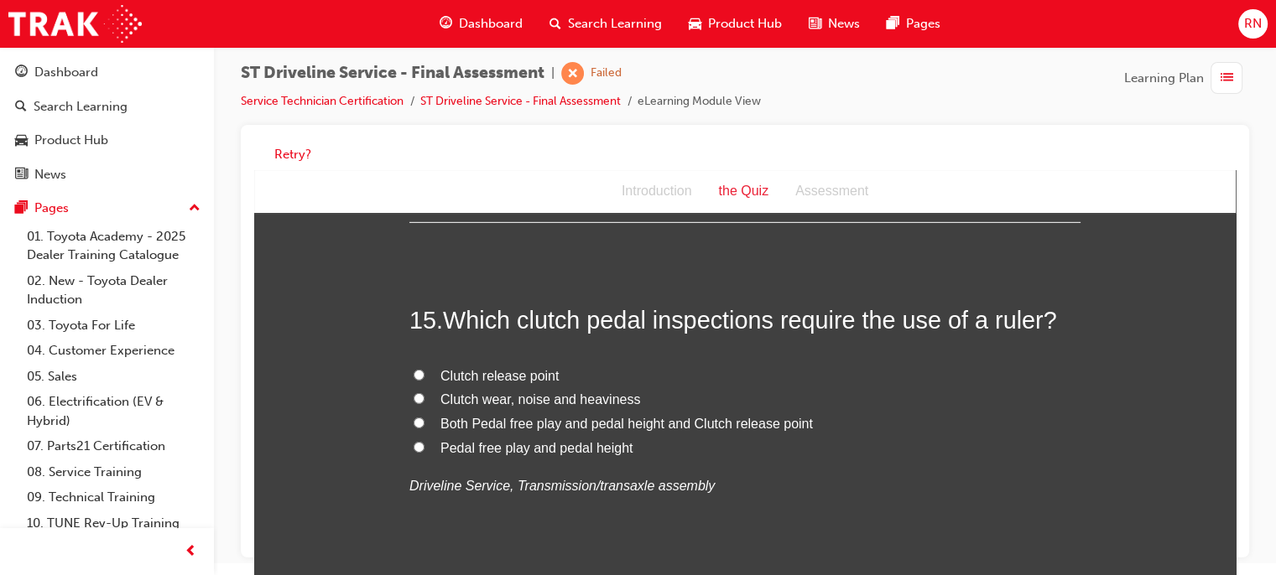
click at [426, 450] on label "Pedal free play and pedal height" at bounding box center [744, 449] width 671 height 24
click at [424, 450] on input "Pedal free play and pedal height" at bounding box center [419, 447] width 11 height 11
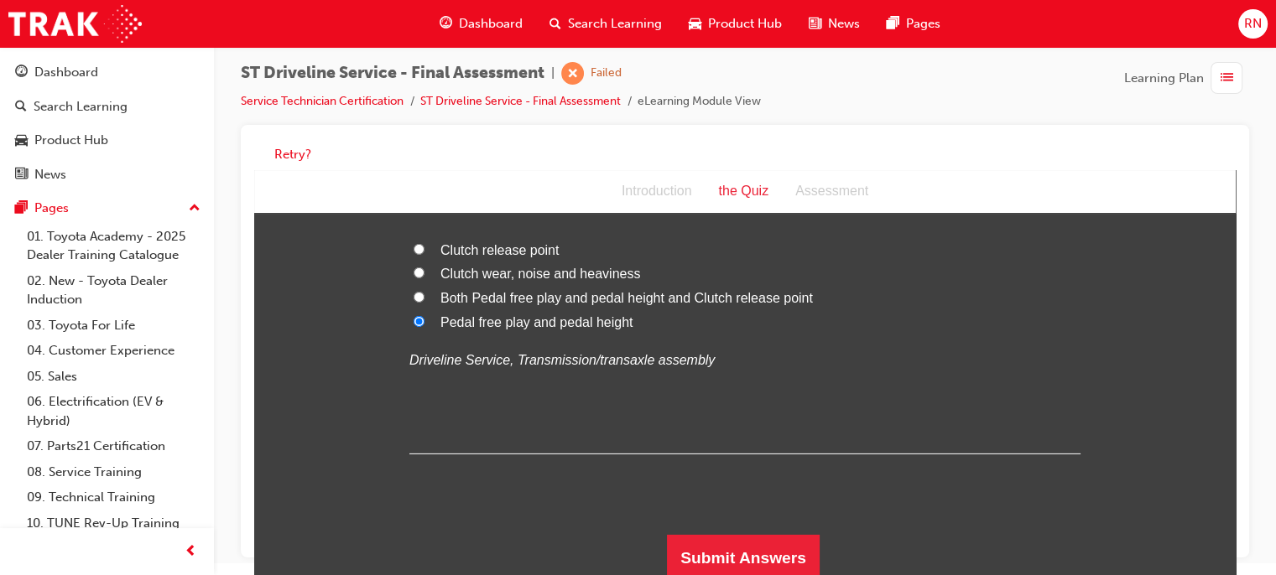
scroll to position [5463, 0]
click at [775, 563] on button "Submit Answers" at bounding box center [743, 557] width 153 height 47
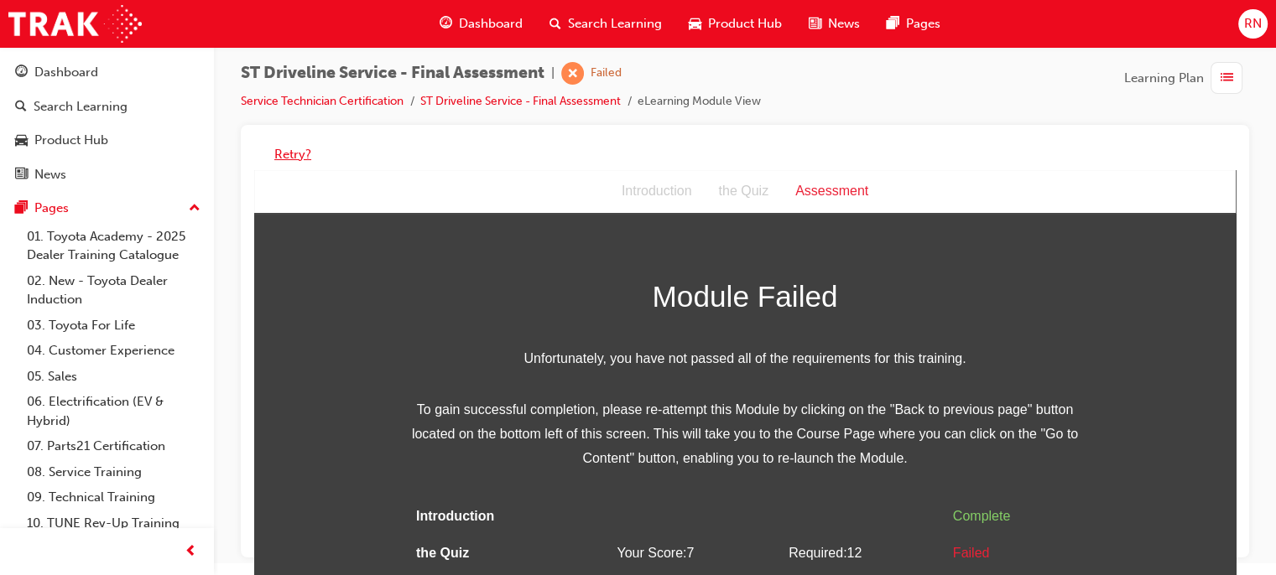
click at [297, 156] on button "Retry?" at bounding box center [292, 154] width 37 height 19
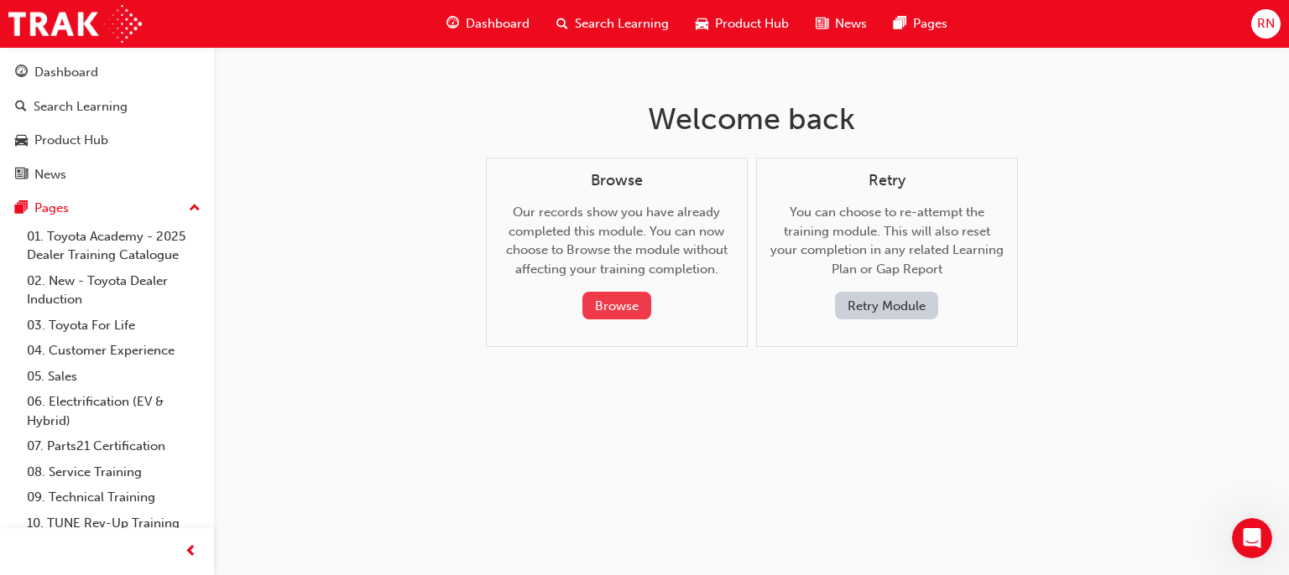
click at [632, 297] on button "Browse" at bounding box center [616, 306] width 69 height 28
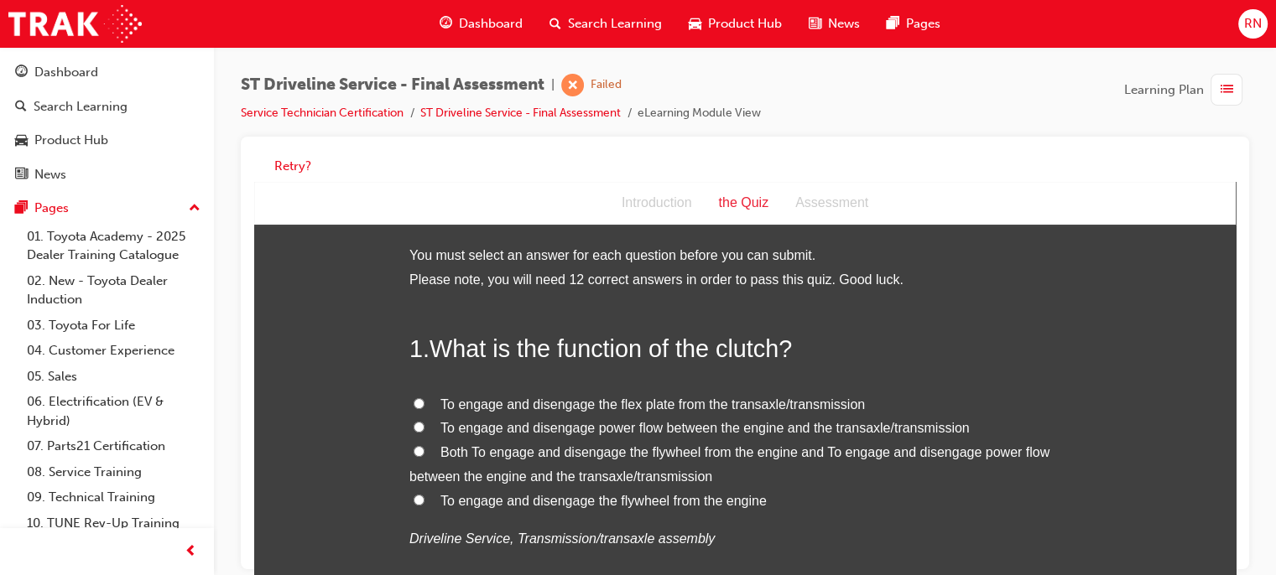
click at [424, 404] on label "To engage and disengage the flex plate from the transaxle/transmission" at bounding box center [744, 405] width 671 height 24
click at [424, 404] on input "To engage and disengage the flex plate from the transaxle/transmission" at bounding box center [419, 403] width 11 height 11
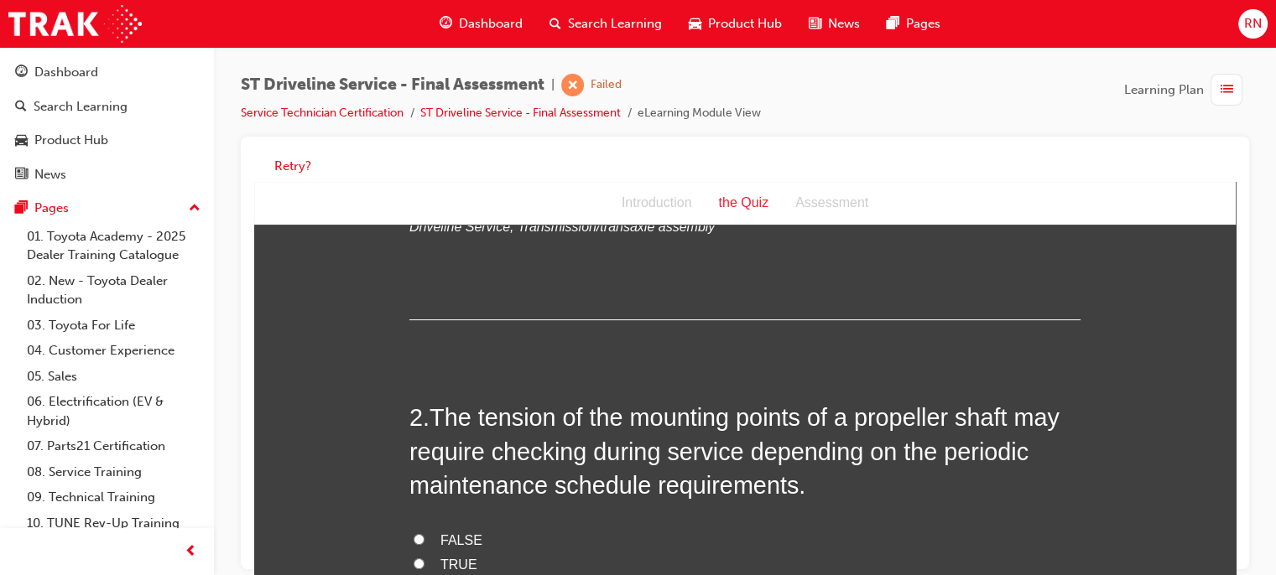
scroll to position [365, 0]
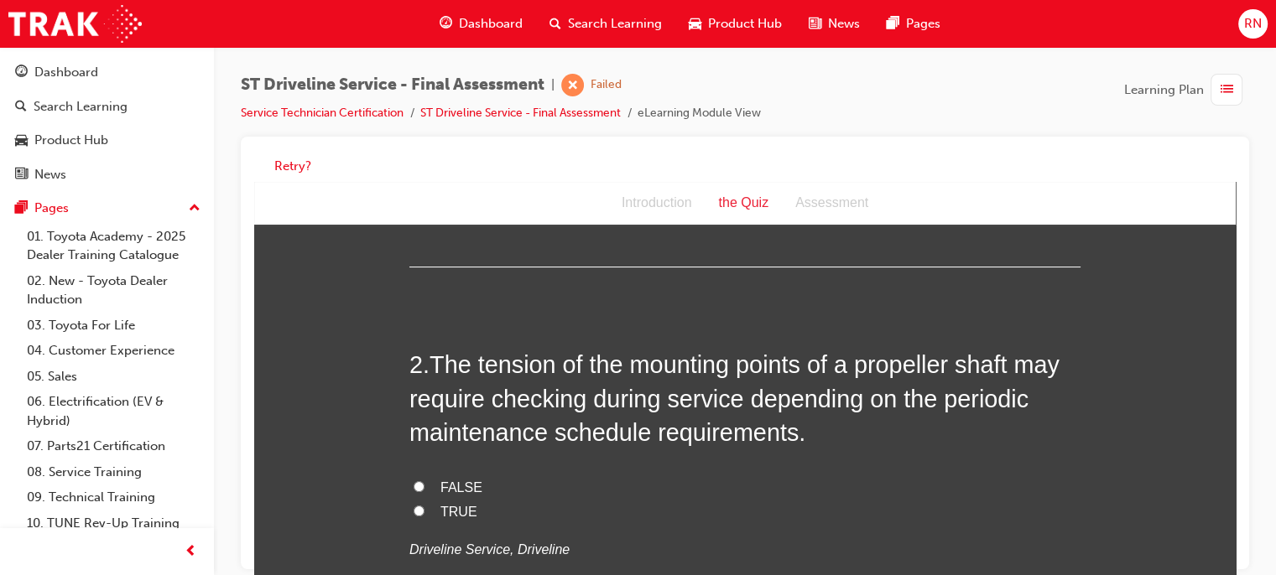
click at [414, 502] on label "TRUE" at bounding box center [744, 513] width 671 height 24
click at [414, 506] on input "TRUE" at bounding box center [419, 511] width 11 height 11
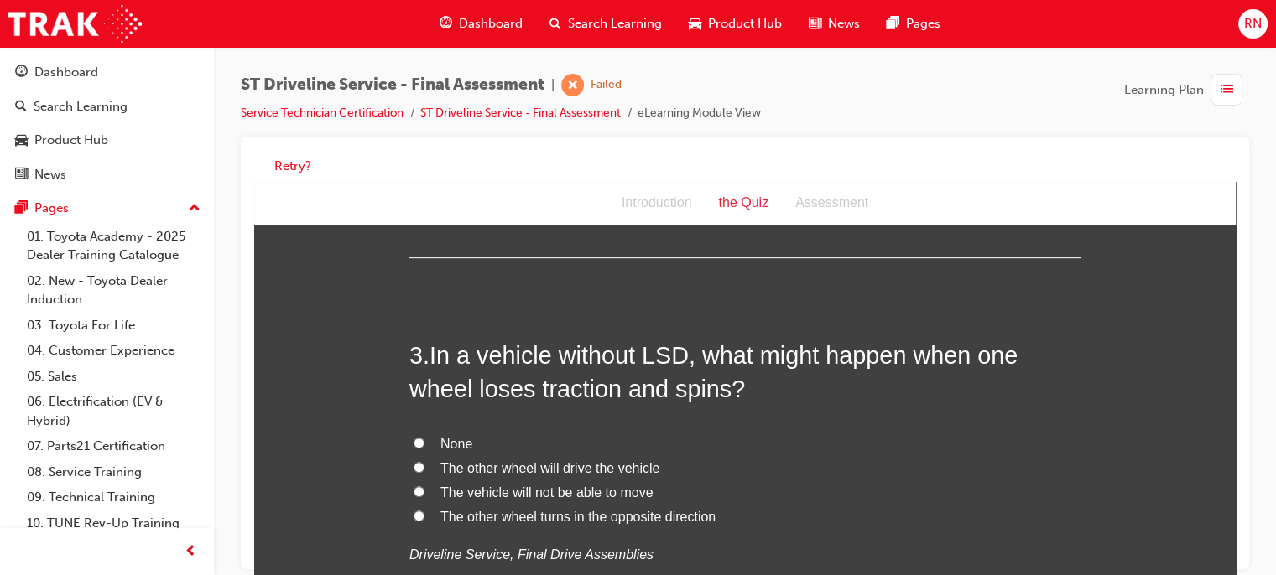
scroll to position [772, 0]
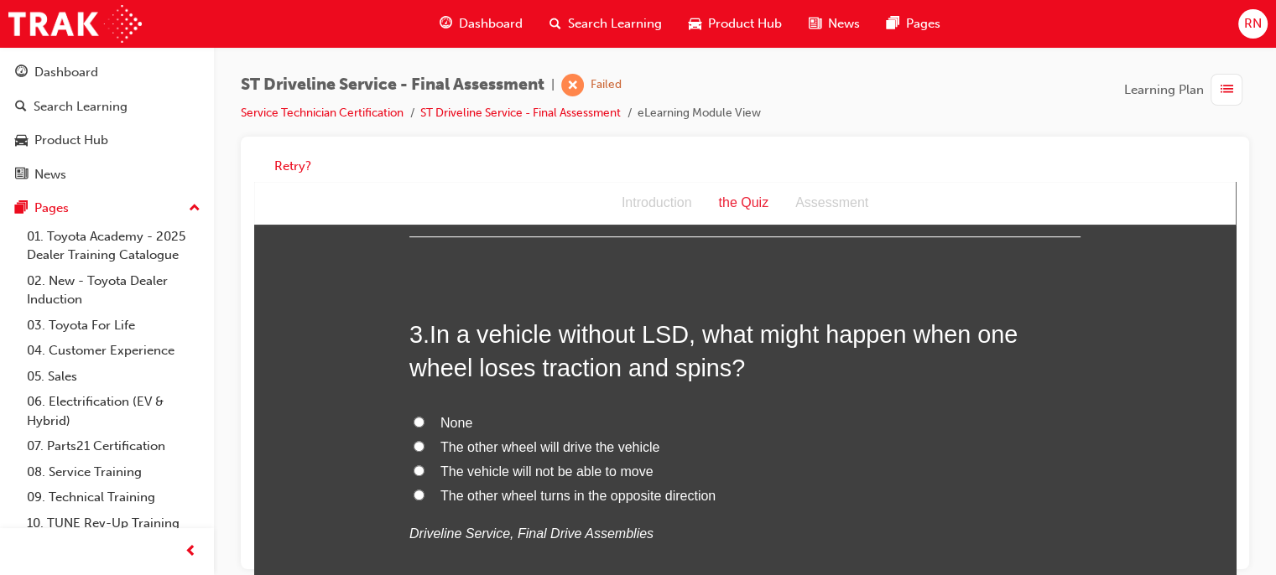
click at [440, 440] on span "The other wheel will drive the vehicle" at bounding box center [549, 447] width 219 height 14
click at [424, 441] on input "The other wheel will drive the vehicle" at bounding box center [419, 446] width 11 height 11
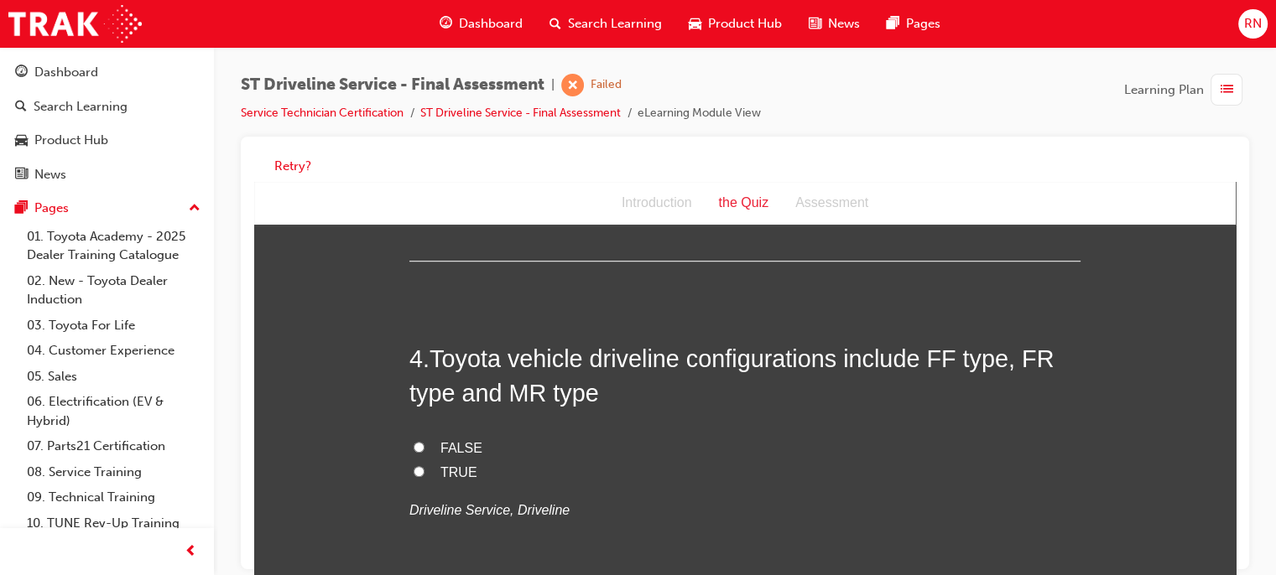
scroll to position [1200, 0]
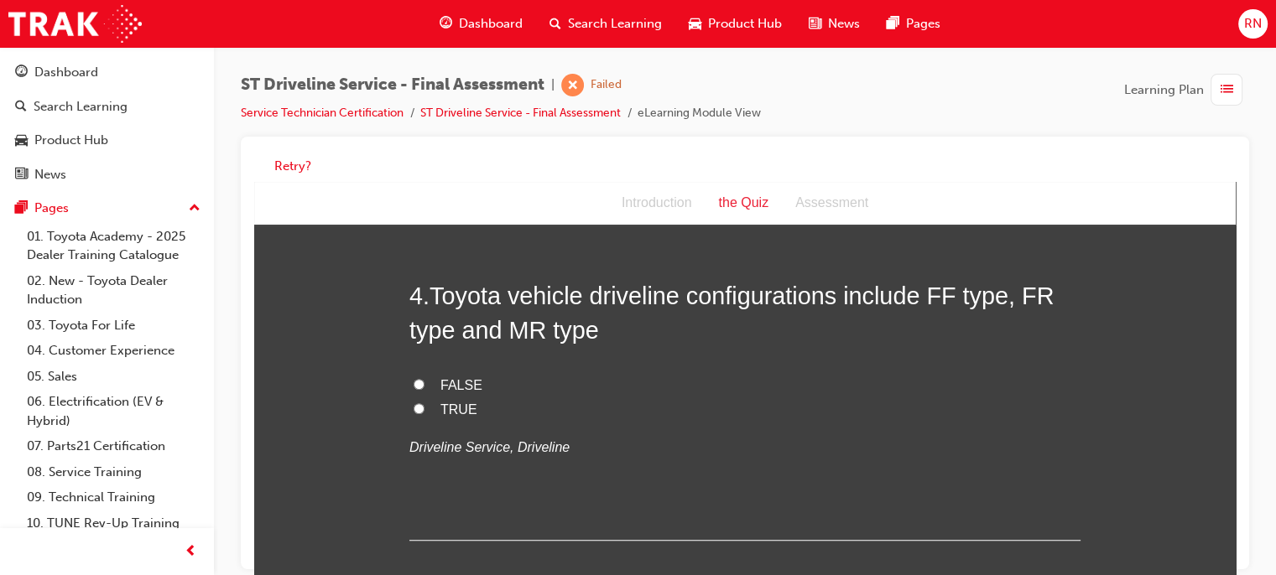
click at [446, 403] on span "TRUE" at bounding box center [458, 410] width 37 height 14
click at [424, 403] on input "TRUE" at bounding box center [419, 408] width 11 height 11
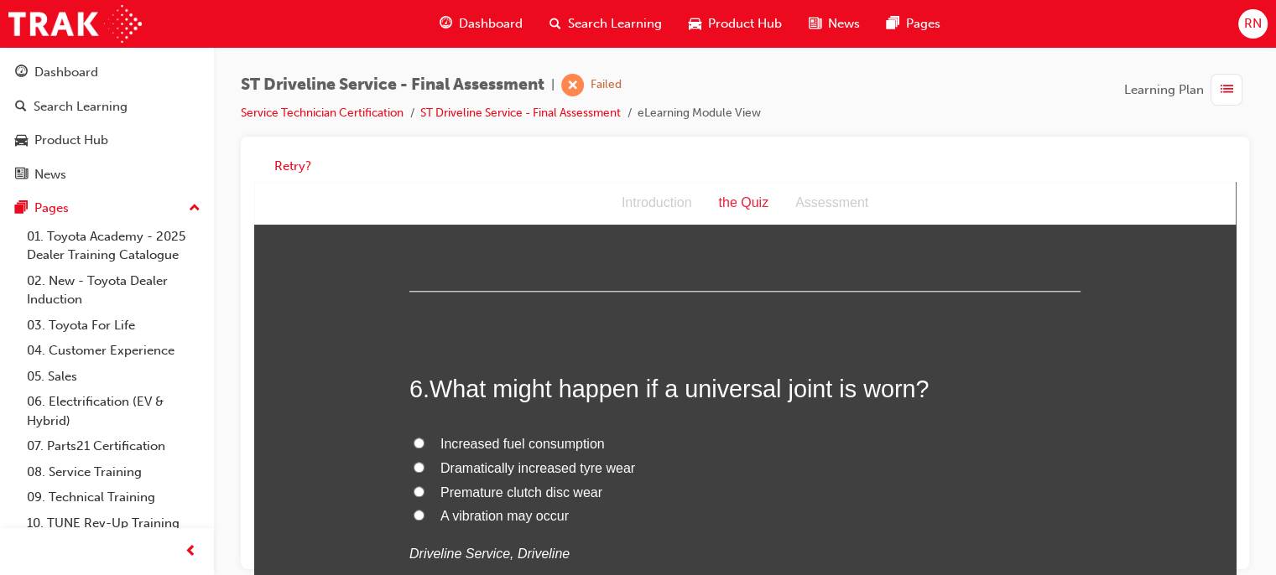
scroll to position [1839, 0]
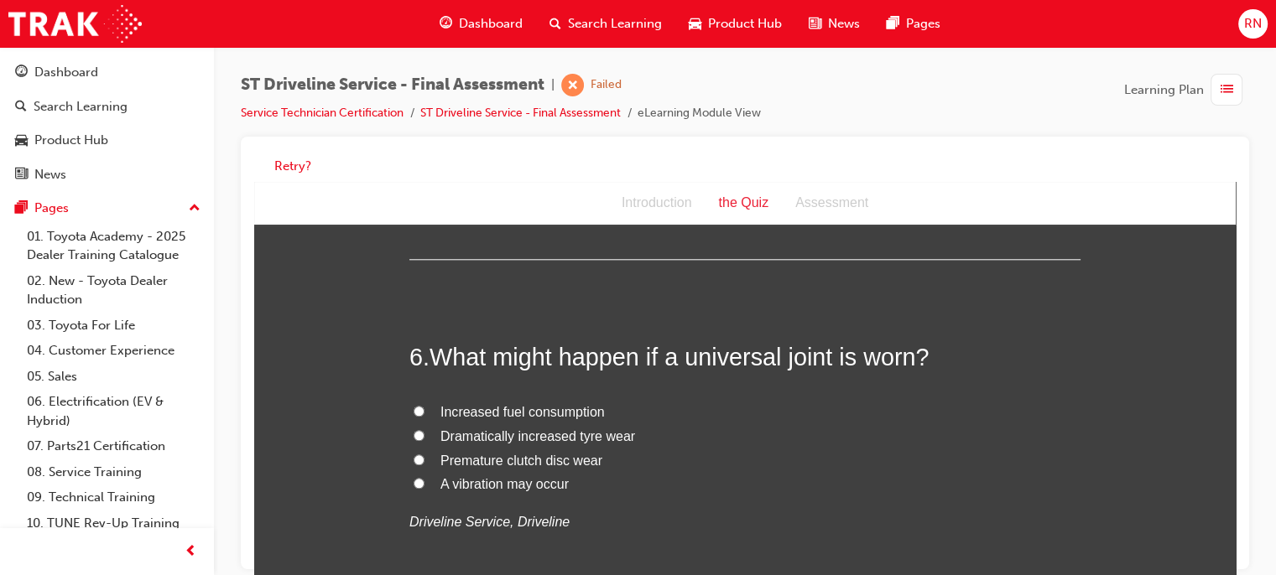
drag, startPoint x: 1227, startPoint y: 290, endPoint x: 1509, endPoint y: 512, distance: 358.5
click at [461, 488] on span "A vibration may occur" at bounding box center [504, 484] width 128 height 14
click at [424, 488] on input "A vibration may occur" at bounding box center [419, 483] width 11 height 11
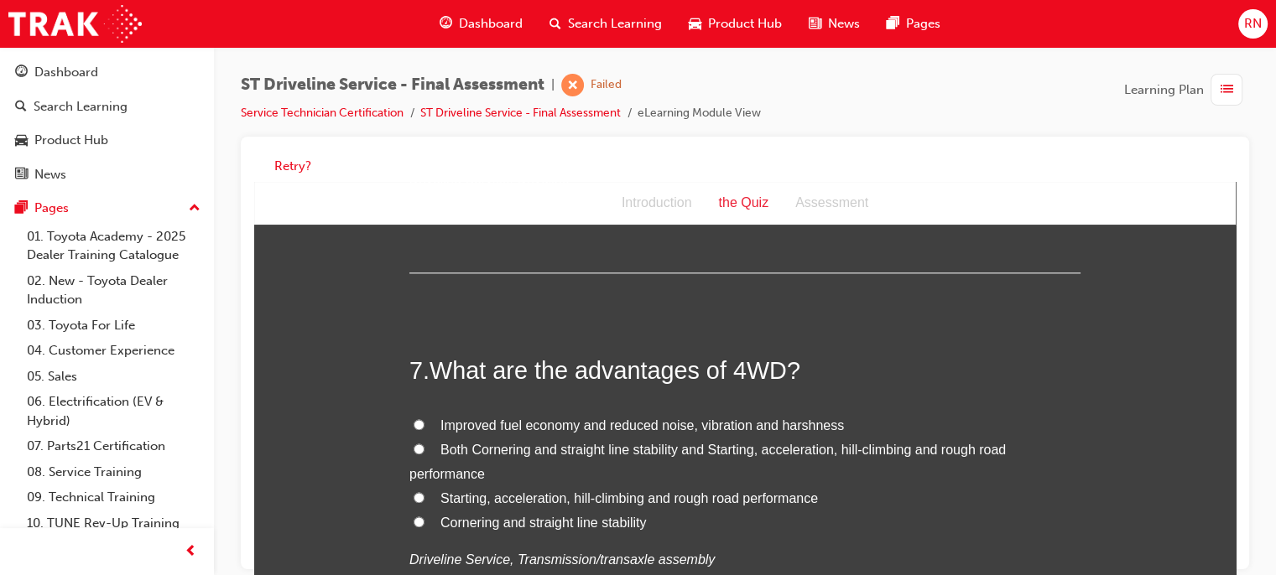
scroll to position [2225, 0]
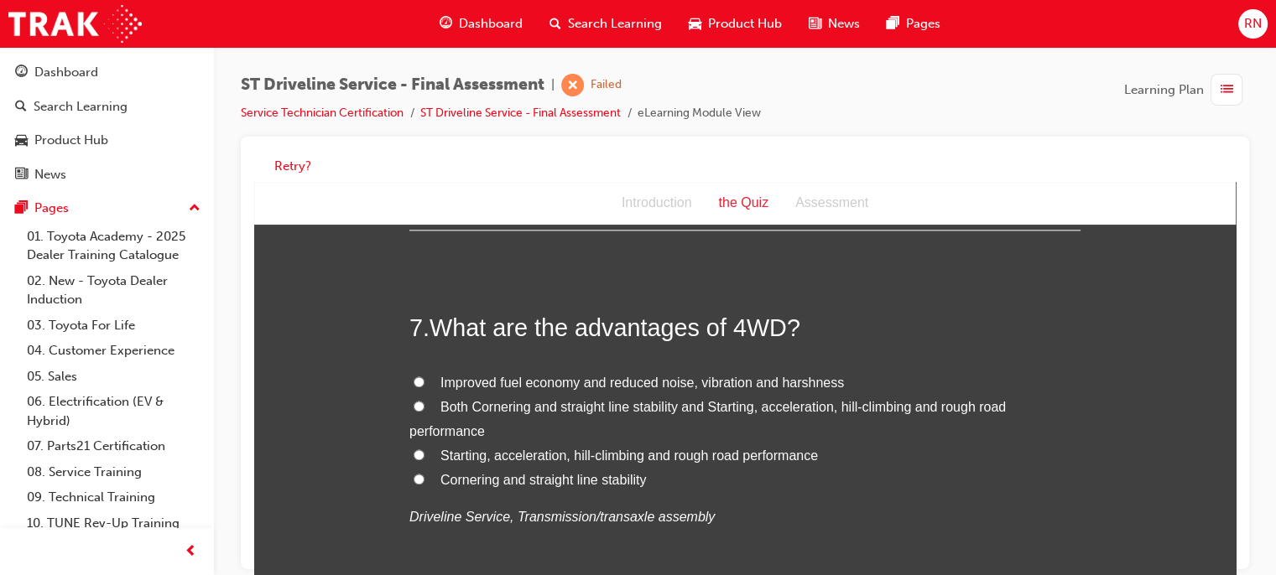
click at [458, 409] on span "Both Cornering and straight line stability and Starting, acceleration, hill-cli…" at bounding box center [707, 419] width 596 height 39
click at [424, 409] on input "Both Cornering and straight line stability and Starting, acceleration, hill-cli…" at bounding box center [419, 406] width 11 height 11
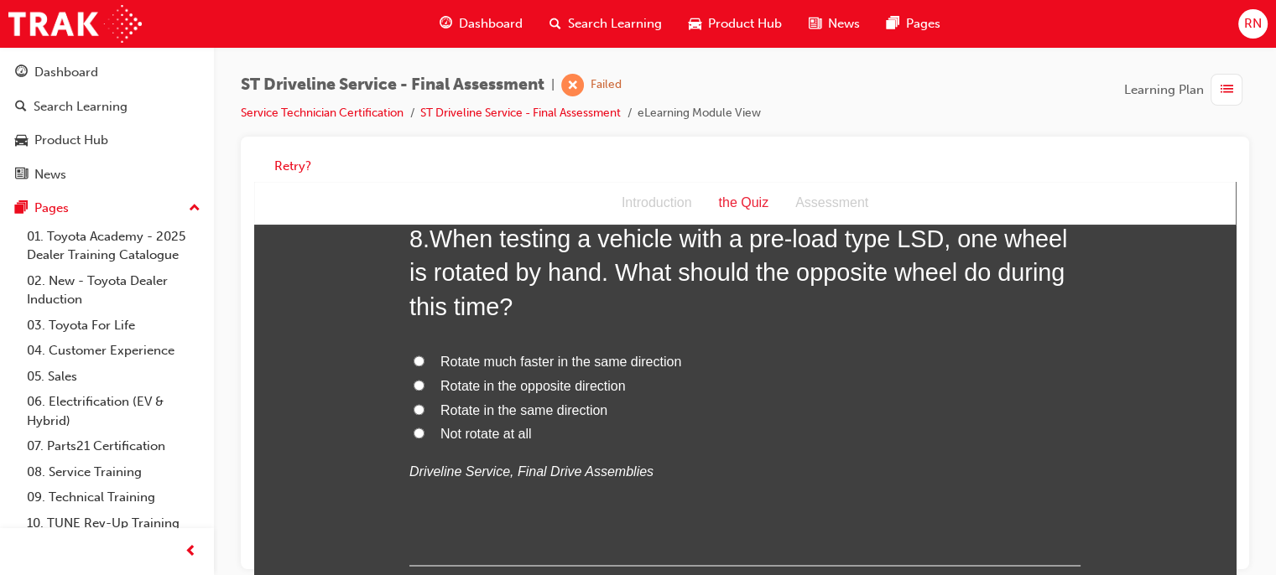
scroll to position [2684, 0]
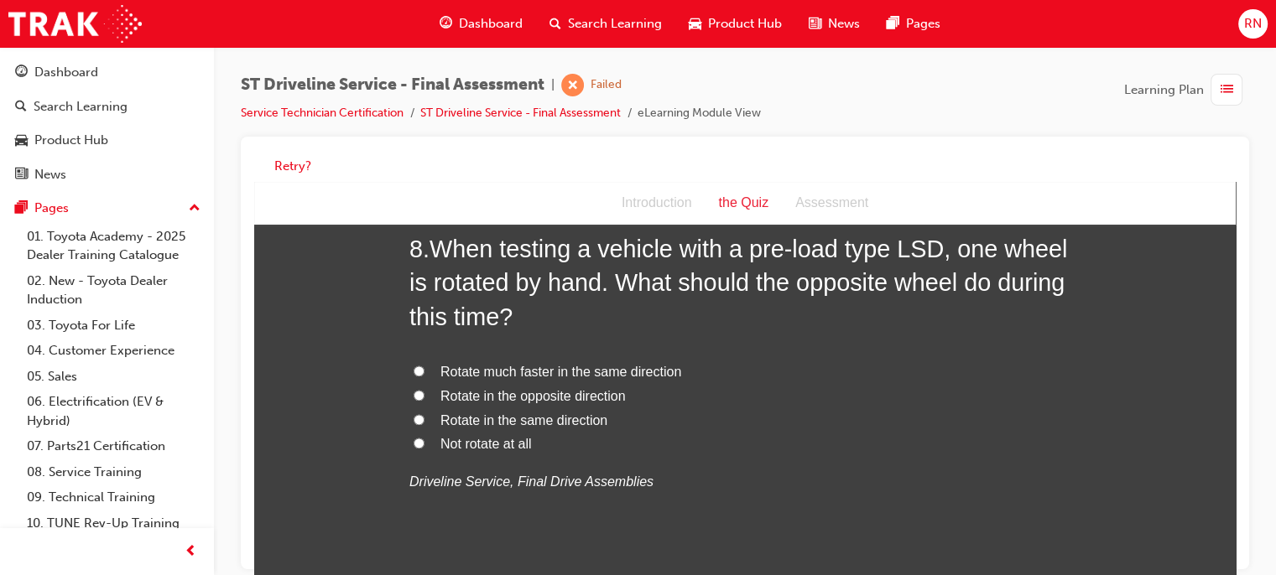
click at [444, 398] on span "Rotate in the opposite direction" at bounding box center [532, 396] width 185 height 14
click at [424, 398] on input "Rotate in the opposite direction" at bounding box center [419, 395] width 11 height 11
click at [456, 409] on label "Rotate in the same direction" at bounding box center [744, 421] width 671 height 24
click at [424, 414] on input "Rotate in the same direction" at bounding box center [419, 419] width 11 height 11
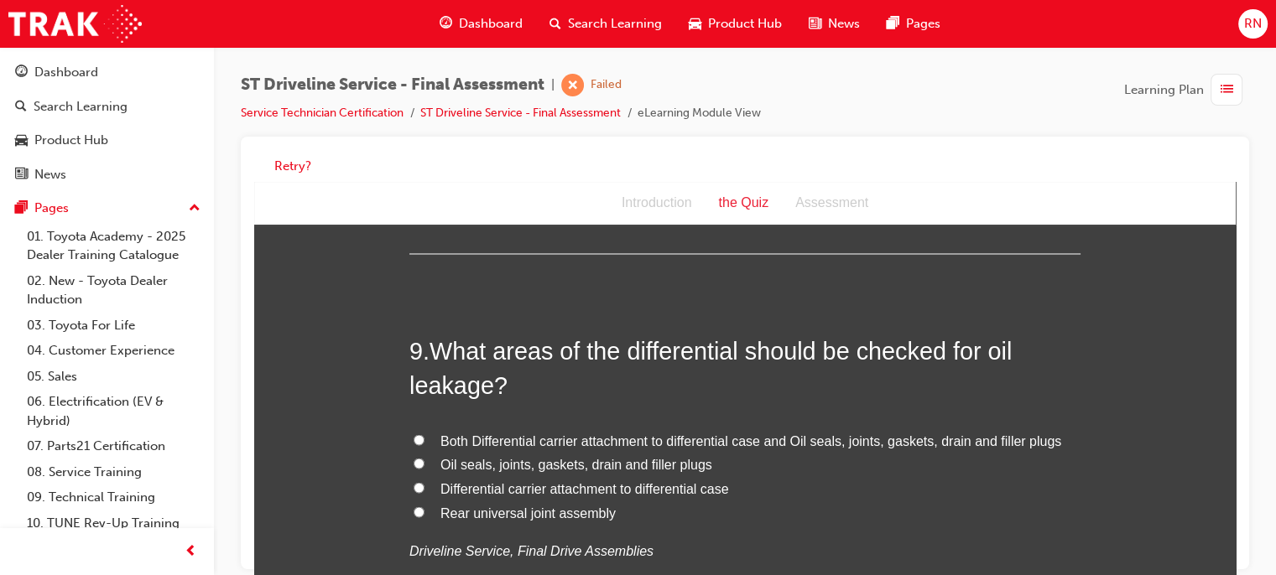
scroll to position [3049, 0]
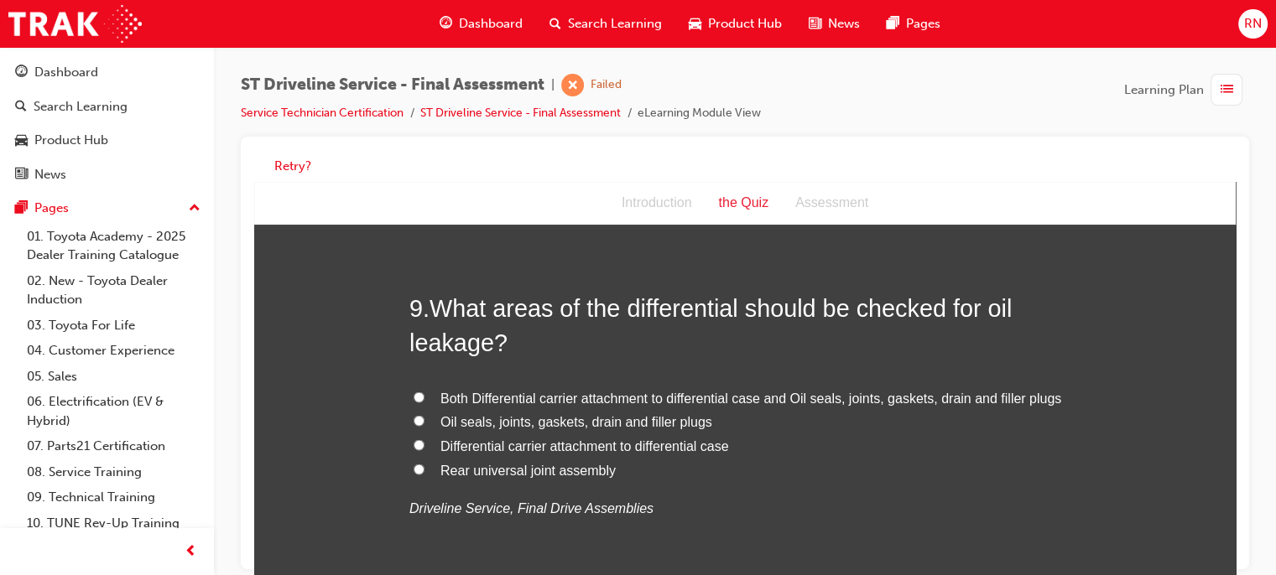
click at [518, 393] on span "Both Differential carrier attachment to differential case and Oil seals, joints…" at bounding box center [750, 398] width 621 height 14
click at [424, 393] on input "Both Differential carrier attachment to differential case and Oil seals, joints…" at bounding box center [419, 397] width 11 height 11
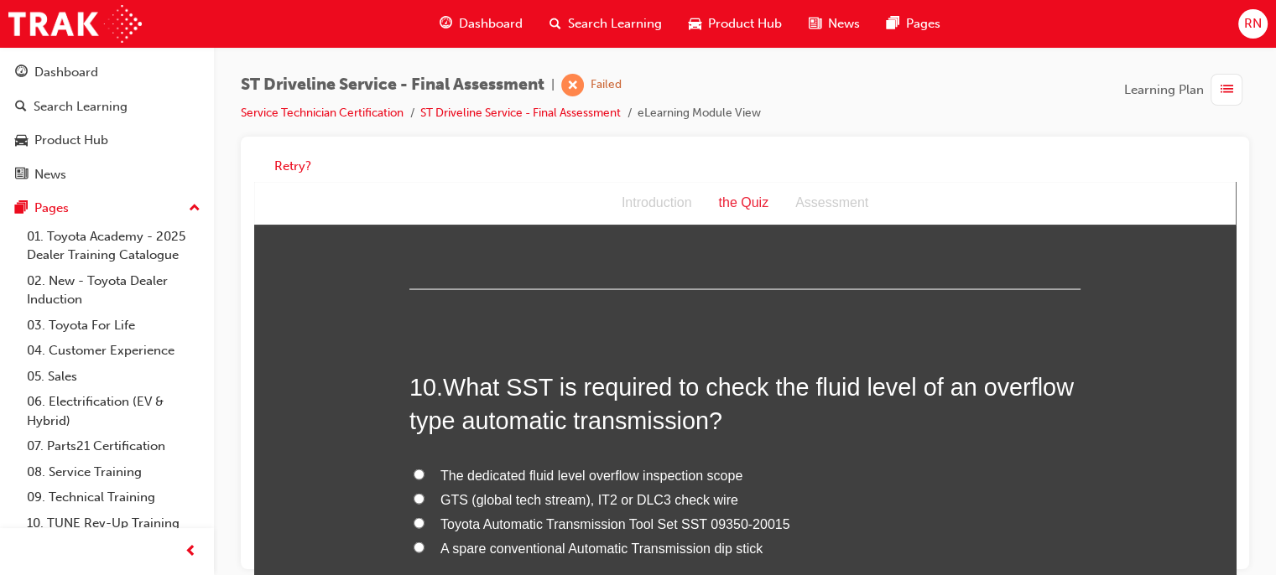
scroll to position [3393, 0]
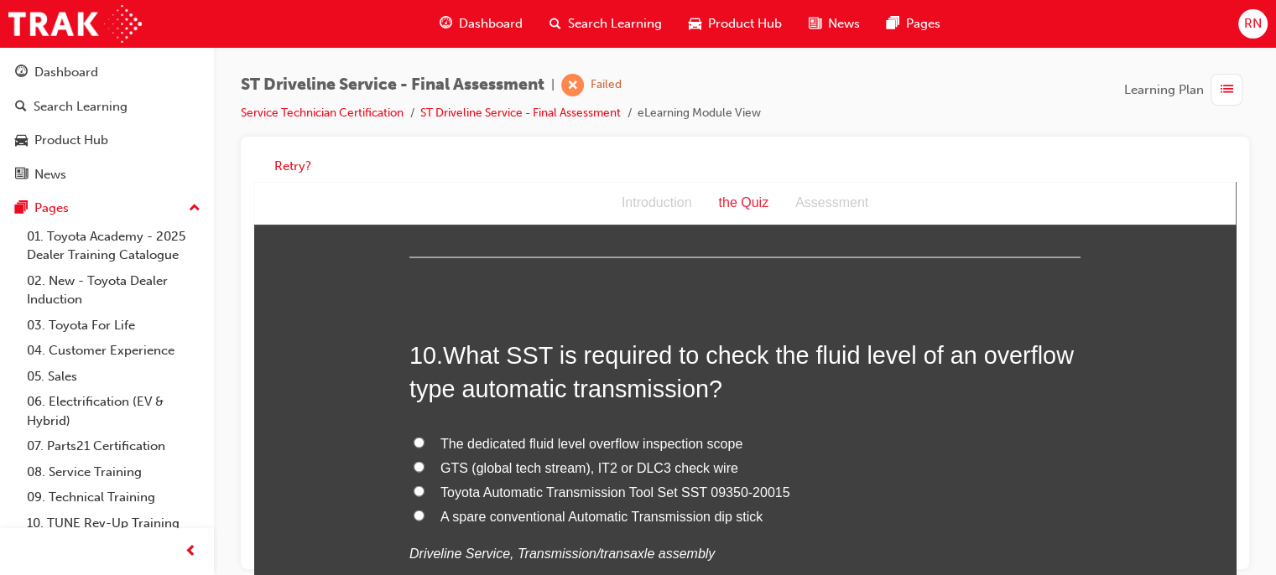
click at [500, 487] on span "Toyota Automatic Transmission Tool Set SST 09350-20015" at bounding box center [615, 493] width 350 height 14
click at [424, 487] on input "Toyota Automatic Transmission Tool Set SST 09350-20015" at bounding box center [419, 492] width 11 height 11
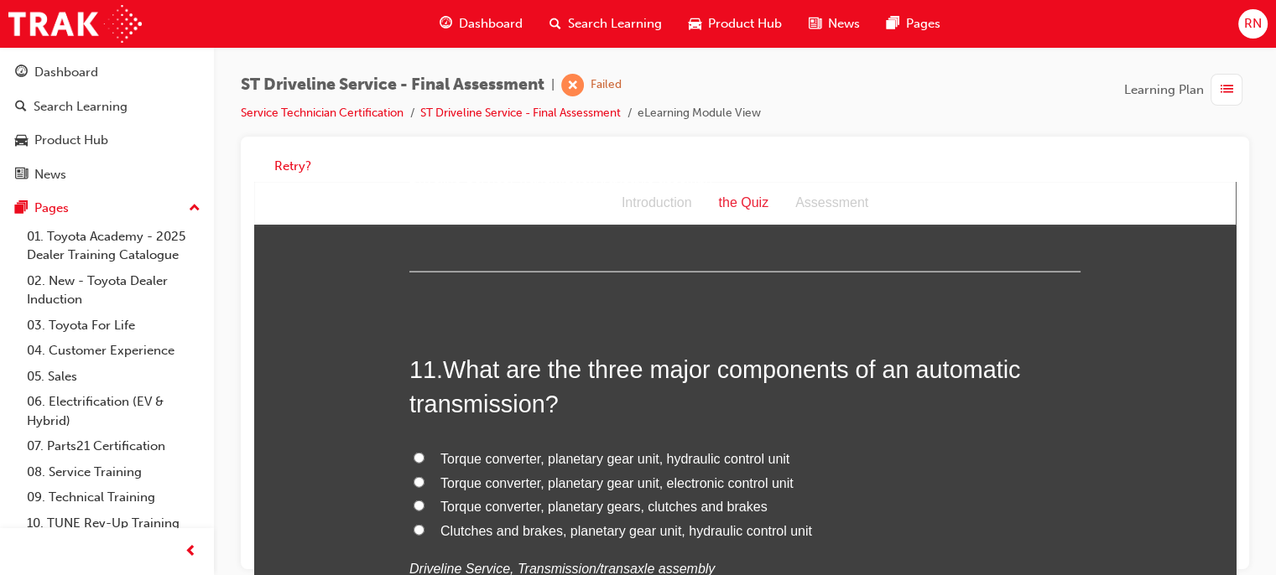
scroll to position [3779, 0]
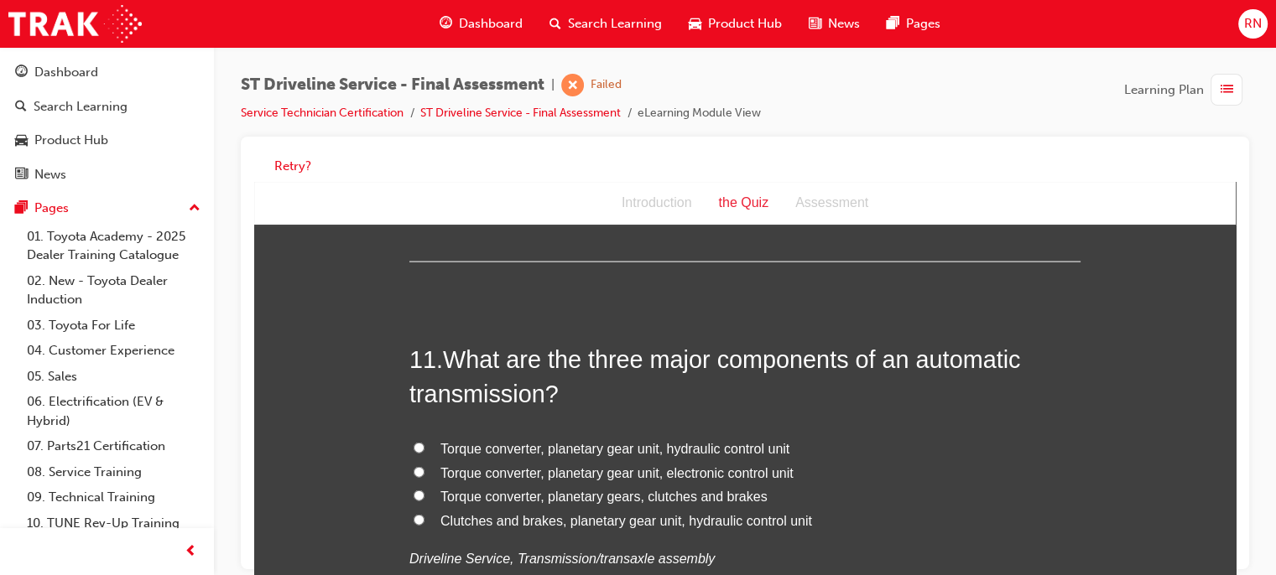
click at [429, 448] on label "Torque converter, planetary gear unit, hydraulic control unit" at bounding box center [744, 450] width 671 height 24
click at [424, 448] on input "Torque converter, planetary gear unit, hydraulic control unit" at bounding box center [419, 448] width 11 height 11
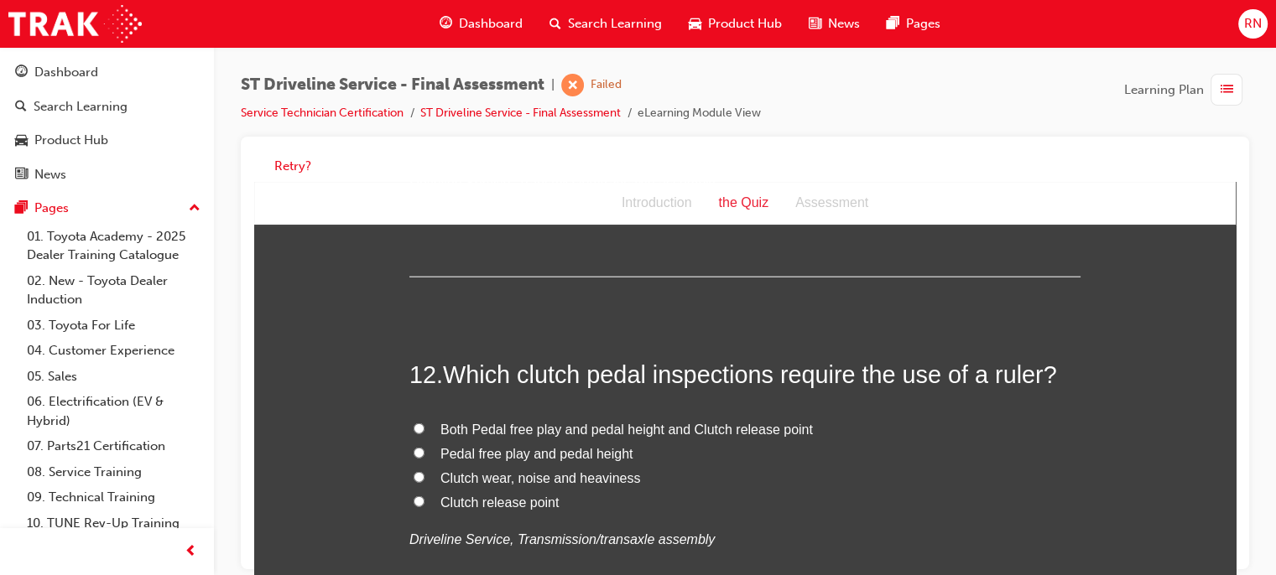
scroll to position [4166, 0]
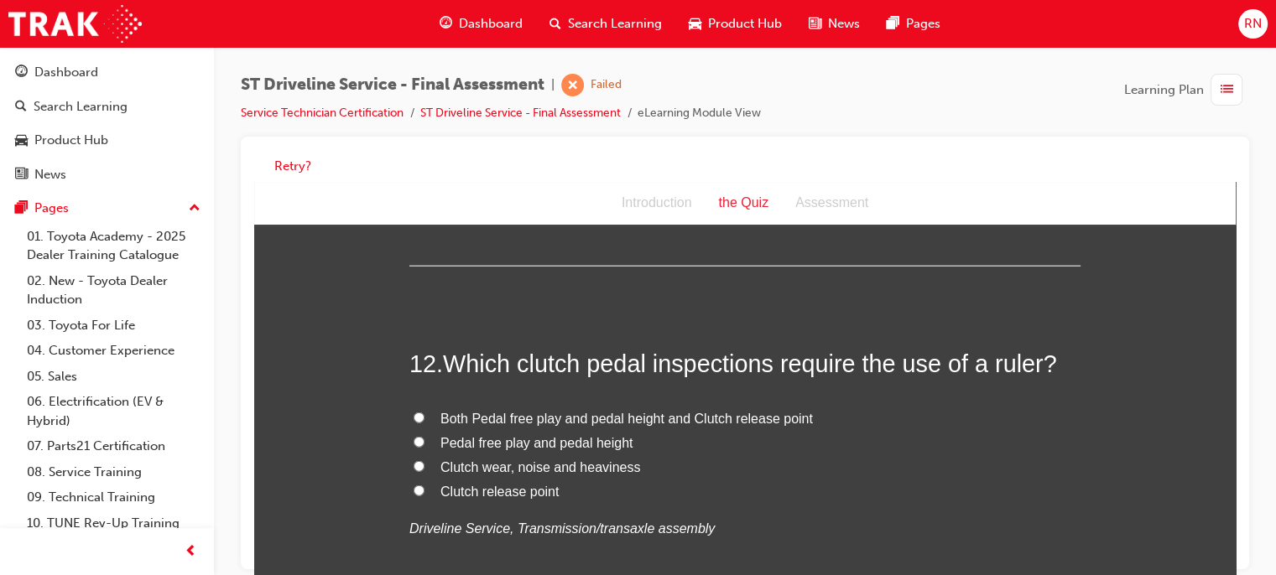
click at [430, 417] on label "Both Pedal free play and pedal height and Clutch release point" at bounding box center [744, 420] width 671 height 24
click at [424, 417] on input "Both Pedal free play and pedal height and Clutch release point" at bounding box center [419, 418] width 11 height 11
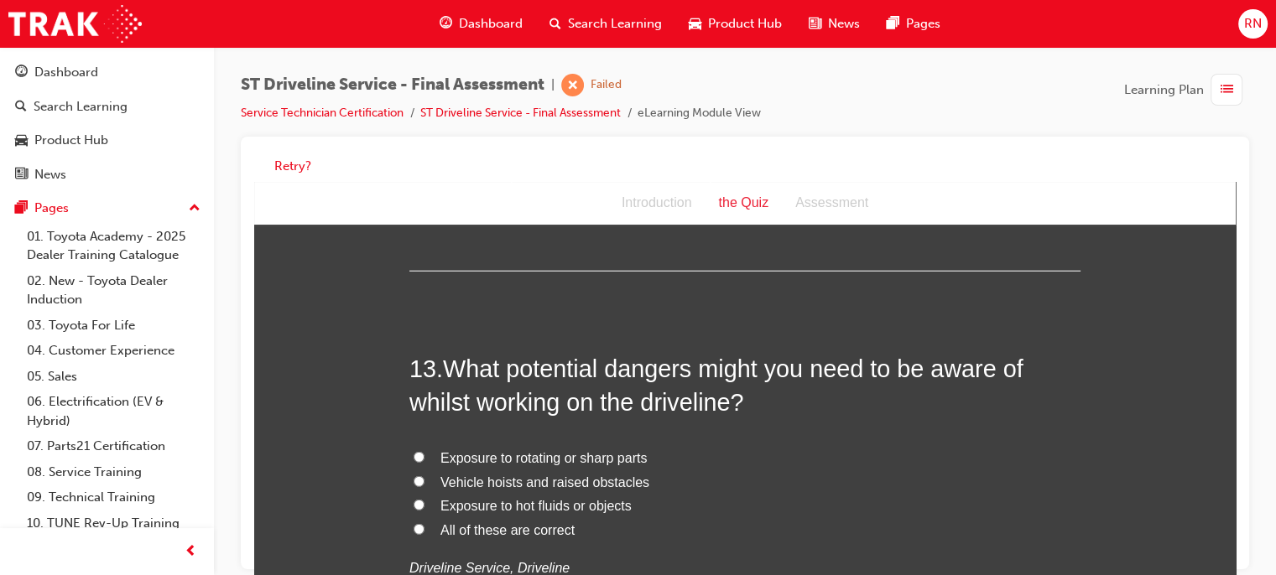
scroll to position [4549, 0]
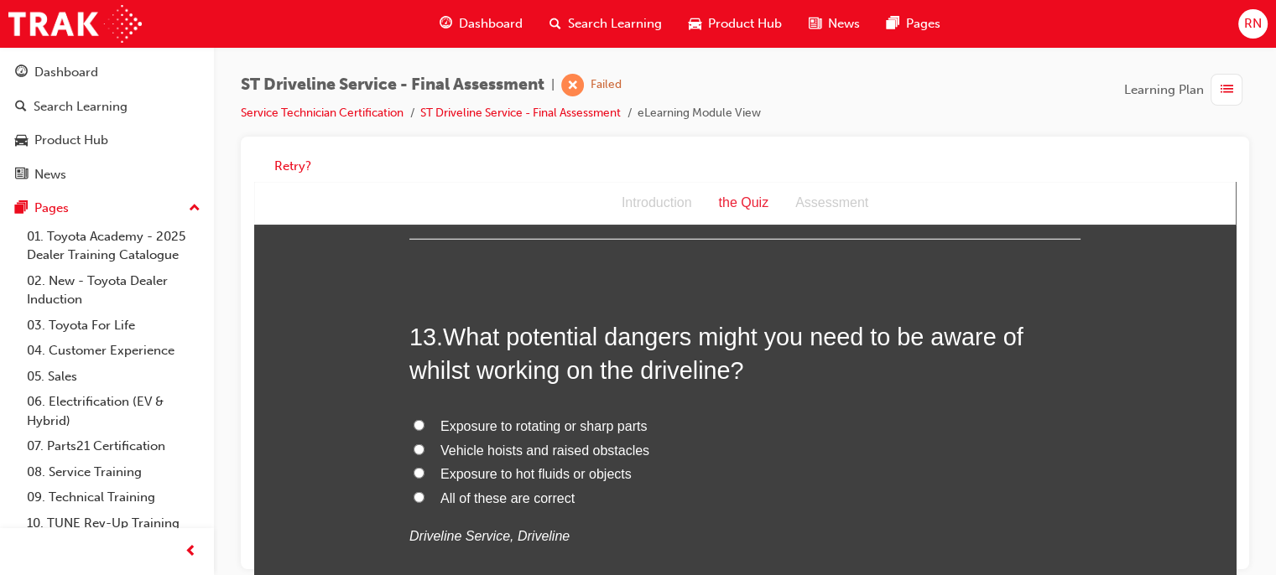
click at [417, 492] on input "All of these are correct" at bounding box center [419, 497] width 11 height 11
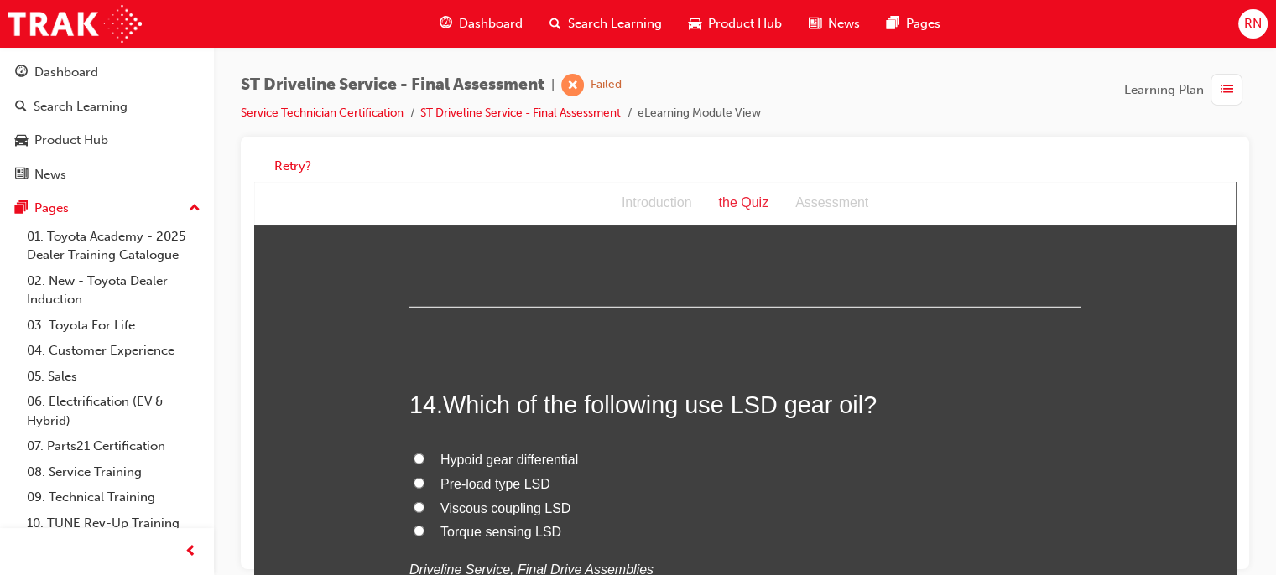
scroll to position [4914, 0]
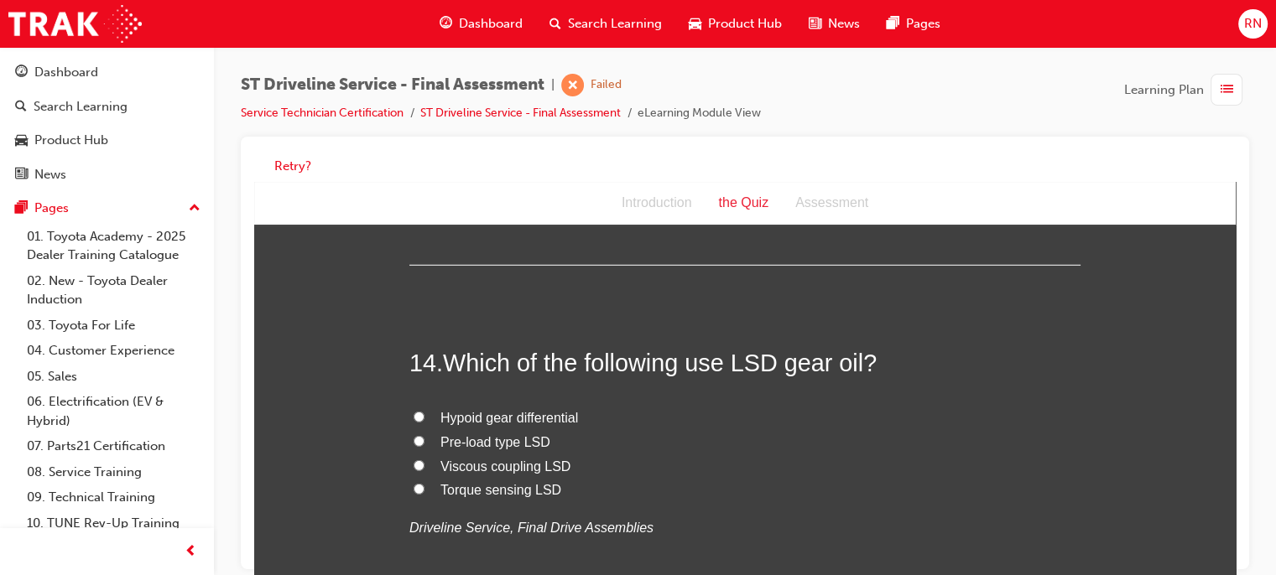
click at [479, 495] on span "Torque sensing LSD" at bounding box center [500, 490] width 121 height 14
click at [424, 495] on input "Torque sensing LSD" at bounding box center [419, 489] width 11 height 11
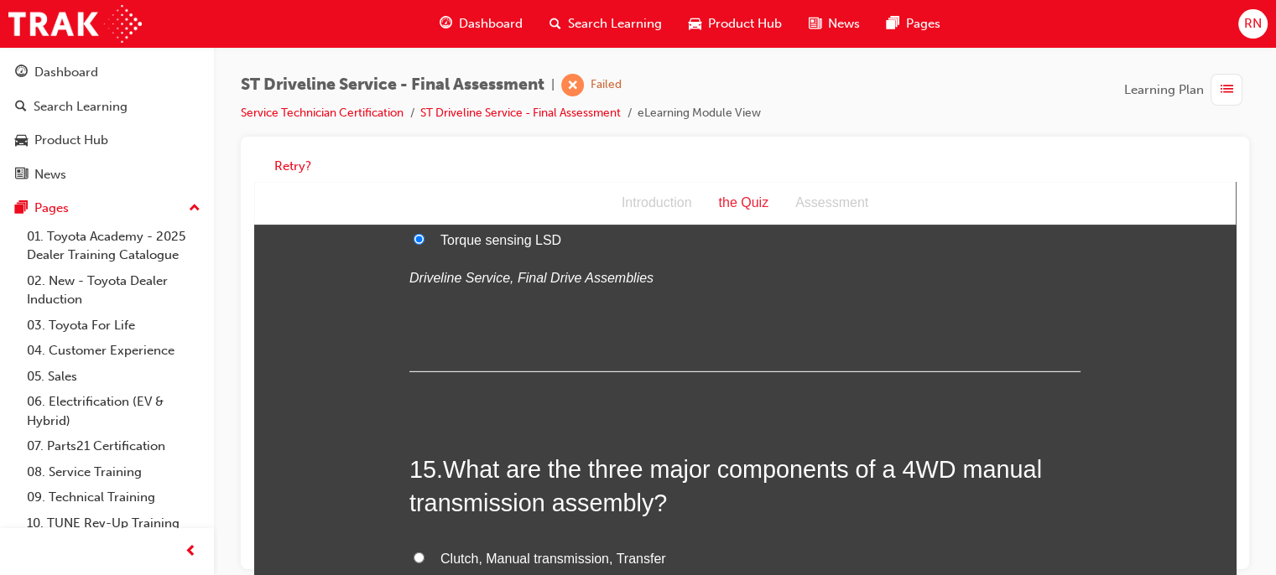
scroll to position [5268, 0]
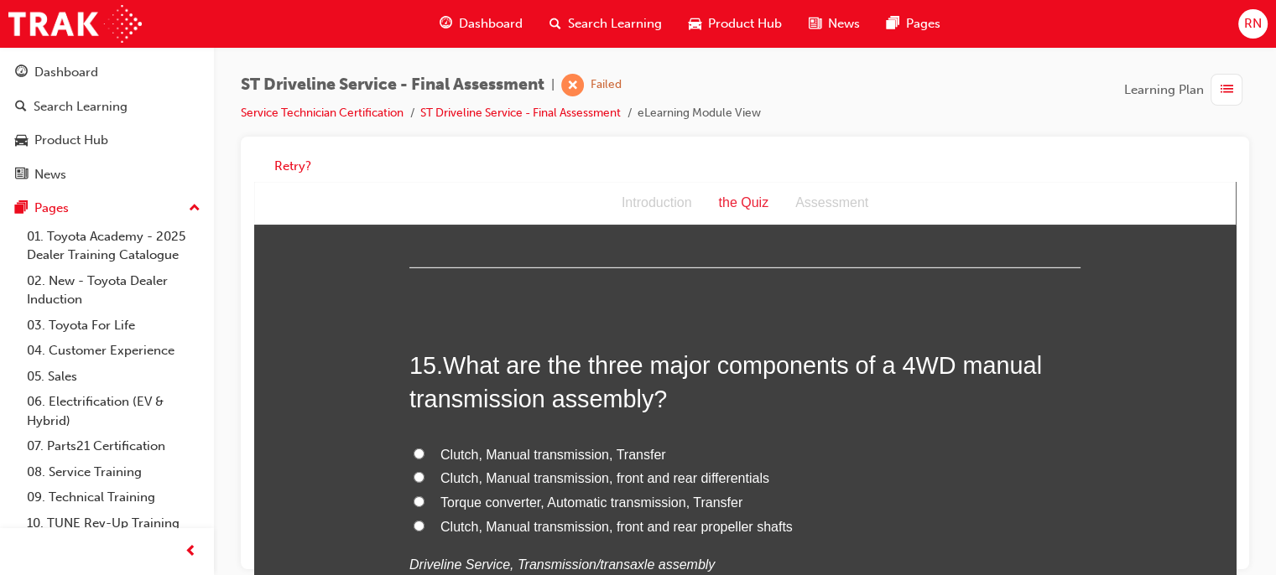
click at [430, 527] on label "Clutch, Manual transmission, front and rear propeller shafts" at bounding box center [744, 528] width 671 height 24
click at [424, 527] on input "Clutch, Manual transmission, front and rear propeller shafts" at bounding box center [419, 526] width 11 height 11
click at [427, 470] on label "Clutch, Manual transmission, front and rear differentials" at bounding box center [744, 479] width 671 height 24
click at [424, 472] on input "Clutch, Manual transmission, front and rear differentials" at bounding box center [419, 477] width 11 height 11
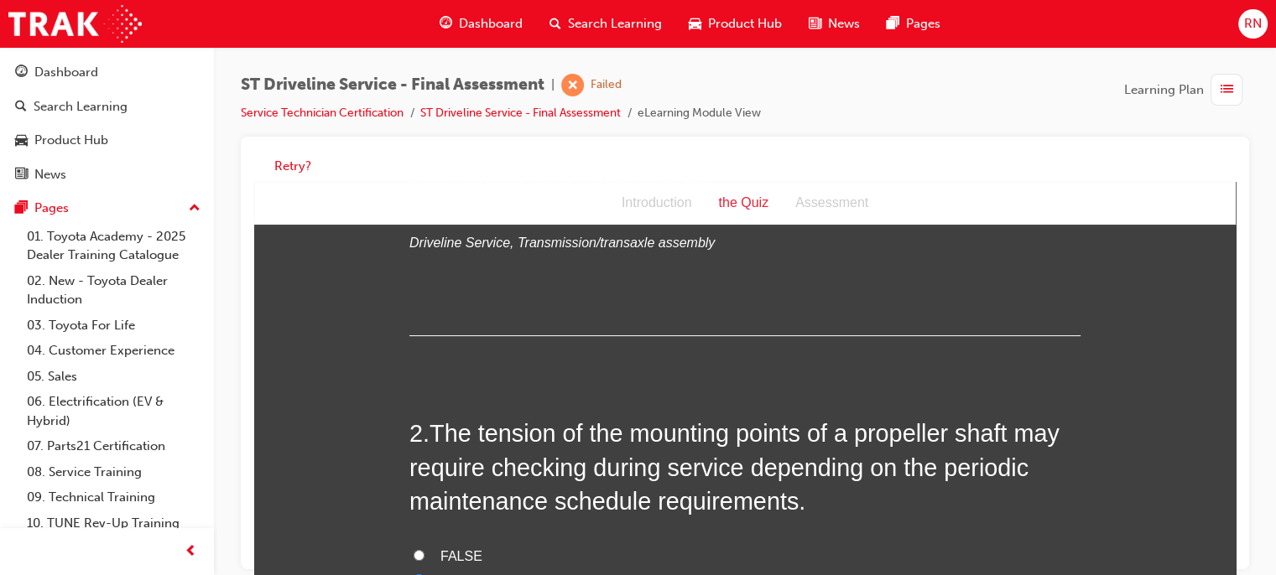
scroll to position [178, 0]
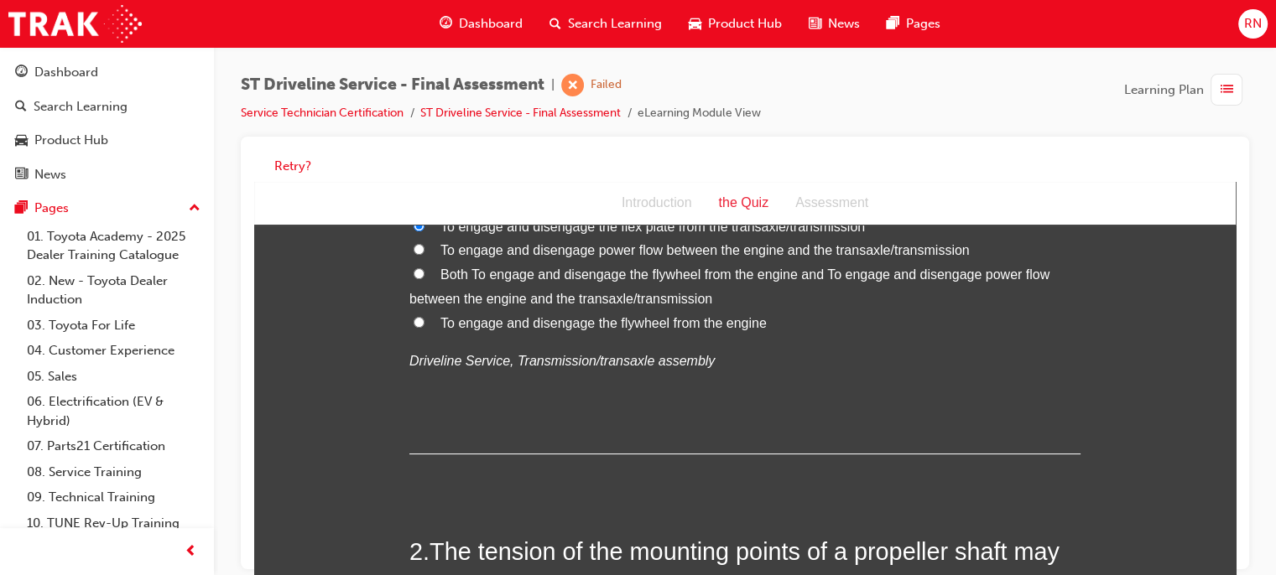
drag, startPoint x: 1228, startPoint y: 461, endPoint x: 1477, endPoint y: 361, distance: 268.7
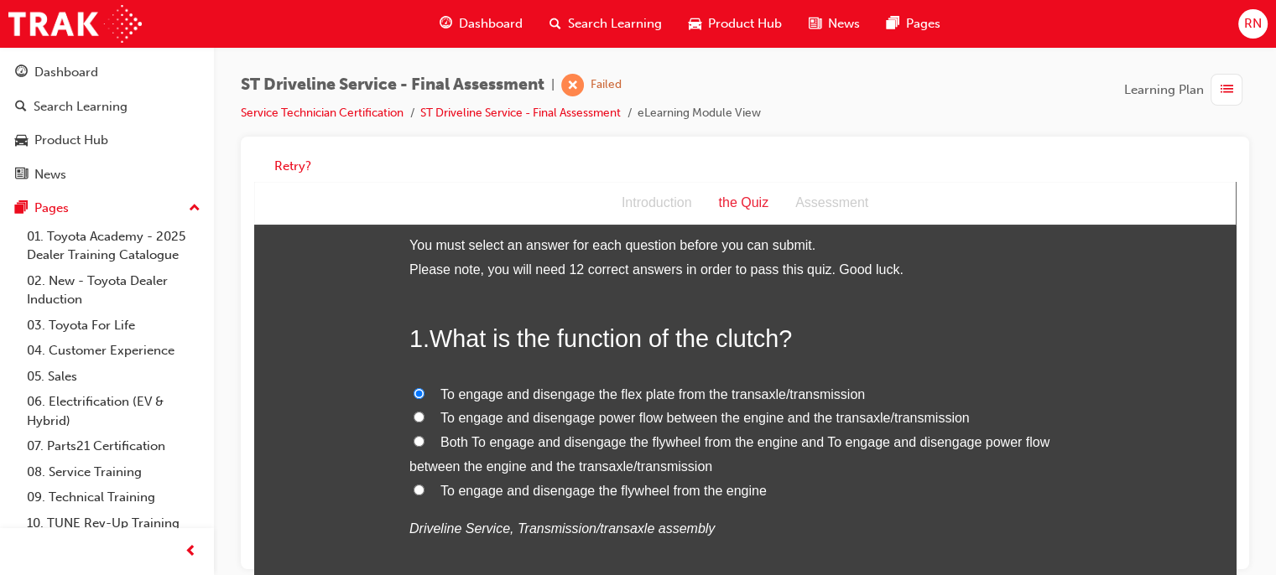
scroll to position [0, 0]
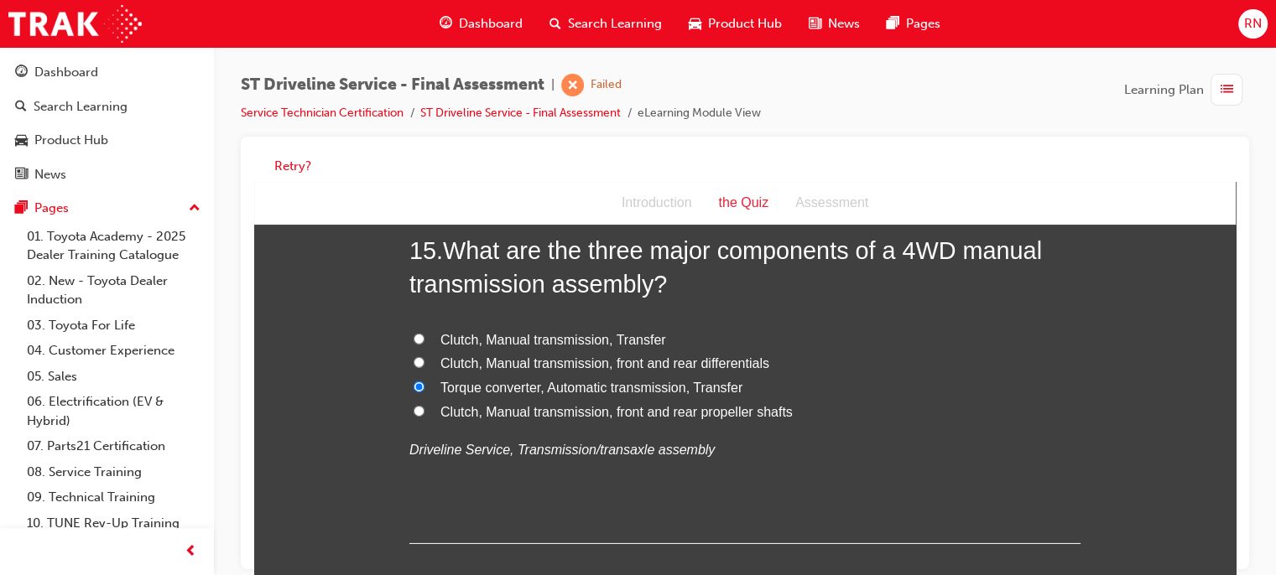
click at [414, 406] on input "Clutch, Manual transmission, front and rear propeller shafts" at bounding box center [419, 411] width 11 height 11
click at [414, 334] on input "Clutch, Manual transmission, Transfer" at bounding box center [419, 339] width 11 height 11
click at [409, 377] on label "Torque converter, Automatic transmission, Transfer" at bounding box center [744, 389] width 671 height 24
click at [414, 382] on input "Torque converter, Automatic transmission, Transfer" at bounding box center [419, 387] width 11 height 11
click at [421, 353] on label "Clutch, Manual transmission, front and rear differentials" at bounding box center [744, 364] width 671 height 24
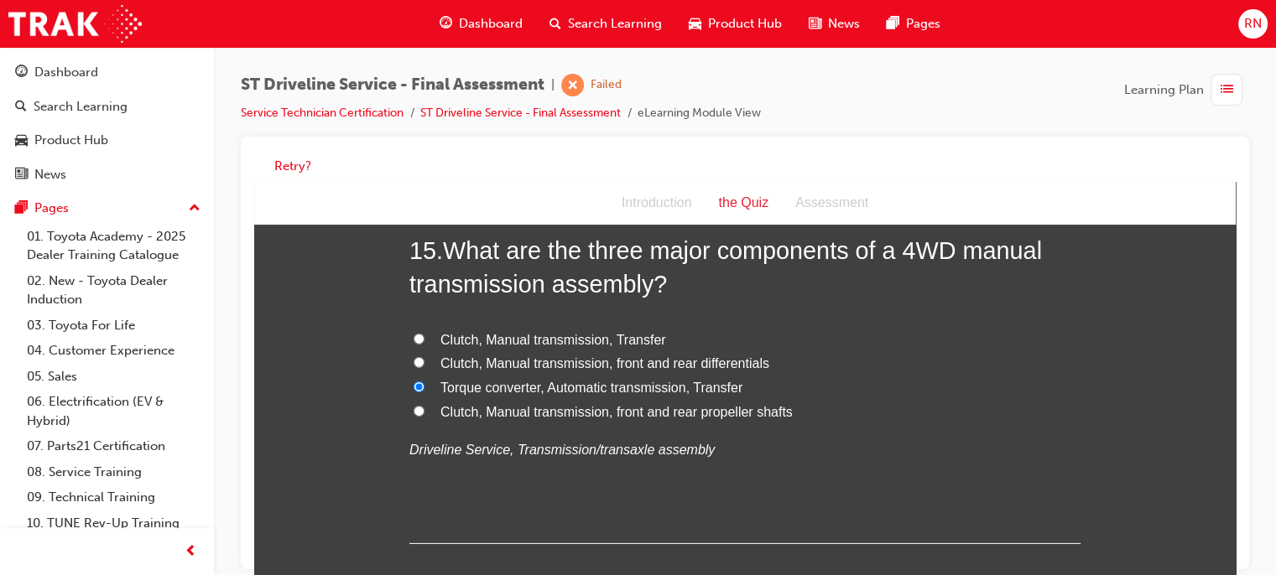
click at [421, 357] on input "Clutch, Manual transmission, front and rear differentials" at bounding box center [419, 362] width 11 height 11
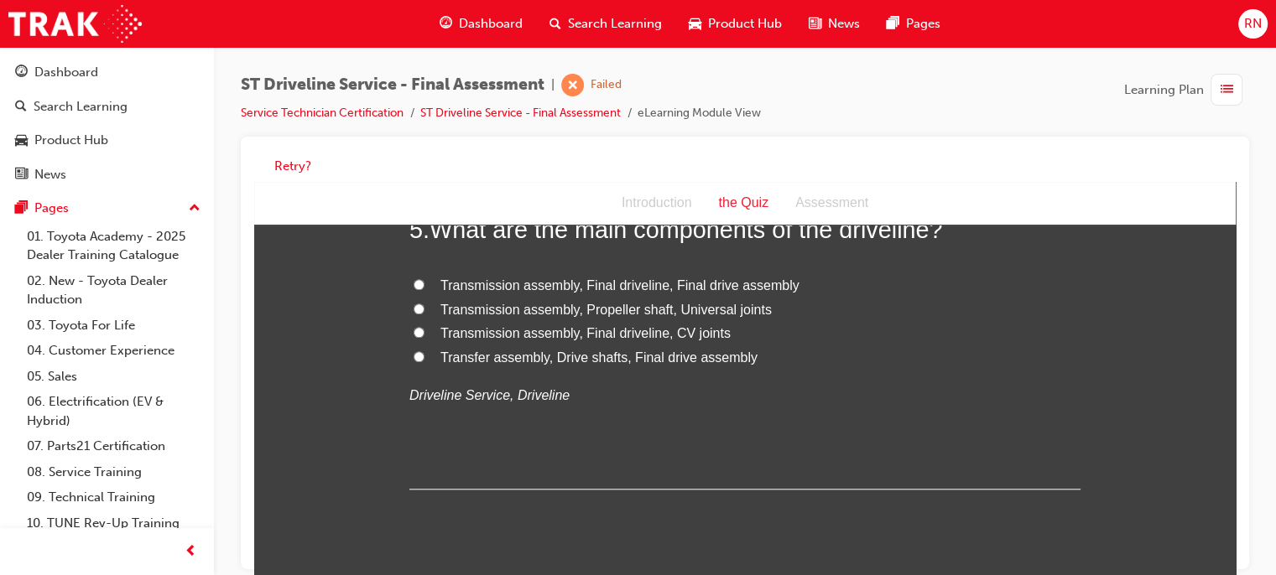
scroll to position [1524, 0]
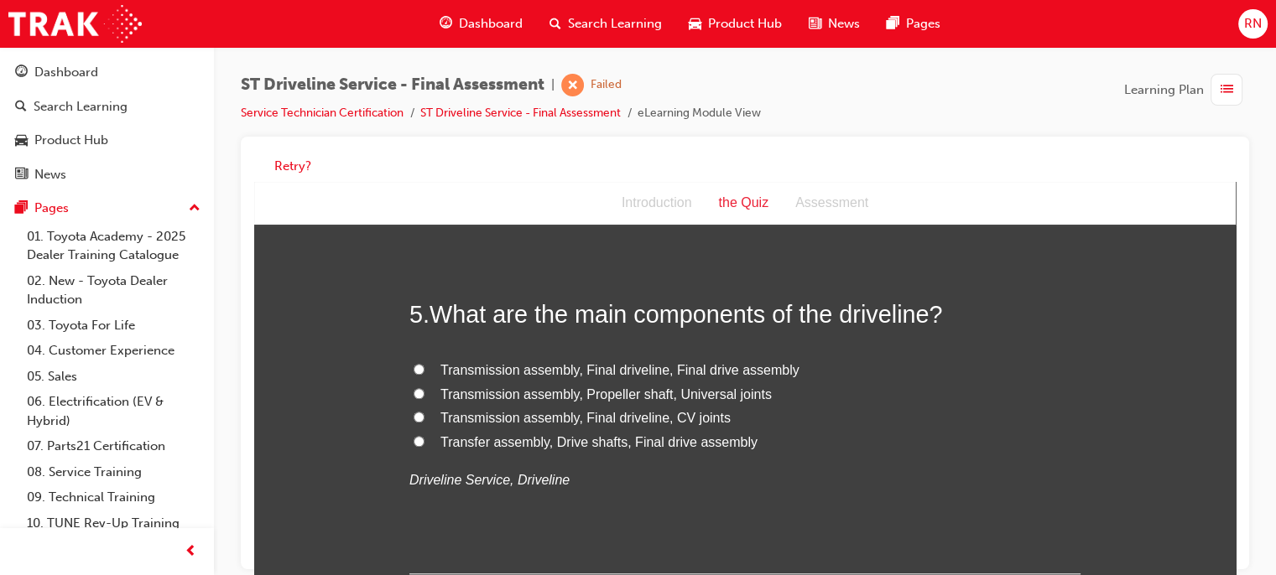
click at [507, 451] on label "Transfer assembly, Drive shafts, Final drive assembly" at bounding box center [744, 443] width 671 height 24
click at [424, 447] on input "Transfer assembly, Drive shafts, Final drive assembly" at bounding box center [419, 441] width 11 height 11
click at [507, 451] on label "Transfer assembly, Drive shafts, Final drive assembly" at bounding box center [744, 443] width 671 height 24
click at [424, 447] on input "Transfer assembly, Drive shafts, Final drive assembly" at bounding box center [419, 441] width 11 height 11
click at [829, 483] on p "Driveline Service, Driveline" at bounding box center [744, 481] width 671 height 24
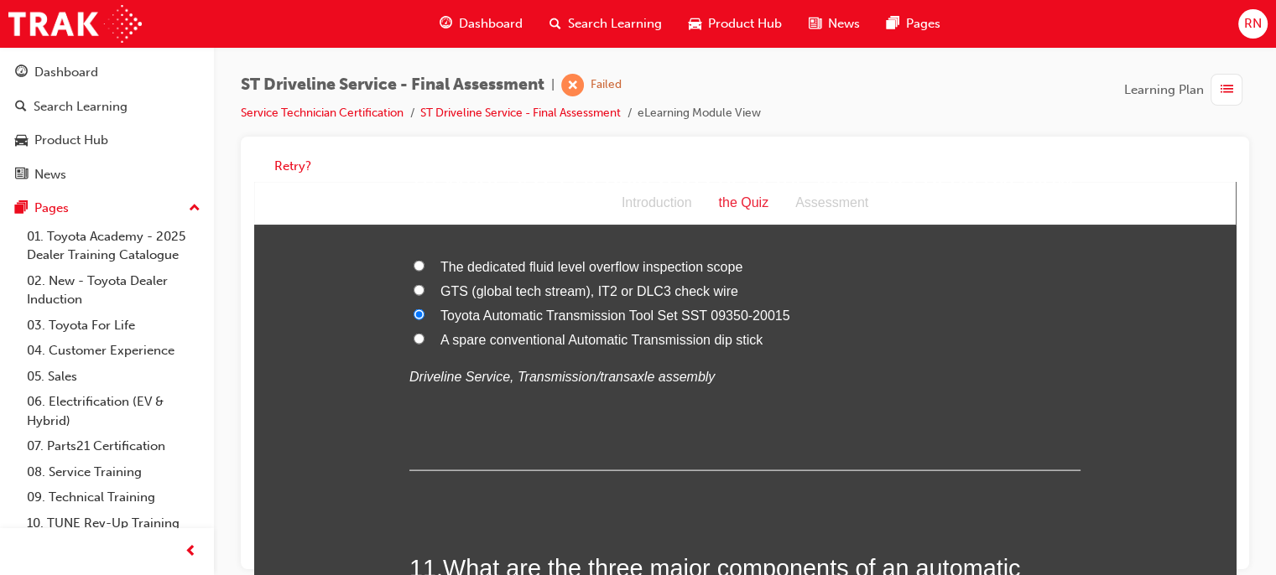
scroll to position [5463, 0]
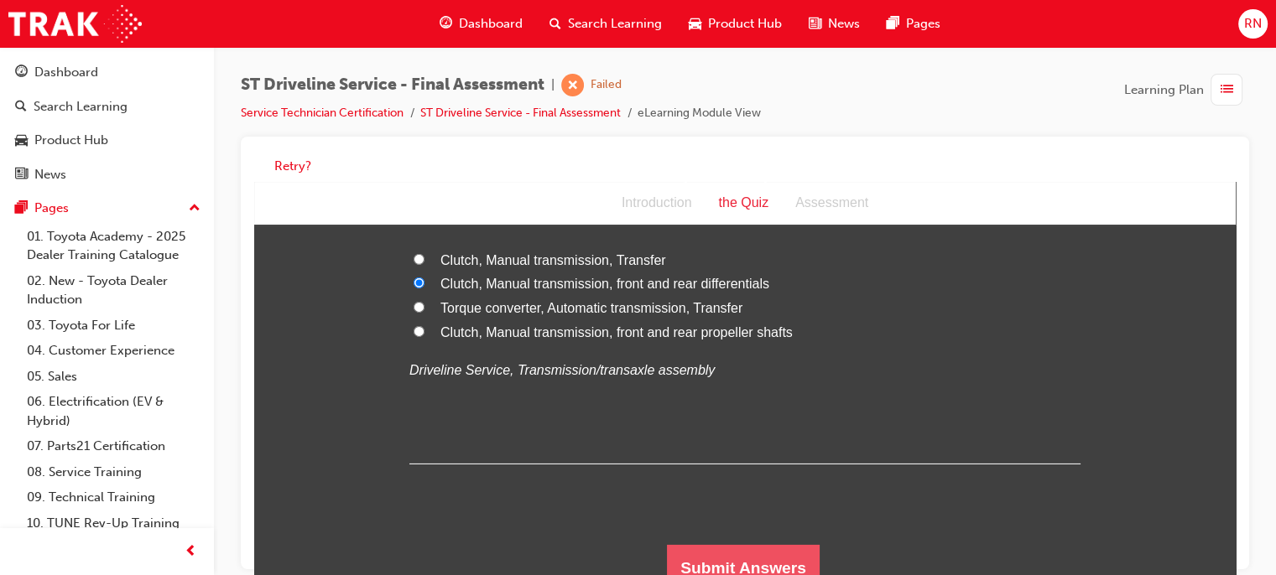
click at [794, 549] on button "Submit Answers" at bounding box center [743, 568] width 153 height 47
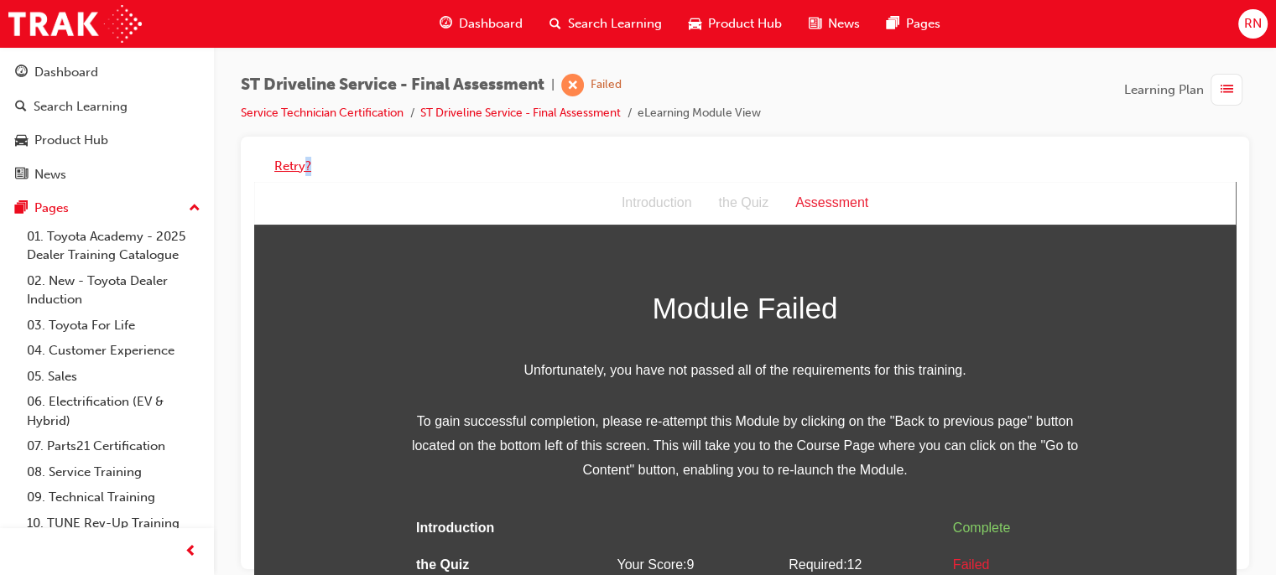
drag, startPoint x: 312, startPoint y: 165, endPoint x: 302, endPoint y: 166, distance: 10.1
click at [302, 166] on div "Retry?" at bounding box center [744, 166] width 981 height 33
click at [302, 166] on button "Retry?" at bounding box center [292, 166] width 37 height 19
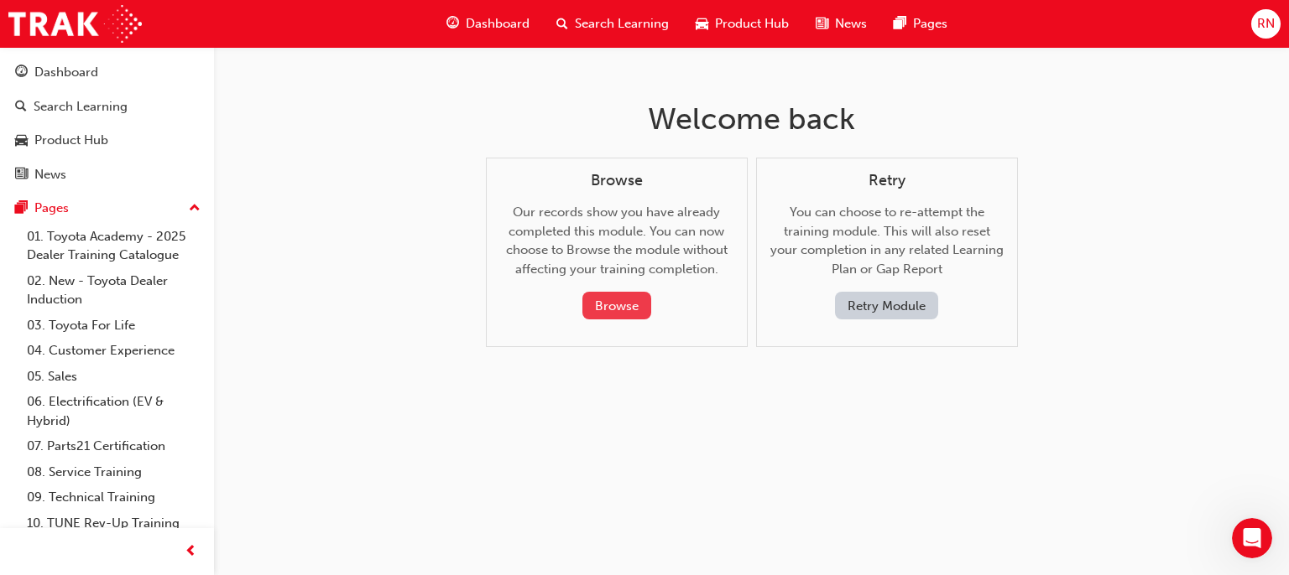
click at [614, 301] on button "Browse" at bounding box center [616, 306] width 69 height 28
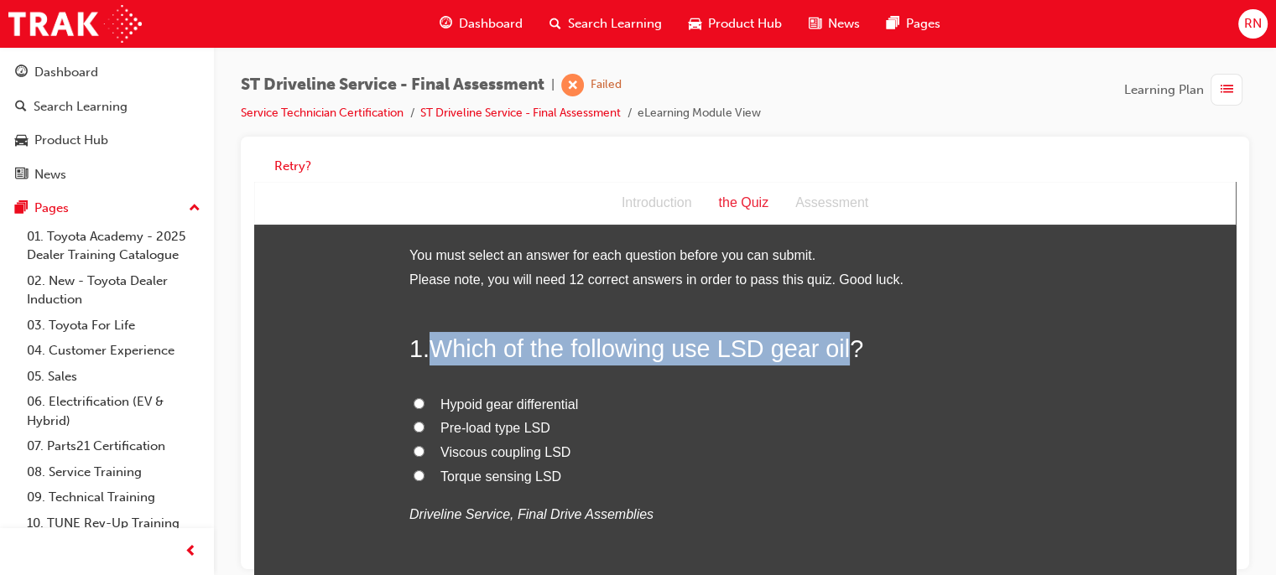
drag, startPoint x: 847, startPoint y: 352, endPoint x: 433, endPoint y: 346, distance: 414.4
click at [433, 346] on span "Which of the following use LSD gear oil?" at bounding box center [647, 349] width 434 height 27
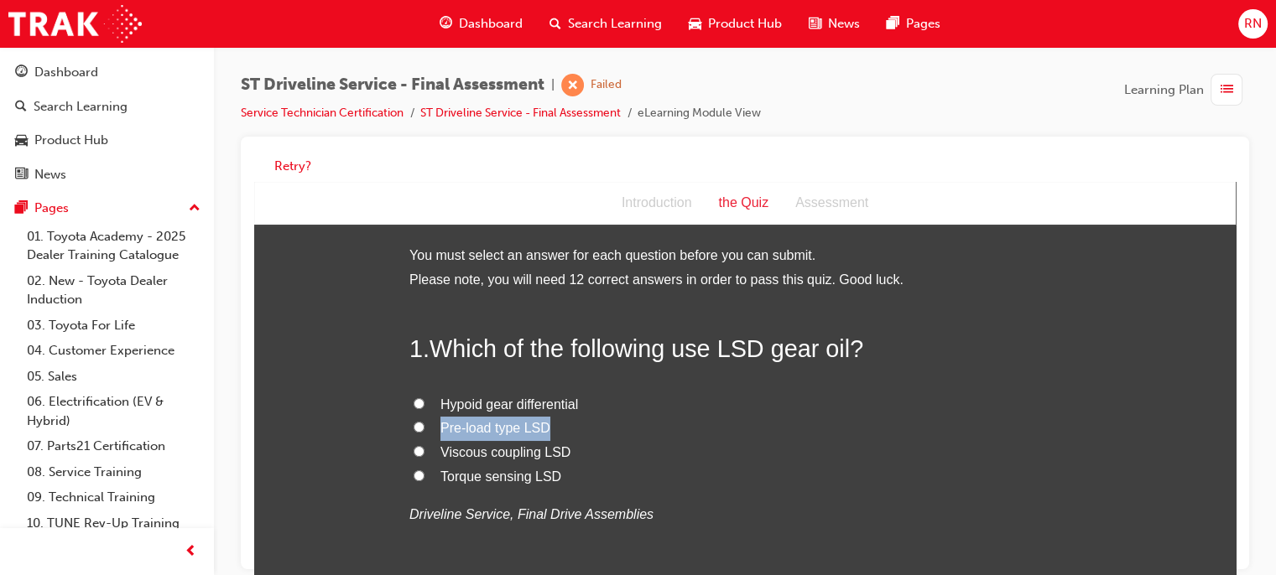
drag, startPoint x: 541, startPoint y: 428, endPoint x: 437, endPoint y: 429, distance: 104.0
click at [440, 429] on span "Pre-load type LSD" at bounding box center [495, 428] width 110 height 14
click at [414, 428] on input "Pre-load type LSD" at bounding box center [419, 427] width 11 height 11
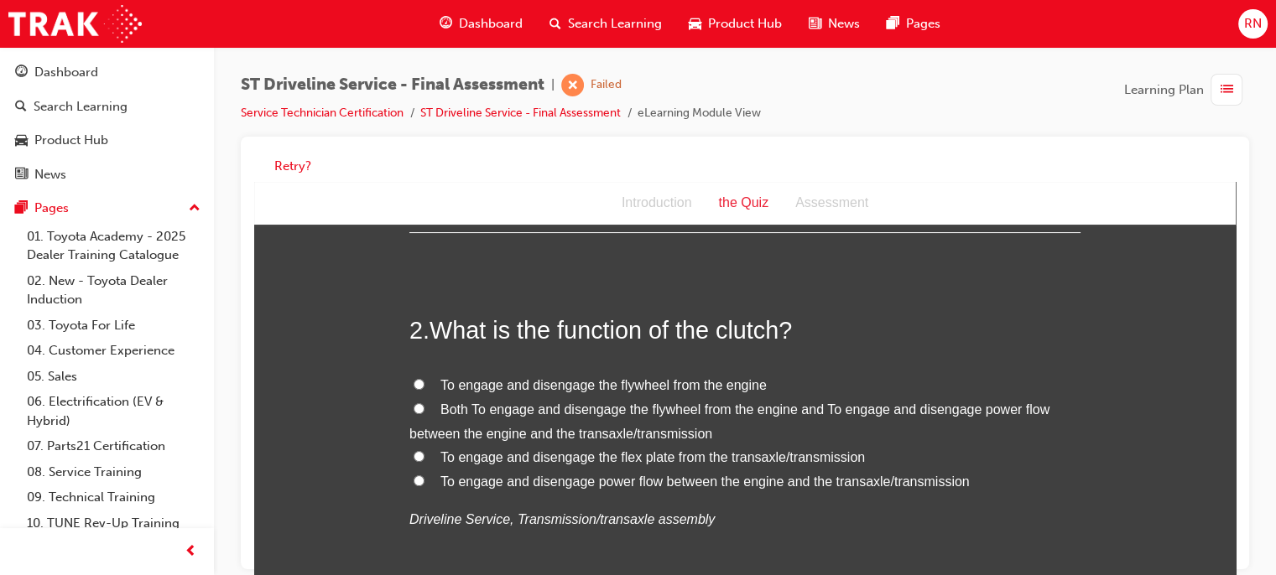
scroll to position [417, 0]
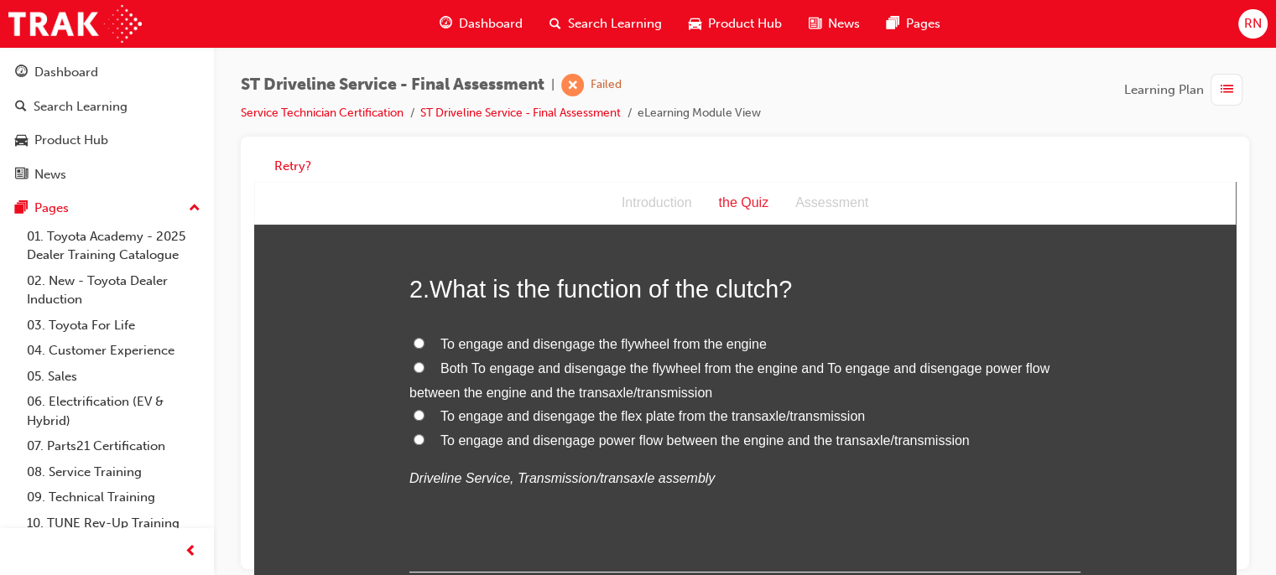
click at [556, 420] on span "To engage and disengage the flex plate from the transaxle/transmission" at bounding box center [652, 416] width 424 height 14
click at [424, 420] on input "To engage and disengage the flex plate from the transaxle/transmission" at bounding box center [419, 415] width 11 height 11
click at [1235, 557] on div "Retry?" at bounding box center [745, 353] width 1008 height 433
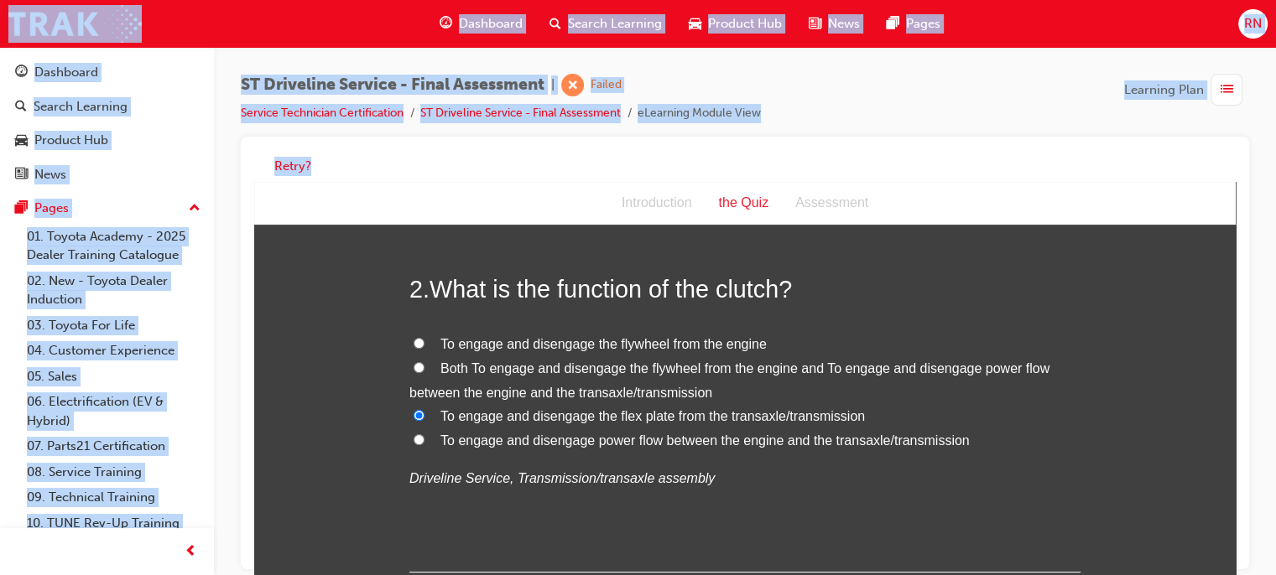
click at [1235, 557] on div "Retry?" at bounding box center [745, 353] width 1008 height 433
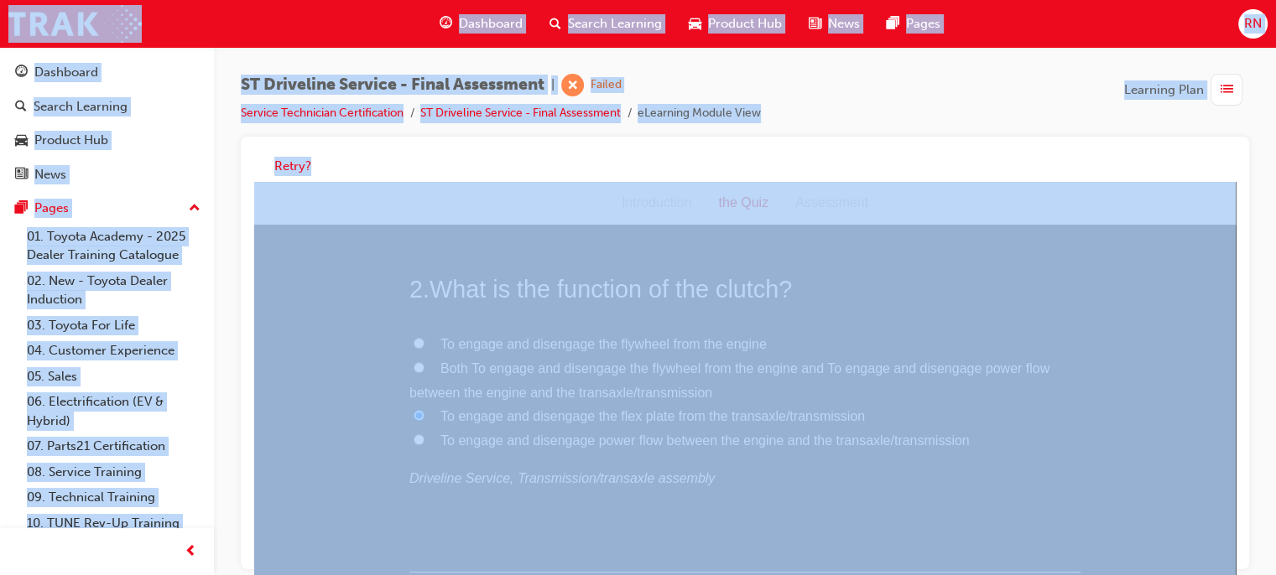
drag, startPoint x: 981, startPoint y: 376, endPoint x: 1235, endPoint y: 557, distance: 312.2
click at [1235, 557] on div "Retry?" at bounding box center [745, 353] width 1008 height 433
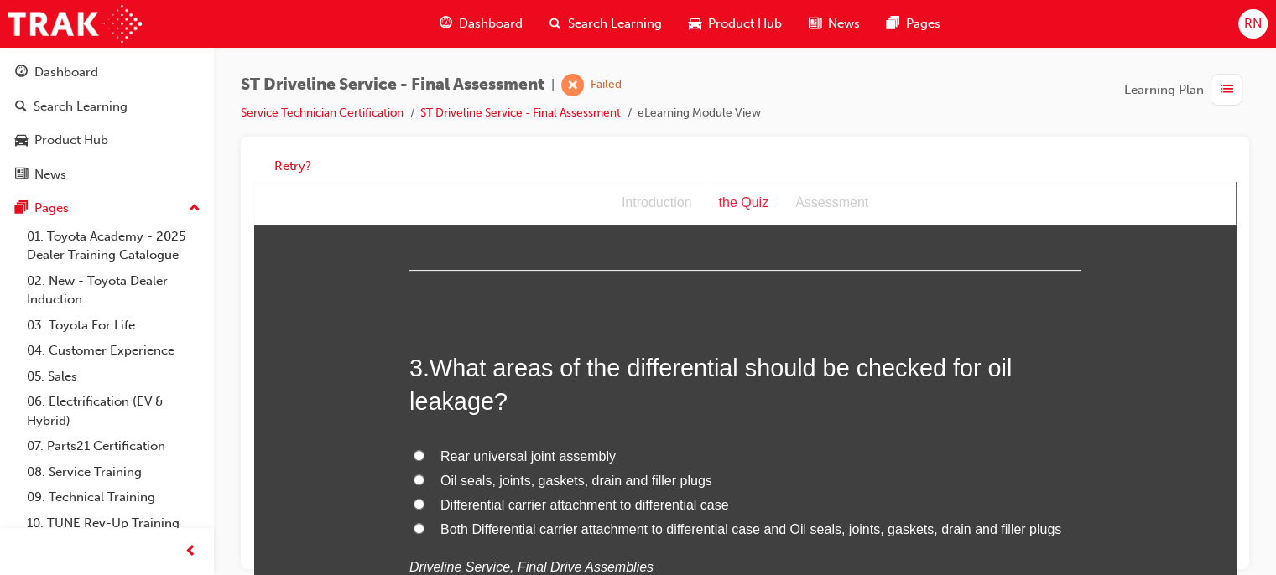
scroll to position [751, 0]
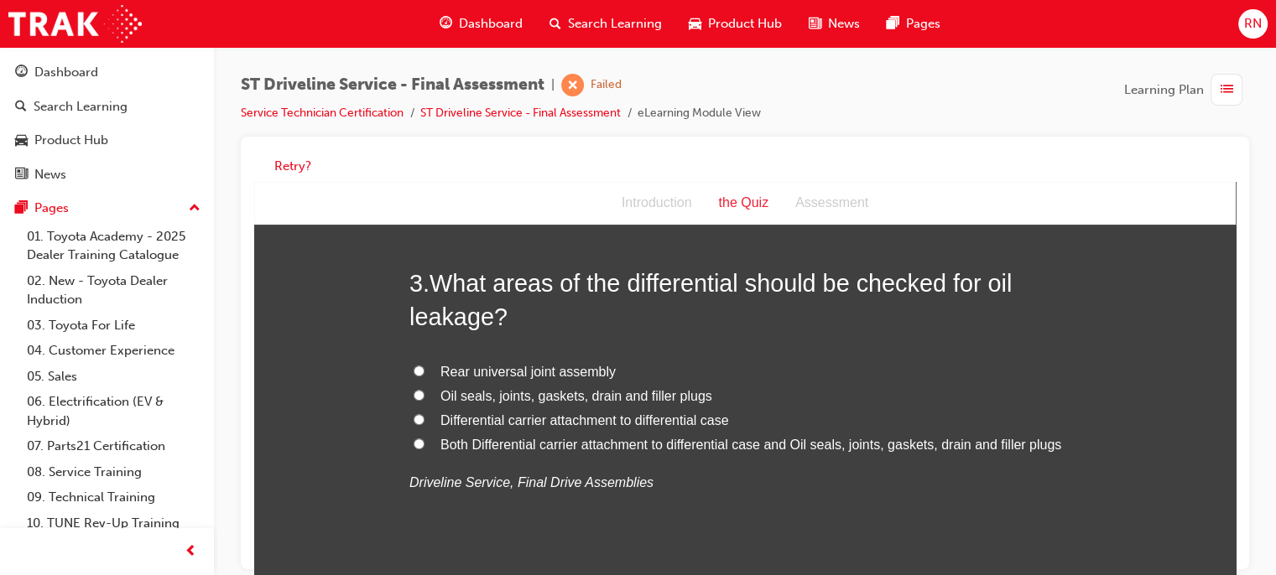
drag, startPoint x: 1226, startPoint y: 243, endPoint x: 1491, endPoint y: 454, distance: 337.9
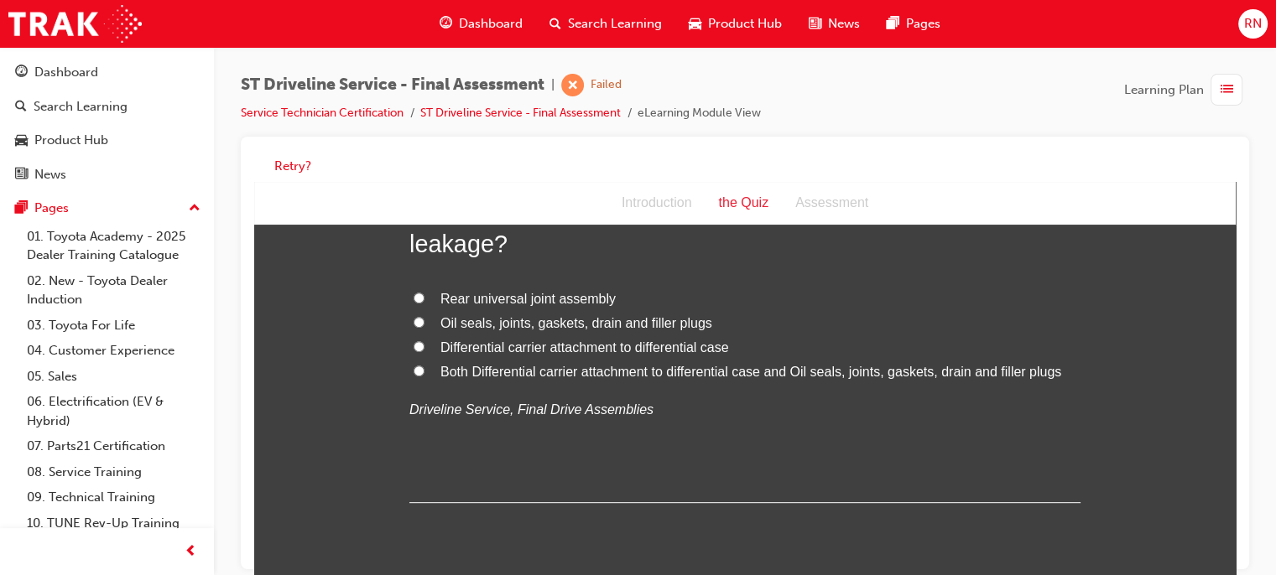
click at [557, 378] on span "Both Differential carrier attachment to differential case and Oil seals, joints…" at bounding box center [750, 372] width 621 height 14
click at [424, 377] on input "Both Differential carrier attachment to differential case and Oil seals, joints…" at bounding box center [419, 371] width 11 height 11
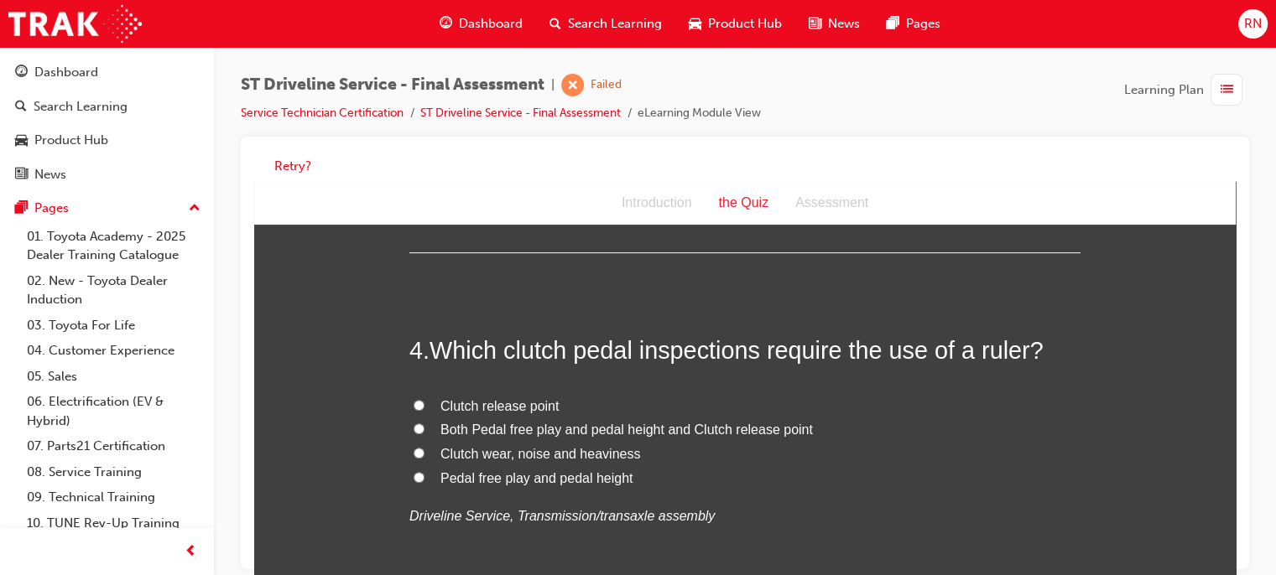
scroll to position [1138, 0]
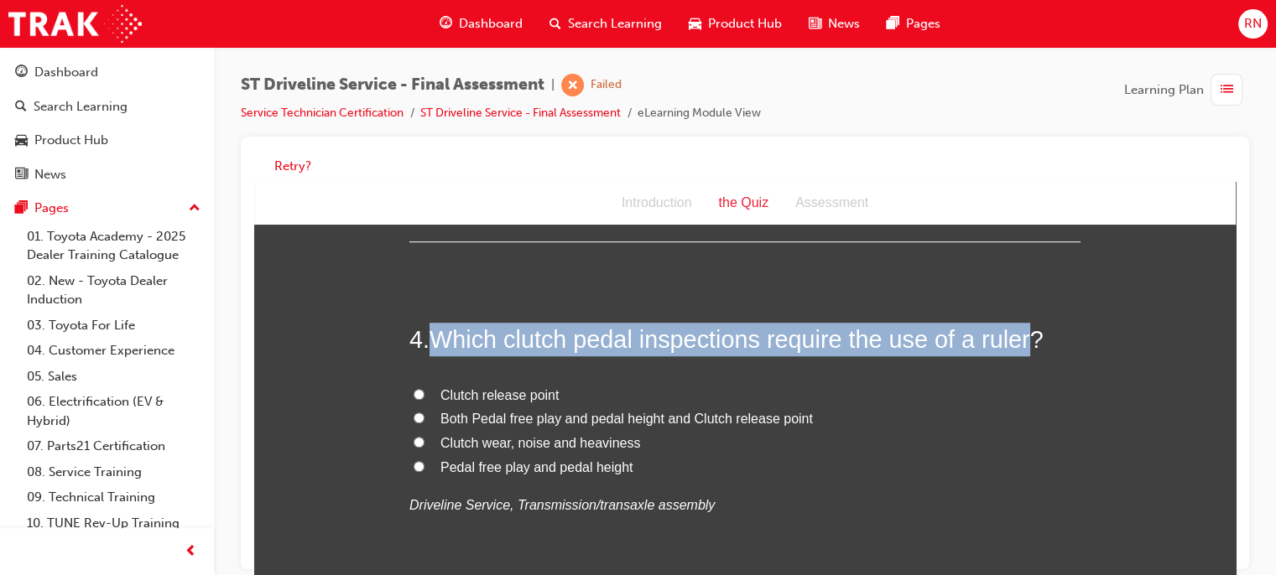
drag, startPoint x: 1022, startPoint y: 347, endPoint x: 432, endPoint y: 350, distance: 589.7
click at [432, 350] on span "Which clutch pedal inspections require the use of a ruler?" at bounding box center [737, 339] width 614 height 27
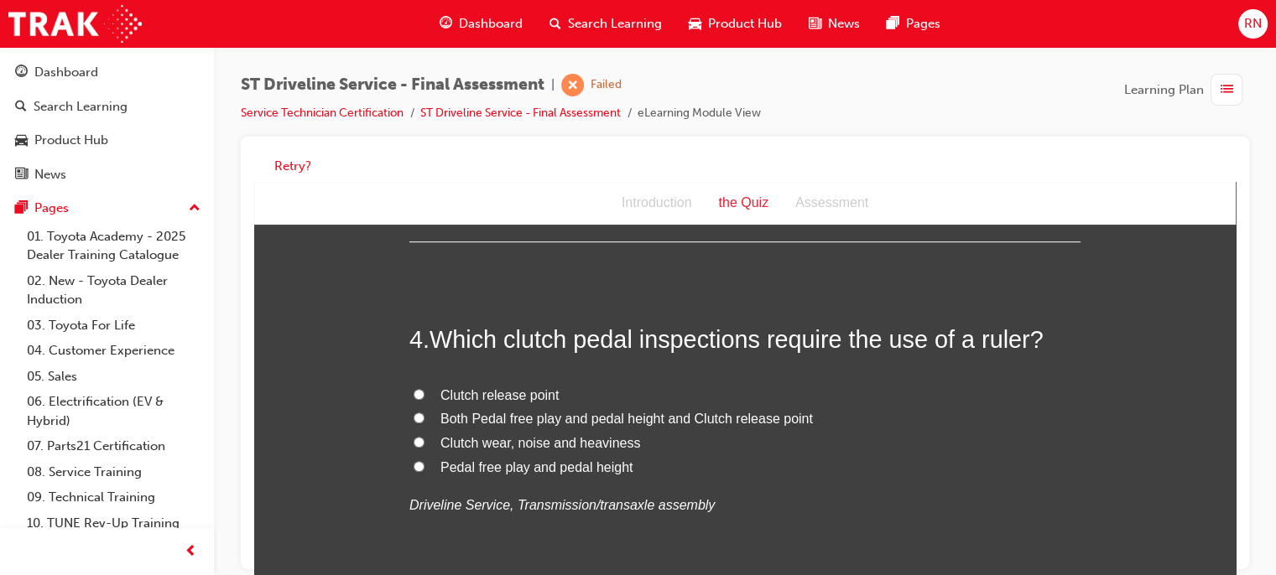
click at [508, 474] on span "Pedal free play and pedal height" at bounding box center [536, 468] width 193 height 14
click at [424, 472] on input "Pedal free play and pedal height" at bounding box center [419, 466] width 11 height 11
click at [1236, 541] on div "Retry?" at bounding box center [745, 353] width 1008 height 433
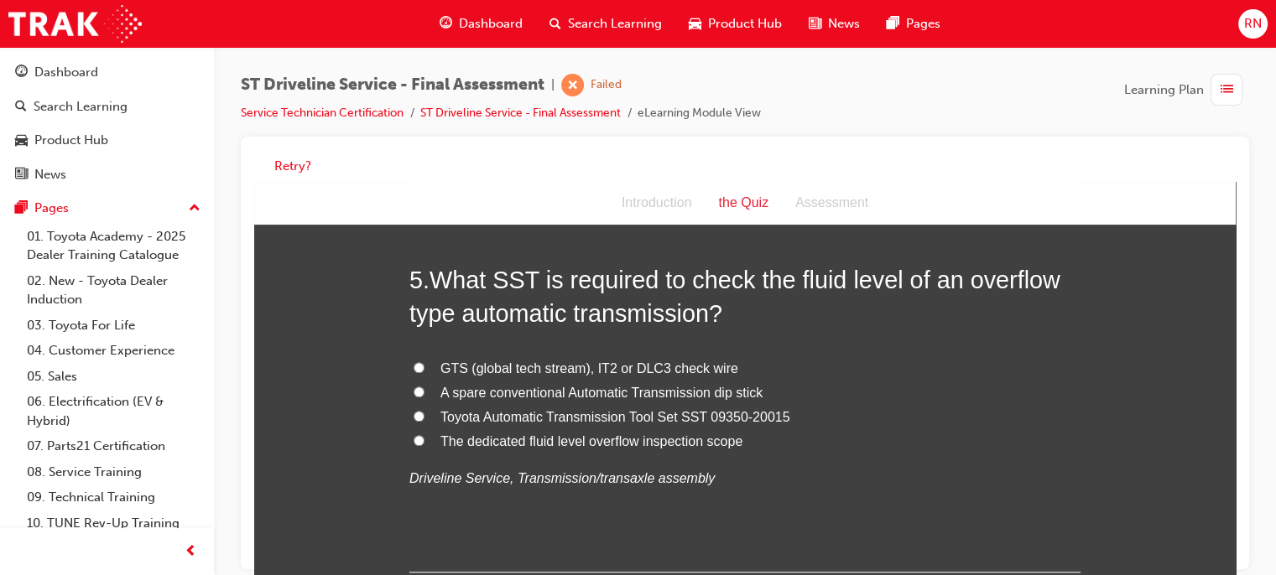
scroll to position [1544, 0]
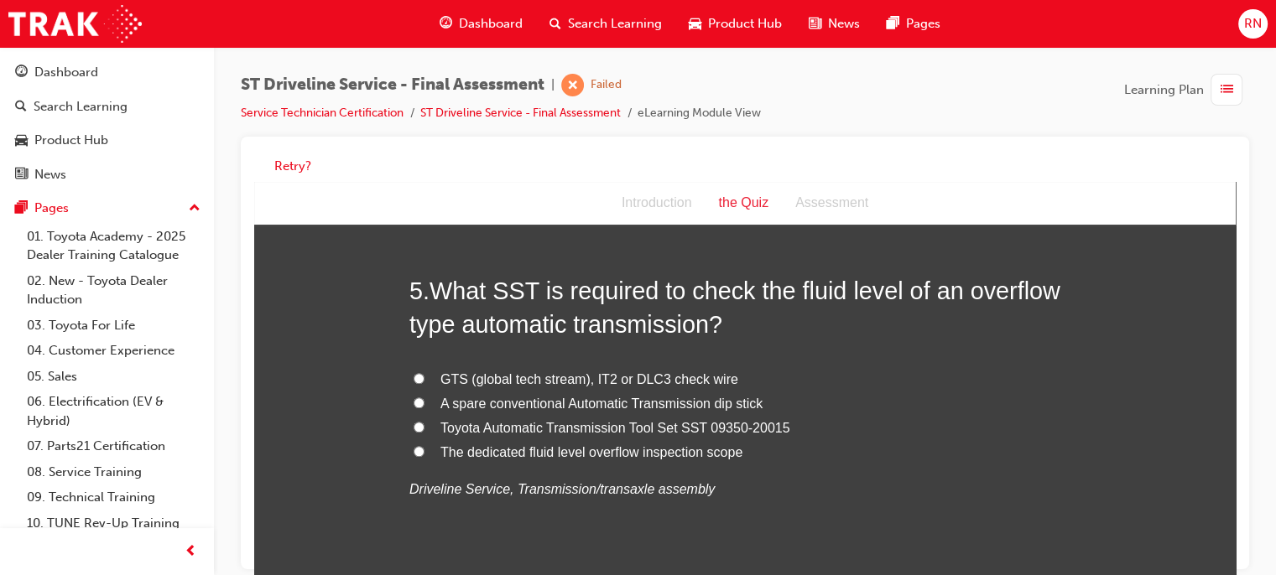
click at [591, 426] on span "Toyota Automatic Transmission Tool Set SST 09350-20015" at bounding box center [615, 428] width 350 height 14
click at [424, 426] on input "Toyota Automatic Transmission Tool Set SST 09350-20015" at bounding box center [419, 427] width 11 height 11
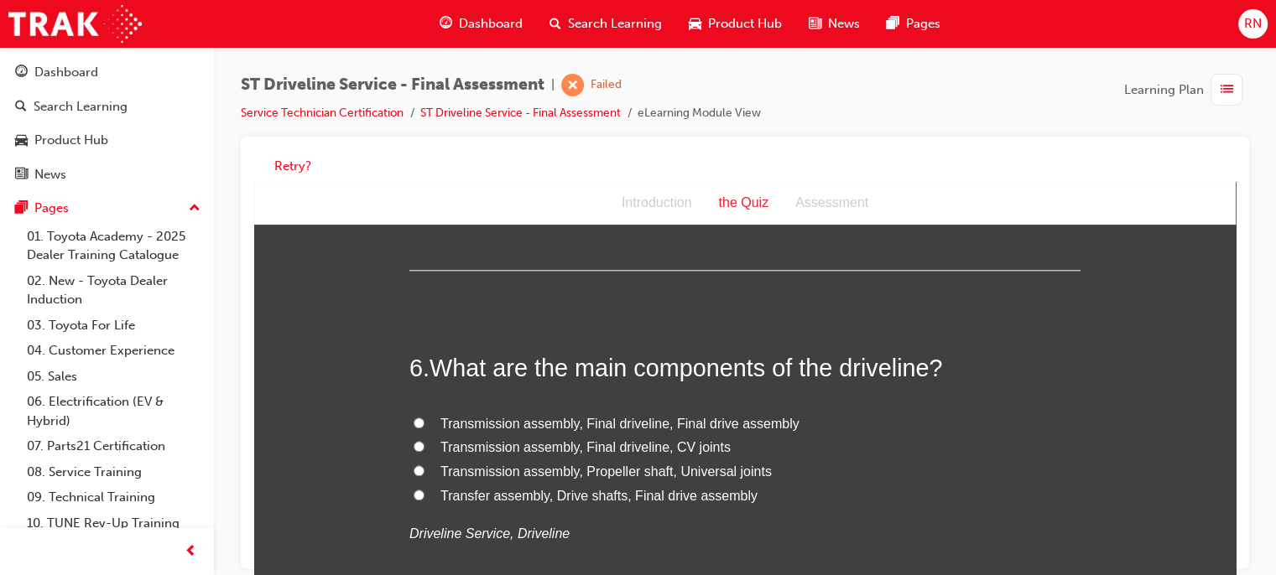
scroll to position [1877, 0]
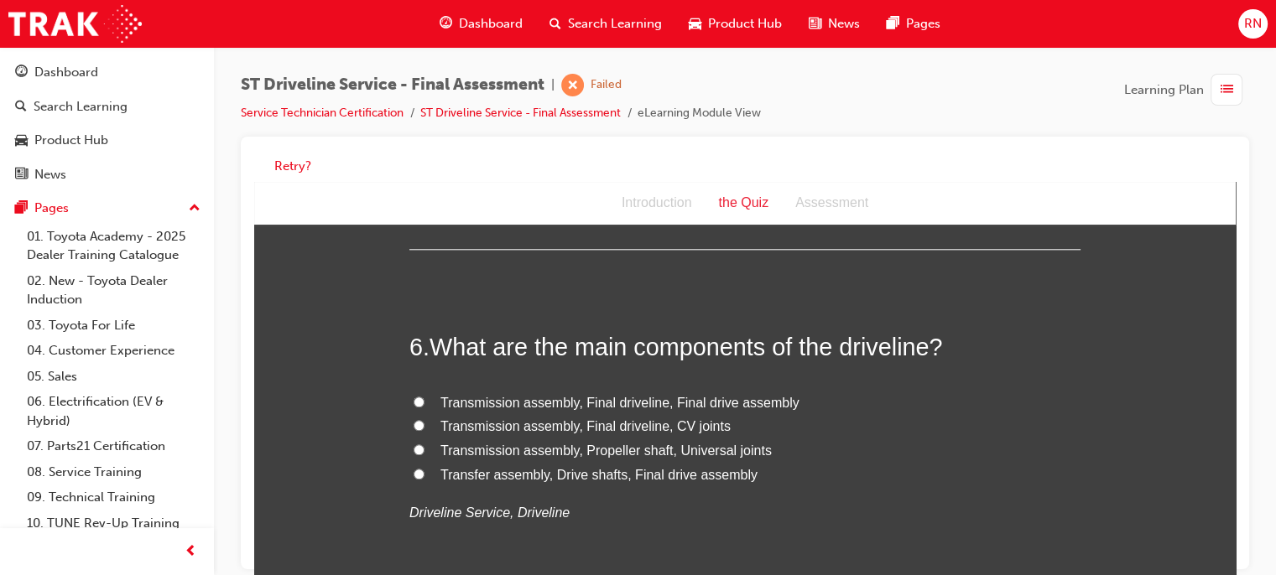
drag, startPoint x: 1231, startPoint y: 314, endPoint x: 1495, endPoint y: 517, distance: 333.2
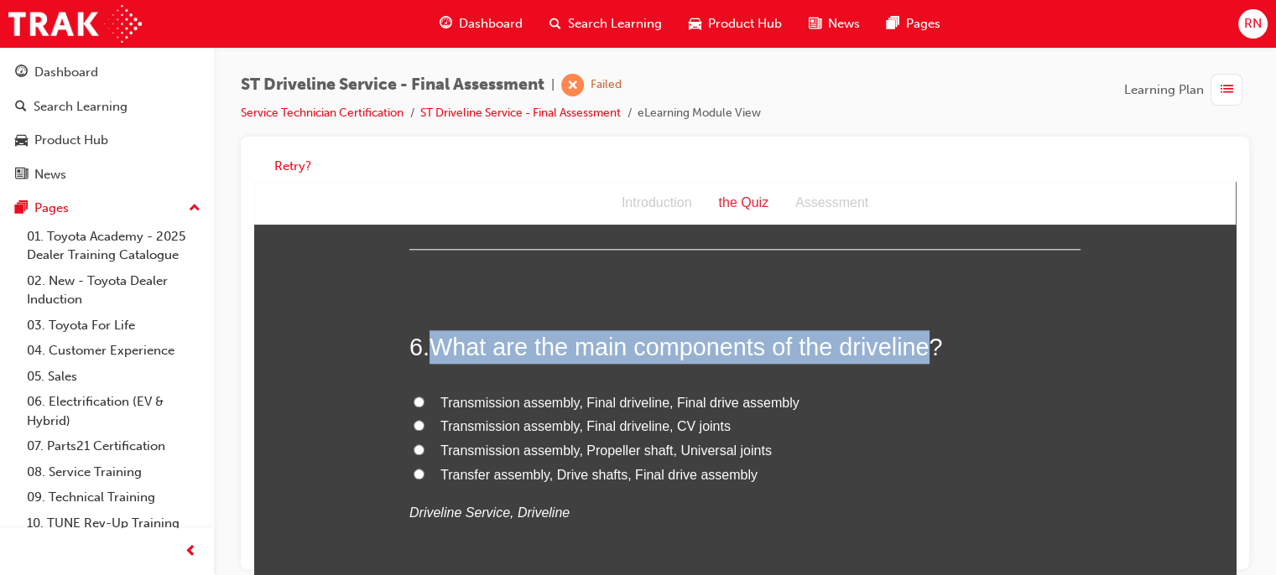
drag, startPoint x: 926, startPoint y: 344, endPoint x: 430, endPoint y: 348, distance: 496.6
click at [430, 348] on span "What are the main components of the driveline?" at bounding box center [686, 347] width 513 height 27
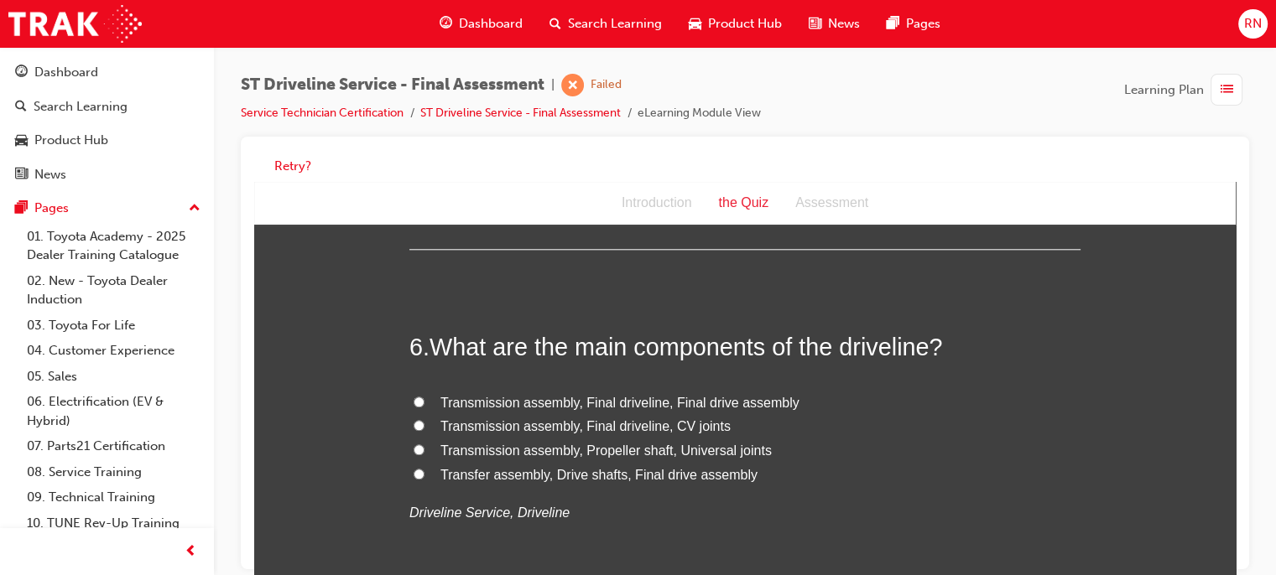
click at [643, 471] on span "Transfer assembly, Drive shafts, Final drive assembly" at bounding box center [598, 475] width 317 height 14
click at [424, 471] on input "Transfer assembly, Drive shafts, Final drive assembly" at bounding box center [419, 474] width 11 height 11
click at [1238, 556] on div "Retry?" at bounding box center [745, 353] width 1008 height 433
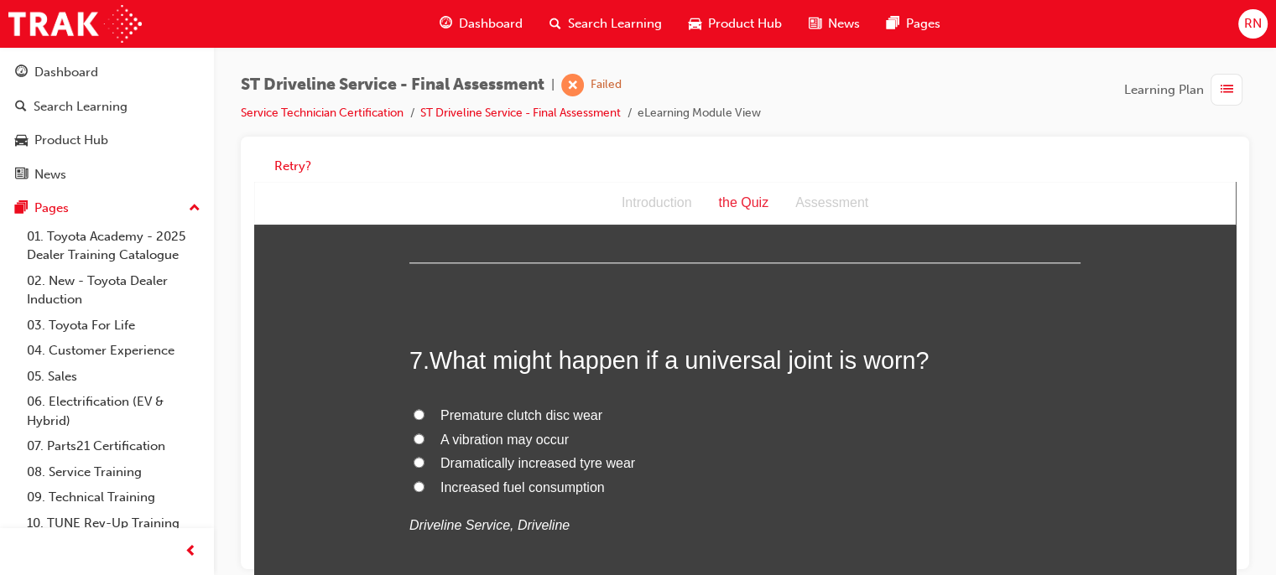
scroll to position [2327, 0]
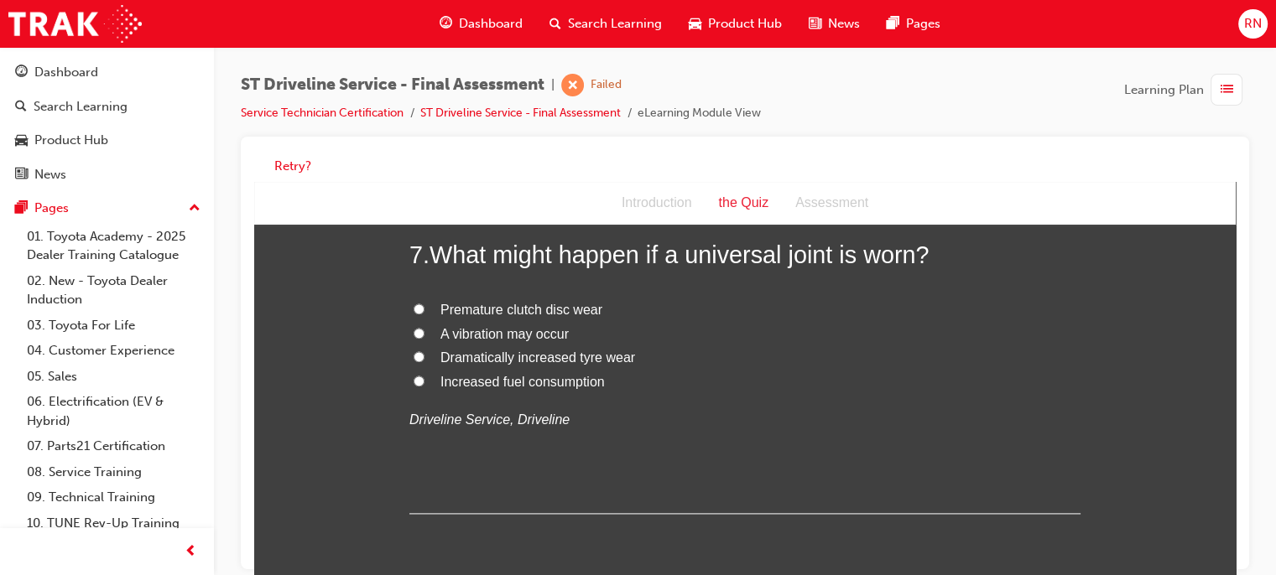
click at [476, 331] on span "A vibration may occur" at bounding box center [504, 334] width 128 height 14
click at [424, 331] on input "A vibration may occur" at bounding box center [419, 333] width 11 height 11
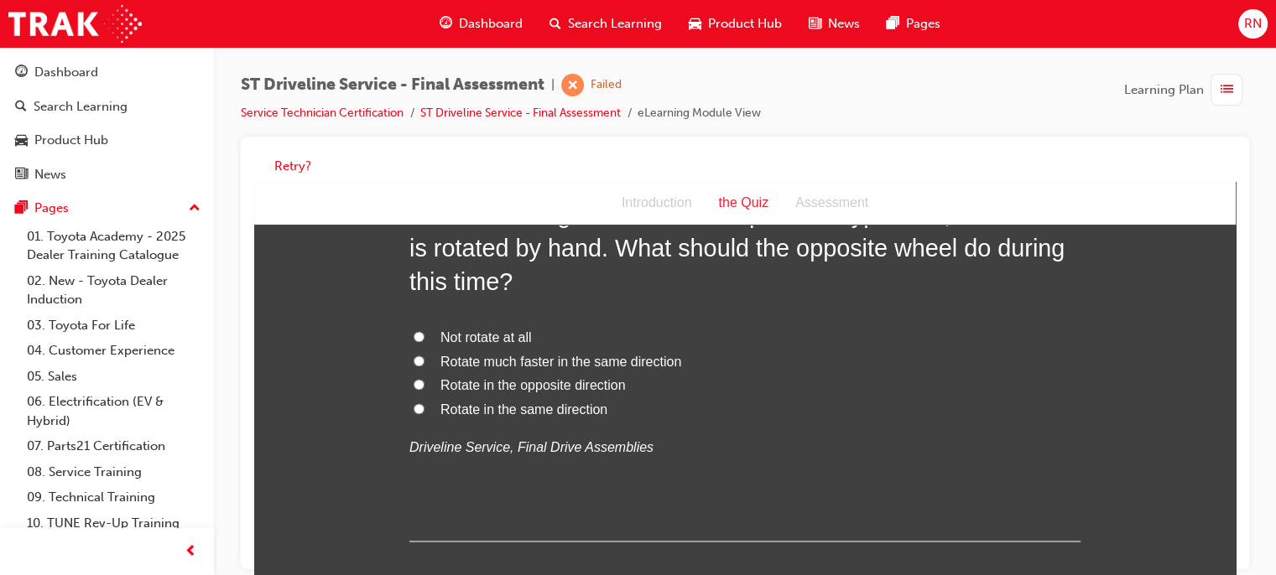
scroll to position [2640, 0]
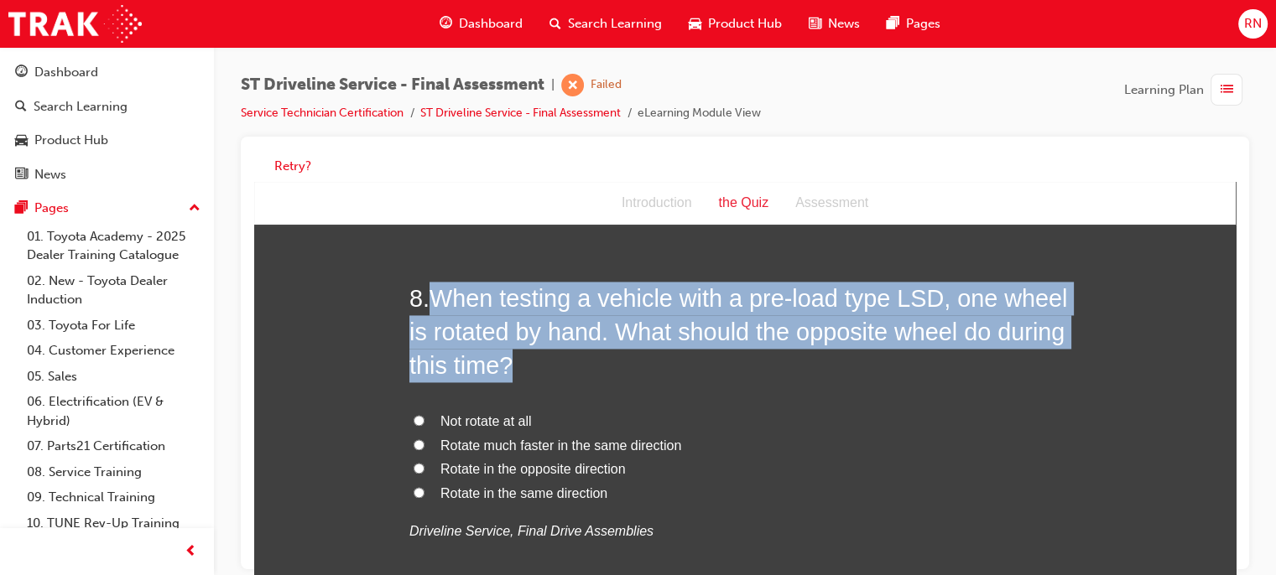
drag, startPoint x: 510, startPoint y: 367, endPoint x: 424, endPoint y: 301, distance: 108.9
click at [424, 301] on h2 "8 . When testing a vehicle with a pre-load type LSD, one wheel is rotated by ha…" at bounding box center [744, 333] width 671 height 102
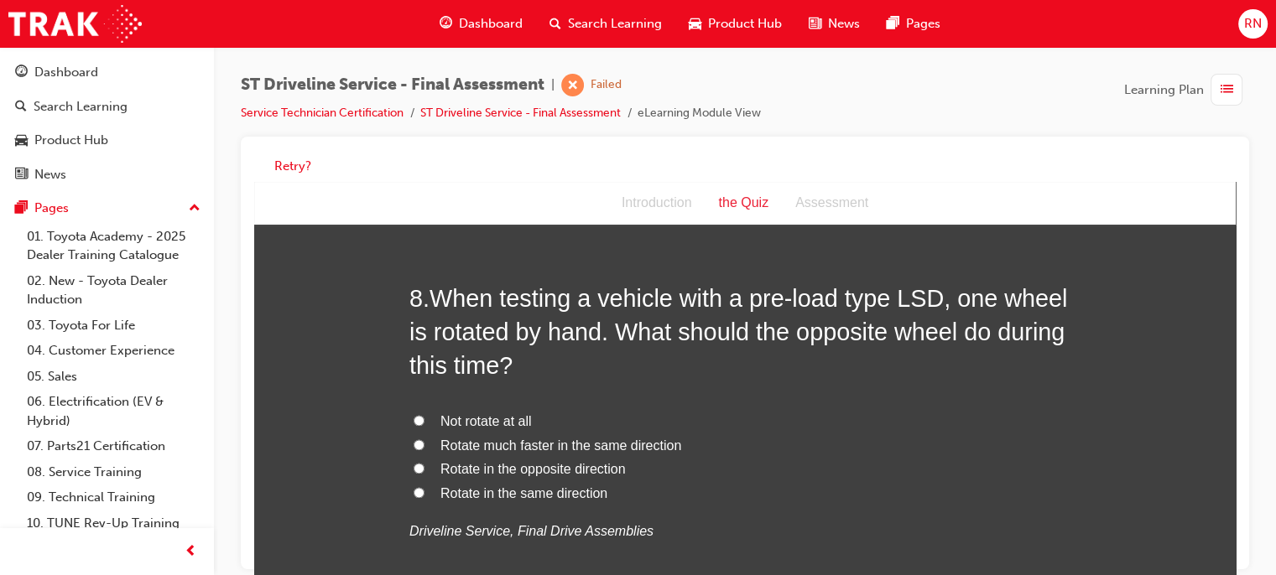
click at [488, 492] on span "Rotate in the same direction" at bounding box center [523, 494] width 167 height 14
click at [424, 492] on input "Rotate in the same direction" at bounding box center [419, 492] width 11 height 11
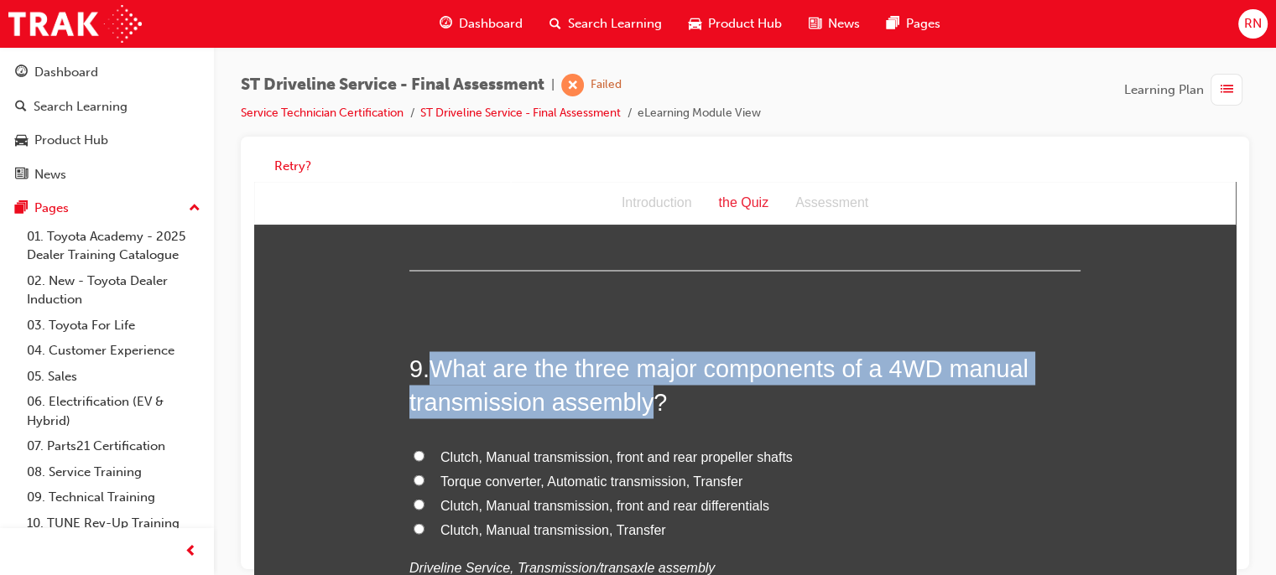
drag, startPoint x: 648, startPoint y: 405, endPoint x: 425, endPoint y: 368, distance: 225.3
click at [425, 368] on h2 "9 . What are the three major components of a 4WD manual transmission assembly?" at bounding box center [744, 385] width 671 height 68
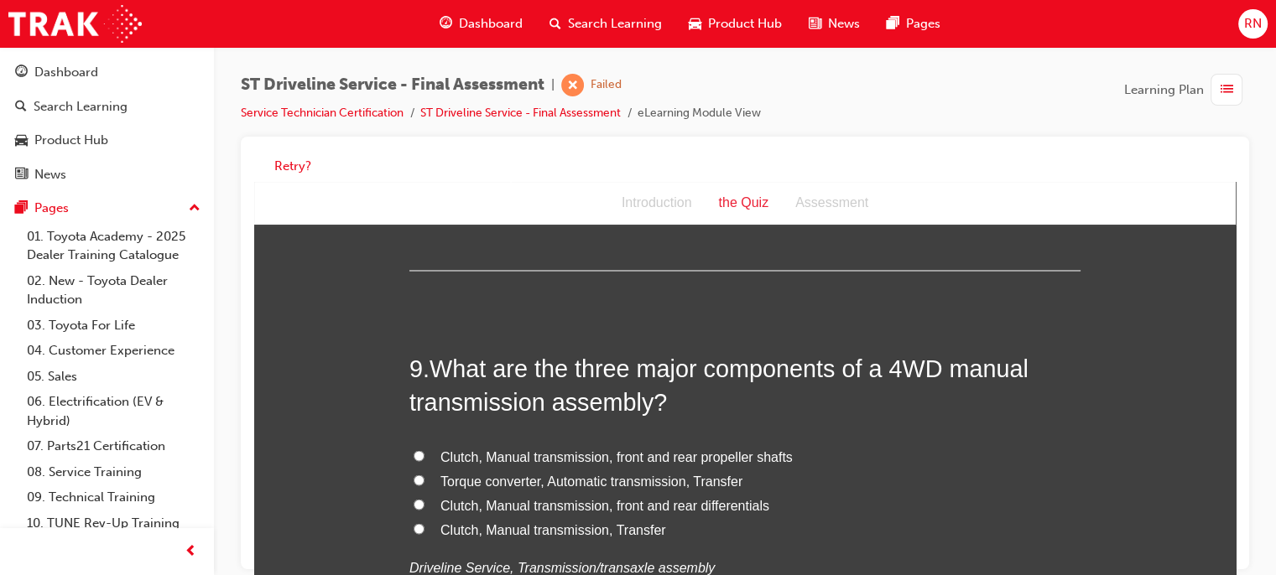
click at [824, 440] on div "9 . What are the three major components of a 4WD manual transmission assembly? …" at bounding box center [744, 506] width 671 height 310
click at [572, 505] on span "Clutch, Manual transmission, front and rear differentials" at bounding box center [604, 505] width 329 height 14
click at [424, 505] on input "Clutch, Manual transmission, front and rear differentials" at bounding box center [419, 504] width 11 height 11
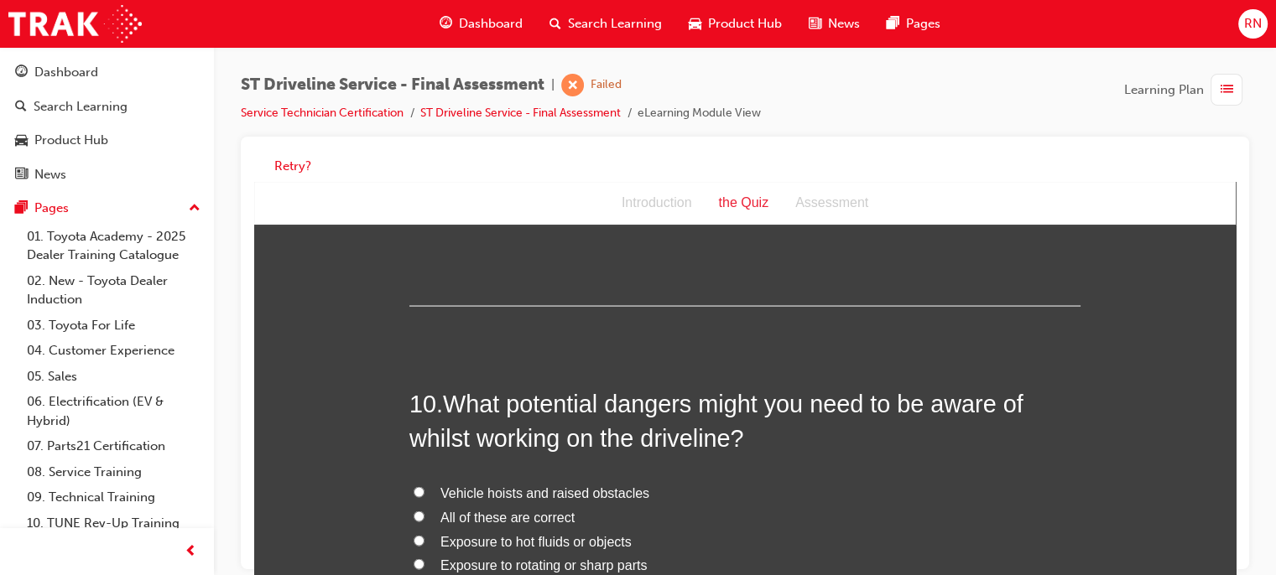
click at [473, 542] on span "Exposure to hot fluids or objects" at bounding box center [535, 541] width 191 height 14
click at [424, 542] on input "Exposure to hot fluids or objects" at bounding box center [419, 540] width 11 height 11
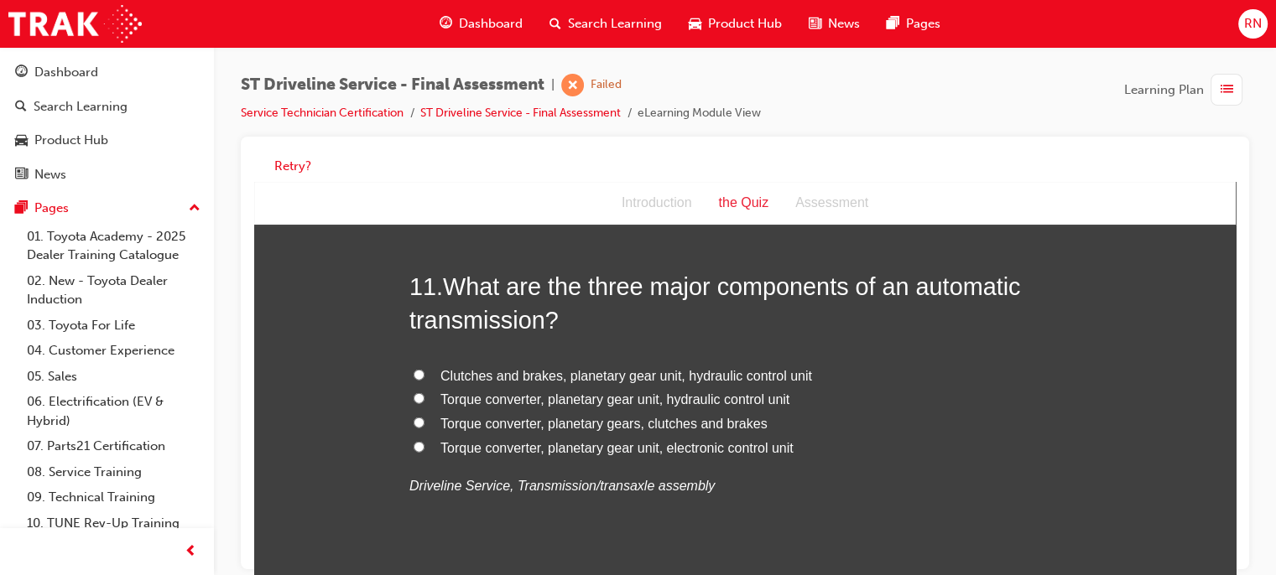
scroll to position [3836, 0]
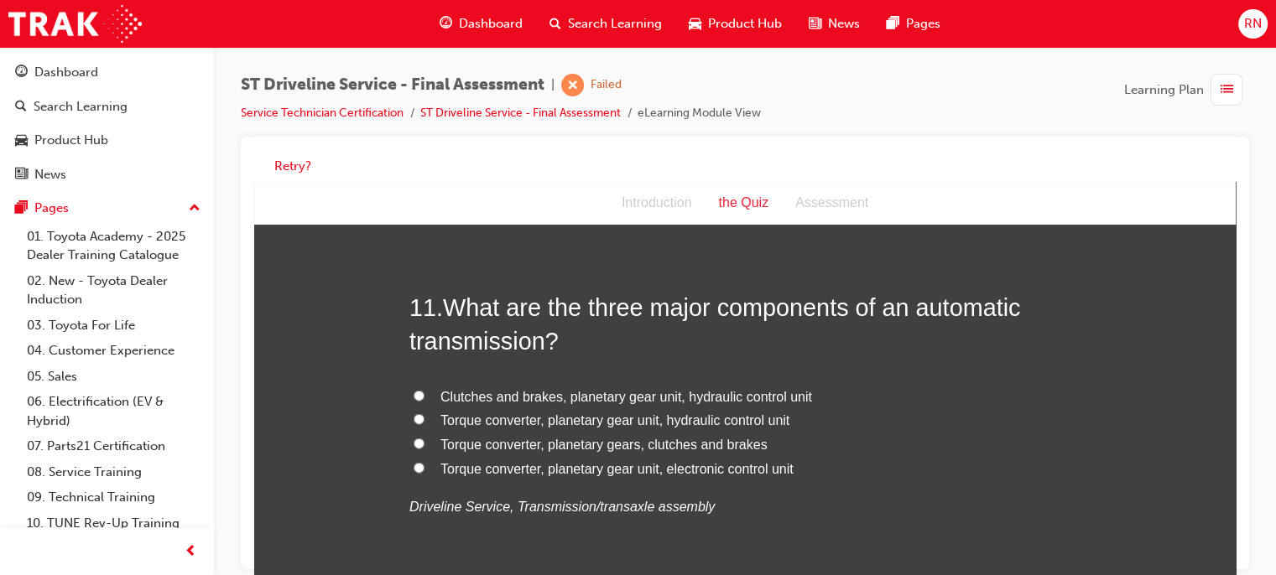
click at [671, 419] on span "Torque converter, planetary gear unit, hydraulic control unit" at bounding box center [614, 421] width 349 height 14
click at [424, 419] on input "Torque converter, planetary gear unit, hydraulic control unit" at bounding box center [419, 419] width 11 height 11
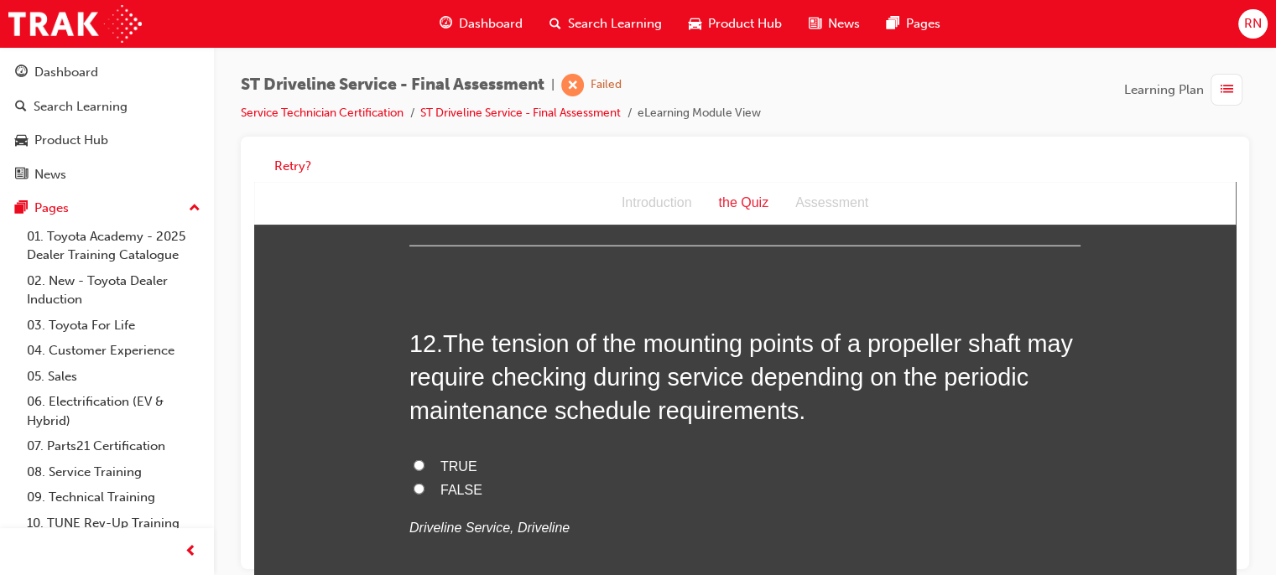
click at [440, 465] on span "TRUE" at bounding box center [458, 467] width 37 height 14
click at [424, 465] on input "TRUE" at bounding box center [419, 466] width 11 height 11
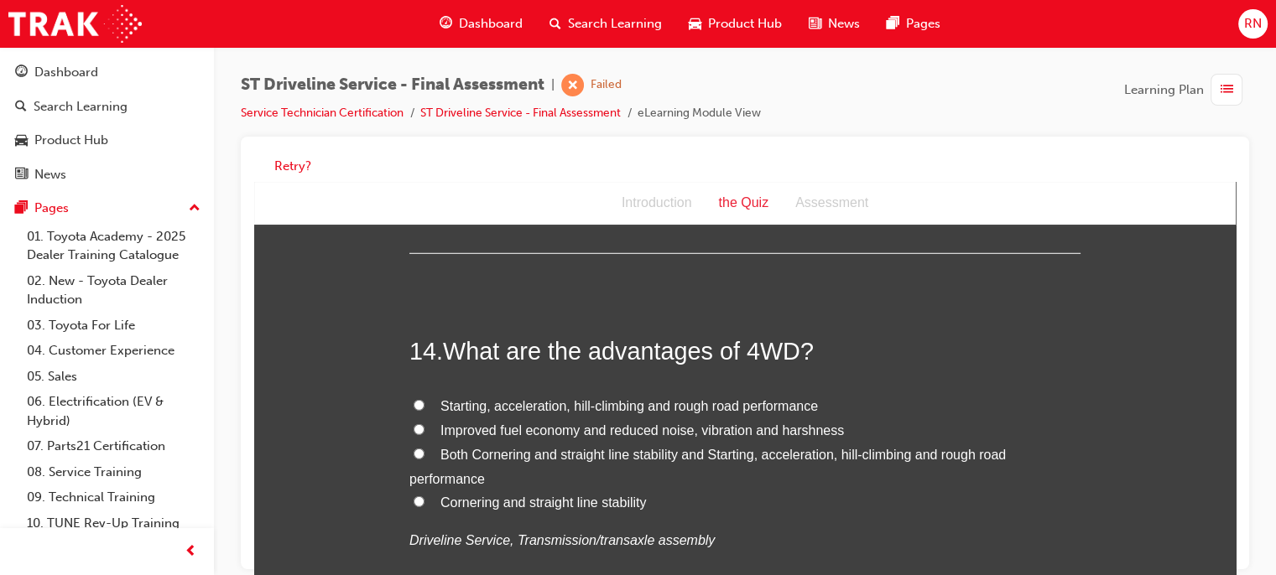
scroll to position [4547, 0]
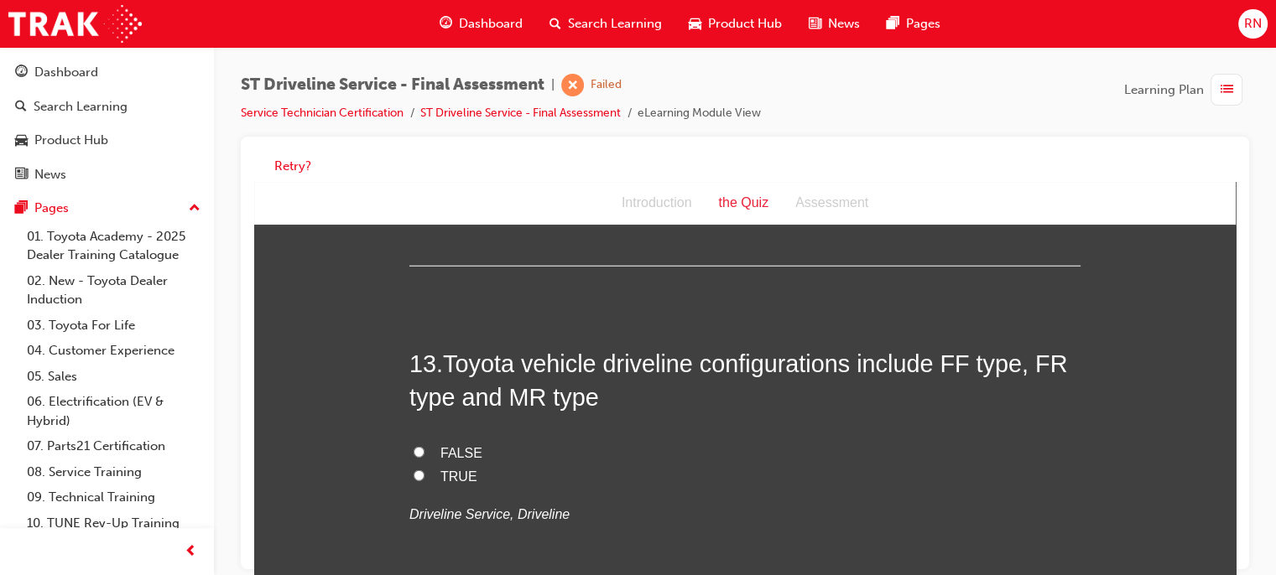
click at [416, 475] on input "TRUE" at bounding box center [419, 476] width 11 height 11
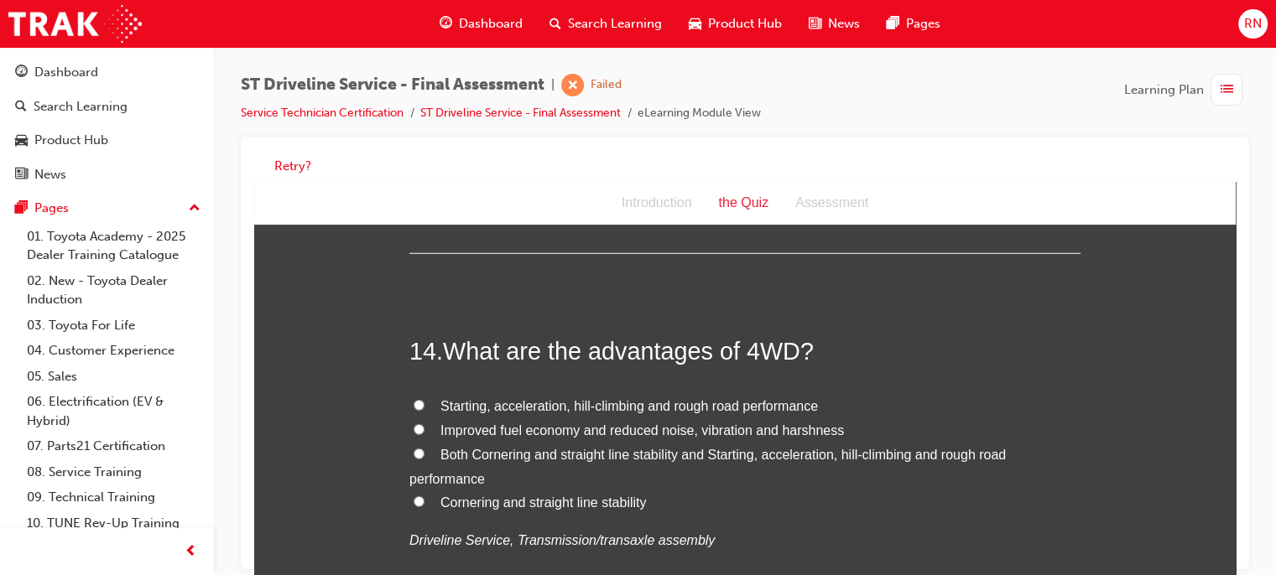
click at [507, 451] on span "Both Cornering and straight line stability and Starting, acceleration, hill-cli…" at bounding box center [707, 467] width 596 height 39
click at [424, 451] on input "Both Cornering and straight line stability and Starting, acceleration, hill-cli…" at bounding box center [419, 454] width 11 height 11
click at [773, 404] on span "Starting, acceleration, hill-climbing and rough road performance" at bounding box center [628, 406] width 377 height 14
click at [424, 404] on input "Starting, acceleration, hill-climbing and rough road performance" at bounding box center [419, 405] width 11 height 11
click at [414, 401] on input "Starting, acceleration, hill-climbing and rough road performance" at bounding box center [419, 405] width 11 height 11
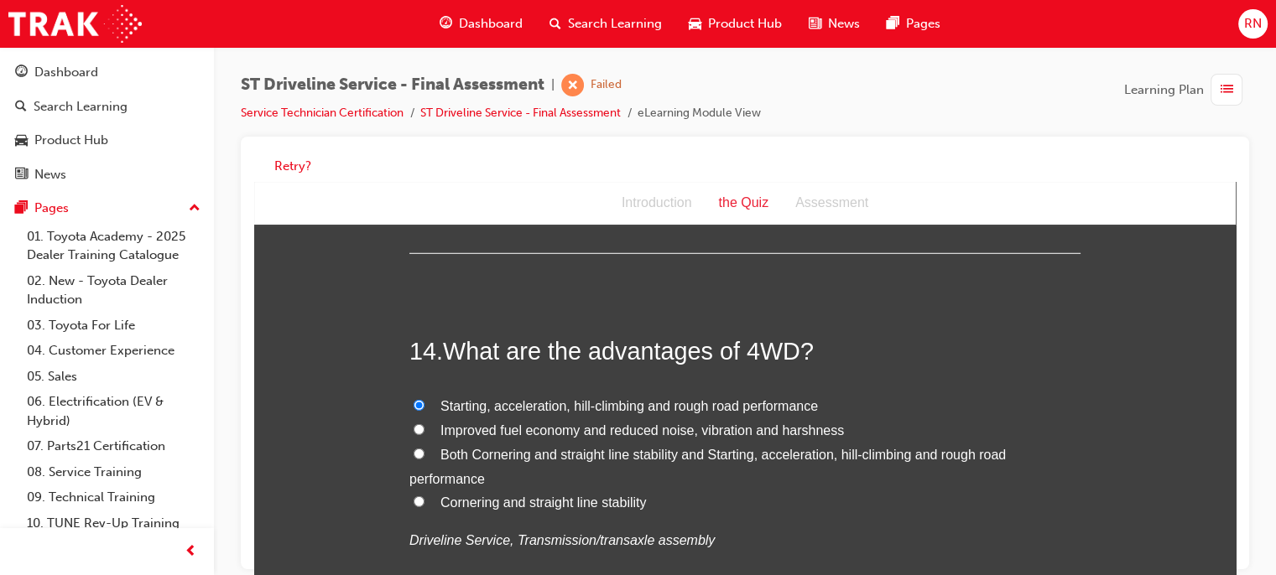
click at [472, 455] on span "Both Cornering and straight line stability and Starting, acceleration, hill-cli…" at bounding box center [707, 467] width 596 height 39
click at [424, 455] on input "Both Cornering and straight line stability and Starting, acceleration, hill-cli…" at bounding box center [419, 454] width 11 height 11
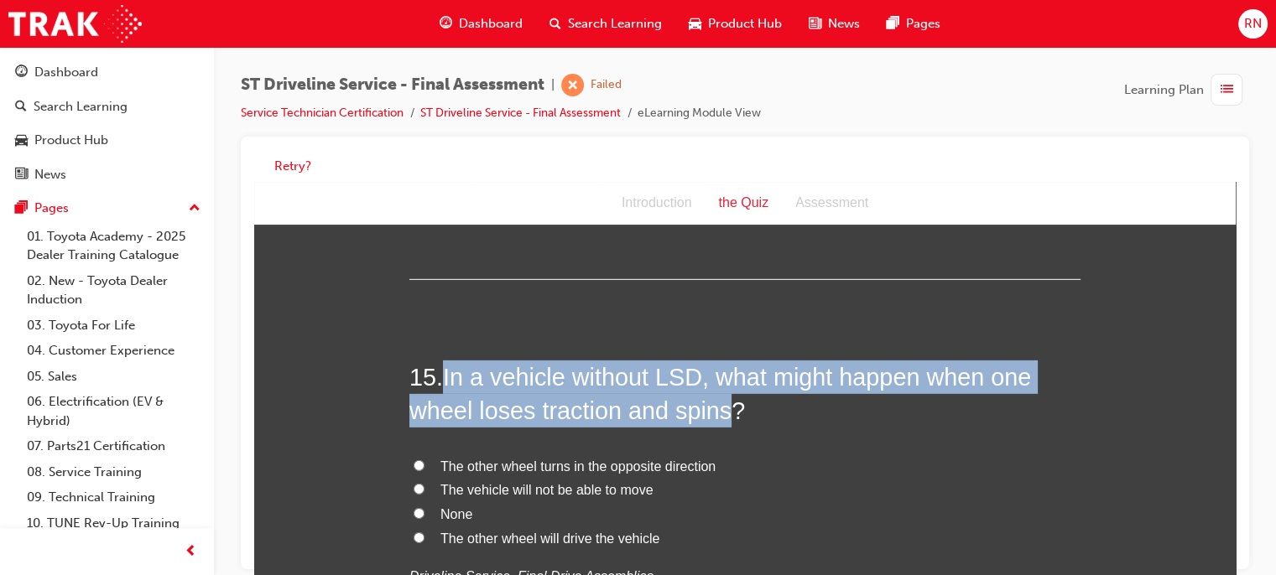
drag, startPoint x: 722, startPoint y: 409, endPoint x: 444, endPoint y: 355, distance: 283.8
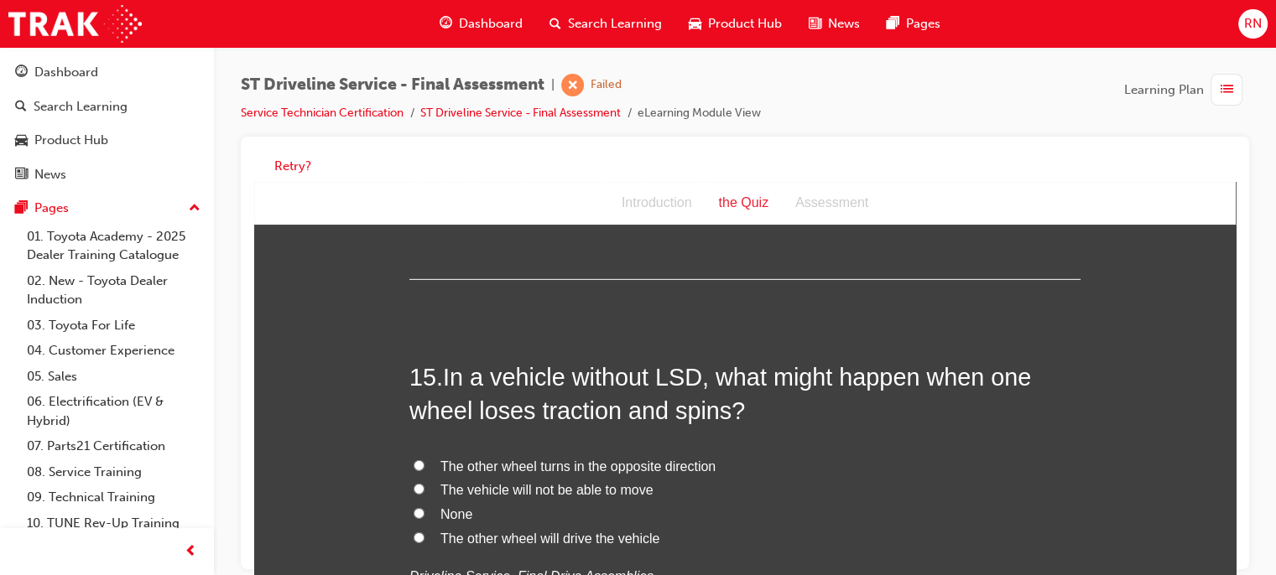
click at [528, 488] on span "The vehicle will not be able to move" at bounding box center [546, 490] width 212 height 14
click at [424, 488] on input "The vehicle will not be able to move" at bounding box center [419, 489] width 11 height 11
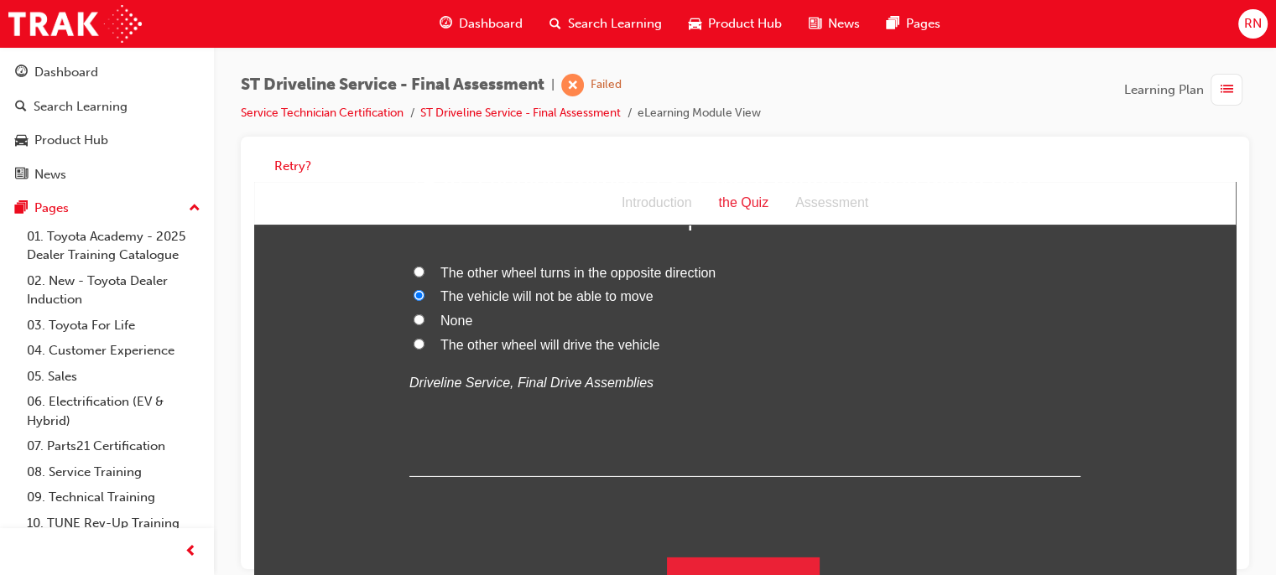
scroll to position [5463, 0]
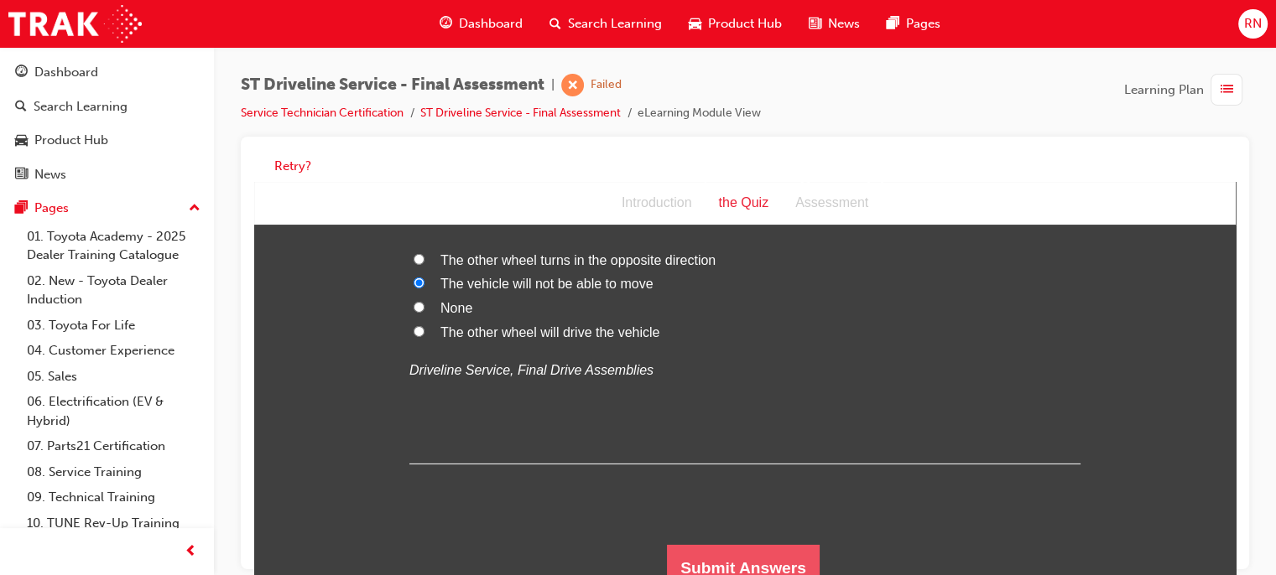
click at [781, 562] on button "Submit Answers" at bounding box center [743, 568] width 153 height 47
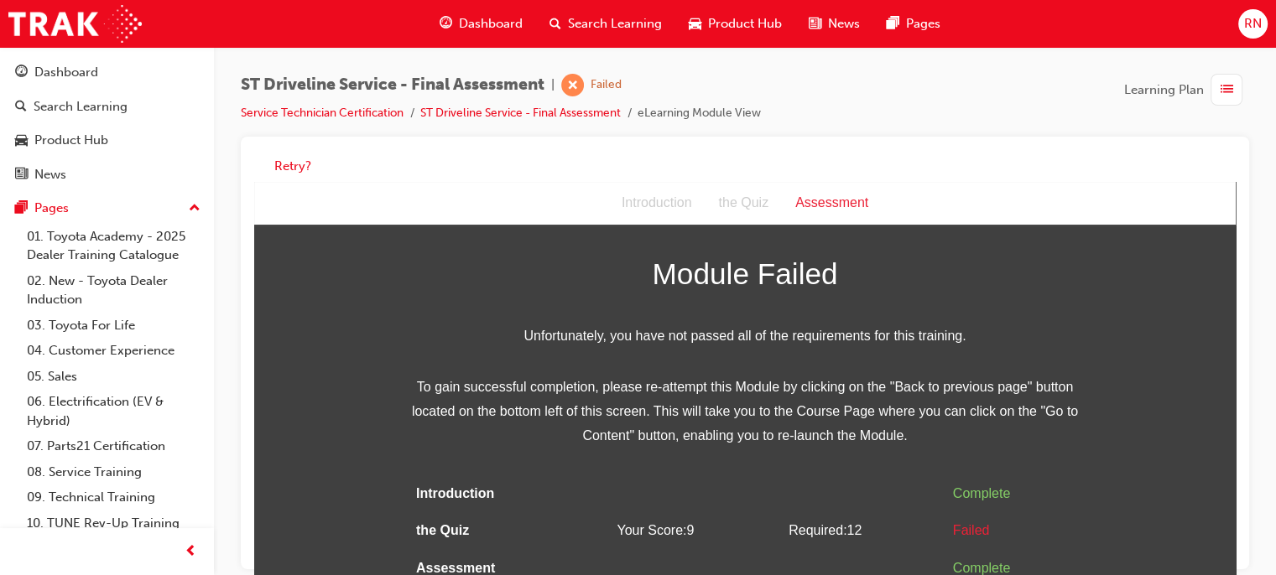
scroll to position [0, 0]
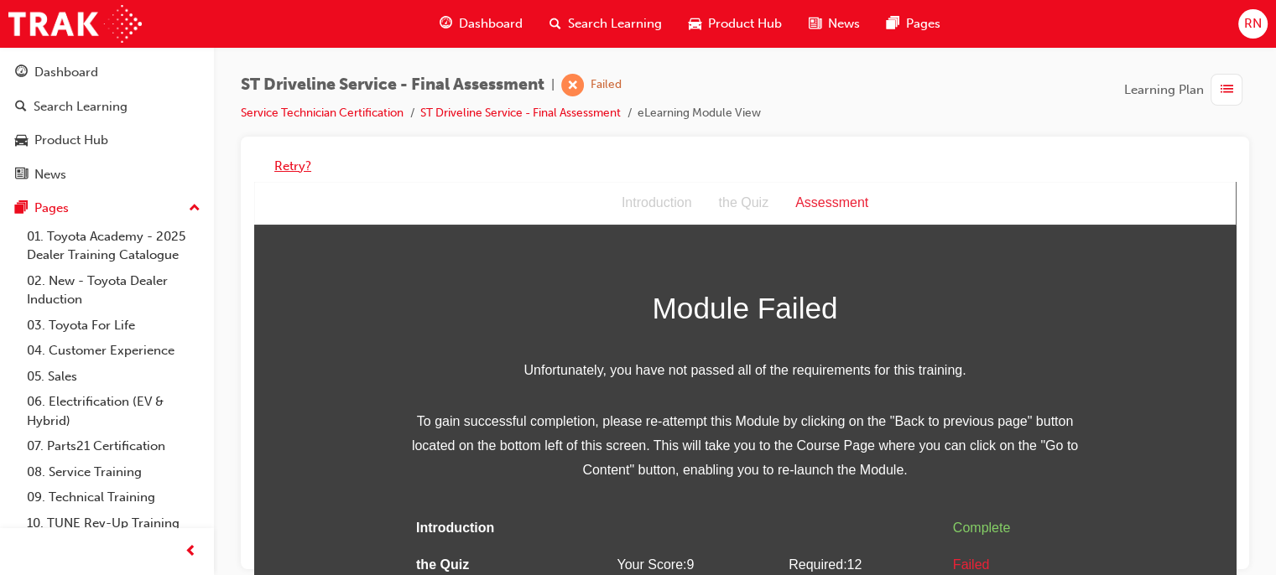
click at [305, 162] on button "Retry?" at bounding box center [292, 166] width 37 height 19
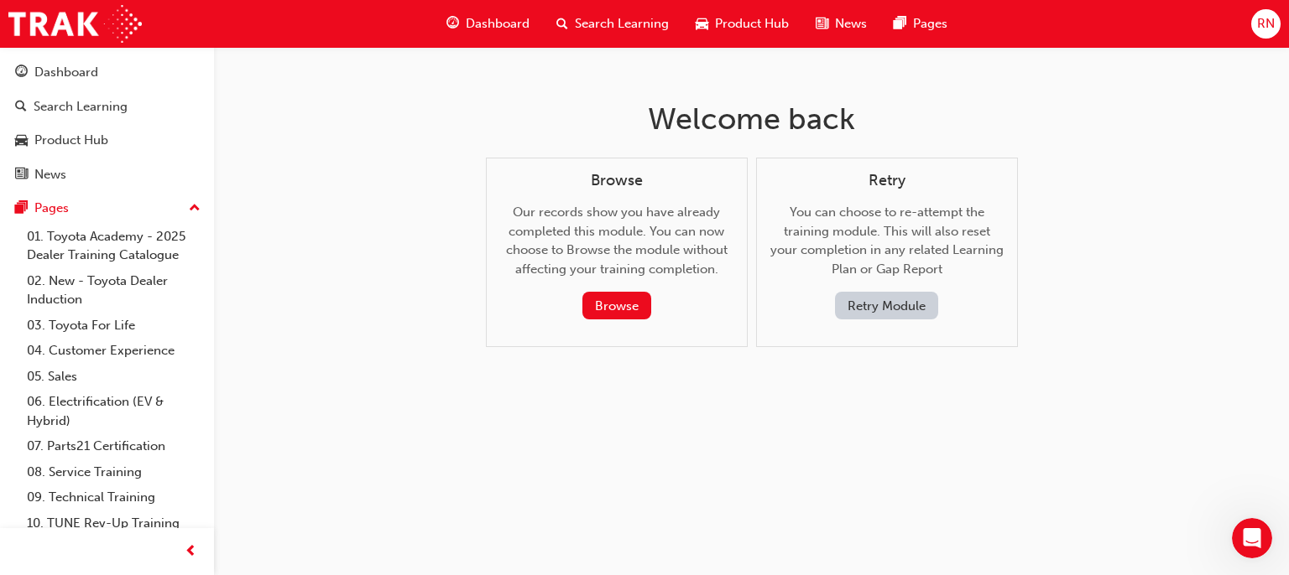
click at [864, 302] on button "Retry Module" at bounding box center [886, 306] width 103 height 28
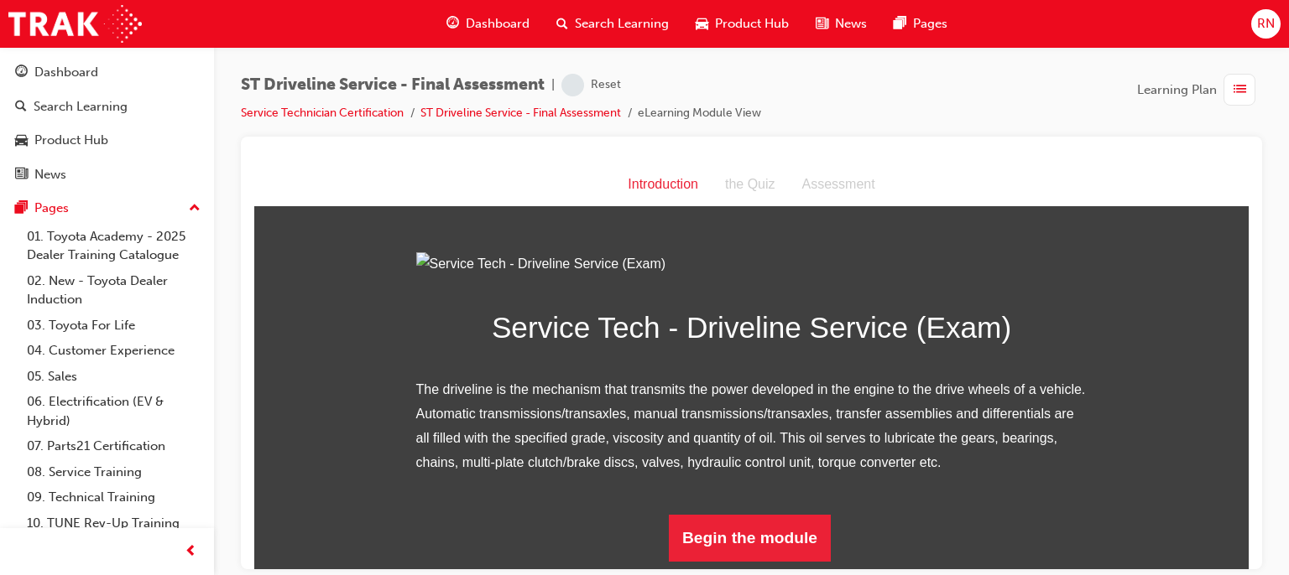
scroll to position [178, 0]
click at [811, 546] on button "Begin the module" at bounding box center [750, 537] width 162 height 47
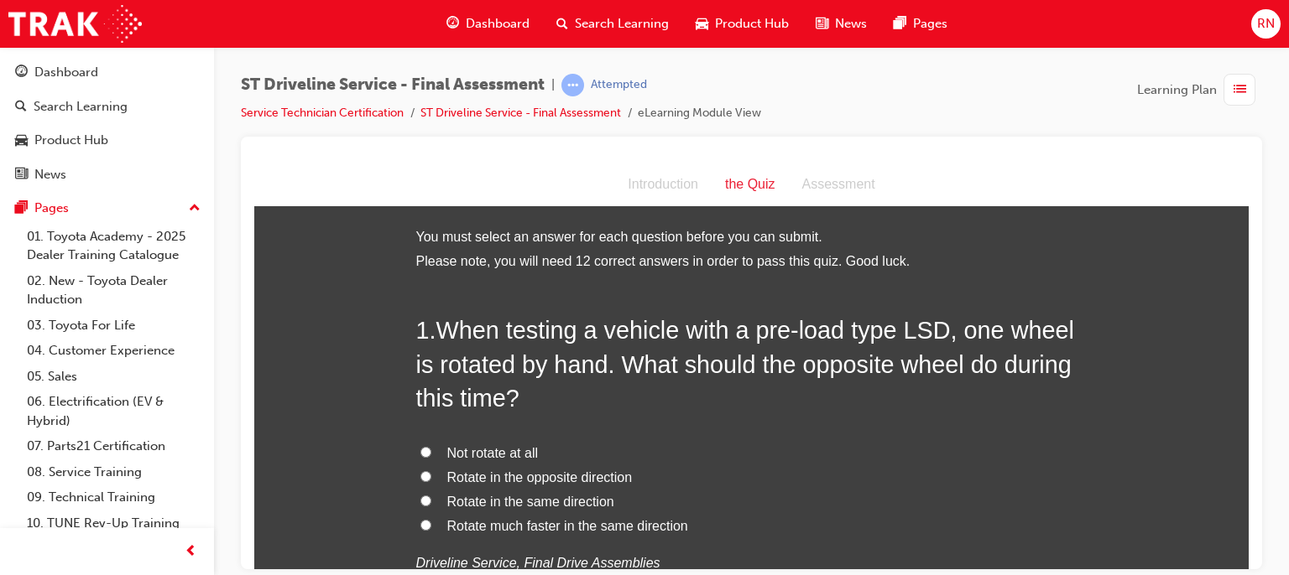
click at [447, 501] on span "Rotate in the same direction" at bounding box center [530, 501] width 167 height 14
click at [431, 501] on input "Rotate in the same direction" at bounding box center [425, 500] width 11 height 11
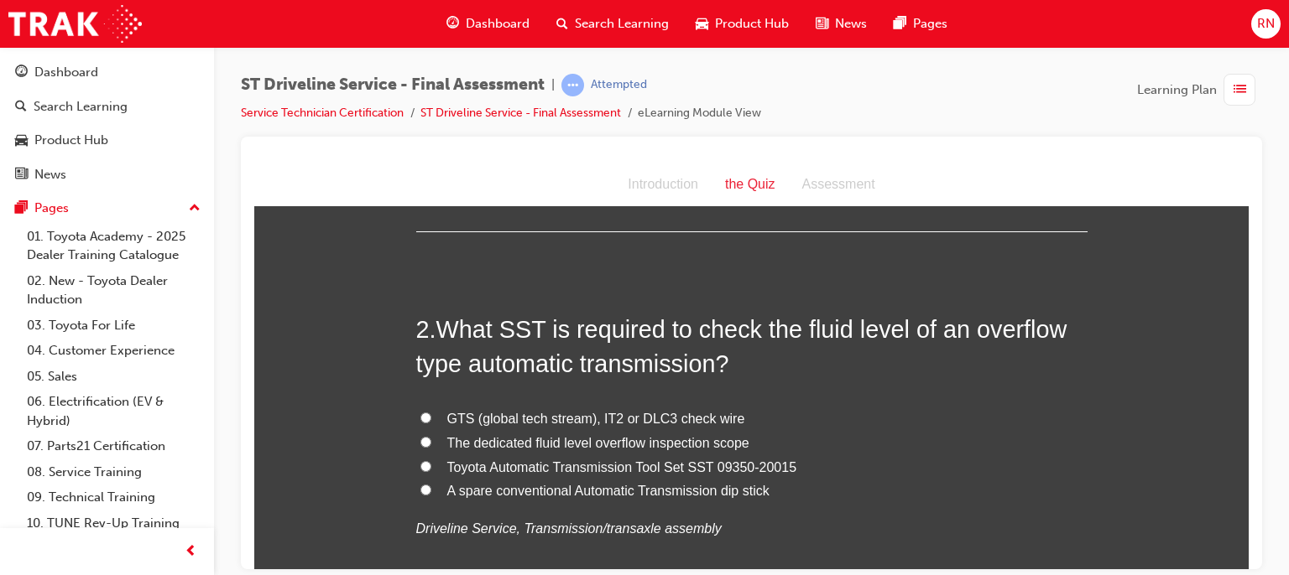
scroll to position [436, 0]
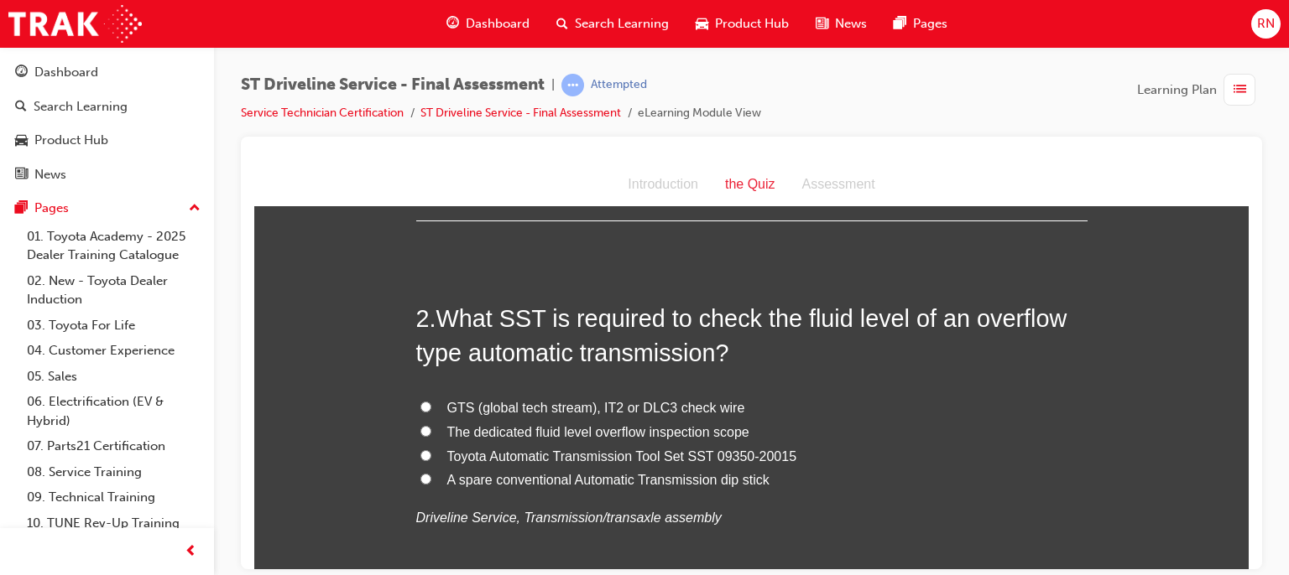
click at [451, 462] on span "Toyota Automatic Transmission Tool Set SST 09350-20015" at bounding box center [622, 456] width 350 height 14
click at [431, 461] on input "Toyota Automatic Transmission Tool Set SST 09350-20015" at bounding box center [425, 455] width 11 height 11
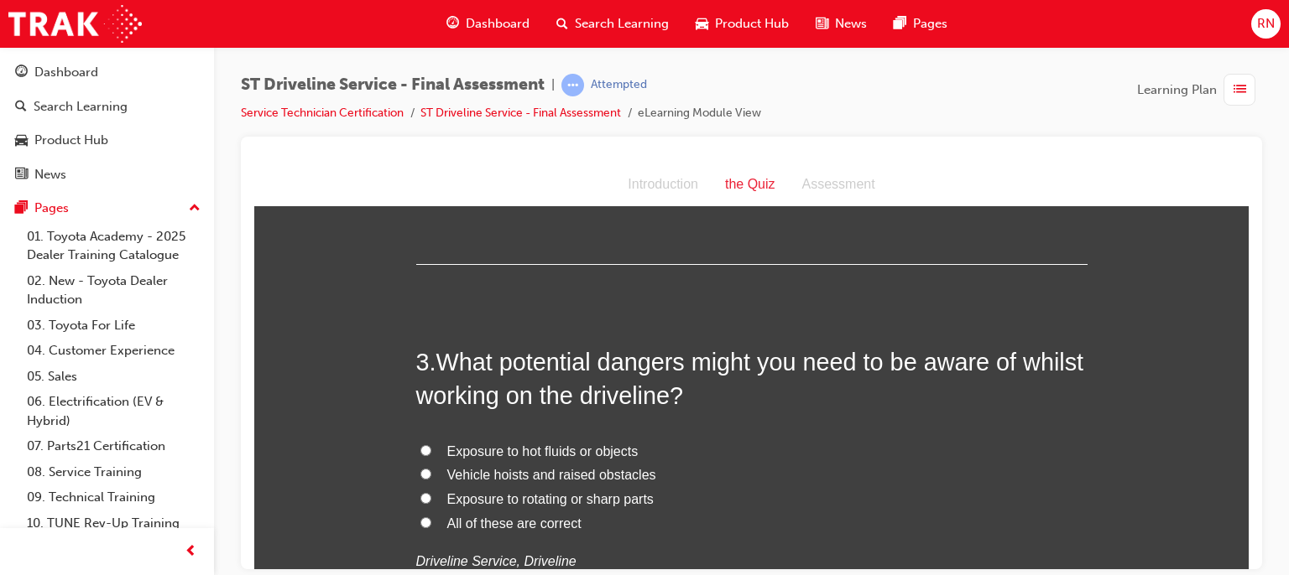
scroll to position [794, 0]
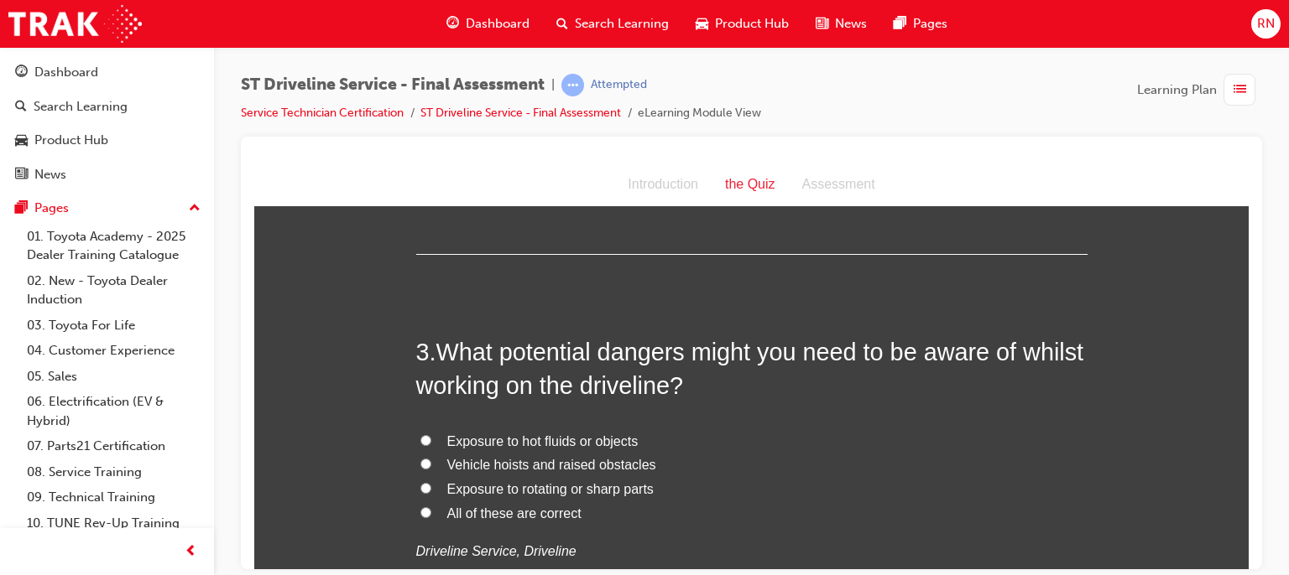
click at [418, 502] on label "All of these are correct" at bounding box center [751, 514] width 671 height 24
click at [420, 507] on input "All of these are correct" at bounding box center [425, 512] width 11 height 11
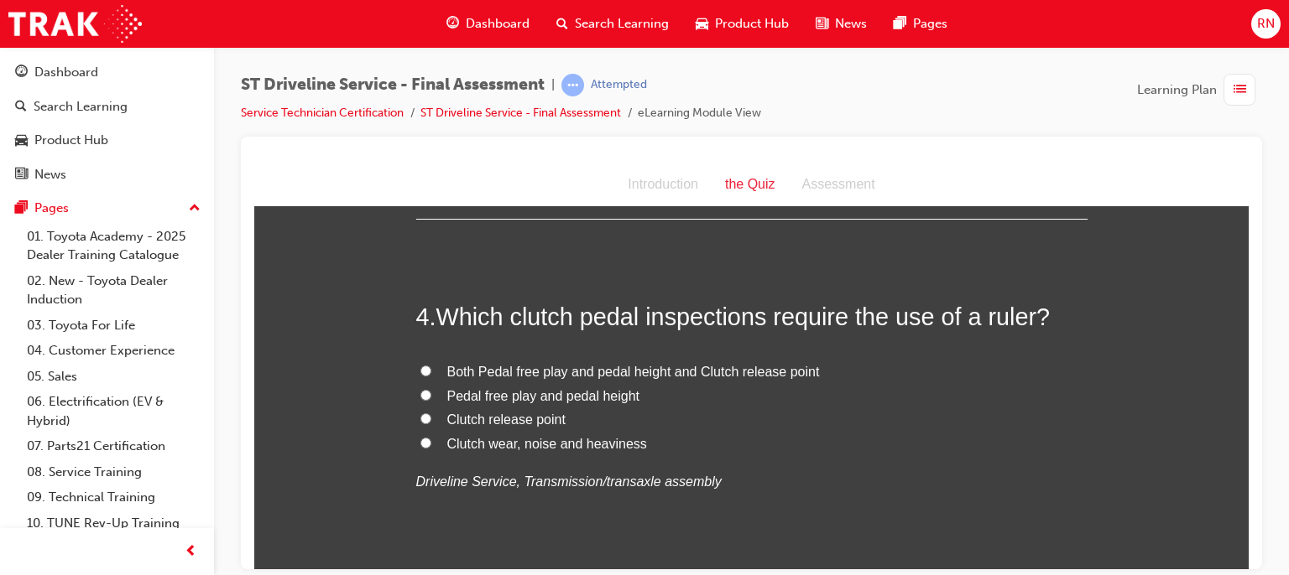
scroll to position [1230, 0]
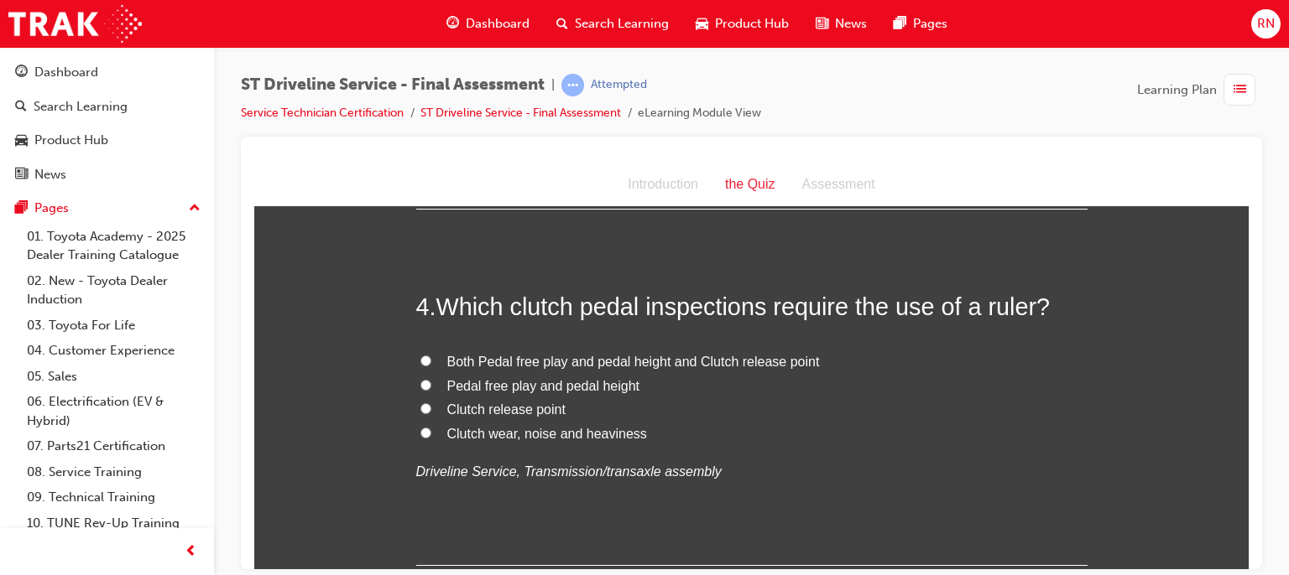
click at [457, 359] on span "Both Pedal free play and pedal height and Clutch release point" at bounding box center [633, 361] width 372 height 14
click at [431, 359] on input "Both Pedal free play and pedal height and Clutch release point" at bounding box center [425, 360] width 11 height 11
click at [1251, 565] on div at bounding box center [751, 353] width 1021 height 433
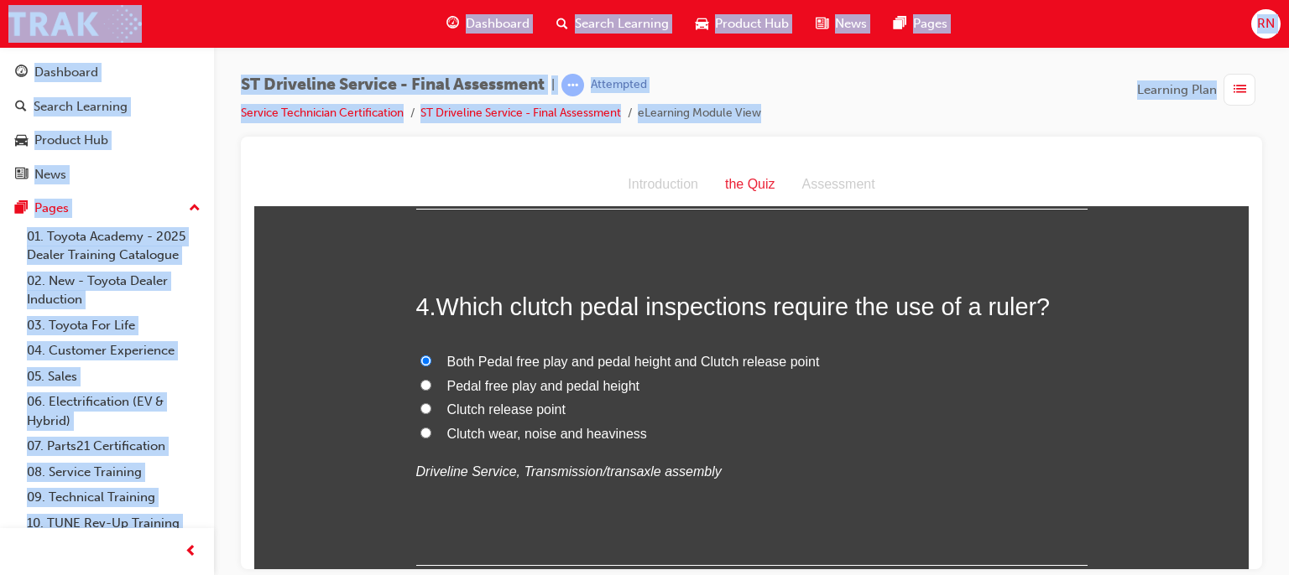
click at [1251, 565] on div at bounding box center [751, 353] width 1021 height 433
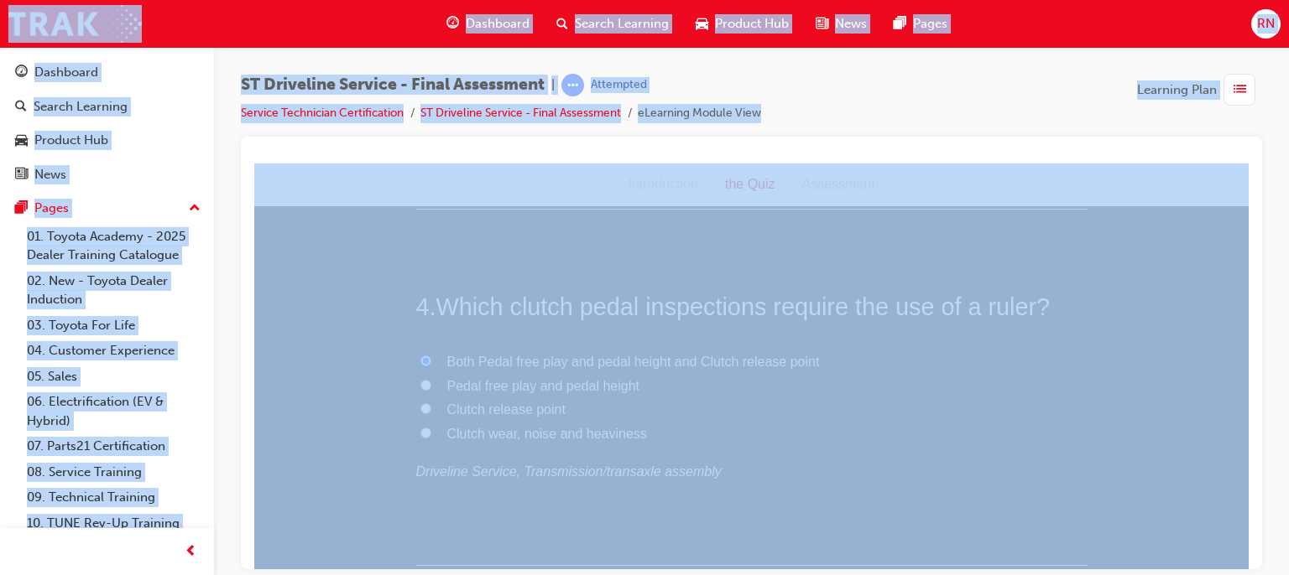
click at [1251, 565] on div at bounding box center [751, 353] width 1021 height 433
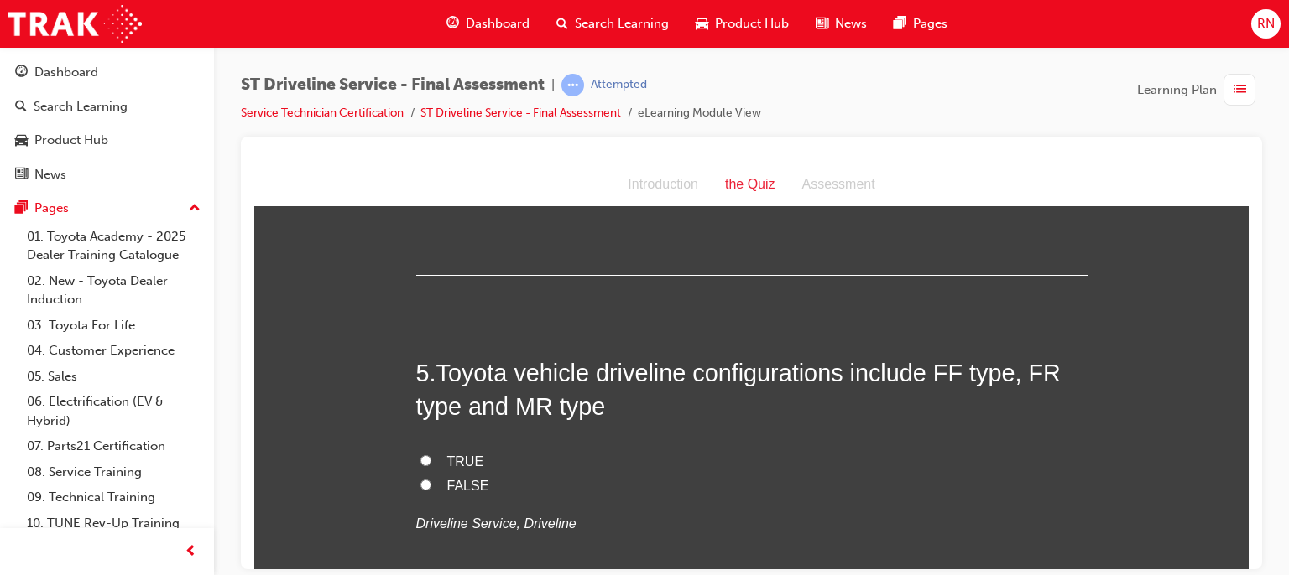
scroll to position [1521, 0]
click at [447, 461] on span "TRUE" at bounding box center [465, 460] width 37 height 14
click at [431, 461] on input "TRUE" at bounding box center [425, 459] width 11 height 11
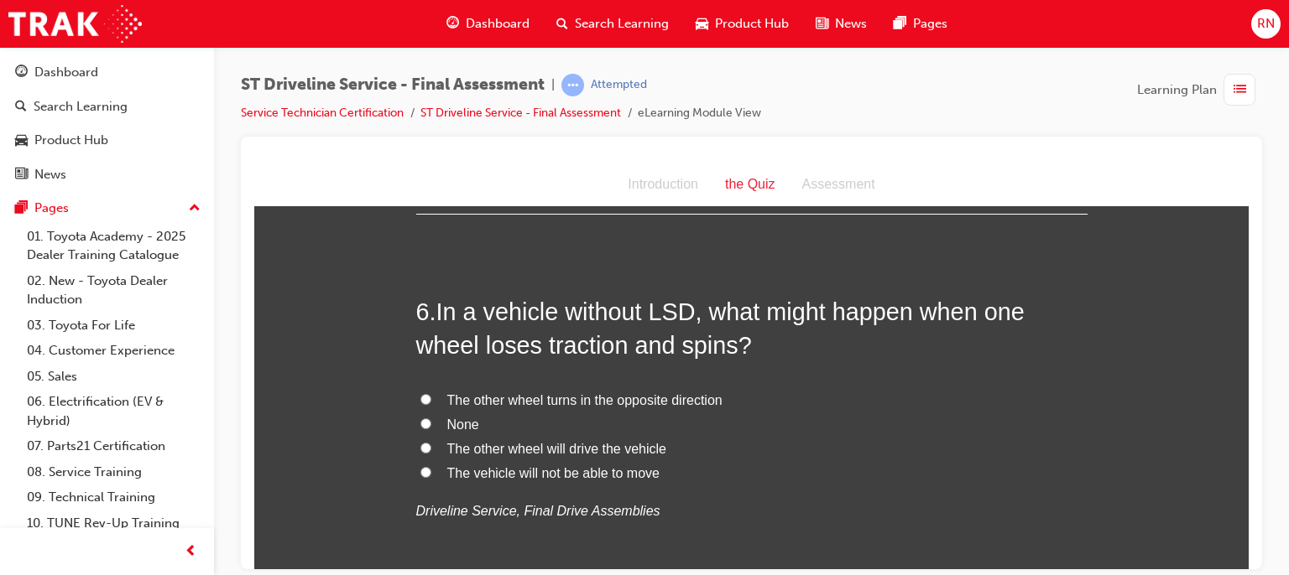
scroll to position [1957, 0]
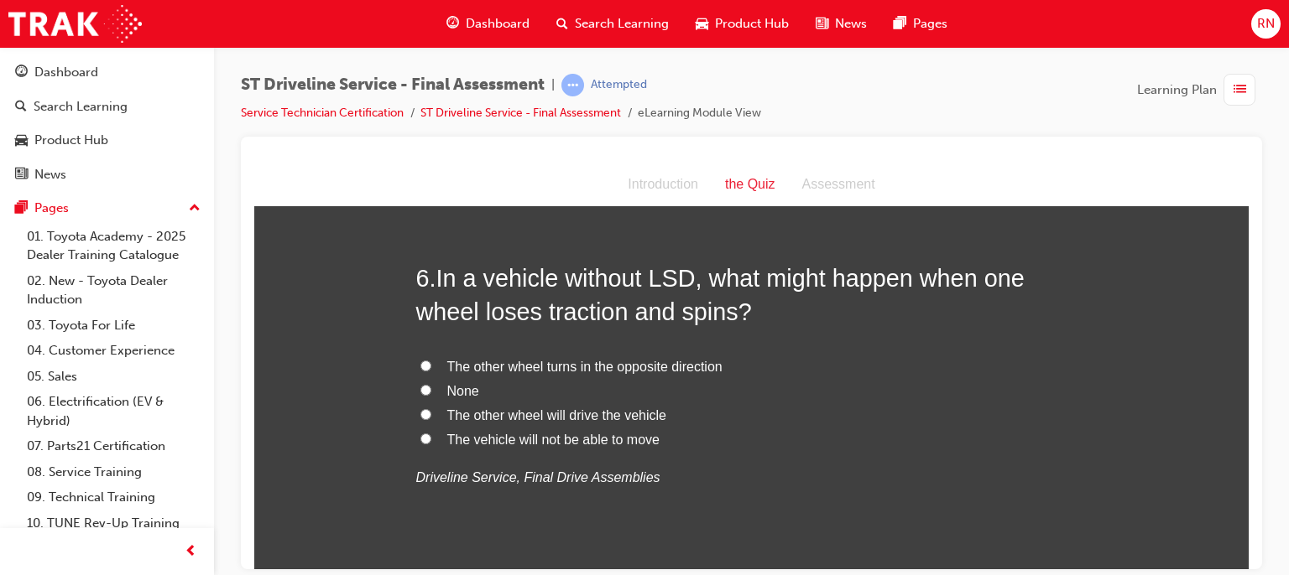
click at [478, 443] on span "The vehicle will not be able to move" at bounding box center [553, 439] width 212 height 14
click at [431, 443] on input "The vehicle will not be able to move" at bounding box center [425, 438] width 11 height 11
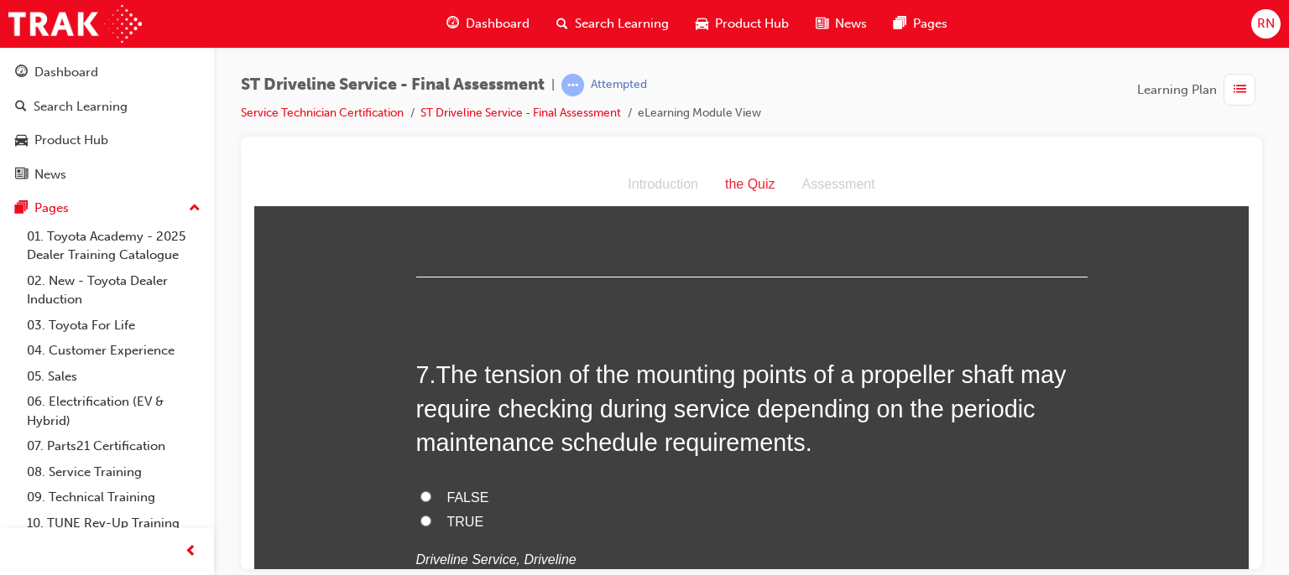
scroll to position [2259, 0]
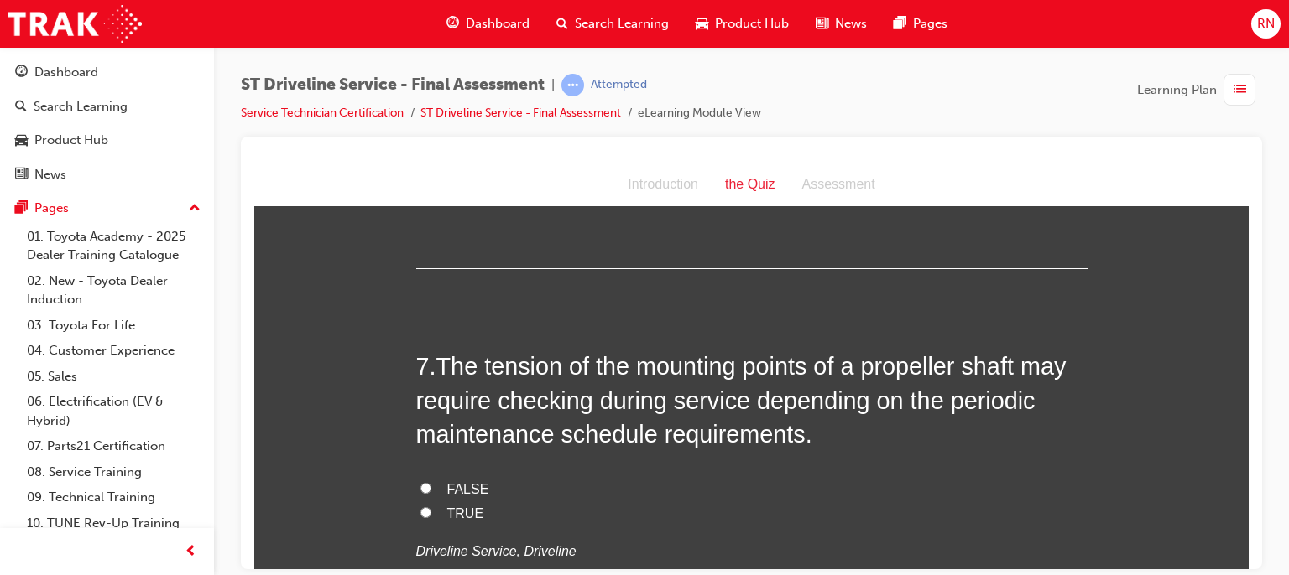
click at [456, 519] on label "TRUE" at bounding box center [751, 514] width 671 height 24
click at [431, 518] on input "TRUE" at bounding box center [425, 512] width 11 height 11
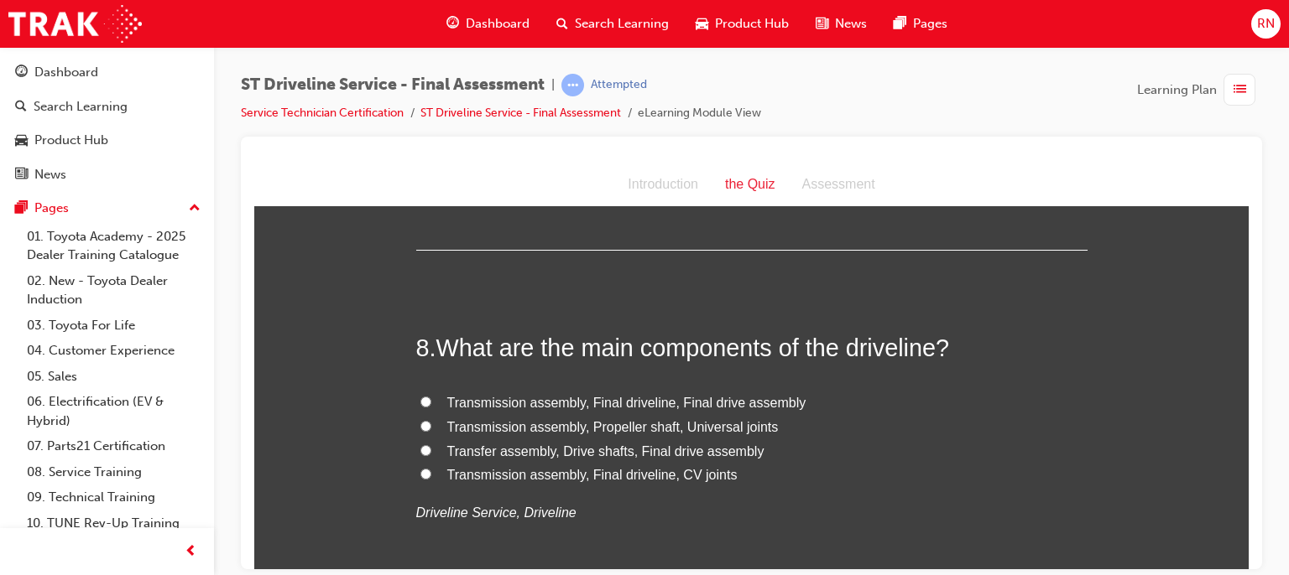
scroll to position [2662, 0]
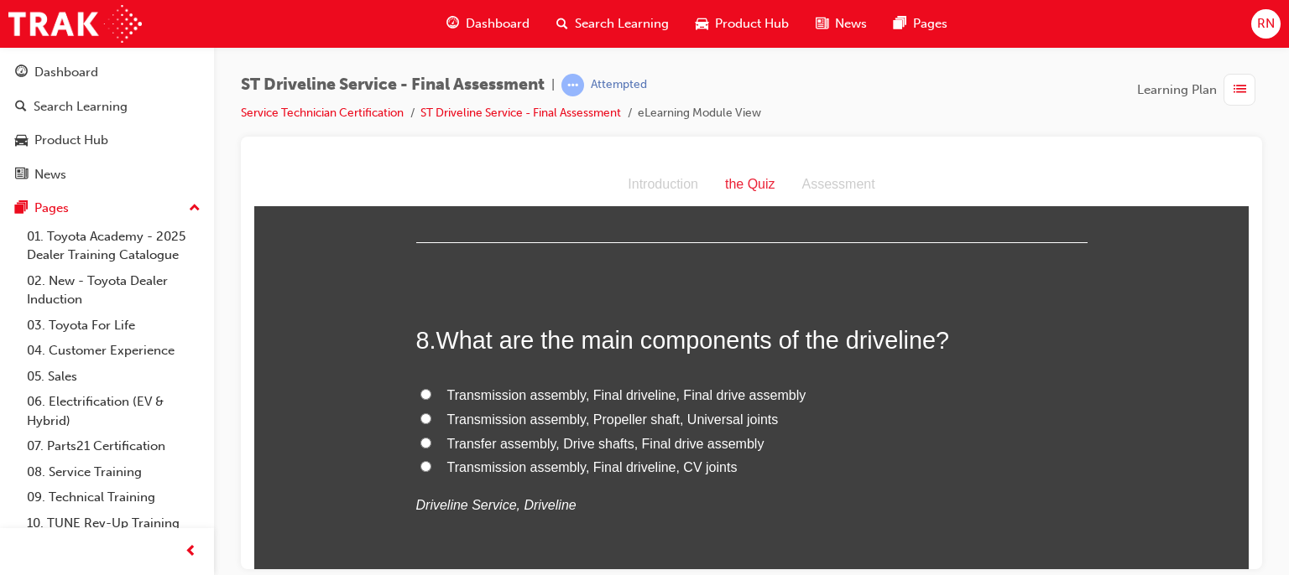
click at [460, 388] on span "Transmission assembly, Final driveline, Final drive assembly" at bounding box center [626, 395] width 359 height 14
click at [431, 388] on input "Transmission assembly, Final driveline, Final drive assembly" at bounding box center [425, 393] width 11 height 11
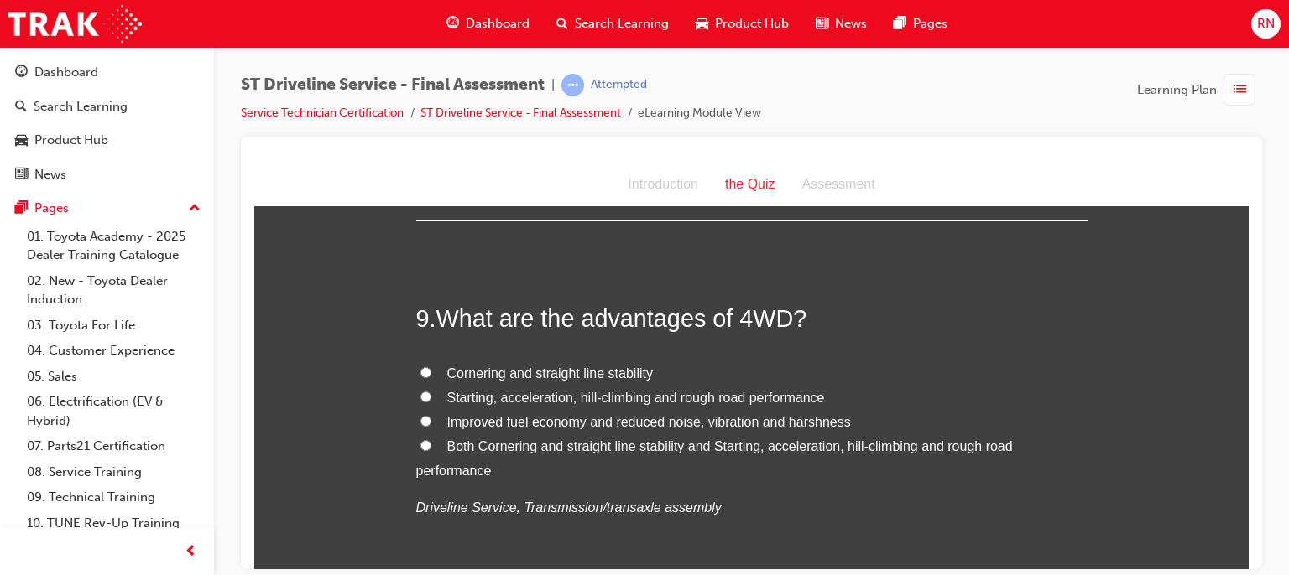
scroll to position [3042, 0]
click at [476, 437] on span "Both Cornering and straight line stability and Starting, acceleration, hill-cli…" at bounding box center [714, 456] width 596 height 39
click at [431, 438] on input "Both Cornering and straight line stability and Starting, acceleration, hill-cli…" at bounding box center [425, 443] width 11 height 11
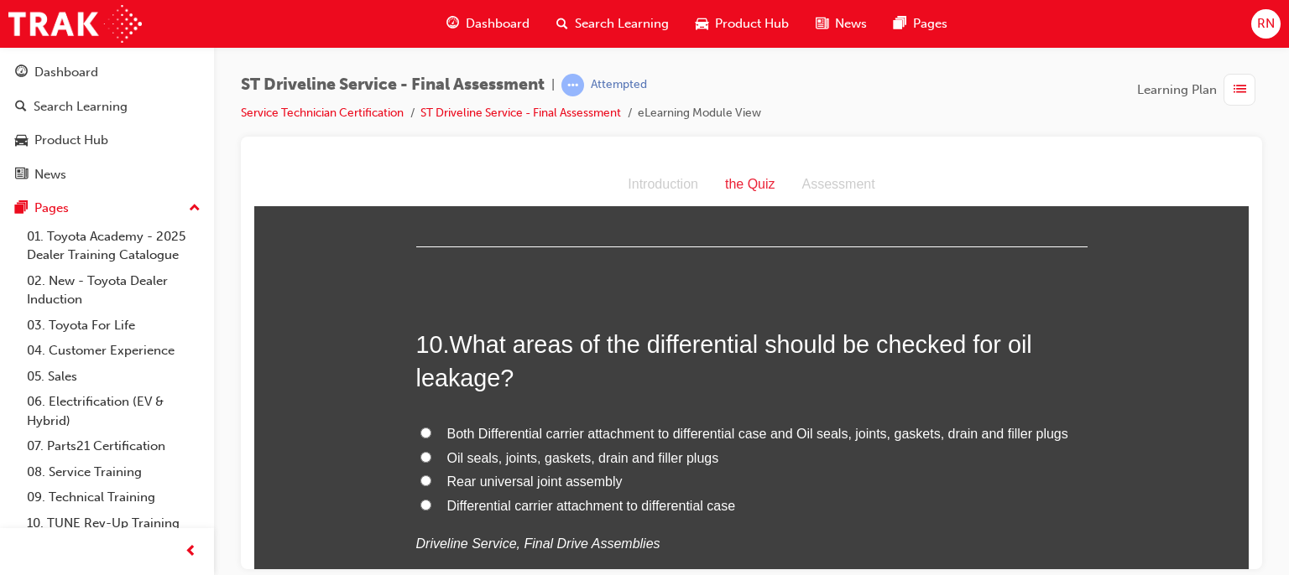
scroll to position [3411, 0]
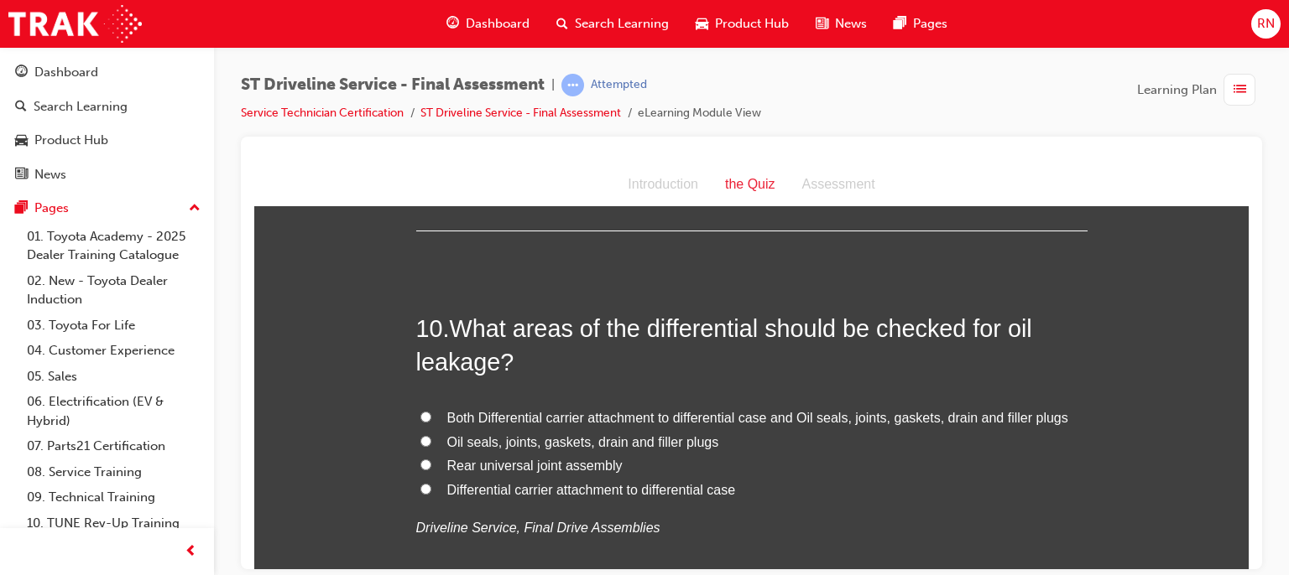
click at [507, 414] on span "Both Differential carrier attachment to differential case and Oil seals, joints…" at bounding box center [757, 417] width 621 height 14
click at [431, 414] on input "Both Differential carrier attachment to differential case and Oil seals, joints…" at bounding box center [425, 416] width 11 height 11
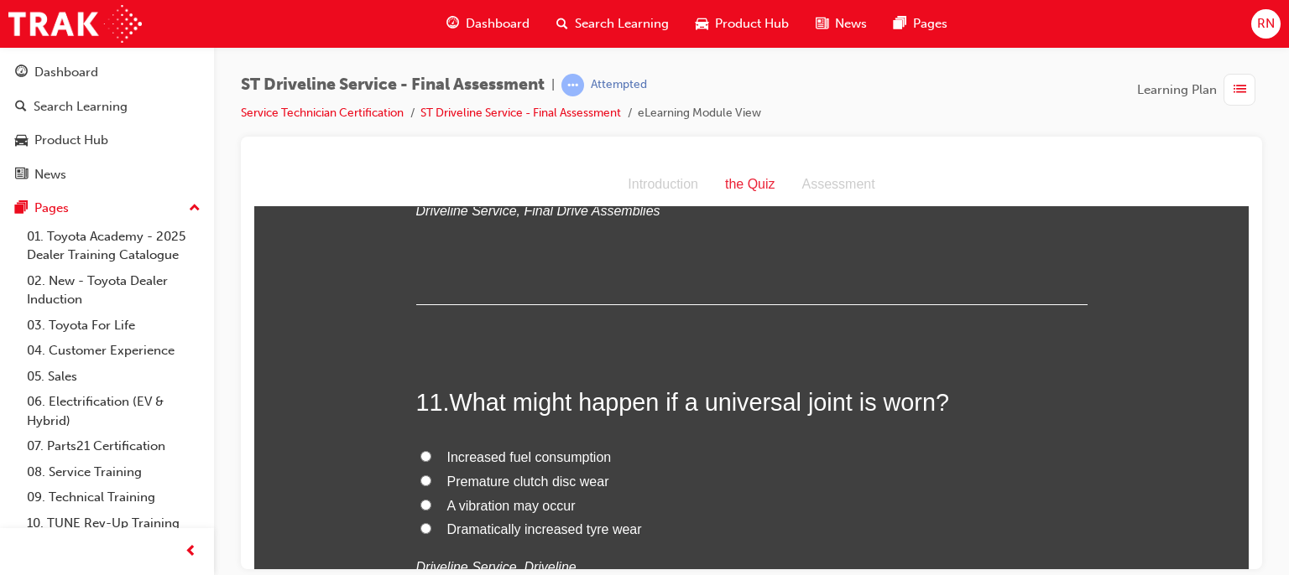
scroll to position [3758, 0]
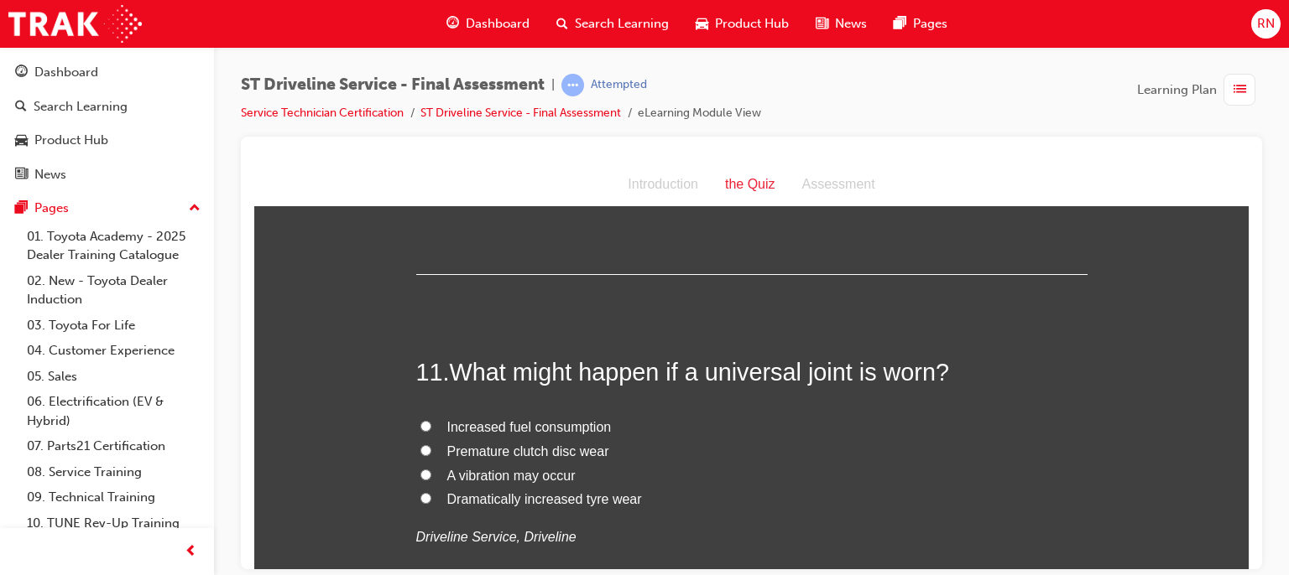
click at [497, 459] on label "Premature clutch disc wear" at bounding box center [751, 452] width 671 height 24
click at [431, 456] on input "Premature clutch disc wear" at bounding box center [425, 450] width 11 height 11
click at [479, 469] on span "A vibration may occur" at bounding box center [511, 475] width 128 height 14
click at [431, 469] on input "A vibration may occur" at bounding box center [425, 474] width 11 height 11
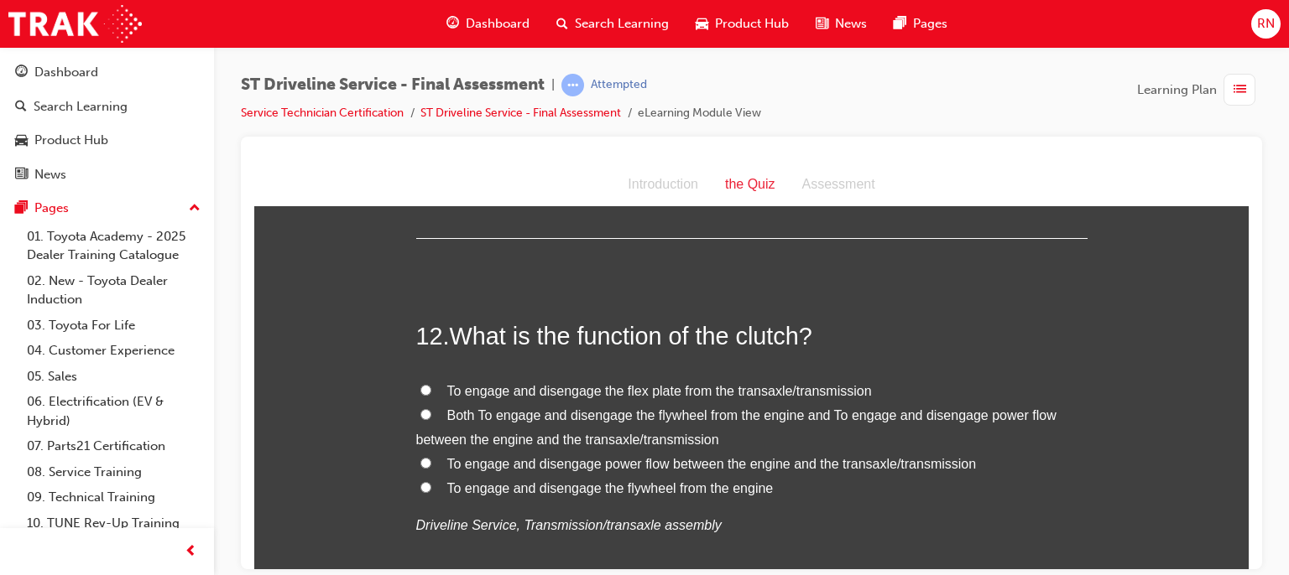
scroll to position [4161, 0]
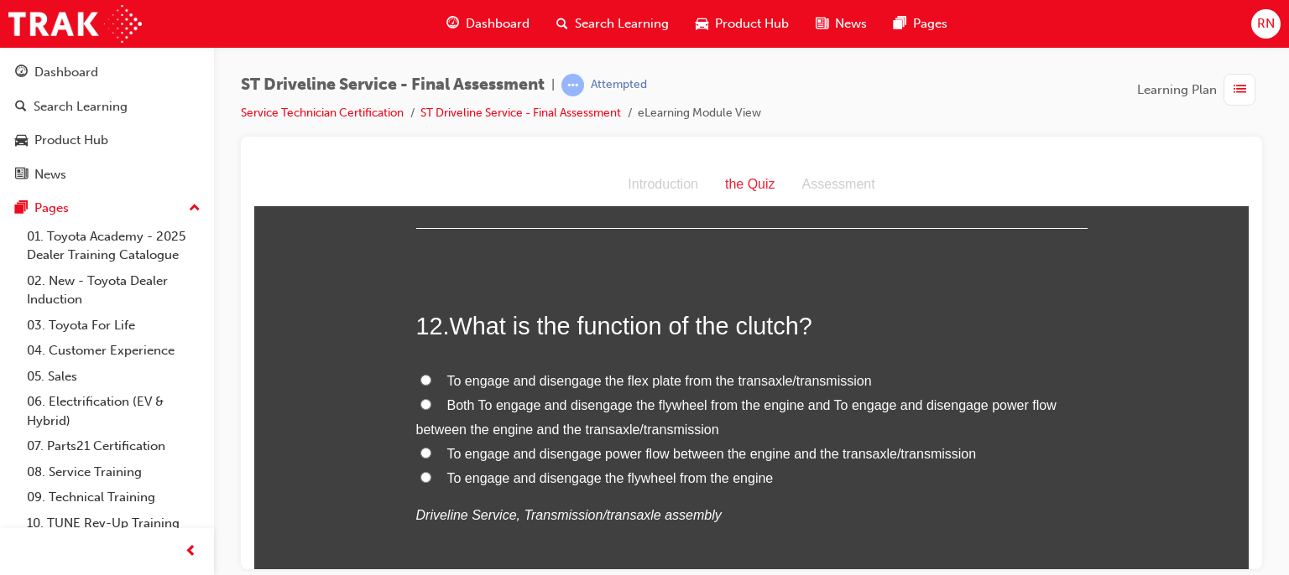
click at [436, 388] on label "To engage and disengage the flex plate from the transaxle/transmission" at bounding box center [751, 381] width 671 height 24
click at [431, 385] on input "To engage and disengage the flex plate from the transaxle/transmission" at bounding box center [425, 379] width 11 height 11
click at [532, 420] on span "Both To engage and disengage the flywheel from the engine and To engage and dis…" at bounding box center [736, 417] width 640 height 39
click at [431, 409] on input "Both To engage and disengage the flywheel from the engine and To engage and dis…" at bounding box center [425, 403] width 11 height 11
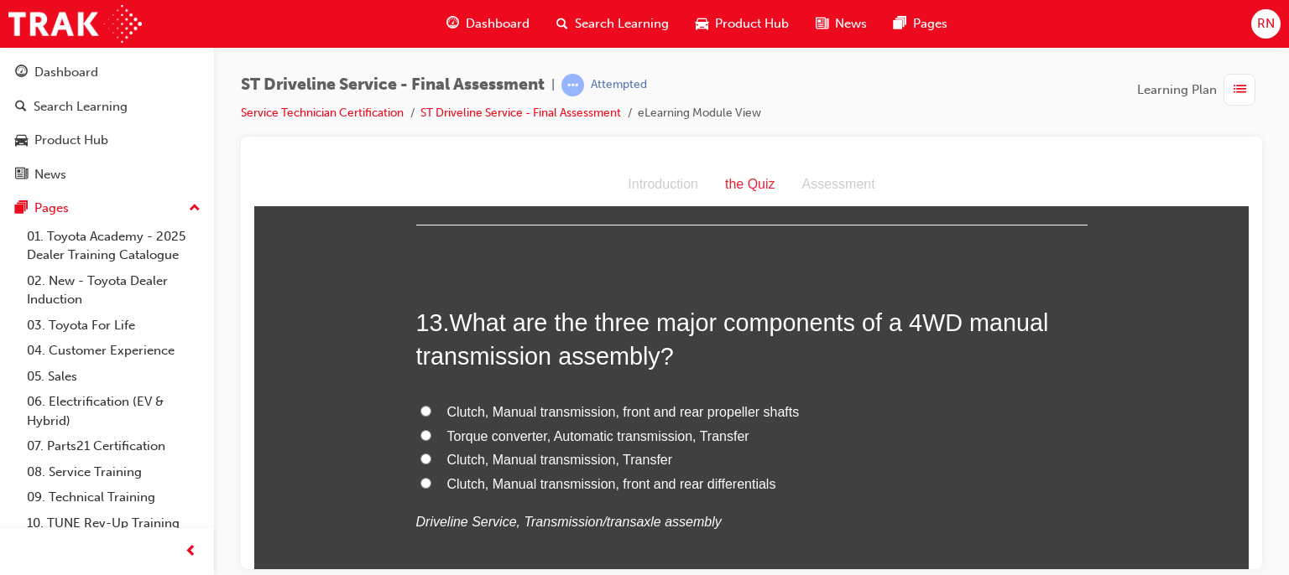
scroll to position [4563, 0]
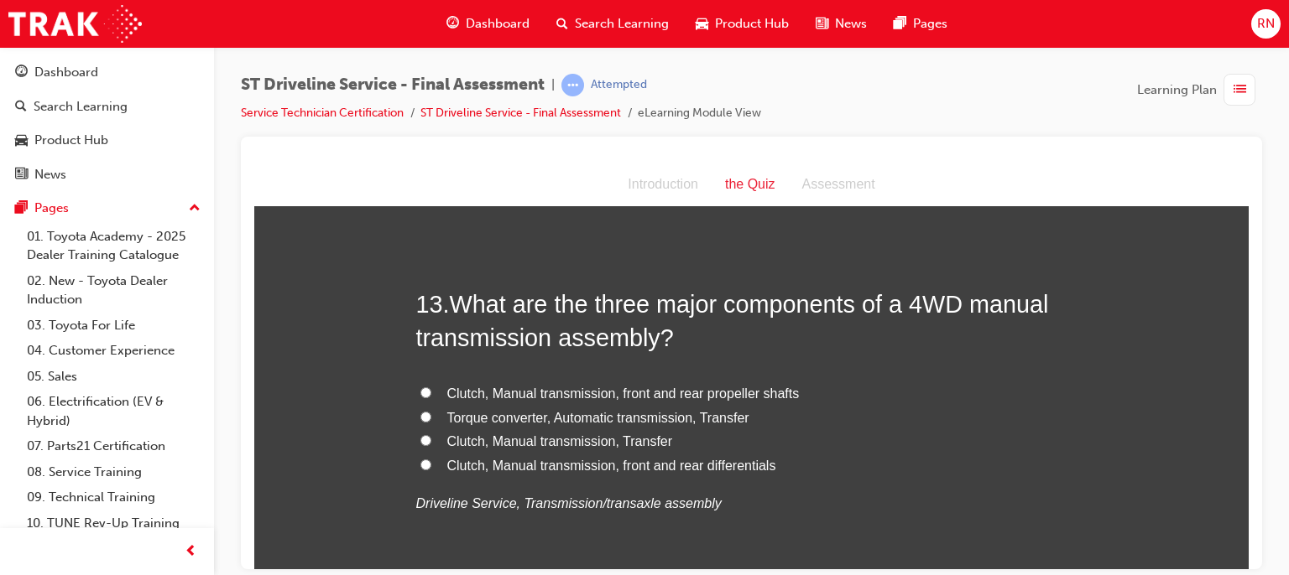
click at [435, 454] on label "Clutch, Manual transmission, front and rear differentials" at bounding box center [751, 466] width 671 height 24
click at [431, 459] on input "Clutch, Manual transmission, front and rear differentials" at bounding box center [425, 464] width 11 height 11
click at [1249, 561] on div at bounding box center [751, 353] width 1021 height 433
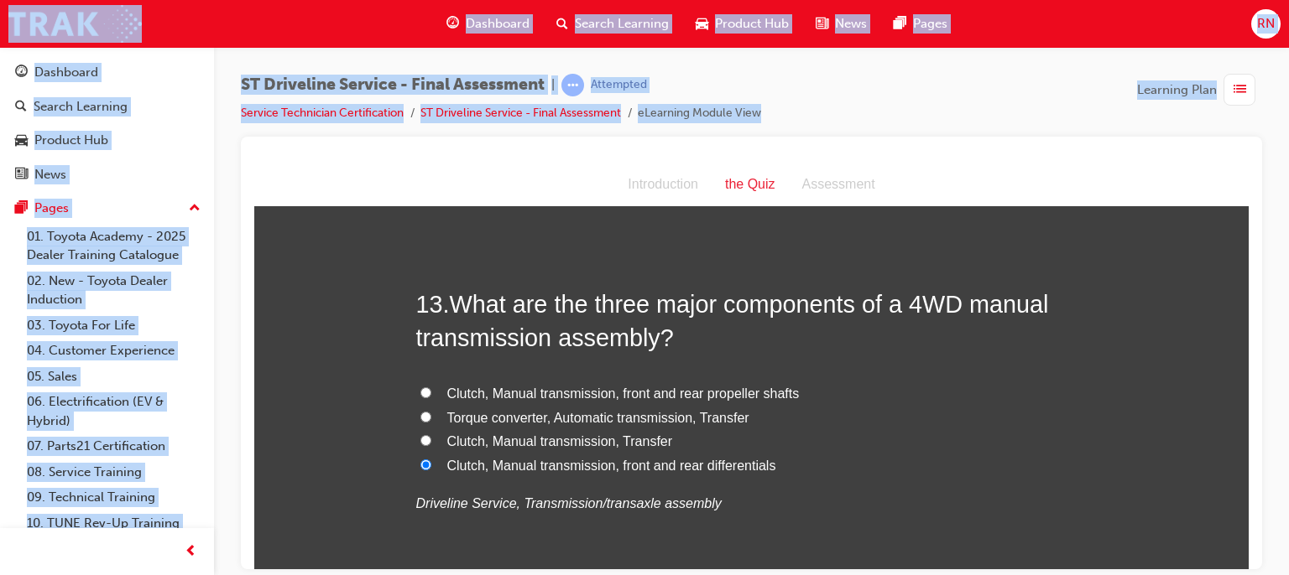
click at [1249, 561] on div at bounding box center [751, 353] width 1021 height 433
click at [1257, 551] on div at bounding box center [751, 353] width 1021 height 433
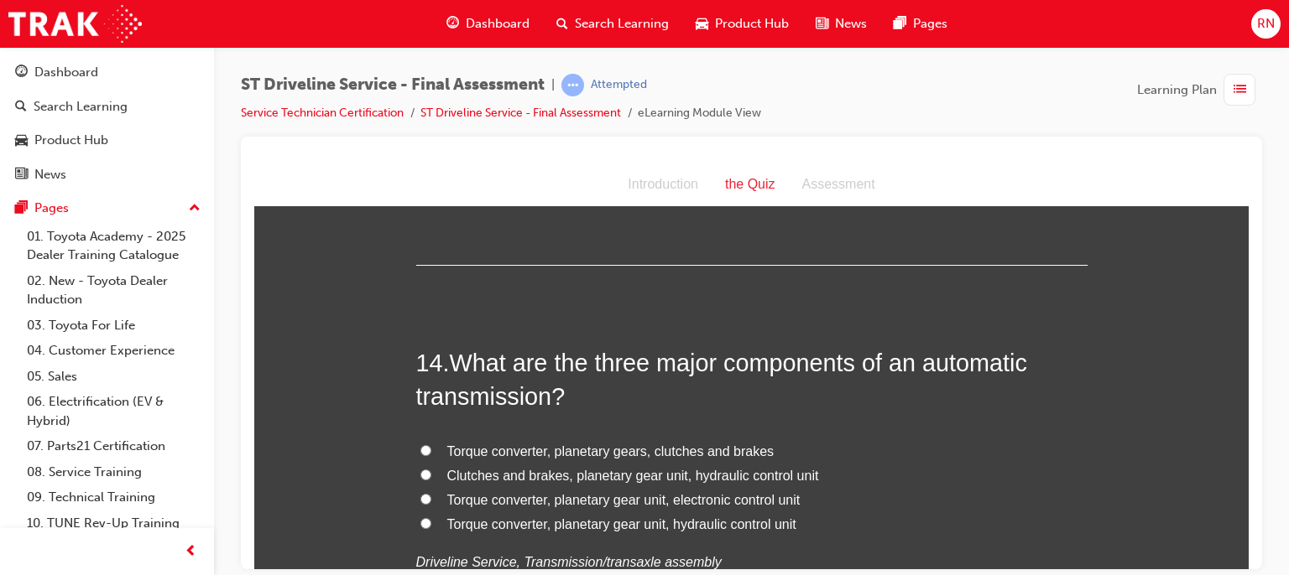
scroll to position [4910, 0]
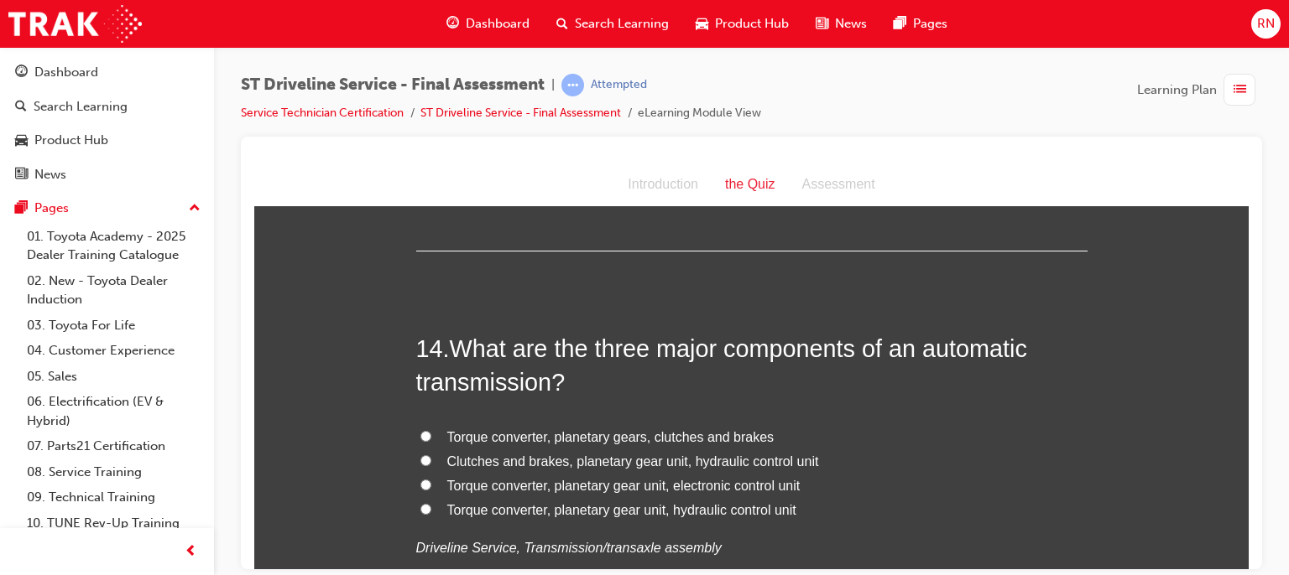
click at [636, 508] on span "Torque converter, planetary gear unit, hydraulic control unit" at bounding box center [621, 509] width 349 height 14
click at [431, 508] on input "Torque converter, planetary gear unit, hydraulic control unit" at bounding box center [425, 508] width 11 height 11
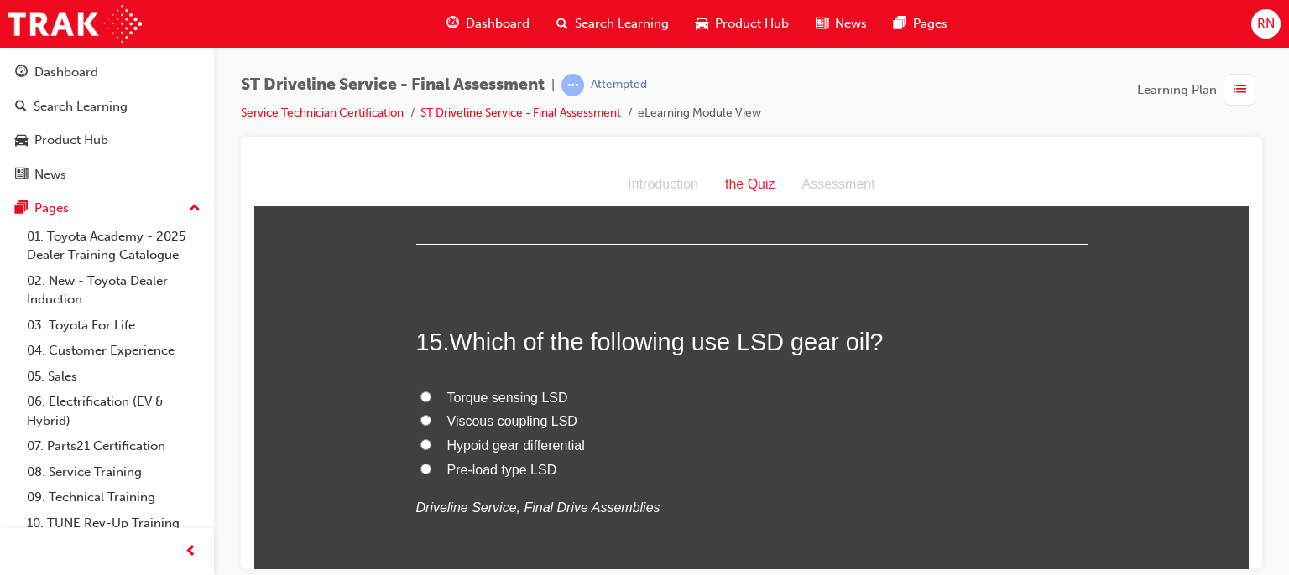
scroll to position [5346, 0]
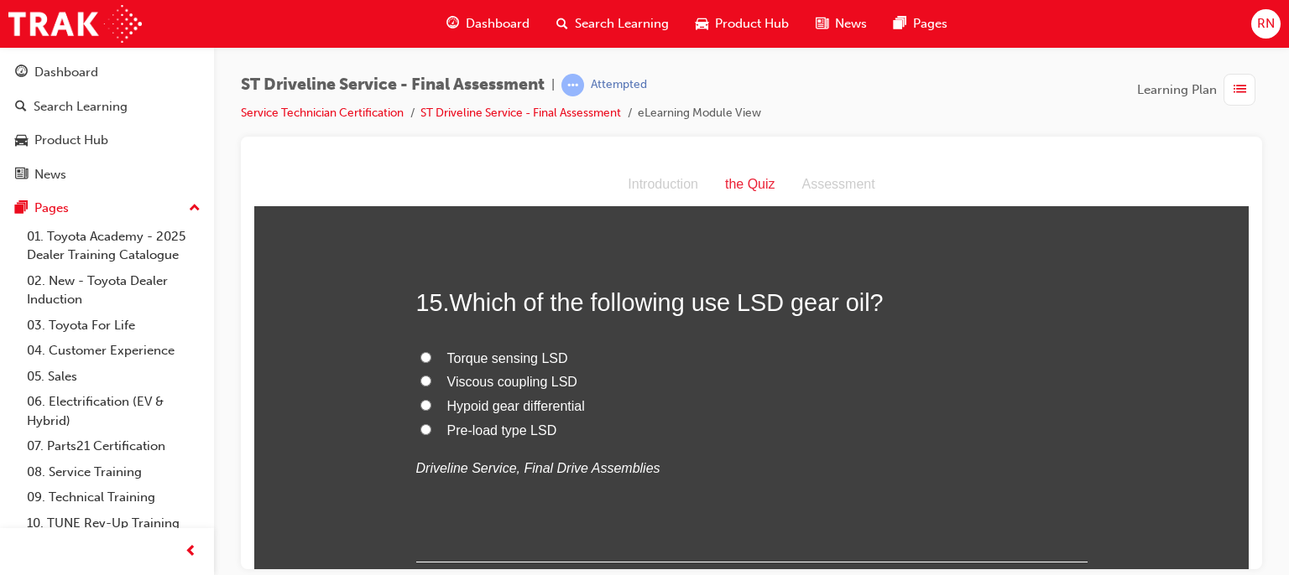
click at [476, 423] on span "Pre-load type LSD" at bounding box center [502, 430] width 110 height 14
click at [431, 424] on input "Pre-load type LSD" at bounding box center [425, 429] width 11 height 11
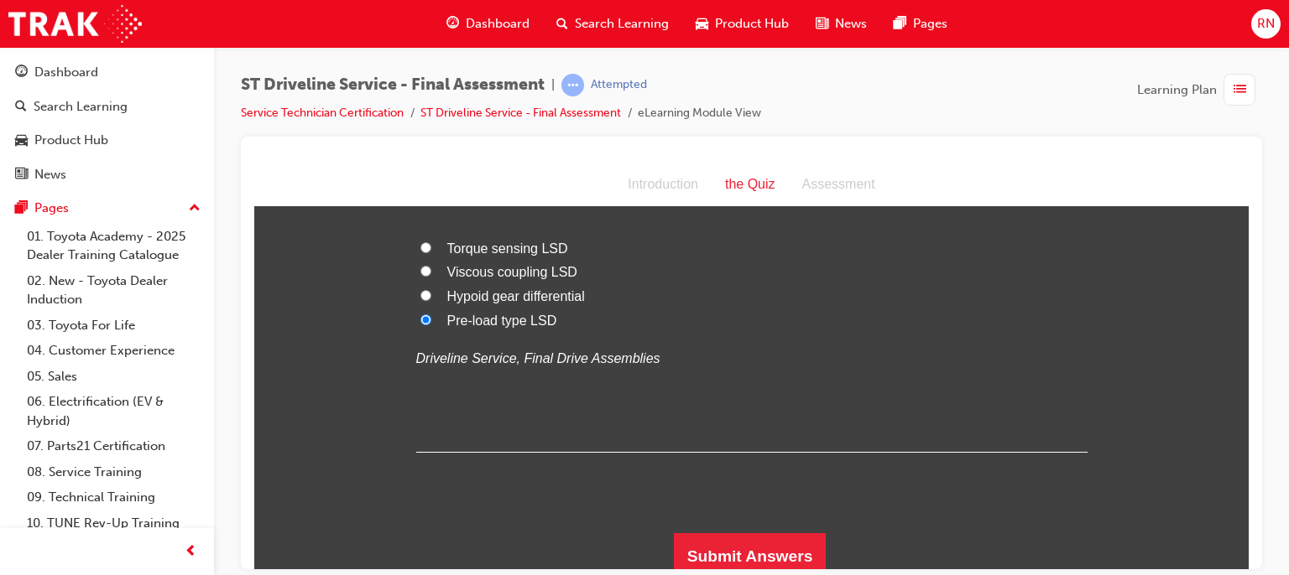
scroll to position [5463, 0]
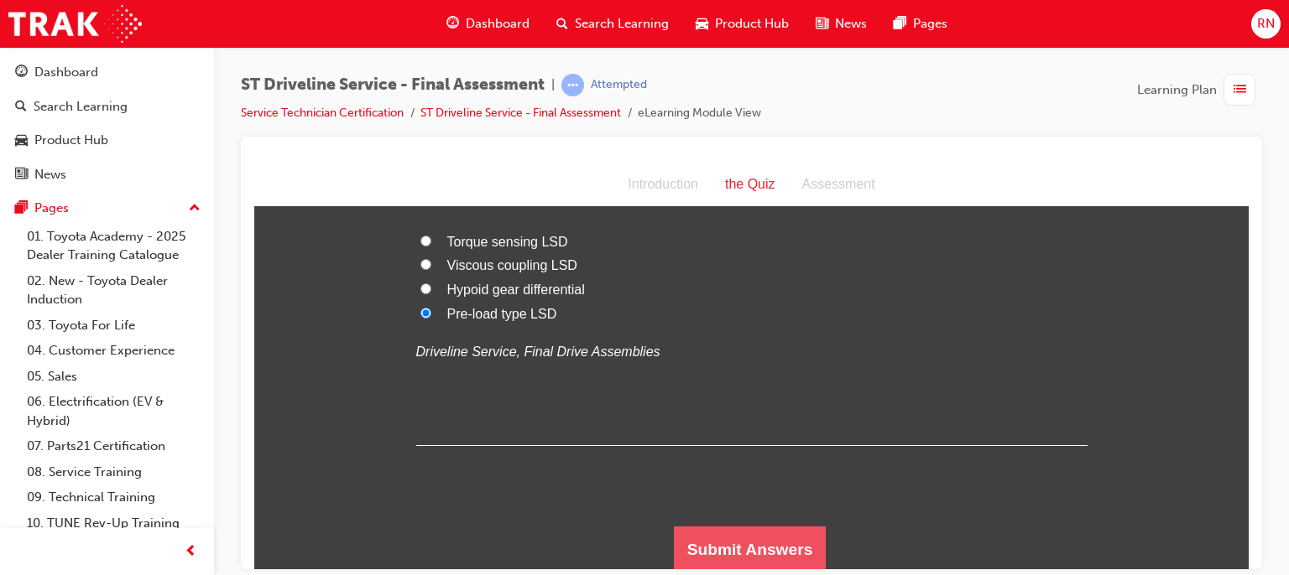
click at [710, 539] on button "Submit Answers" at bounding box center [750, 549] width 153 height 47
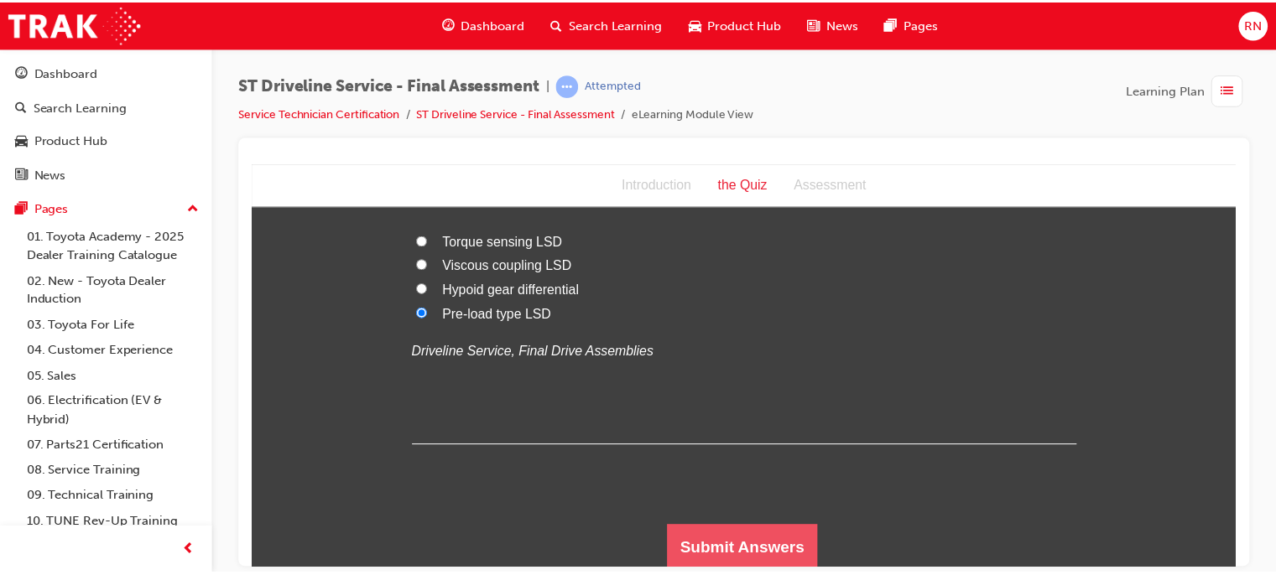
scroll to position [0, 0]
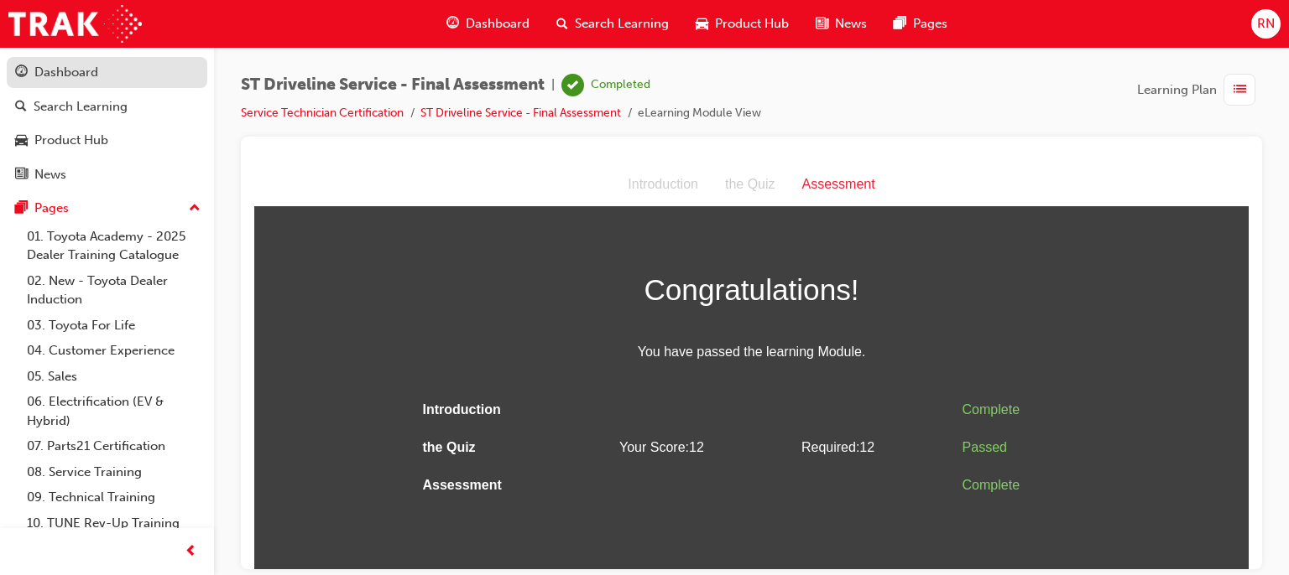
click at [63, 57] on link "Dashboard" at bounding box center [107, 72] width 200 height 31
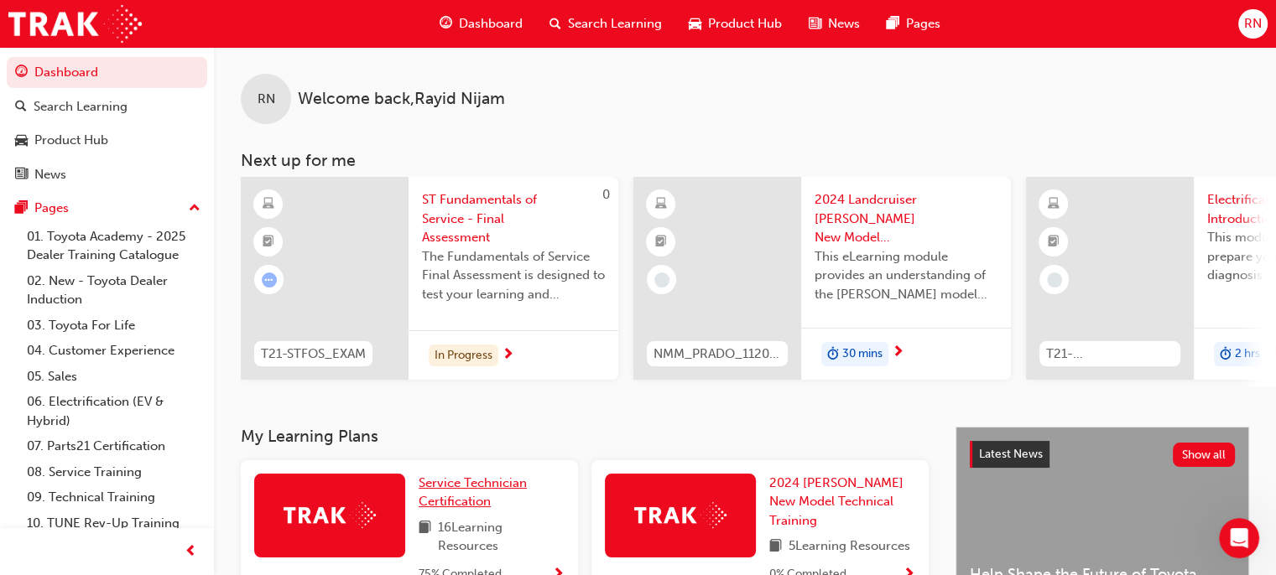
click at [456, 497] on link "Service Technician Certification" at bounding box center [492, 493] width 146 height 38
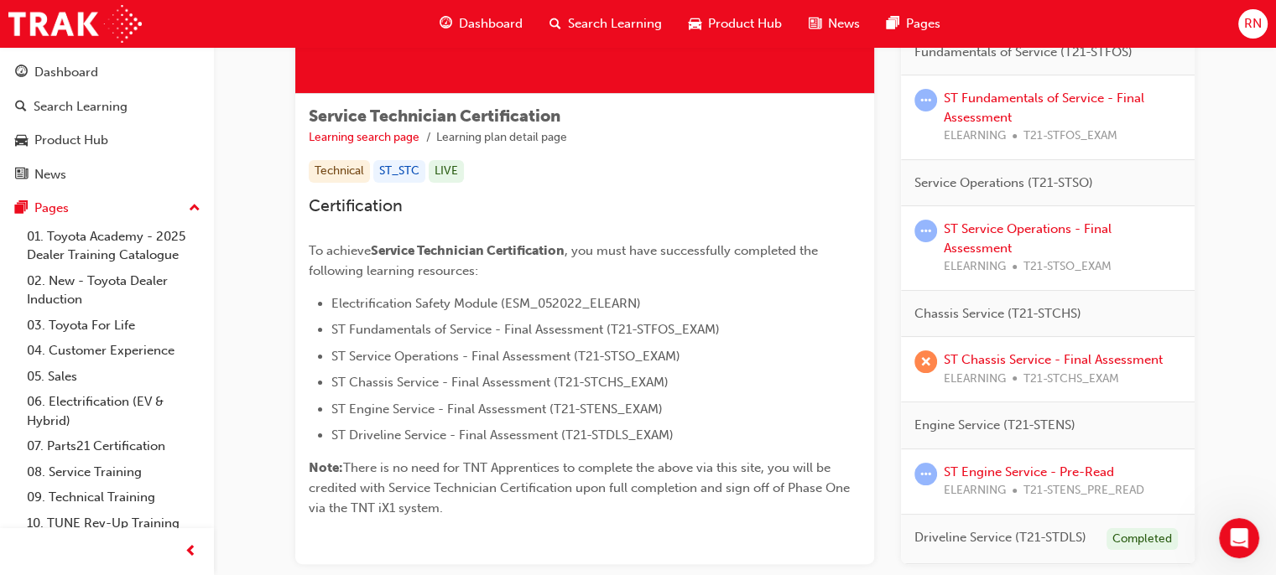
scroll to position [255, 0]
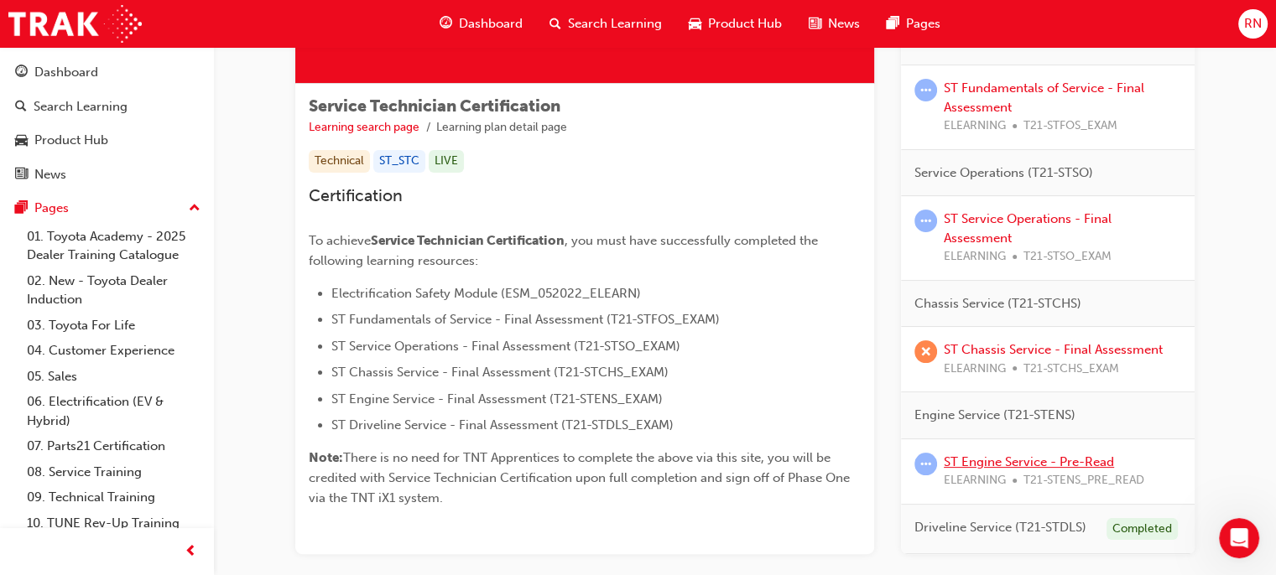
click at [992, 457] on link "ST Engine Service - Pre-Read" at bounding box center [1029, 462] width 170 height 15
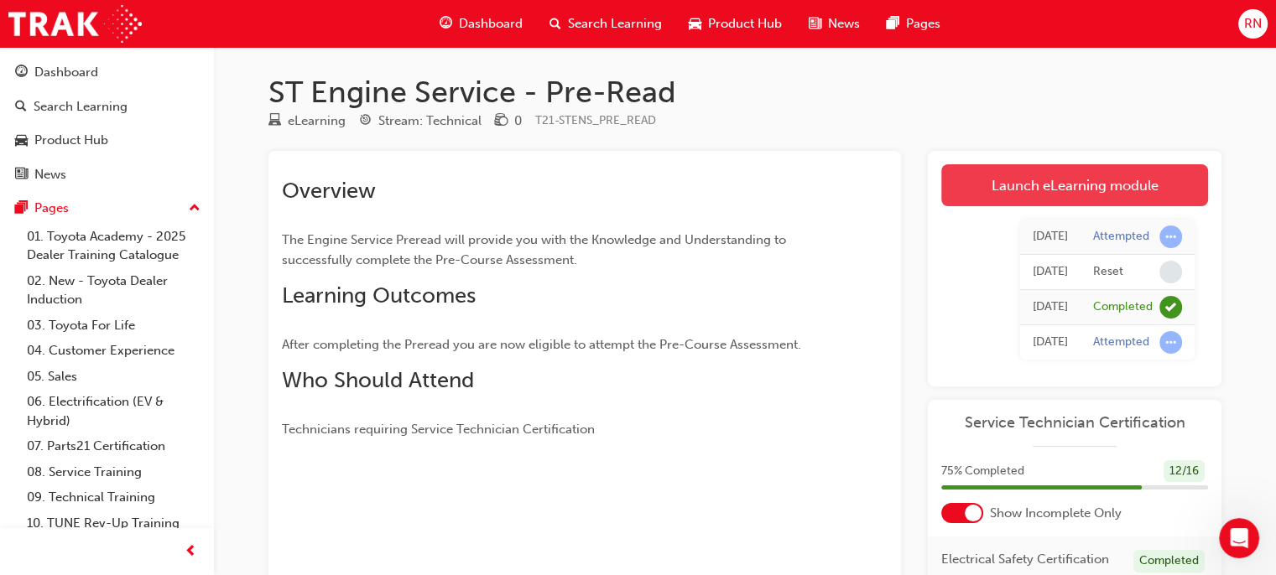
click at [1028, 195] on link "Launch eLearning module" at bounding box center [1074, 185] width 267 height 42
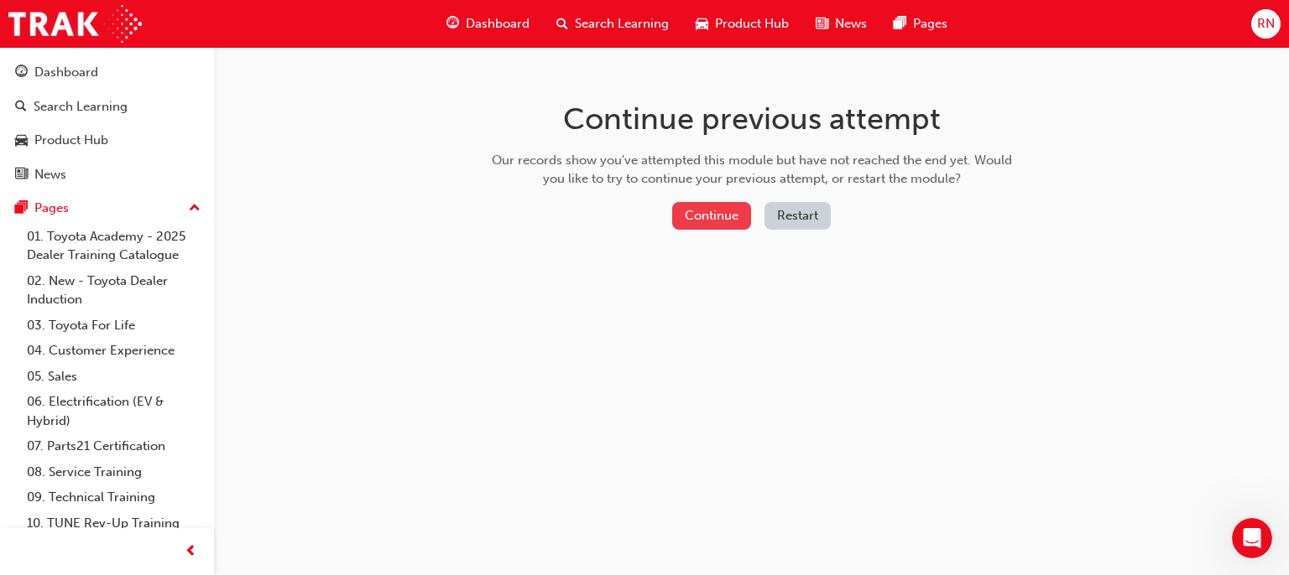
click at [704, 222] on button "Continue" at bounding box center [711, 216] width 79 height 28
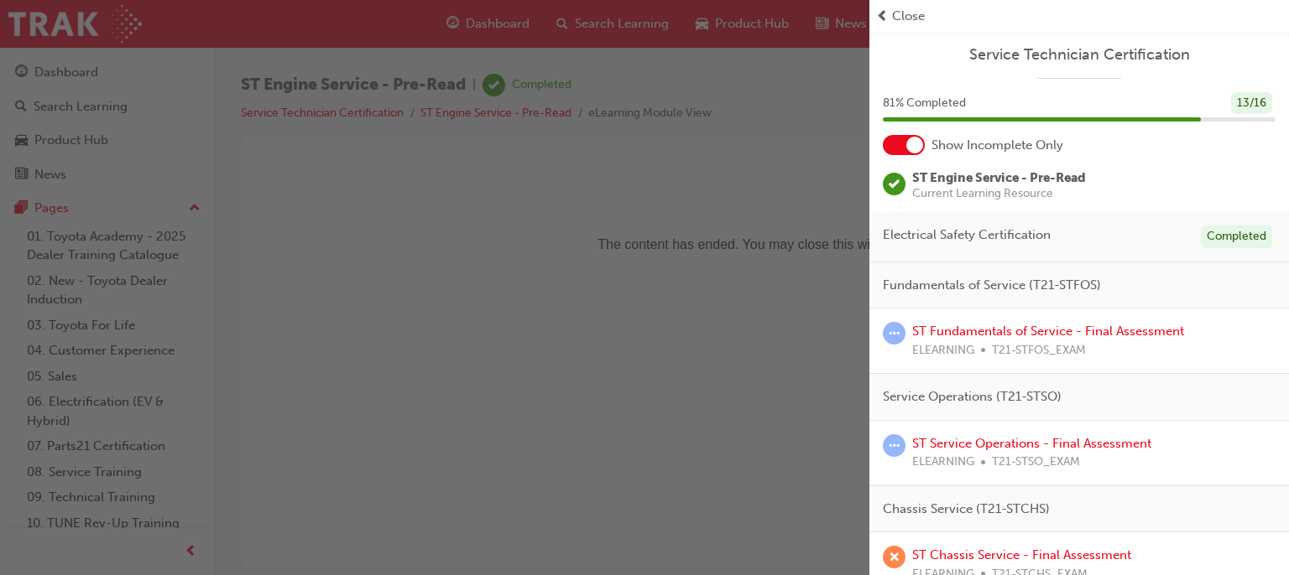
scroll to position [121, 0]
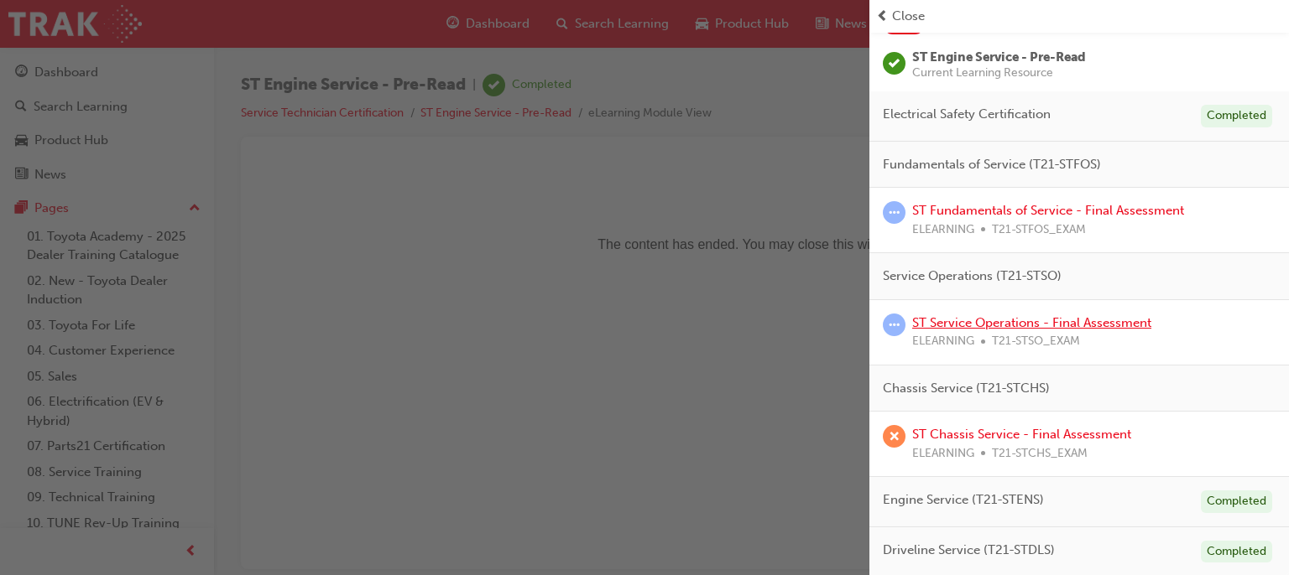
click at [1001, 324] on link "ST Service Operations - Final Assessment" at bounding box center [1031, 322] width 239 height 15
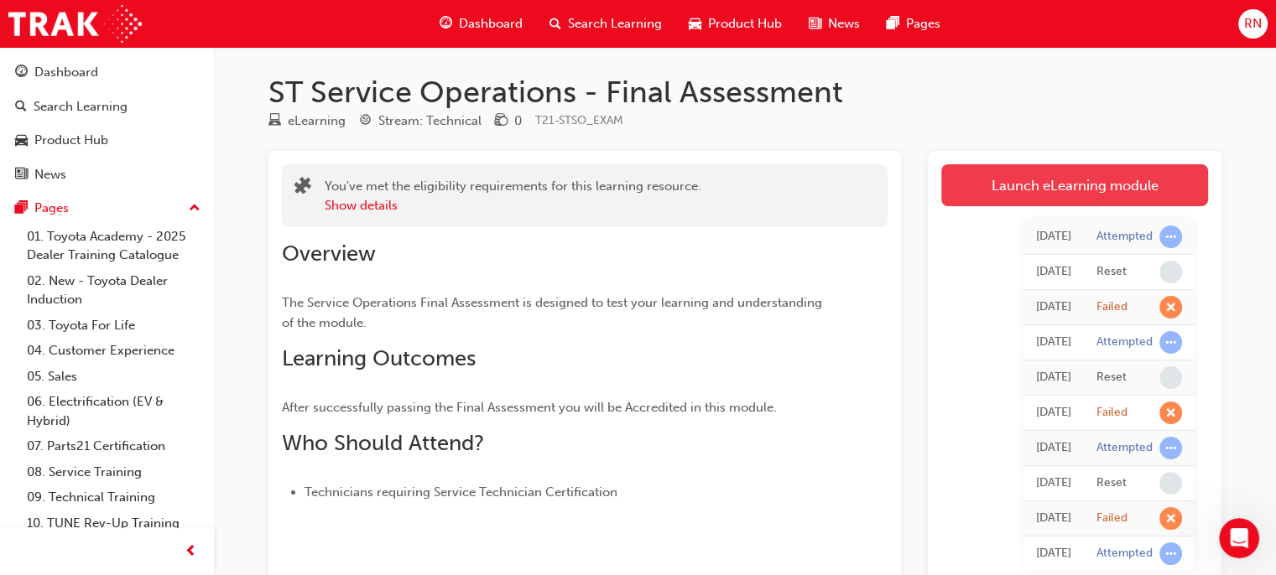
click at [1053, 185] on link "Launch eLearning module" at bounding box center [1074, 185] width 267 height 42
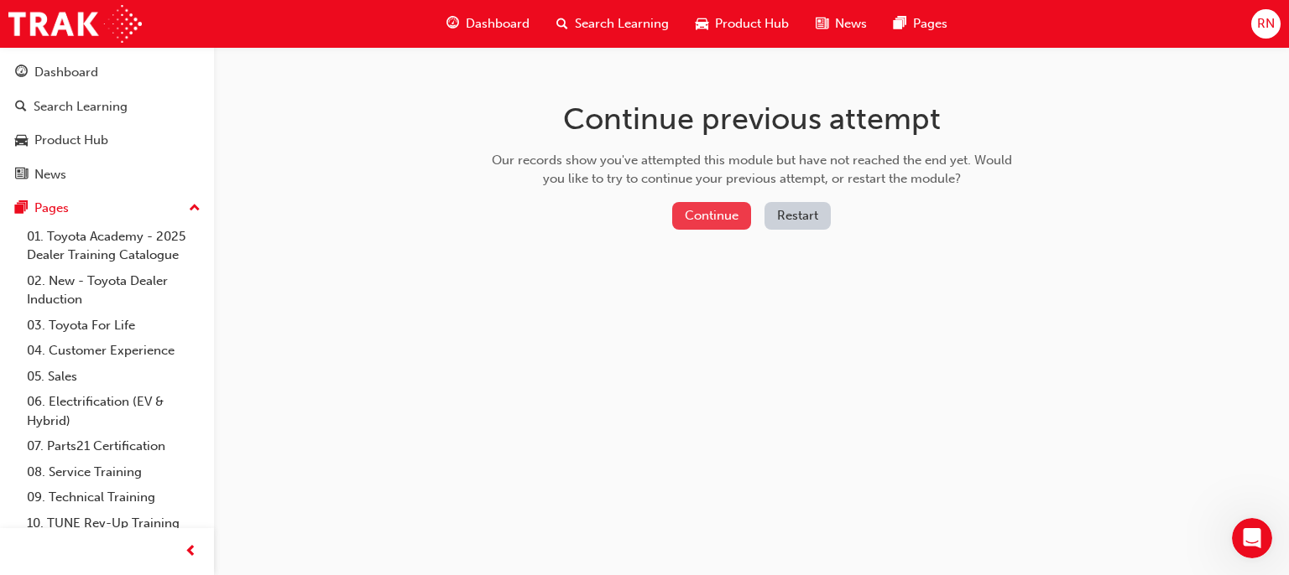
click at [705, 204] on button "Continue" at bounding box center [711, 216] width 79 height 28
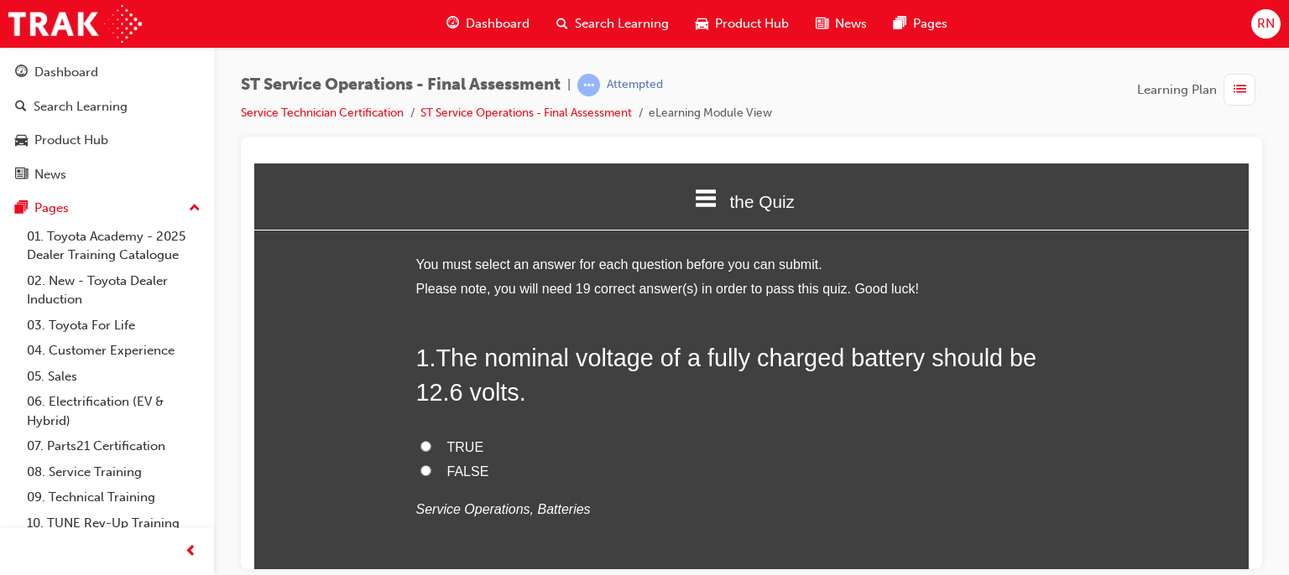
click at [420, 449] on input "TRUE" at bounding box center [425, 445] width 11 height 11
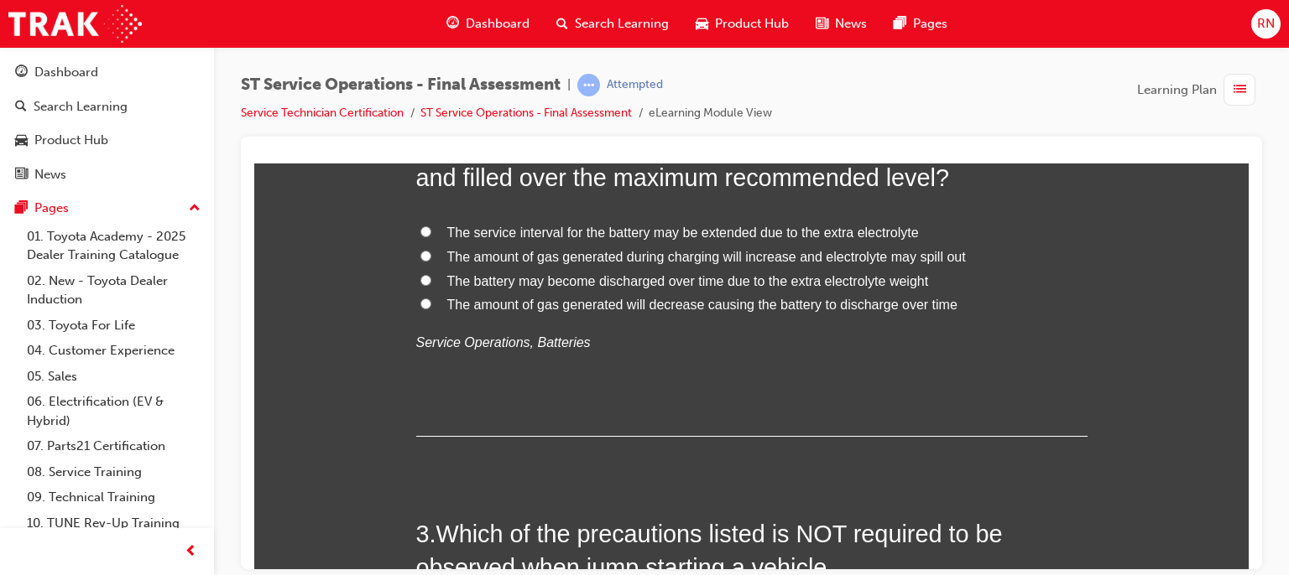
scroll to position [437, 0]
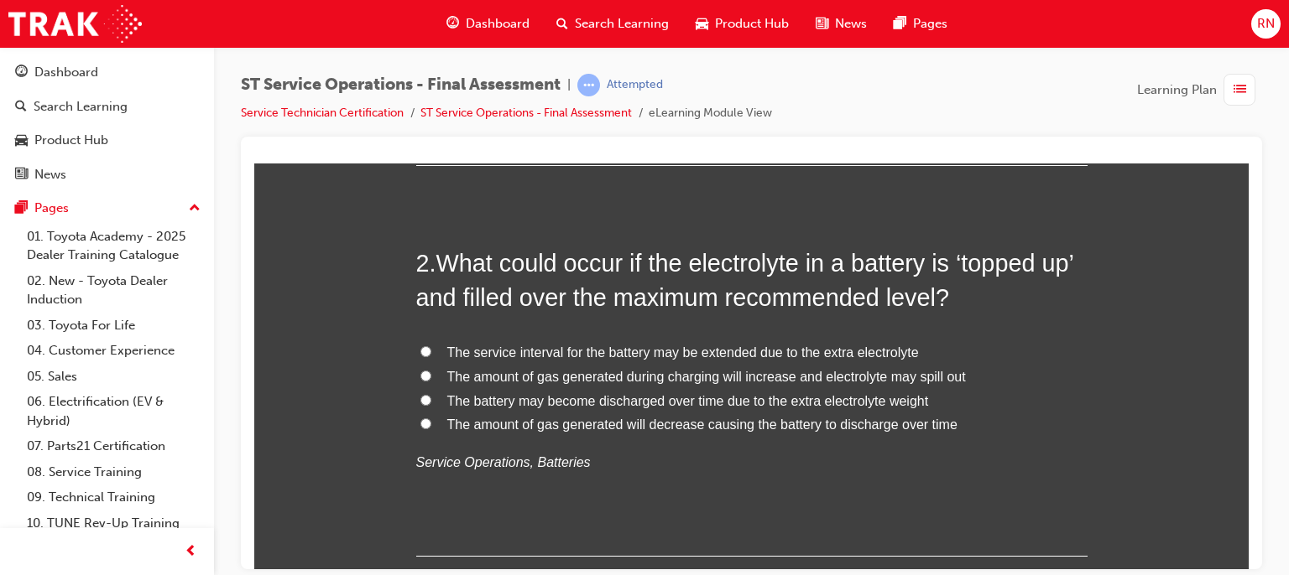
click at [426, 398] on label "The battery may become discharged over time due to the extra electrolyte weight" at bounding box center [751, 401] width 671 height 24
click at [426, 398] on input "The battery may become discharged over time due to the extra electrolyte weight" at bounding box center [425, 399] width 11 height 11
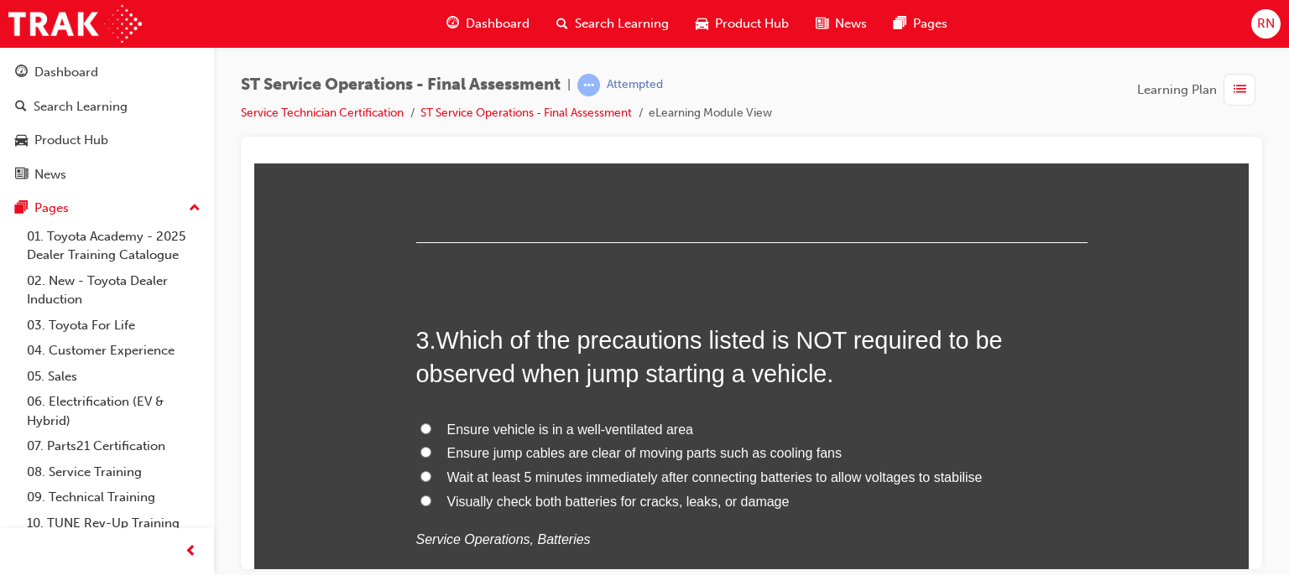
scroll to position [784, 0]
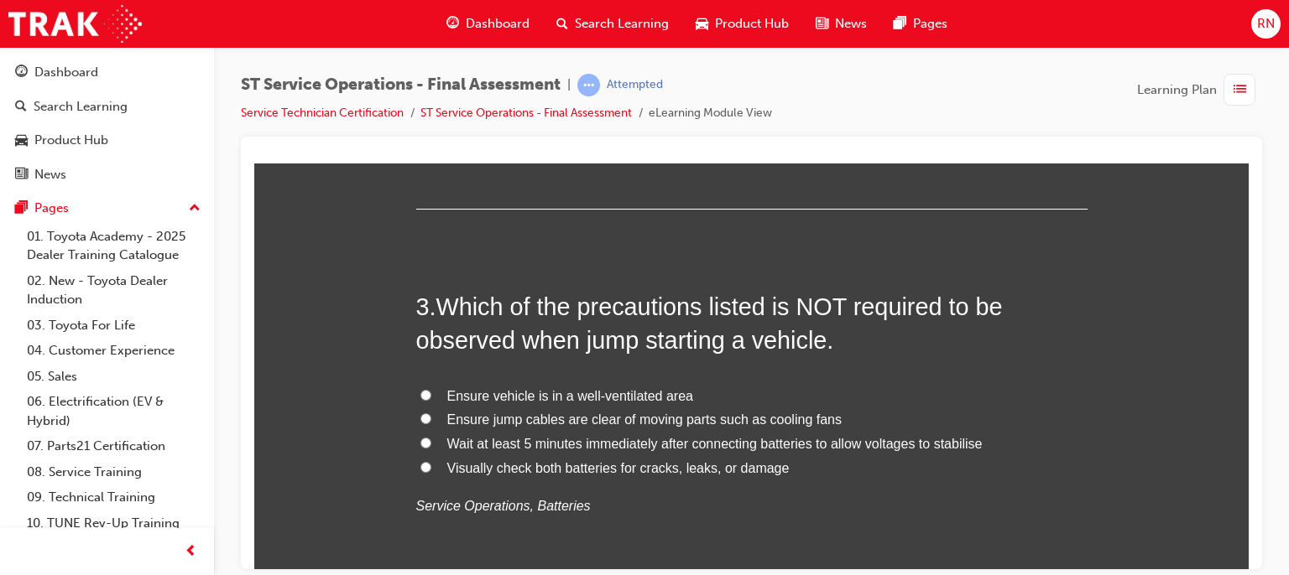
click at [537, 391] on span "Ensure vehicle is in a well-ventilated area" at bounding box center [570, 395] width 246 height 14
click at [431, 391] on input "Ensure vehicle is in a well-ventilated area" at bounding box center [425, 394] width 11 height 11
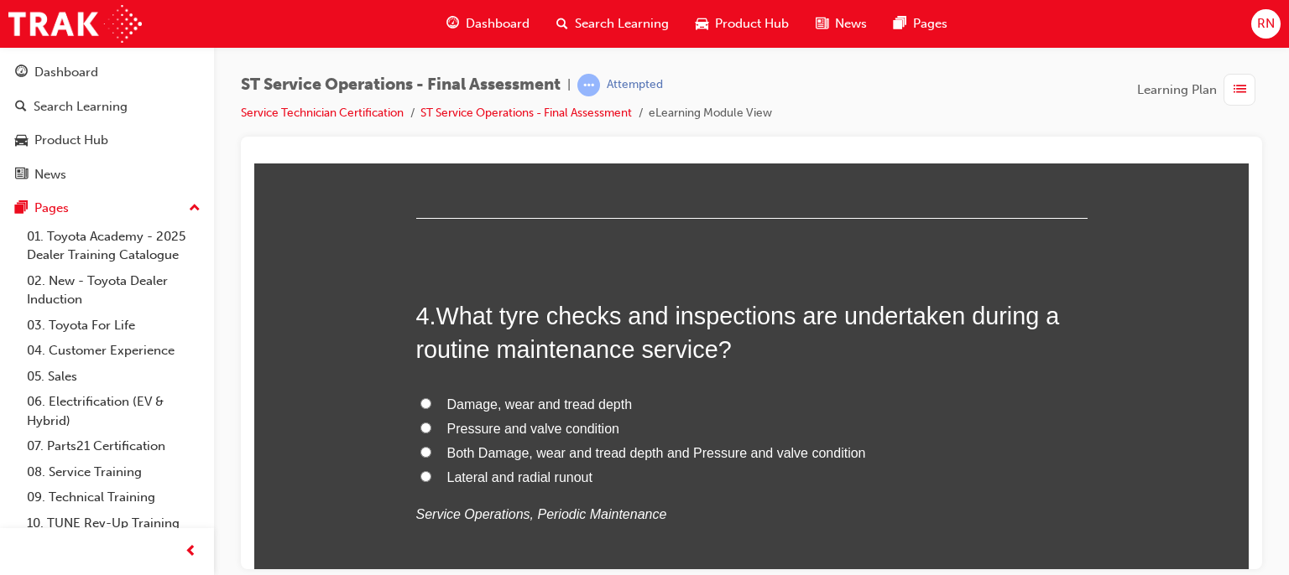
scroll to position [1175, 0]
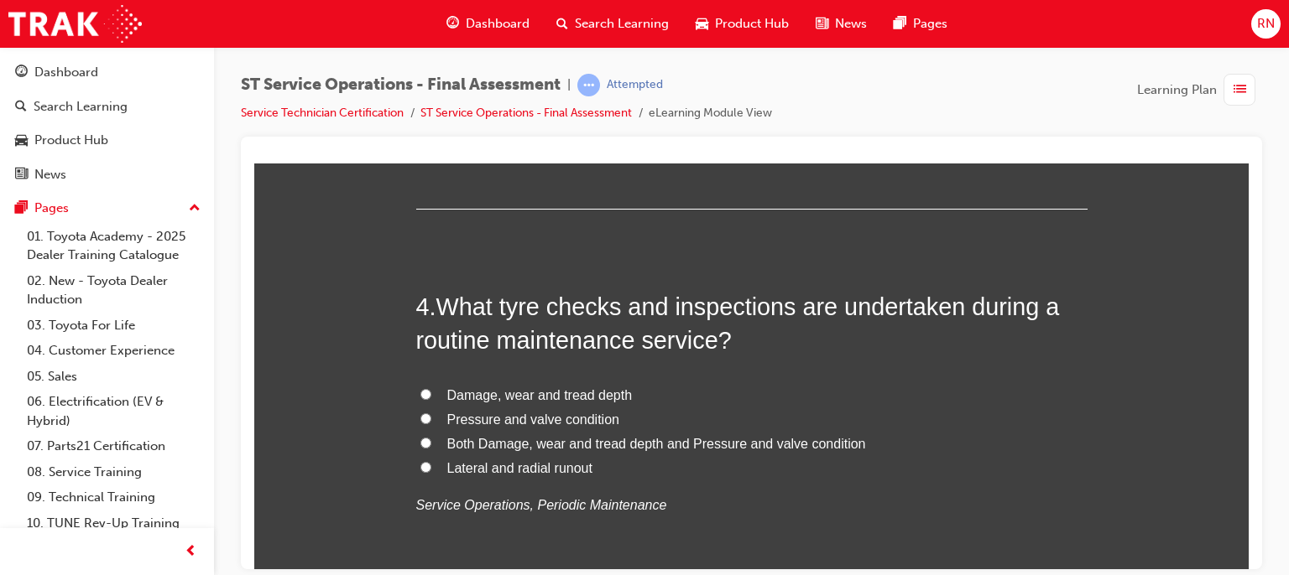
click at [526, 436] on span "Both Damage, wear and tread depth and Pressure and valve condition" at bounding box center [656, 443] width 419 height 14
click at [431, 437] on input "Both Damage, wear and tread depth and Pressure and valve condition" at bounding box center [425, 442] width 11 height 11
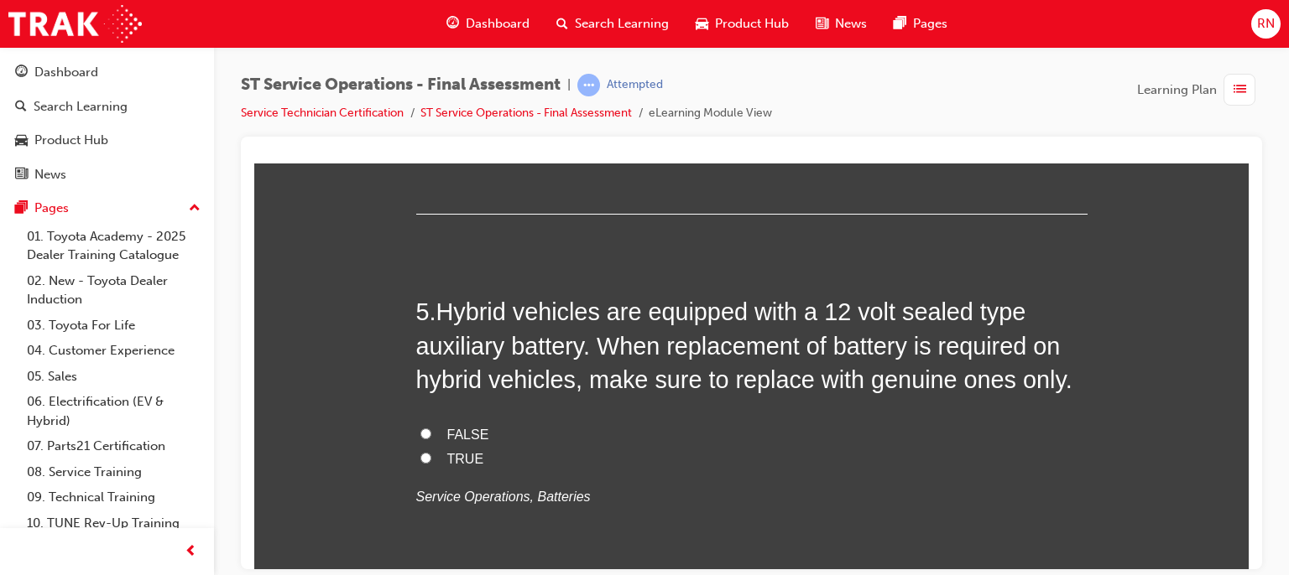
scroll to position [1567, 0]
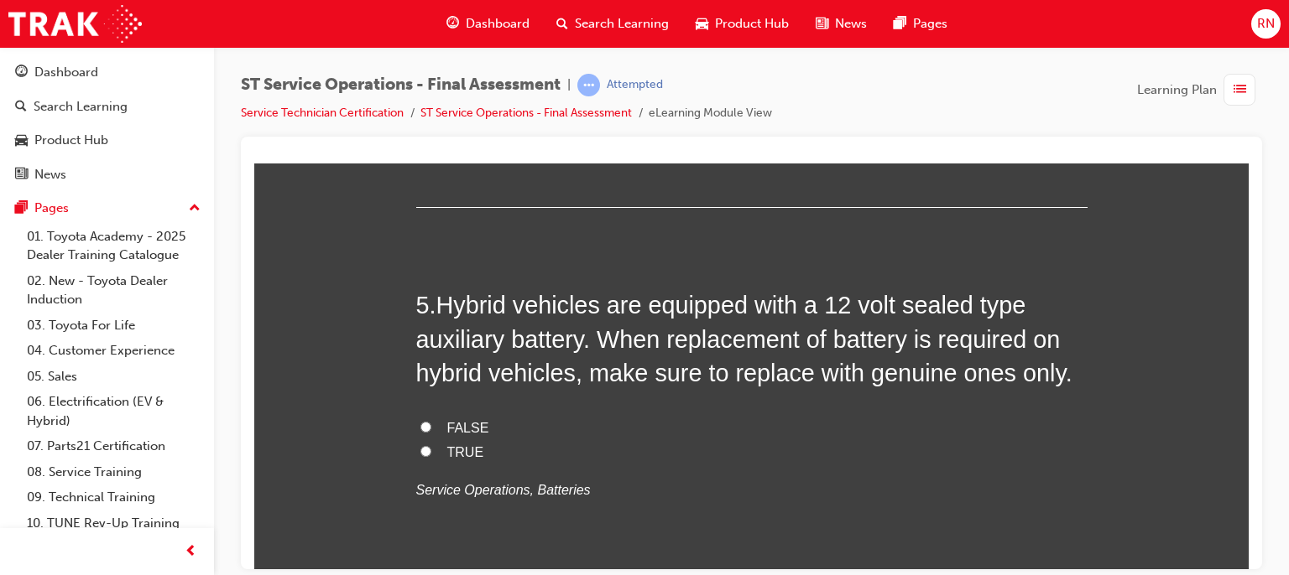
click at [450, 445] on span "TRUE" at bounding box center [465, 452] width 37 height 14
click at [431, 445] on input "TRUE" at bounding box center [425, 450] width 11 height 11
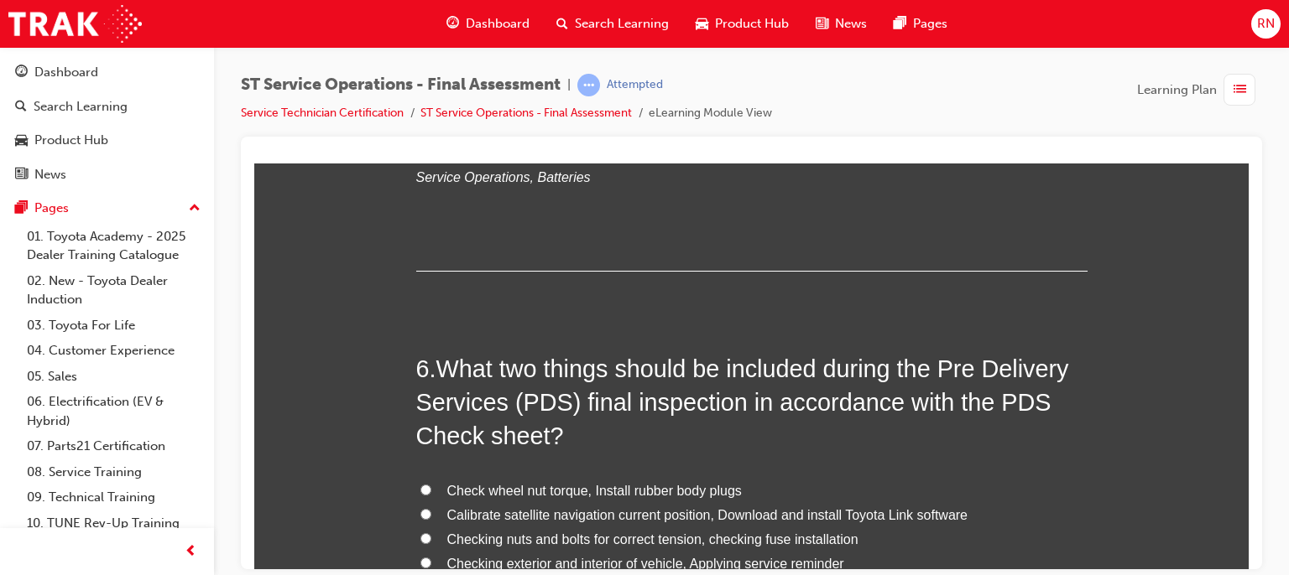
scroll to position [1936, 0]
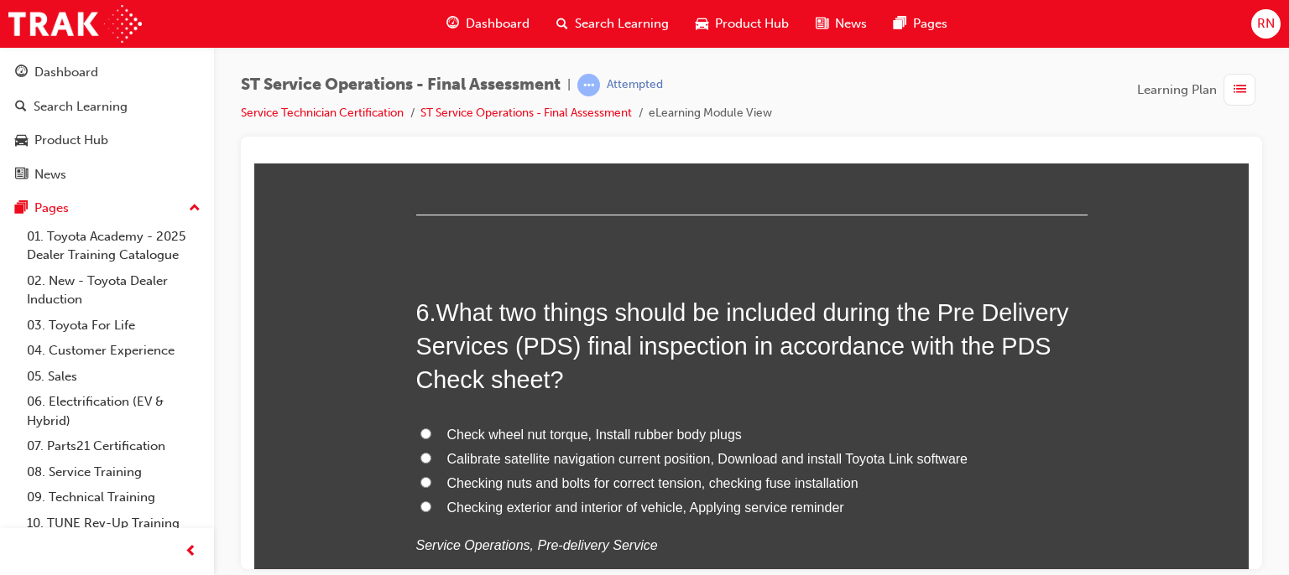
click at [599, 462] on span "Calibrate satellite navigation current position, Download and install Toyota Li…" at bounding box center [707, 458] width 521 height 14
click at [431, 462] on input "Calibrate satellite navigation current position, Download and install Toyota Li…" at bounding box center [425, 457] width 11 height 11
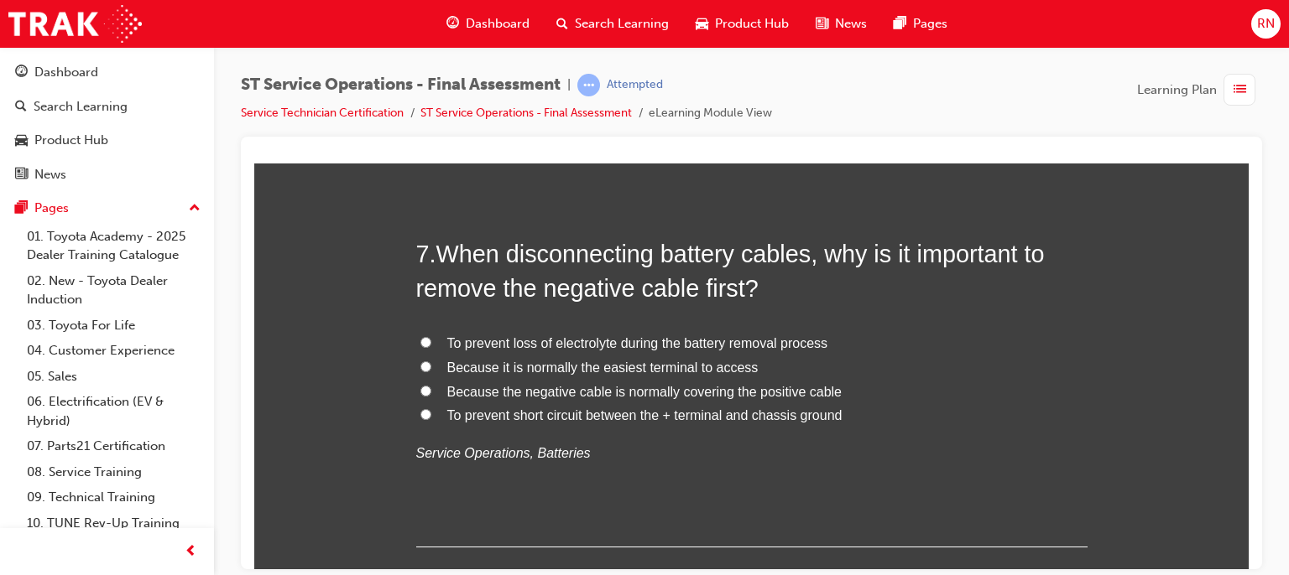
scroll to position [2428, 0]
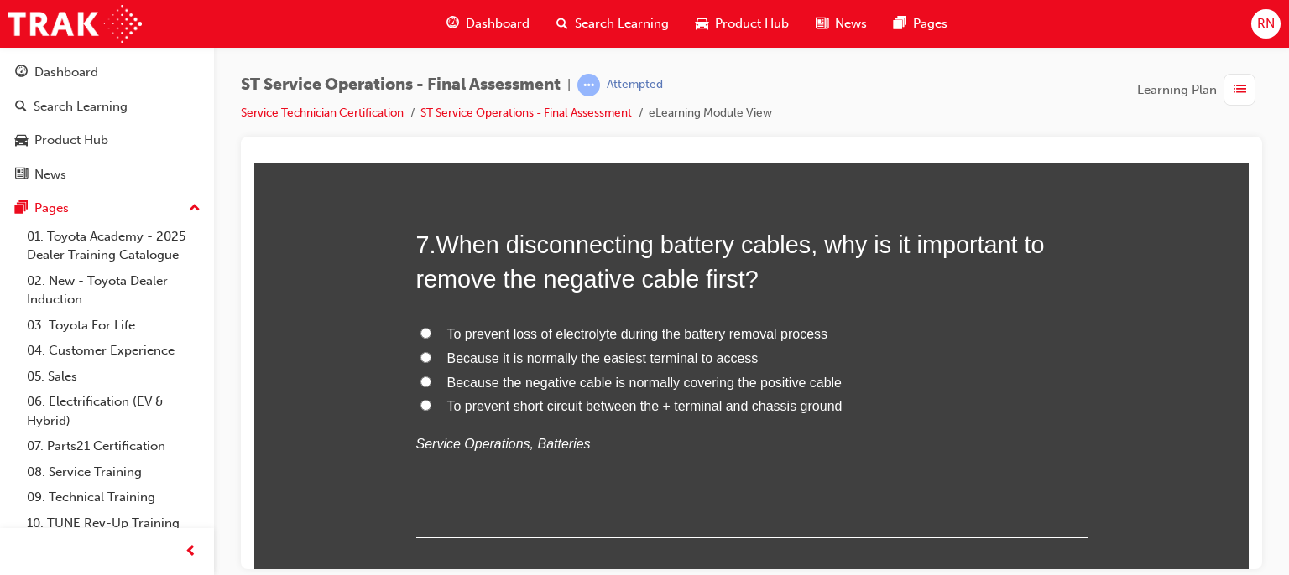
click at [635, 406] on span "To prevent short circuit between the + terminal and chassis ground" at bounding box center [644, 405] width 395 height 14
click at [431, 406] on input "To prevent short circuit between the + terminal and chassis ground" at bounding box center [425, 404] width 11 height 11
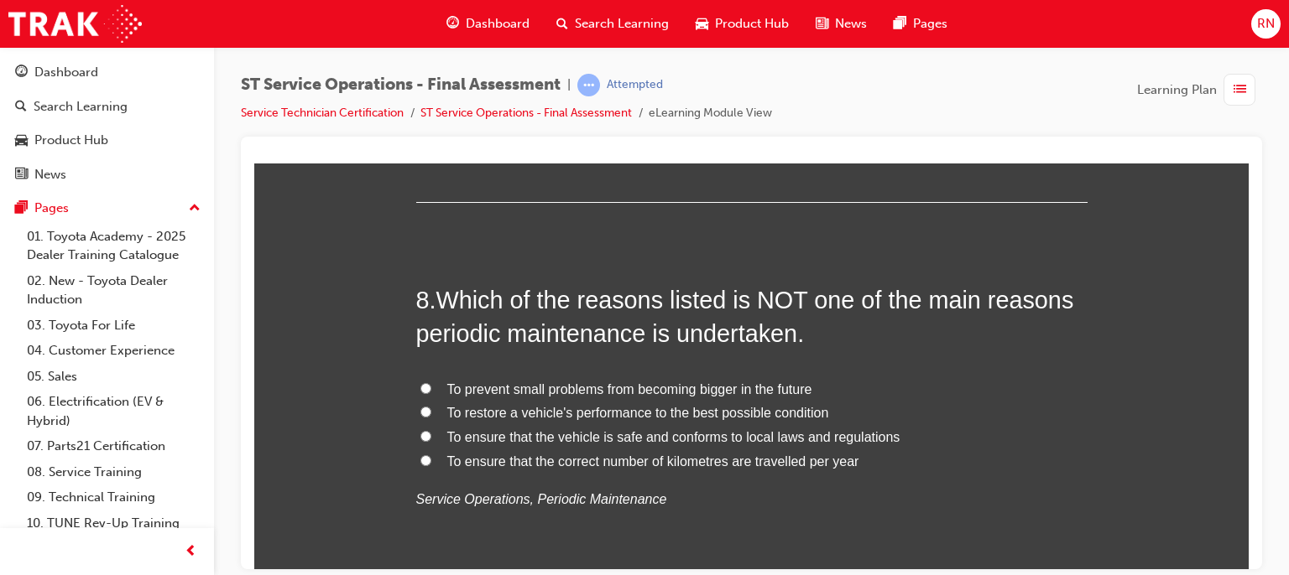
scroll to position [2786, 0]
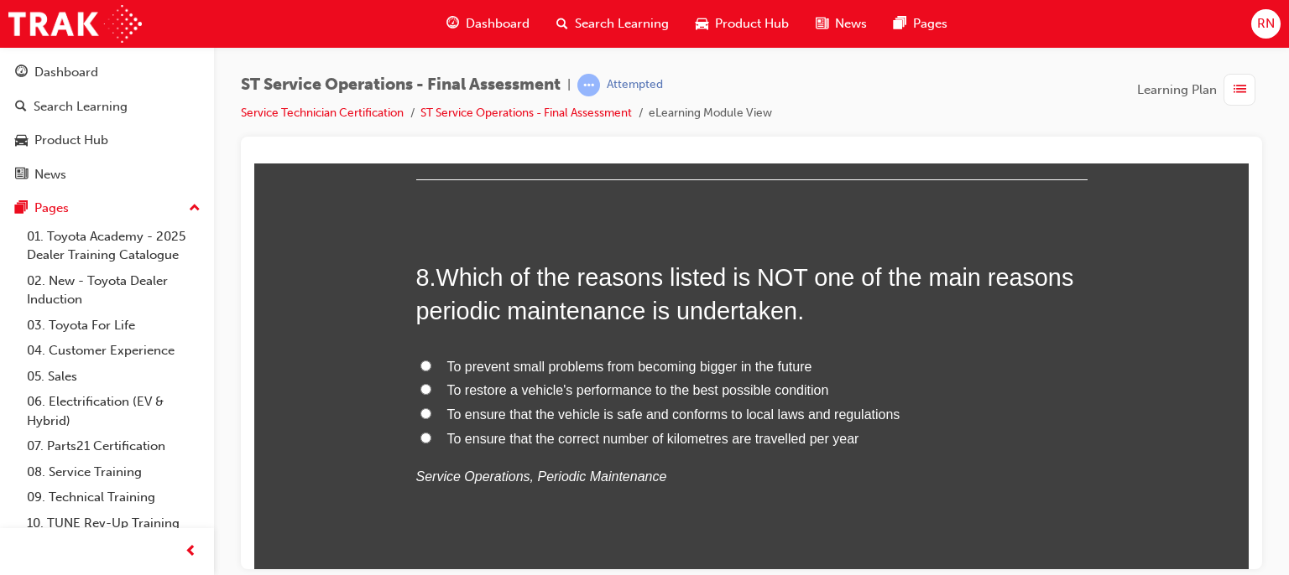
click at [672, 370] on span "To prevent small problems from becoming bigger in the future" at bounding box center [629, 366] width 365 height 14
click at [431, 370] on input "To prevent small problems from becoming bigger in the future" at bounding box center [425, 365] width 11 height 11
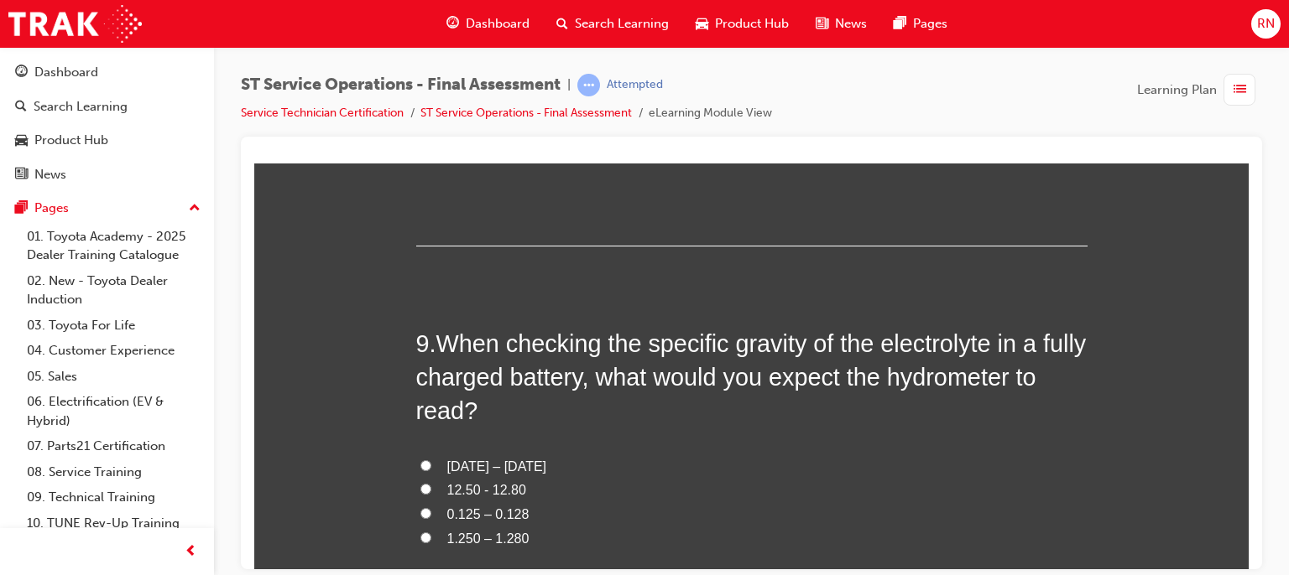
scroll to position [3144, 0]
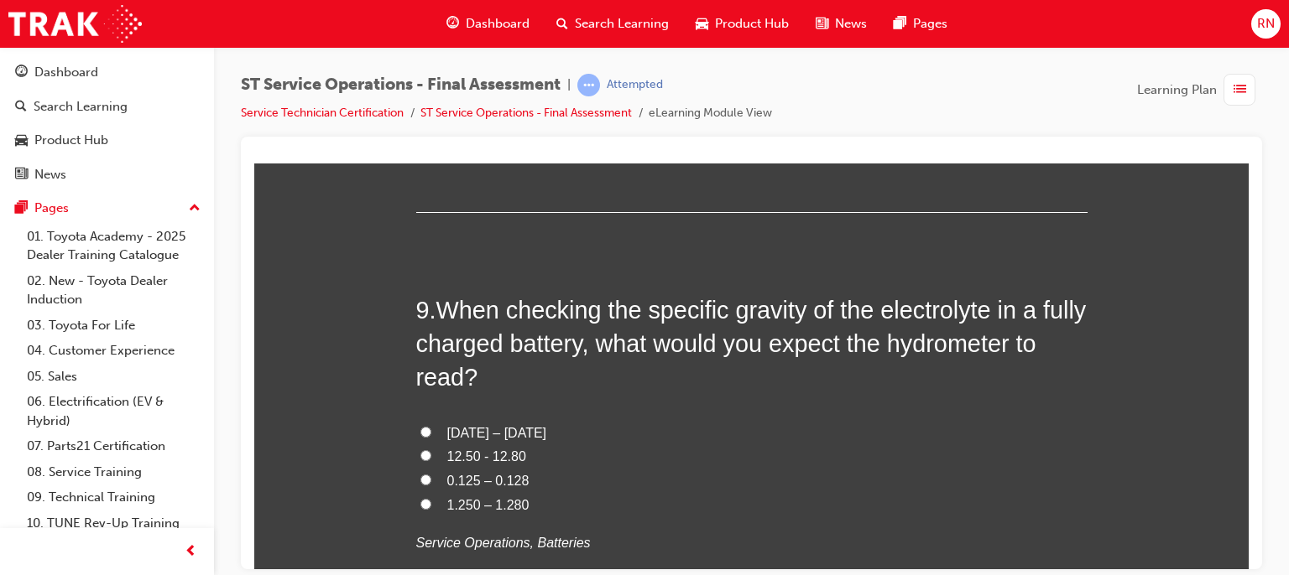
click at [461, 508] on span "1.250 – 1.280" at bounding box center [488, 504] width 82 height 14
click at [431, 508] on input "1.250 – 1.280" at bounding box center [425, 503] width 11 height 11
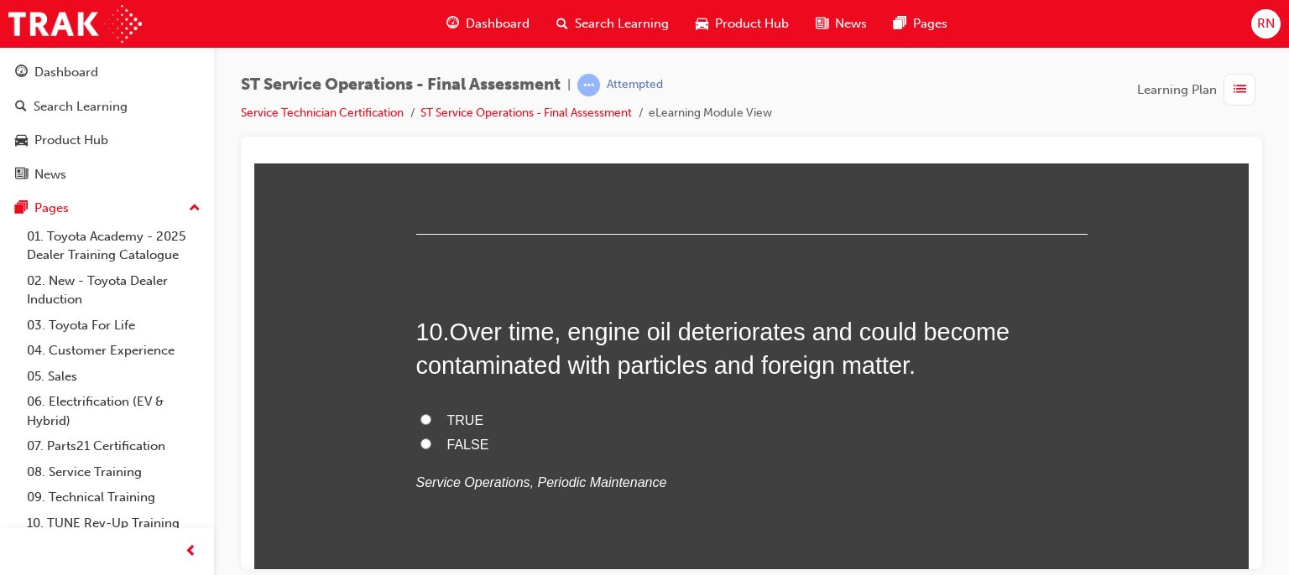
scroll to position [3569, 0]
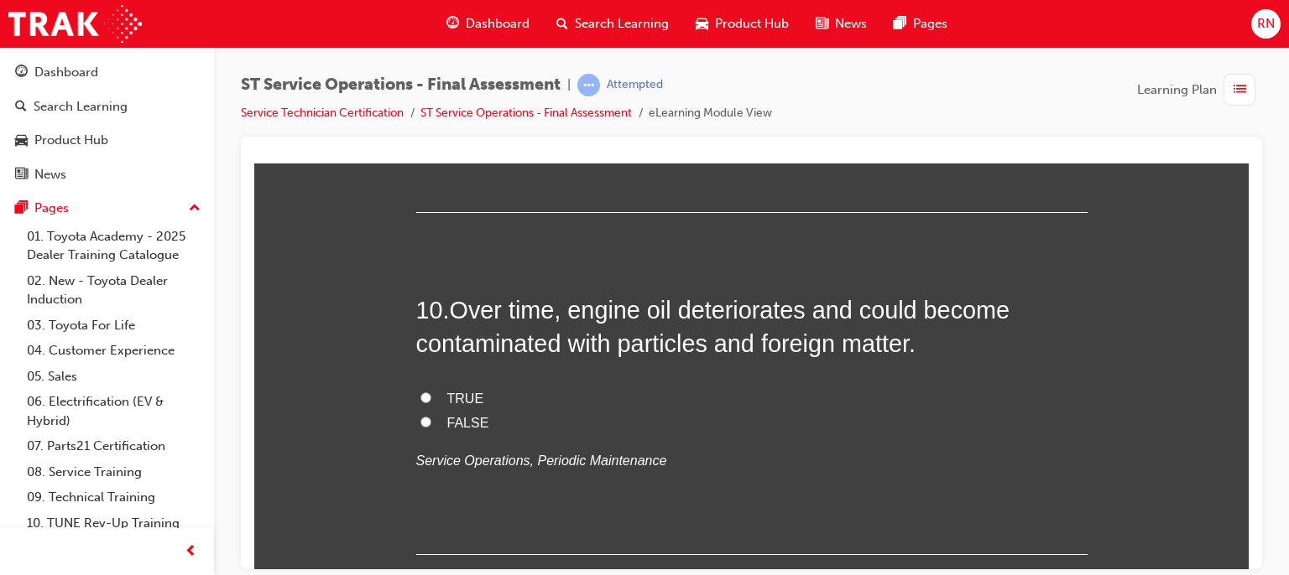
click at [459, 398] on span "TRUE" at bounding box center [465, 398] width 37 height 14
click at [431, 398] on input "TRUE" at bounding box center [425, 397] width 11 height 11
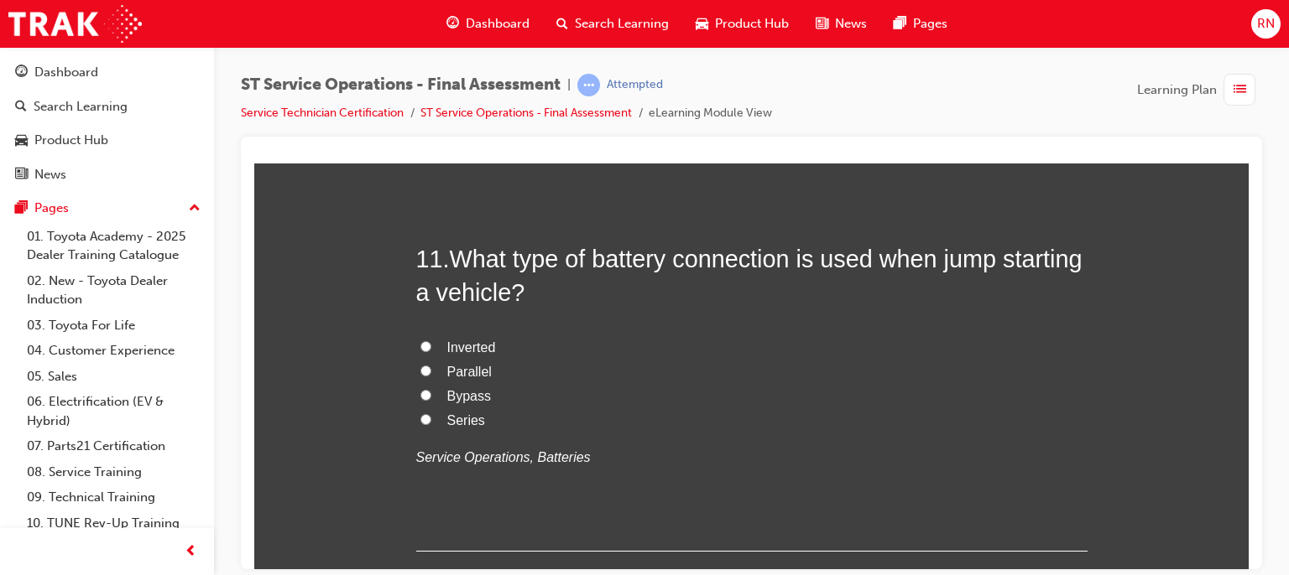
scroll to position [3971, 0]
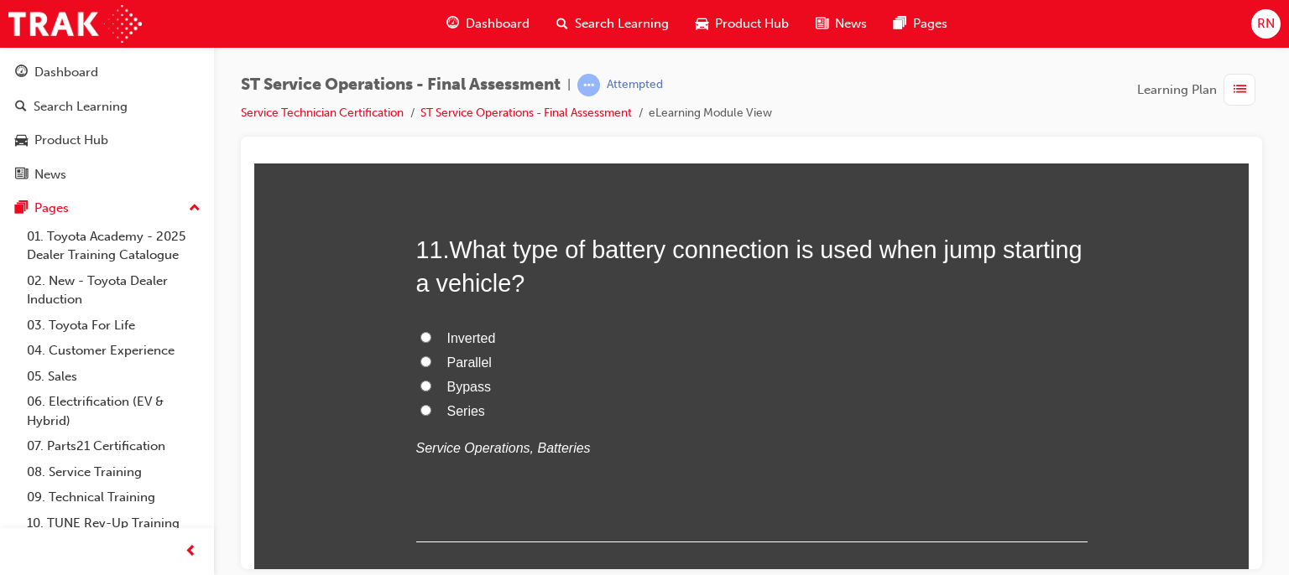
click at [450, 362] on span "Parallel" at bounding box center [469, 362] width 44 height 14
click at [431, 362] on input "Parallel" at bounding box center [425, 361] width 11 height 11
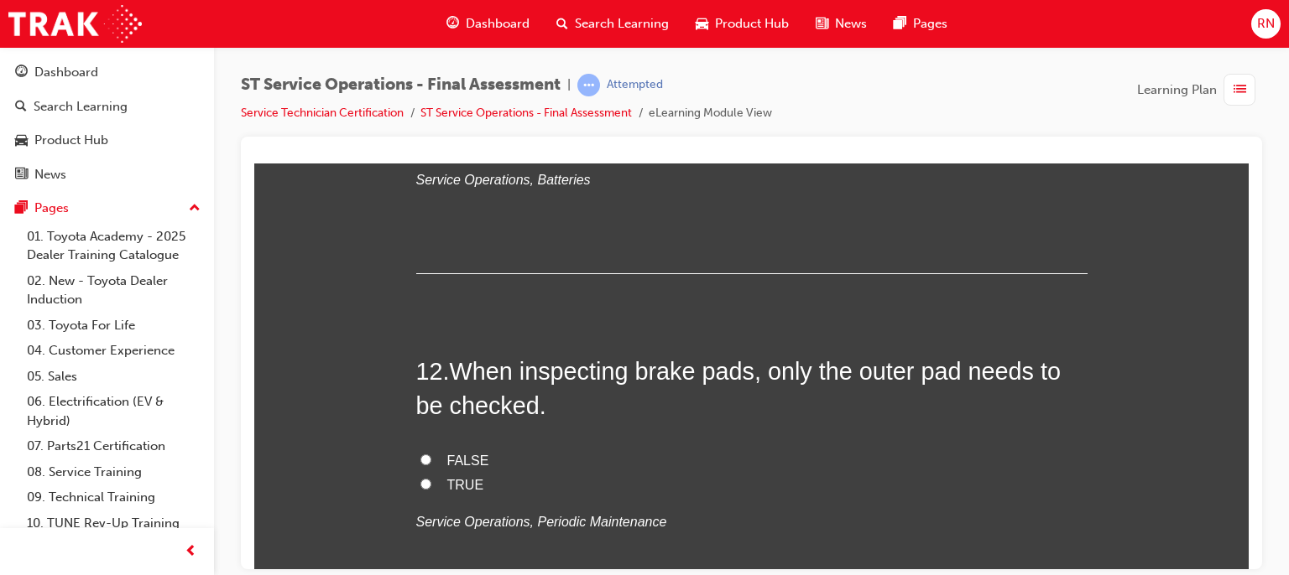
scroll to position [4285, 0]
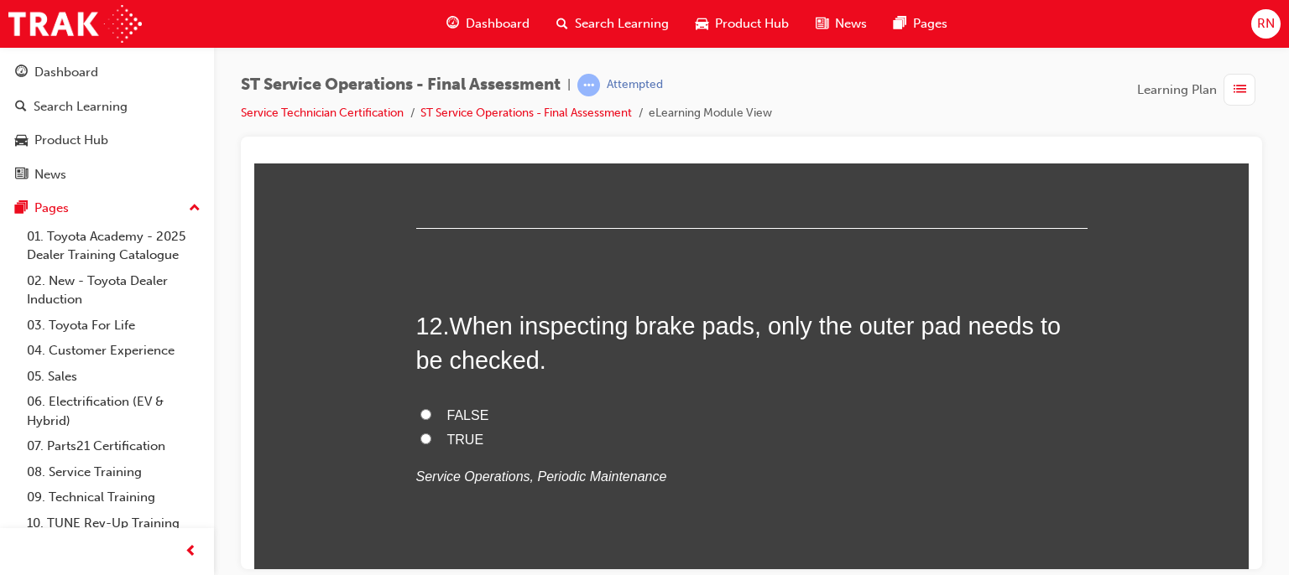
click at [454, 414] on span "FALSE" at bounding box center [468, 415] width 42 height 14
click at [431, 414] on input "FALSE" at bounding box center [425, 414] width 11 height 11
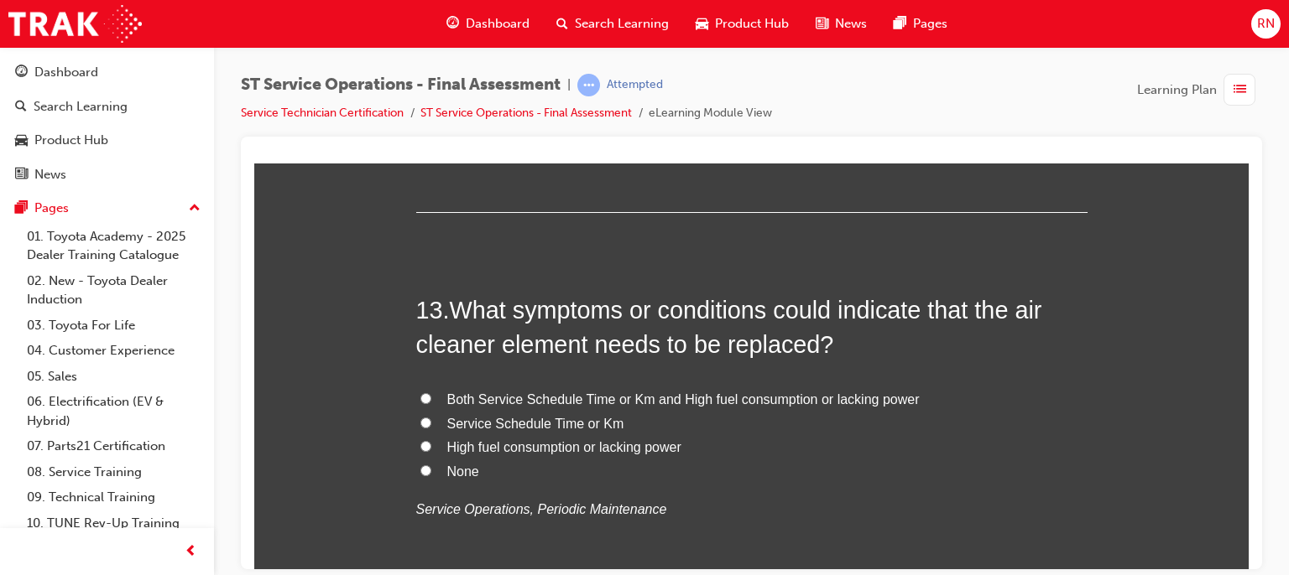
scroll to position [4677, 0]
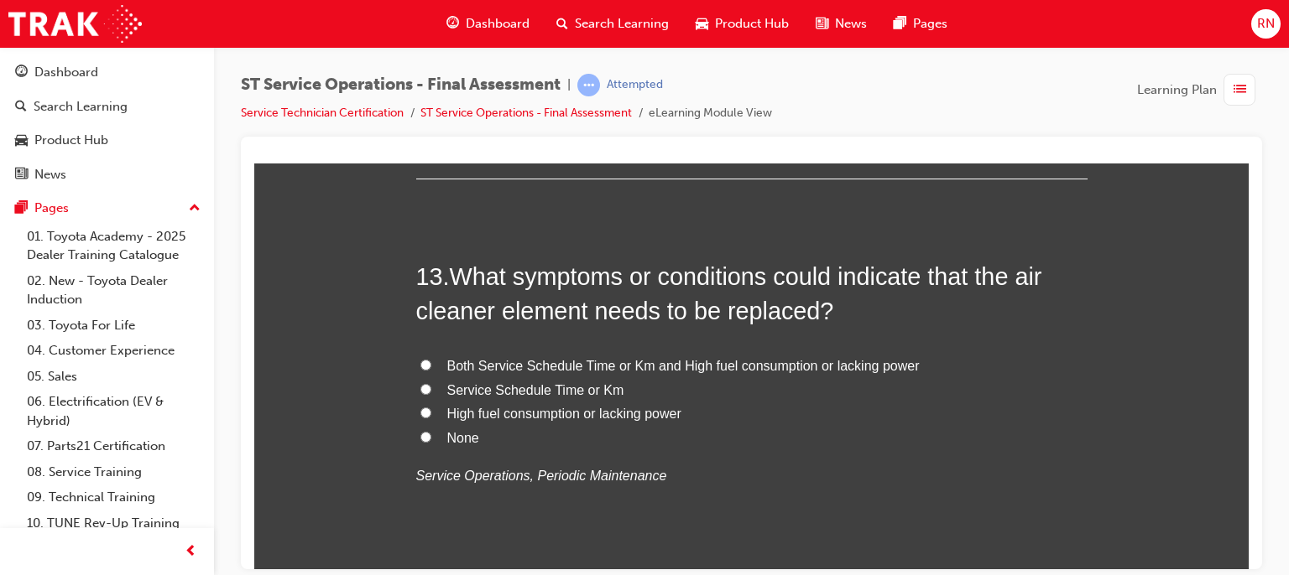
click at [508, 361] on span "Both Service Schedule Time or Km and High fuel consumption or lacking power" at bounding box center [683, 365] width 472 height 14
click at [431, 361] on input "Both Service Schedule Time or Km and High fuel consumption or lacking power" at bounding box center [425, 364] width 11 height 11
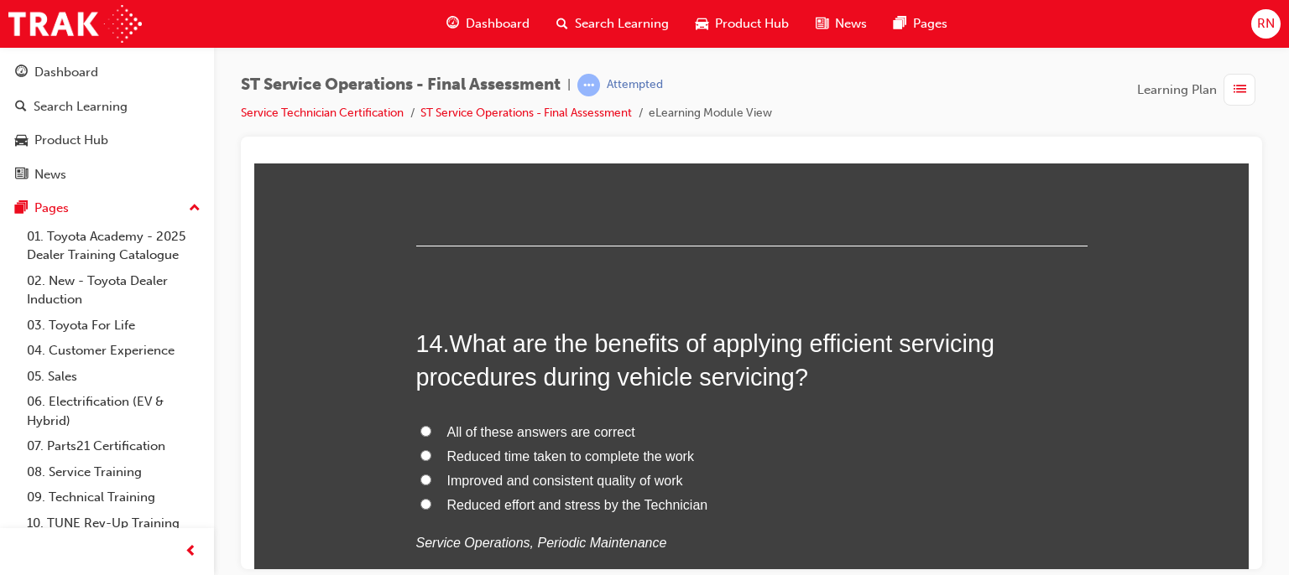
scroll to position [5046, 0]
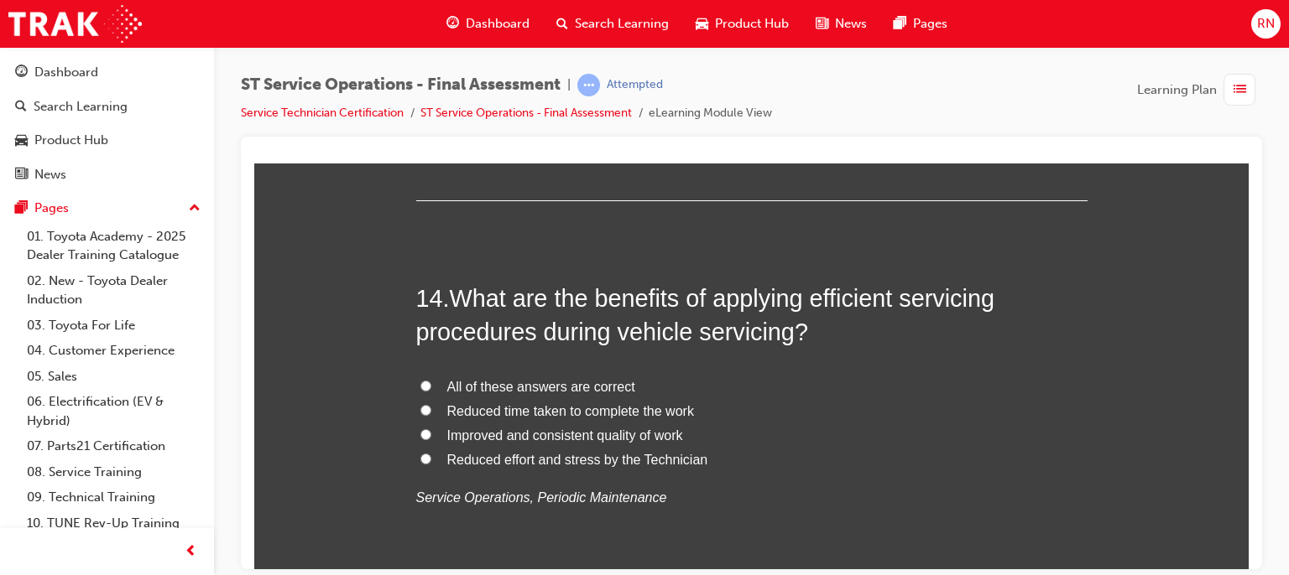
click at [513, 371] on div "14 . What are the benefits of applying efficient servicing procedures during ve…" at bounding box center [751, 436] width 671 height 310
click at [510, 384] on span "All of these answers are correct" at bounding box center [541, 386] width 188 height 14
click at [431, 384] on input "All of these answers are correct" at bounding box center [425, 385] width 11 height 11
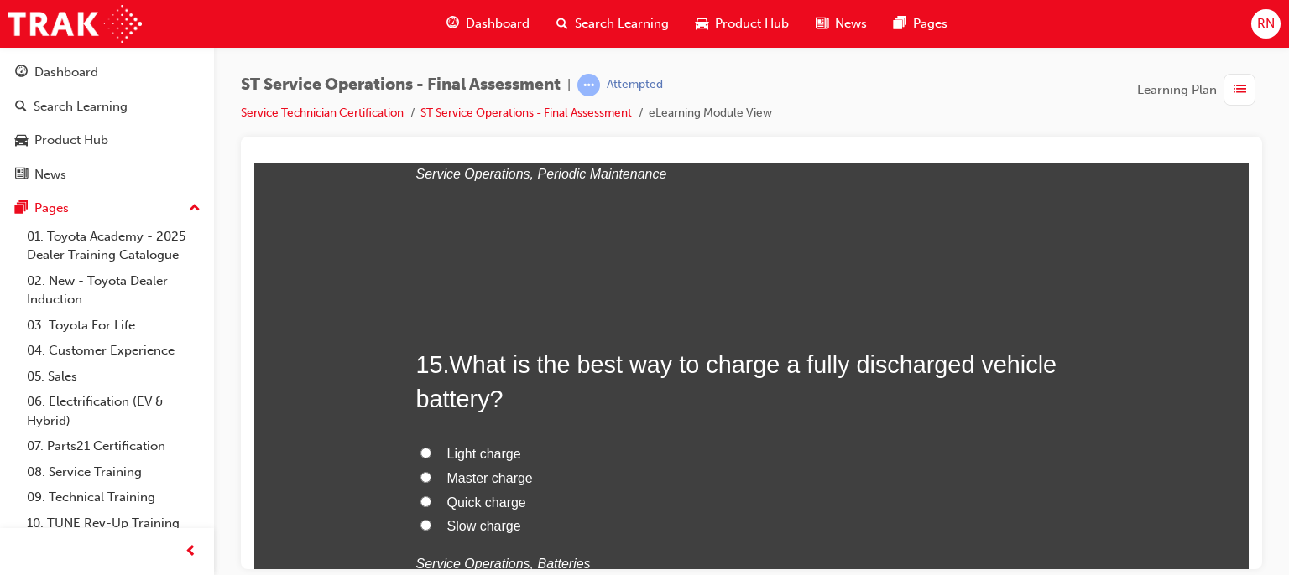
scroll to position [5392, 0]
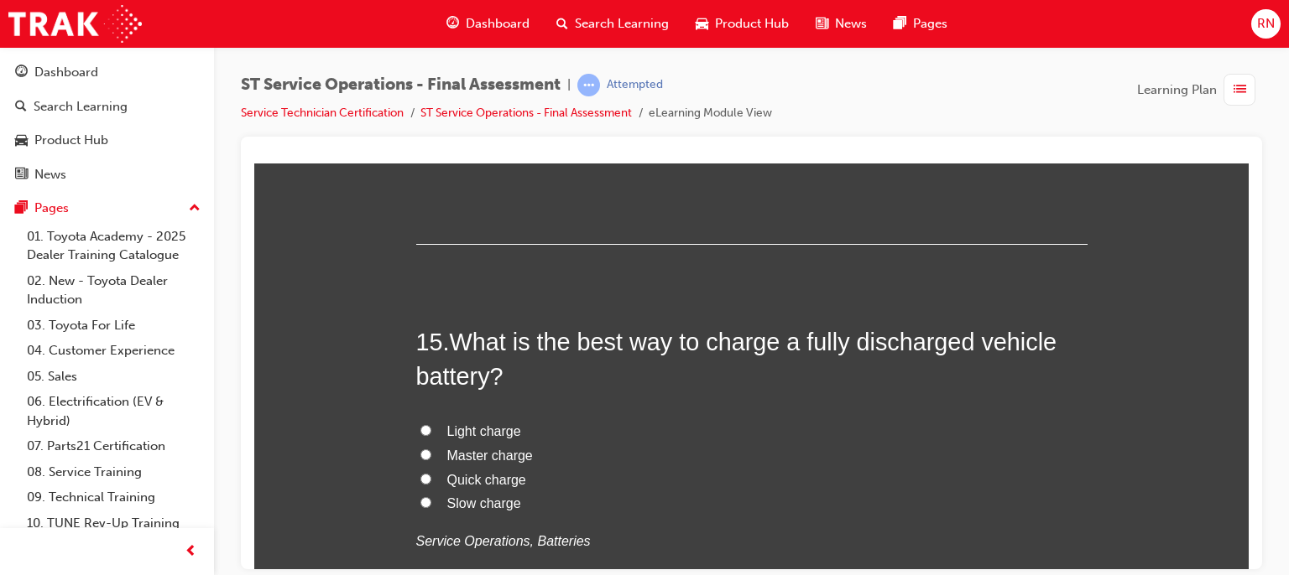
click at [489, 456] on span "Master charge" at bounding box center [490, 455] width 86 height 14
click at [431, 456] on input "Master charge" at bounding box center [425, 454] width 11 height 11
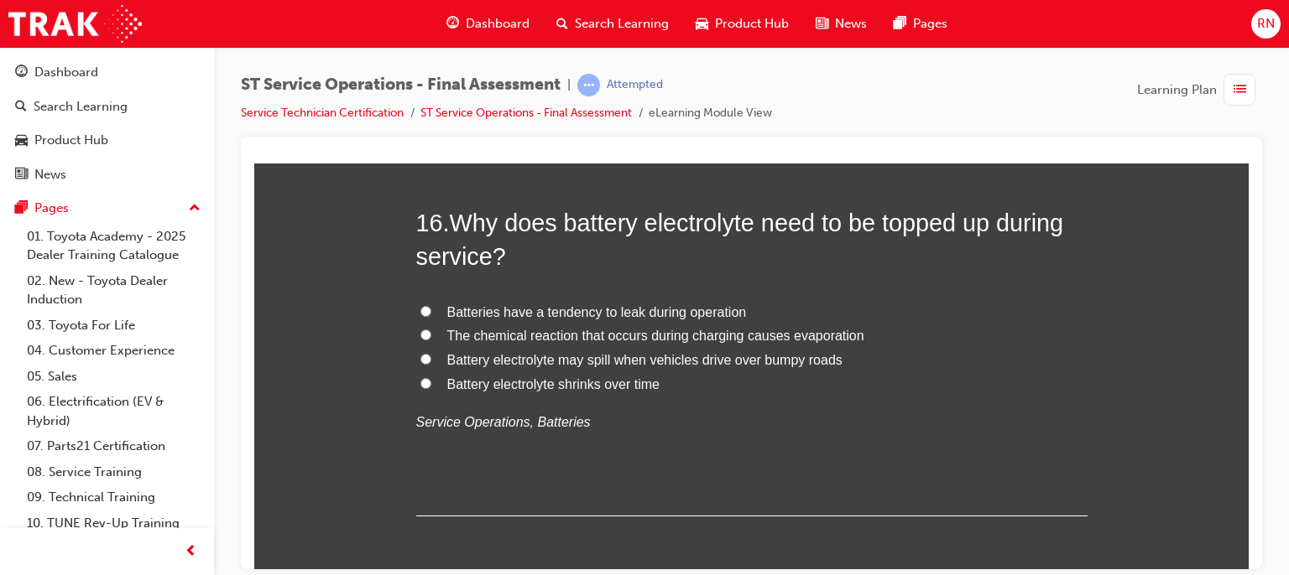
scroll to position [5917, 0]
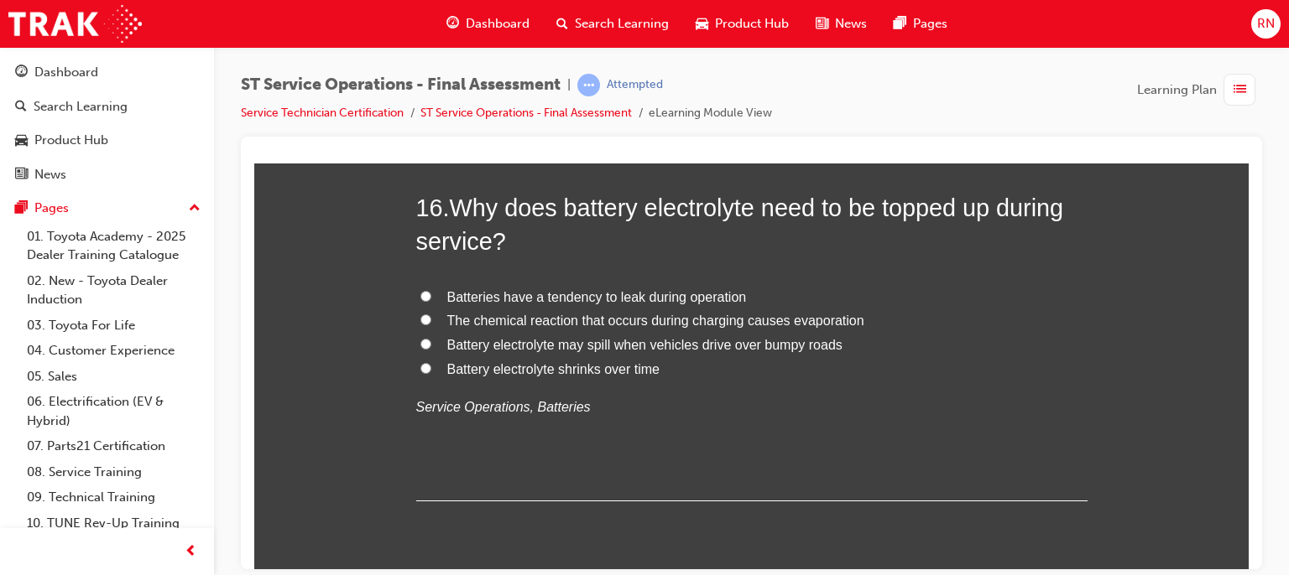
click at [617, 314] on span "The chemical reaction that occurs during charging causes evaporation" at bounding box center [655, 320] width 417 height 14
click at [431, 314] on input "The chemical reaction that occurs during charging causes evaporation" at bounding box center [425, 319] width 11 height 11
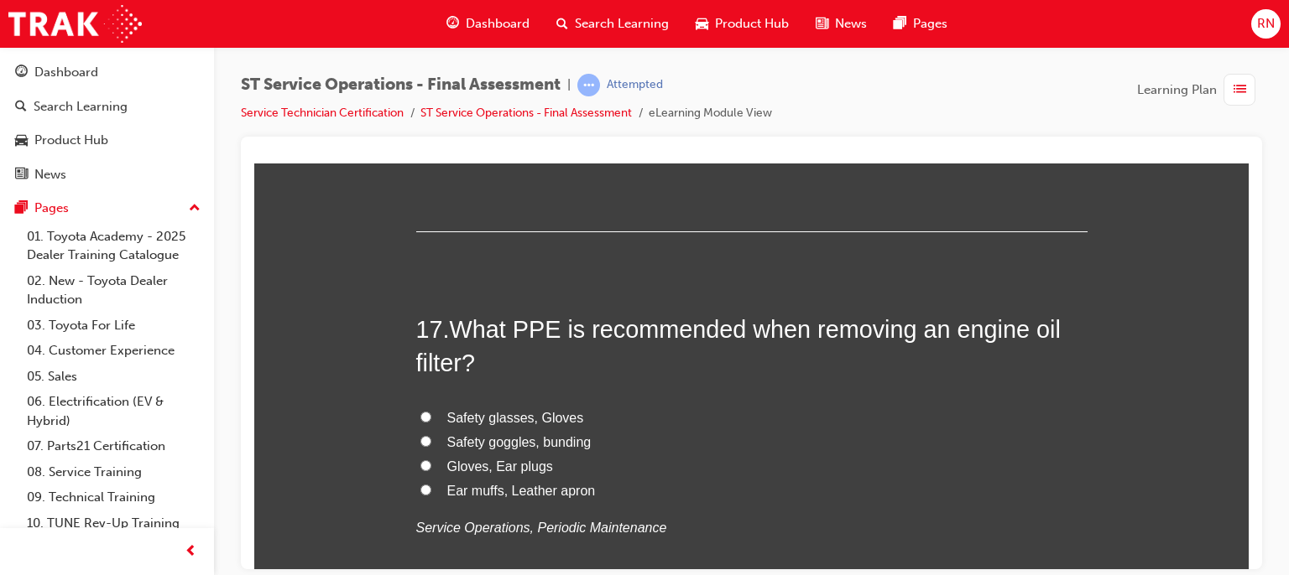
scroll to position [6219, 0]
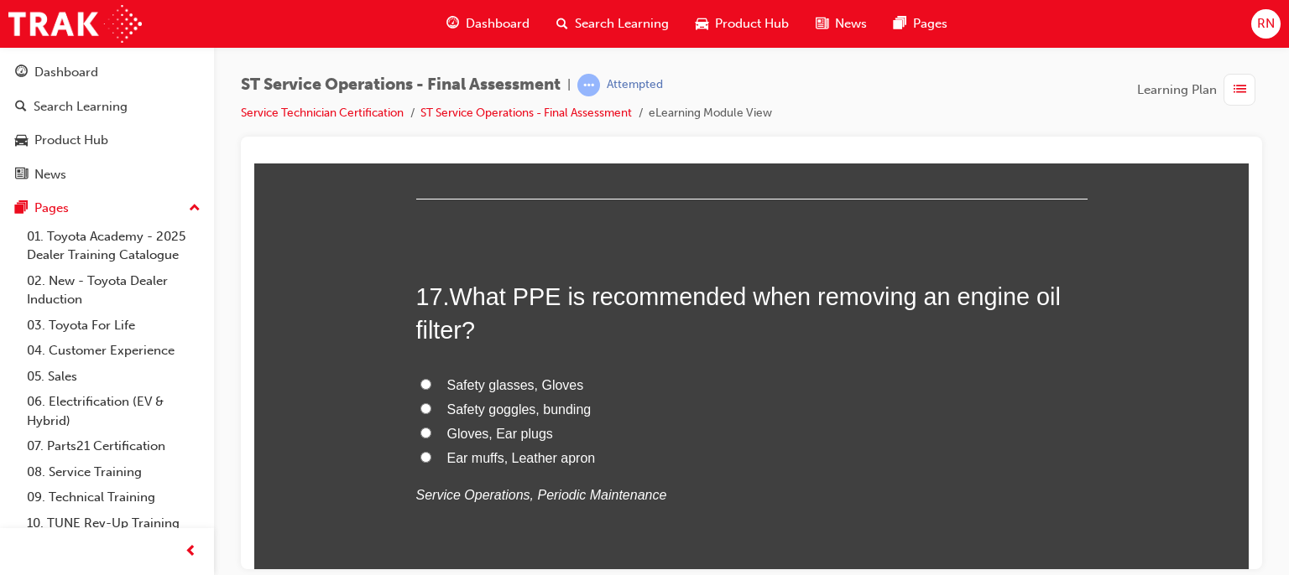
click at [534, 382] on span "Safety glasses, Gloves" at bounding box center [515, 384] width 137 height 14
click at [431, 382] on input "Safety glasses, Gloves" at bounding box center [425, 383] width 11 height 11
click at [1251, 563] on div at bounding box center [751, 353] width 1021 height 433
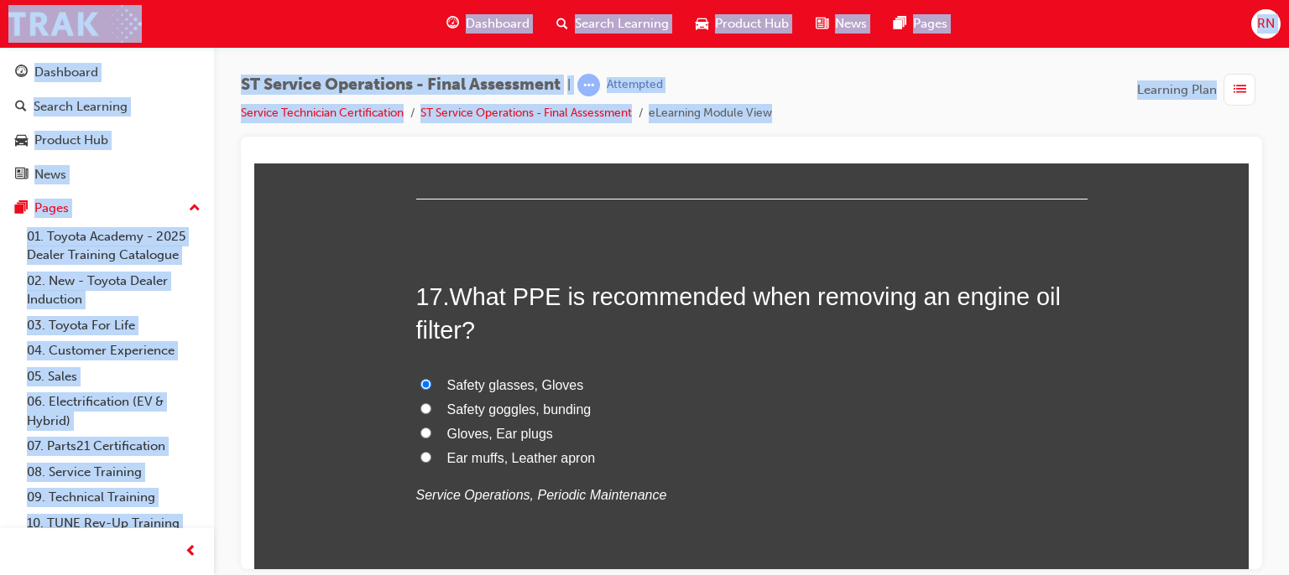
click at [1251, 563] on div at bounding box center [751, 353] width 1021 height 433
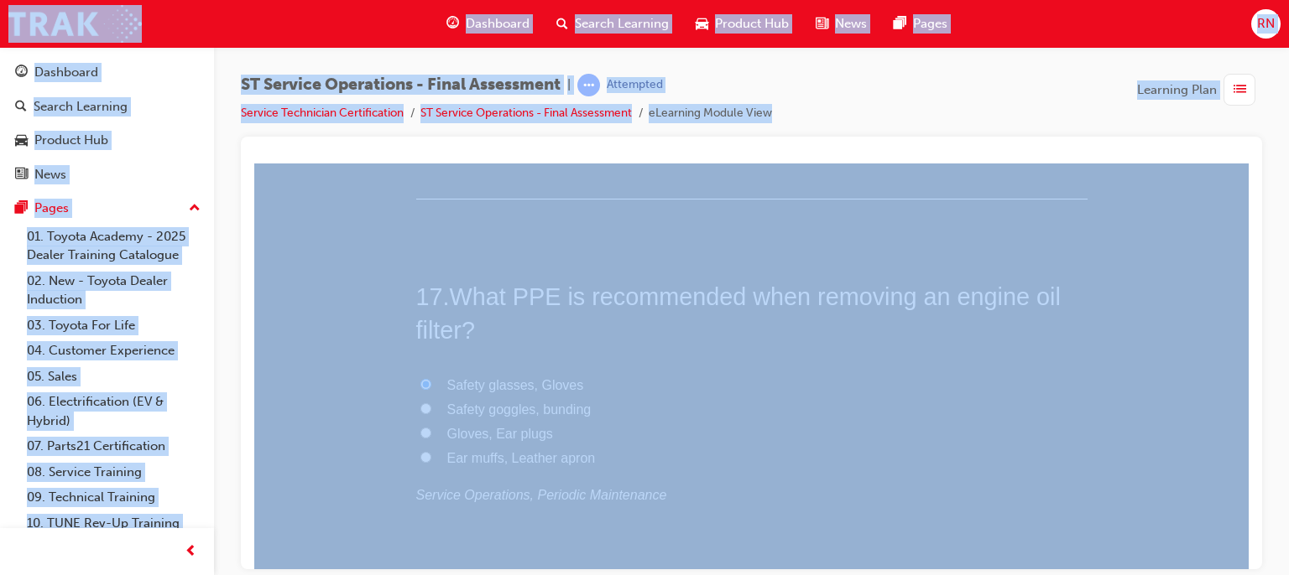
click at [1251, 563] on div at bounding box center [751, 353] width 1021 height 433
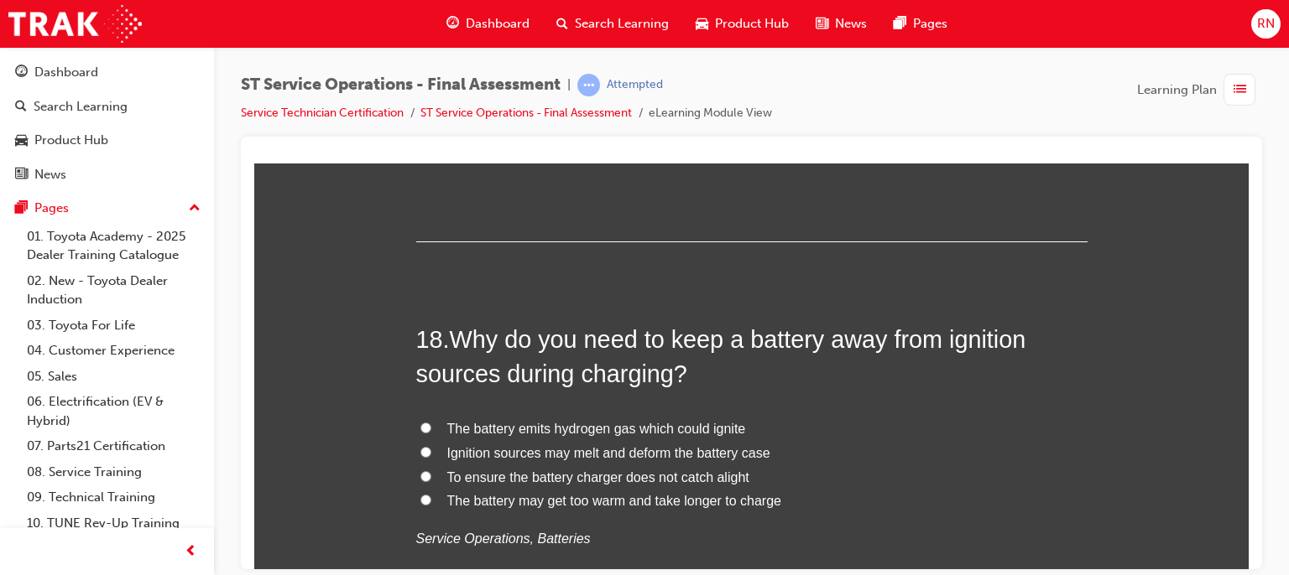
scroll to position [6589, 0]
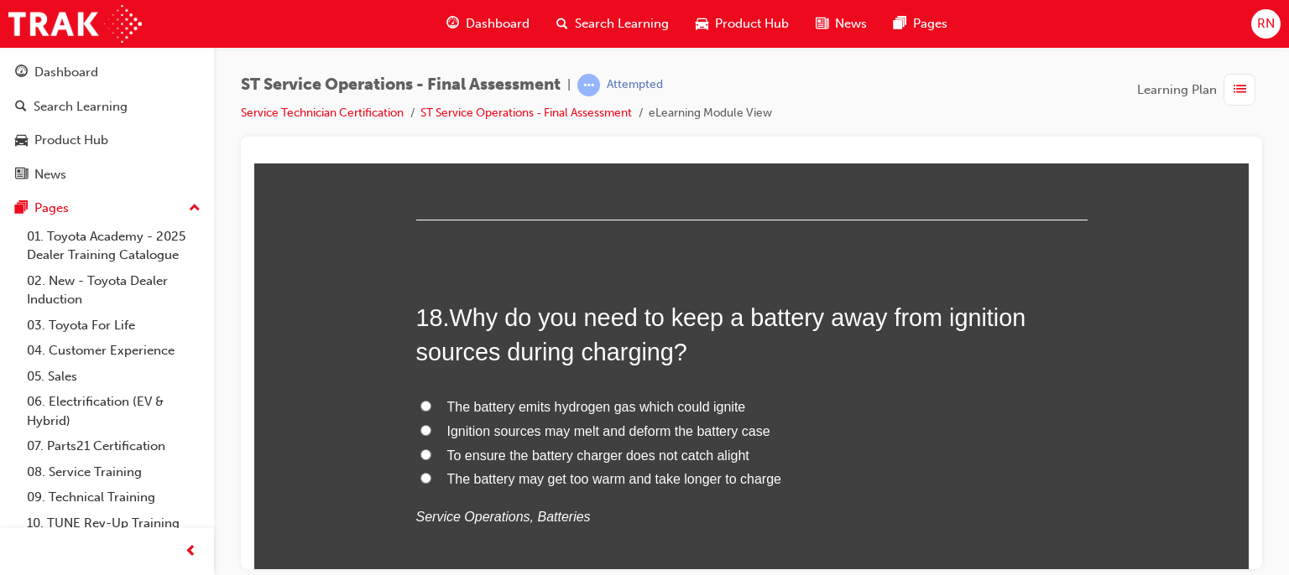
click at [571, 429] on span "Ignition sources may melt and deform the battery case" at bounding box center [608, 431] width 323 height 14
click at [431, 429] on input "Ignition sources may melt and deform the battery case" at bounding box center [425, 429] width 11 height 11
click at [625, 399] on span "The battery emits hydrogen gas which could ignite" at bounding box center [596, 406] width 299 height 14
click at [431, 400] on input "The battery emits hydrogen gas which could ignite" at bounding box center [425, 405] width 11 height 11
click at [633, 475] on span "The battery may get too warm and take longer to charge" at bounding box center [614, 478] width 334 height 14
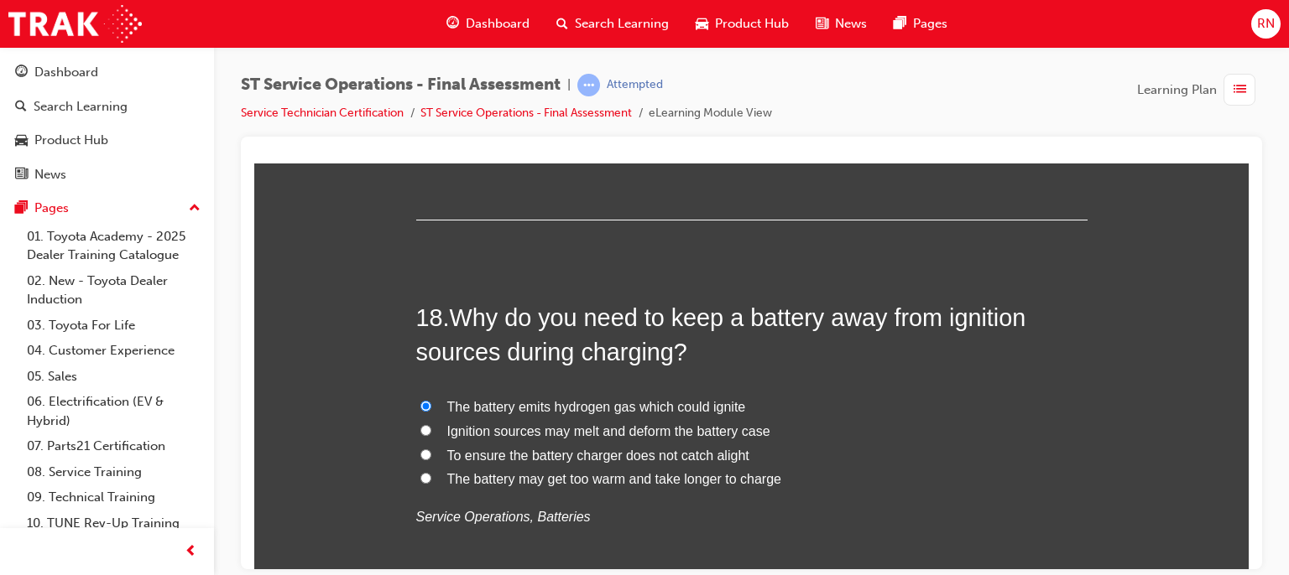
click at [431, 475] on input "The battery may get too warm and take longer to charge" at bounding box center [425, 477] width 11 height 11
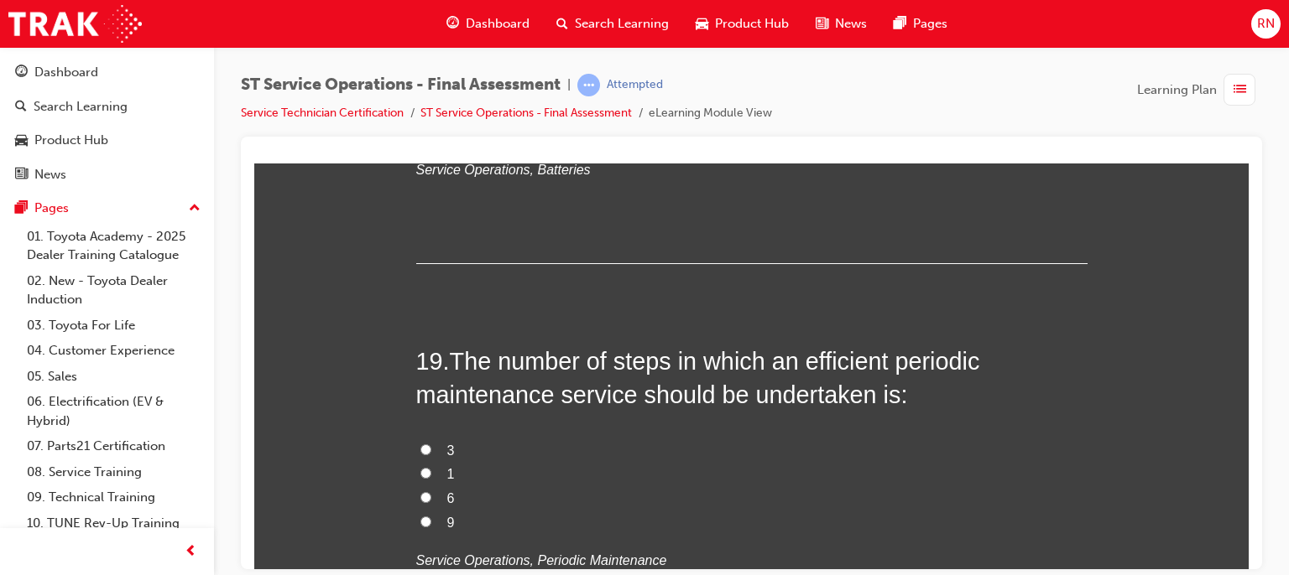
scroll to position [6946, 0]
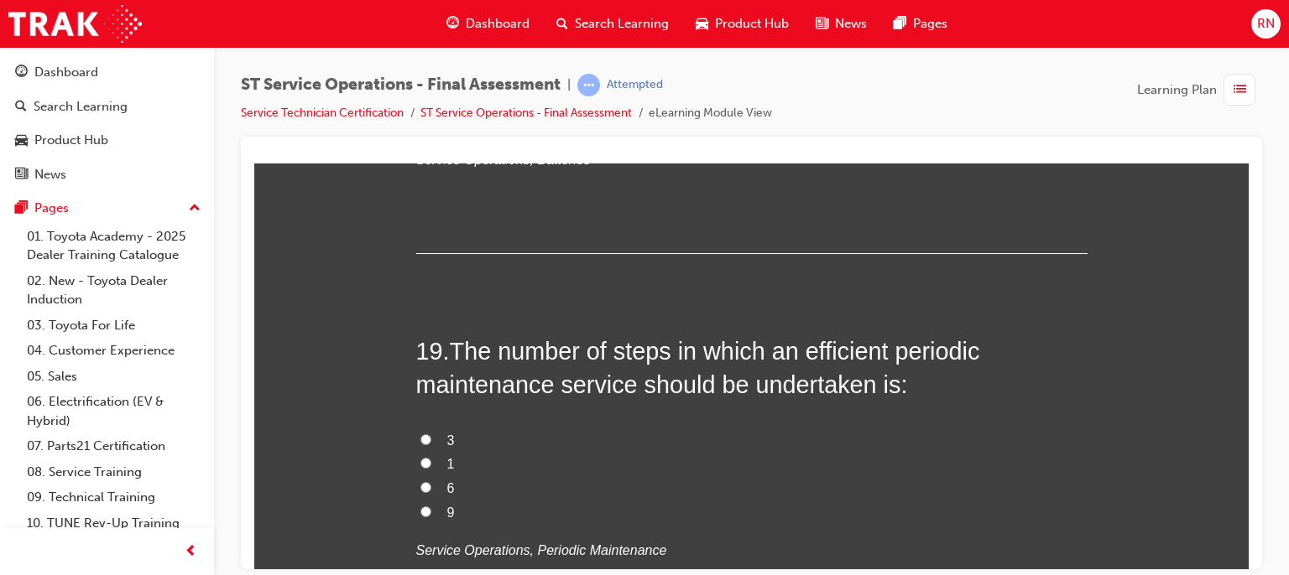
click at [447, 486] on span "6" at bounding box center [451, 488] width 8 height 14
click at [431, 486] on input "6" at bounding box center [425, 487] width 11 height 11
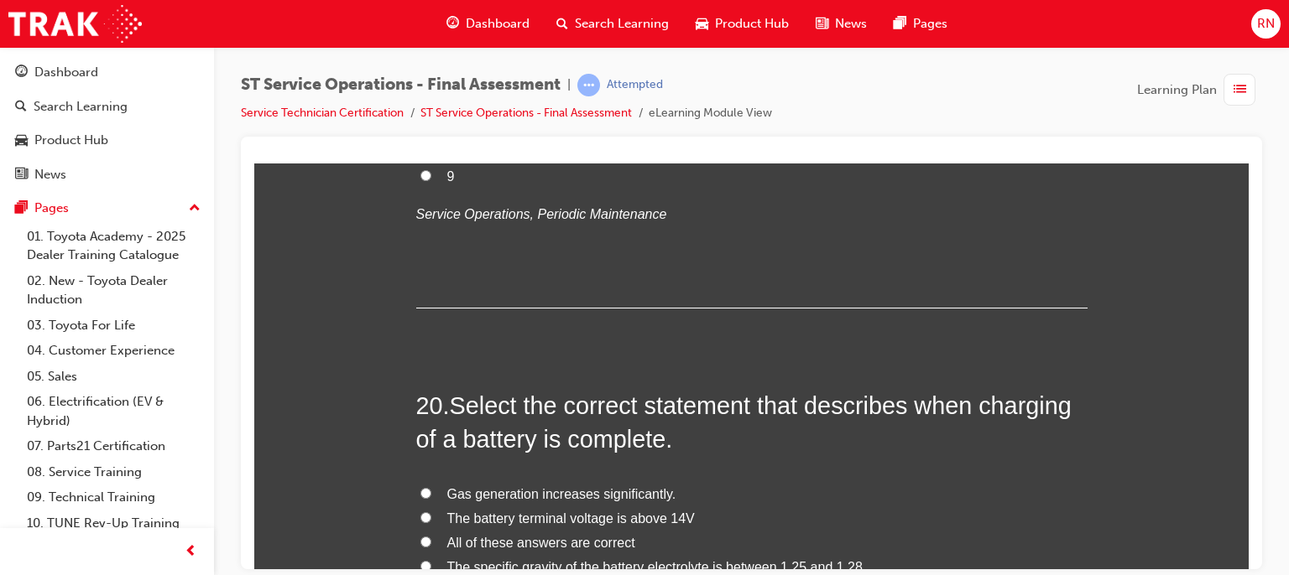
scroll to position [7360, 0]
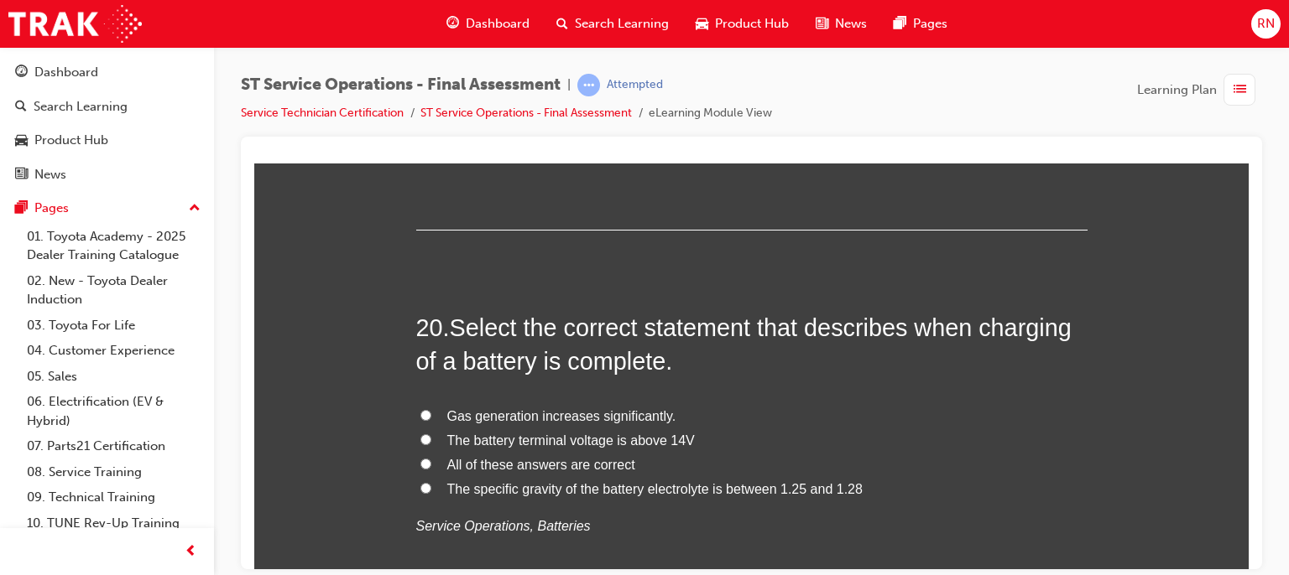
click at [520, 462] on span "All of these answers are correct" at bounding box center [541, 464] width 188 height 14
click at [431, 462] on input "All of these answers are correct" at bounding box center [425, 463] width 11 height 11
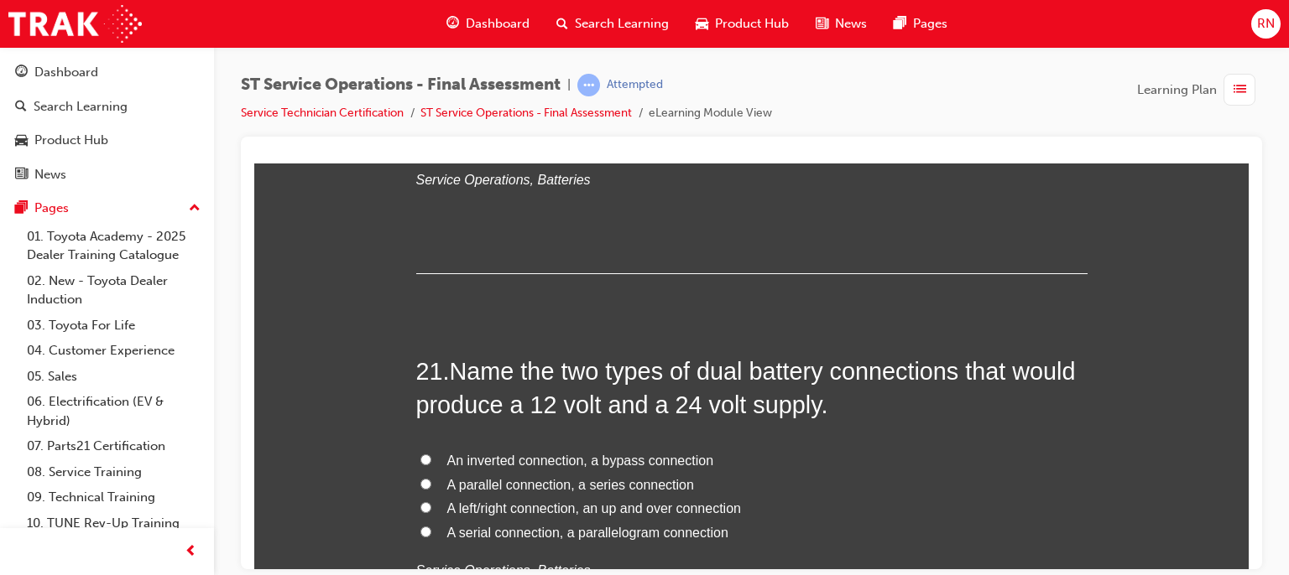
scroll to position [7785, 0]
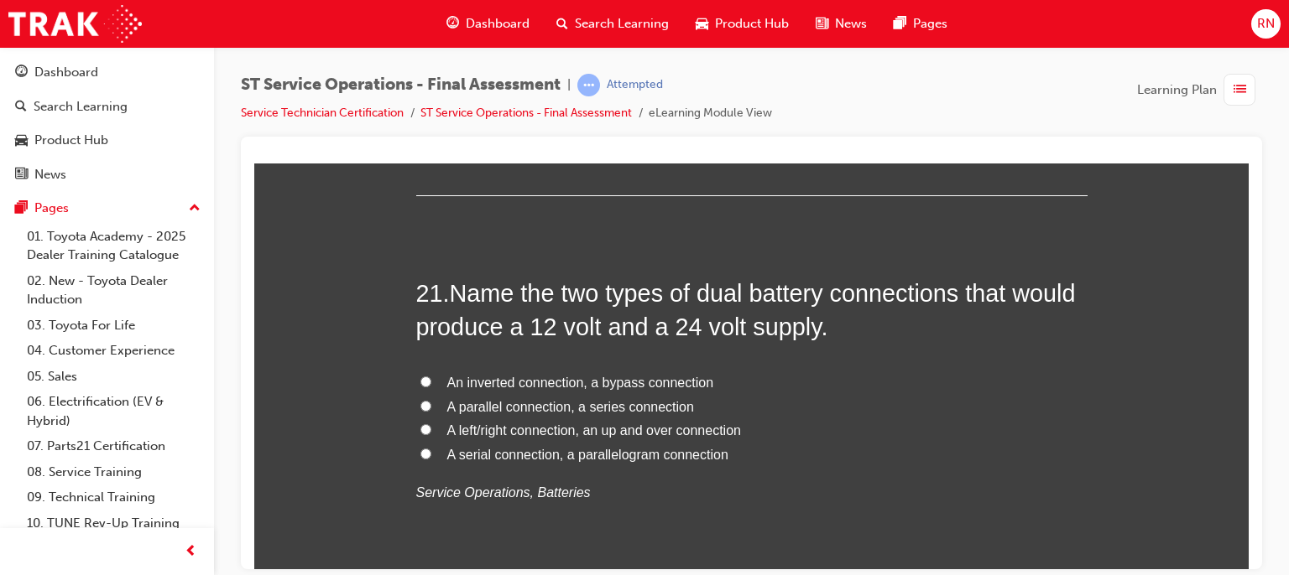
click at [605, 407] on span "A parallel connection, a series connection" at bounding box center [570, 406] width 247 height 14
click at [431, 407] on input "A parallel connection, a series connection" at bounding box center [425, 405] width 11 height 11
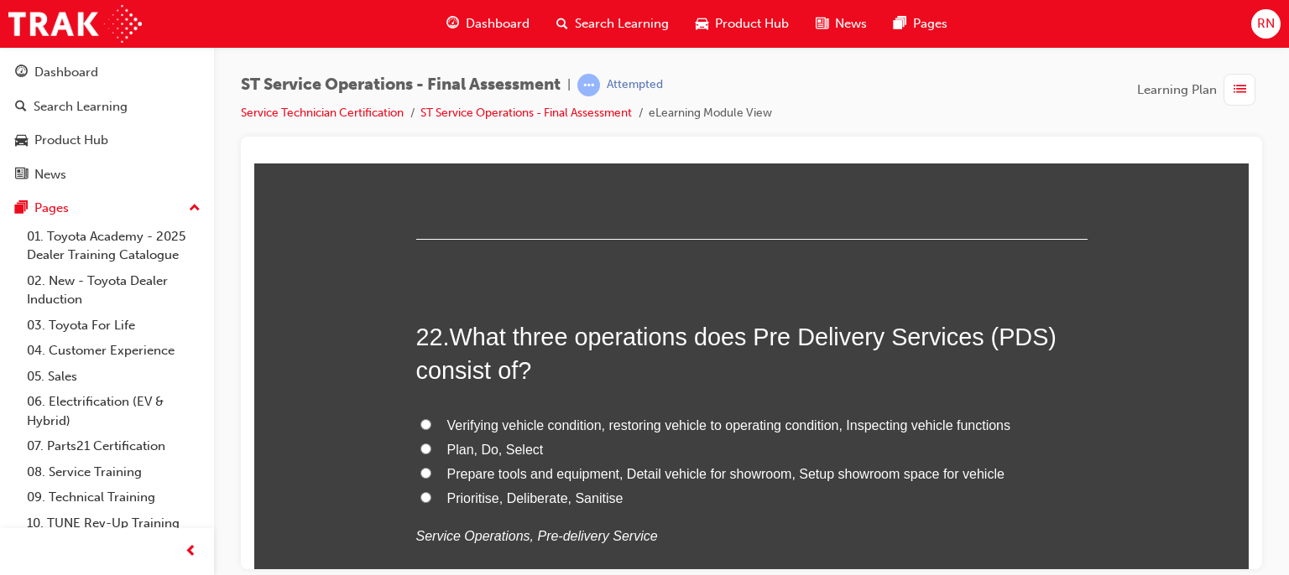
scroll to position [8154, 0]
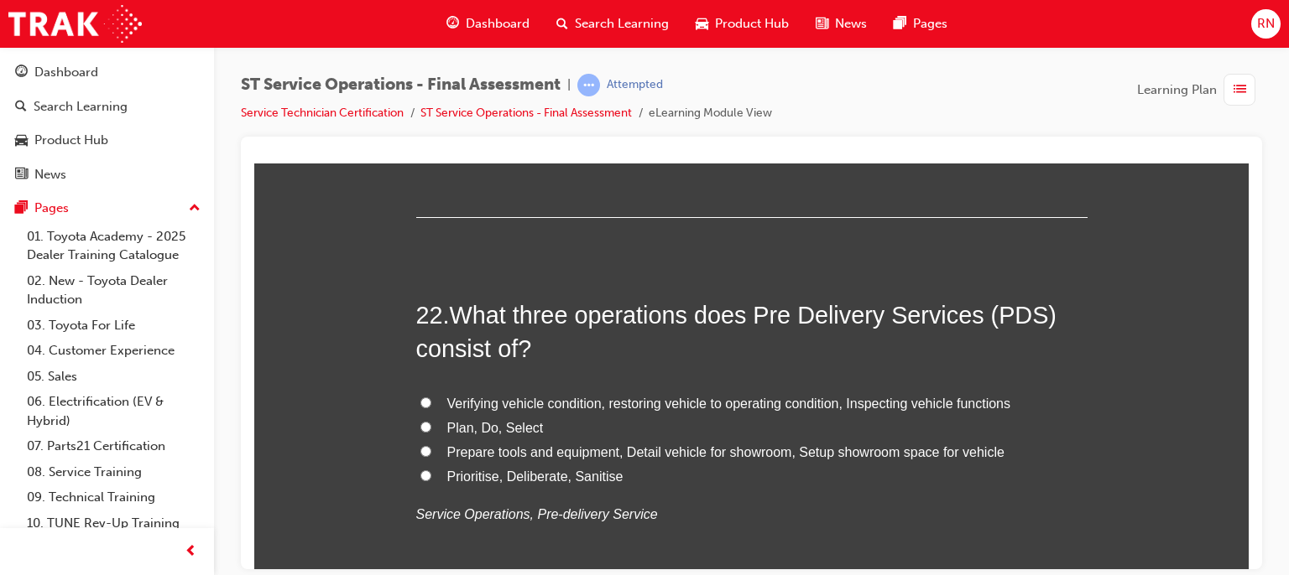
click at [860, 396] on span "Verifying vehicle condition, restoring vehicle to operating condition, Inspecti…" at bounding box center [729, 403] width 564 height 14
click at [431, 397] on input "Verifying vehicle condition, restoring vehicle to operating condition, Inspecti…" at bounding box center [425, 402] width 11 height 11
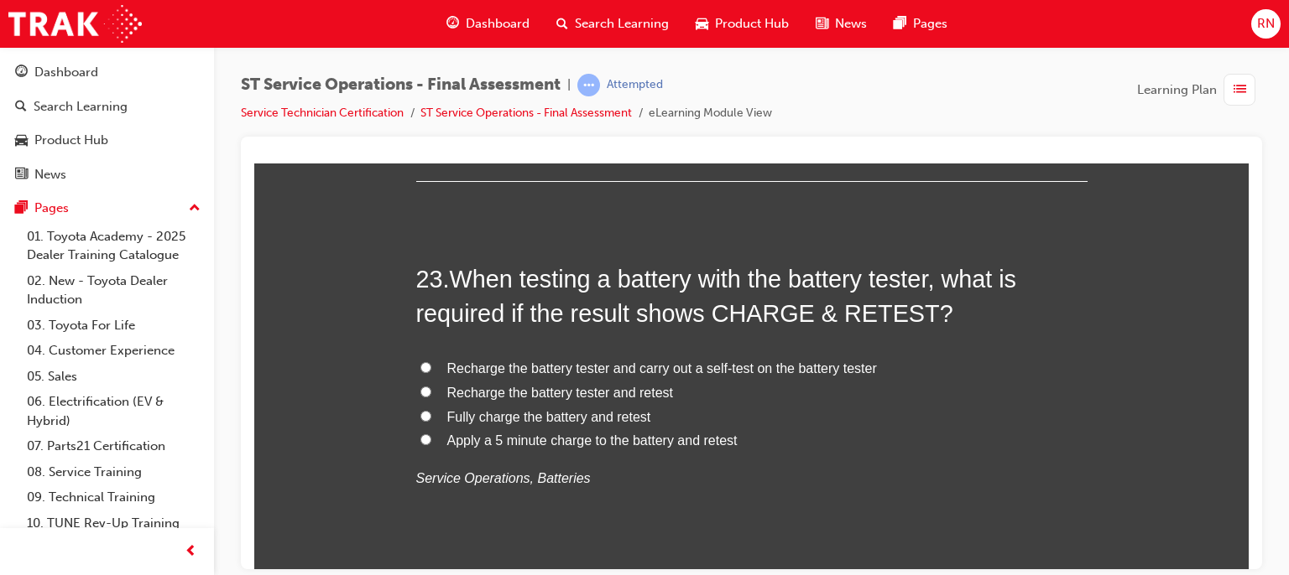
scroll to position [8590, 0]
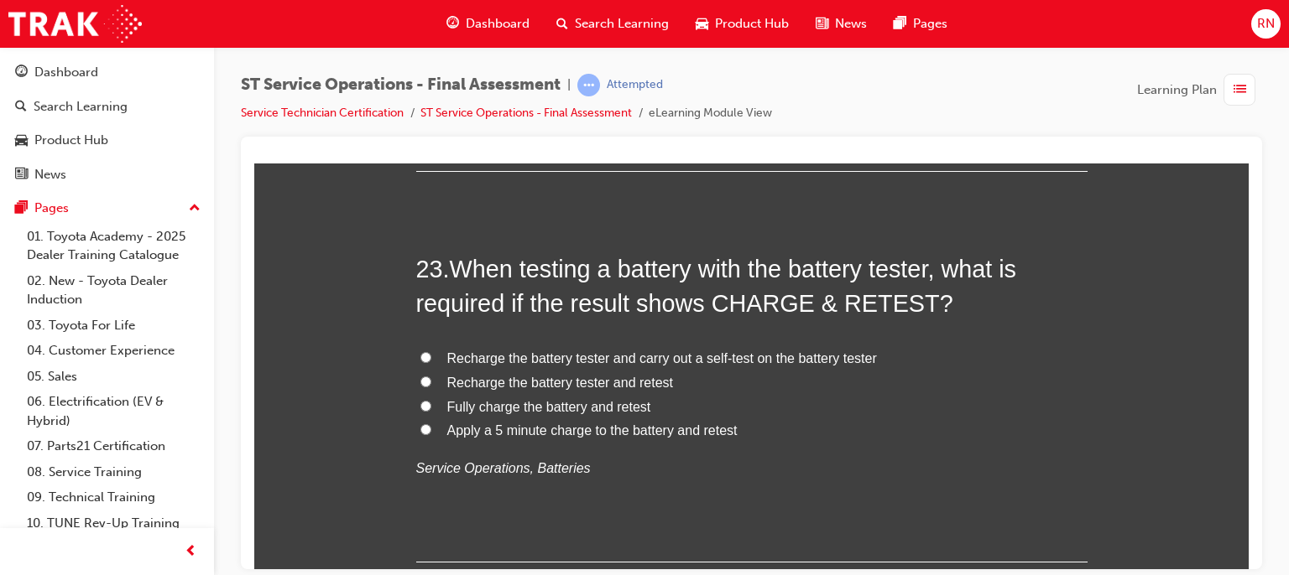
click at [485, 428] on span "Apply a 5 minute charge to the battery and retest" at bounding box center [592, 430] width 290 height 14
click at [431, 428] on input "Apply a 5 minute charge to the battery and retest" at bounding box center [425, 429] width 11 height 11
click at [512, 404] on span "Fully charge the battery and retest" at bounding box center [549, 406] width 204 height 14
click at [431, 404] on input "Fully charge the battery and retest" at bounding box center [425, 405] width 11 height 11
click at [510, 429] on span "Apply a 5 minute charge to the battery and retest" at bounding box center [592, 430] width 290 height 14
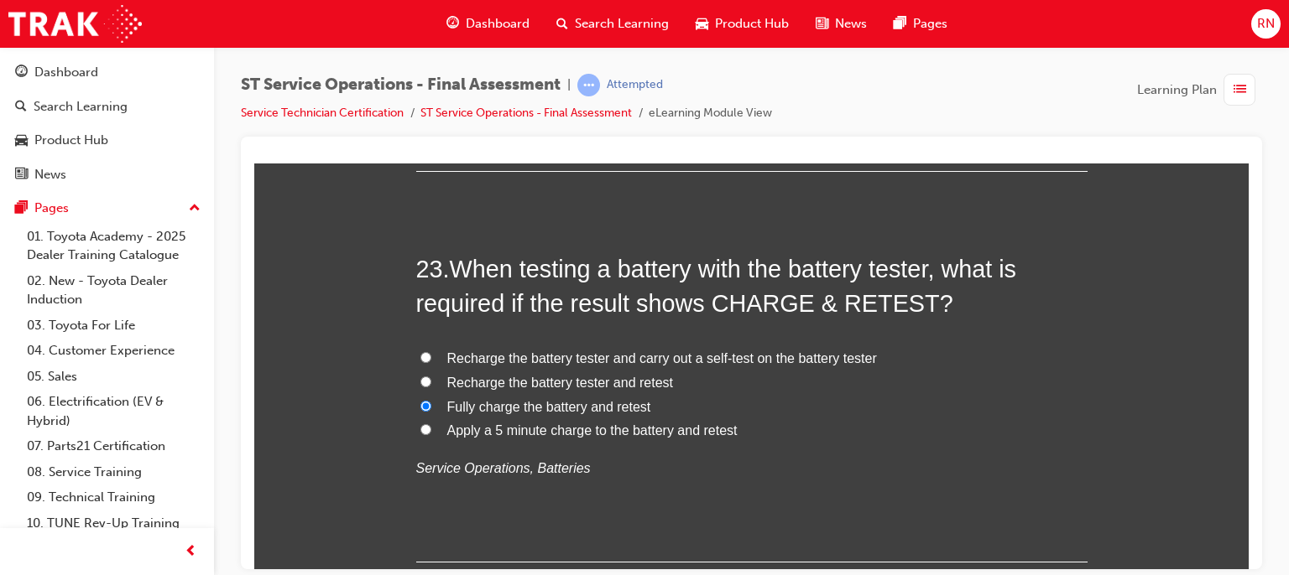
click at [431, 429] on input "Apply a 5 minute charge to the battery and retest" at bounding box center [425, 429] width 11 height 11
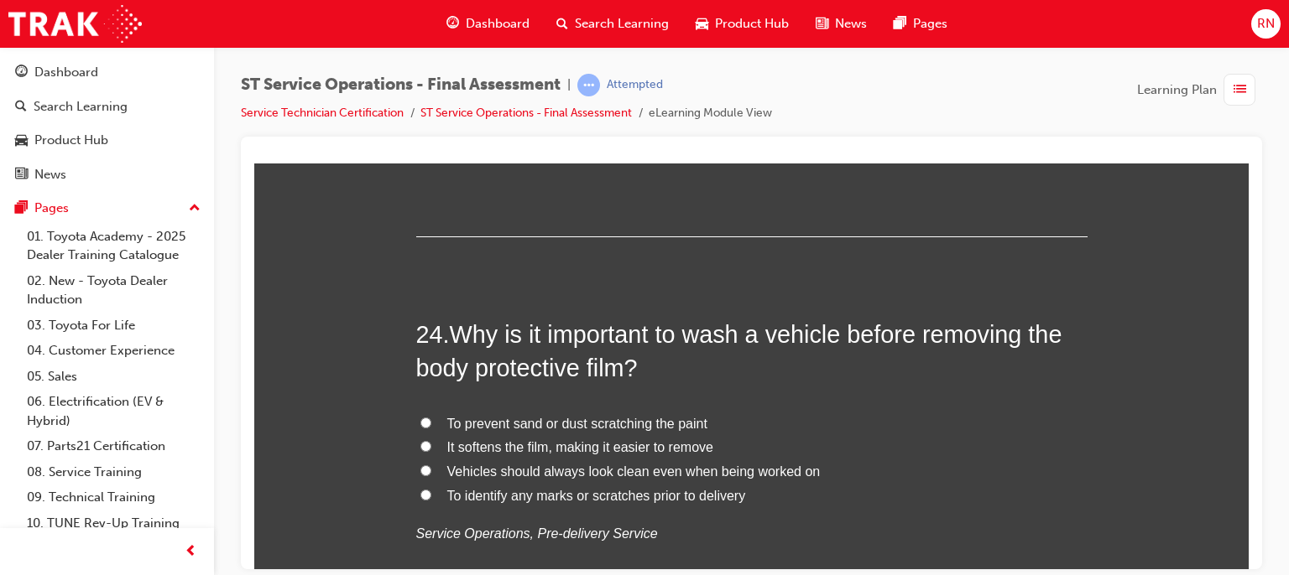
scroll to position [8983, 0]
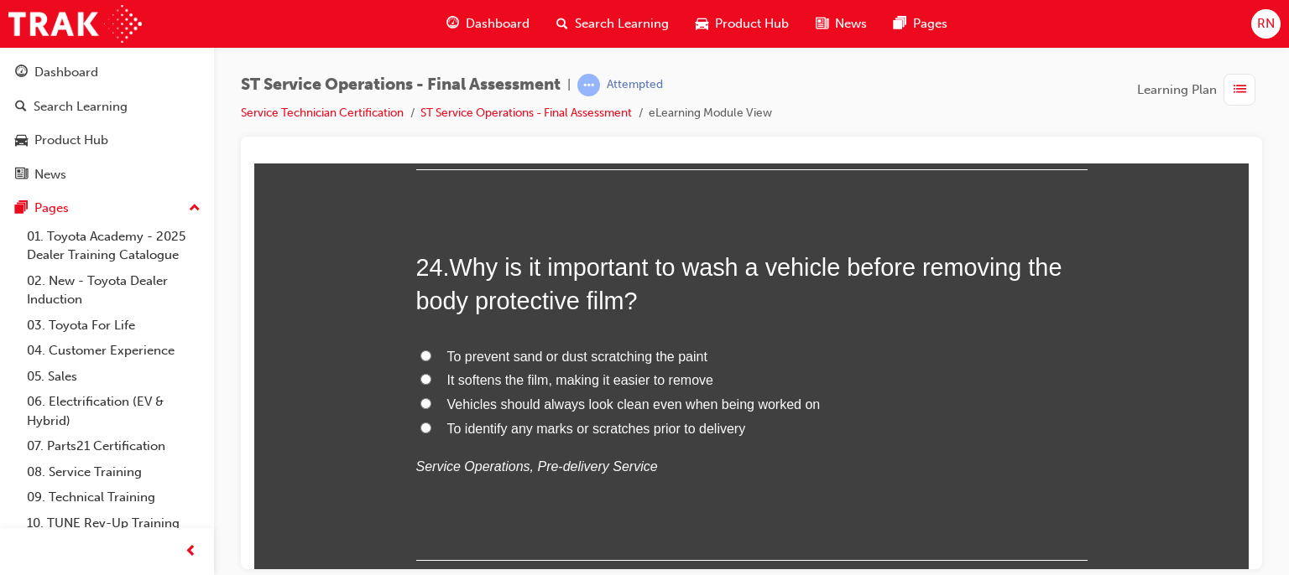
click at [661, 426] on span "To identify any marks or scratches prior to delivery" at bounding box center [596, 428] width 299 height 14
click at [431, 426] on input "To identify any marks or scratches prior to delivery" at bounding box center [425, 427] width 11 height 11
click at [563, 349] on span "To prevent sand or dust scratching the paint" at bounding box center [577, 356] width 260 height 14
click at [431, 350] on input "To prevent sand or dust scratching the paint" at bounding box center [425, 355] width 11 height 11
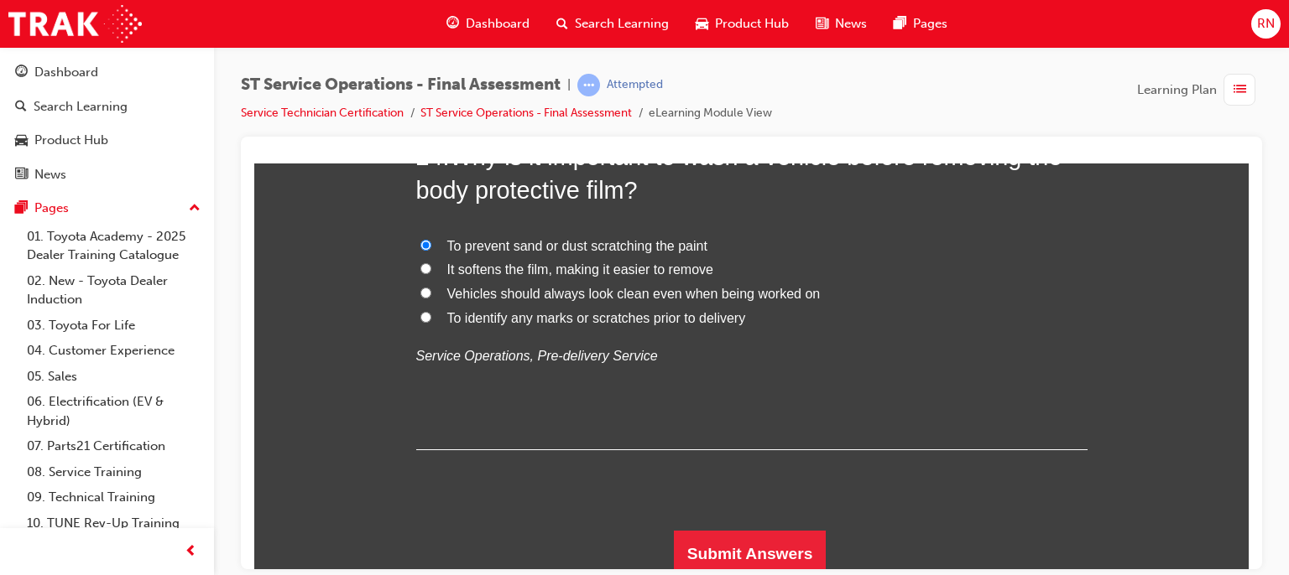
scroll to position [9097, 0]
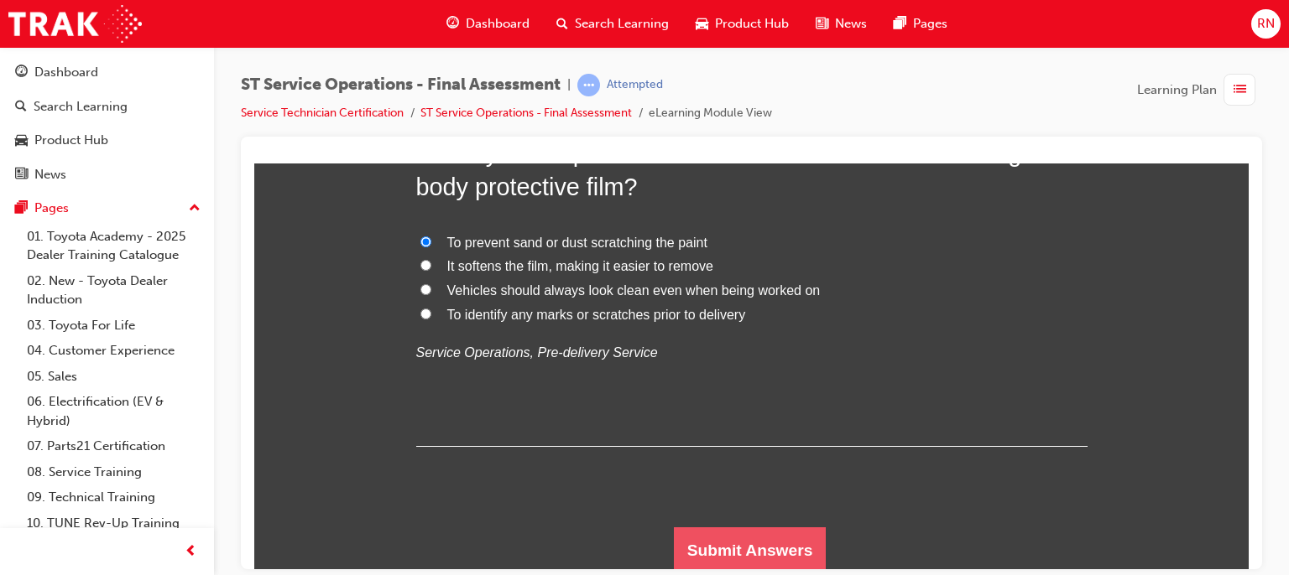
click at [745, 540] on button "Submit Answers" at bounding box center [750, 550] width 153 height 47
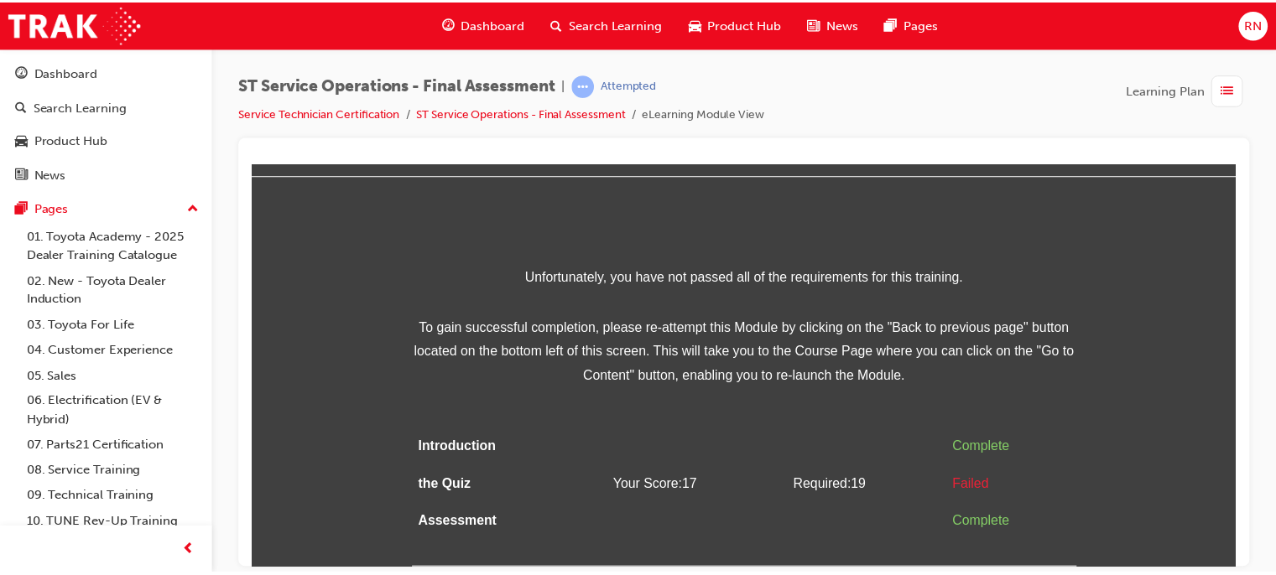
scroll to position [0, 0]
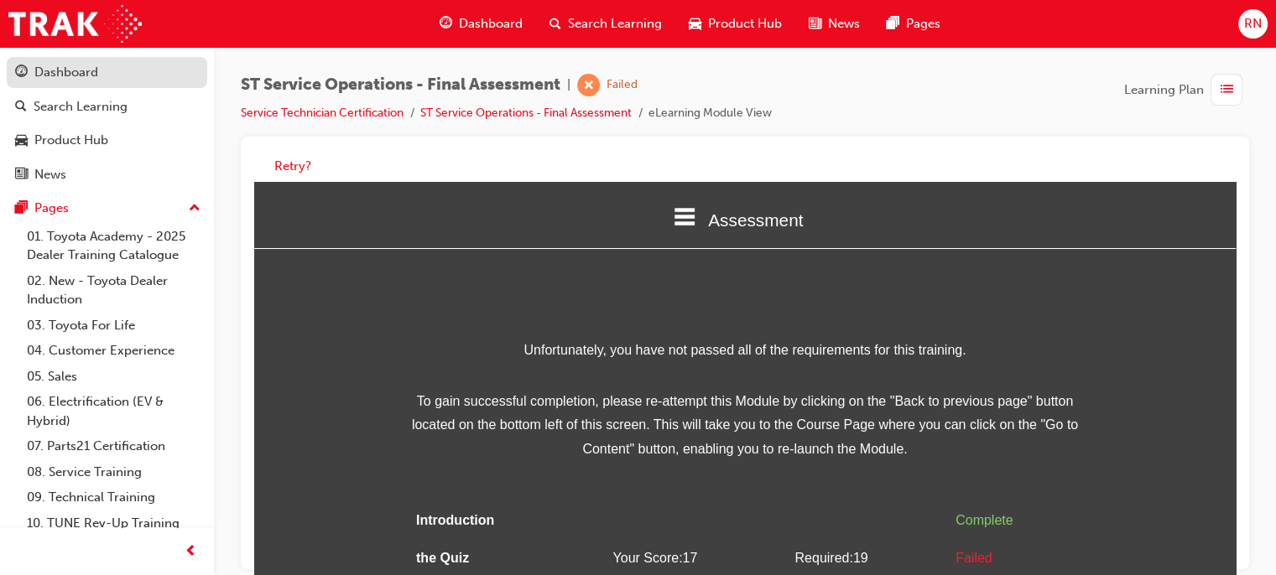
click at [60, 66] on div "Dashboard" at bounding box center [66, 72] width 64 height 19
